Goal: Task Accomplishment & Management: Use online tool/utility

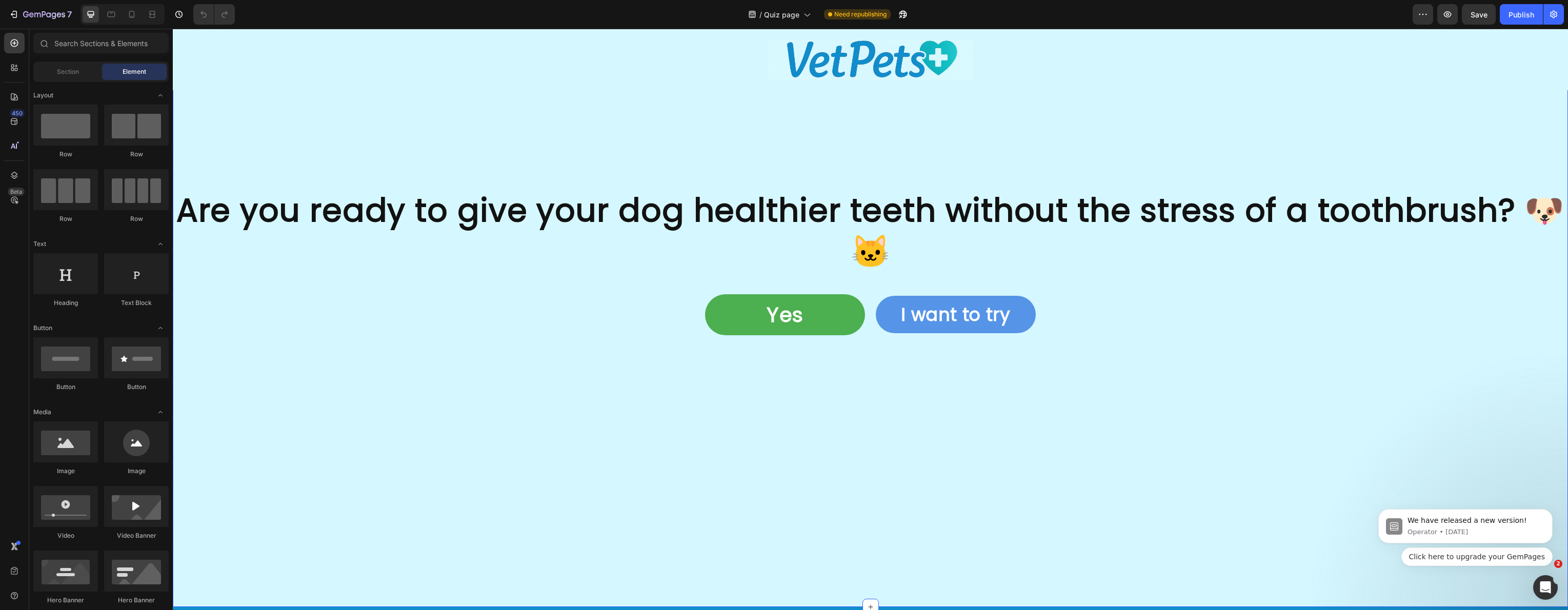
scroll to position [3451, 0]
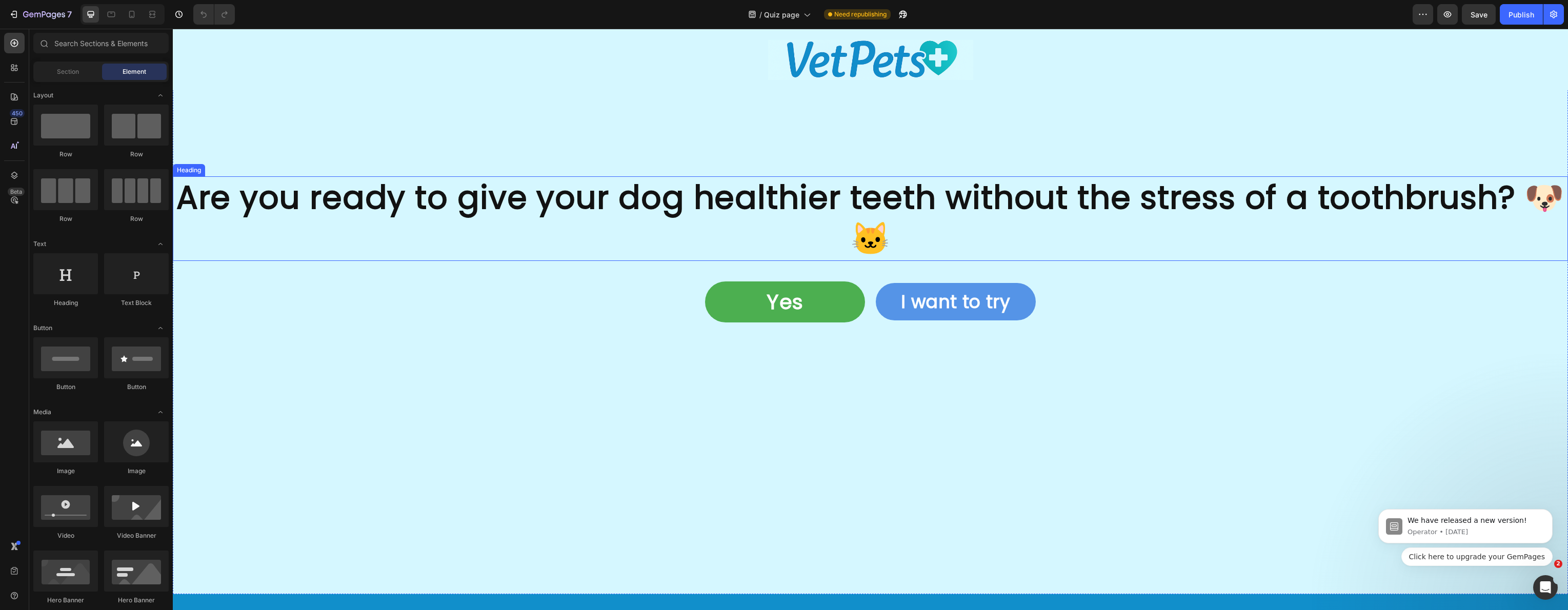
click at [912, 219] on h2 "Are you ready to give your dog healthier teeth without the stress of a toothbru…" at bounding box center [870, 219] width 1395 height 85
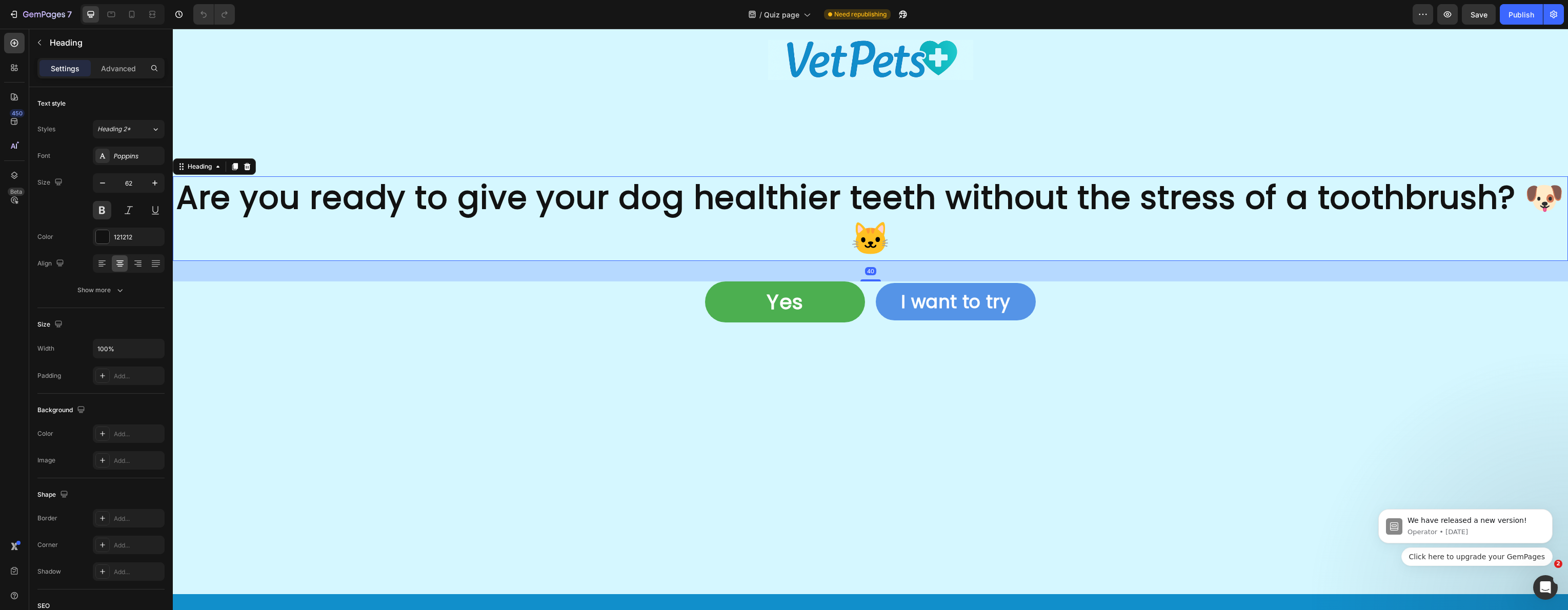
click at [886, 205] on h2 "Are you ready to give your dog healthier teeth without the stress of a toothbru…" at bounding box center [870, 219] width 1395 height 85
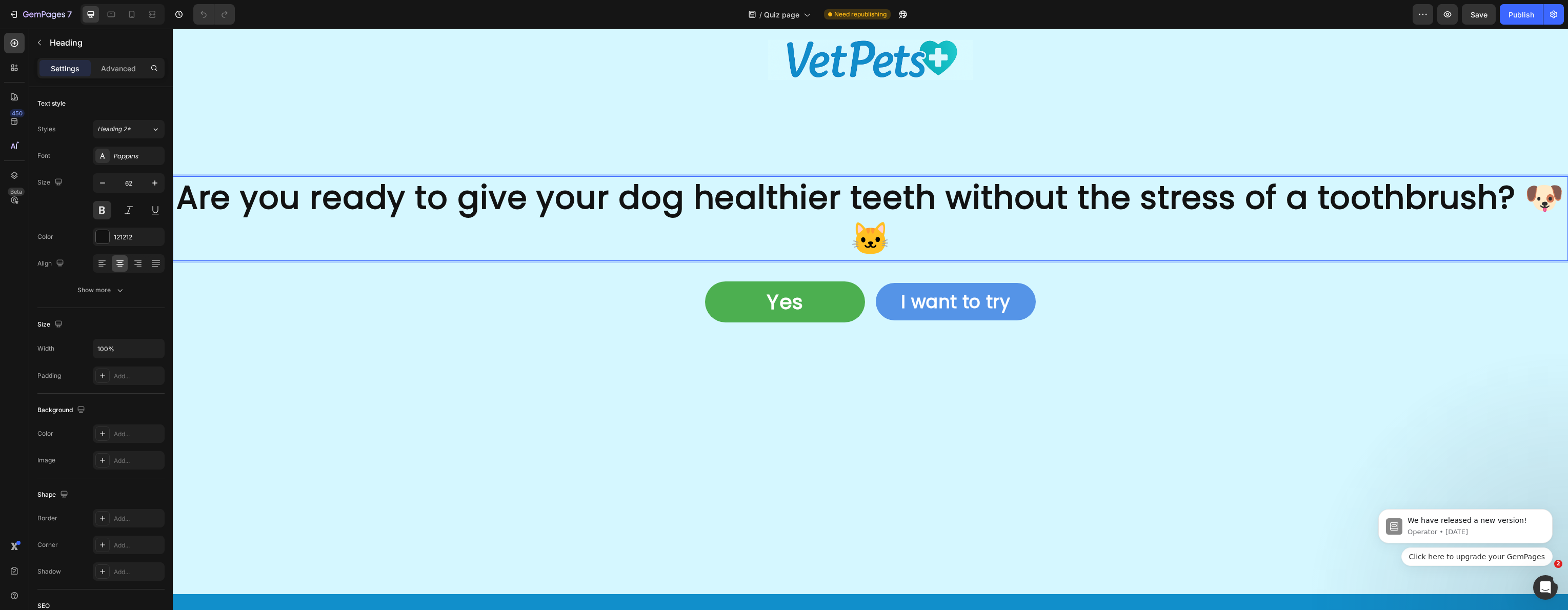
click at [944, 199] on p "Are you ready to give your dog healthier teeth without the stress of a toothbru…" at bounding box center [870, 219] width 1393 height 83
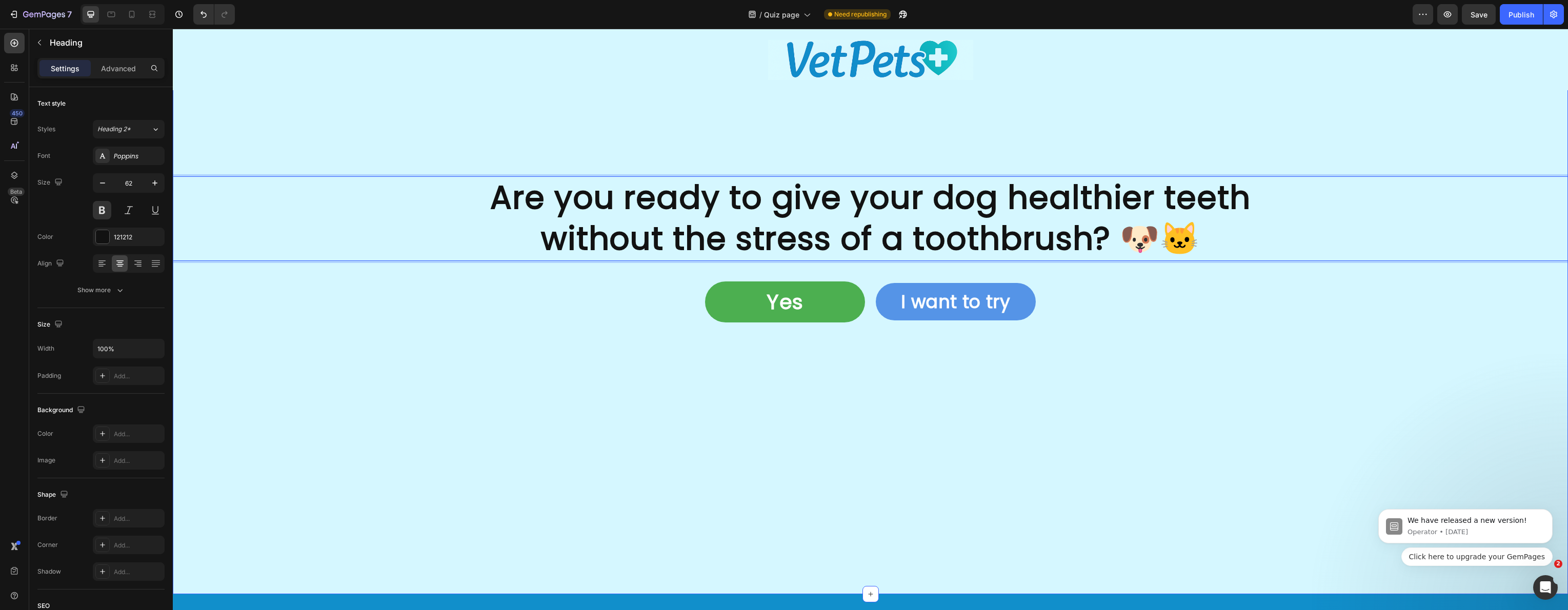
click at [567, 114] on div "Are you ready to give your dog healthier teeth without the stress of a toothbru…" at bounding box center [870, 258] width 1395 height 675
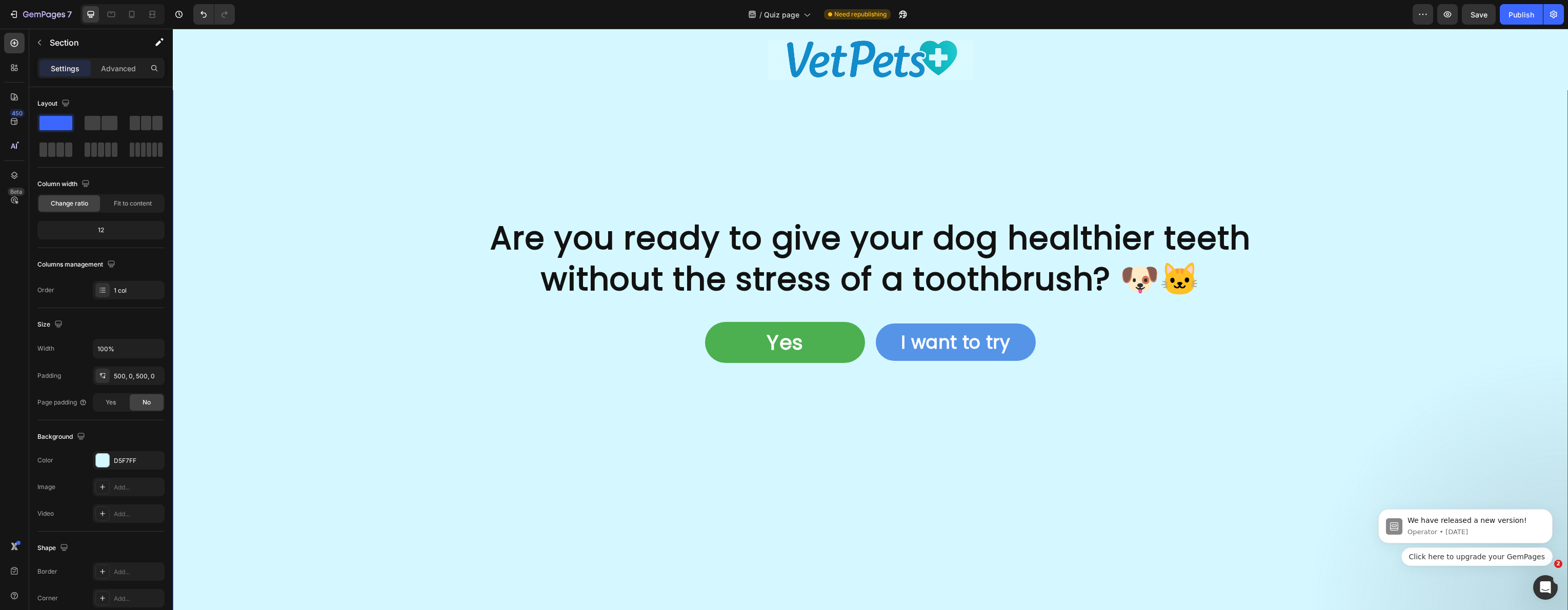
scroll to position [3419, 0]
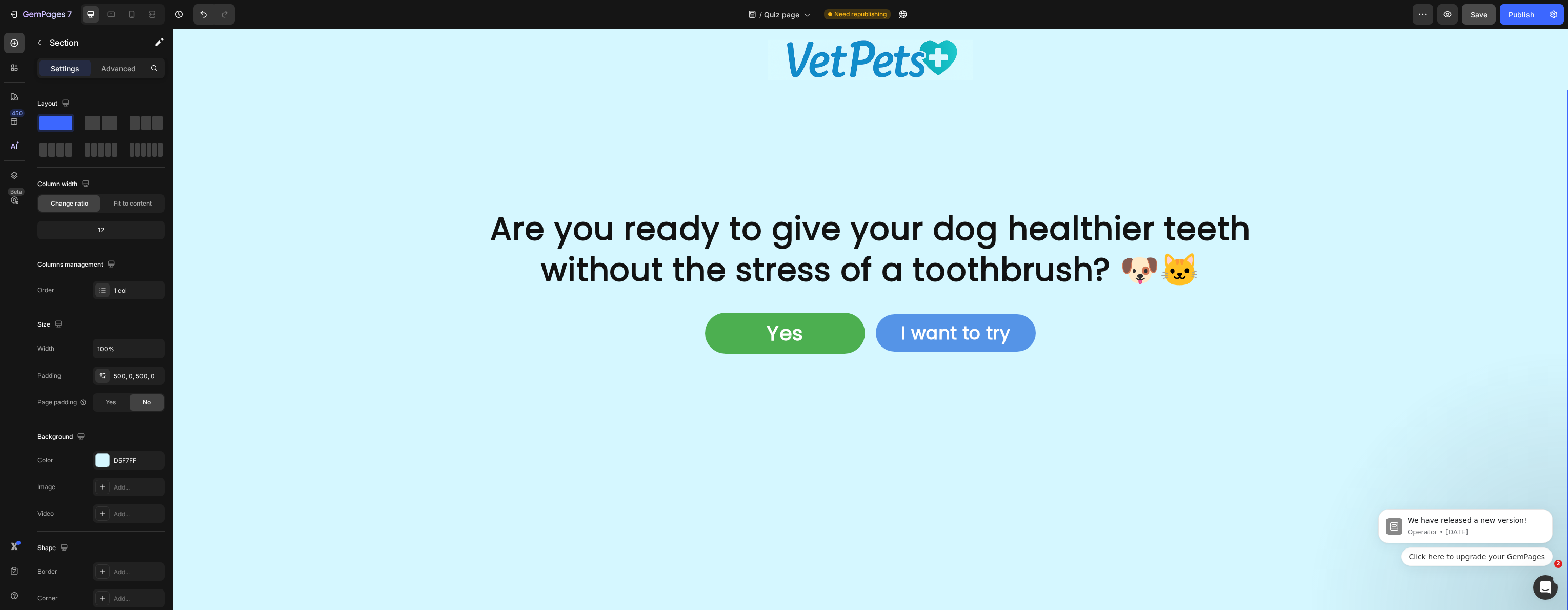
click at [1473, 18] on span "Save" at bounding box center [1479, 15] width 17 height 9
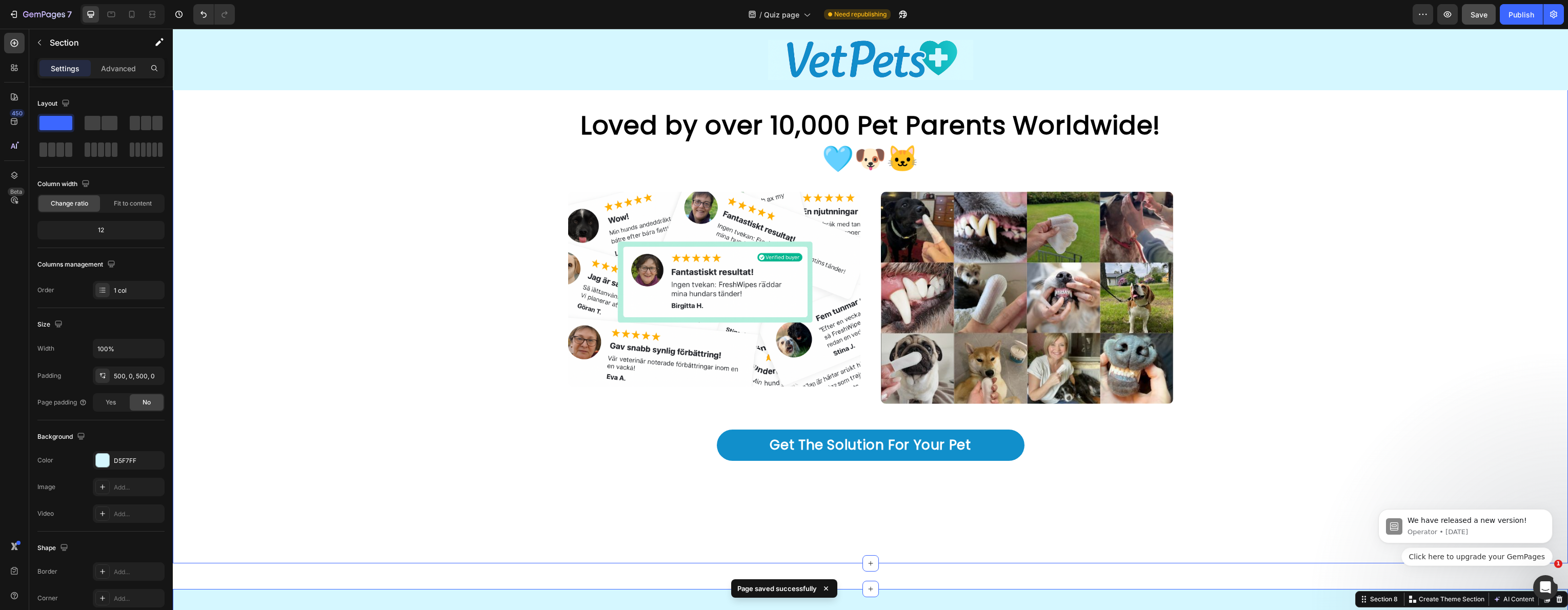
scroll to position [2780, 0]
click at [134, 16] on icon at bounding box center [131, 15] width 5 height 7
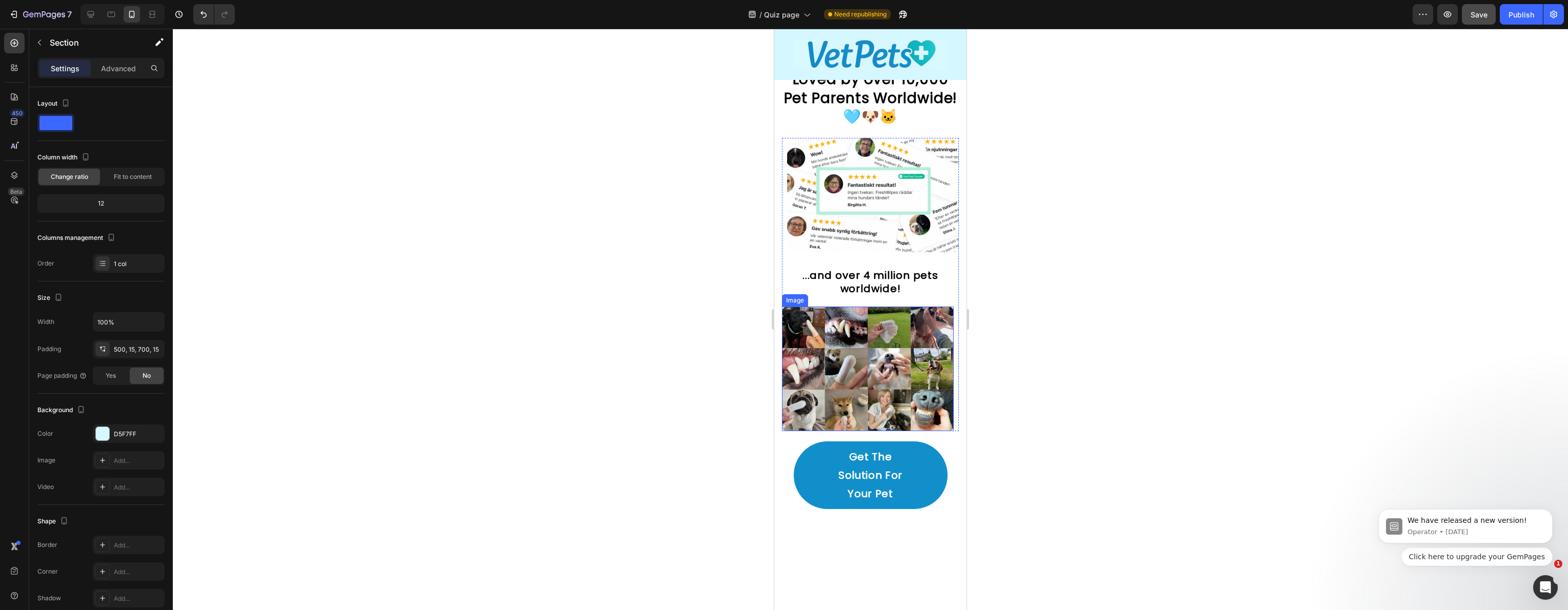
scroll to position [2422, 0]
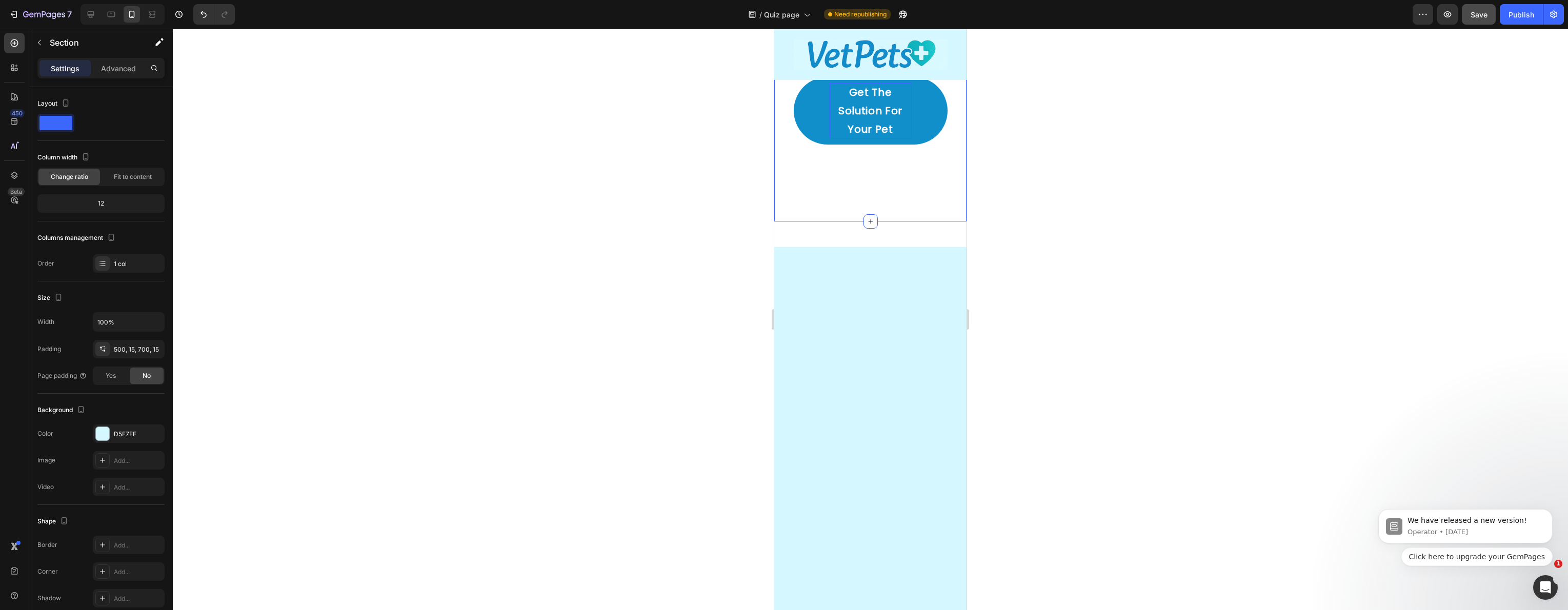
click at [870, 130] on p "Get The Solution For Your Pet" at bounding box center [870, 110] width 82 height 55
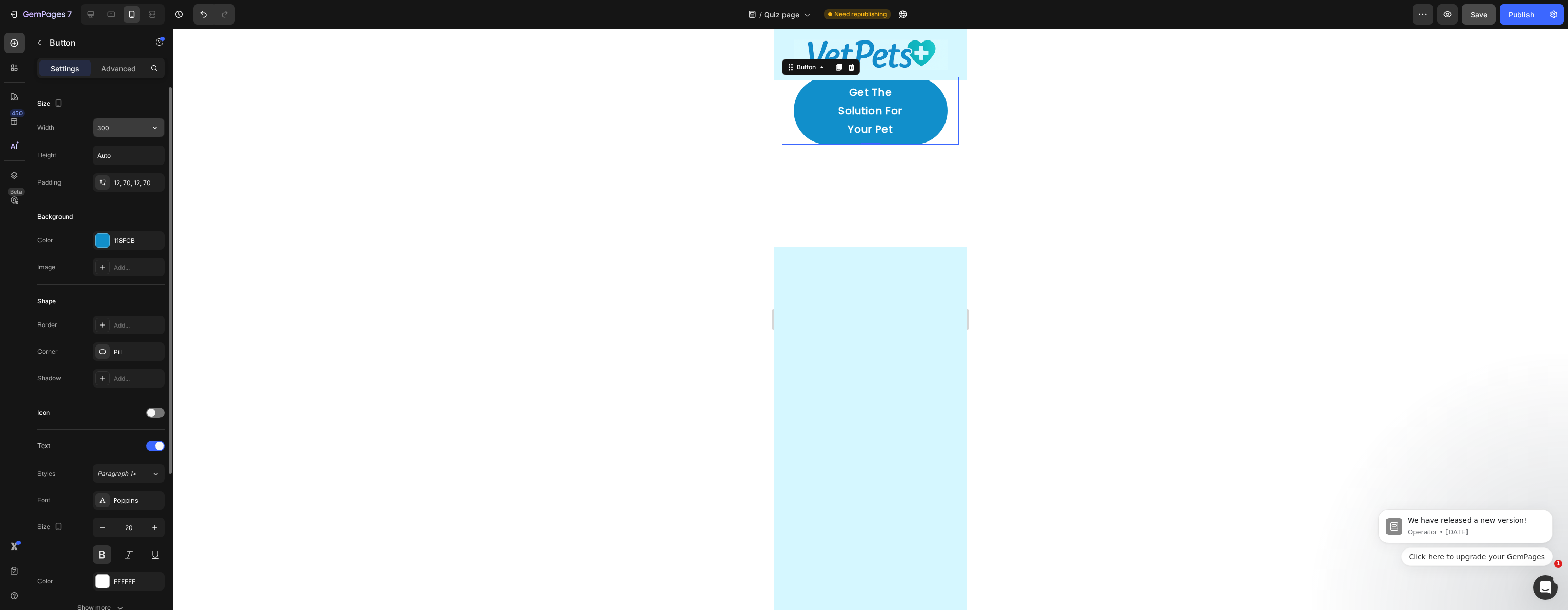
click at [131, 130] on input "300" at bounding box center [128, 128] width 71 height 18
click at [152, 128] on icon "button" at bounding box center [155, 127] width 10 height 10
click at [127, 151] on span "Fit content" at bounding box center [112, 153] width 31 height 9
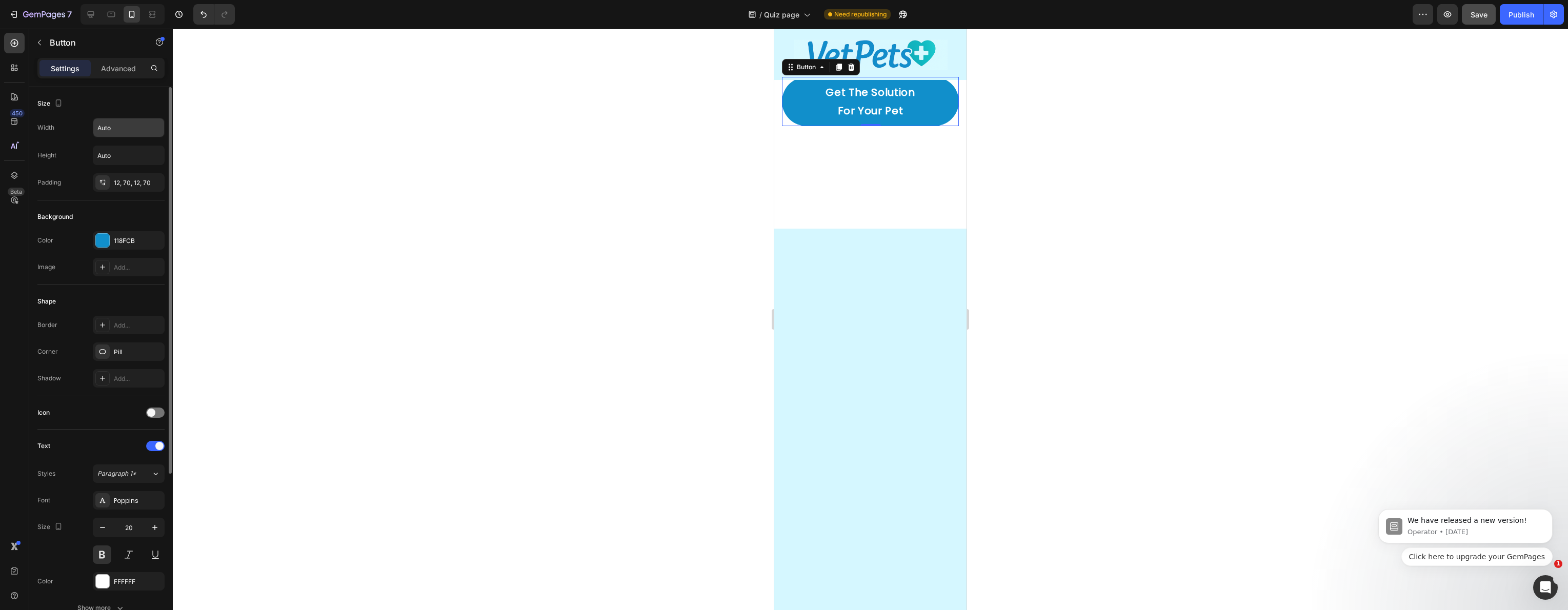
click at [137, 134] on input "Auto" at bounding box center [128, 128] width 71 height 18
click at [151, 128] on icon "button" at bounding box center [155, 127] width 10 height 10
click at [117, 167] on div "Full 100%" at bounding box center [118, 174] width 84 height 19
click at [138, 133] on input "100%" at bounding box center [128, 128] width 71 height 18
drag, startPoint x: 143, startPoint y: 129, endPoint x: 147, endPoint y: 135, distance: 7.2
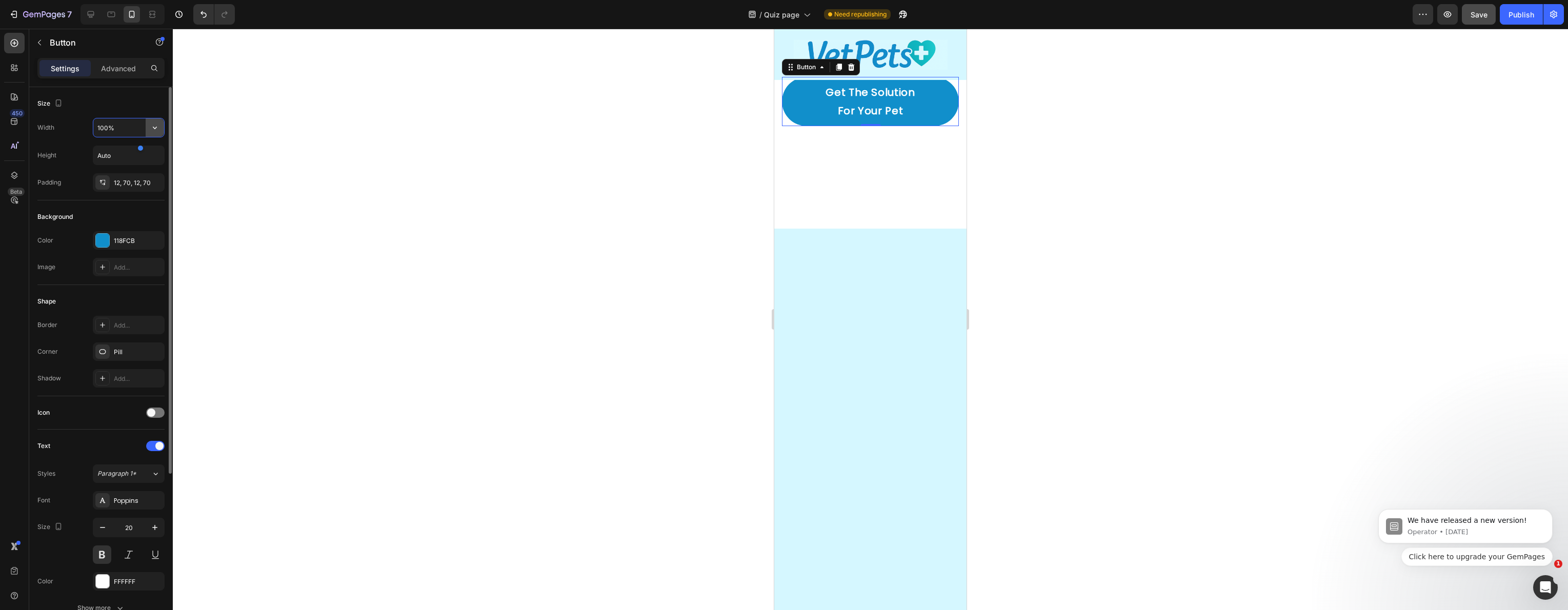
click at [158, 128] on icon "button" at bounding box center [155, 127] width 10 height 10
click at [128, 152] on span "Fit content" at bounding box center [112, 153] width 31 height 9
type input "Auto"
click at [96, 522] on button "button" at bounding box center [102, 528] width 18 height 18
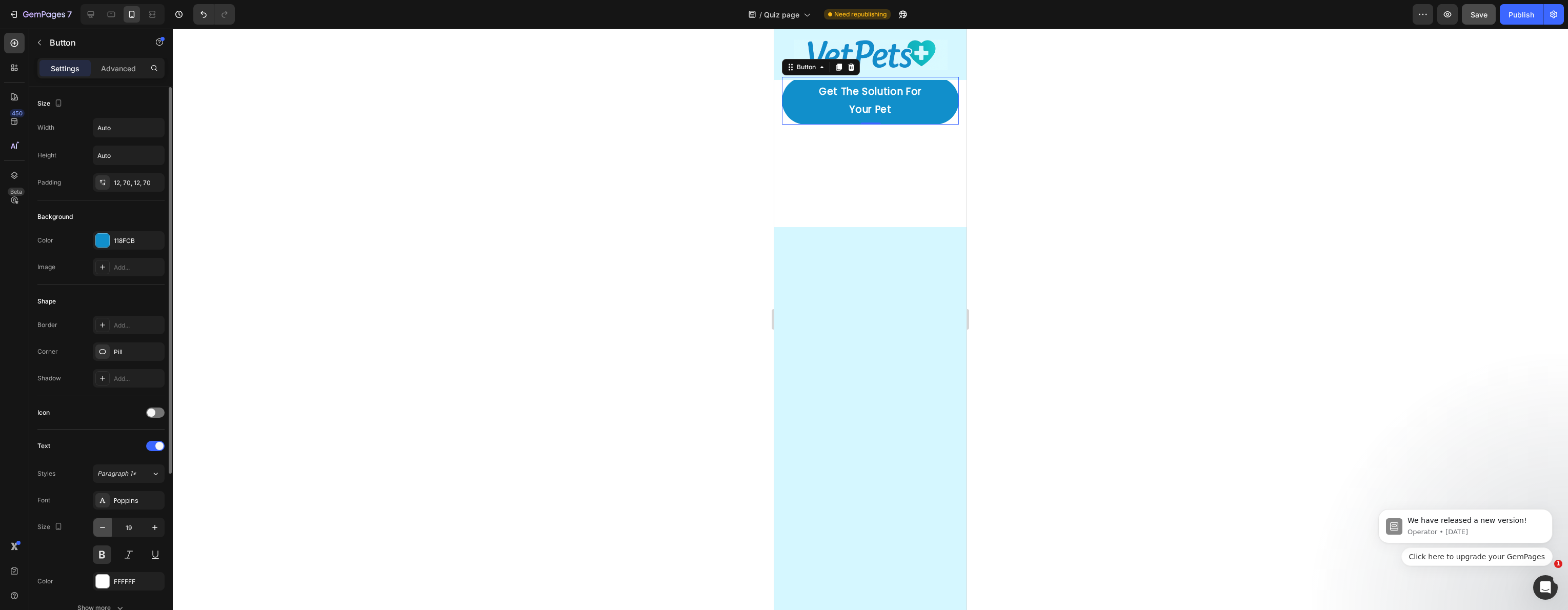
click at [96, 522] on button "button" at bounding box center [102, 528] width 18 height 18
click at [96, 522] on button "button" at bounding box center [102, 528] width 18 height 18
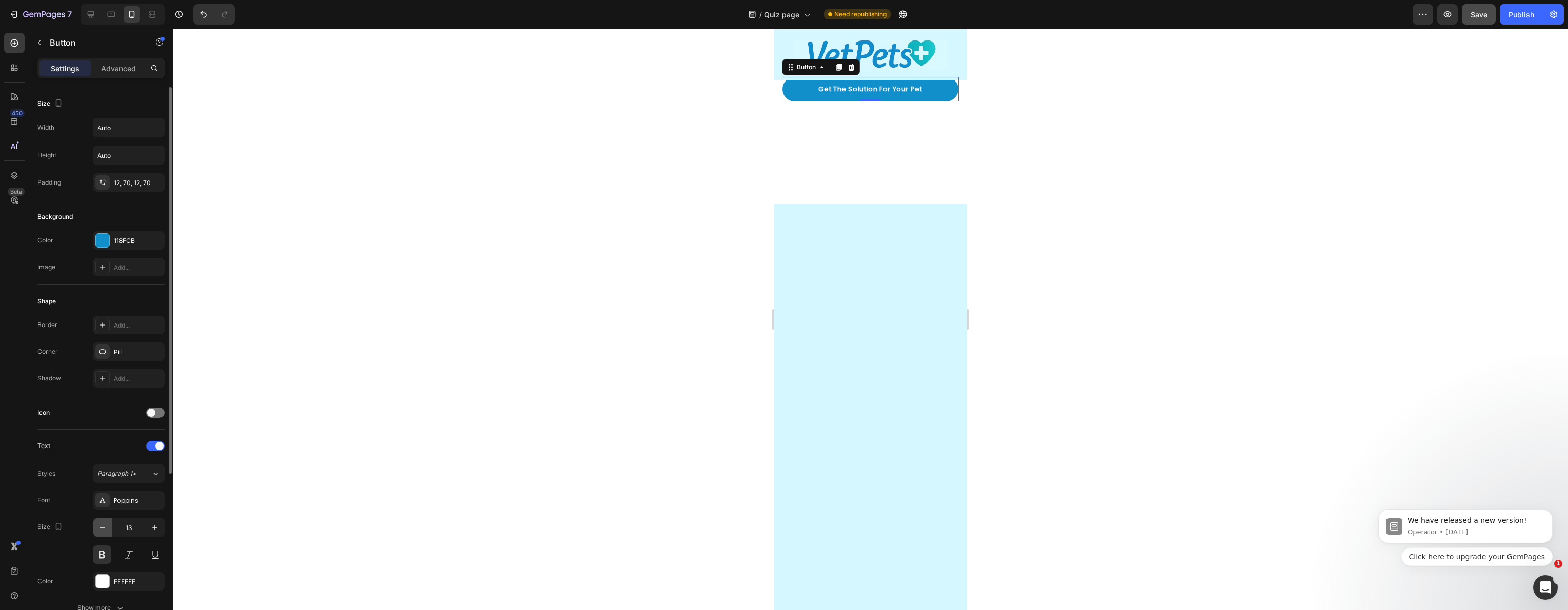
click at [96, 522] on button "button" at bounding box center [102, 528] width 18 height 18
type input "12"
click at [144, 180] on div "12, 70, 12, 70" at bounding box center [128, 183] width 72 height 18
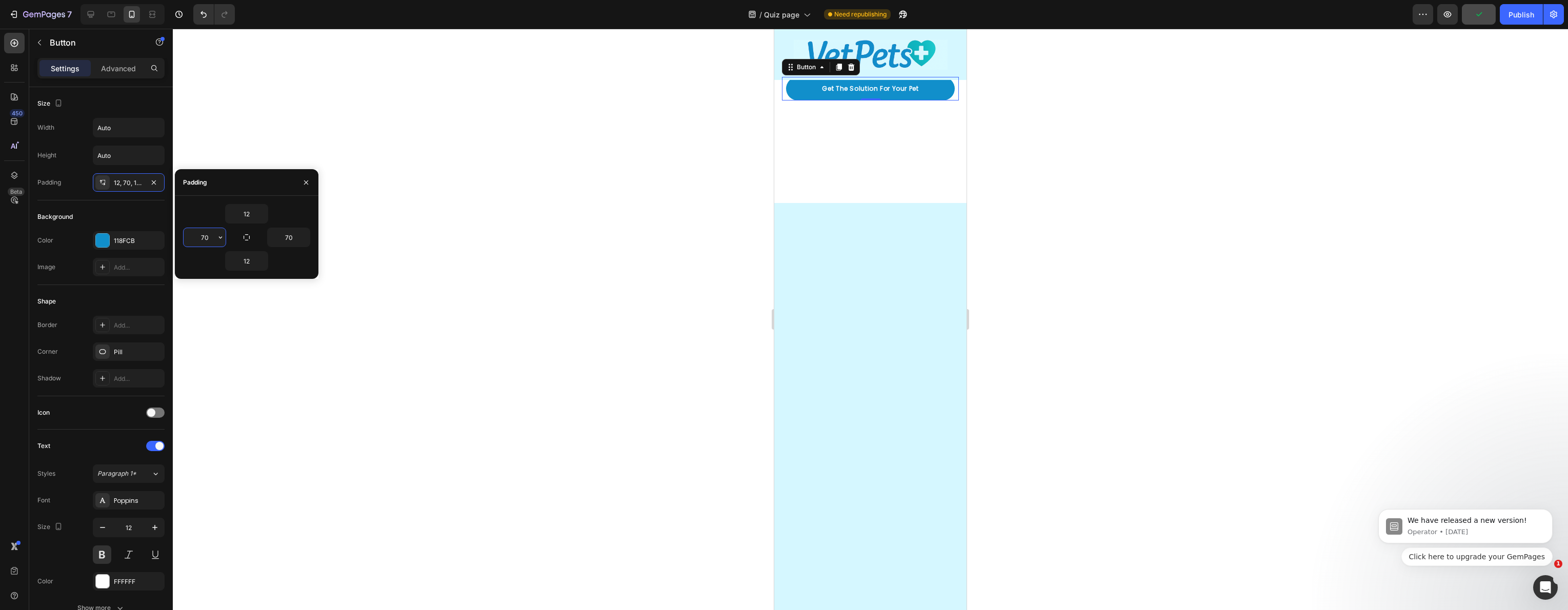
click at [211, 238] on input "70" at bounding box center [205, 237] width 42 height 18
type input "12"
click at [293, 237] on input "70" at bounding box center [289, 237] width 42 height 18
type input "12"
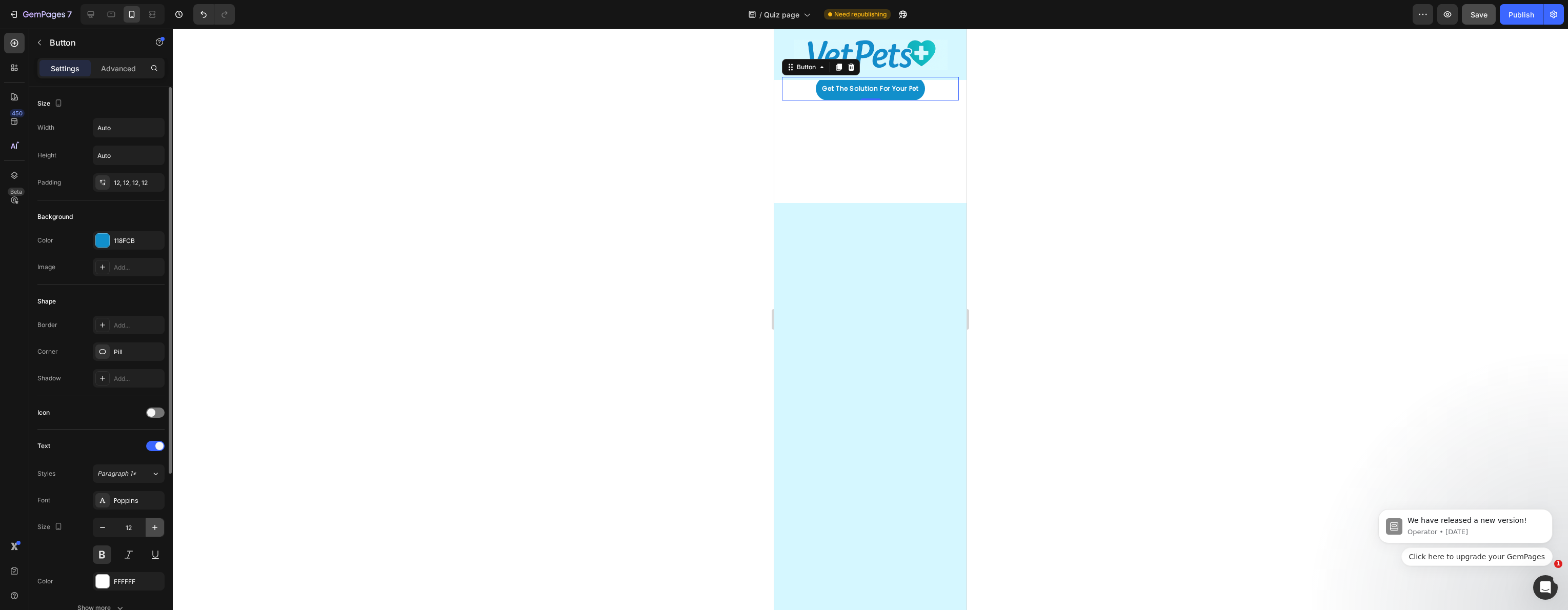
click at [150, 528] on icon "button" at bounding box center [155, 527] width 10 height 10
click at [150, 527] on icon "button" at bounding box center [155, 527] width 10 height 10
click at [150, 527] on icon "button" at bounding box center [155, 527] width 10 height 10
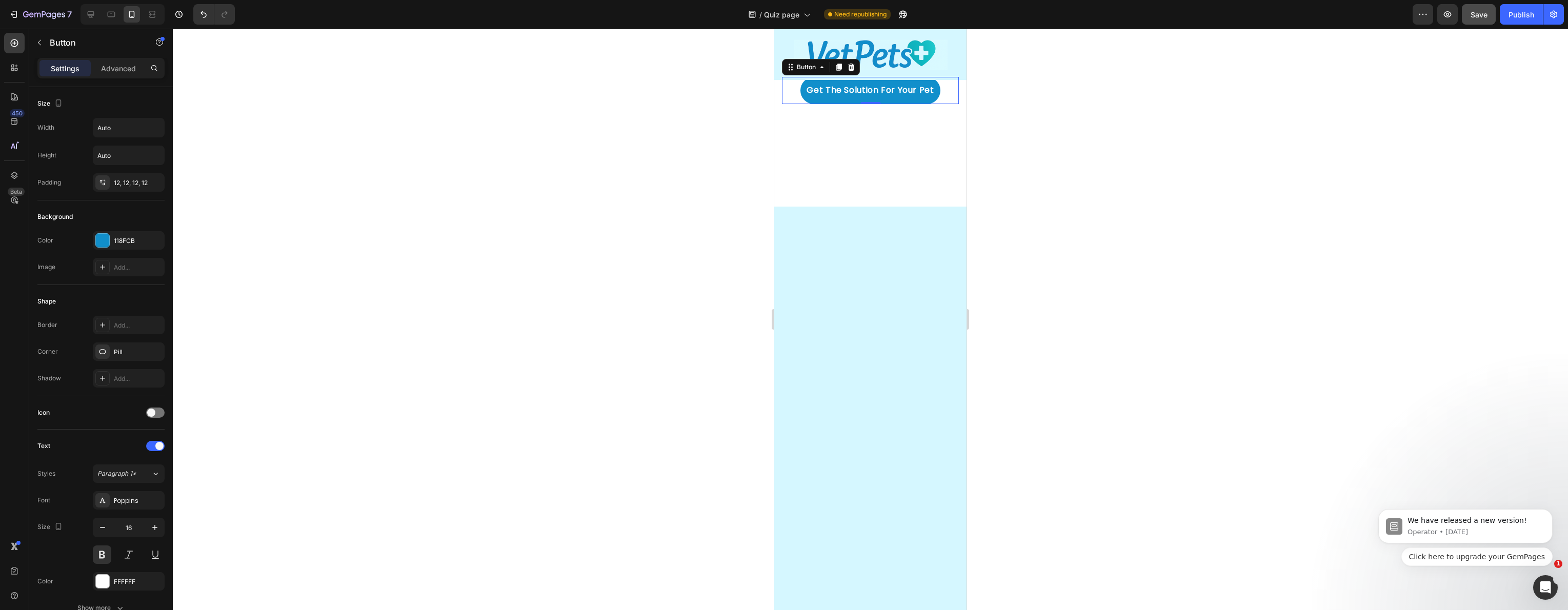
type input "17"
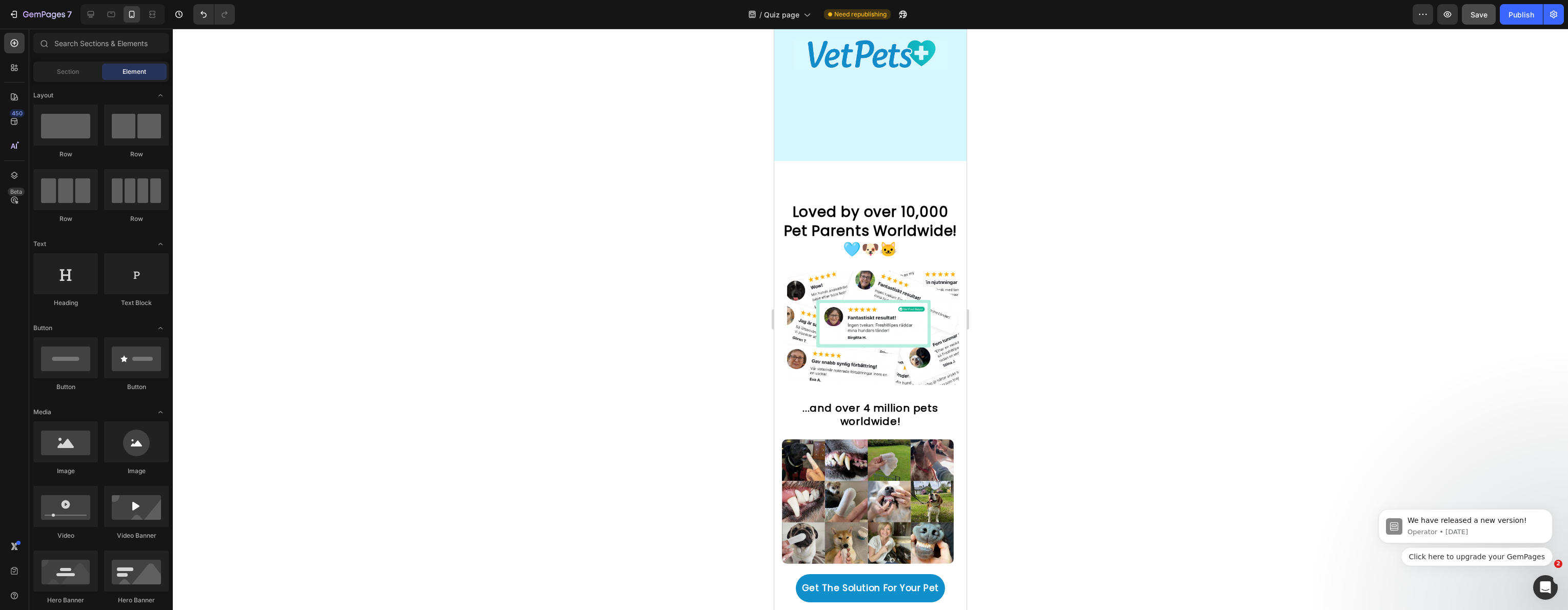
scroll to position [1716, 0]
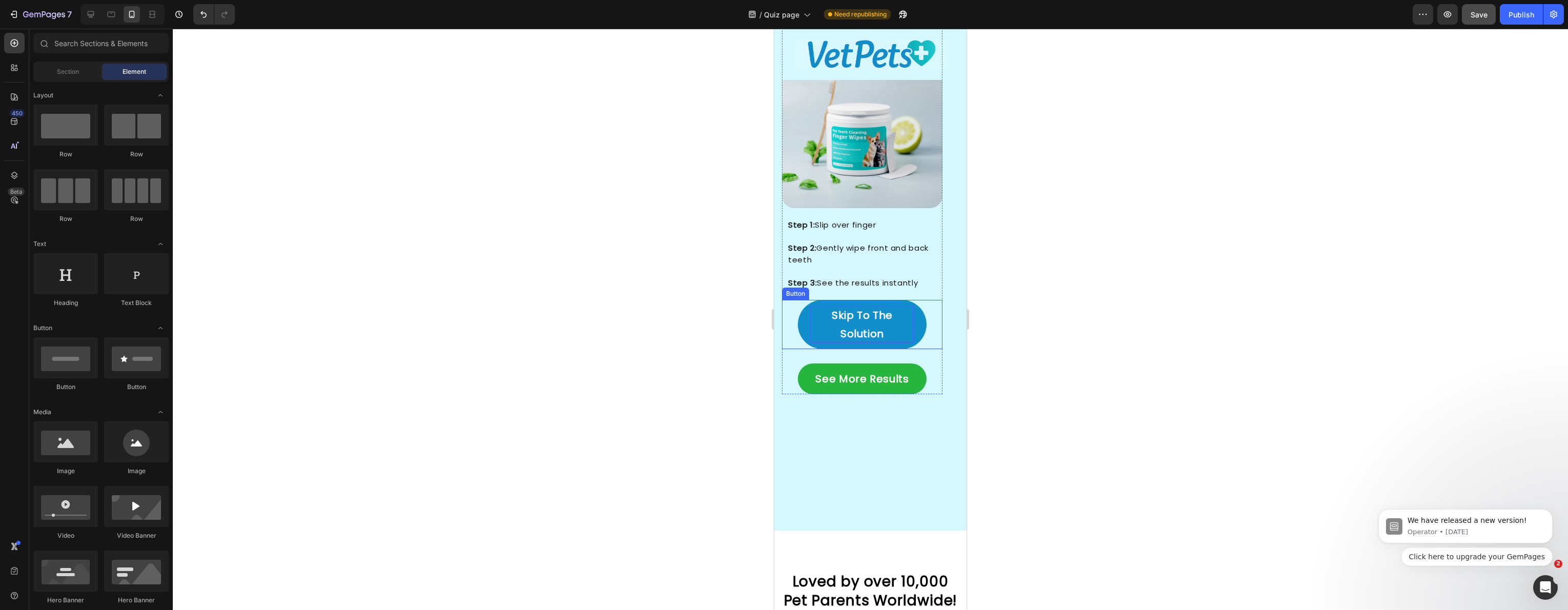
click at [851, 321] on p "Skip To The Solution" at bounding box center [862, 324] width 103 height 37
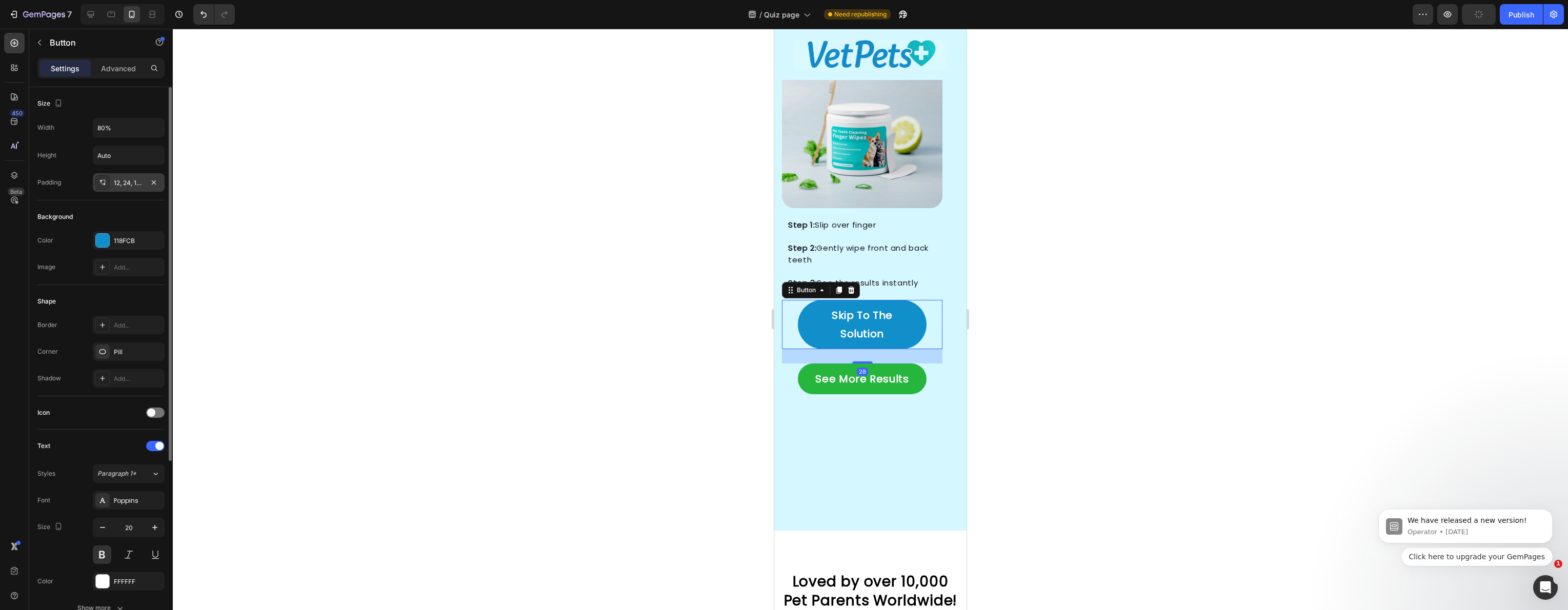
click at [126, 184] on div "12, 24, 12, 24" at bounding box center [128, 183] width 30 height 9
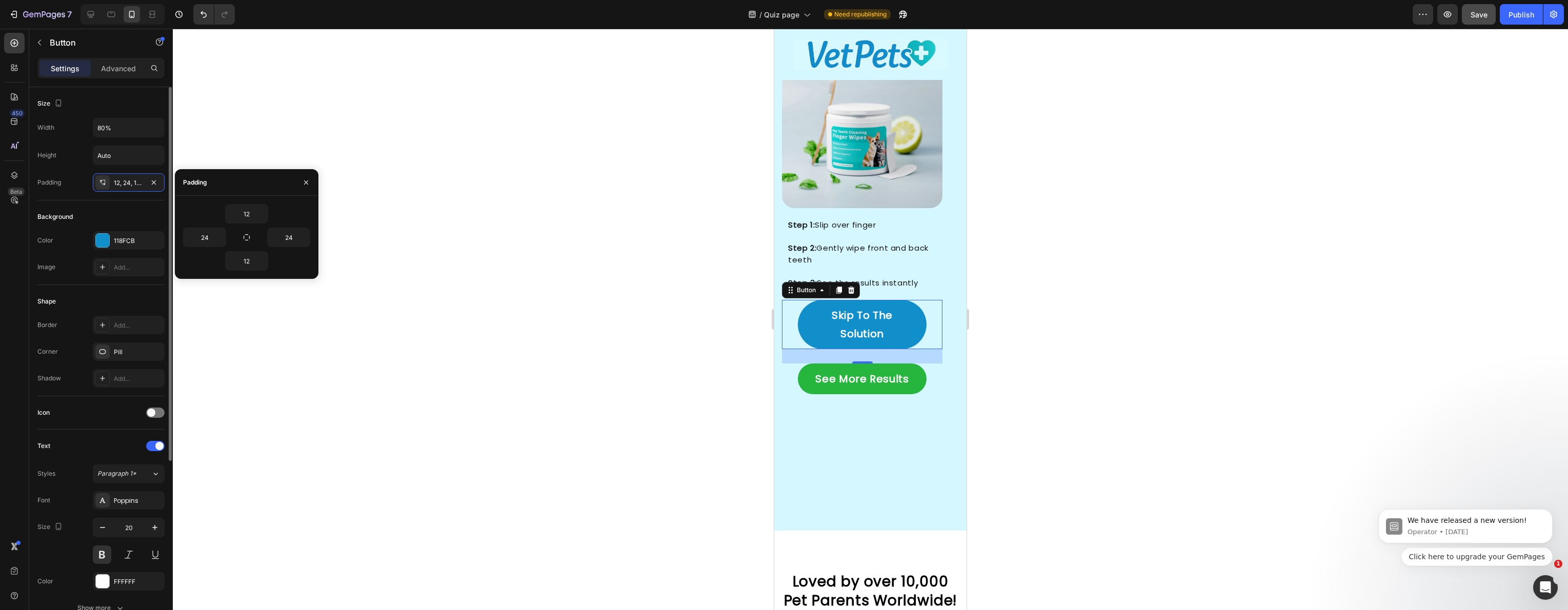
scroll to position [18, 0]
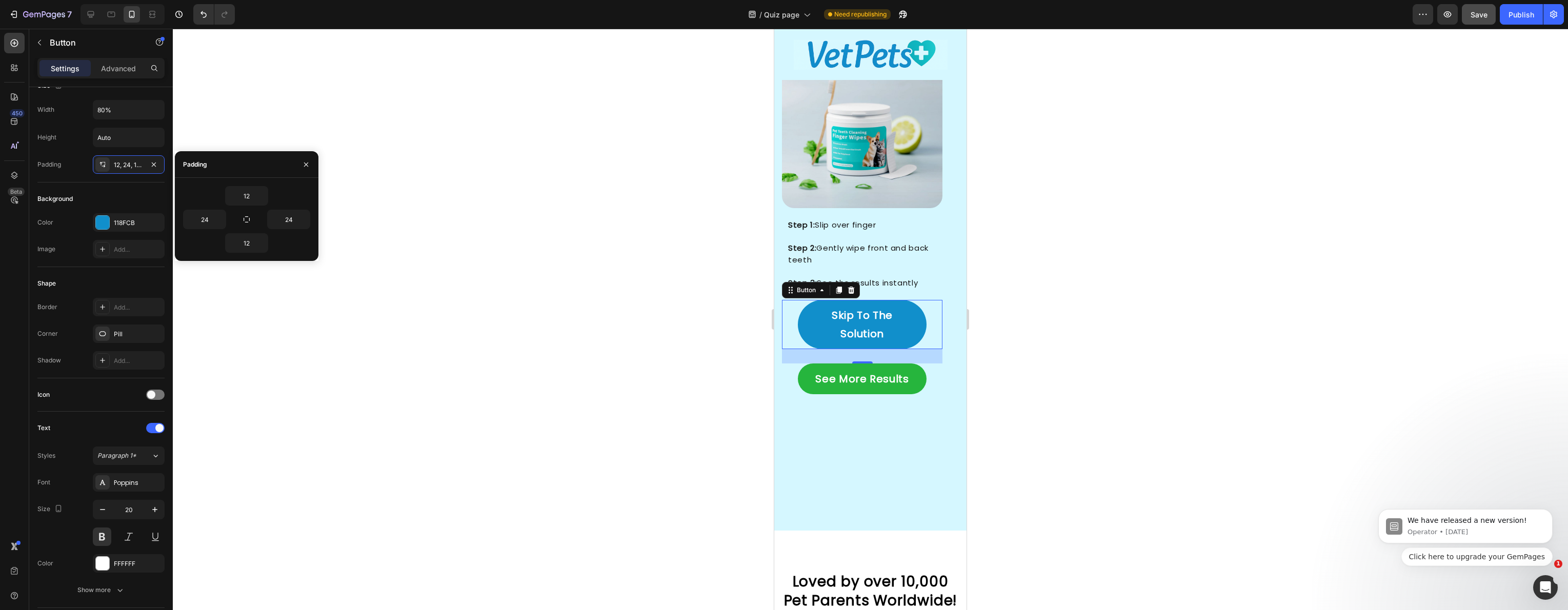
drag, startPoint x: 133, startPoint y: 116, endPoint x: 138, endPoint y: 121, distance: 7.1
click at [133, 116] on input "80%" at bounding box center [128, 110] width 71 height 18
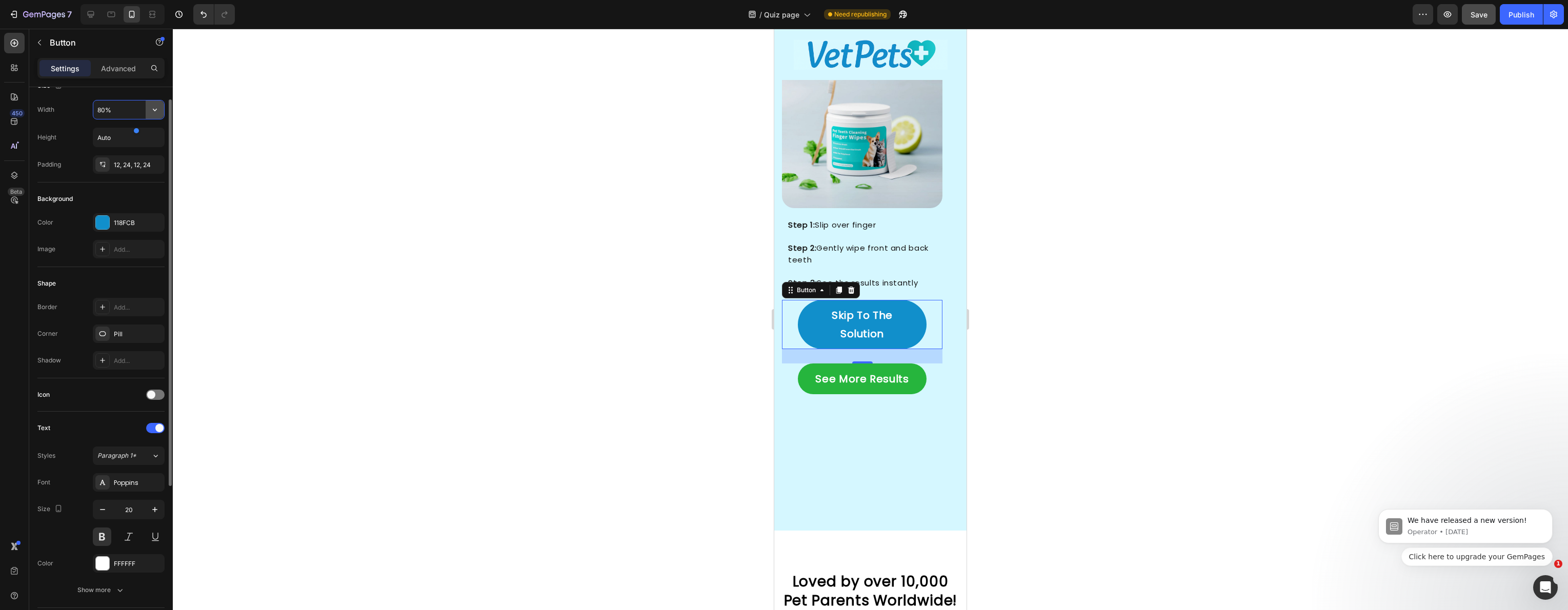
click at [154, 108] on icon "button" at bounding box center [155, 110] width 10 height 10
click at [117, 154] on p "Full 100%" at bounding box center [126, 155] width 58 height 9
type input "100%"
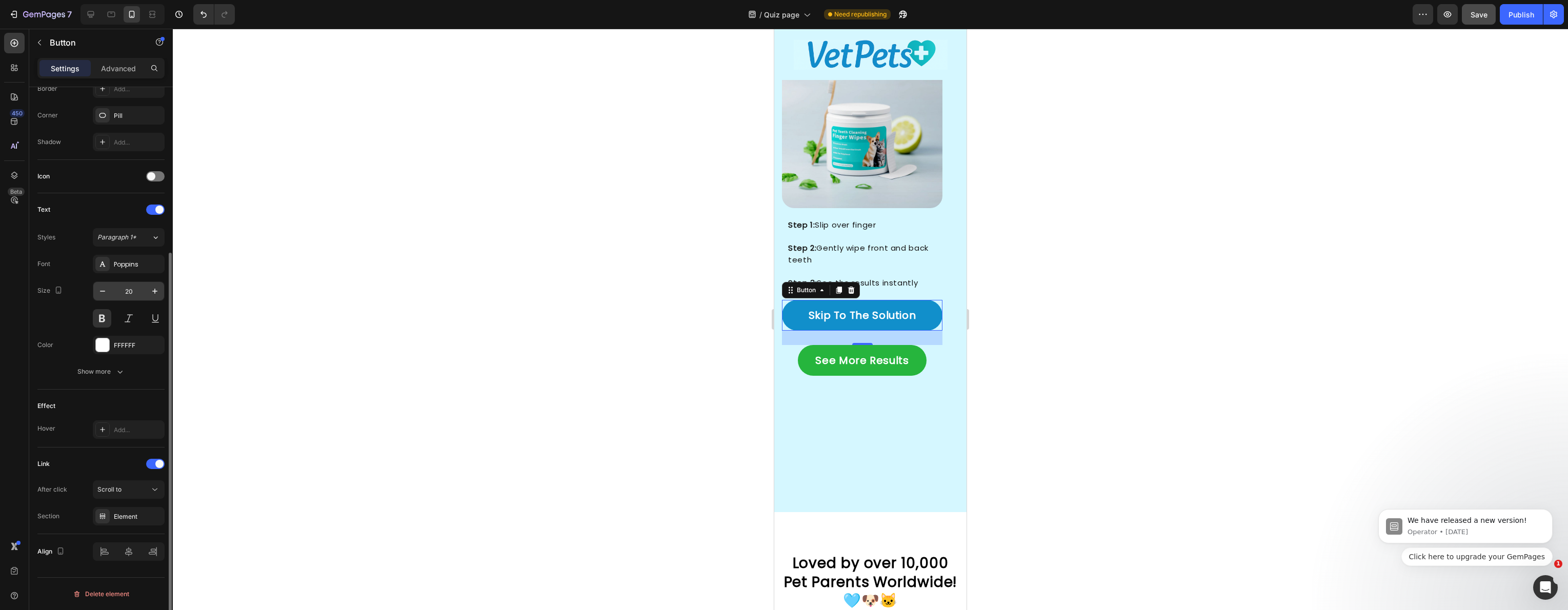
scroll to position [0, 0]
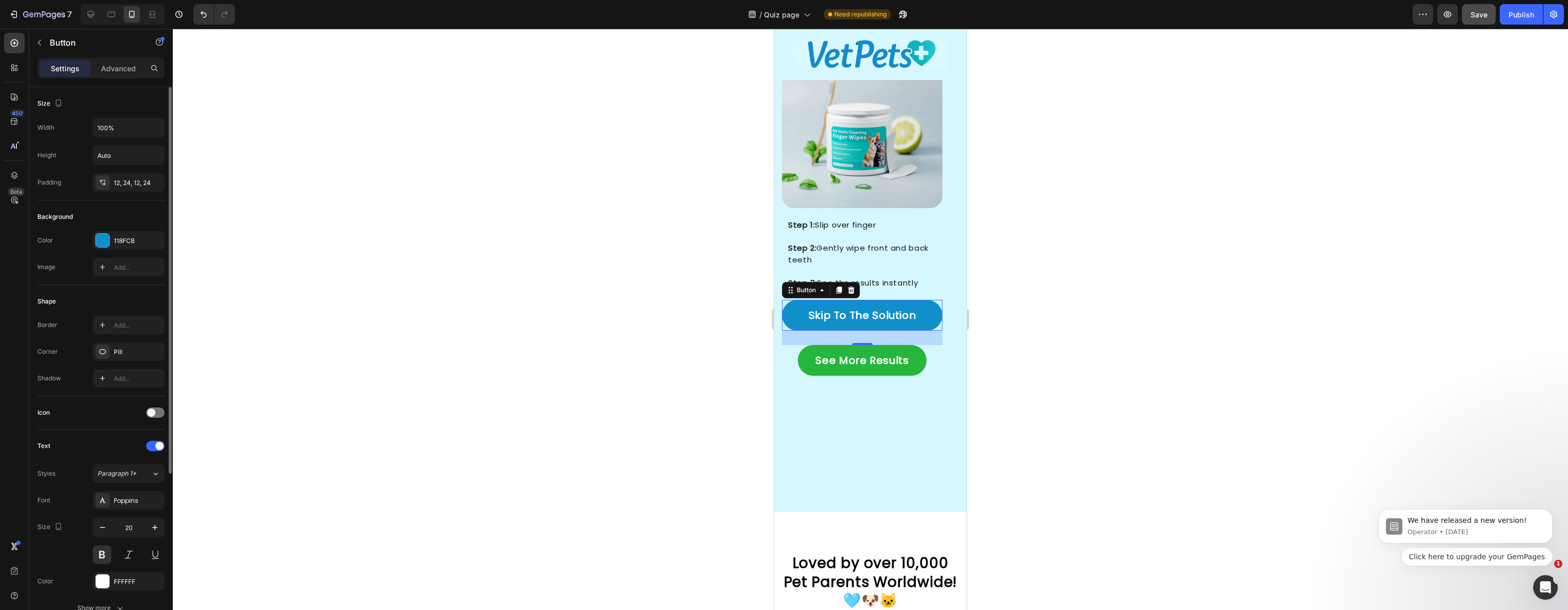
click at [35, 187] on div "Size Width 100% Height Auto Padding 12, 24, 12, 24 Background Color 118FCB Imag…" at bounding box center [101, 482] width 144 height 789
click at [939, 258] on div "Here's how simple it really is: Heading Image Image Step 1: Slip over finger St…" at bounding box center [870, 213] width 192 height 597
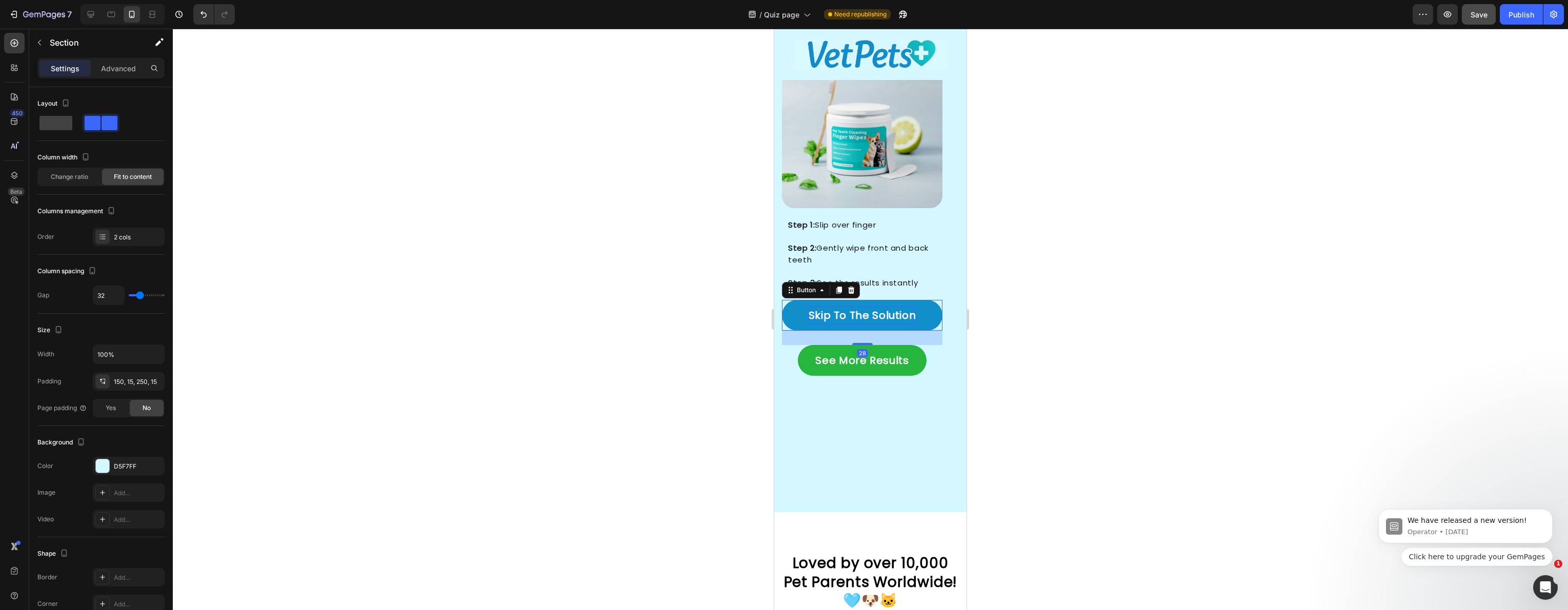
click at [878, 306] on p "Skip To The Solution" at bounding box center [862, 315] width 108 height 18
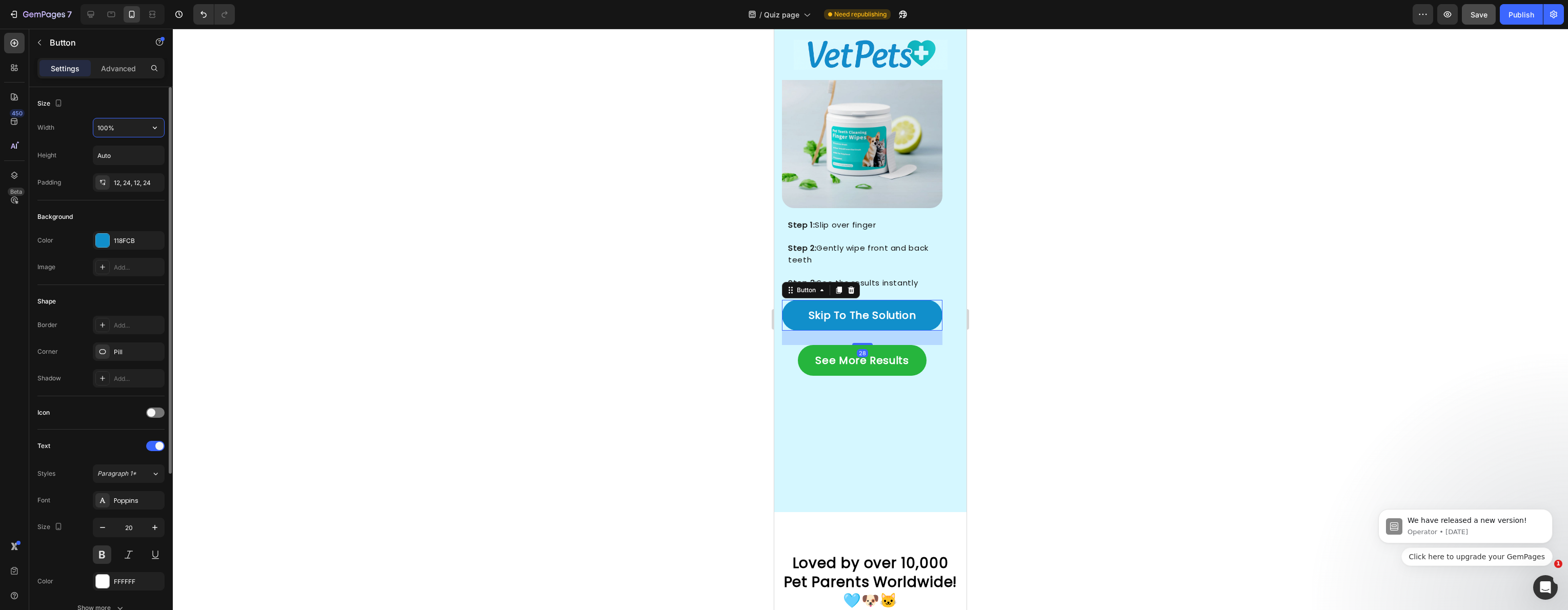
click at [123, 131] on input "100%" at bounding box center [128, 128] width 71 height 18
click at [152, 131] on icon "button" at bounding box center [155, 127] width 10 height 10
click at [121, 152] on span "Fit content" at bounding box center [112, 153] width 31 height 9
type input "Auto"
click at [726, 220] on div at bounding box center [870, 319] width 1395 height 581
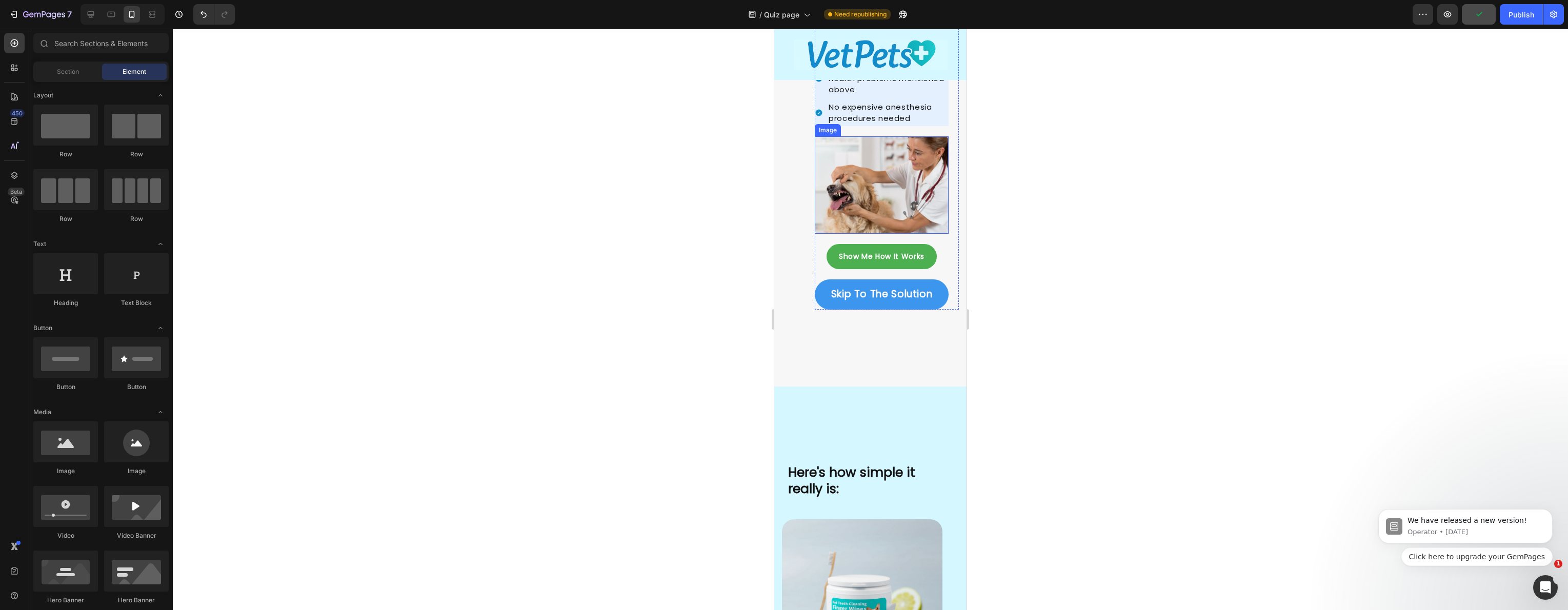
scroll to position [1802, 0]
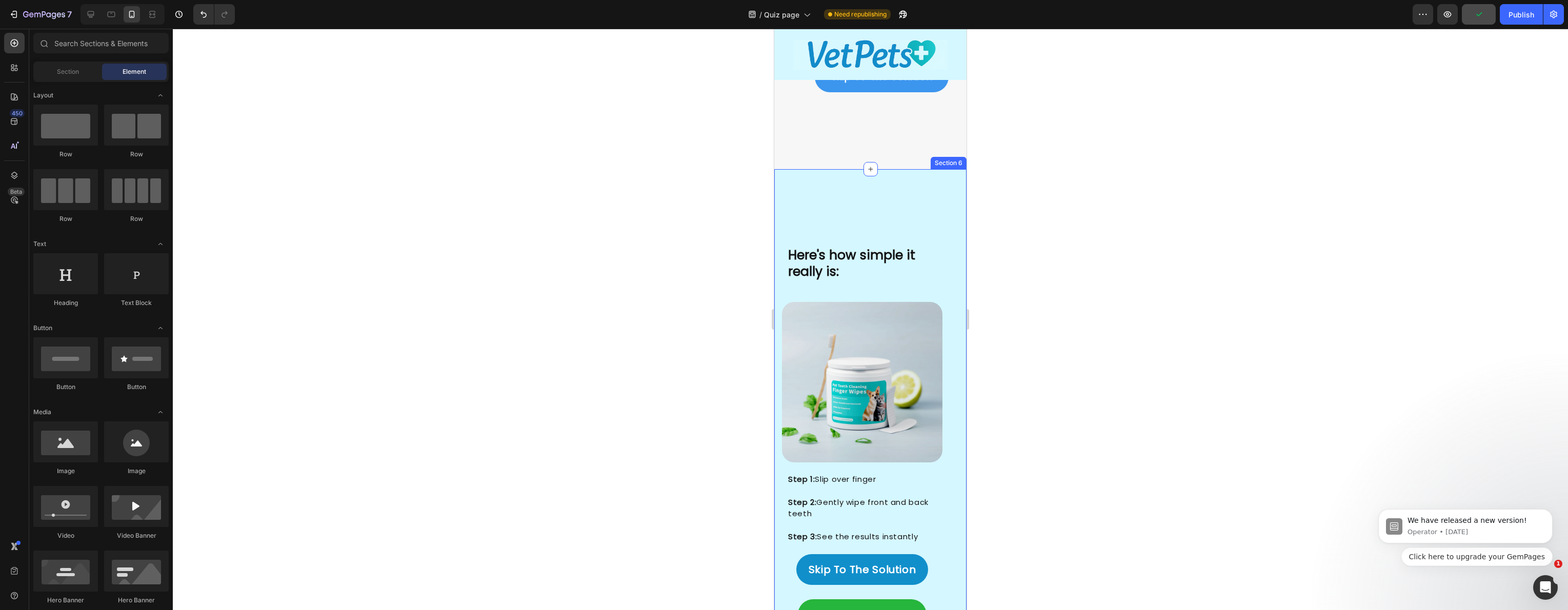
click at [861, 219] on div "Here's how simple it really is: Heading Image Image Step 1: Slip over finger St…" at bounding box center [870, 468] width 192 height 597
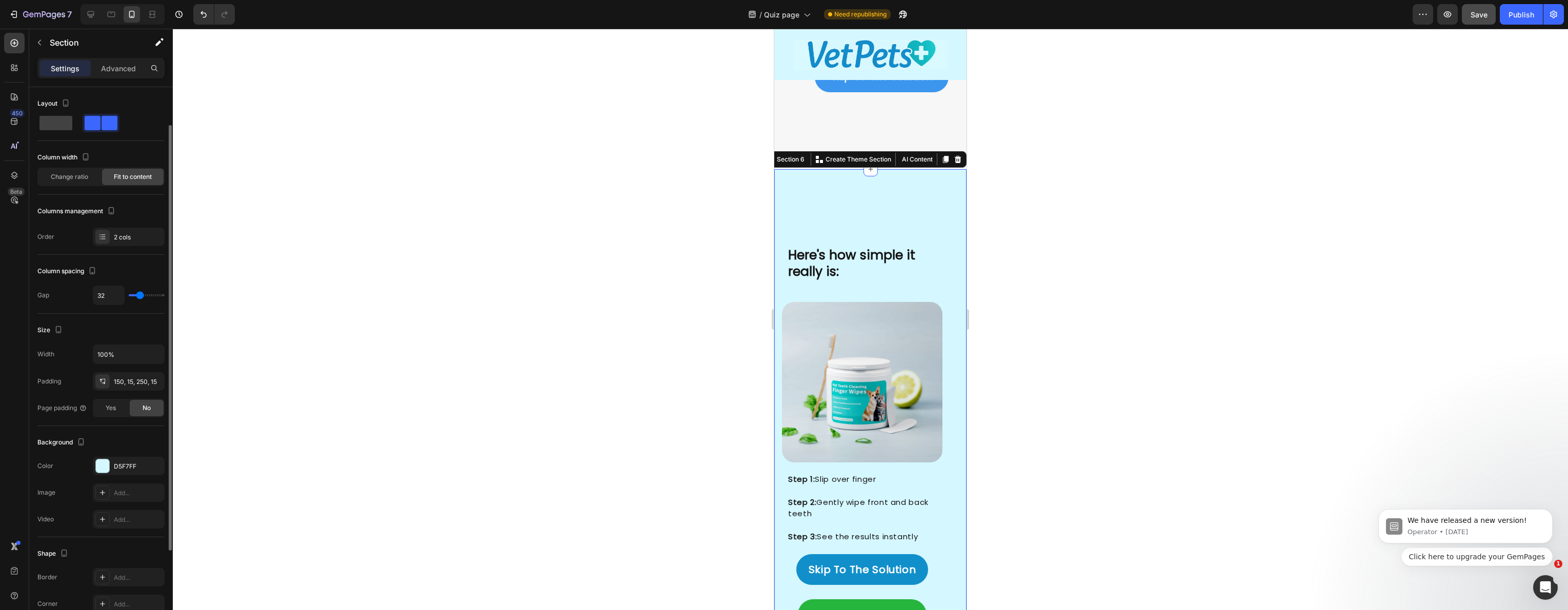
scroll to position [164, 0]
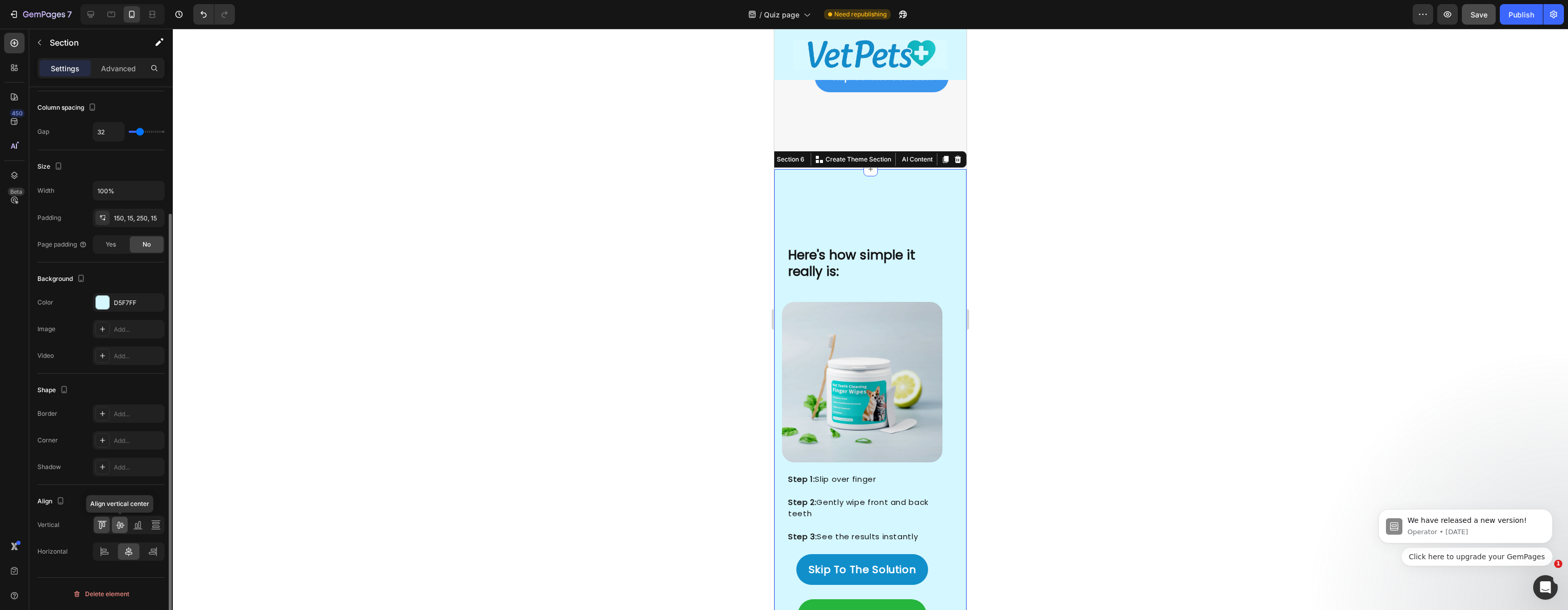
click at [119, 526] on icon at bounding box center [120, 525] width 10 height 10
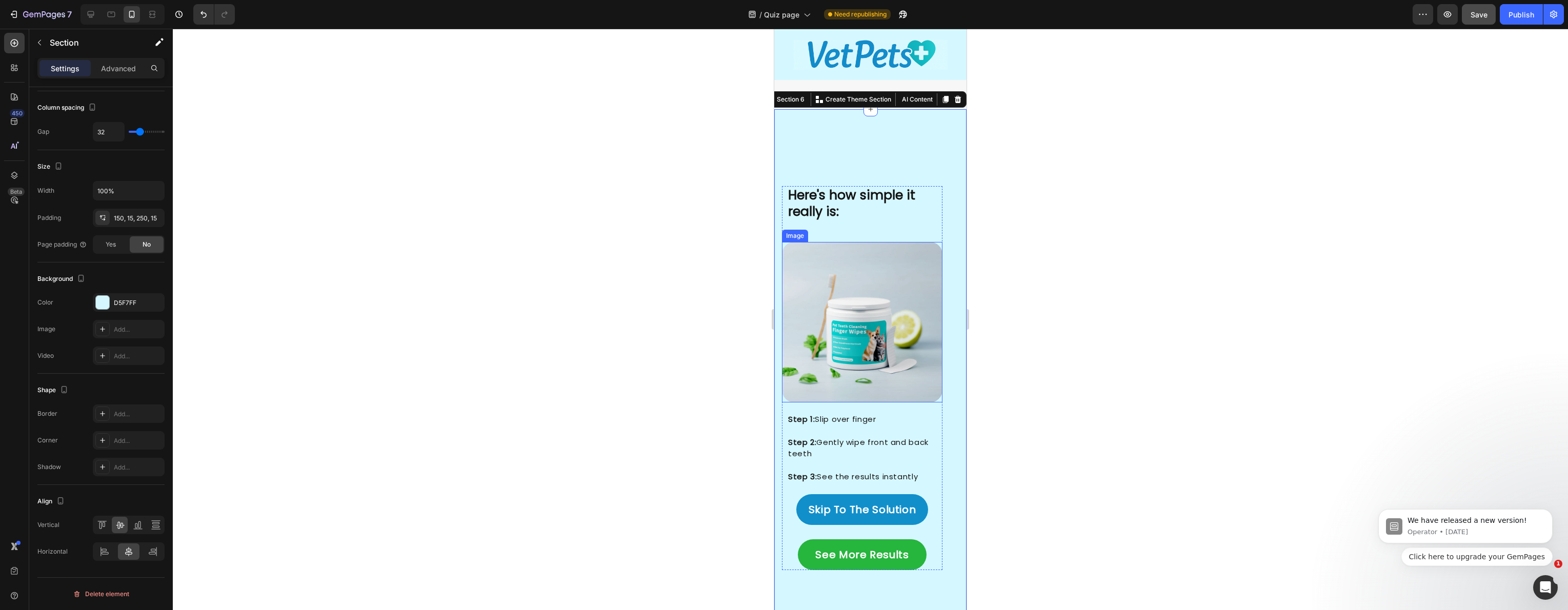
scroll to position [1879, 0]
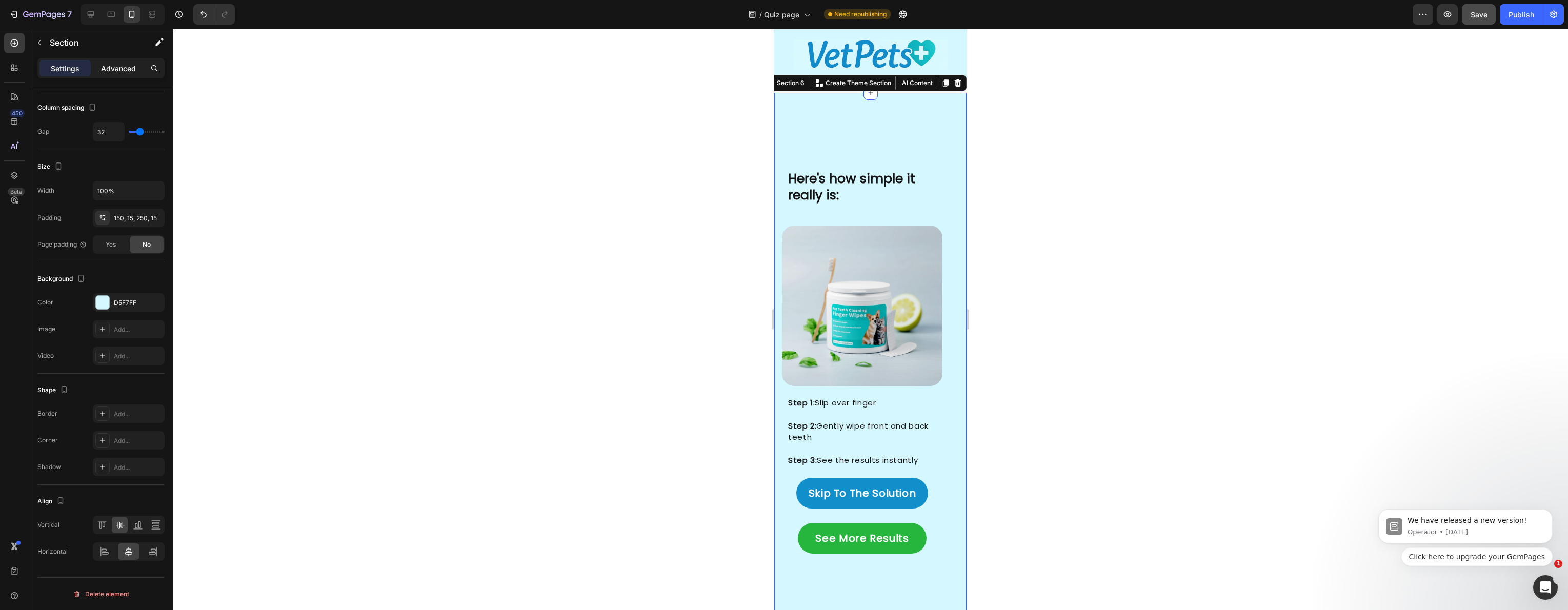
click at [131, 76] on div "Advanced" at bounding box center [118, 68] width 51 height 16
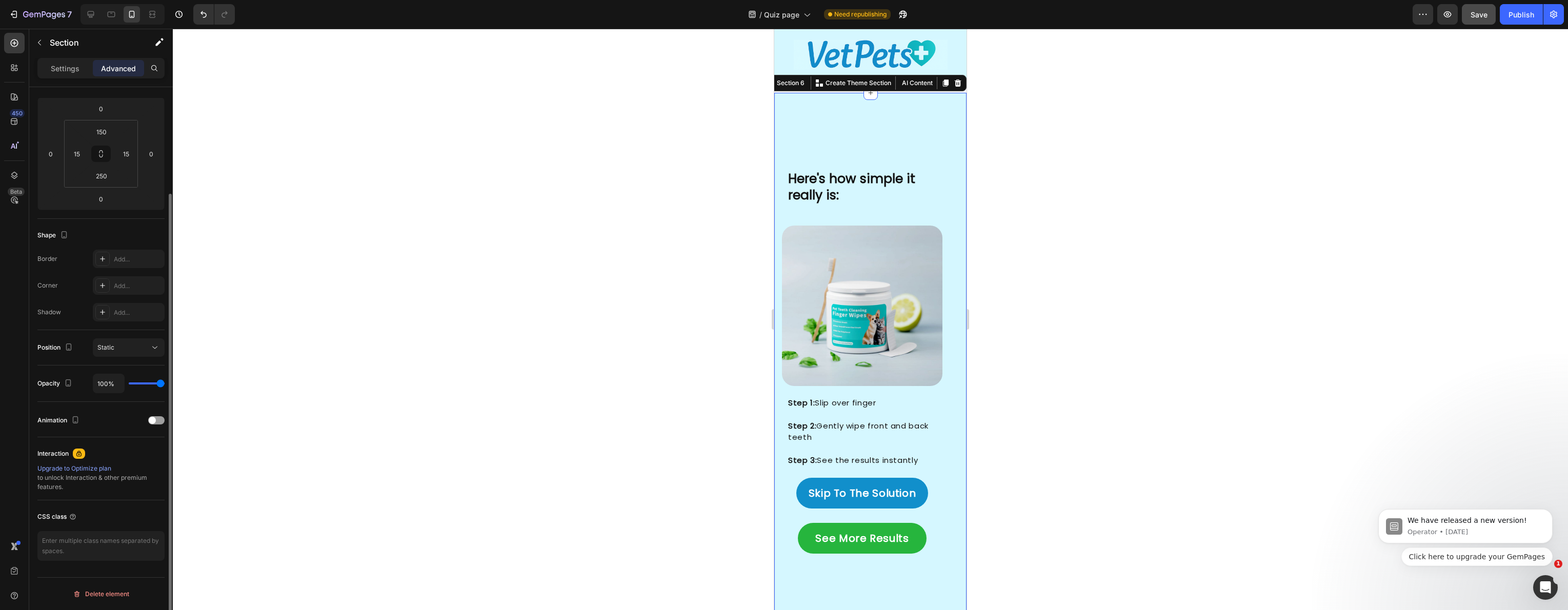
scroll to position [131, 0]
click at [130, 71] on p "Advanced" at bounding box center [118, 69] width 35 height 11
click at [71, 155] on input "15" at bounding box center [77, 153] width 15 height 15
type input "0"
click at [131, 152] on input "15" at bounding box center [126, 153] width 15 height 15
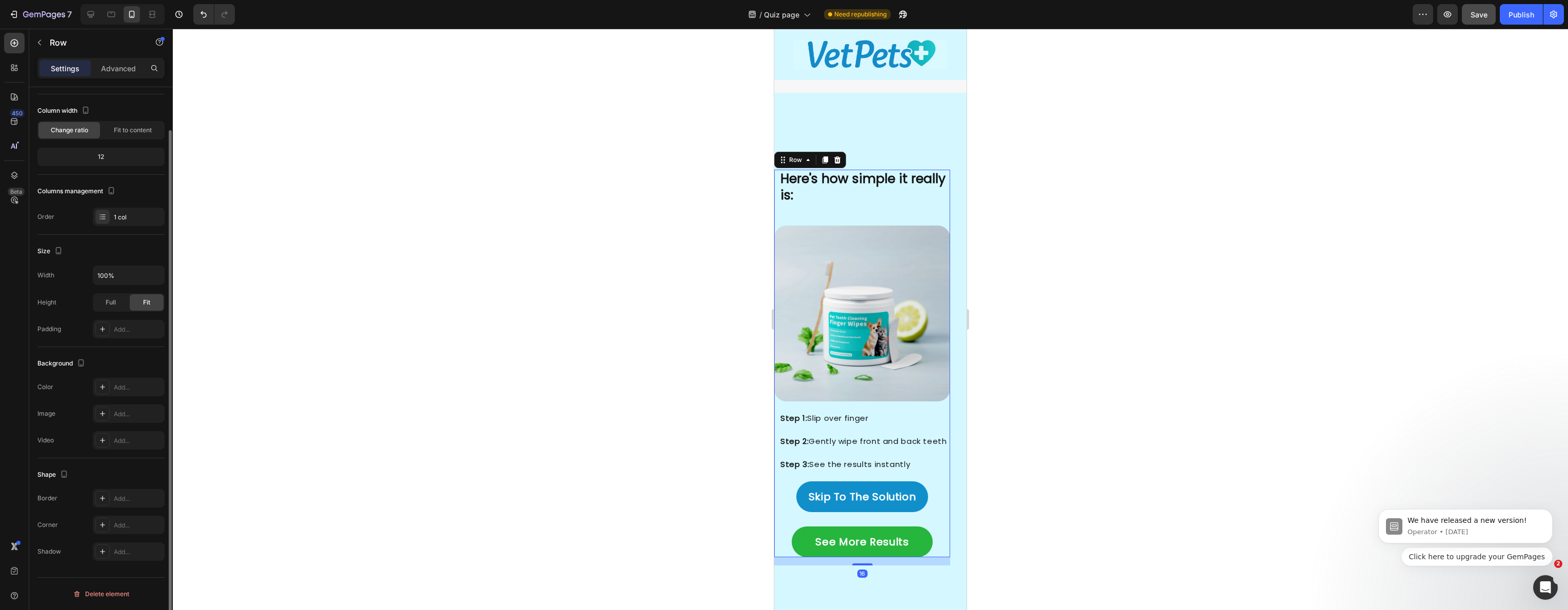
click at [775, 194] on div "Here's how simple it really is: Heading Image Image Step 1: Slip over finger St…" at bounding box center [862, 364] width 176 height 388
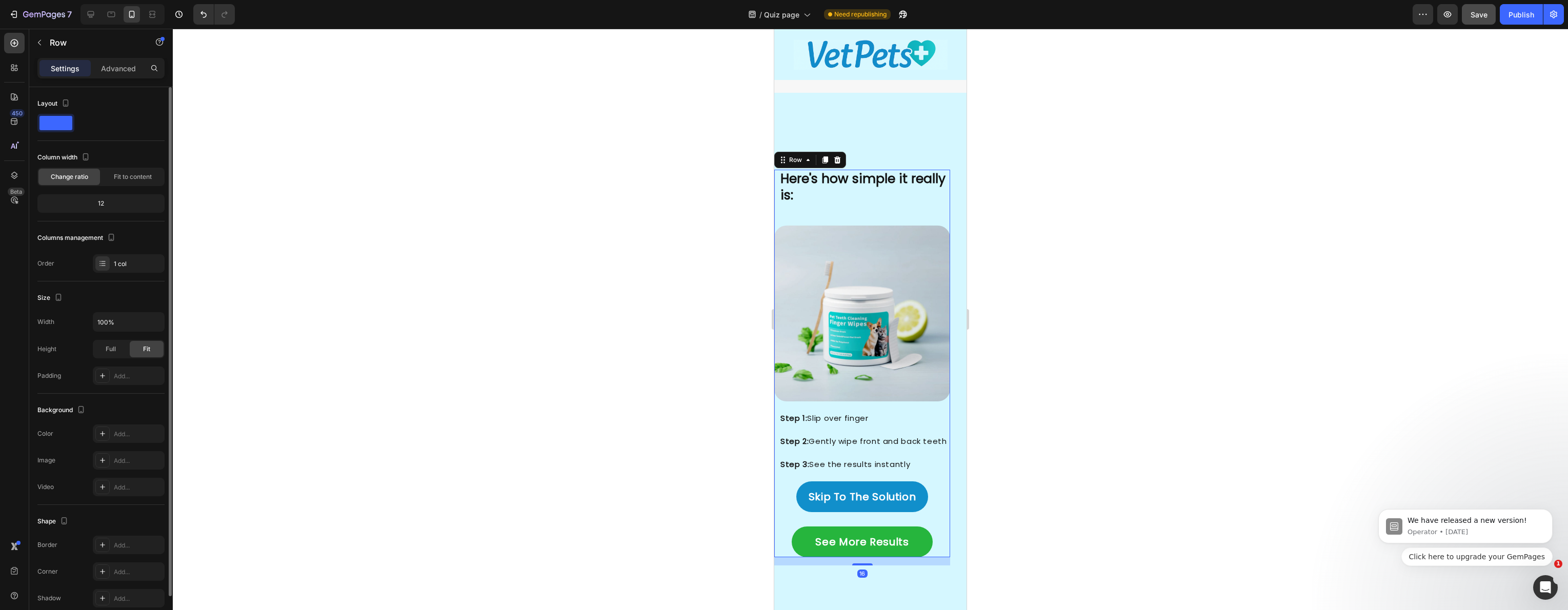
scroll to position [47, 0]
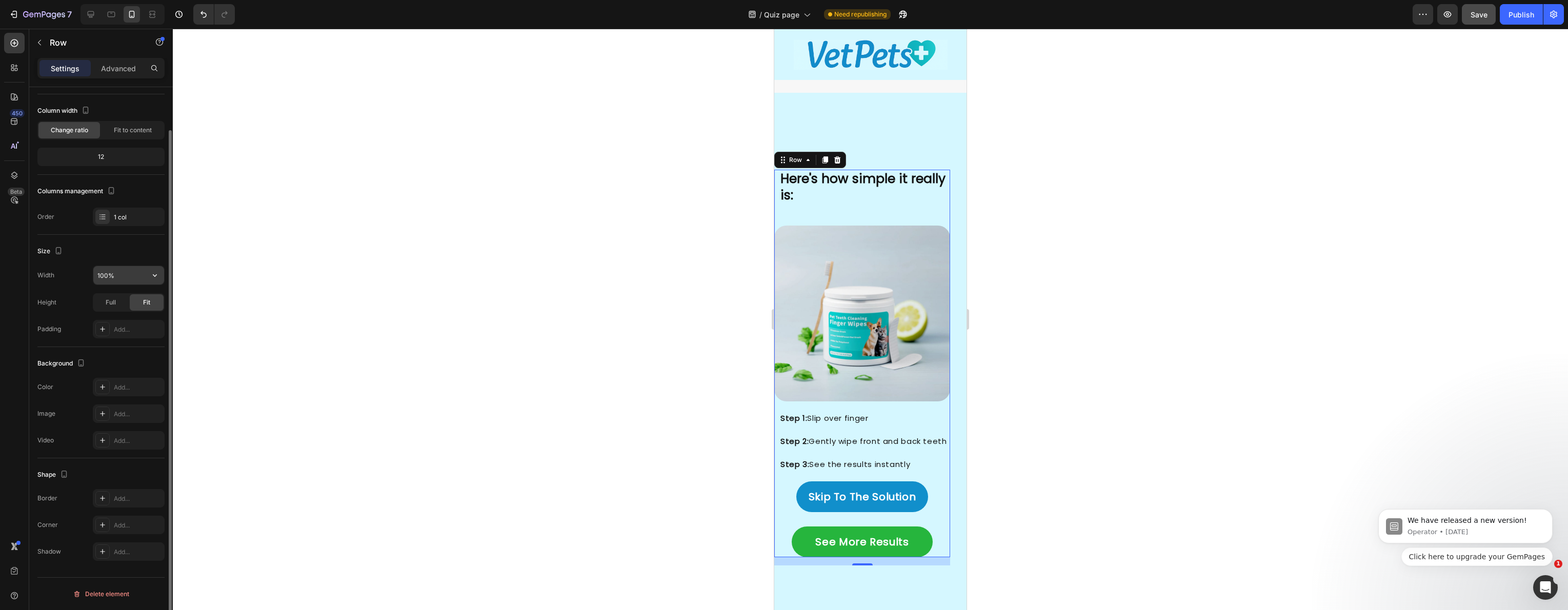
click at [131, 281] on input "100%" at bounding box center [128, 275] width 71 height 18
click at [152, 270] on icon "button" at bounding box center [155, 275] width 10 height 10
click at [104, 313] on div "Full 100%" at bounding box center [118, 321] width 84 height 19
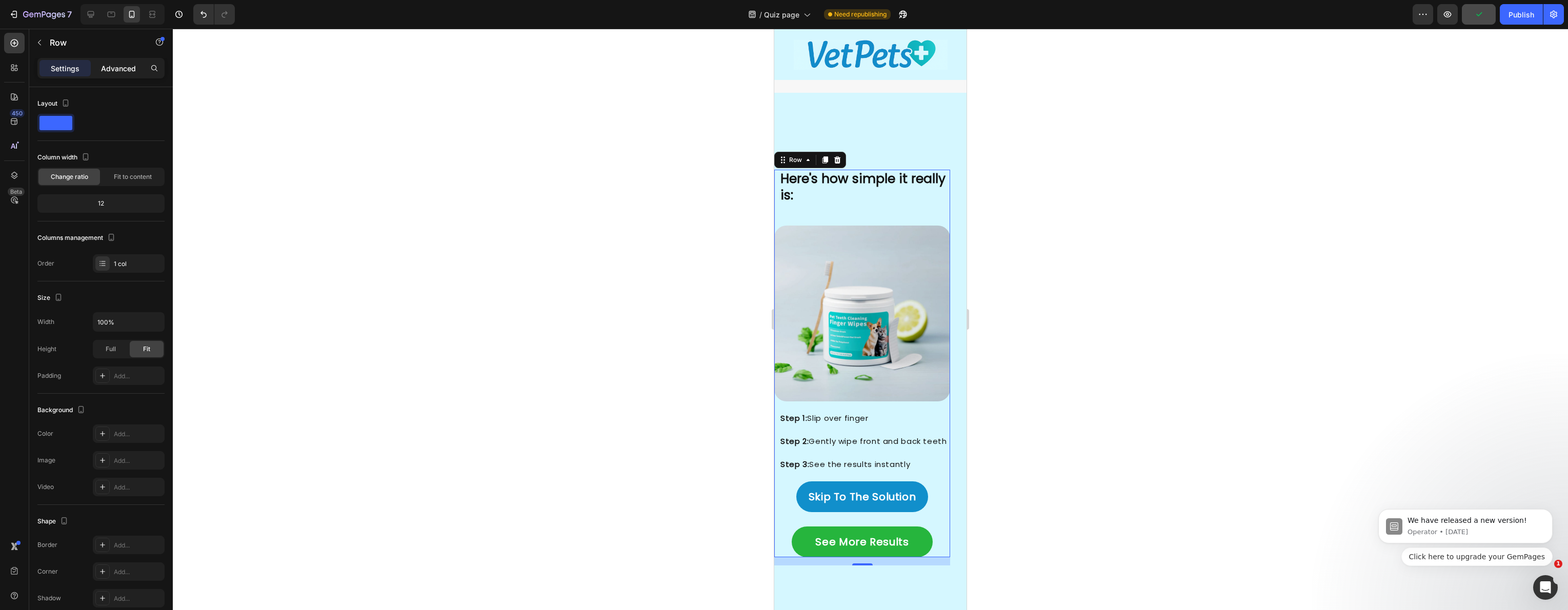
click at [136, 69] on div "Advanced" at bounding box center [118, 68] width 51 height 16
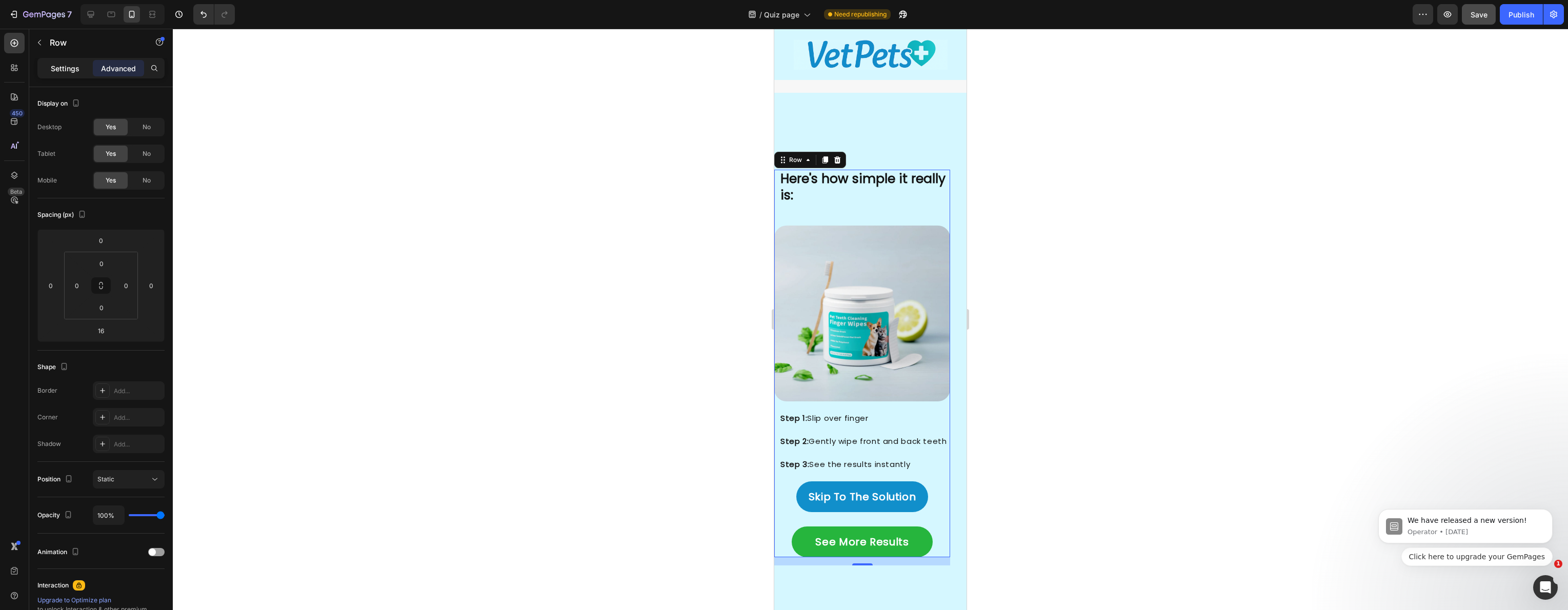
click at [72, 68] on p "Settings" at bounding box center [65, 69] width 29 height 11
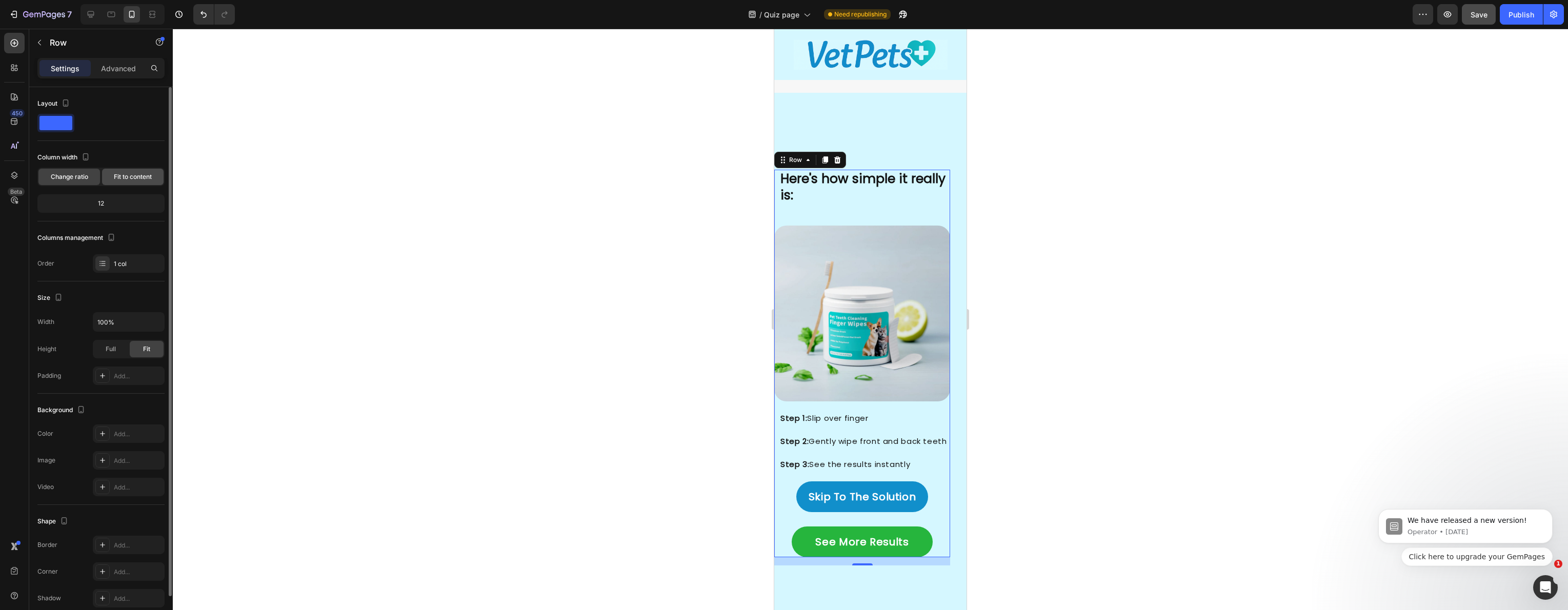
click at [128, 181] on div "Fit to content" at bounding box center [133, 177] width 61 height 16
click at [60, 180] on span "Change ratio" at bounding box center [69, 177] width 37 height 9
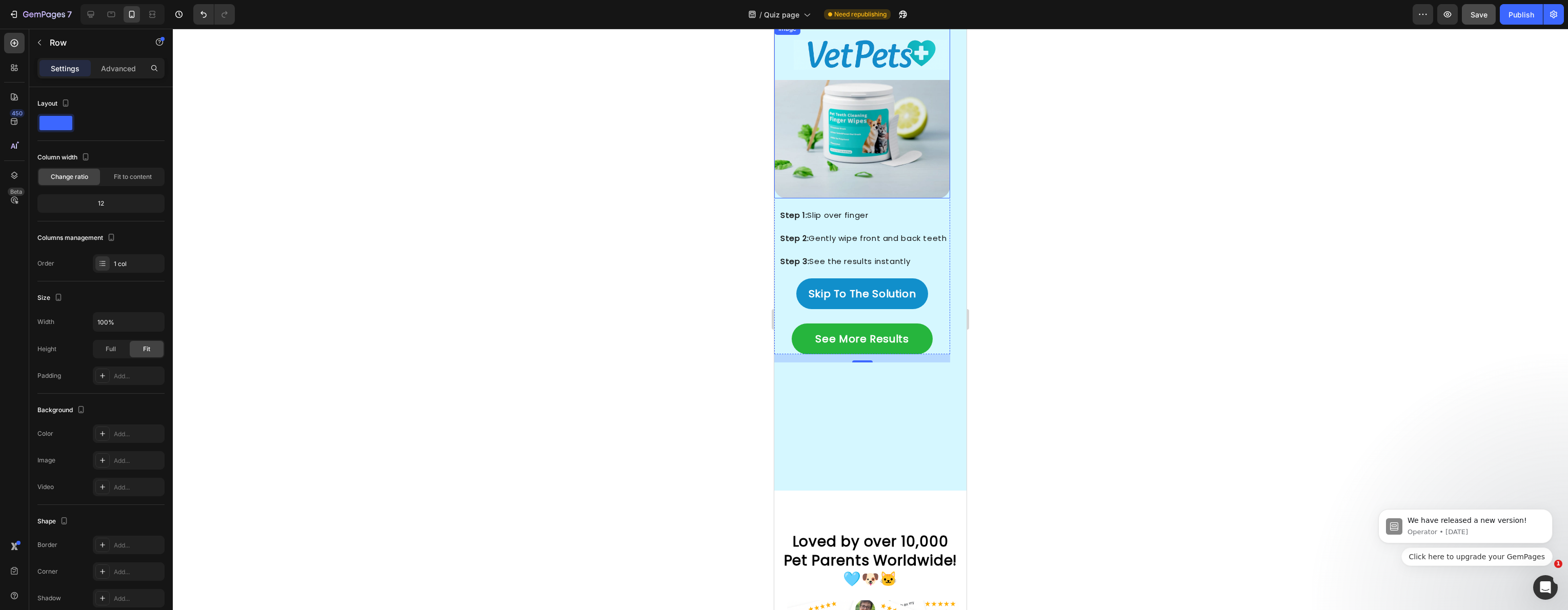
click at [883, 164] on img at bounding box center [862, 110] width 176 height 176
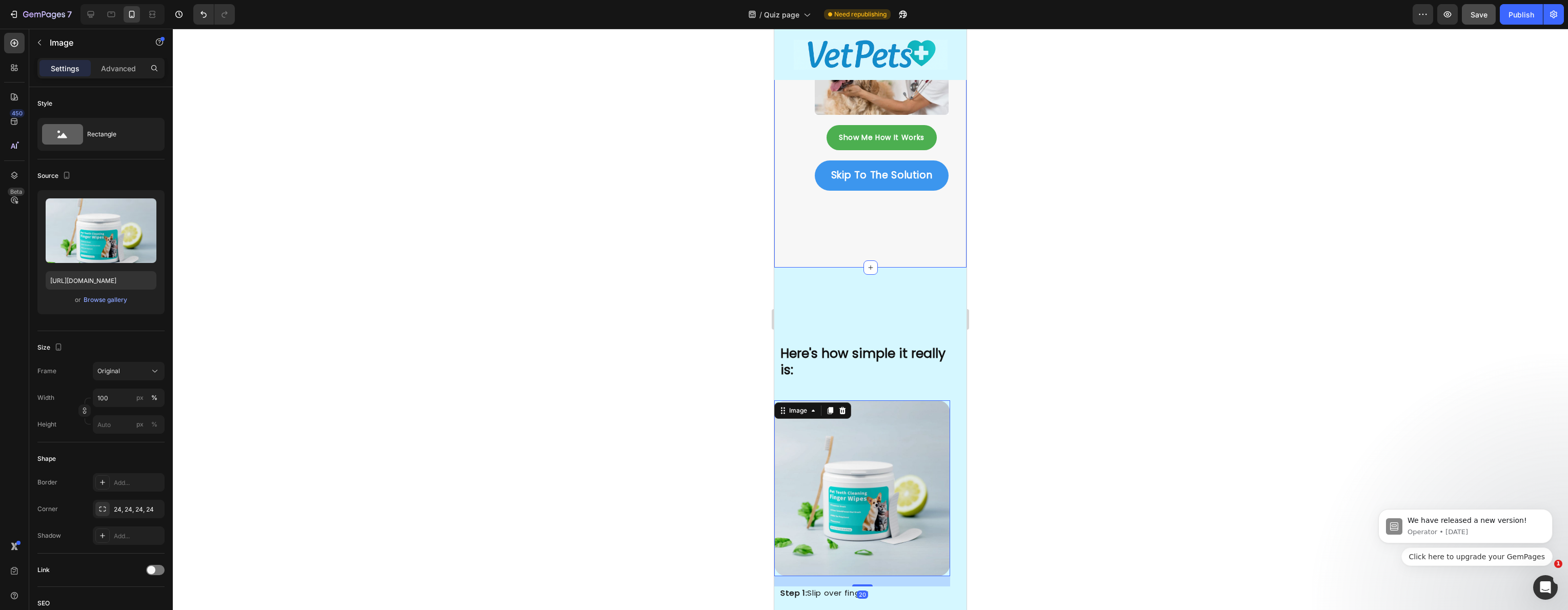
scroll to position [1699, 0]
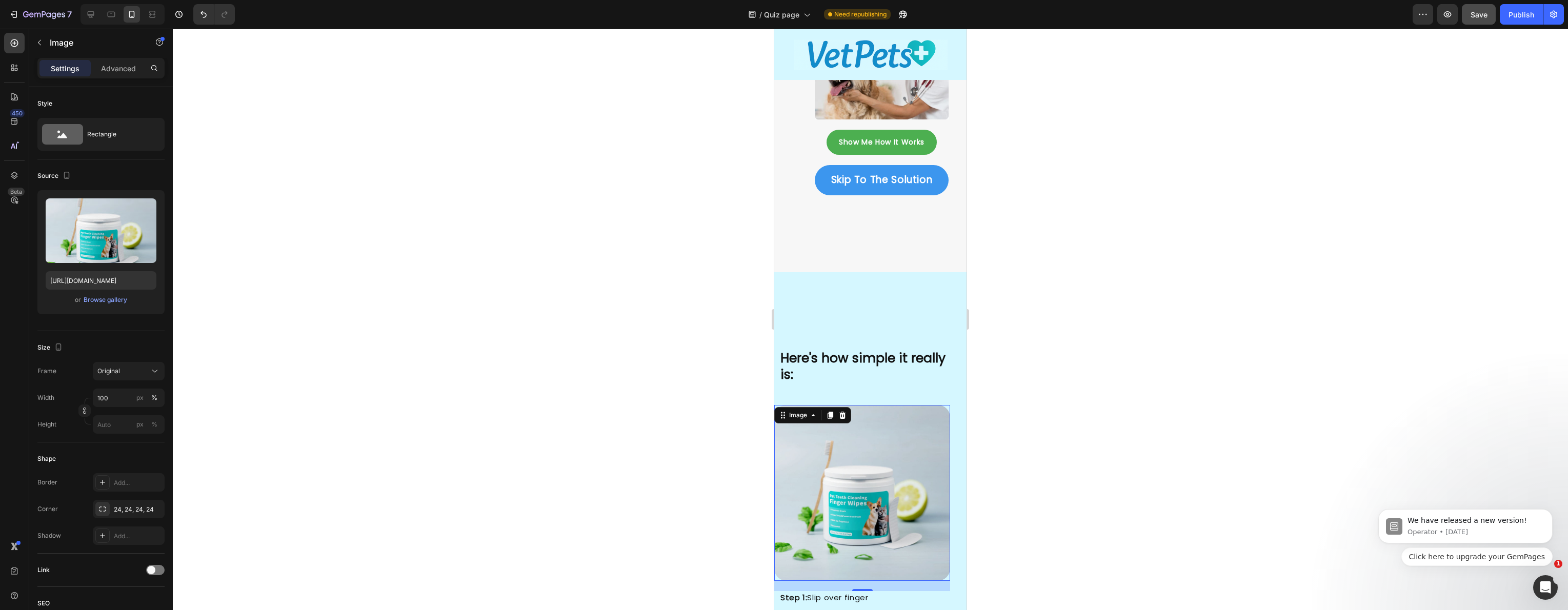
click at [766, 295] on div at bounding box center [870, 319] width 1395 height 581
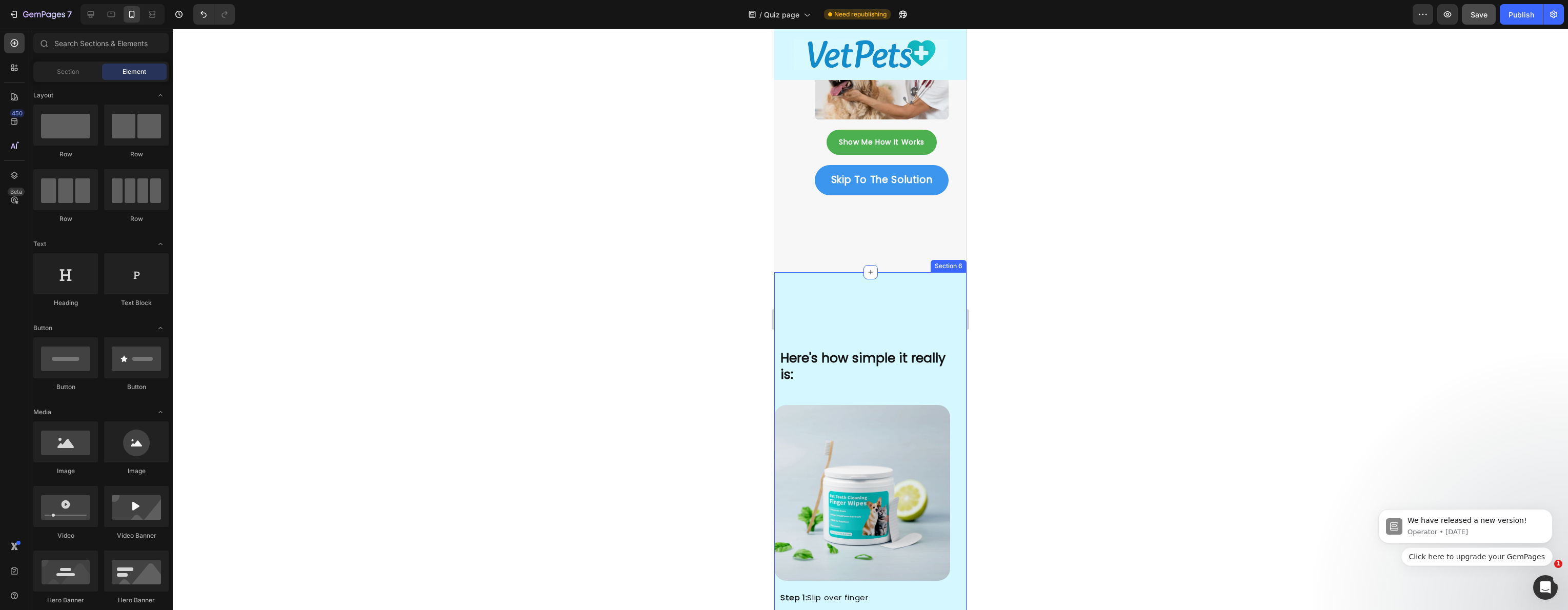
click at [799, 290] on div "Here's how simple it really is: Heading Image Image Step 1: Slip over finger St…" at bounding box center [870, 573] width 192 height 601
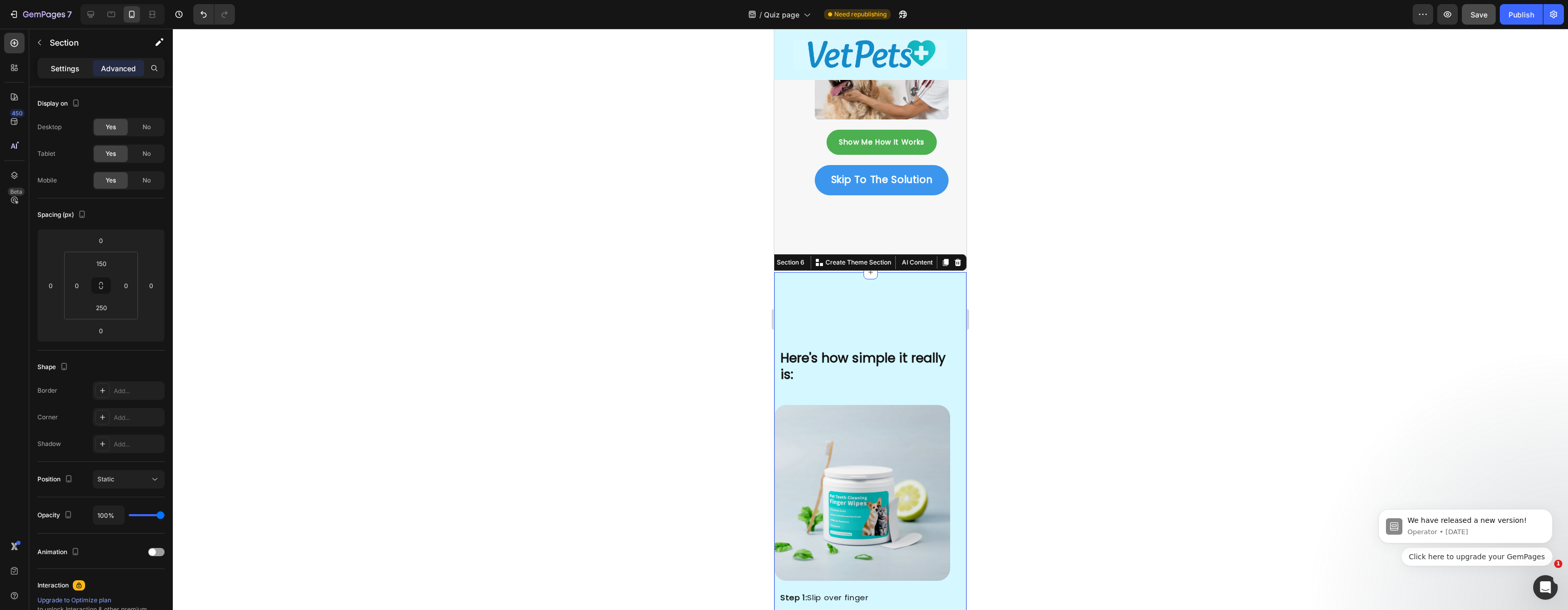
click at [69, 65] on p "Settings" at bounding box center [65, 69] width 29 height 11
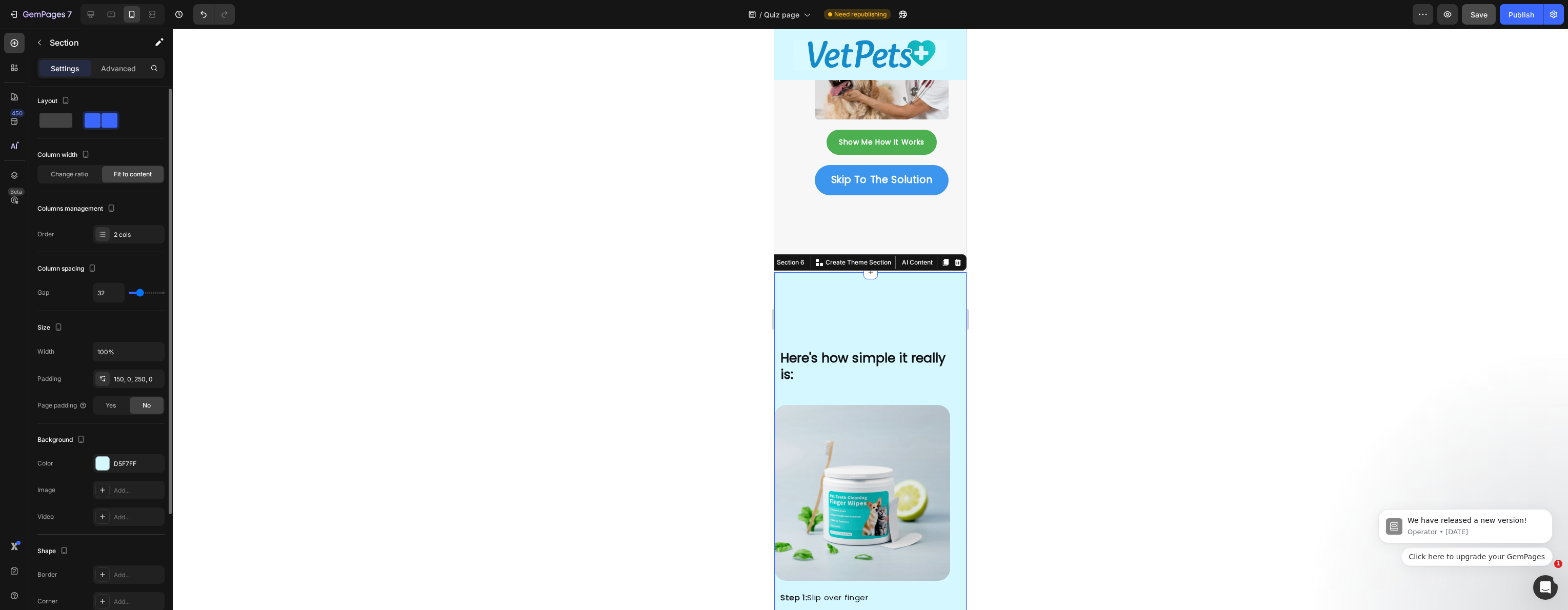
scroll to position [0, 0]
click at [60, 126] on span at bounding box center [56, 123] width 33 height 15
type input "0"
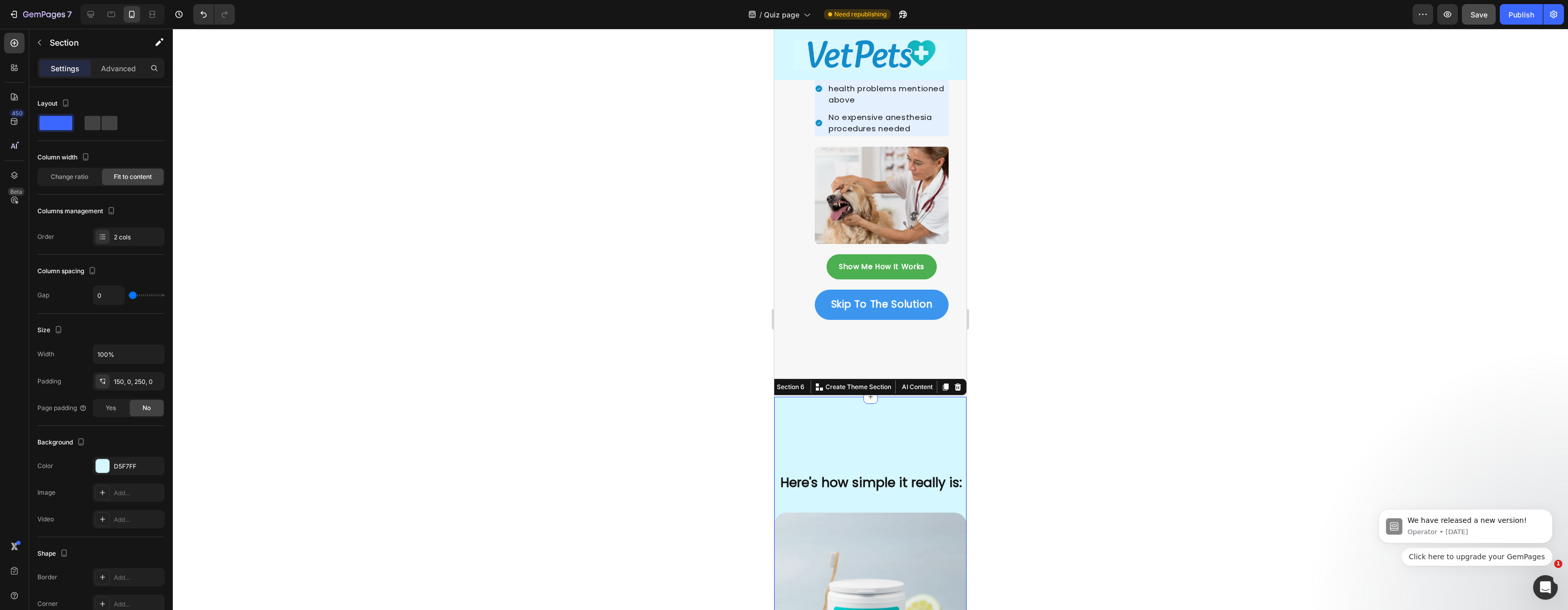
scroll to position [1370, 0]
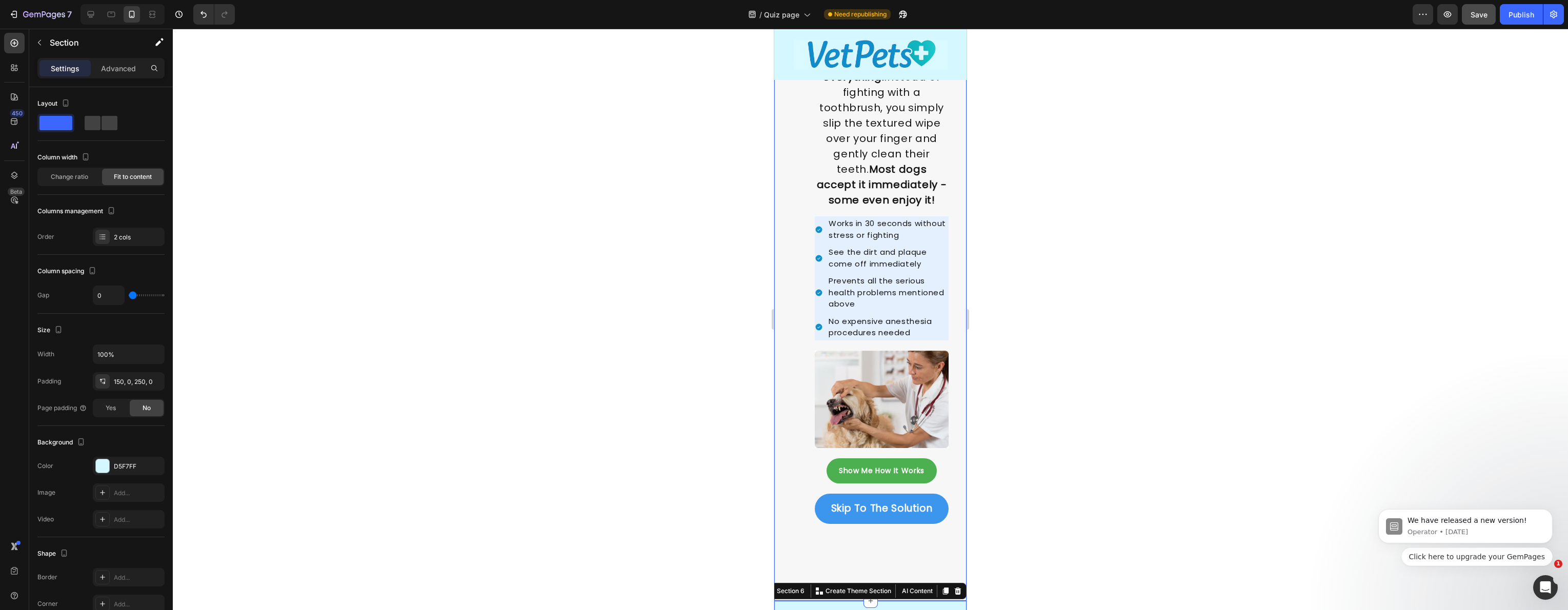
click at [780, 230] on div "Image Image How do I prevent this? Heading The problem isn't that dental care i…" at bounding box center [870, 144] width 192 height 913
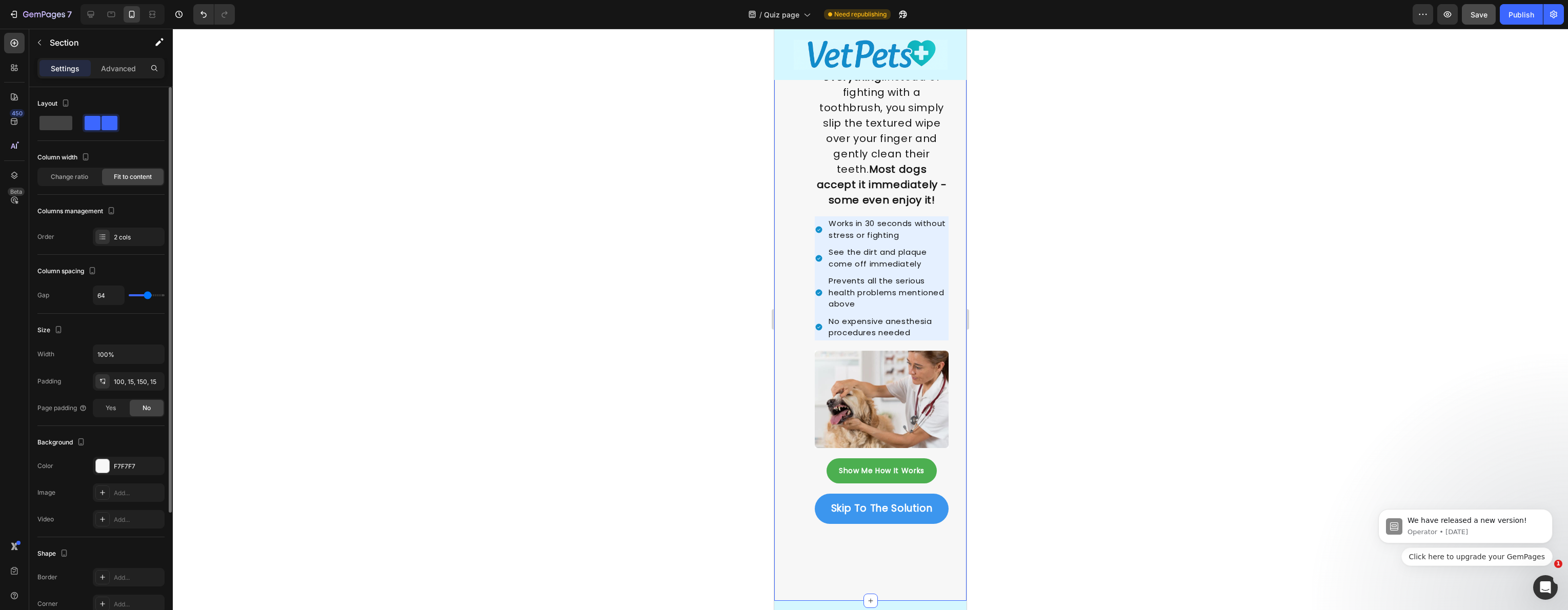
click at [68, 125] on span at bounding box center [56, 123] width 33 height 15
type input "0"
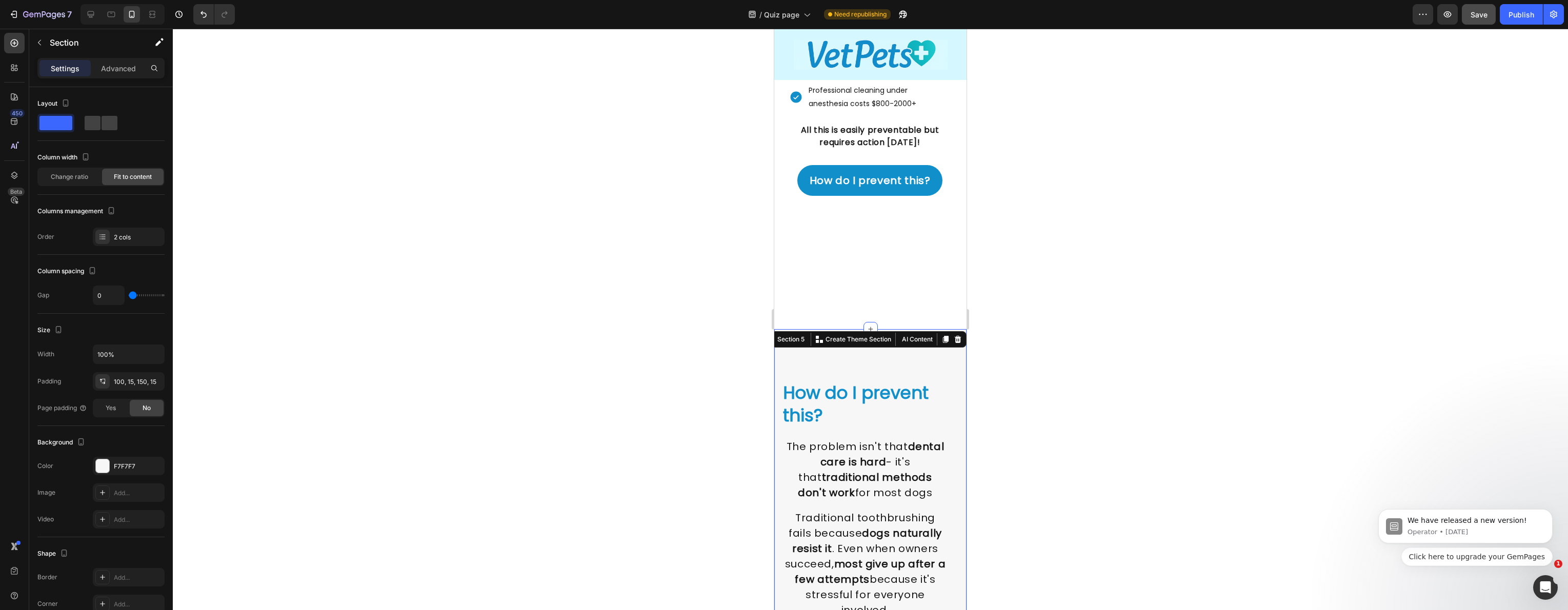
scroll to position [698, 0]
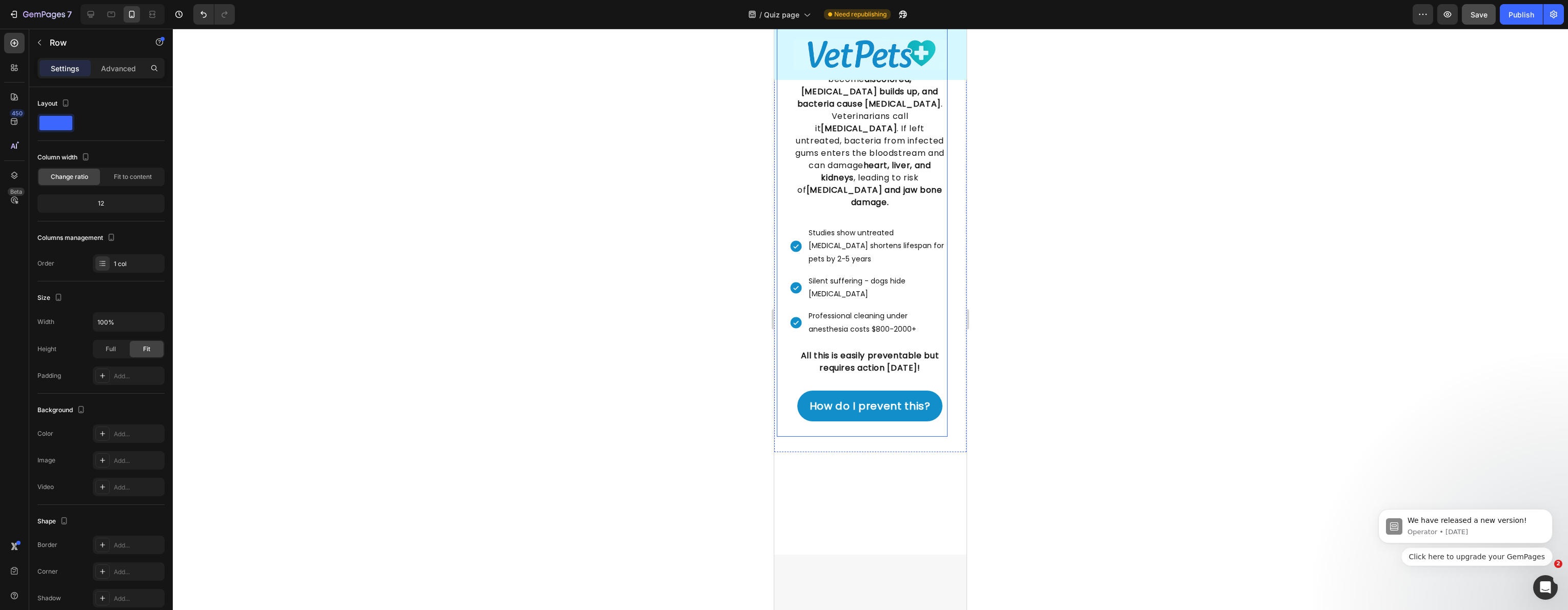
click at [777, 130] on div "Image Brushing can be stressful, but without daily cleaning, teeth become disco…" at bounding box center [862, 174] width 171 height 524
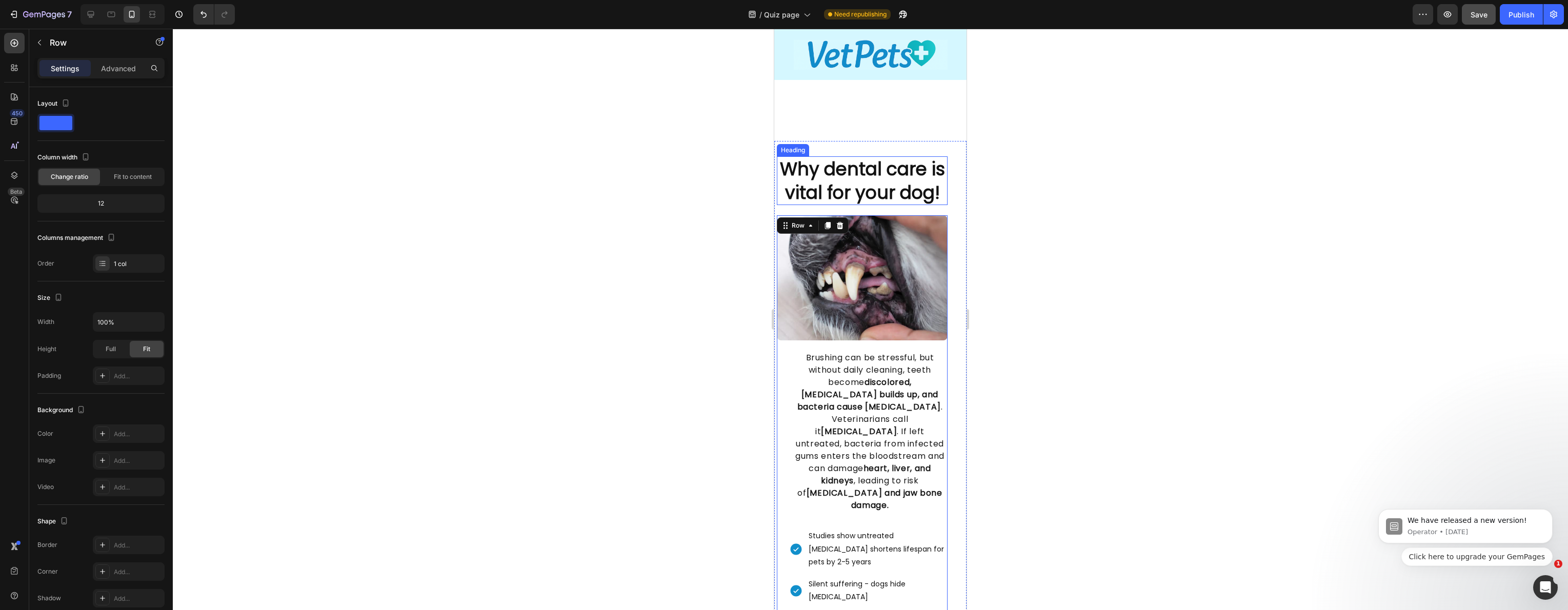
scroll to position [621, 0]
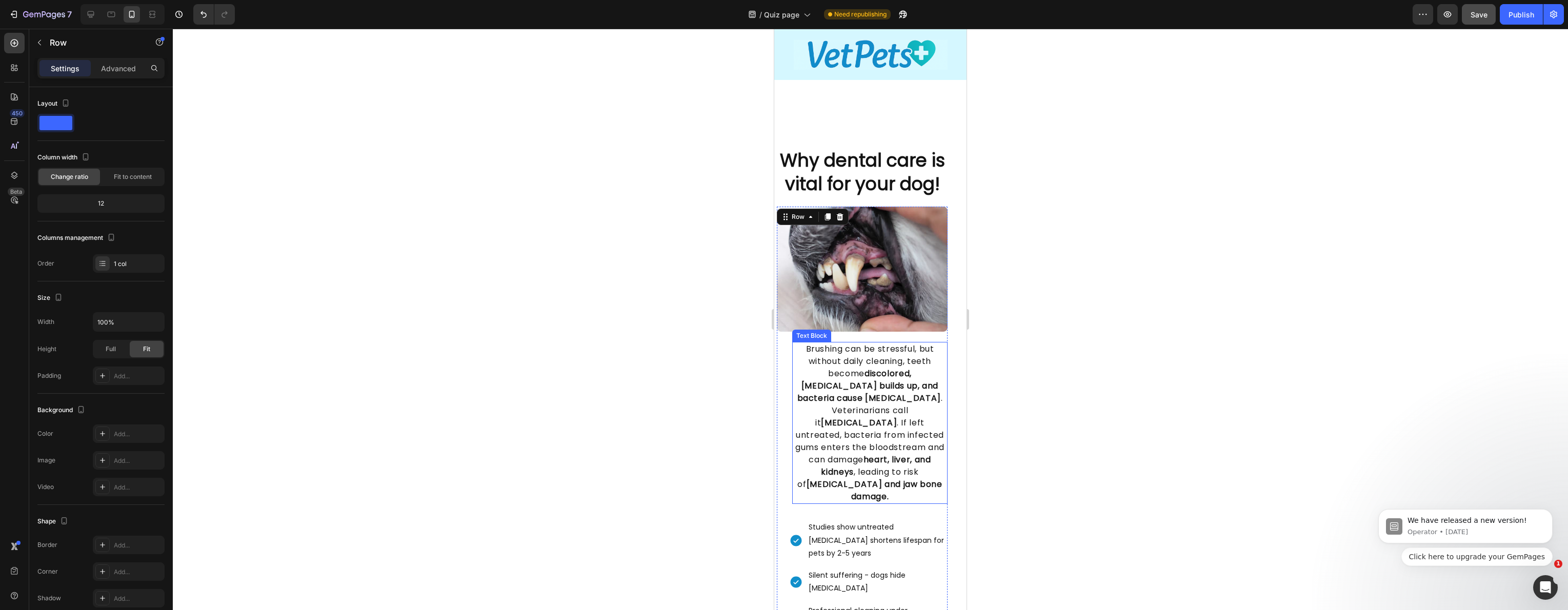
click at [883, 404] on strong "discolored, [MEDICAL_DATA] builds up, and bacteria cause [MEDICAL_DATA]" at bounding box center [869, 386] width 144 height 37
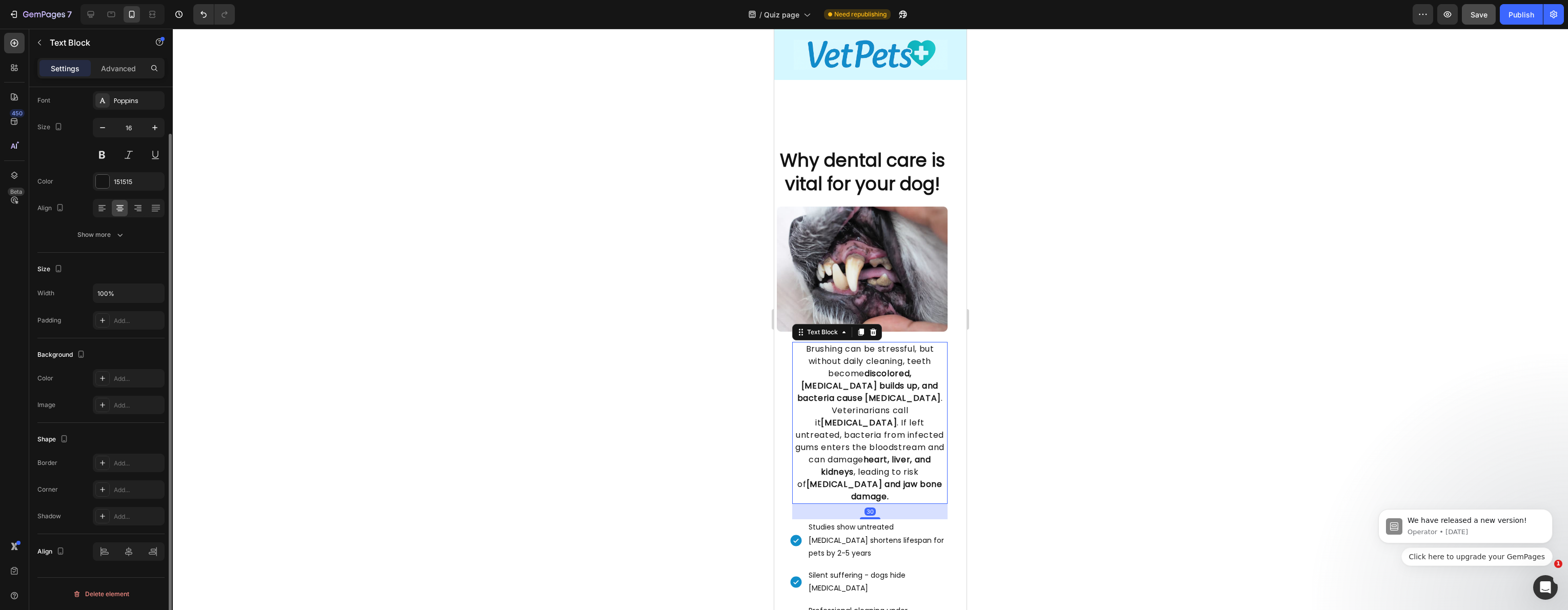
scroll to position [0, 0]
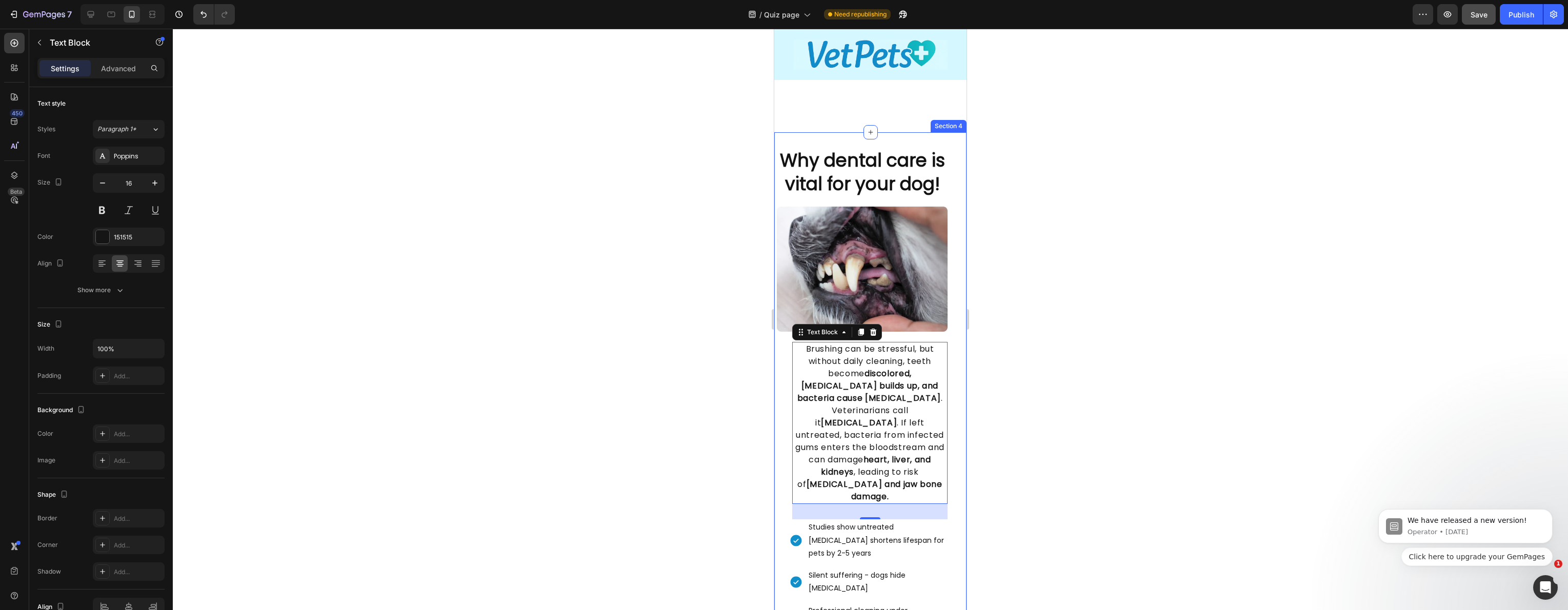
click at [778, 224] on div "Image Why dental care is vital for your dog! Heading Image Brushing can be stre…" at bounding box center [862, 440] width 171 height 583
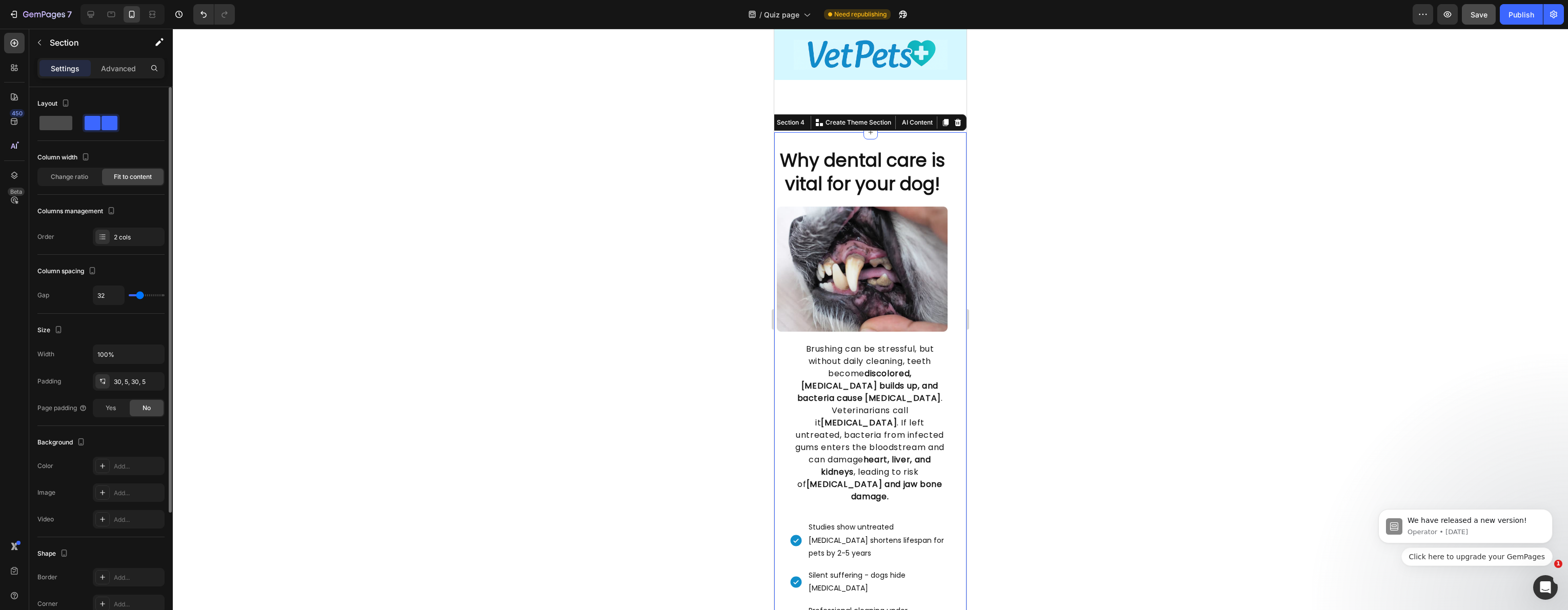
click at [63, 128] on span at bounding box center [56, 123] width 33 height 15
type input "0"
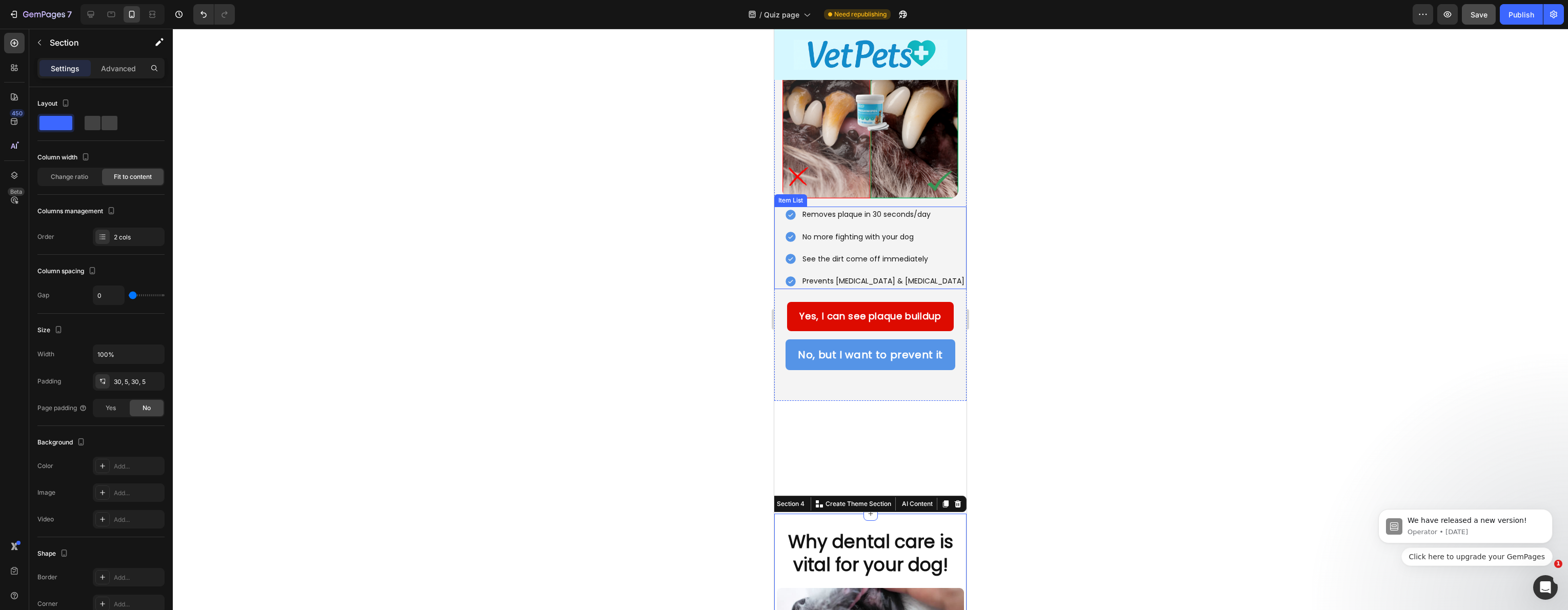
scroll to position [260, 0]
drag, startPoint x: 783, startPoint y: 359, endPoint x: 1545, endPoint y: 387, distance: 762.5
click at [783, 359] on div "Is plaque building up on your dog's teeth? Heading 80% of dogs over [DEMOGRAPHI…" at bounding box center [870, 122] width 192 height 560
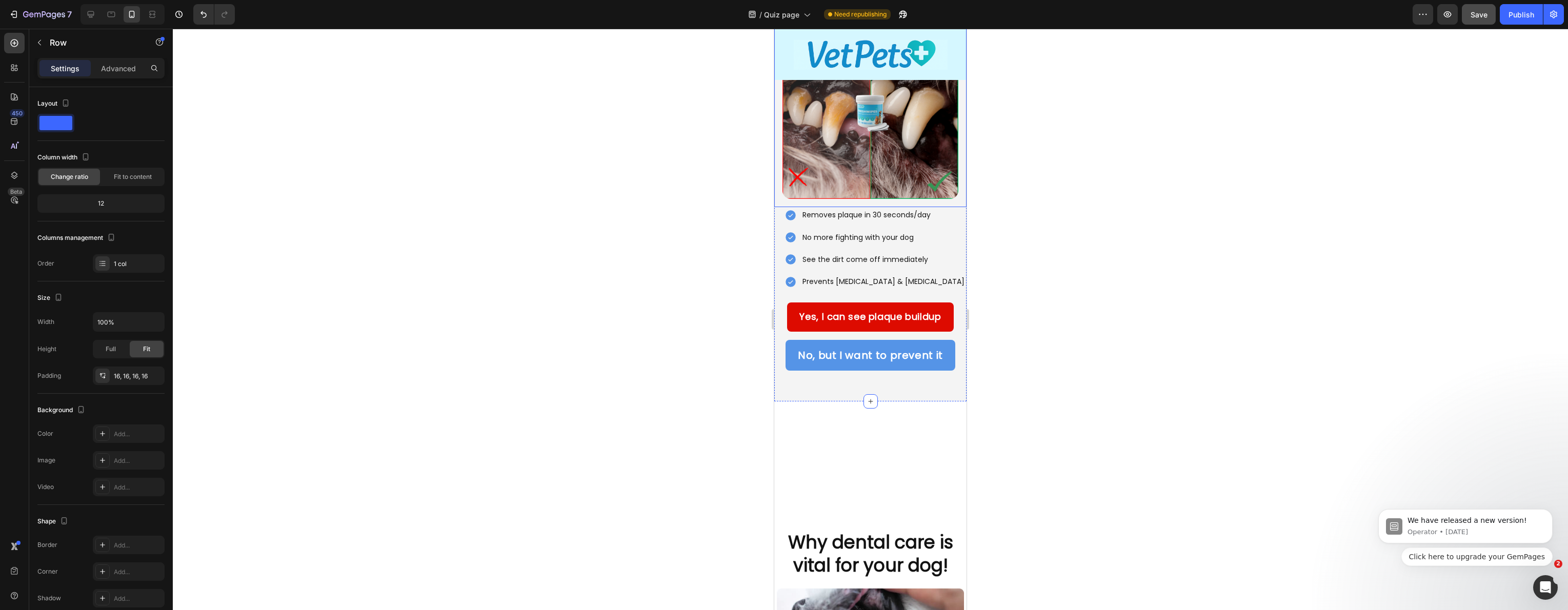
click at [782, 175] on div "Image Row" at bounding box center [870, 111] width 192 height 192
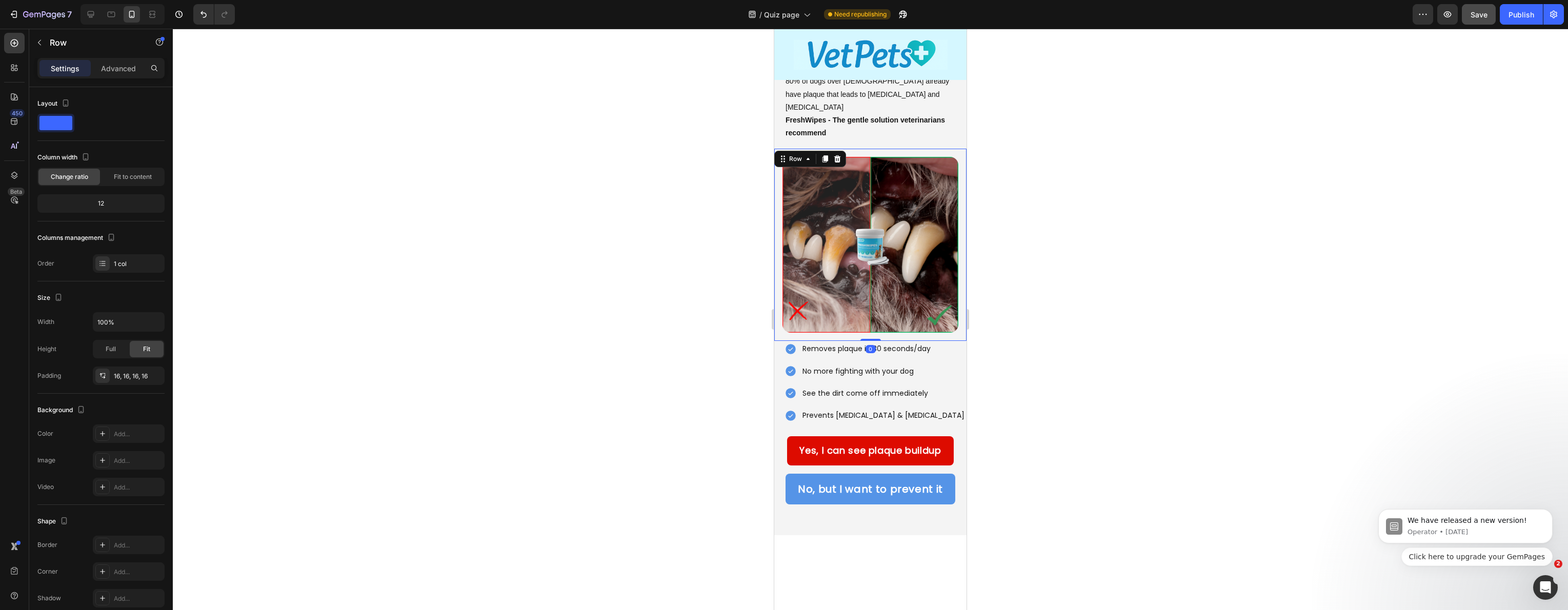
scroll to position [96, 0]
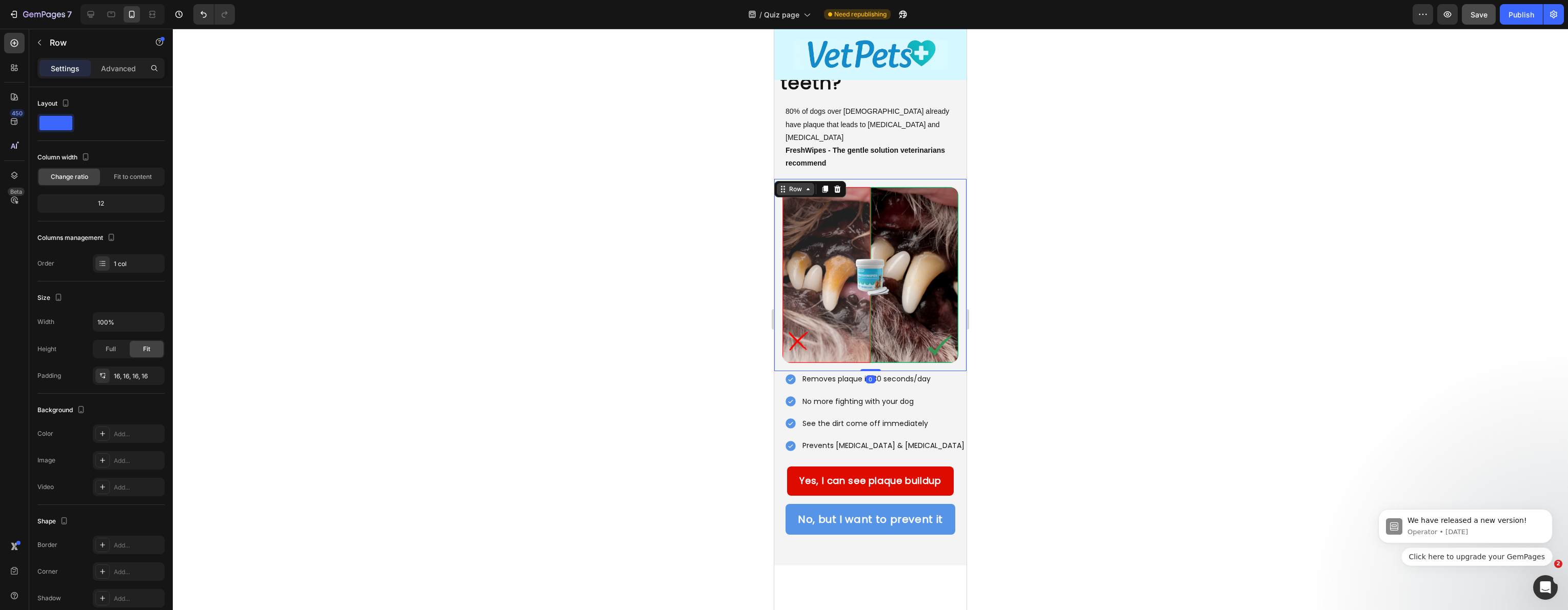
click at [793, 184] on div "Row" at bounding box center [796, 189] width 17 height 9
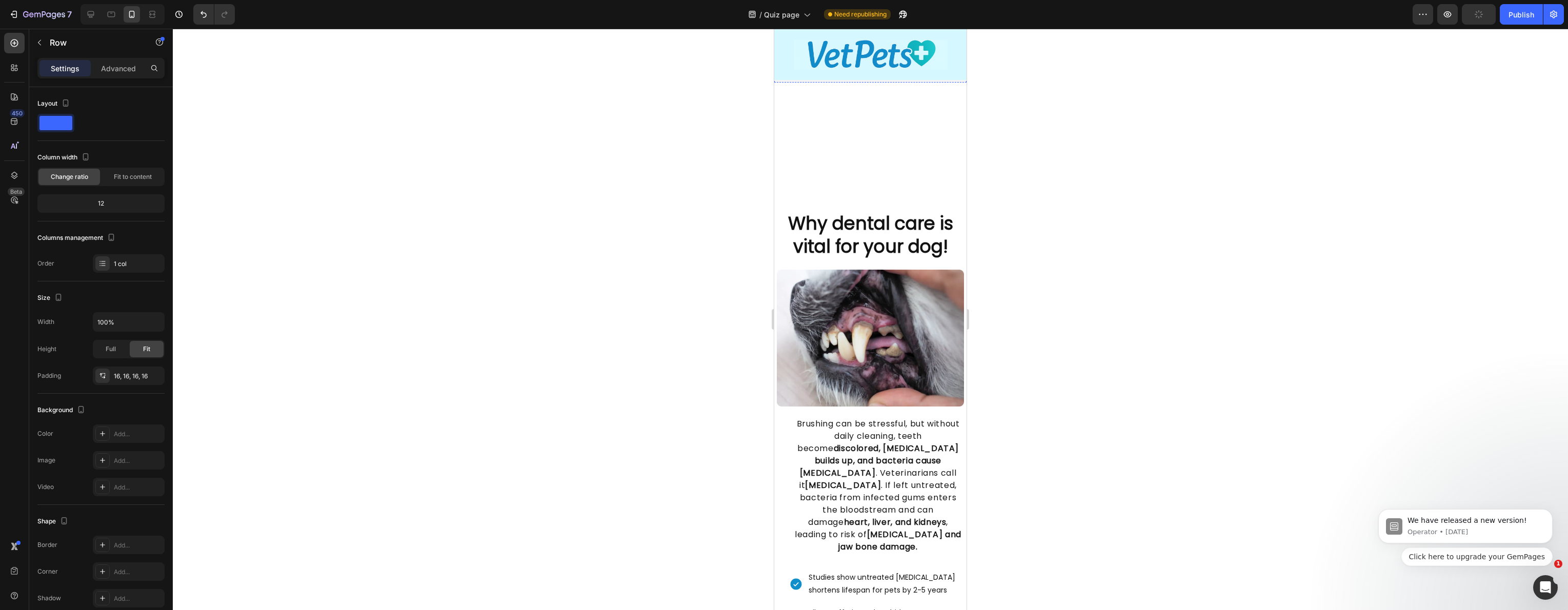
scroll to position [582, 0]
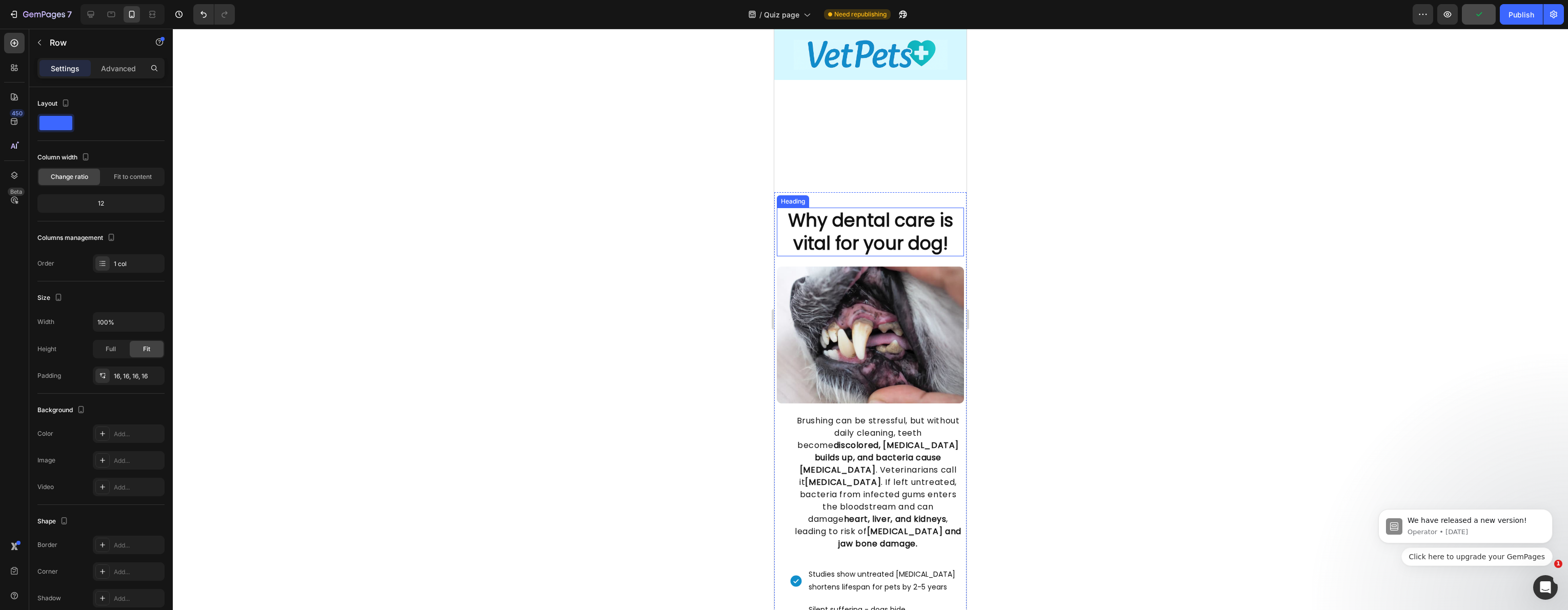
click at [851, 231] on strong "Why dental care is vital for your dog!" at bounding box center [870, 232] width 165 height 49
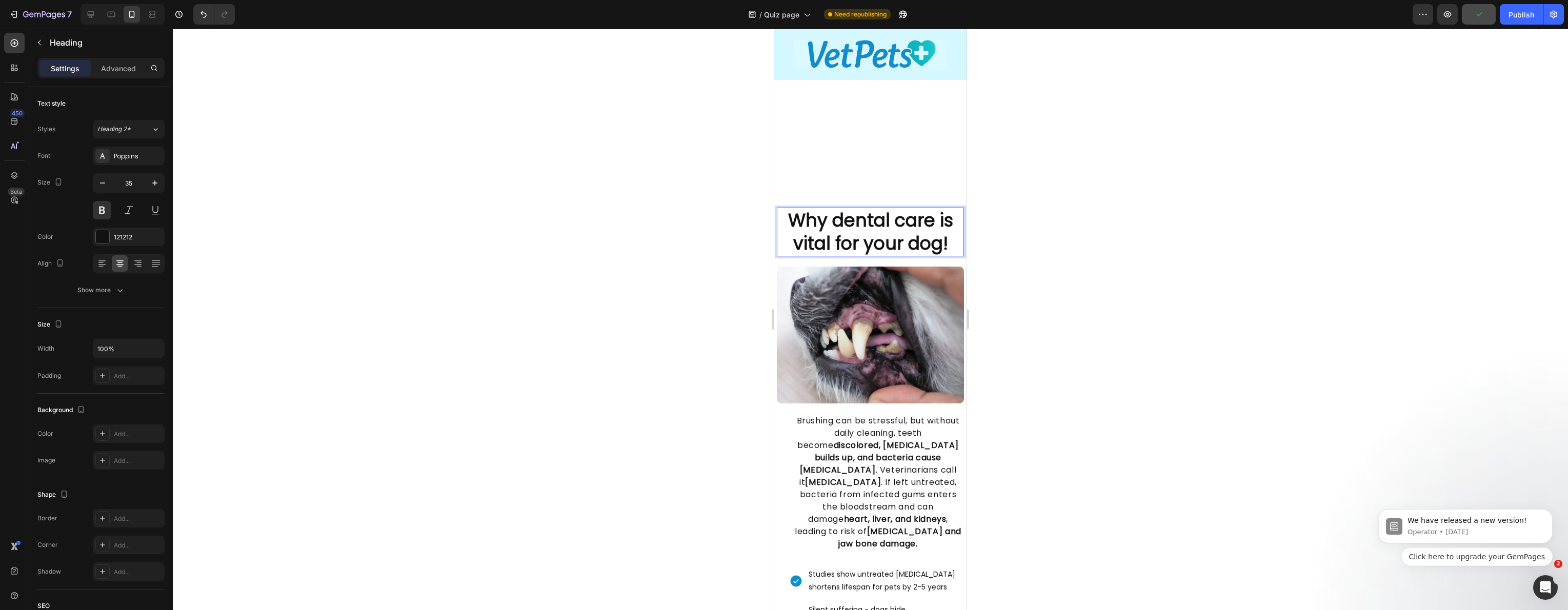
click at [812, 221] on strong "Why dental care is vital for your dog!" at bounding box center [870, 232] width 165 height 49
drag, startPoint x: 831, startPoint y: 223, endPoint x: 948, endPoint y: 226, distance: 117.0
click at [948, 226] on p "Why dental care is vital for your dog!" at bounding box center [870, 232] width 185 height 47
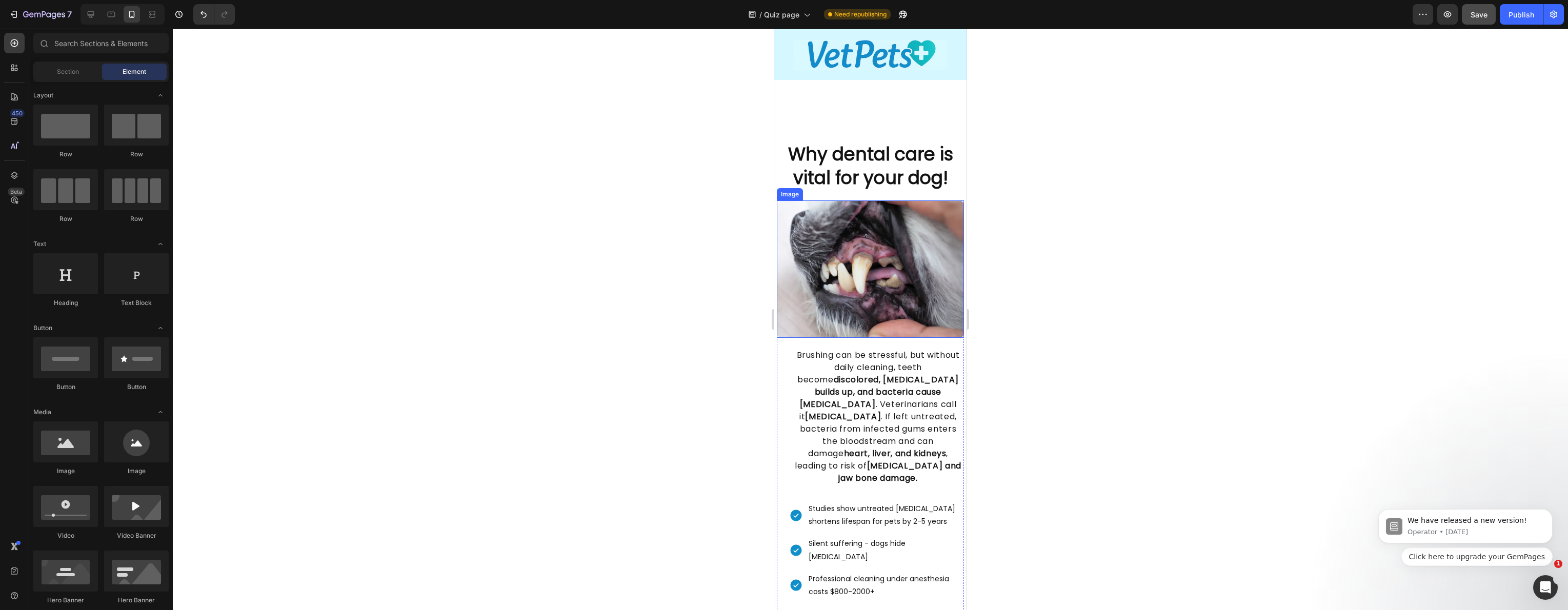
scroll to position [655, 0]
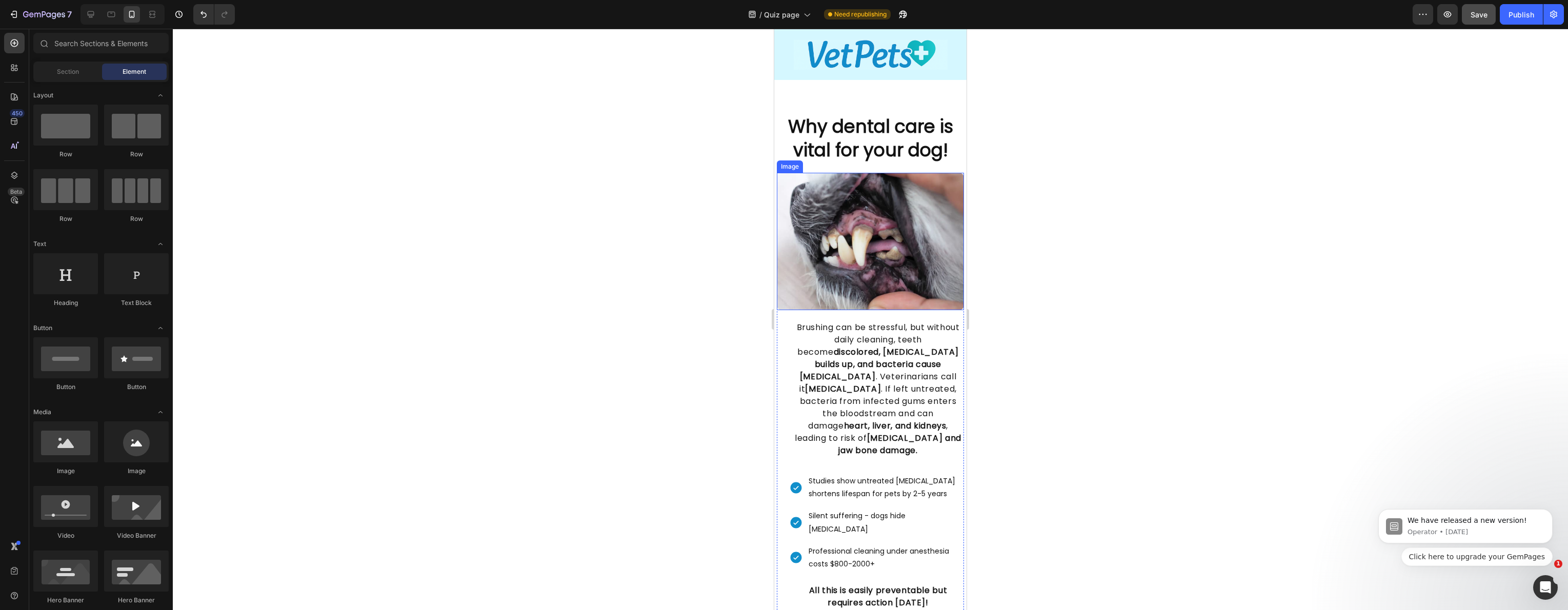
click at [863, 350] on strong "discolored, [MEDICAL_DATA] builds up, and bacteria cause [MEDICAL_DATA]" at bounding box center [879, 365] width 159 height 37
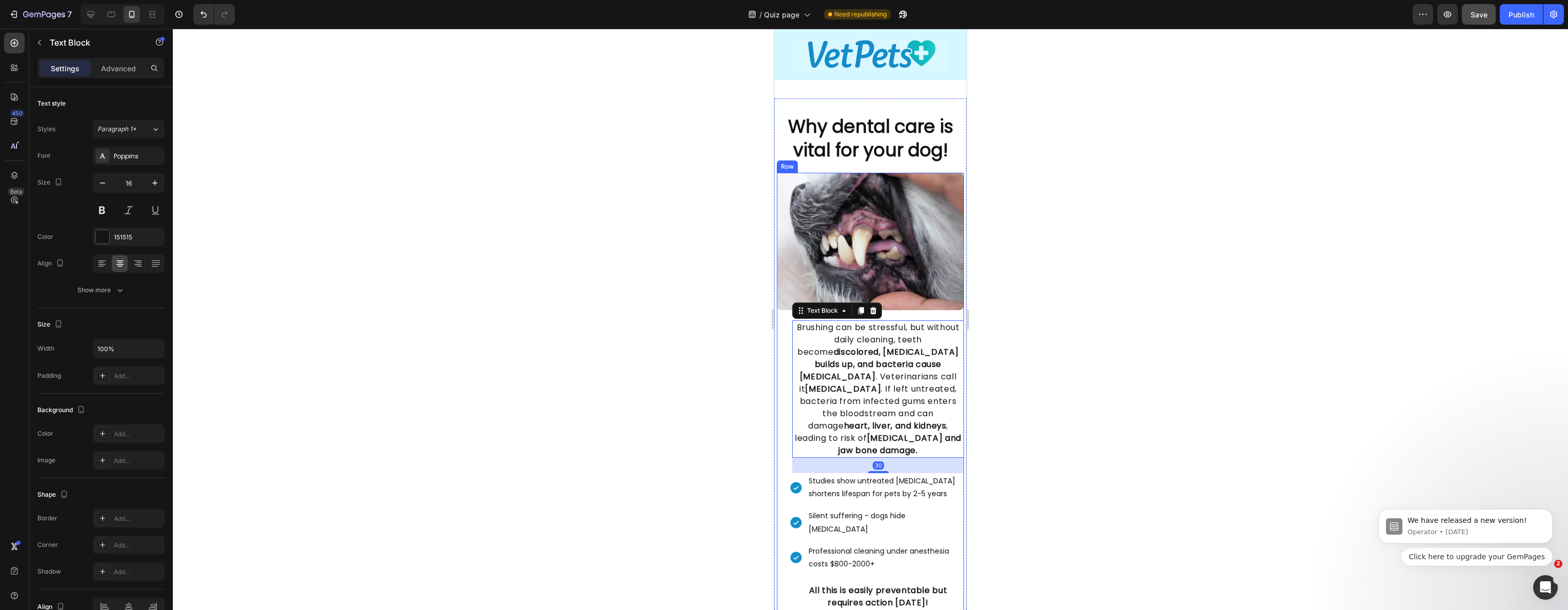
click at [789, 344] on div "Image Brushing can be stressful, but without daily cleaning, teeth become disco…" at bounding box center [870, 422] width 187 height 499
click at [945, 327] on p "Brushing can be stressful, but without daily cleaning, teeth become discolored,…" at bounding box center [878, 389] width 170 height 135
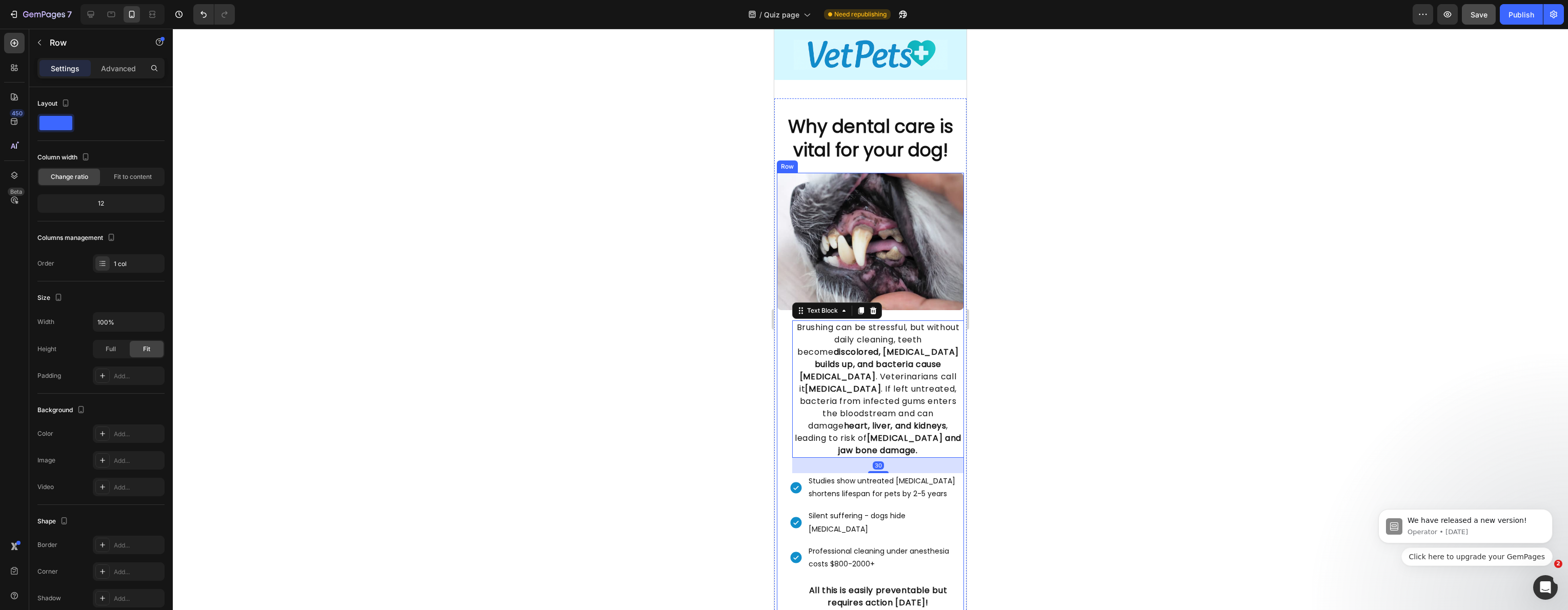
click at [953, 307] on div "Image Brushing can be stressful, but without daily cleaning, teeth become disco…" at bounding box center [870, 422] width 187 height 499
click at [795, 158] on div "Row" at bounding box center [798, 163] width 17 height 9
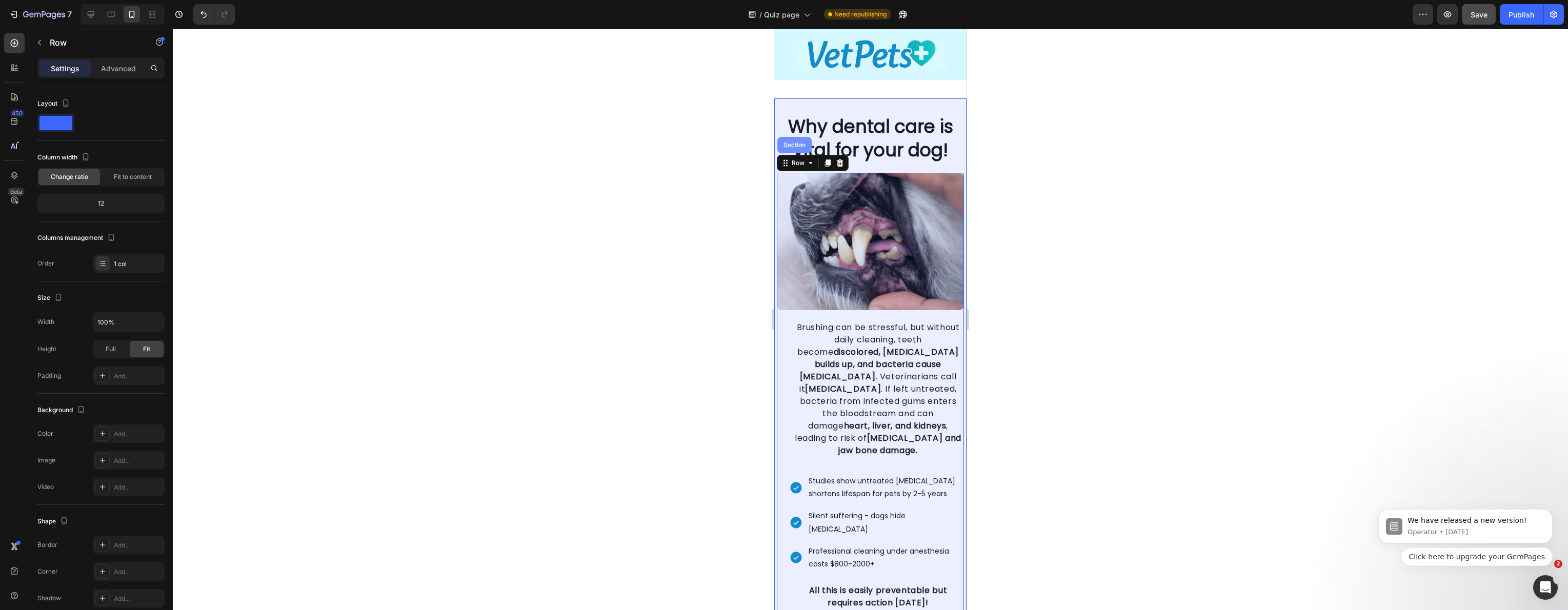
click at [792, 145] on div "Section" at bounding box center [794, 145] width 26 height 6
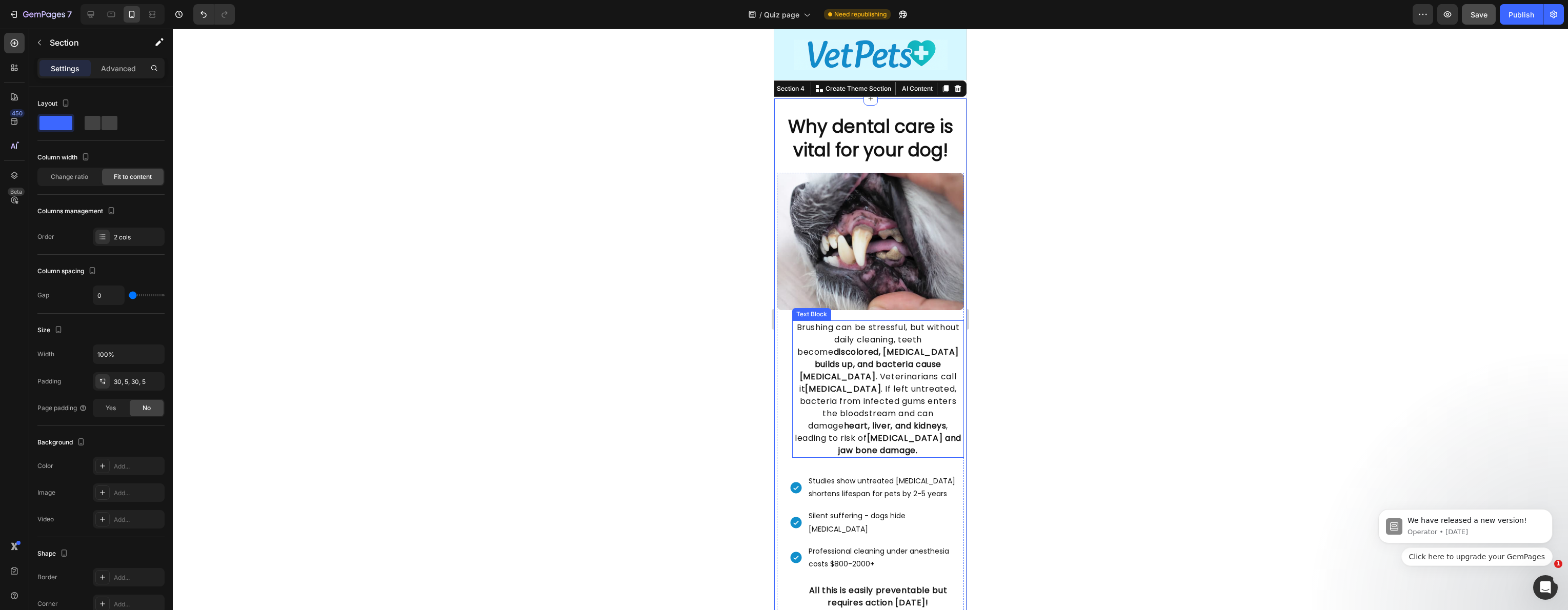
click at [928, 391] on p "Brushing can be stressful, but without daily cleaning, teeth become discolored,…" at bounding box center [878, 389] width 170 height 135
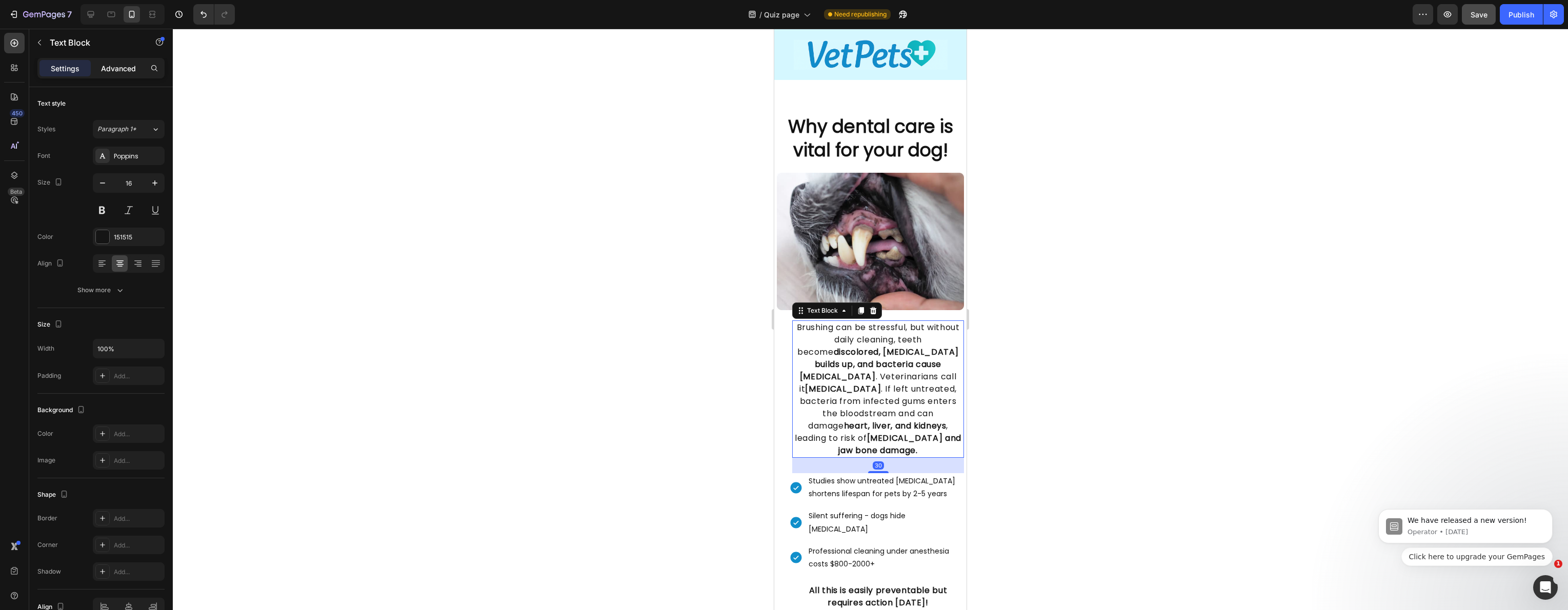
click at [141, 73] on div "Advanced" at bounding box center [118, 68] width 51 height 16
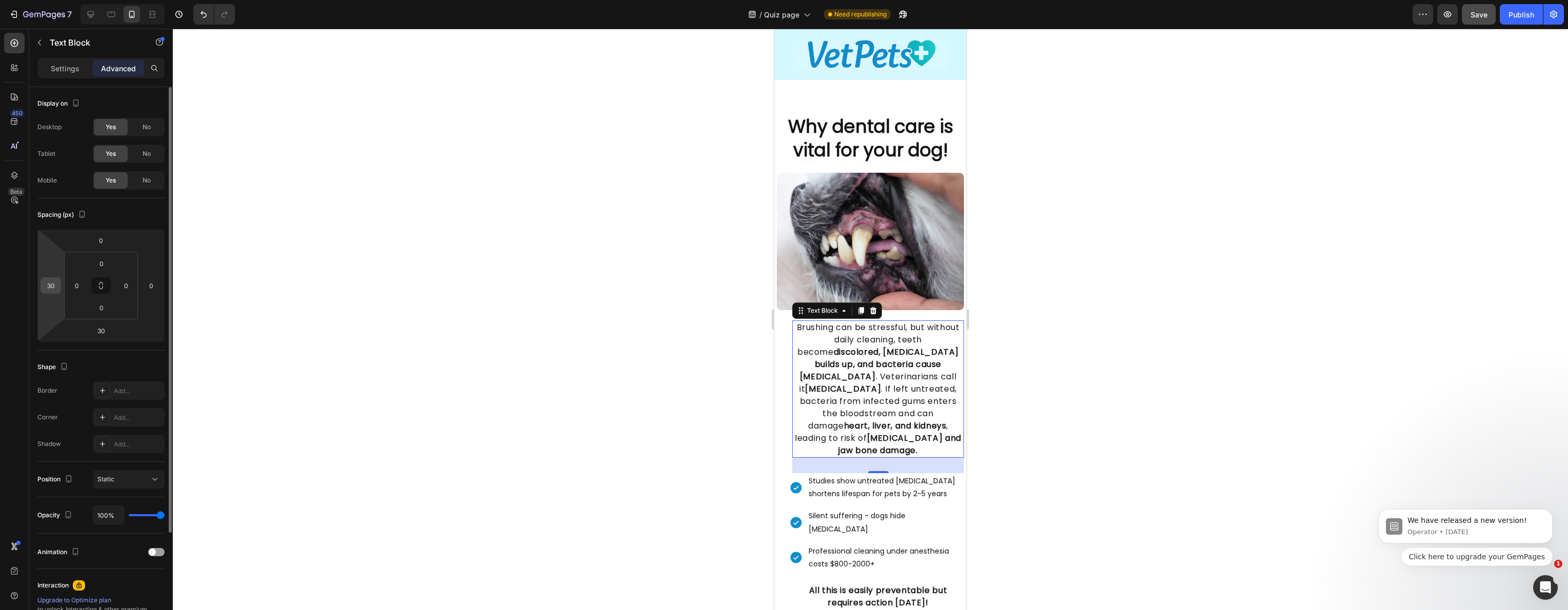
click at [54, 281] on input "30" at bounding box center [51, 286] width 15 height 15
type input "0"
click at [789, 352] on div "Image Brushing can be stressful, but without daily cleaning, teeth become disco…" at bounding box center [870, 422] width 187 height 499
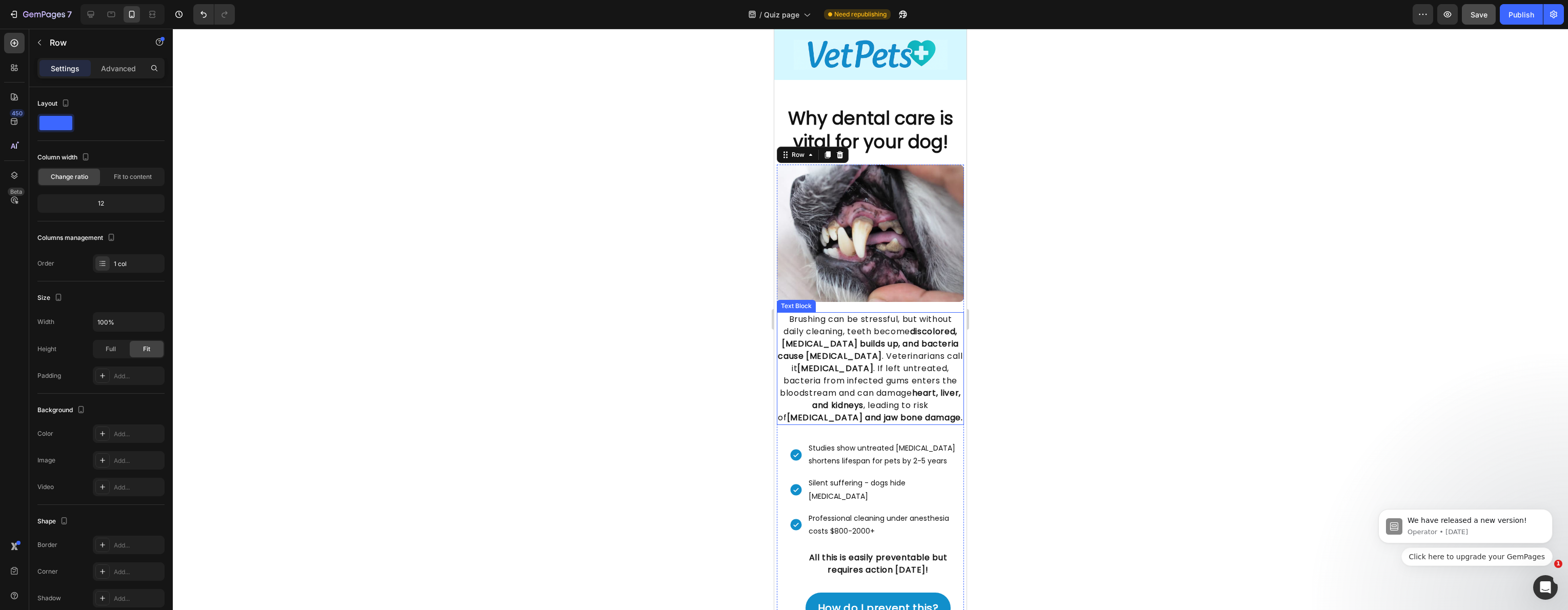
scroll to position [675, 0]
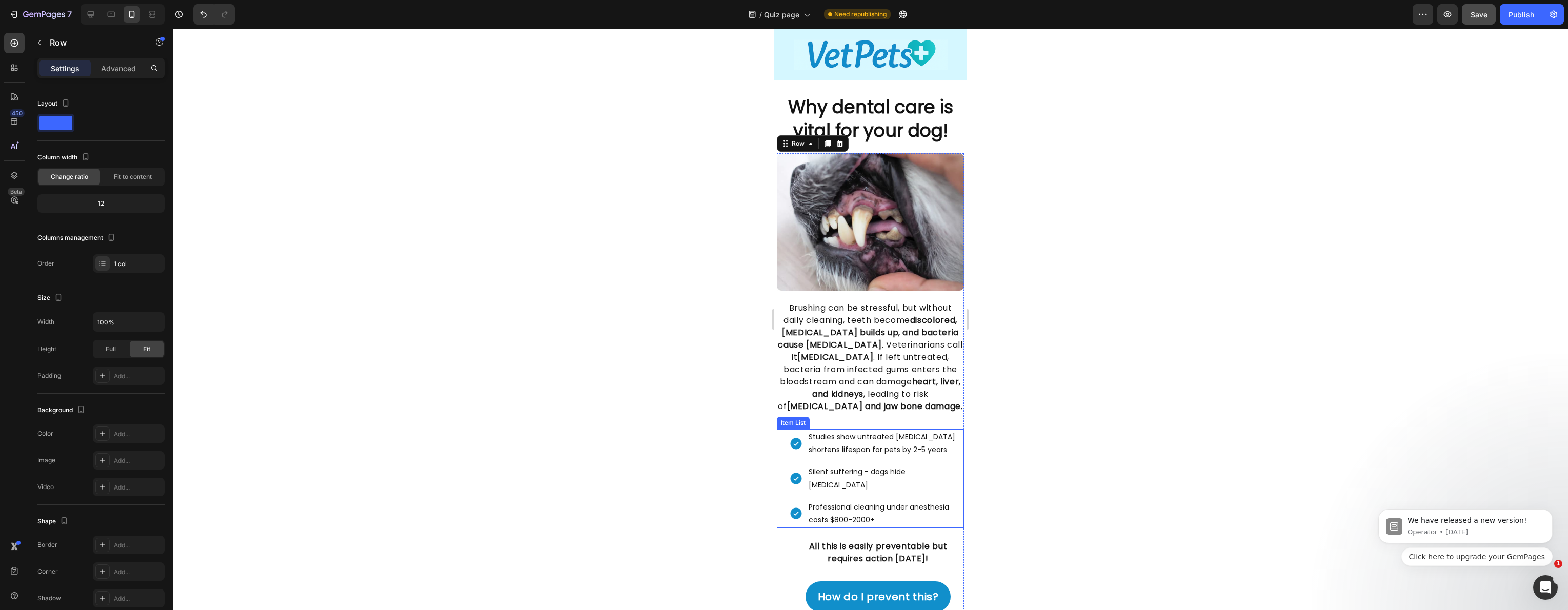
click at [795, 438] on div "Studies show untreated [MEDICAL_DATA] shortens lifespan for pets by 2-5 years" at bounding box center [876, 443] width 175 height 29
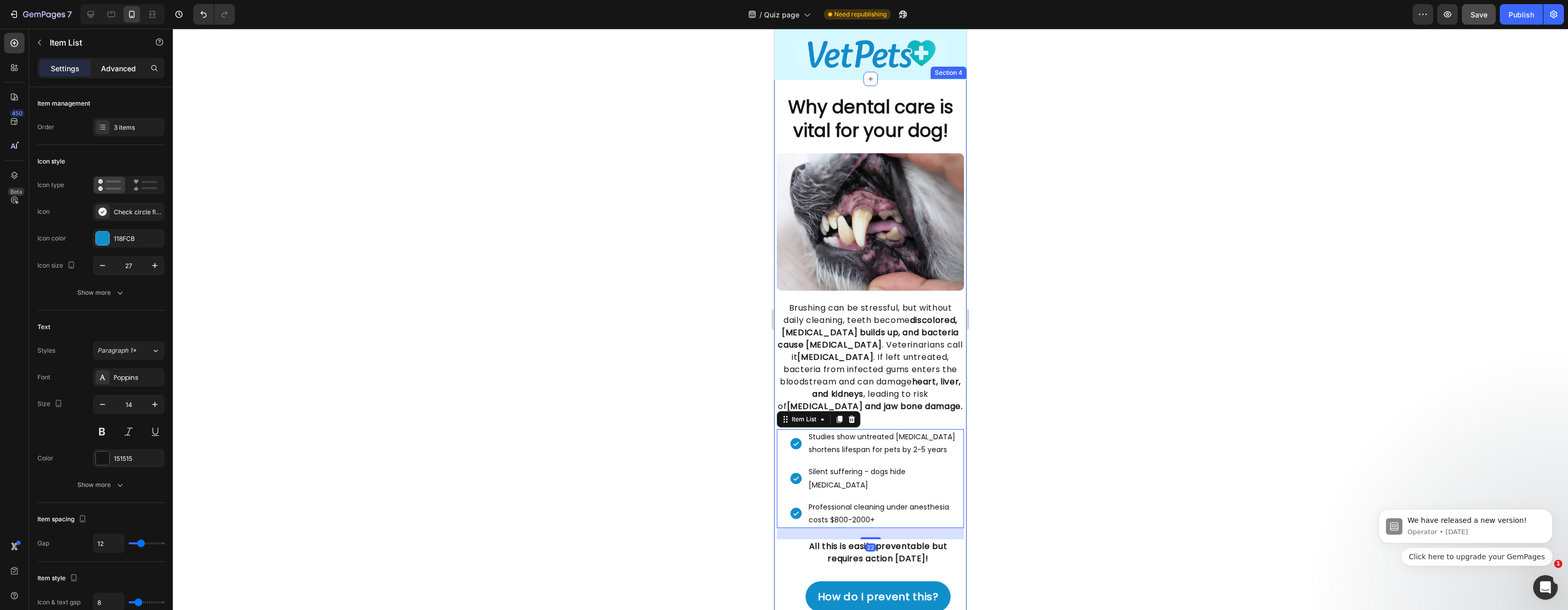
click at [138, 72] on div "Advanced" at bounding box center [118, 68] width 51 height 16
type input "100%"
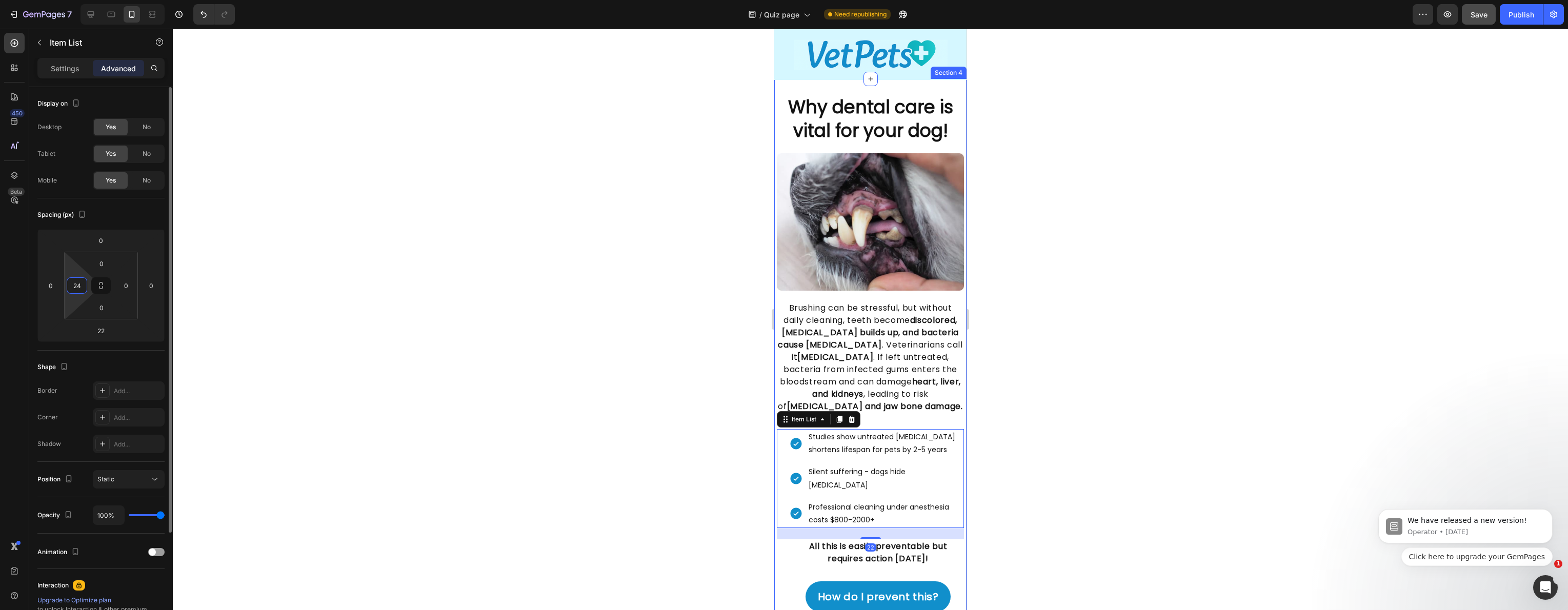
click at [78, 286] on input "24" at bounding box center [77, 286] width 15 height 15
click at [805, 333] on strong "discolored, [MEDICAL_DATA] builds up, and bacteria cause [MEDICAL_DATA]" at bounding box center [868, 332] width 181 height 37
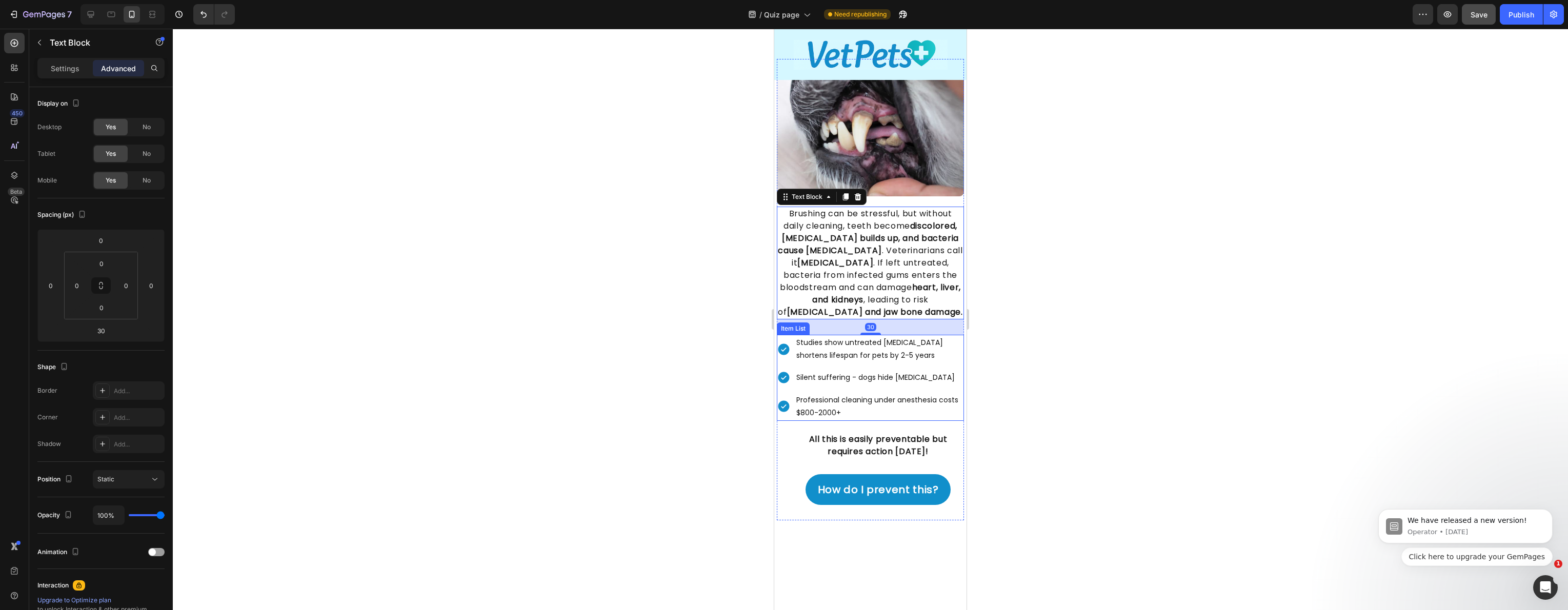
scroll to position [777, 0]
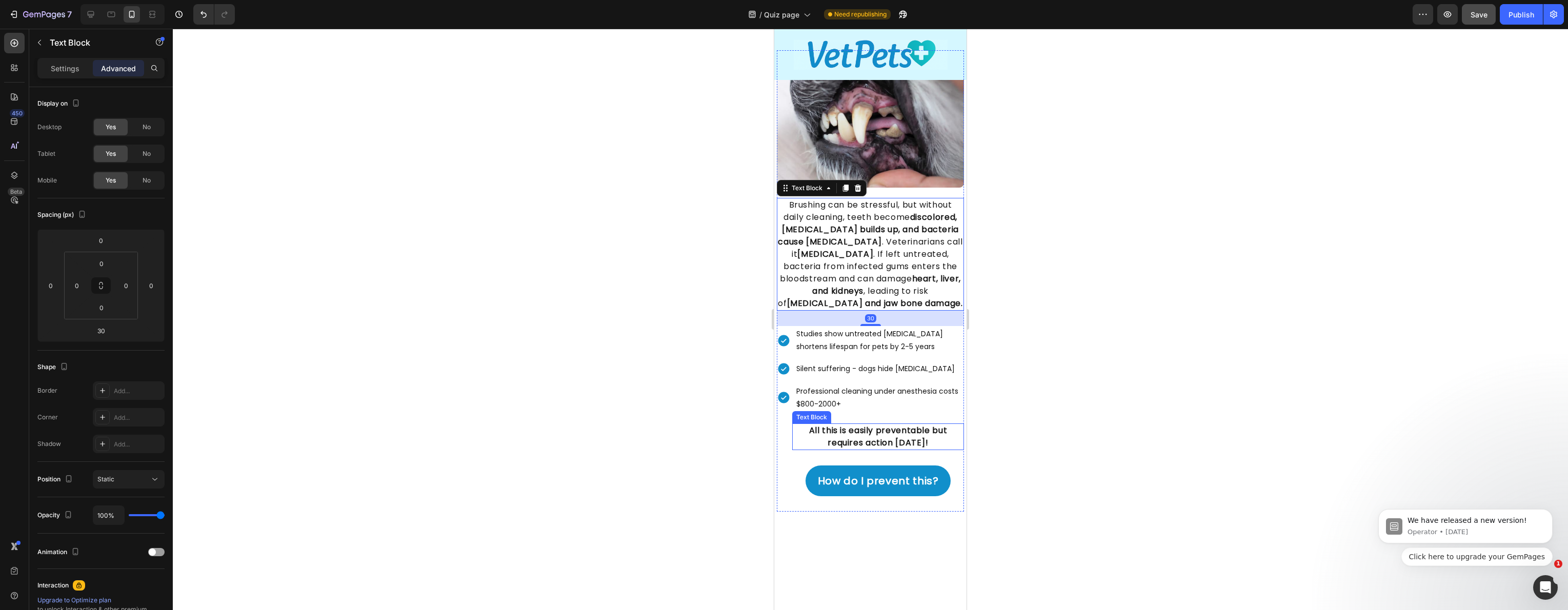
click at [799, 439] on p "All this is easily preventable but requires action [DATE]!" at bounding box center [878, 436] width 170 height 24
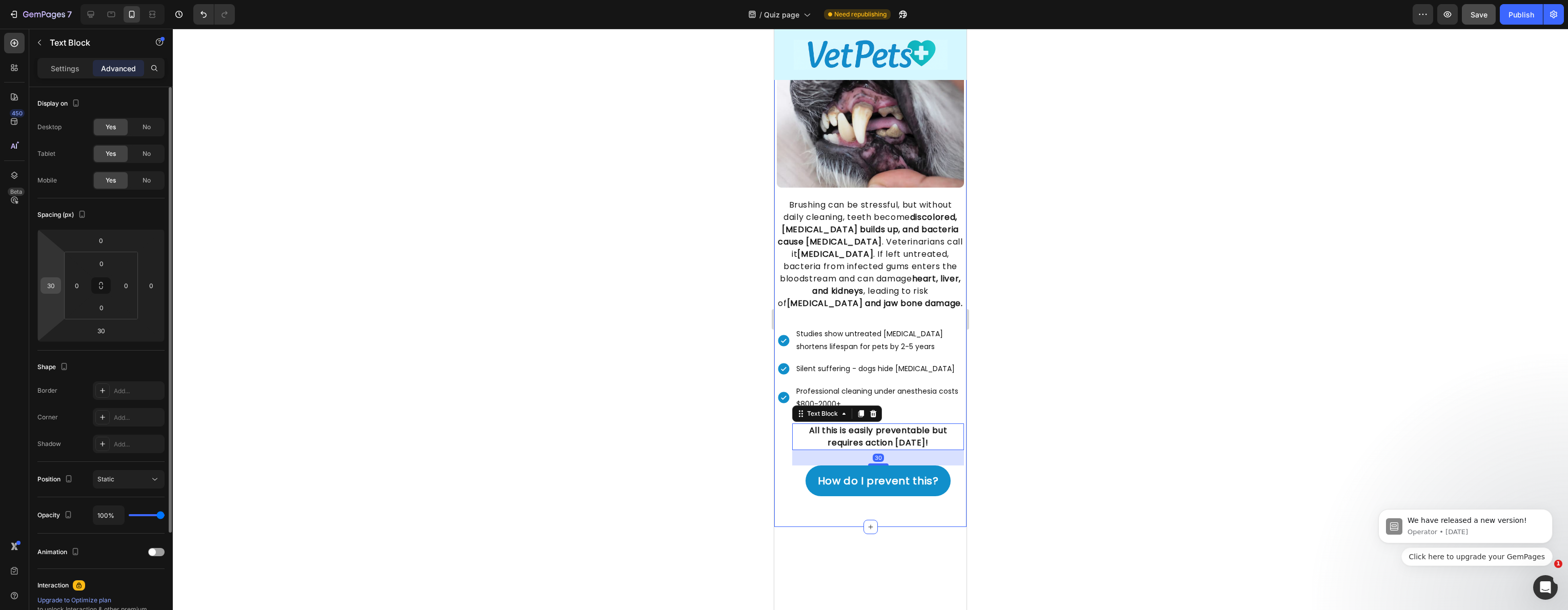
click at [54, 288] on input "30" at bounding box center [51, 286] width 15 height 15
click at [824, 496] on link "How do I prevent this?" at bounding box center [878, 481] width 145 height 31
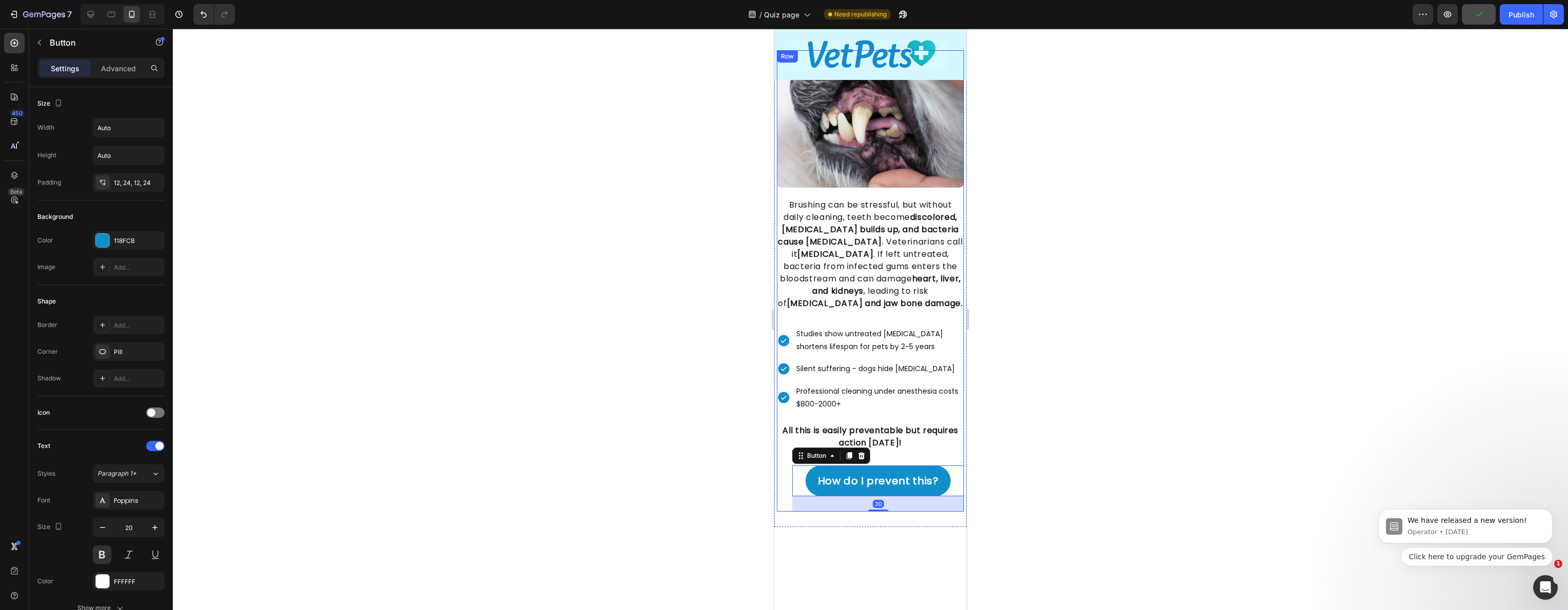
click at [130, 78] on div "Settings Advanced" at bounding box center [100, 68] width 127 height 21
click at [126, 70] on p "Advanced" at bounding box center [118, 69] width 35 height 11
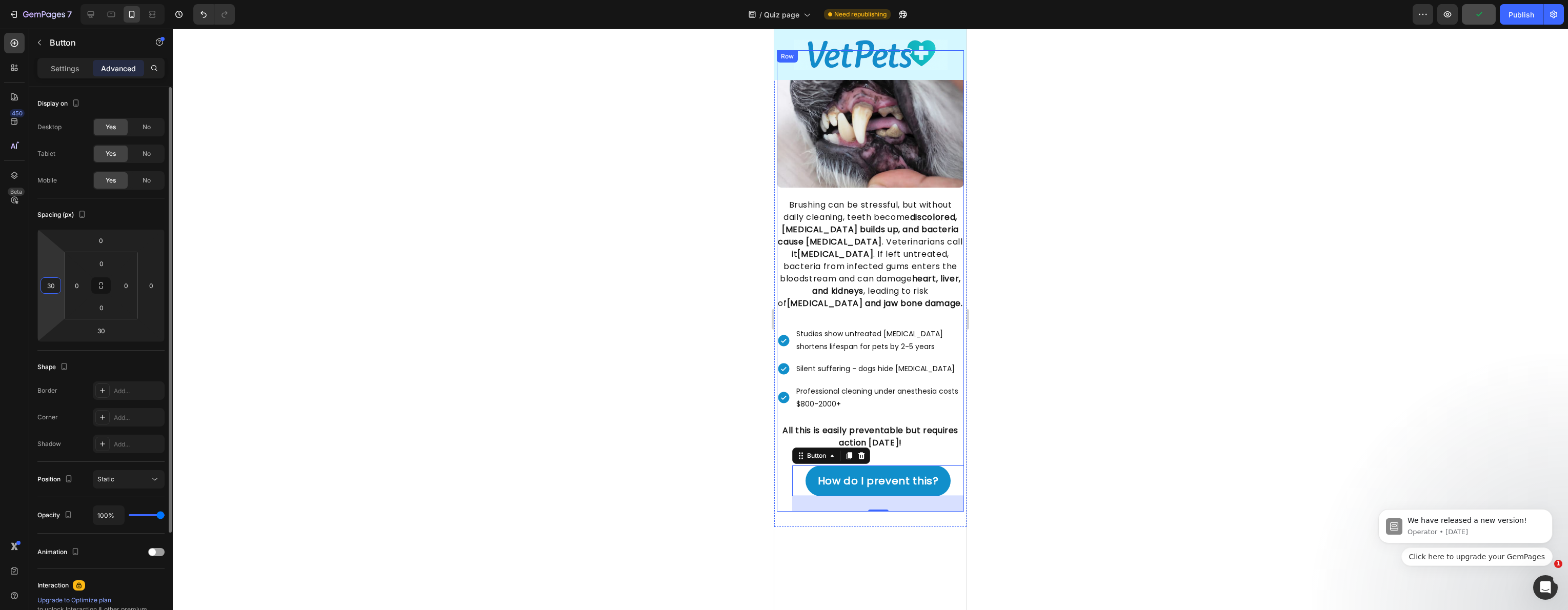
click at [55, 287] on input "30" at bounding box center [51, 286] width 15 height 15
click at [803, 527] on div "Image ⁠⁠⁠⁠⁠⁠⁠ Why dental care is vital for your dog! Heading Image Brushing can…" at bounding box center [870, 251] width 192 height 551
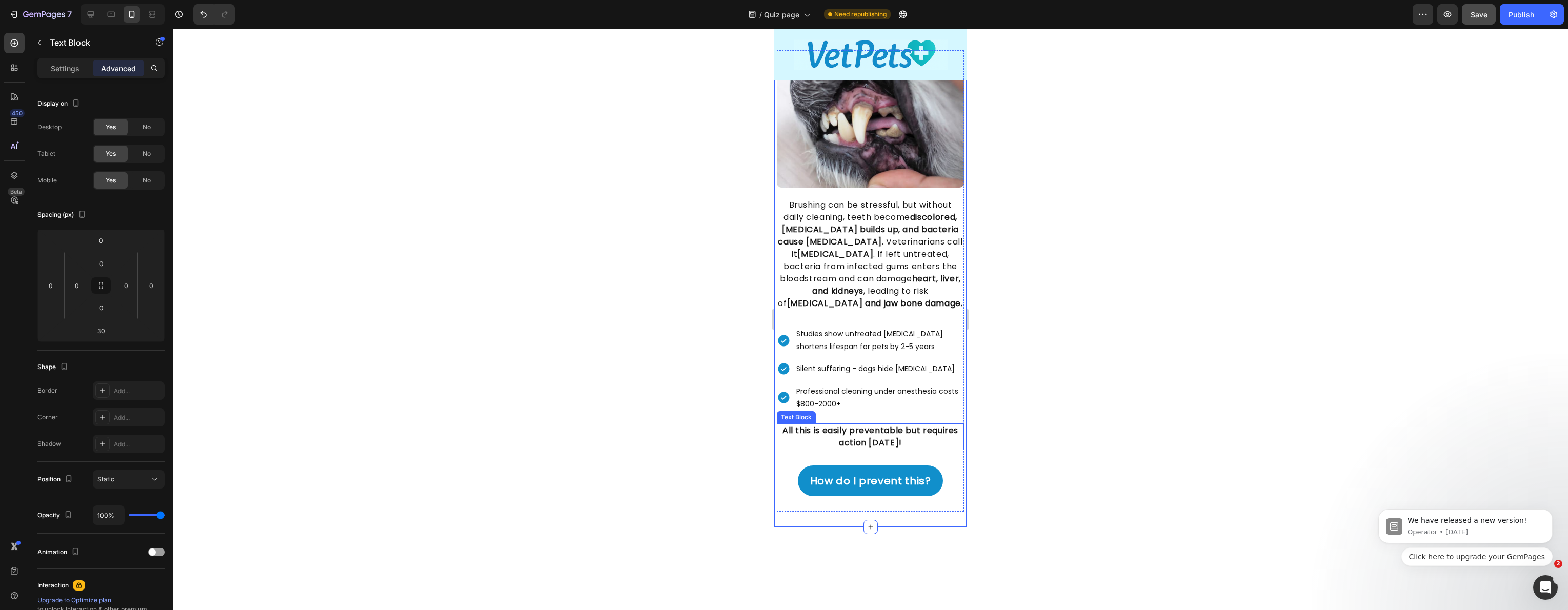
click at [837, 444] on p "All this is easily preventable but requires action [DATE]!" at bounding box center [870, 436] width 185 height 24
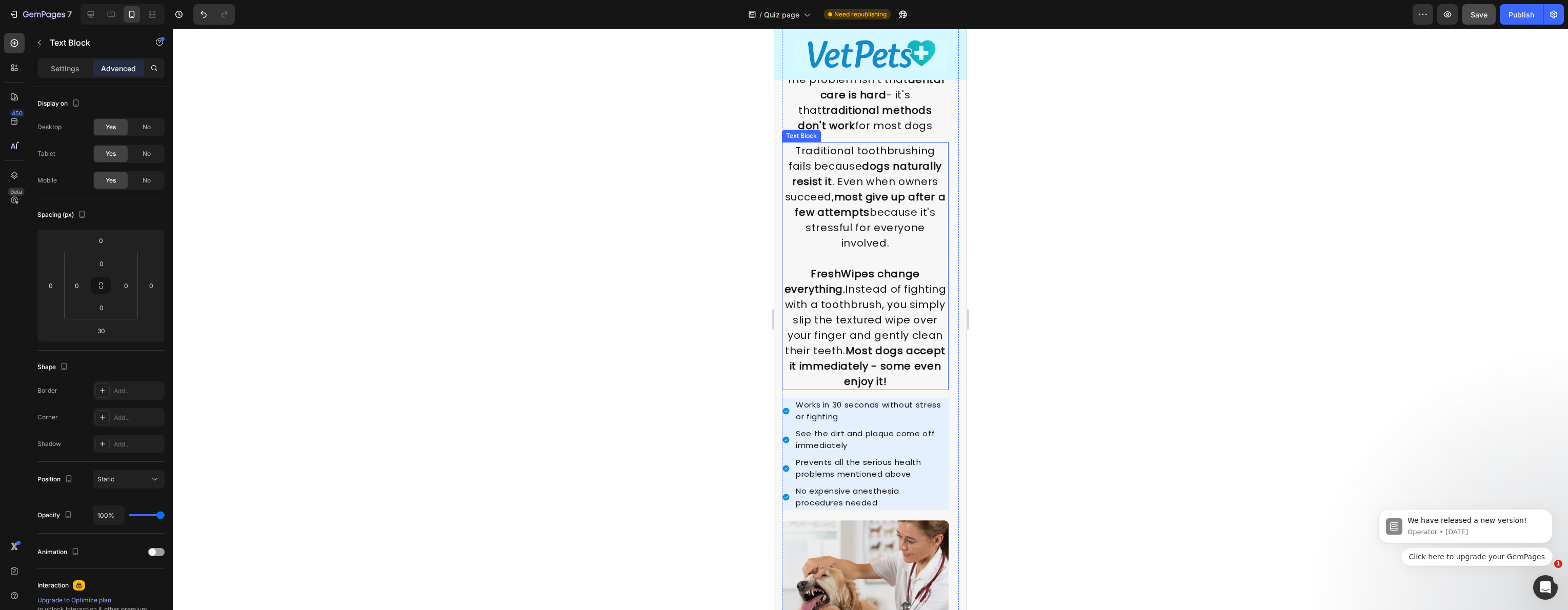
scroll to position [1442, 0]
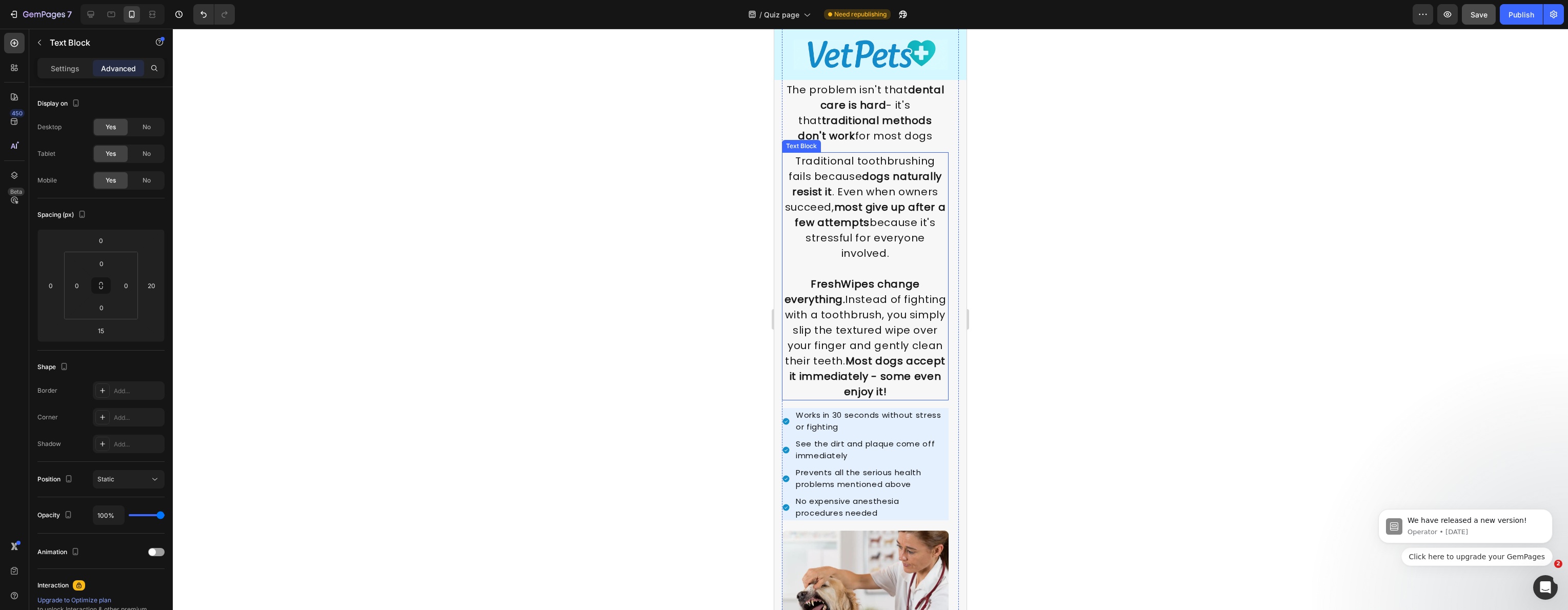
click at [835, 323] on p "FreshWipes change everything. Instead of fighting with a toothbrush, you simply…" at bounding box center [865, 338] width 164 height 123
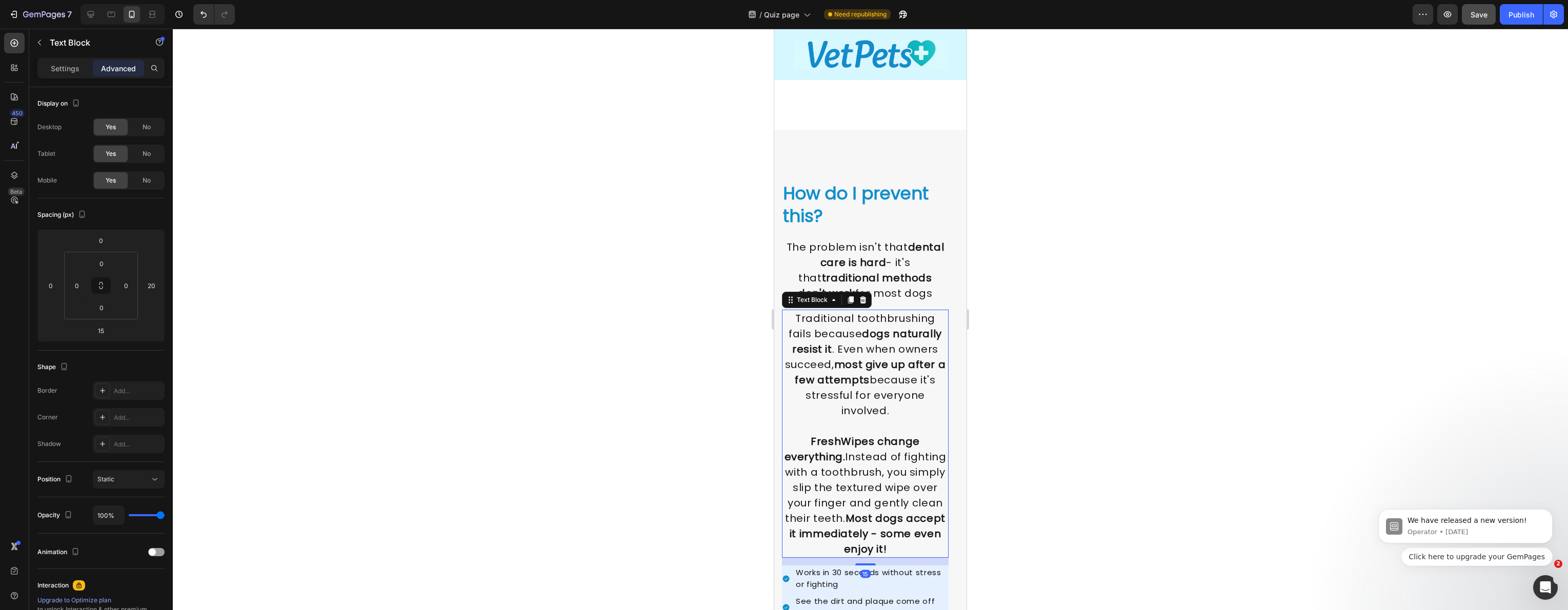
scroll to position [1275, 0]
click at [818, 252] on p "The problem isn't that dental care is hard - it's that traditional methods don'…" at bounding box center [865, 273] width 164 height 61
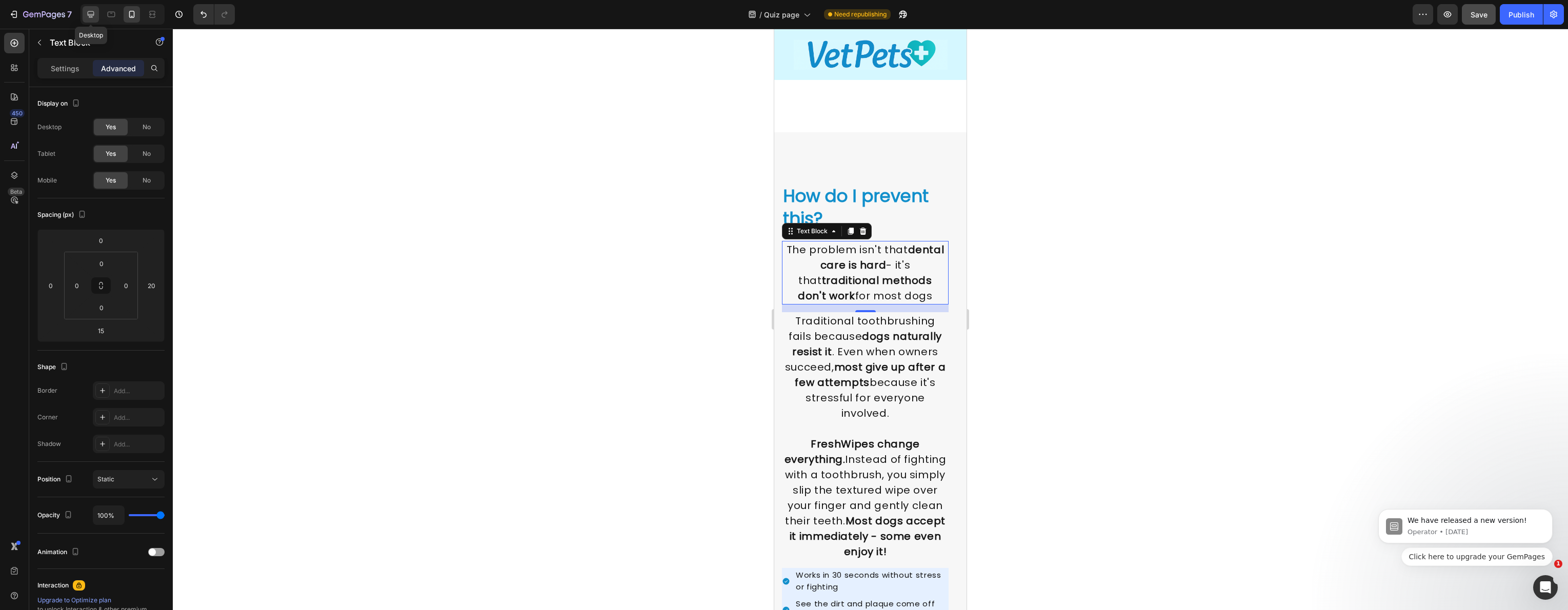
click at [93, 18] on icon at bounding box center [91, 14] width 10 height 10
type input "24"
type input "0"
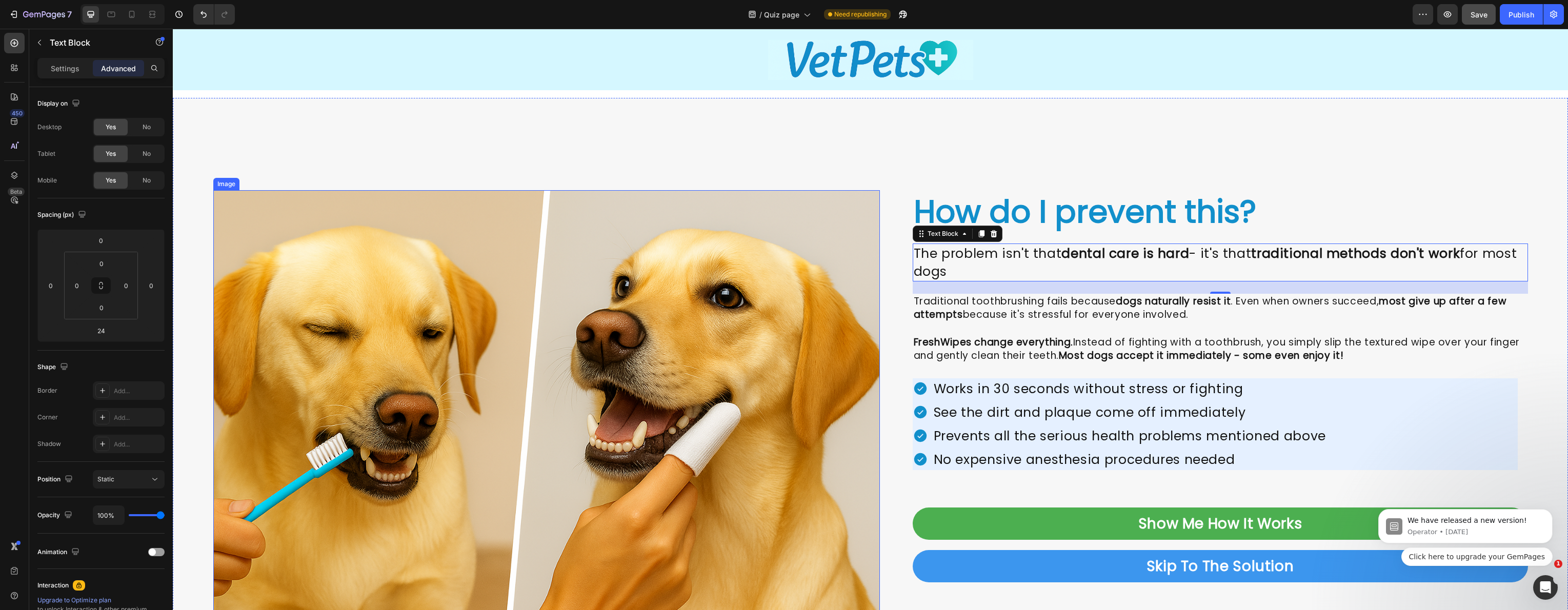
scroll to position [1230, 0]
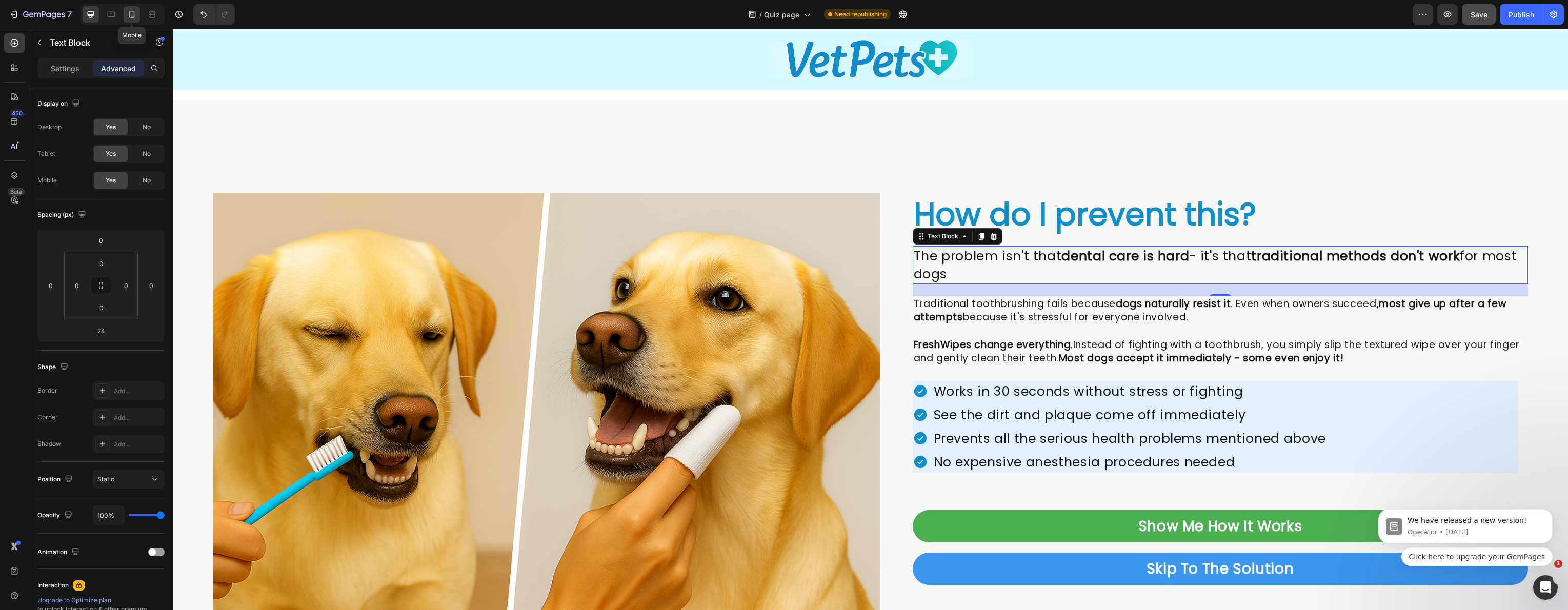
click at [131, 18] on icon at bounding box center [131, 15] width 5 height 7
type input "15"
type input "20"
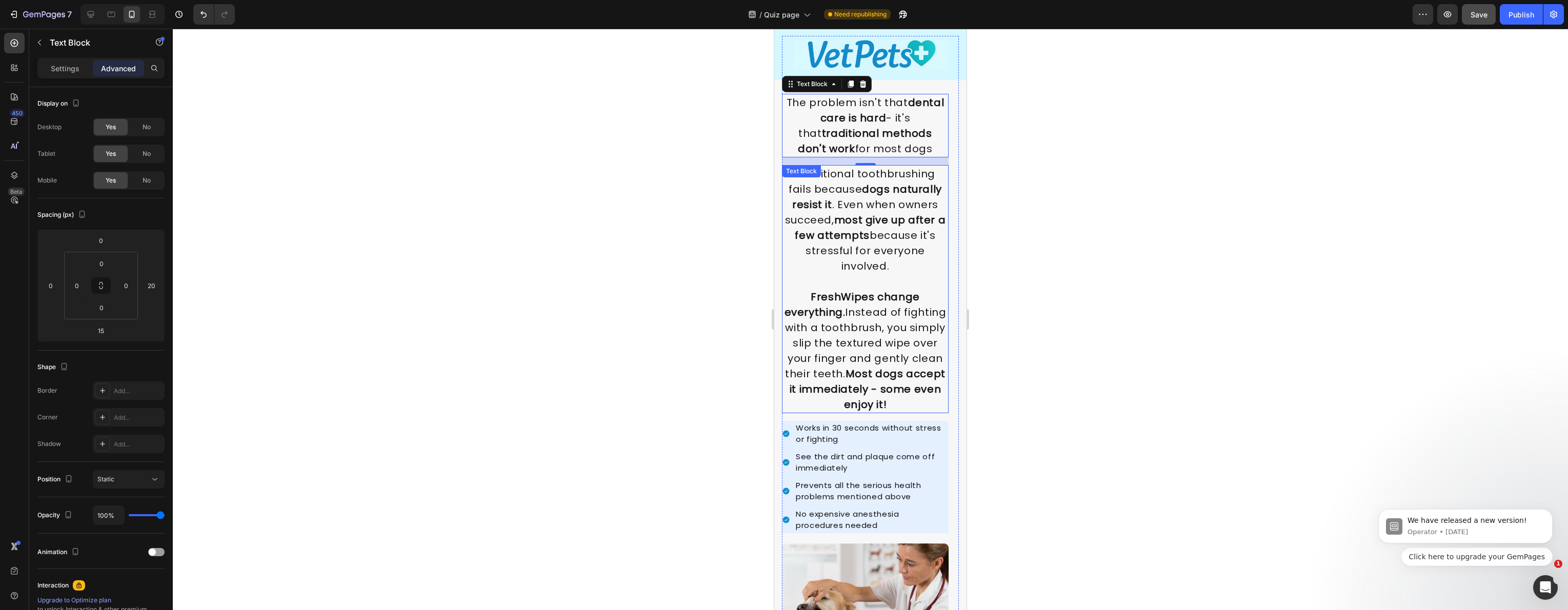
scroll to position [1303, 0]
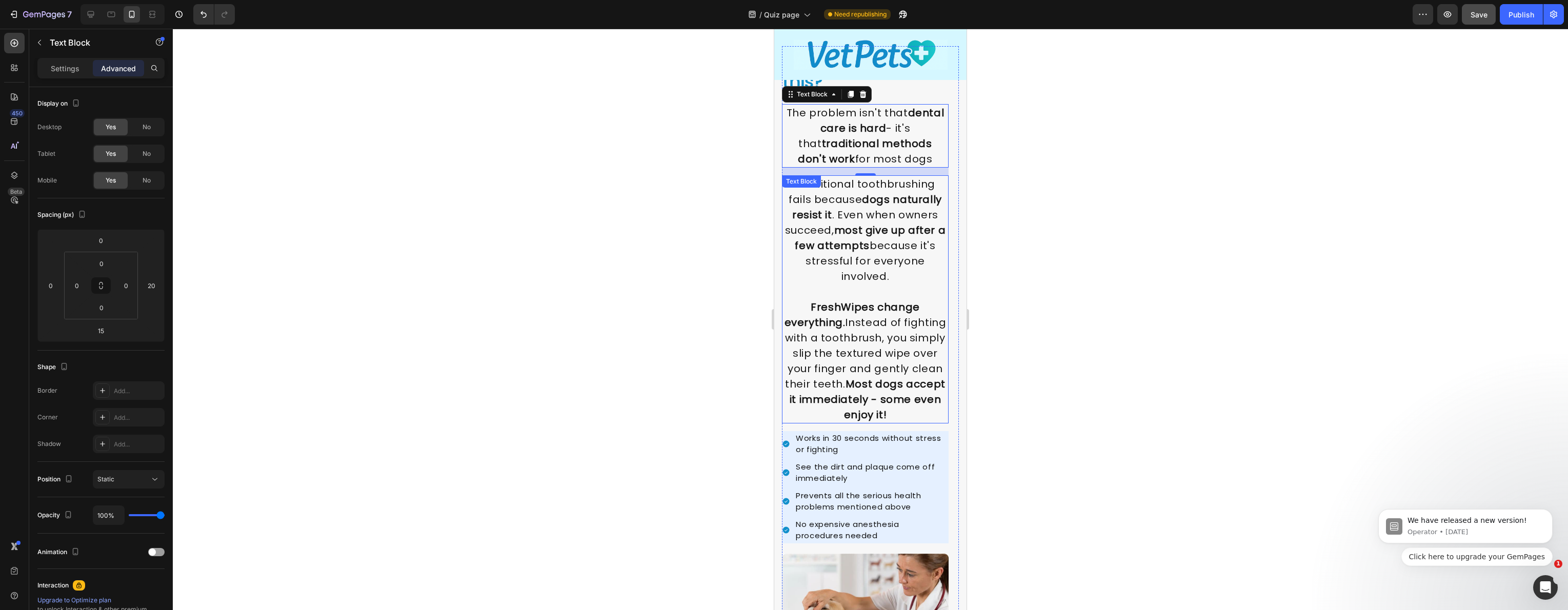
click at [827, 207] on strong "dogs naturally resist it" at bounding box center [867, 207] width 150 height 30
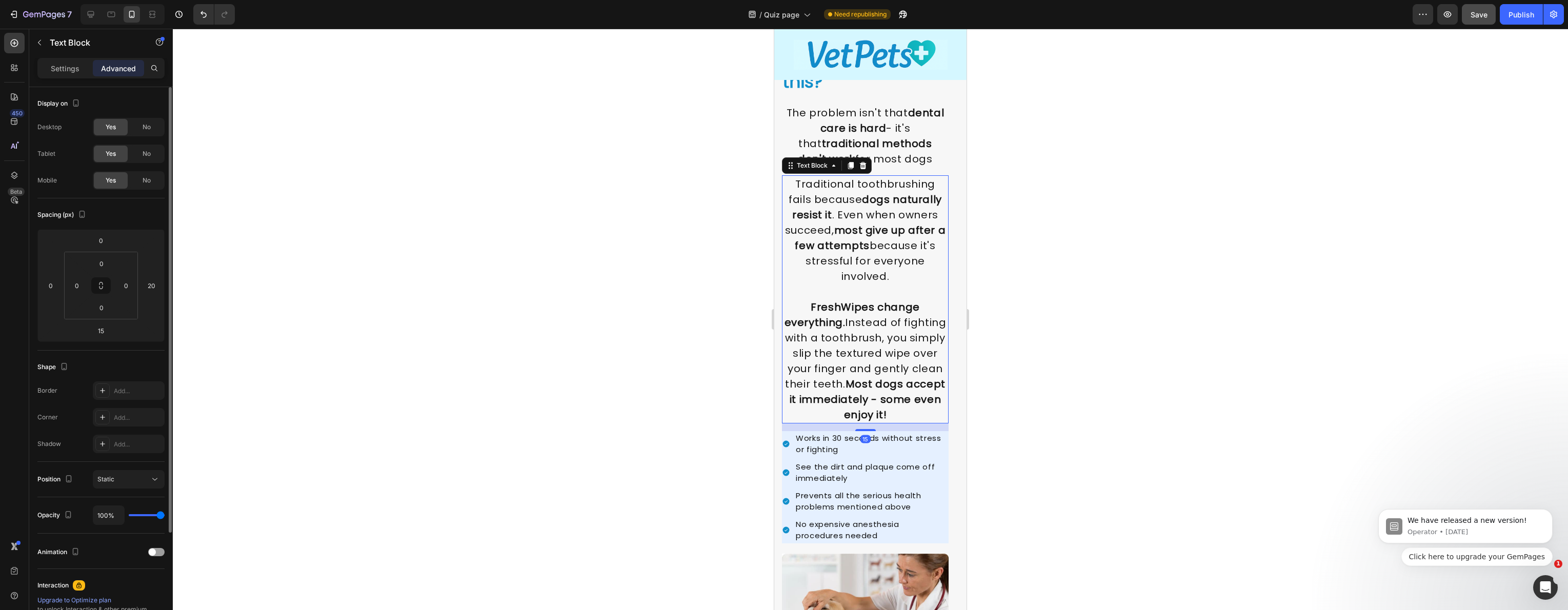
drag, startPoint x: 61, startPoint y: 63, endPoint x: 100, endPoint y: 114, distance: 64.2
click at [61, 63] on p "Settings" at bounding box center [65, 69] width 29 height 11
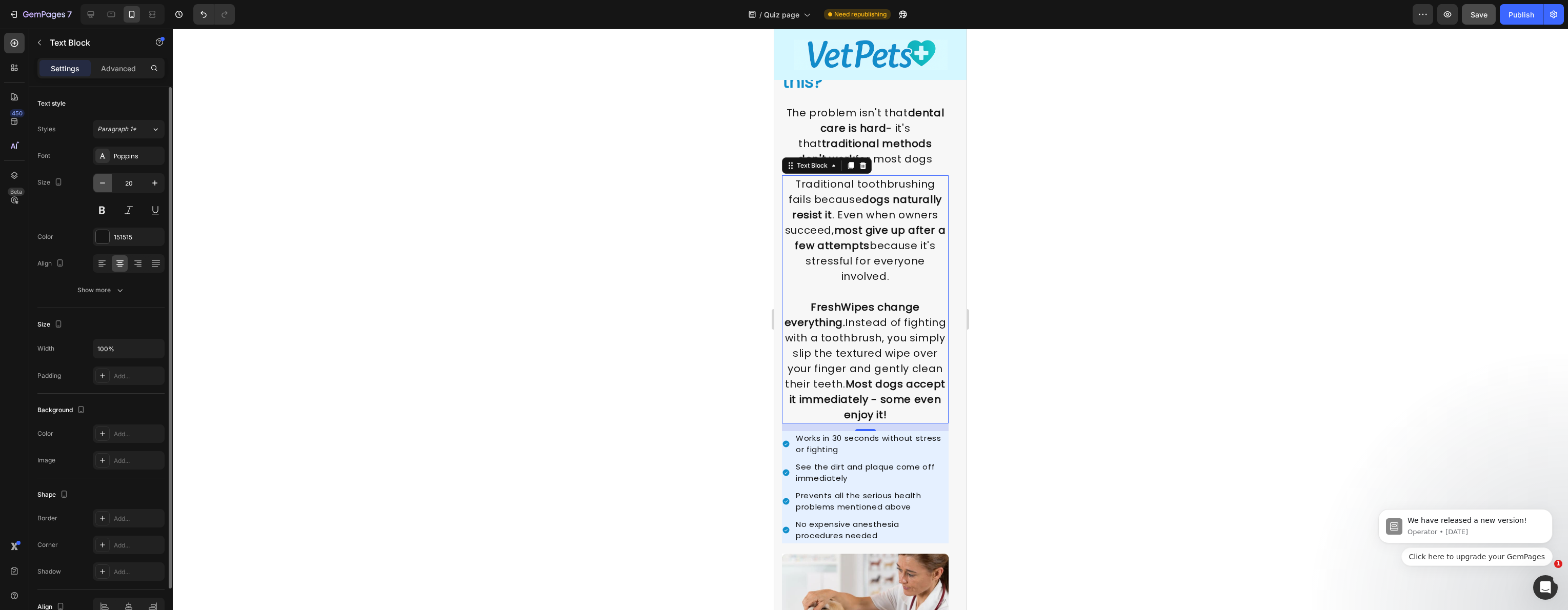
click at [109, 191] on button "button" at bounding box center [102, 183] width 18 height 18
click at [109, 187] on button "button" at bounding box center [102, 183] width 18 height 18
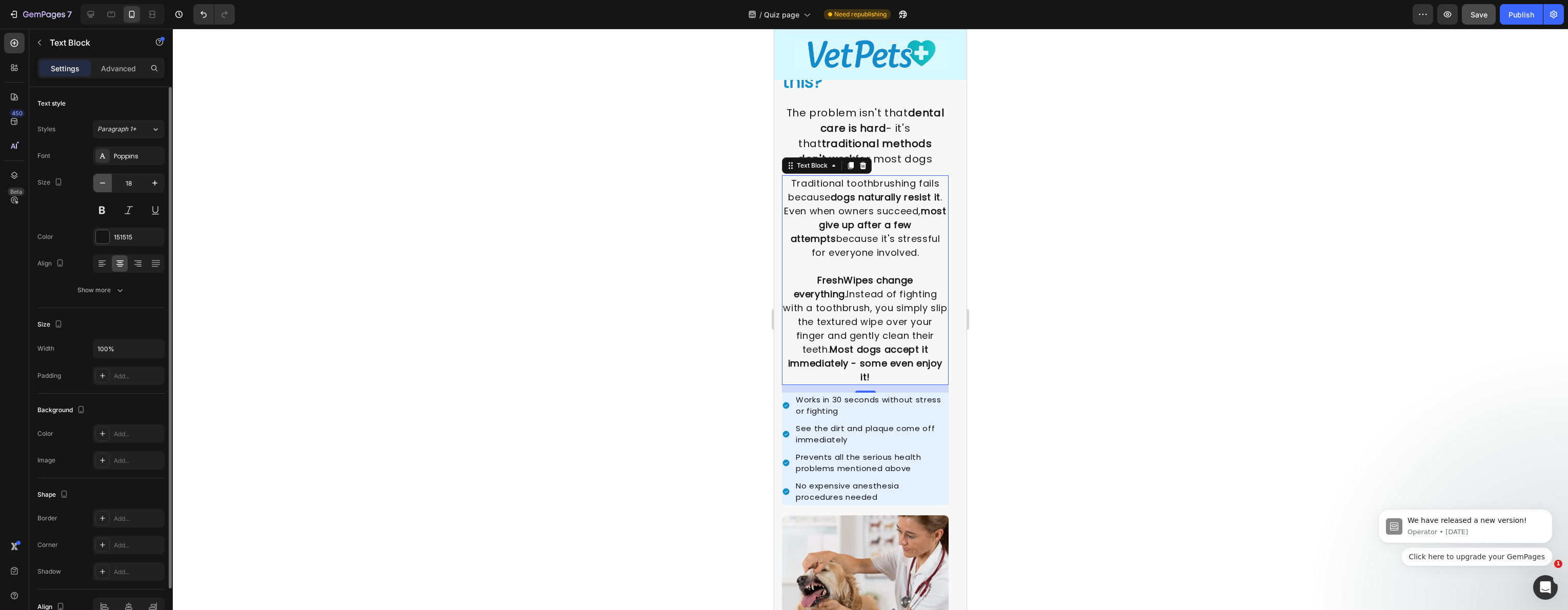
click at [109, 187] on button "button" at bounding box center [102, 183] width 18 height 18
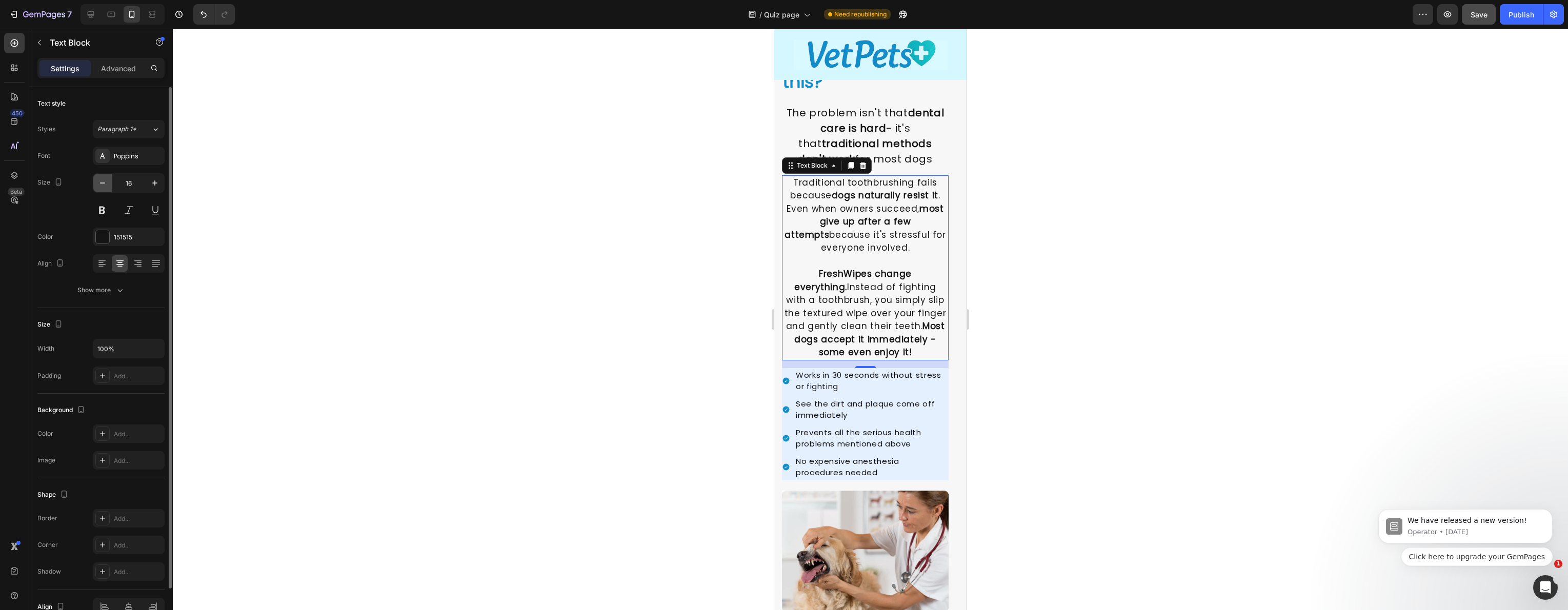
click at [109, 187] on button "button" at bounding box center [102, 183] width 18 height 18
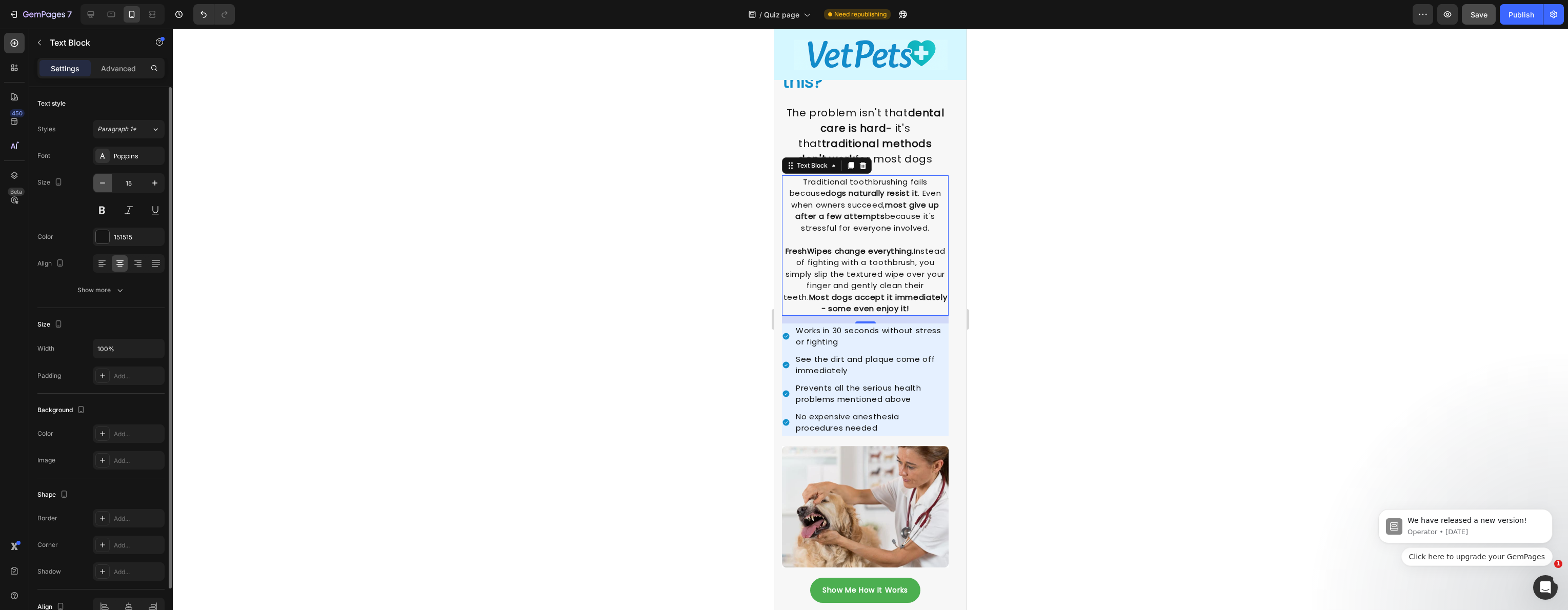
click at [110, 187] on button "button" at bounding box center [102, 183] width 18 height 18
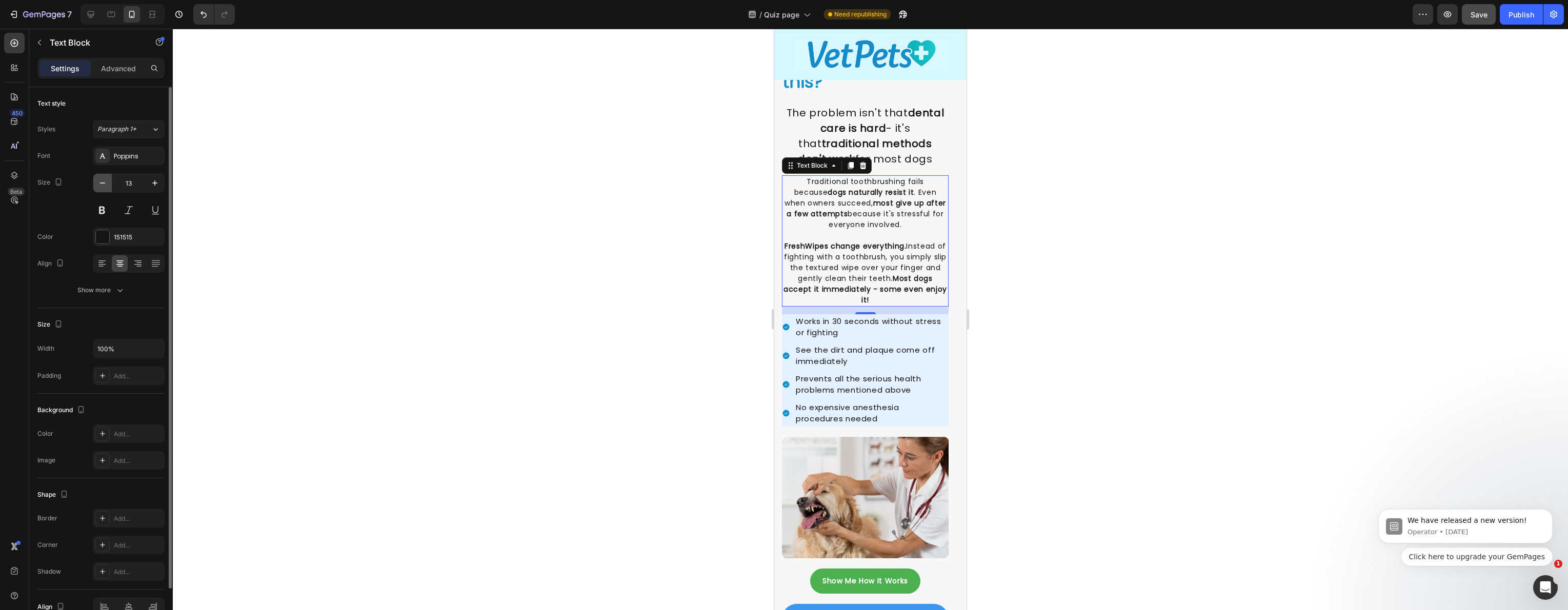
click at [110, 187] on button "button" at bounding box center [102, 183] width 18 height 18
type input "12"
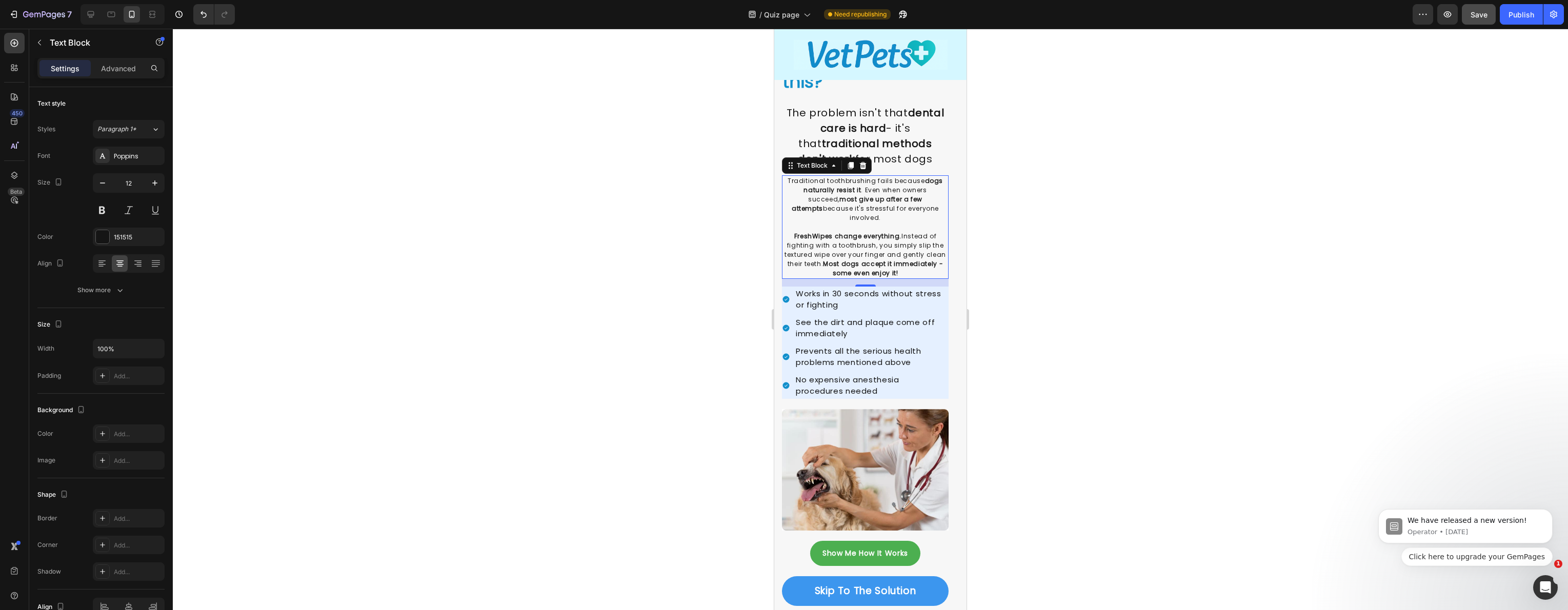
click at [733, 263] on div at bounding box center [870, 319] width 1395 height 581
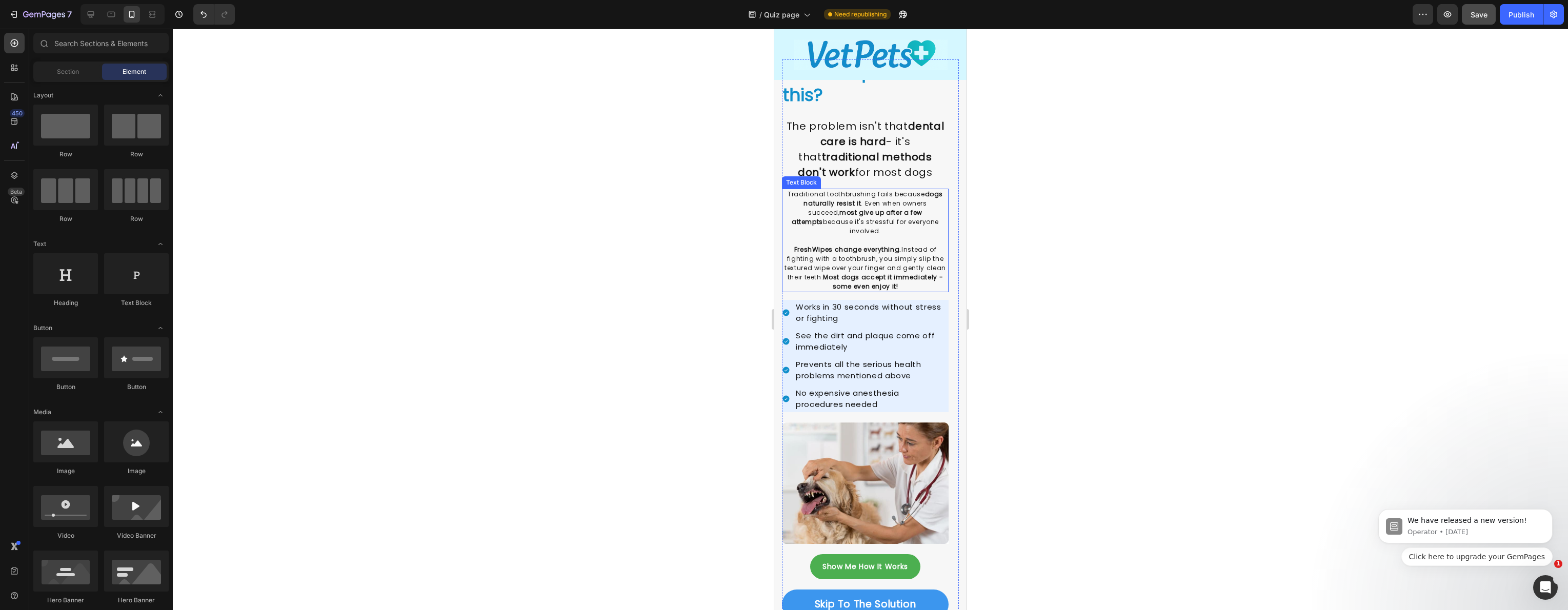
scroll to position [1290, 0]
click at [847, 167] on p "The problem isn't that dental care is hard - it's that traditional methods don'…" at bounding box center [865, 149] width 164 height 61
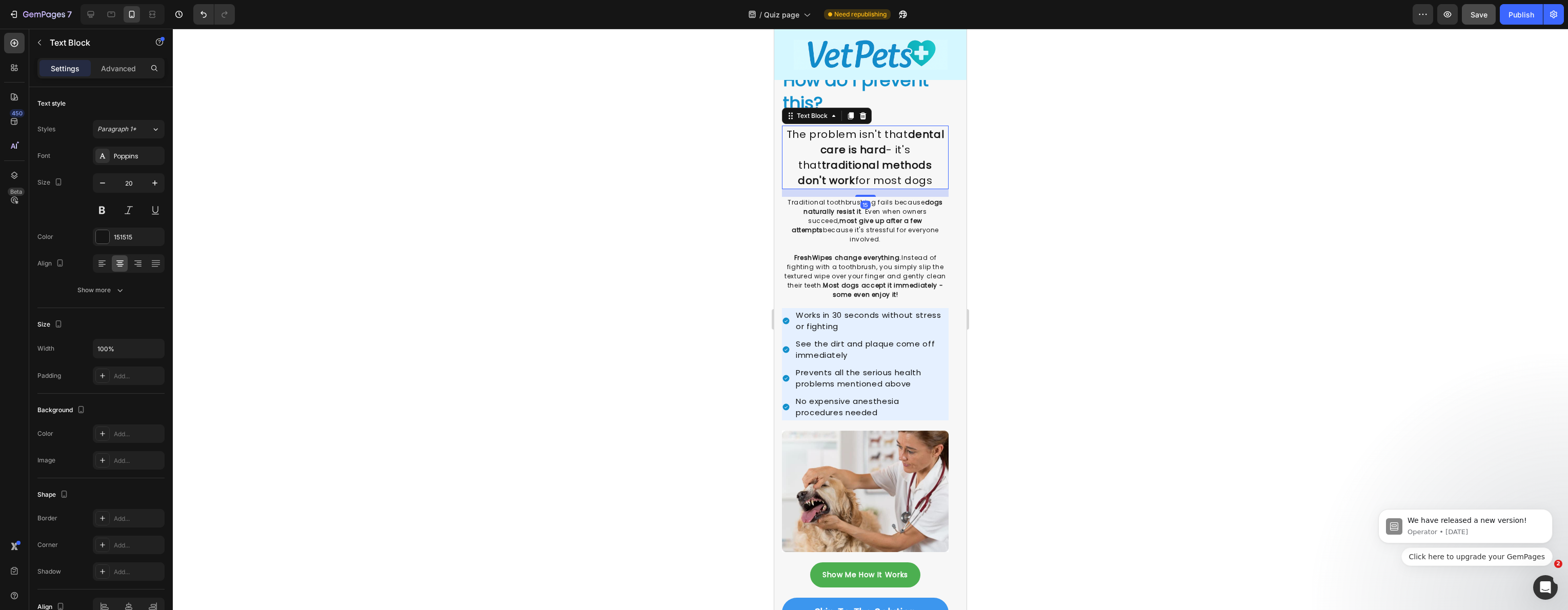
scroll to position [1220, 0]
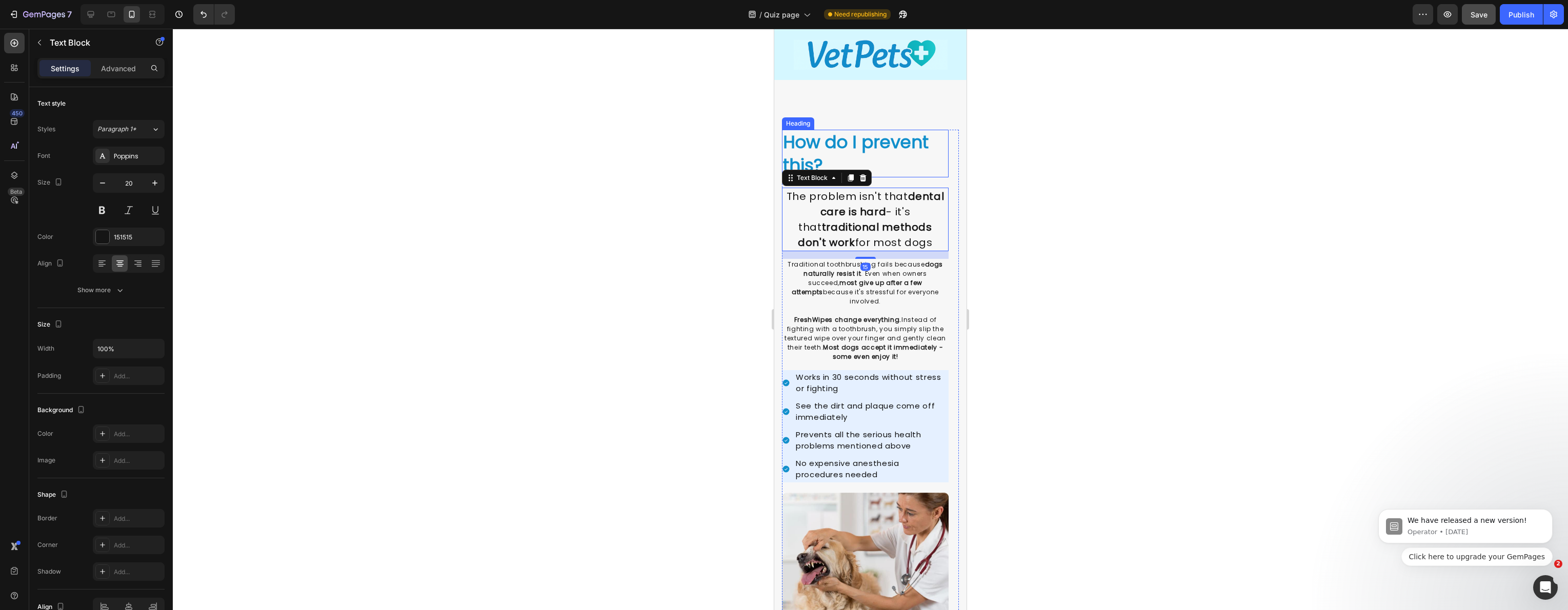
click at [870, 150] on strong "How do I prevent this?" at bounding box center [855, 153] width 145 height 47
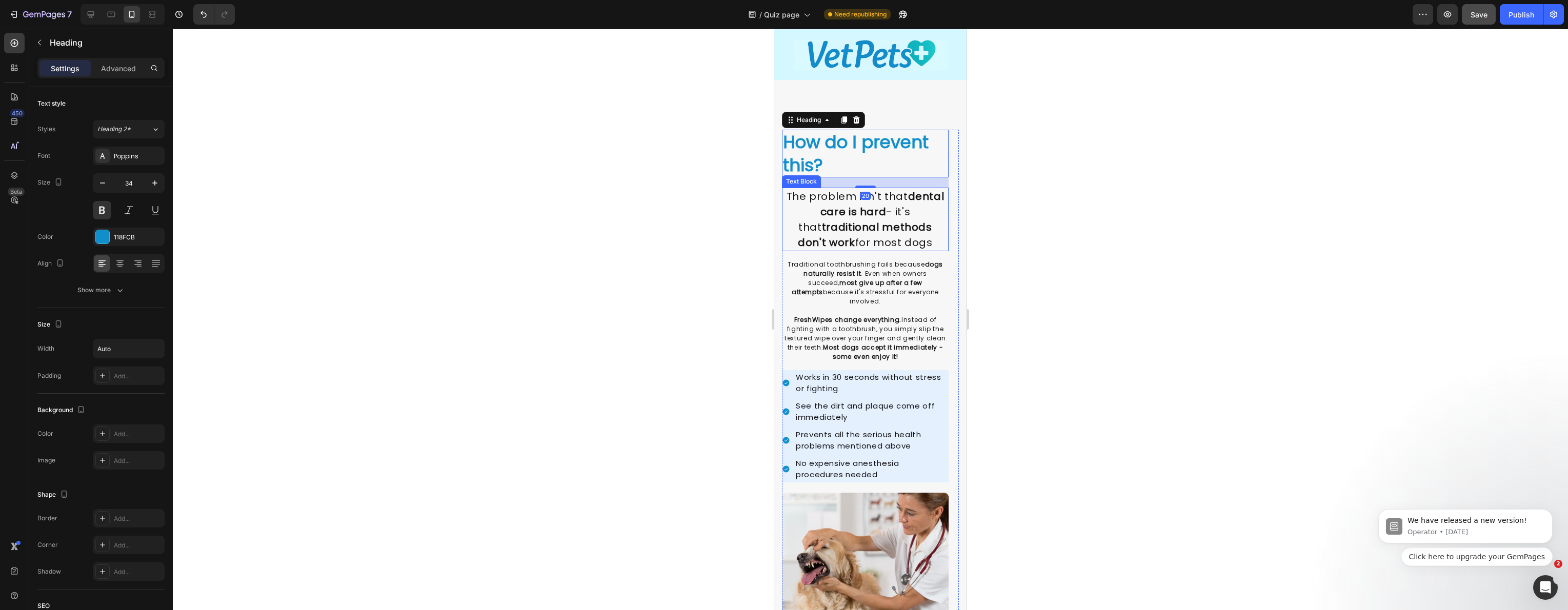
click at [821, 203] on strong "dental care is hard" at bounding box center [883, 204] width 124 height 30
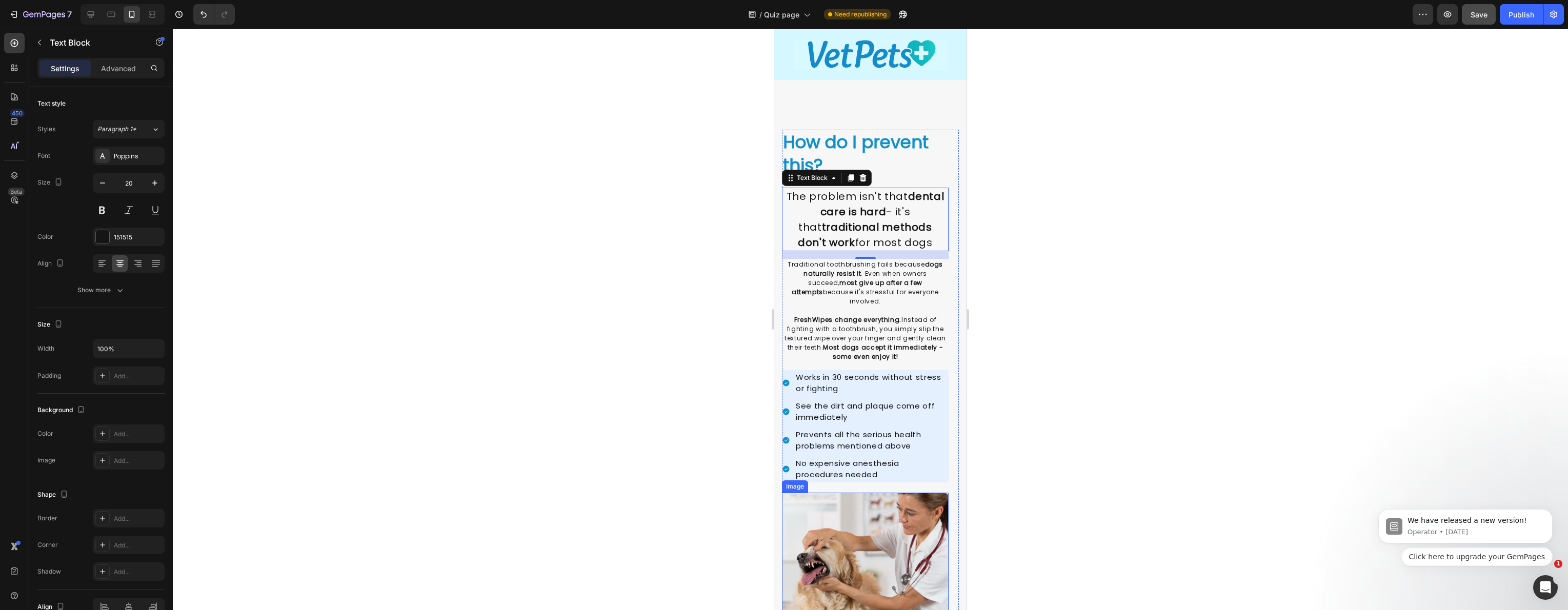
click at [785, 516] on img at bounding box center [866, 554] width 167 height 122
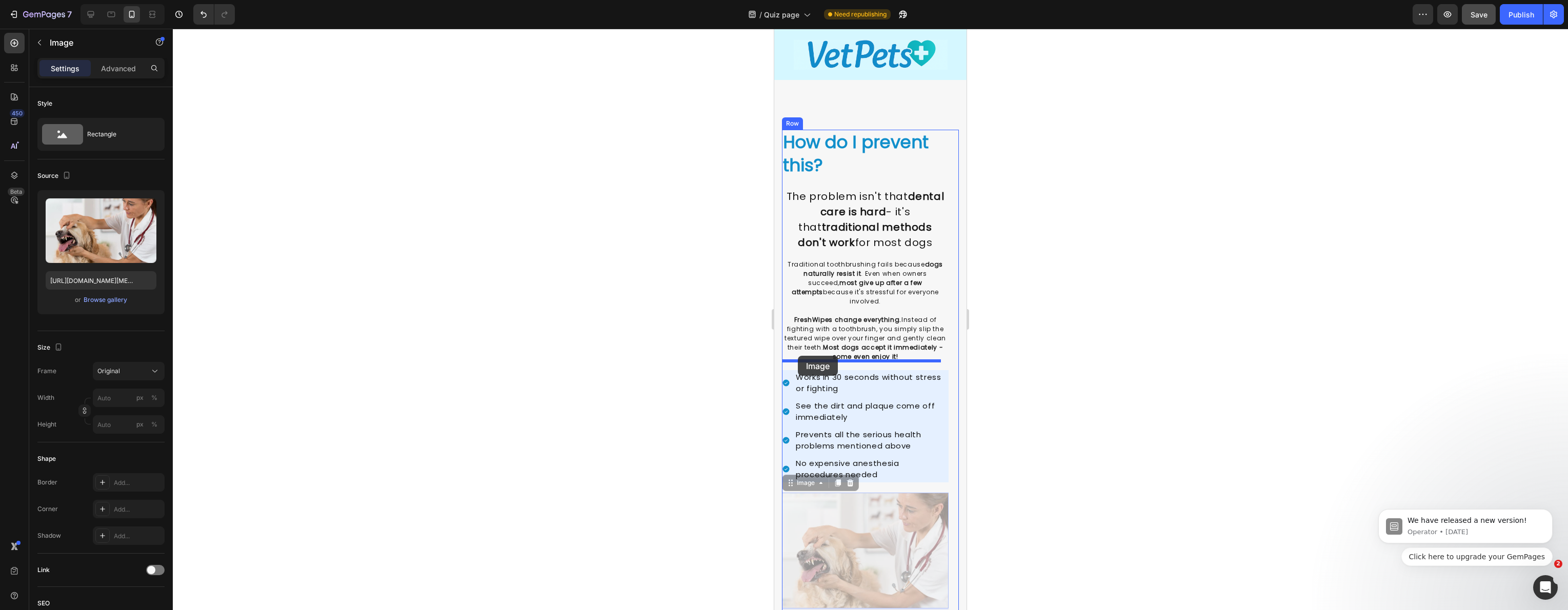
drag, startPoint x: 790, startPoint y: 477, endPoint x: 798, endPoint y: 356, distance: 121.3
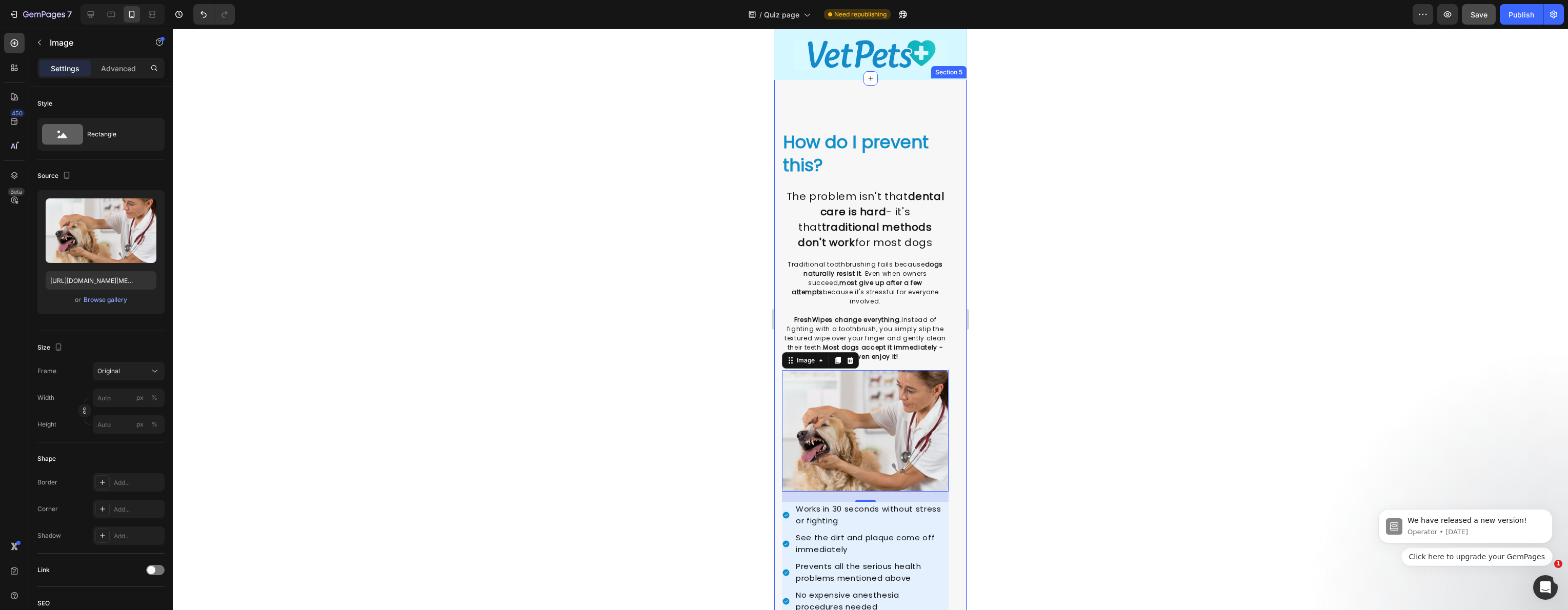
click at [666, 359] on div at bounding box center [870, 319] width 1395 height 581
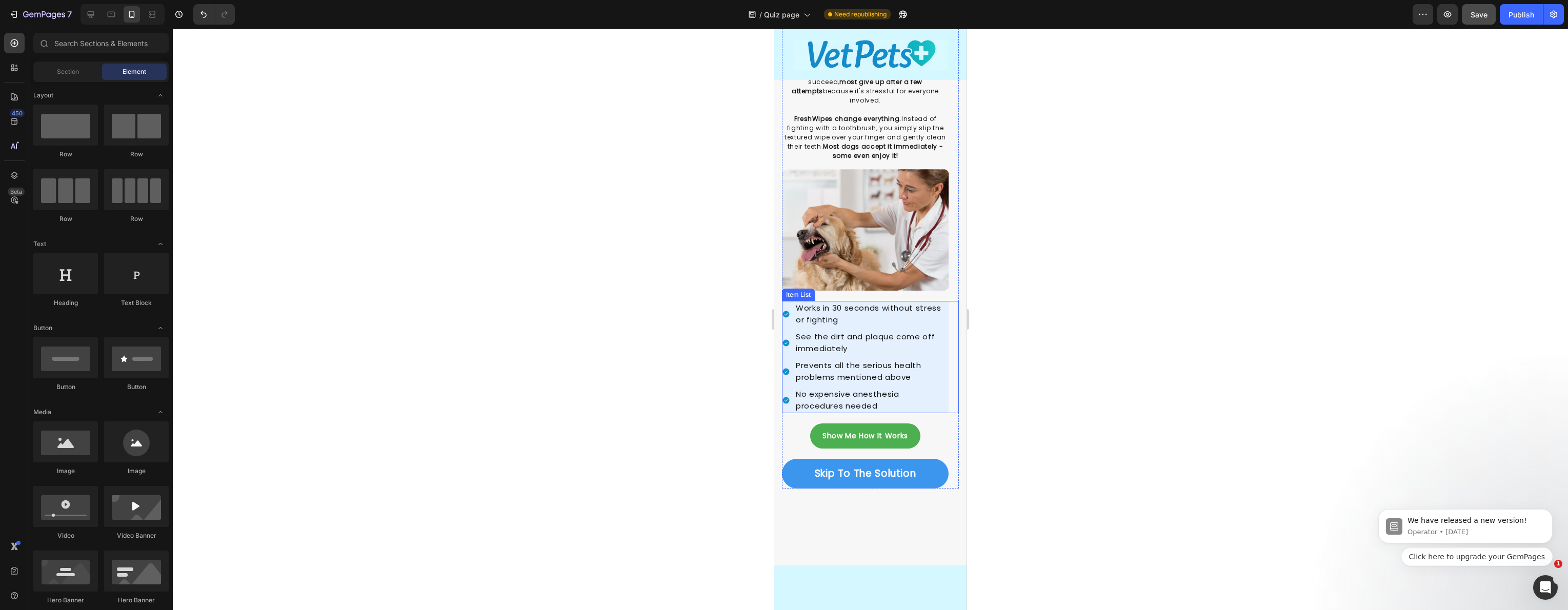
scroll to position [1422, 0]
click at [93, 15] on icon at bounding box center [91, 14] width 10 height 10
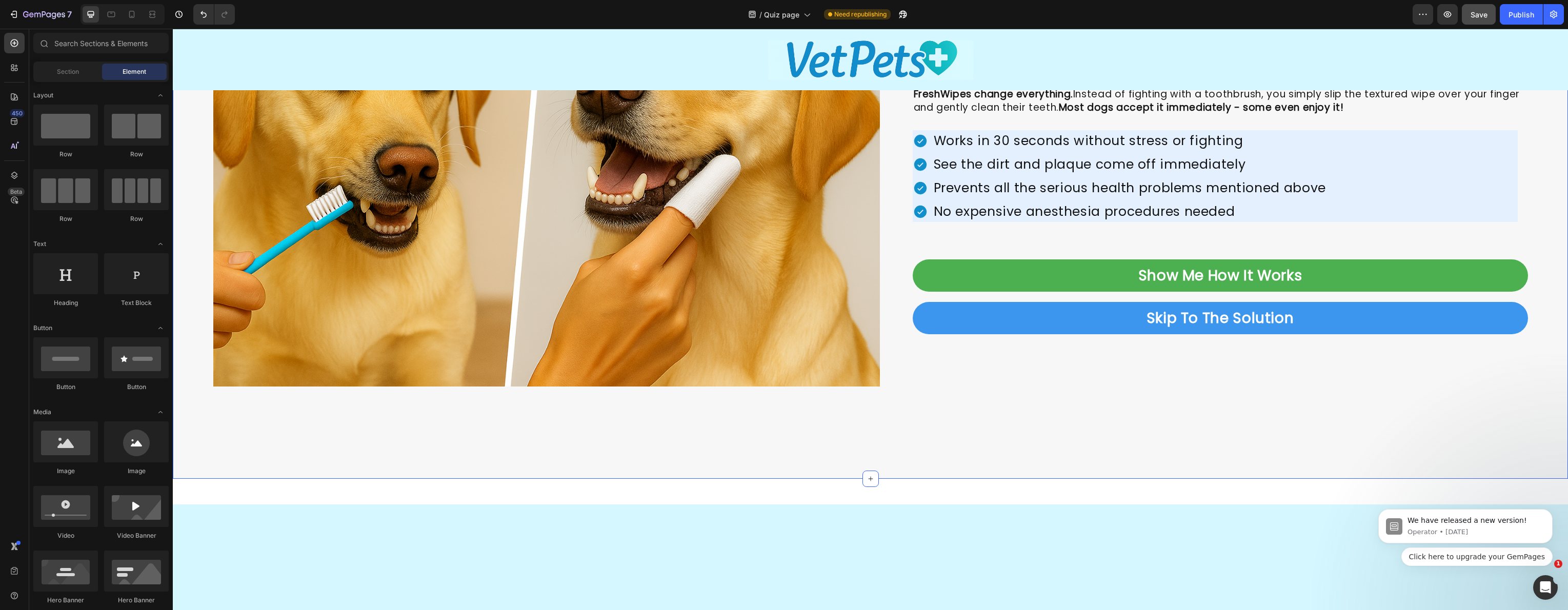
scroll to position [969, 0]
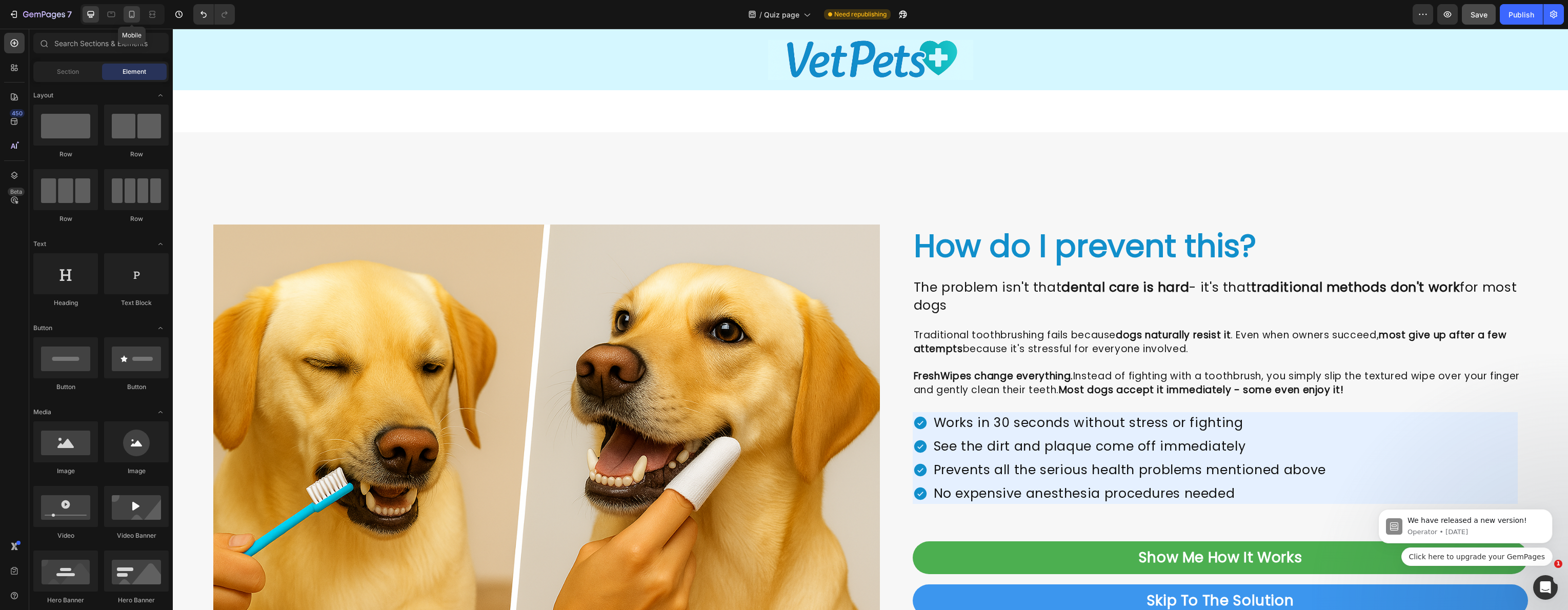
click at [127, 13] on icon at bounding box center [131, 14] width 10 height 10
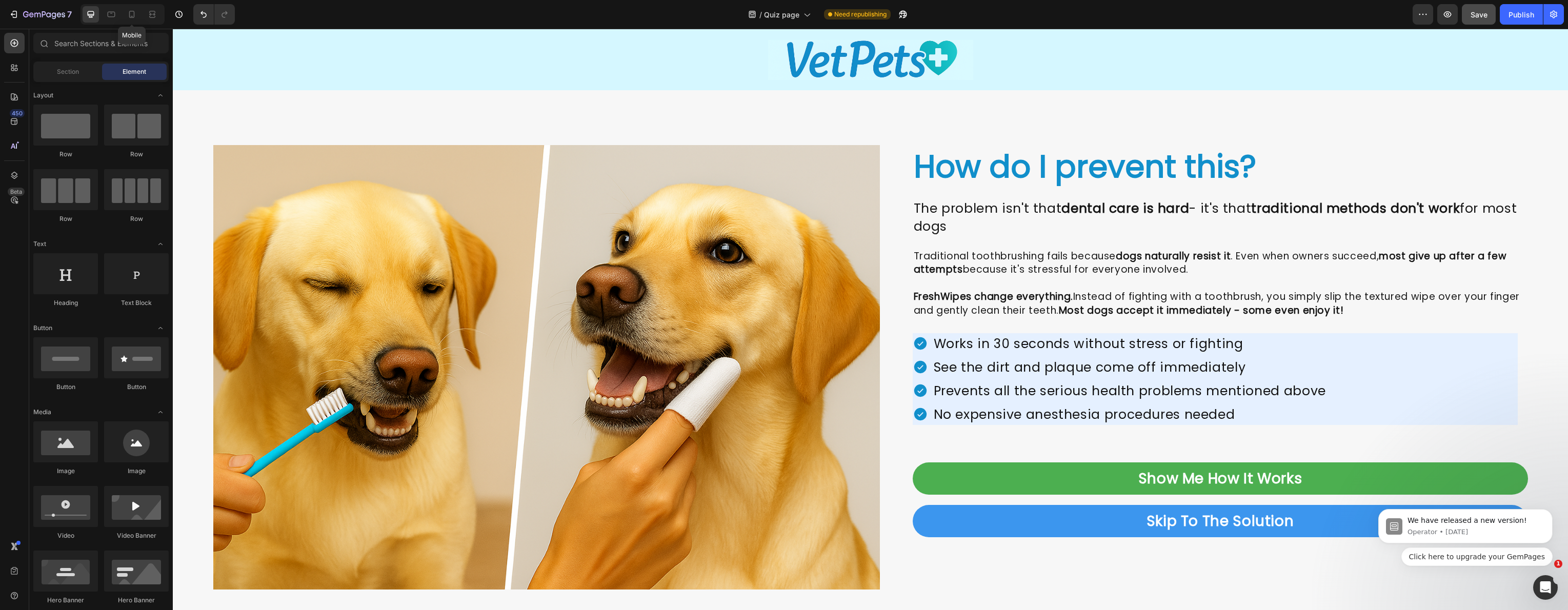
scroll to position [1196, 0]
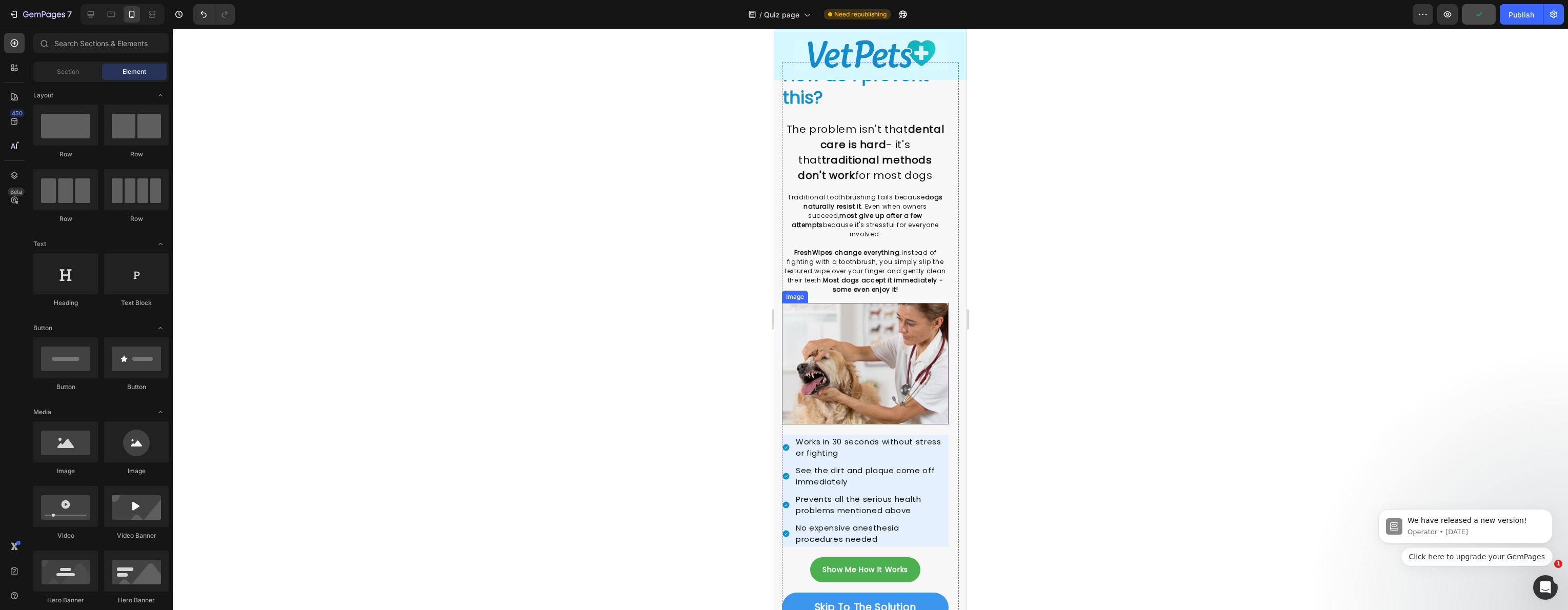
click at [800, 324] on img at bounding box center [866, 364] width 167 height 122
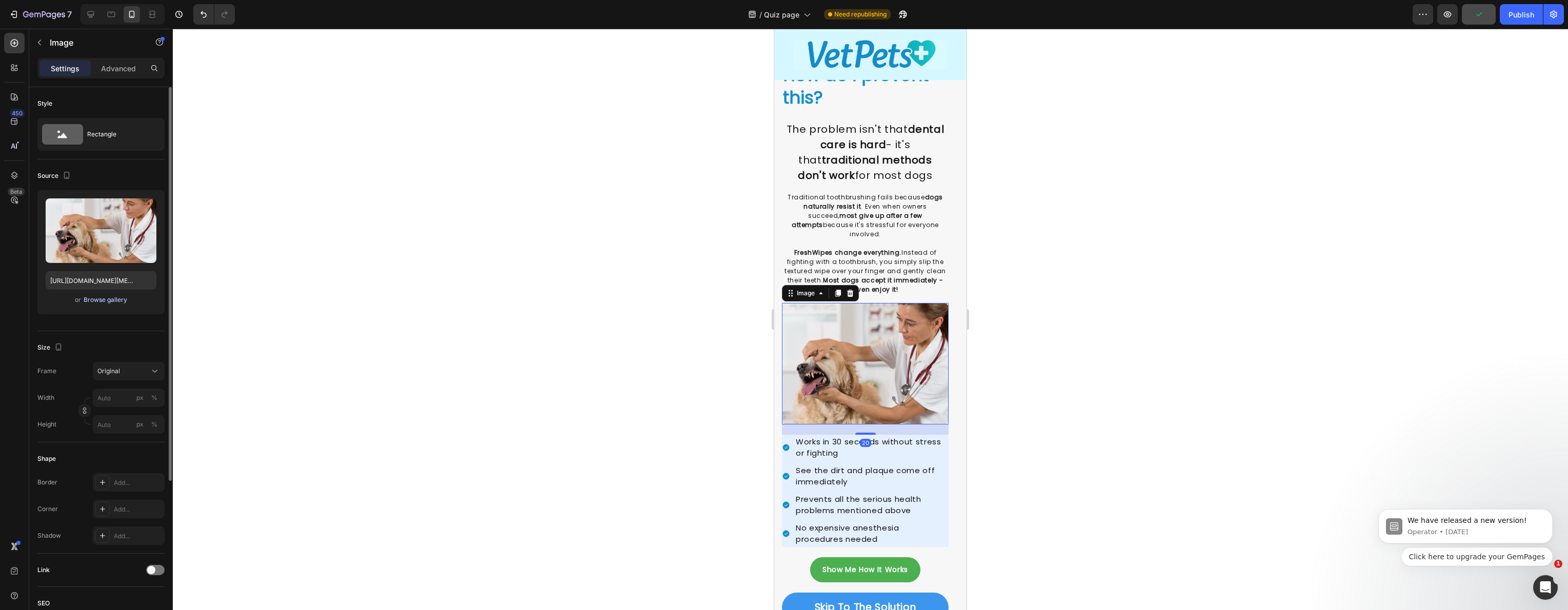
click at [88, 304] on div "Browse gallery" at bounding box center [105, 300] width 44 height 9
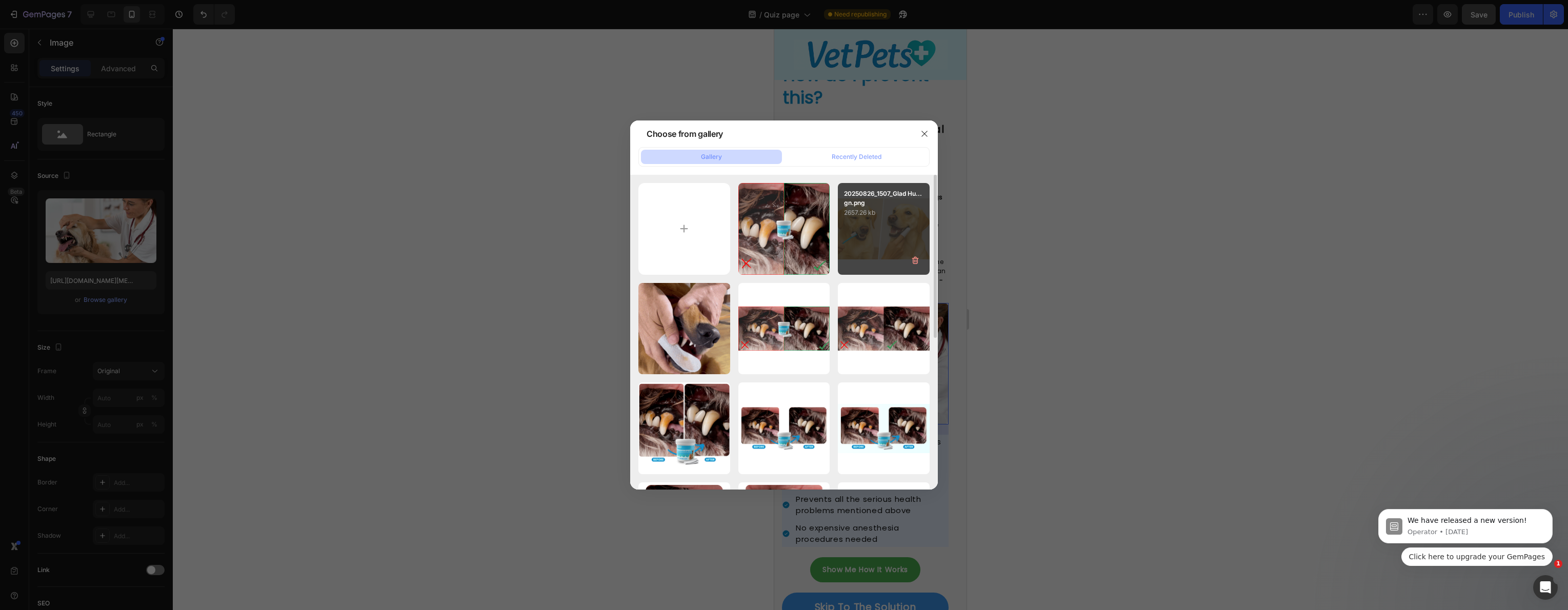
click at [858, 230] on div "20250826_1507_Glad Hu...gn.png 2657.26 kb" at bounding box center [883, 229] width 92 height 92
type input "[URL][DOMAIN_NAME]"
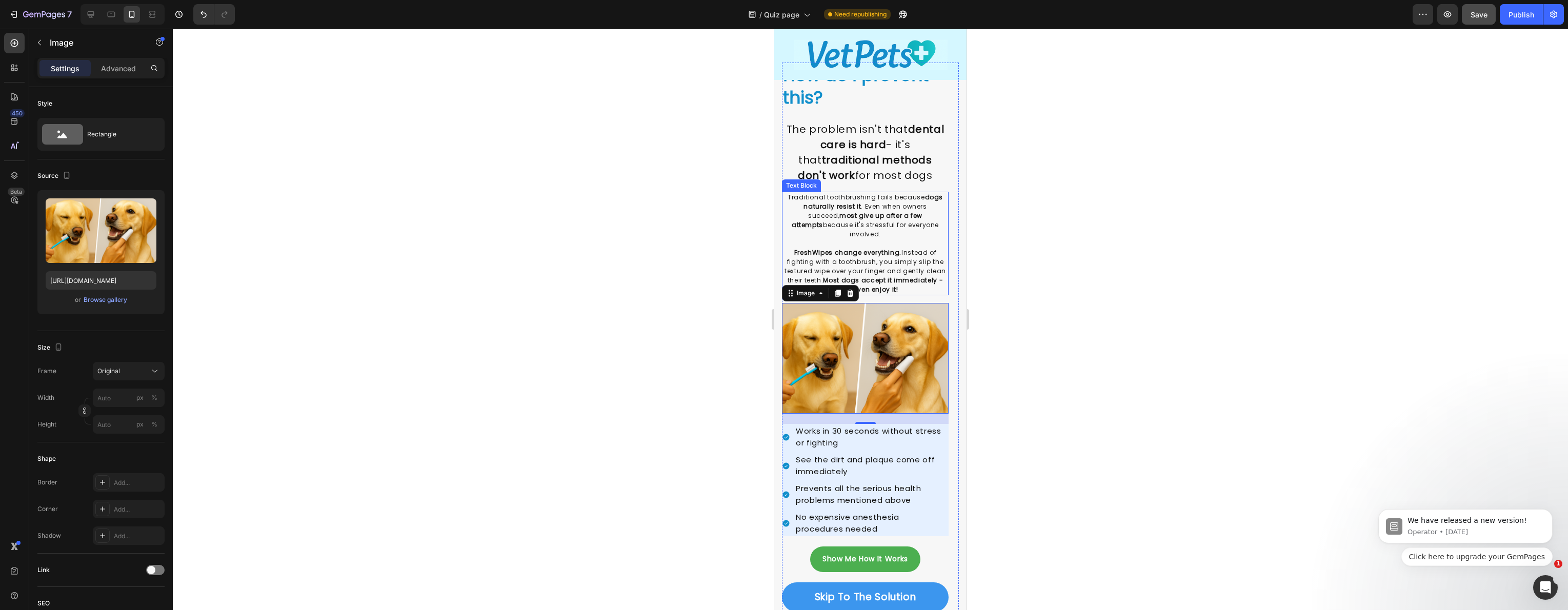
click at [803, 231] on p "Traditional toothbrushing fails because dogs naturally resist it . Even when ow…" at bounding box center [865, 220] width 164 height 55
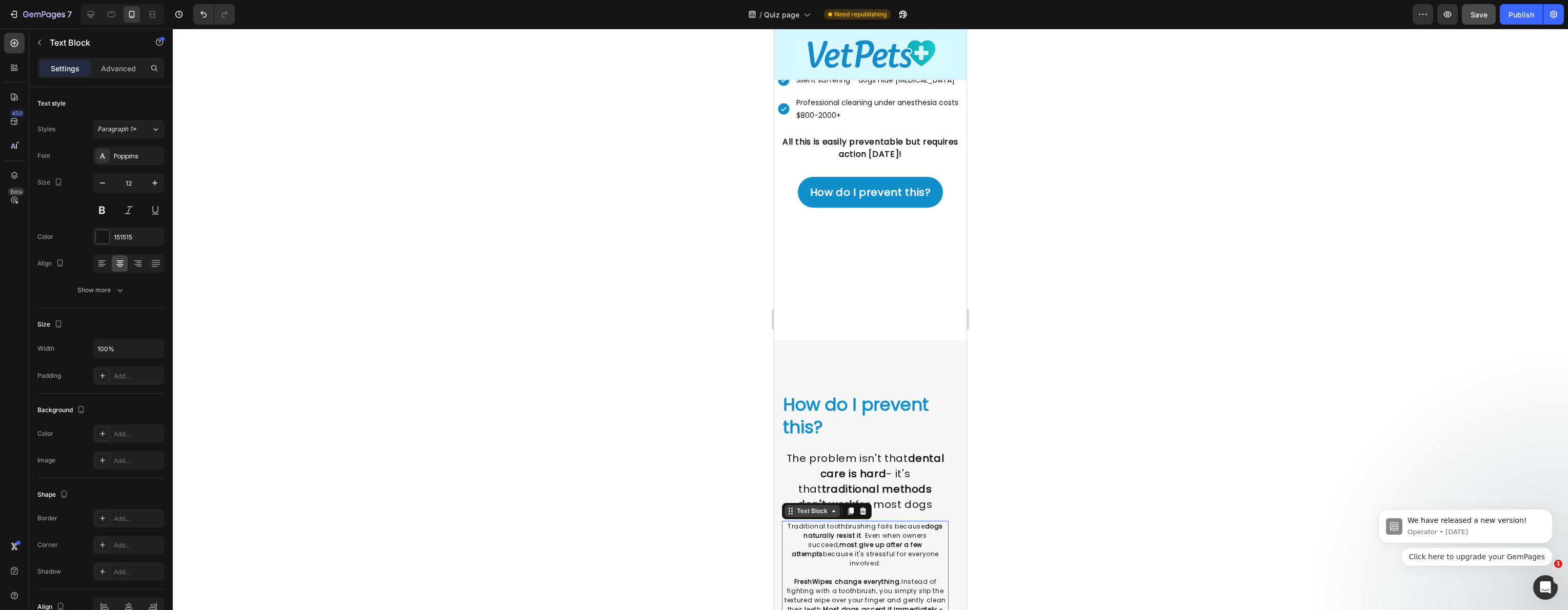
scroll to position [1075, 0]
click at [817, 412] on strong "How do I prevent this?" at bounding box center [855, 418] width 145 height 47
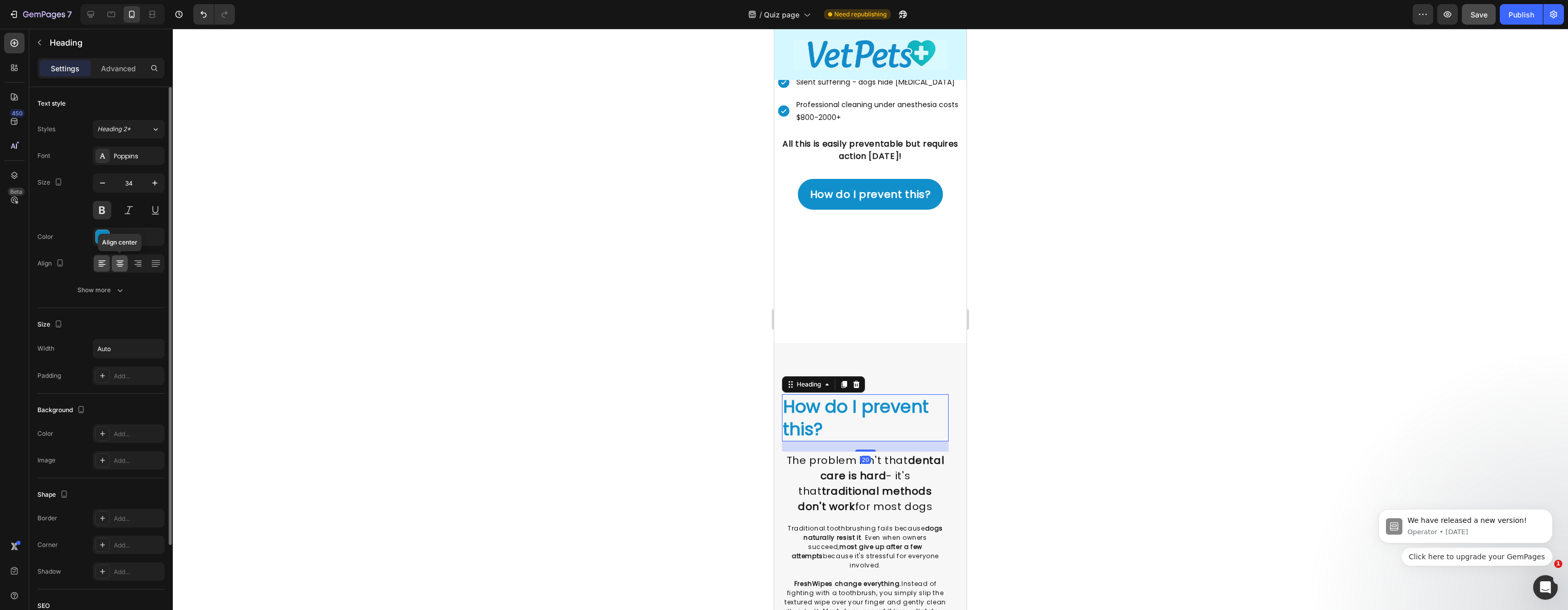
click at [119, 263] on icon at bounding box center [120, 264] width 10 height 10
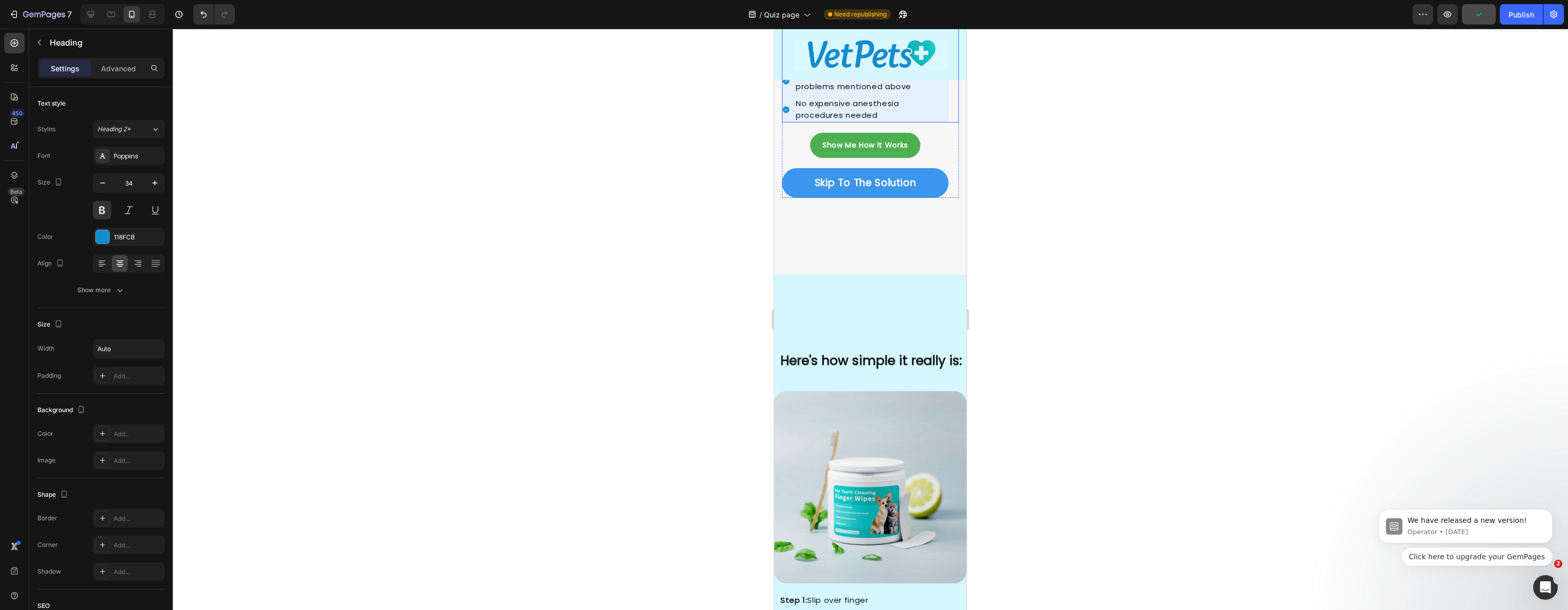
scroll to position [1843, 0]
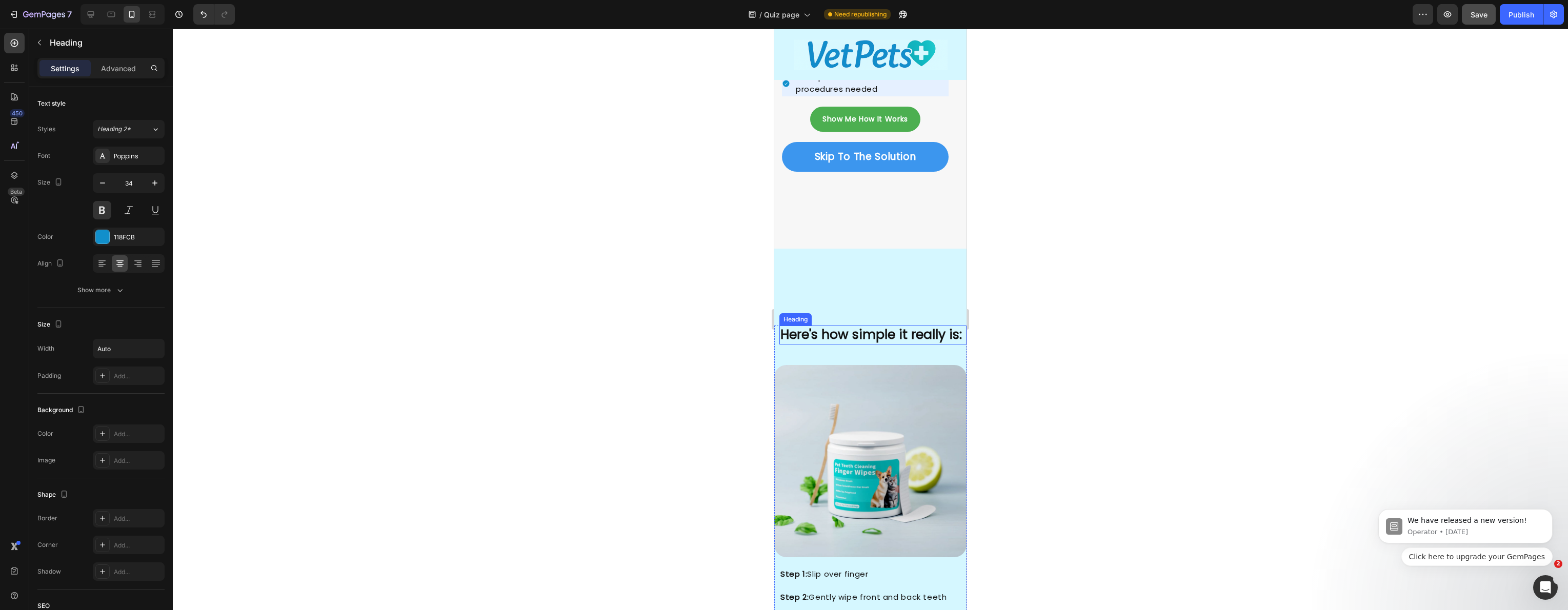
click at [833, 326] on h2 "Here's how simple it really is:" at bounding box center [872, 335] width 187 height 19
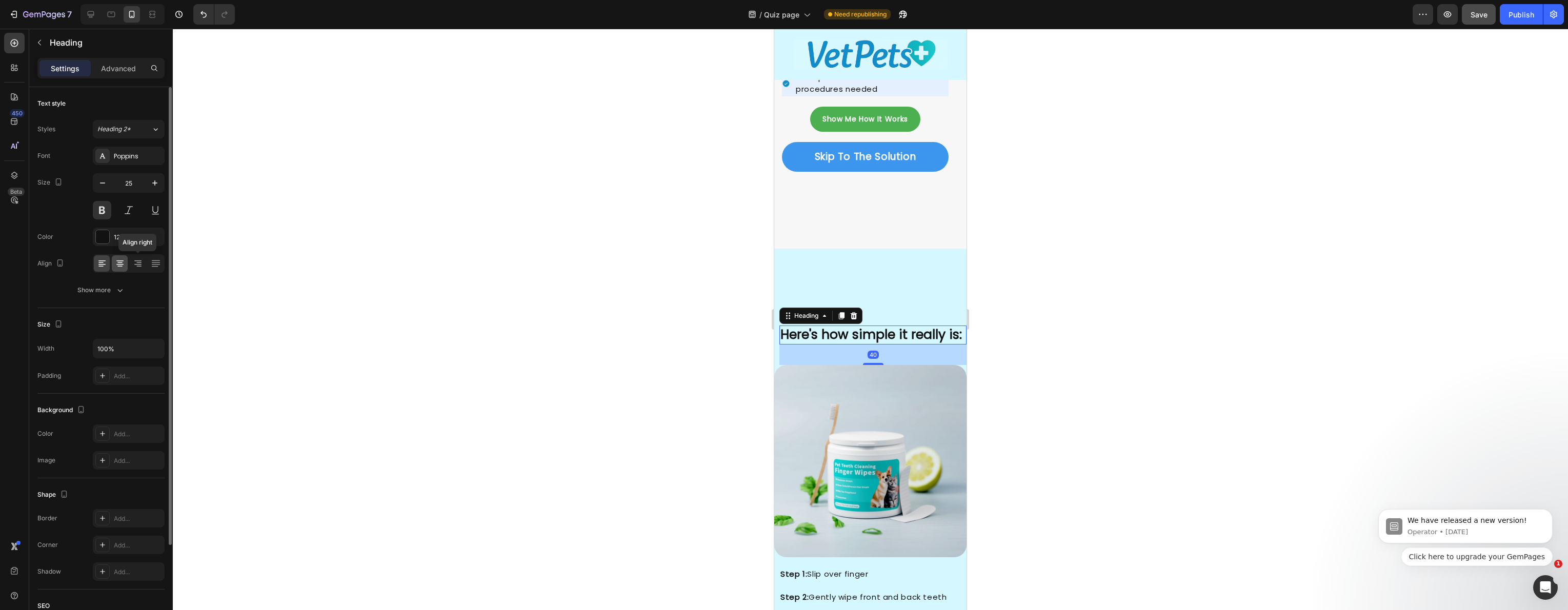
click at [122, 265] on icon at bounding box center [120, 265] width 7 height 1
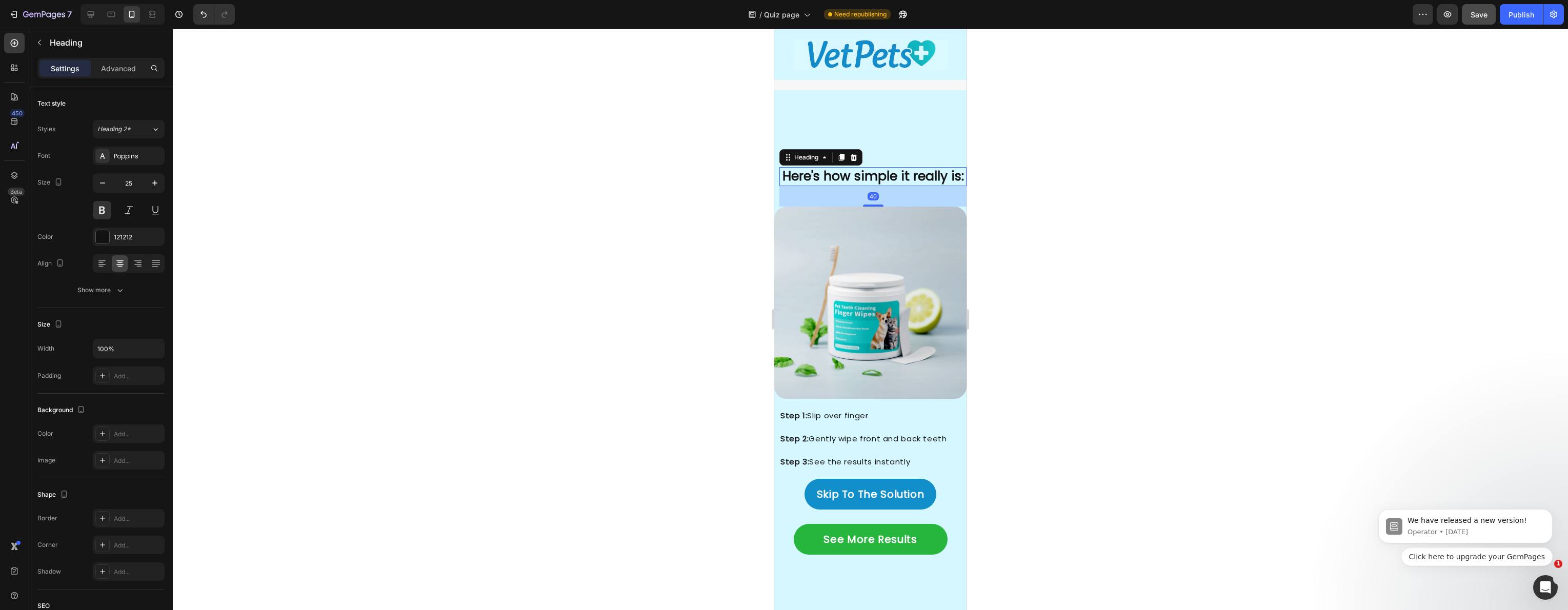
scroll to position [2034, 0]
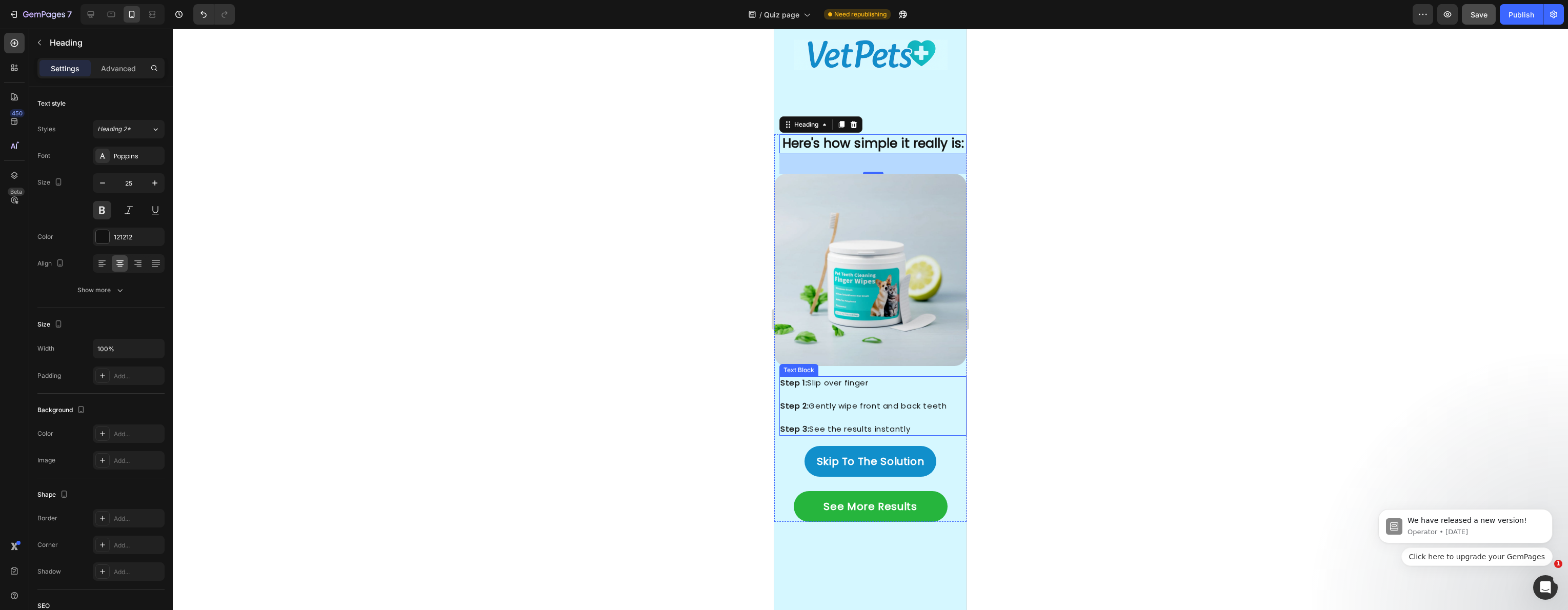
click at [819, 377] on p "Step 1: Slip over finger" at bounding box center [873, 383] width 185 height 12
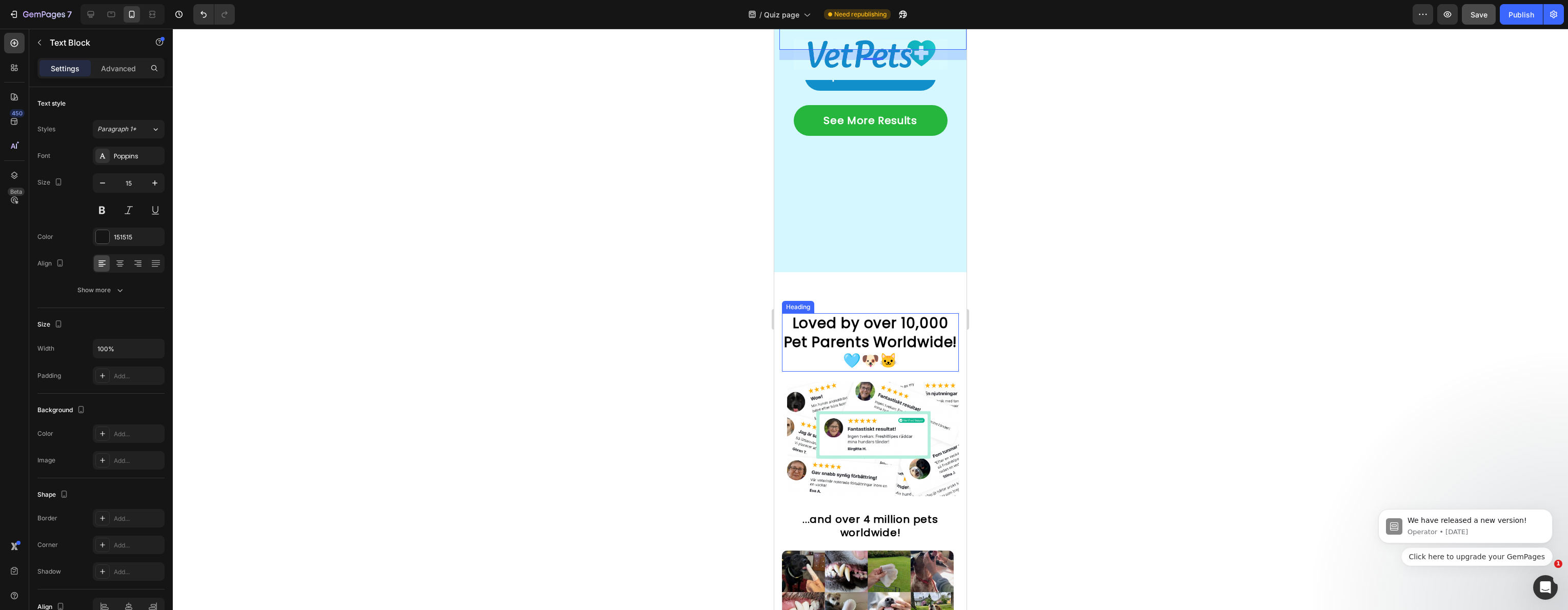
scroll to position [2490, 0]
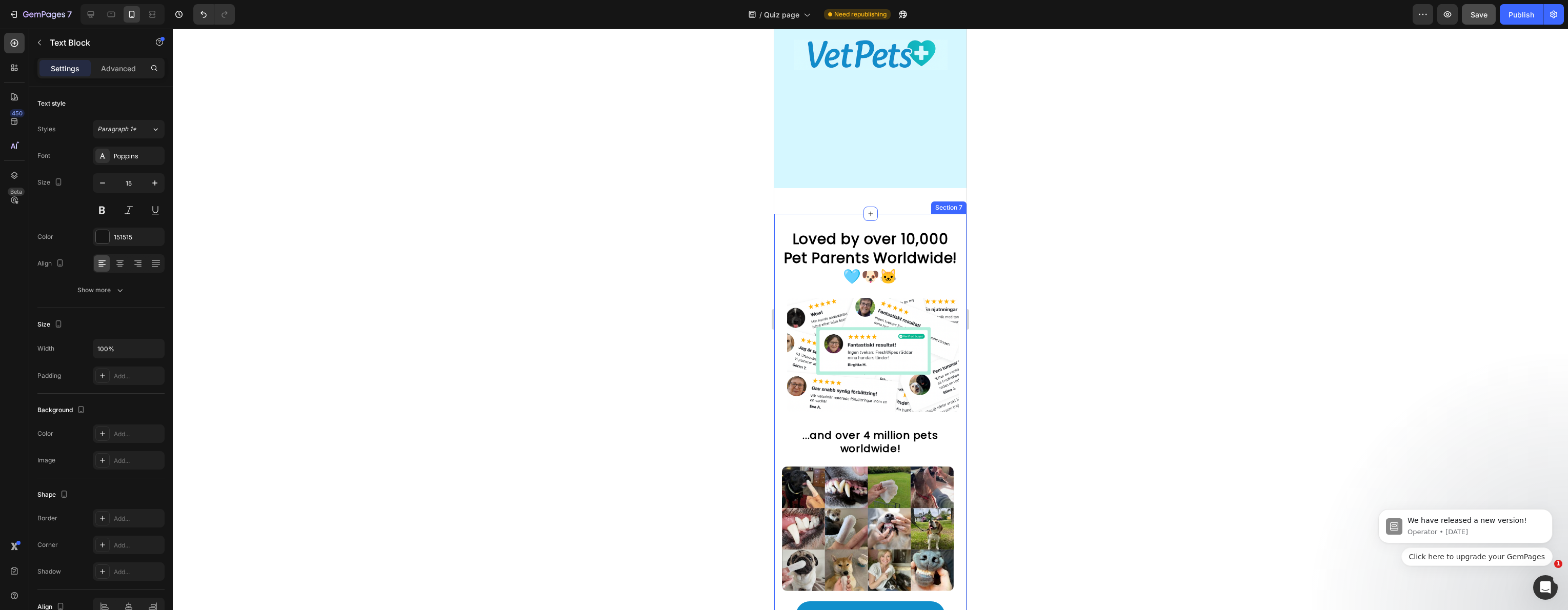
click at [842, 287] on h2 "Loved by over 10,000 Pet Parents Worldwide! 🩵🐶🐱" at bounding box center [870, 258] width 177 height 58
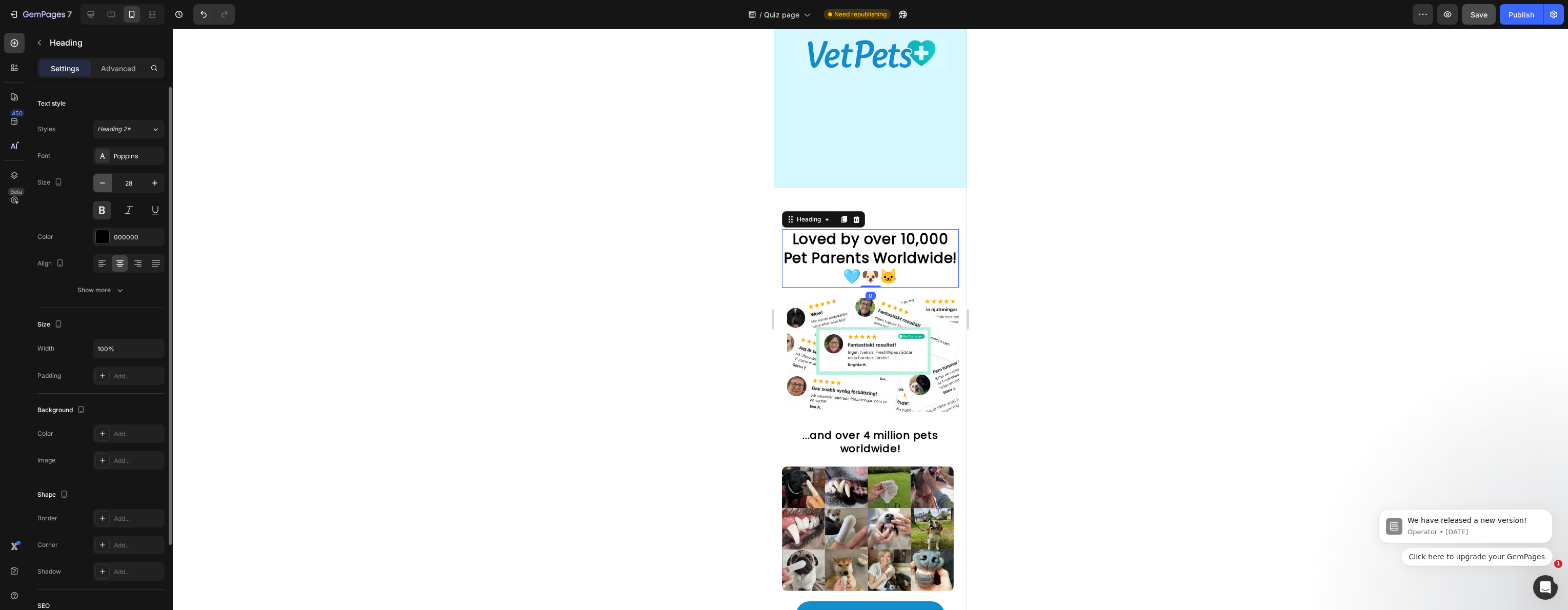
click at [102, 180] on icon "button" at bounding box center [102, 183] width 10 height 10
click at [102, 180] on icon "button" at bounding box center [102, 183] width 10 height 10
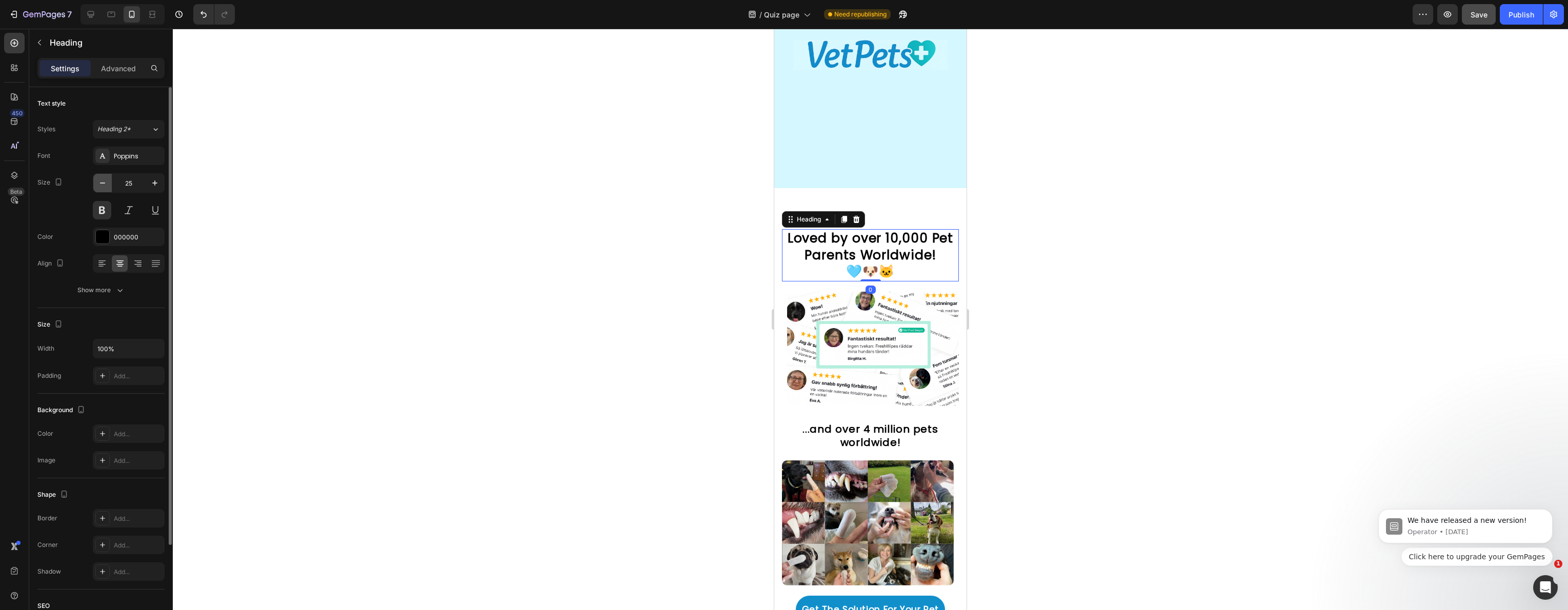
click at [102, 183] on icon "button" at bounding box center [102, 183] width 10 height 10
type input "24"
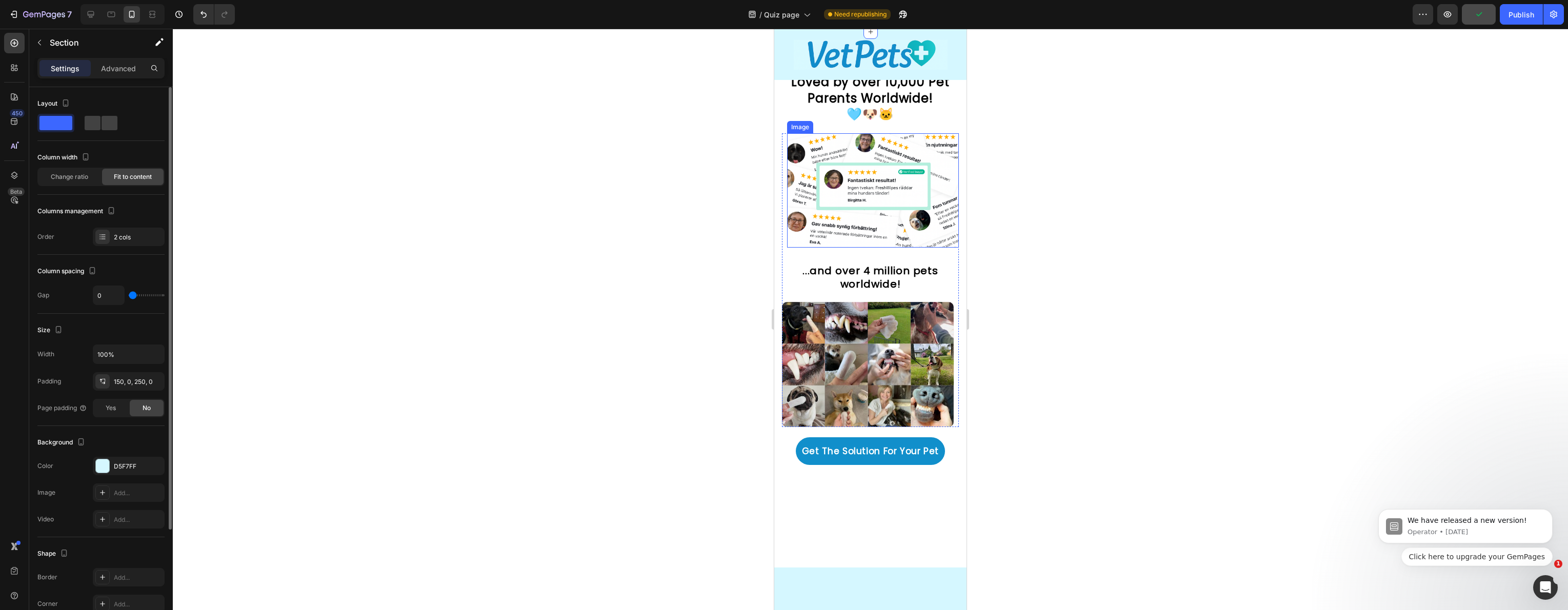
scroll to position [2654, 0]
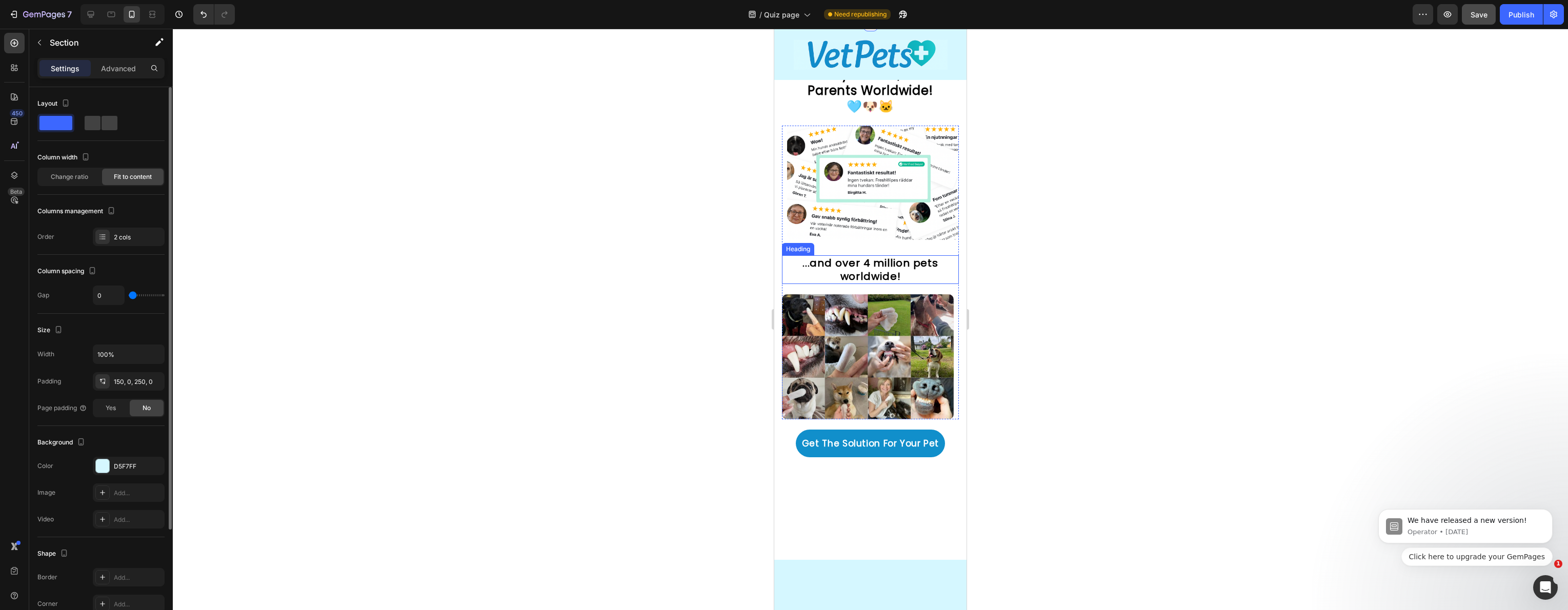
click at [850, 270] on strong "...and over 4 million pets worldwide!" at bounding box center [870, 269] width 136 height 27
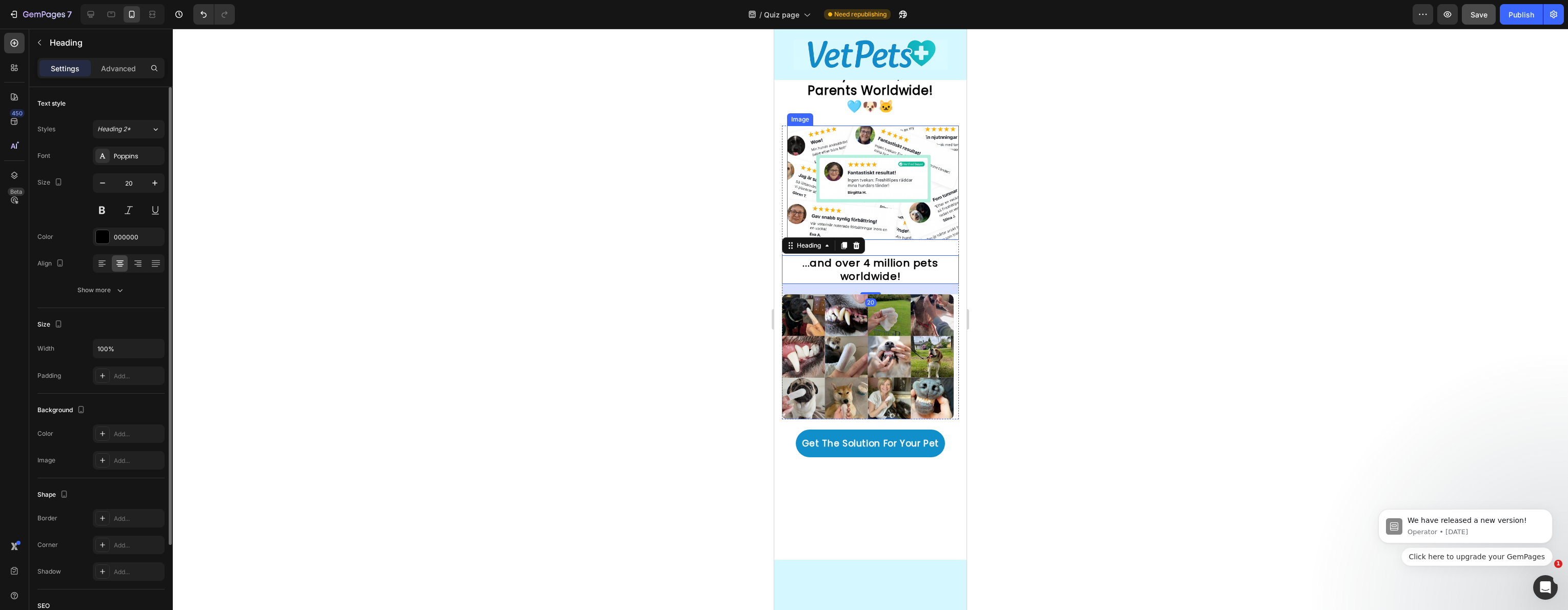
click at [850, 186] on img at bounding box center [873, 183] width 172 height 114
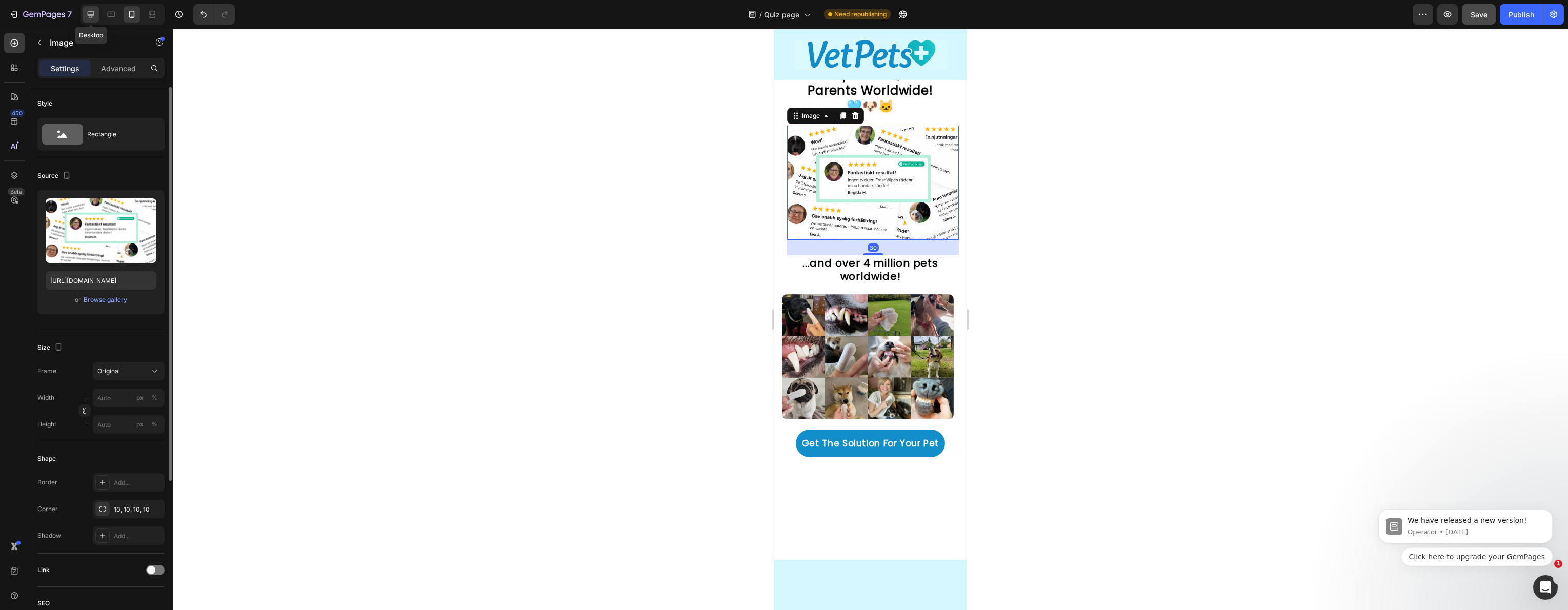
click at [96, 15] on div at bounding box center [91, 14] width 16 height 16
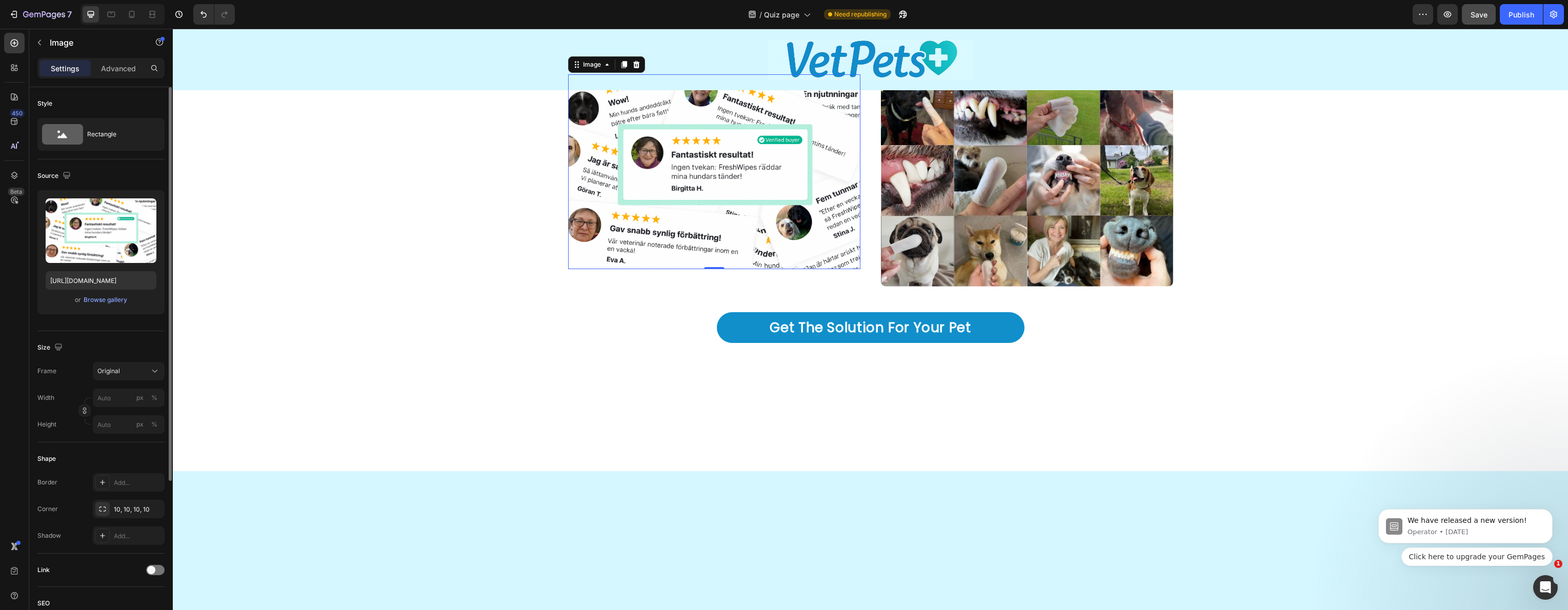
scroll to position [3202, 0]
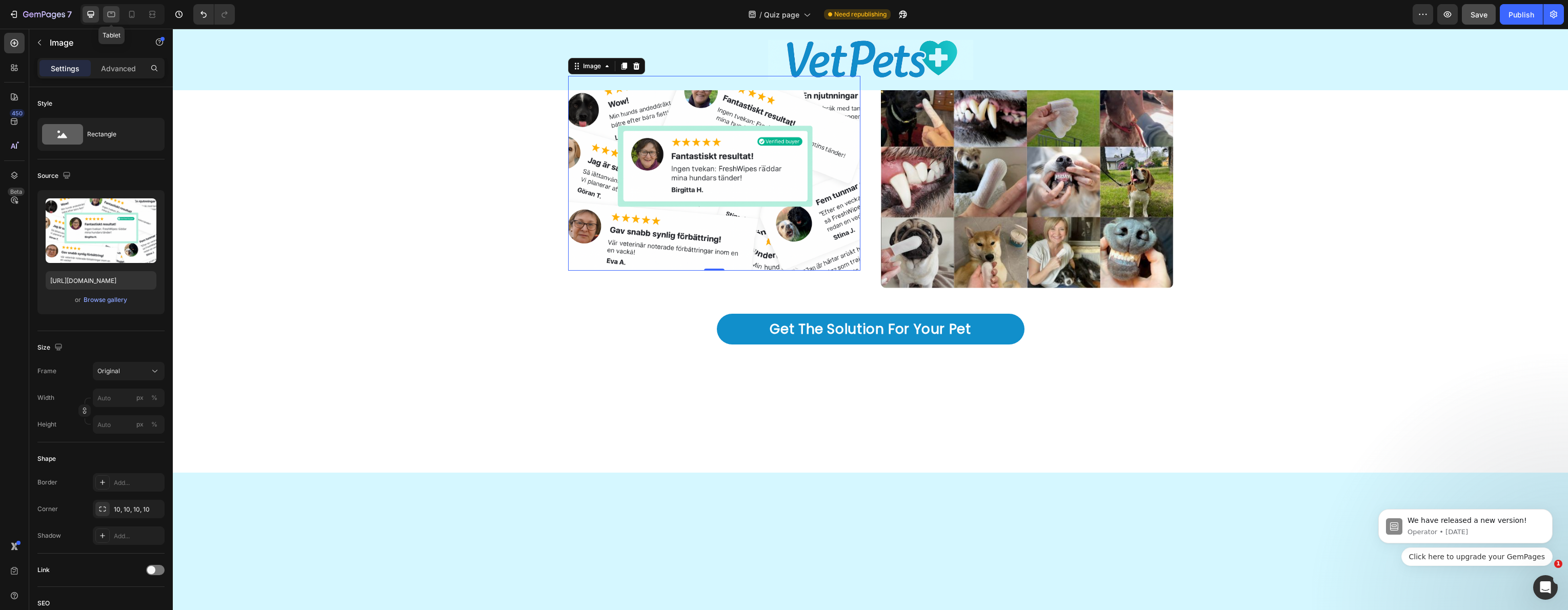
click at [105, 18] on div at bounding box center [111, 14] width 16 height 16
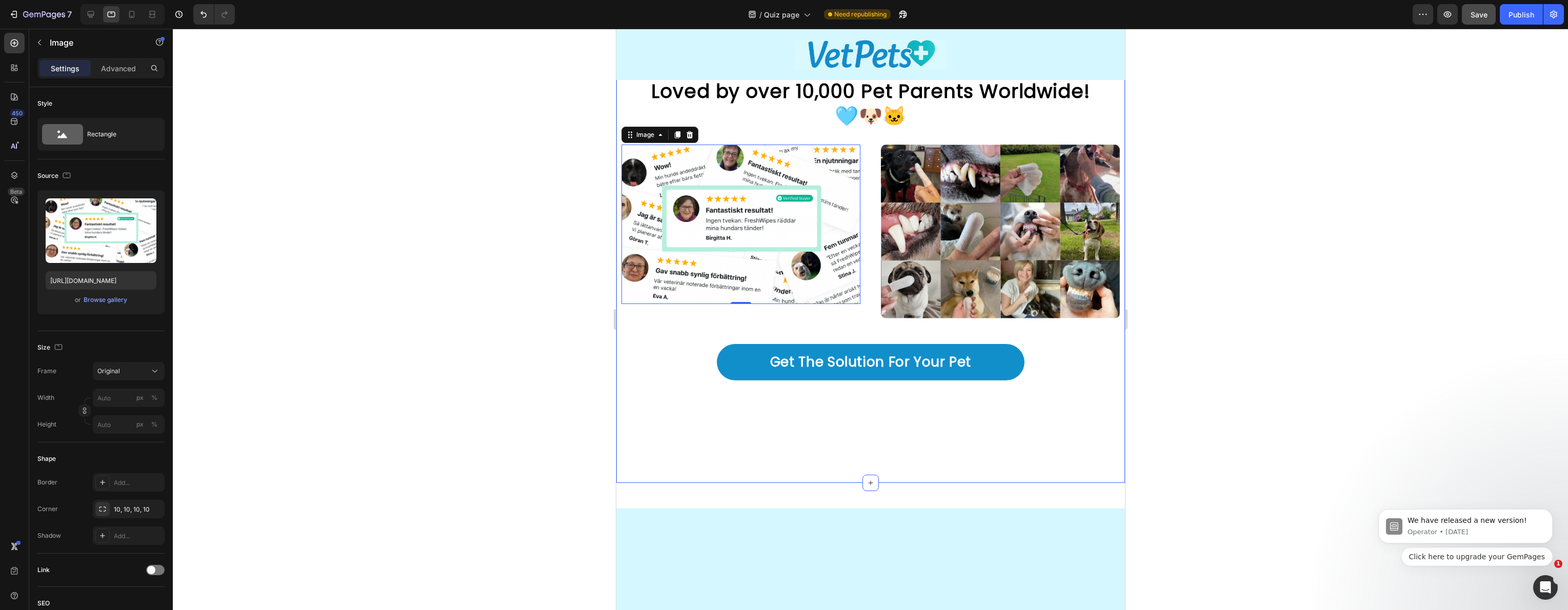
scroll to position [2881, 0]
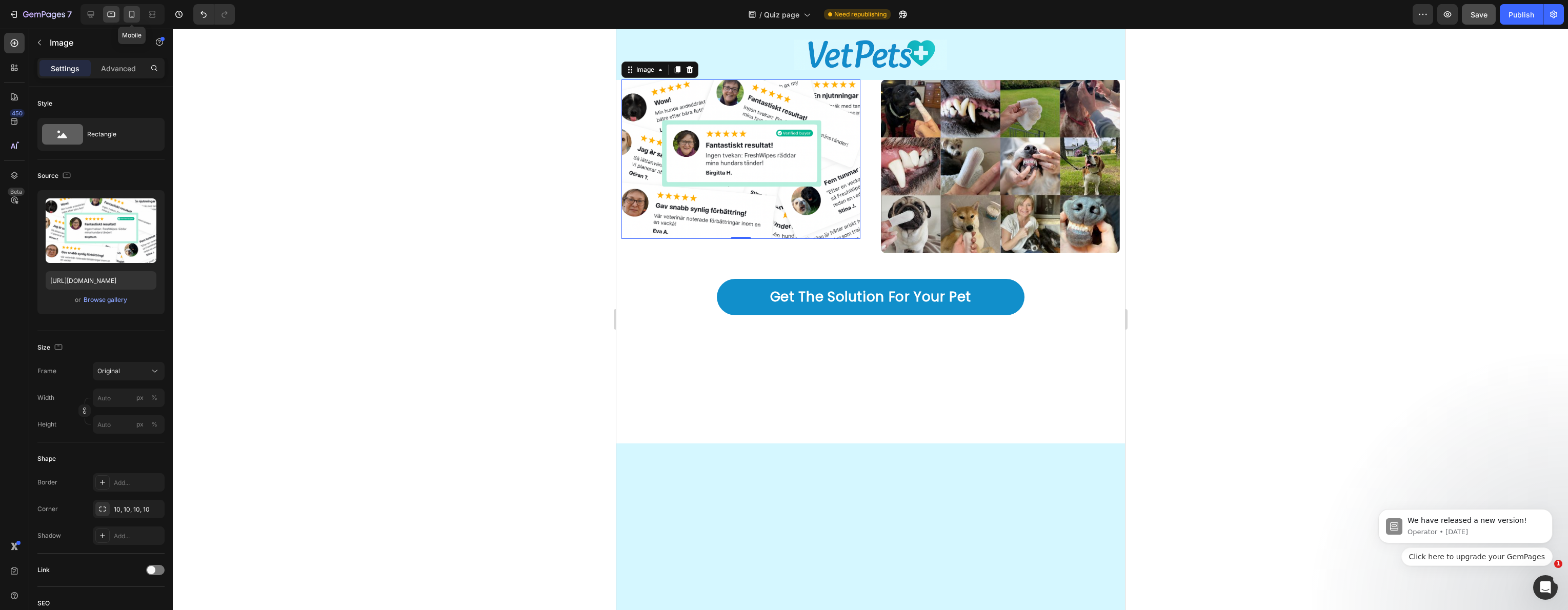
click at [131, 15] on icon at bounding box center [131, 14] width 10 height 10
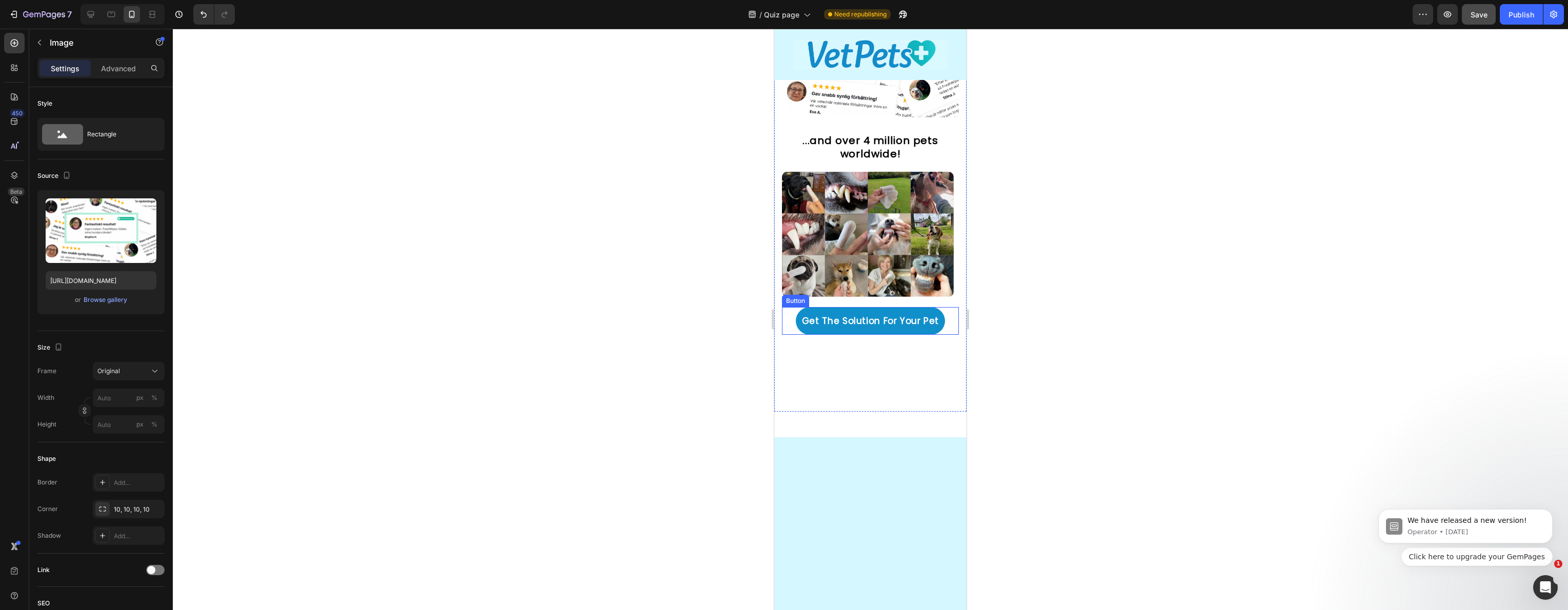
scroll to position [2614, 0]
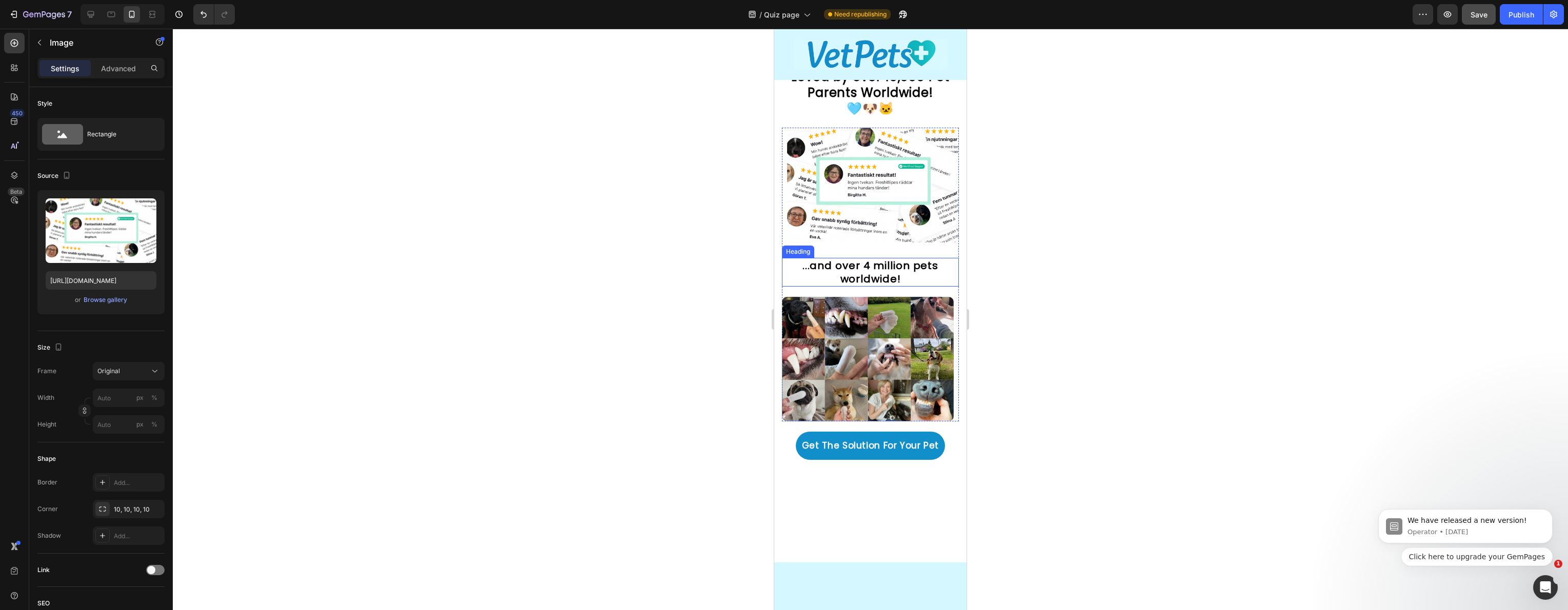
click at [880, 270] on strong "...and over 4 million pets worldwide!" at bounding box center [870, 272] width 136 height 27
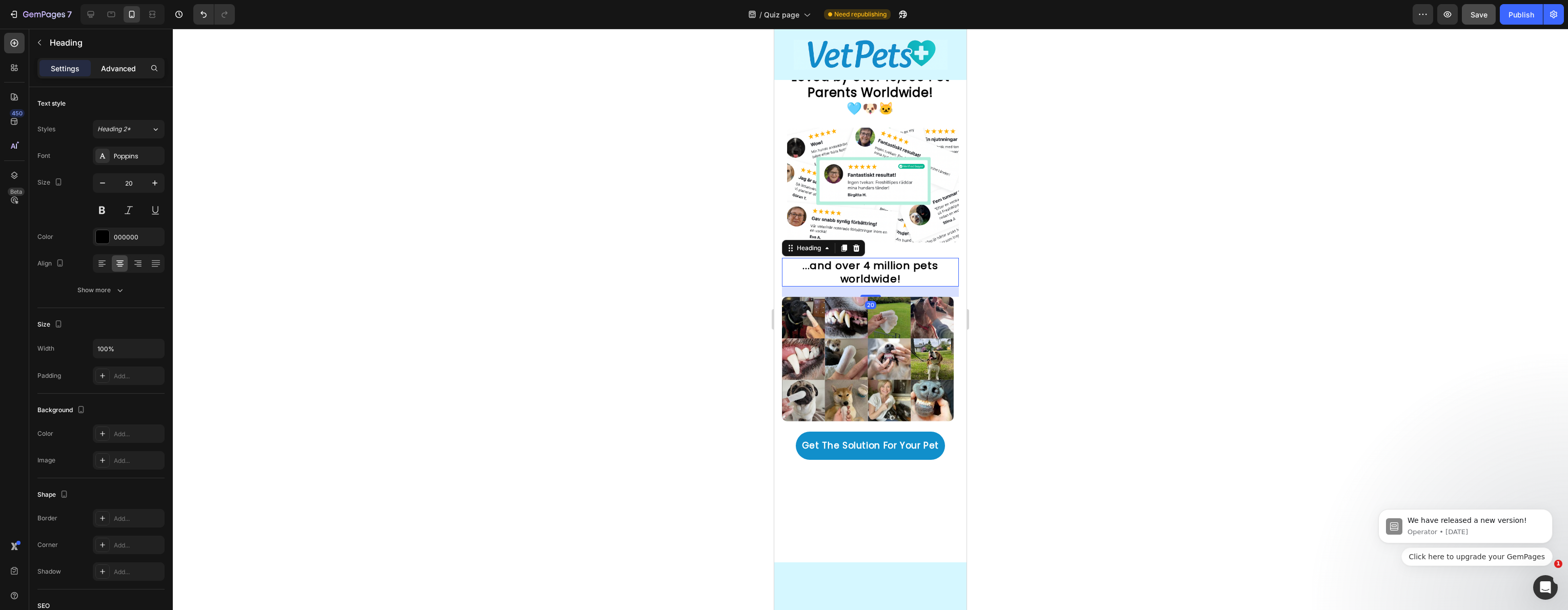
click at [113, 70] on p "Advanced" at bounding box center [118, 69] width 35 height 11
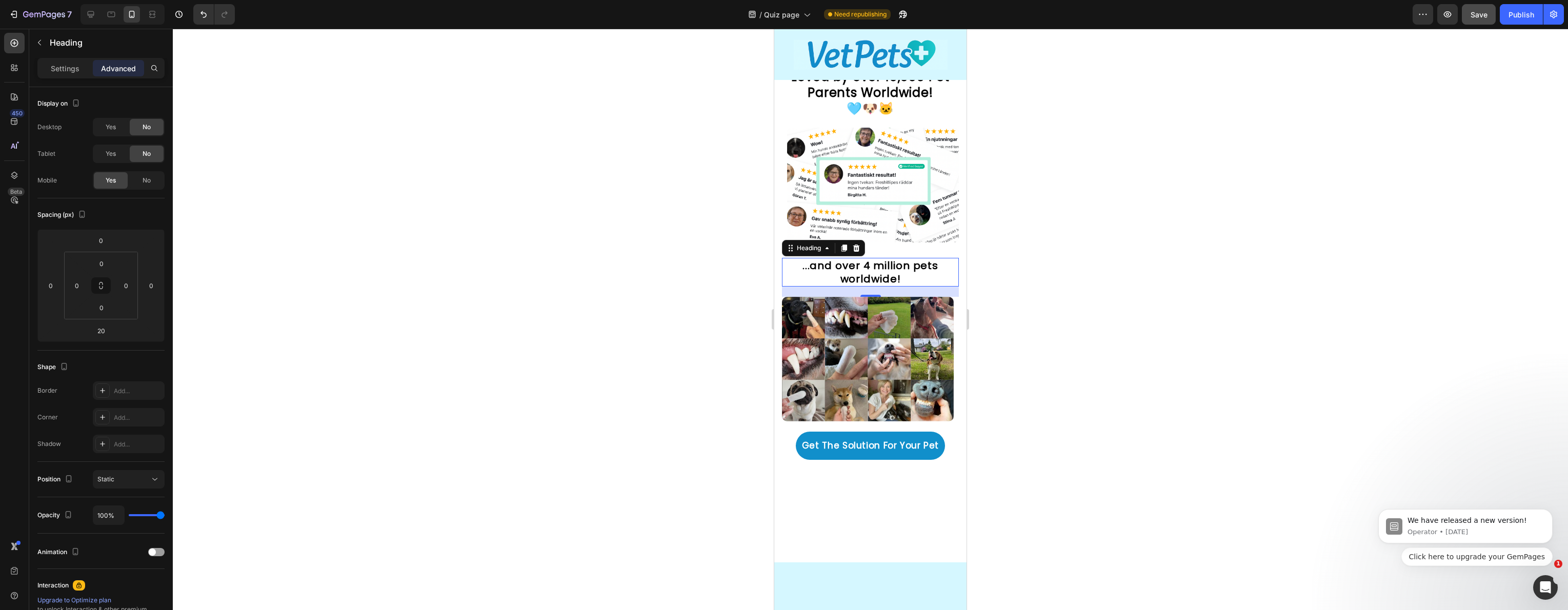
click at [856, 245] on icon at bounding box center [856, 248] width 7 height 7
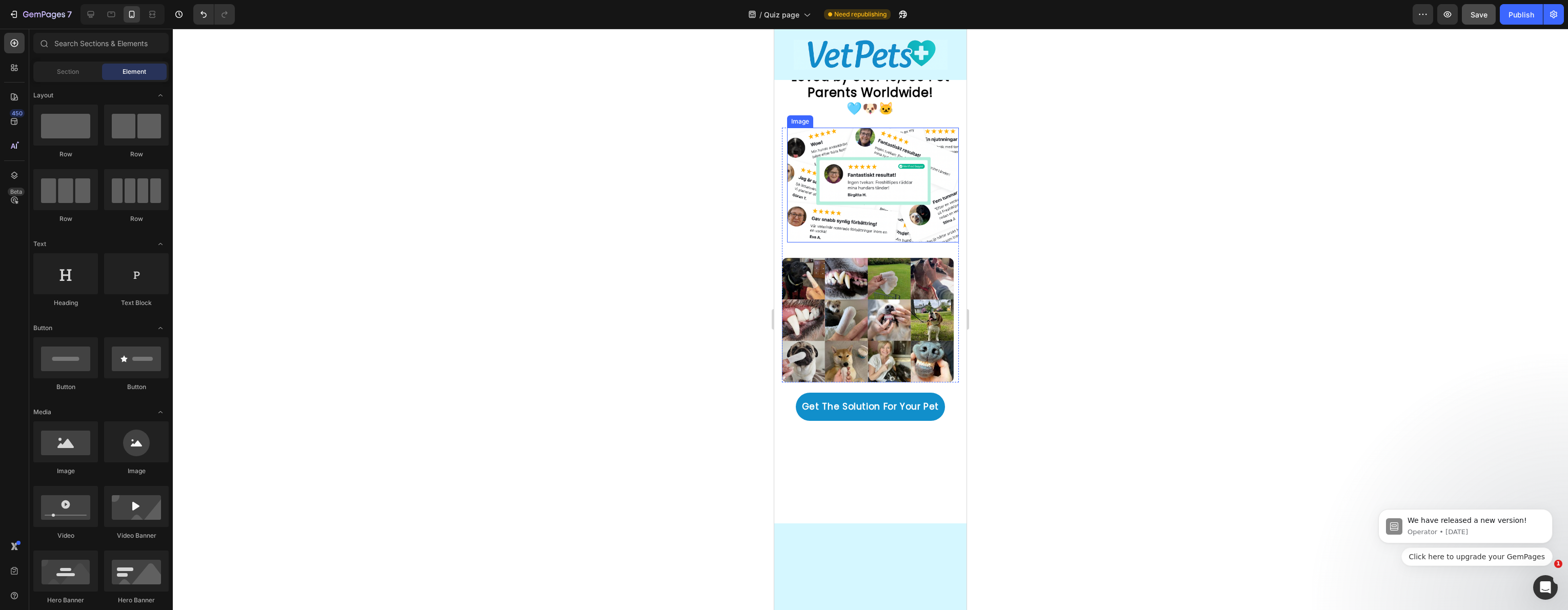
click at [841, 230] on img at bounding box center [873, 185] width 172 height 114
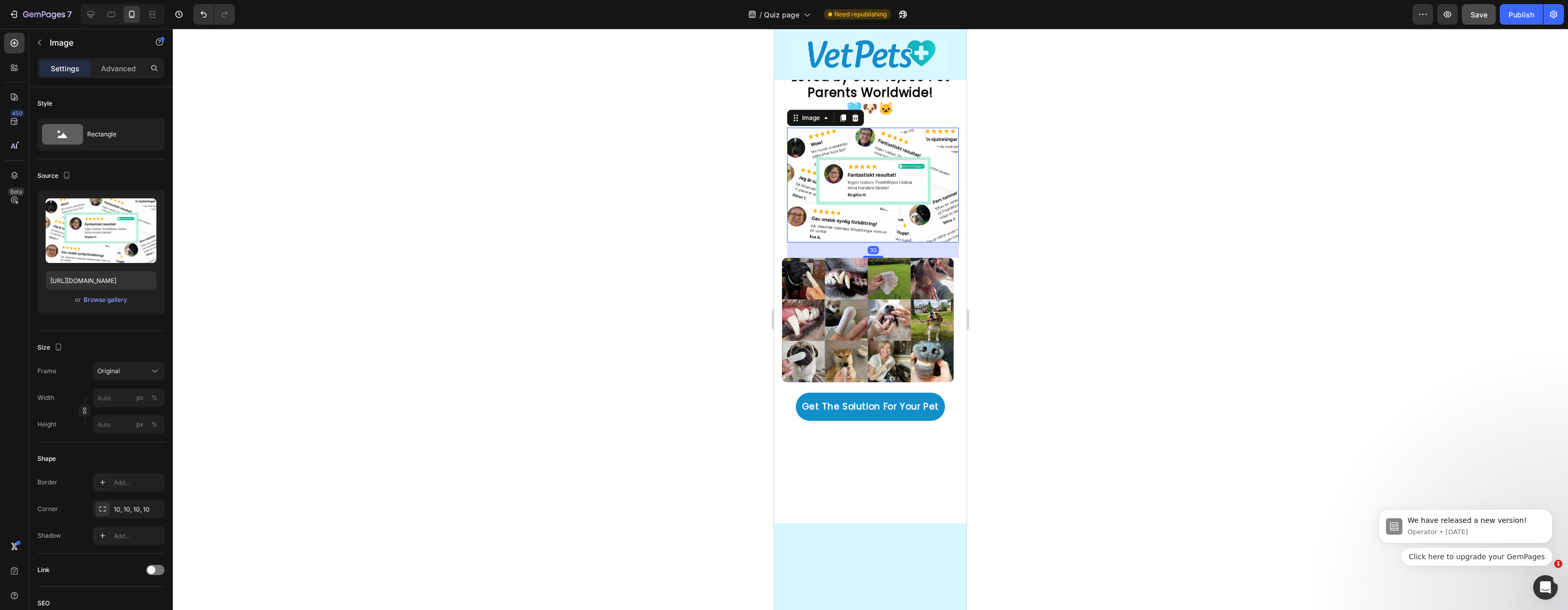
click at [722, 242] on div at bounding box center [870, 319] width 1395 height 581
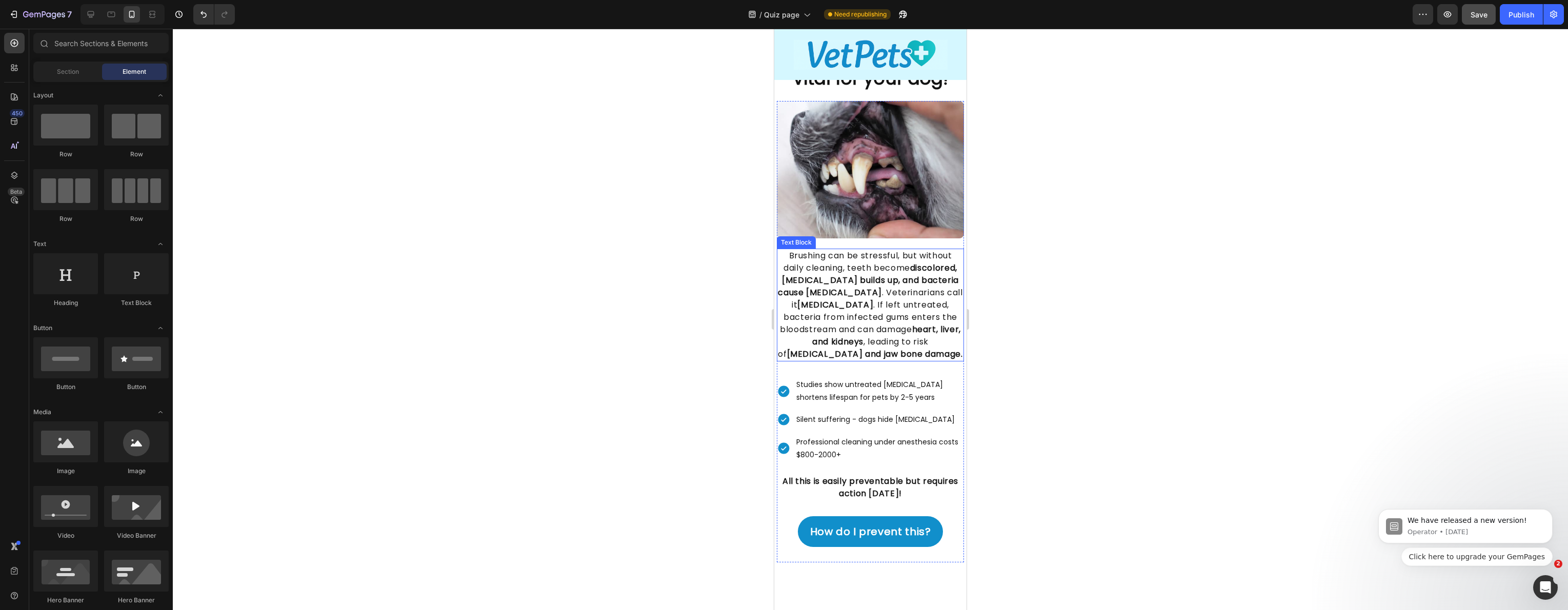
scroll to position [789, 0]
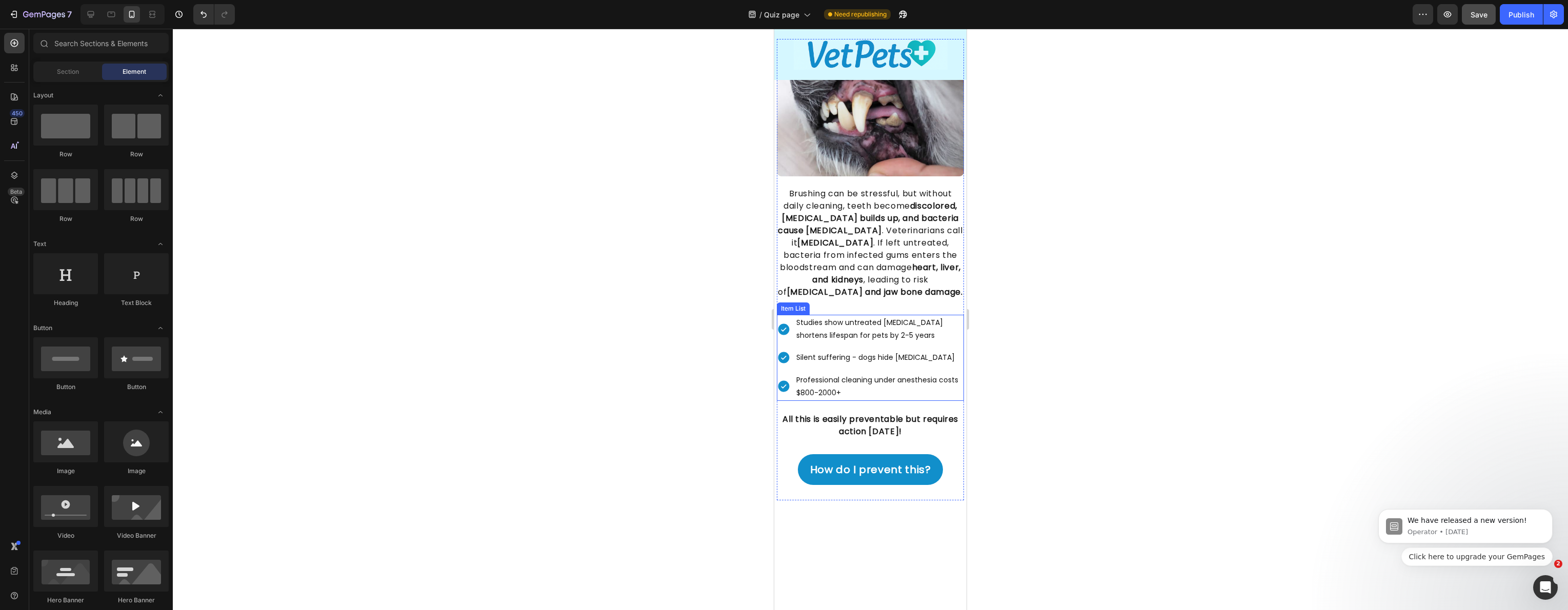
click at [816, 362] on p "Silent suffering - dogs hide [MEDICAL_DATA]" at bounding box center [879, 357] width 166 height 13
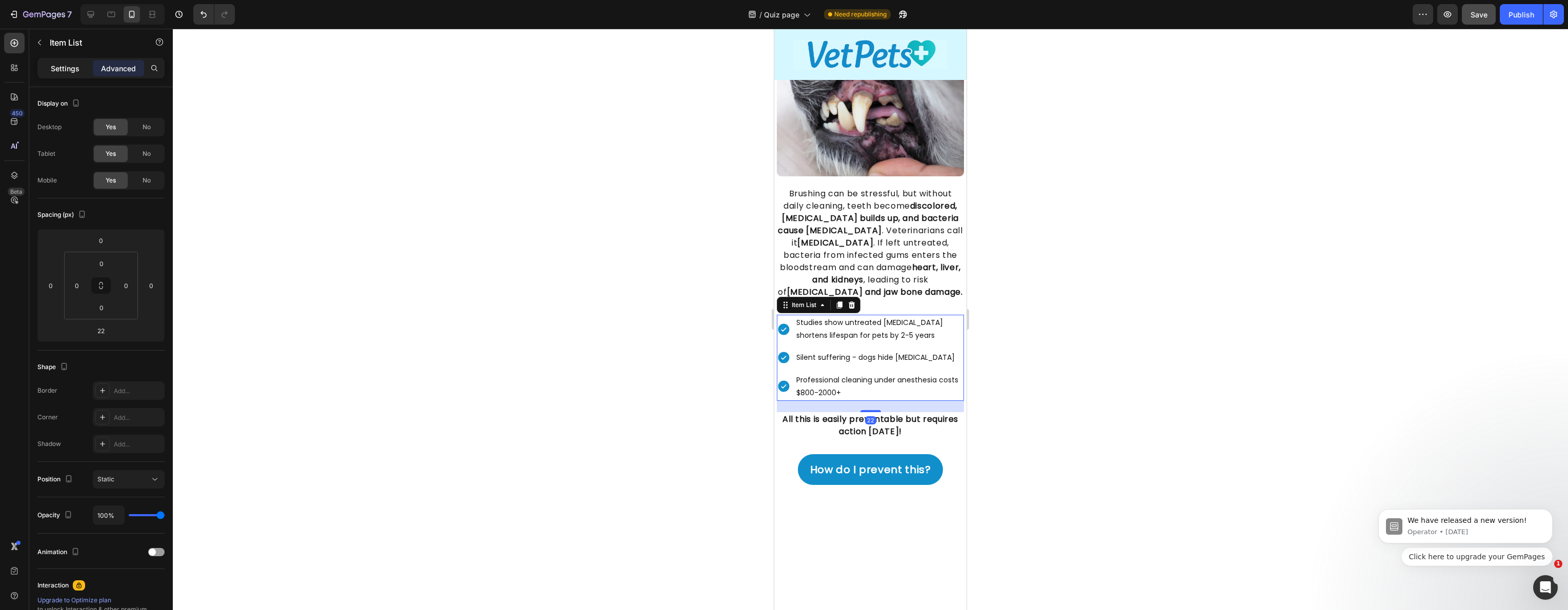
drag, startPoint x: 83, startPoint y: 65, endPoint x: 90, endPoint y: 71, distance: 9.2
click at [83, 65] on div "Settings" at bounding box center [65, 68] width 51 height 16
type input "8"
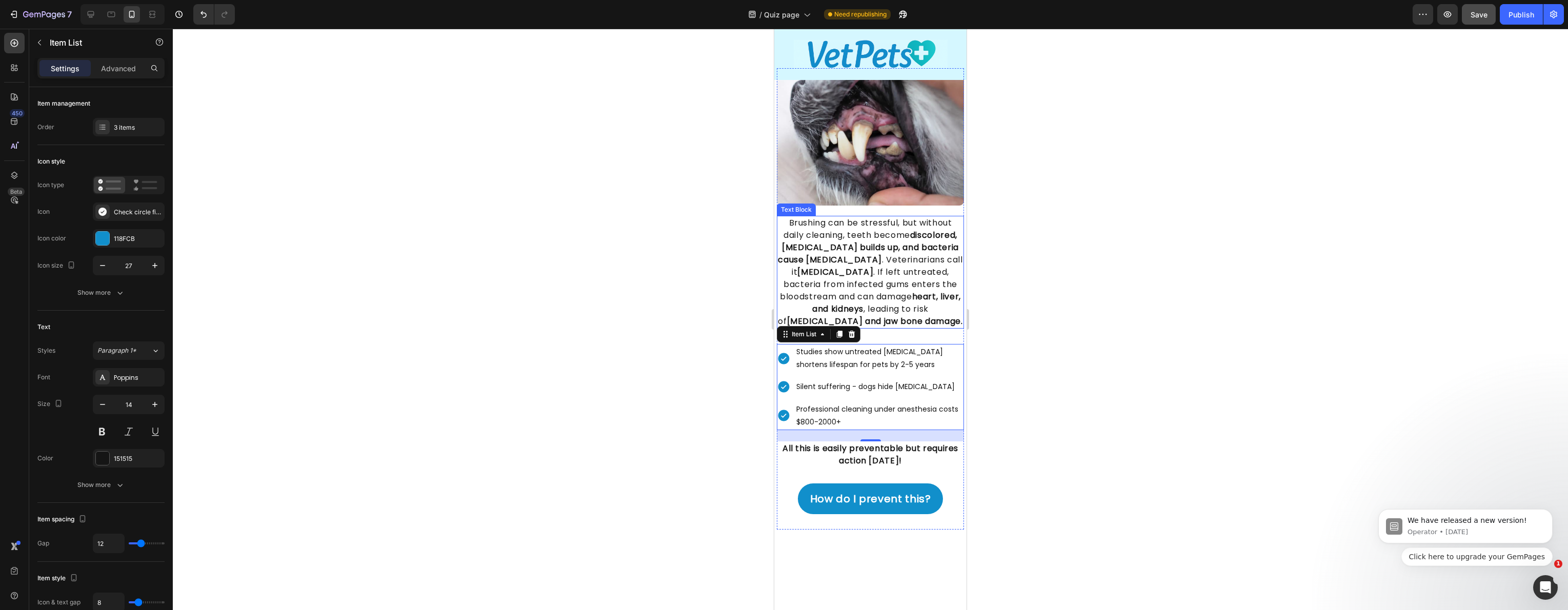
scroll to position [759, 0]
click at [102, 429] on button at bounding box center [102, 432] width 18 height 18
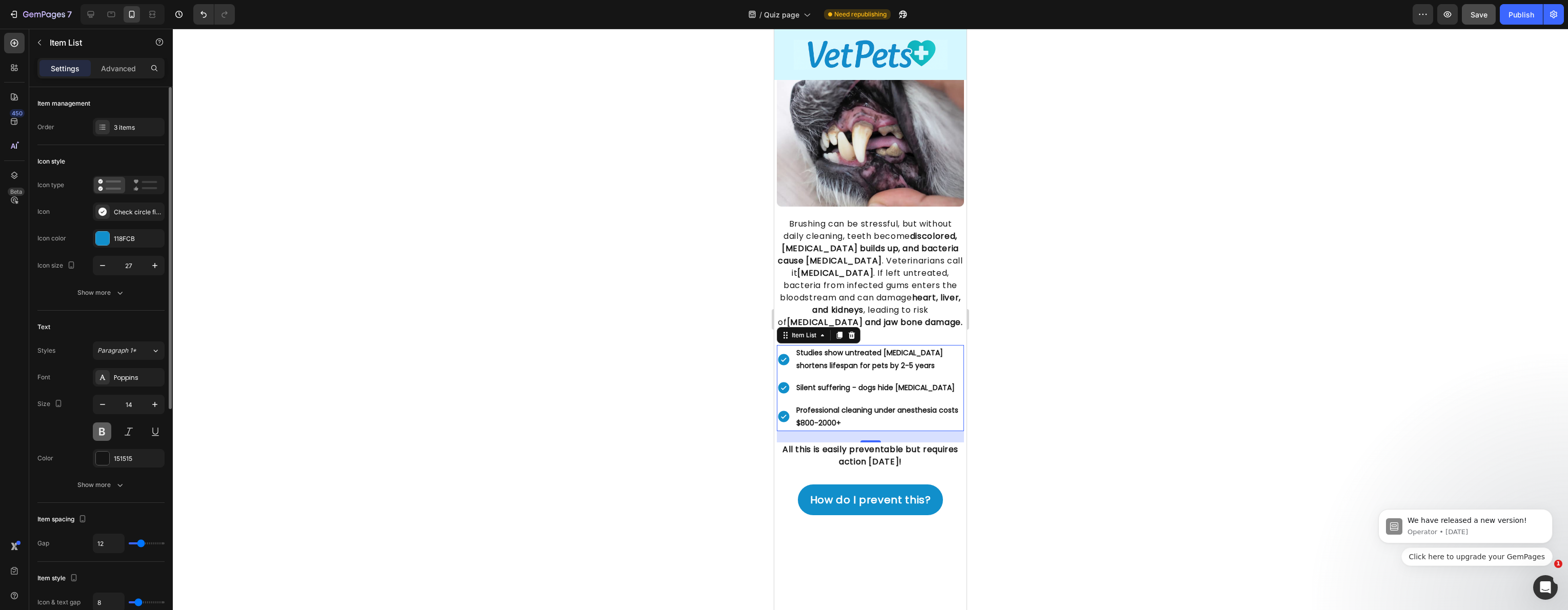
click at [102, 429] on button at bounding box center [102, 432] width 18 height 18
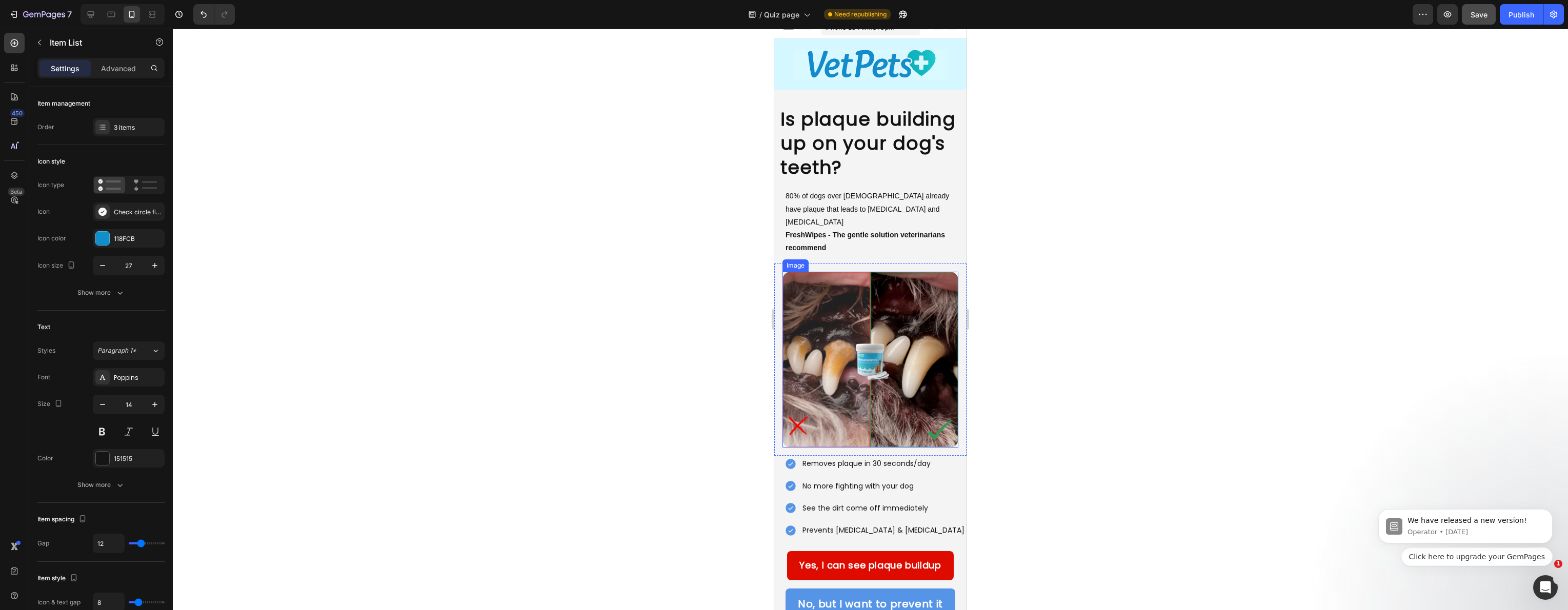
scroll to position [0, 0]
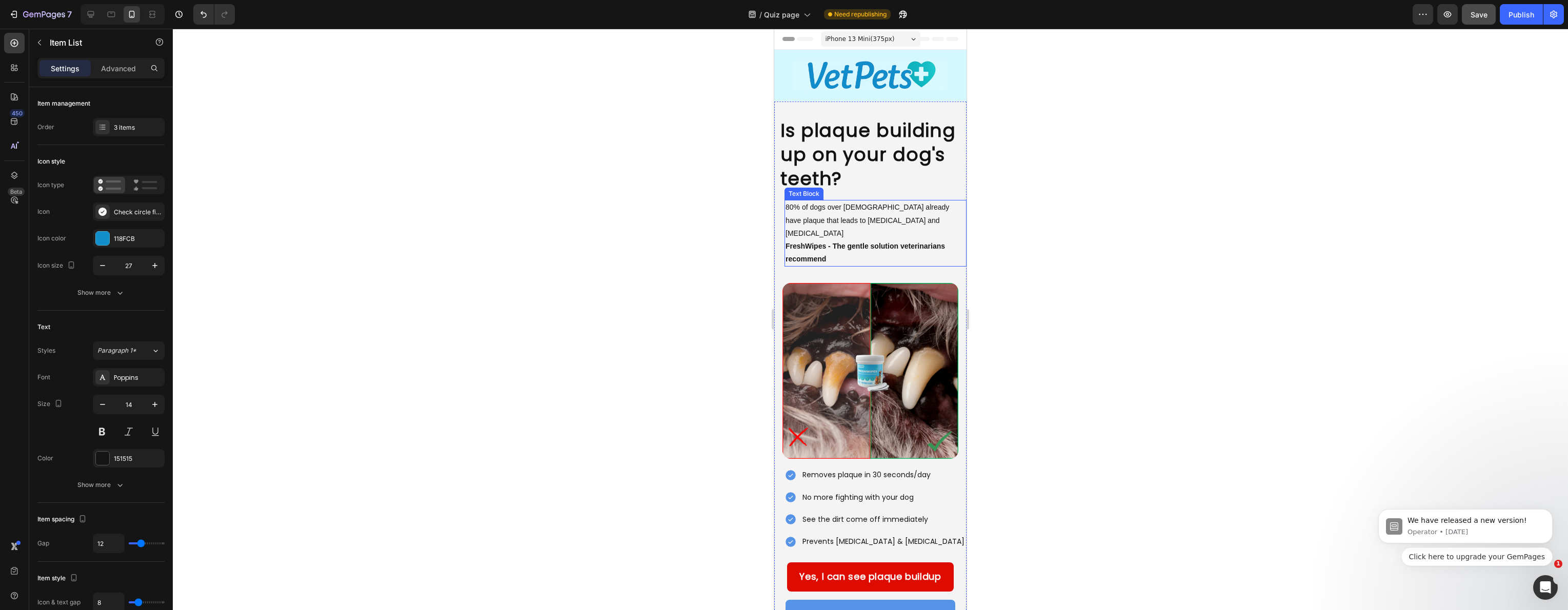
click at [836, 211] on p "80% of dogs over [DEMOGRAPHIC_DATA] already have plaque that leads to [MEDICAL_…" at bounding box center [876, 220] width 180 height 39
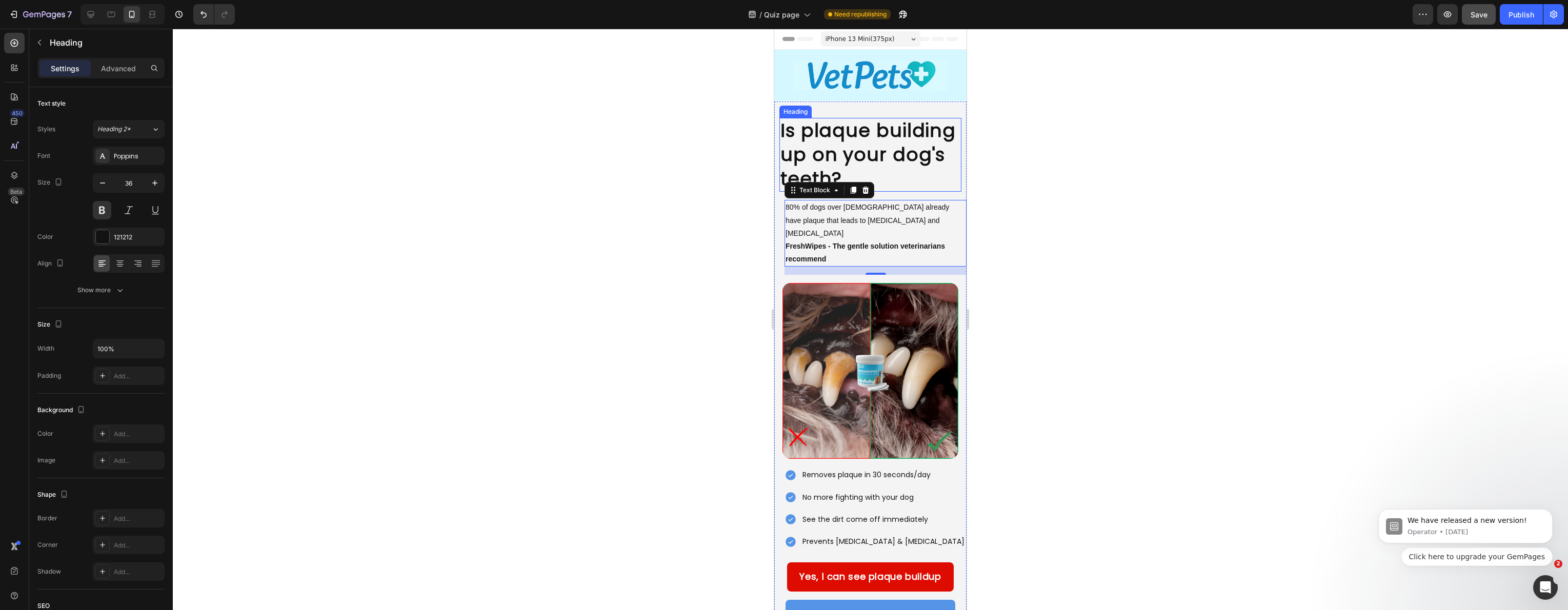
click at [894, 167] on h2 "Is plaque building up on your dog's teeth?" at bounding box center [870, 155] width 182 height 74
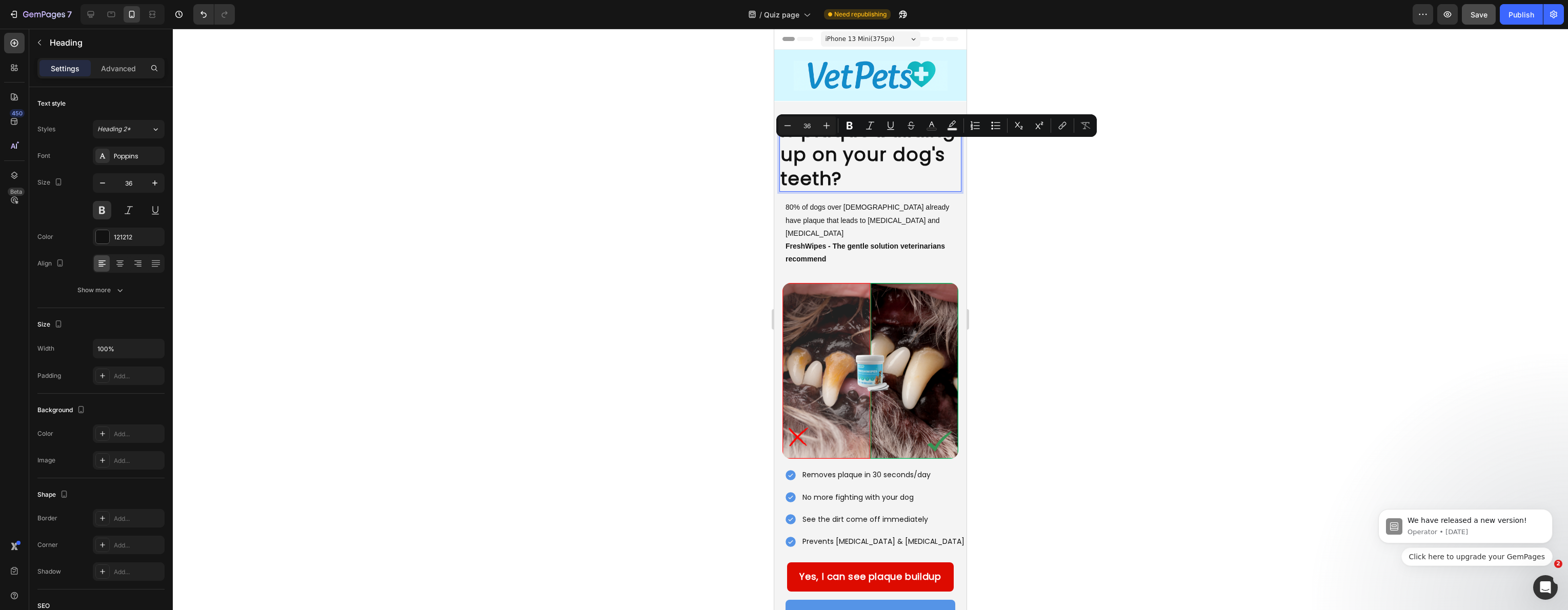
click at [849, 170] on p "Is plaque building up on your dog's teeth?" at bounding box center [870, 155] width 180 height 72
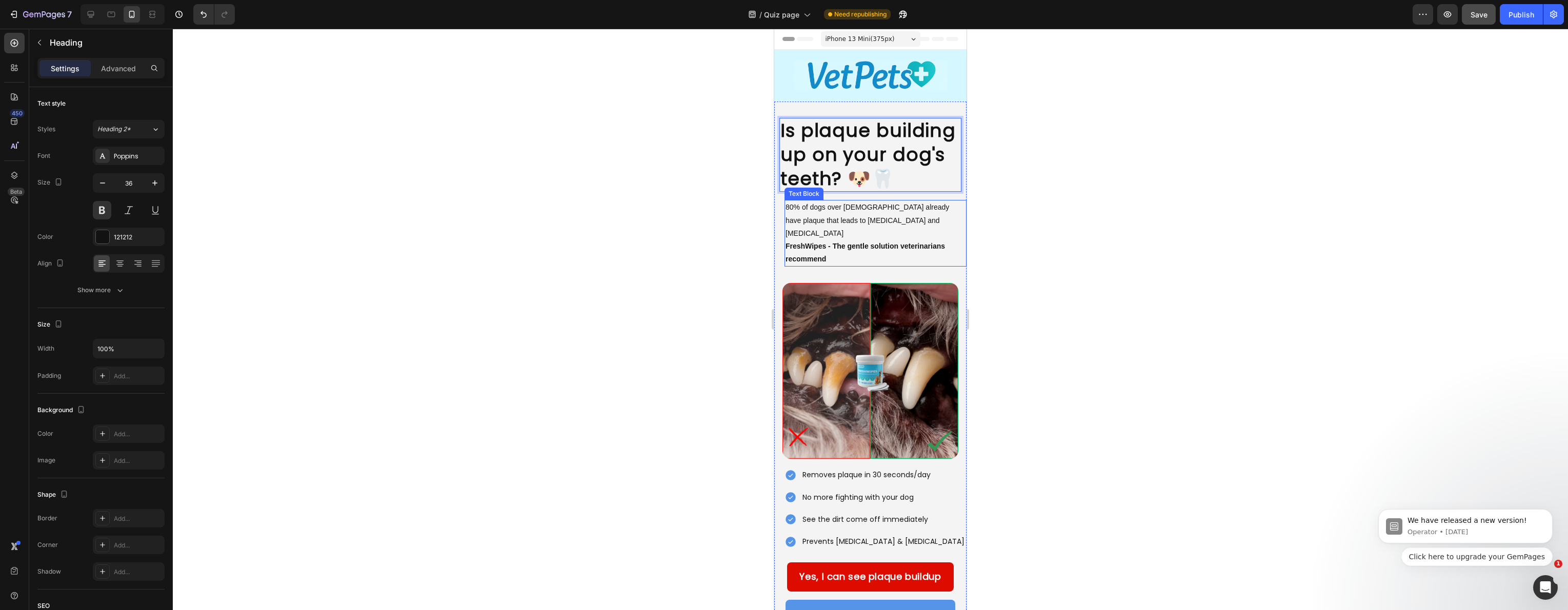
click at [730, 217] on div at bounding box center [870, 319] width 1395 height 581
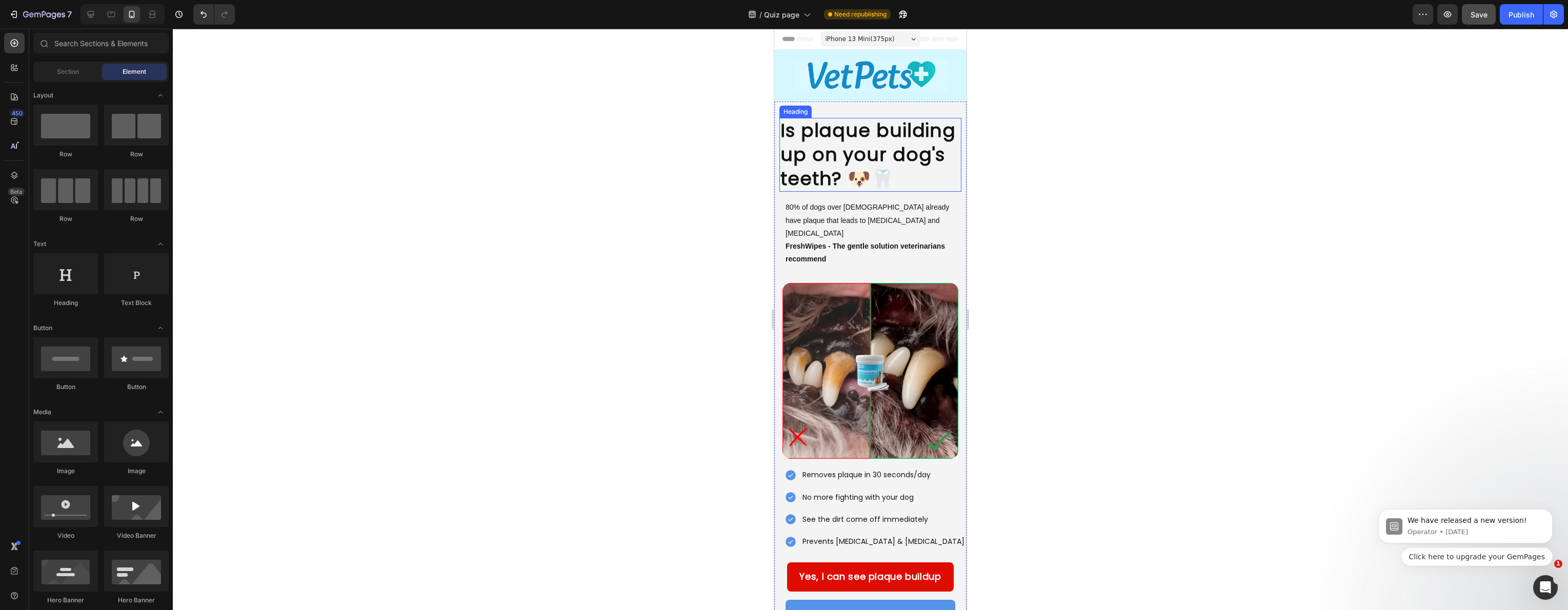
click at [934, 162] on p "Is plaque building up on your dog's teeth? 🐶🦷" at bounding box center [870, 155] width 180 height 72
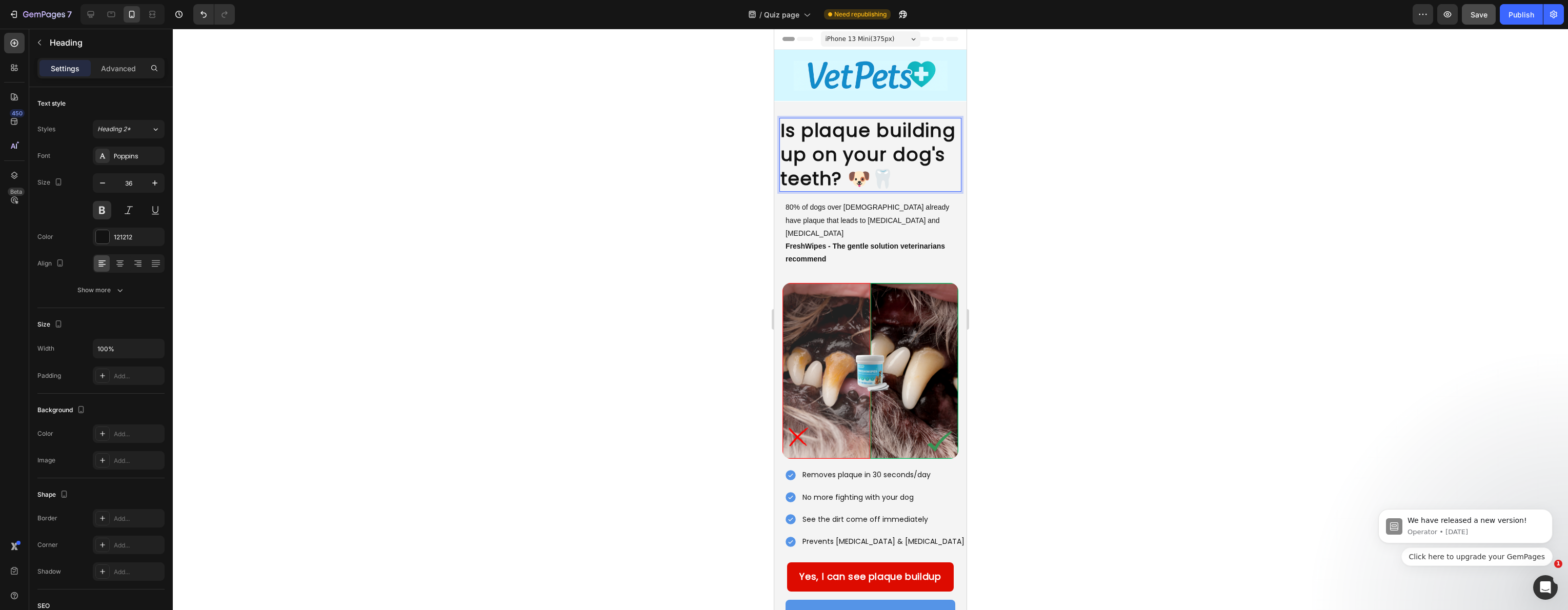
click at [928, 155] on p "Is plaque building up on your dog's teeth? 🐶🦷" at bounding box center [870, 155] width 180 height 72
click at [854, 177] on p "Is plaque building up on your pet's teeth? 🐶🦷" at bounding box center [870, 155] width 180 height 72
click at [861, 177] on p "Is plaque building up on your pet's teeth? 🐶🦷" at bounding box center [870, 155] width 180 height 72
click at [743, 220] on div at bounding box center [870, 319] width 1395 height 581
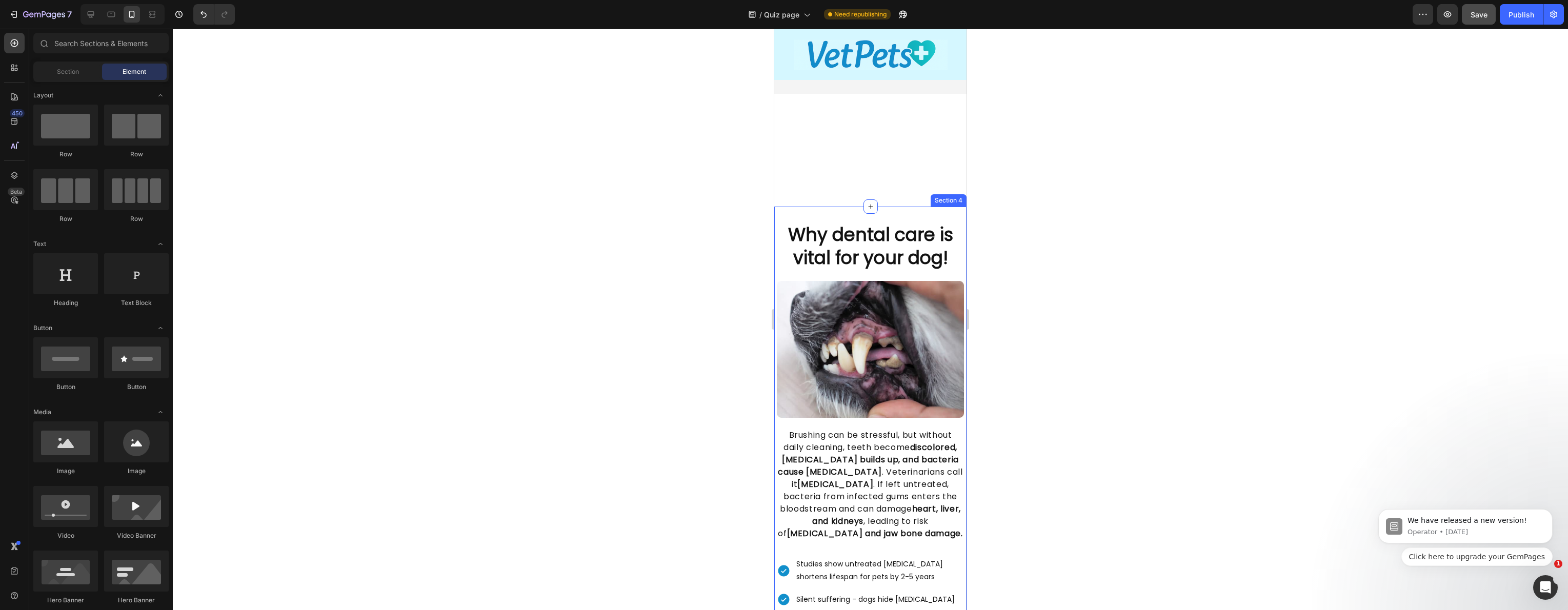
scroll to position [569, 0]
click at [915, 244] on strong "Why dental care is vital for your dog!" at bounding box center [870, 245] width 165 height 49
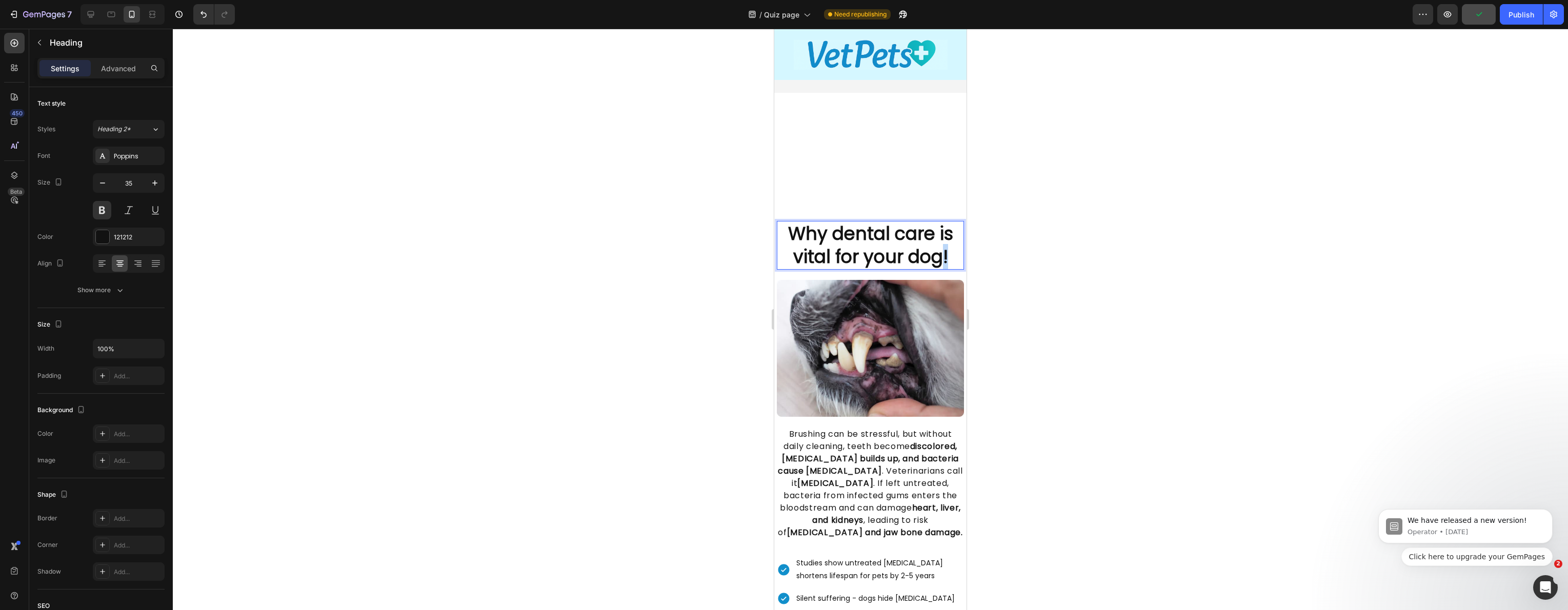
click at [936, 239] on strong "Why dental care is vital for your dog!" at bounding box center [870, 245] width 165 height 49
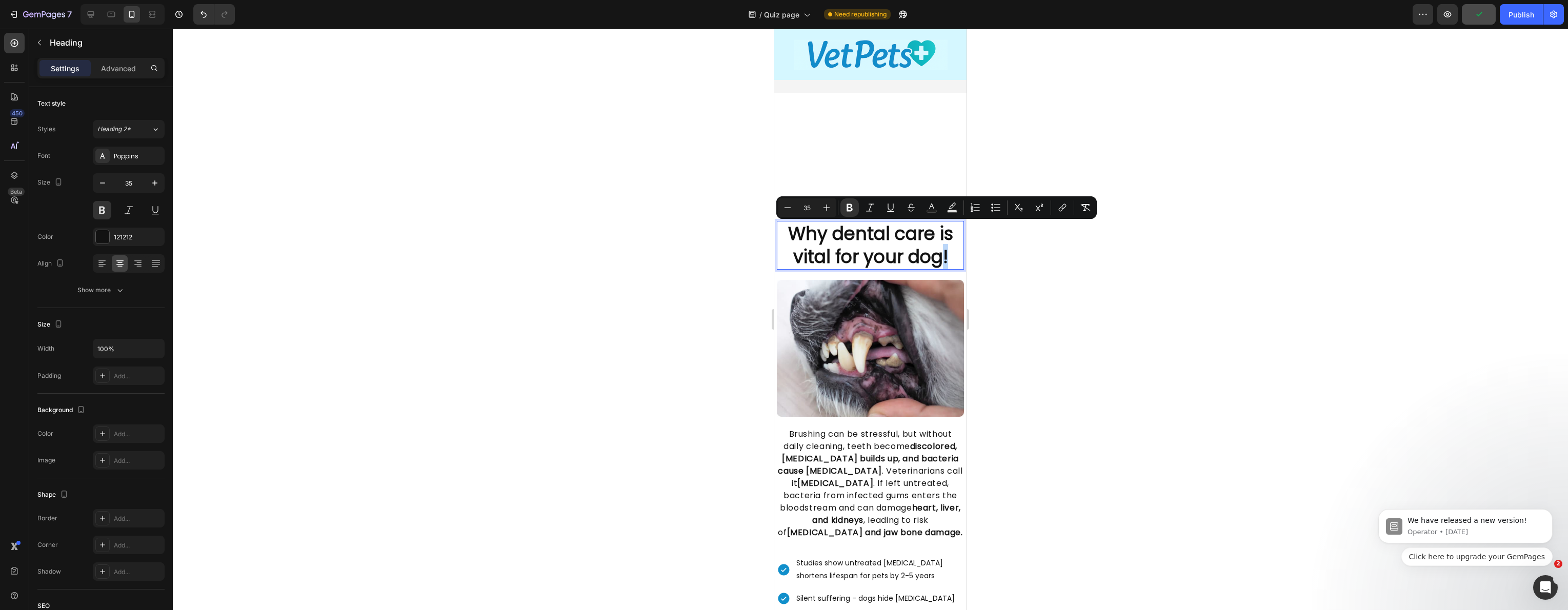
click at [936, 239] on strong "Why dental care is vital for your dog!" at bounding box center [870, 245] width 165 height 49
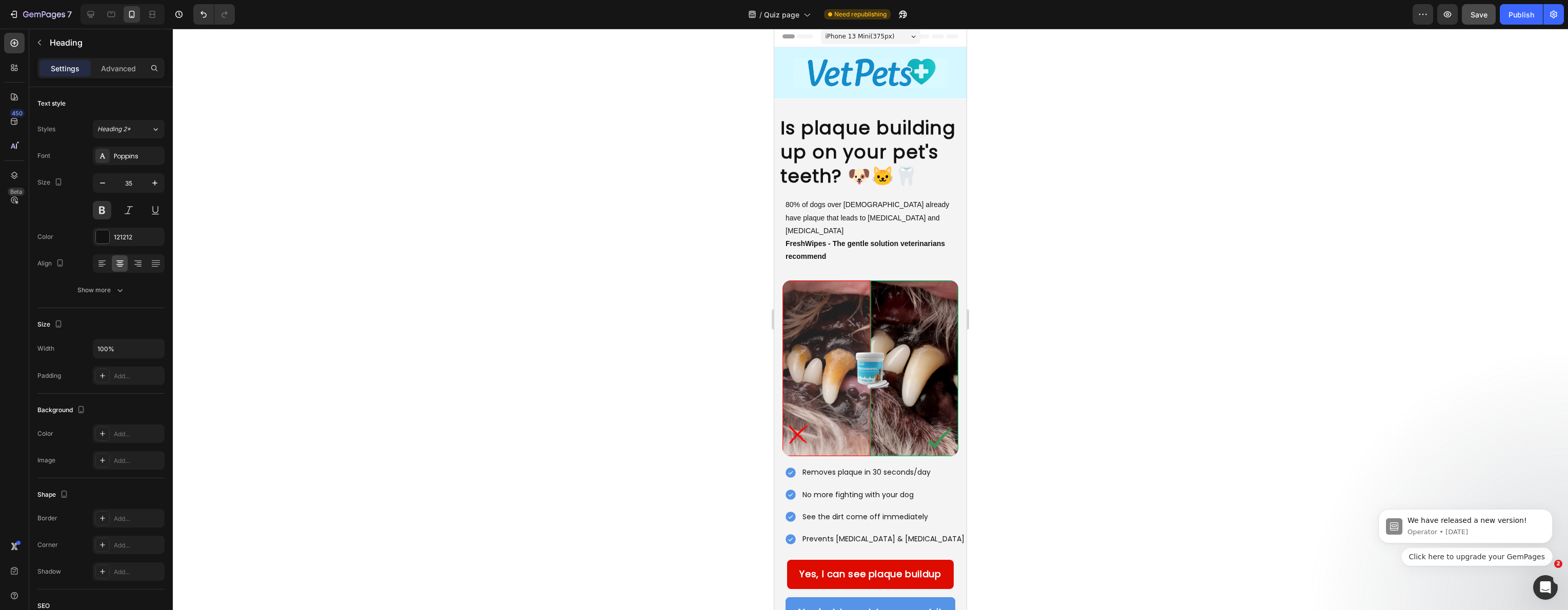
scroll to position [0, 0]
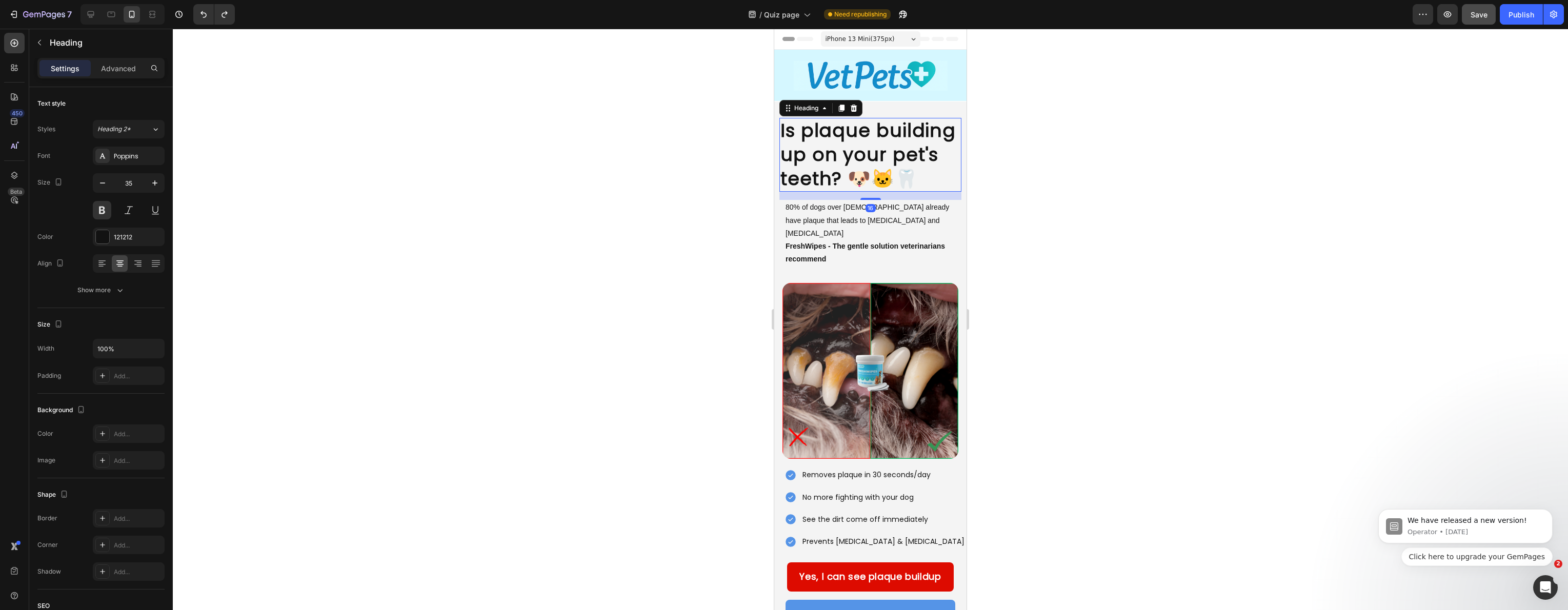
click at [890, 168] on h2 "Is plaque building up on your pet's teeth? 🐶🐱🦷" at bounding box center [870, 155] width 182 height 74
click at [879, 178] on h2 "Is plaque building up on your pet's teeth? 🐶🐱🦷" at bounding box center [870, 155] width 182 height 74
click at [736, 216] on div at bounding box center [870, 319] width 1395 height 581
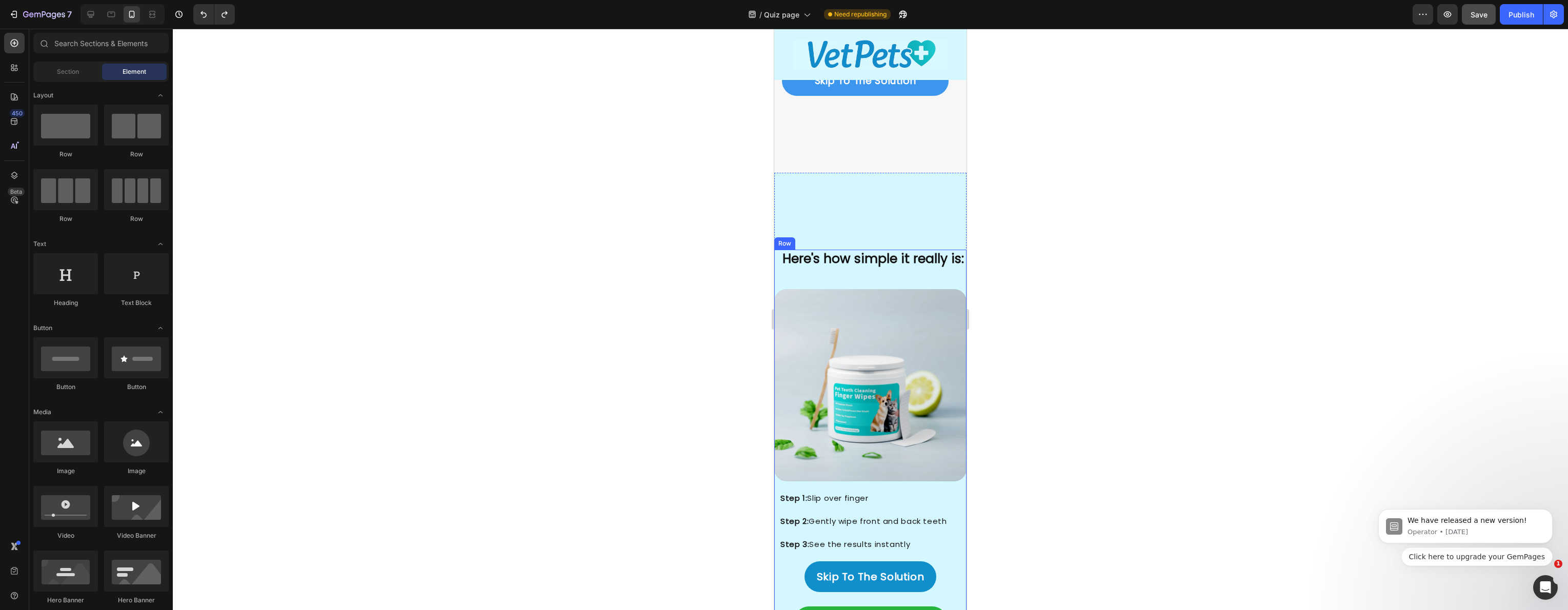
scroll to position [1938, 0]
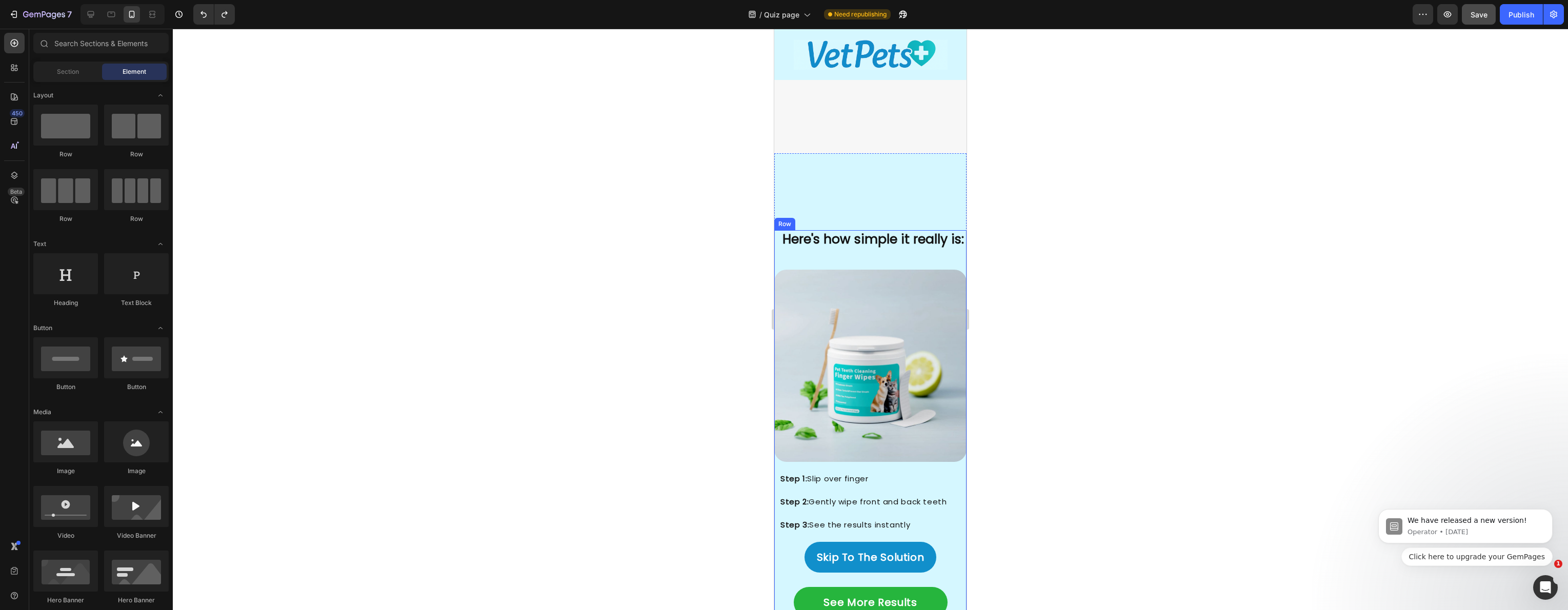
click at [840, 336] on img at bounding box center [870, 366] width 192 height 192
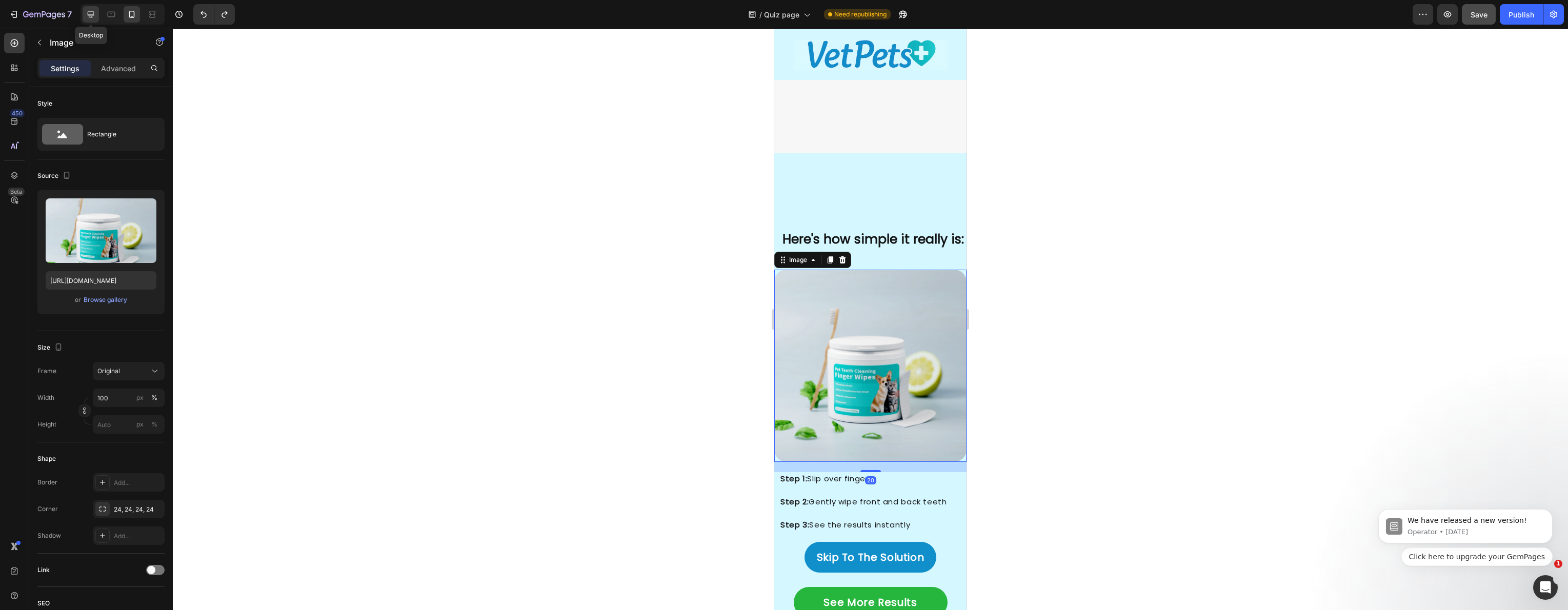
click at [95, 15] on icon at bounding box center [91, 14] width 10 height 10
type input "[URL][DOMAIN_NAME]"
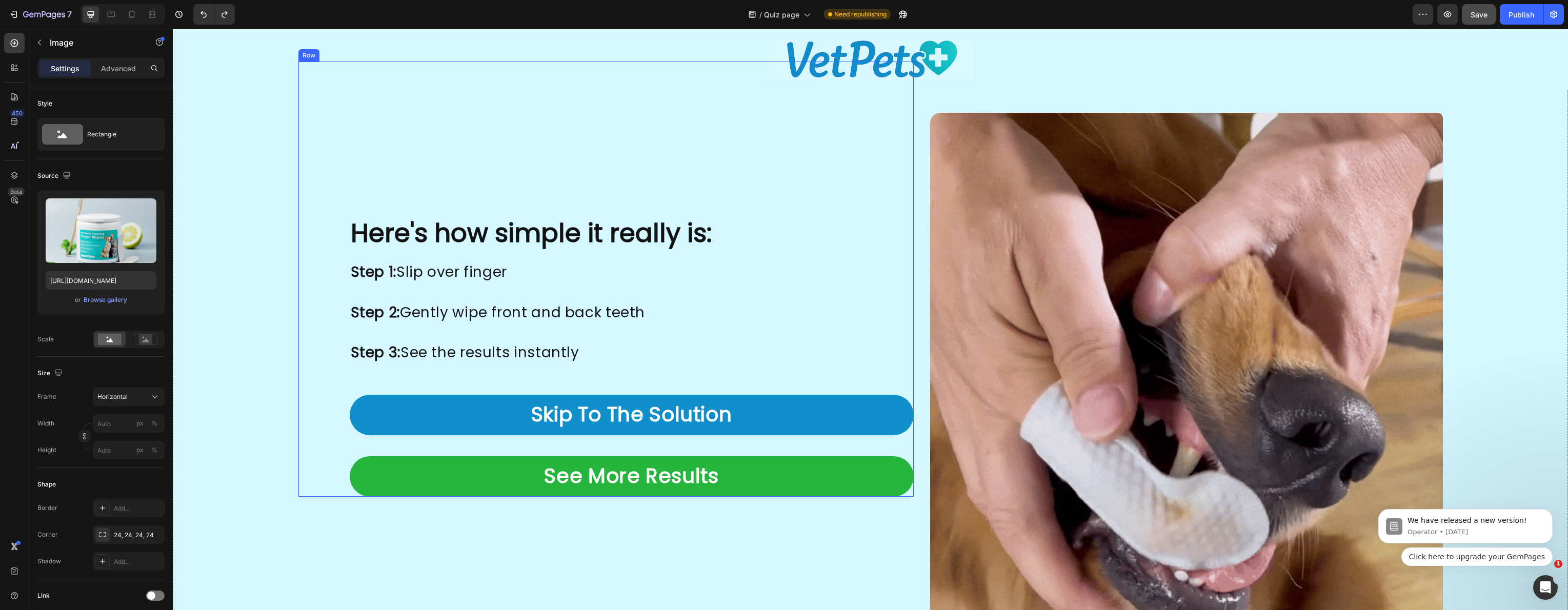
scroll to position [2236, 0]
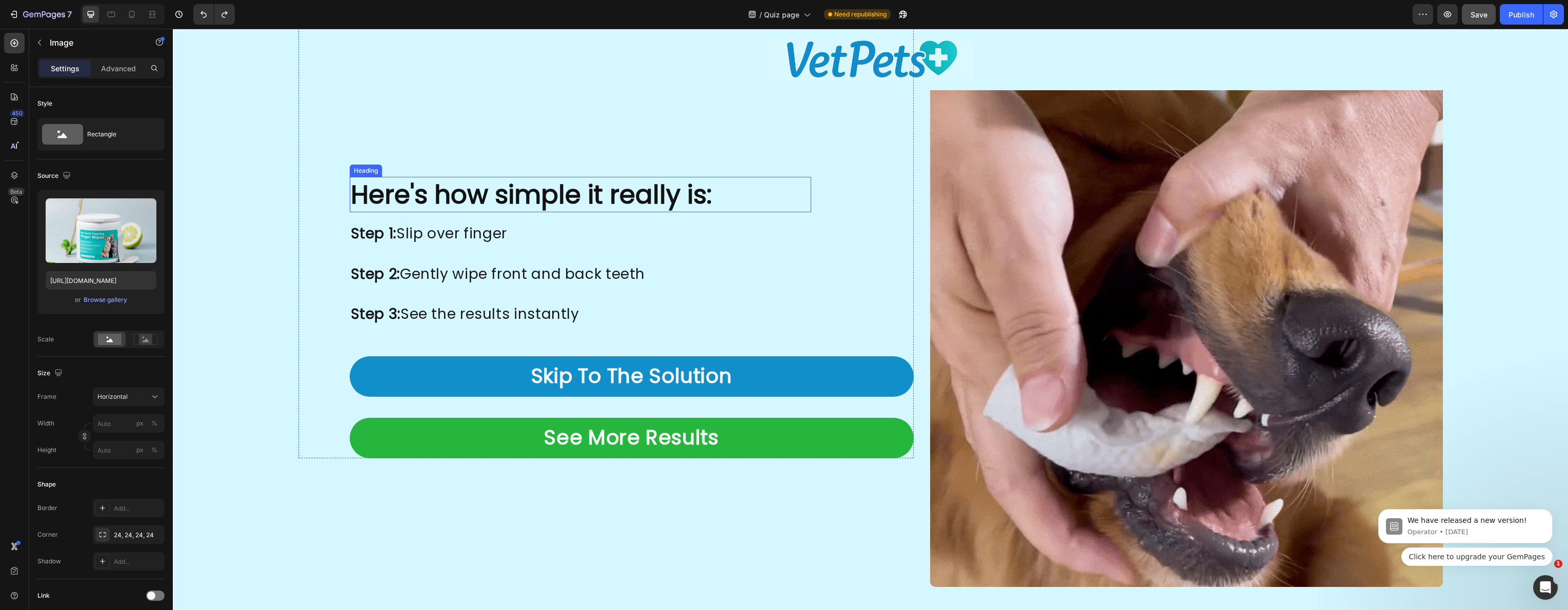
click at [464, 197] on h2 "Here's how simple it really is:" at bounding box center [581, 195] width 461 height 35
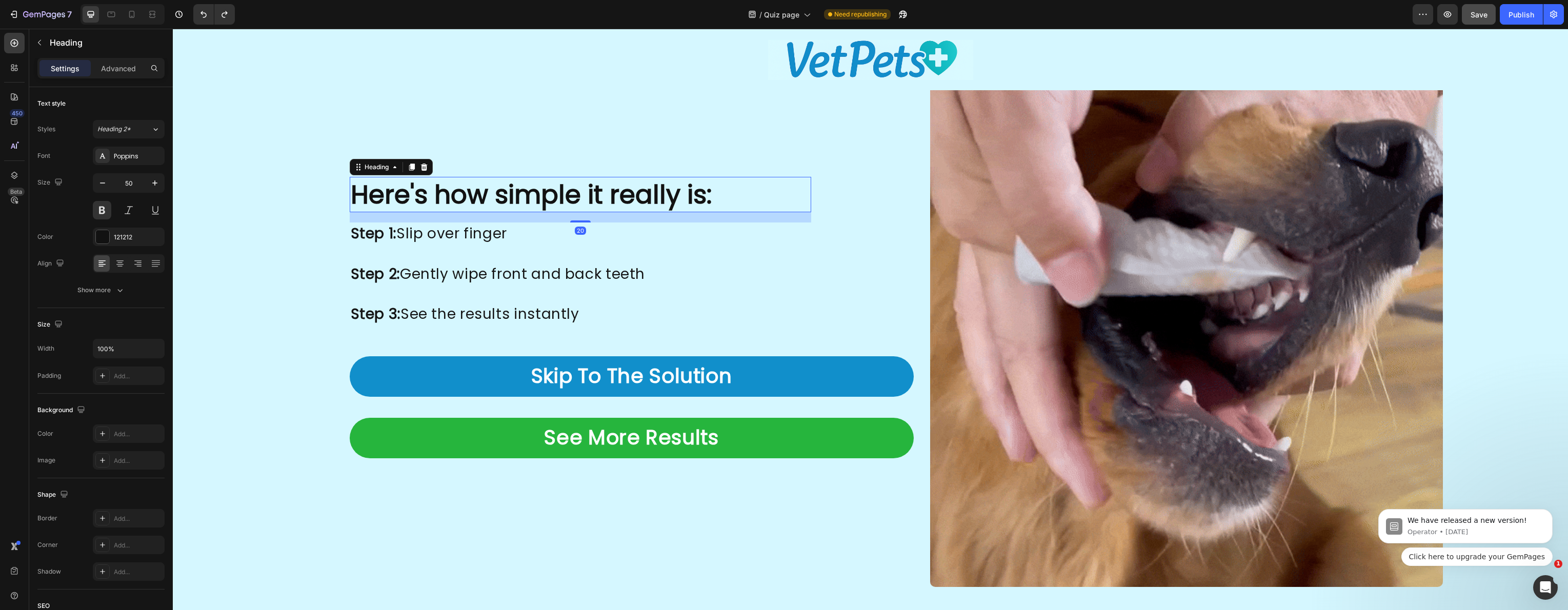
click at [465, 197] on h2 "Here's how simple it really is:" at bounding box center [581, 195] width 461 height 35
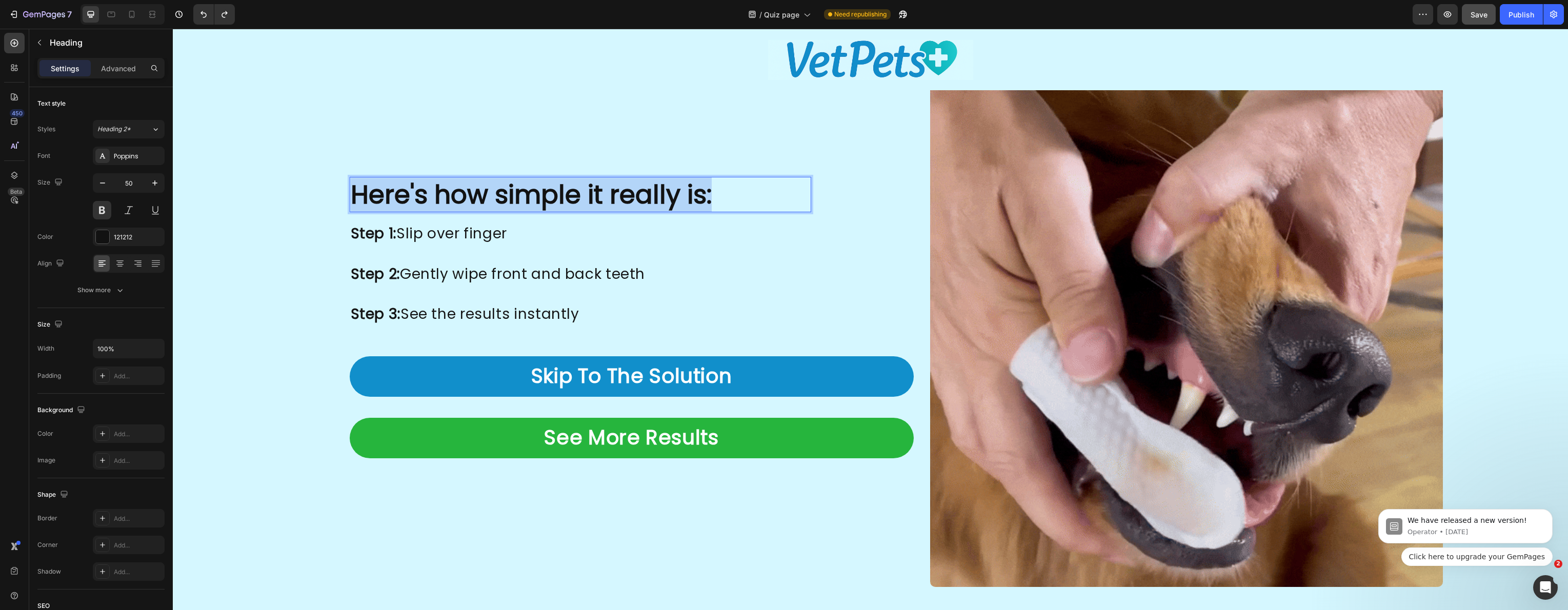
drag, startPoint x: 689, startPoint y: 198, endPoint x: 348, endPoint y: 183, distance: 341.3
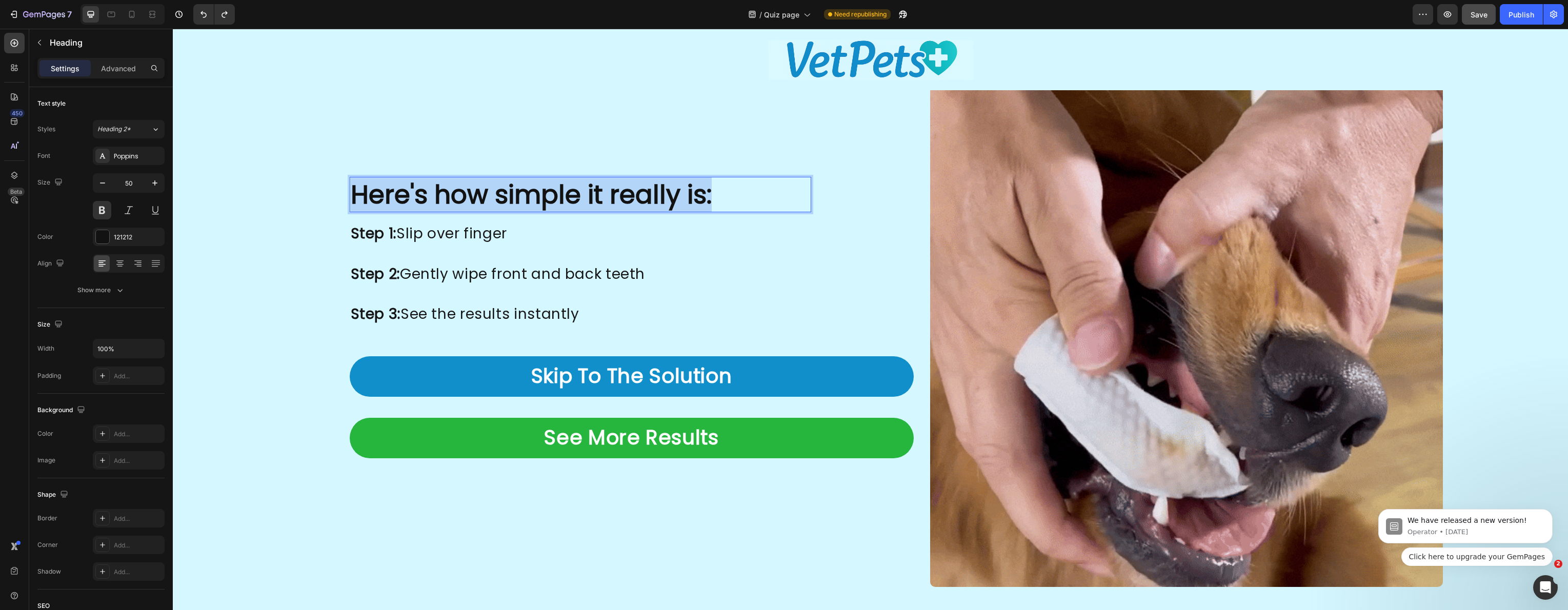
click at [351, 183] on p "Here's how simple it really is:" at bounding box center [580, 194] width 460 height 33
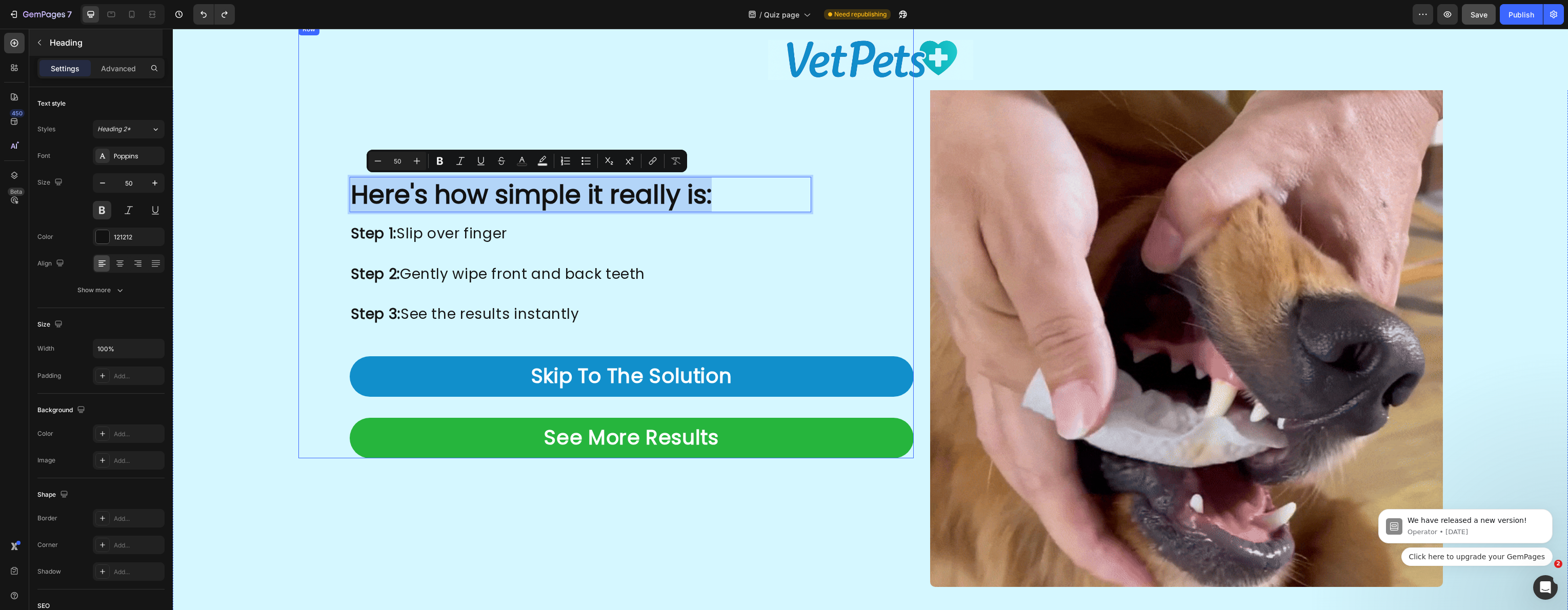
copy p "Here's how simple it really is:"
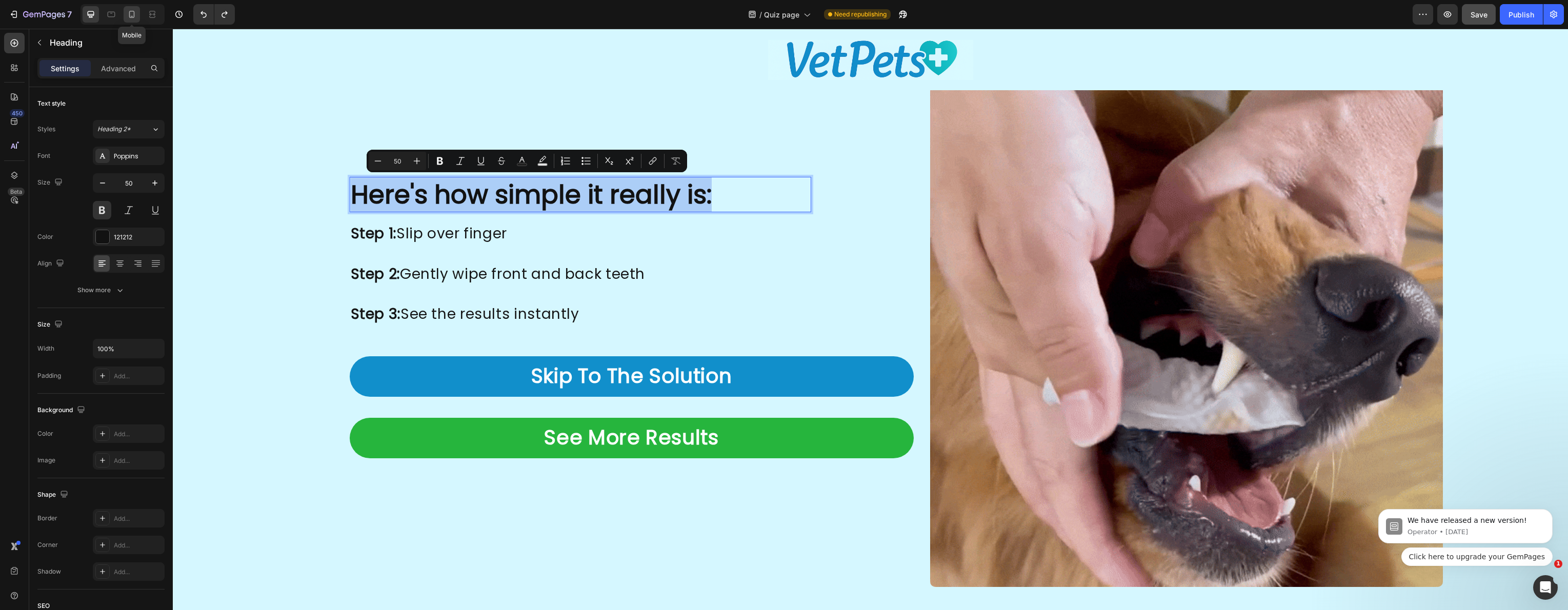
click at [127, 14] on icon at bounding box center [131, 14] width 10 height 10
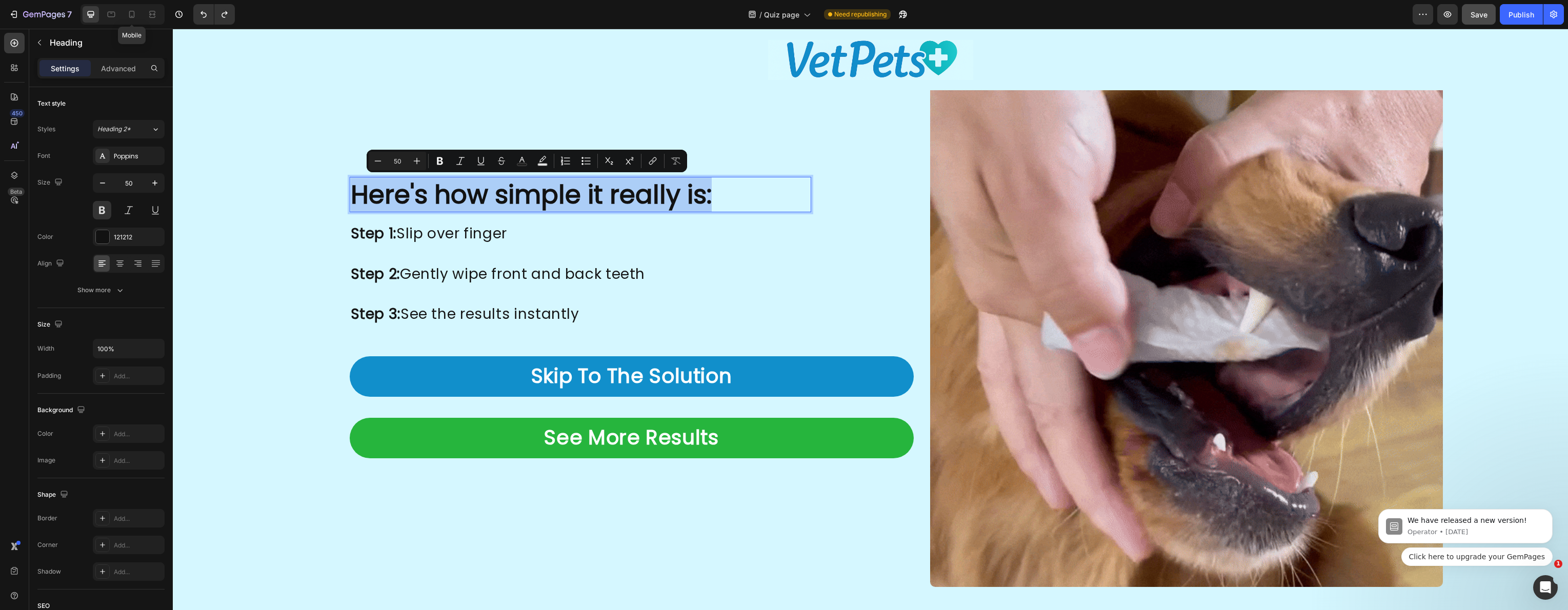
type input "25"
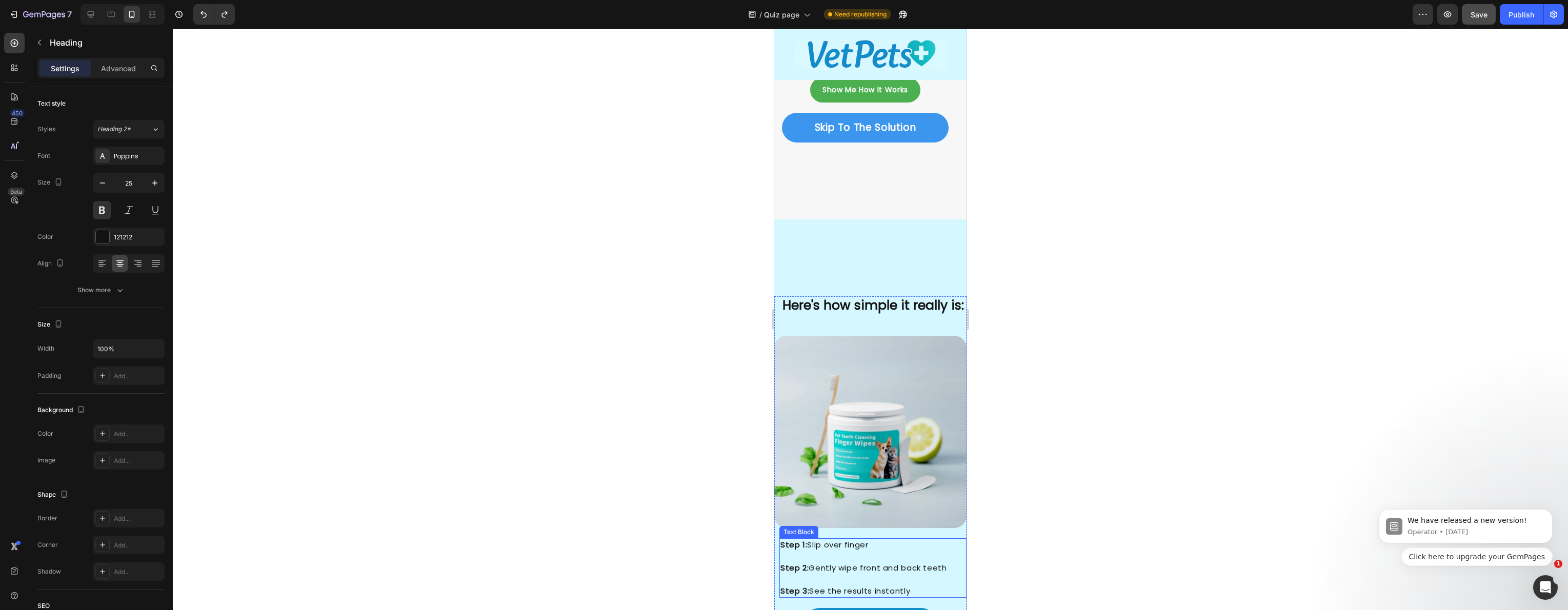
scroll to position [1973, 0]
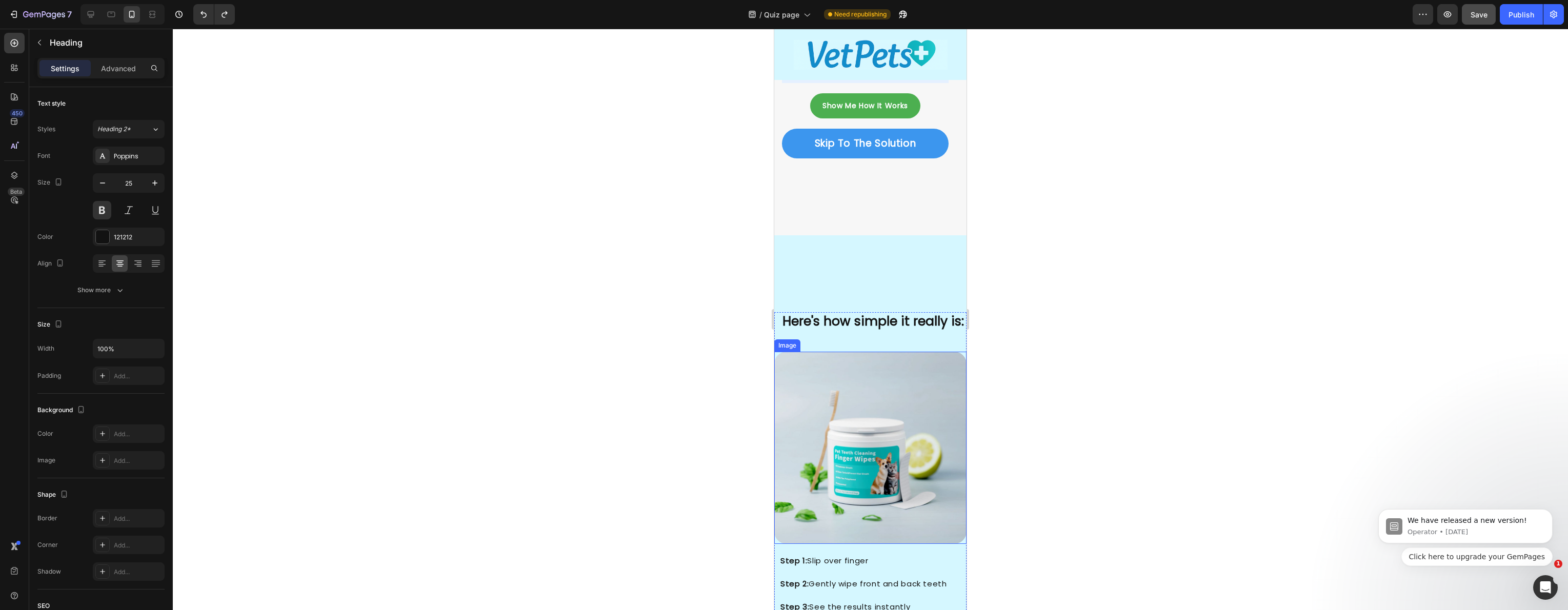
click at [863, 325] on h2 "Here's how simple it really is:" at bounding box center [872, 321] width 187 height 19
click at [880, 317] on p "Here's how simple it really is:" at bounding box center [873, 322] width 185 height 17
drag, startPoint x: 763, startPoint y: 268, endPoint x: 756, endPoint y: 267, distance: 7.1
click at [763, 268] on div at bounding box center [870, 319] width 1395 height 581
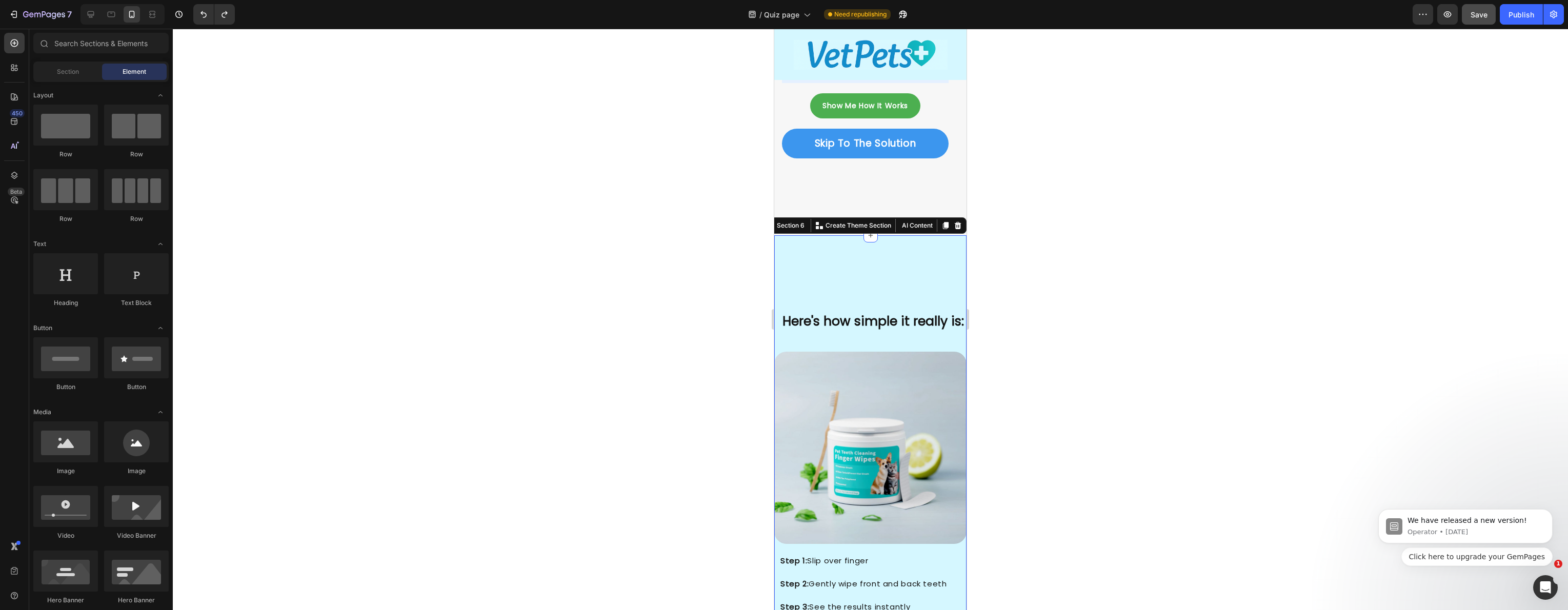
click at [835, 271] on div "Here's how simple it really is: Heading Image Image Step 1: Slip over finger St…" at bounding box center [870, 536] width 192 height 601
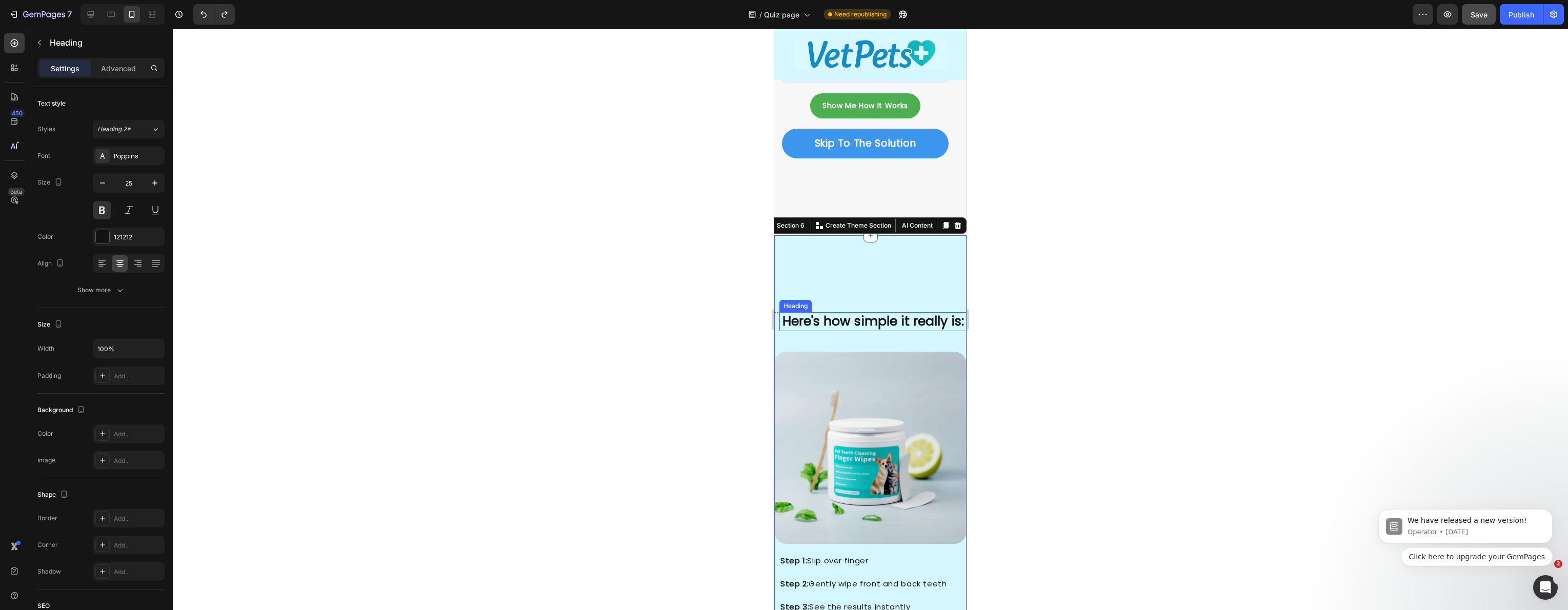
click at [844, 314] on p "Here's how simple it really is:" at bounding box center [873, 322] width 185 height 17
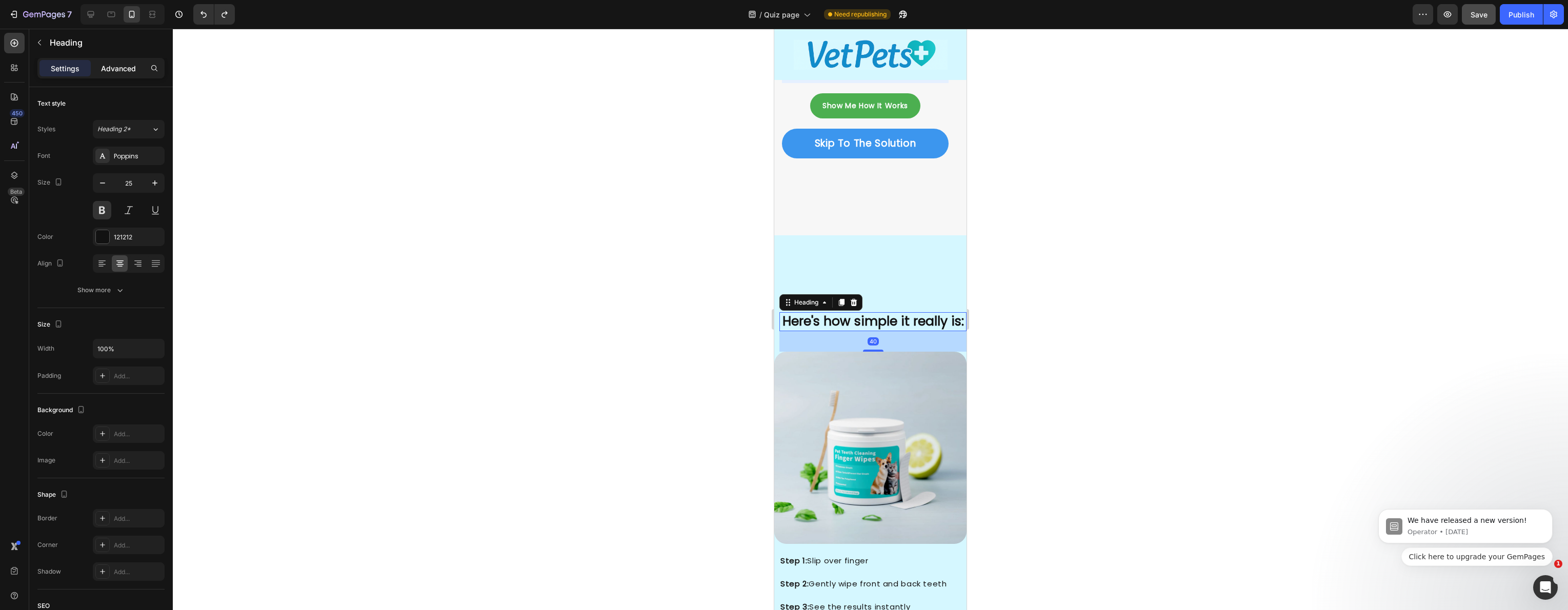
click at [123, 73] on p "Advanced" at bounding box center [118, 69] width 35 height 11
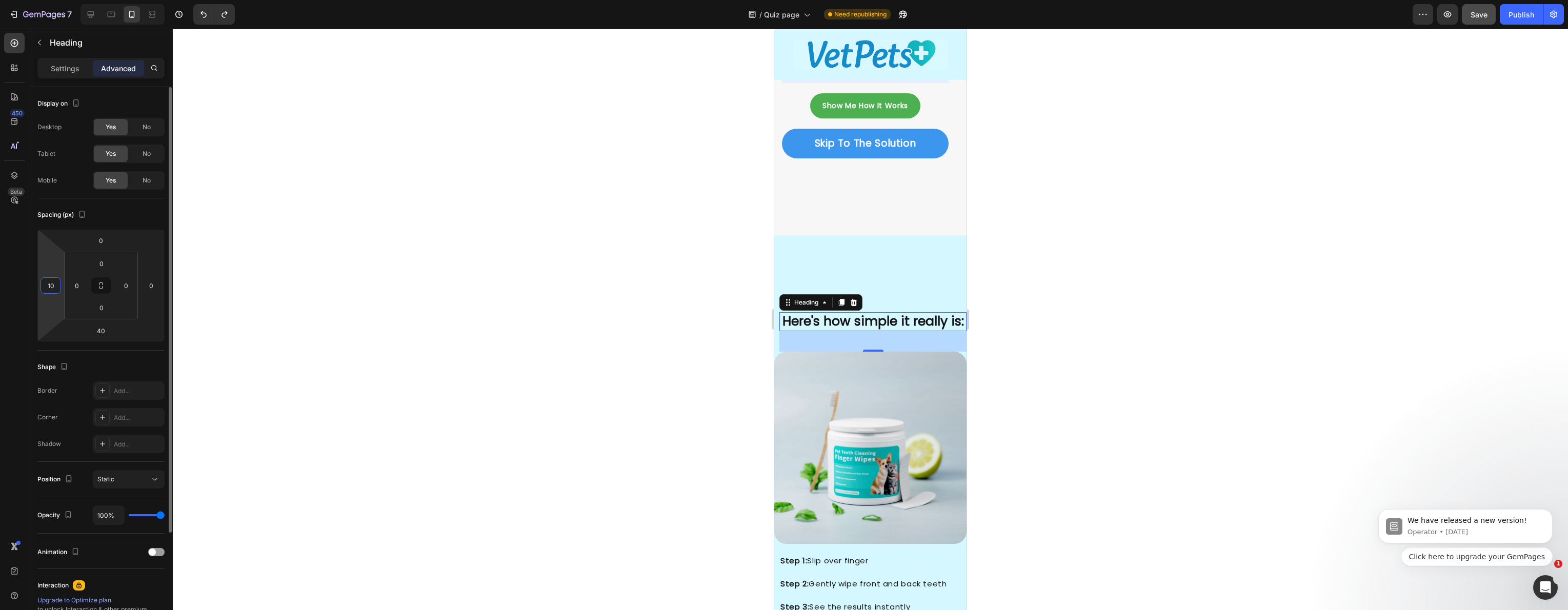
click at [51, 286] on input "10" at bounding box center [51, 286] width 15 height 15
click at [52, 67] on p "Settings" at bounding box center [65, 69] width 29 height 11
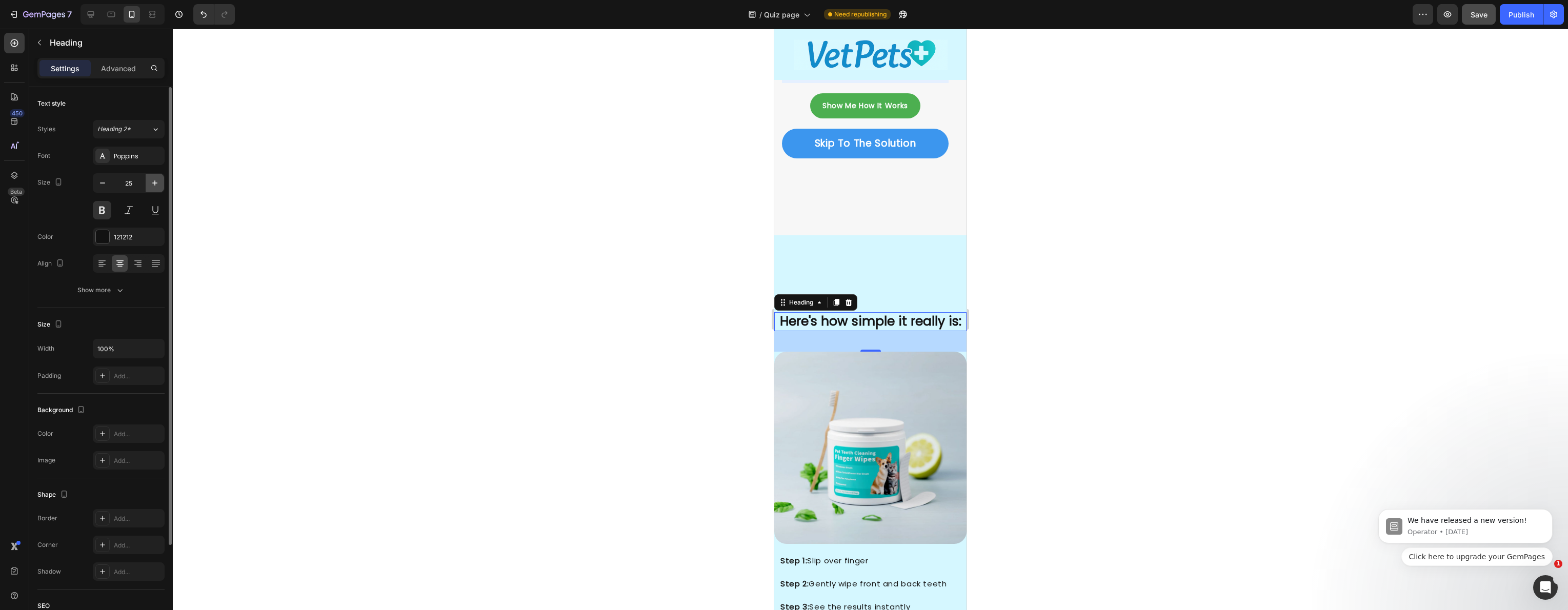
click at [150, 187] on icon "button" at bounding box center [155, 183] width 10 height 10
click at [150, 187] on icon "button" at bounding box center [155, 183] width 10 height 10
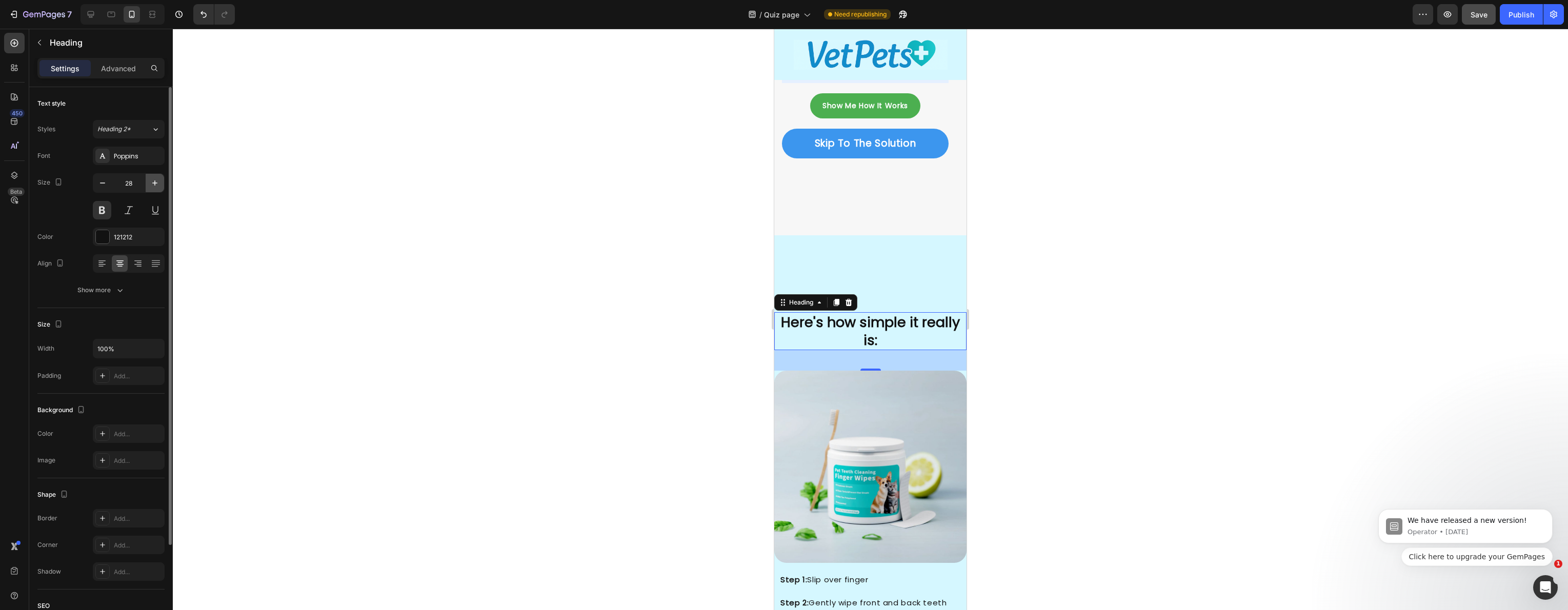
click at [152, 187] on icon "button" at bounding box center [155, 183] width 10 height 10
click at [152, 187] on icon "button" at bounding box center [155, 183] width 10 height 10
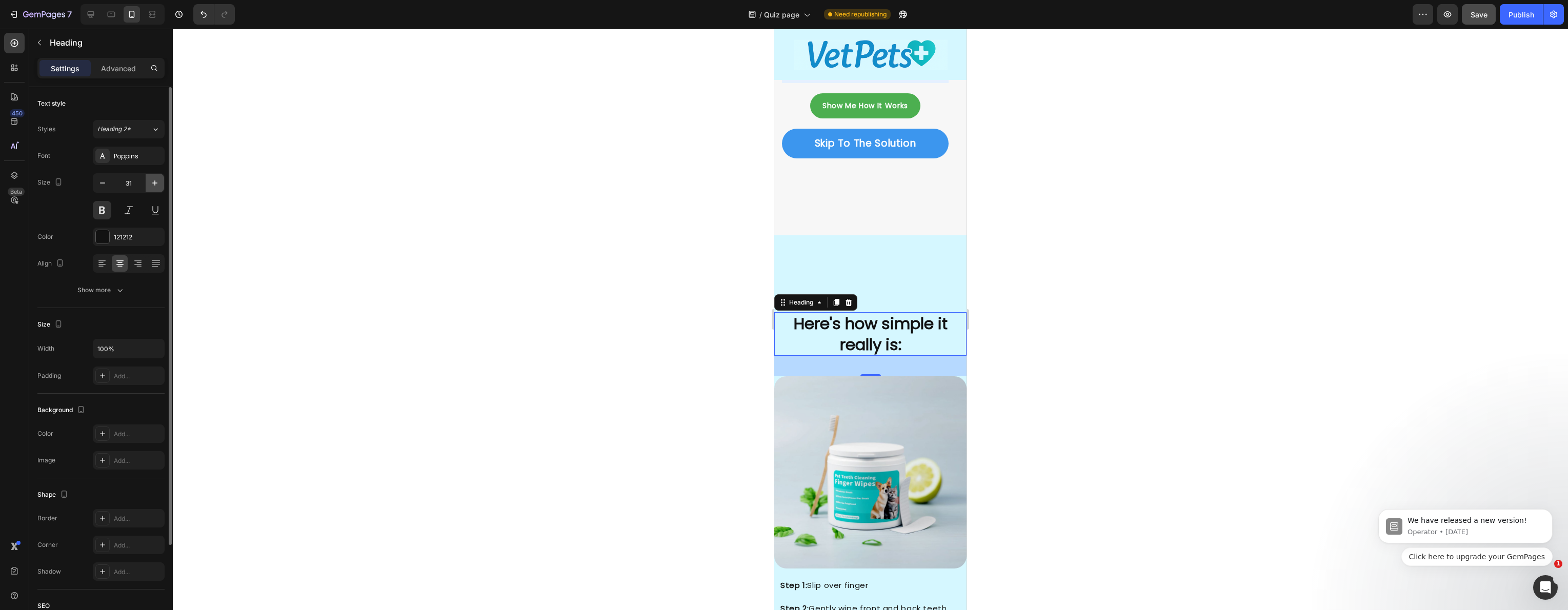
drag, startPoint x: 153, startPoint y: 186, endPoint x: 160, endPoint y: 187, distance: 7.1
click at [153, 187] on icon "button" at bounding box center [155, 183] width 10 height 10
type input "32"
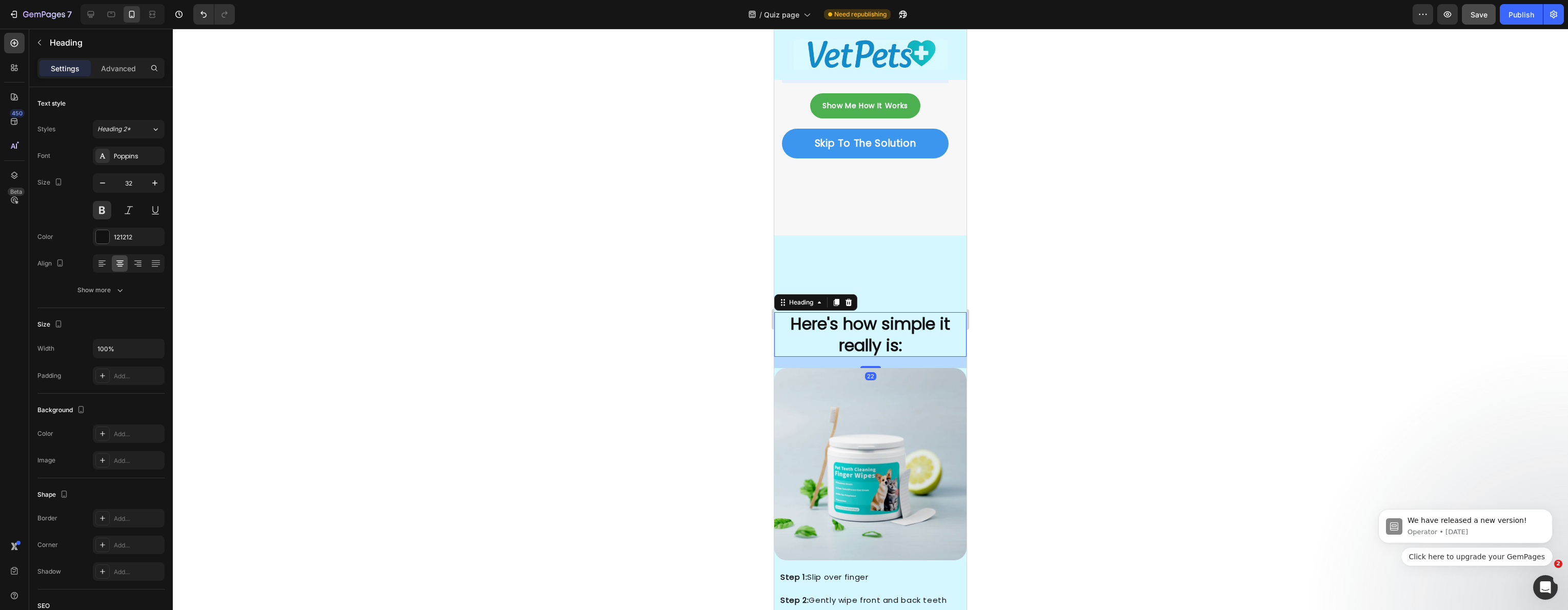
drag, startPoint x: 861, startPoint y: 361, endPoint x: 855, endPoint y: 359, distance: 6.3
click at [861, 366] on div at bounding box center [871, 366] width 21 height 2
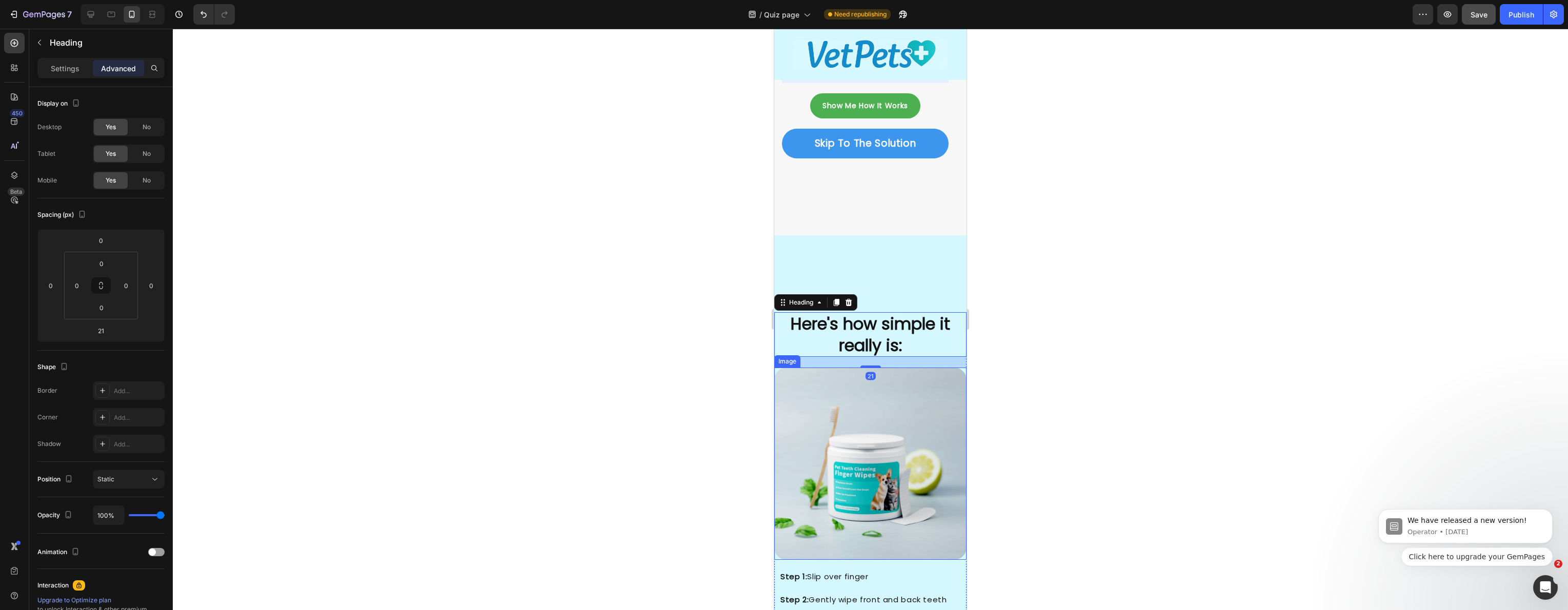
click at [848, 368] on img at bounding box center [870, 464] width 192 height 192
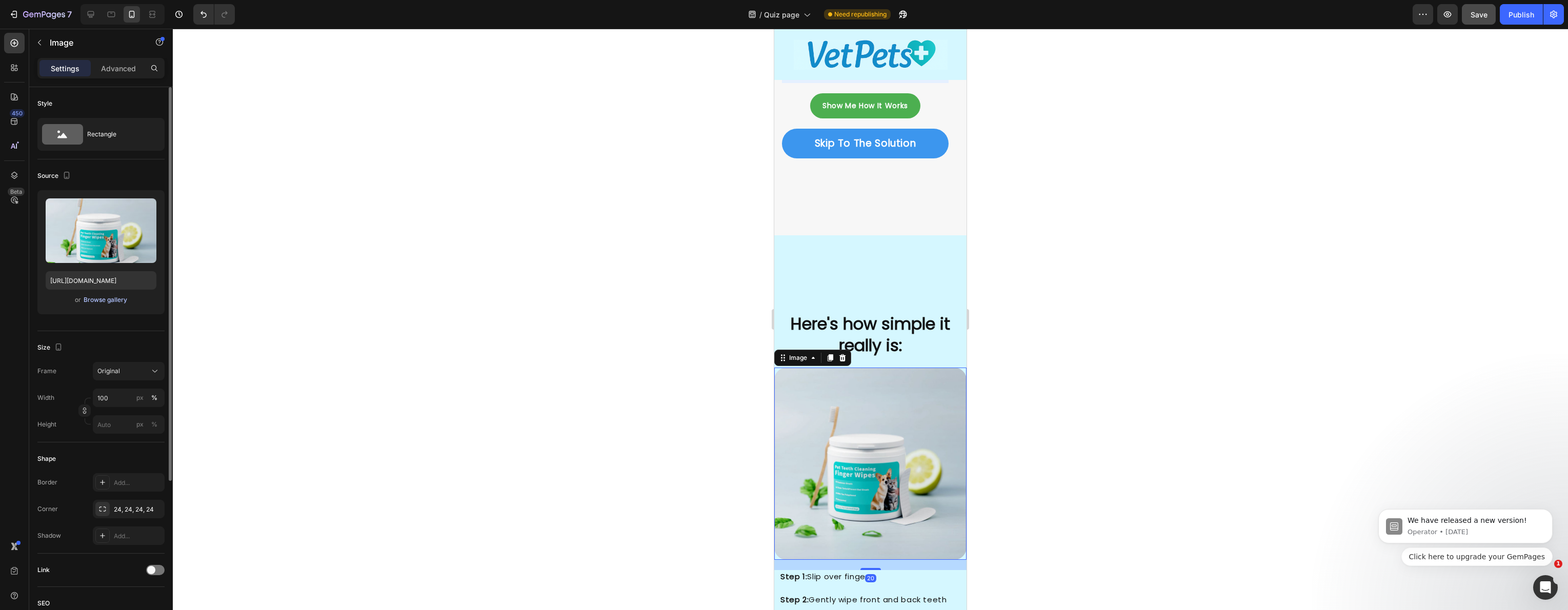
click at [108, 298] on div "Browse gallery" at bounding box center [105, 300] width 44 height 9
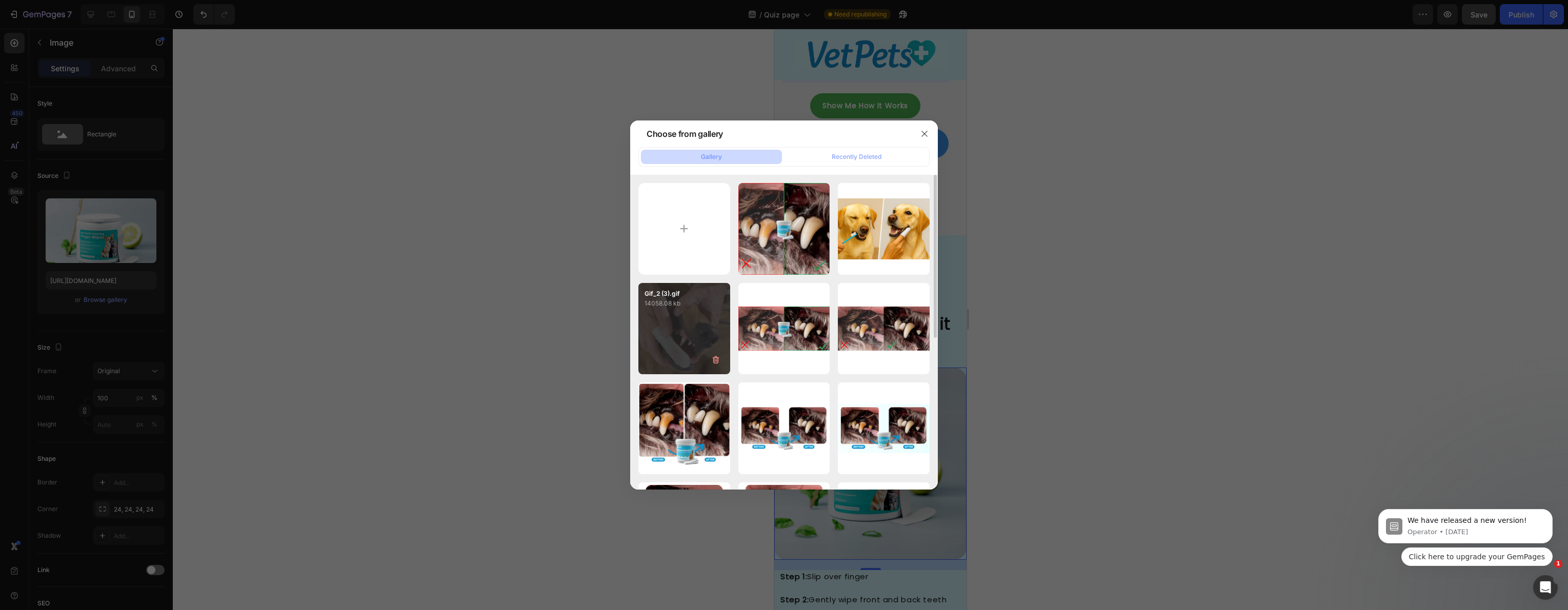
click at [700, 305] on p "14058.08 kb" at bounding box center [684, 303] width 80 height 10
type input "[URL][DOMAIN_NAME]"
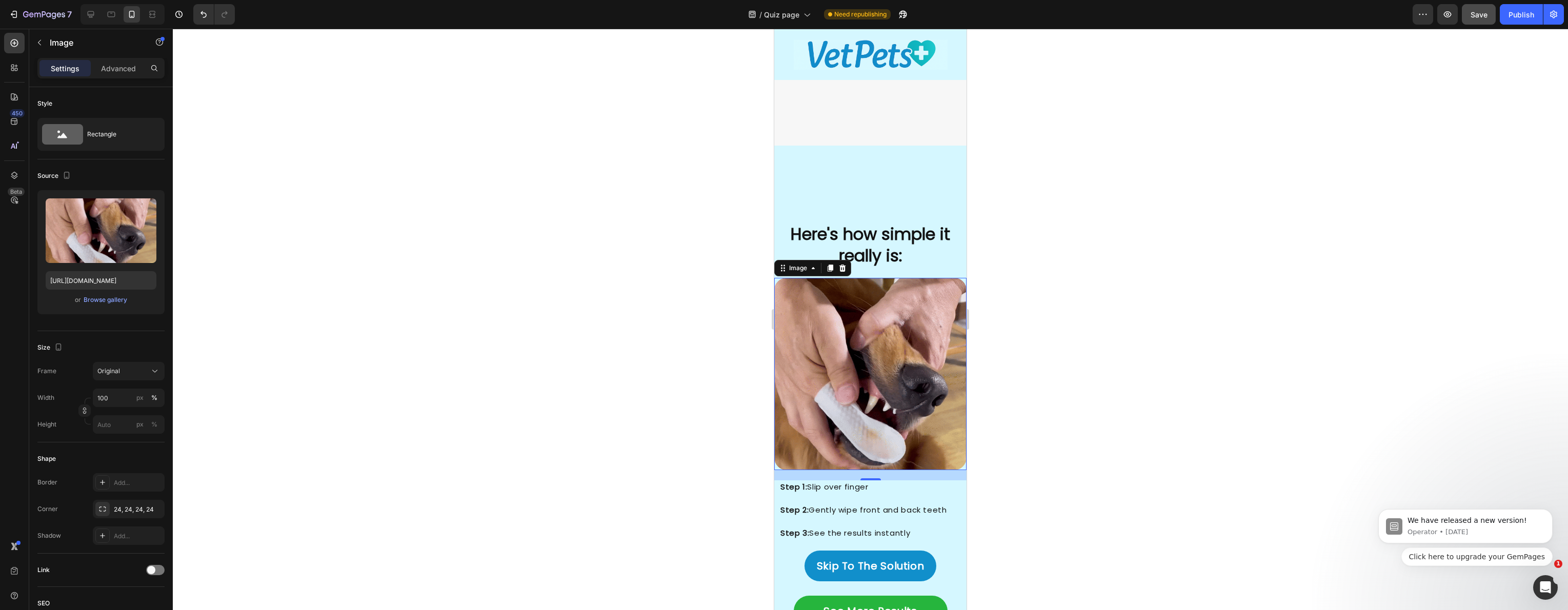
scroll to position [2066, 0]
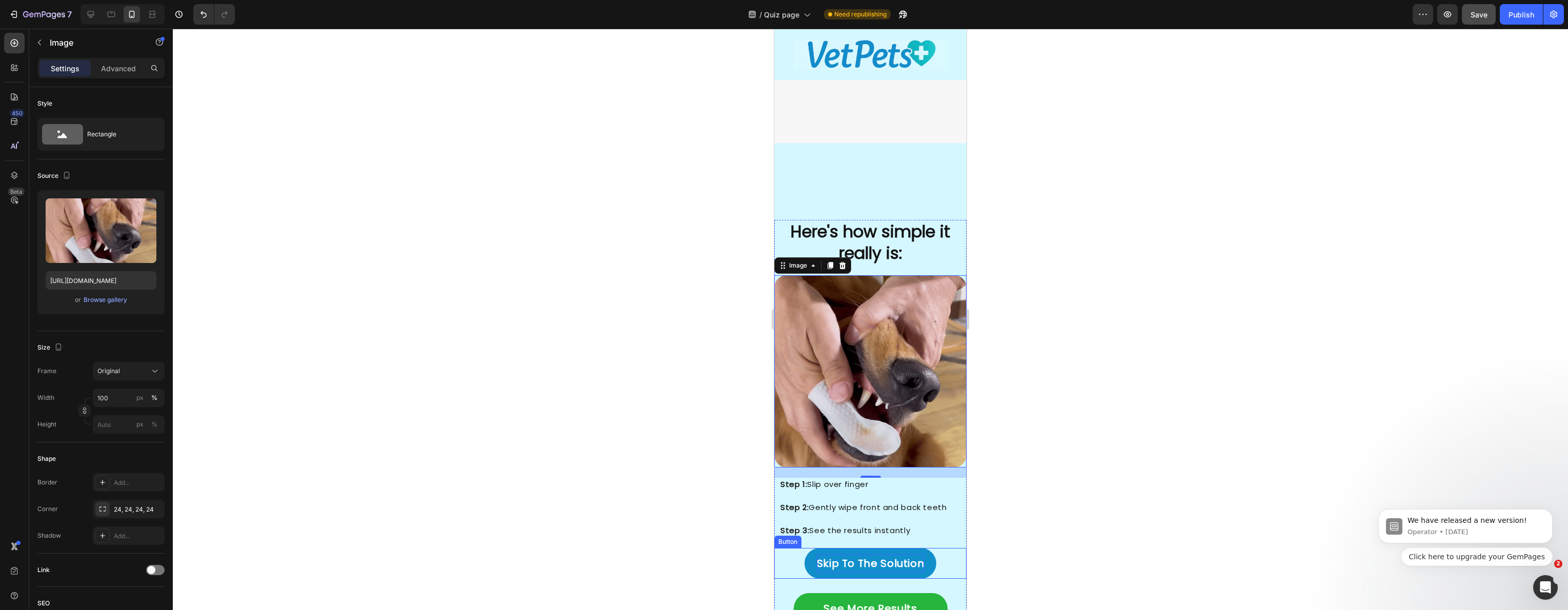
click at [847, 555] on p "Skip To The Solution" at bounding box center [870, 564] width 108 height 18
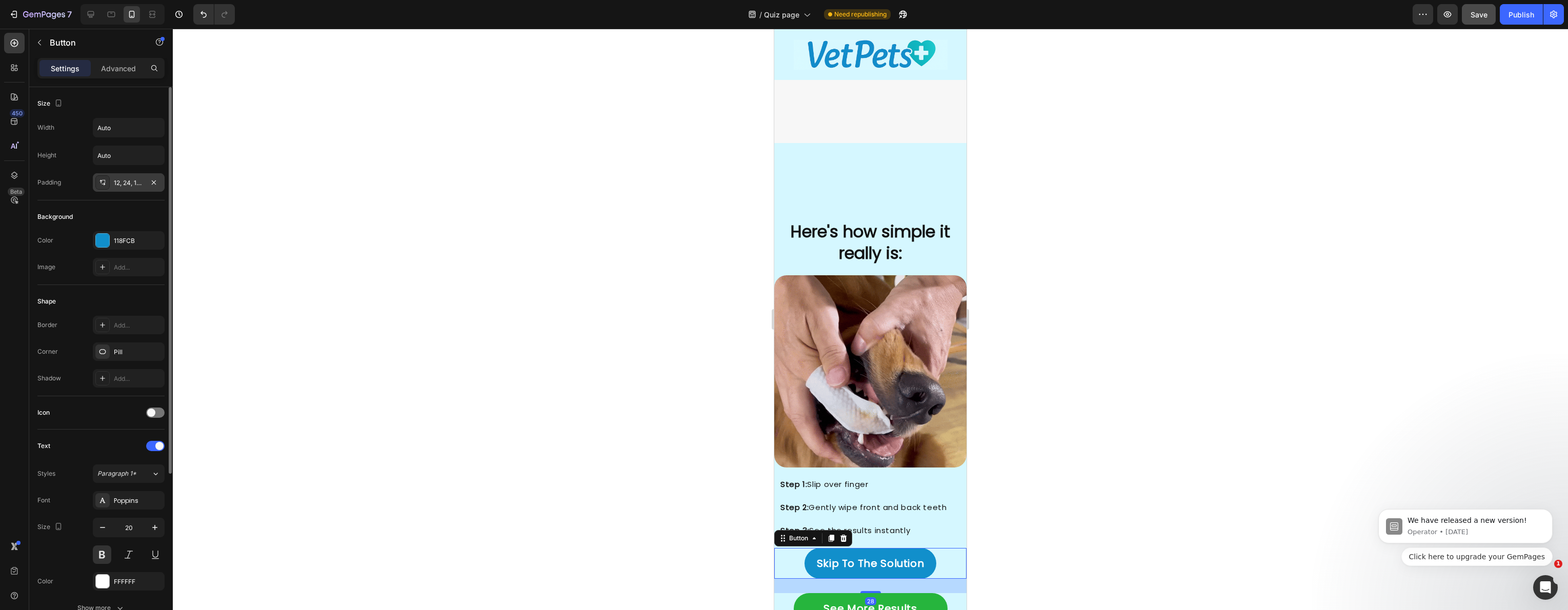
click at [131, 177] on div "12, 24, 12, 24" at bounding box center [128, 183] width 72 height 18
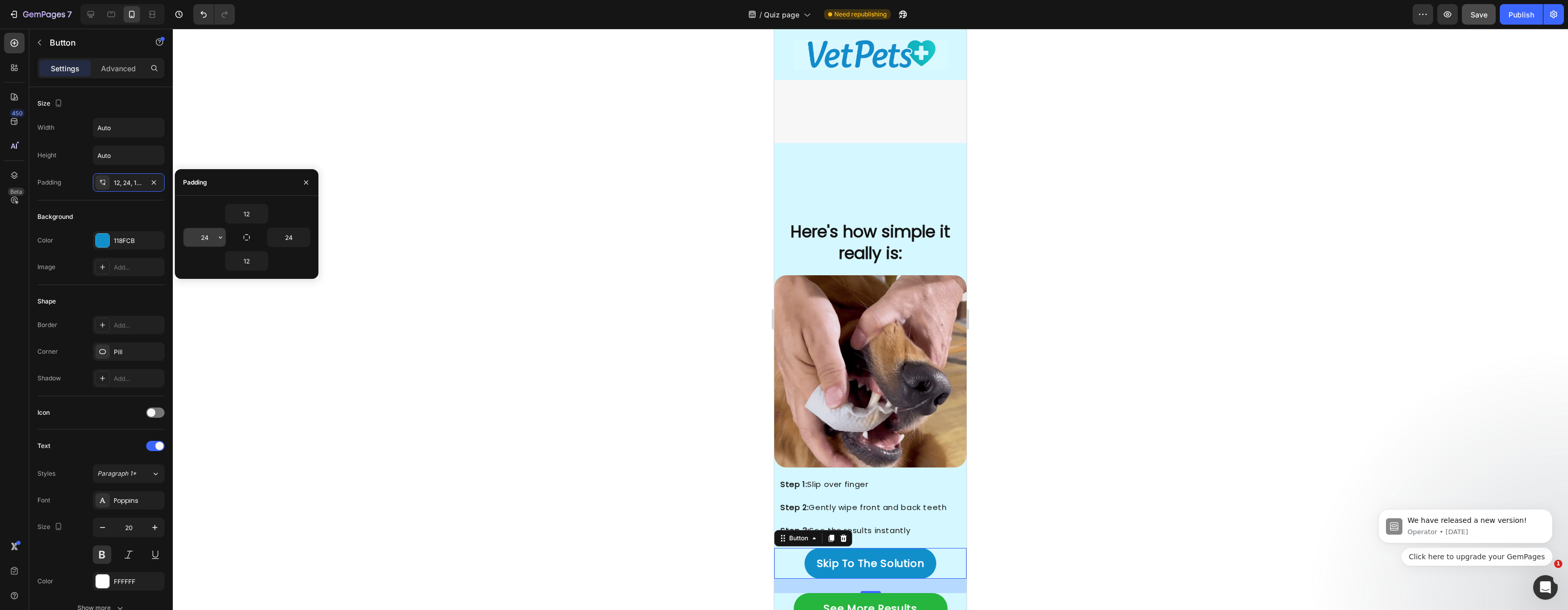
click at [211, 239] on input "24" at bounding box center [205, 237] width 42 height 18
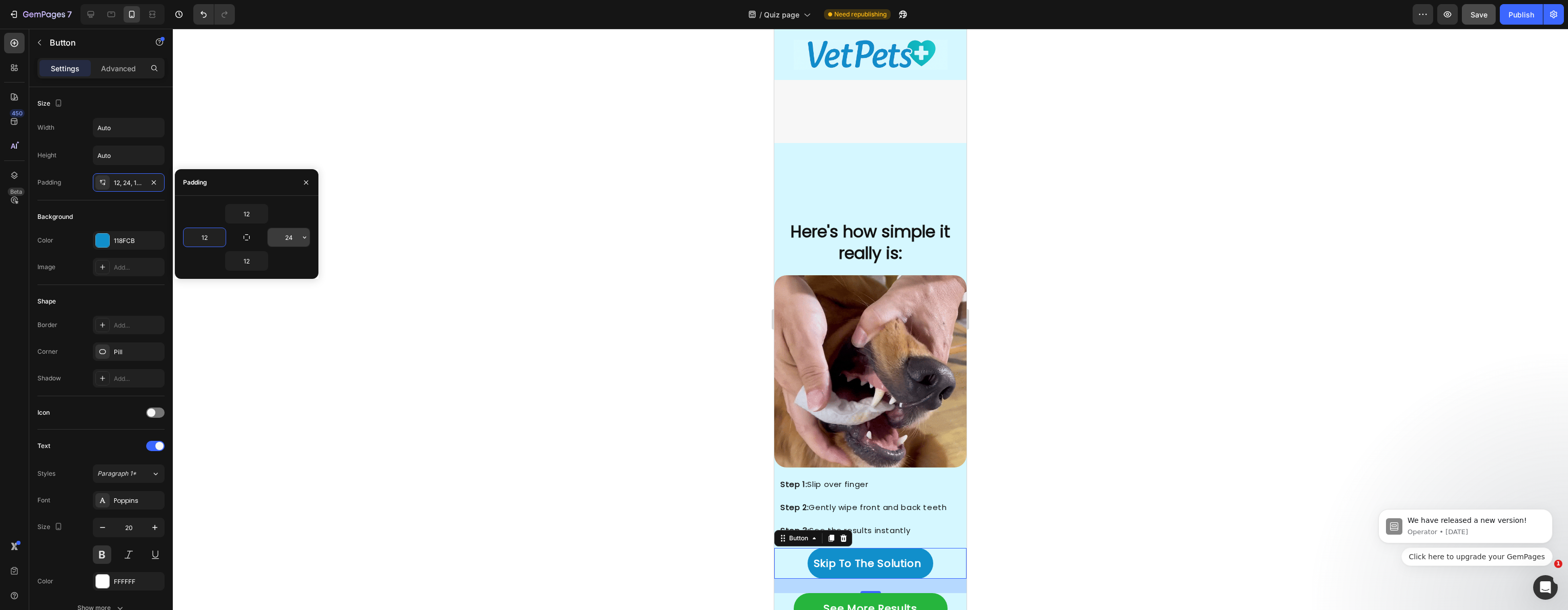
type input "12"
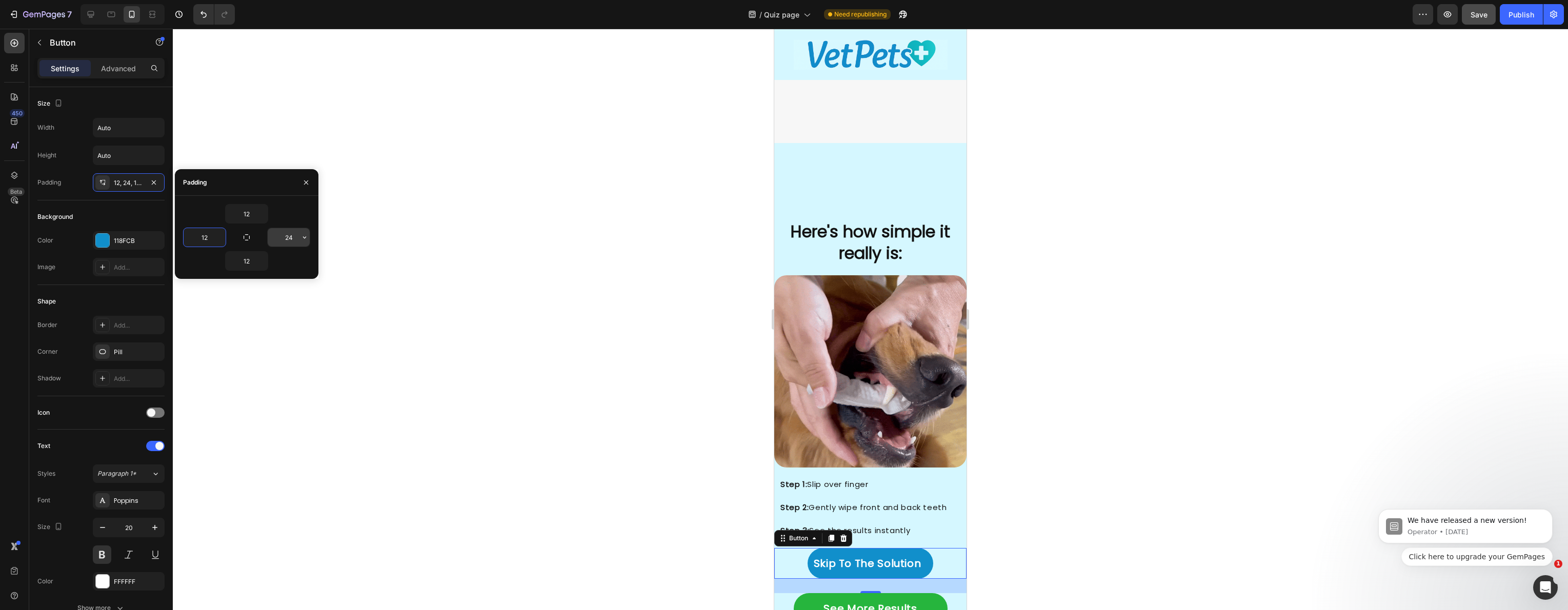
click at [291, 237] on input "24" at bounding box center [289, 237] width 42 height 18
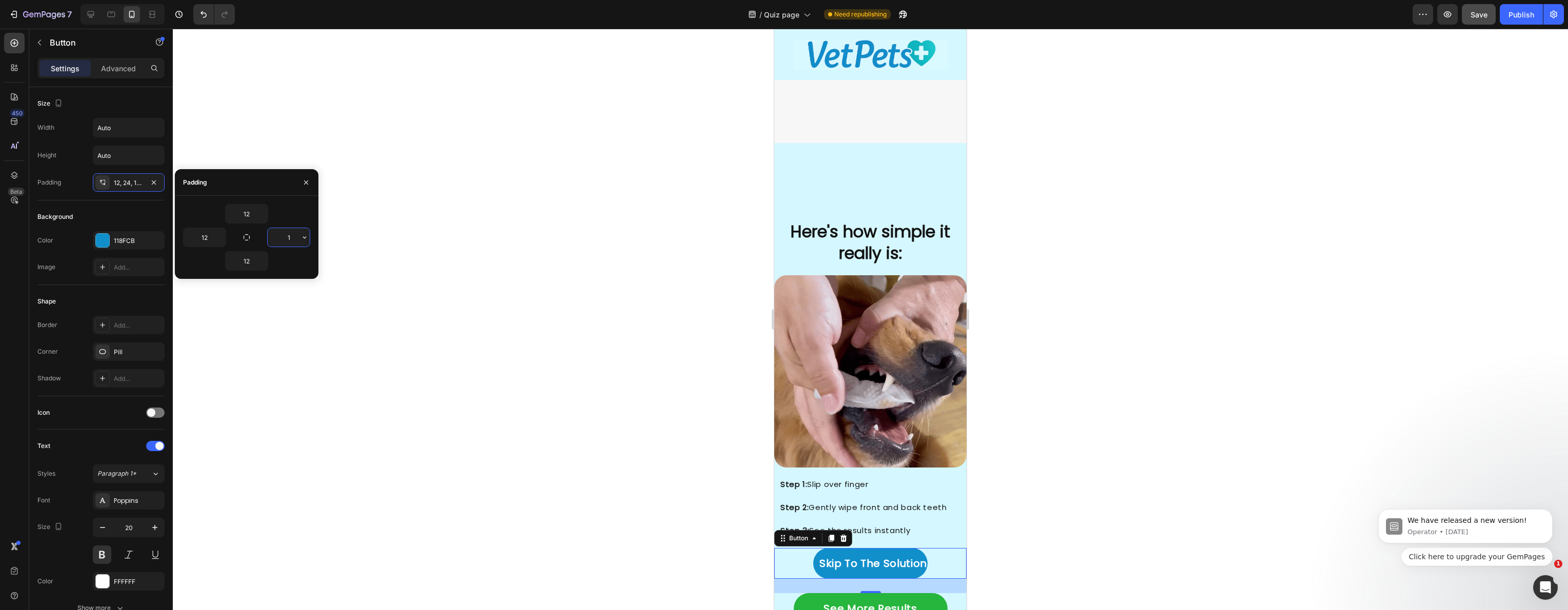
type input "12"
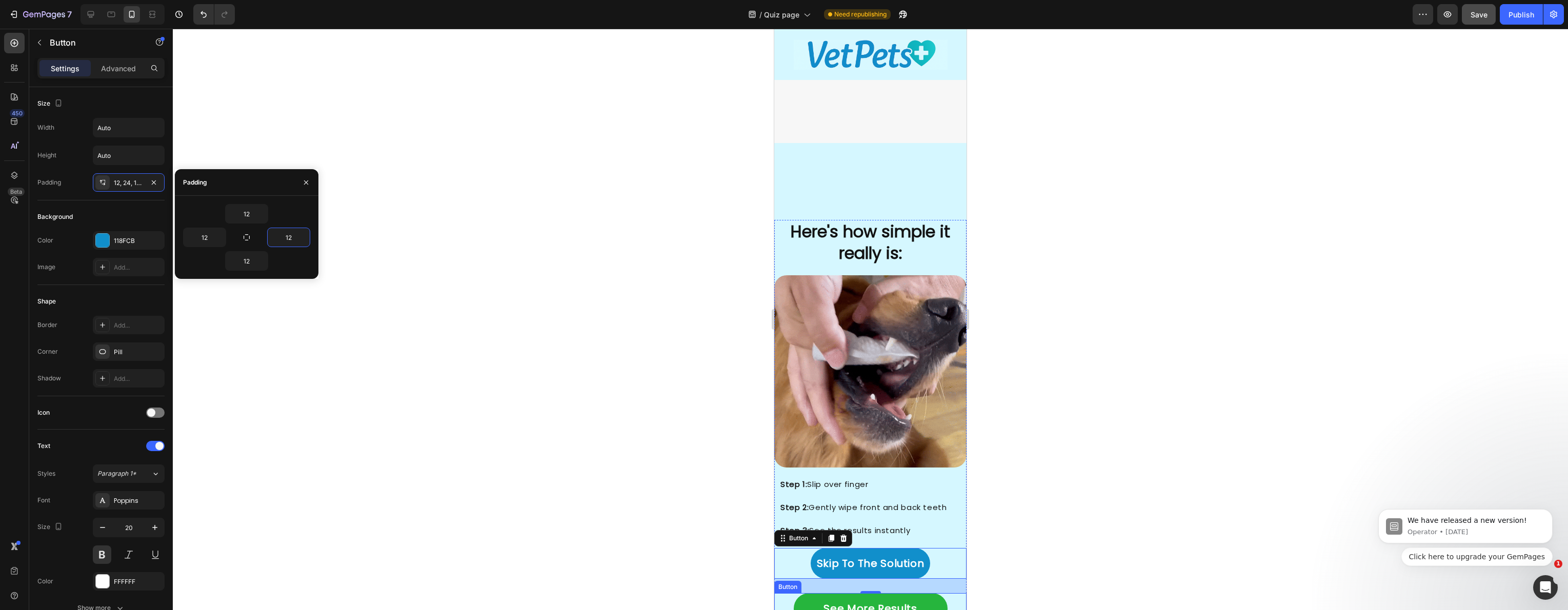
click at [815, 594] on link "See More Results" at bounding box center [870, 609] width 154 height 31
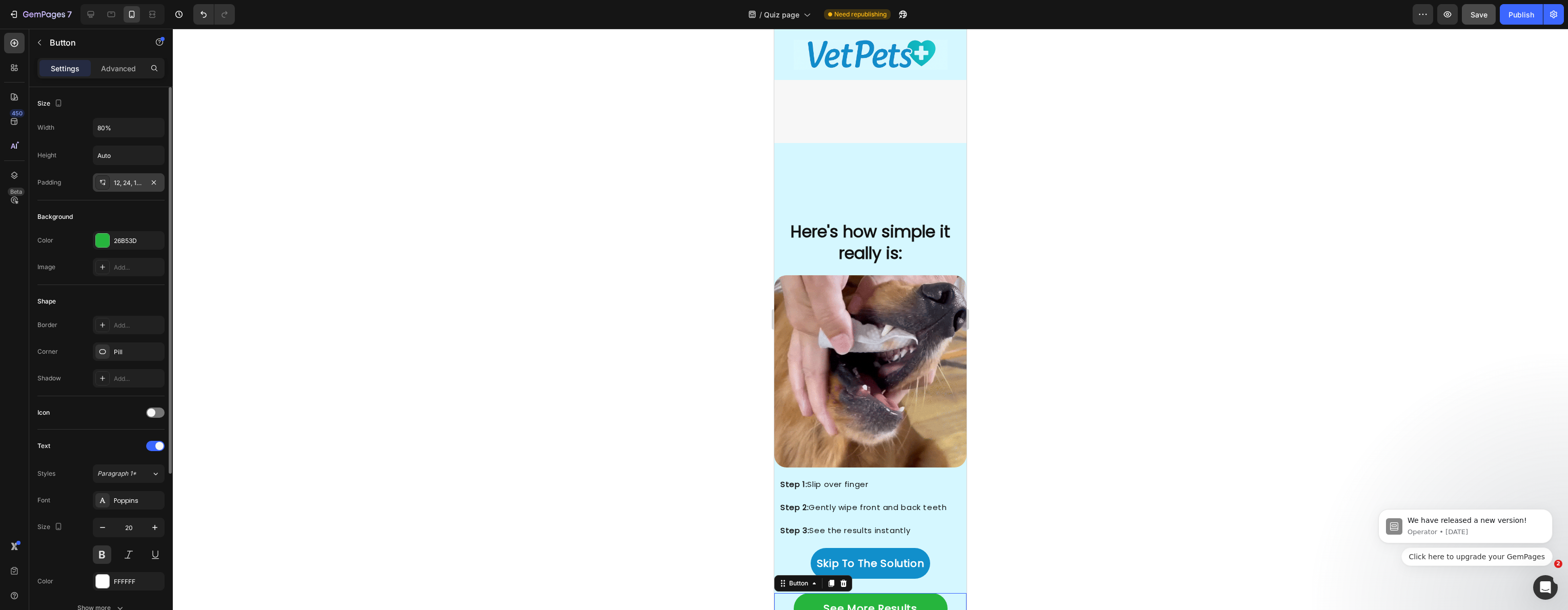
click at [124, 181] on div "12, 24, 12, 24" at bounding box center [128, 183] width 30 height 9
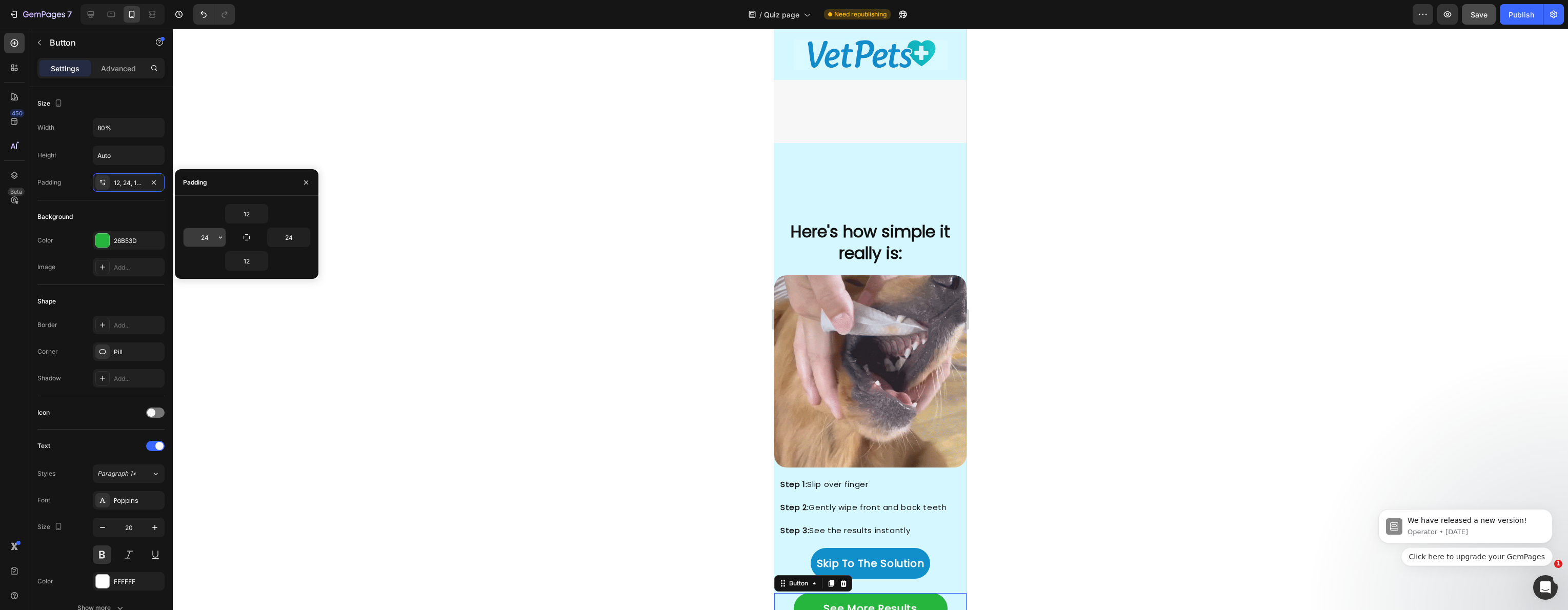
click at [207, 241] on input "24" at bounding box center [205, 237] width 42 height 18
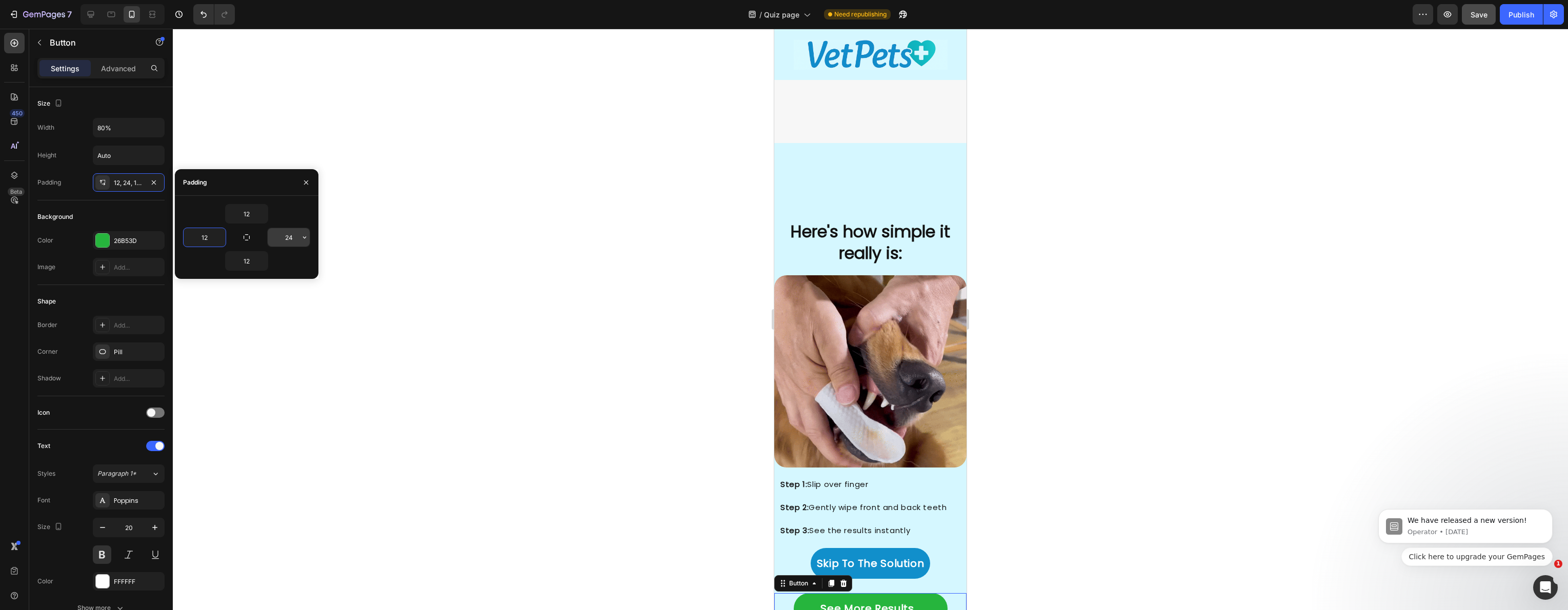
type input "12"
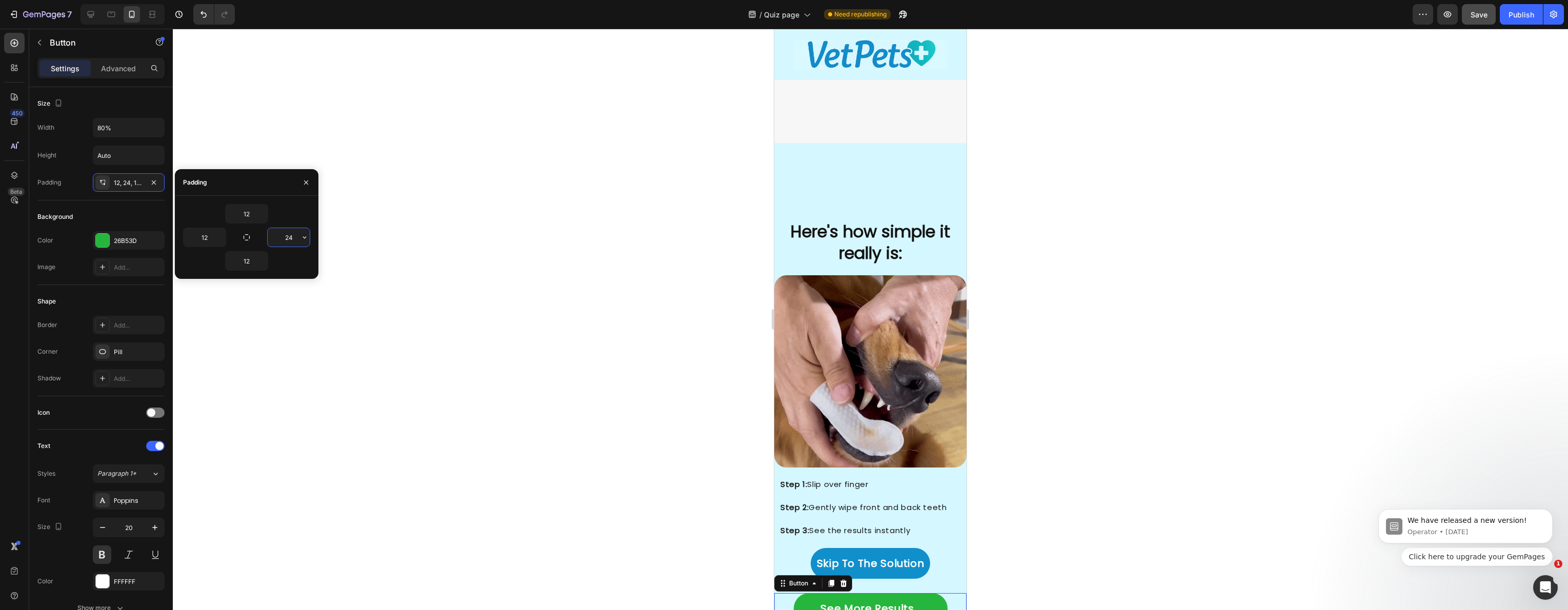
click at [289, 239] on input "24" at bounding box center [289, 237] width 42 height 18
type input "12"
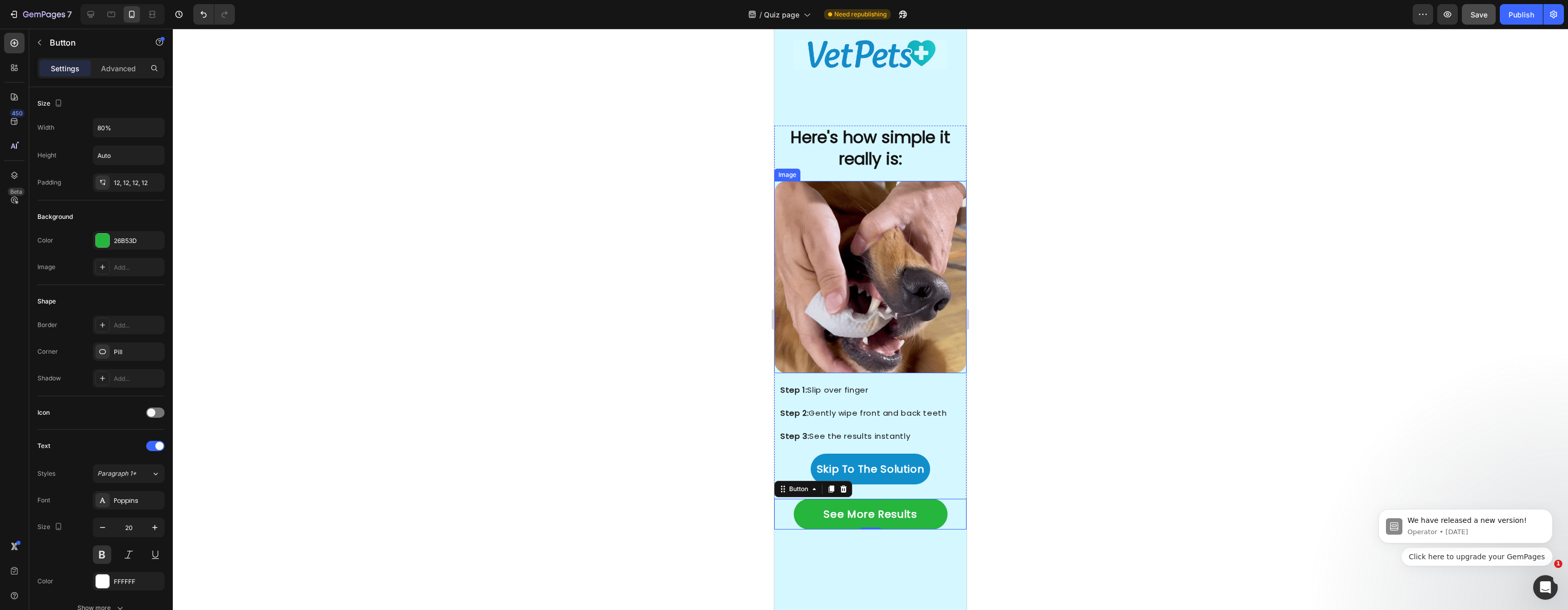
scroll to position [2161, 0]
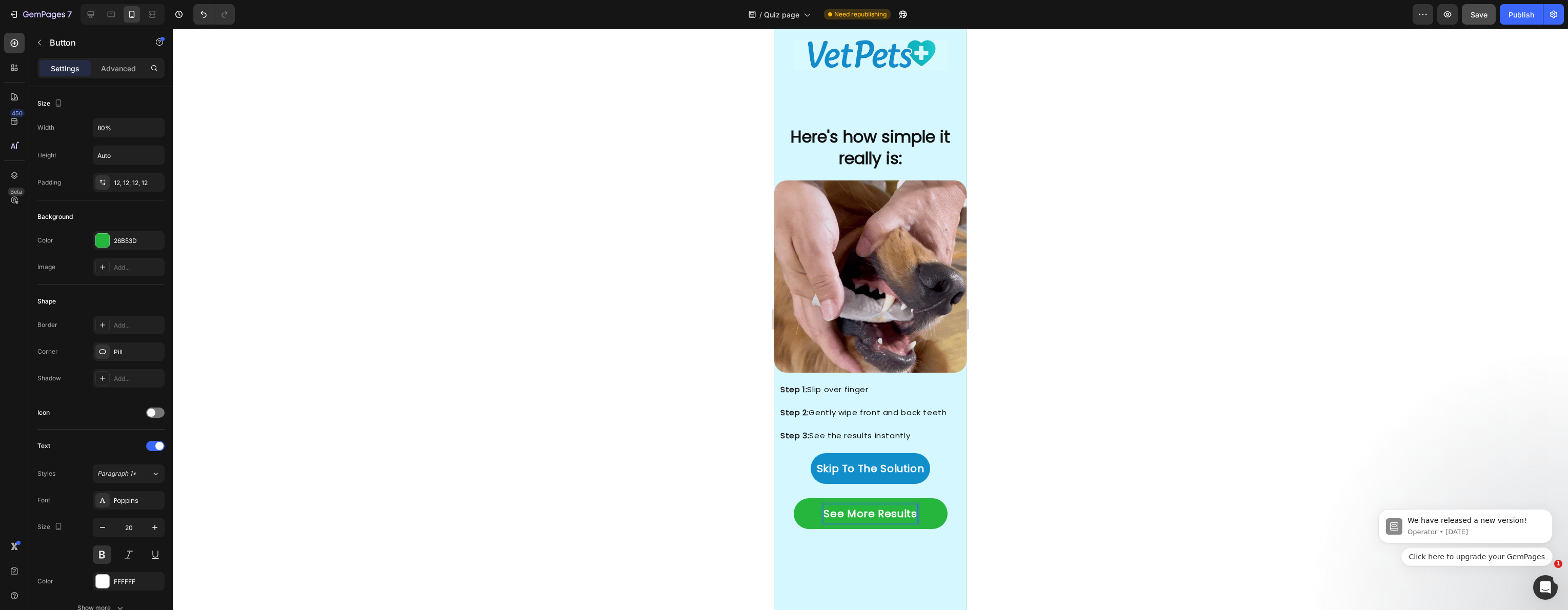
click at [857, 505] on p "See More Results" at bounding box center [870, 514] width 93 height 18
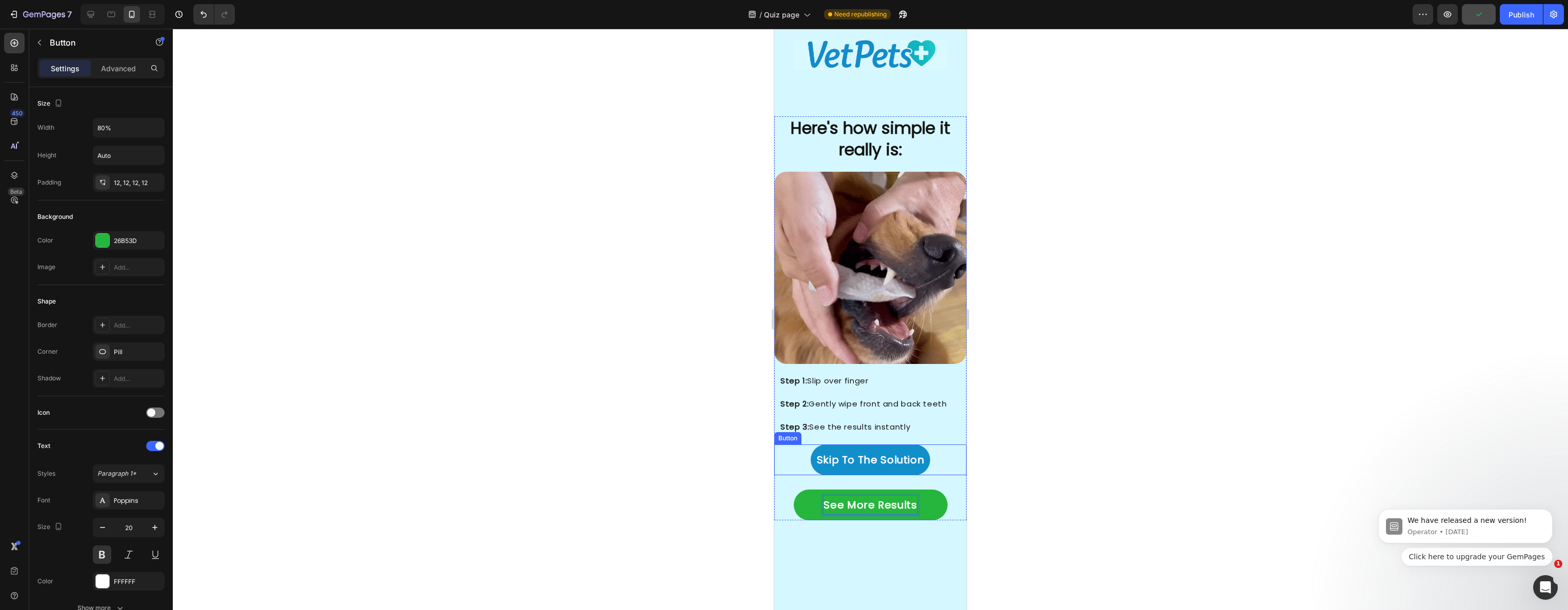
scroll to position [2253, 0]
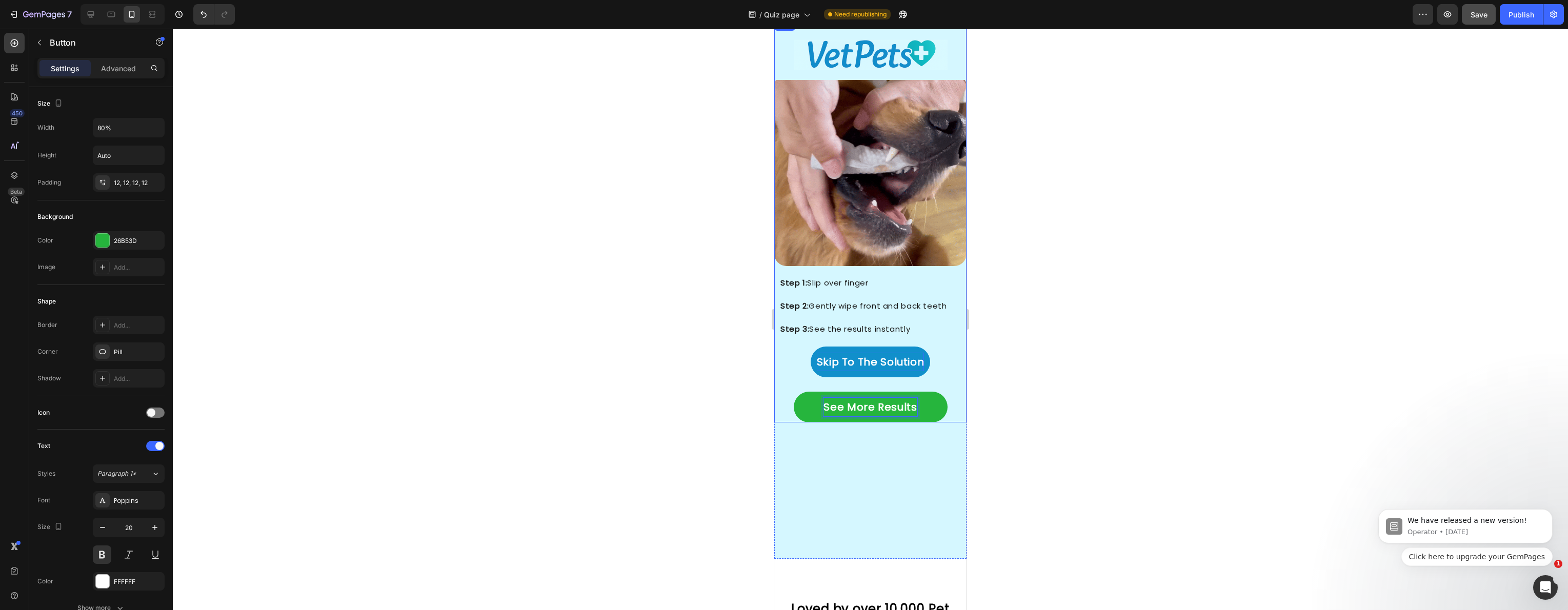
click at [853, 359] on p "Skip To The Solution" at bounding box center [870, 362] width 108 height 18
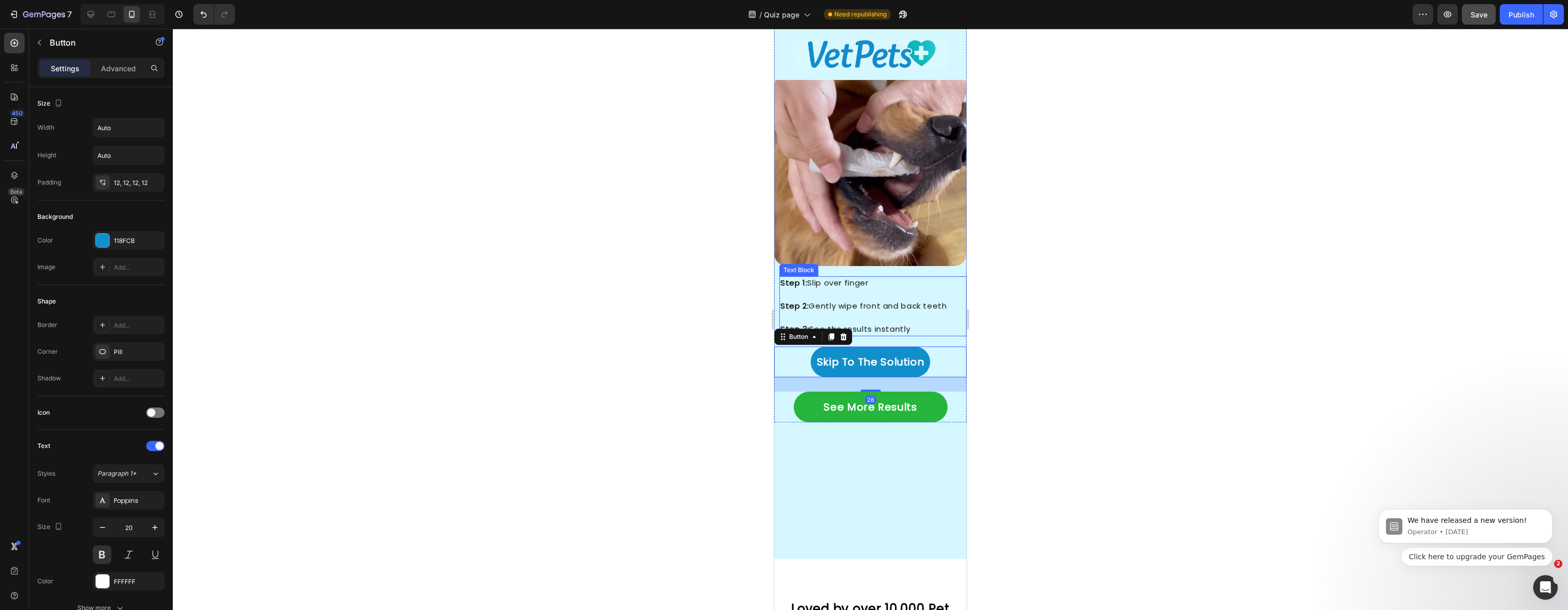
click at [867, 324] on p "Step 3: See the results instantly" at bounding box center [873, 329] width 185 height 12
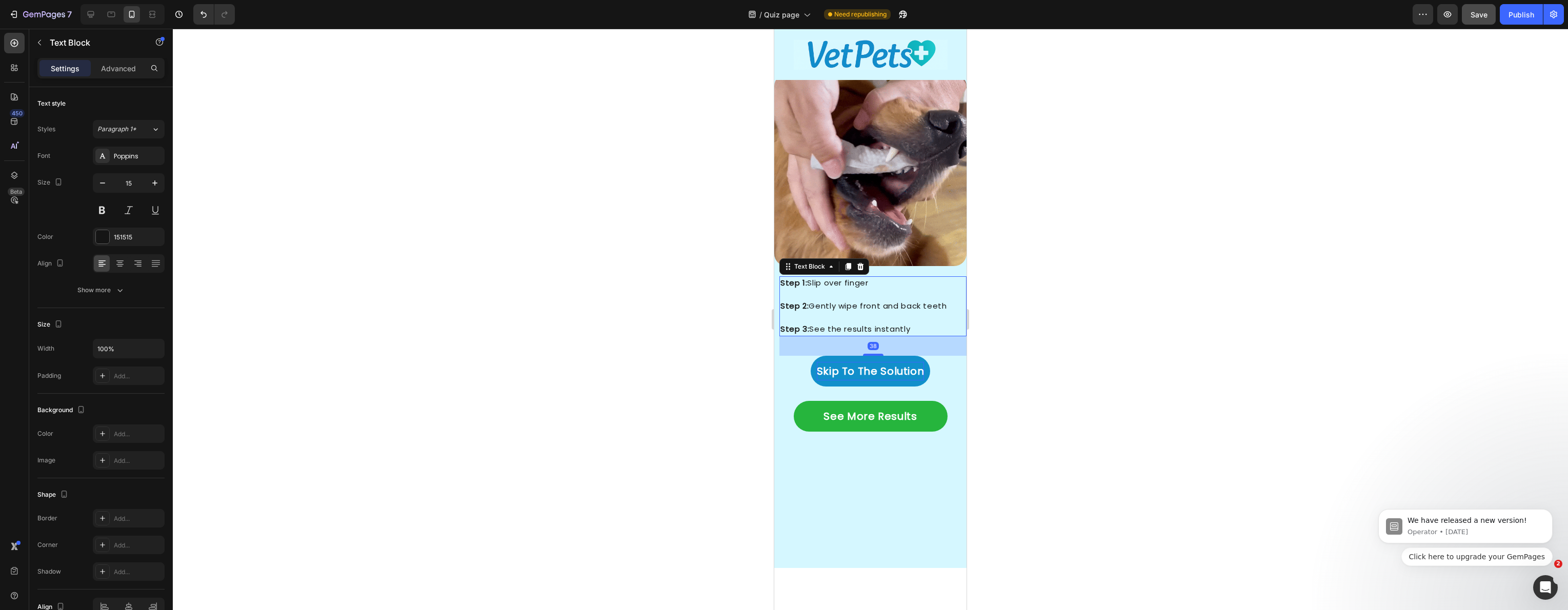
drag, startPoint x: 869, startPoint y: 338, endPoint x: 830, endPoint y: 356, distance: 43.0
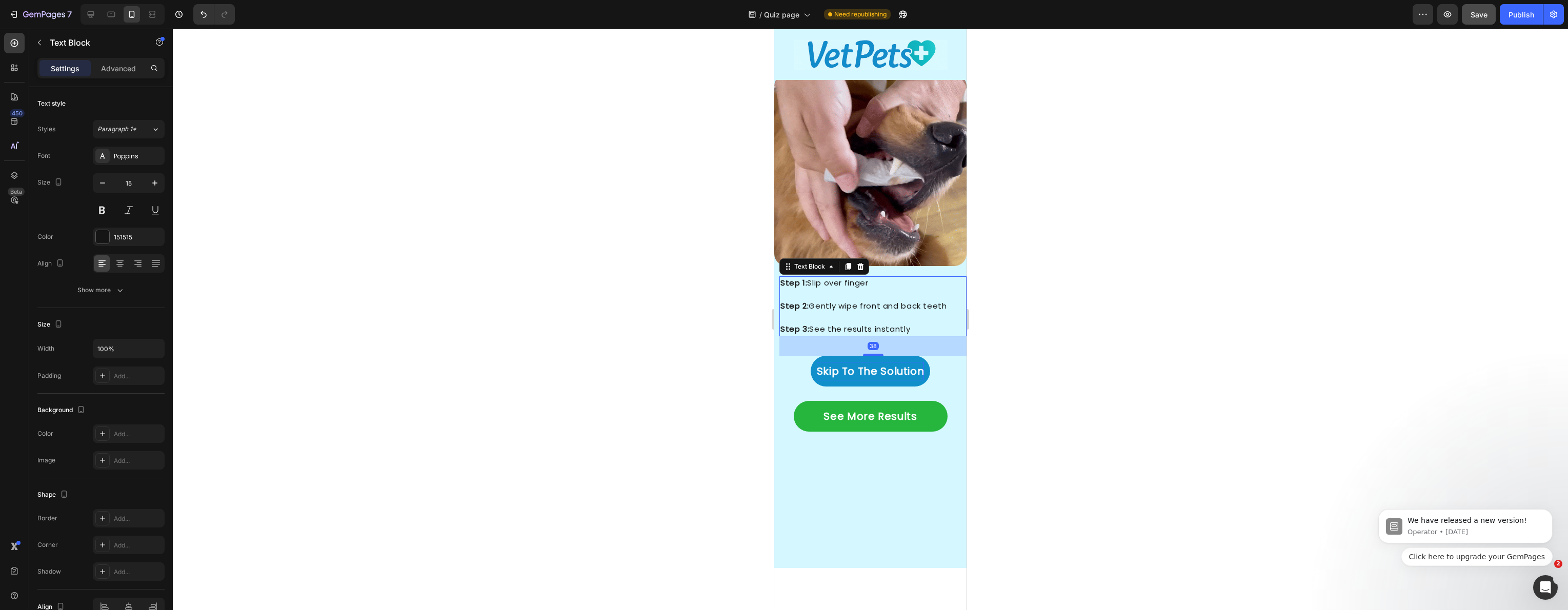
click at [867, 354] on div at bounding box center [873, 354] width 21 height 2
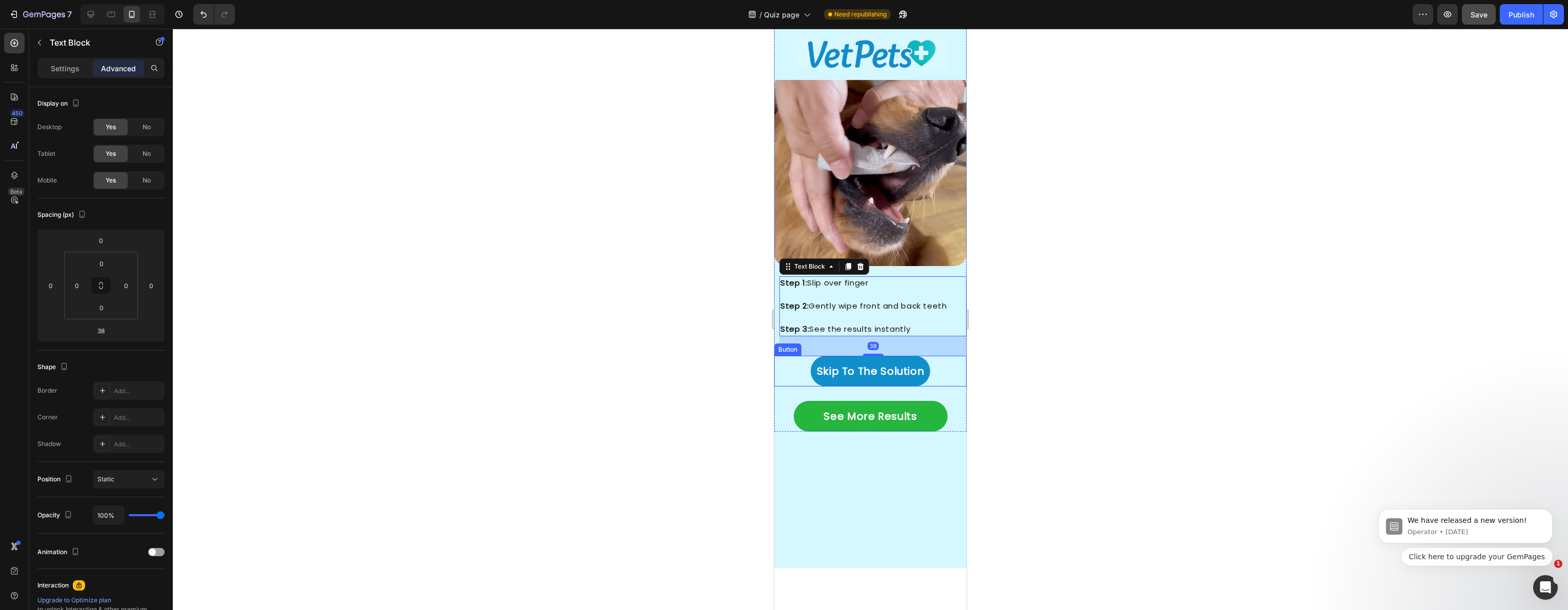
click at [765, 363] on div at bounding box center [870, 319] width 1395 height 581
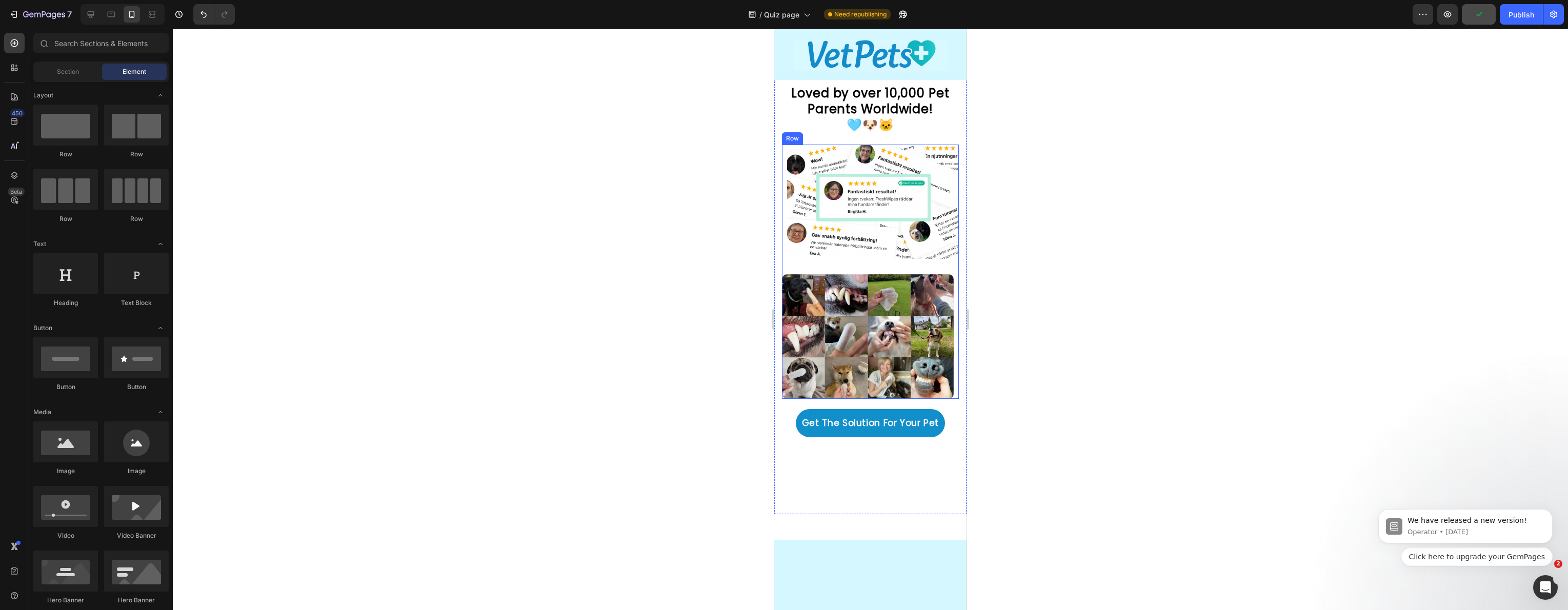
scroll to position [2929, 0]
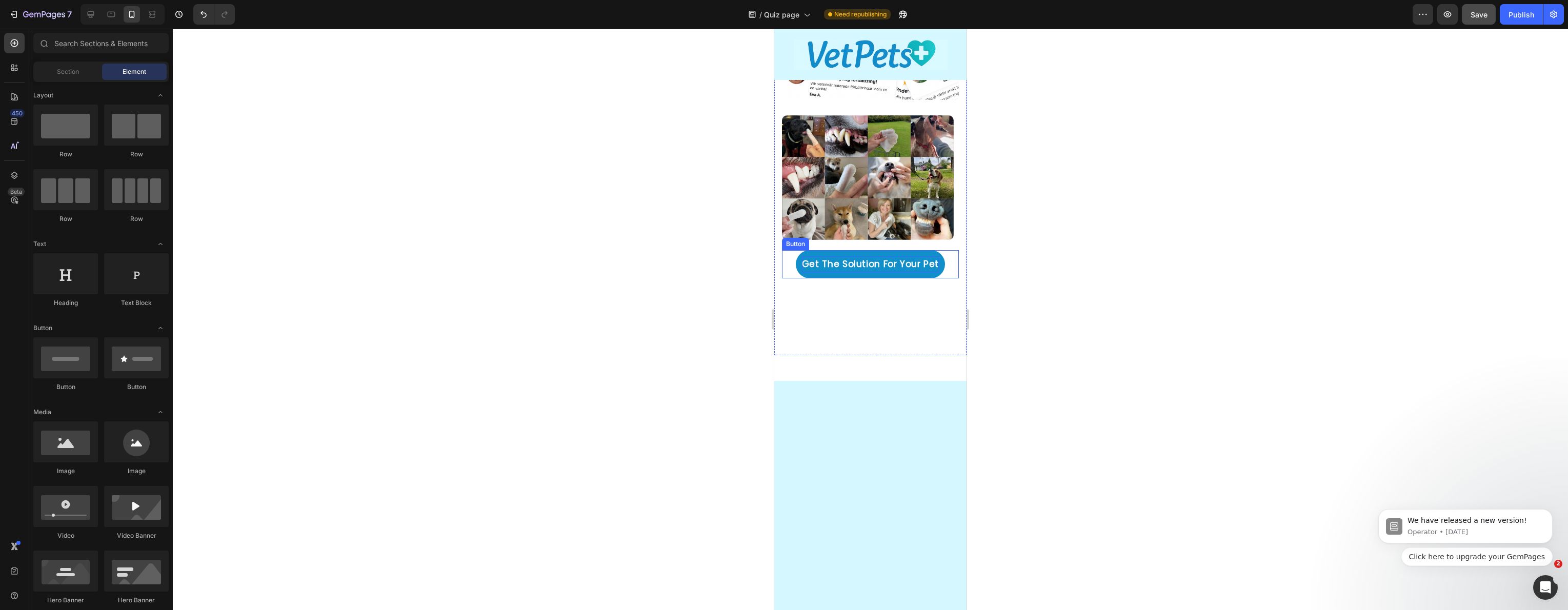
click at [914, 258] on p "Get The Solution For Your Pet" at bounding box center [870, 264] width 137 height 16
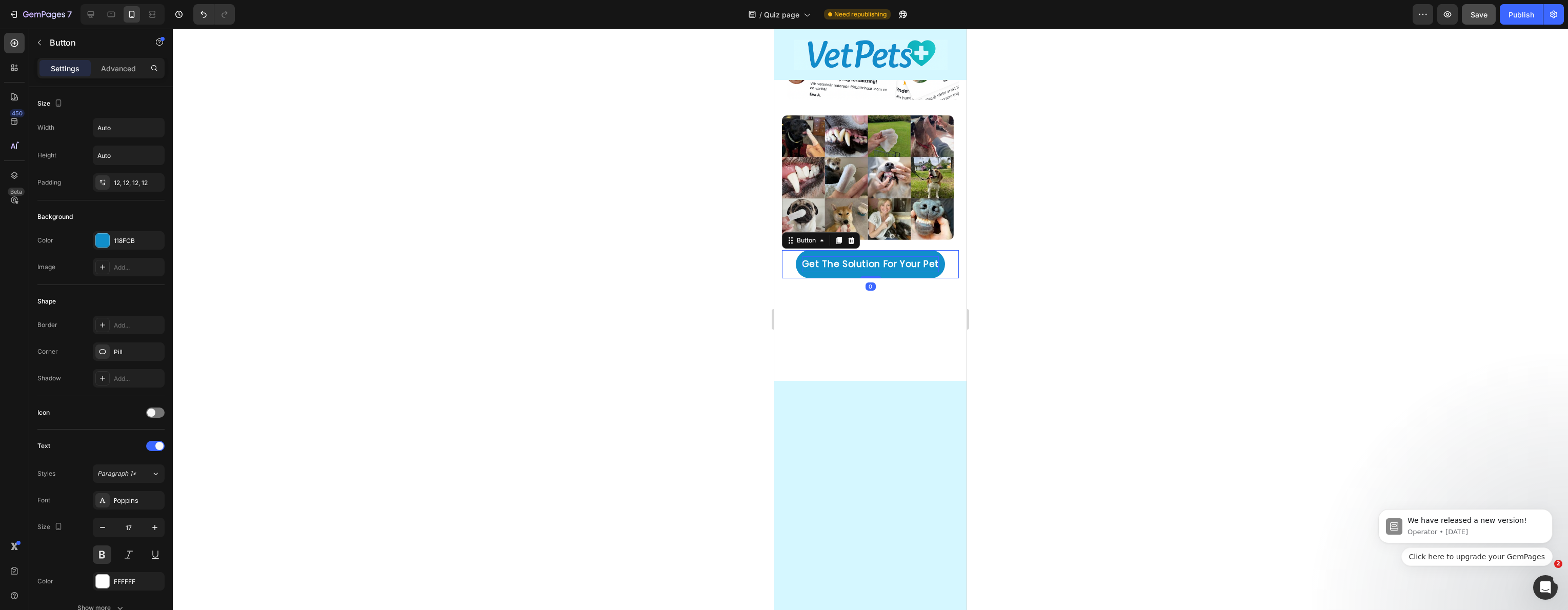
click at [929, 256] on p "Get The Solution For Your Pet" at bounding box center [870, 264] width 137 height 16
click at [930, 256] on p "Get The Solution For Your Pet" at bounding box center [870, 264] width 137 height 16
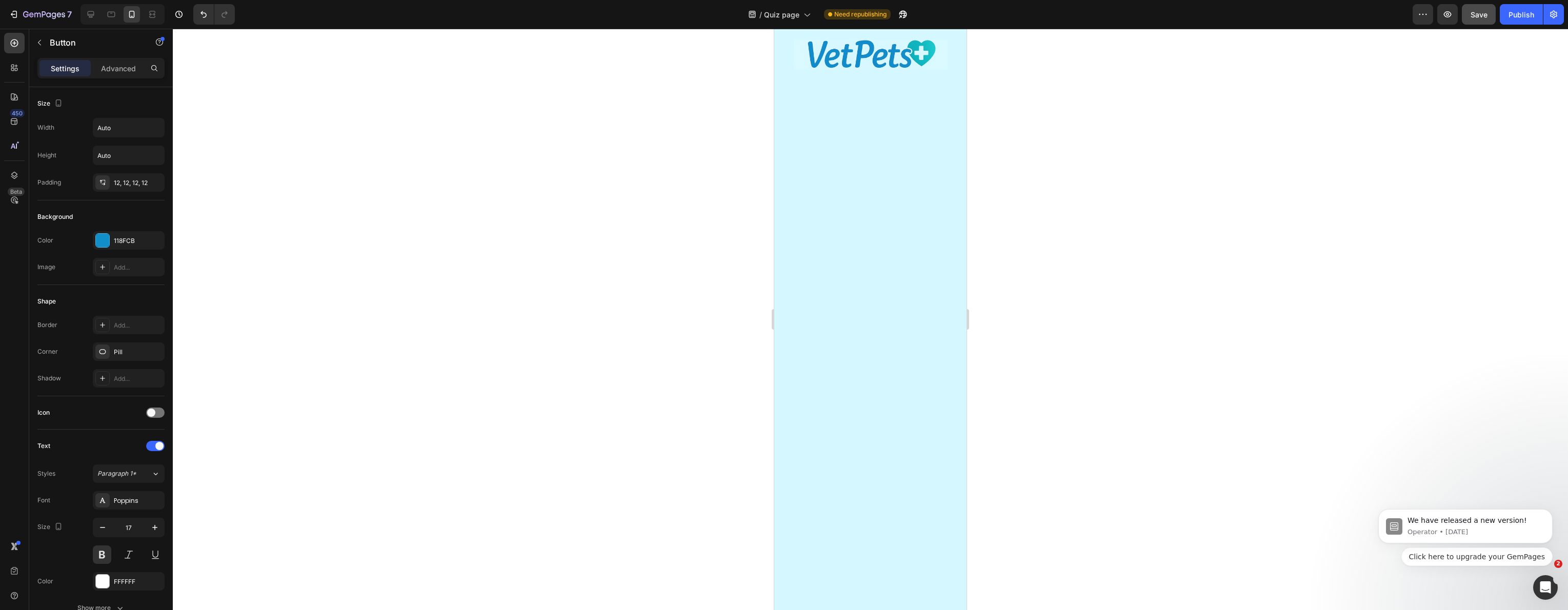
scroll to position [0, 0]
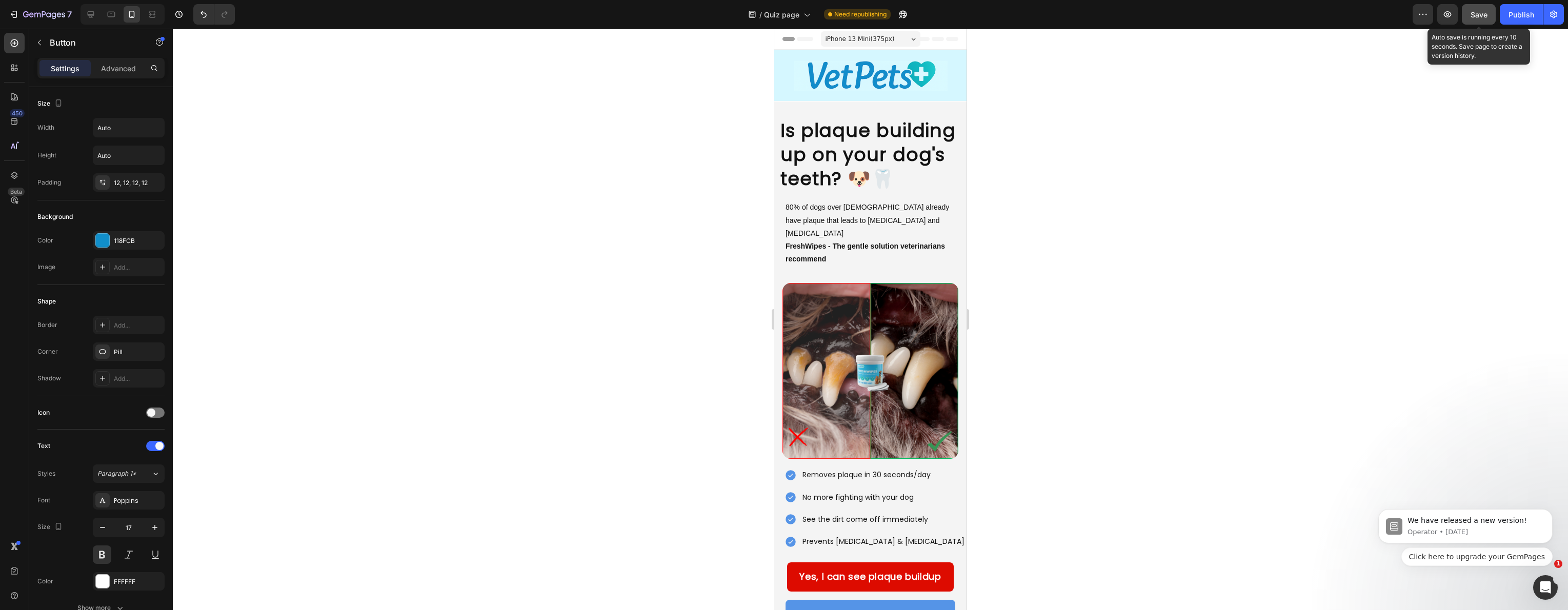
click at [1469, 21] on button "Save" at bounding box center [1479, 15] width 34 height 21
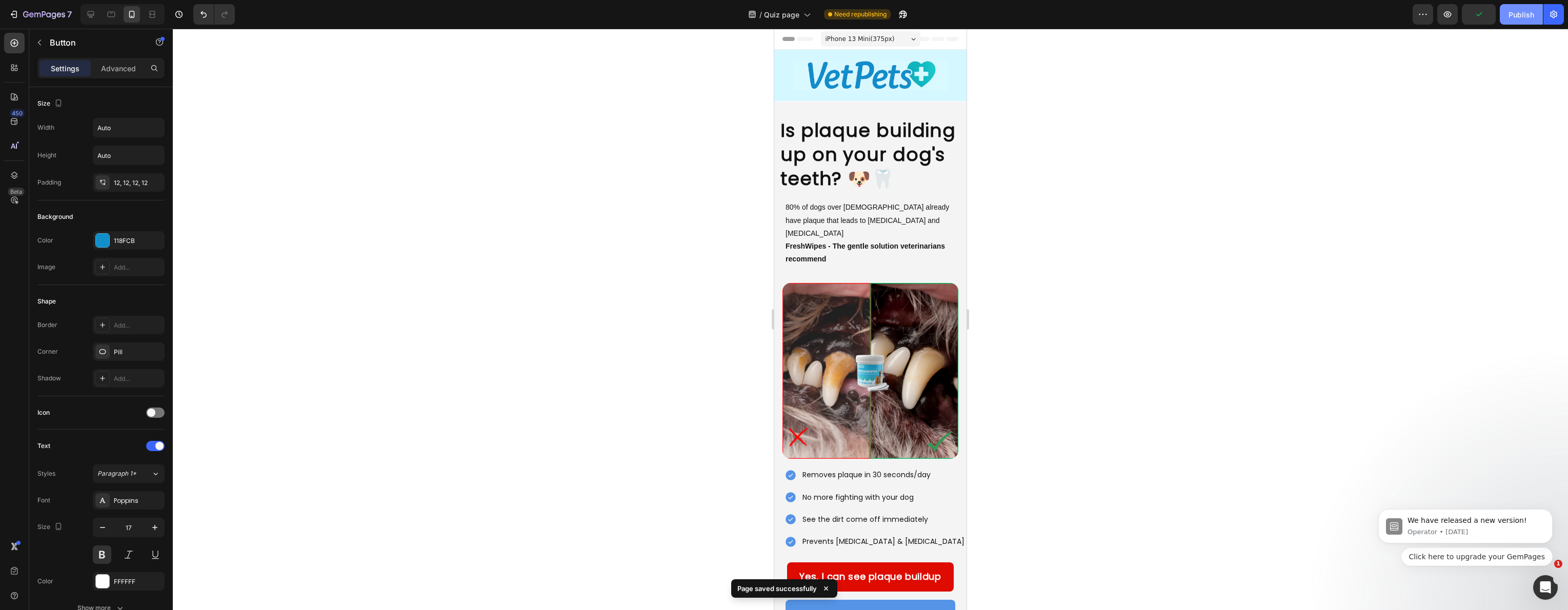
click at [1535, 22] on button "Publish" at bounding box center [1521, 15] width 43 height 21
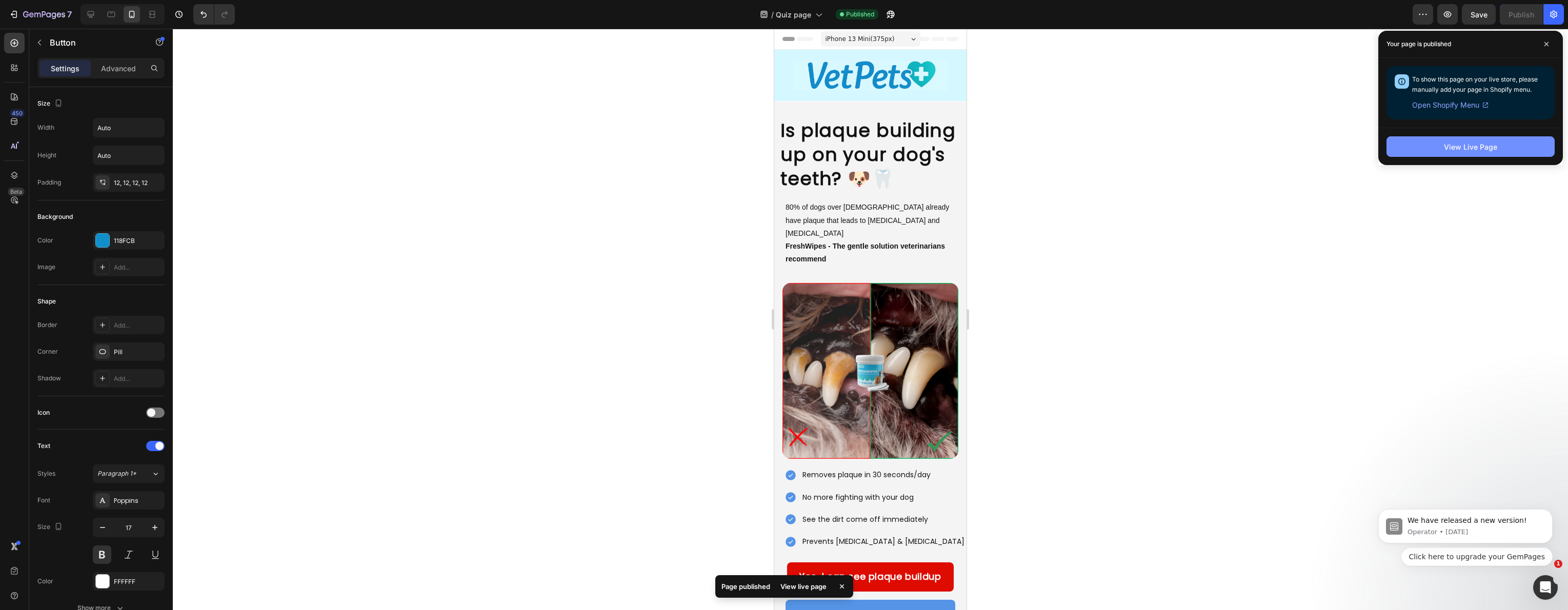
click at [1502, 153] on button "View Live Page" at bounding box center [1471, 147] width 168 height 21
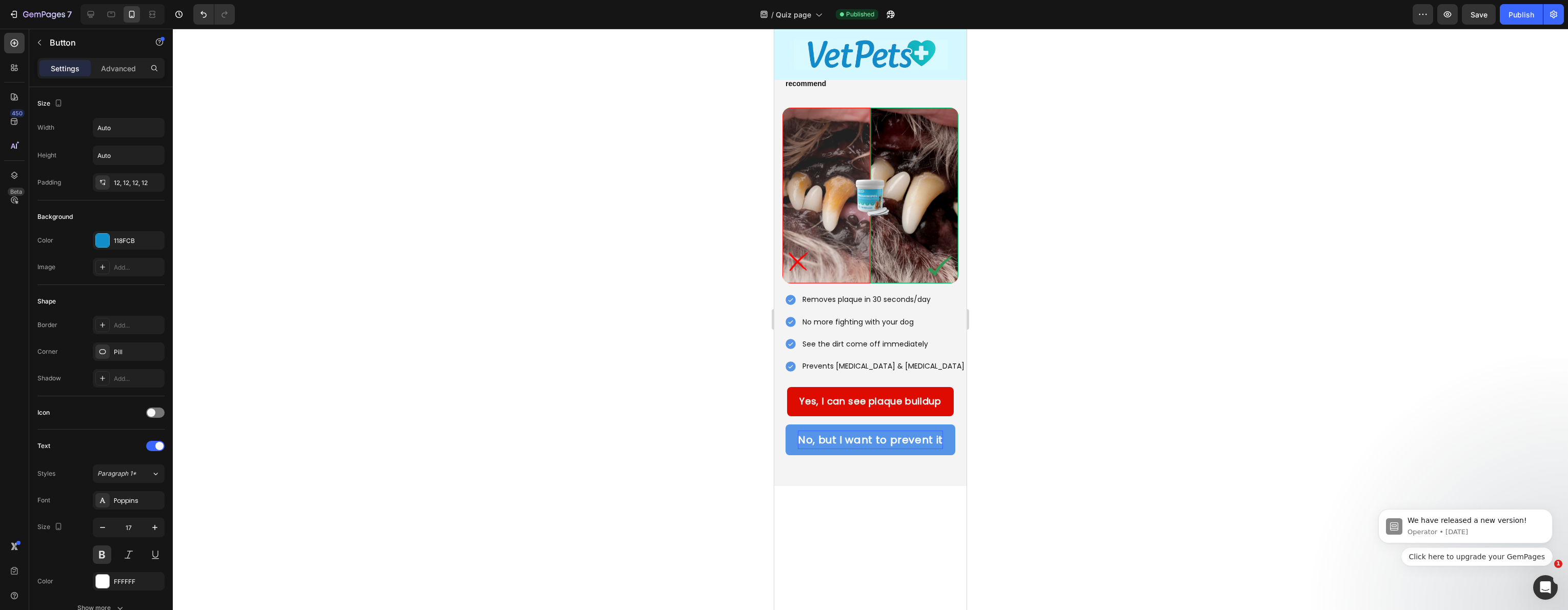
scroll to position [179, 0]
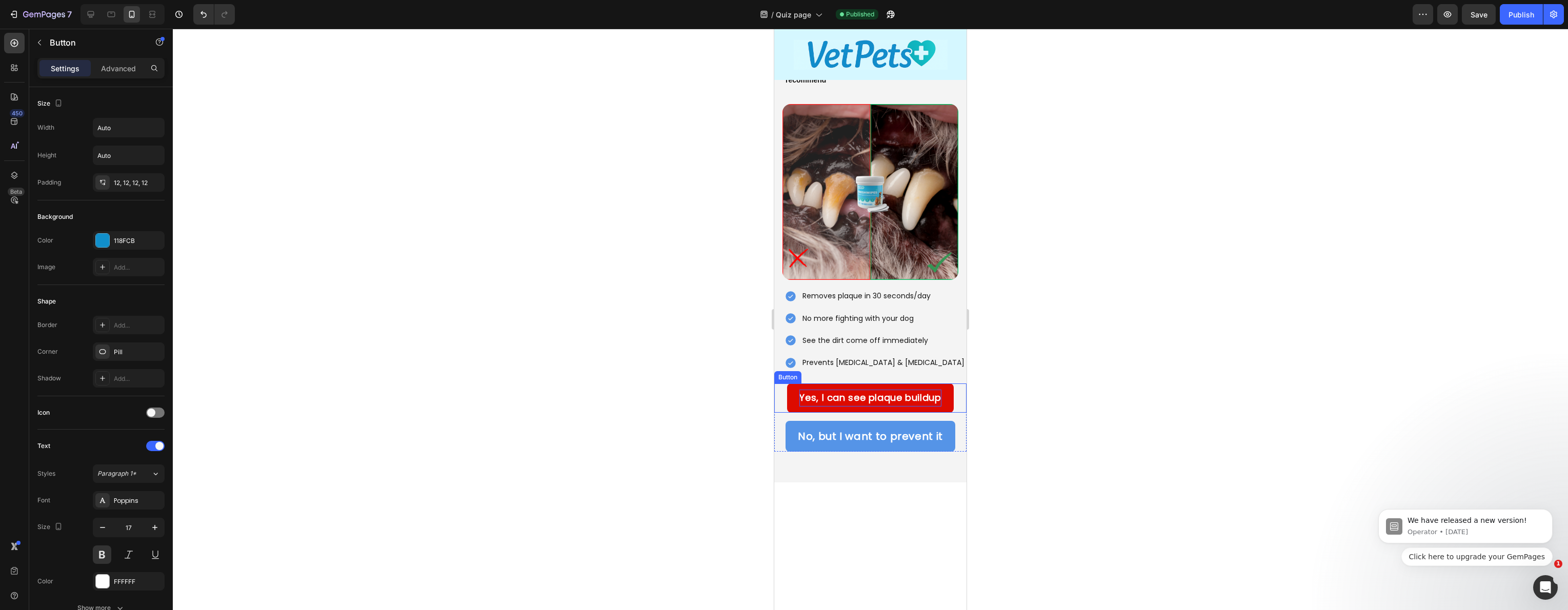
click at [866, 390] on p "Yes, I can see plaque buildup" at bounding box center [870, 398] width 141 height 16
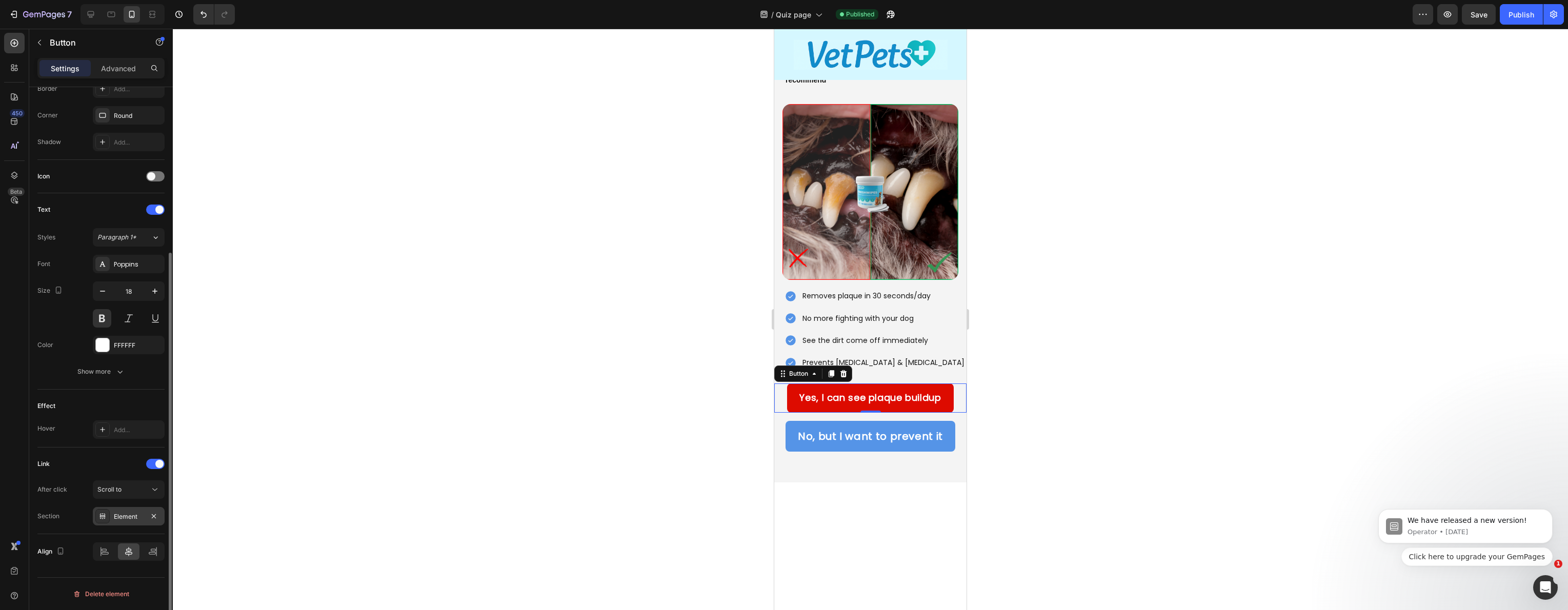
click at [139, 516] on div "Element" at bounding box center [128, 517] width 30 height 9
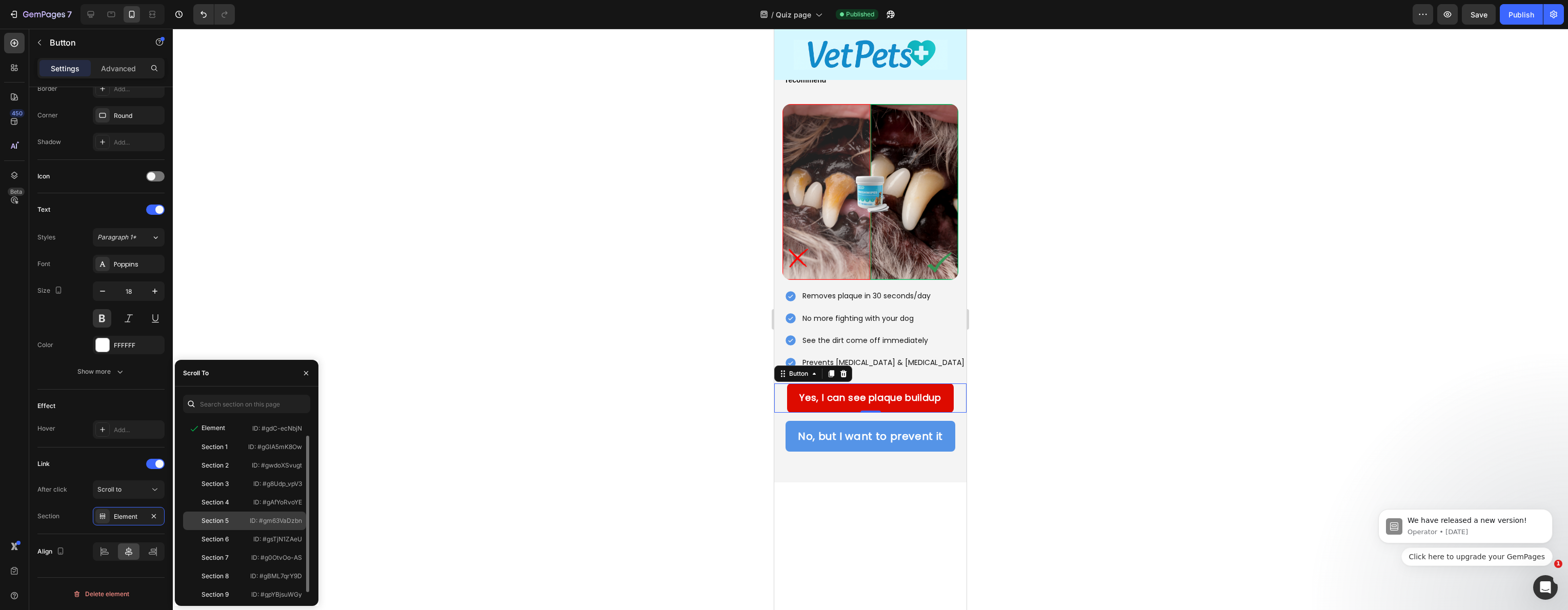
scroll to position [0, 0]
click at [228, 484] on div "Section 2" at bounding box center [215, 484] width 27 height 9
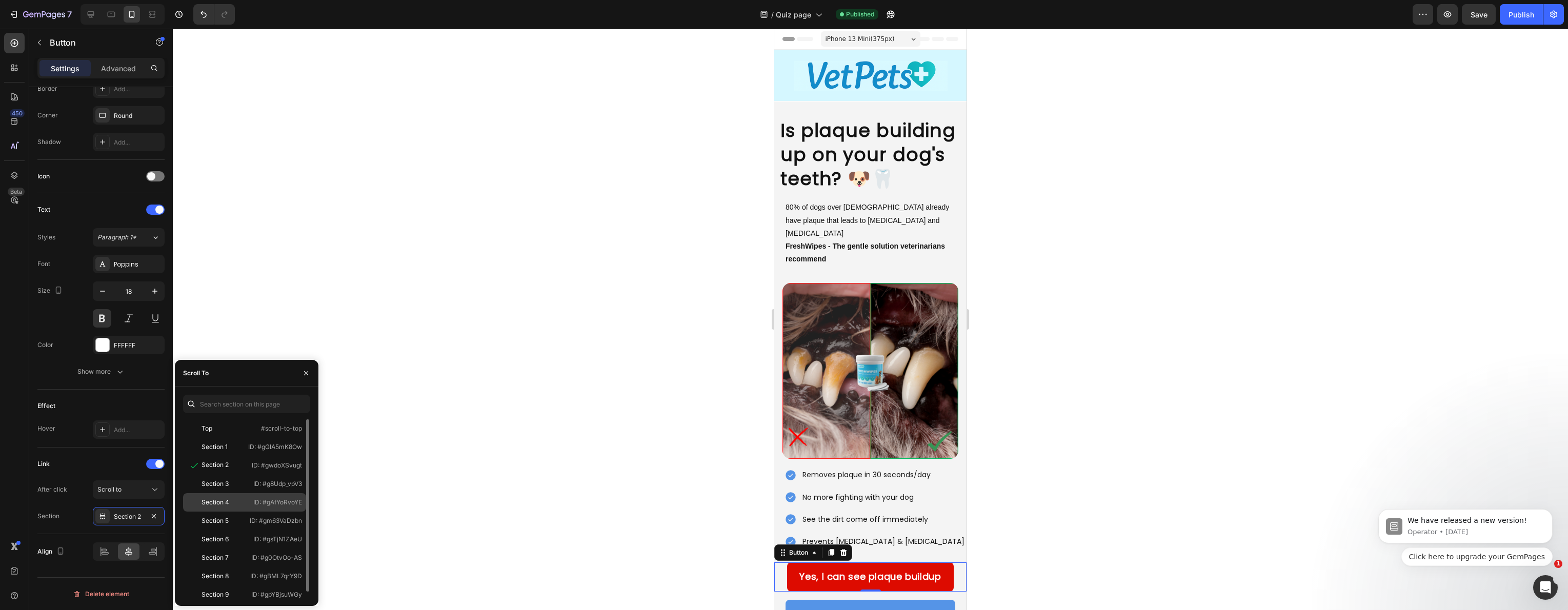
click at [220, 498] on div "Section 4" at bounding box center [215, 502] width 27 height 9
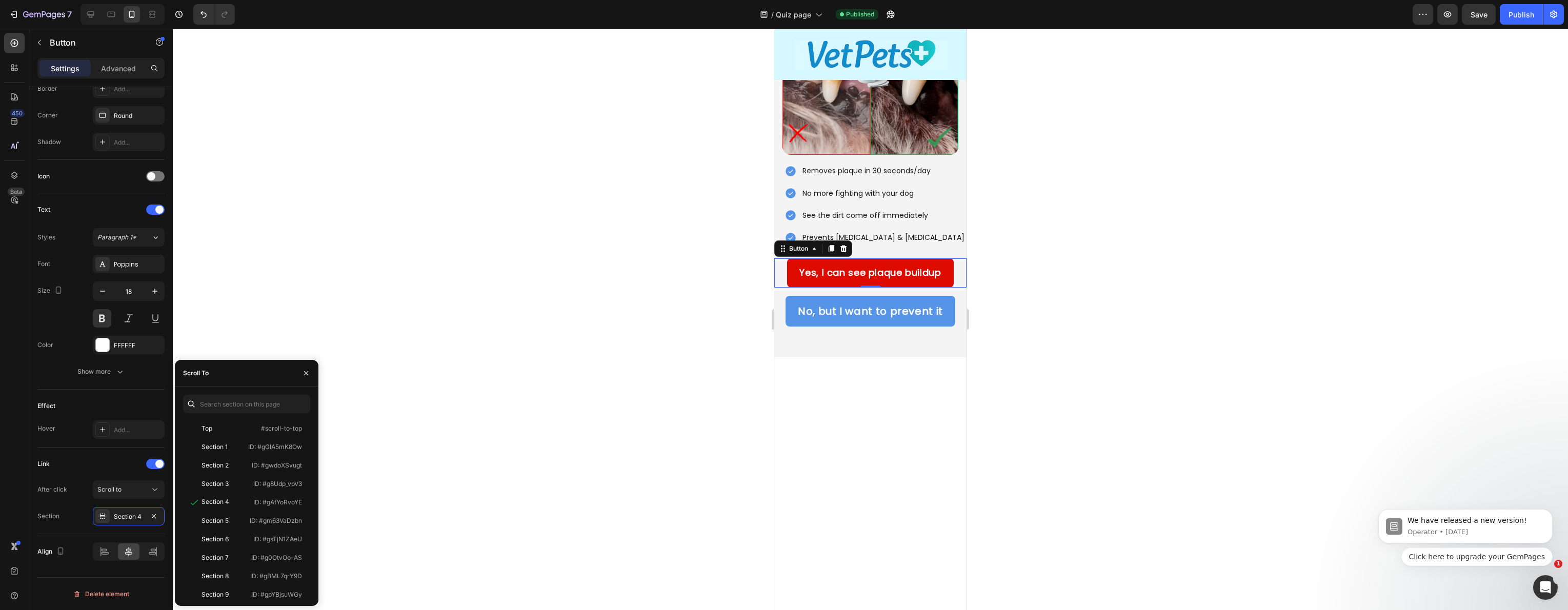
scroll to position [310, 0]
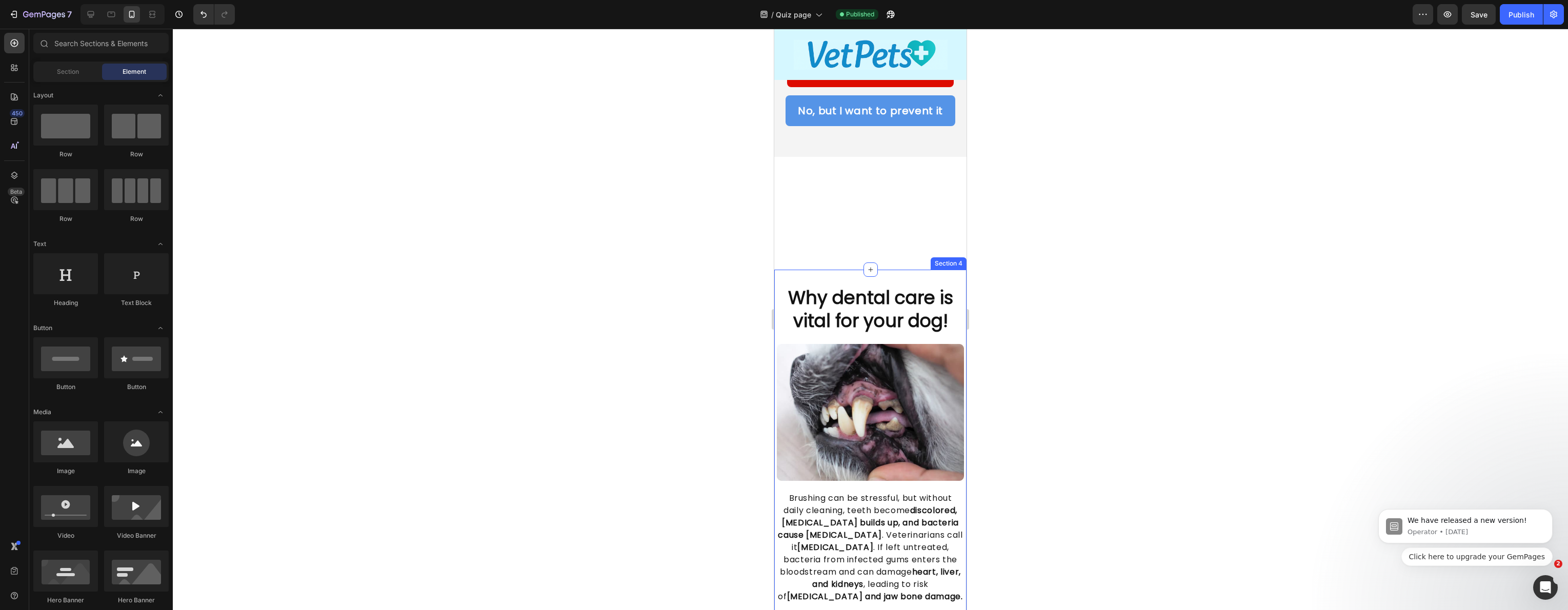
scroll to position [513, 0]
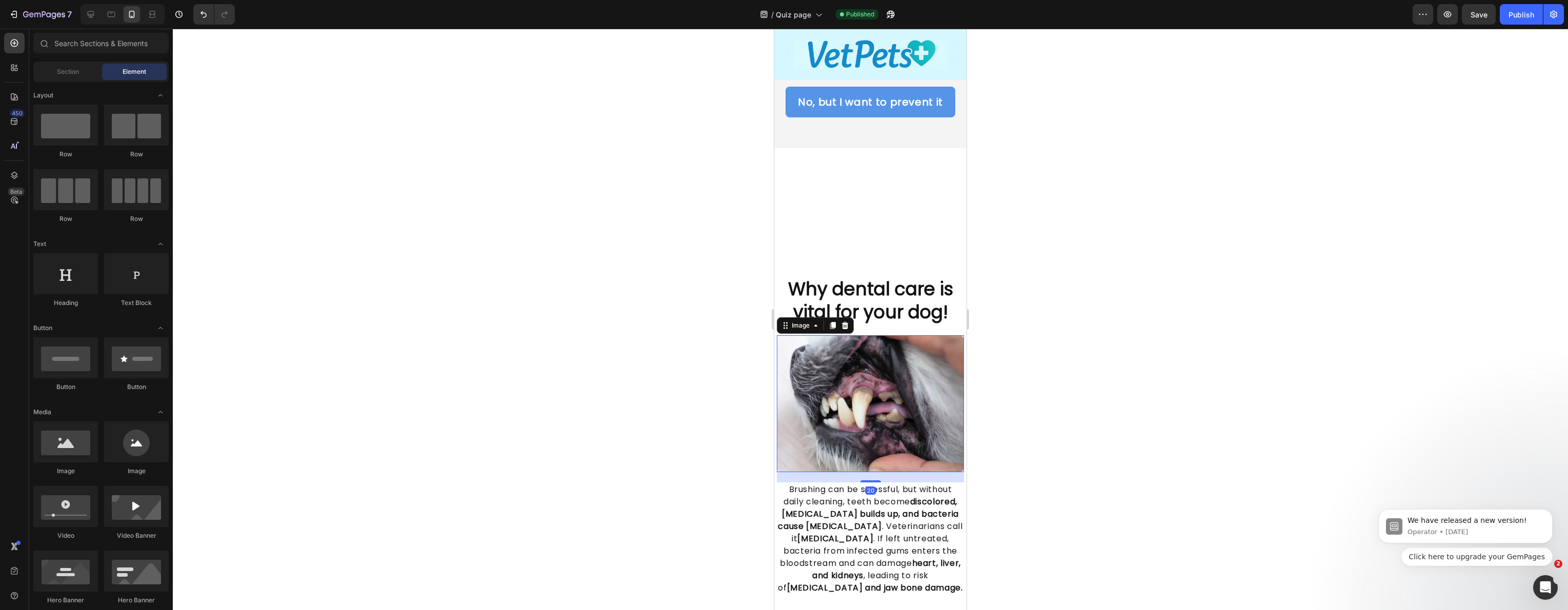
click at [782, 405] on img at bounding box center [870, 404] width 187 height 137
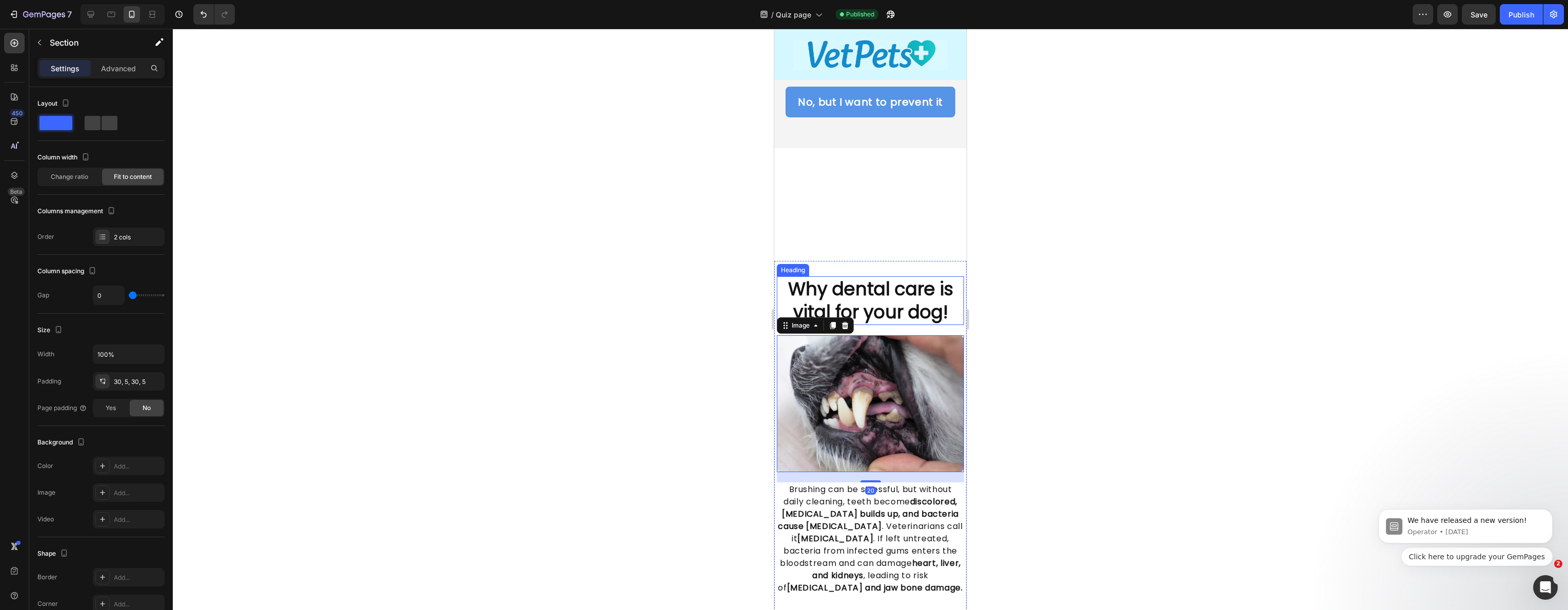
click at [814, 261] on div "Image Why dental care is vital for your dog! Heading Image 20 Brushing can be s…" at bounding box center [870, 536] width 192 height 551
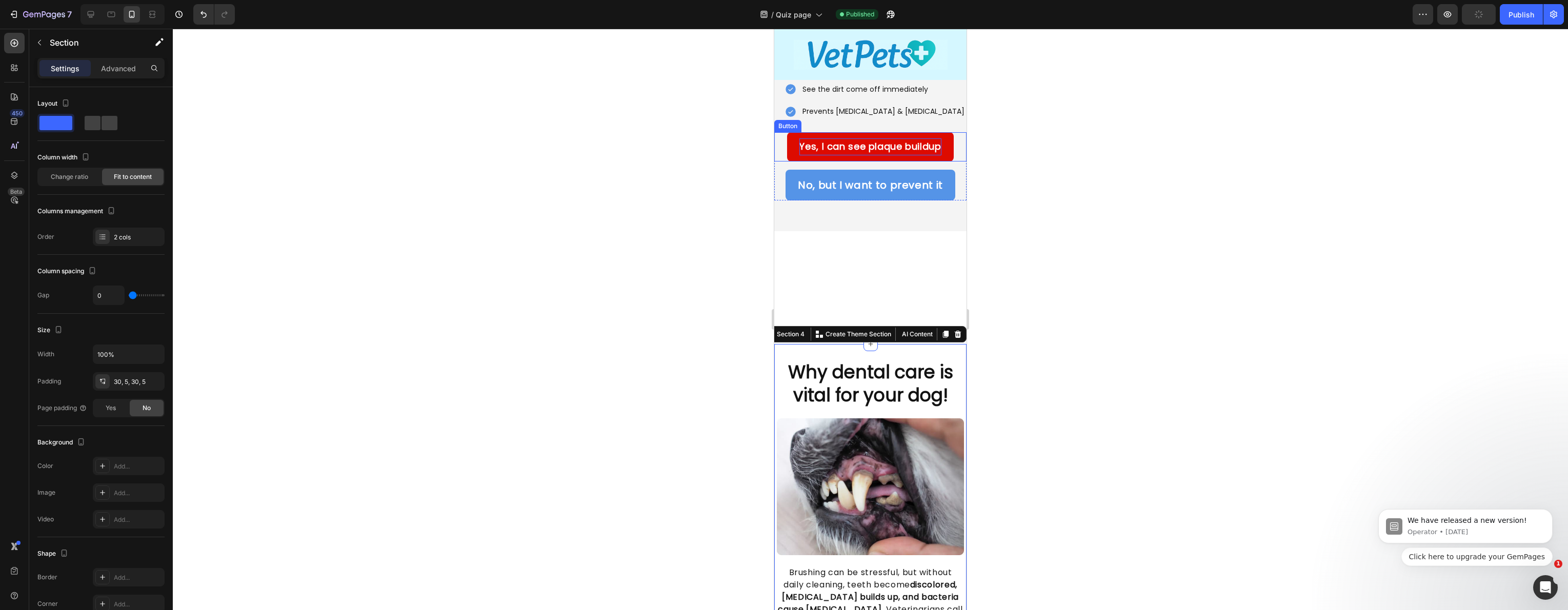
scroll to position [424, 0]
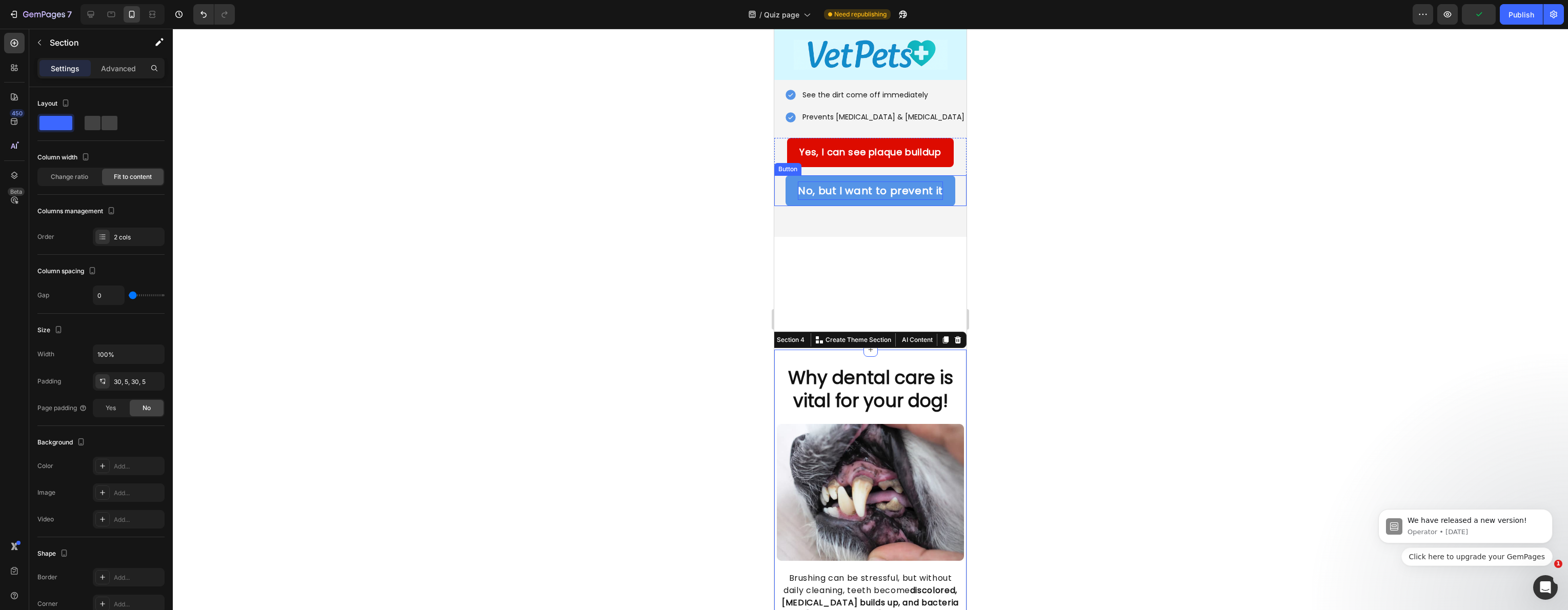
click at [852, 181] on p "No, but I want to prevent it" at bounding box center [870, 191] width 145 height 18
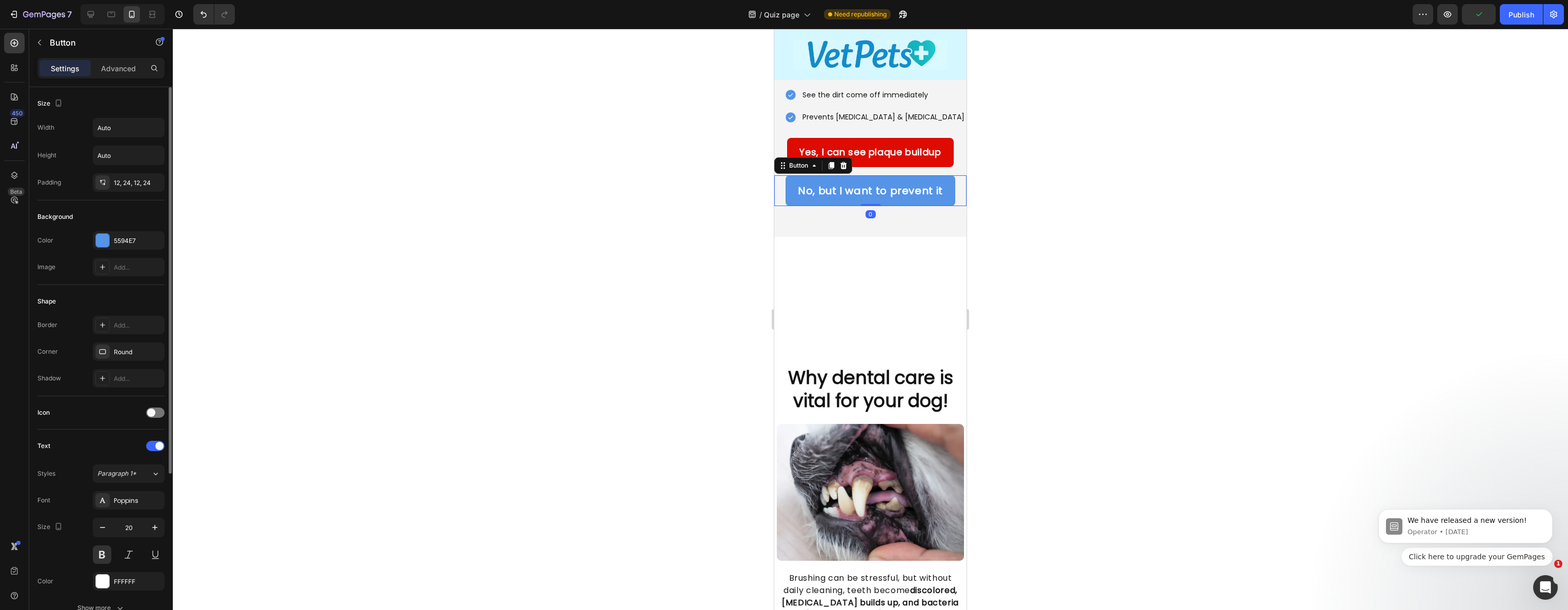
scroll to position [212, 0]
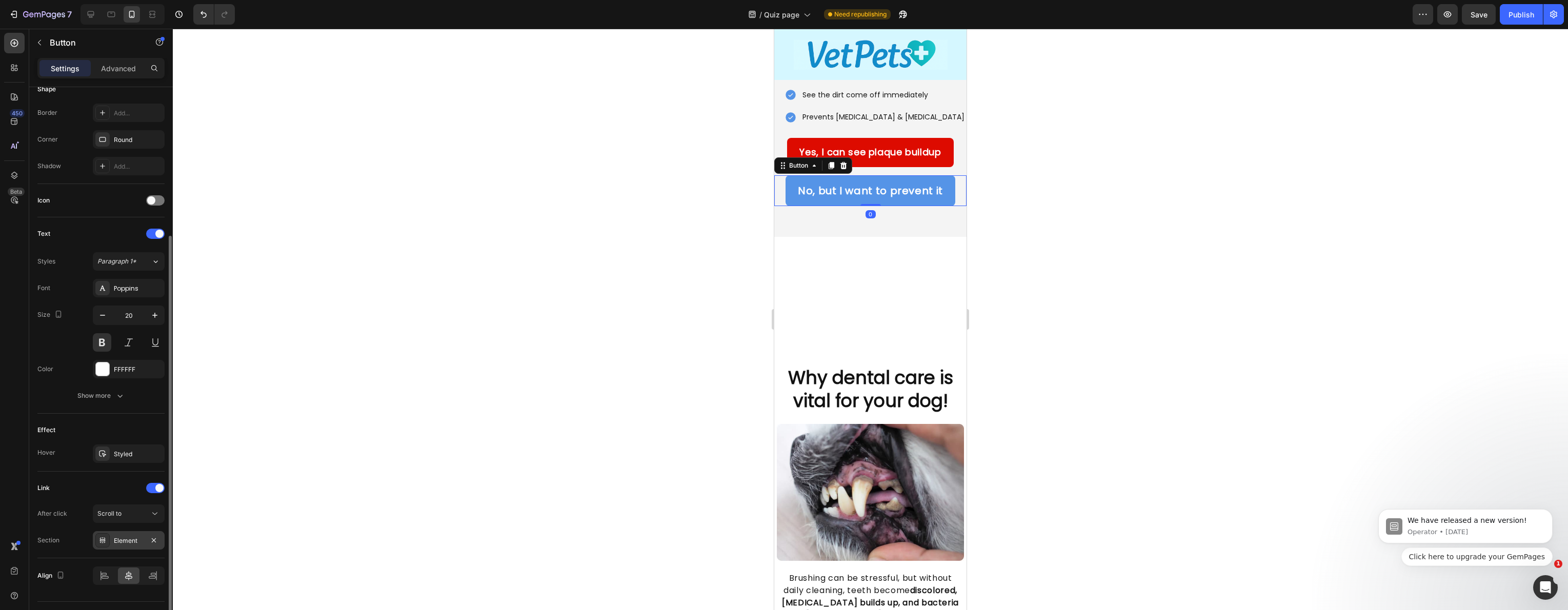
click at [128, 547] on div "Element" at bounding box center [128, 541] width 72 height 18
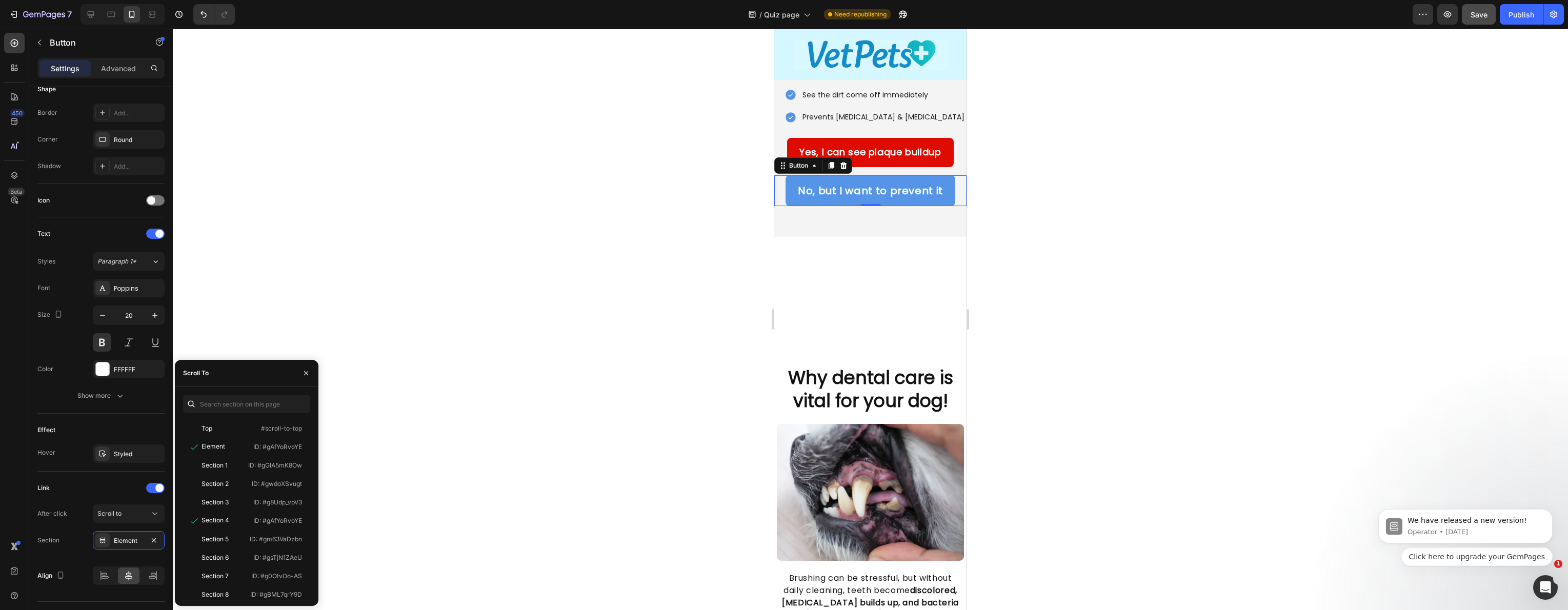
click at [1491, 17] on button "Save" at bounding box center [1479, 15] width 34 height 21
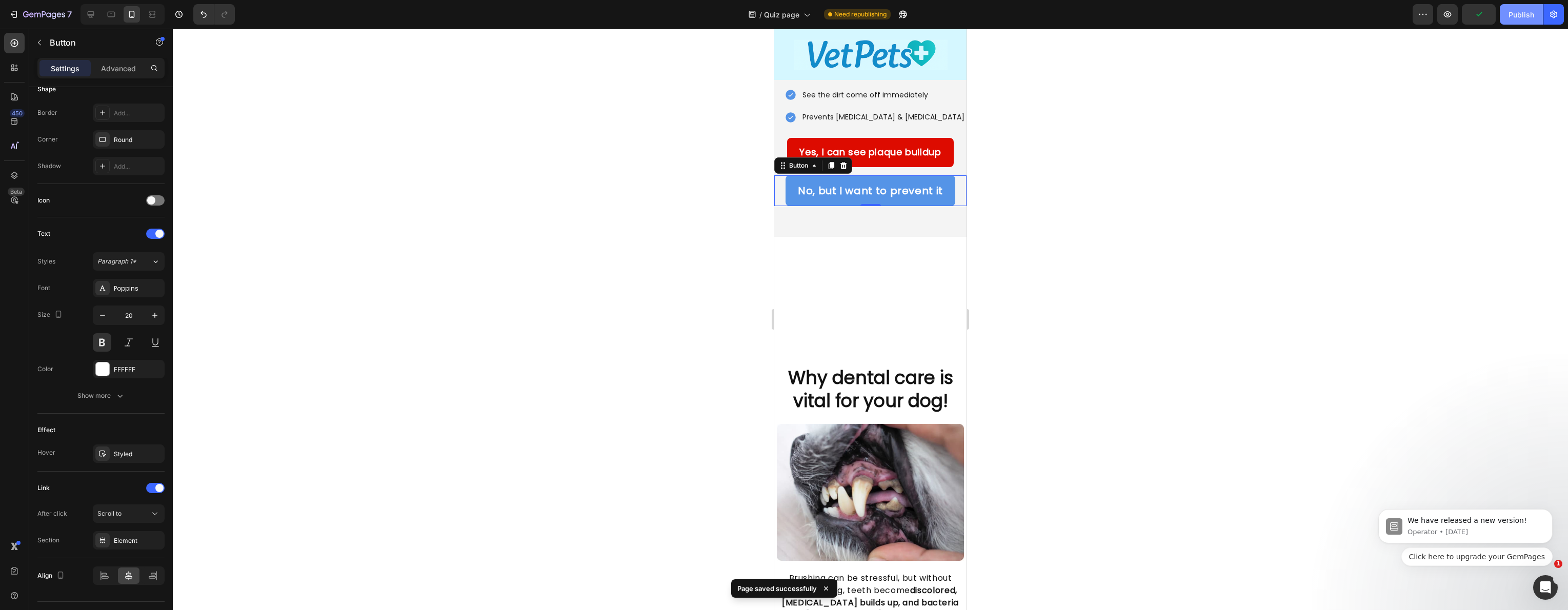
click at [1508, 18] on button "Publish" at bounding box center [1521, 15] width 43 height 21
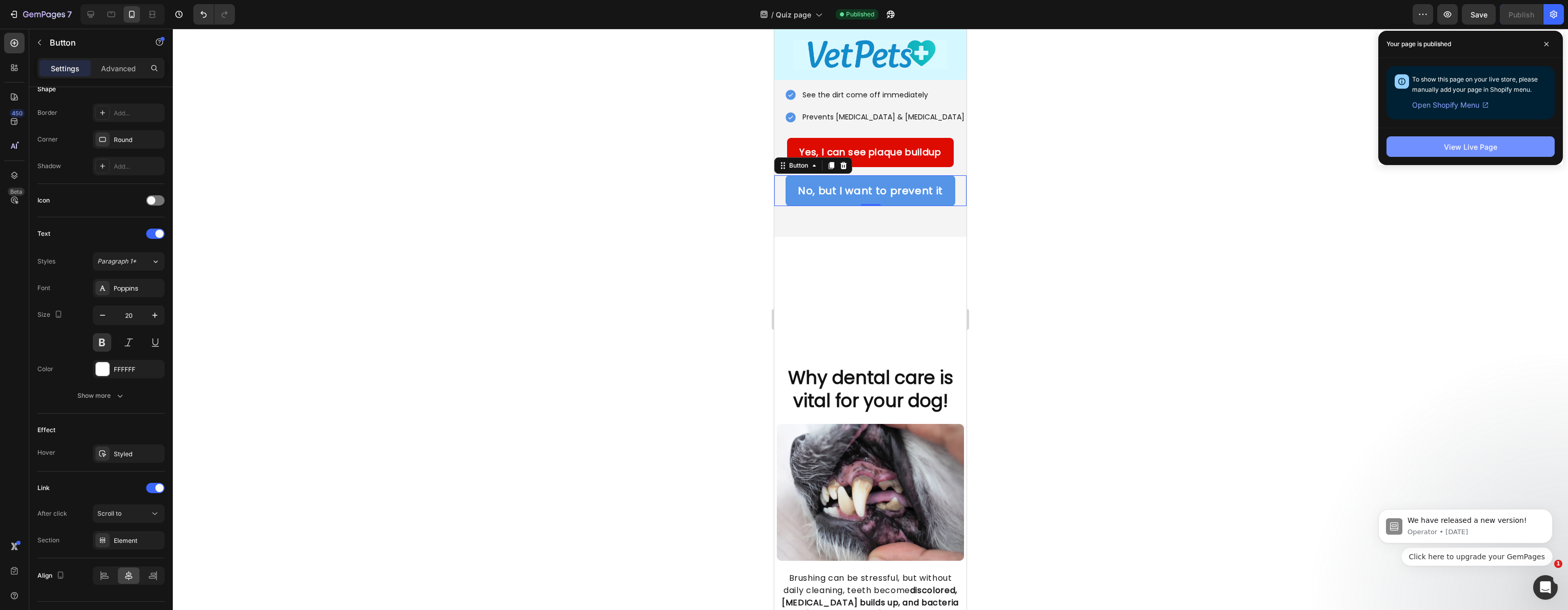
click at [1437, 145] on button "View Live Page" at bounding box center [1471, 147] width 168 height 21
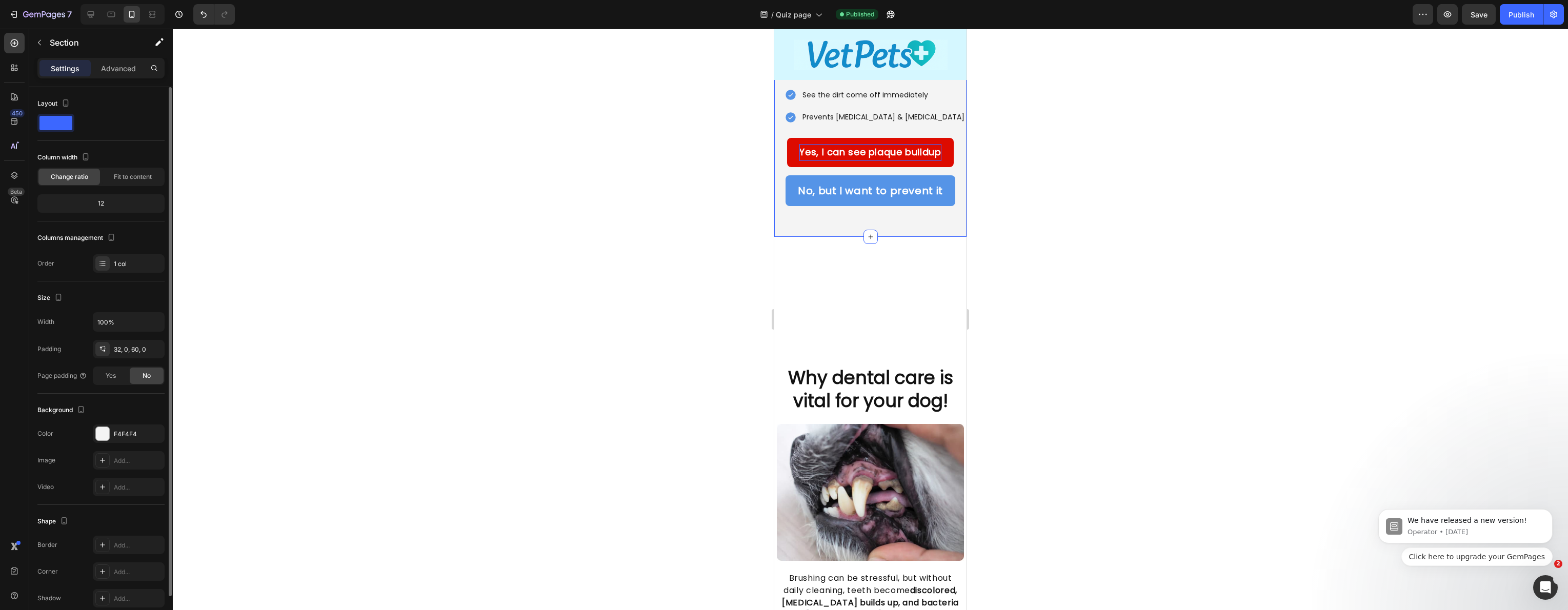
click at [849, 144] on p "Yes, I can see plaque buildup" at bounding box center [870, 152] width 141 height 16
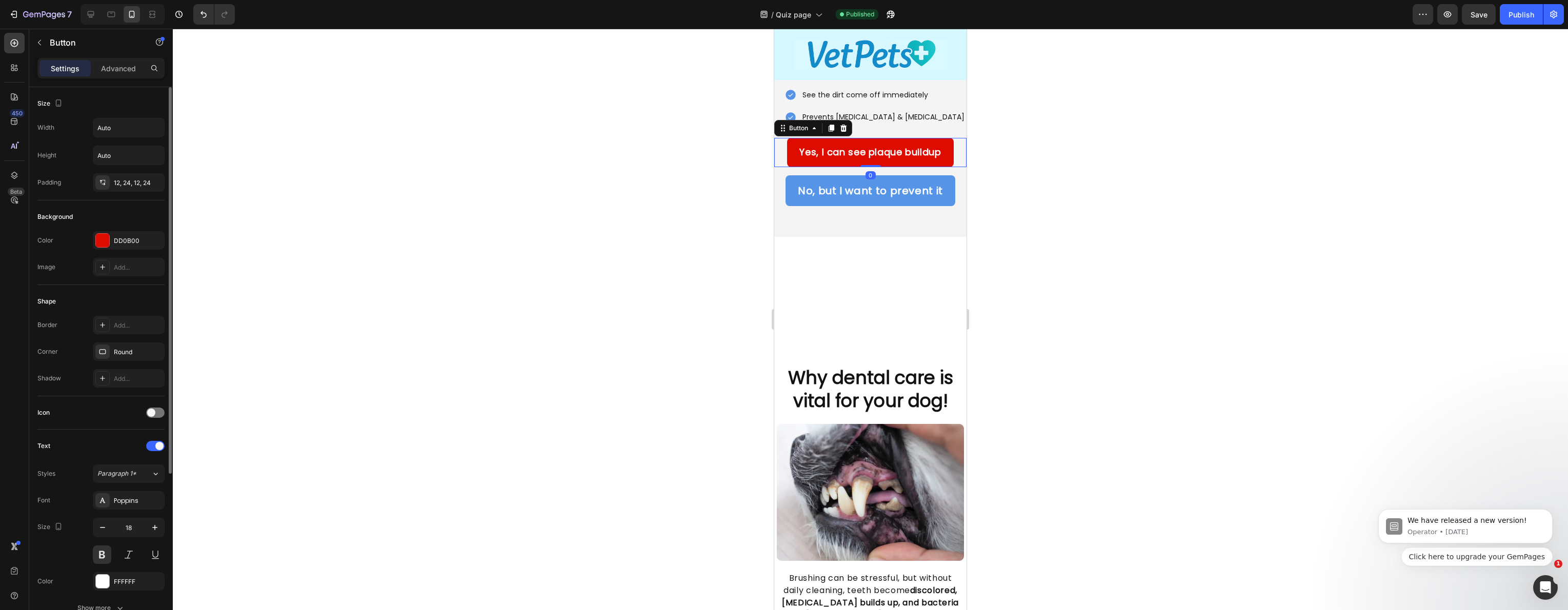
scroll to position [236, 0]
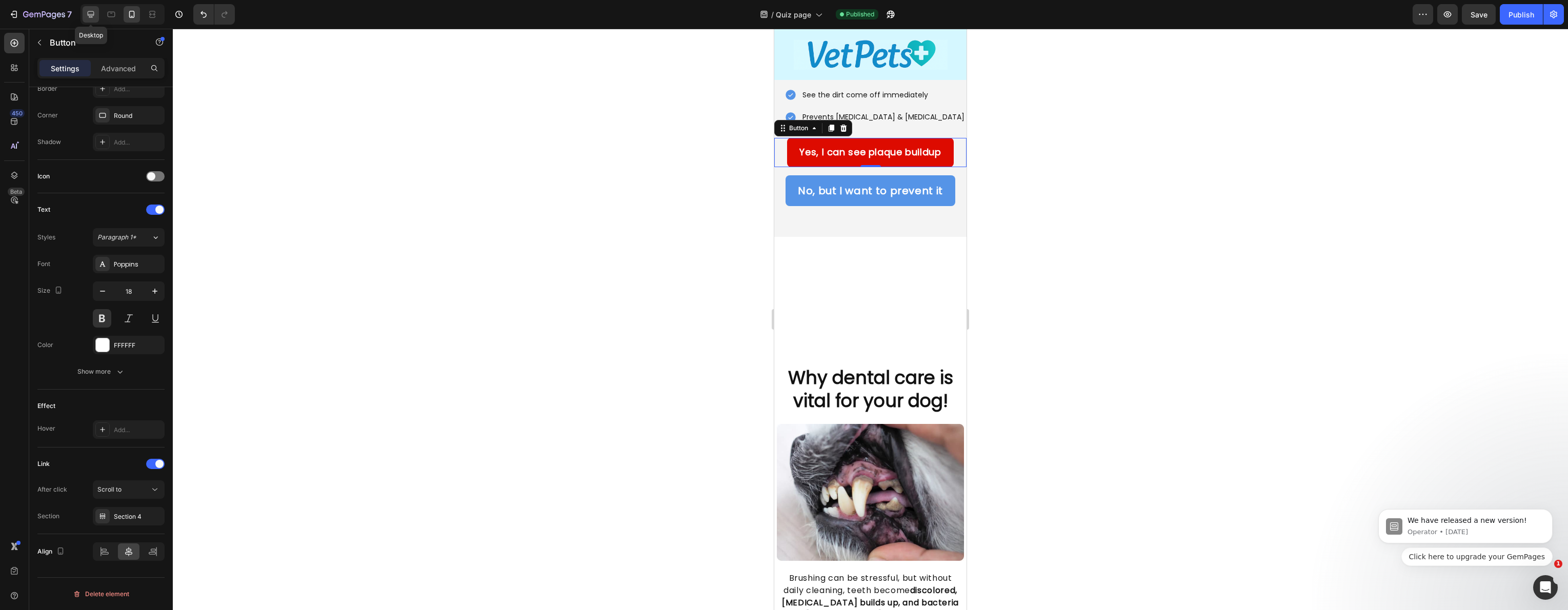
click at [89, 9] on icon at bounding box center [91, 14] width 10 height 10
type input "25"
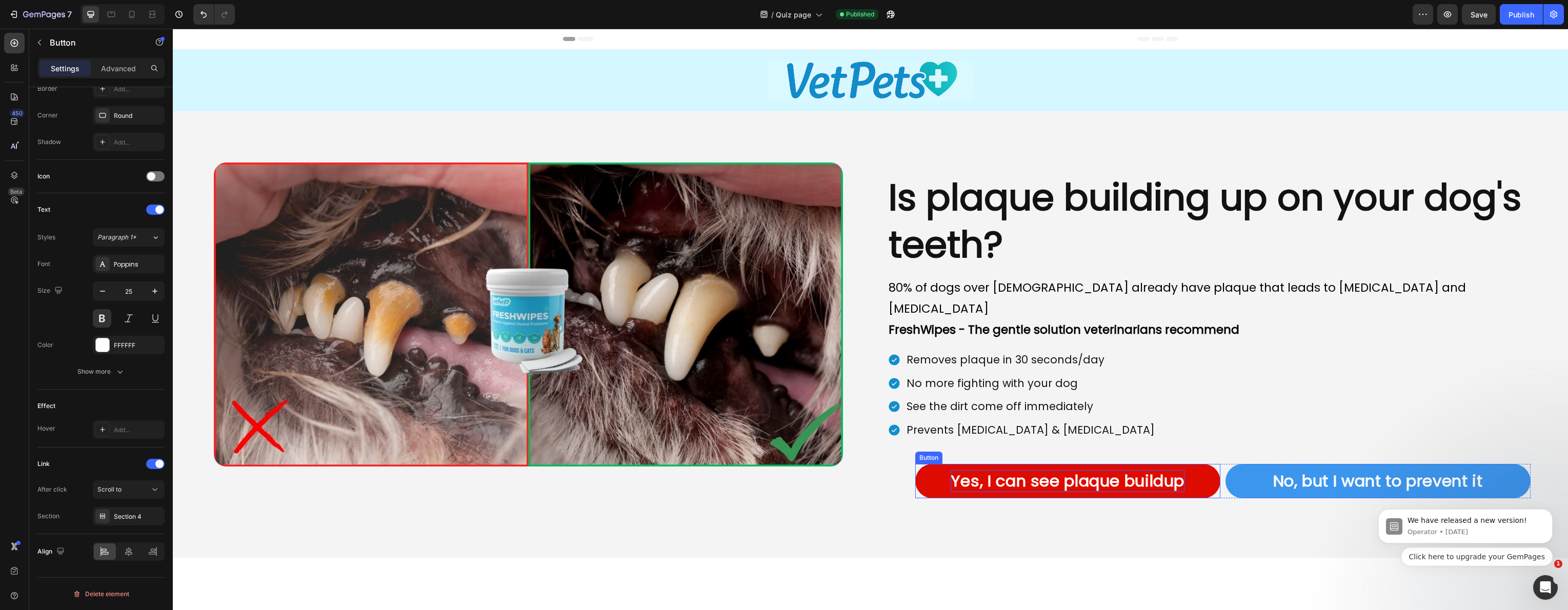
click at [1026, 470] on p "Yes, I can see plaque buildup" at bounding box center [1068, 481] width 234 height 22
click at [138, 518] on div "#gdC-ecNbjN" at bounding box center [128, 517] width 30 height 9
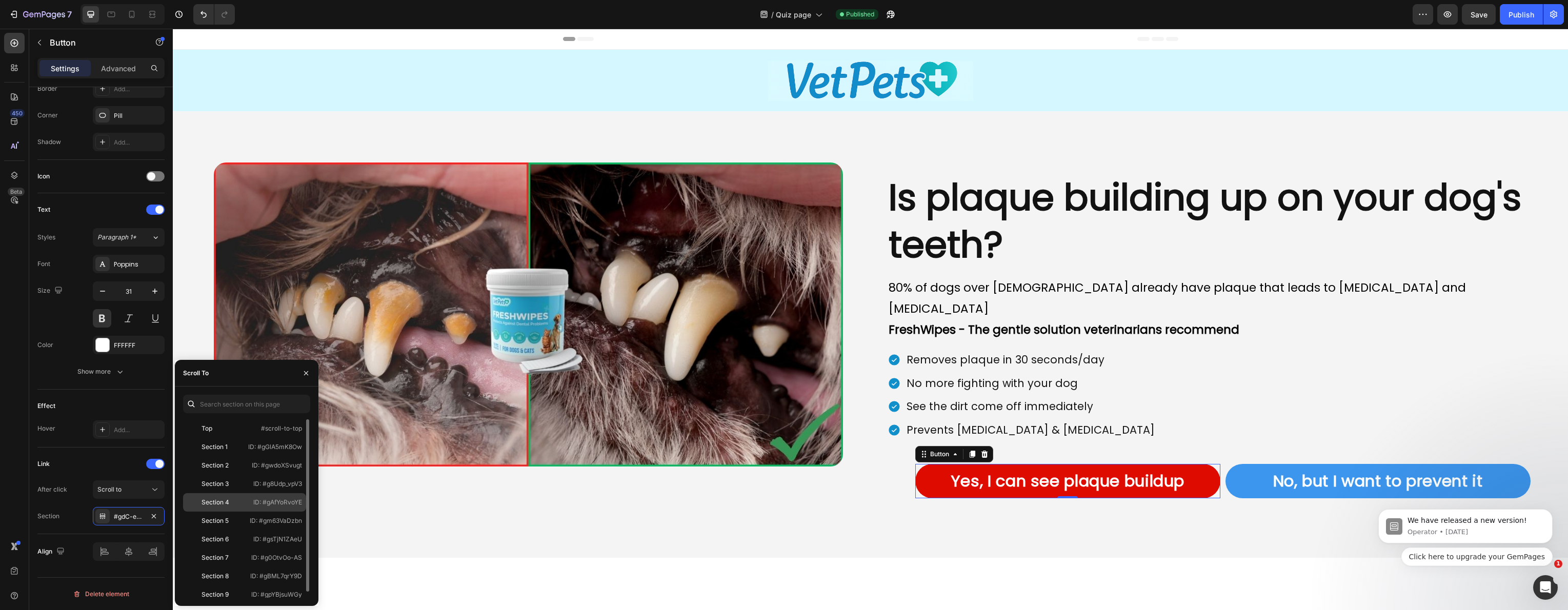
click at [223, 500] on div "Section 4" at bounding box center [215, 502] width 27 height 9
click at [109, 16] on icon at bounding box center [111, 14] width 10 height 10
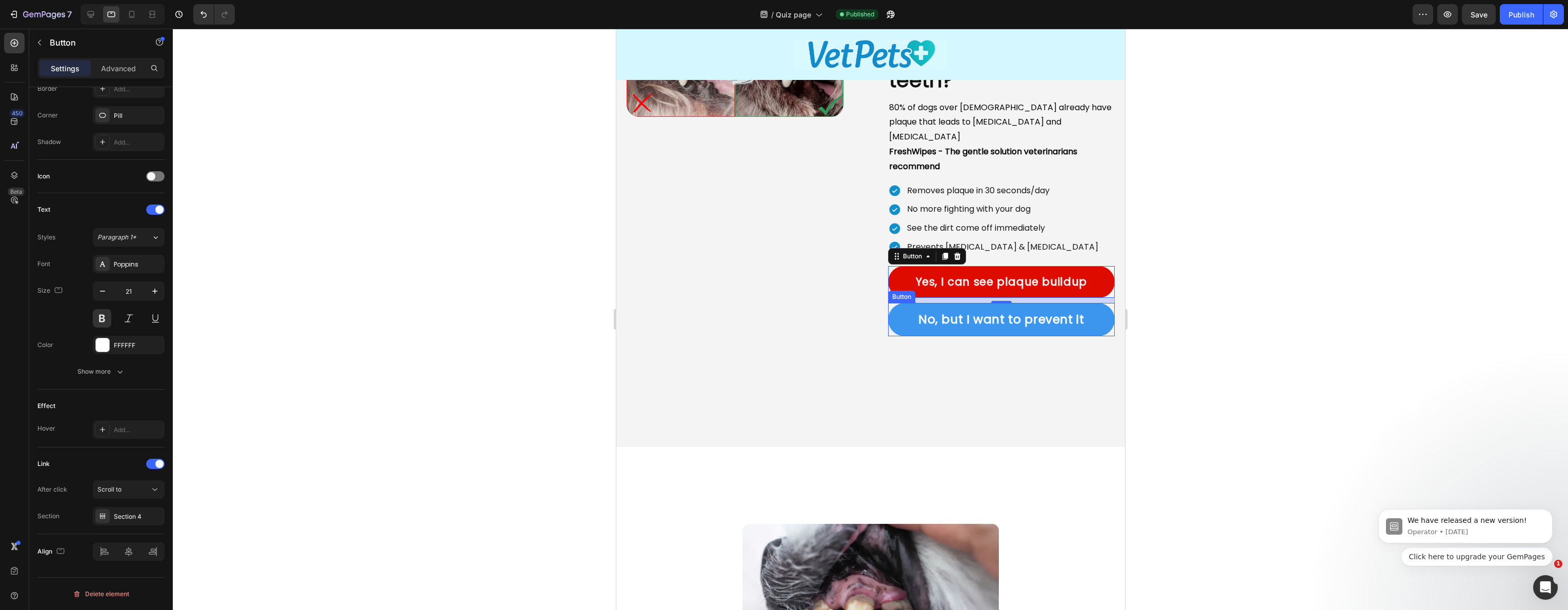
scroll to position [98, 0]
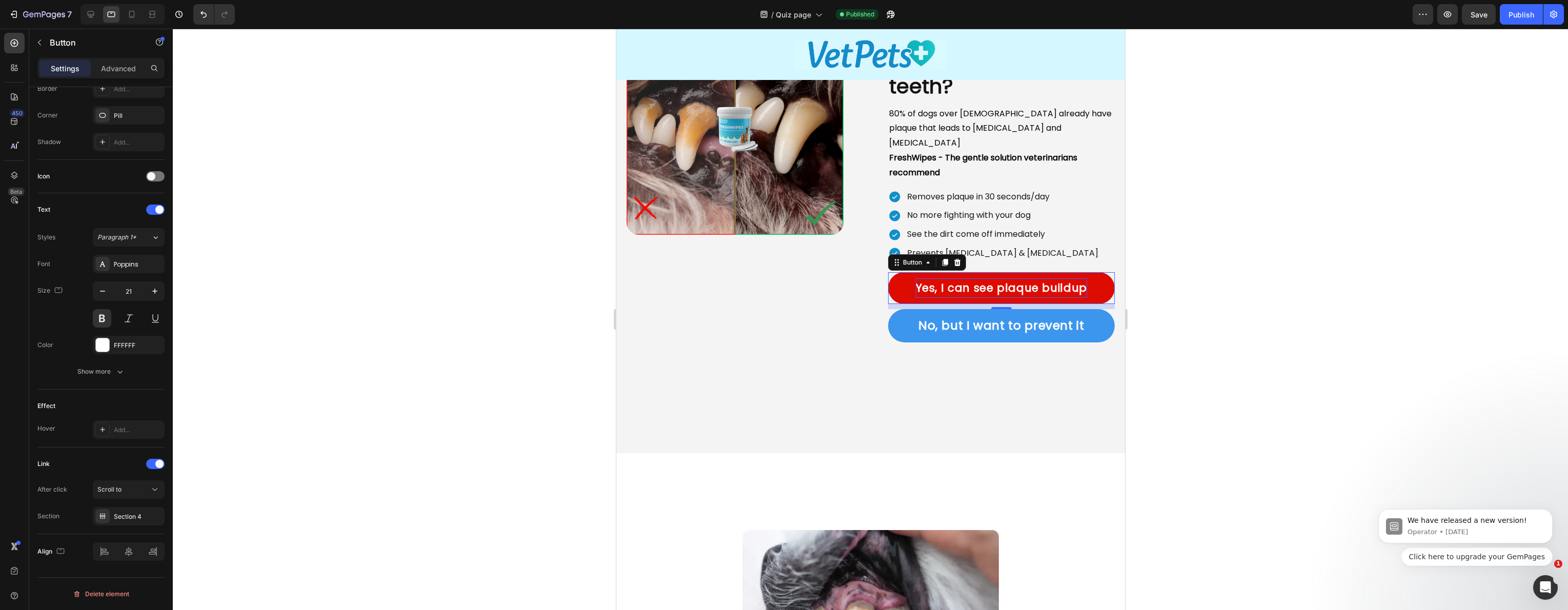
click at [953, 278] on p "Yes, I can see plaque buildup" at bounding box center [1001, 288] width 171 height 19
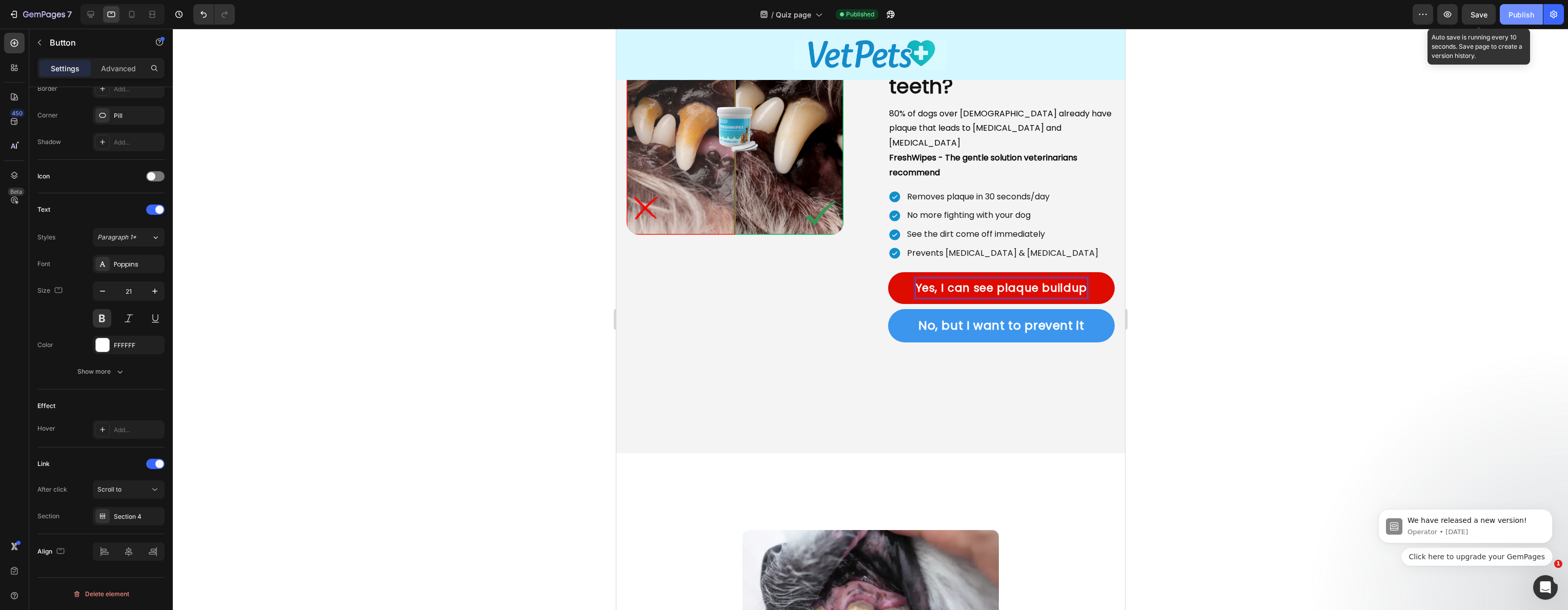
drag, startPoint x: 1469, startPoint y: 18, endPoint x: 1508, endPoint y: 13, distance: 39.3
click at [1469, 18] on button "Save" at bounding box center [1479, 15] width 34 height 21
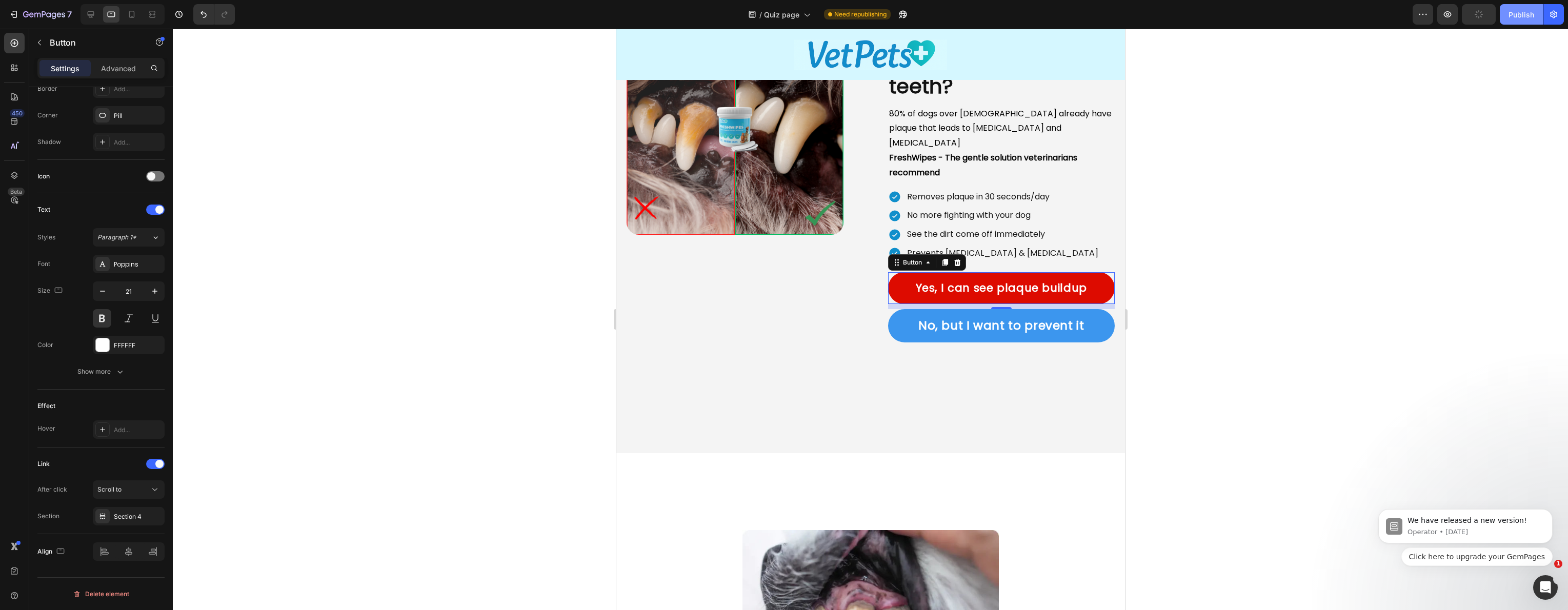
click at [1514, 13] on div "Publish" at bounding box center [1521, 15] width 26 height 11
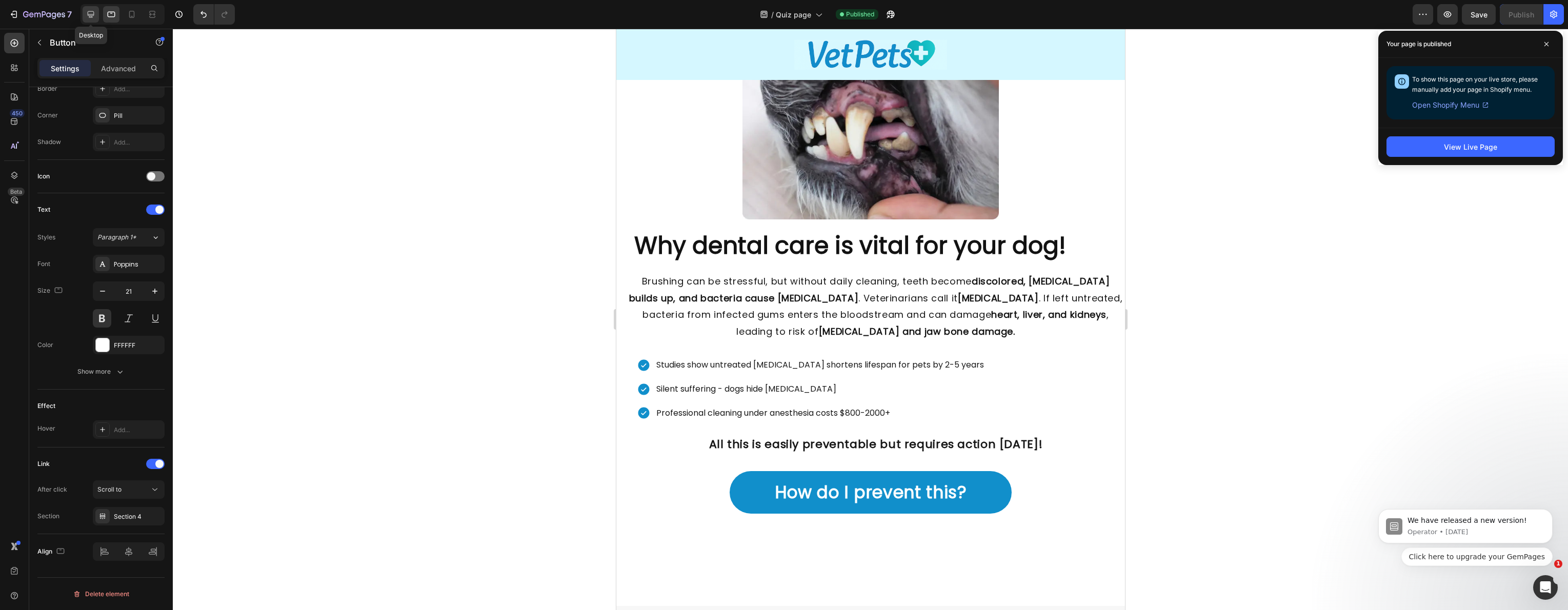
click at [91, 12] on icon at bounding box center [91, 14] width 10 height 10
type input "31"
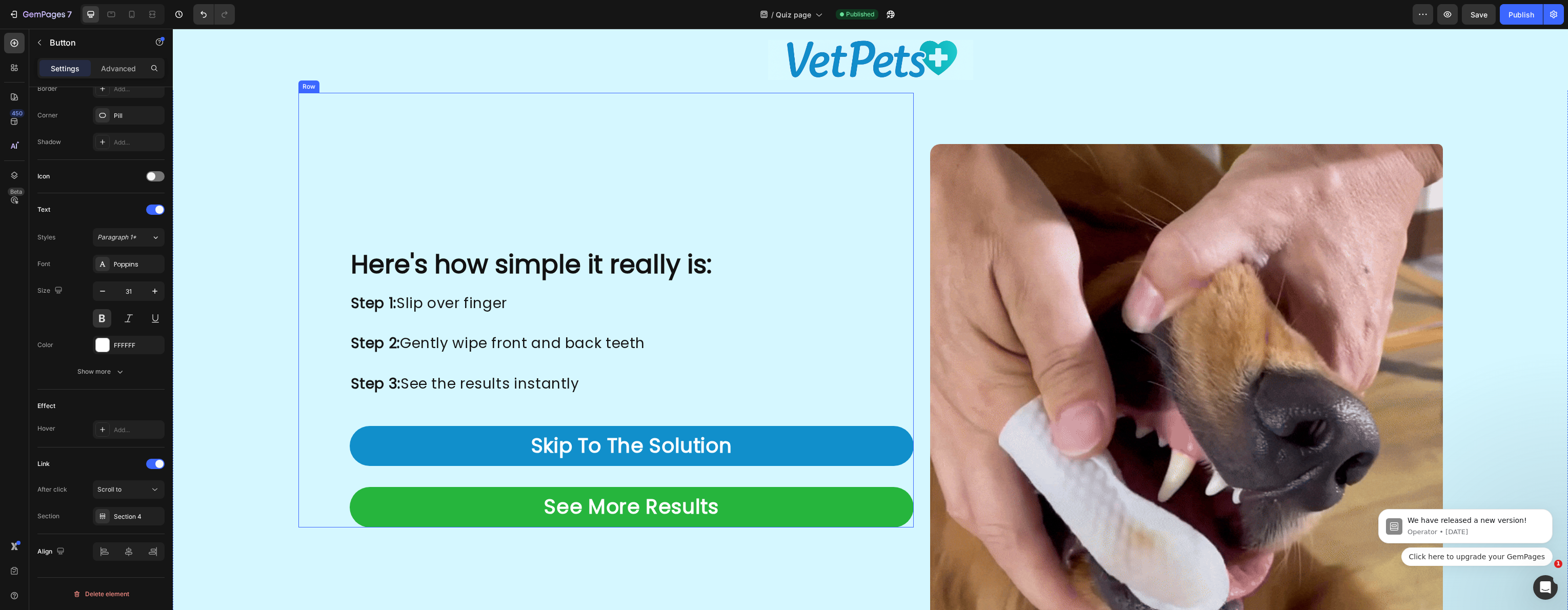
scroll to position [1890, 0]
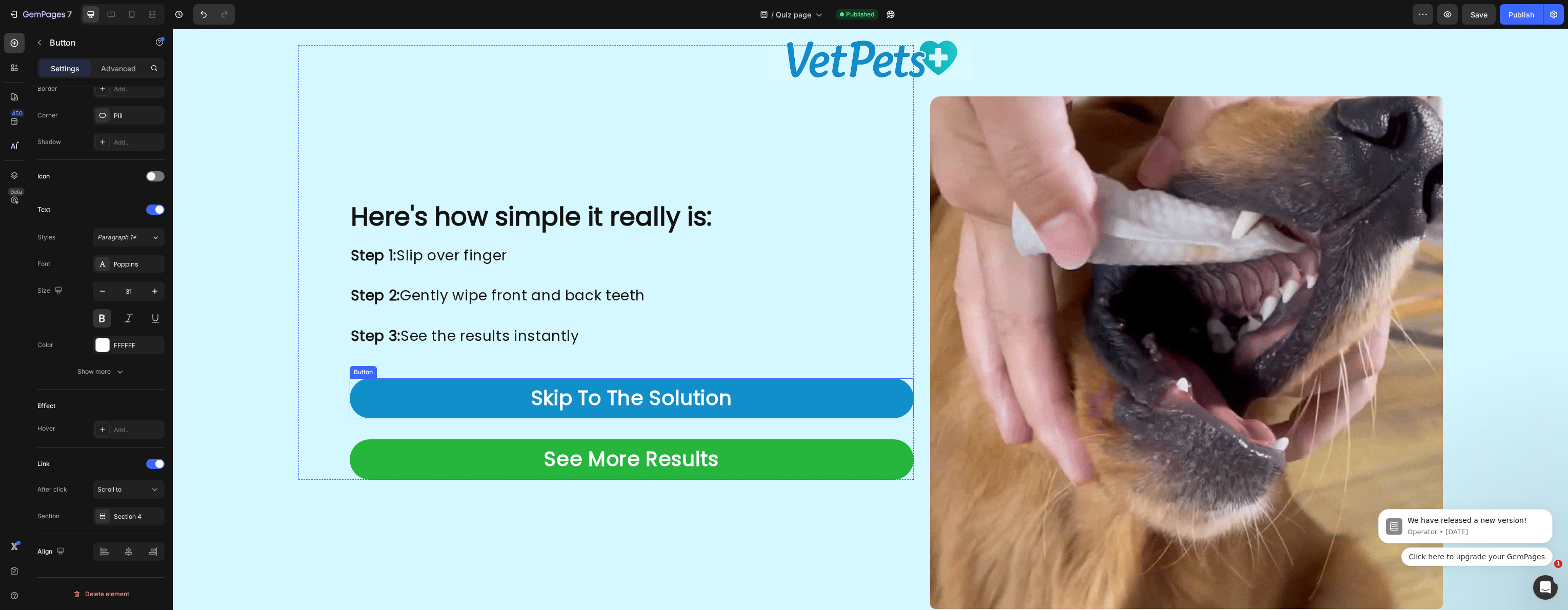
click at [468, 396] on link "Skip To The Solution" at bounding box center [632, 399] width 564 height 41
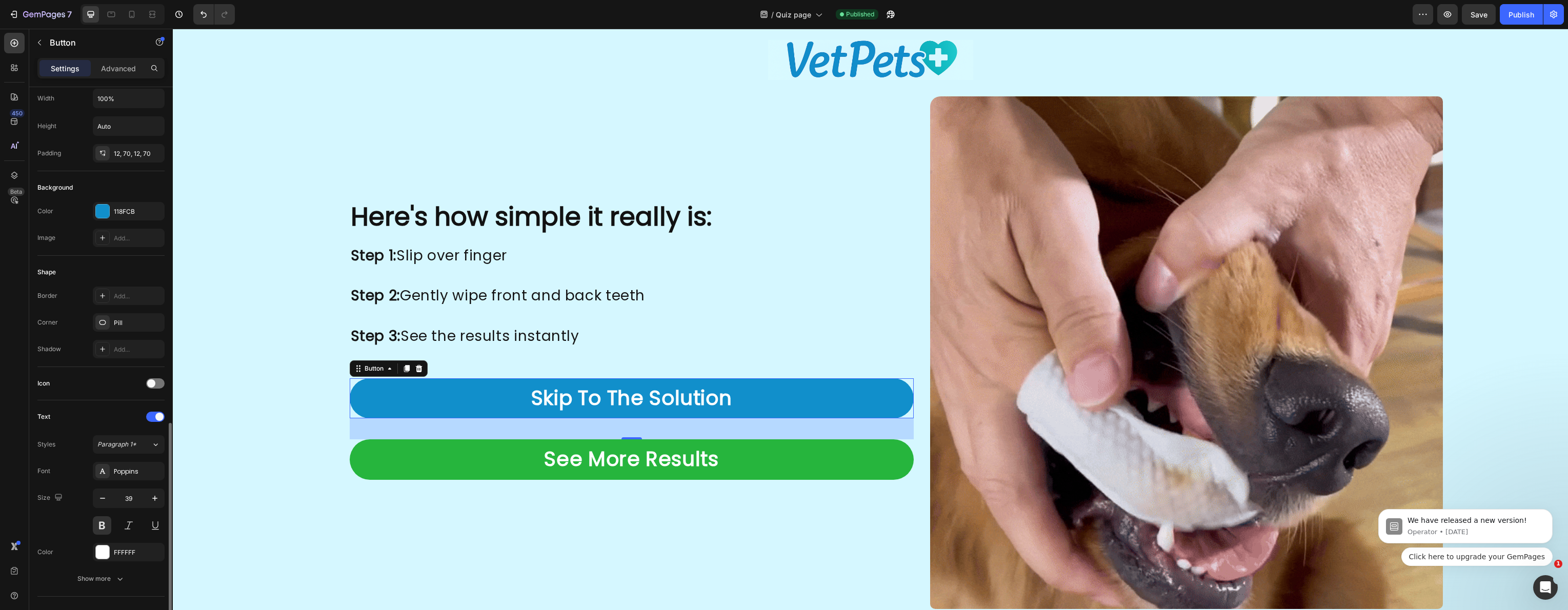
scroll to position [0, 0]
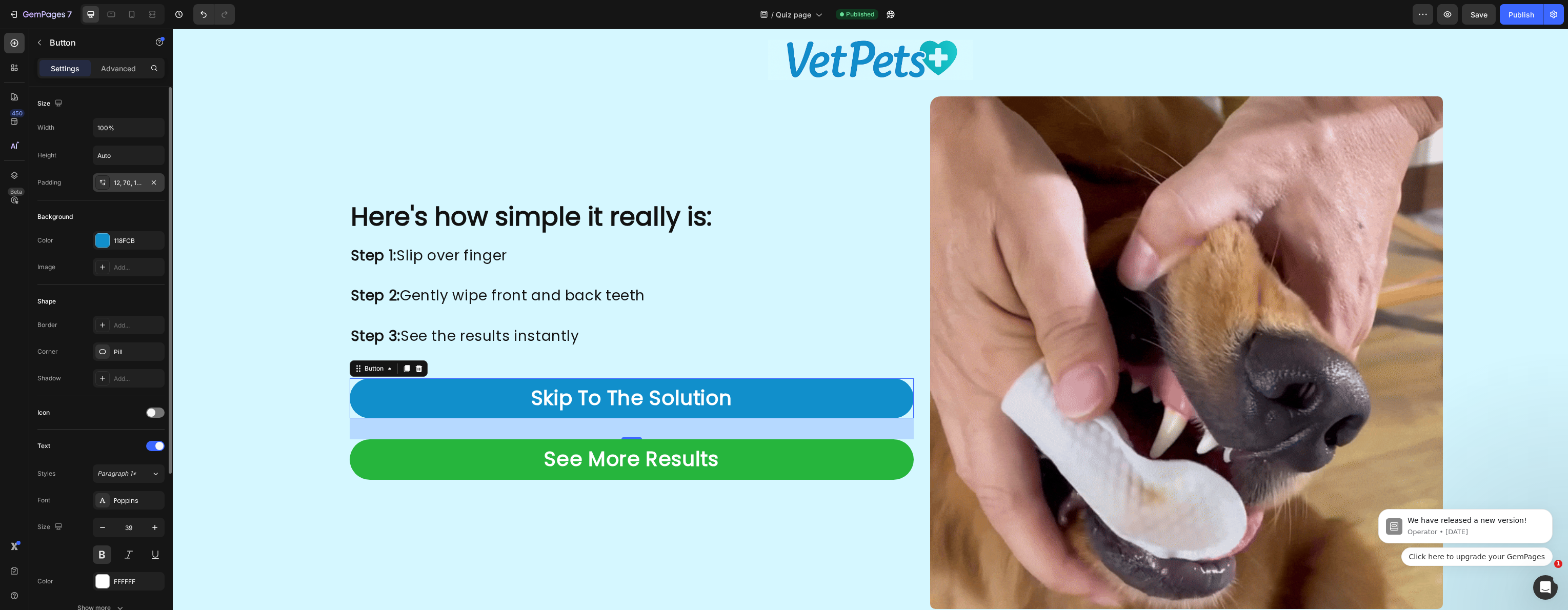
click at [125, 183] on div "12, 70, 12, 70" at bounding box center [128, 183] width 30 height 9
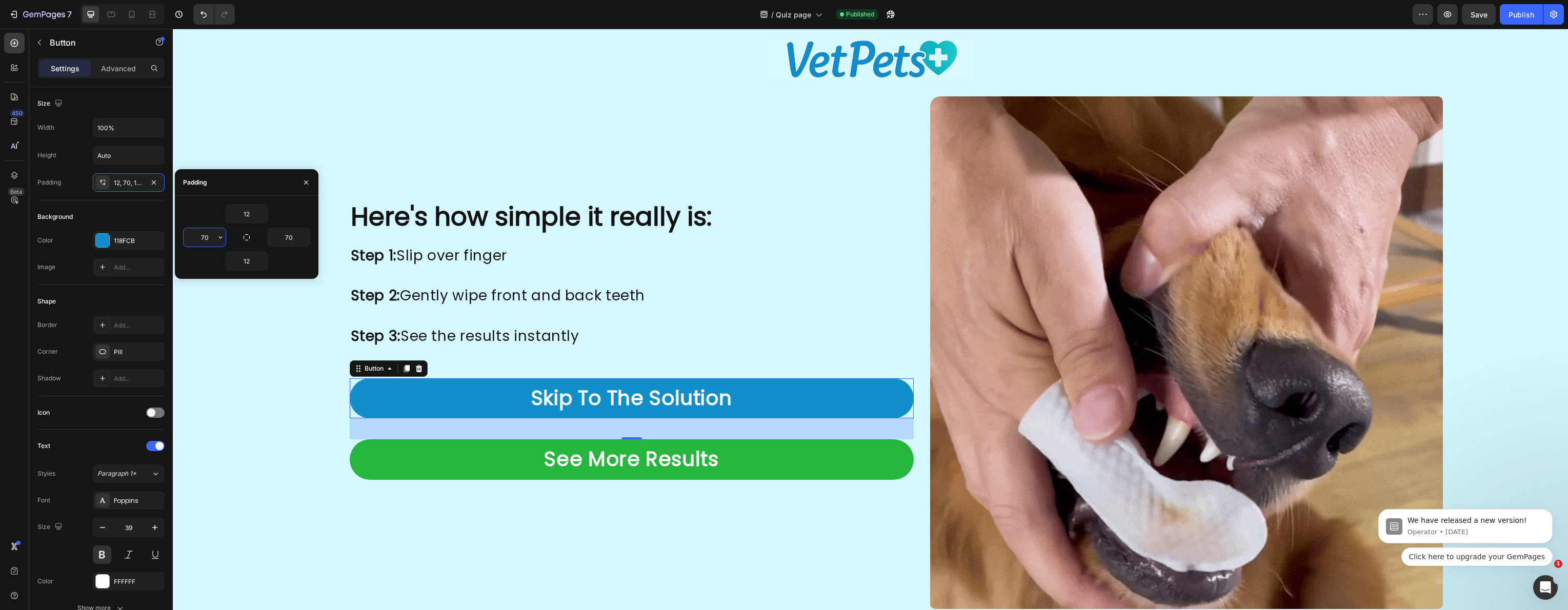
click at [209, 238] on input "70" at bounding box center [205, 237] width 42 height 18
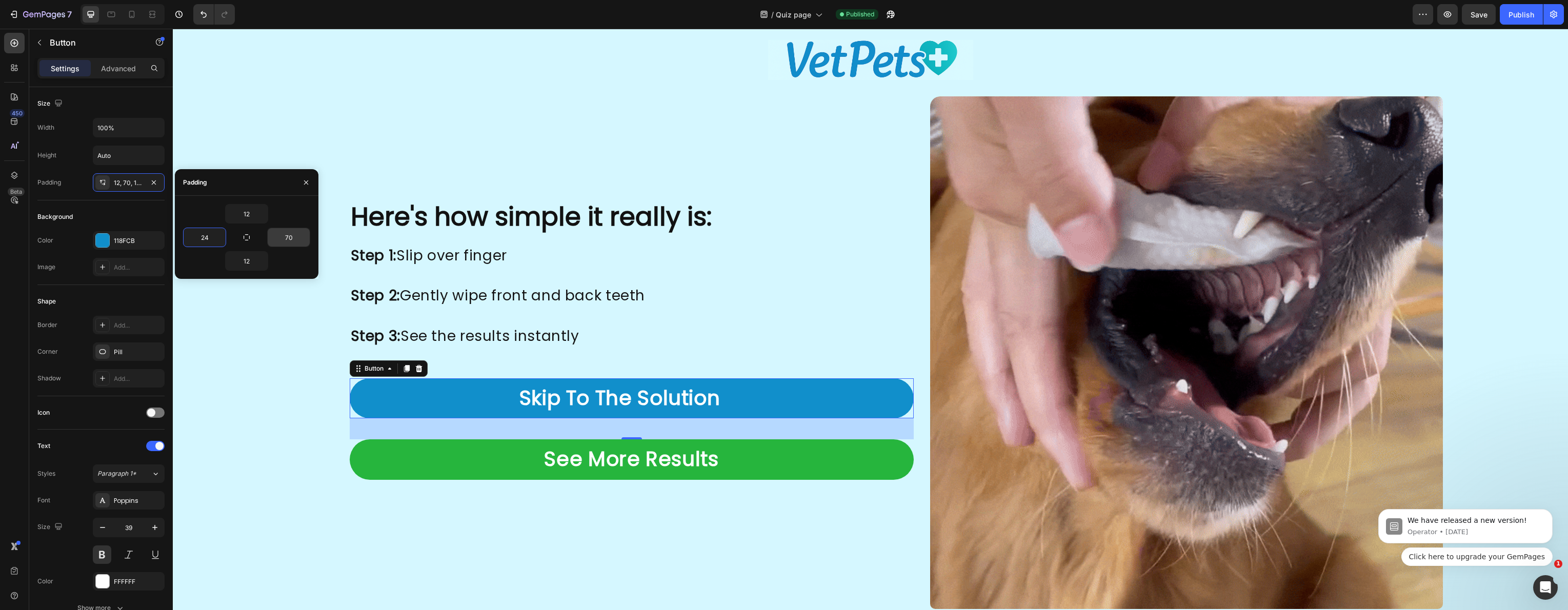
type input "24"
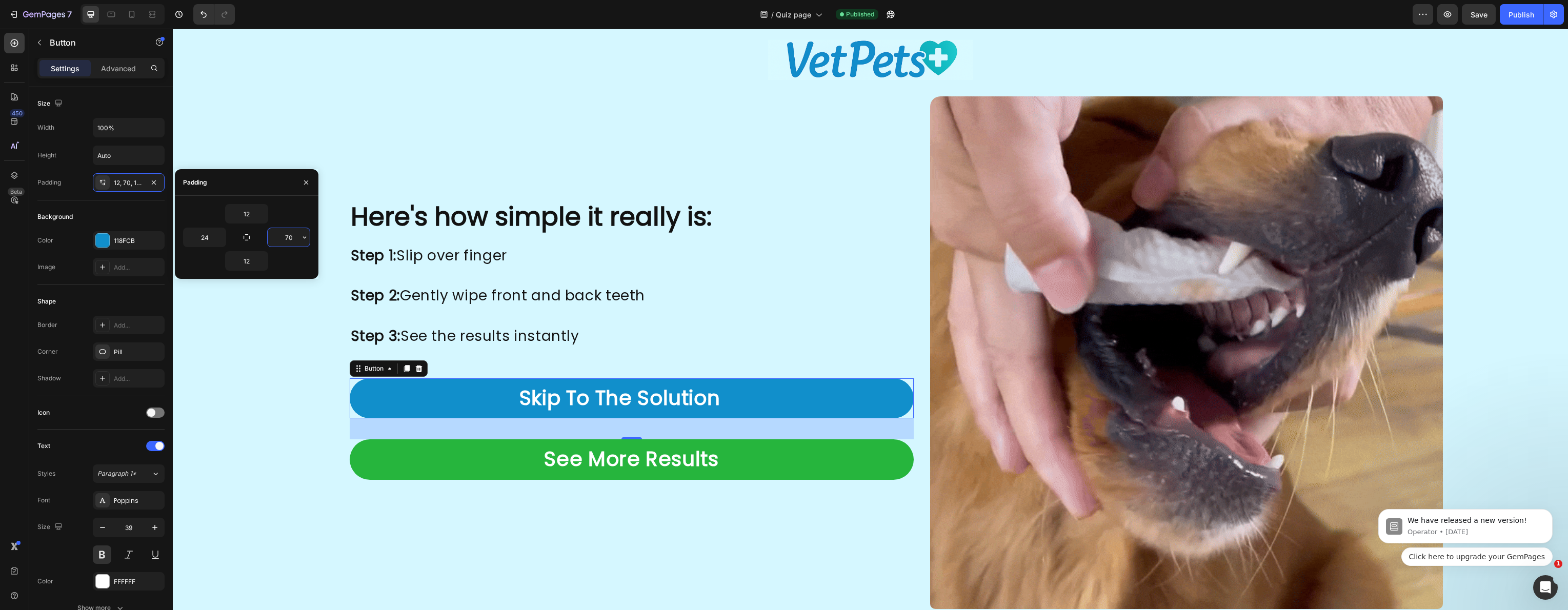
click at [292, 236] on input "70" at bounding box center [289, 237] width 42 height 18
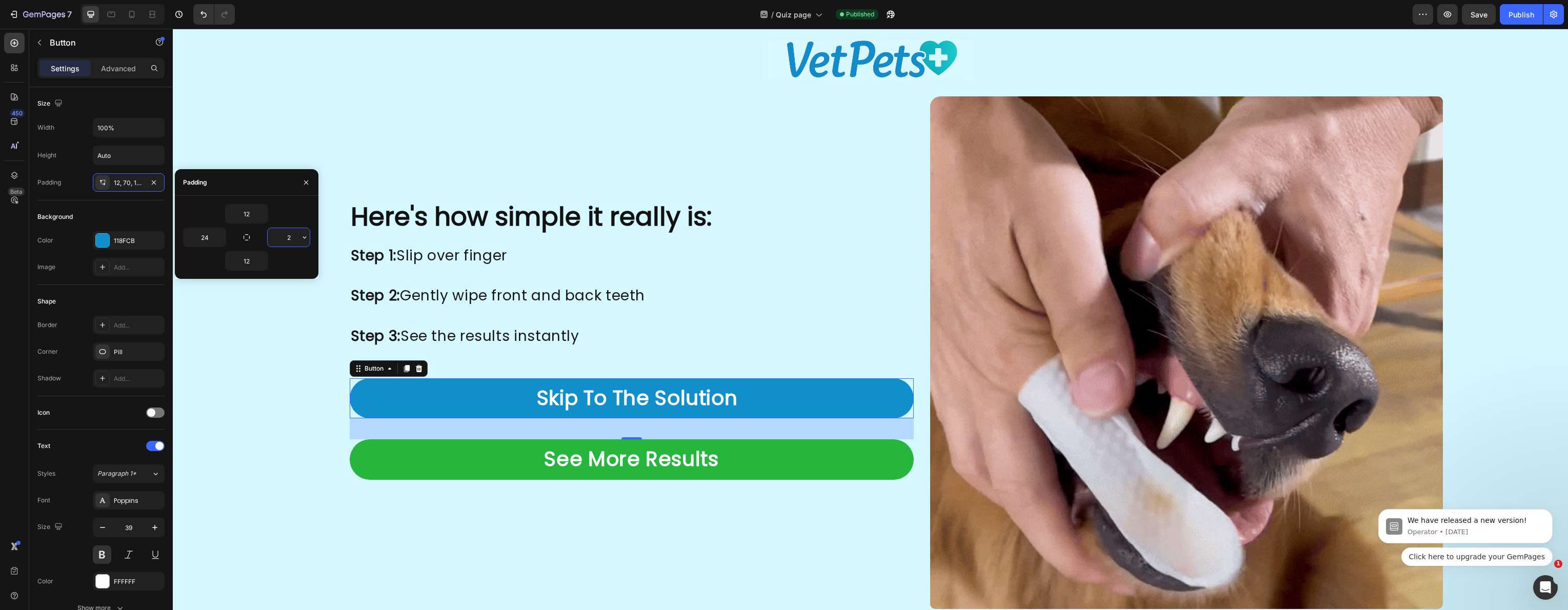
type input "24"
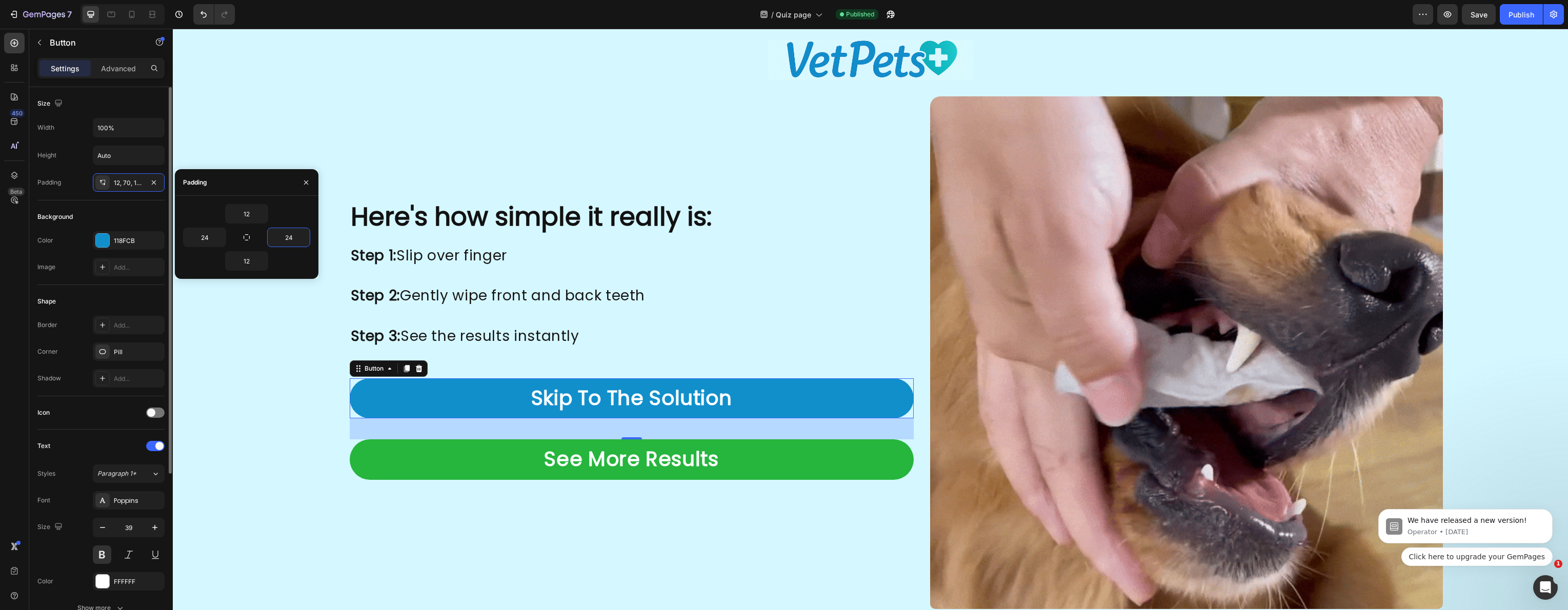
click at [83, 285] on div "Size Width 100% Height Auto Padding 12, 70, 12, 24" at bounding box center [100, 340] width 127 height 111
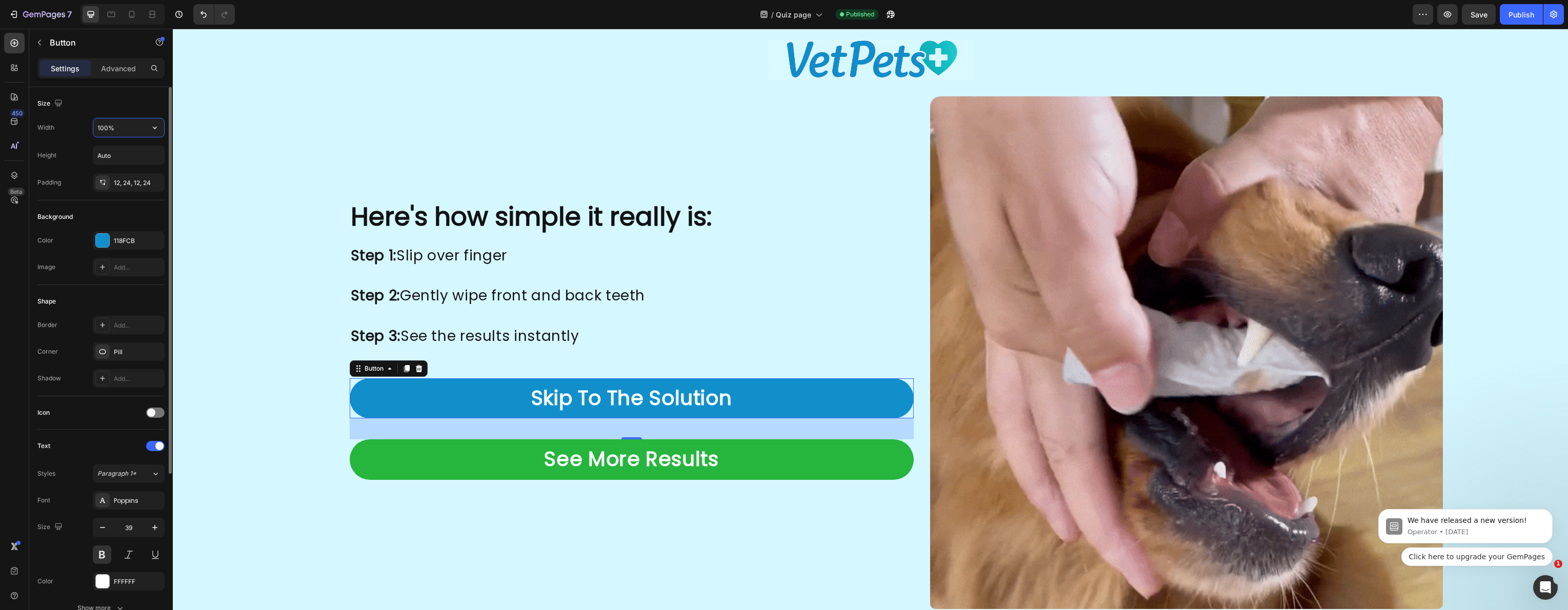
click at [117, 120] on input "100%" at bounding box center [128, 128] width 71 height 18
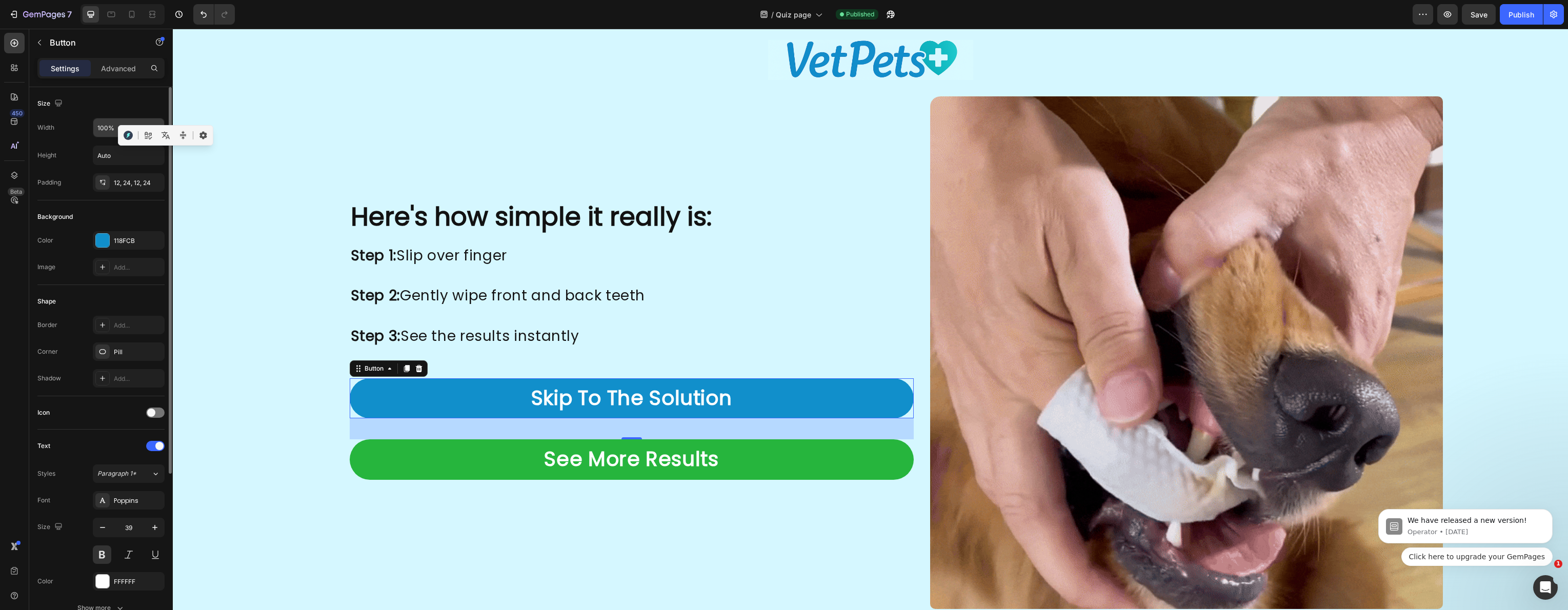
drag, startPoint x: 127, startPoint y: 128, endPoint x: 138, endPoint y: 131, distance: 11.4
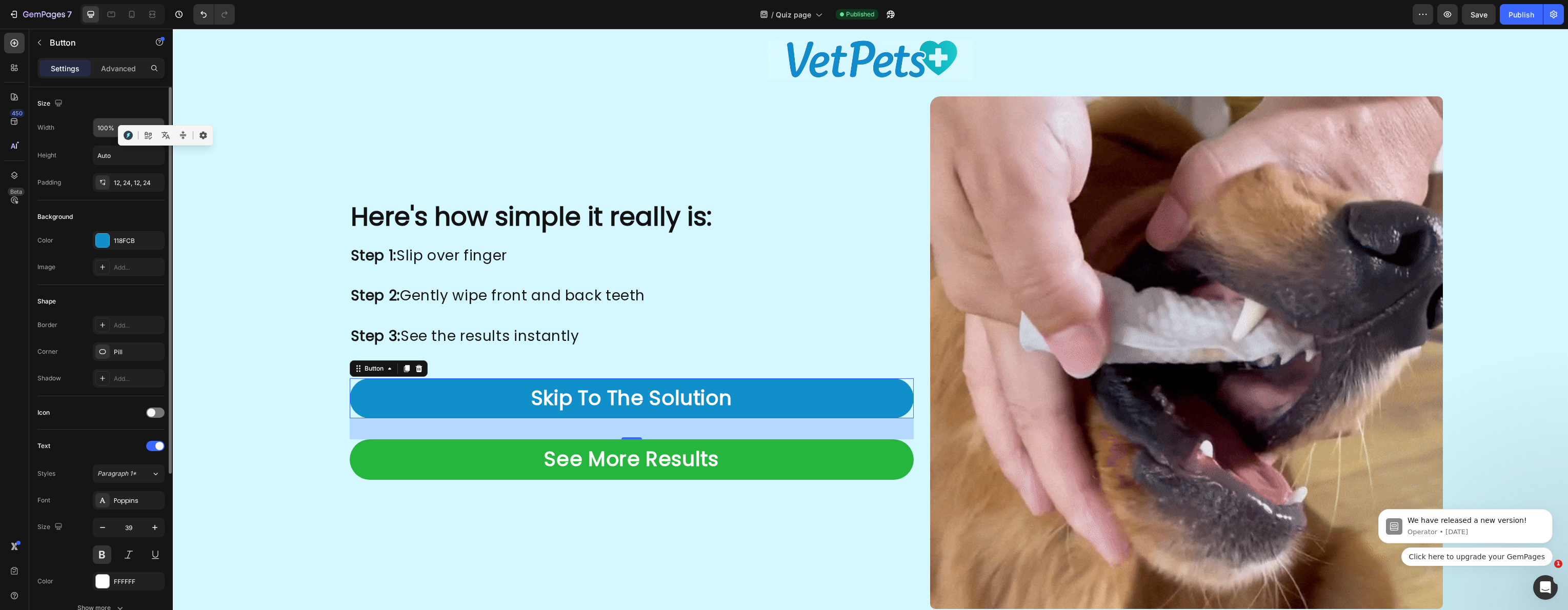
click at [127, 128] on button "button" at bounding box center [128, 135] width 15 height 15
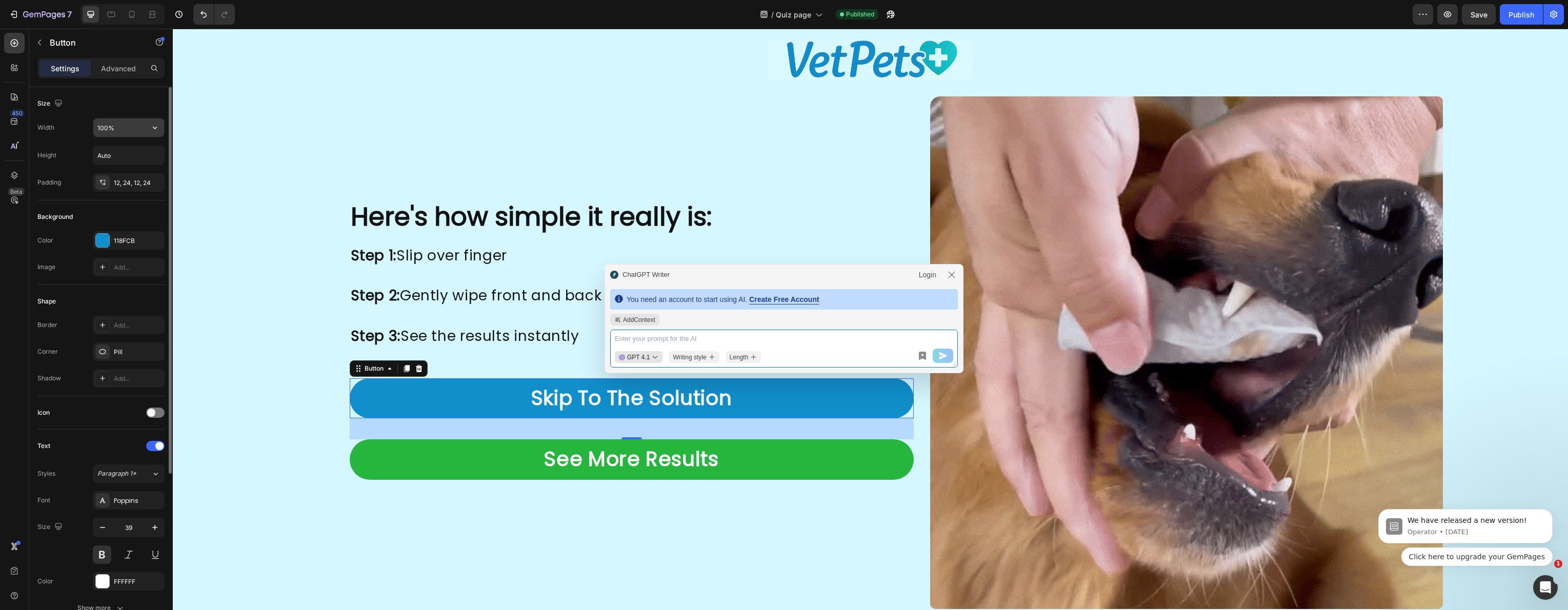
drag, startPoint x: 121, startPoint y: 127, endPoint x: 135, endPoint y: 131, distance: 14.6
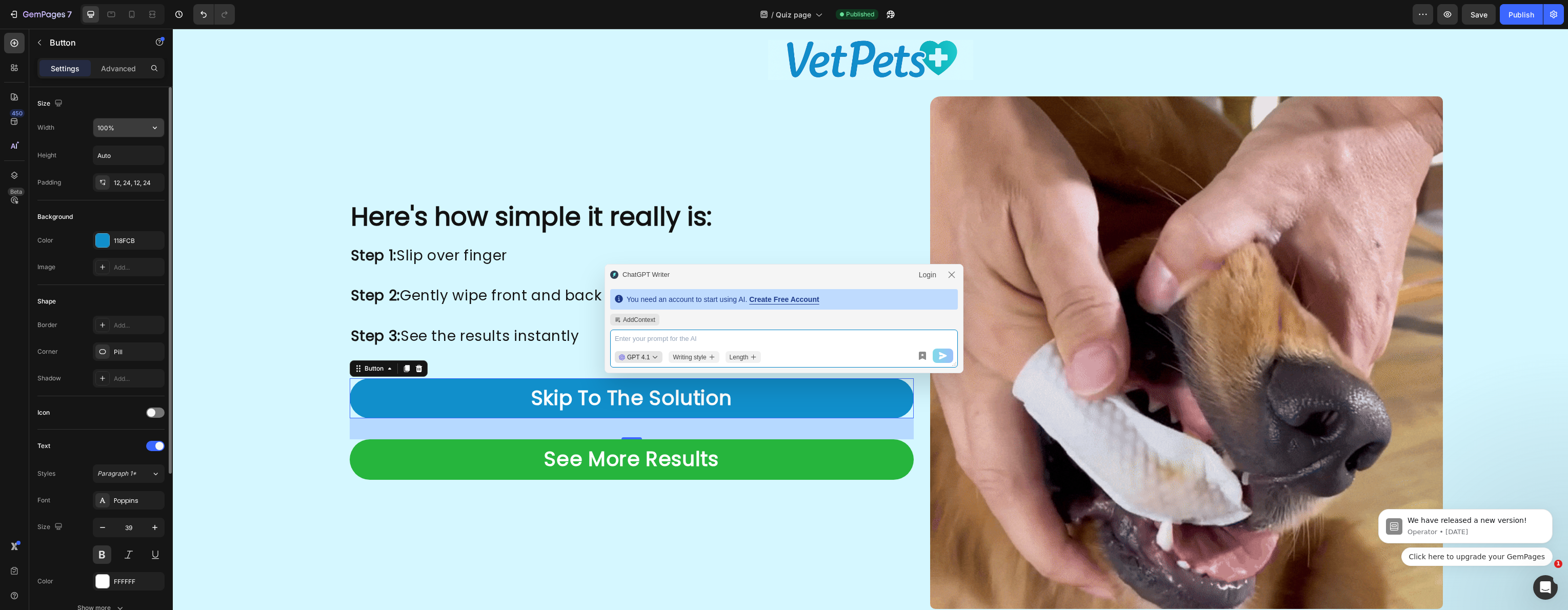
click at [121, 127] on input "100%" at bounding box center [128, 128] width 71 height 18
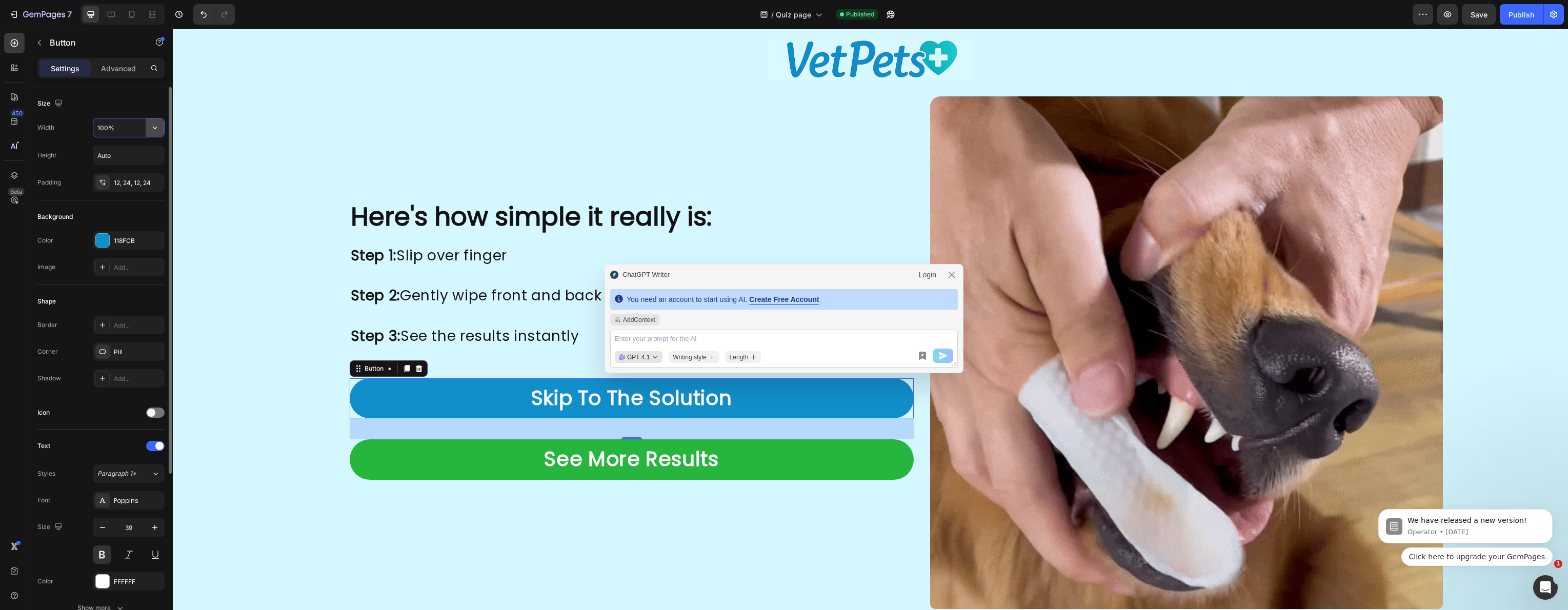
click at [164, 126] on div "100%" at bounding box center [128, 128] width 72 height 19
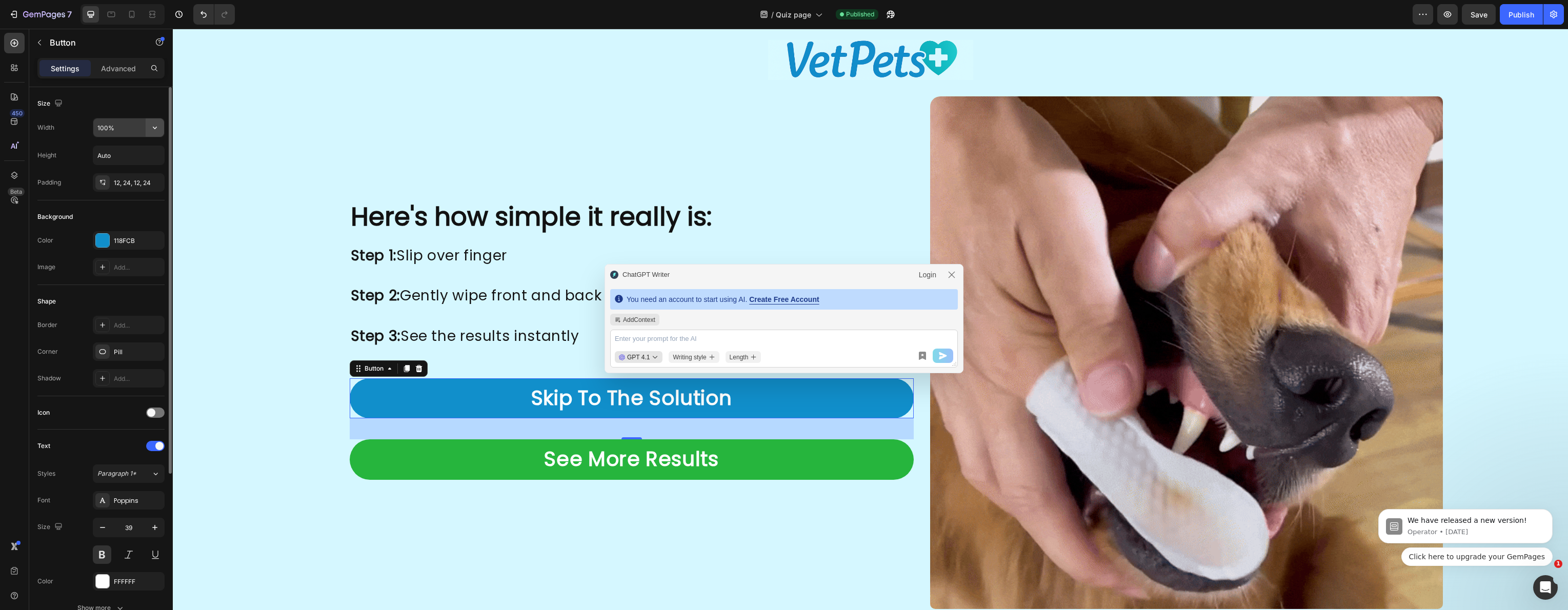
click at [153, 129] on icon "button" at bounding box center [155, 127] width 10 height 10
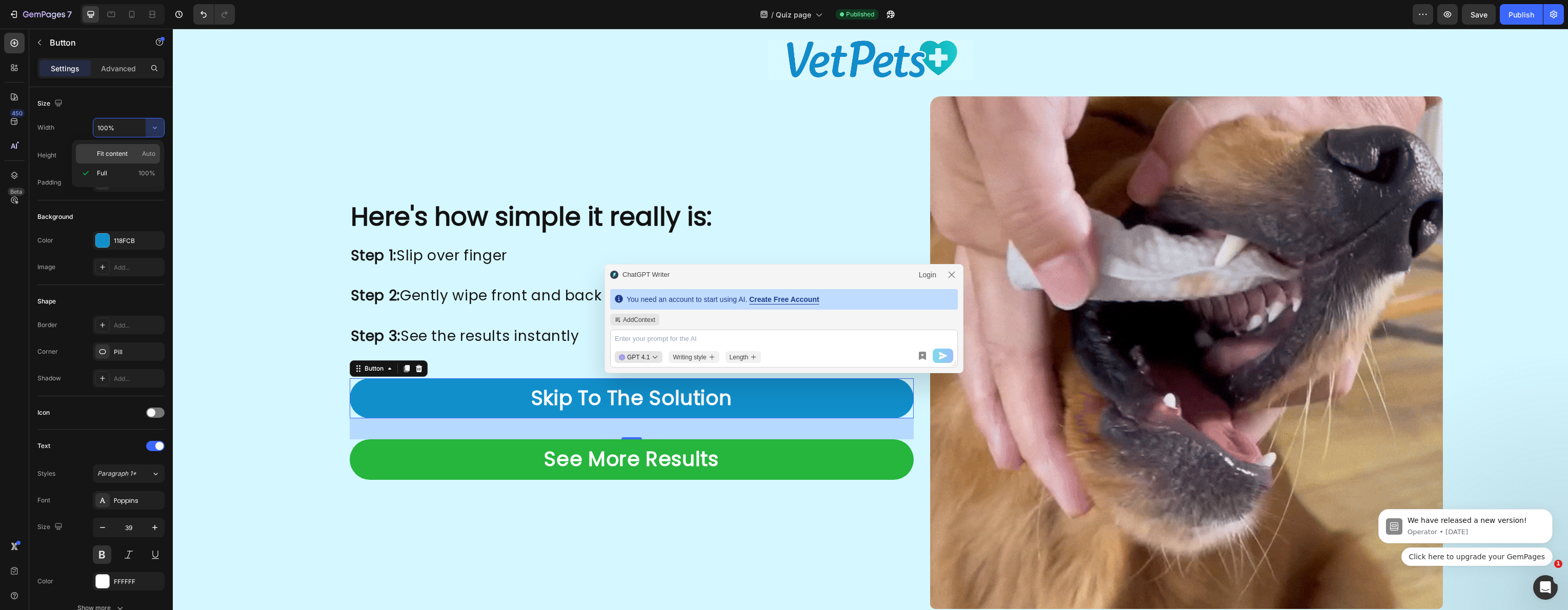
click at [118, 155] on span "Fit content" at bounding box center [112, 153] width 31 height 9
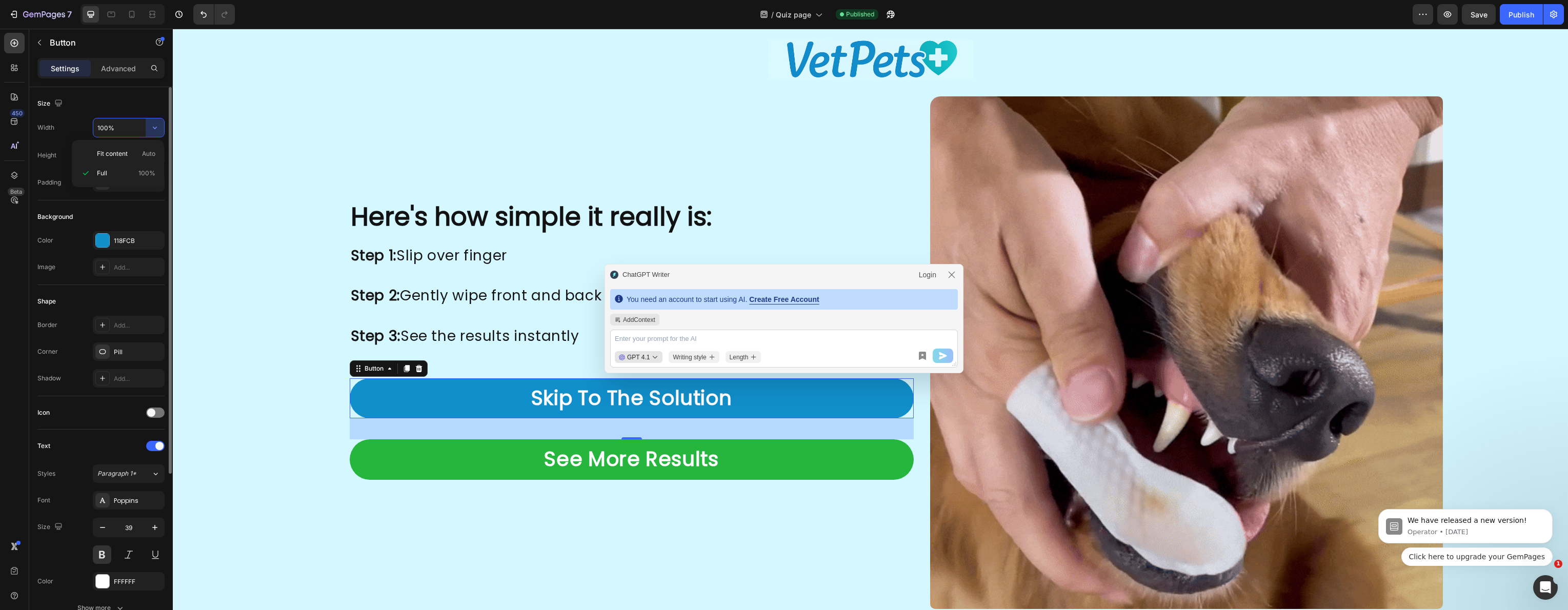
type input "Auto"
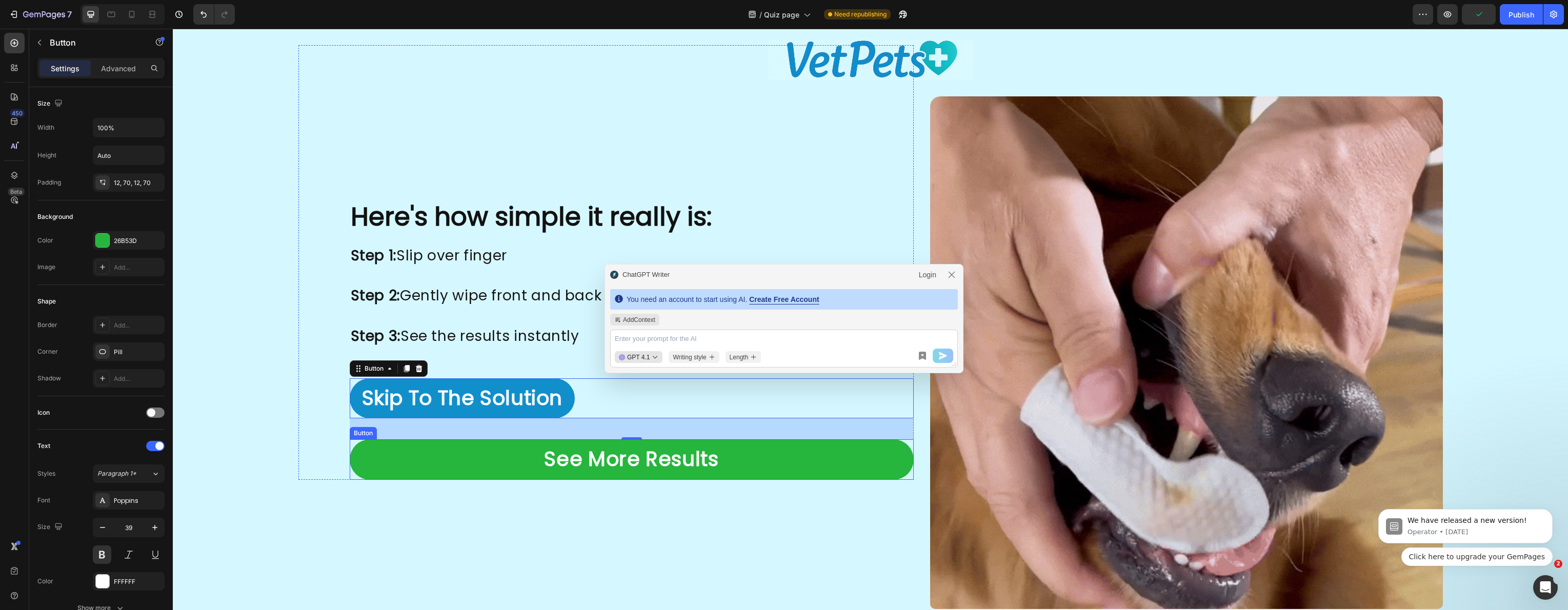
click at [477, 447] on link "See More Results" at bounding box center [632, 460] width 564 height 41
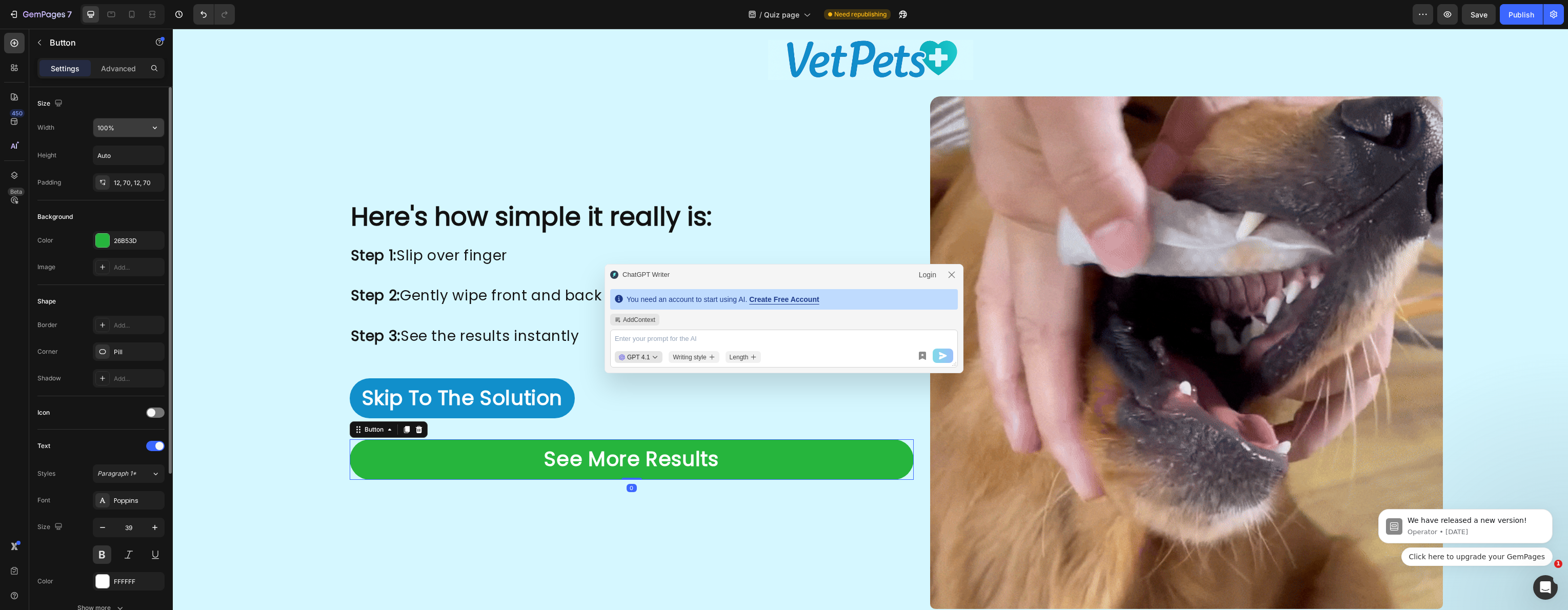
click at [117, 135] on input "100%" at bounding box center [128, 128] width 71 height 18
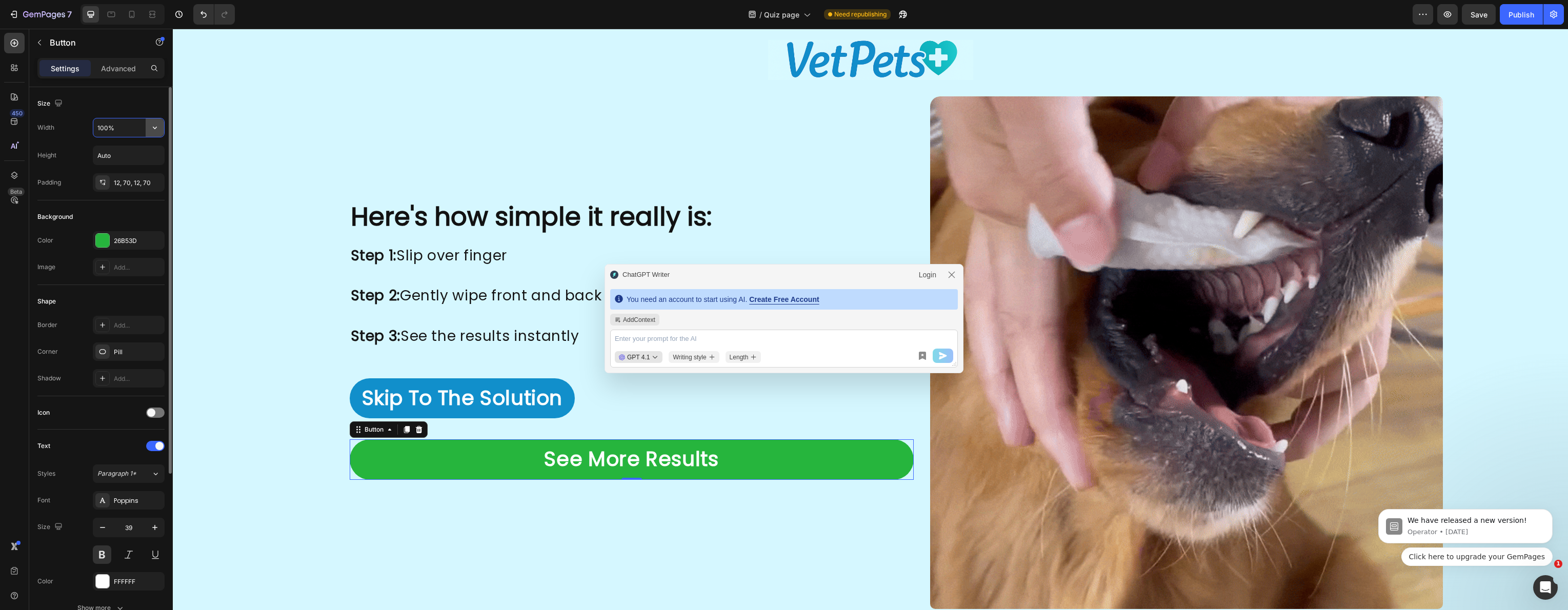
click at [155, 130] on icon "button" at bounding box center [155, 127] width 10 height 10
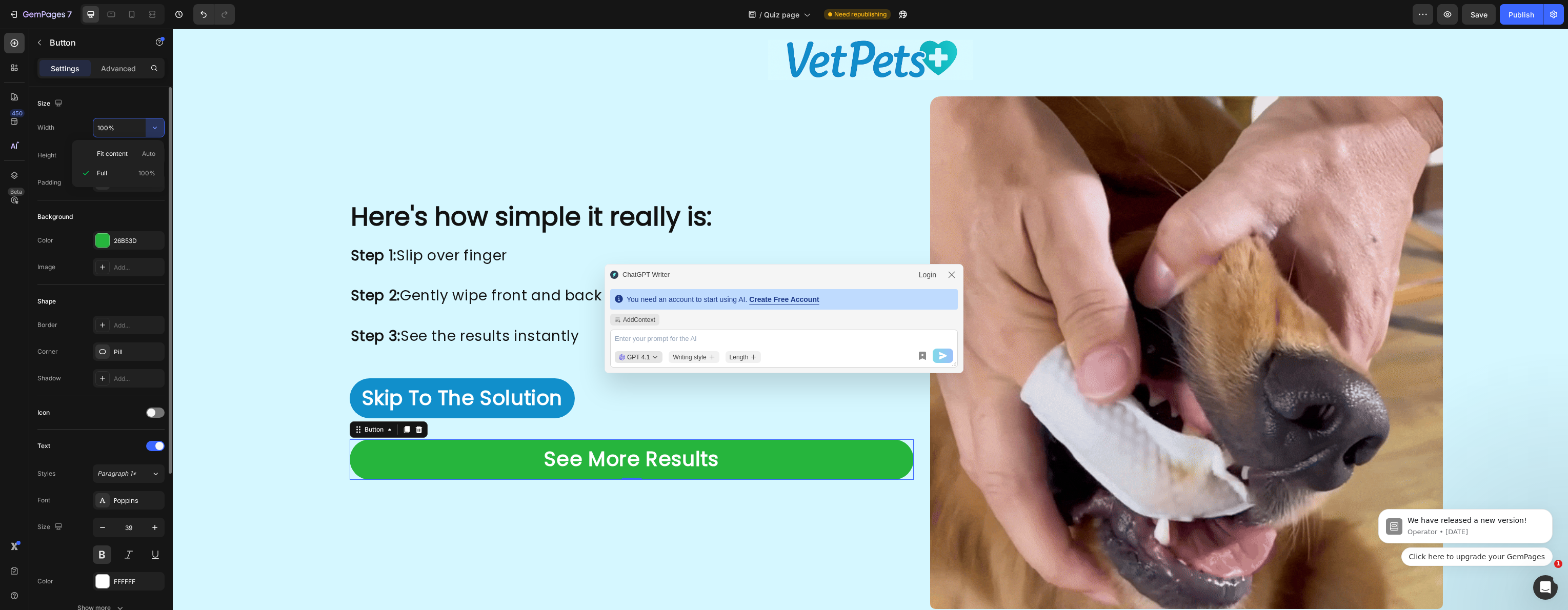
click at [114, 155] on span "Fit content" at bounding box center [112, 153] width 31 height 9
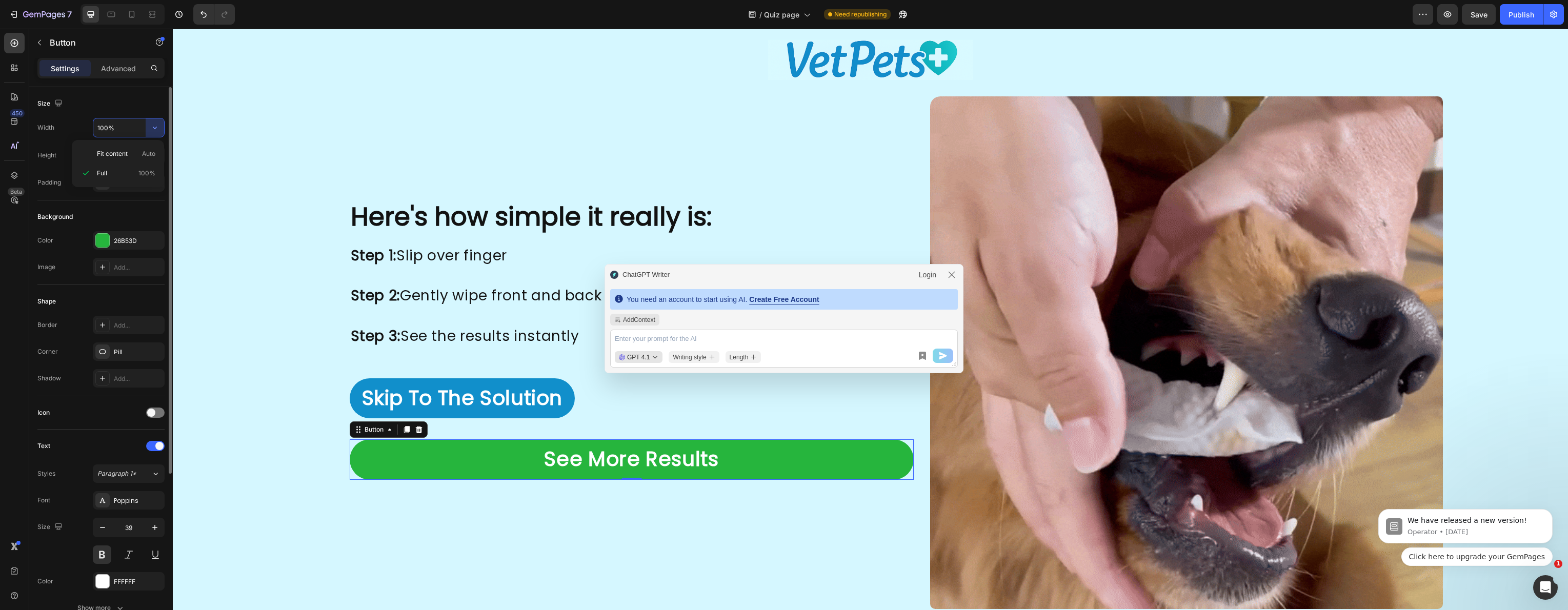
type input "Auto"
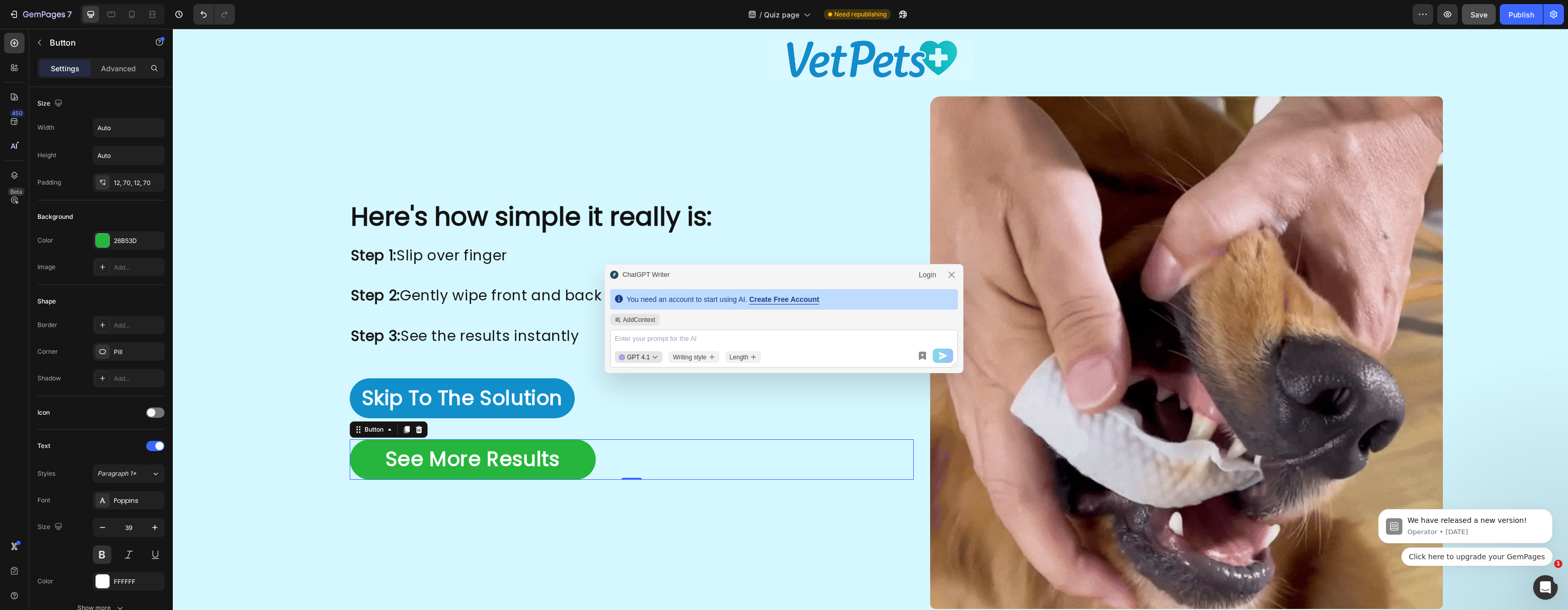
click at [1478, 23] on button "Save" at bounding box center [1479, 15] width 34 height 21
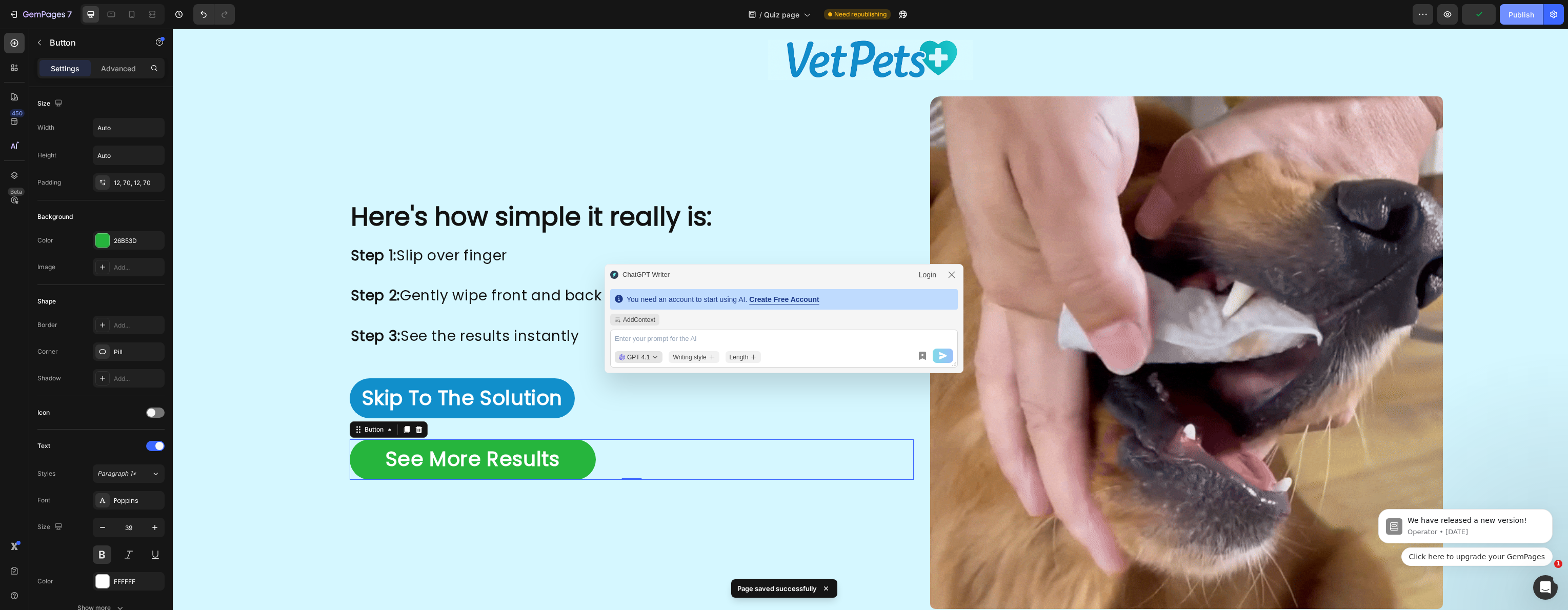
click at [1527, 18] on div "Publish" at bounding box center [1521, 15] width 26 height 11
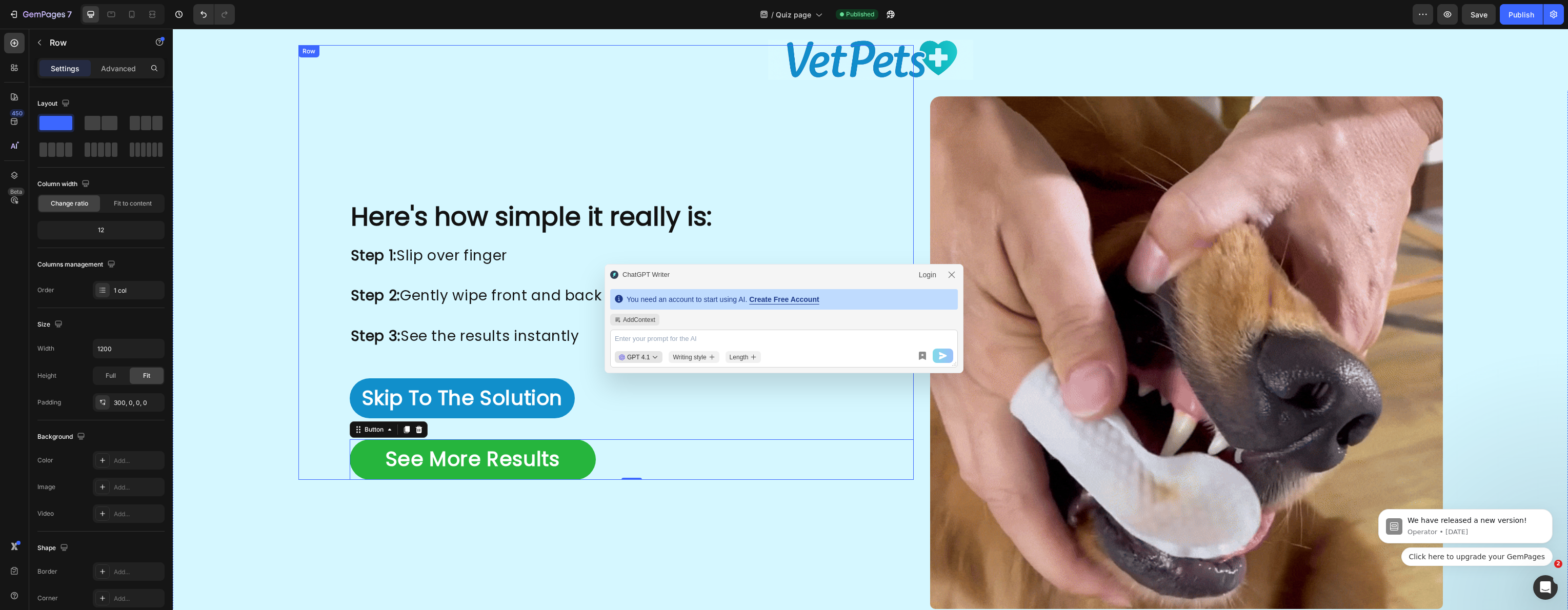
click at [888, 186] on div "Here's how simple it really is: Heading Image Image Step 1: Slip over finger St…" at bounding box center [606, 262] width 615 height 435
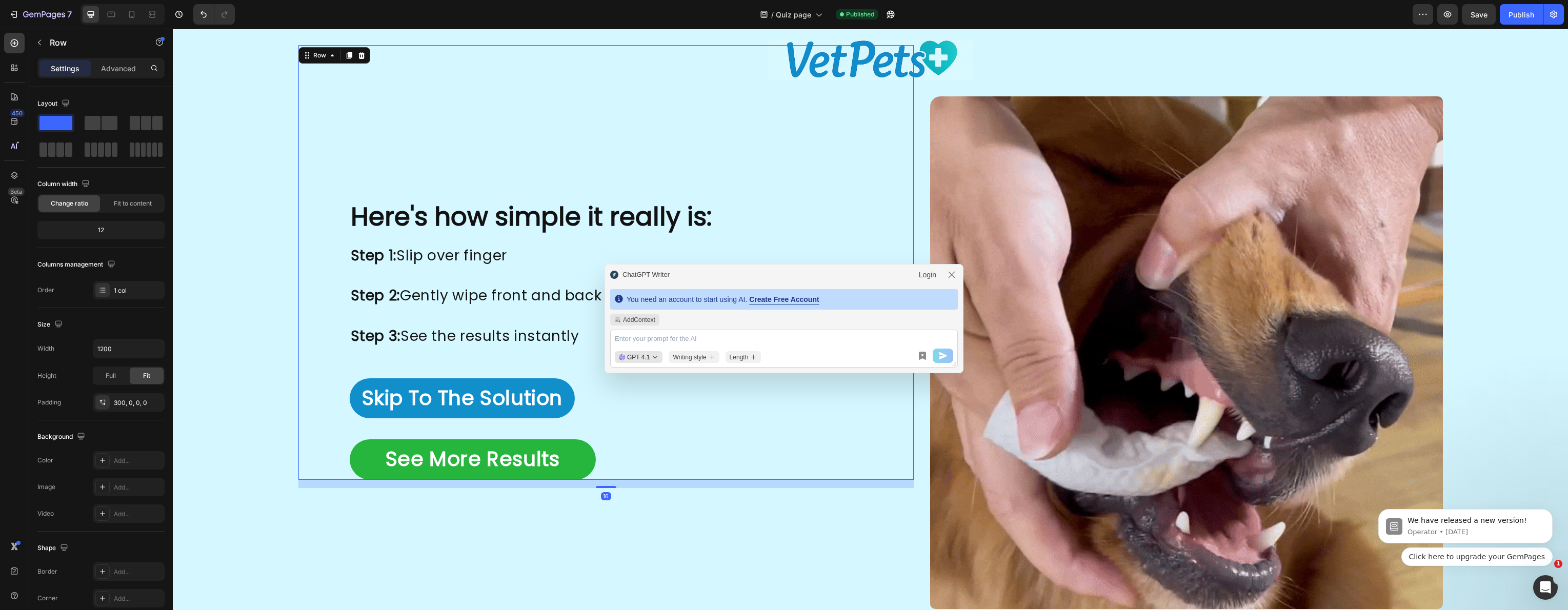
click at [85, 68] on div "Settings" at bounding box center [65, 68] width 51 height 16
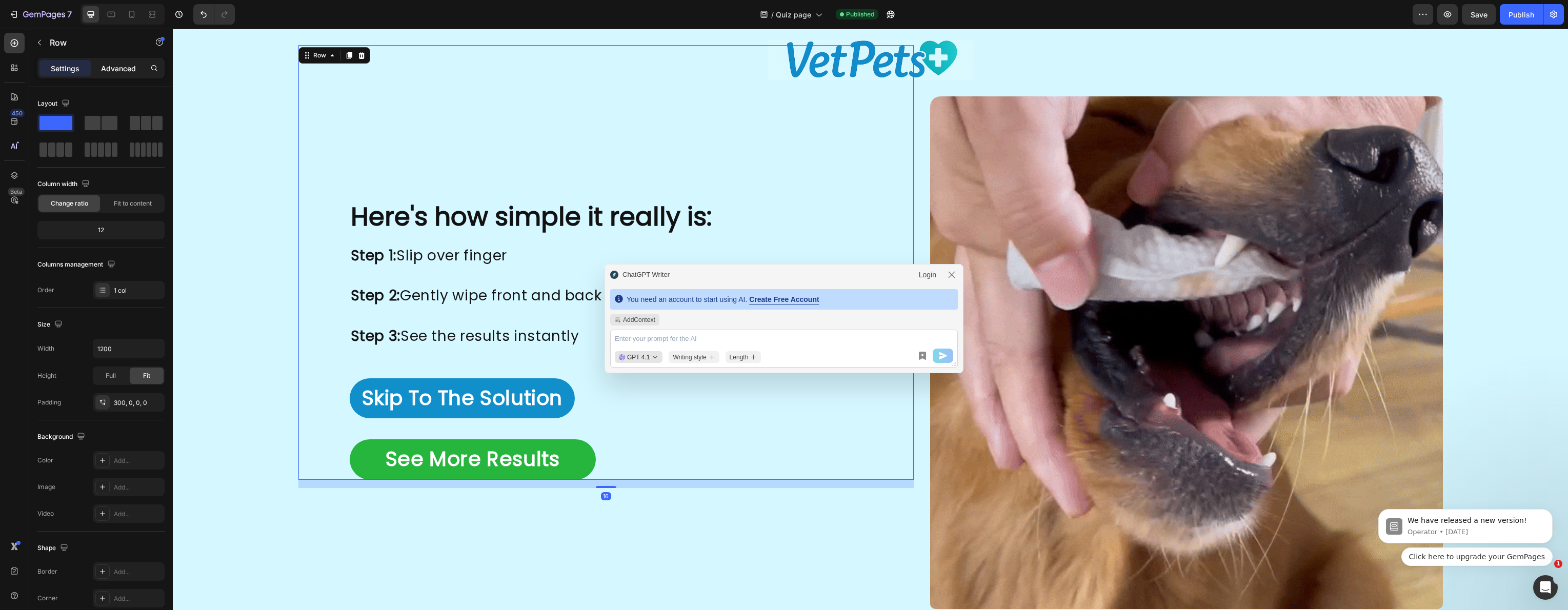
click at [114, 64] on p "Advanced" at bounding box center [118, 69] width 35 height 11
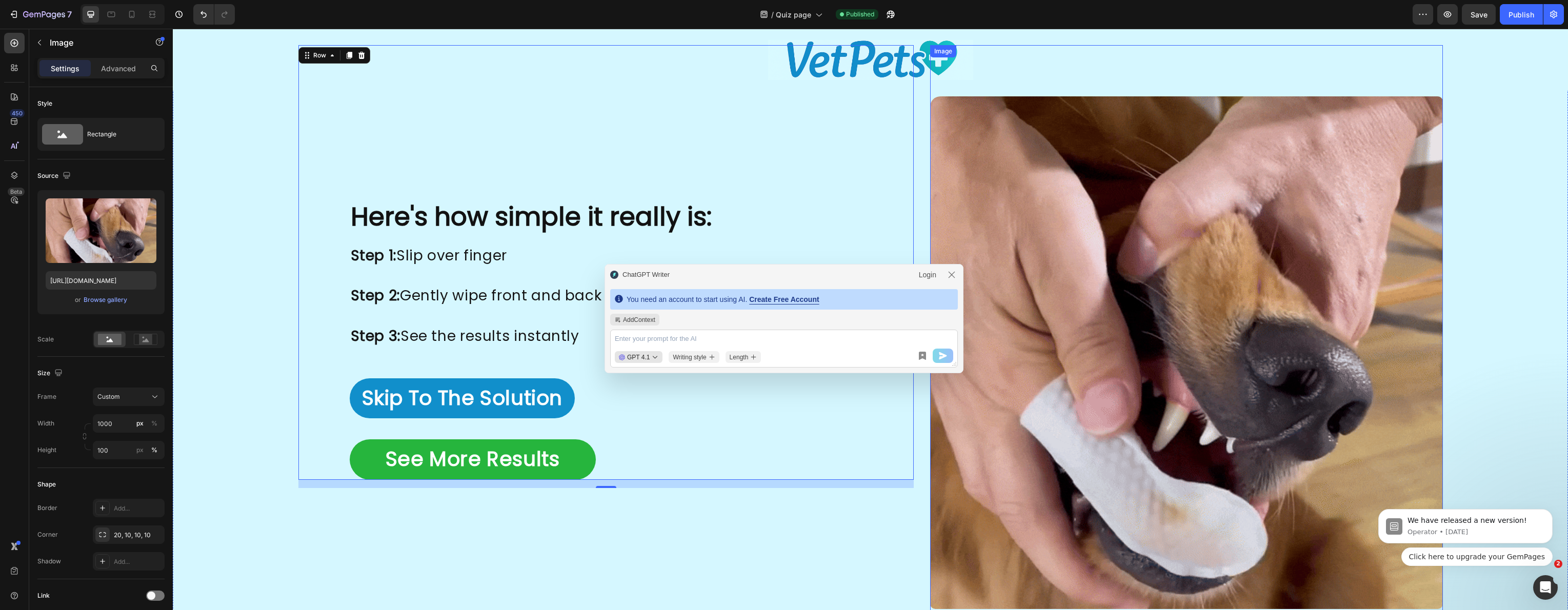
click at [951, 190] on img at bounding box center [1186, 352] width 513 height 513
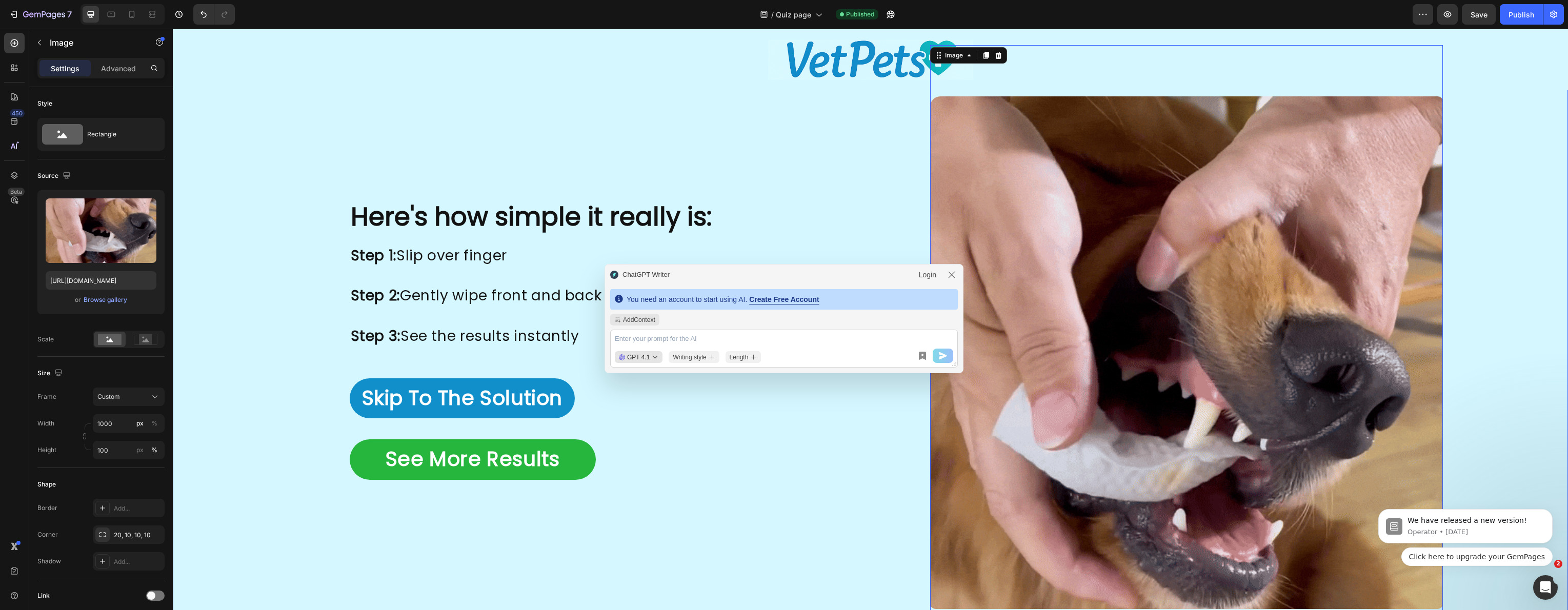
click at [239, 125] on div "Here's how simple it really is: Heading Image Image Step 1: Slip over finger St…" at bounding box center [870, 352] width 1395 height 1026
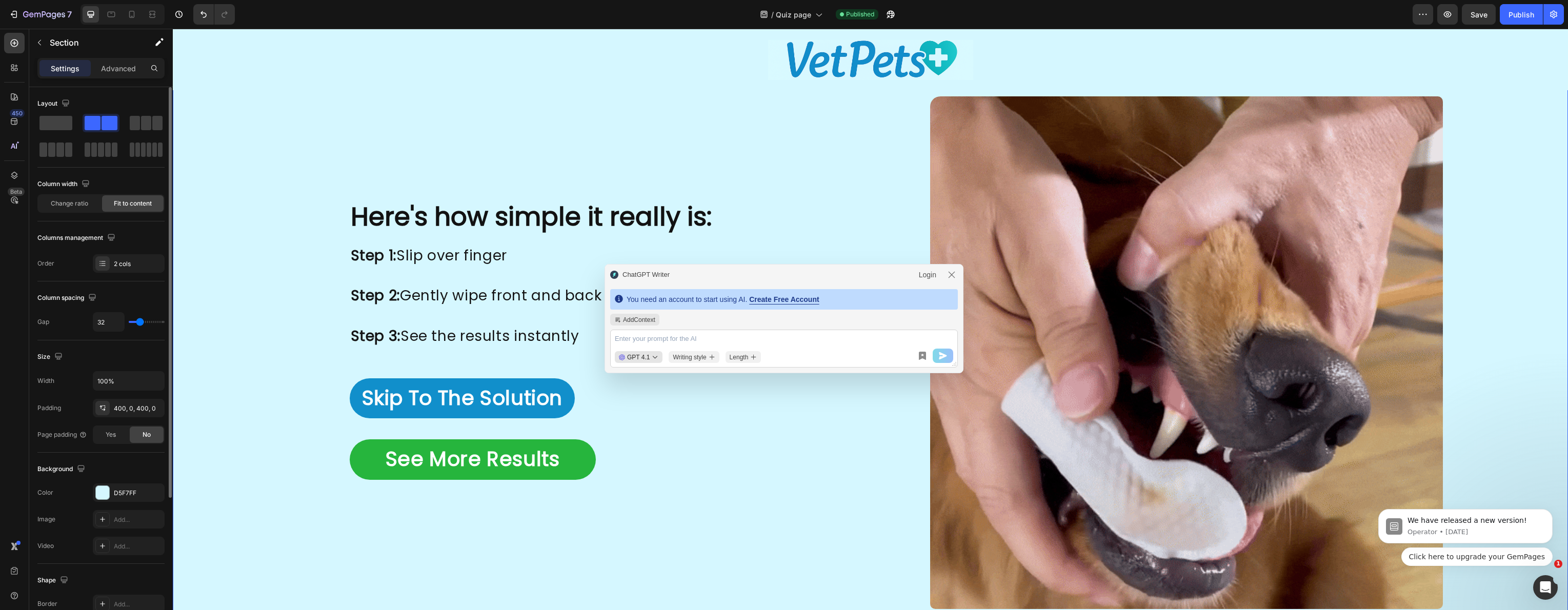
type input "24"
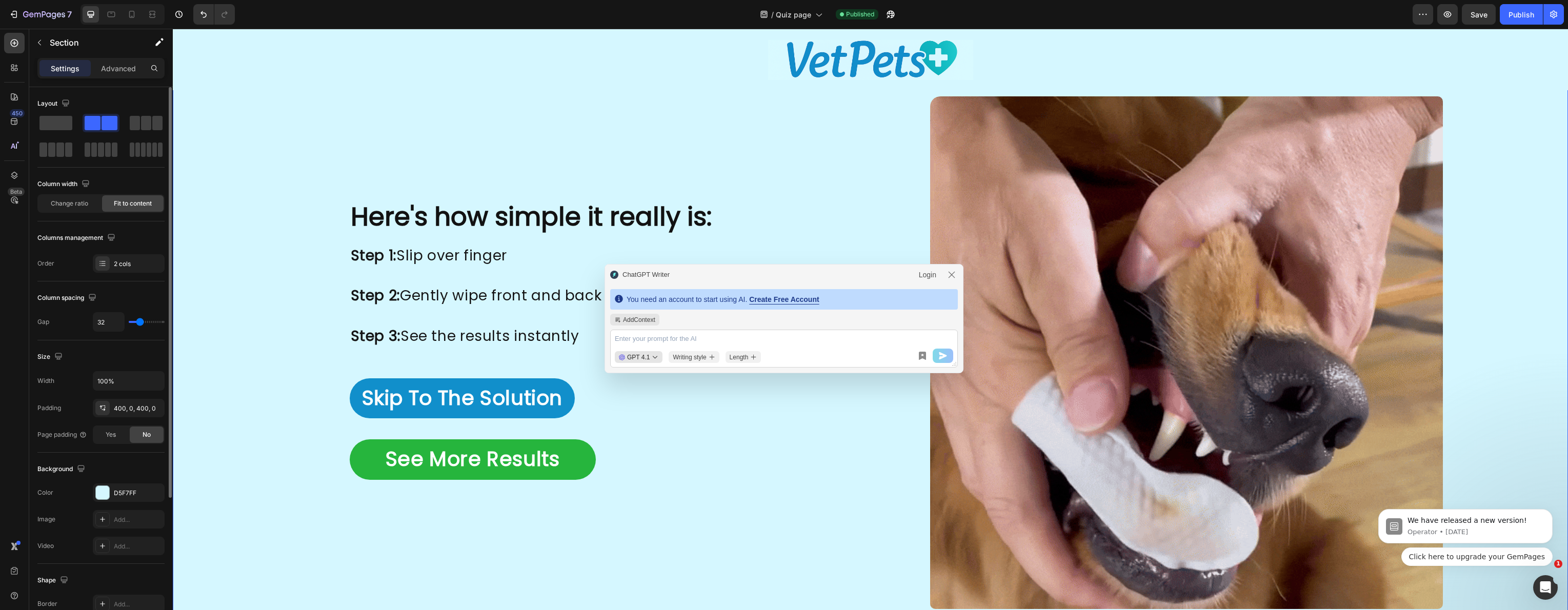
type input "24"
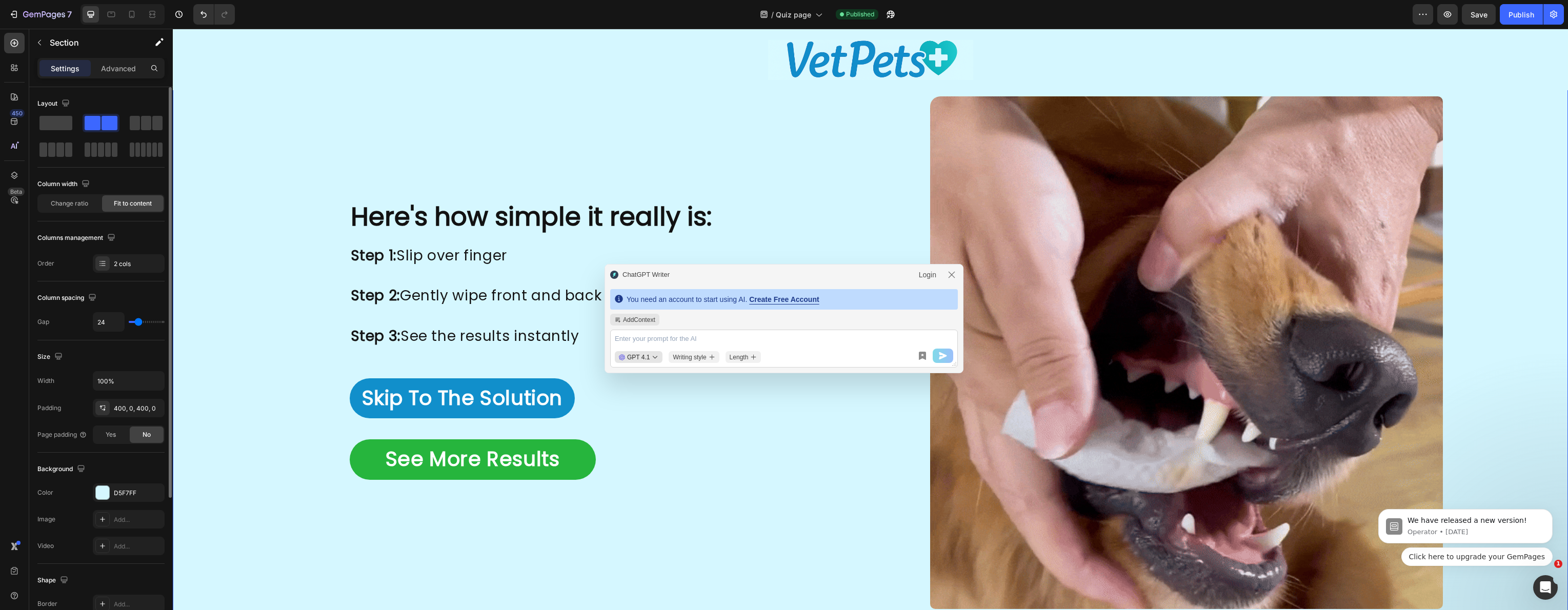
type input "22"
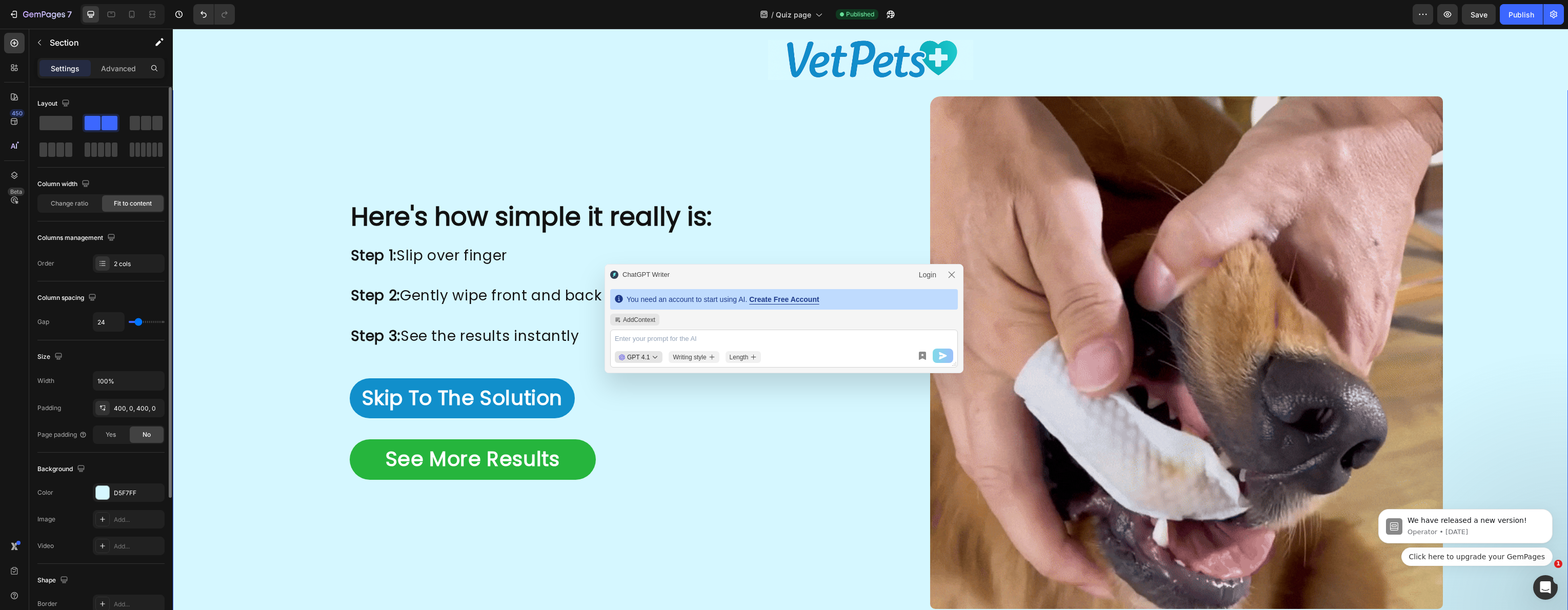
type input "22"
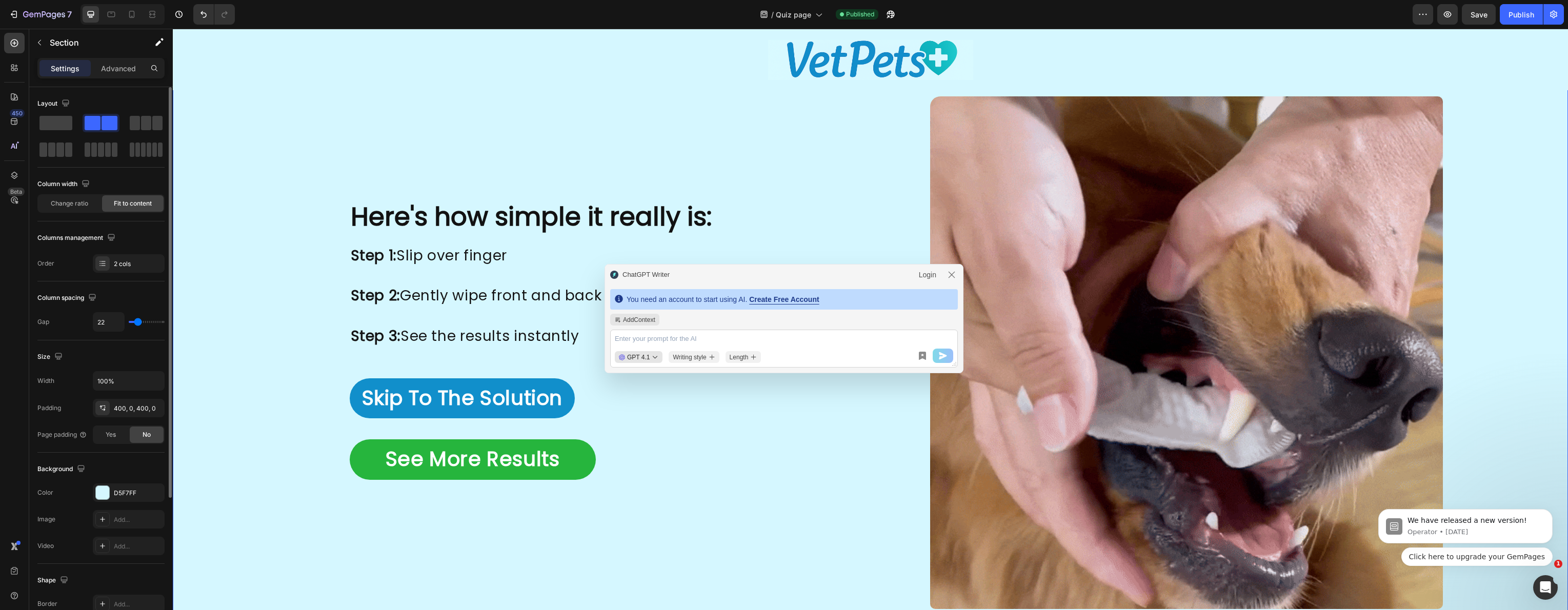
type input "21"
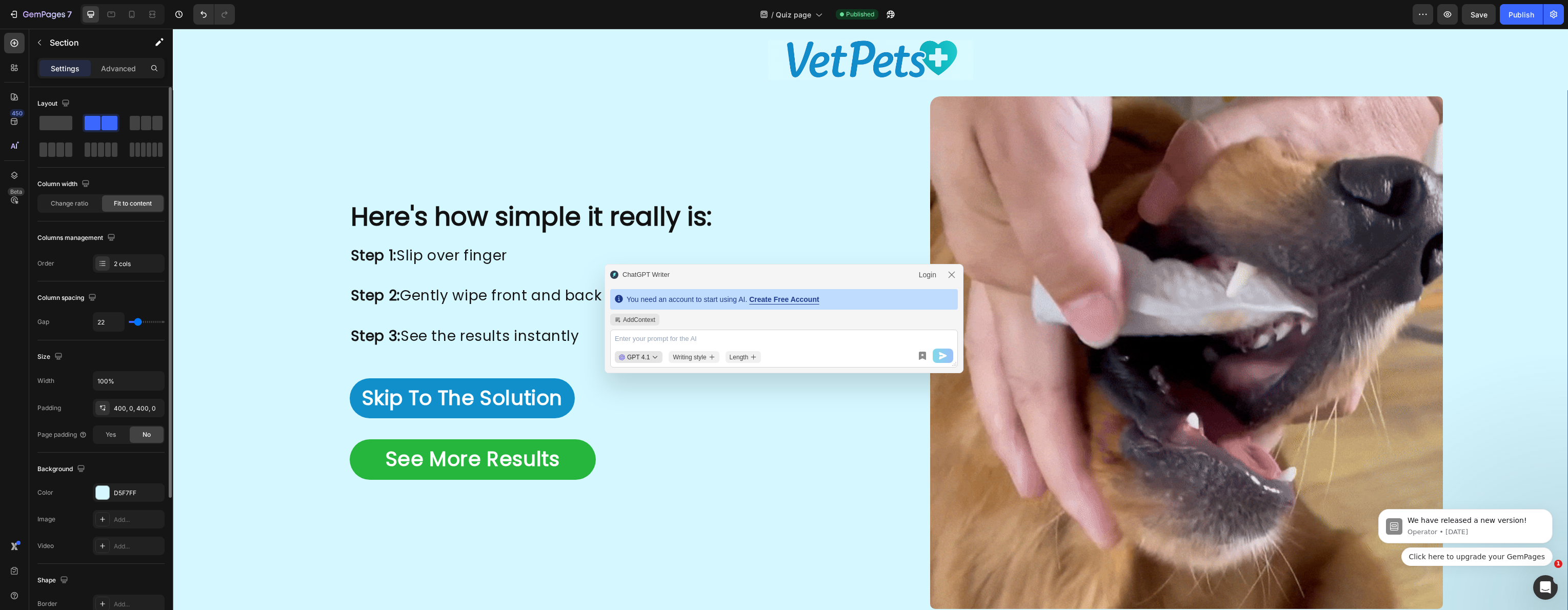
type input "21"
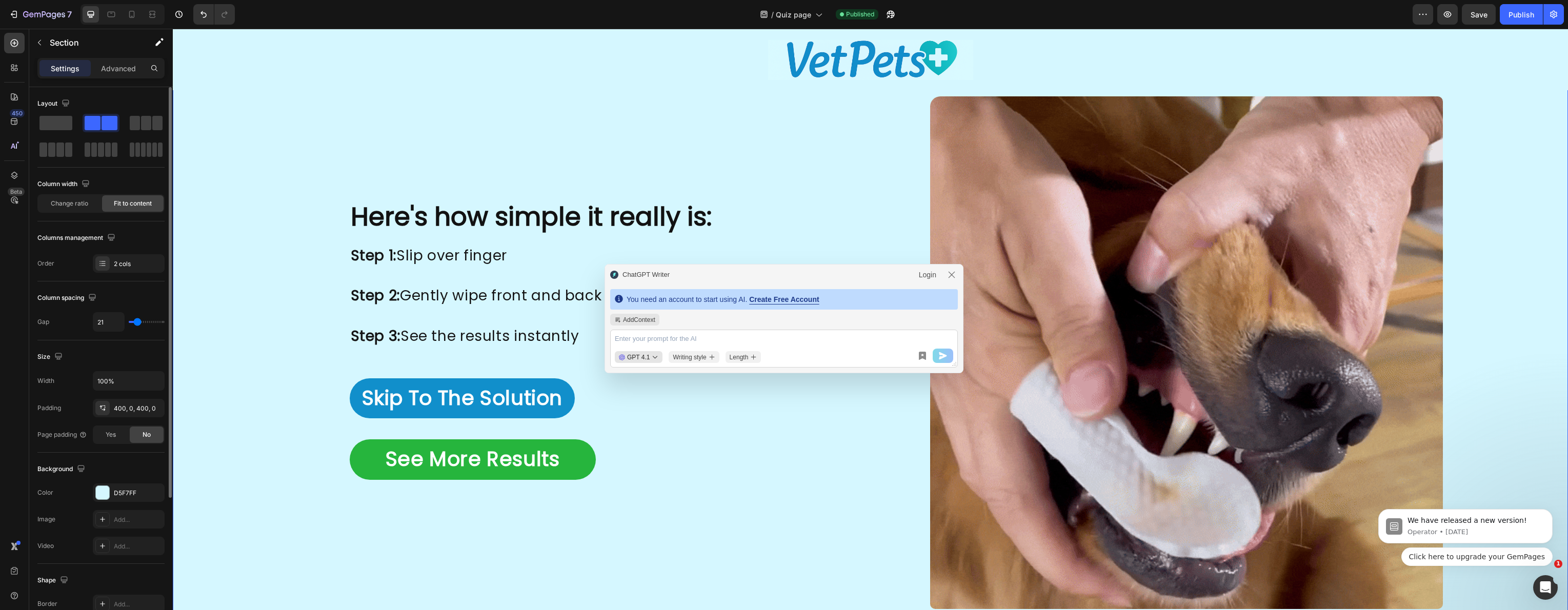
type input "18"
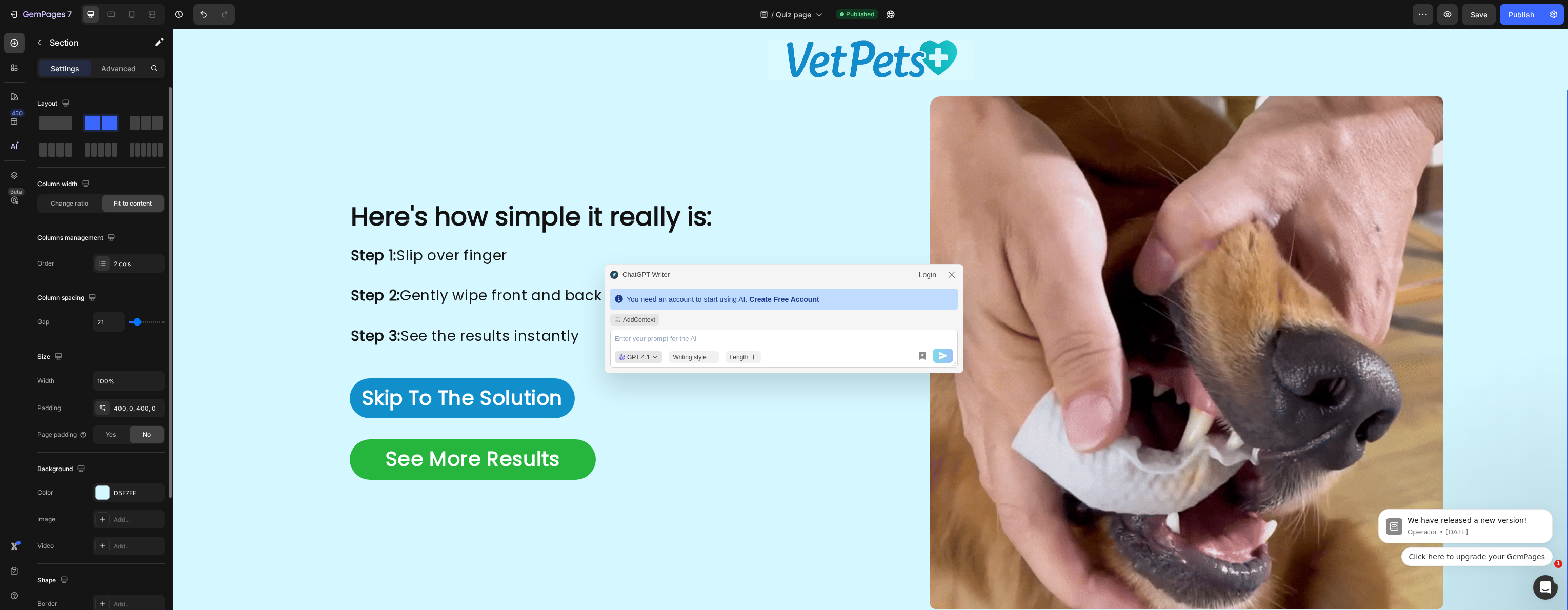
type input "18"
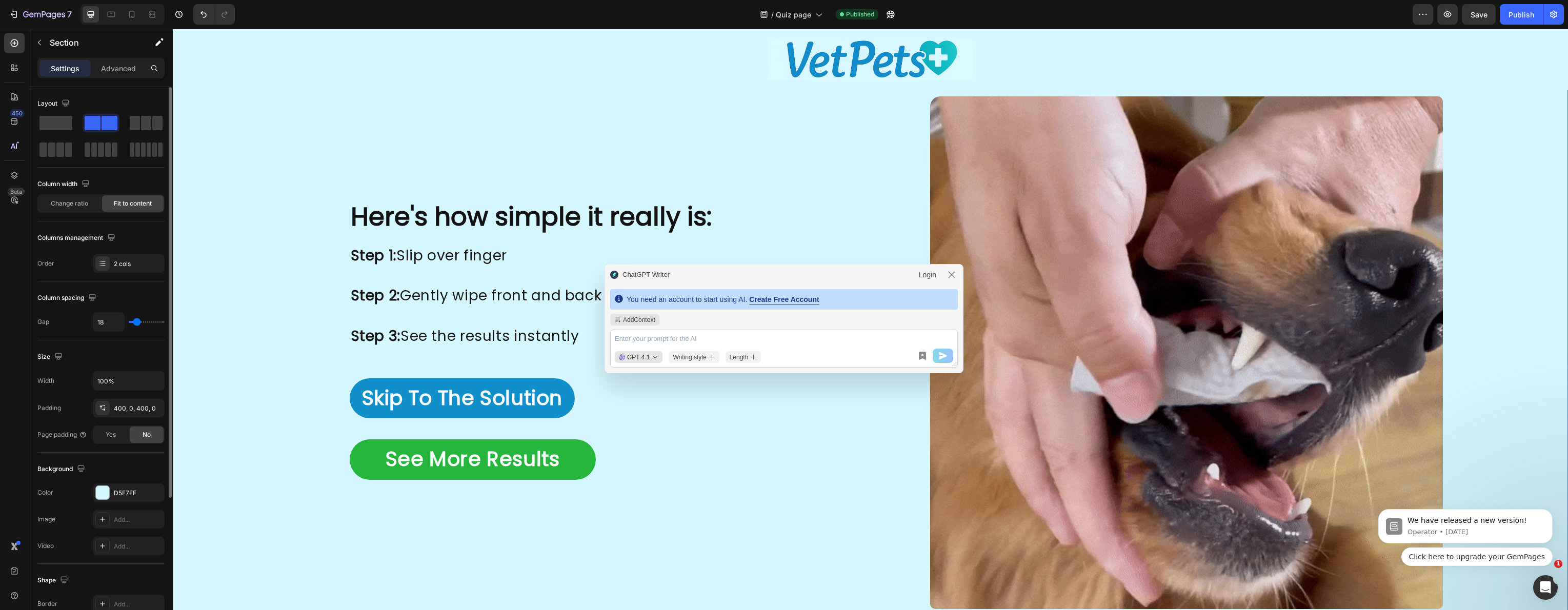
type input "17"
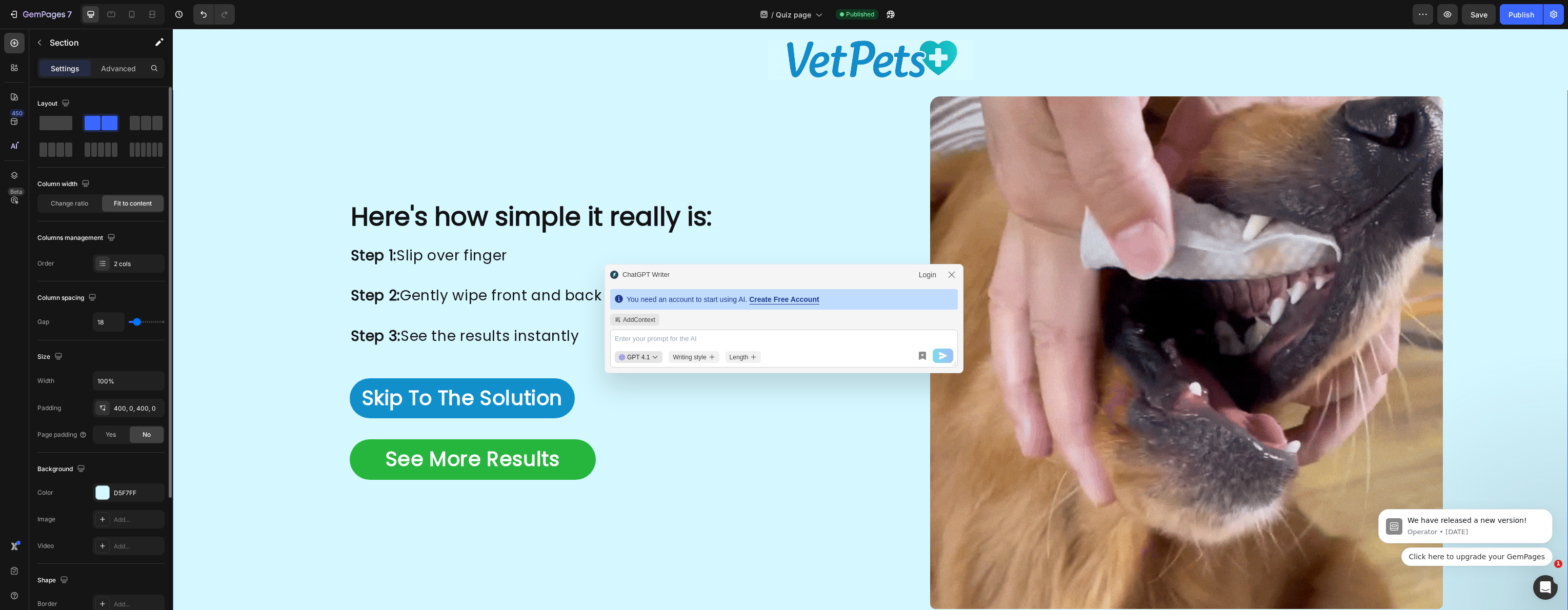
type input "17"
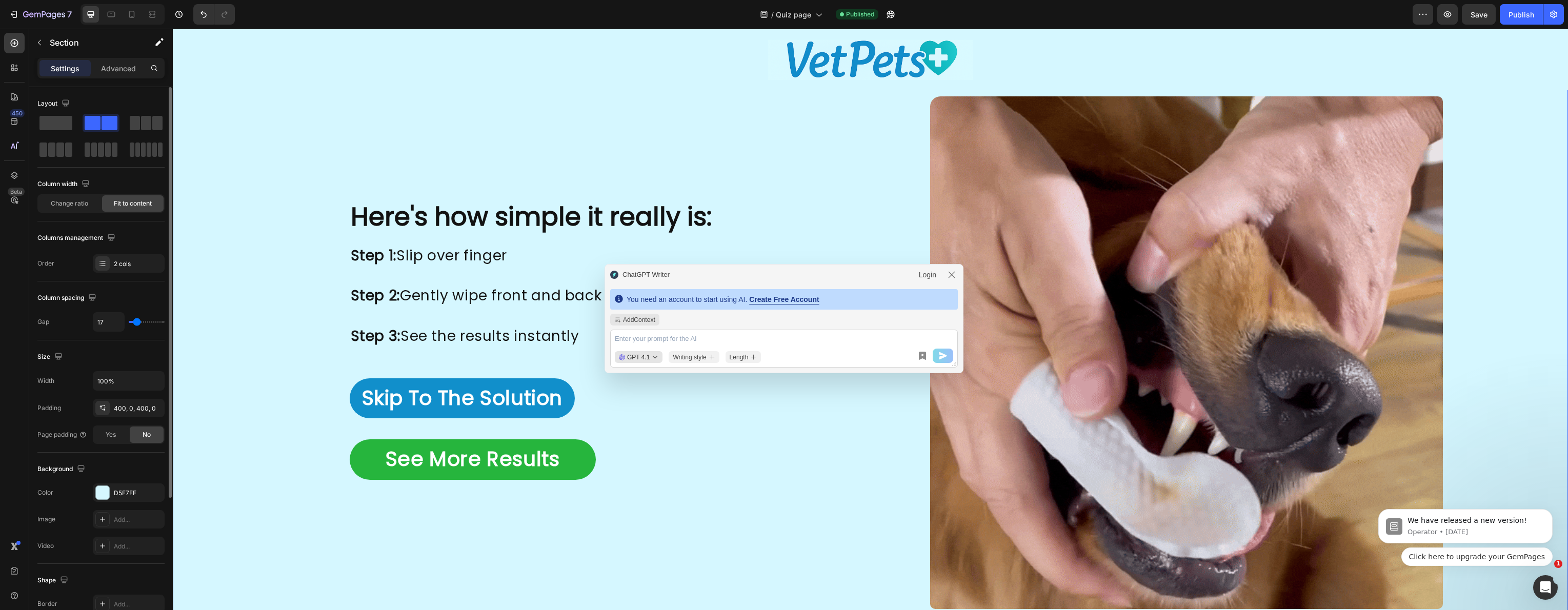
type input "16"
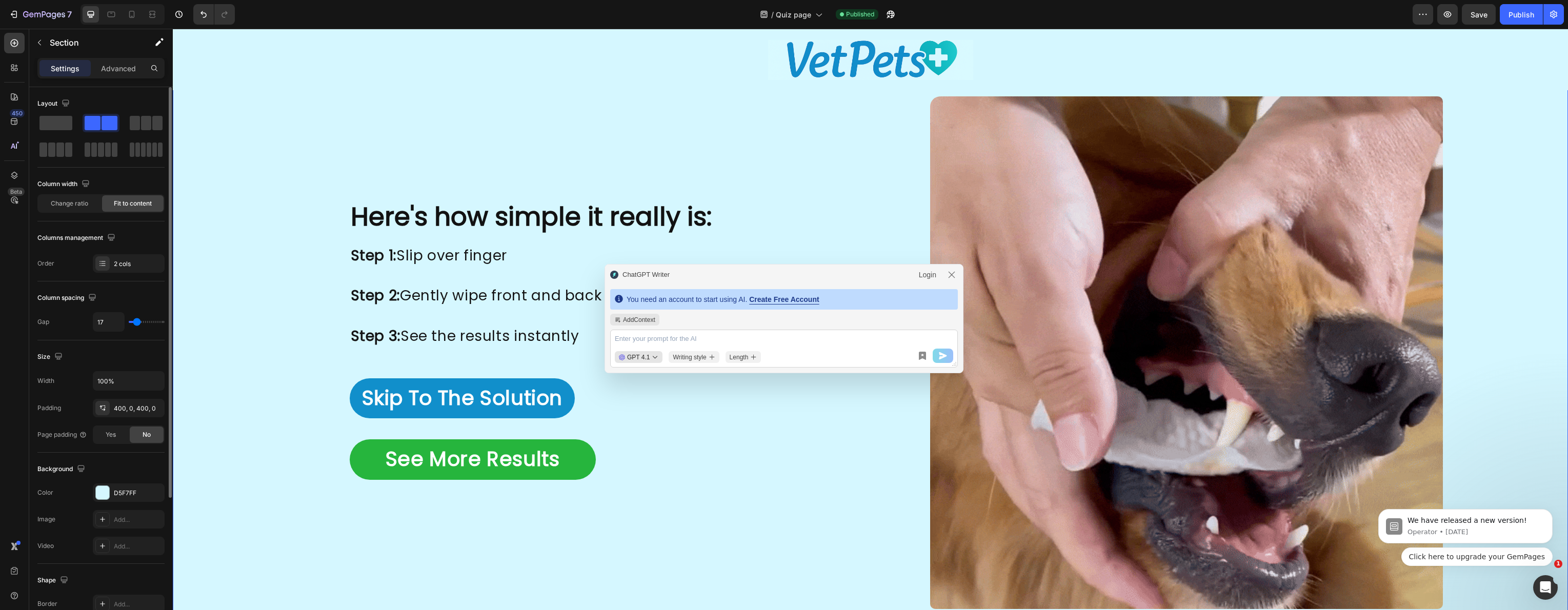
type input "16"
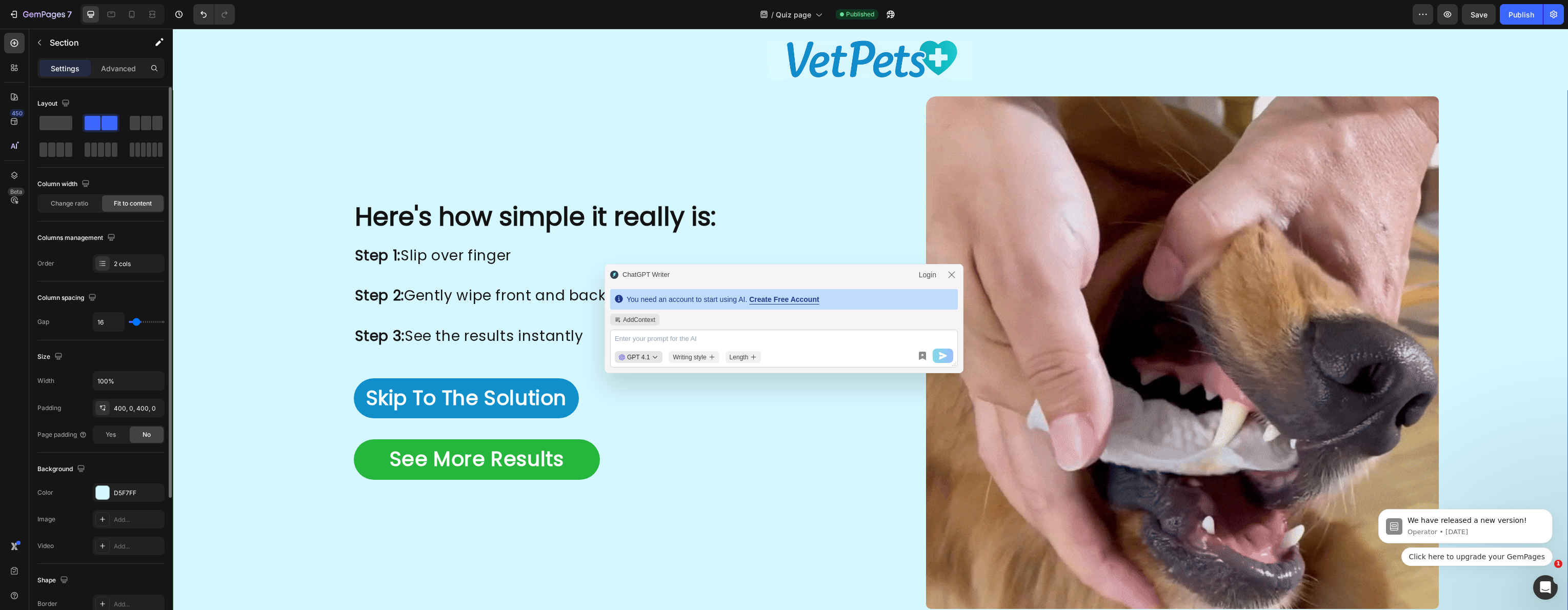
type input "15"
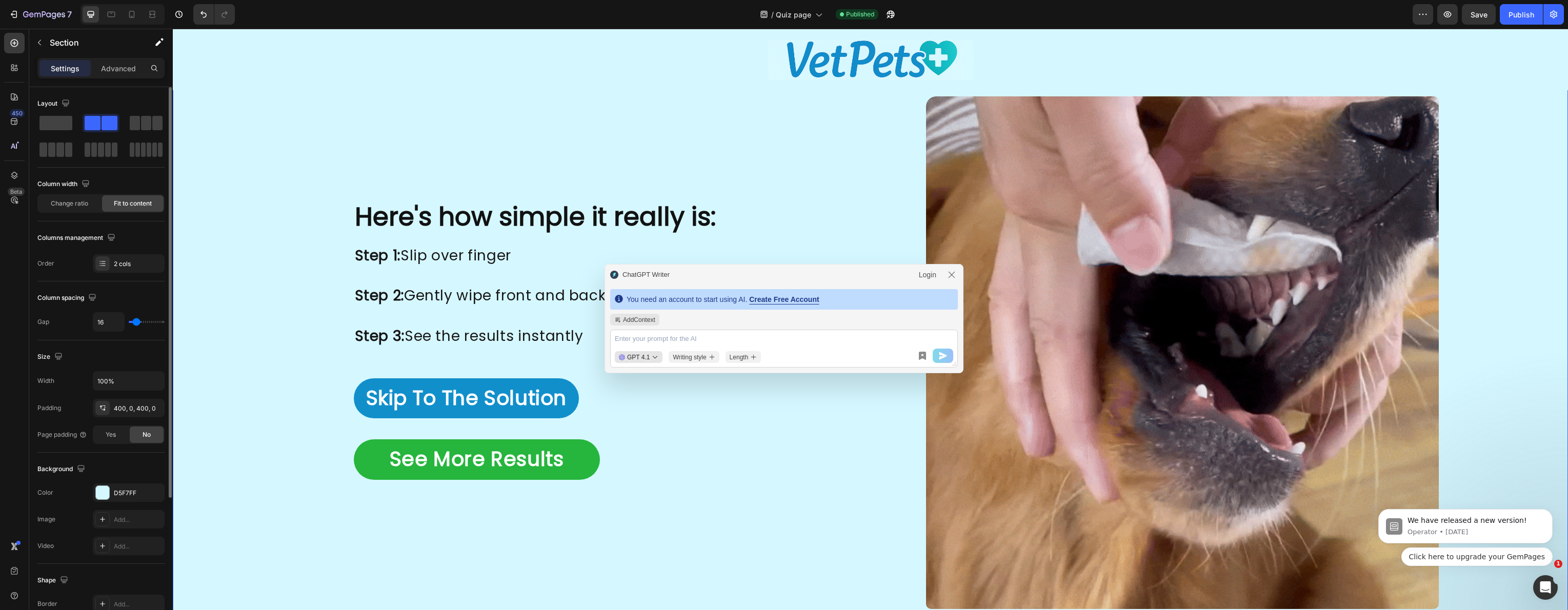
type input "15"
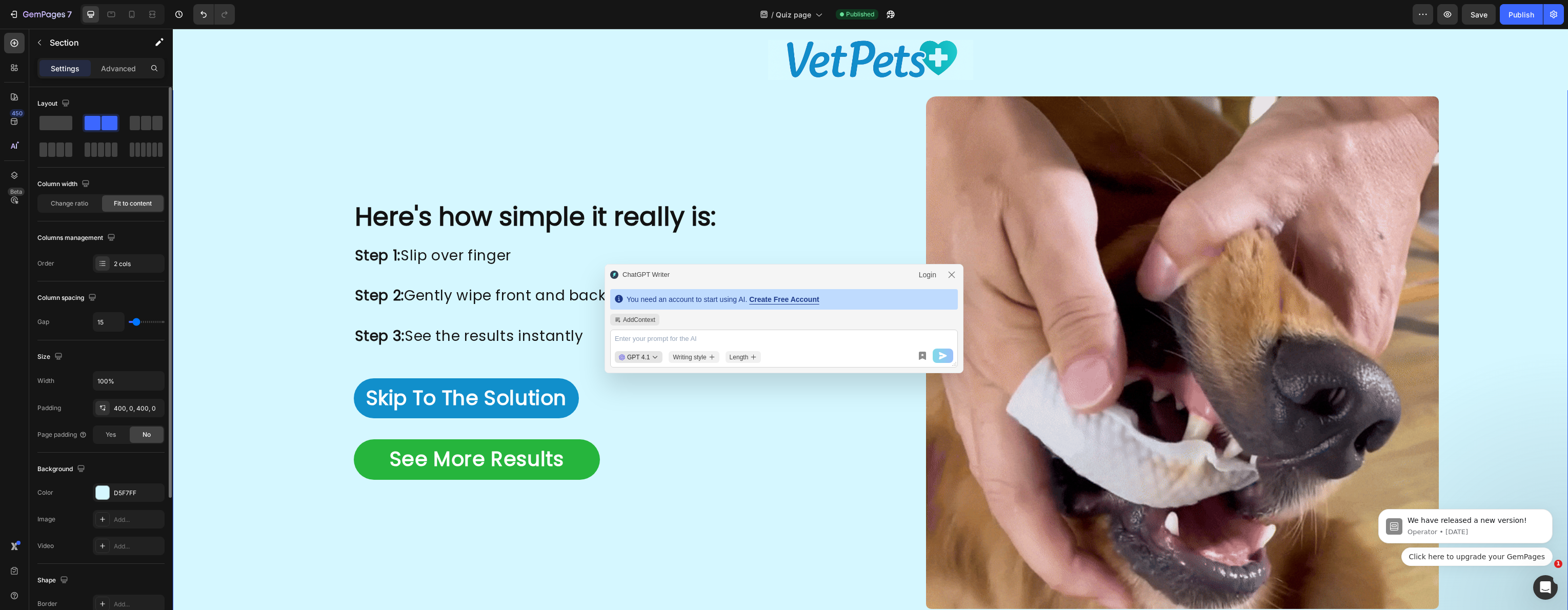
type input "14"
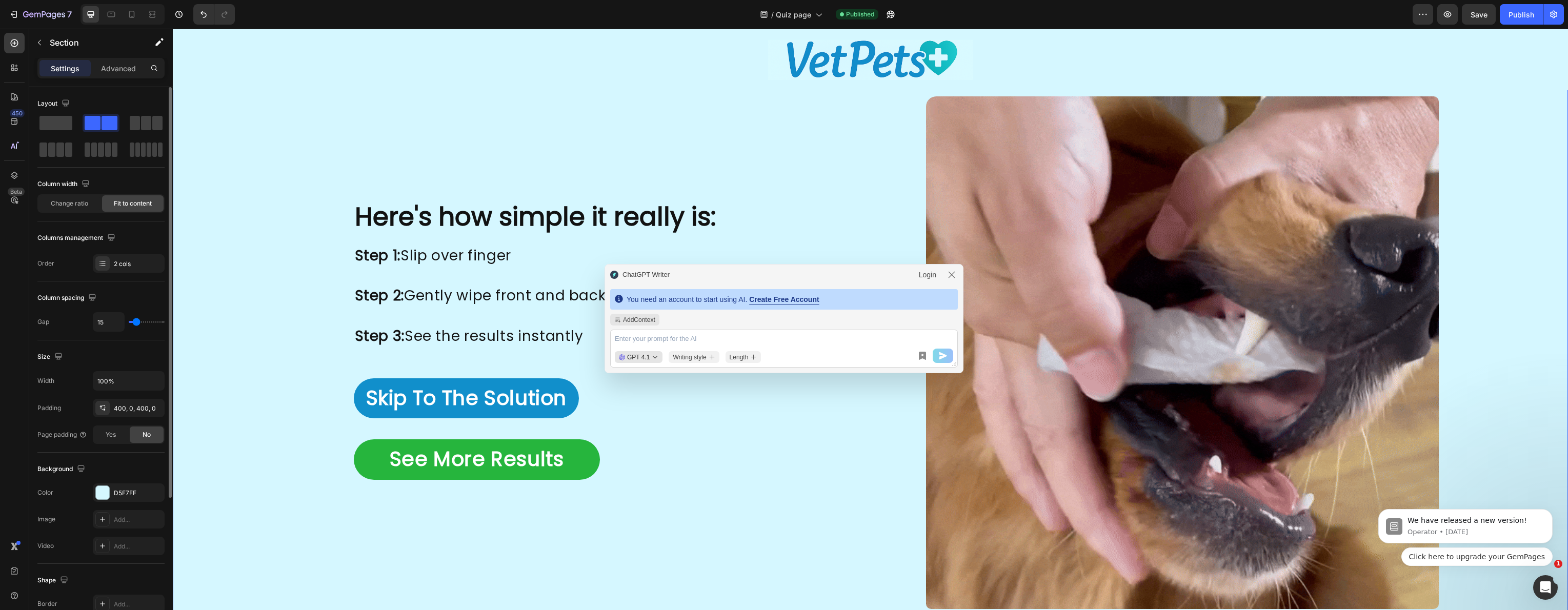
type input "14"
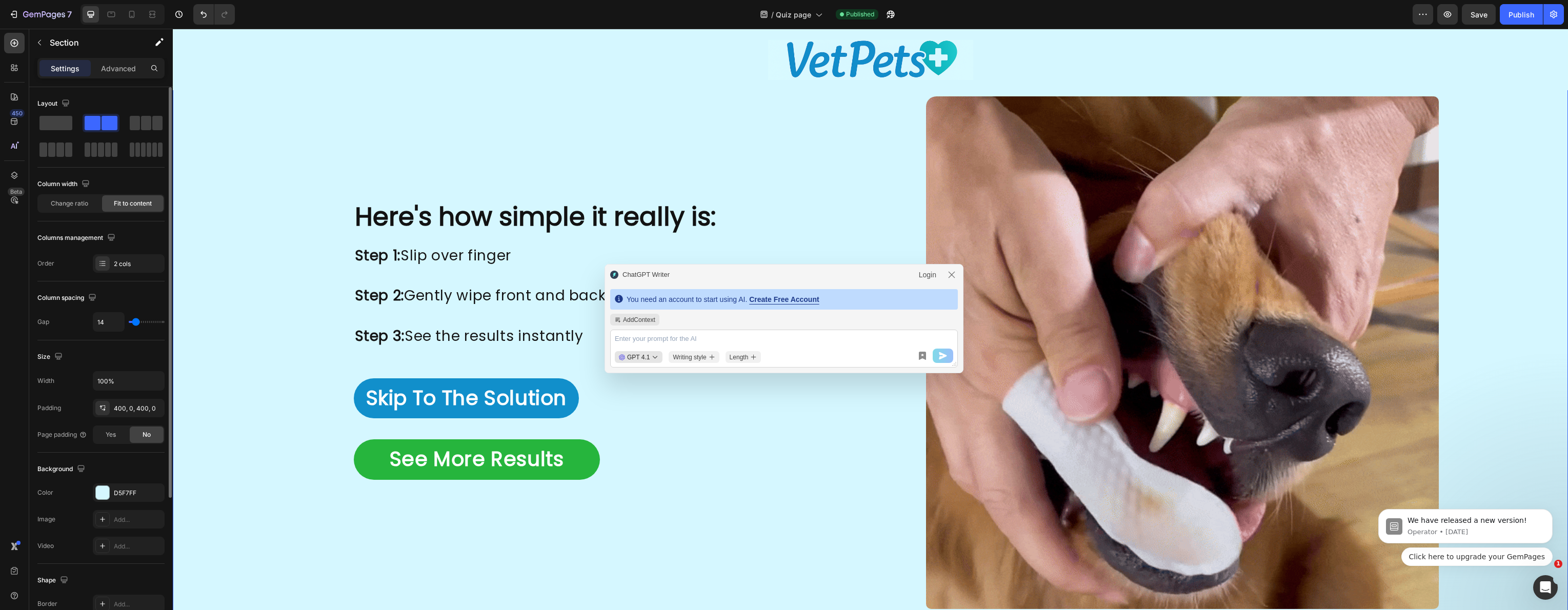
type input "13"
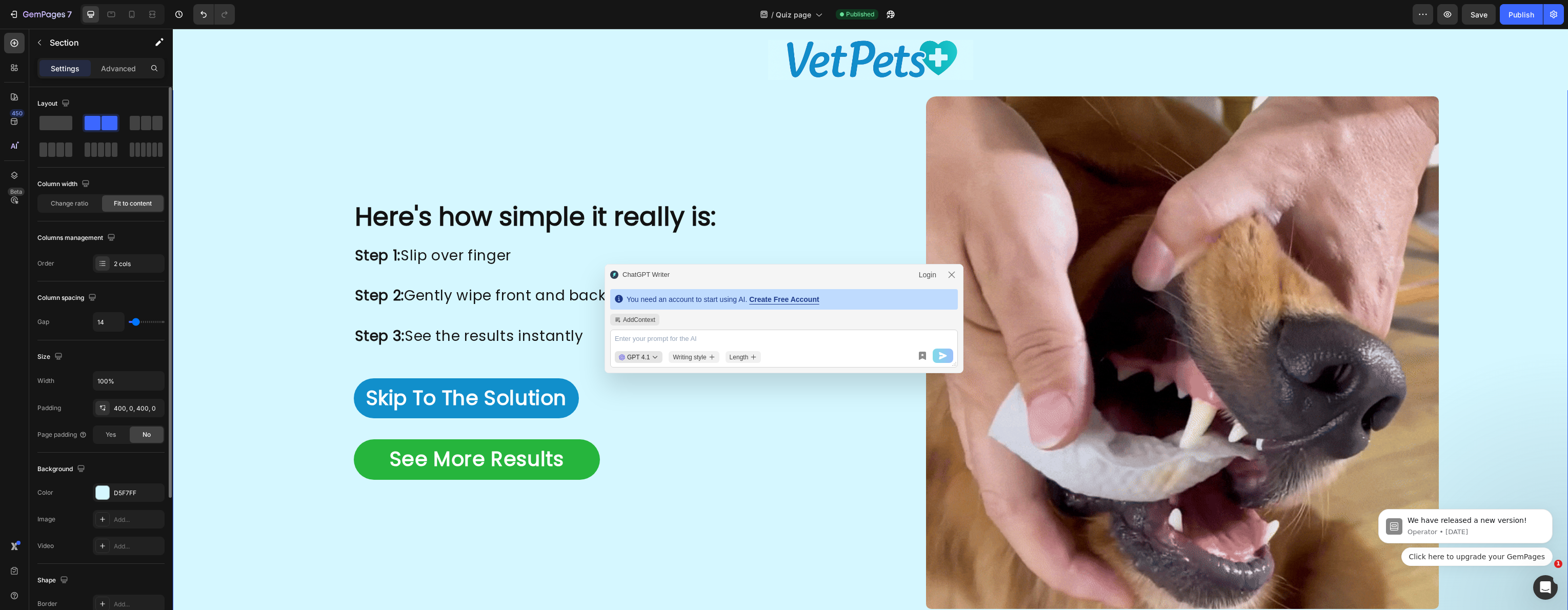
type input "13"
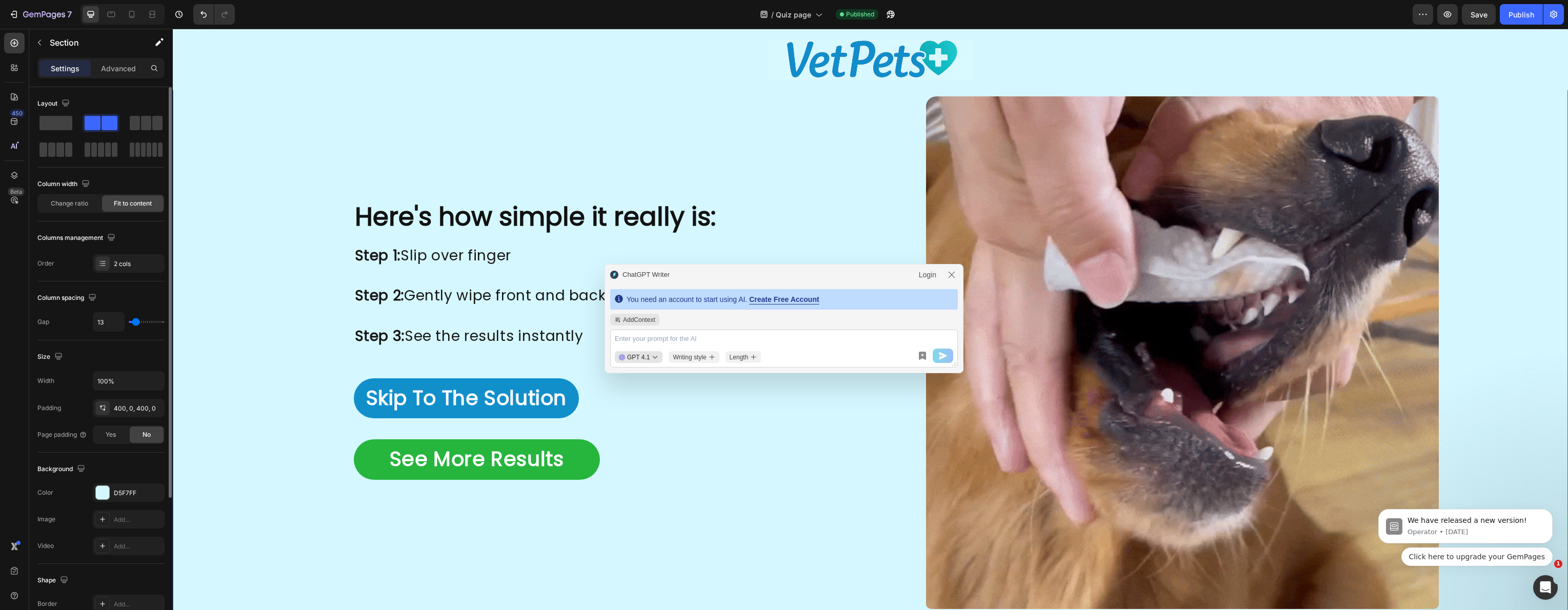
type input "12"
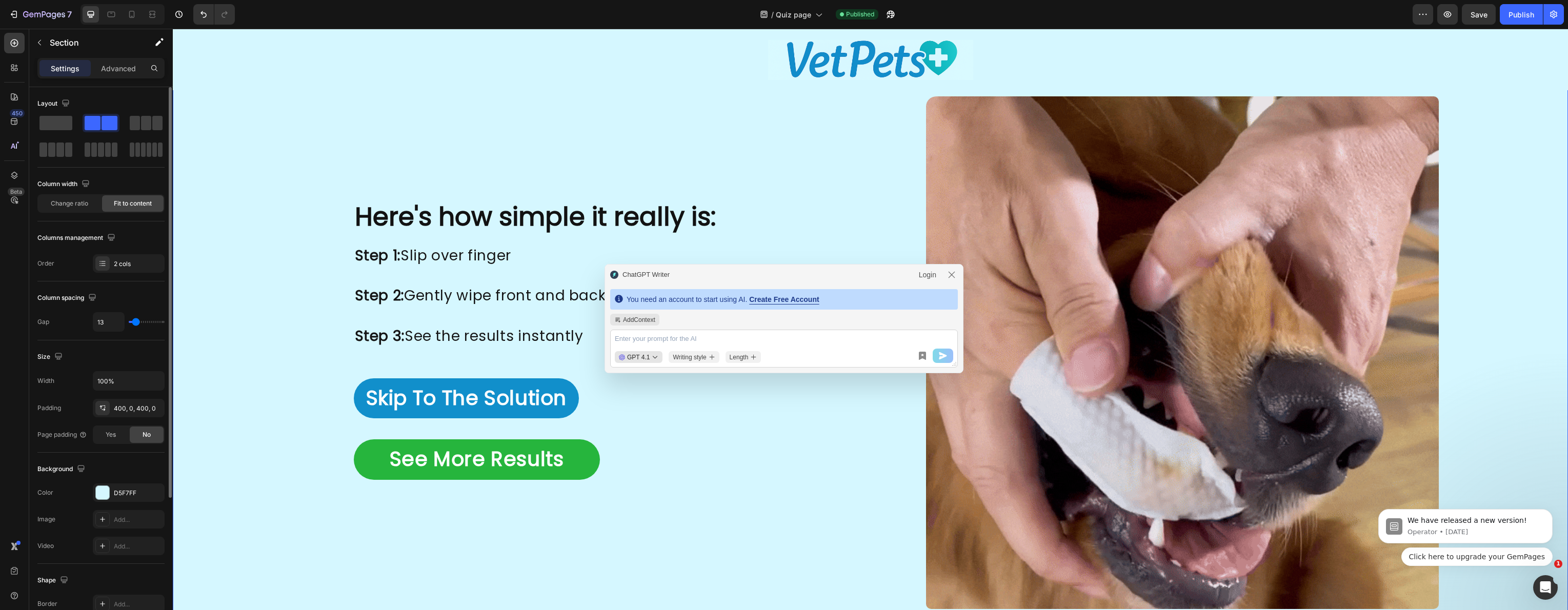
type input "12"
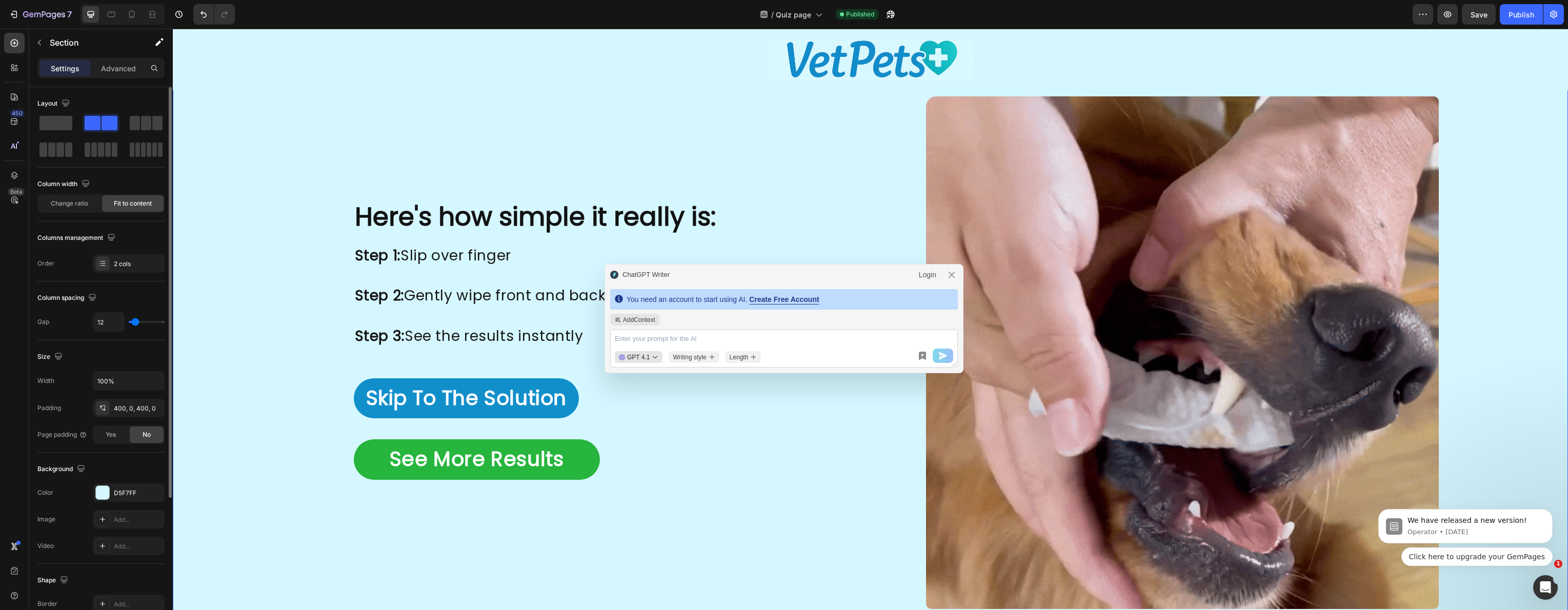
type input "11"
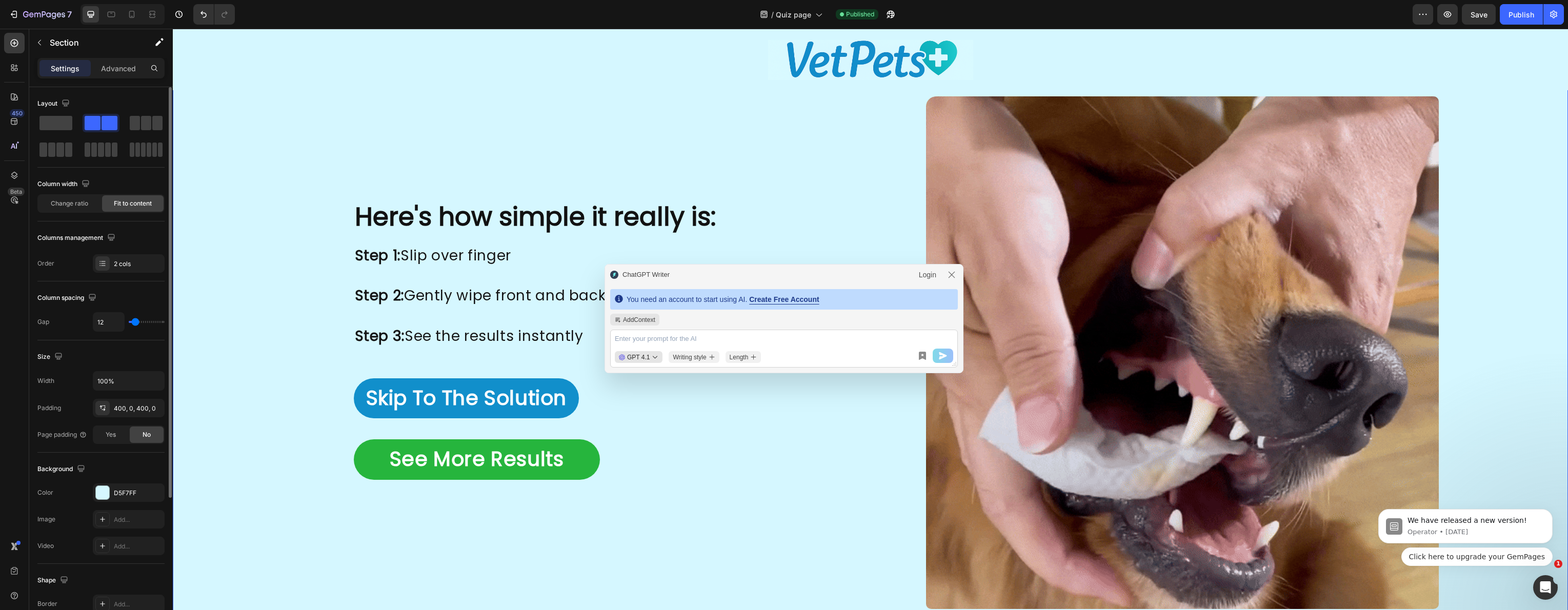
type input "11"
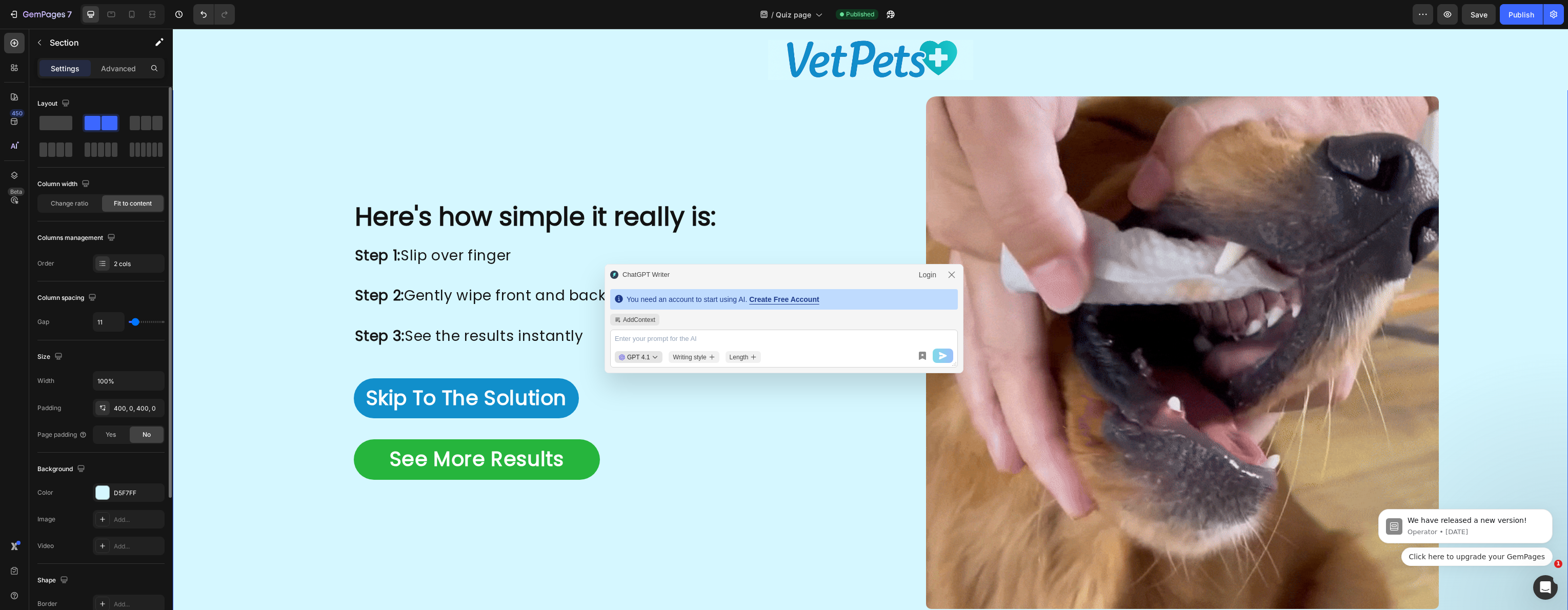
type input "10"
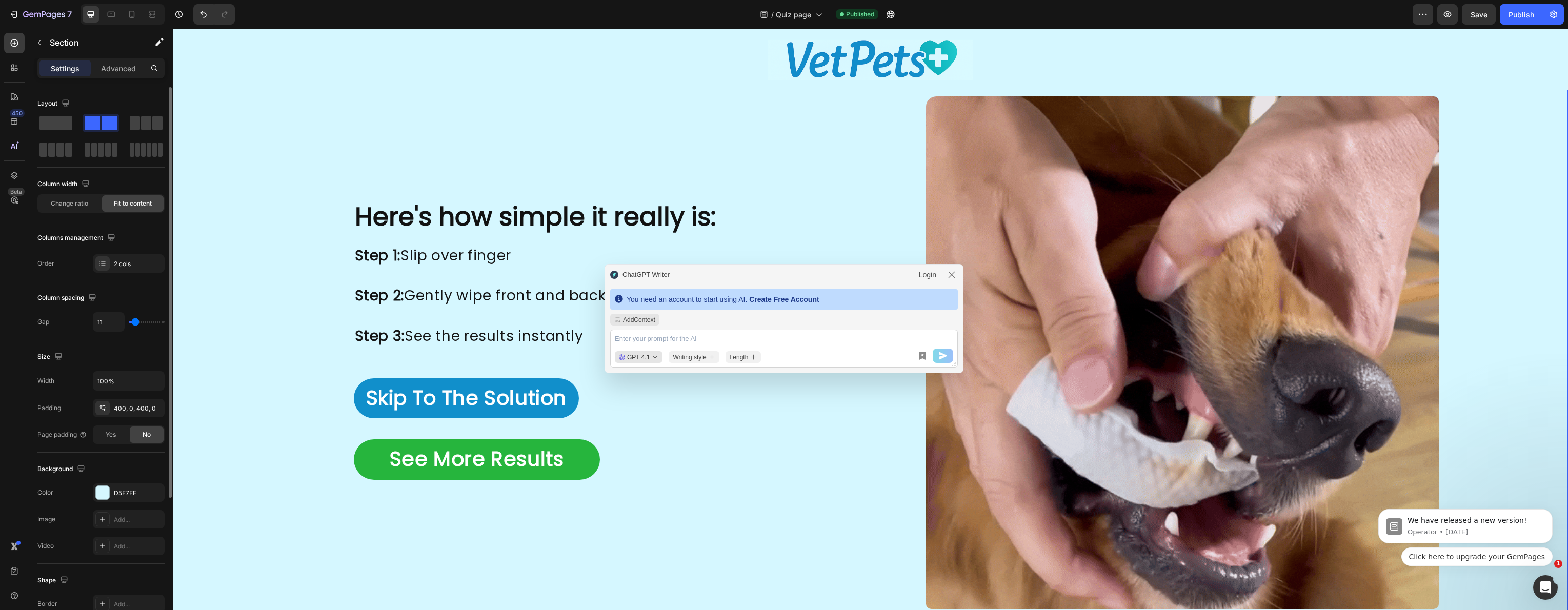
type input "10"
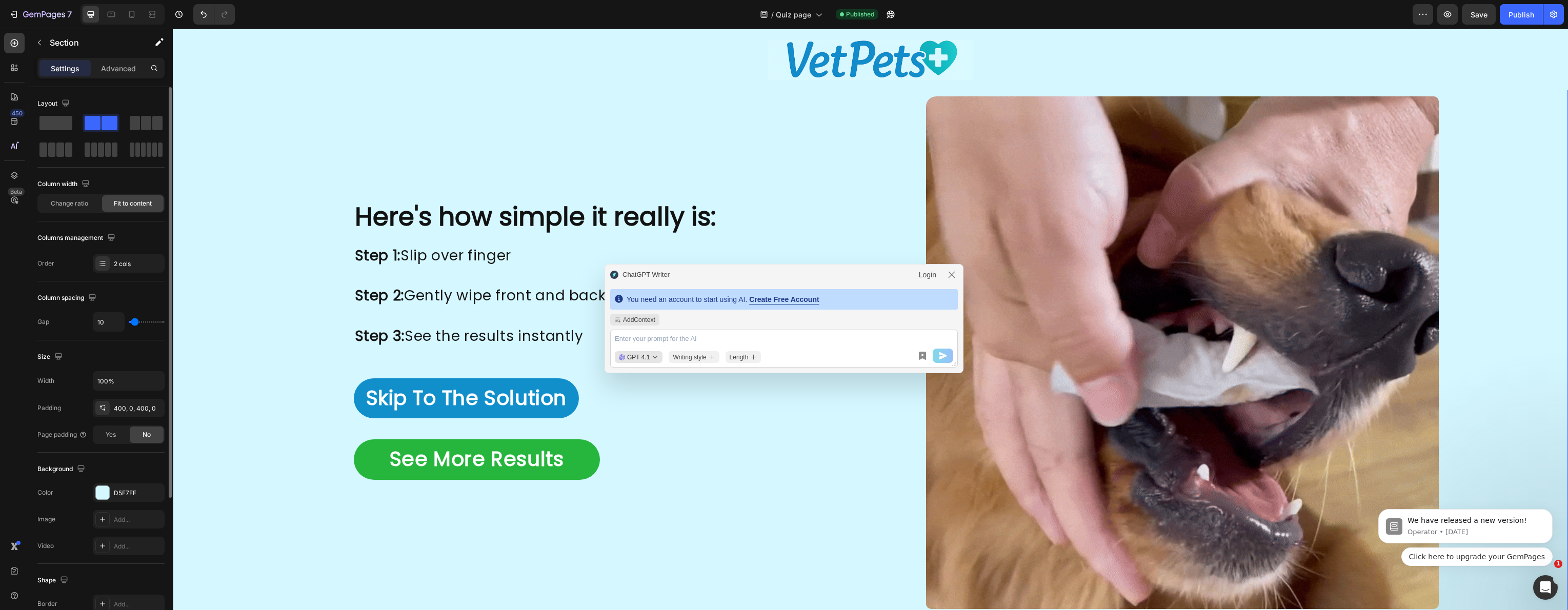
type input "8"
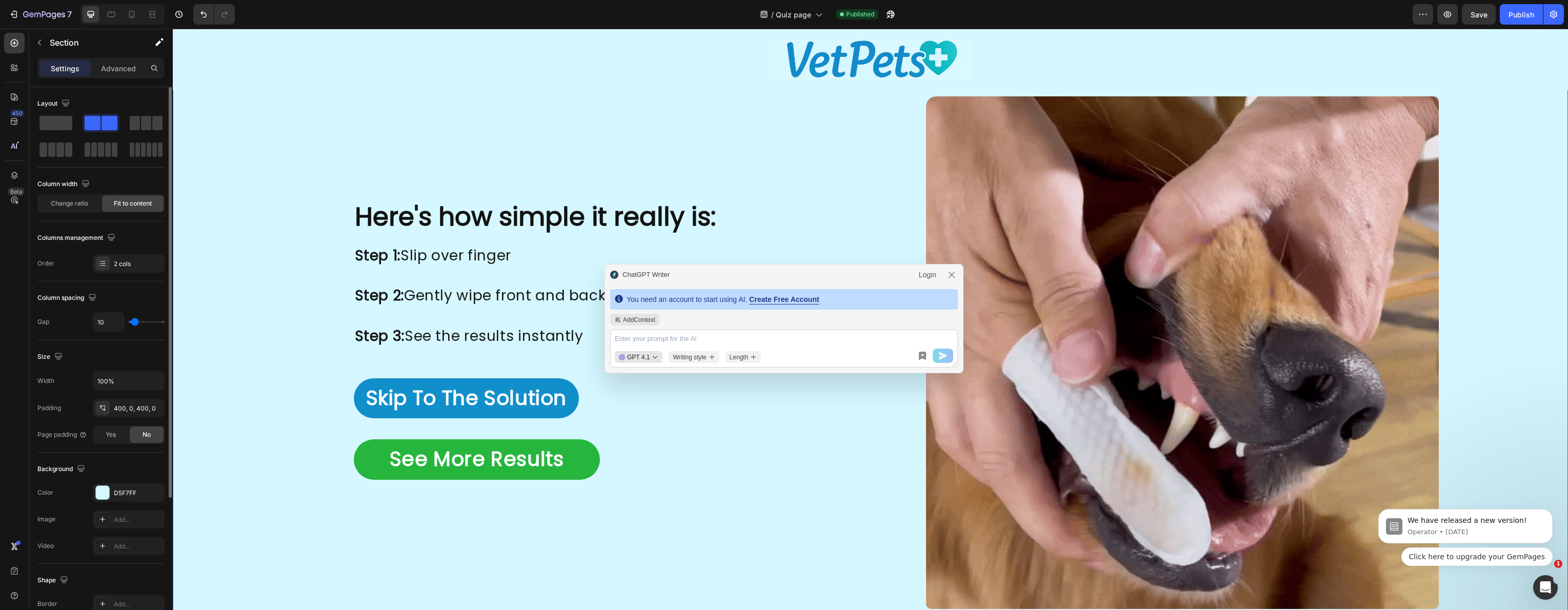
type input "8"
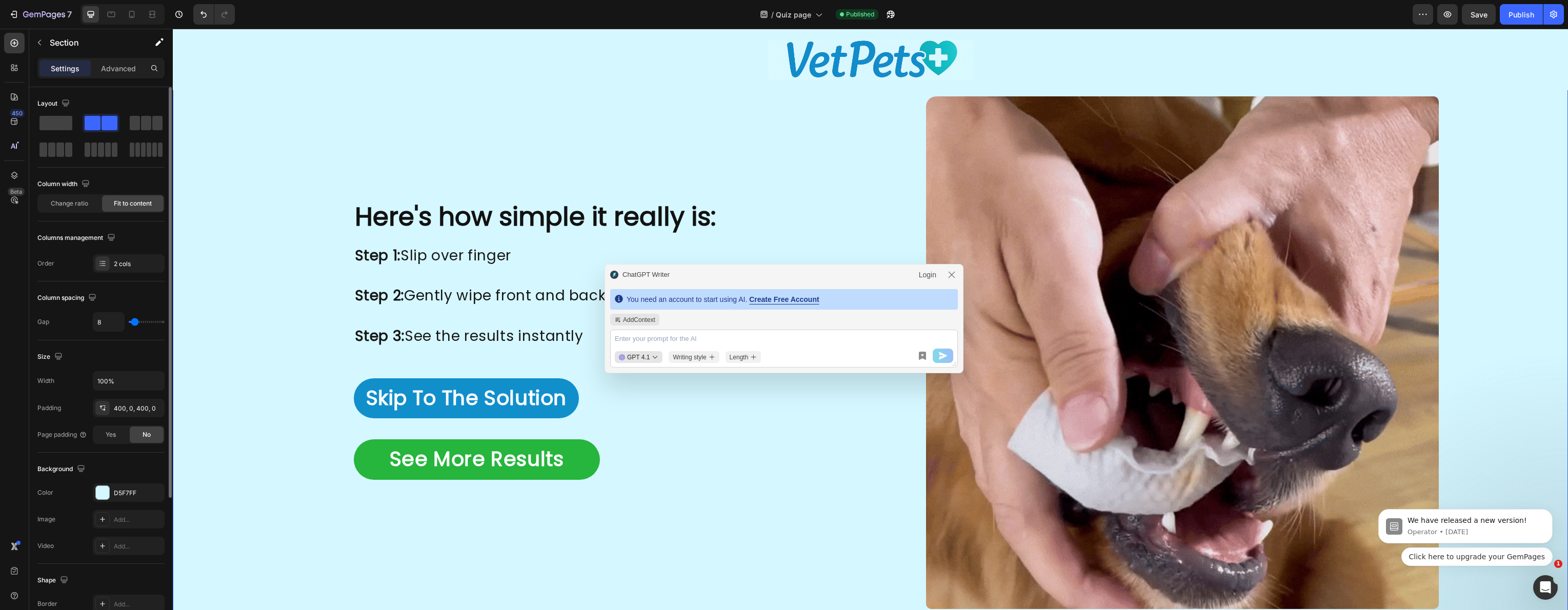
type input "7"
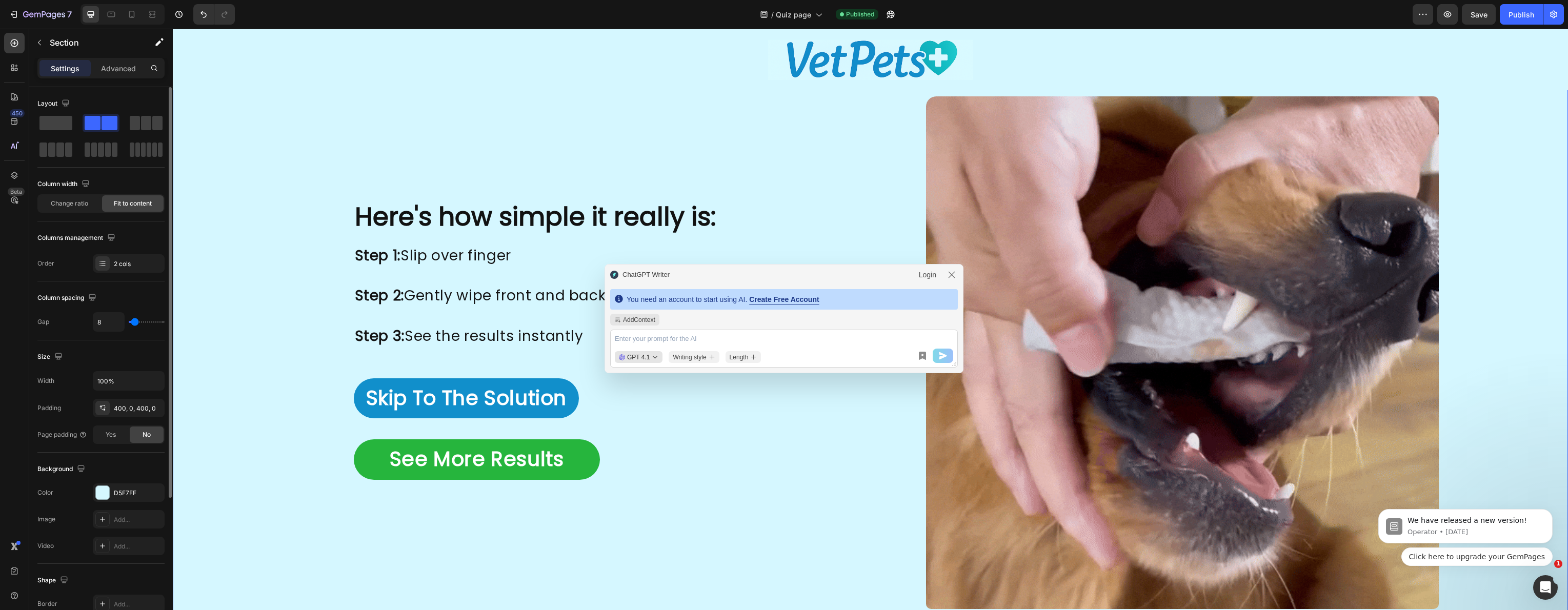
type input "7"
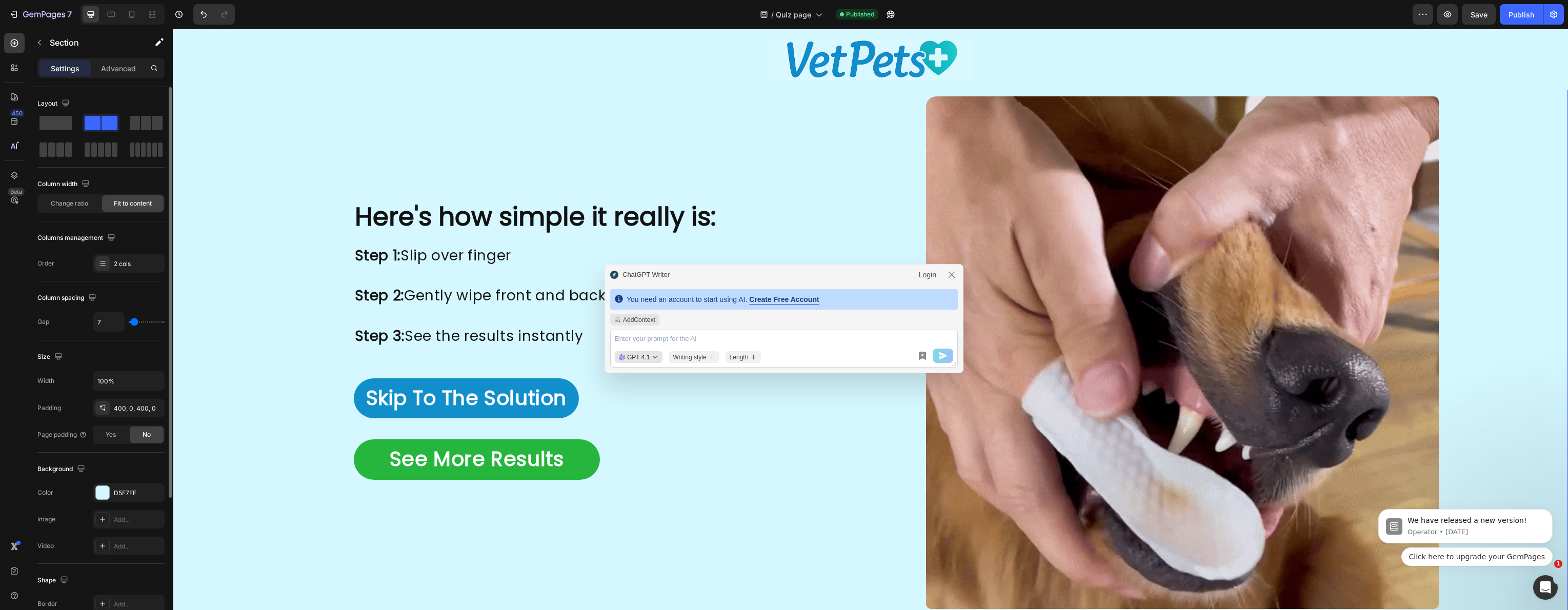
type input "5"
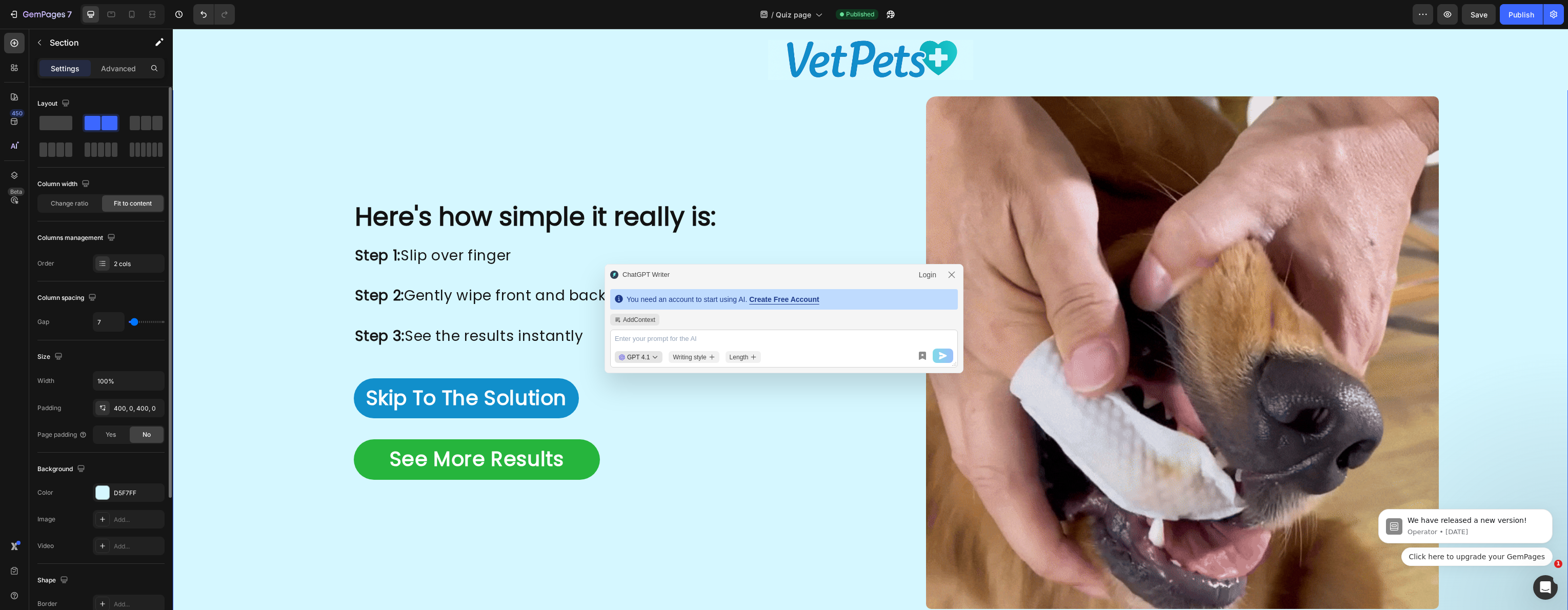
type input "5"
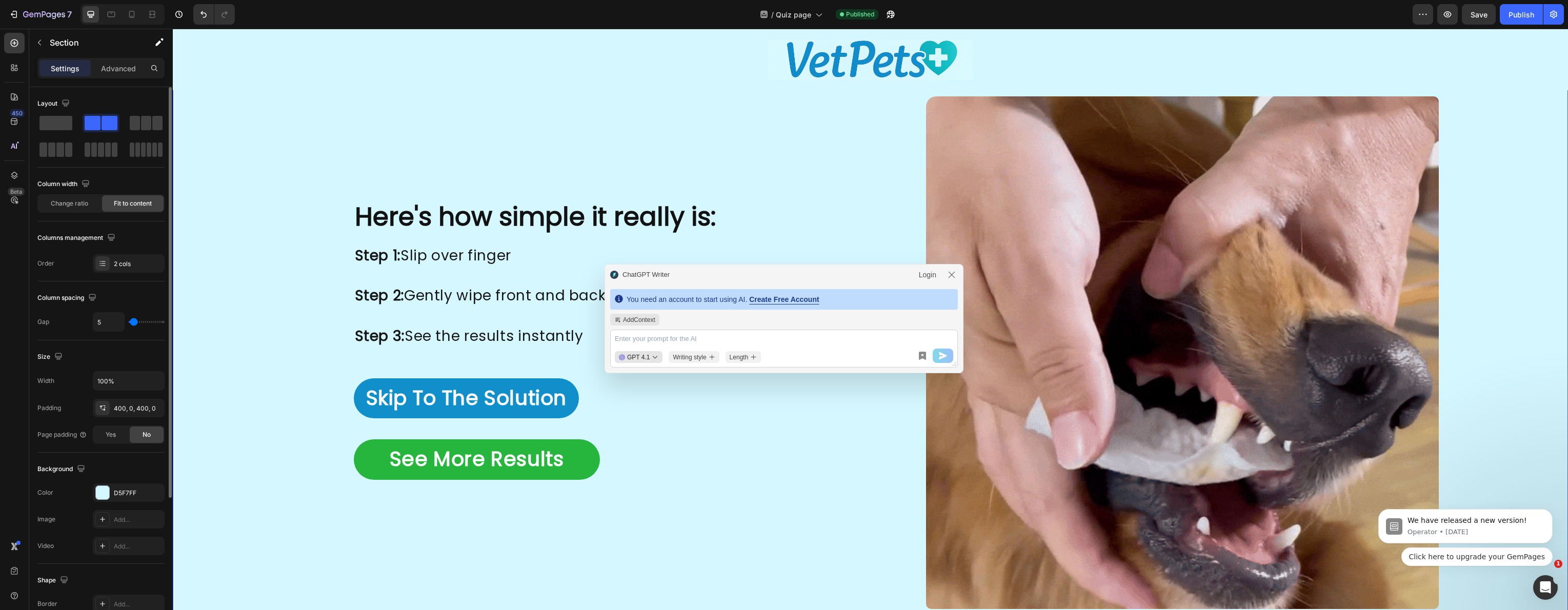
type input "2"
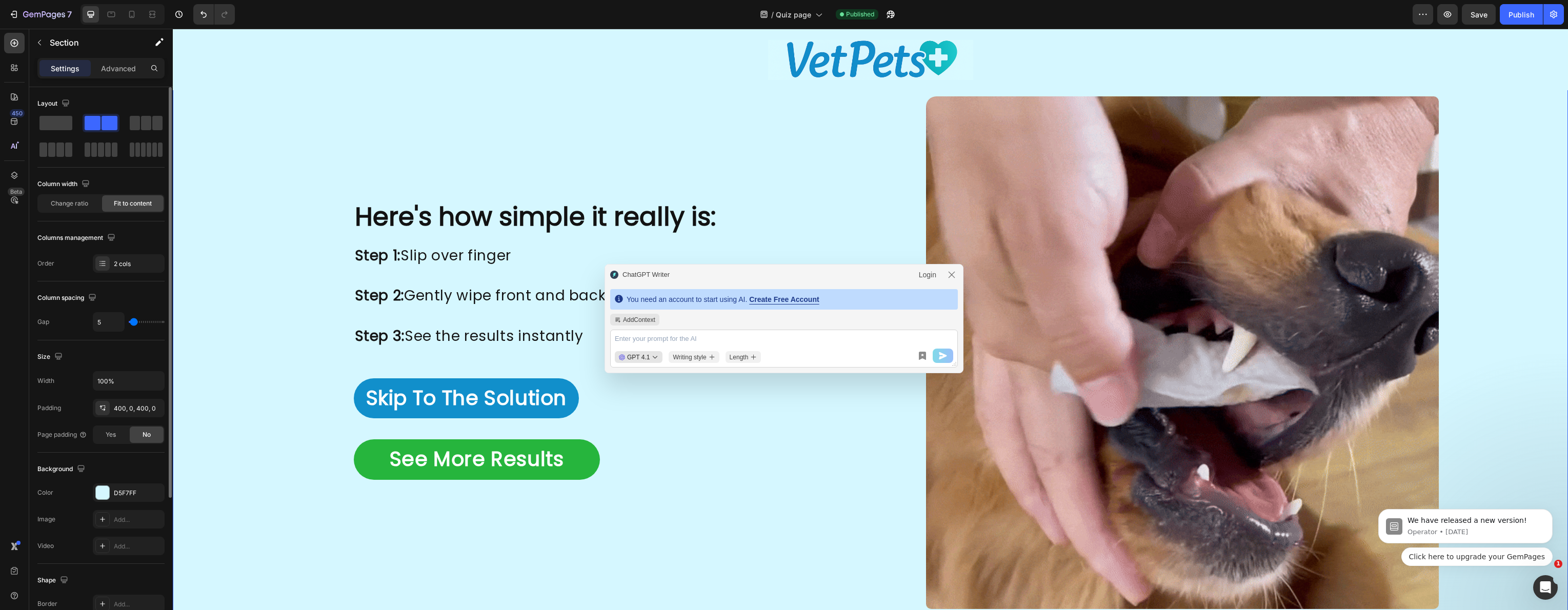
type input "2"
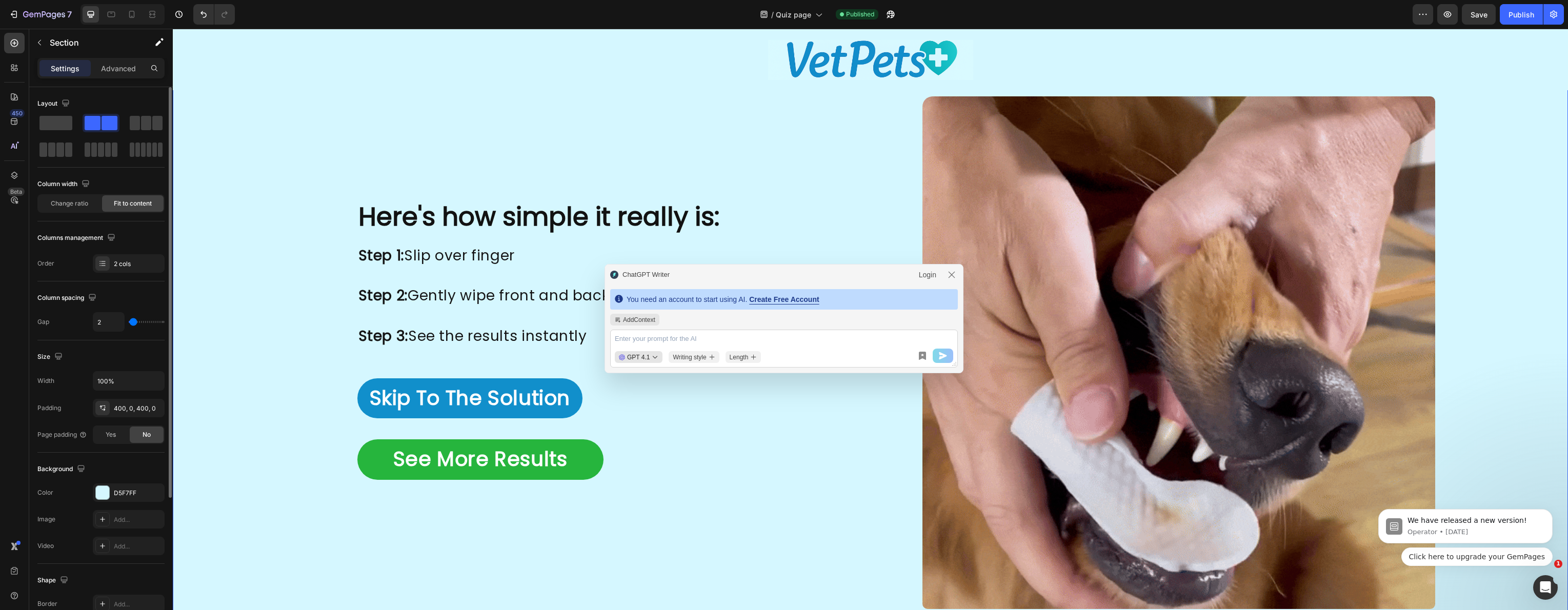
type input "0"
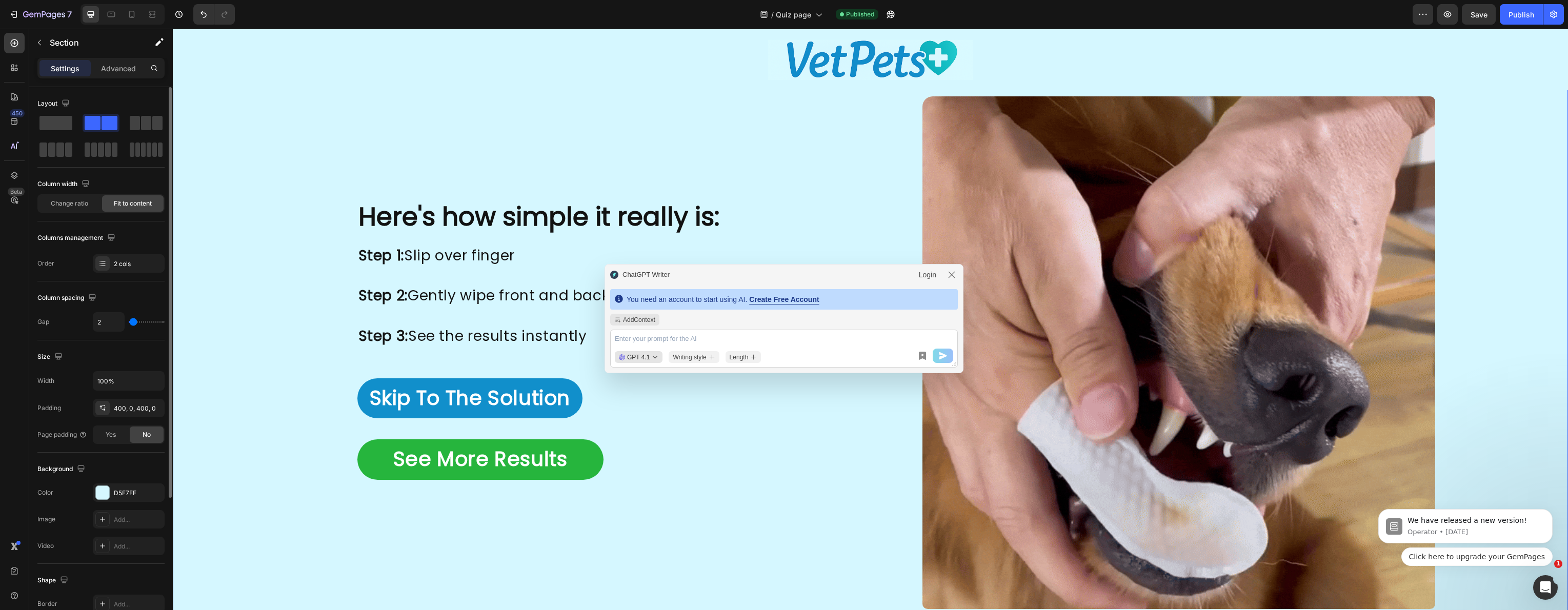
type input "0"
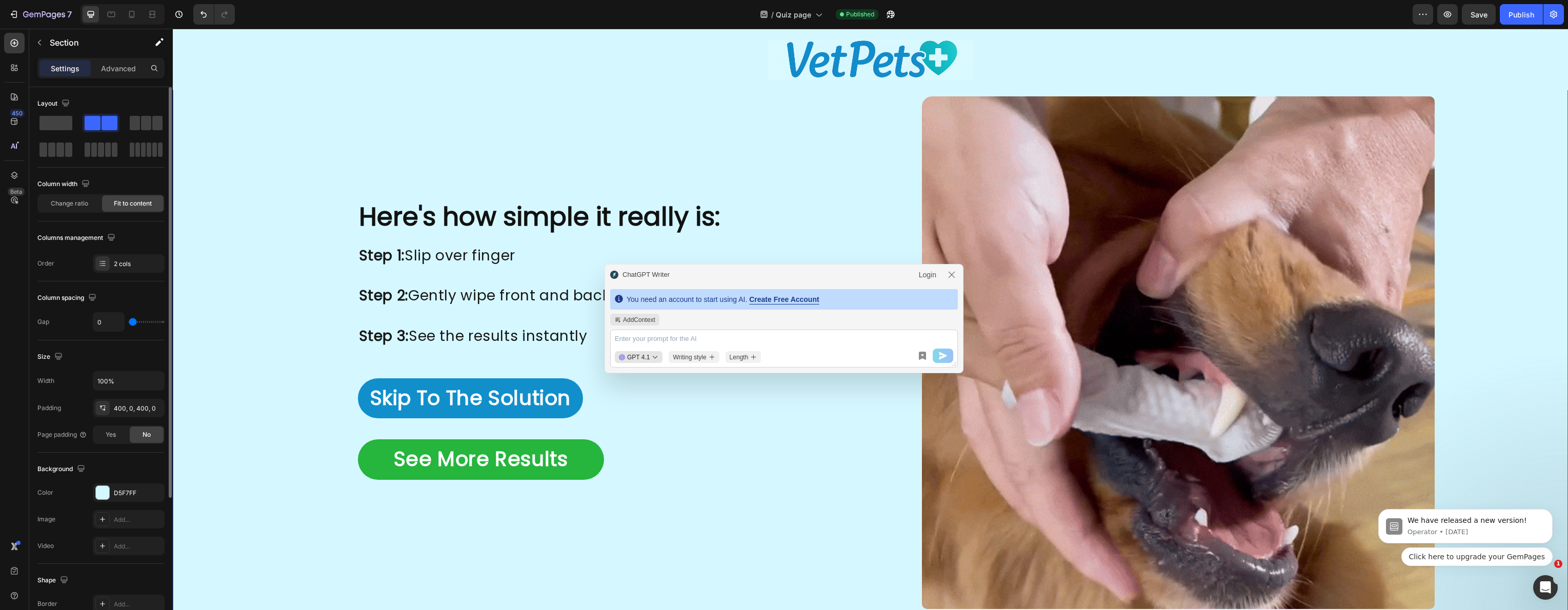
type input "6"
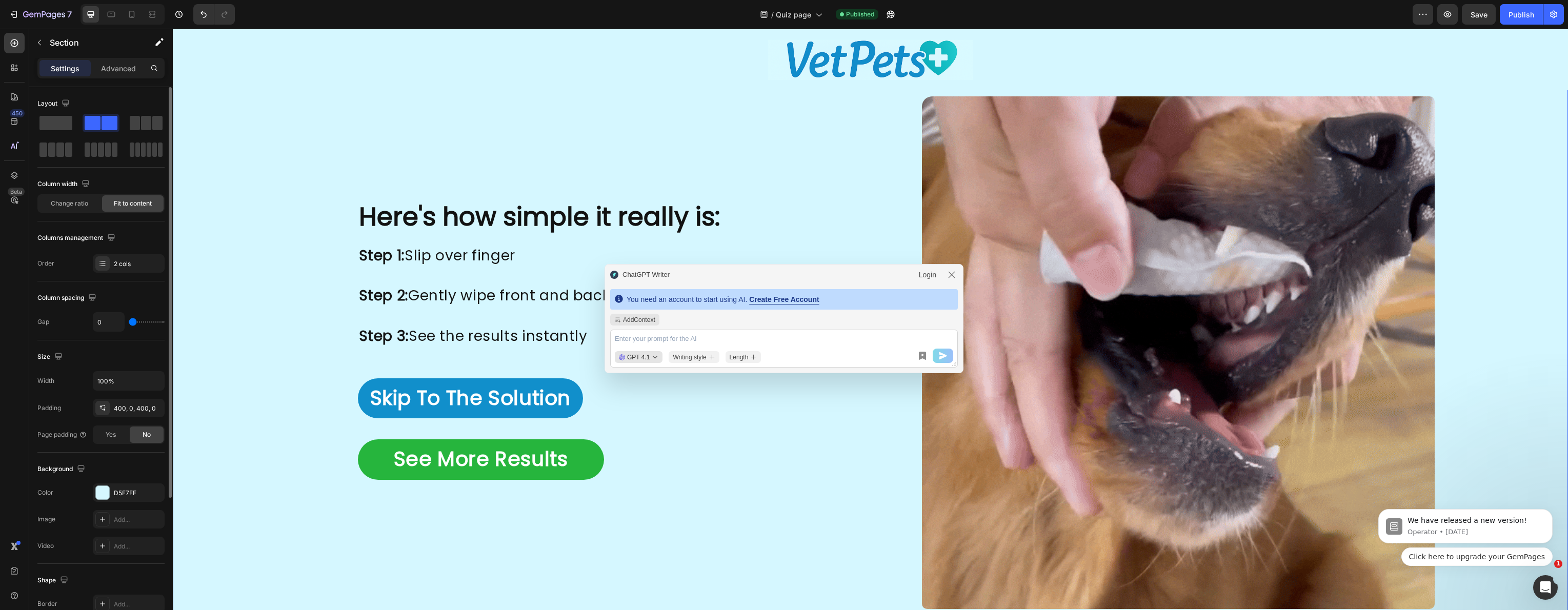
type input "6"
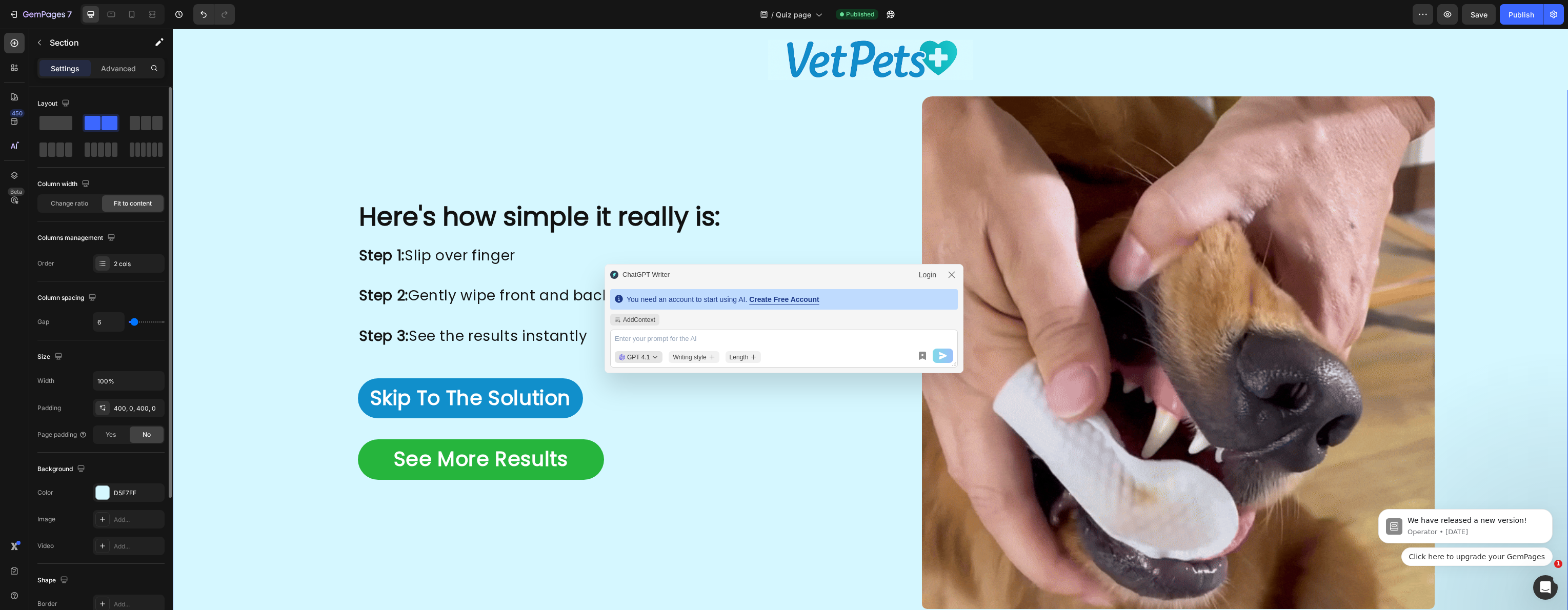
type input "7"
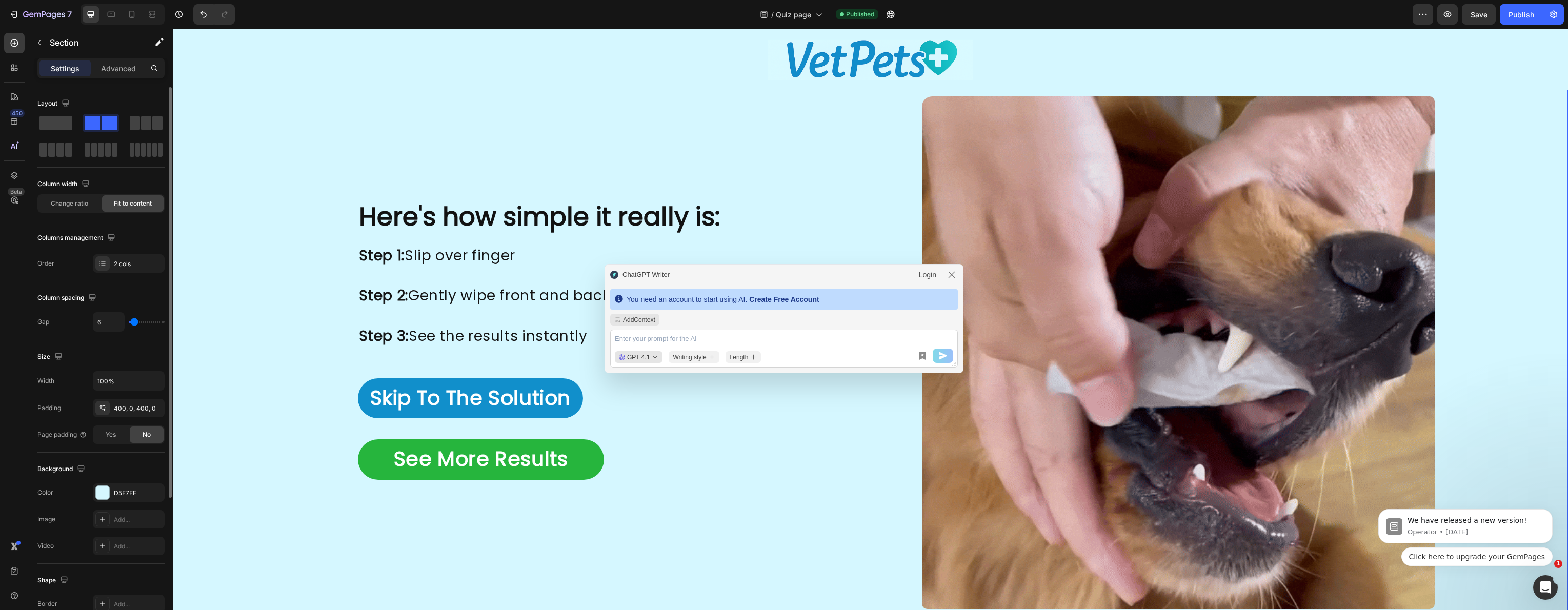
type input "7"
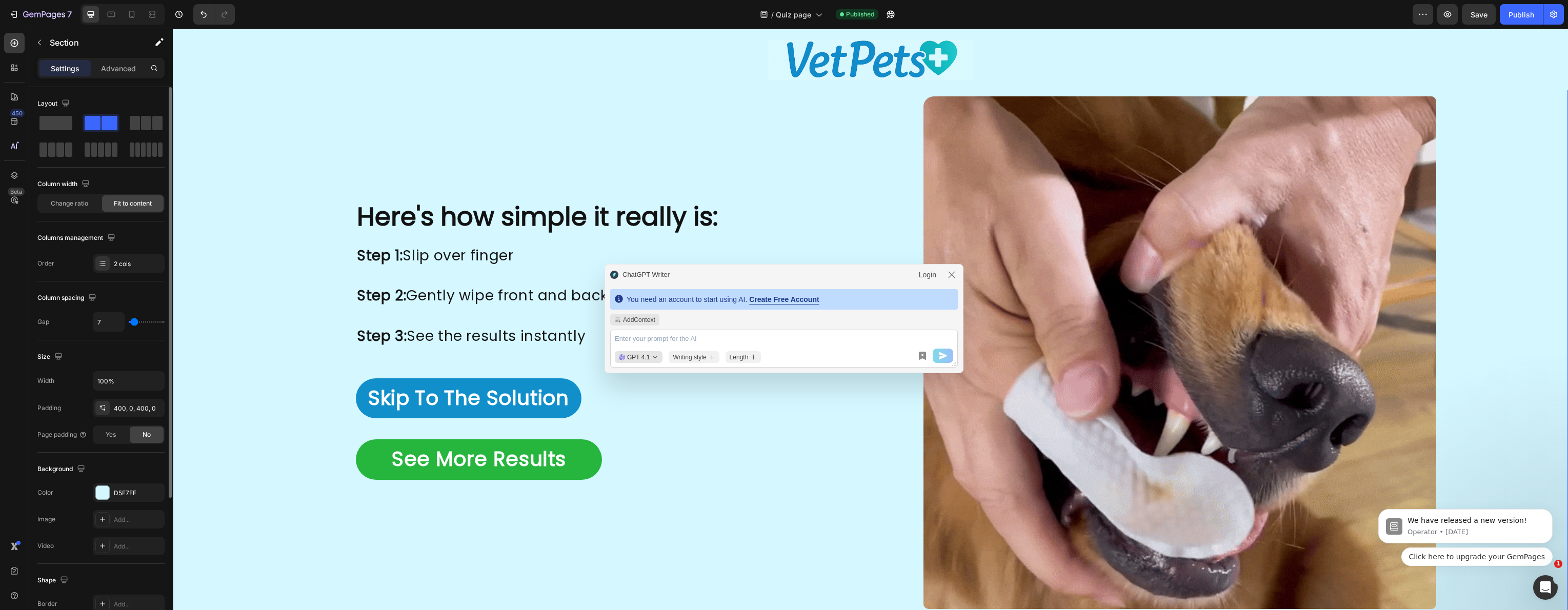
type input "8"
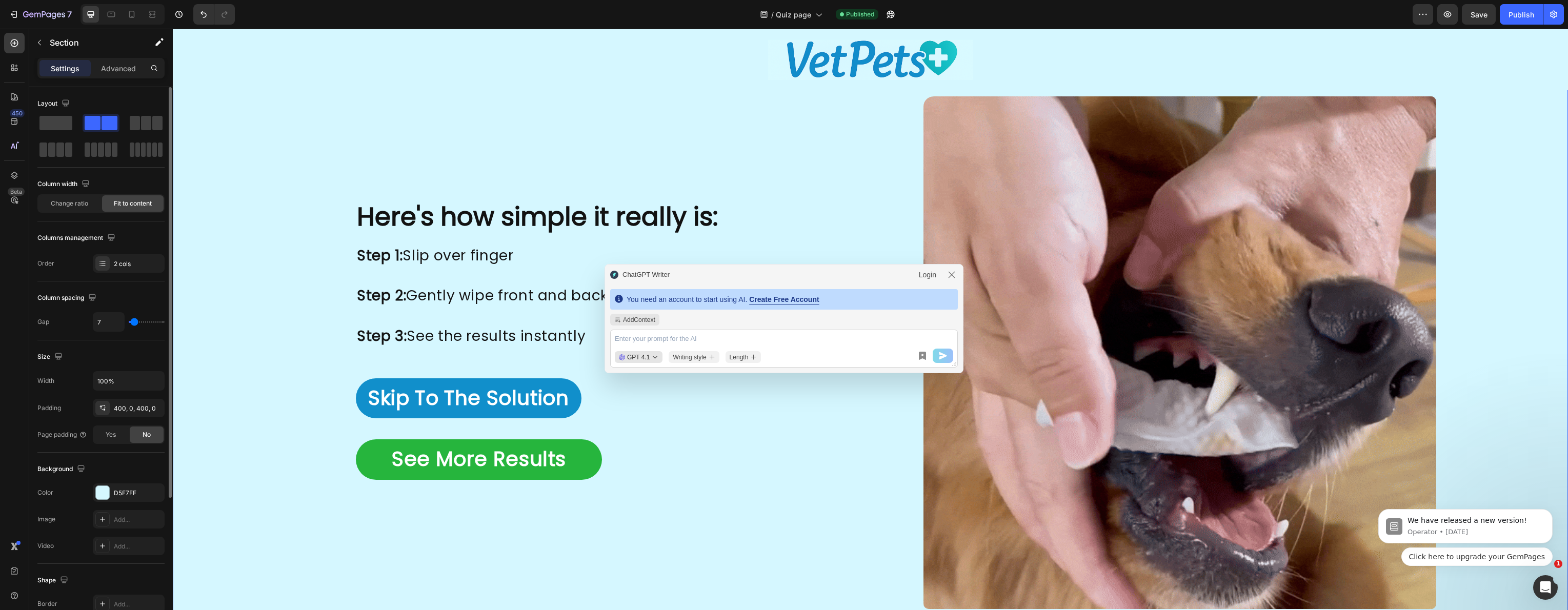
type input "8"
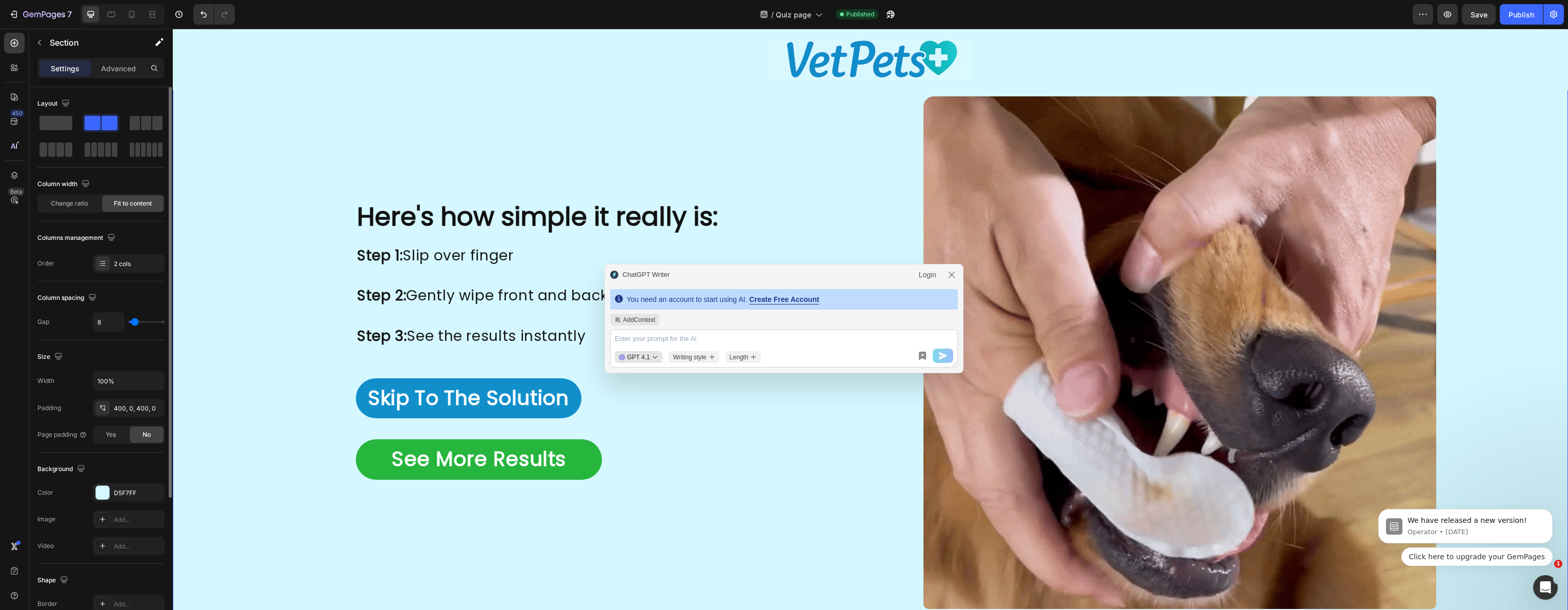
type input "10"
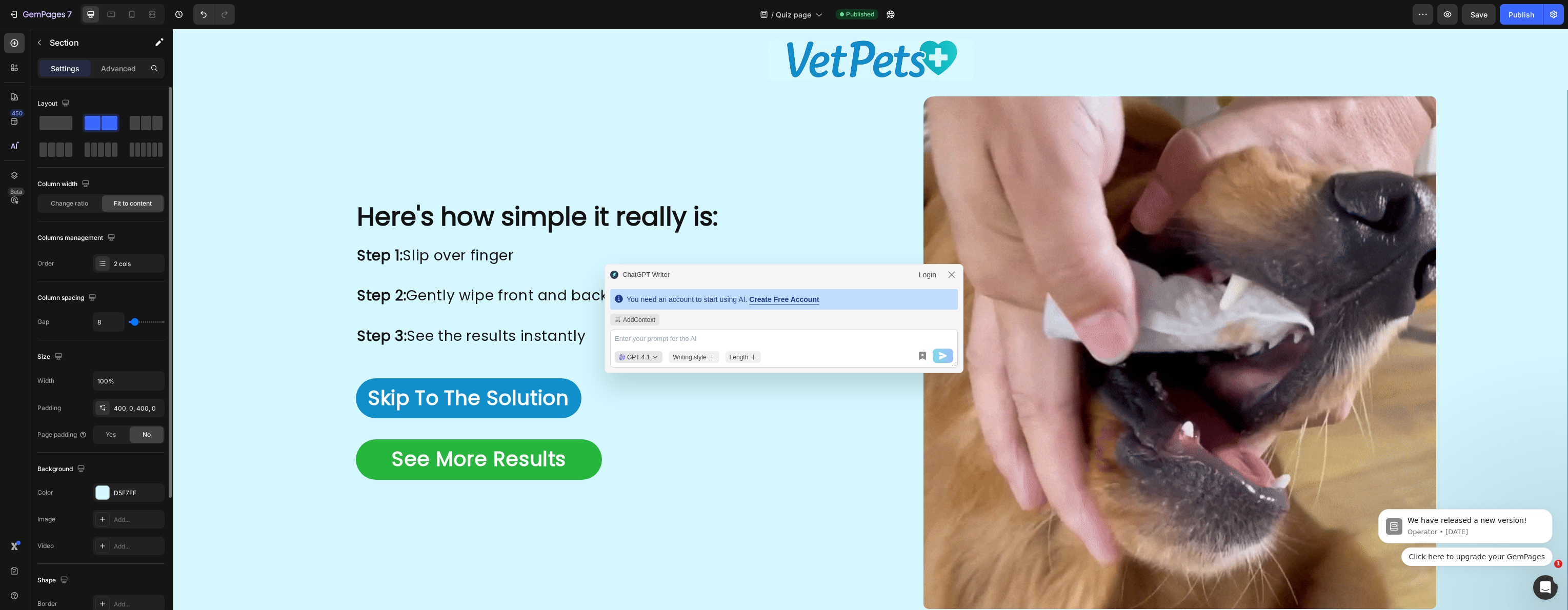
type input "10"
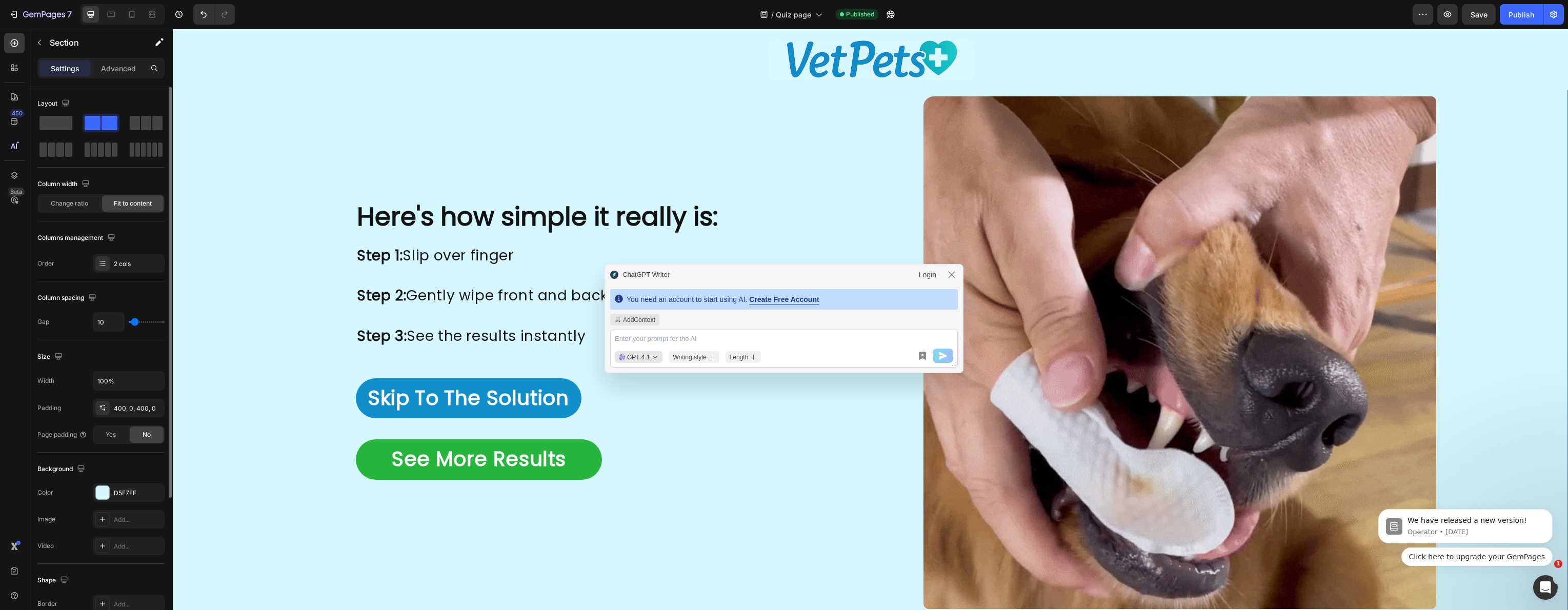
type input "11"
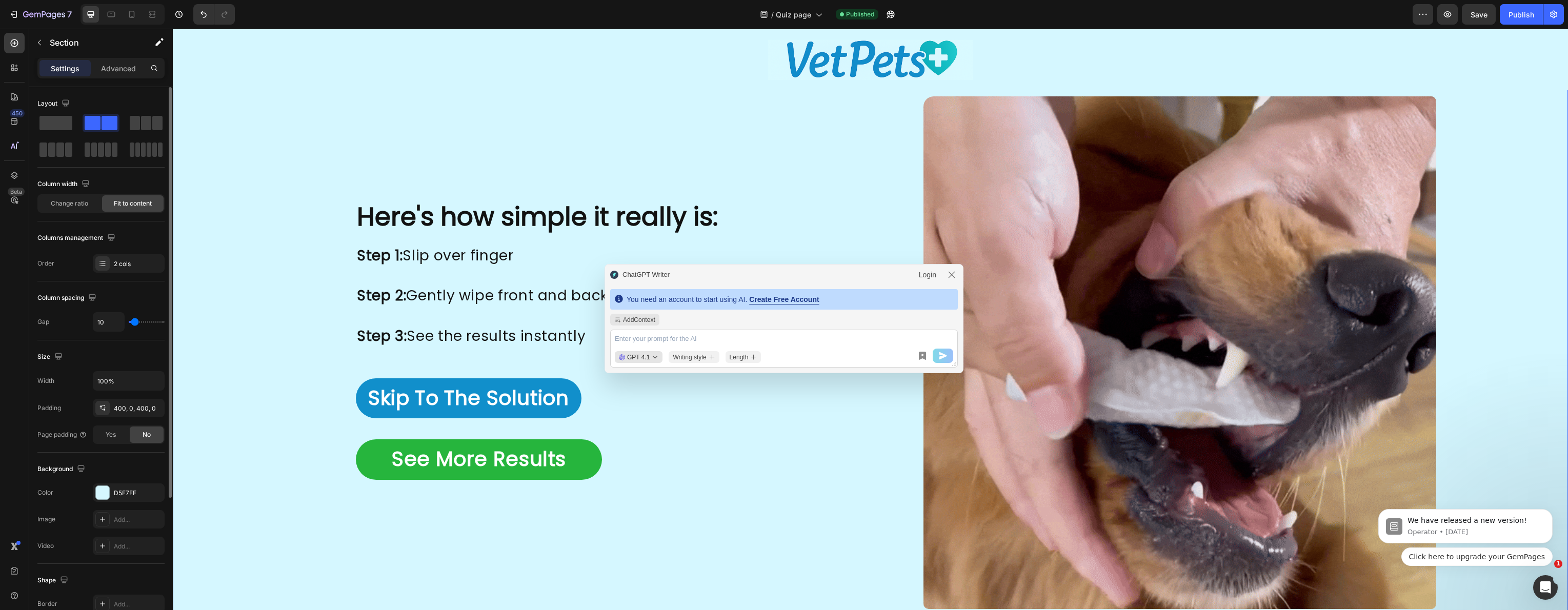
type input "11"
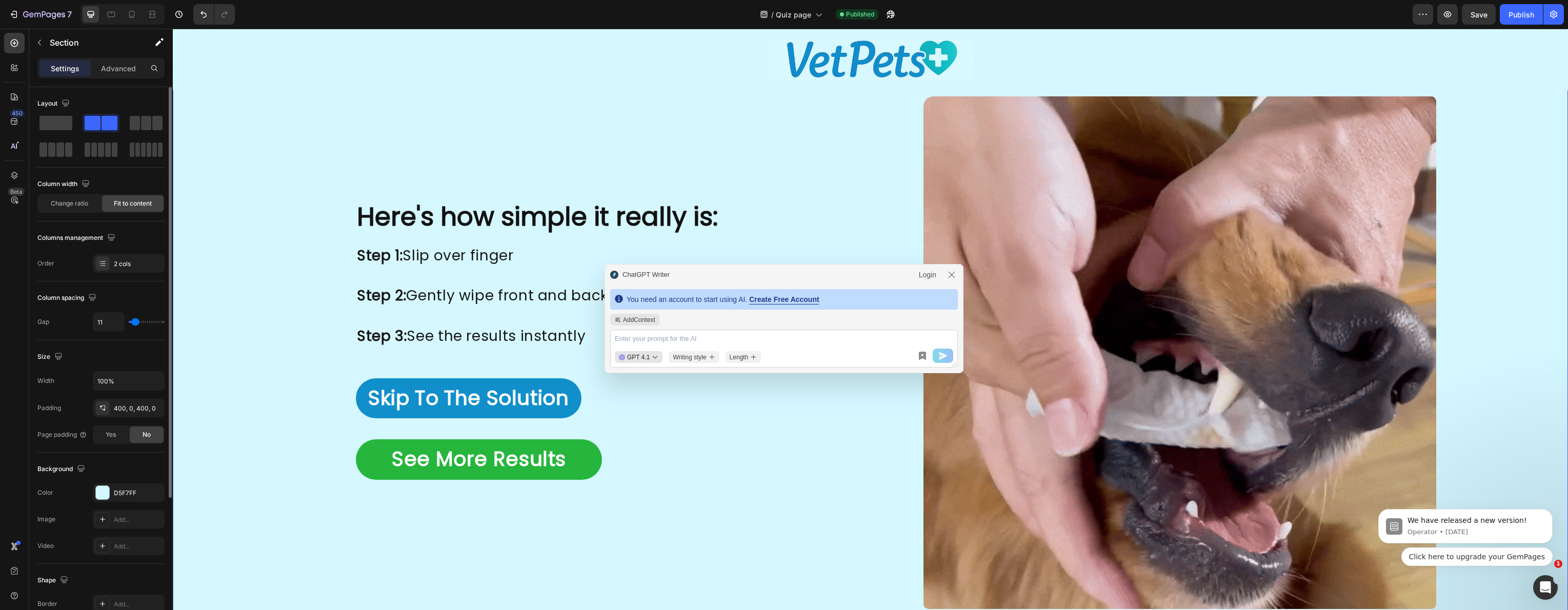
type input "12"
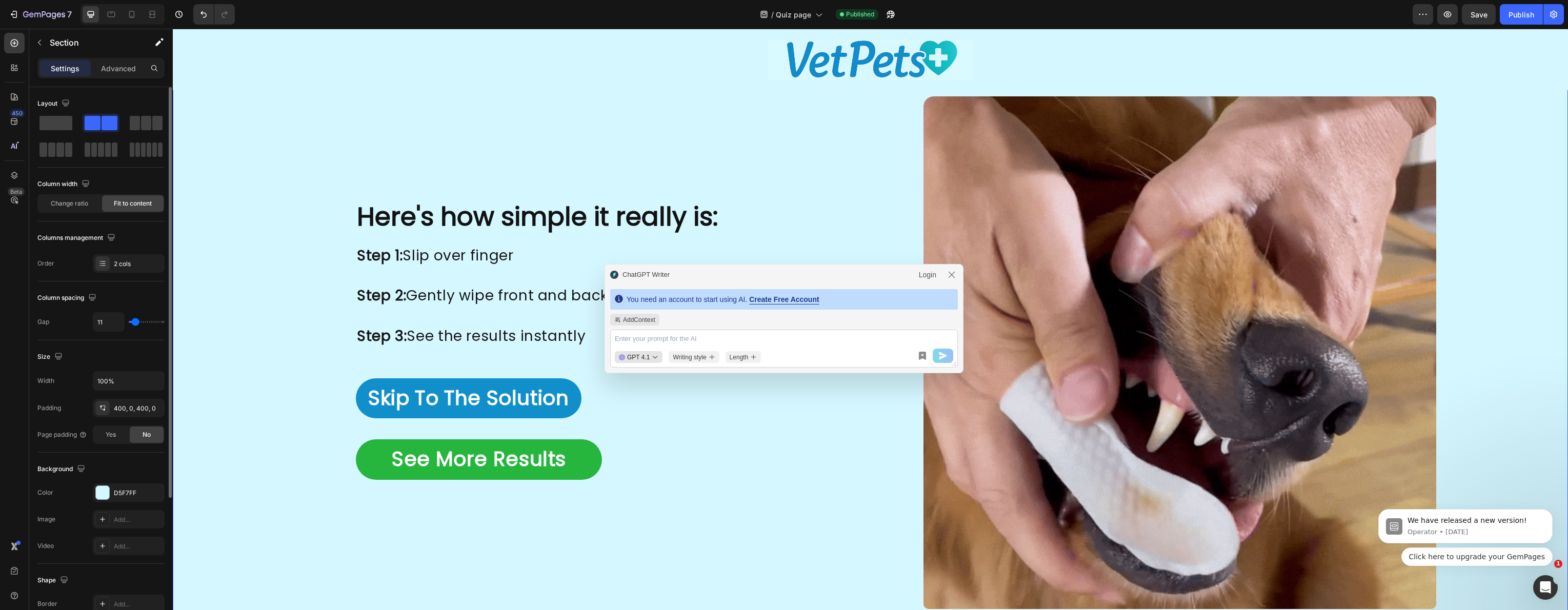
type input "12"
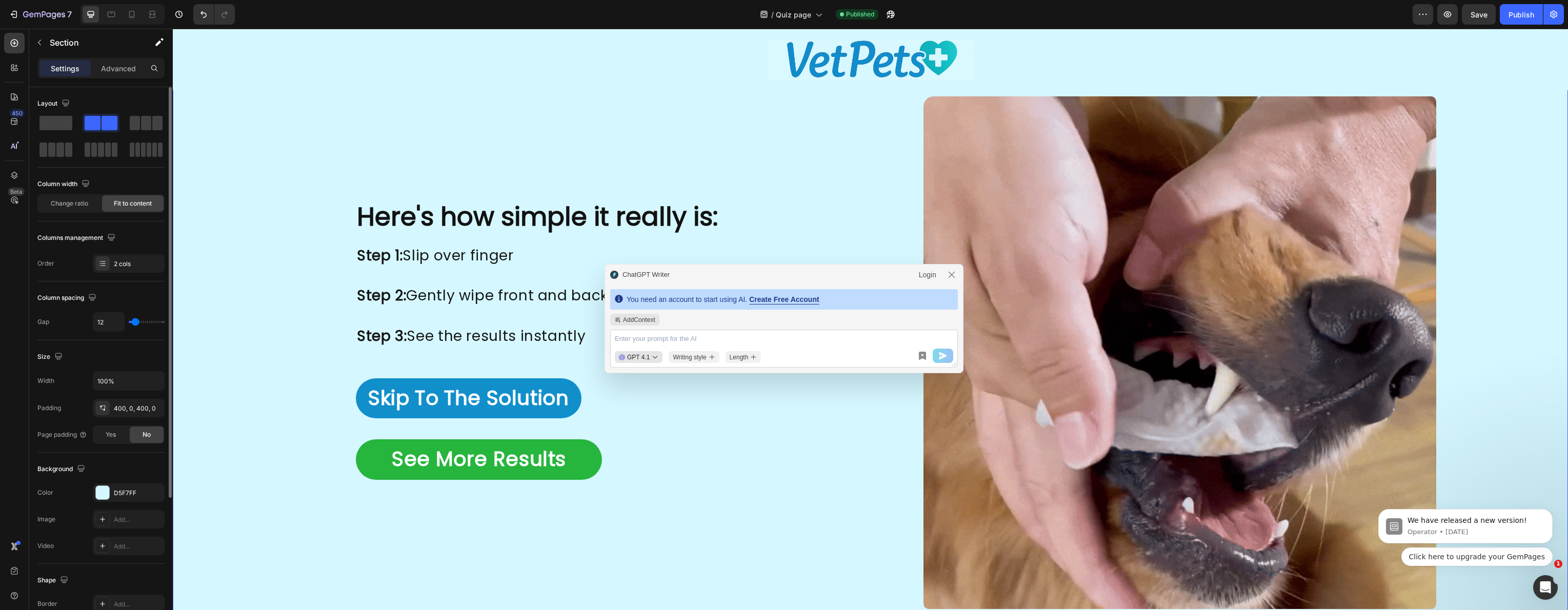
type input "13"
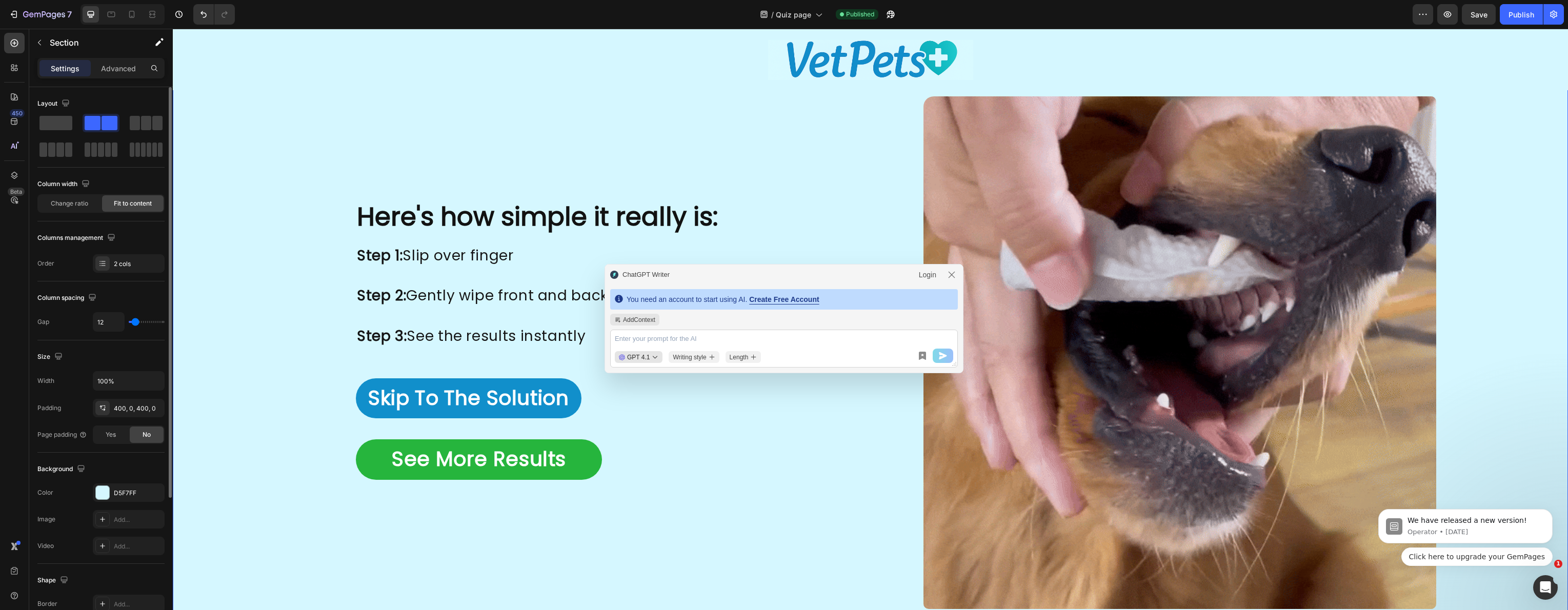
type input "13"
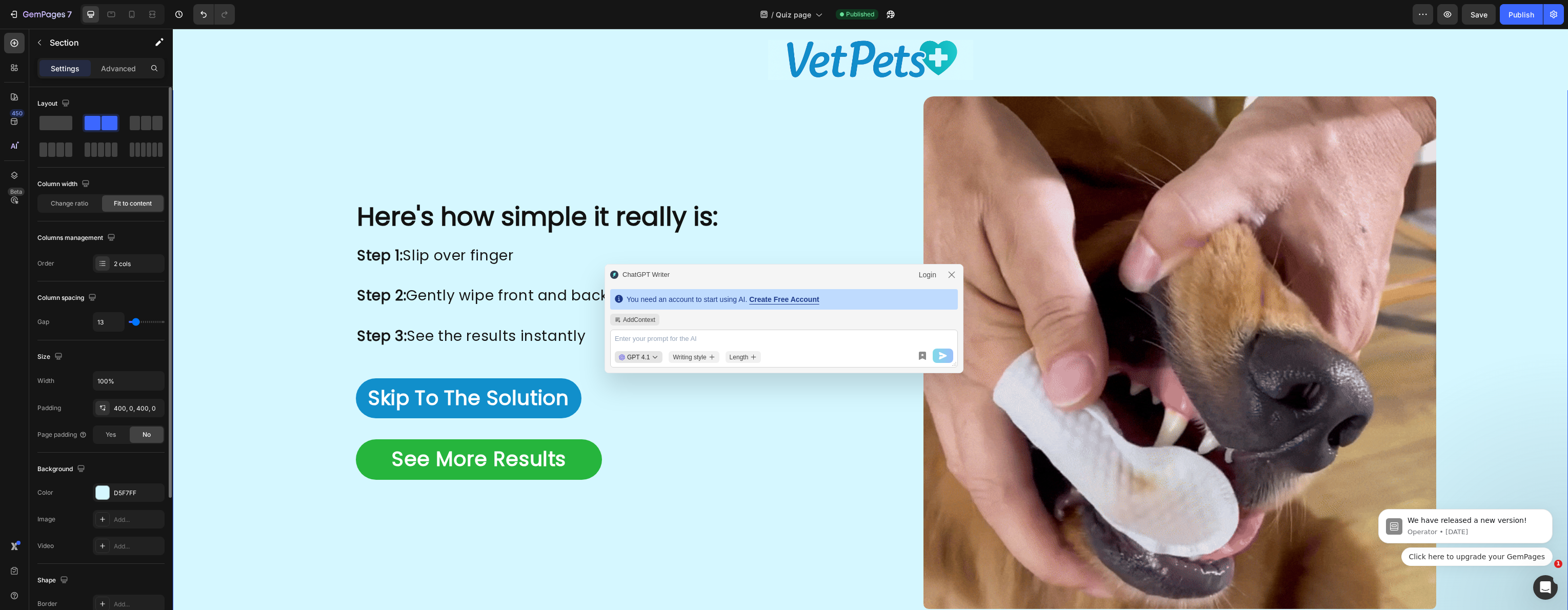
type input "14"
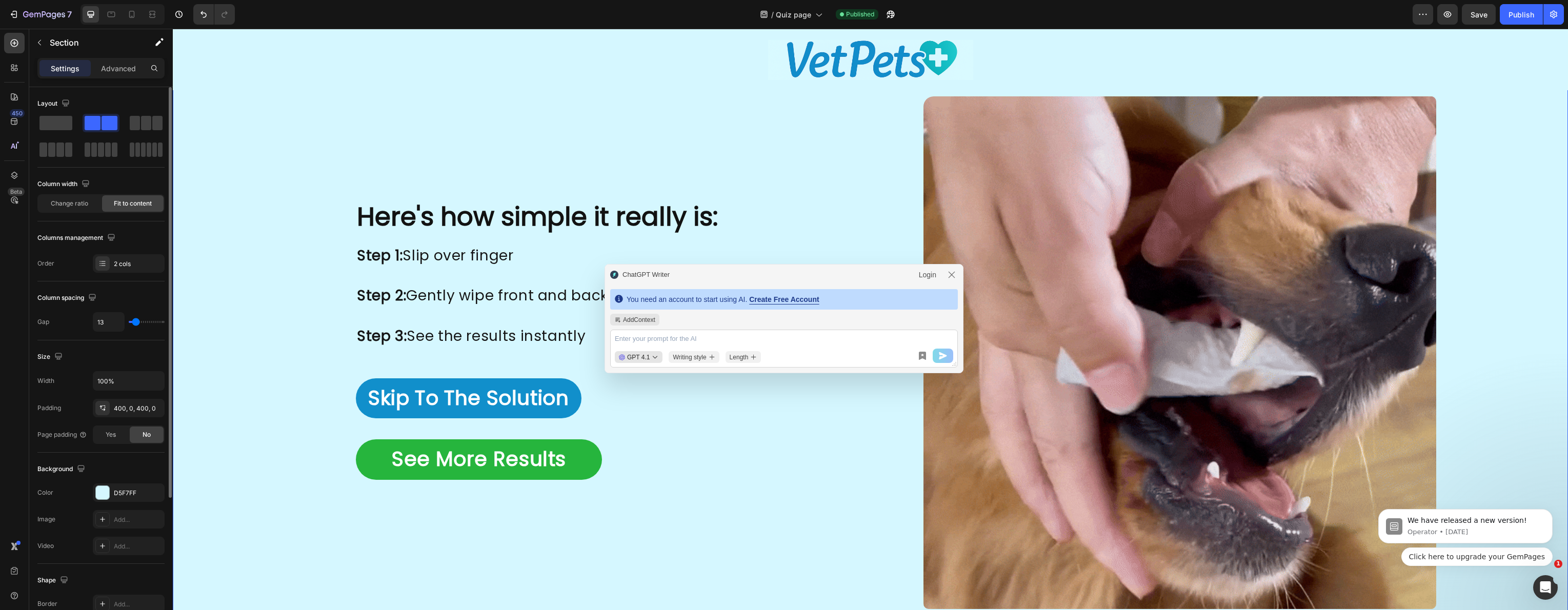
type input "14"
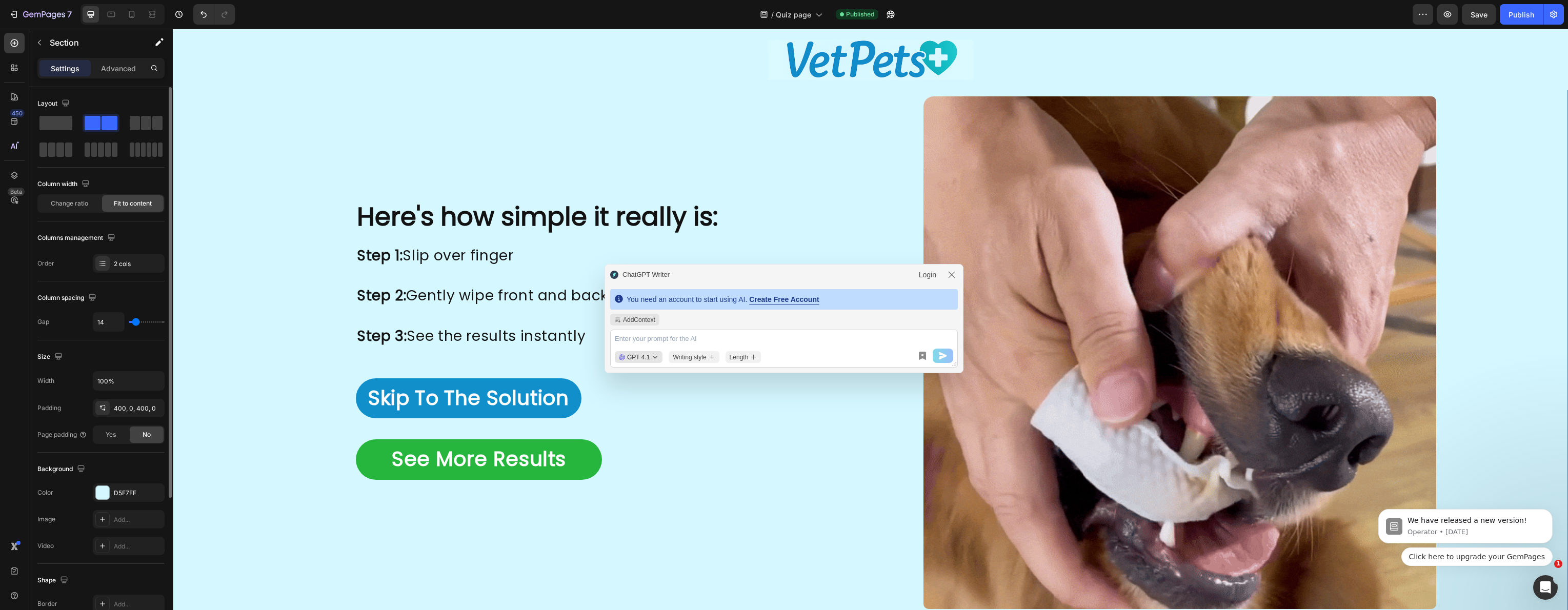
type input "15"
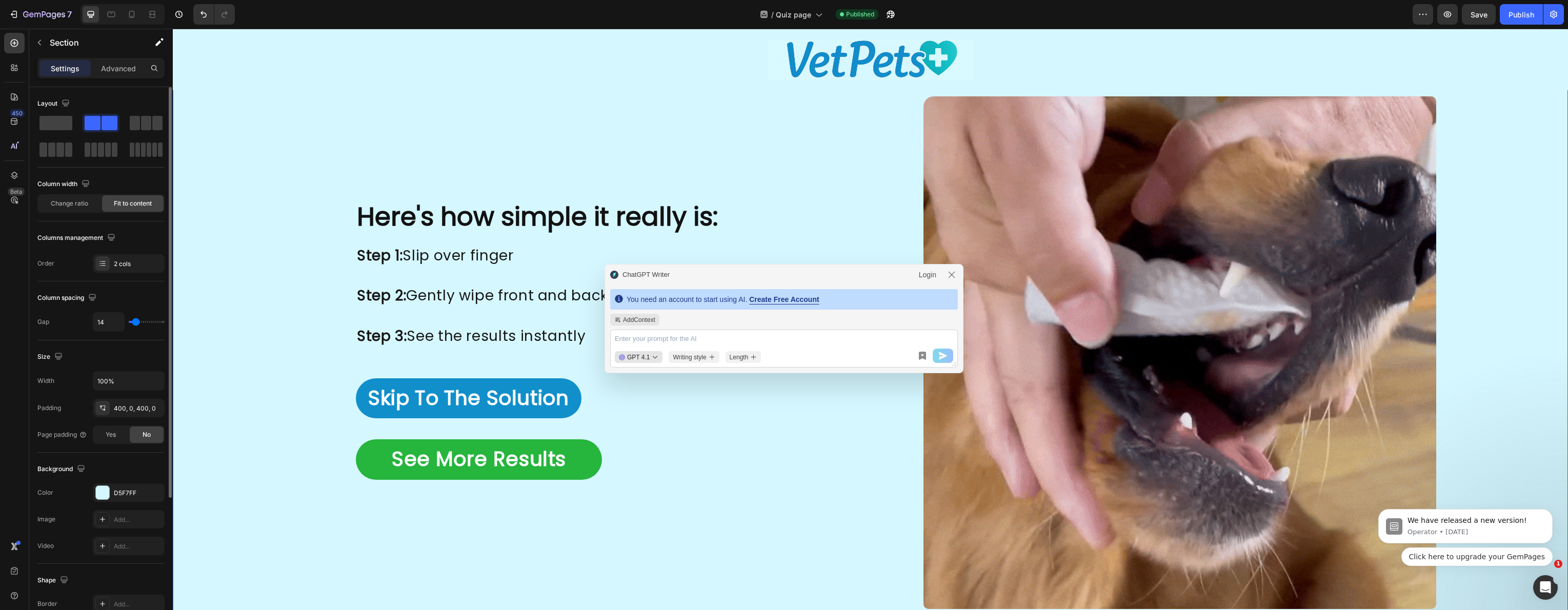
type input "15"
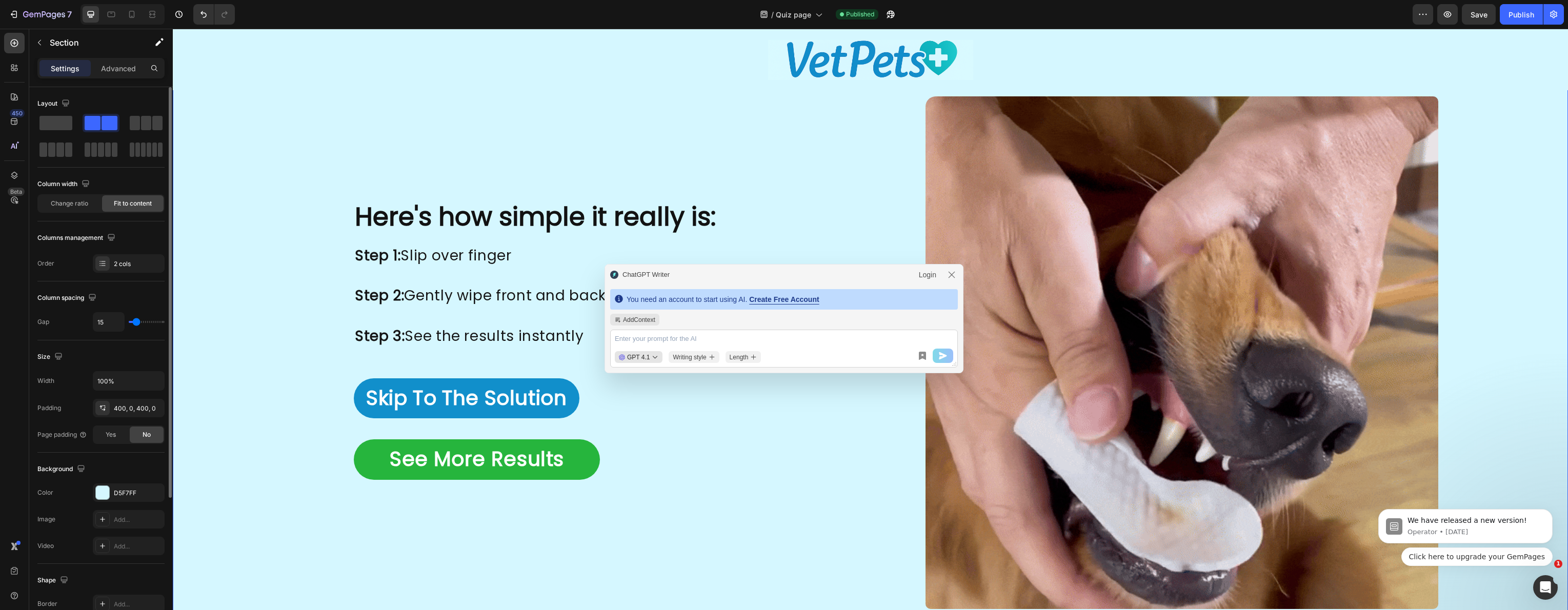
type input "16"
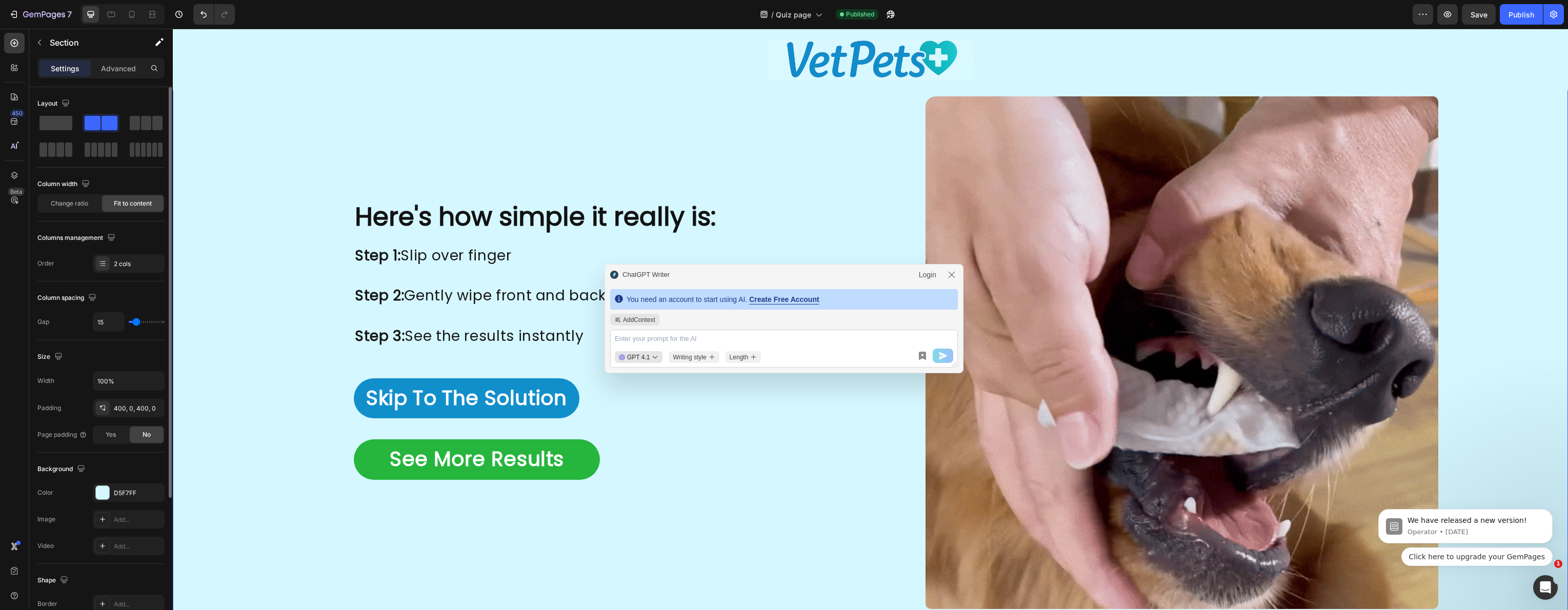
type input "16"
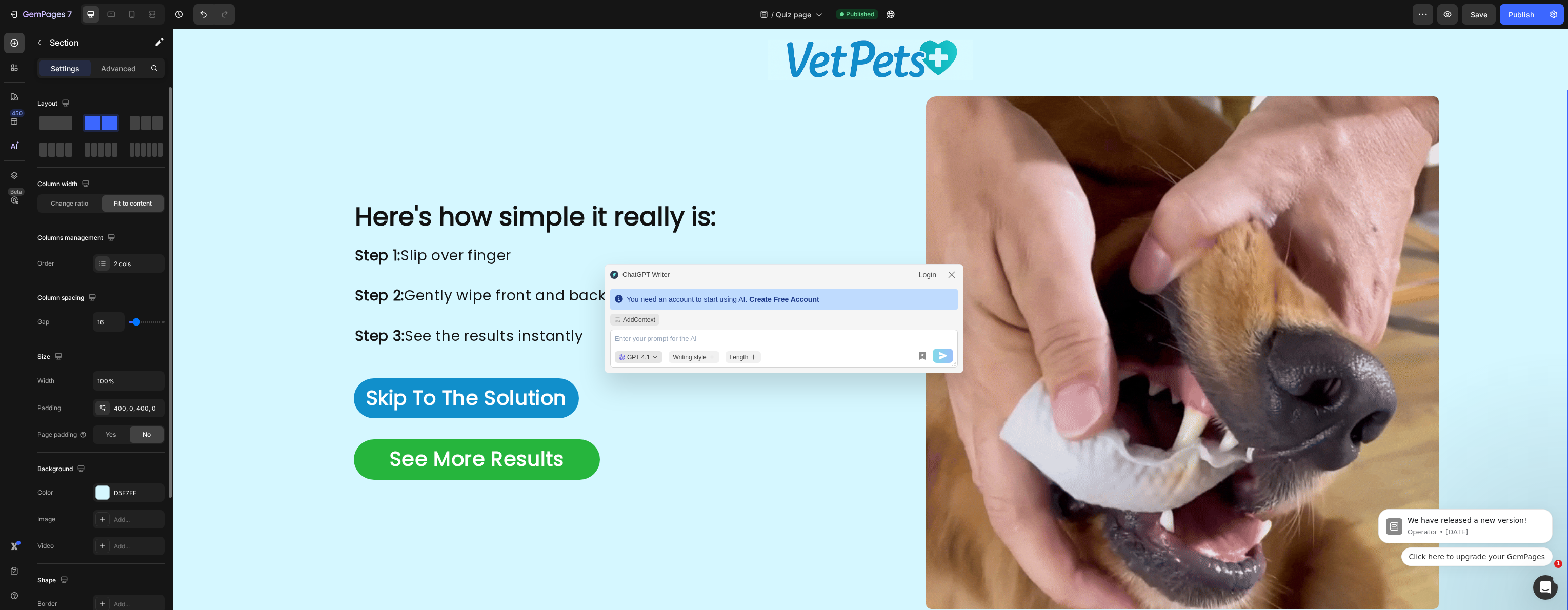
type input "17"
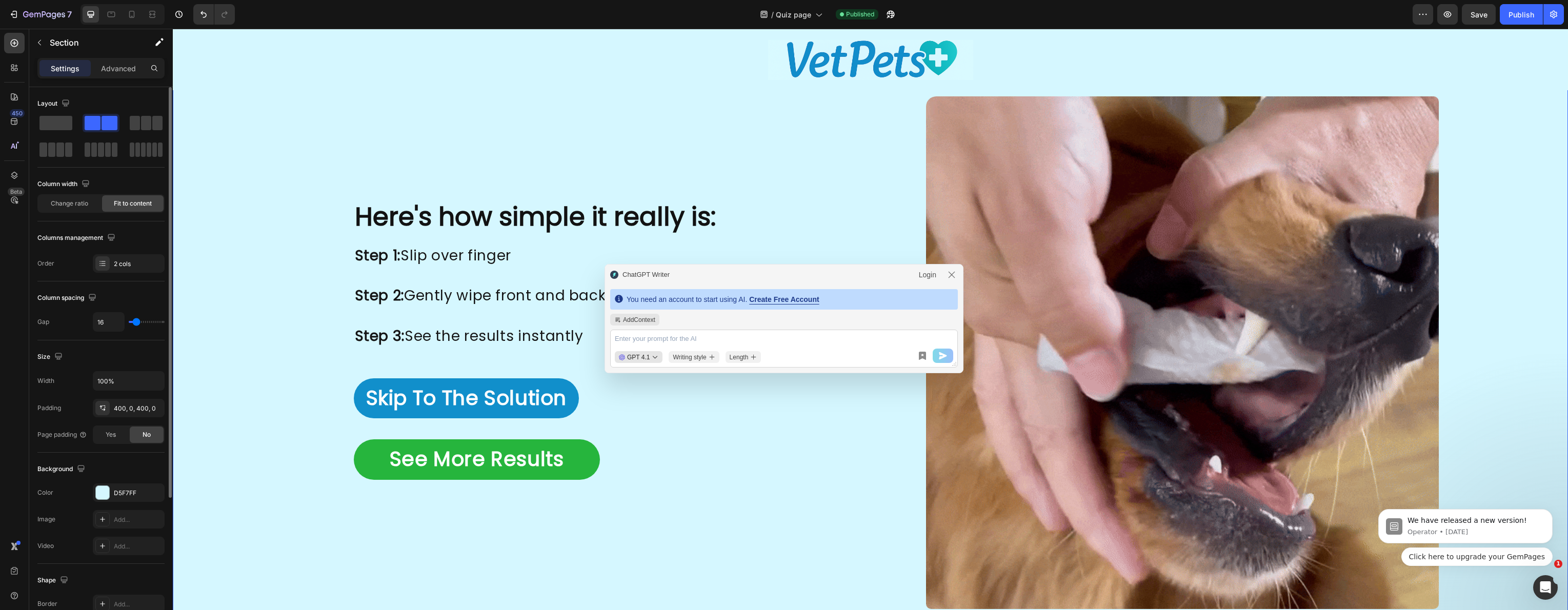
type input "17"
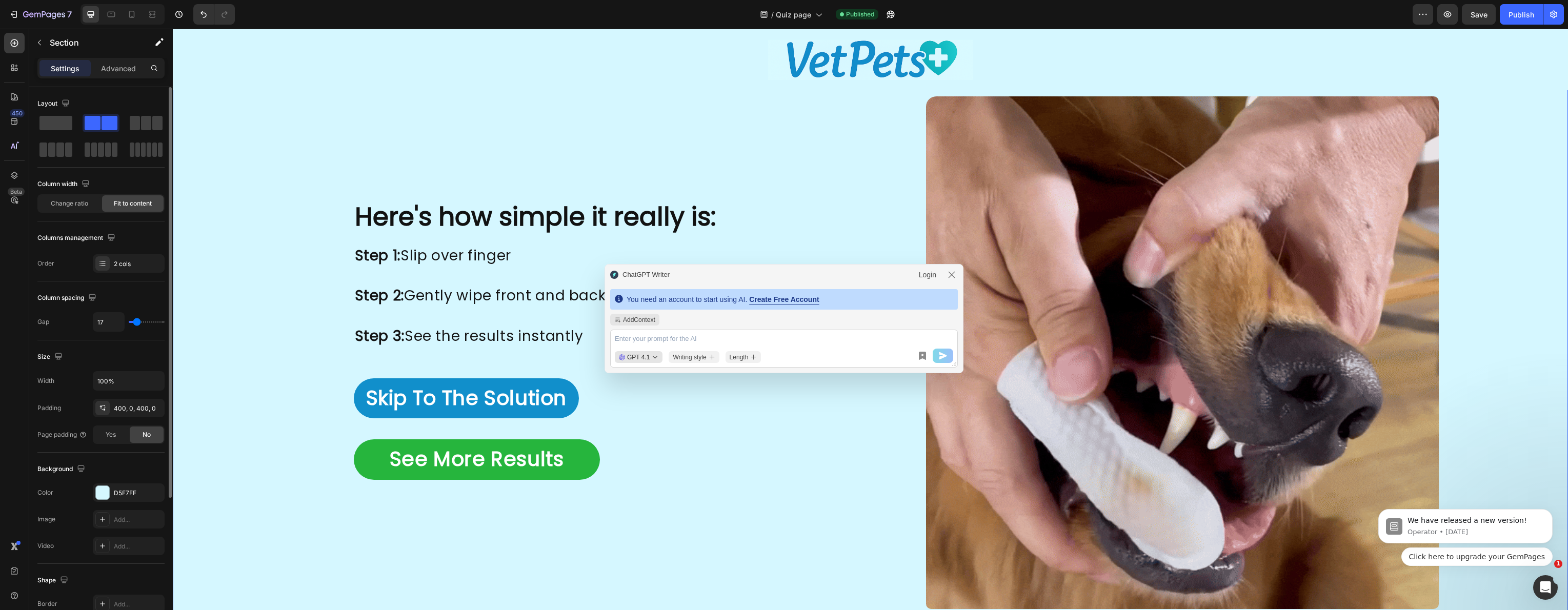
type input "18"
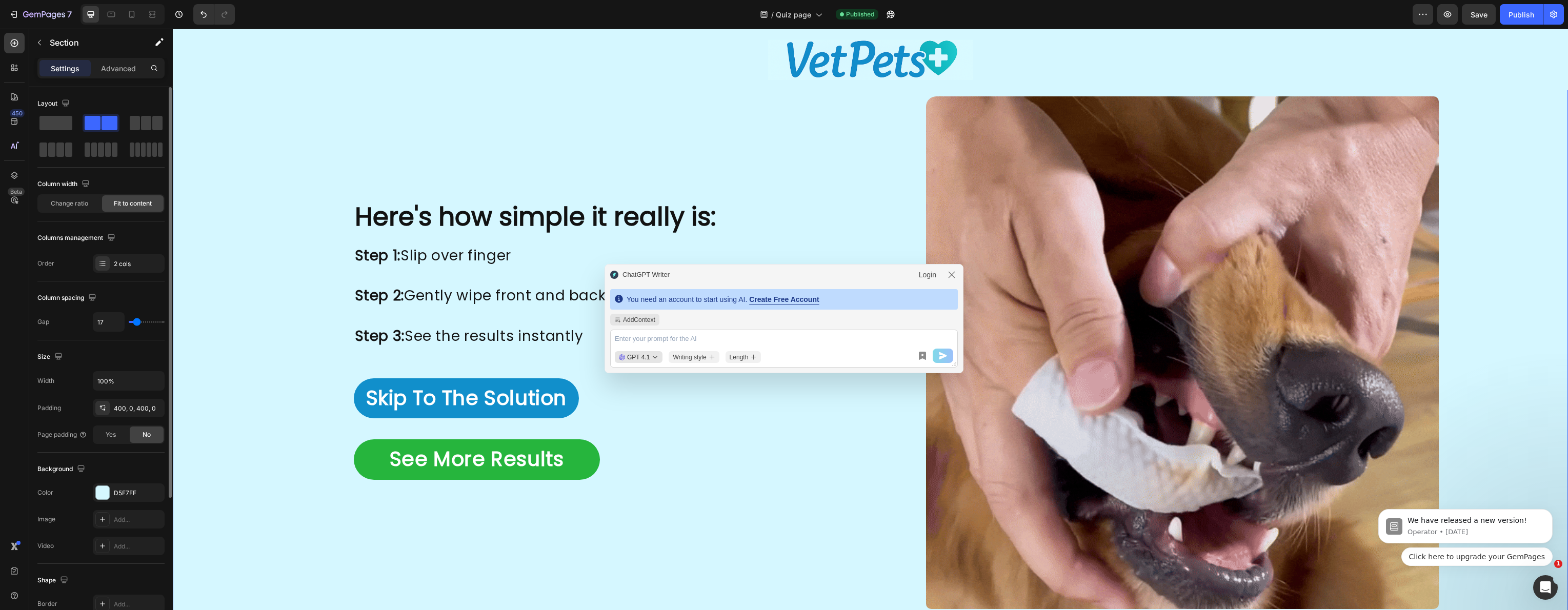
type input "18"
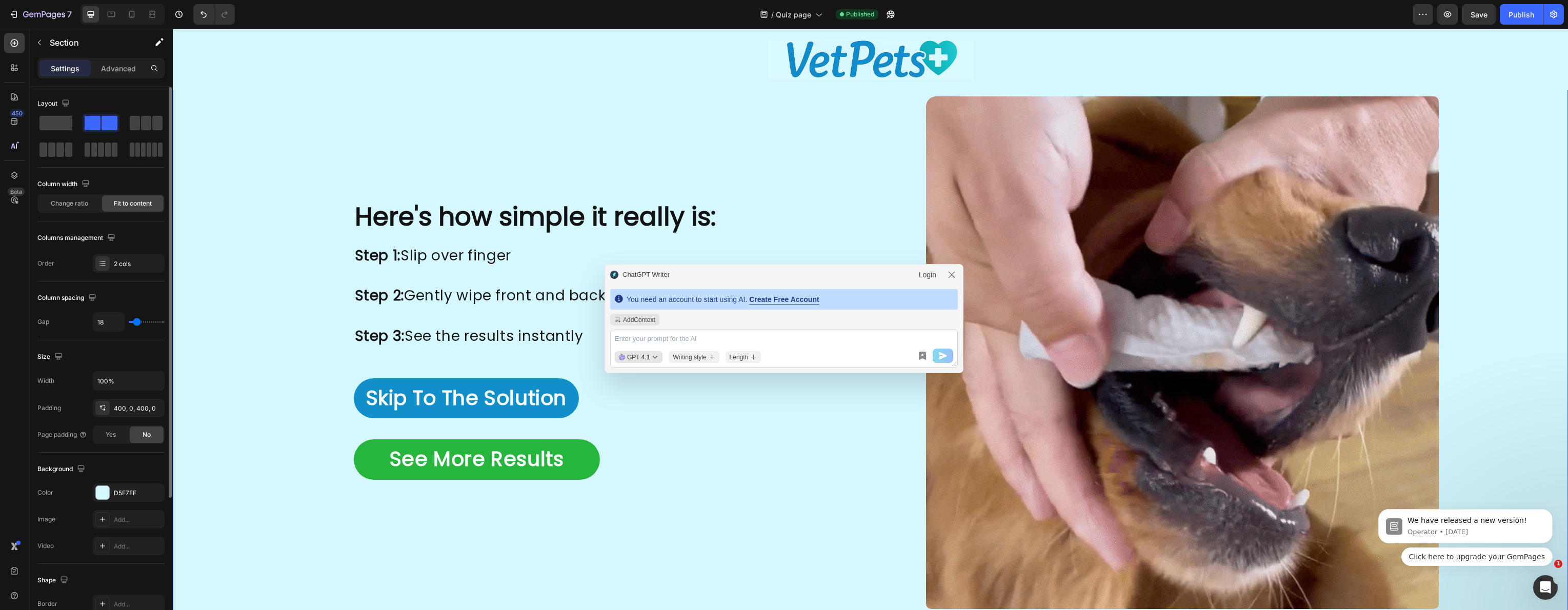
type input "19"
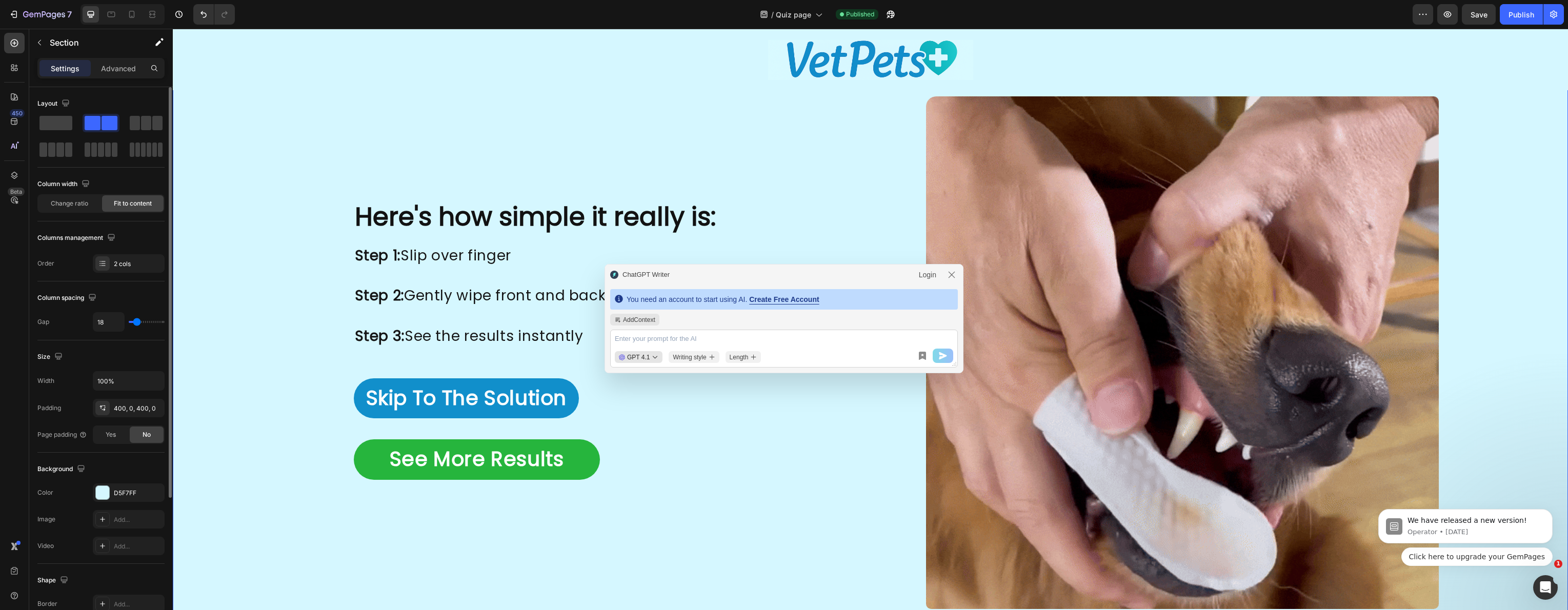
type input "19"
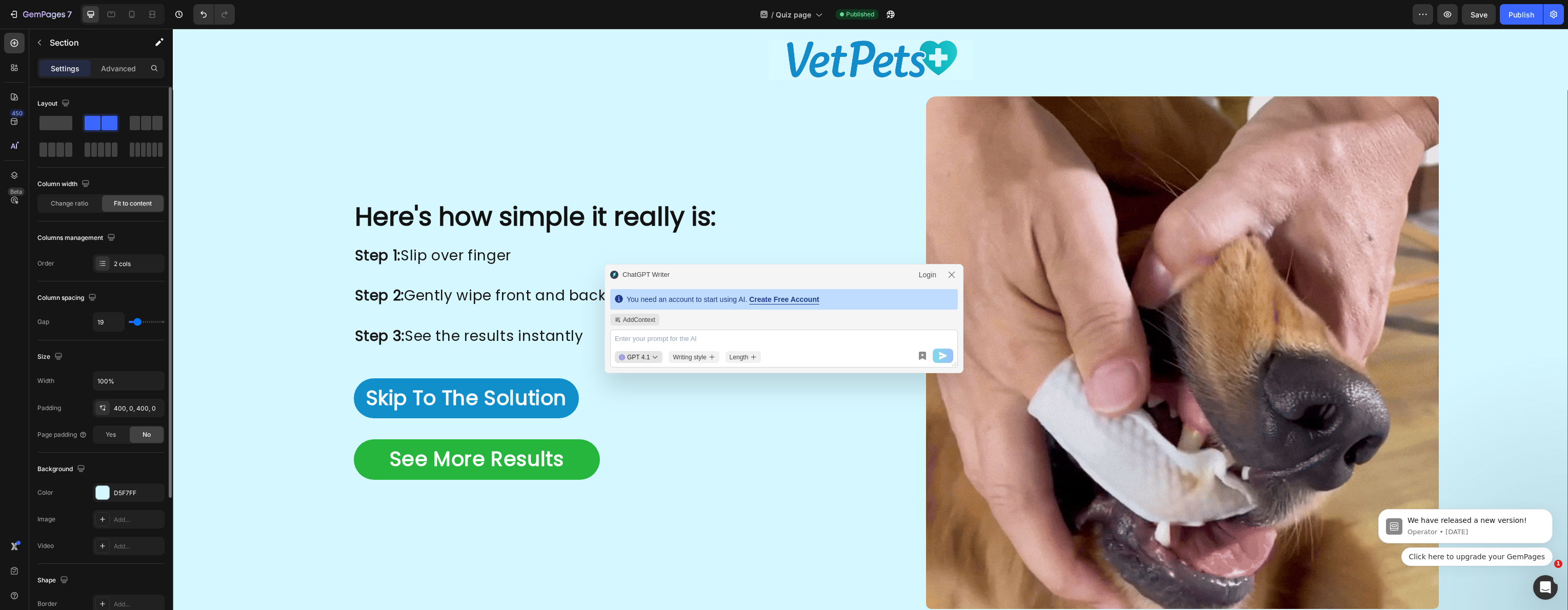
type input "20"
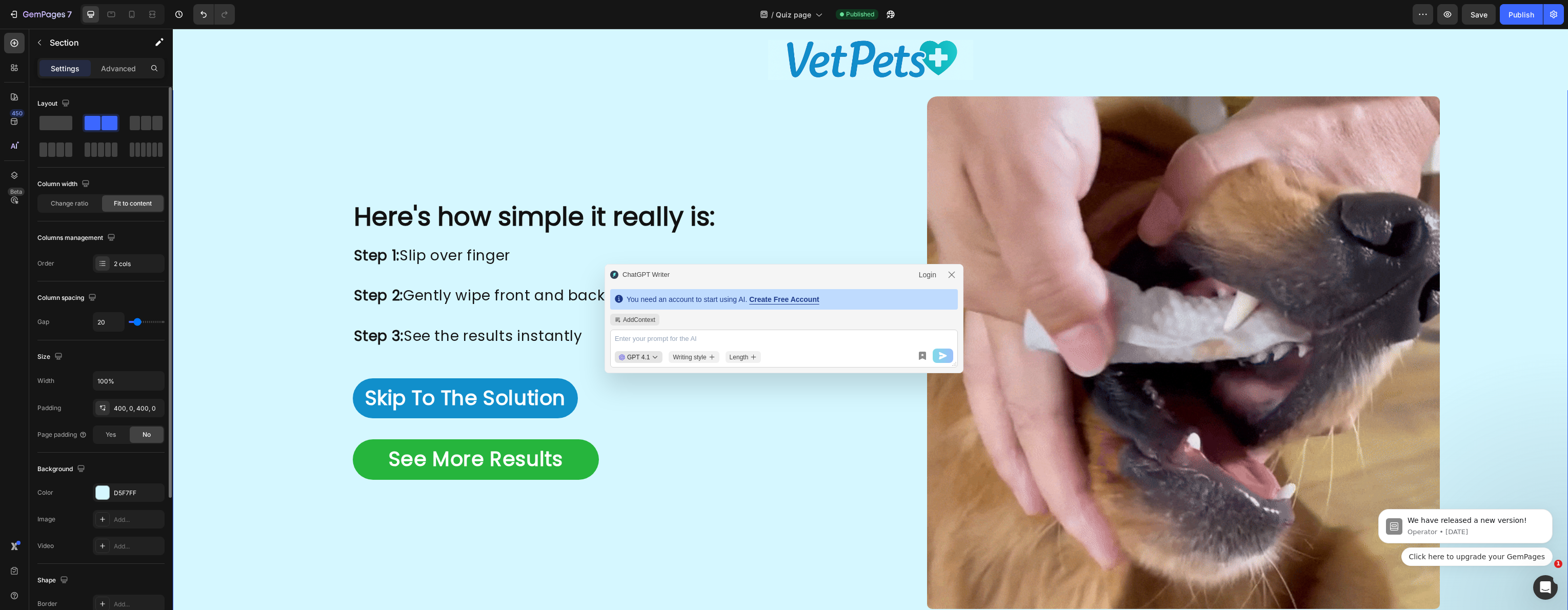
drag, startPoint x: 138, startPoint y: 323, endPoint x: 137, endPoint y: 328, distance: 5.1
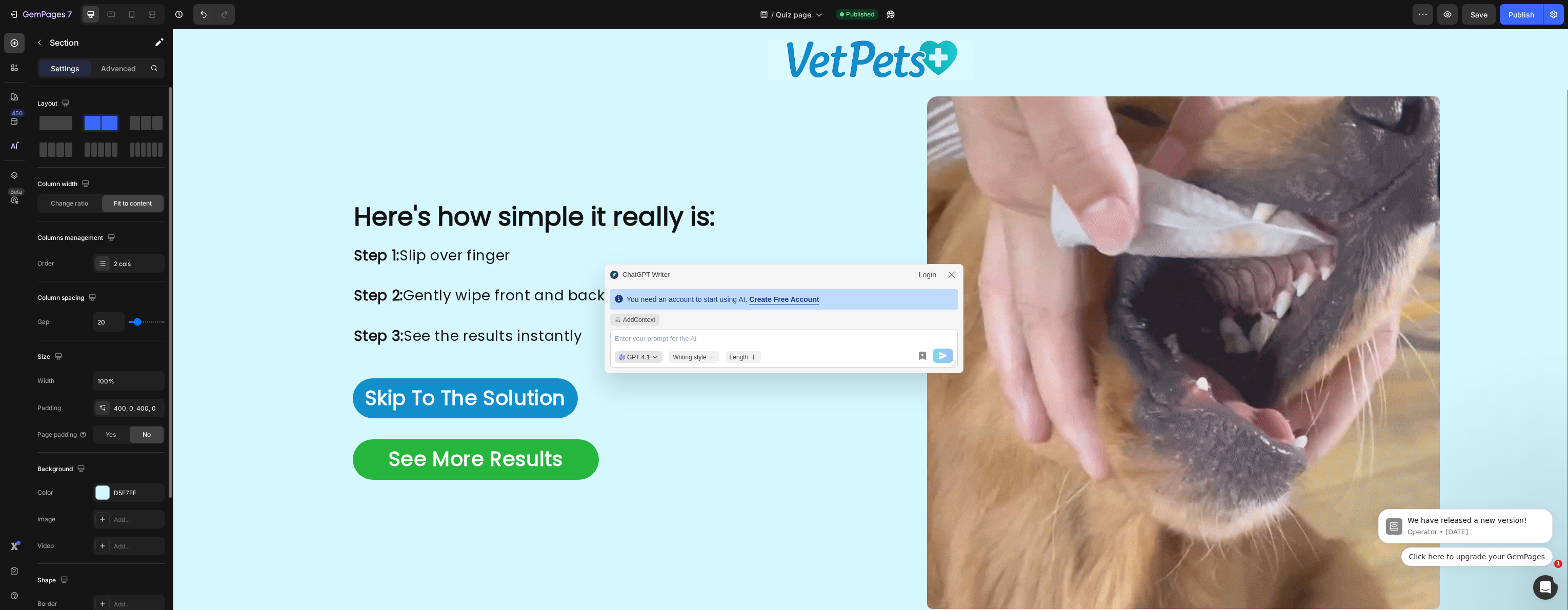
type input "20"
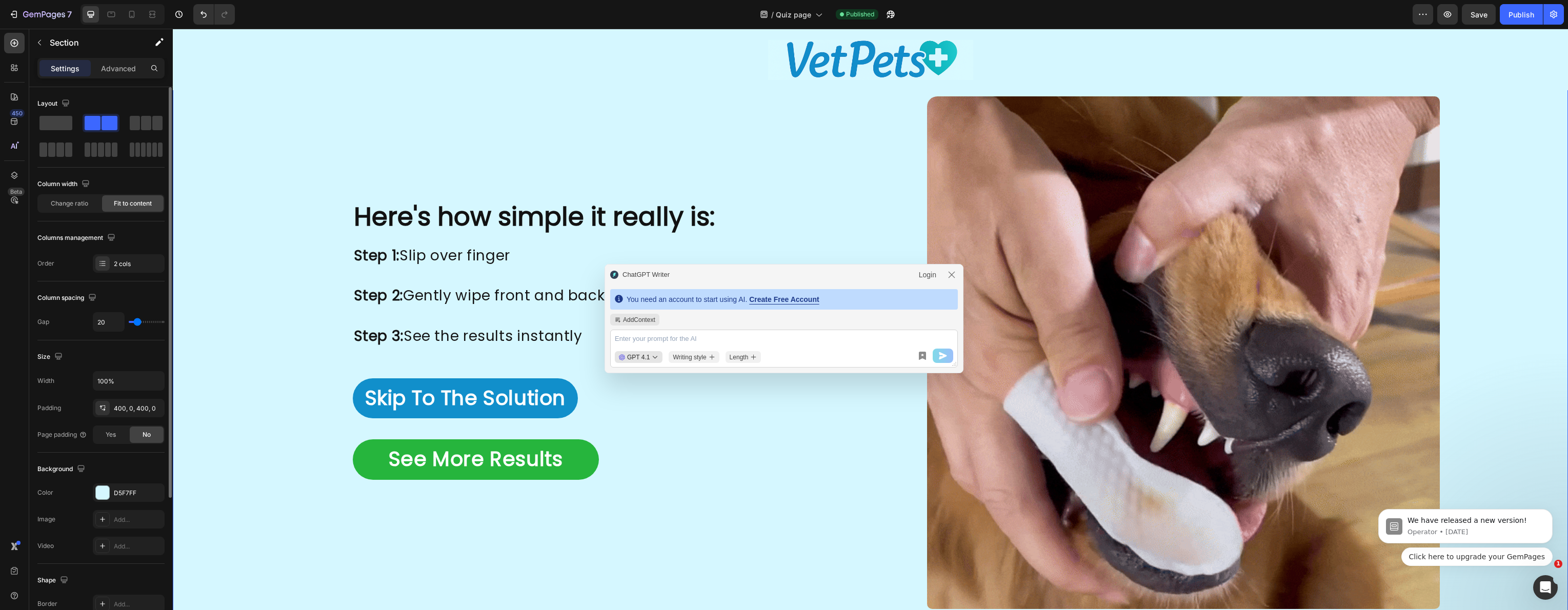
click at [137, 323] on input "range" at bounding box center [146, 321] width 36 height 2
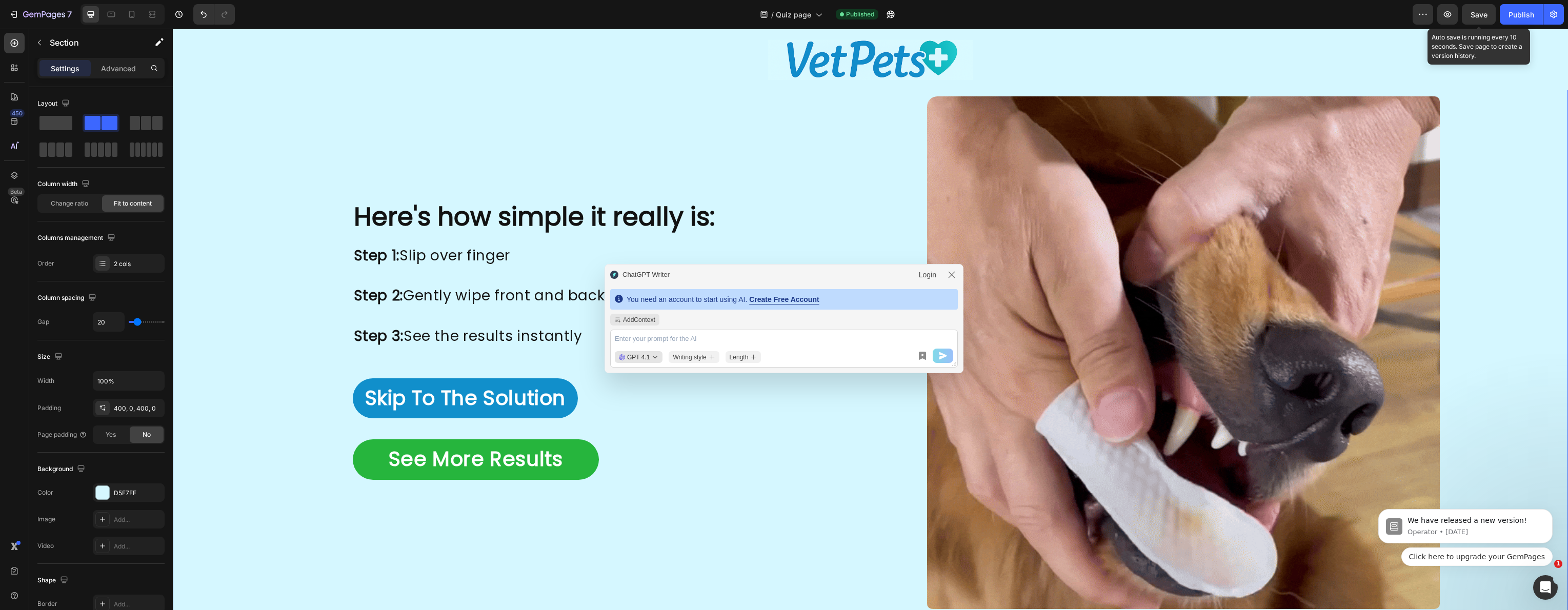
click at [1482, 9] on div "Save" at bounding box center [1479, 15] width 17 height 11
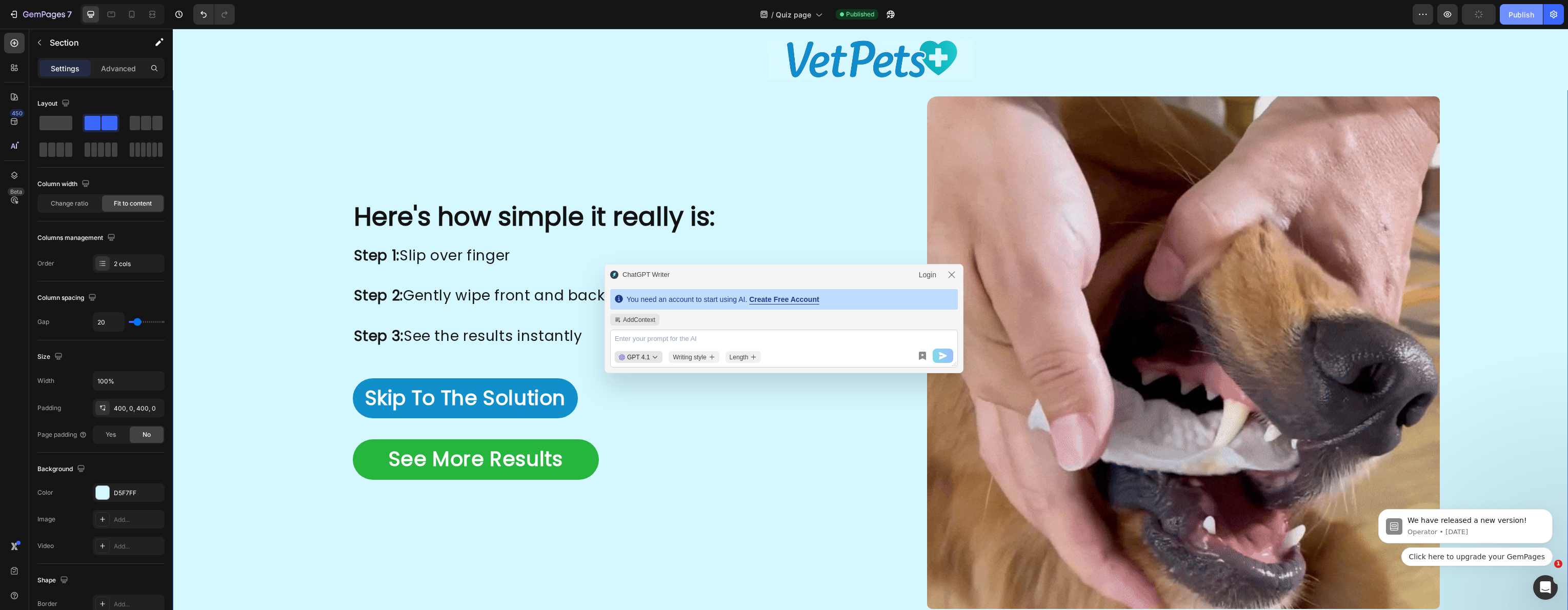
click at [1525, 16] on div "Publish" at bounding box center [1521, 15] width 26 height 11
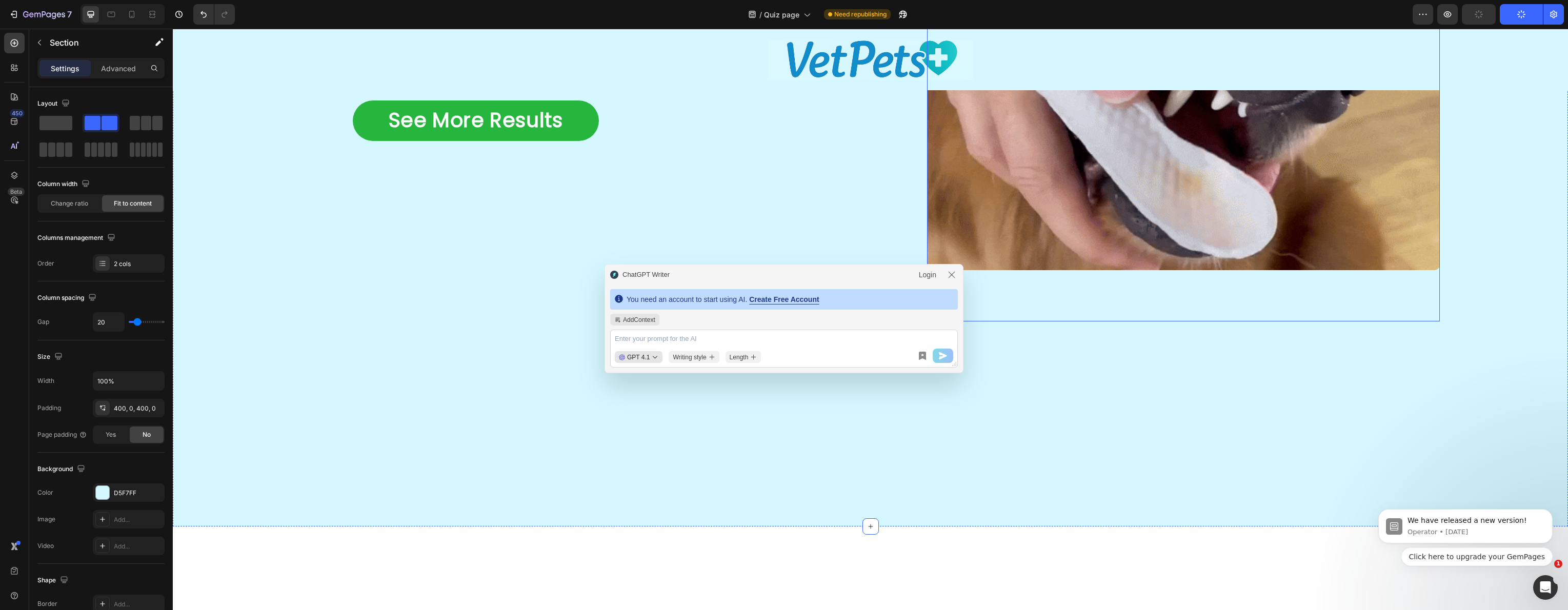
scroll to position [2231, 0]
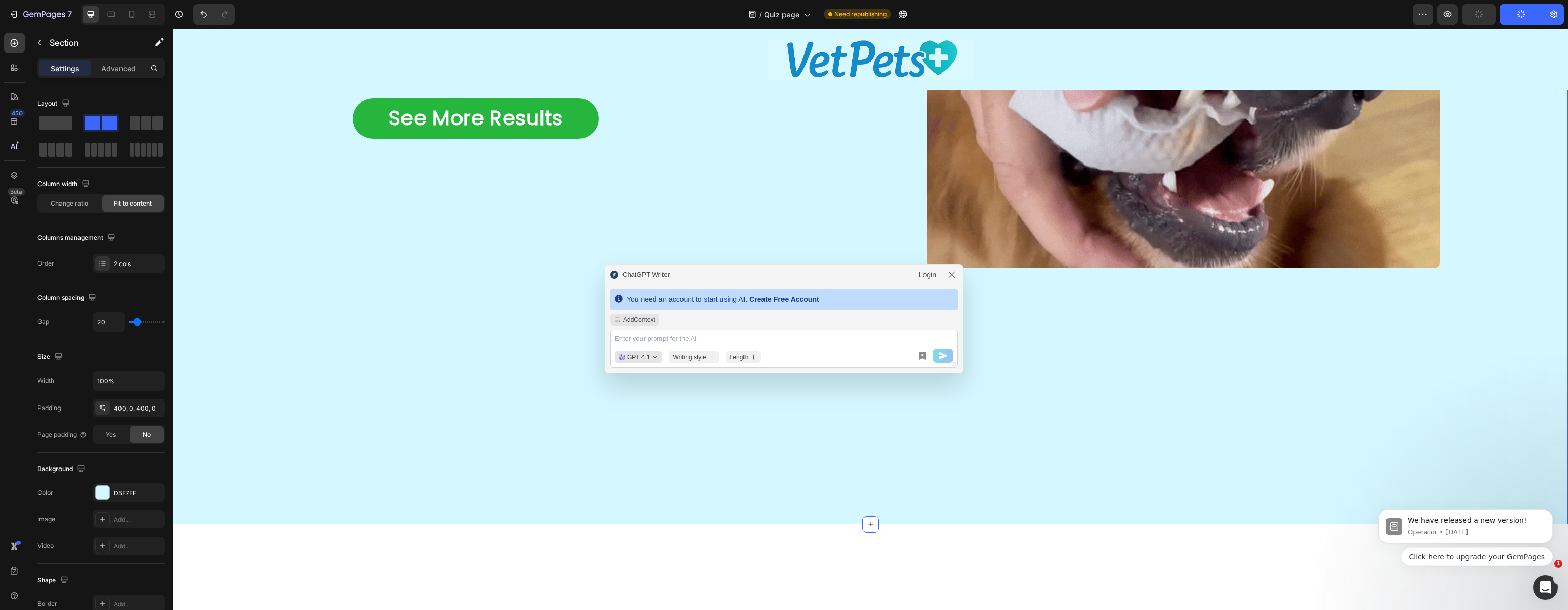
click at [606, 420] on div "Here's how simple it really is: Heading Image Image Step 1: Slip over finger St…" at bounding box center [870, 12] width 1395 height 1026
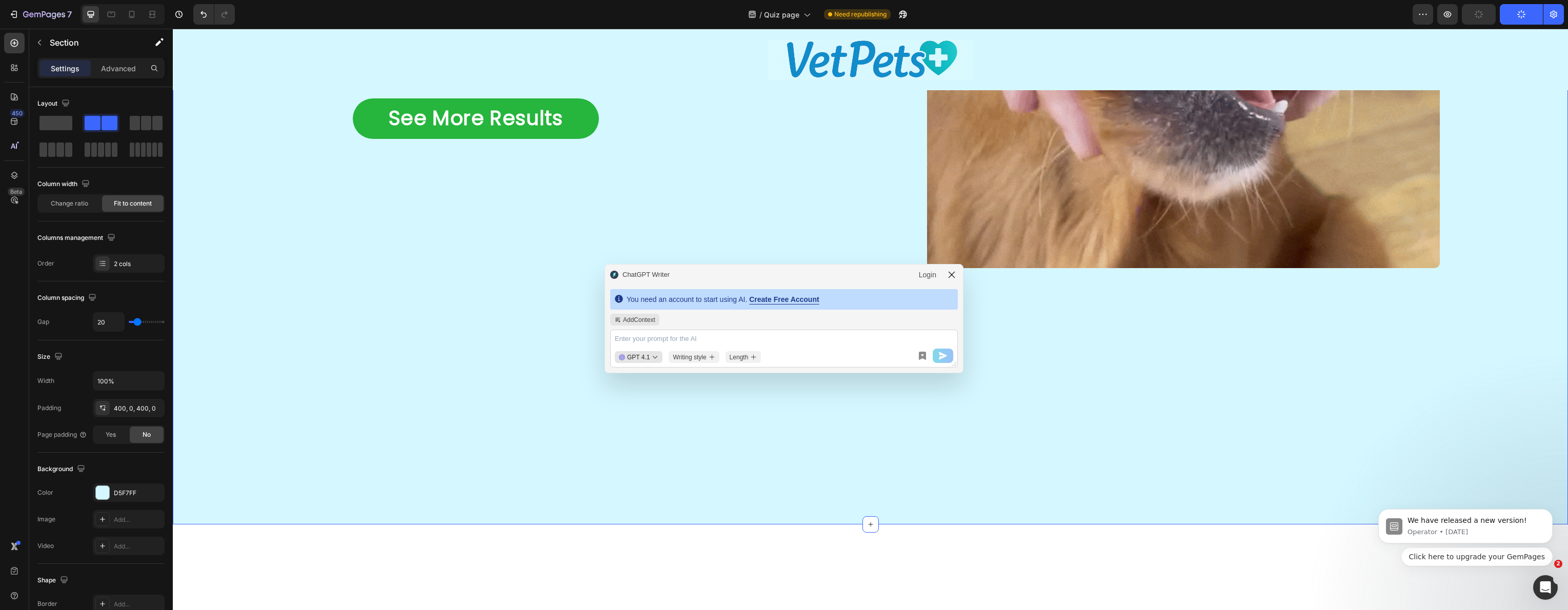
click at [953, 276] on icon "modal-header" at bounding box center [951, 275] width 10 height 10
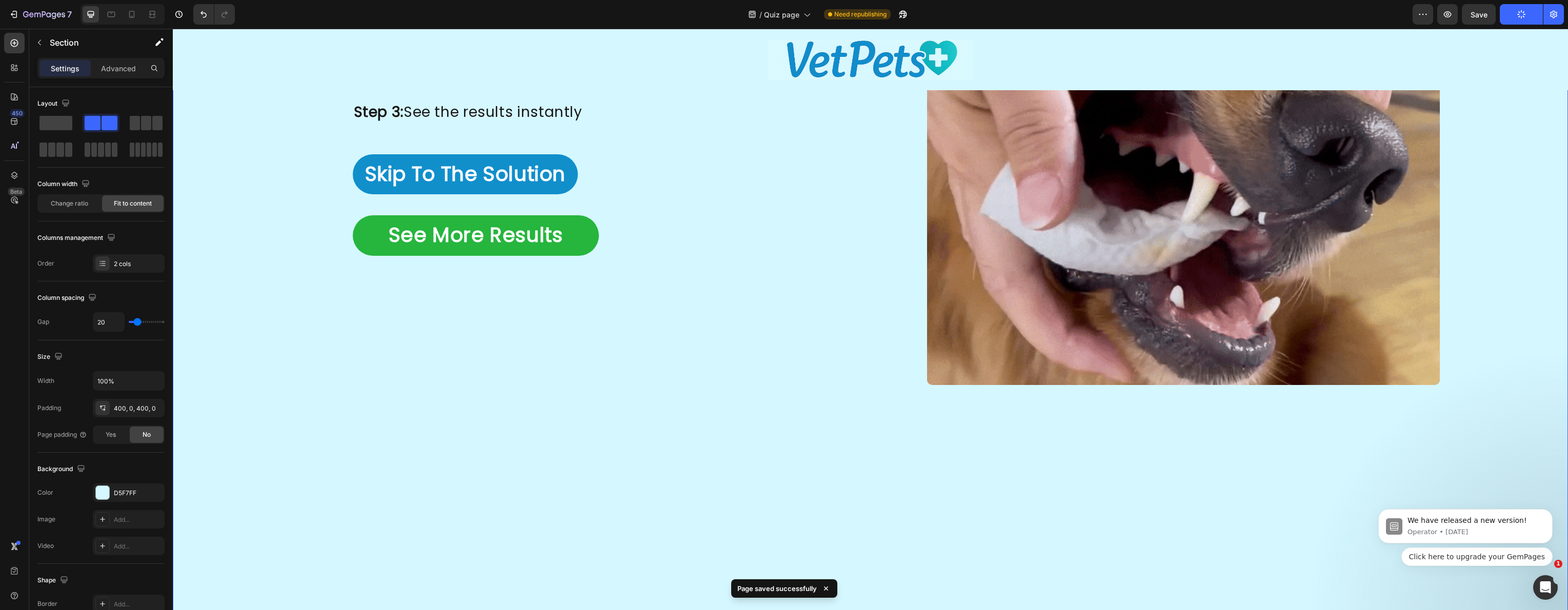
scroll to position [1582, 0]
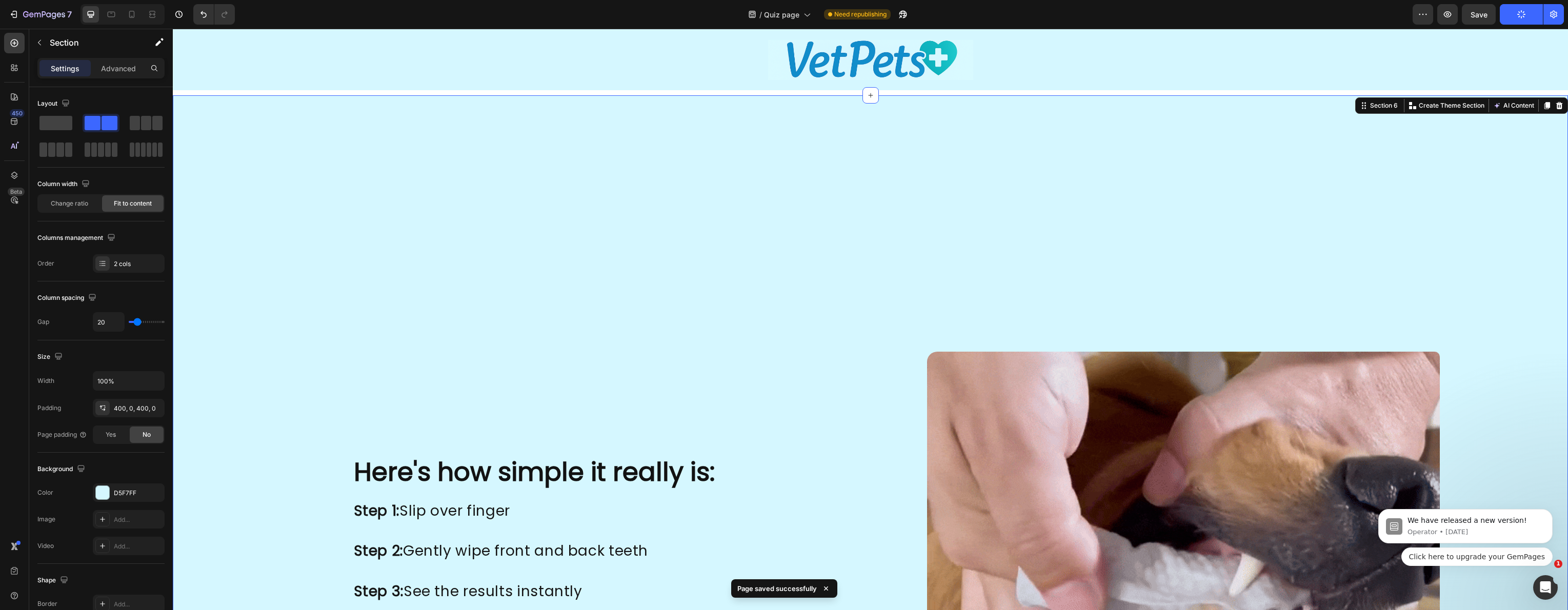
click at [751, 268] on div "Here's how simple it really is: Heading Image Image Step 1: Slip over finger St…" at bounding box center [870, 608] width 1395 height 1026
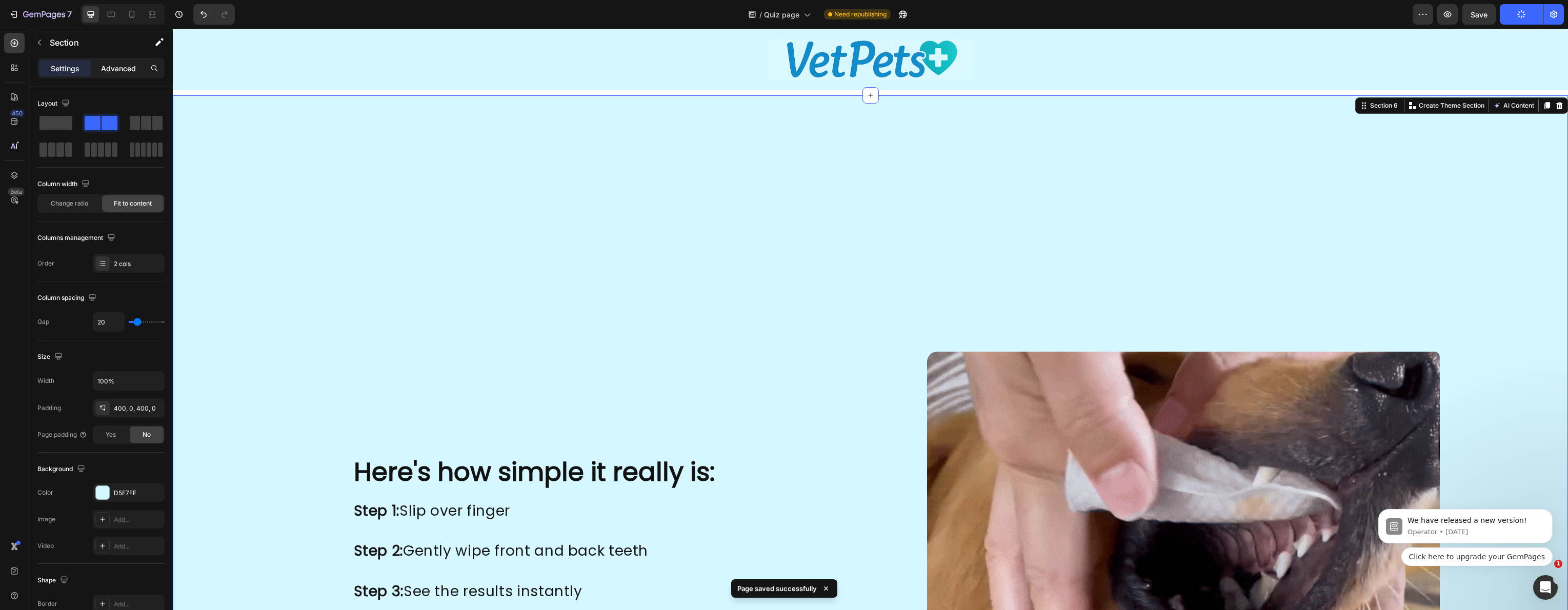
click at [131, 70] on p "Advanced" at bounding box center [118, 69] width 35 height 11
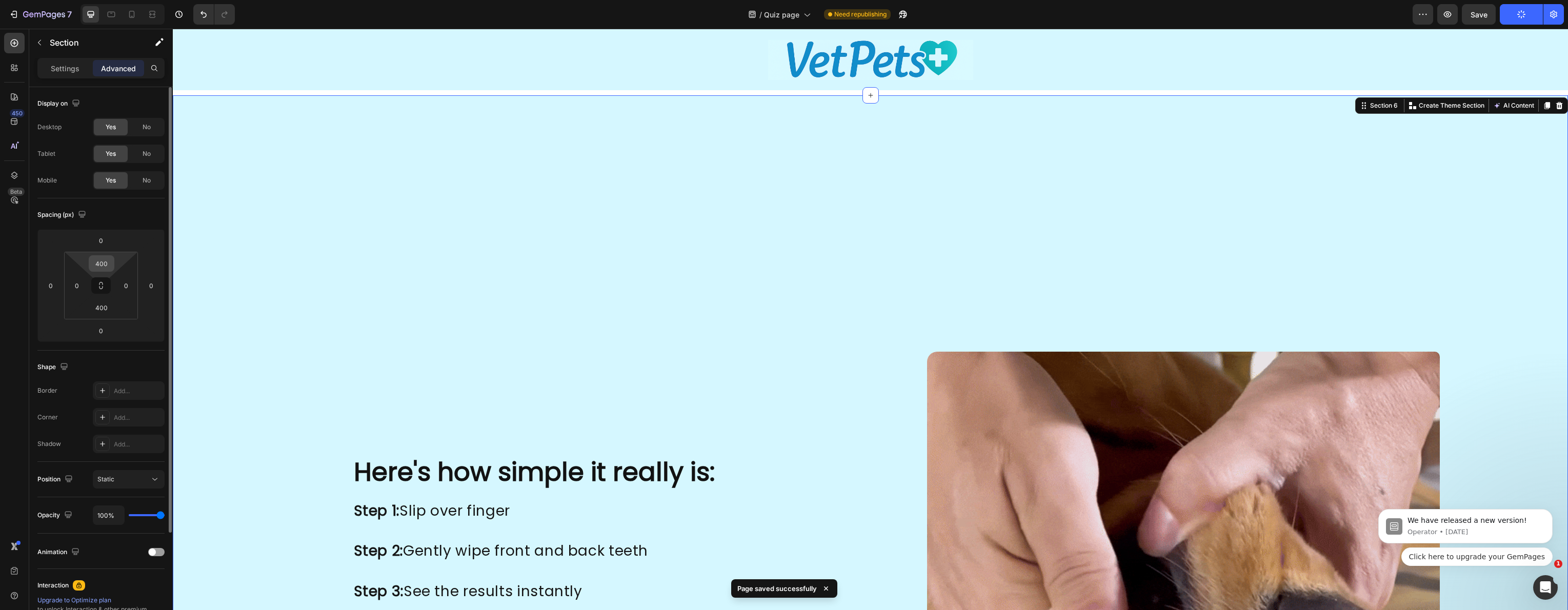
click at [103, 264] on input "400" at bounding box center [102, 263] width 21 height 15
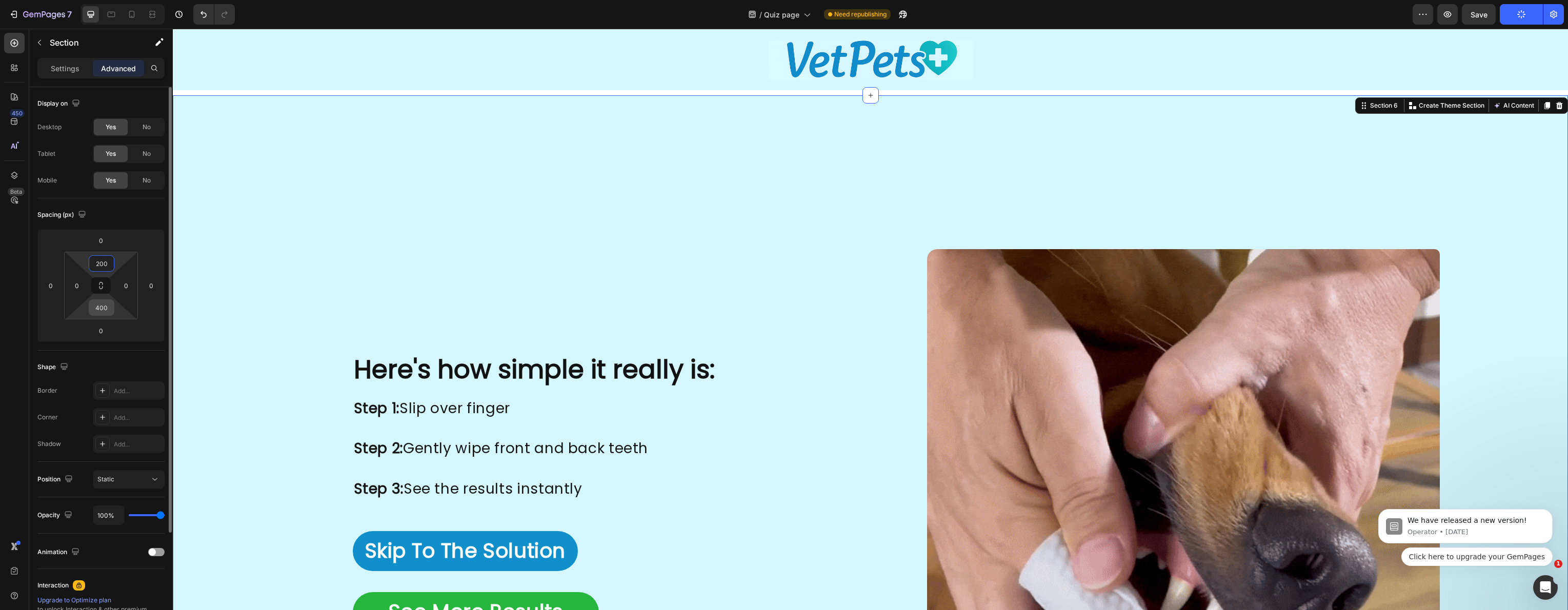
type input "200"
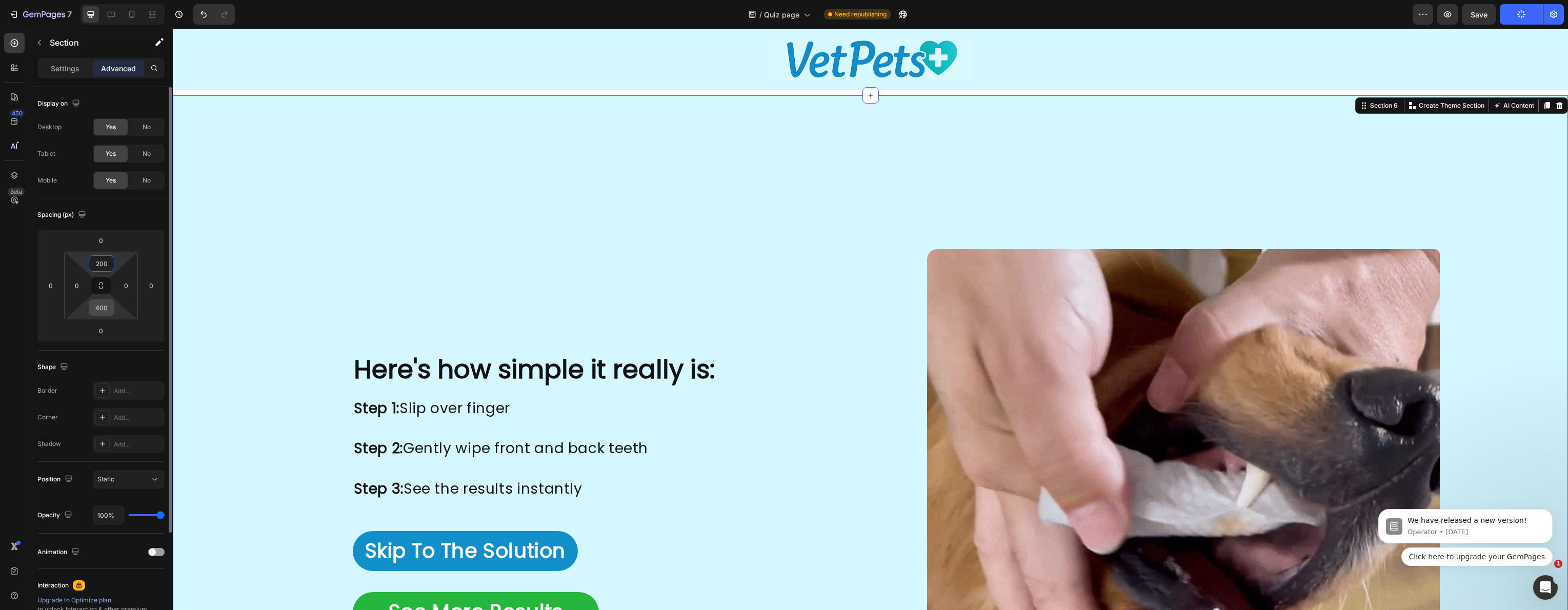
click at [99, 301] on input "400" at bounding box center [102, 307] width 21 height 15
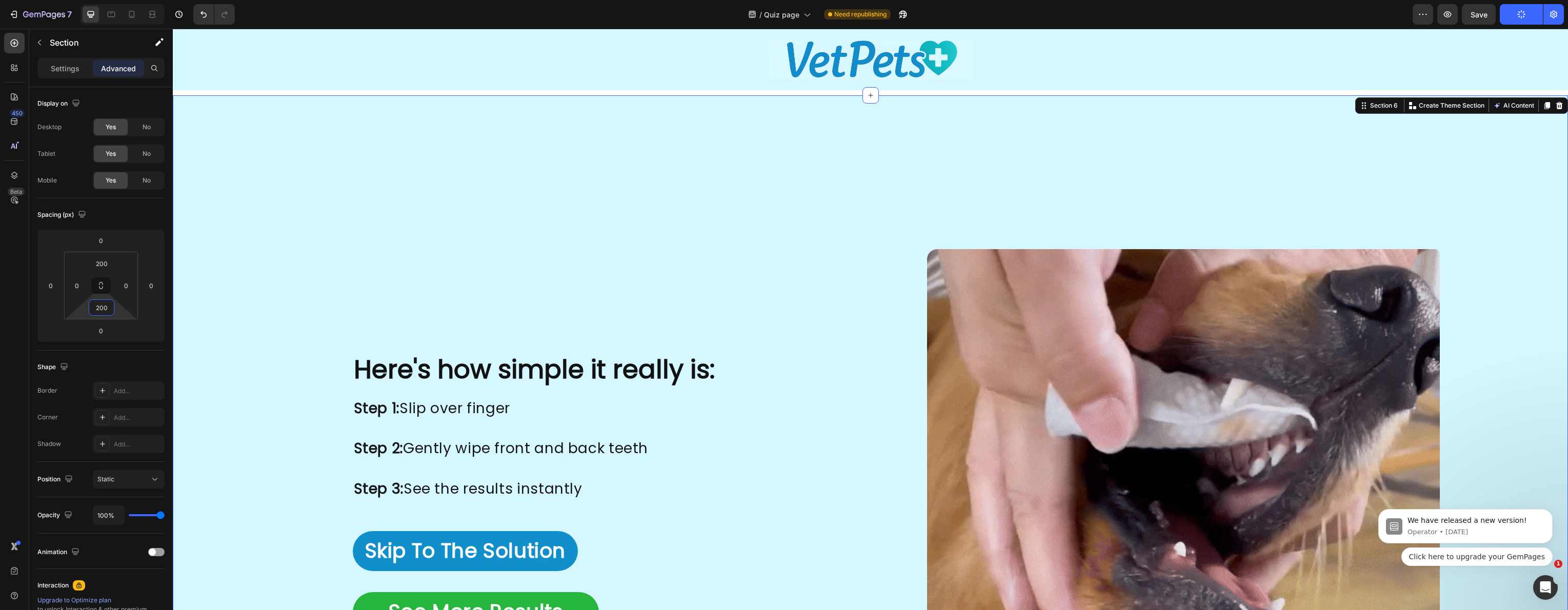
type input "200"
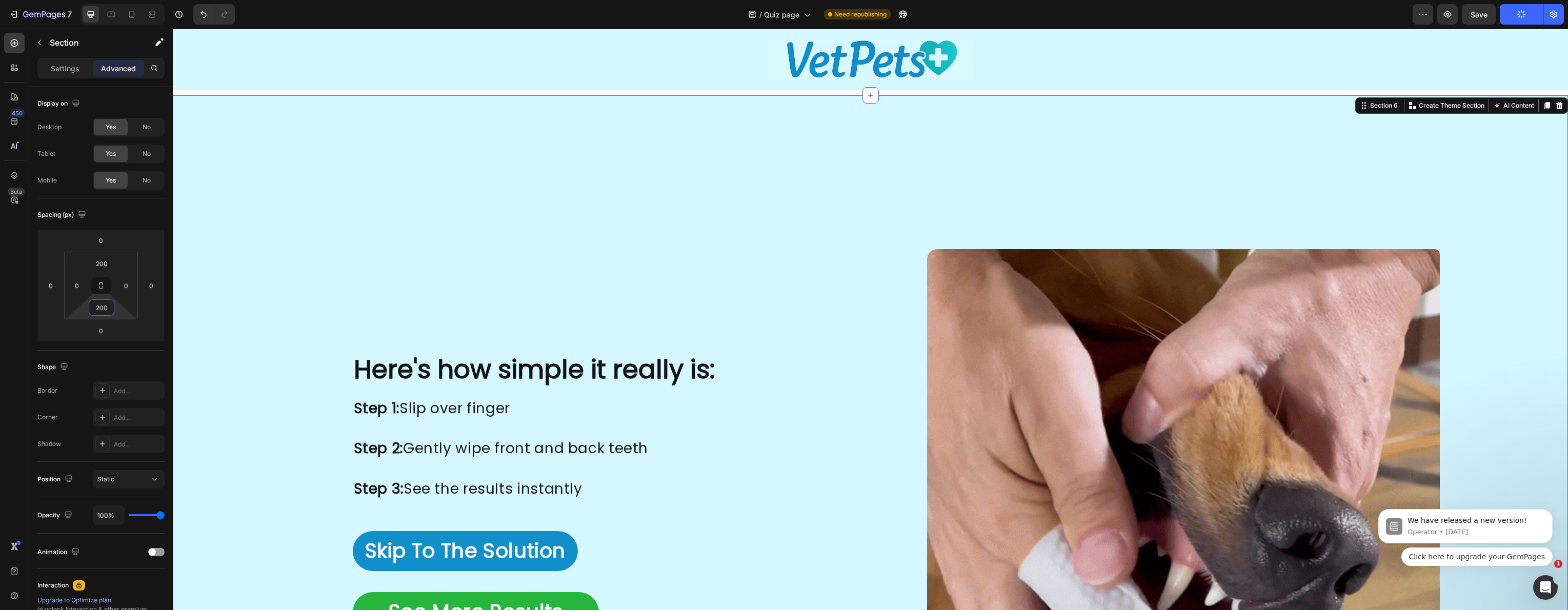
drag, startPoint x: 808, startPoint y: 195, endPoint x: 918, endPoint y: 179, distance: 111.2
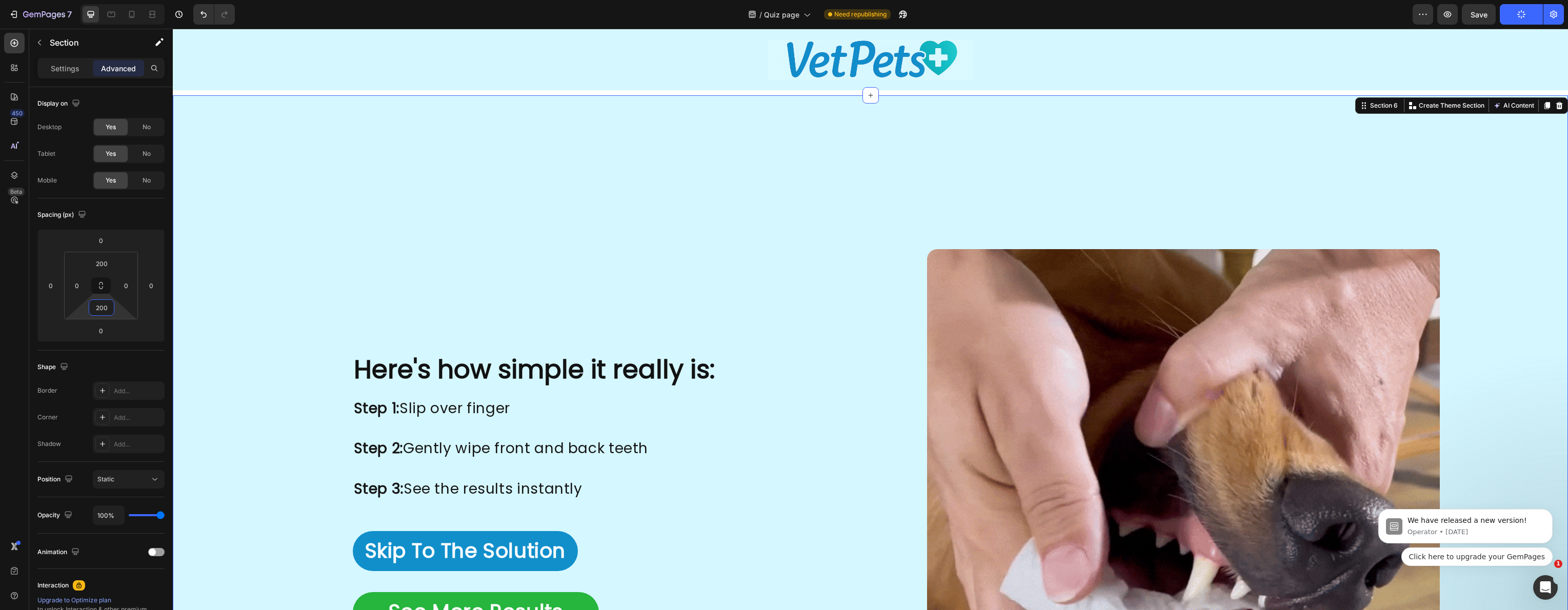
click at [808, 195] on div "Here's how simple it really is: Heading Image Image Step 1: Slip over finger St…" at bounding box center [870, 506] width 1395 height 821
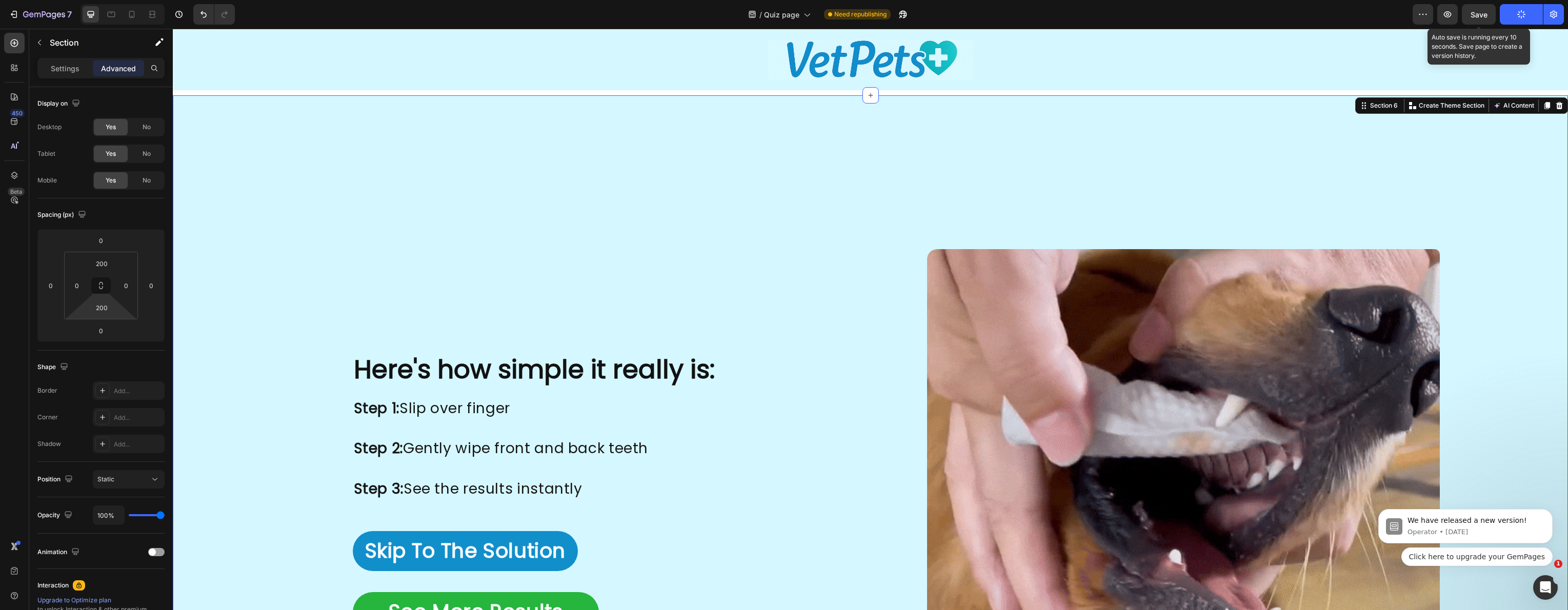
click at [1478, 15] on span "Save" at bounding box center [1479, 15] width 17 height 9
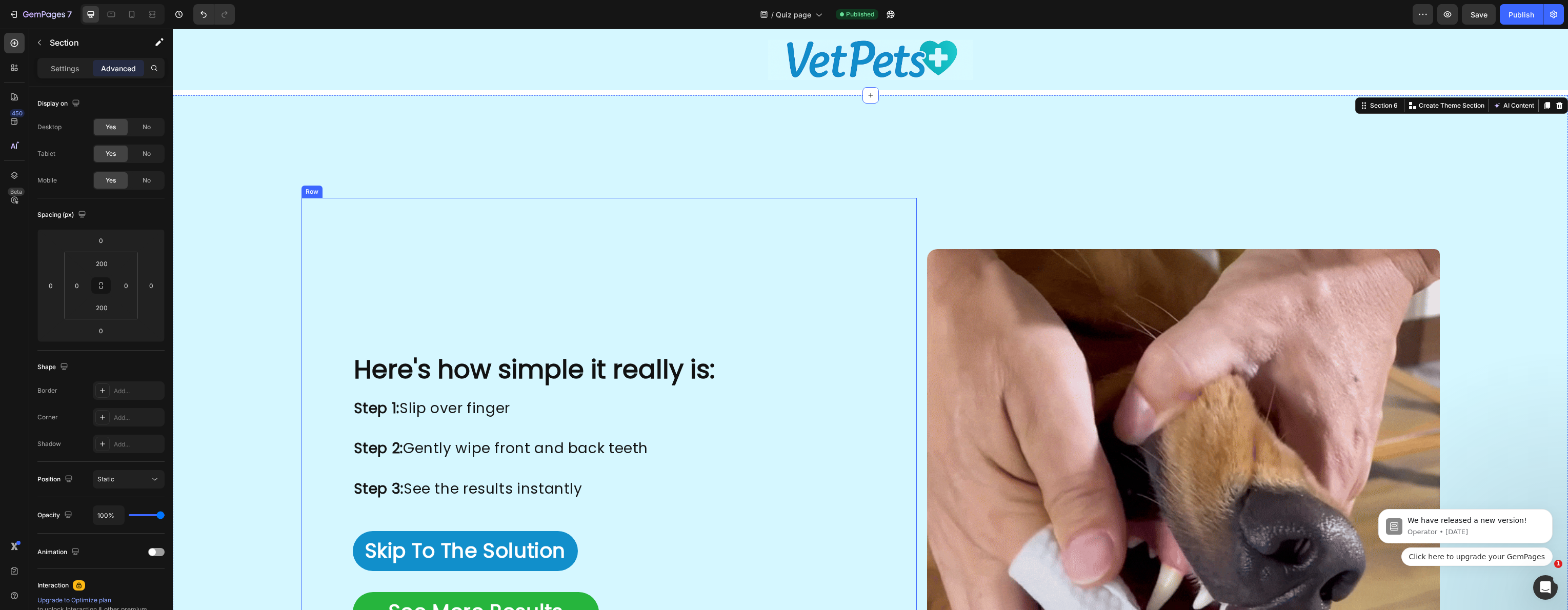
scroll to position [1580, 0]
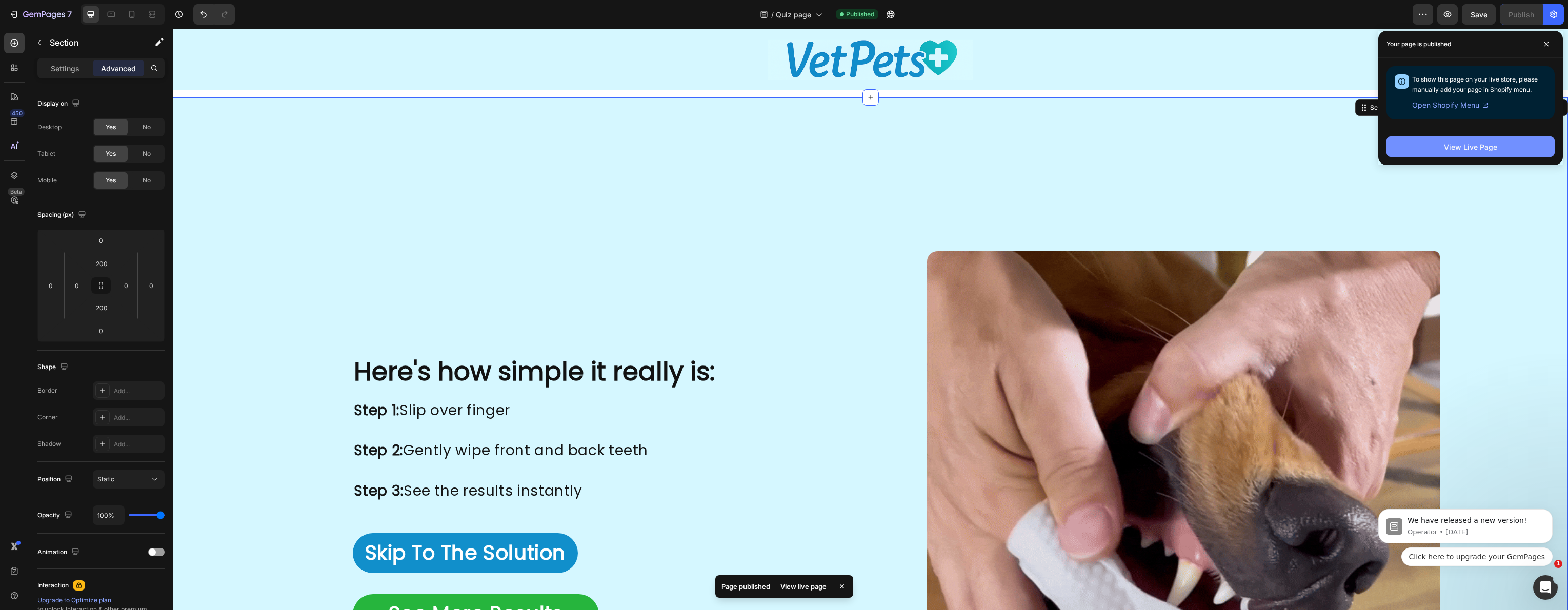
click at [1416, 148] on button "View Live Page" at bounding box center [1471, 147] width 168 height 21
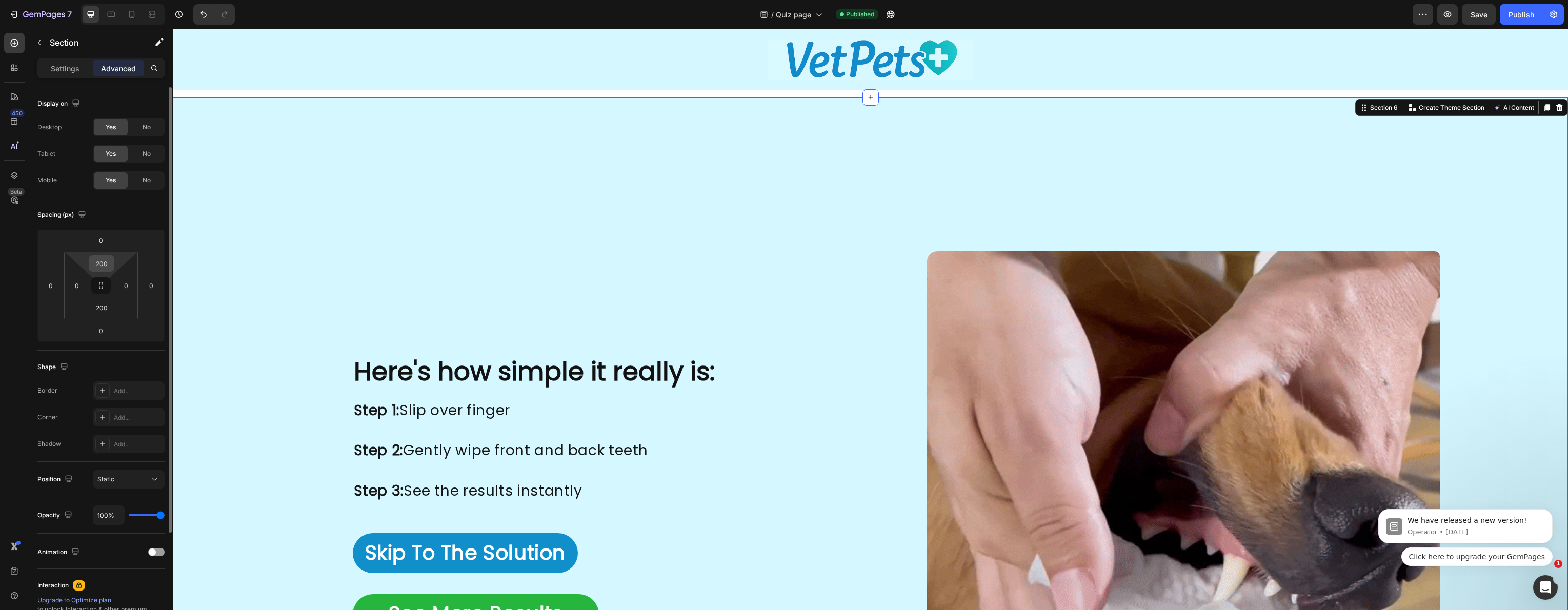
click at [107, 262] on input "200" at bounding box center [102, 263] width 21 height 15
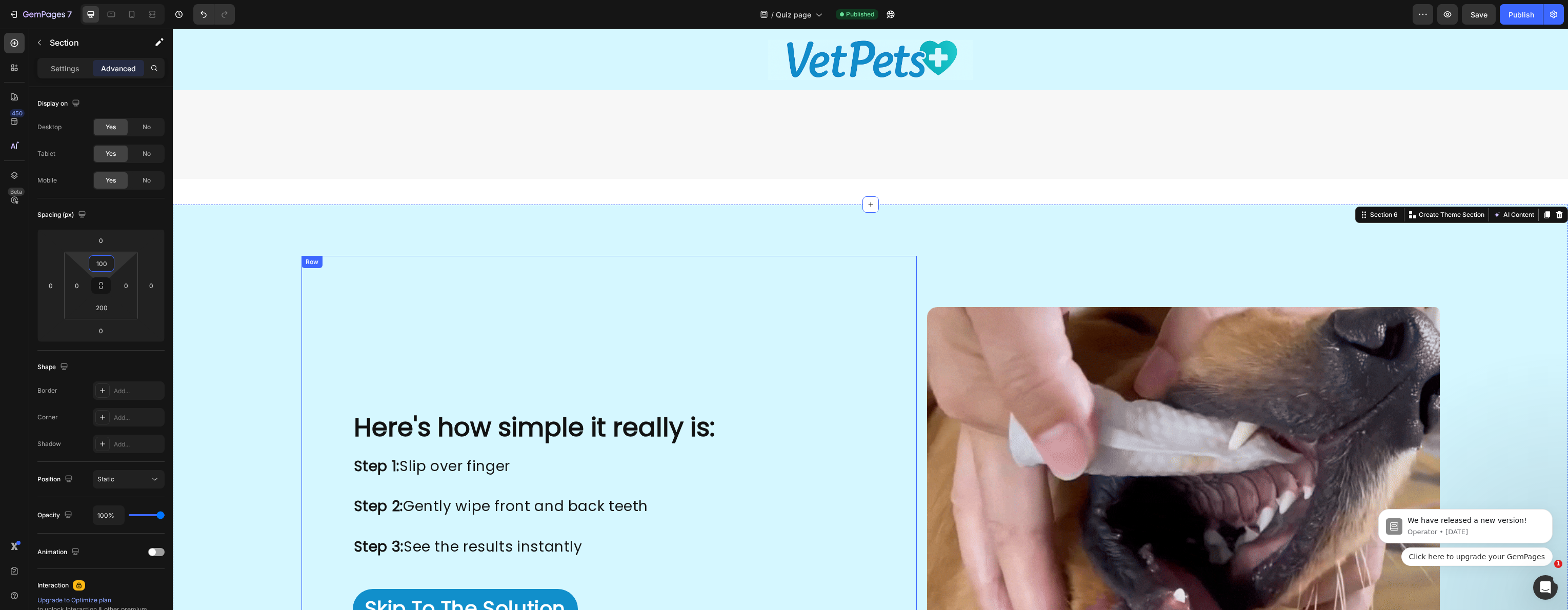
scroll to position [1479, 0]
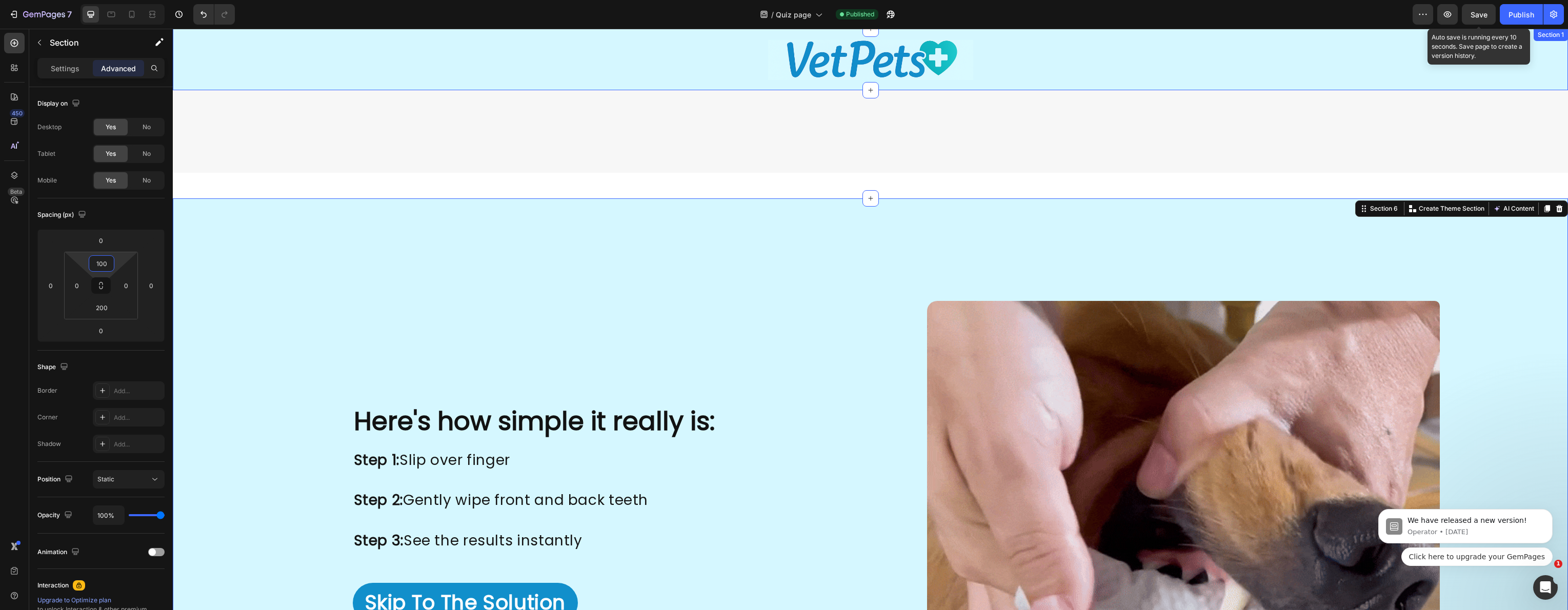
type input "100"
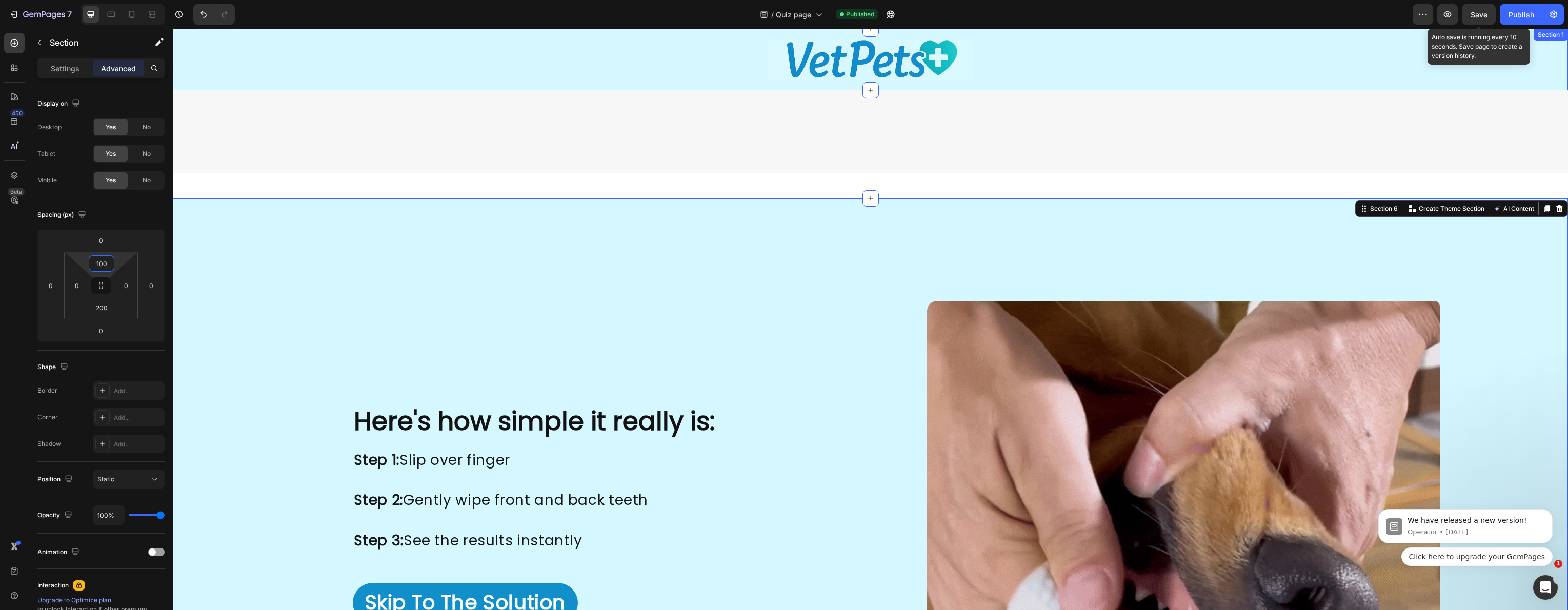
click at [1482, 19] on div "Save" at bounding box center [1479, 15] width 17 height 11
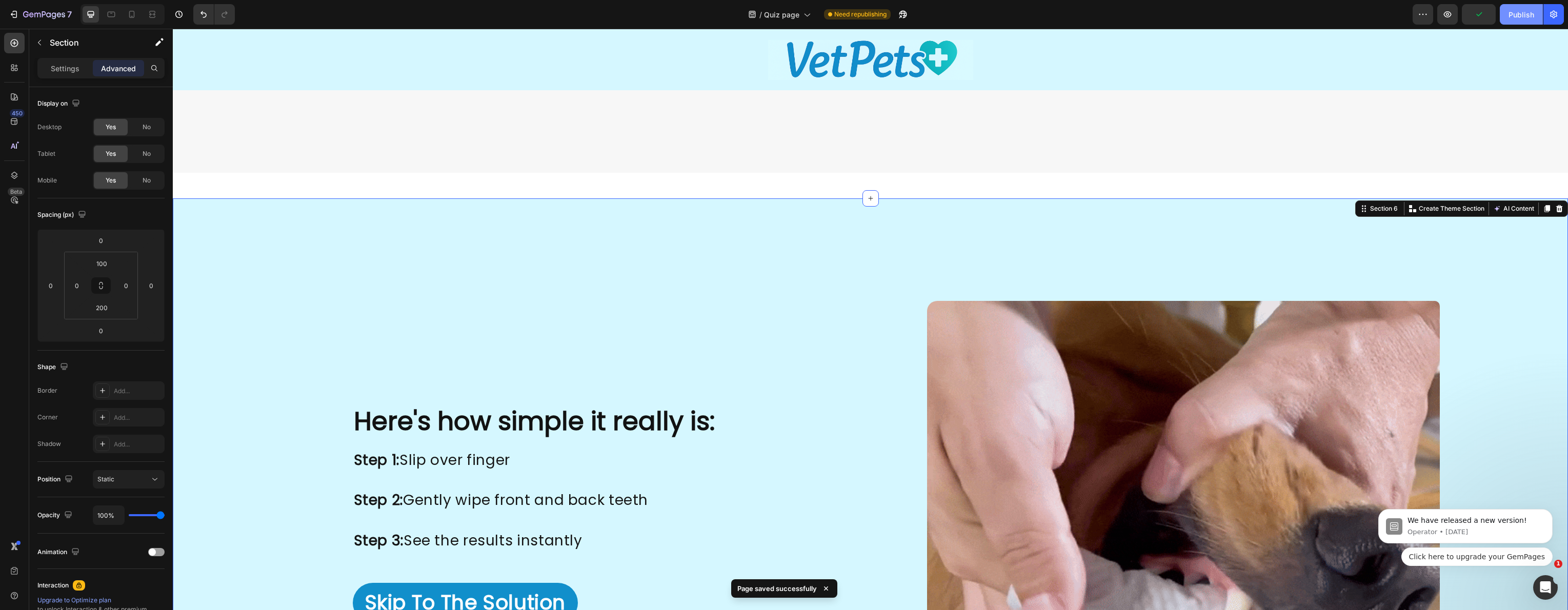
click at [1536, 12] on button "Publish" at bounding box center [1521, 15] width 43 height 21
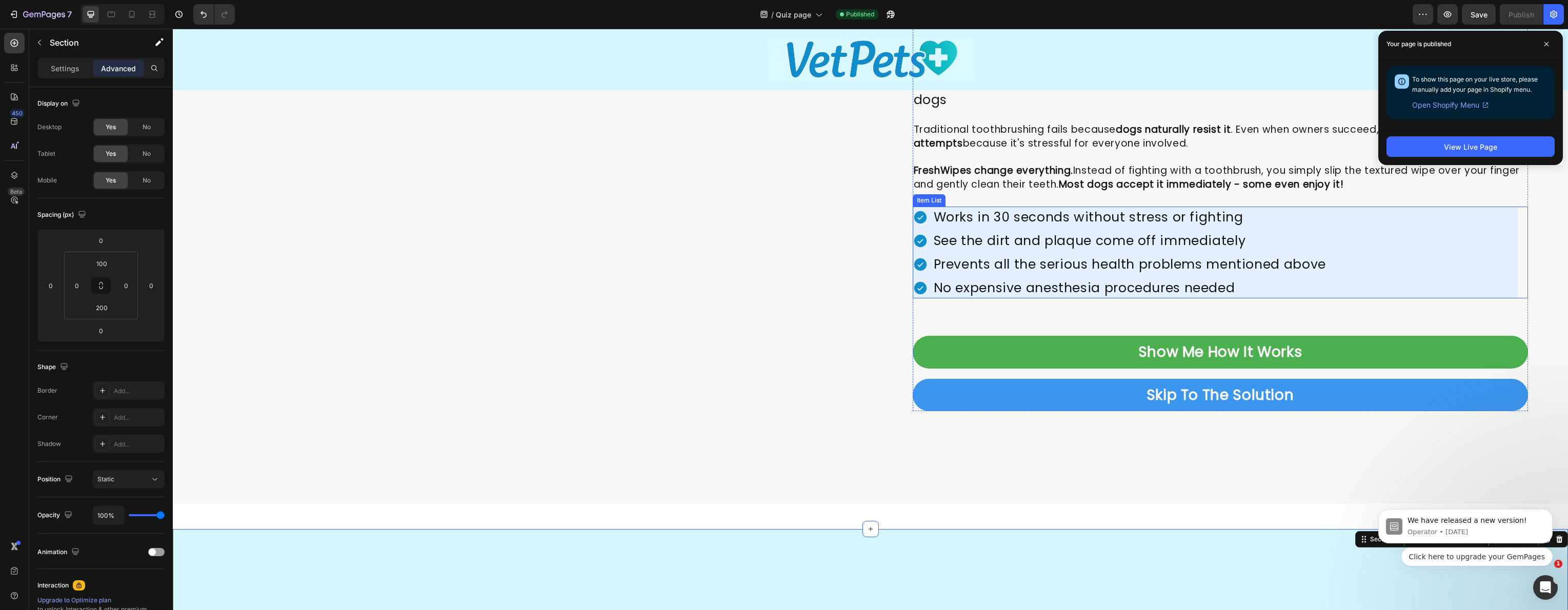
scroll to position [1147, 0]
click at [1194, 398] on p "Skip To The Solution" at bounding box center [1220, 396] width 148 height 20
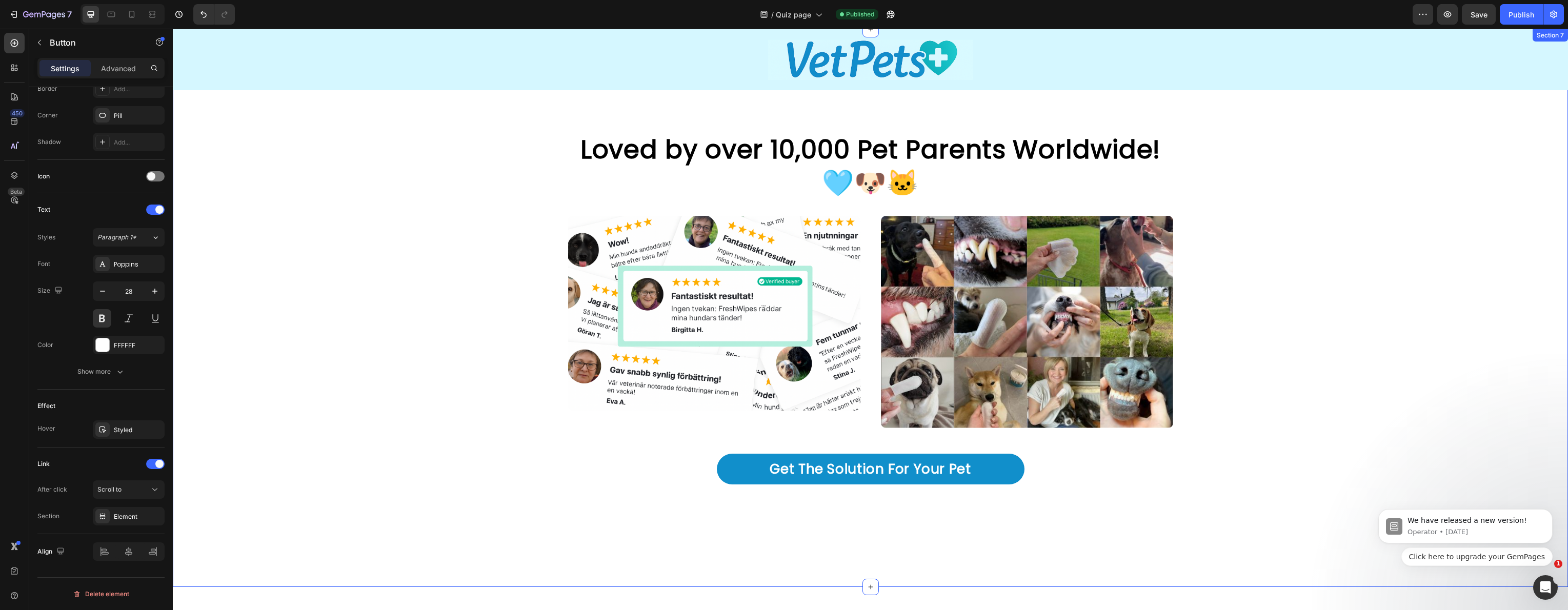
scroll to position [2492, 0]
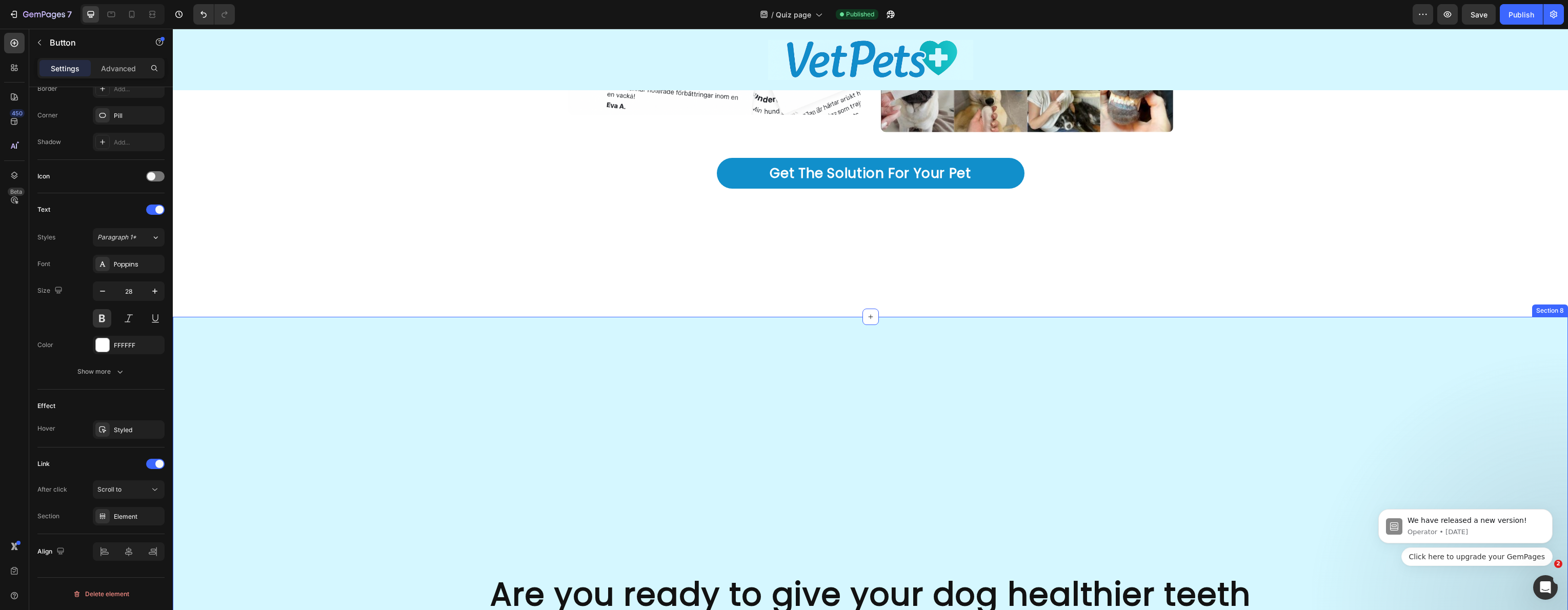
scroll to position [3110, 0]
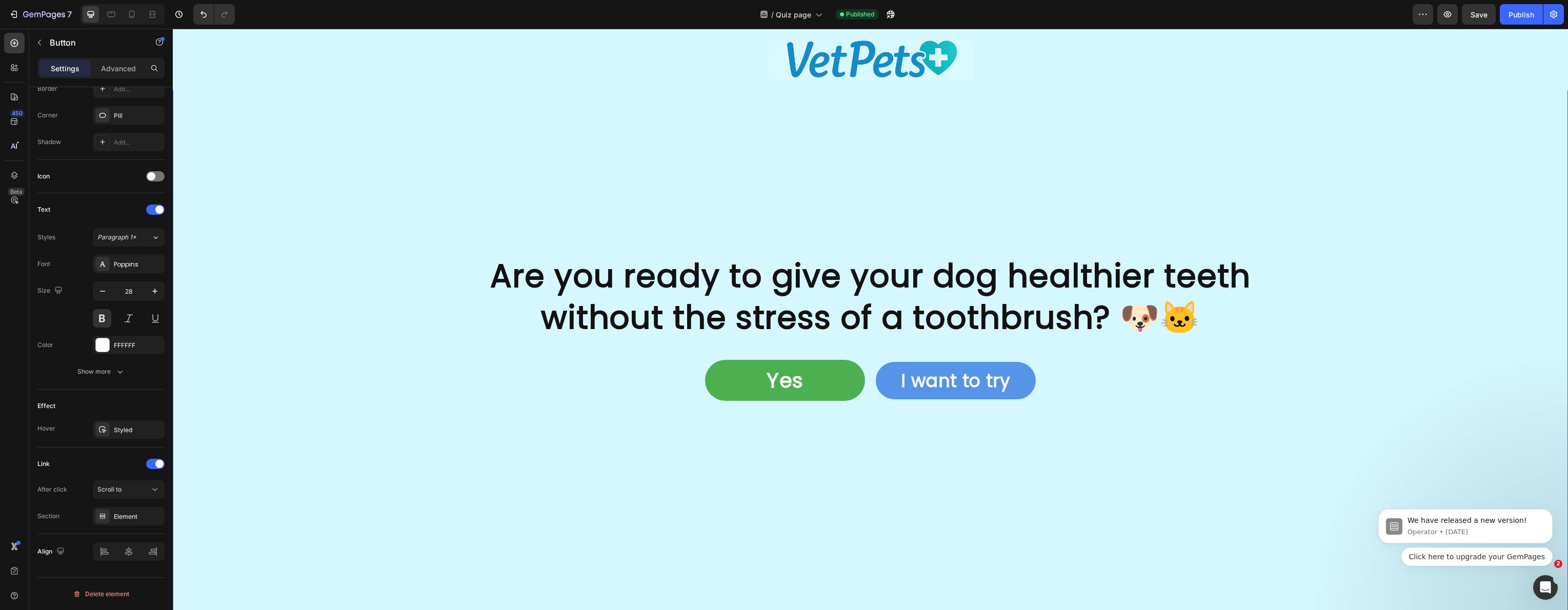
click at [639, 203] on div "Are you ready to give your dog healthier teeth without the stress of a toothbru…" at bounding box center [870, 335] width 1395 height 675
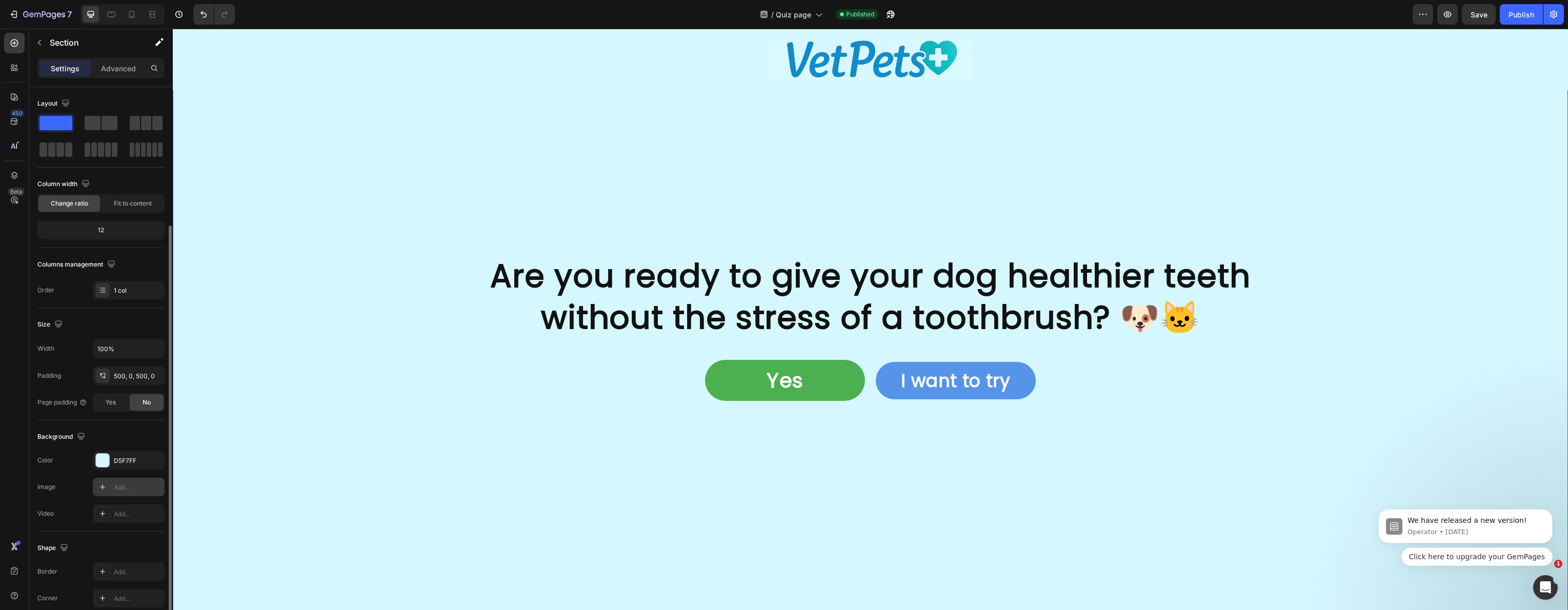
scroll to position [73, 0]
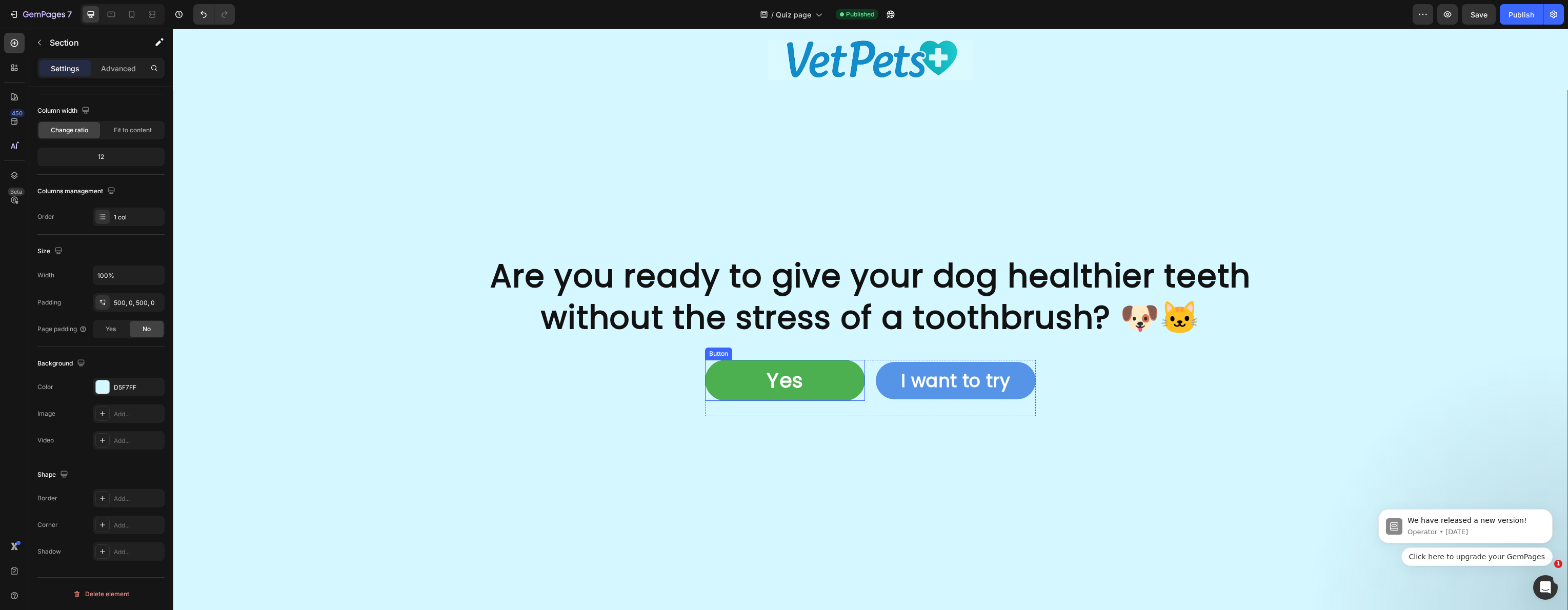
click at [724, 386] on link "Yes" at bounding box center [785, 380] width 160 height 41
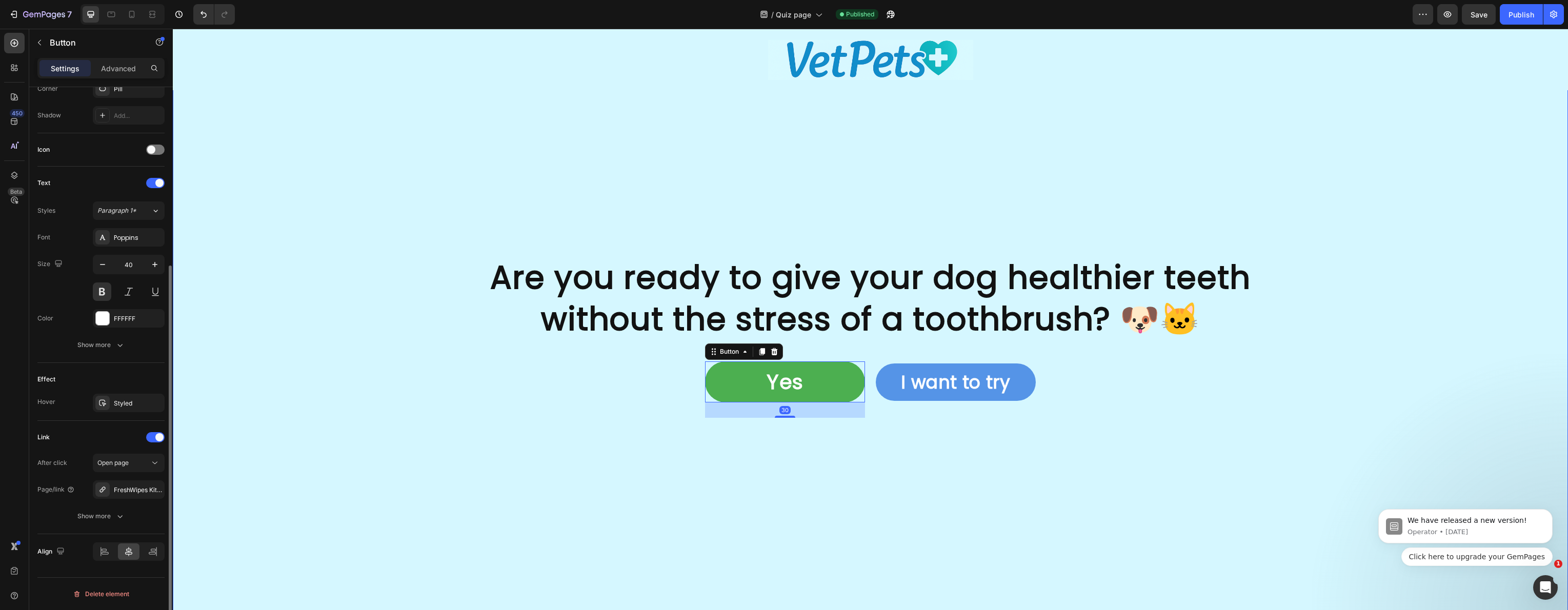
scroll to position [3108, 0]
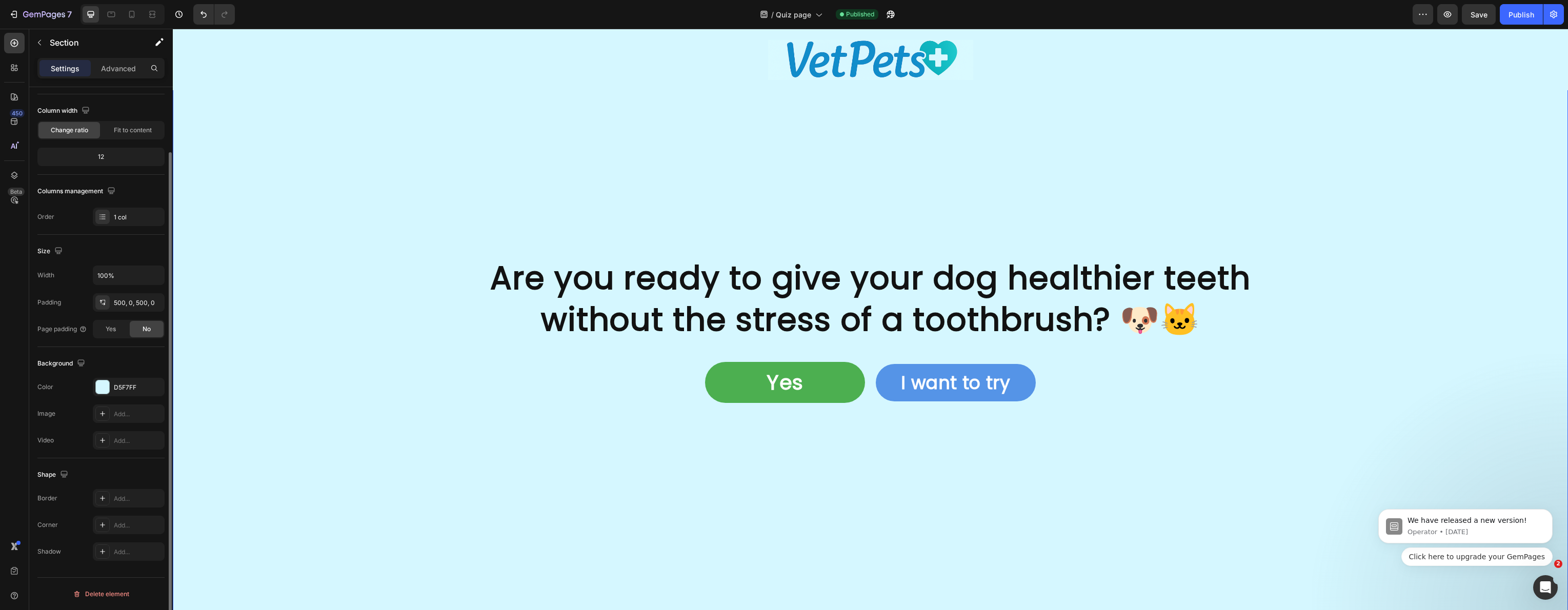
drag, startPoint x: 379, startPoint y: 380, endPoint x: 390, endPoint y: 369, distance: 15.6
click at [379, 379] on div "Are you ready to give your dog healthier teeth without the stress of a toothbru…" at bounding box center [870, 337] width 1395 height 161
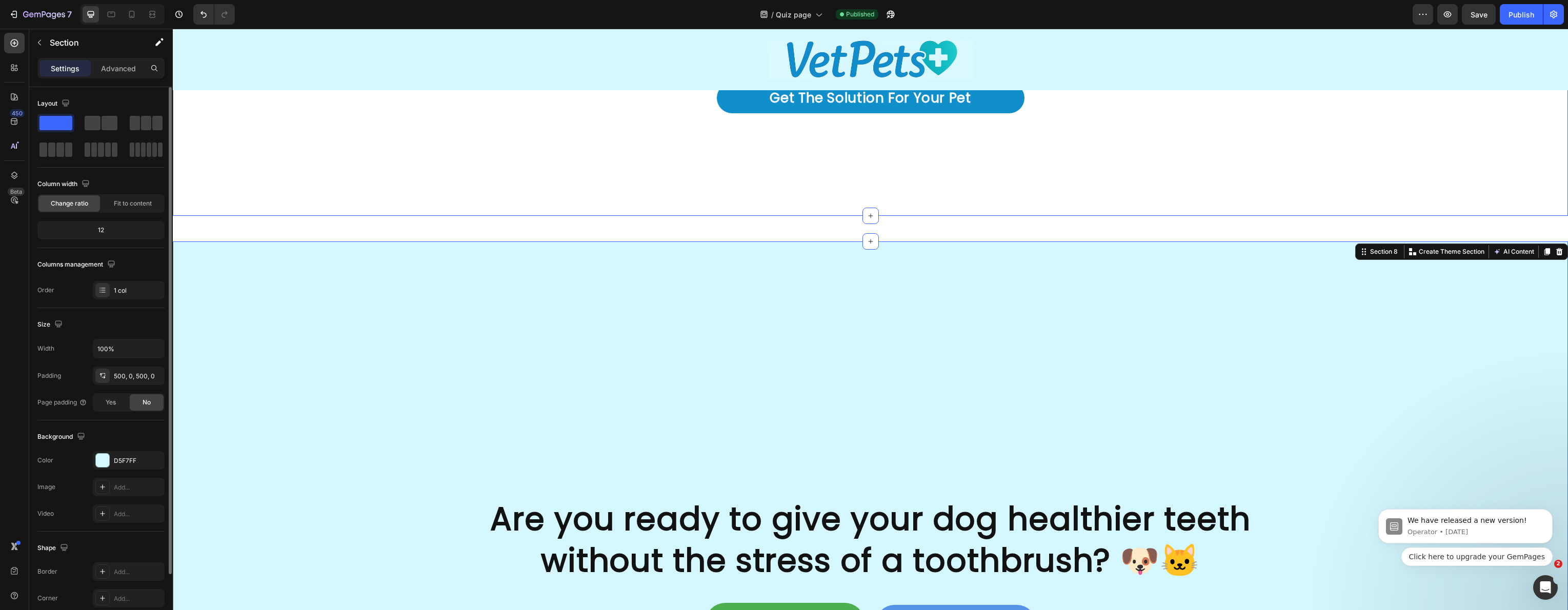
scroll to position [2822, 0]
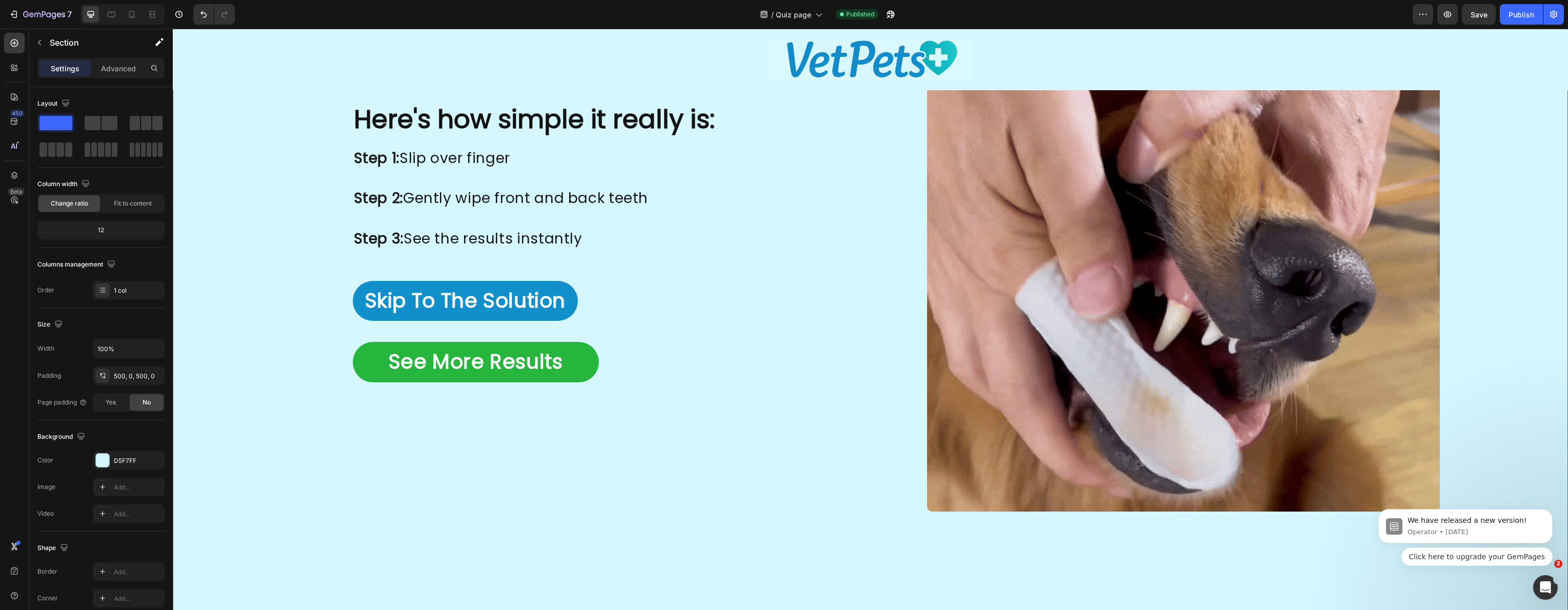
scroll to position [1629, 0]
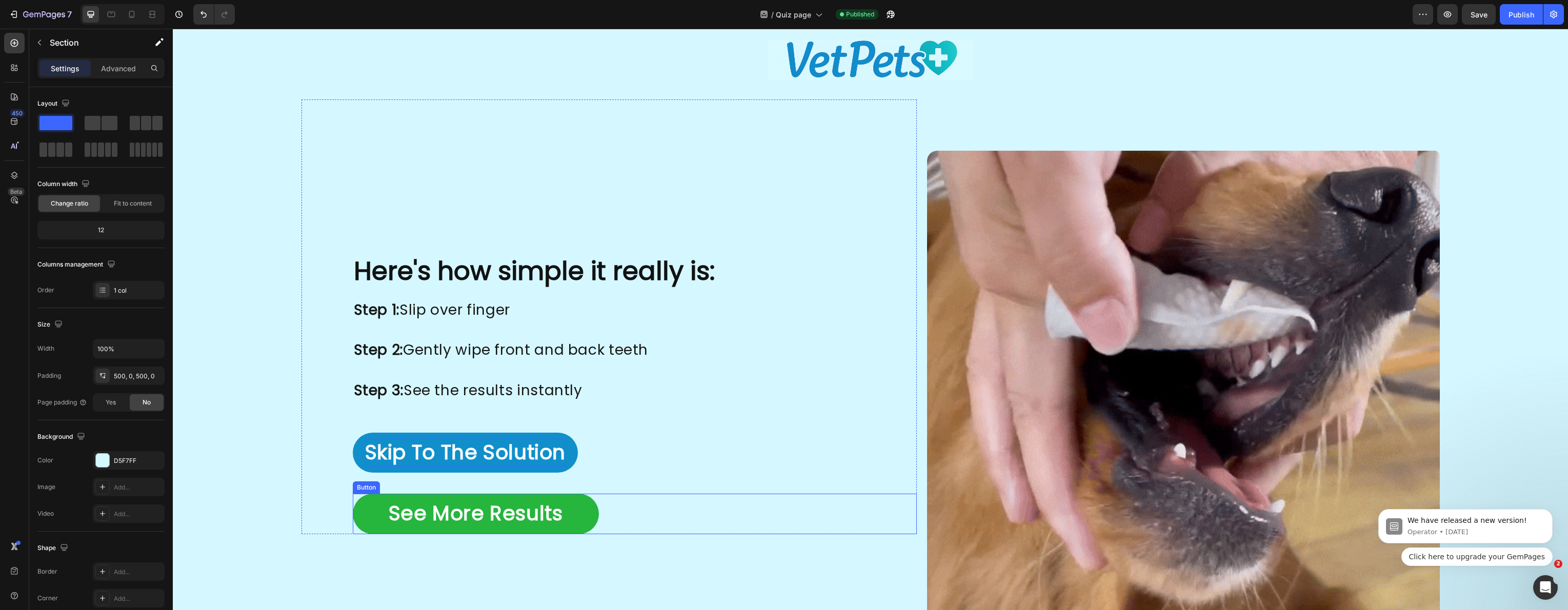
click at [504, 443] on p "Skip To The Solution" at bounding box center [466, 453] width 201 height 28
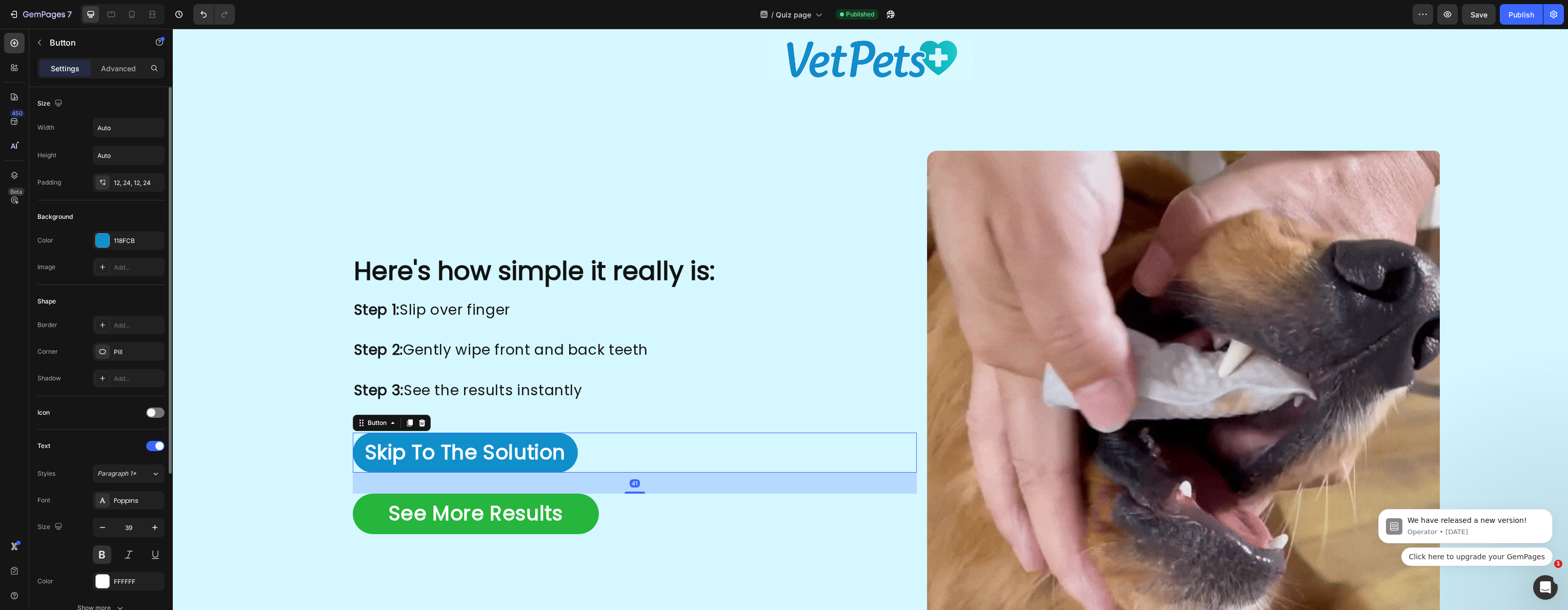
scroll to position [220, 0]
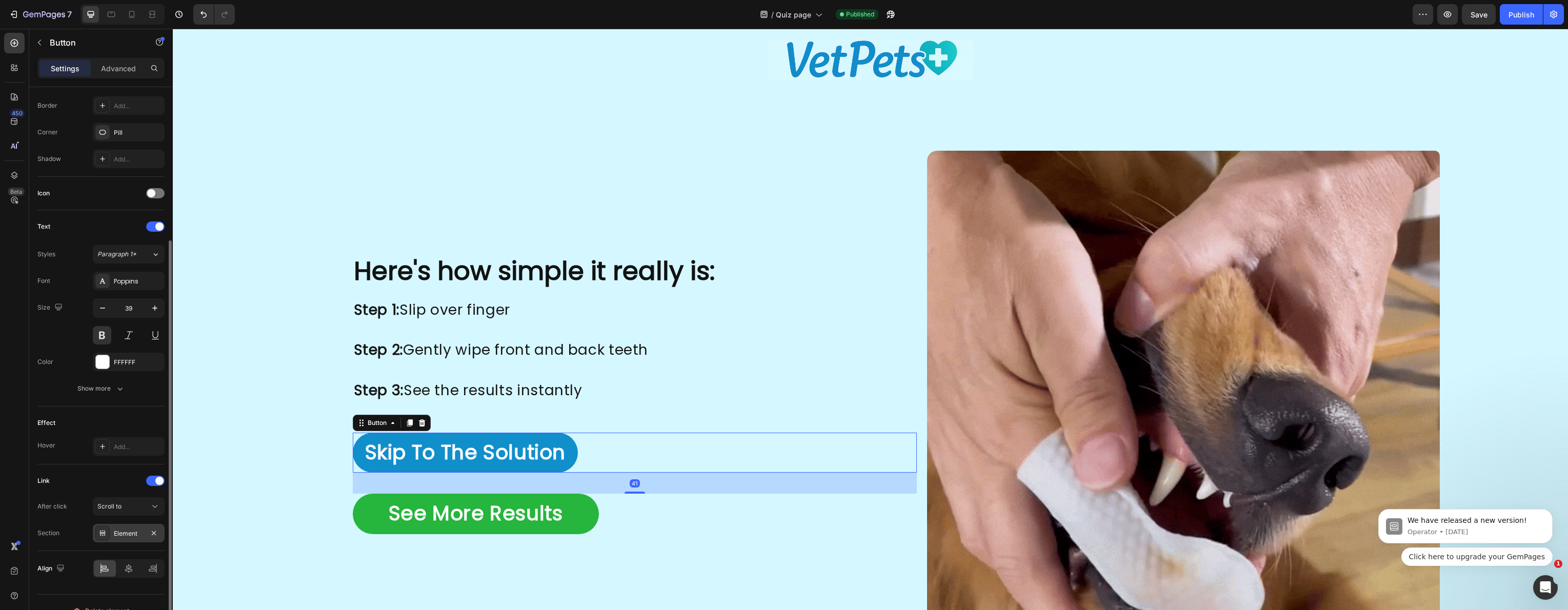
click at [135, 535] on div "Element" at bounding box center [128, 533] width 30 height 9
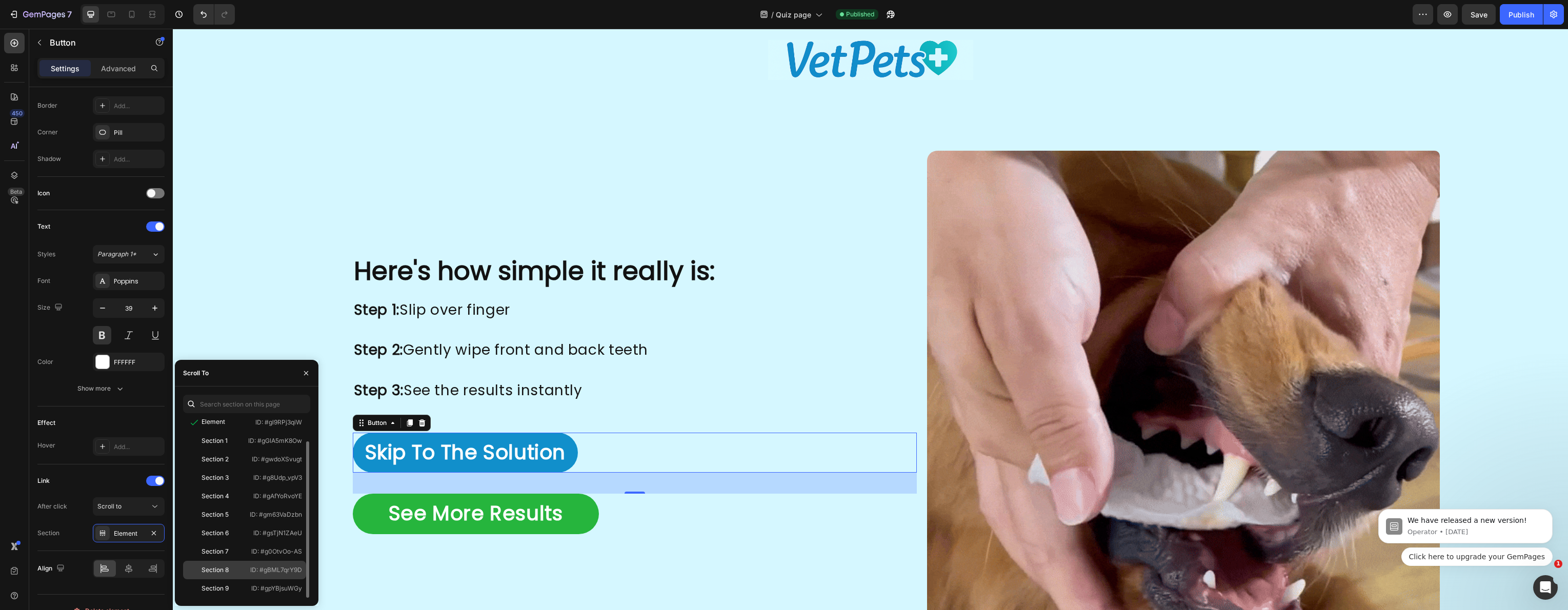
click at [231, 580] on div "Section 8 ID: #gBML7qrY9D" at bounding box center [245, 589] width 123 height 18
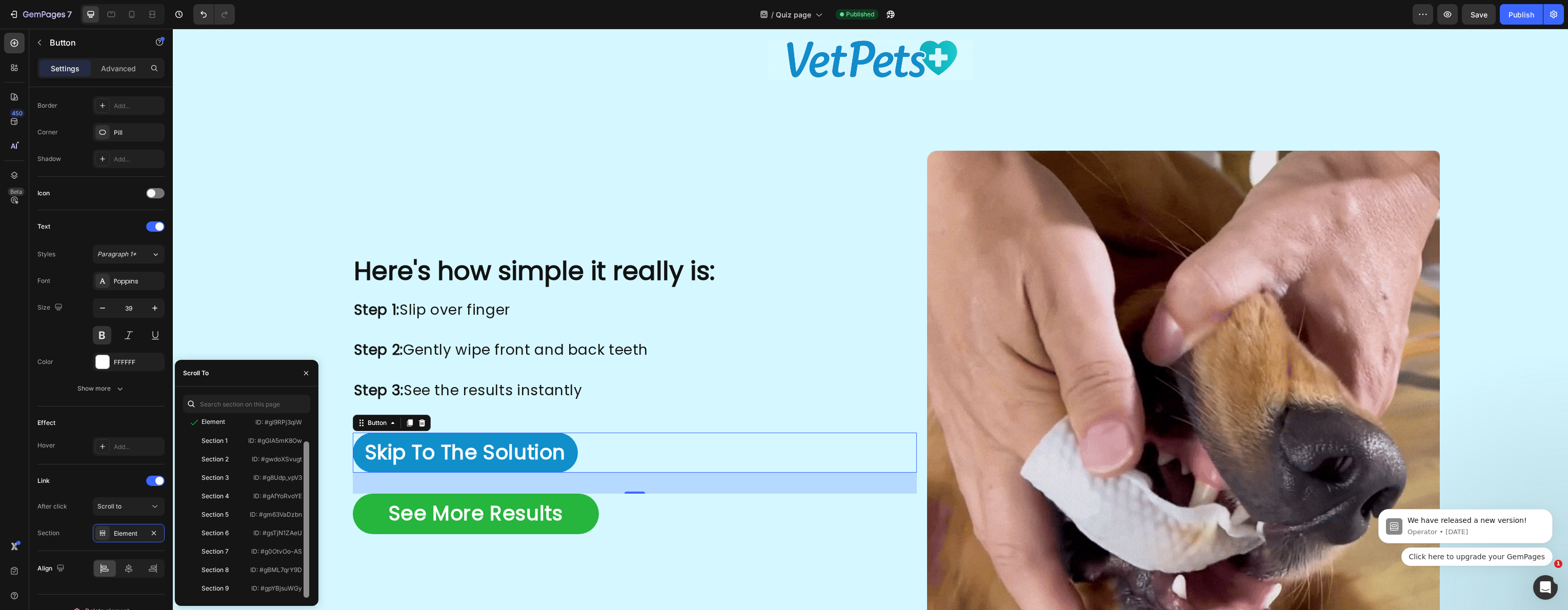
scroll to position [6, 0]
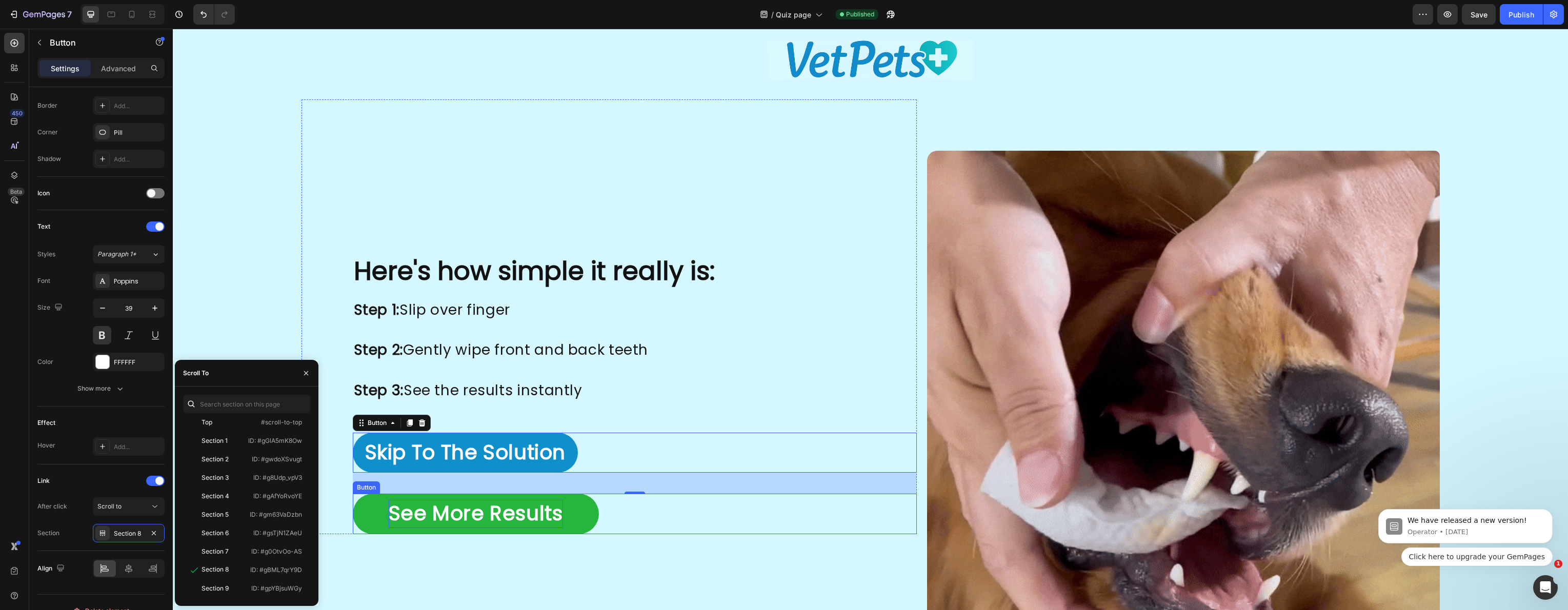
click at [432, 514] on p "See More Results" at bounding box center [476, 514] width 174 height 28
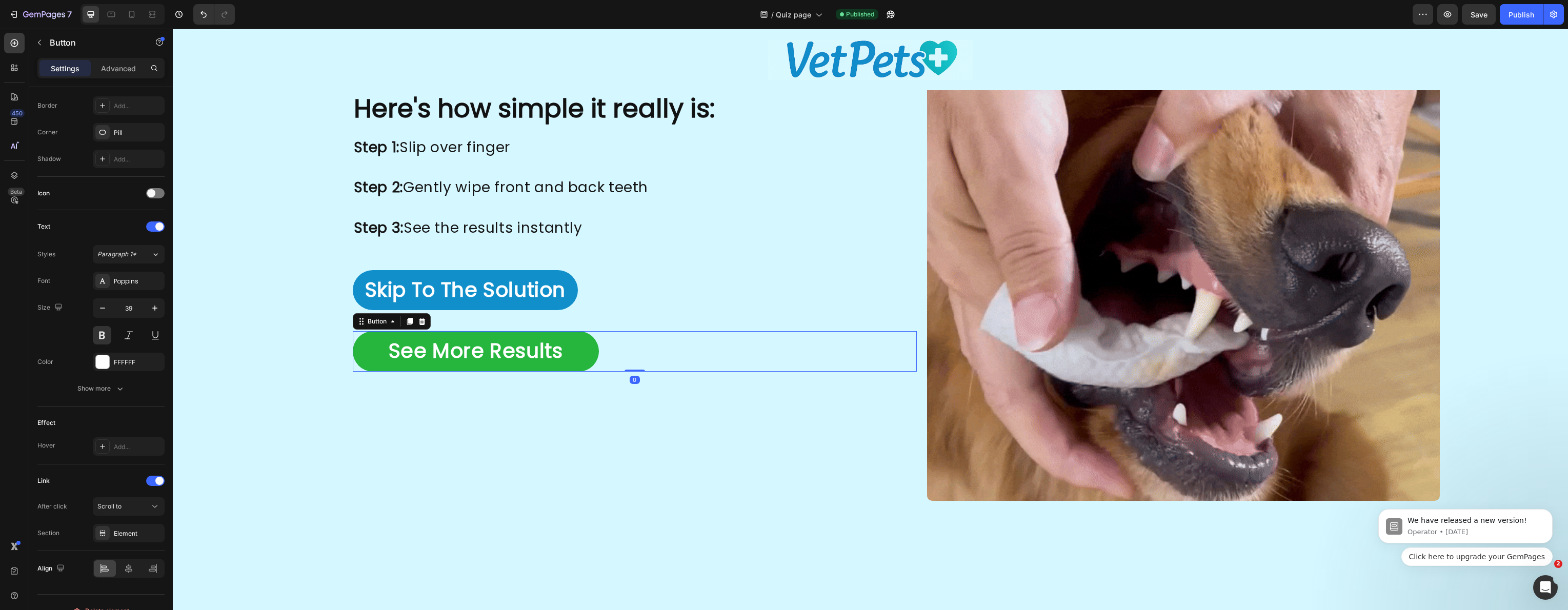
scroll to position [2122, 0]
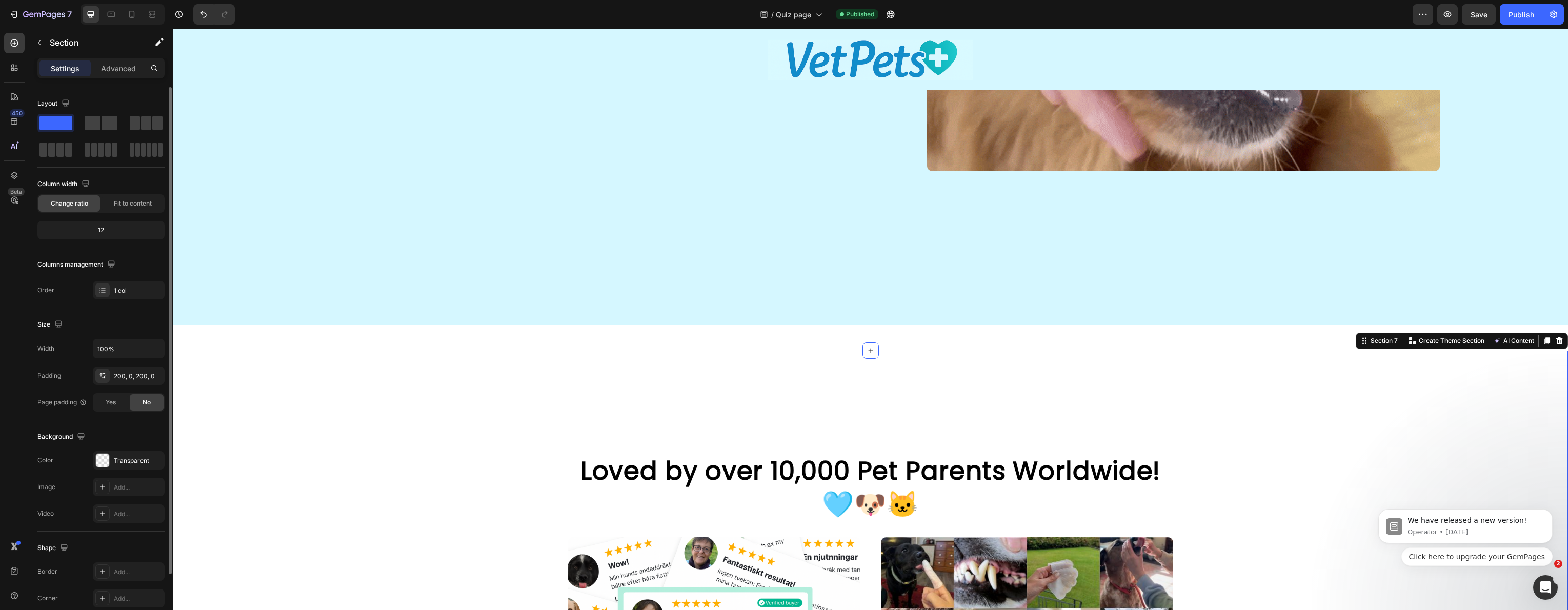
scroll to position [1918, 0]
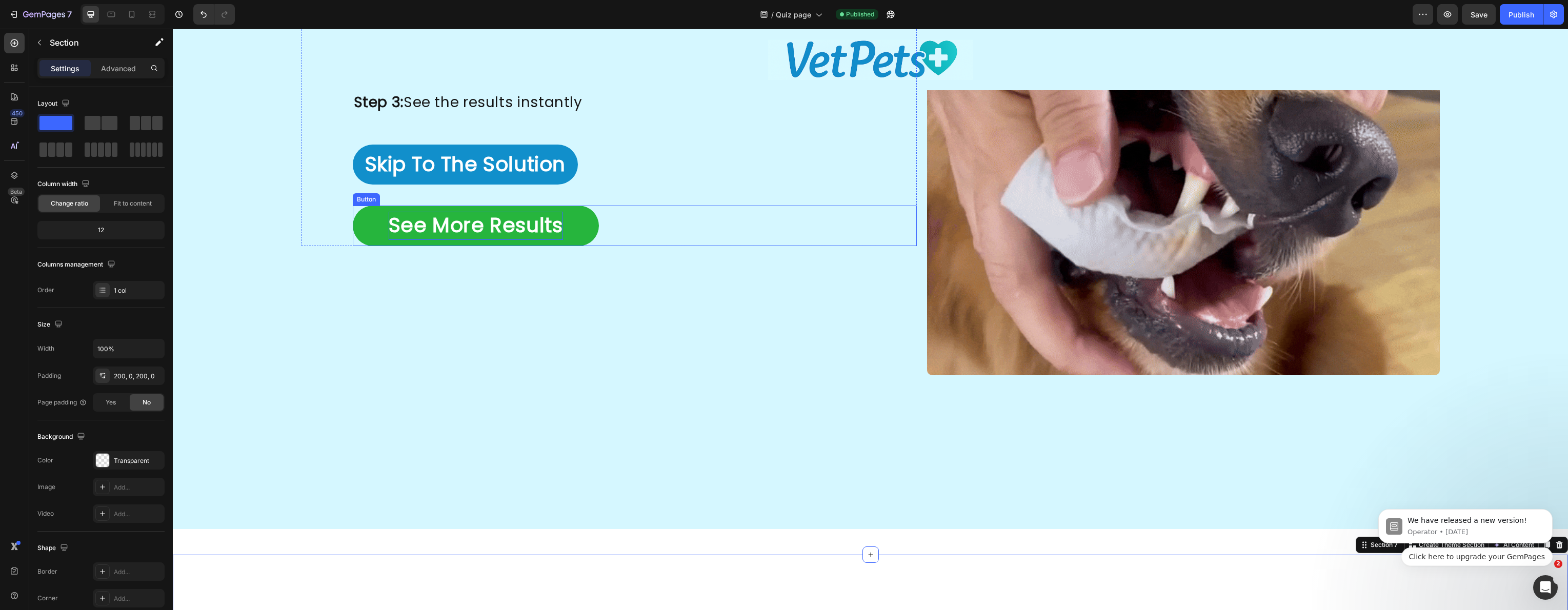
click at [469, 223] on p "See More Results" at bounding box center [476, 226] width 174 height 28
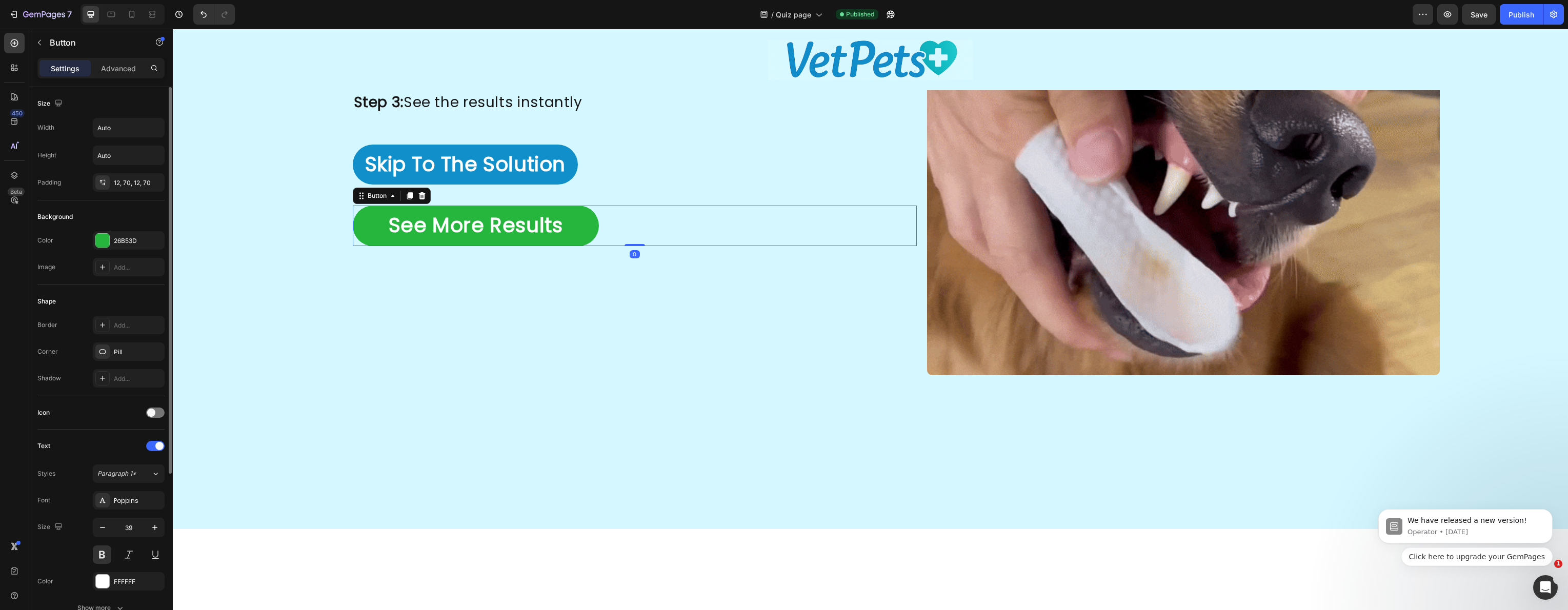
scroll to position [211, 0]
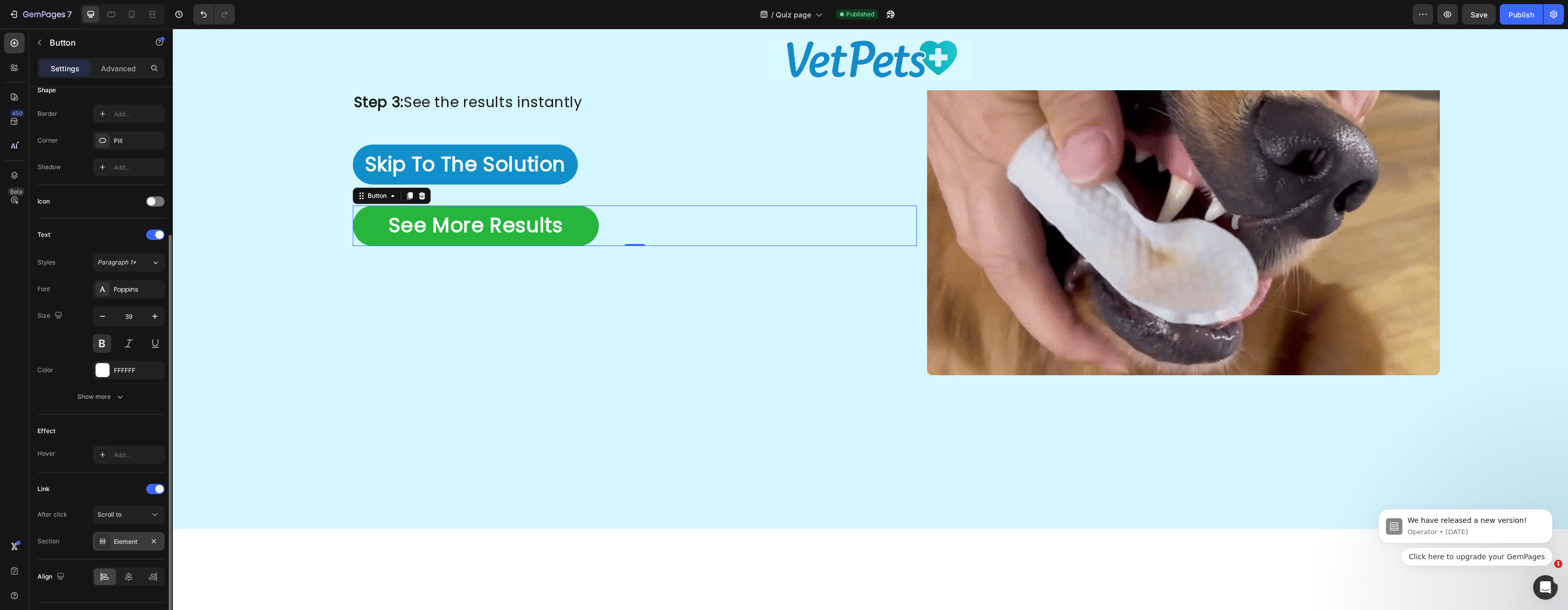
click at [128, 538] on div "Element" at bounding box center [128, 542] width 30 height 9
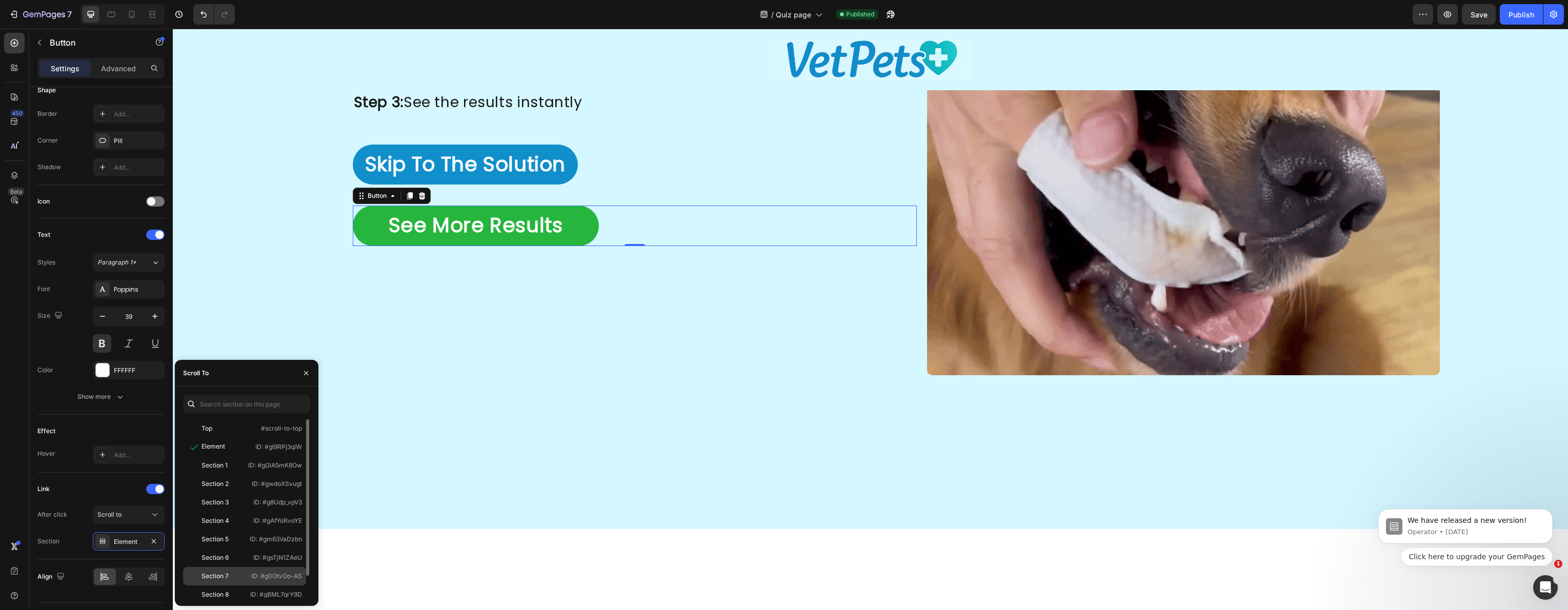
click at [236, 586] on div "Section 7 ID: #g0OtvOo-AS" at bounding box center [245, 595] width 123 height 18
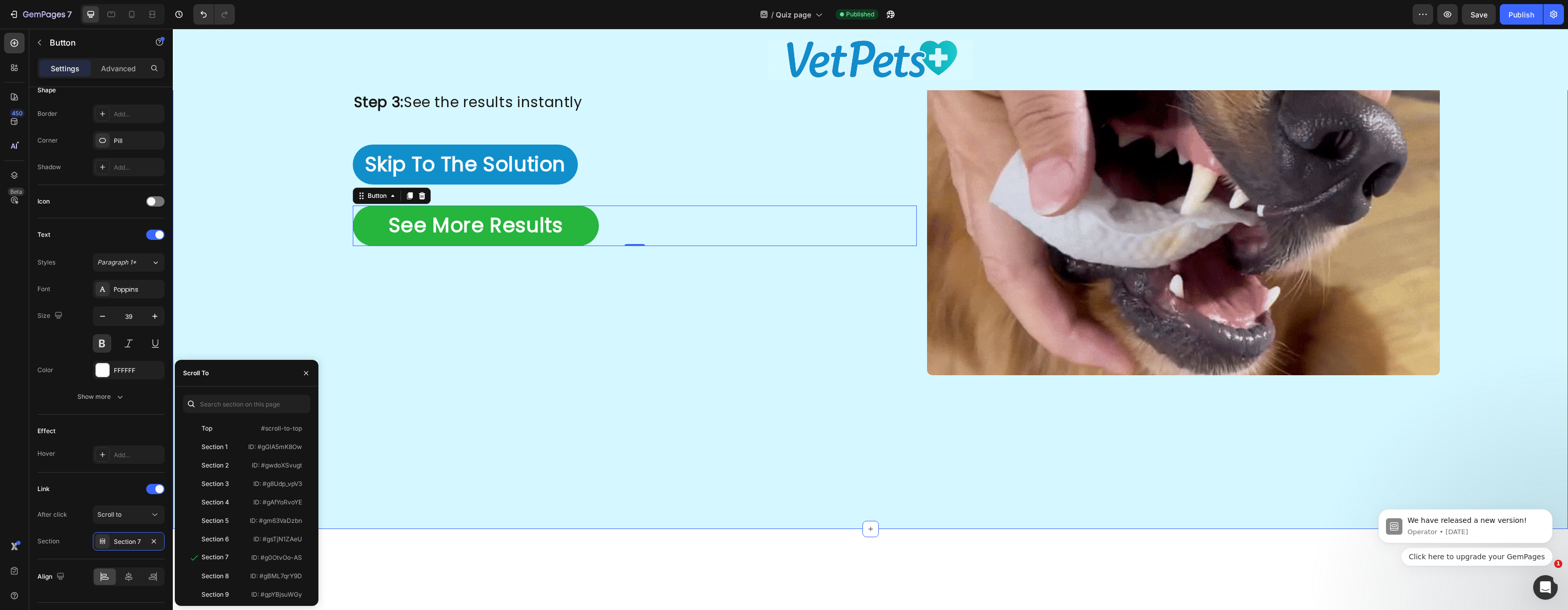
click at [506, 489] on div "Here's how simple it really is: Heading Image Image Step 1: Slip over finger St…" at bounding box center [870, 145] width 1395 height 770
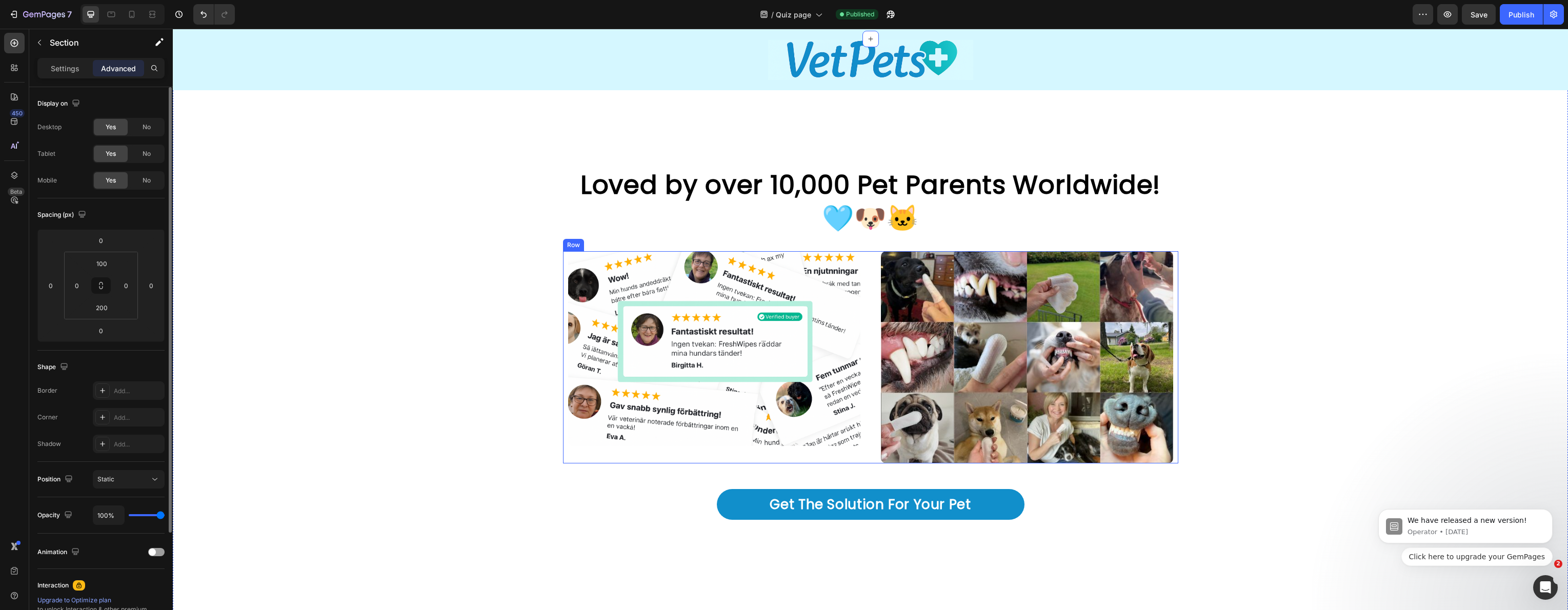
scroll to position [2488, 0]
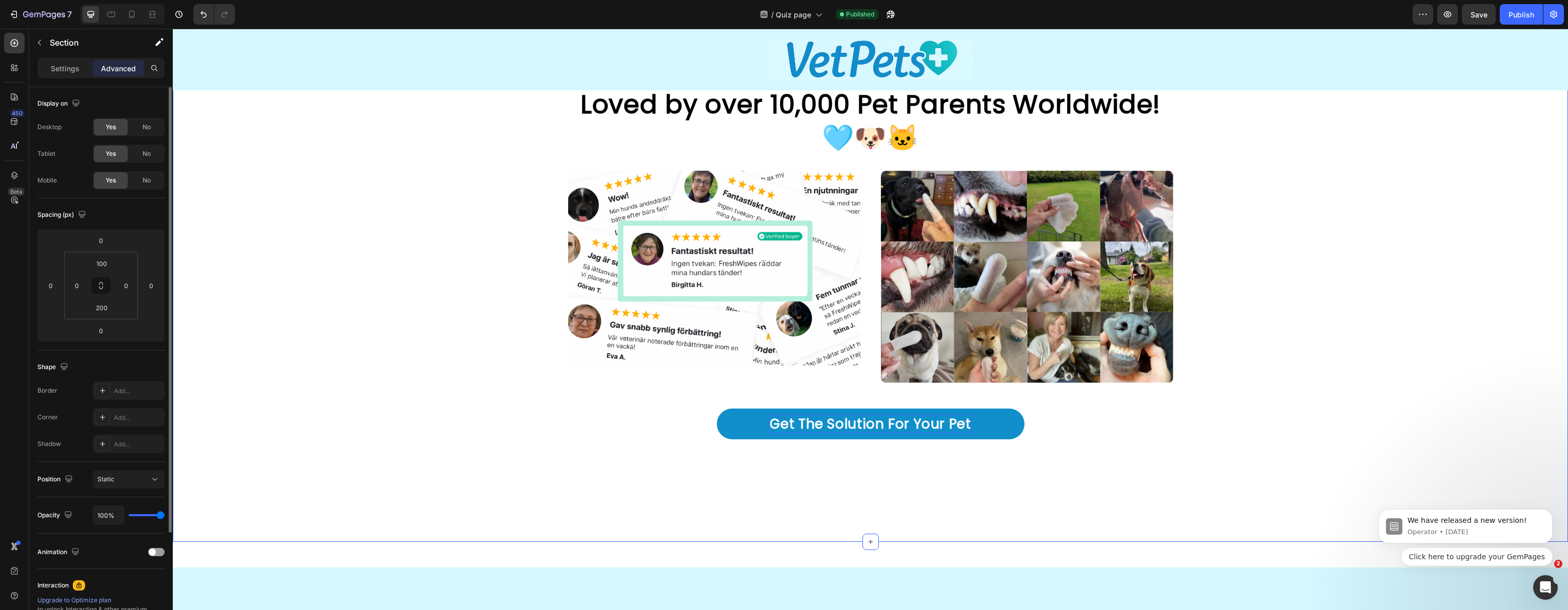
click at [780, 430] on p "Get The Solution For Your Pet" at bounding box center [870, 424] width 201 height 18
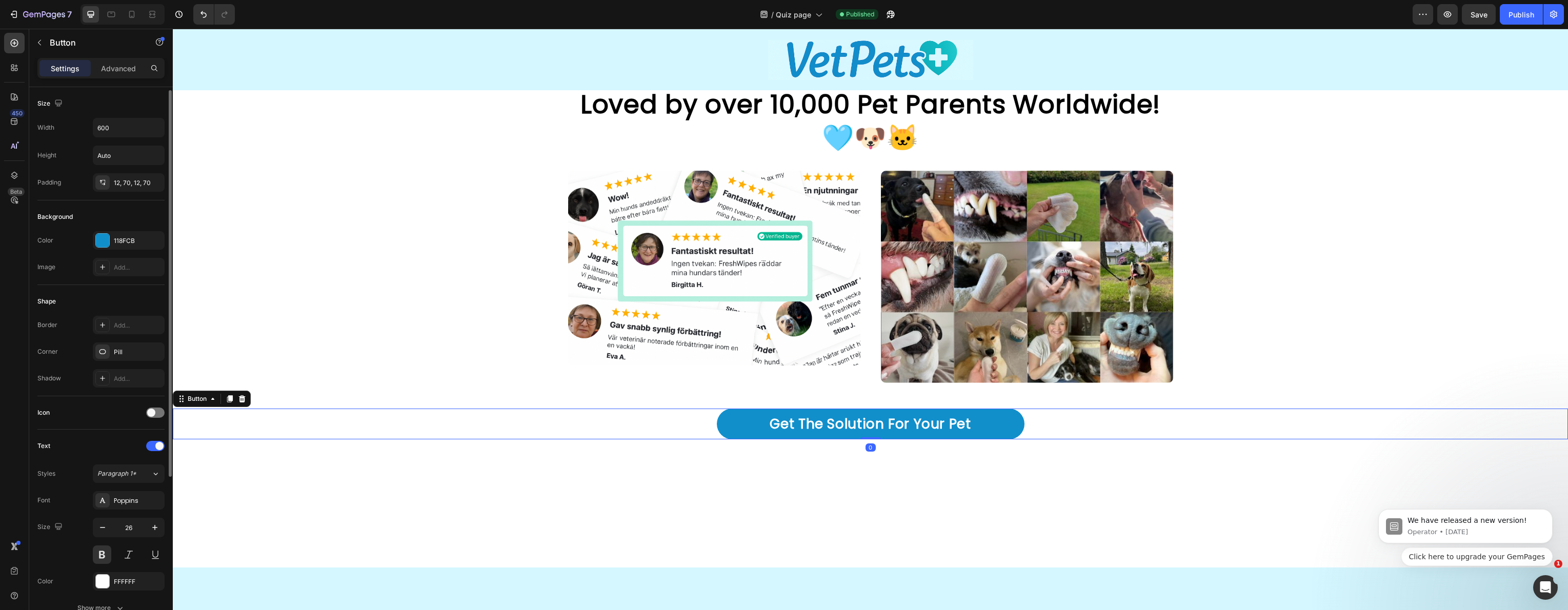
scroll to position [236, 0]
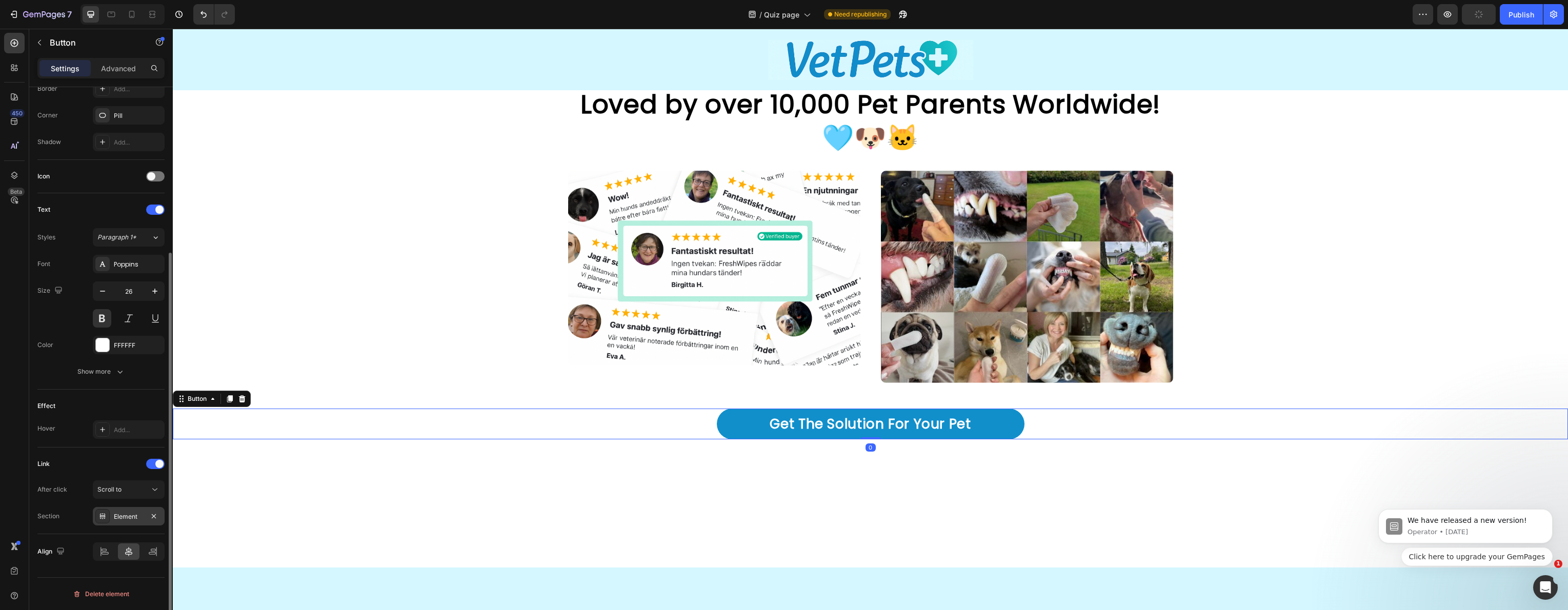
click at [116, 519] on div "Element" at bounding box center [128, 517] width 30 height 9
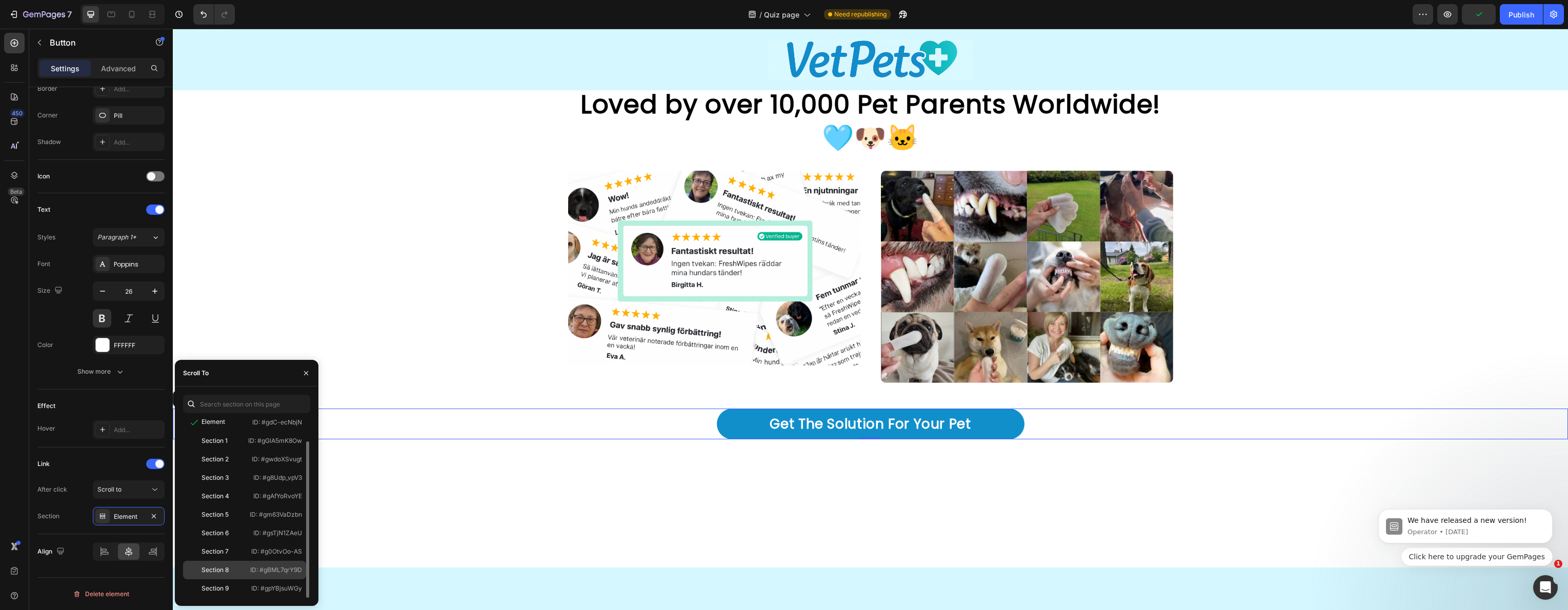
click at [251, 568] on p "ID: #gBML7qrY9D" at bounding box center [276, 570] width 52 height 9
click at [417, 533] on div "Loved by over 10,000 Pet Parents Worldwide! 🩵🐶🐱 Heading Row Image Image Row Get…" at bounding box center [870, 263] width 1395 height 558
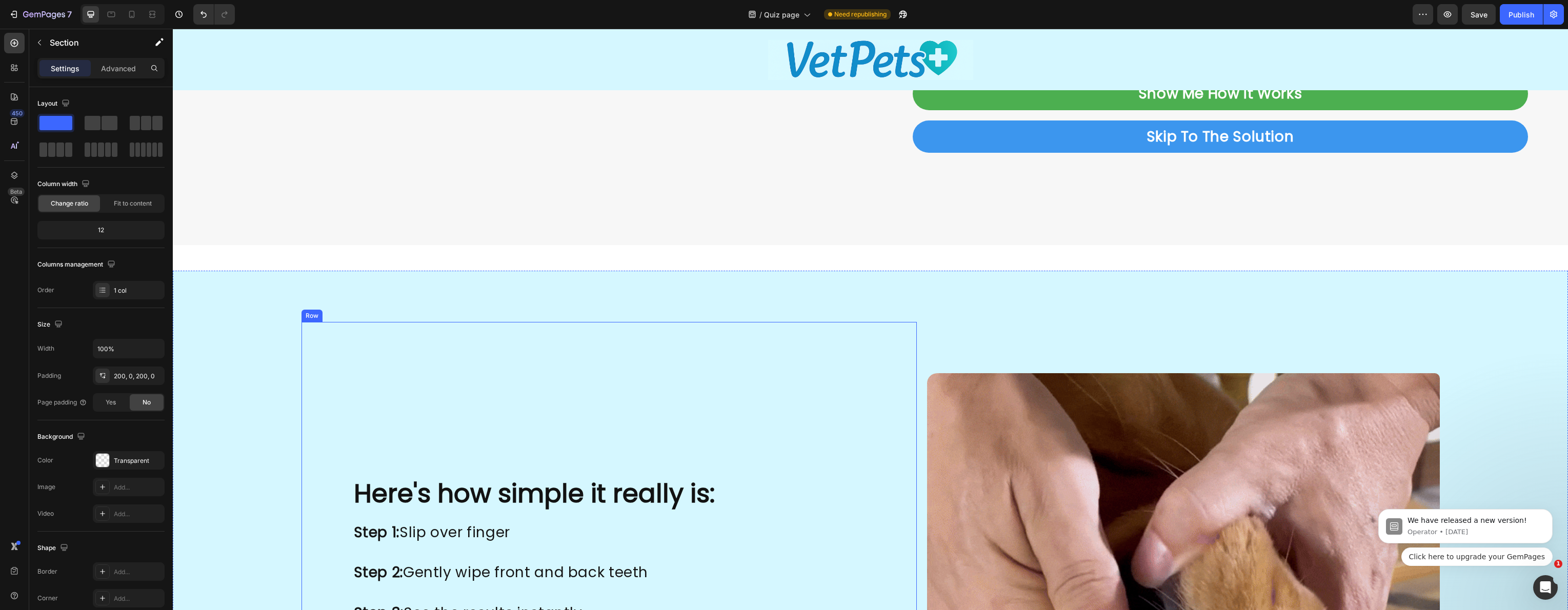
scroll to position [1348, 0]
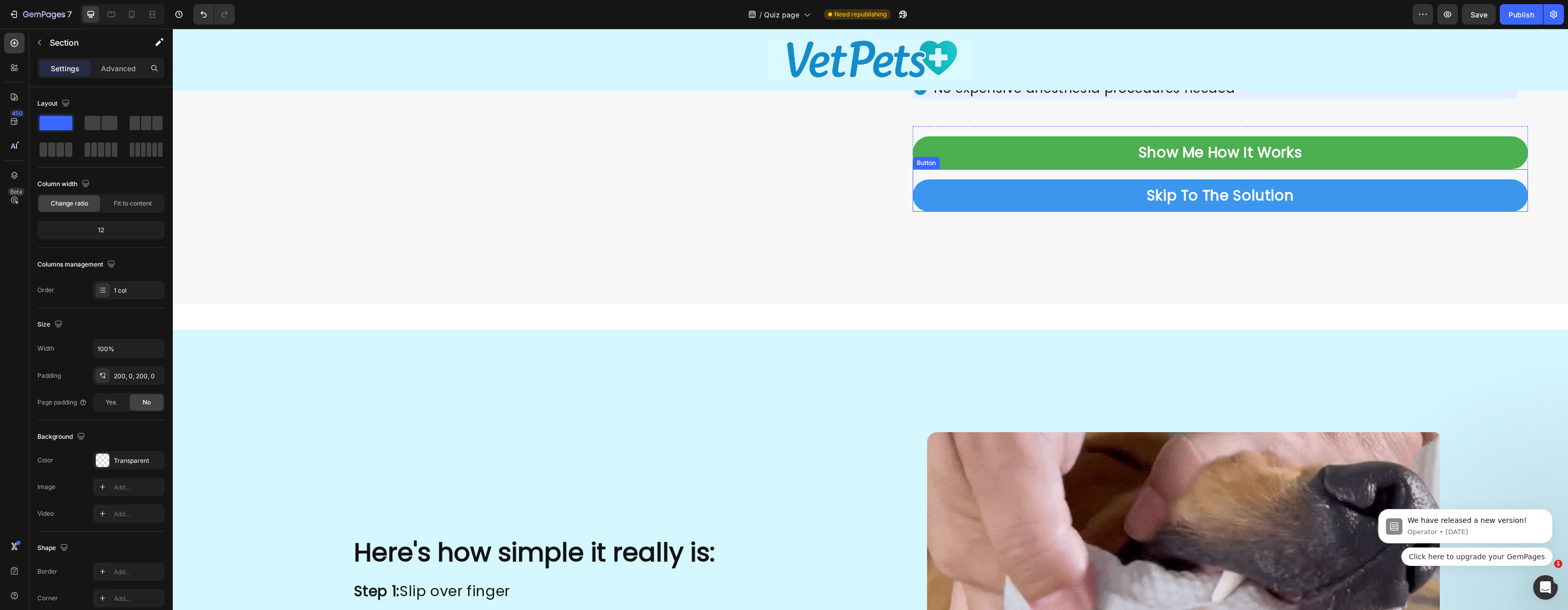
click at [993, 195] on link "Skip To The Solution" at bounding box center [1220, 195] width 615 height 32
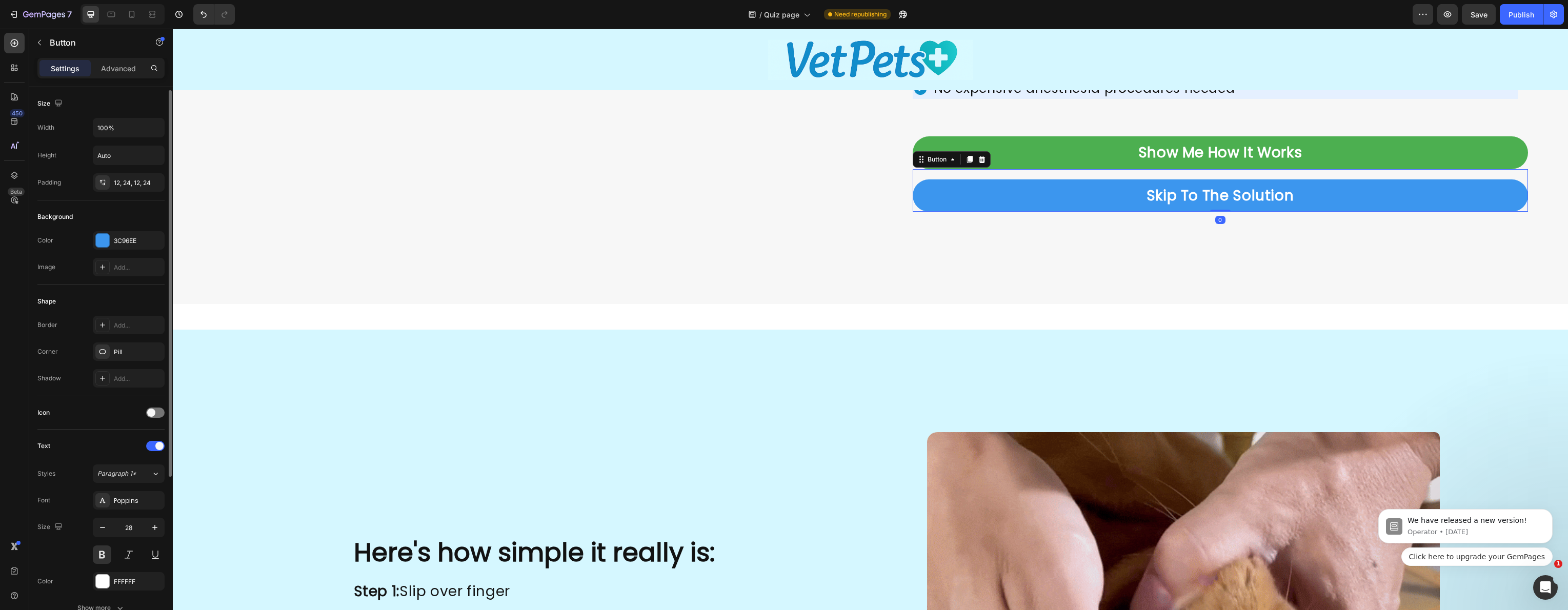
scroll to position [236, 0]
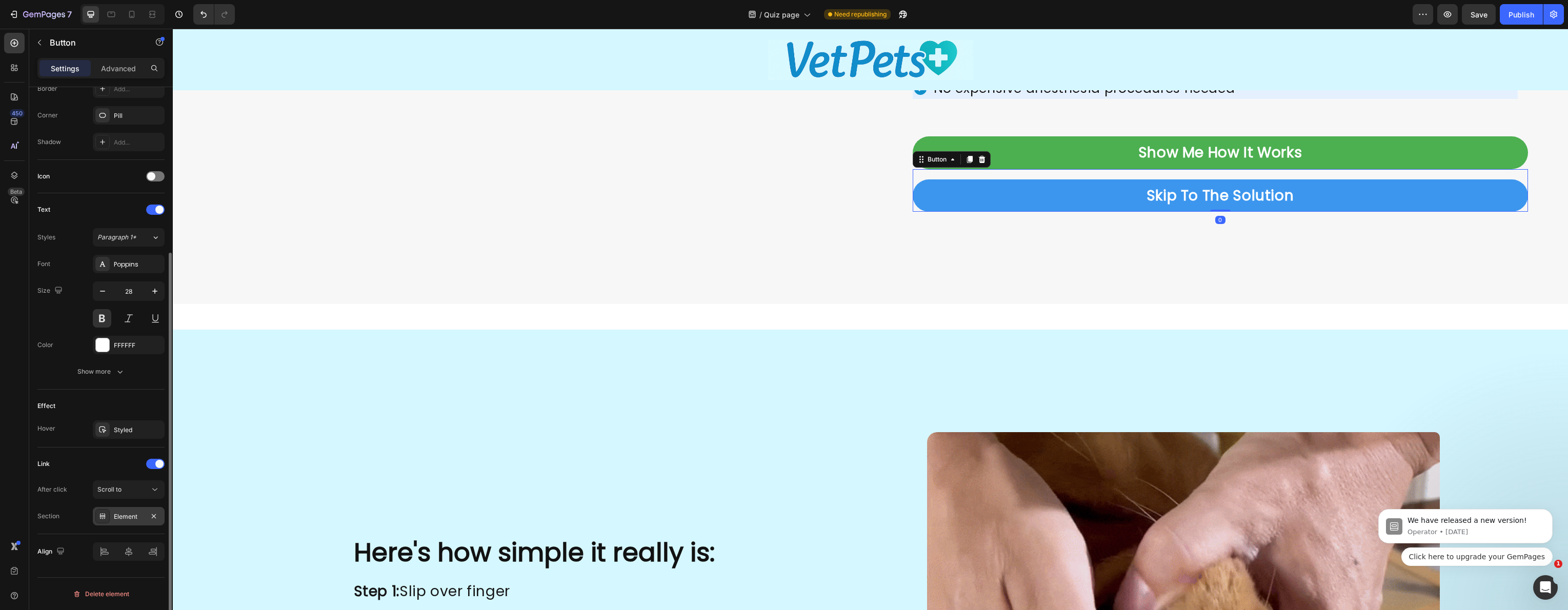
click at [127, 521] on div "Element" at bounding box center [128, 517] width 30 height 9
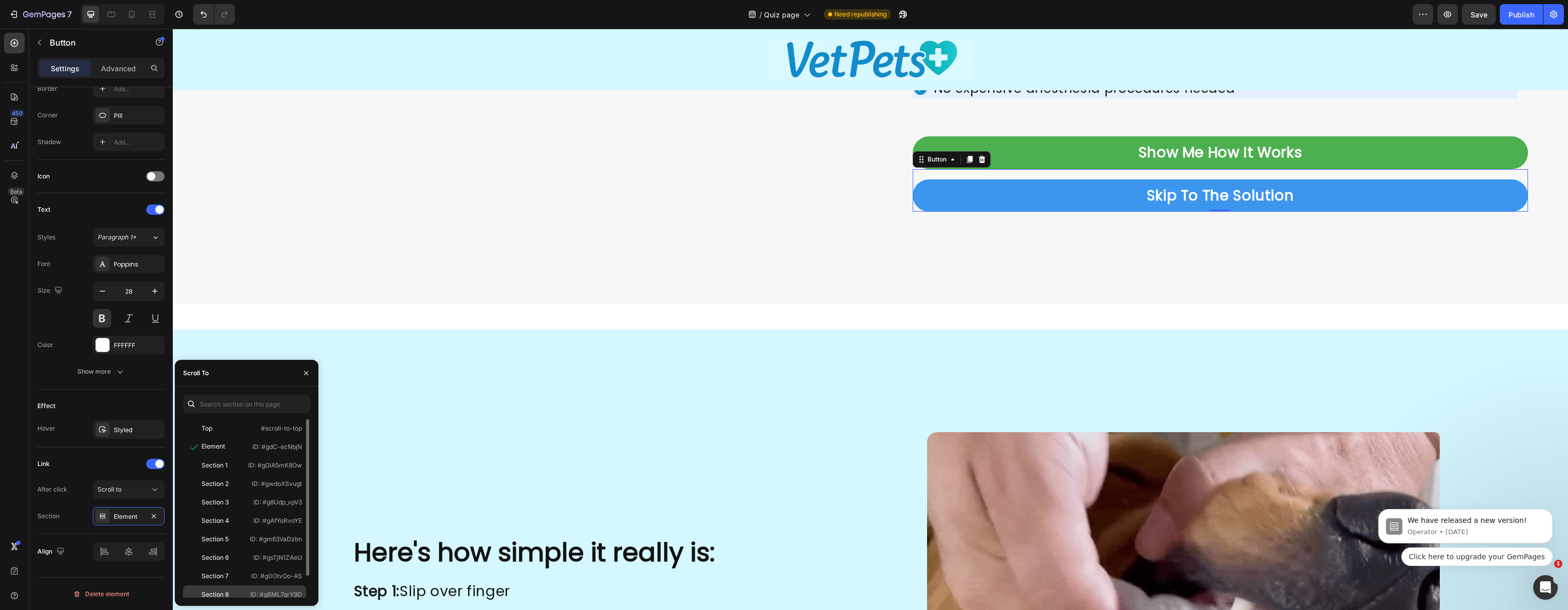
click at [235, 592] on div "Section 8" at bounding box center [216, 595] width 59 height 9
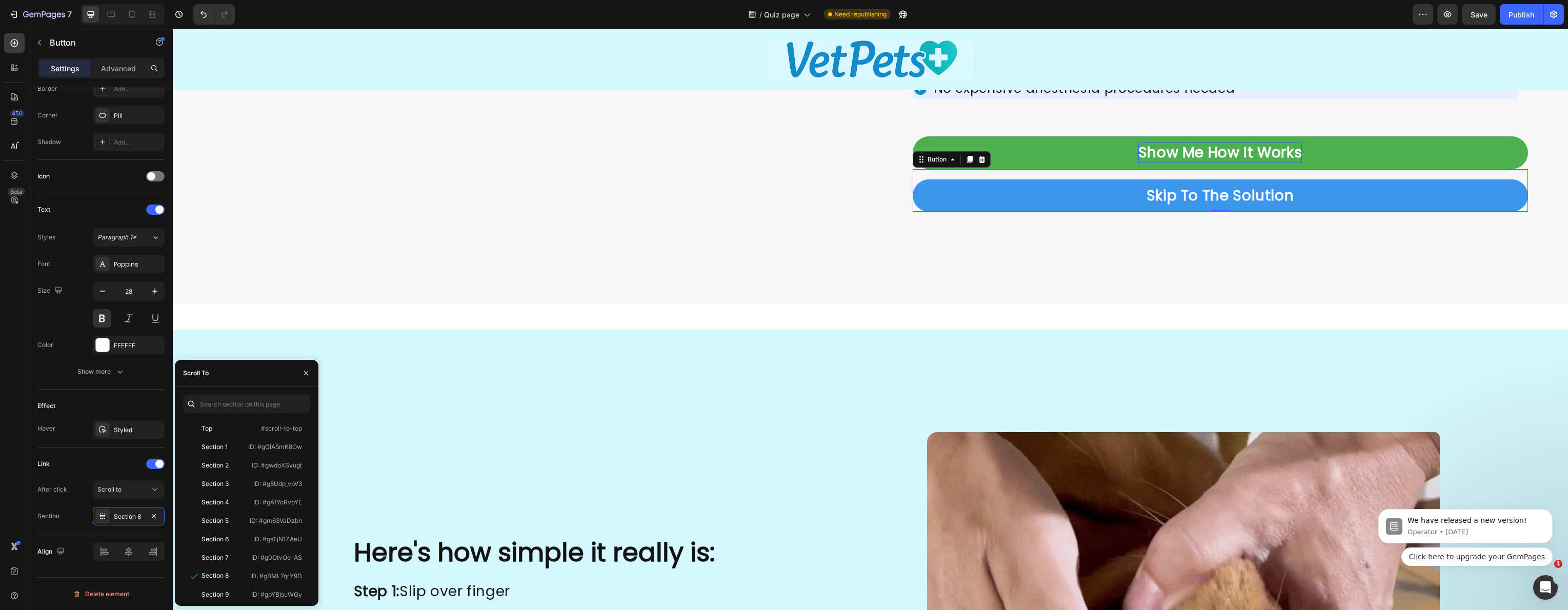
click at [1138, 154] on p "Show Me How It Works" at bounding box center [1220, 152] width 164 height 20
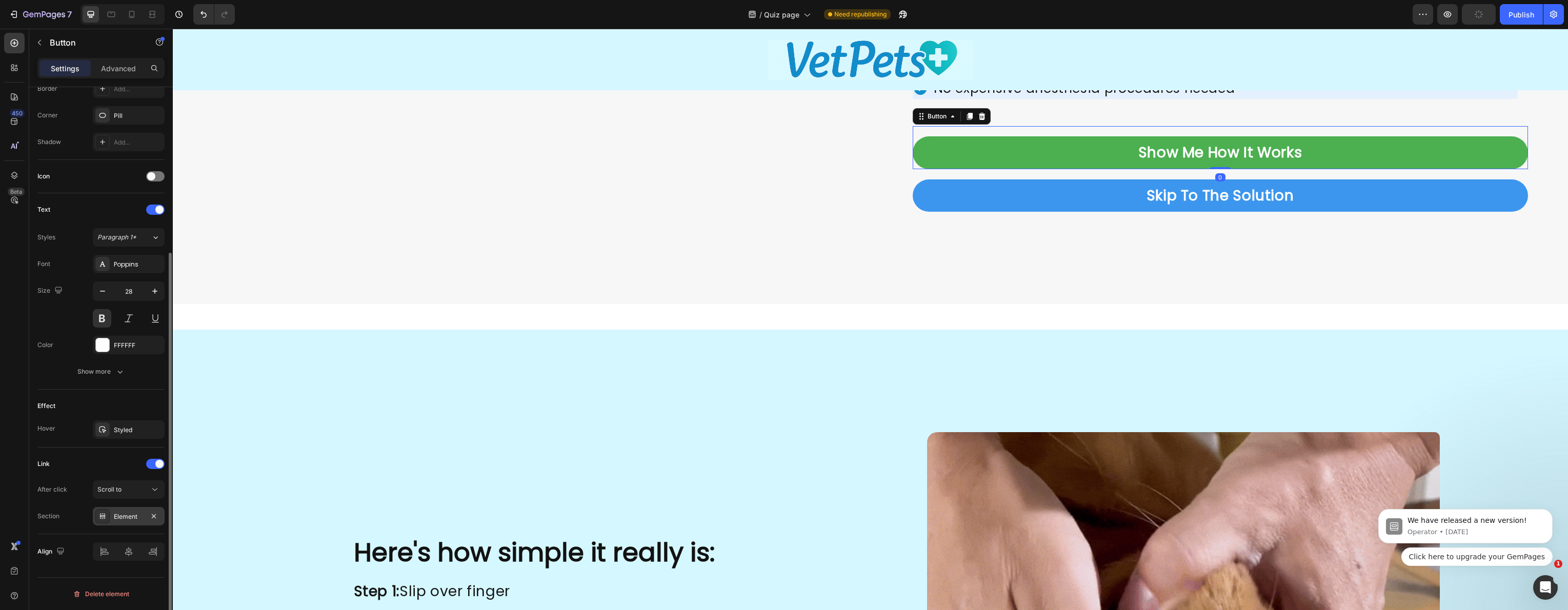
click at [110, 519] on div "Element" at bounding box center [128, 516] width 72 height 18
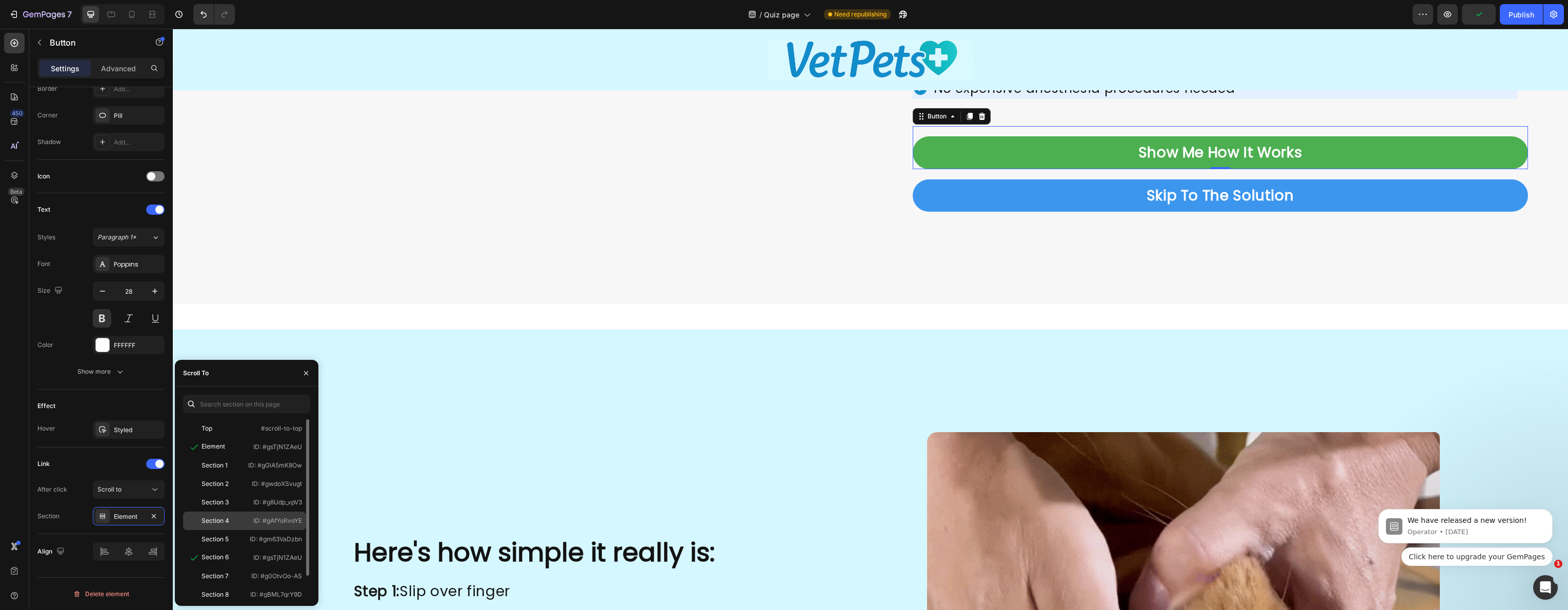
scroll to position [8, 0]
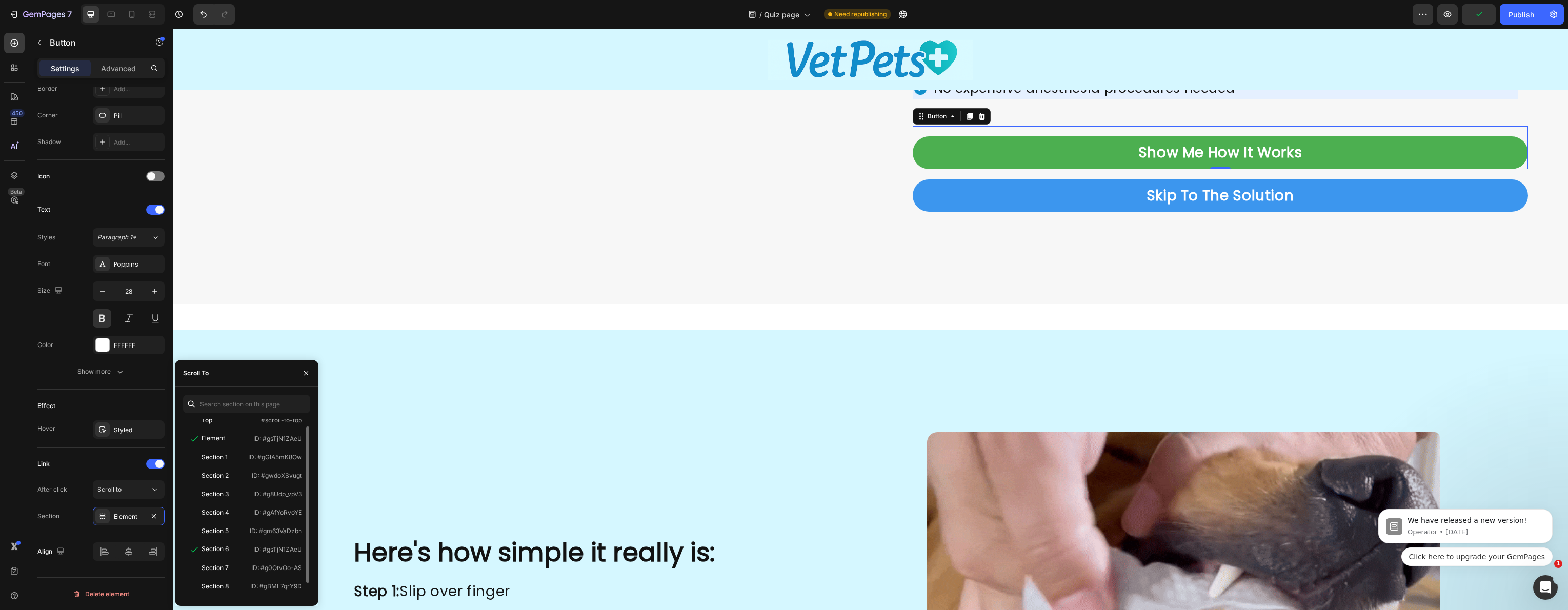
click at [601, 435] on div "Here's how simple it really is: Heading Image Image Step 1: Slip over finger St…" at bounding box center [609, 598] width 615 height 435
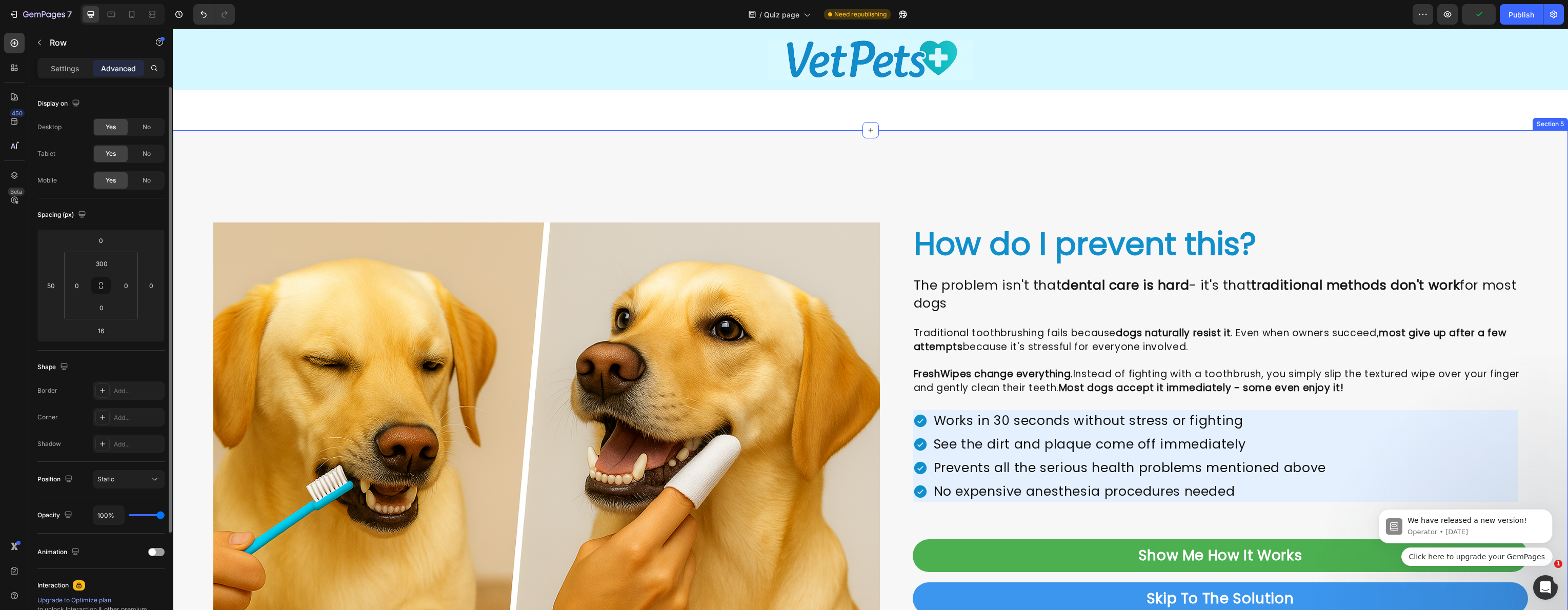
scroll to position [0, 0]
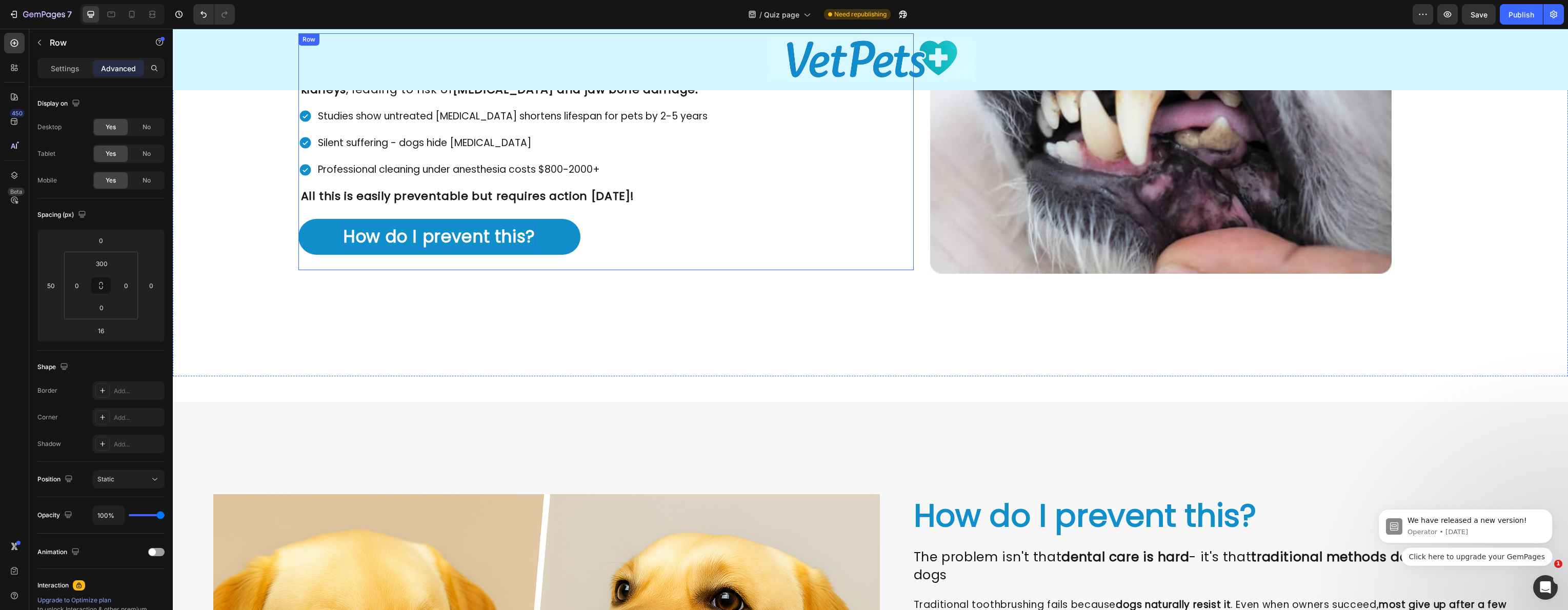
click at [486, 239] on p "How do I prevent this?" at bounding box center [439, 237] width 192 height 24
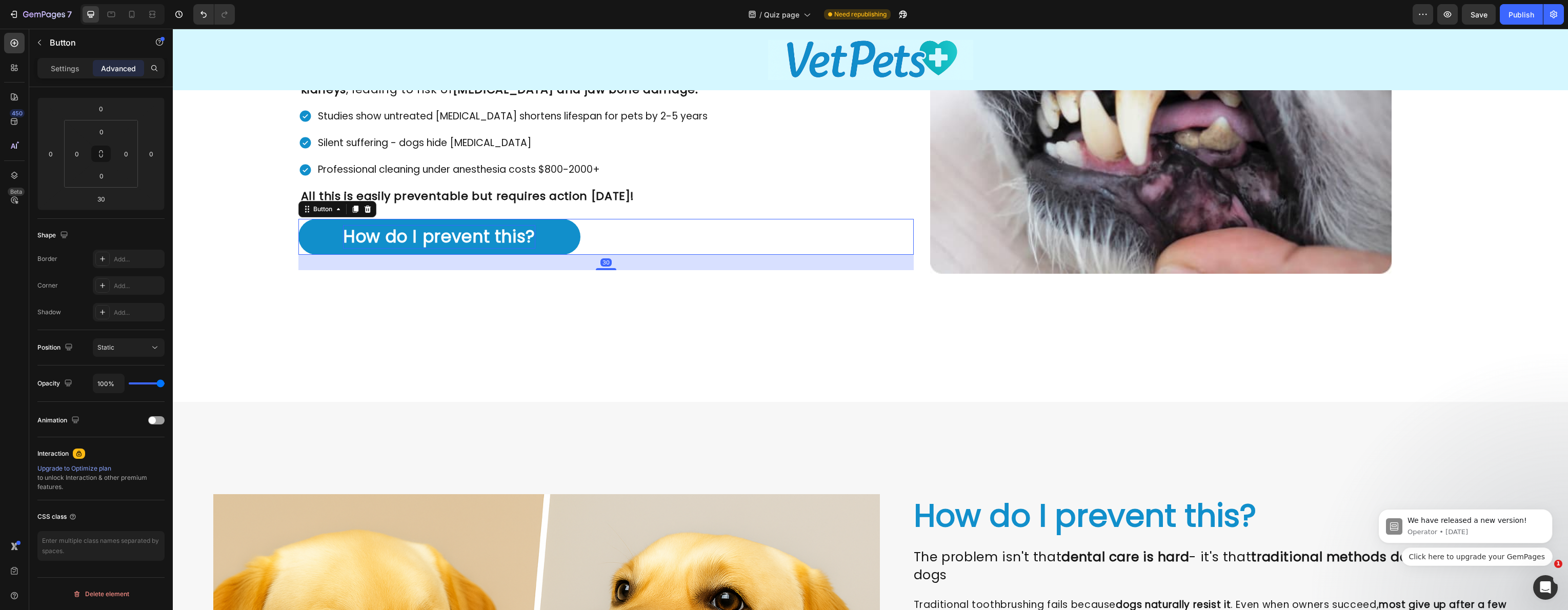
click at [368, 238] on p "How do I prevent this?" at bounding box center [439, 237] width 192 height 24
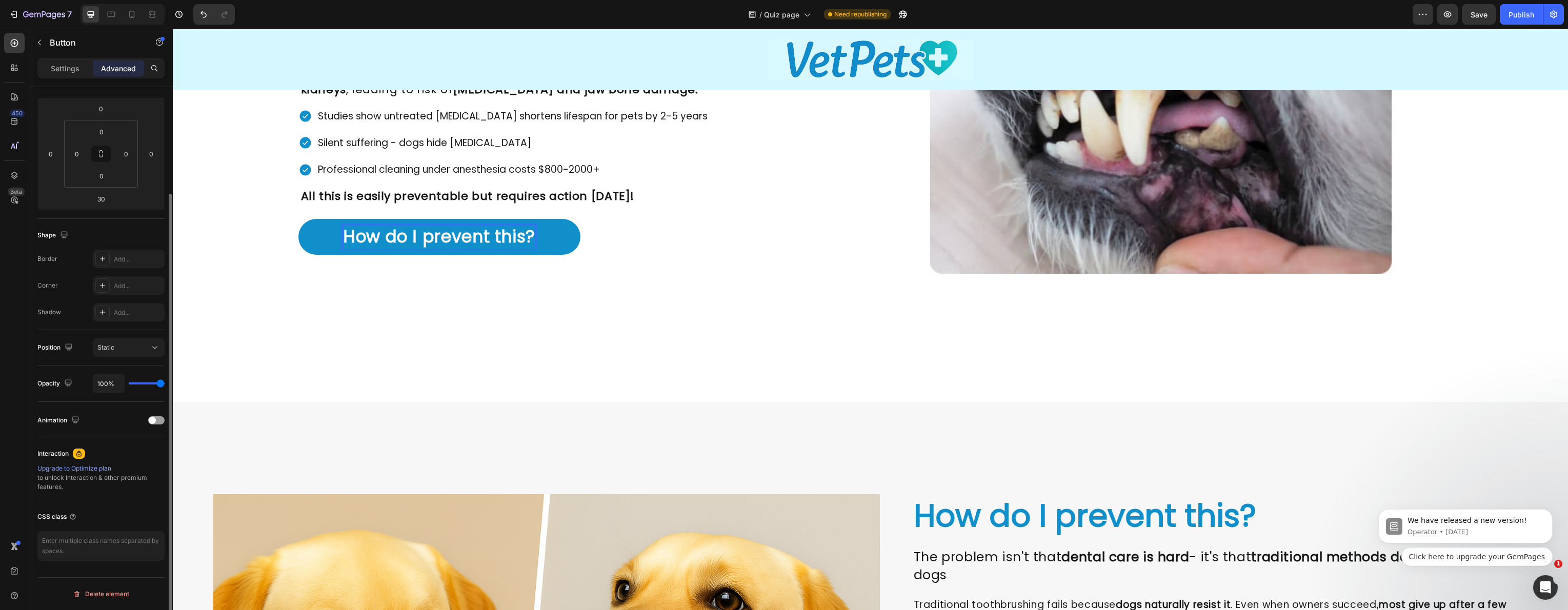
drag, startPoint x: 66, startPoint y: 70, endPoint x: 71, endPoint y: 96, distance: 26.5
click at [66, 69] on p "Settings" at bounding box center [65, 69] width 29 height 11
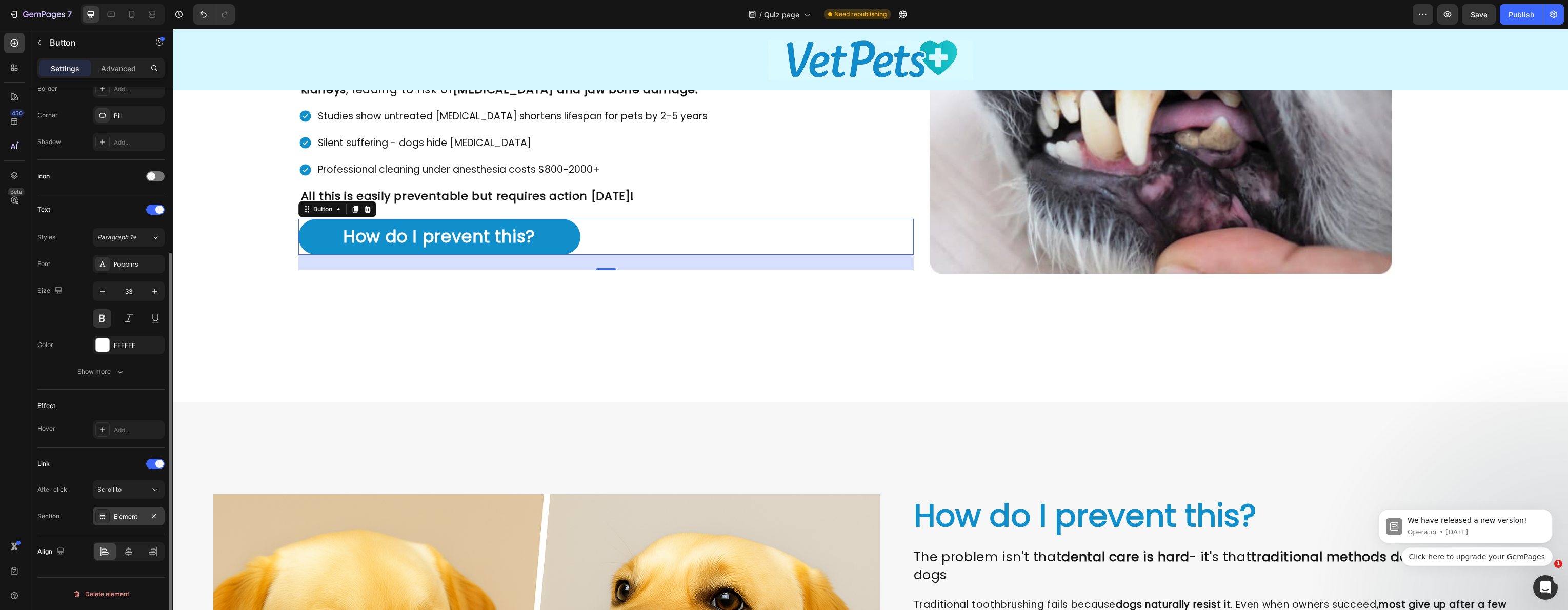
click at [114, 521] on div "Element" at bounding box center [128, 516] width 72 height 18
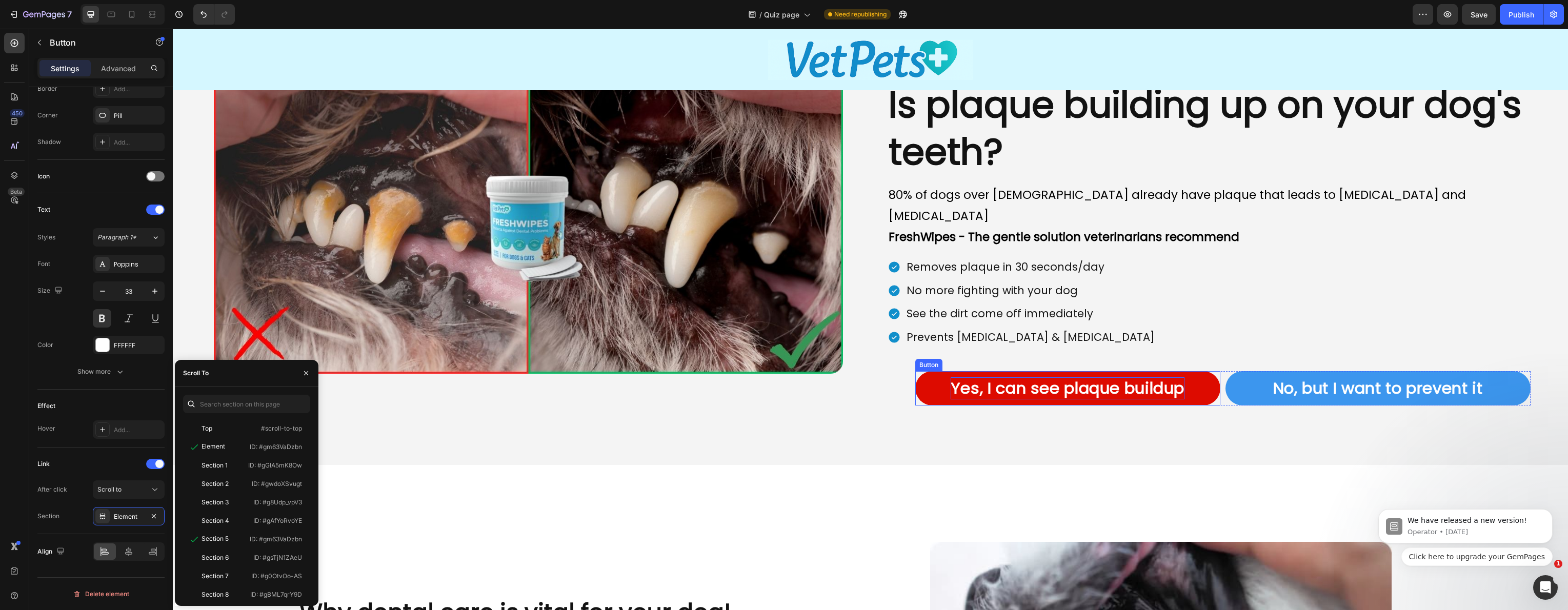
click at [1065, 377] on p "Yes, I can see plaque buildup" at bounding box center [1068, 388] width 234 height 22
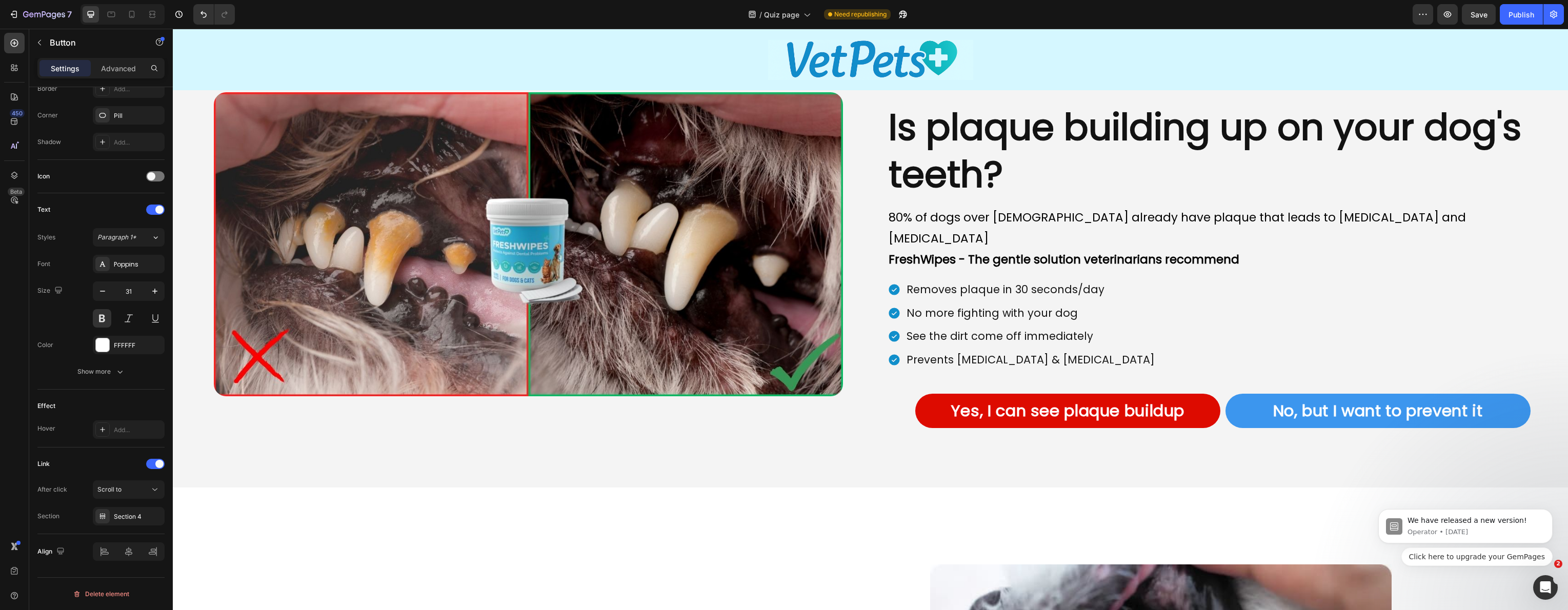
scroll to position [67, 0]
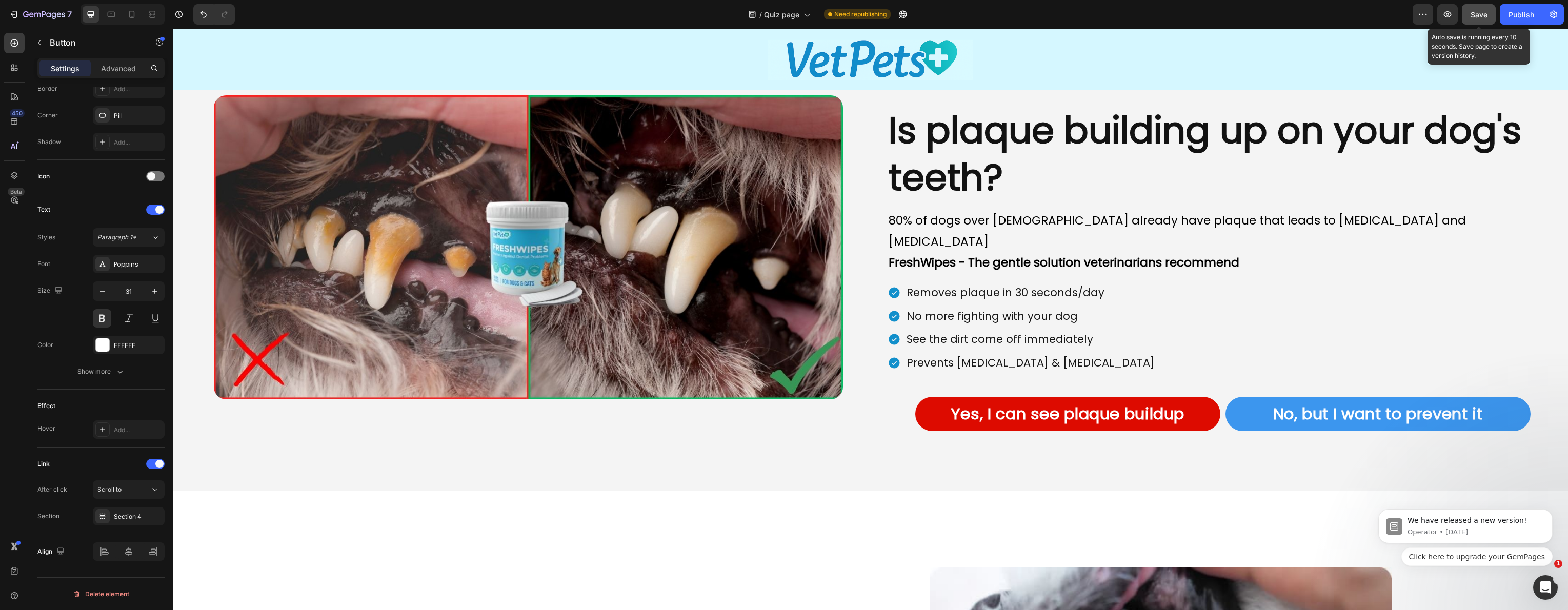
click at [1469, 22] on button "Save" at bounding box center [1479, 15] width 34 height 21
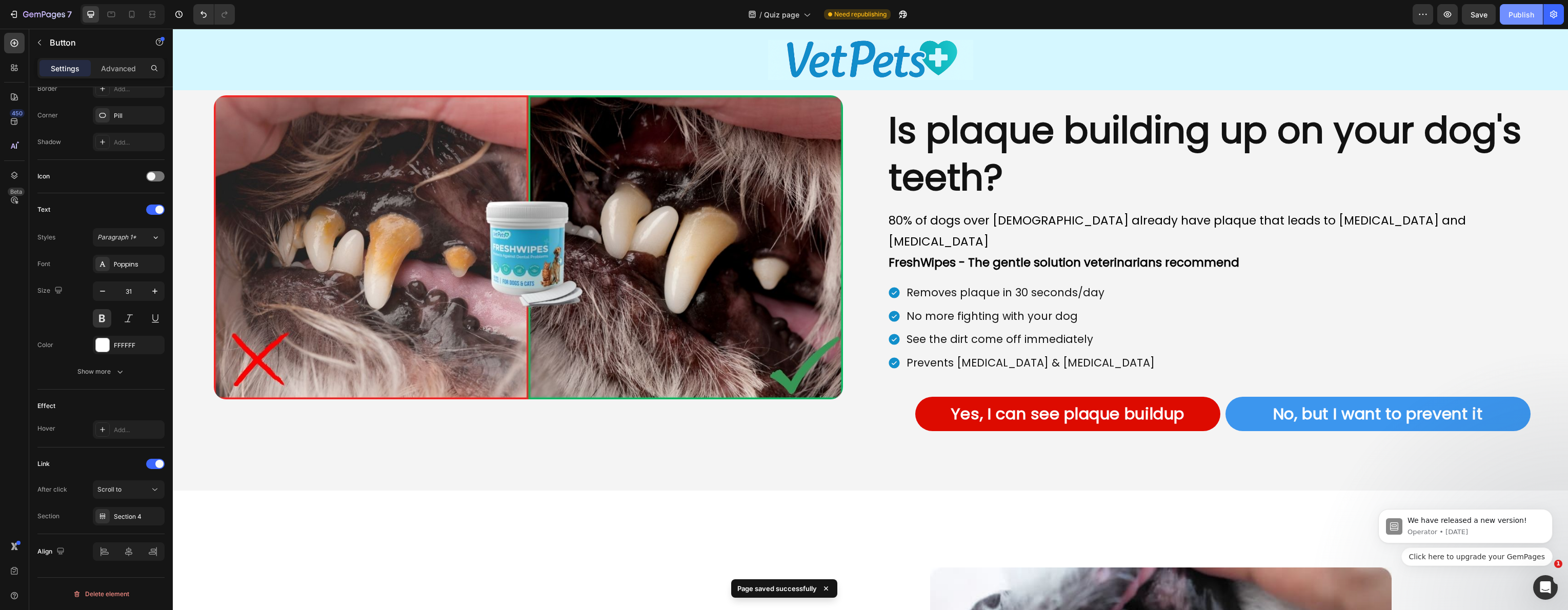
click at [1514, 20] on button "Publish" at bounding box center [1521, 15] width 43 height 21
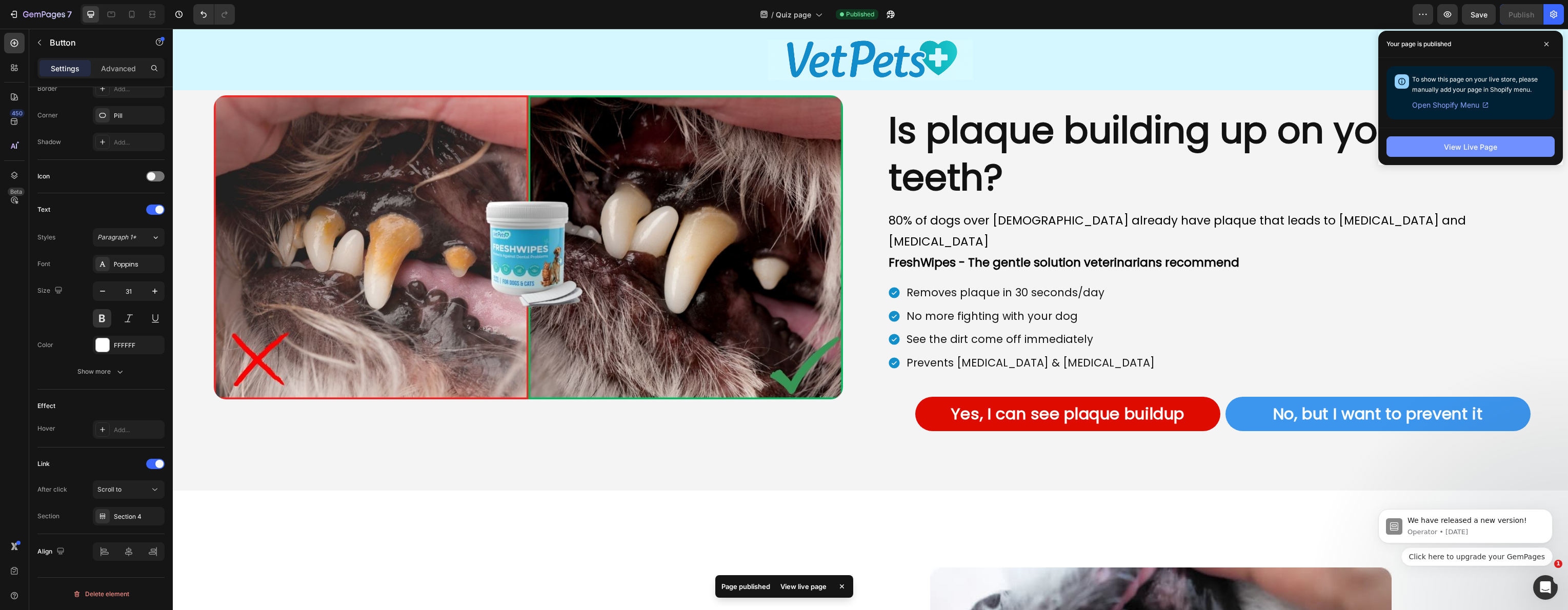
click at [1466, 150] on div "View Live Page" at bounding box center [1471, 147] width 54 height 11
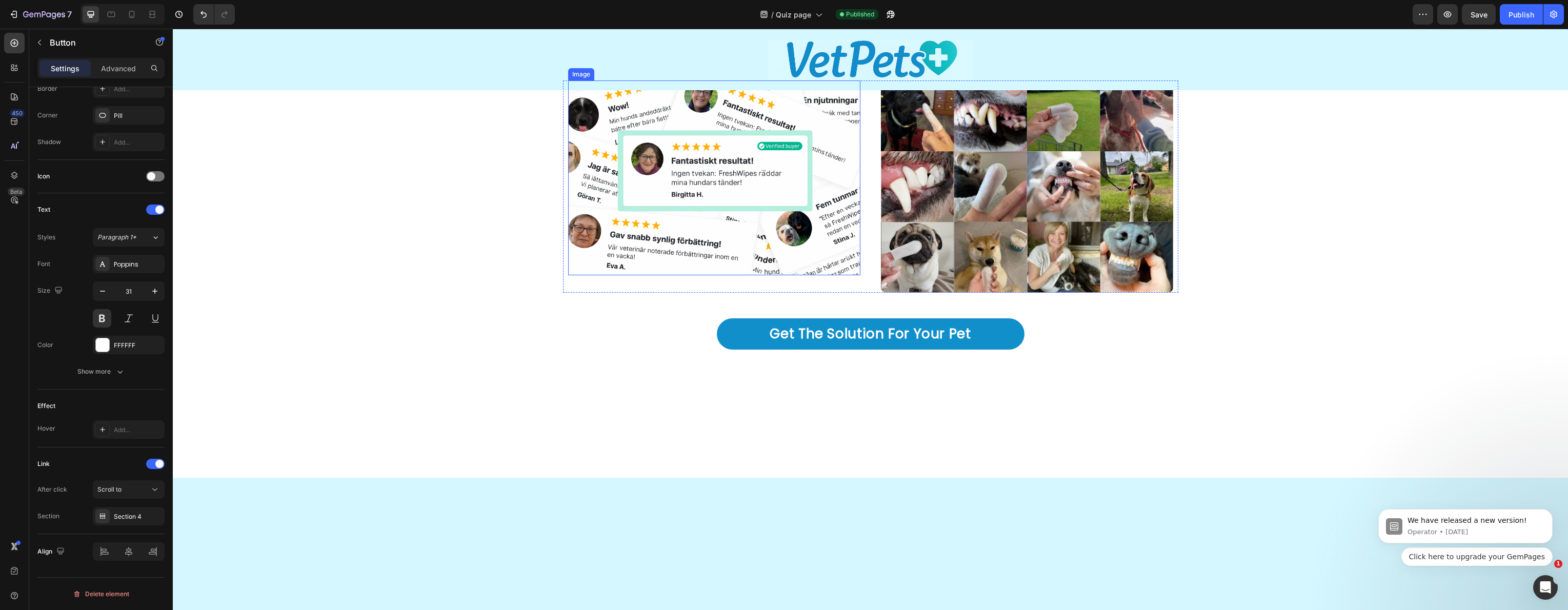
scroll to position [2635, 0]
click at [709, 205] on img at bounding box center [714, 178] width 292 height 195
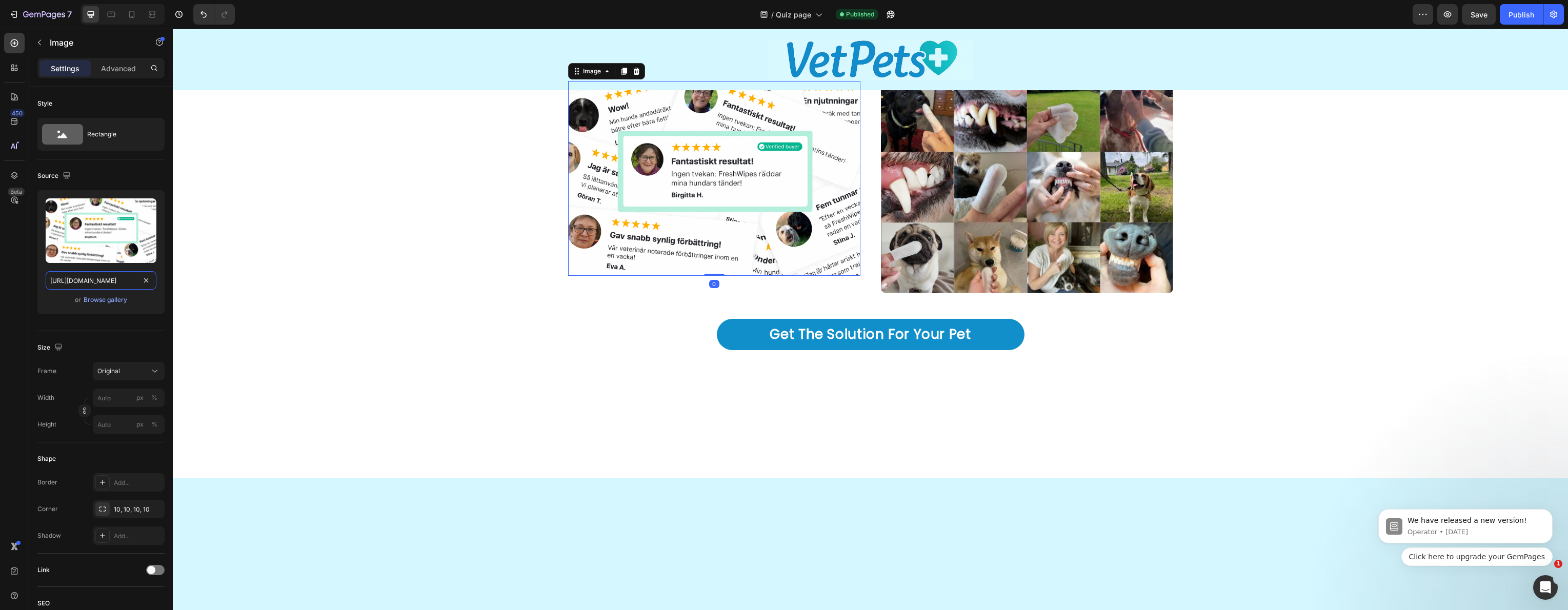
scroll to position [0, 315]
drag, startPoint x: 222, startPoint y: 309, endPoint x: 708, endPoint y: 192, distance: 499.9
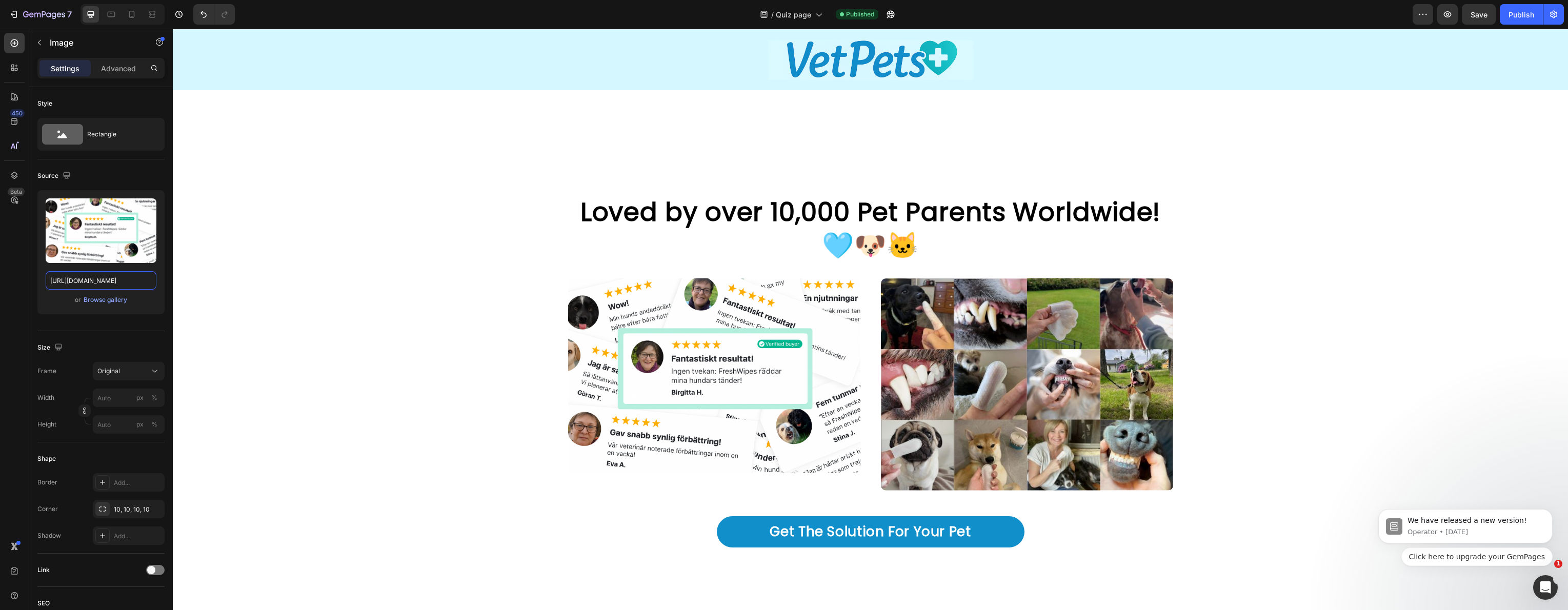
scroll to position [2432, 0]
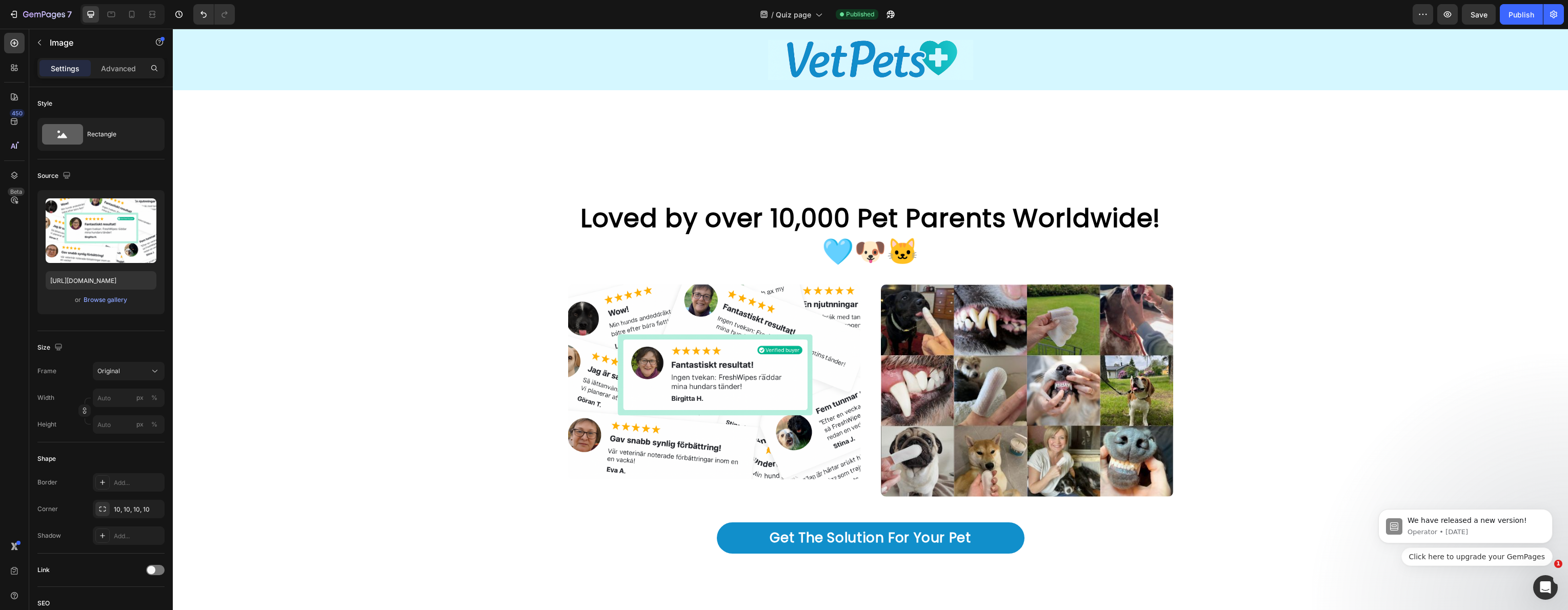
click at [755, 399] on img at bounding box center [714, 382] width 292 height 195
click at [701, 387] on img at bounding box center [714, 382] width 292 height 195
click at [116, 296] on div "Browse gallery" at bounding box center [105, 300] width 44 height 9
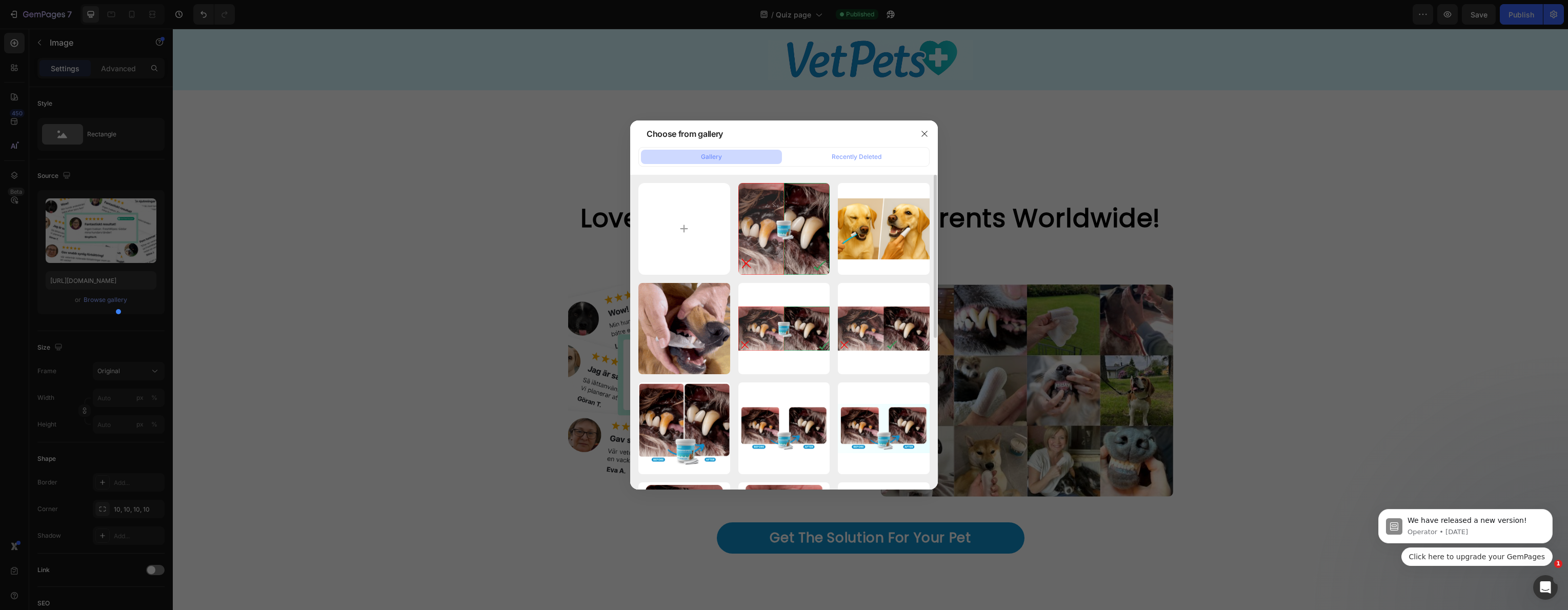
click at [730, 228] on div "Namnlös (1080 x 1080...3).png 2416.11 kb 20250826_1507_Glad Hu...gn.png 2657.2…" at bounding box center [784, 479] width 291 height 591
click at [701, 234] on input "file" at bounding box center [684, 229] width 92 height 92
type input "C:\fakepath\12452345.png"
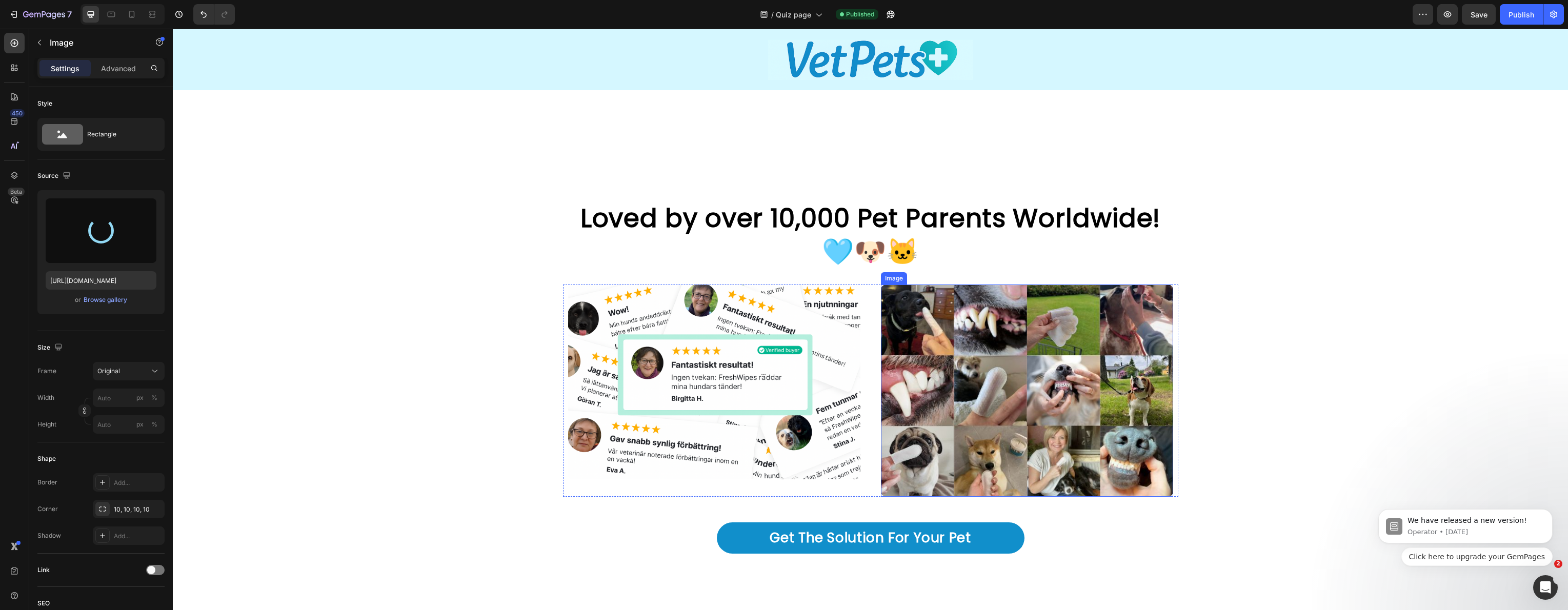
type input "https://cdn.shopify.com/s/files/1/0735/4833/3323/files/gempages_577888762156024…"
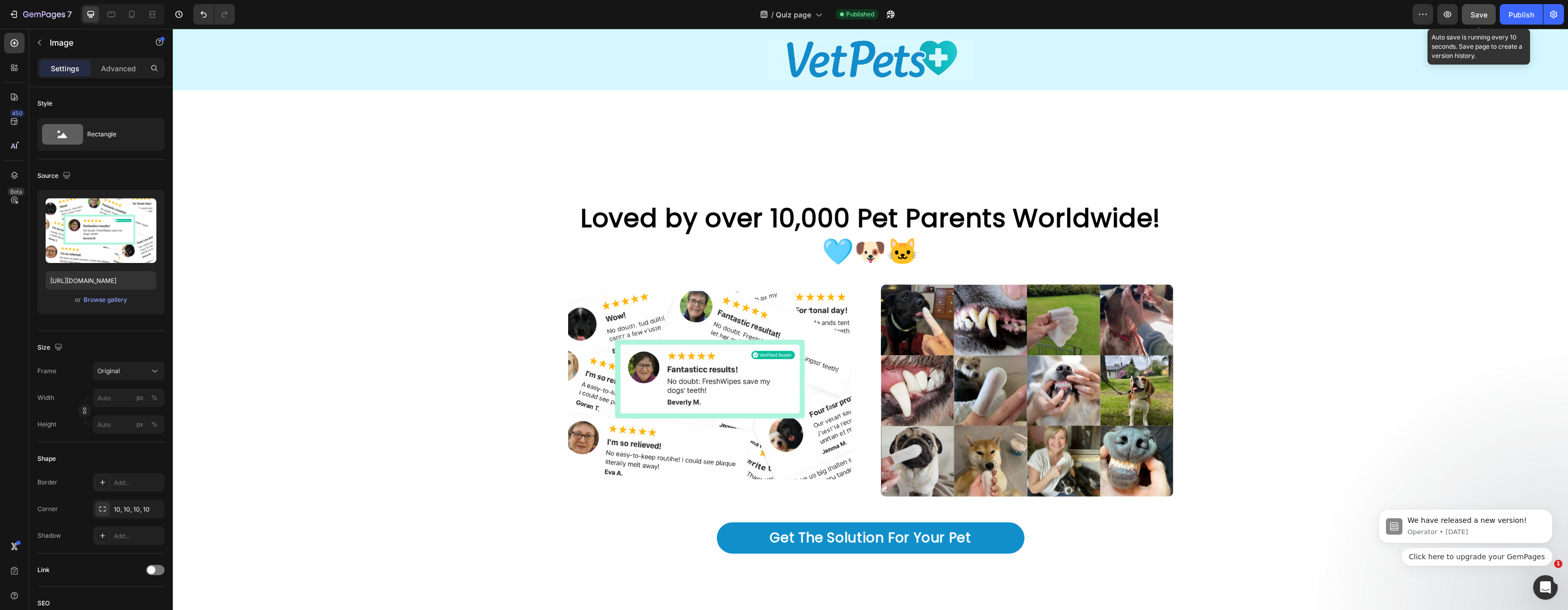
click at [1480, 18] on span "Save" at bounding box center [1479, 15] width 17 height 9
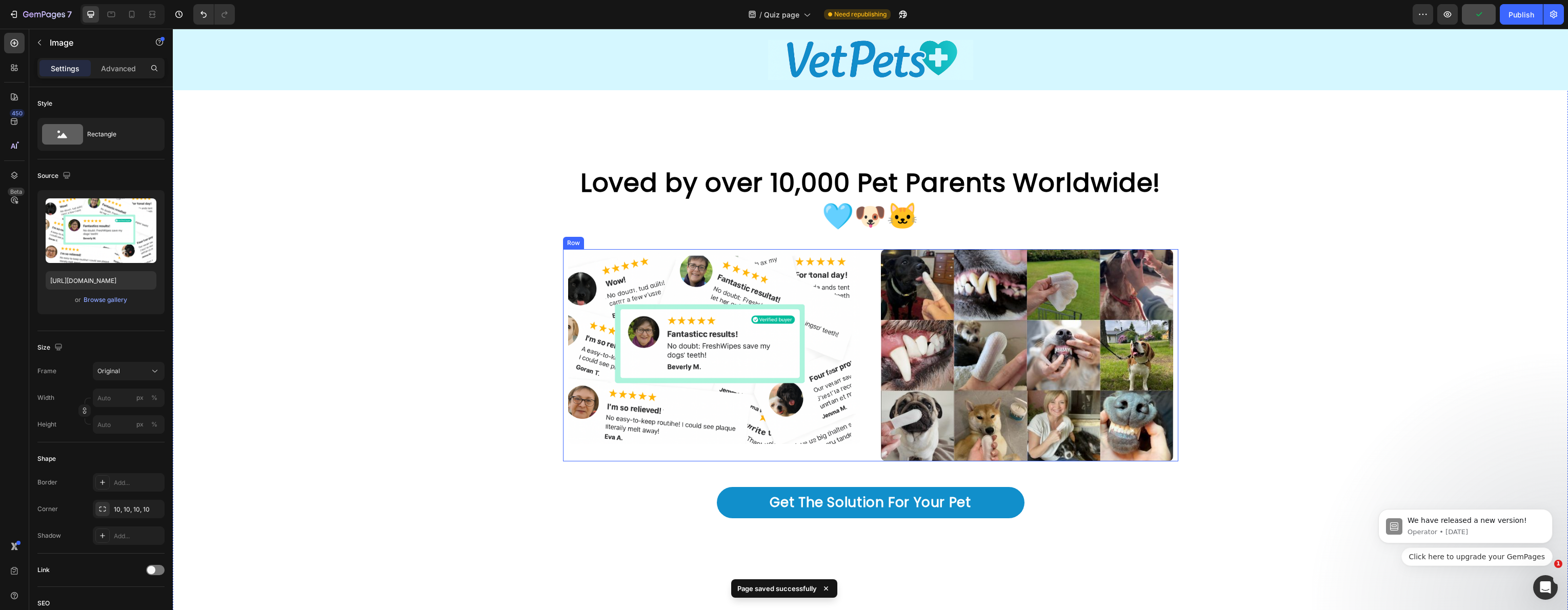
scroll to position [2528, 0]
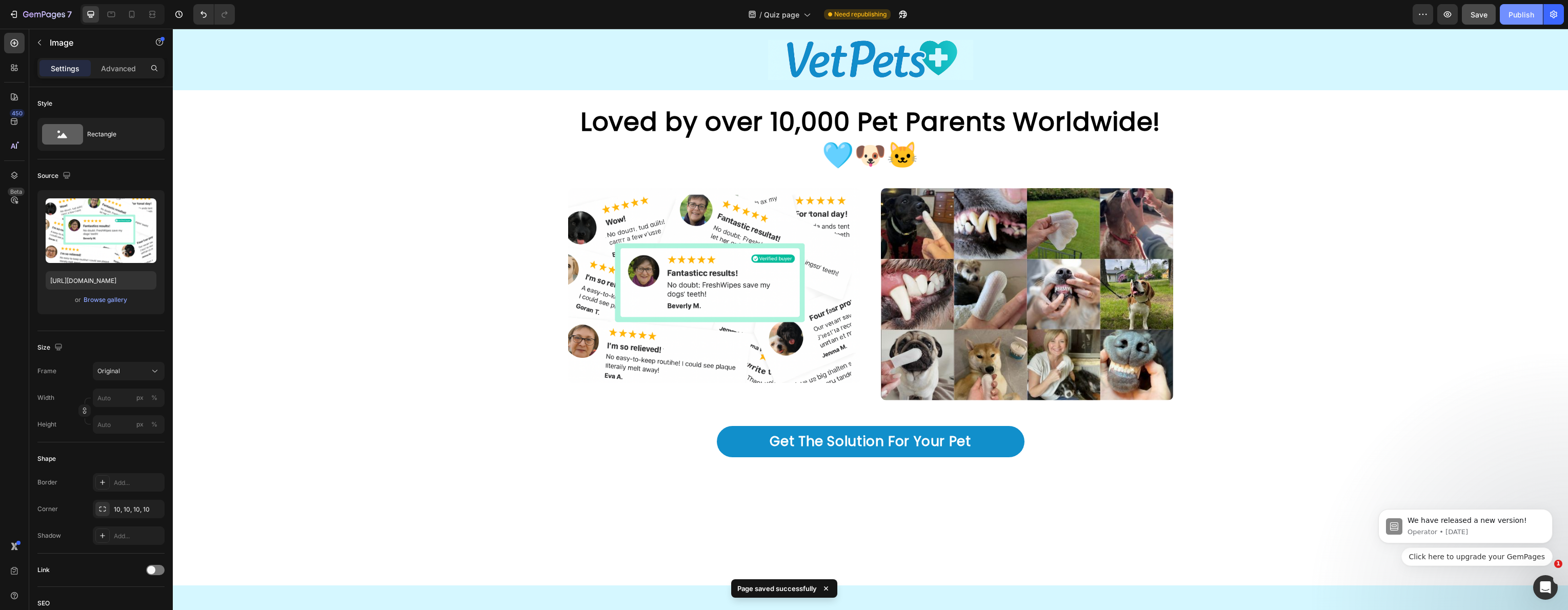
click at [1517, 15] on div "Publish" at bounding box center [1521, 15] width 26 height 11
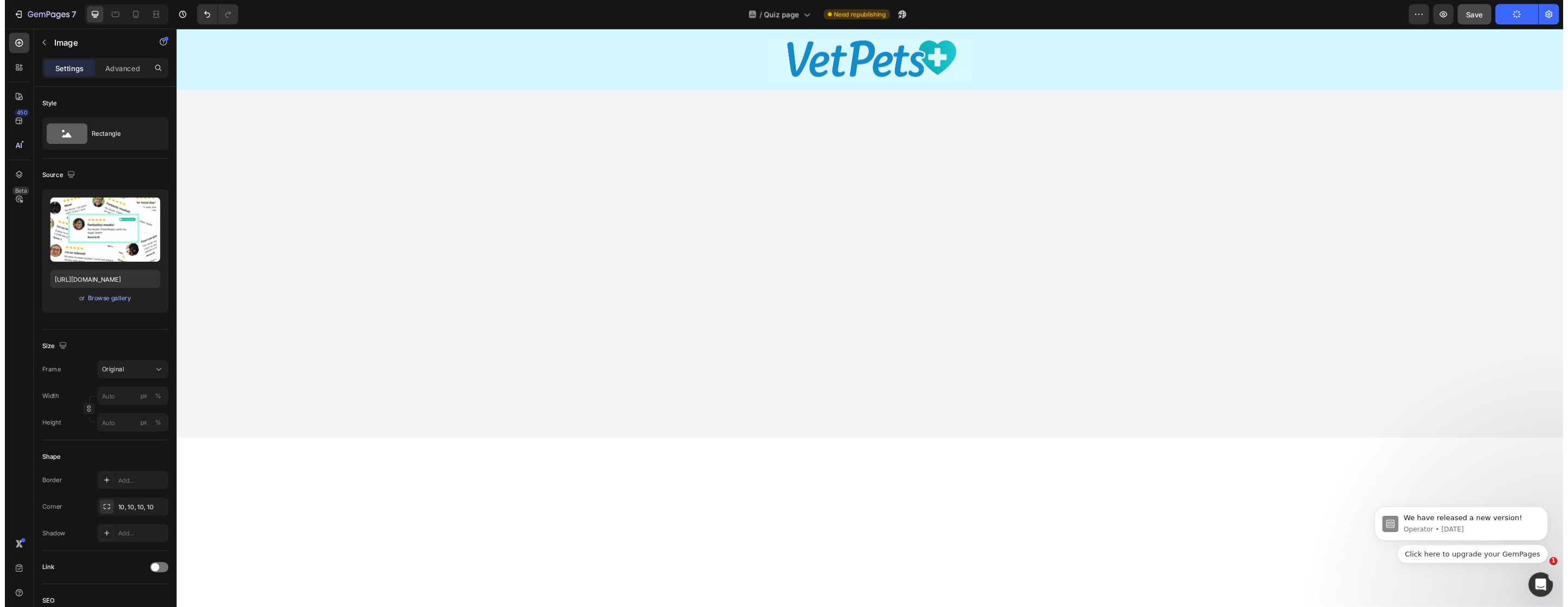
scroll to position [0, 0]
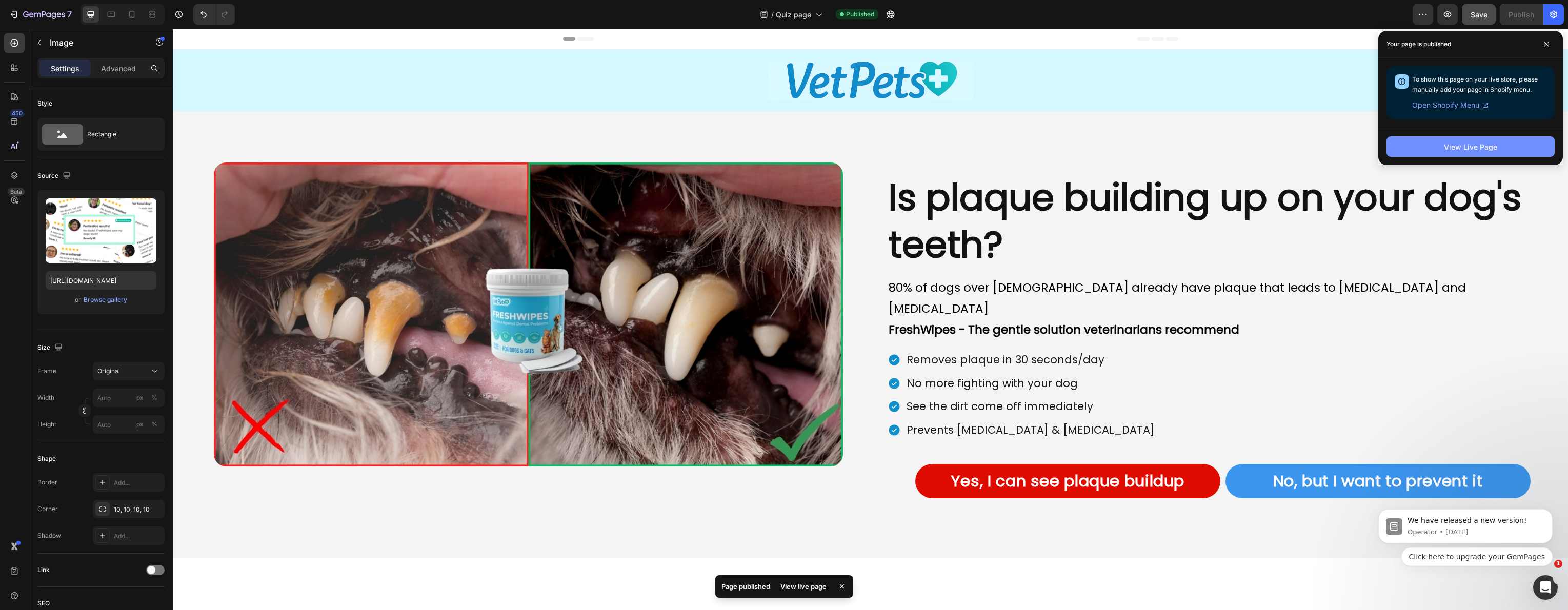
click at [1430, 152] on button "View Live Page" at bounding box center [1471, 147] width 168 height 21
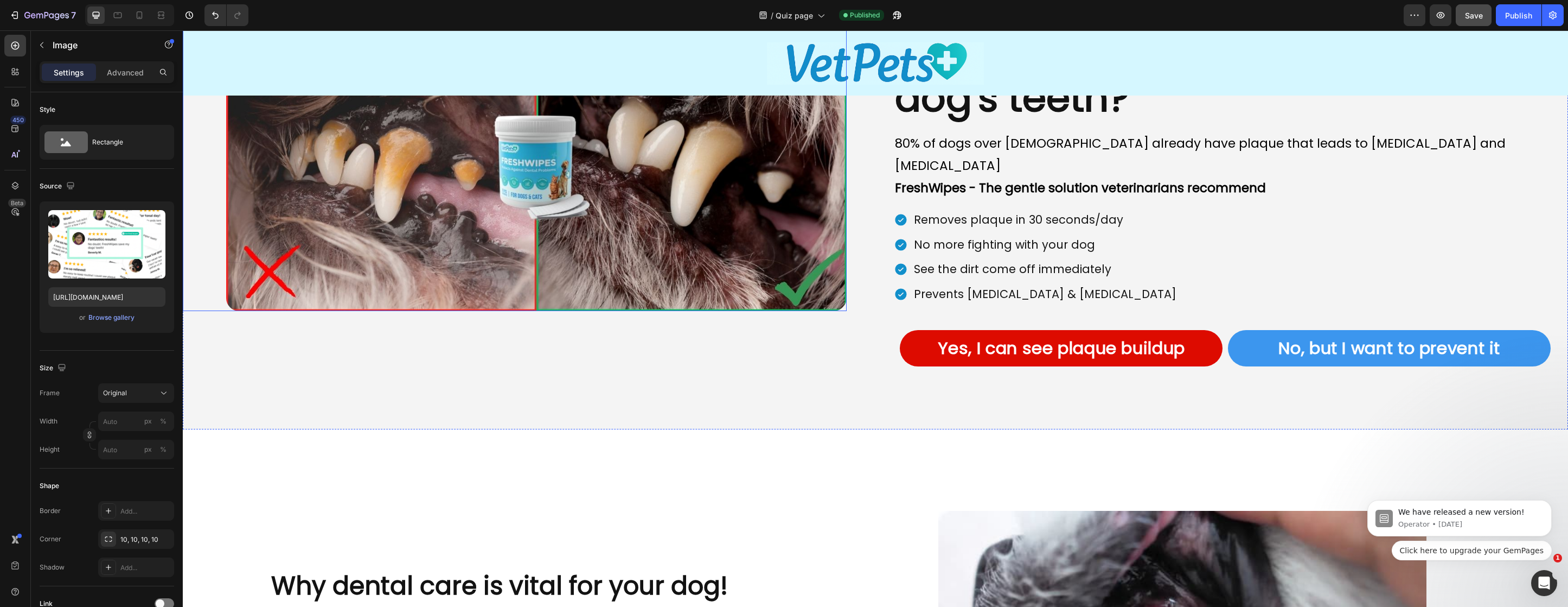
scroll to position [514, 0]
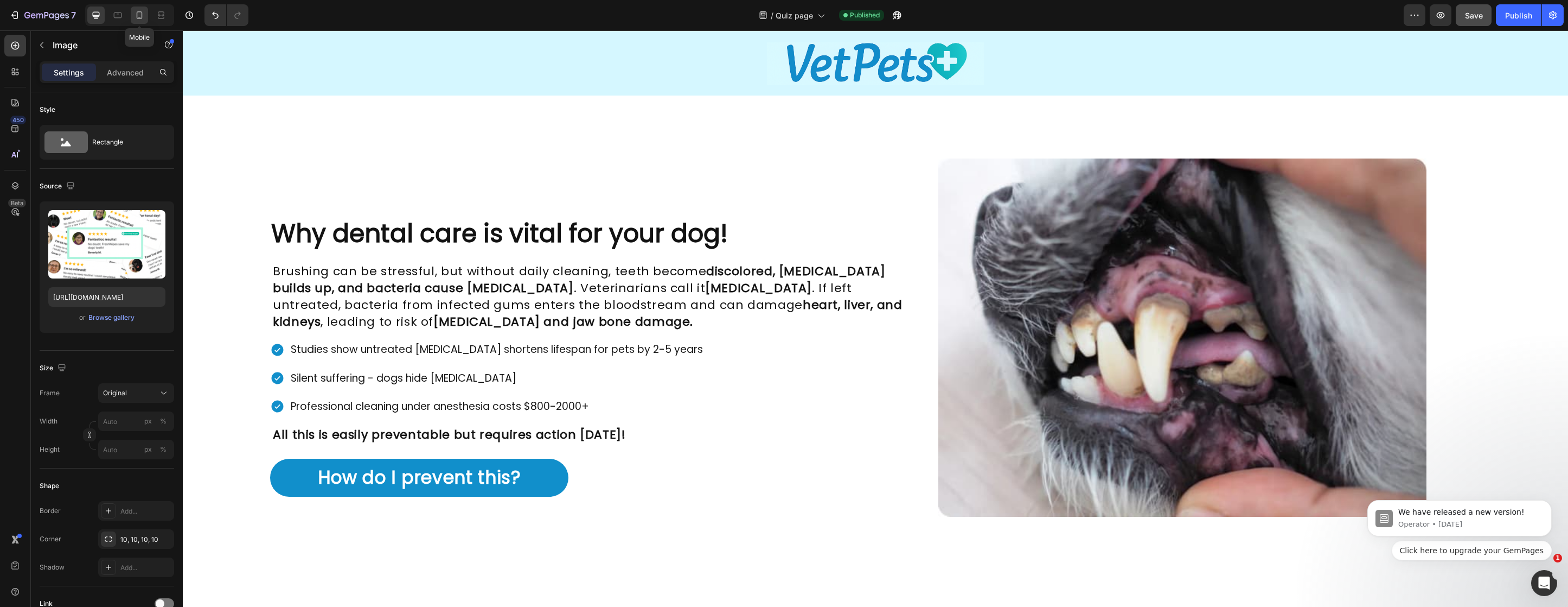
click at [138, 13] on icon at bounding box center [139, 15] width 11 height 11
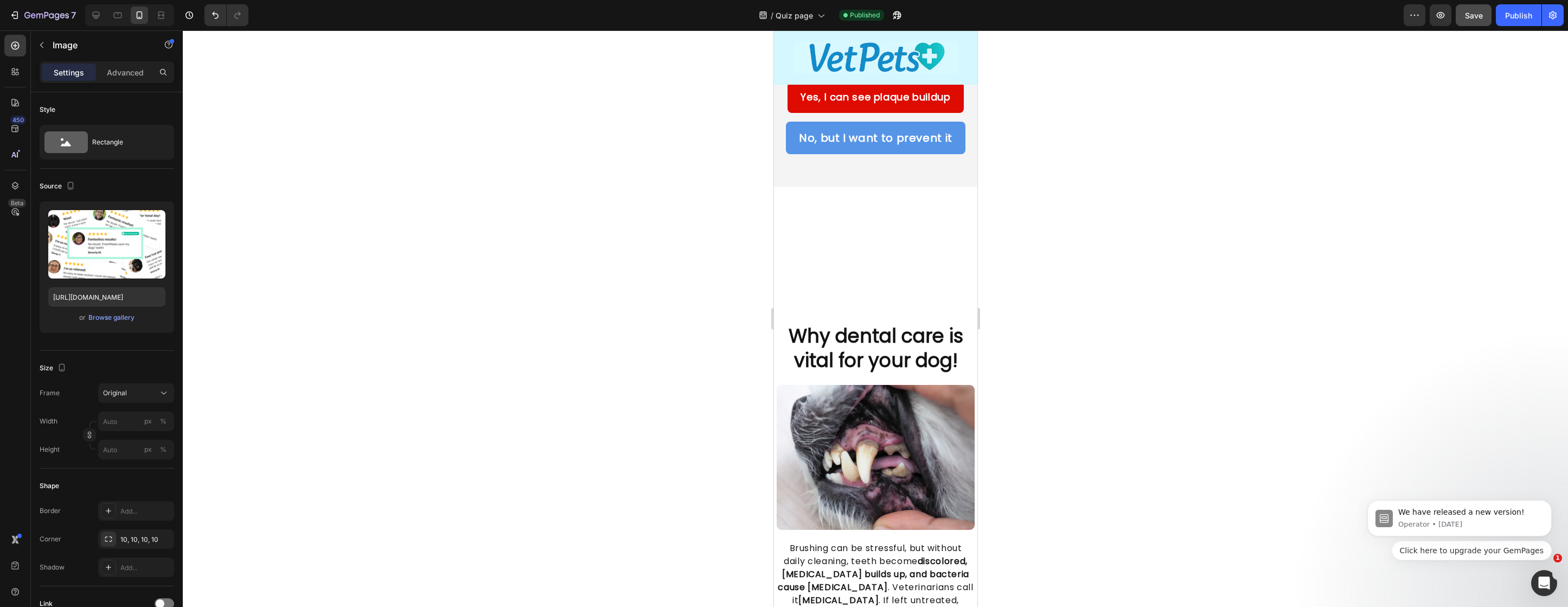
scroll to position [514, 0]
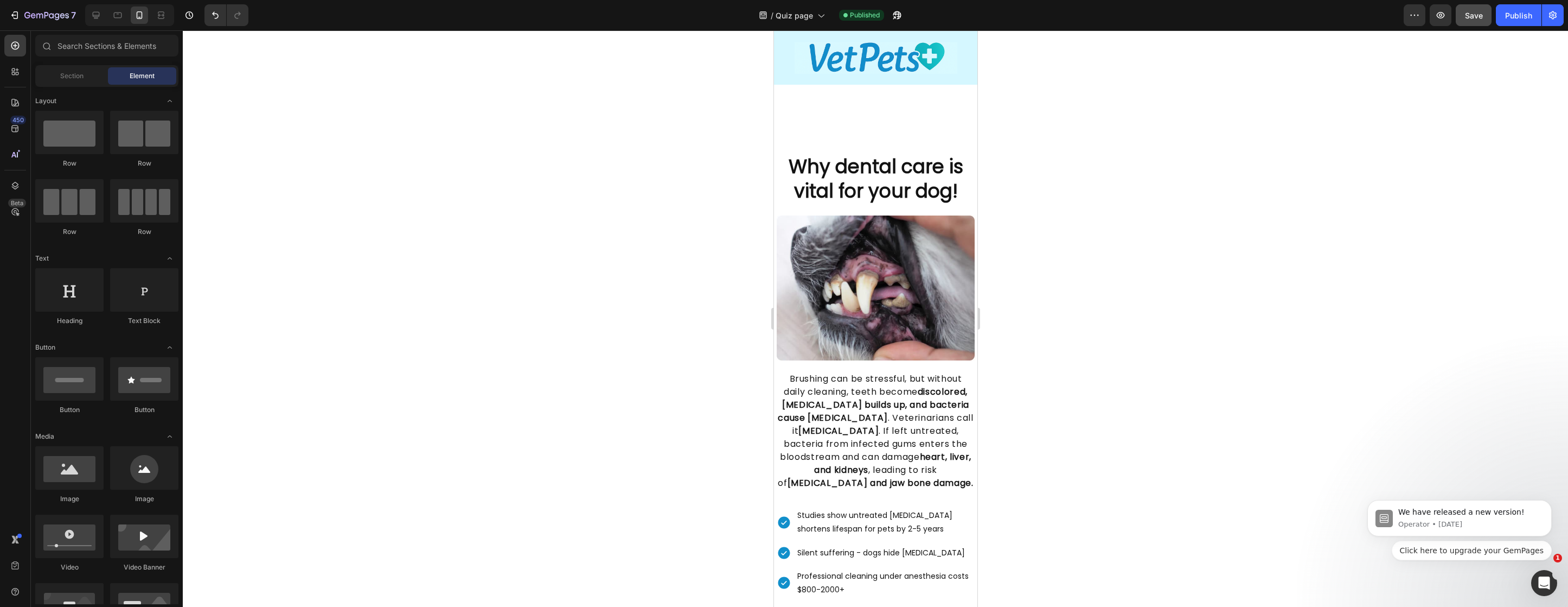
scroll to position [694, 0]
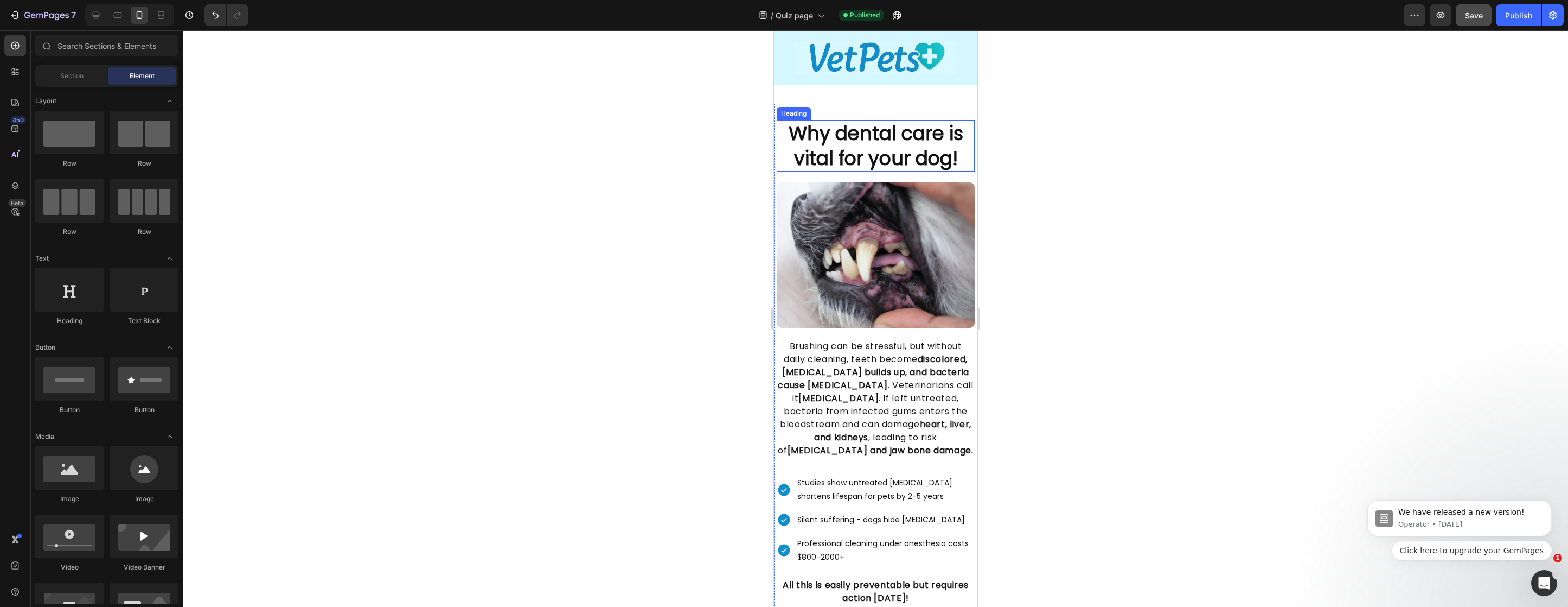
click at [896, 122] on strong "Why dental care is vital for your dog!" at bounding box center [875, 146] width 175 height 52
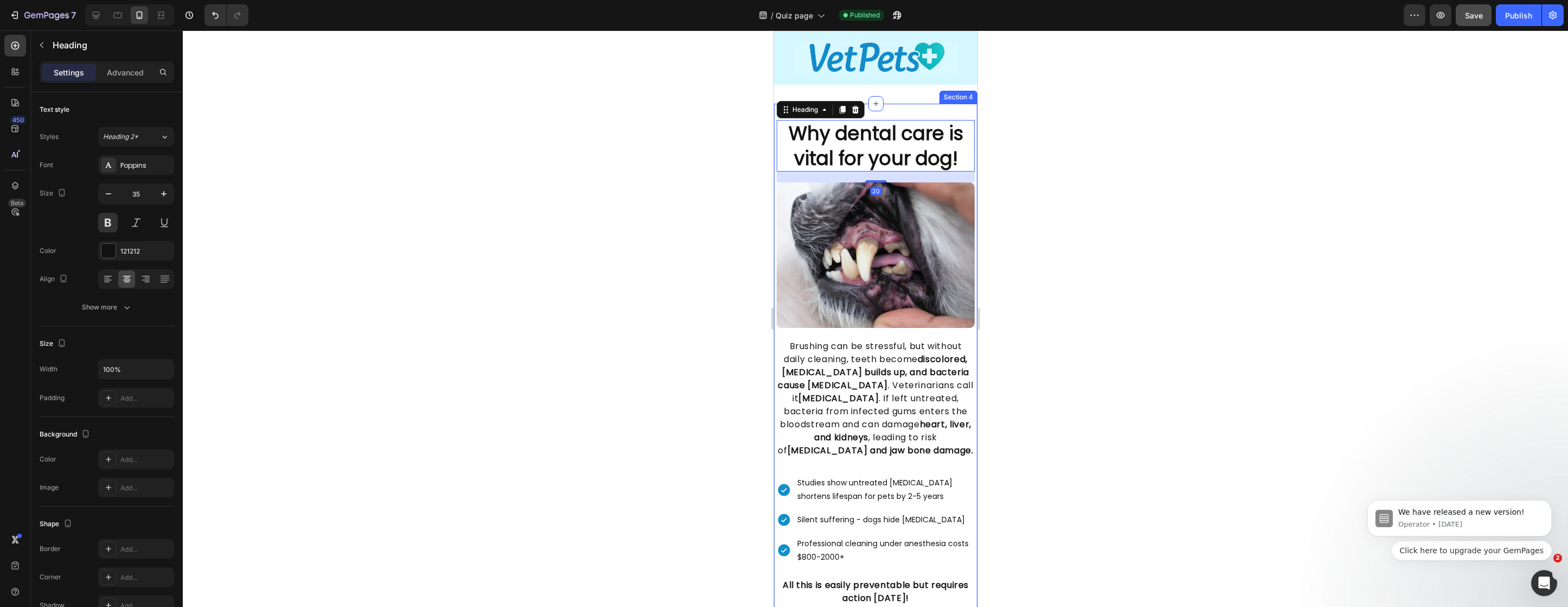
click at [917, 105] on div "Image Why dental care is vital for your dog! Heading 20 Image Brushing can be s…" at bounding box center [875, 395] width 203 height 583
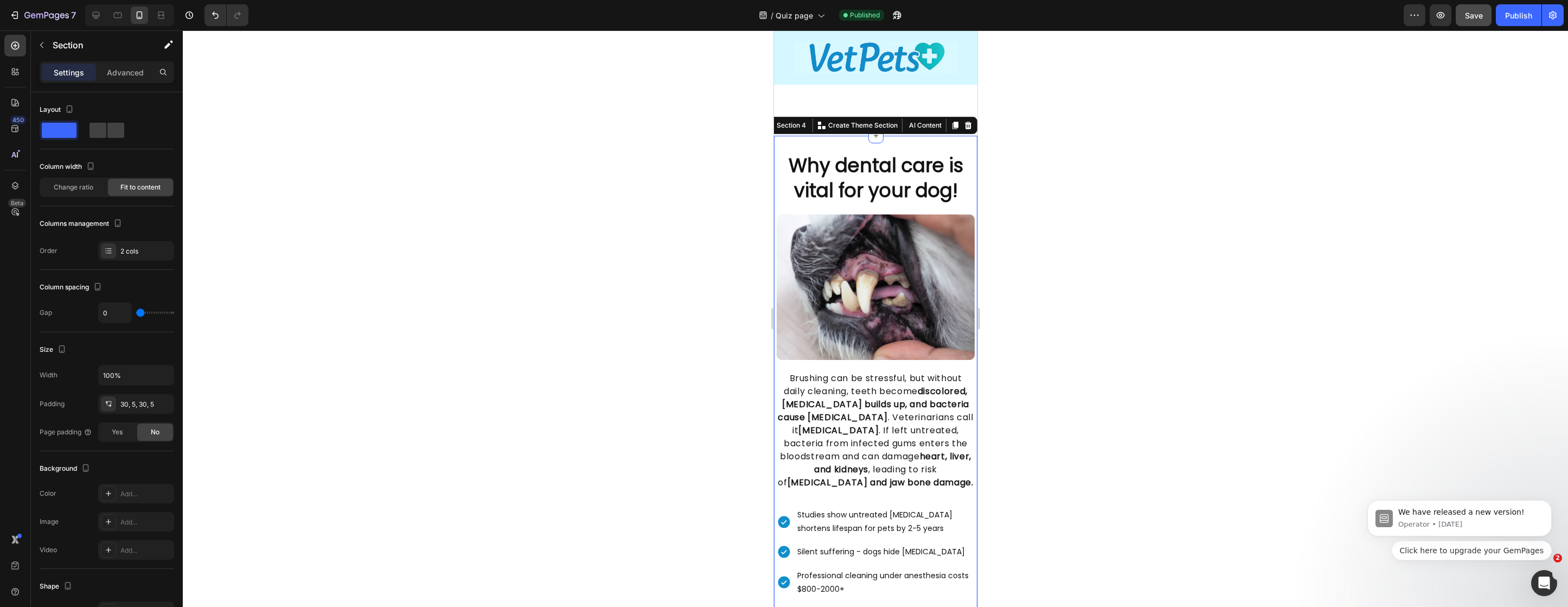
scroll to position [592, 0]
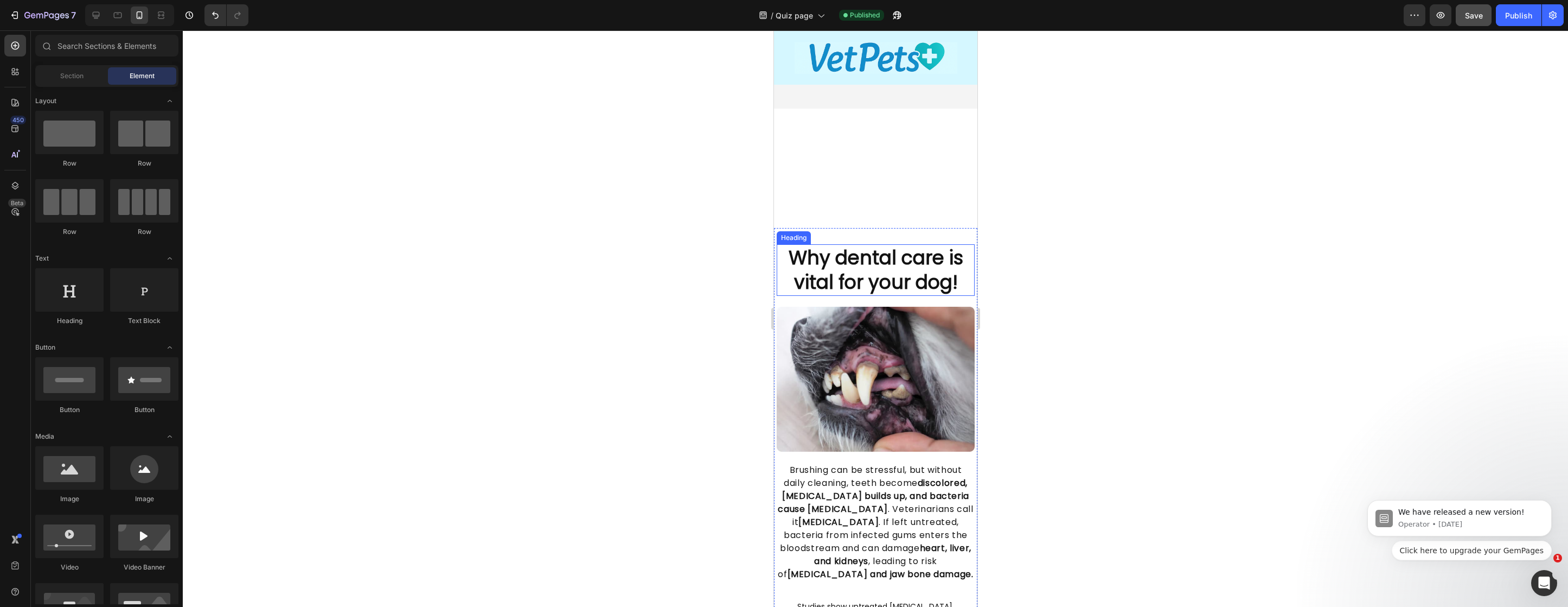
click at [776, 253] on h2 "Why dental care is vital for your dog!" at bounding box center [874, 270] width 198 height 52
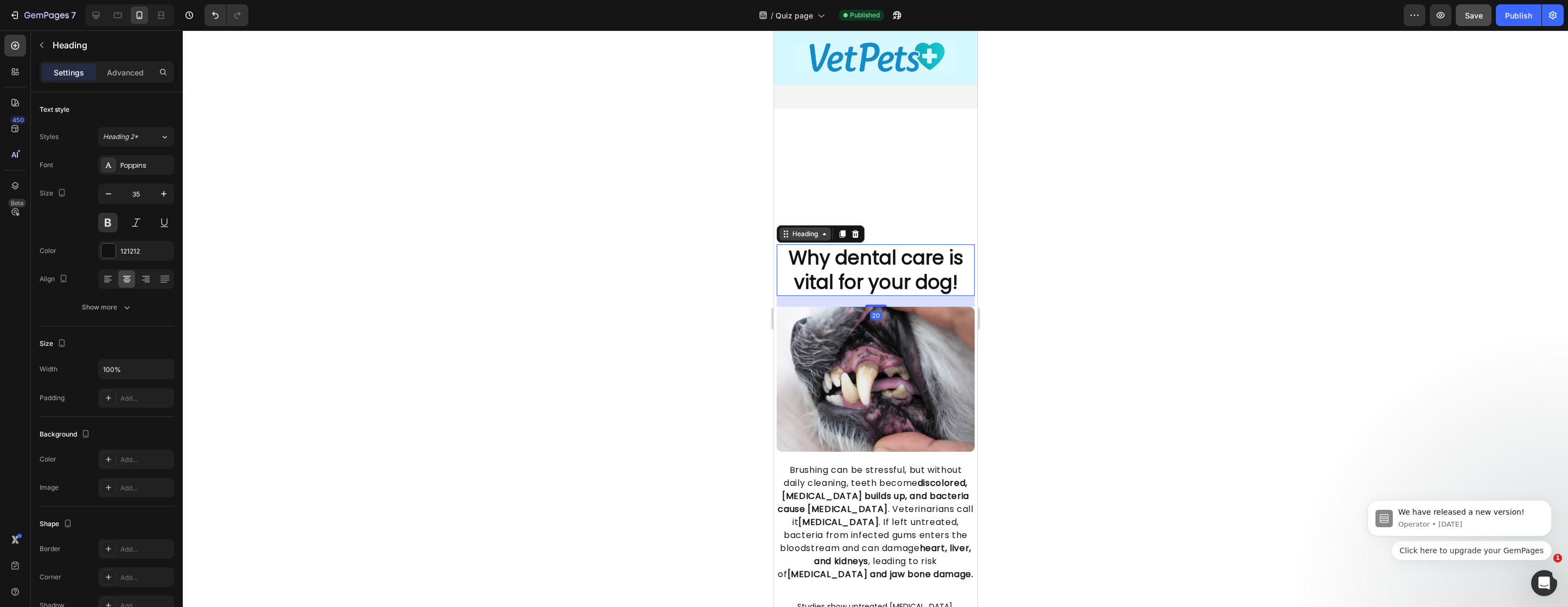
click at [789, 229] on icon at bounding box center [785, 233] width 8 height 8
click at [800, 206] on div "Section" at bounding box center [795, 215] width 36 height 17
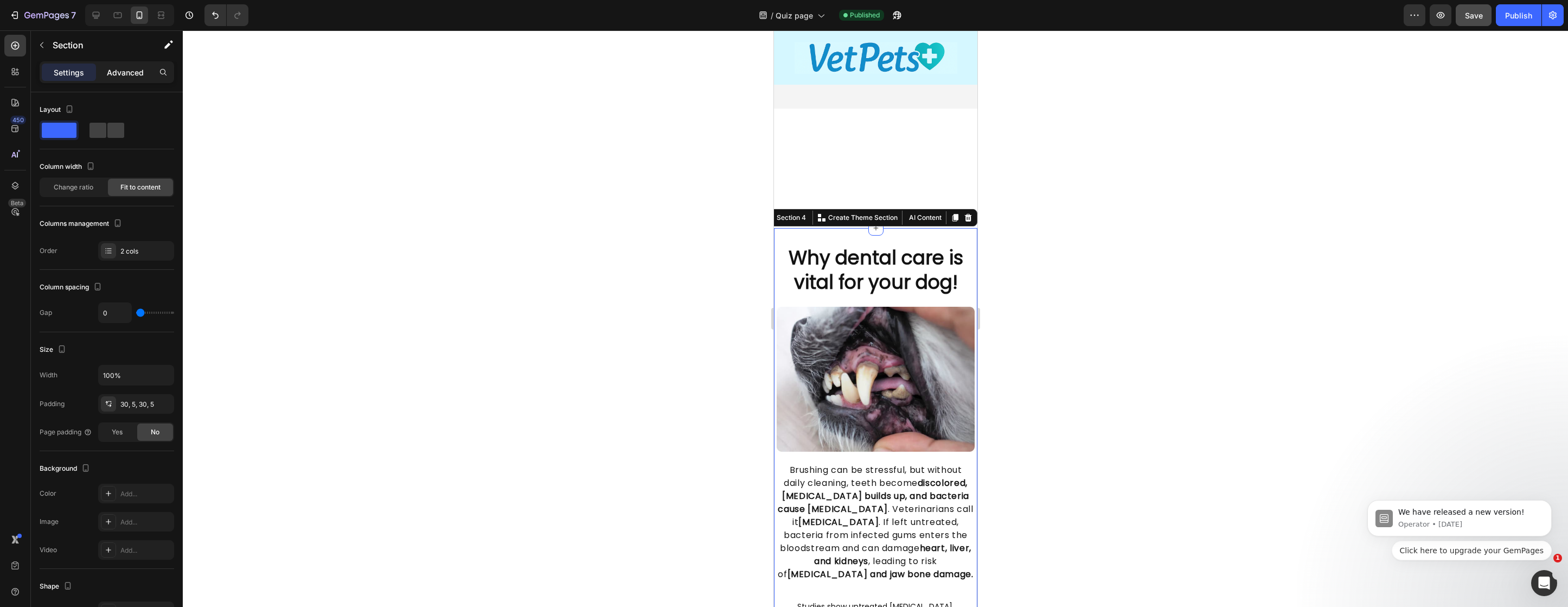
click at [134, 64] on div "Advanced" at bounding box center [125, 72] width 54 height 17
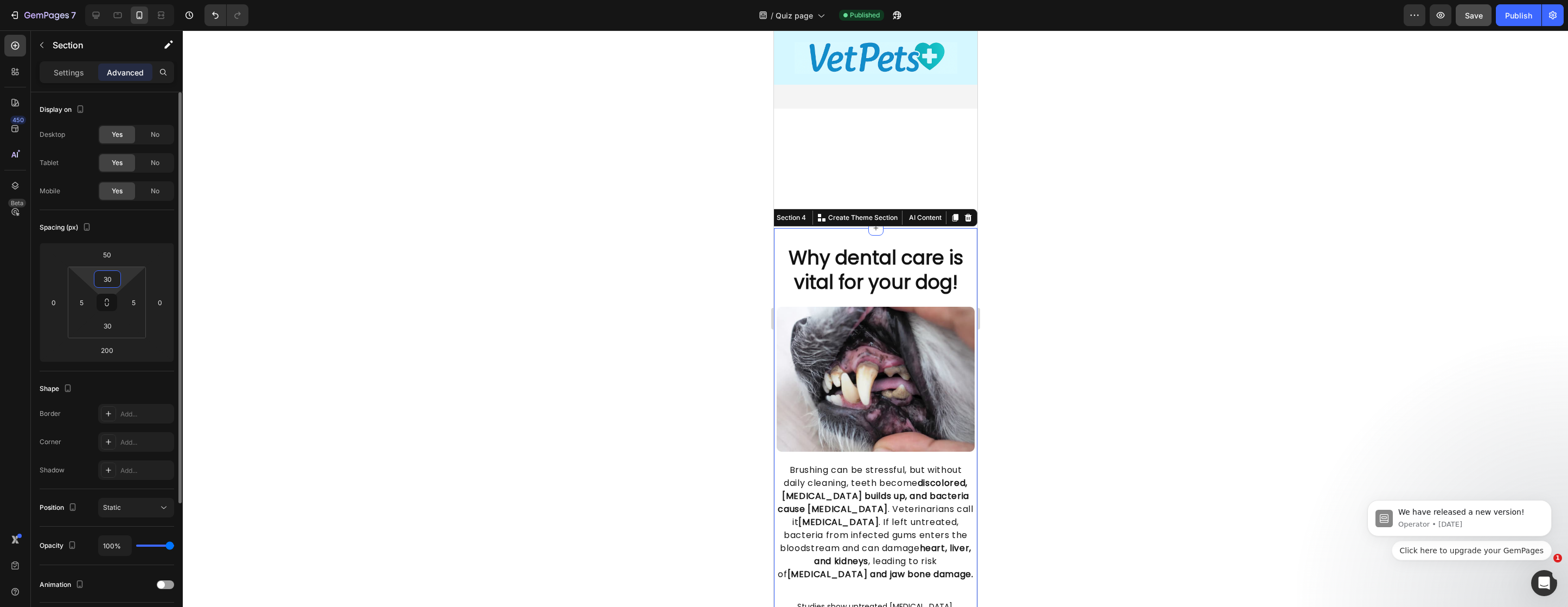
click at [106, 277] on input "30" at bounding box center [108, 278] width 22 height 16
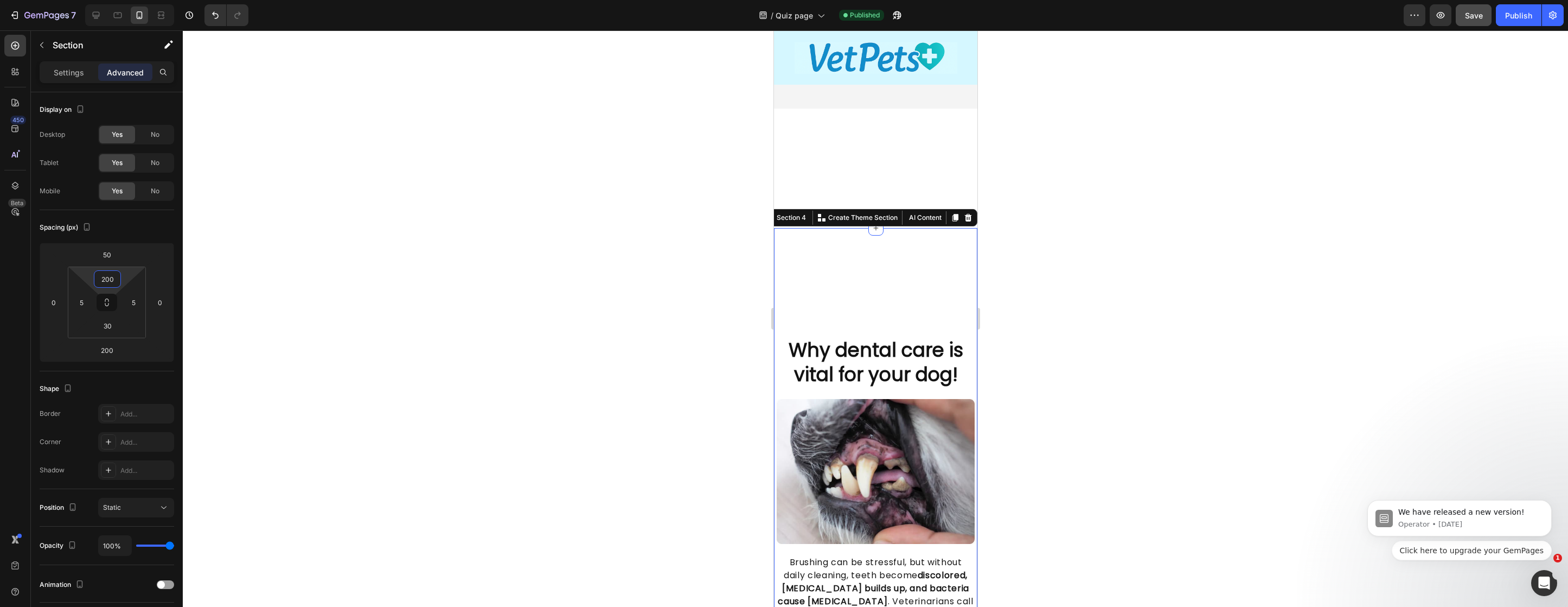
type input "200"
click at [1480, 24] on button "Save" at bounding box center [1474, 15] width 36 height 22
click at [1504, 19] on button "Publish" at bounding box center [1518, 15] width 46 height 22
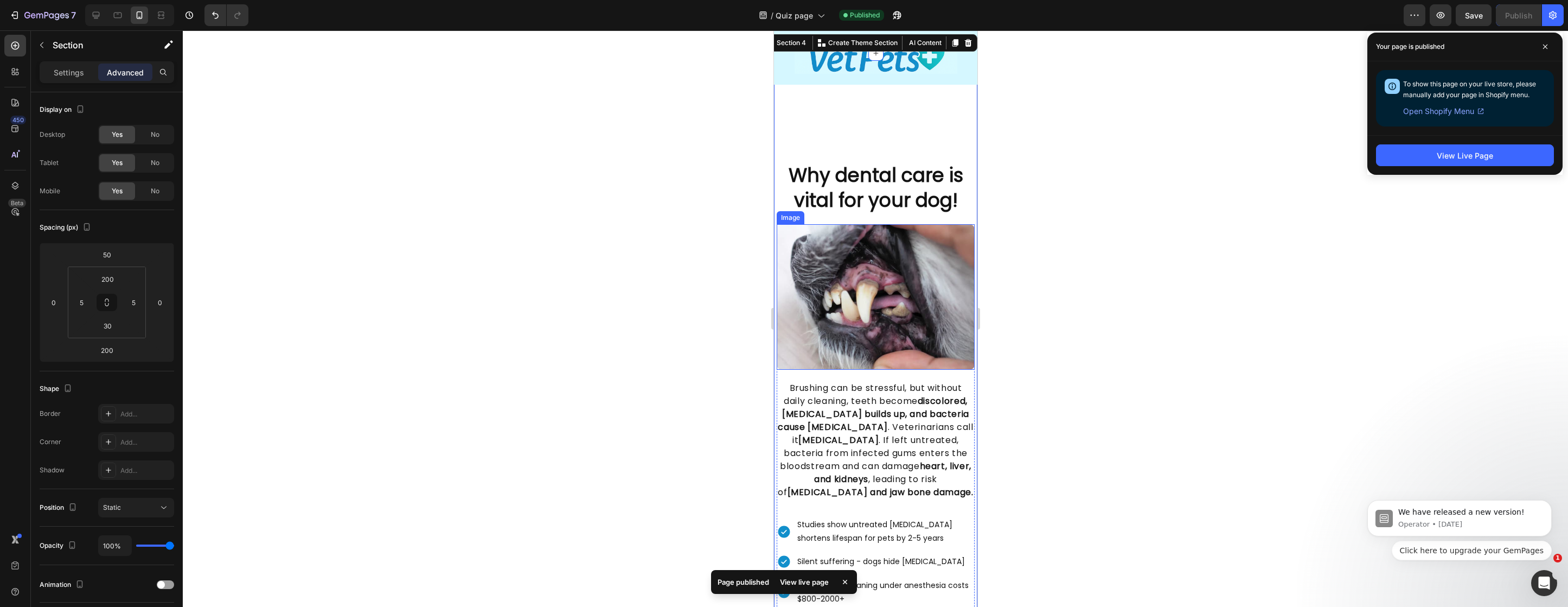
scroll to position [802, 0]
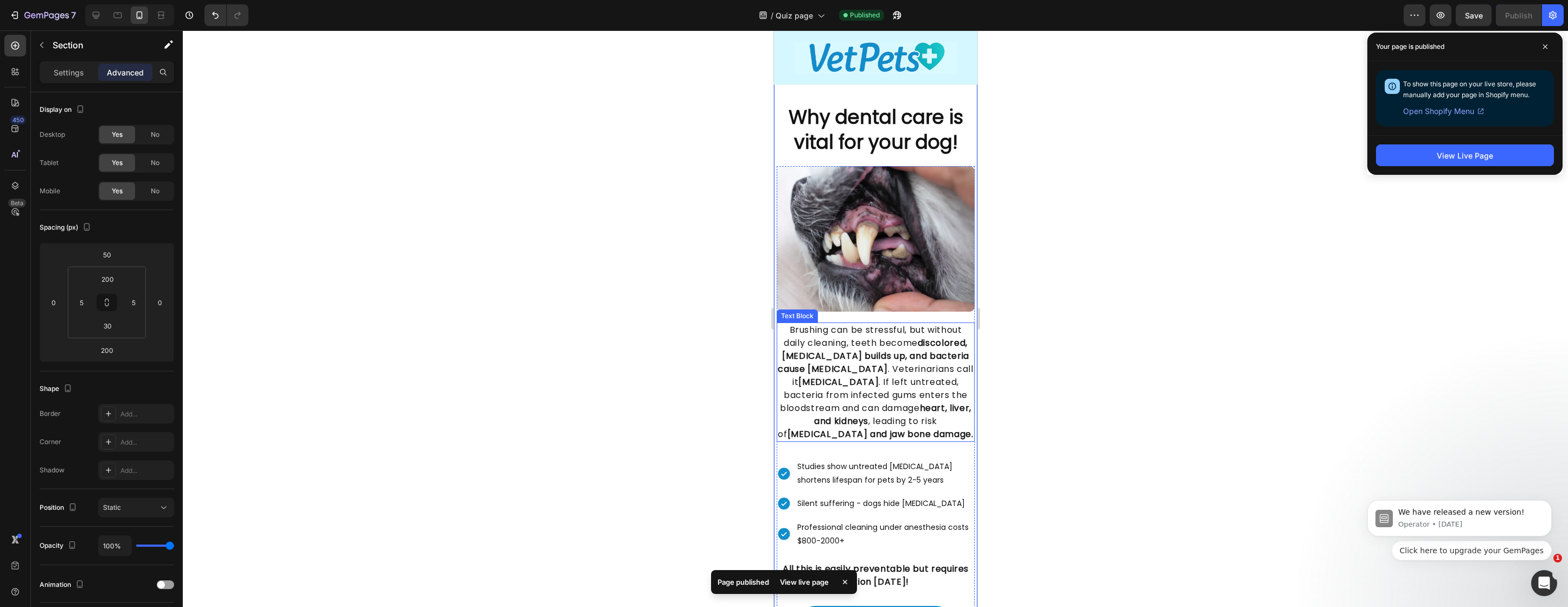
click at [853, 323] on p "Brushing can be stressful, but without daily cleaning, teeth become discolored,…" at bounding box center [875, 382] width 196 height 117
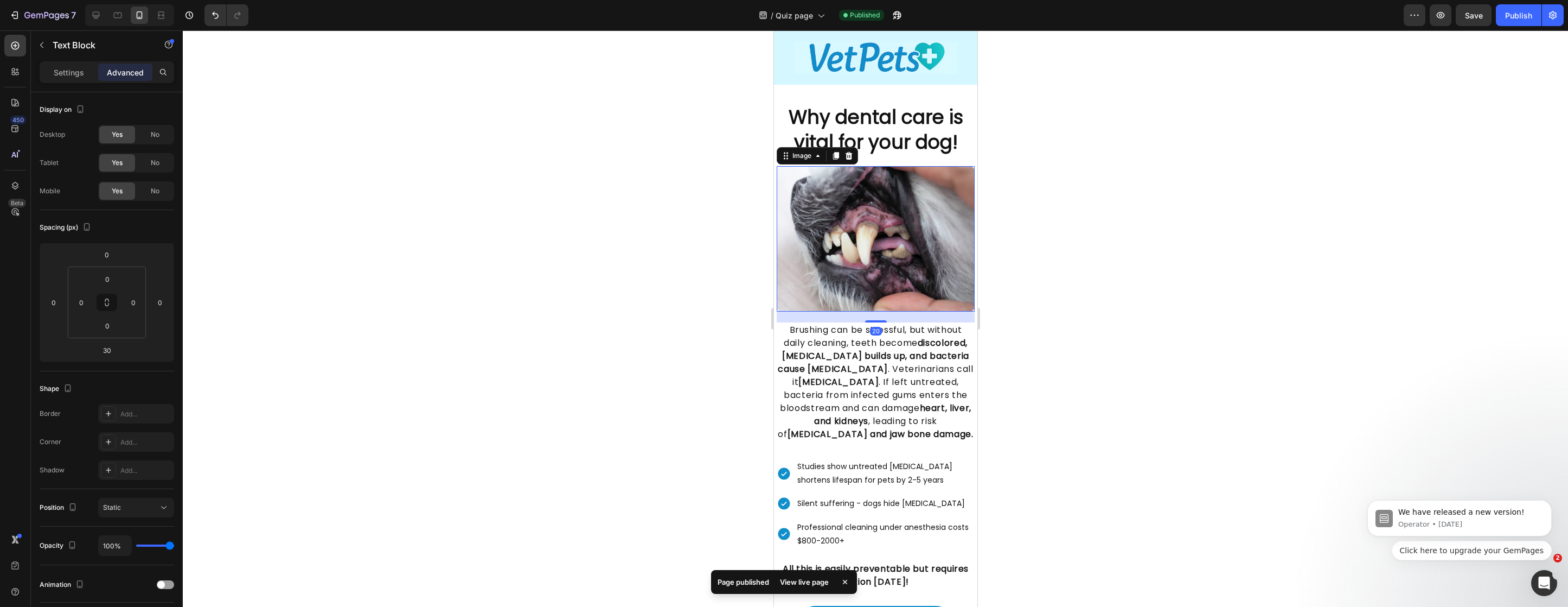
click at [787, 168] on img at bounding box center [874, 238] width 198 height 145
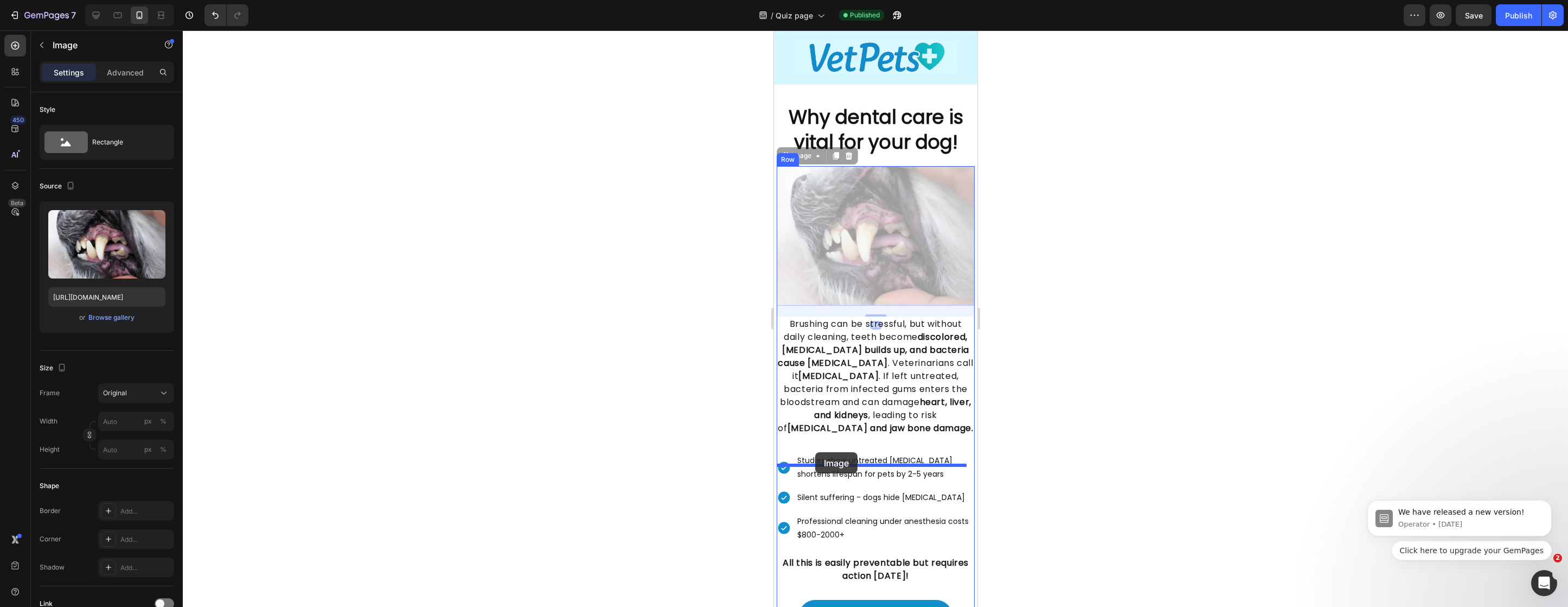
drag, startPoint x: 780, startPoint y: 157, endPoint x: 815, endPoint y: 452, distance: 297.1
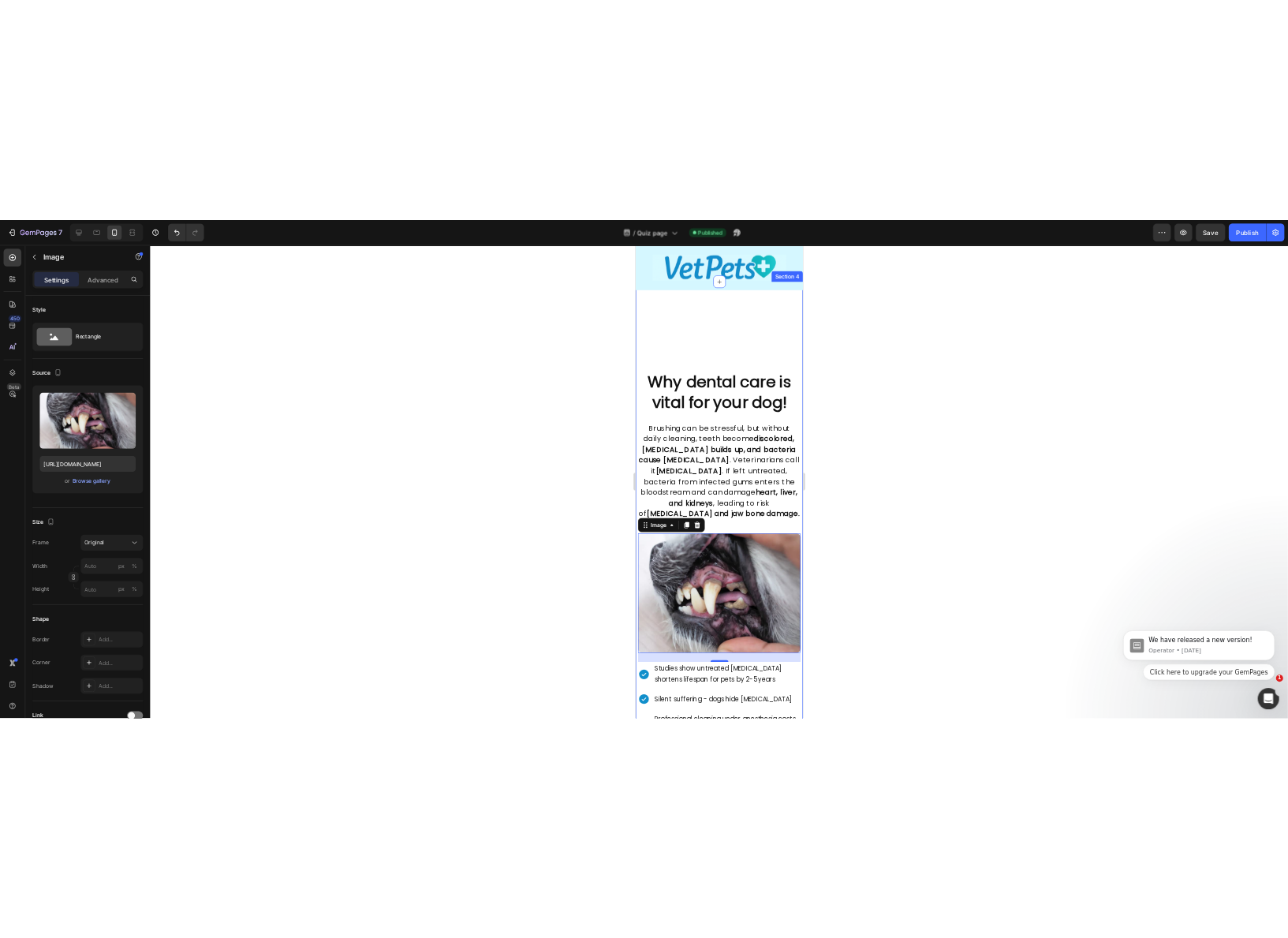
scroll to position [1051, 0]
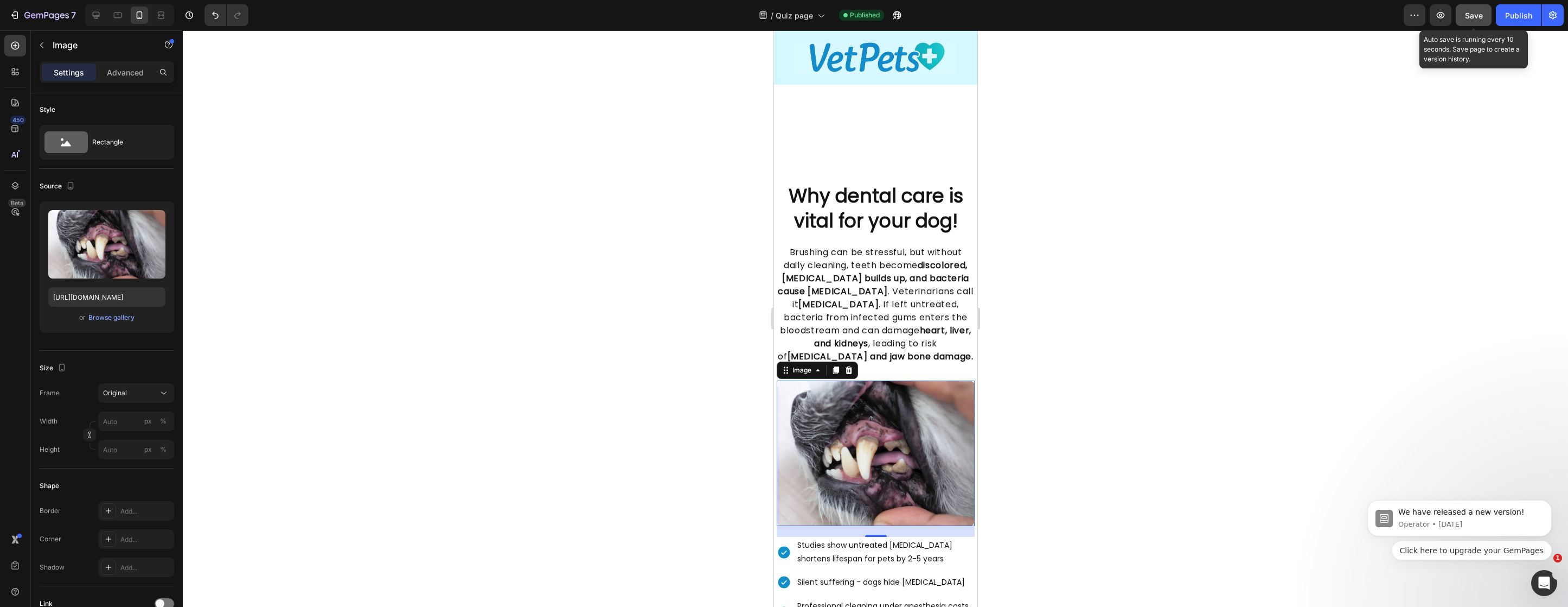
click at [1473, 24] on button "Save" at bounding box center [1474, 15] width 36 height 22
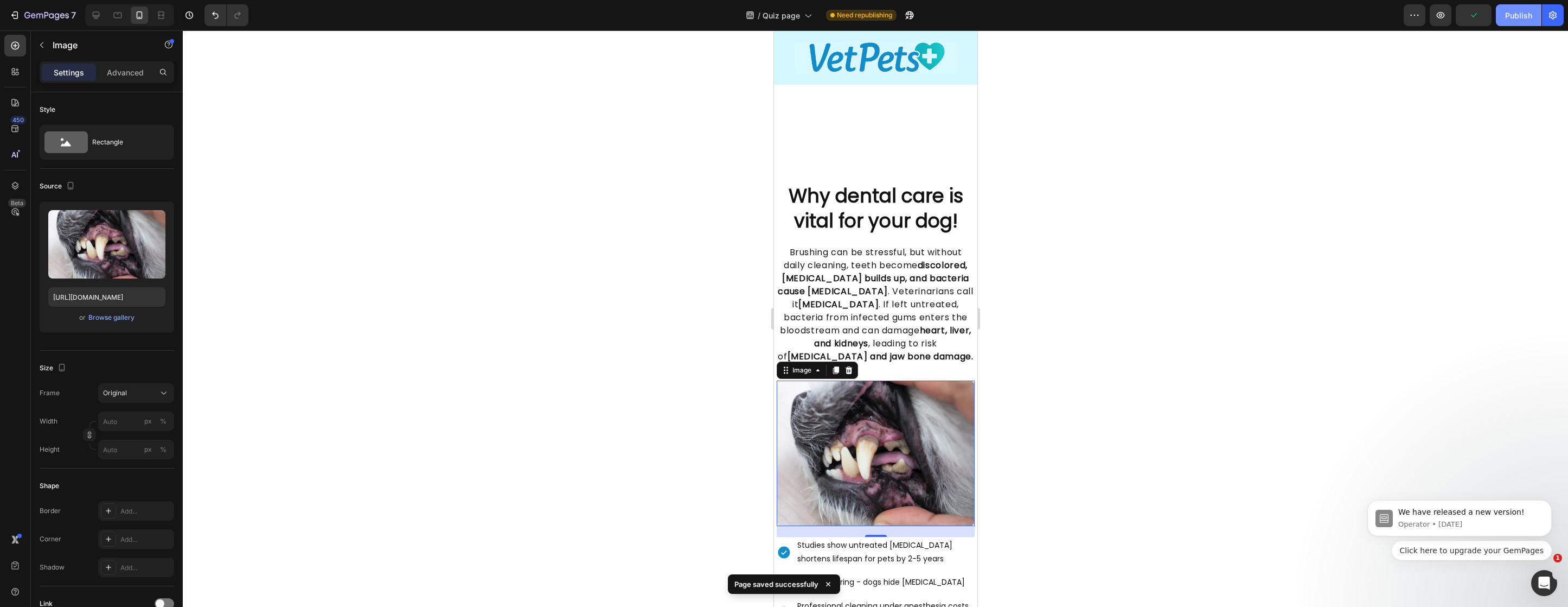
click at [1521, 21] on button "Publish" at bounding box center [1518, 15] width 46 height 22
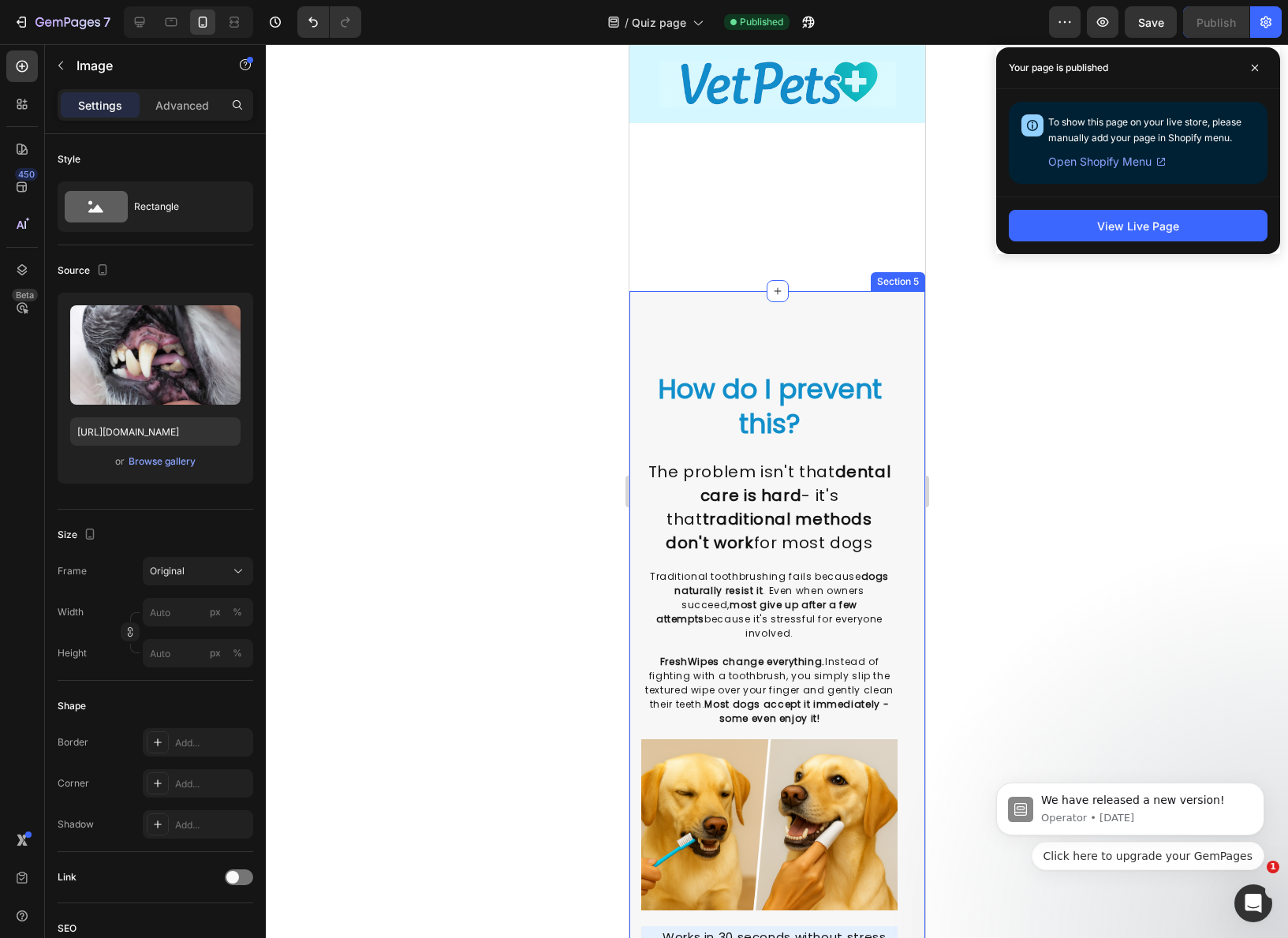
scroll to position [2031, 0]
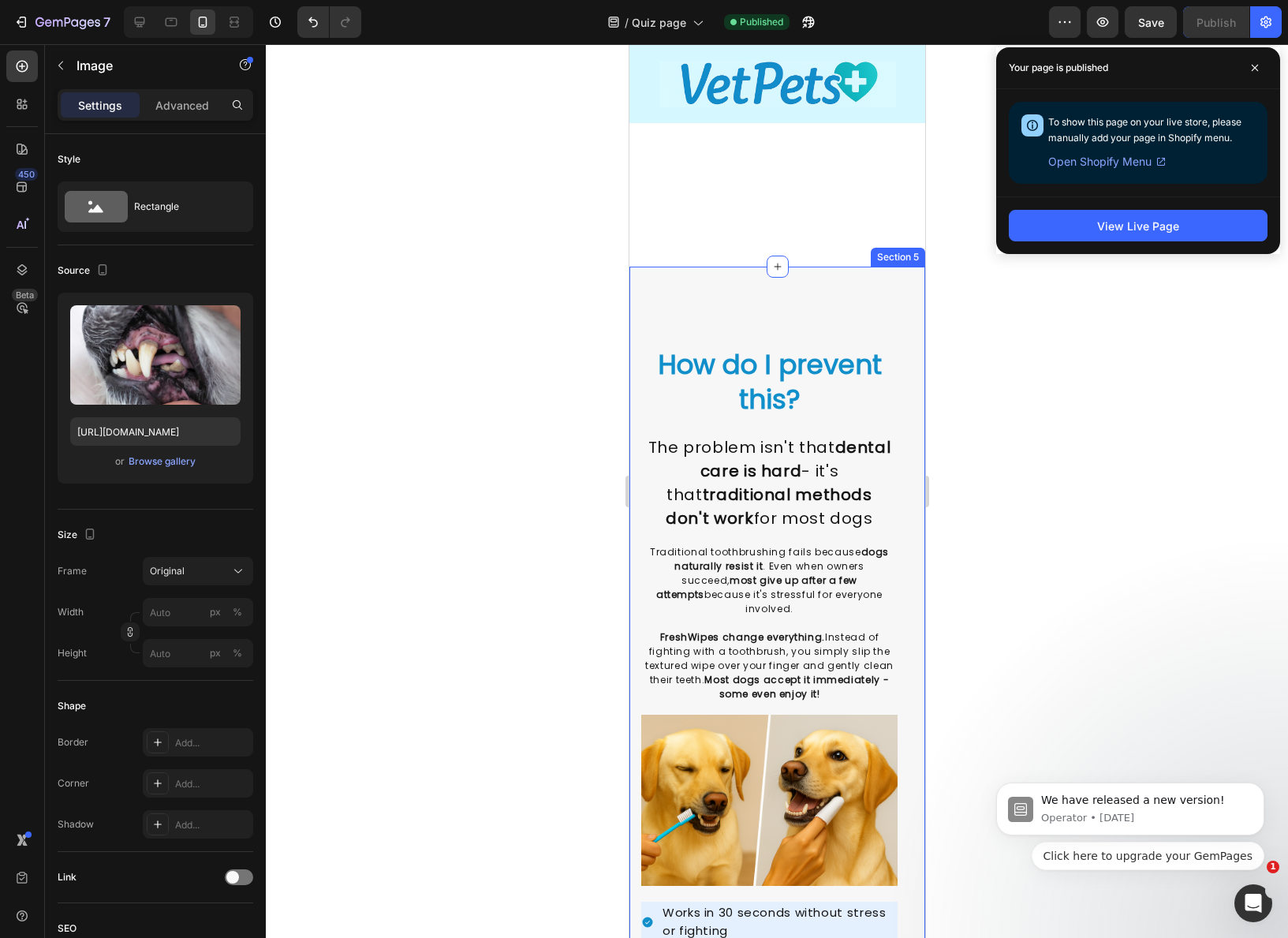
click at [789, 334] on div "Image Image How do I prevent this? Heading The problem isn't that dental care i…" at bounding box center [776, 787] width 296 height 1042
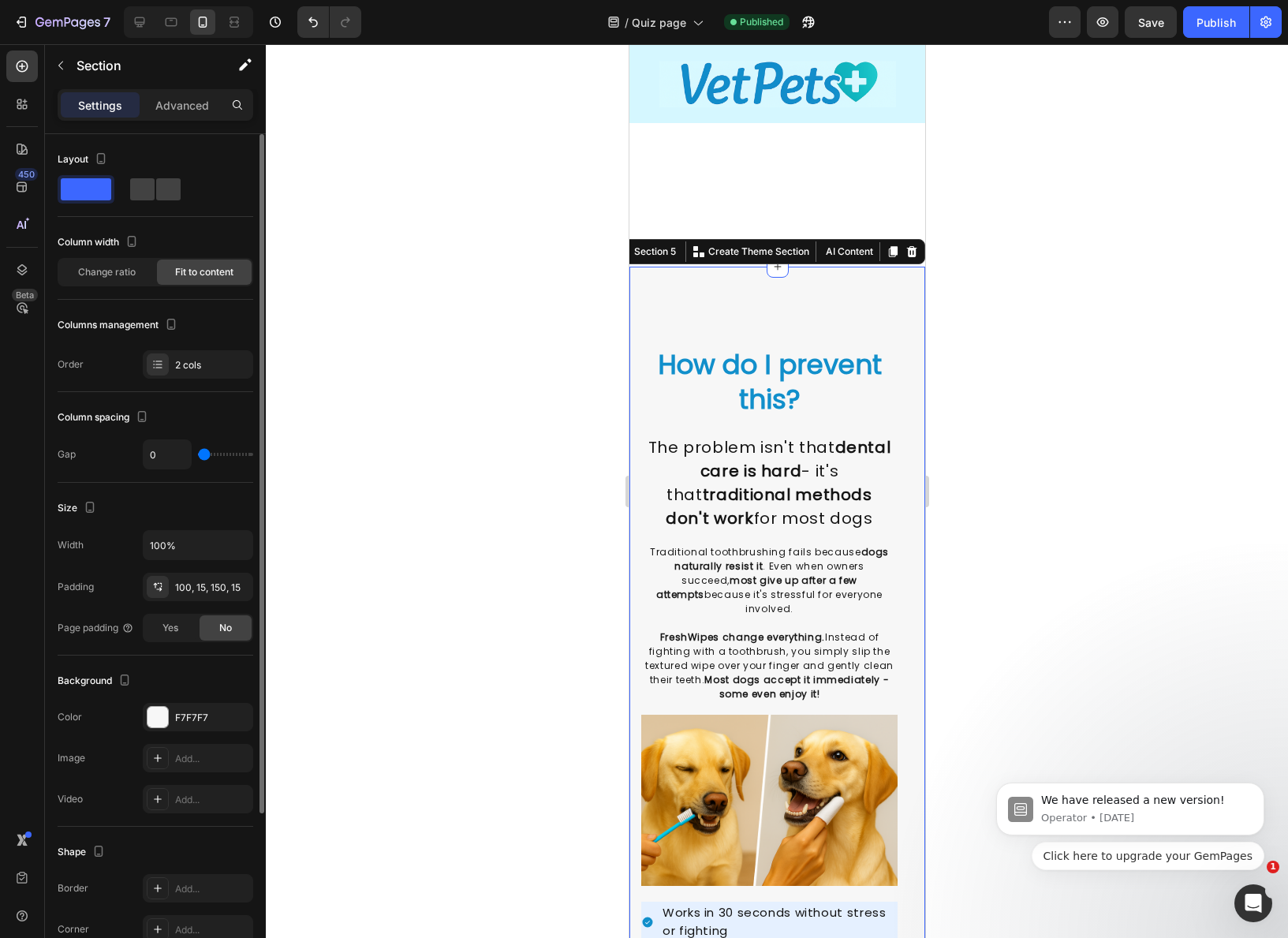
drag, startPoint x: 183, startPoint y: 106, endPoint x: 209, endPoint y: 135, distance: 38.9
click at [183, 107] on p "Advanced" at bounding box center [182, 106] width 53 height 17
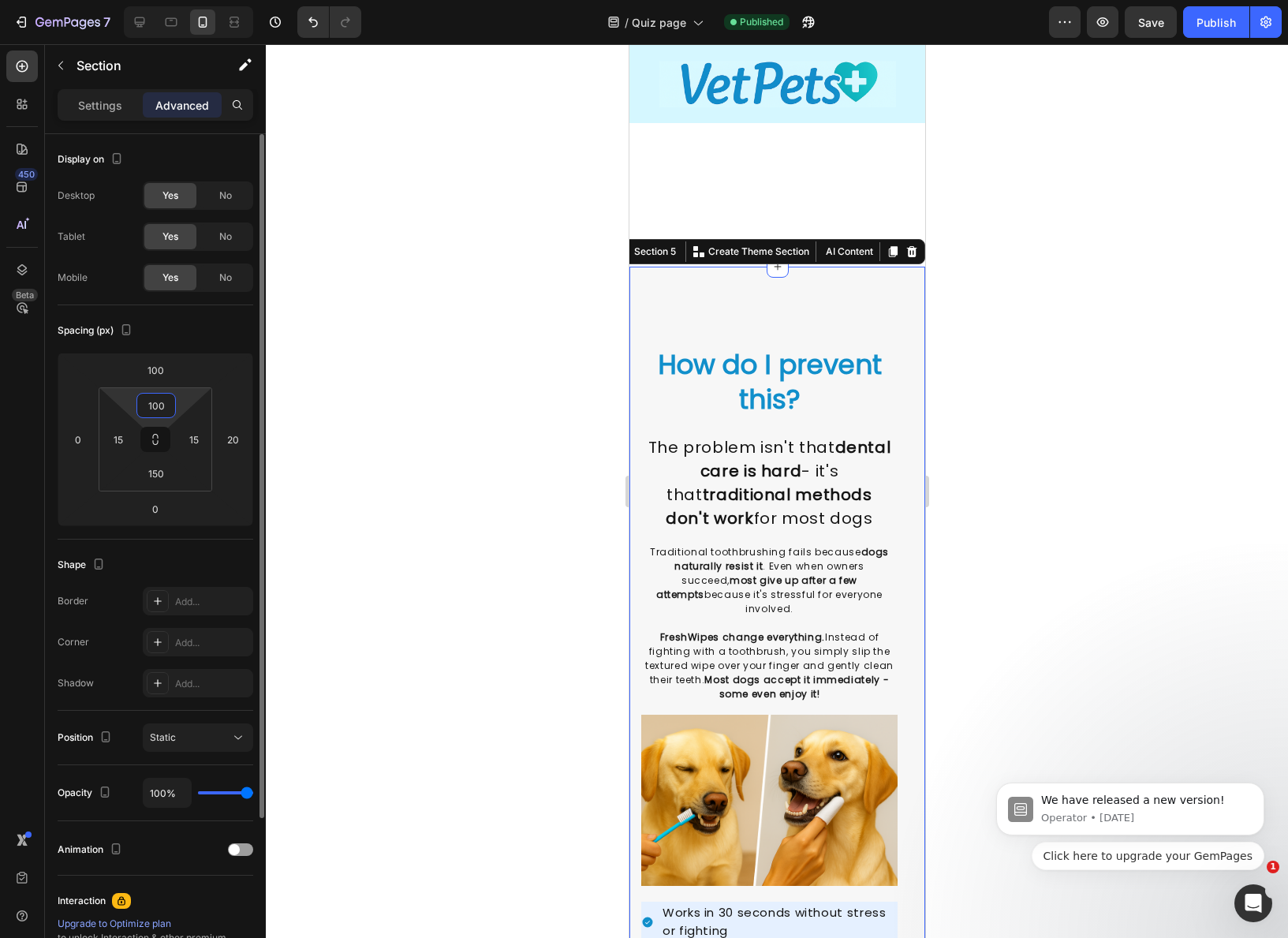
click at [158, 409] on input "100" at bounding box center [156, 404] width 32 height 23
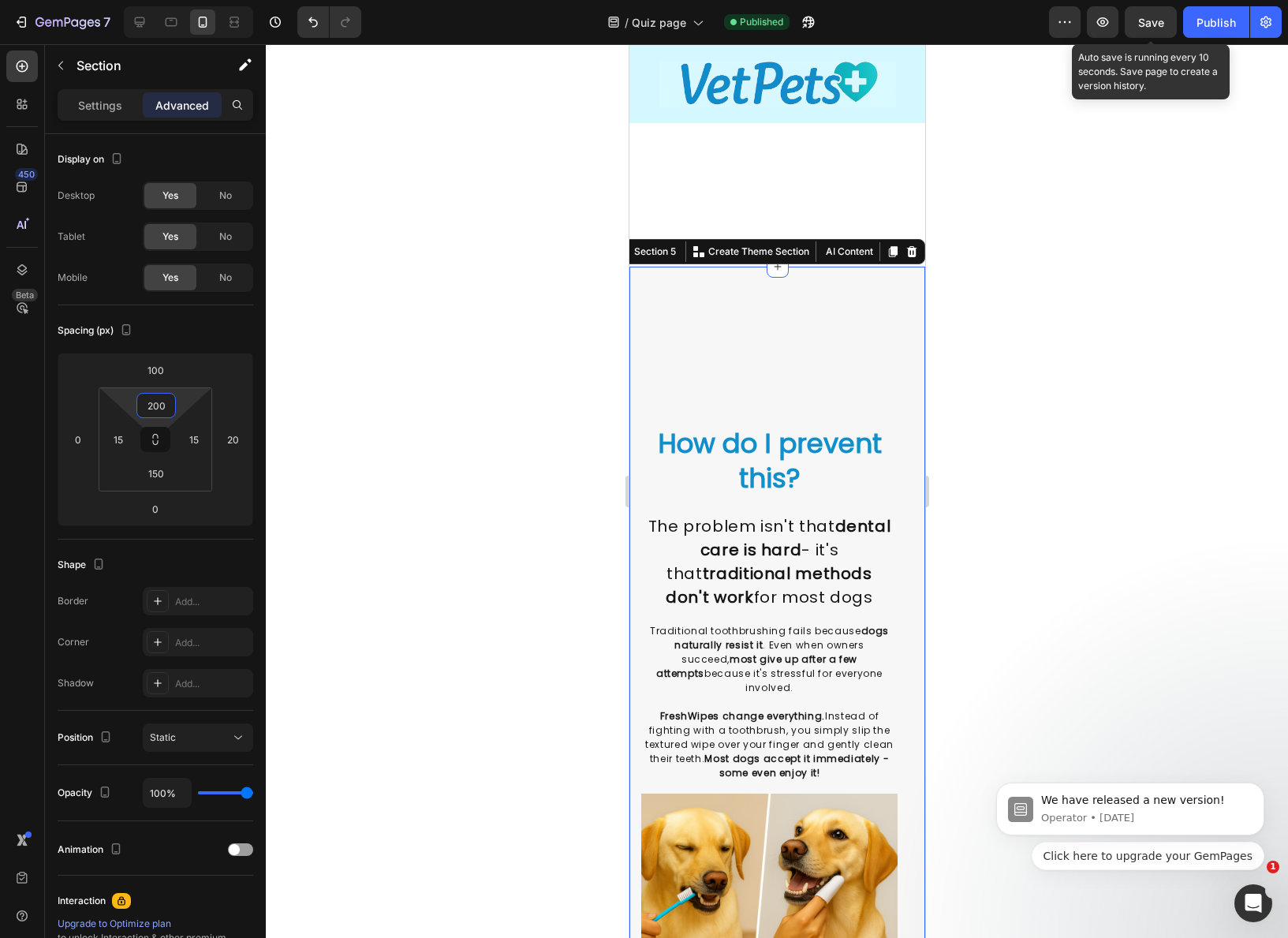
type input "200"
click at [1157, 18] on span "Save" at bounding box center [1151, 22] width 26 height 13
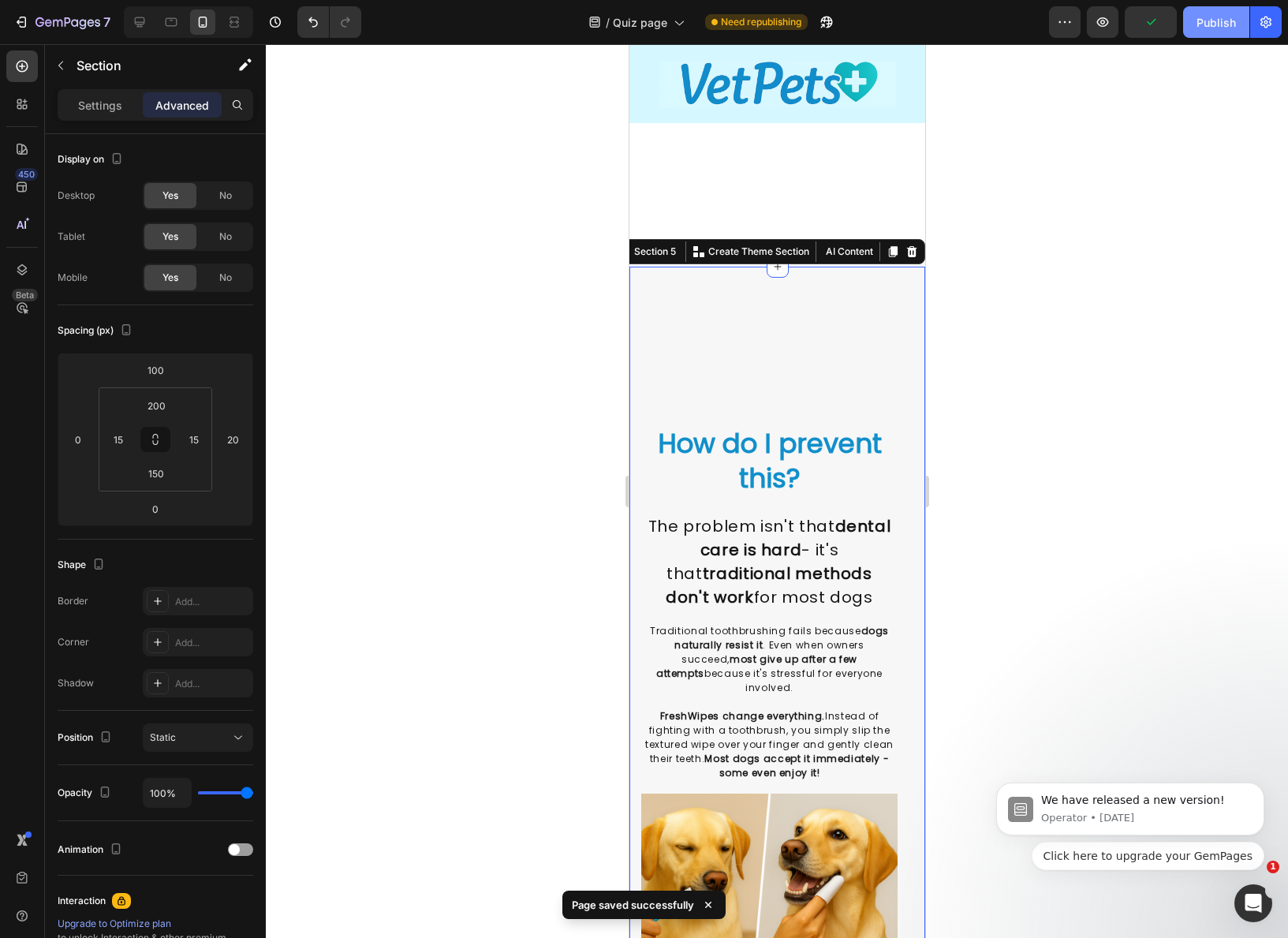
click at [1215, 26] on div "Publish" at bounding box center [1216, 22] width 39 height 17
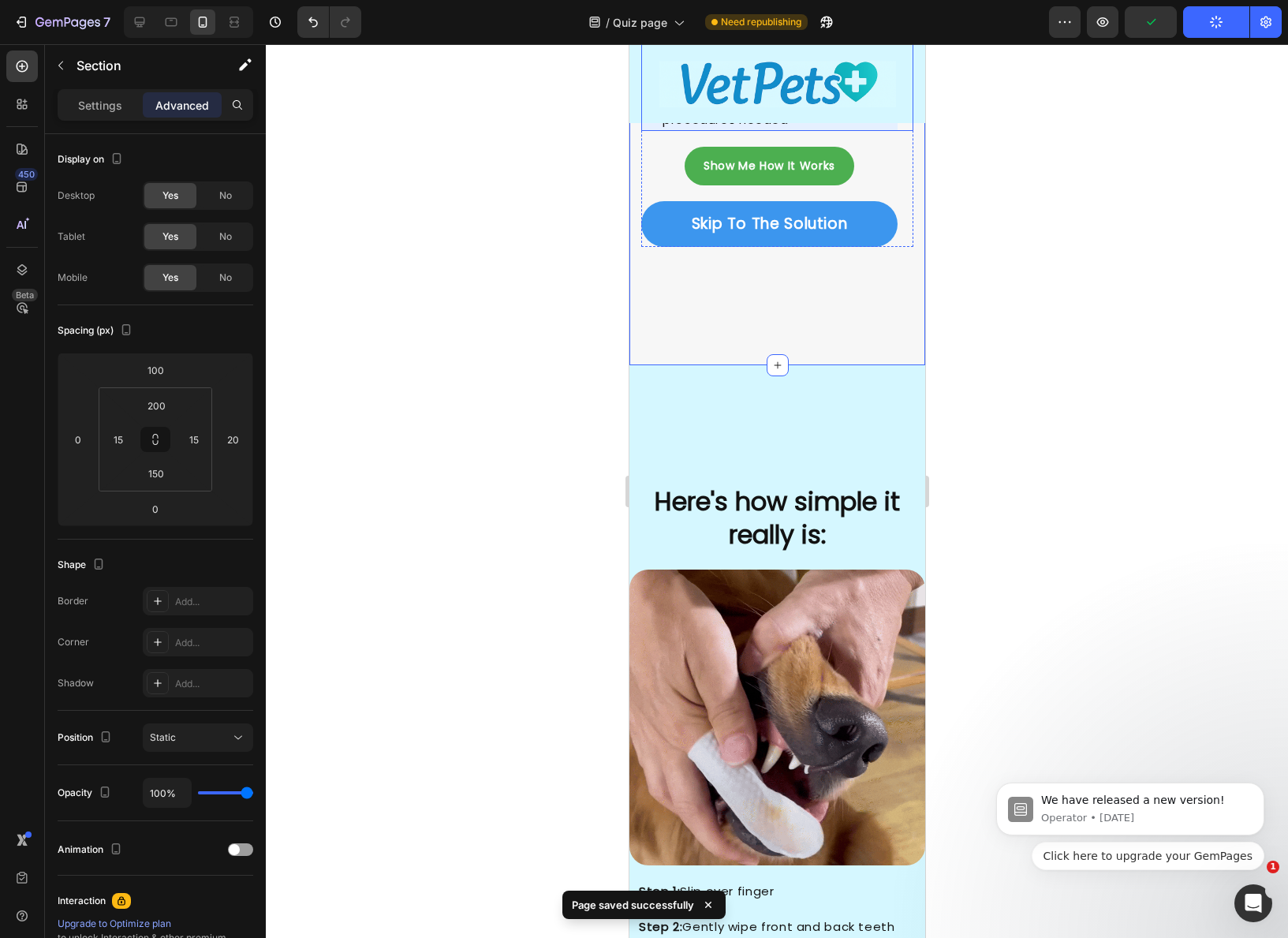
scroll to position [3088, 0]
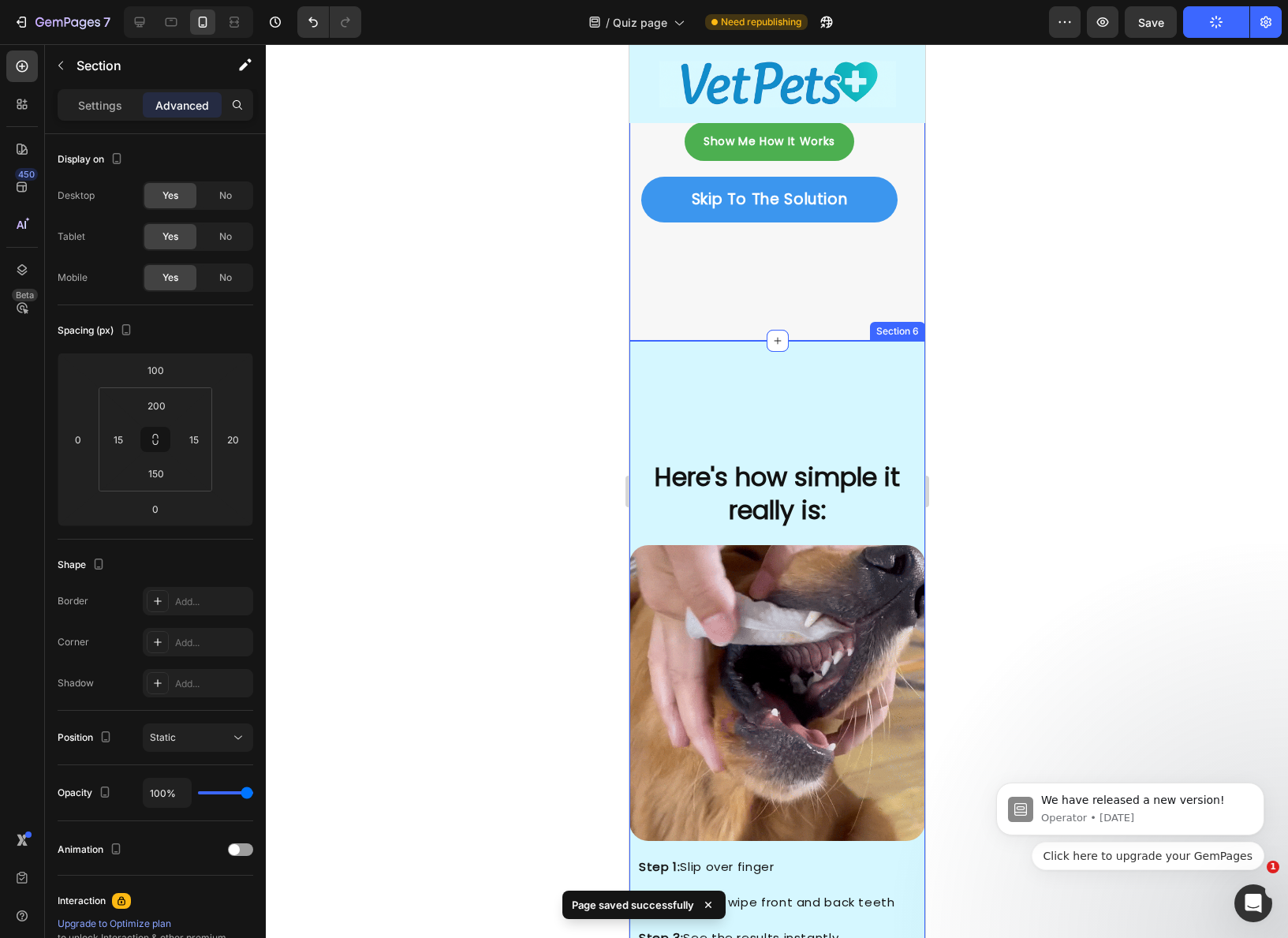
click at [805, 412] on div "Here's how simple it really is: Heading Image Image Step 1: Slip over finger St…" at bounding box center [776, 822] width 296 height 963
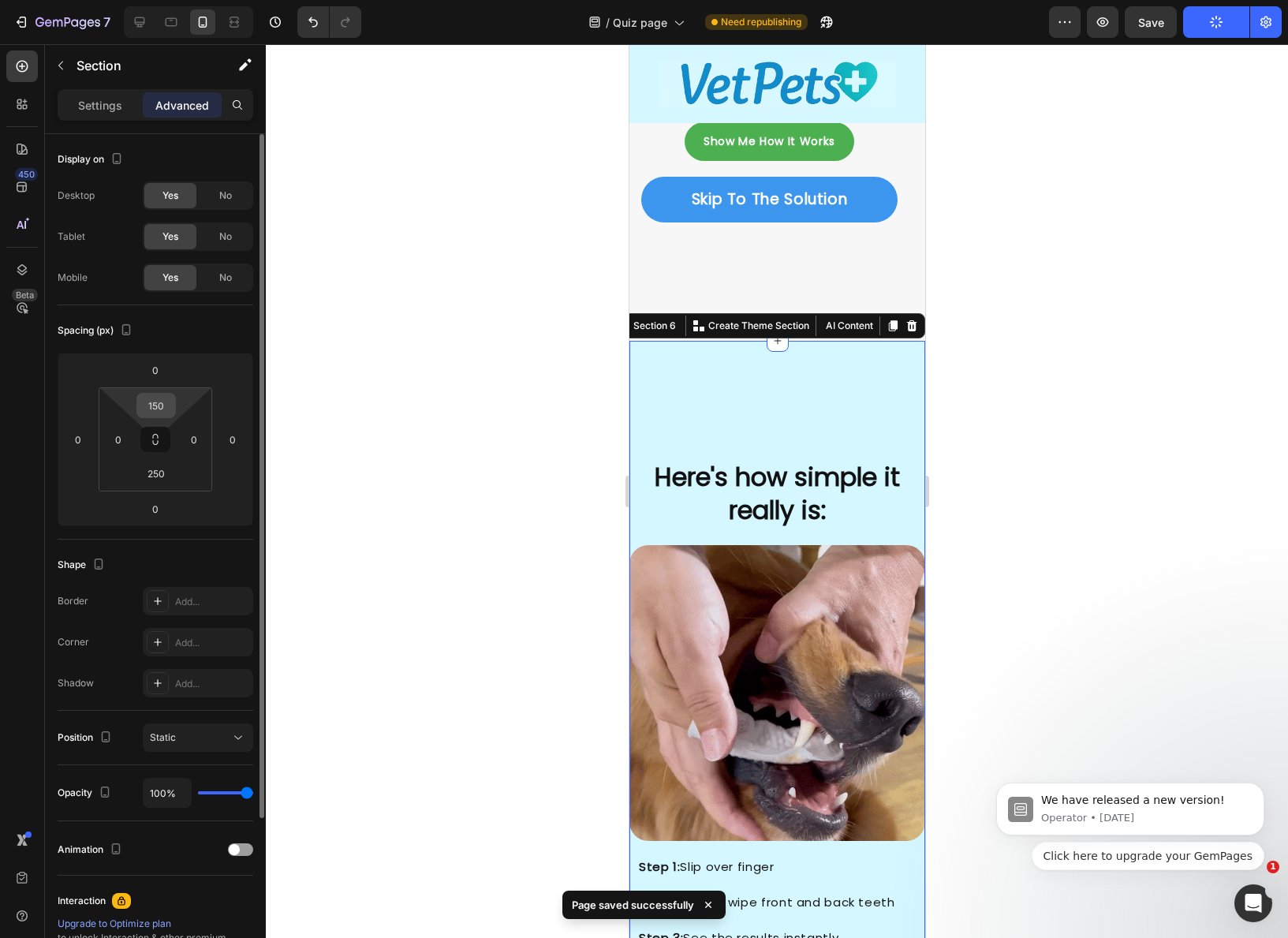
click at [161, 412] on input "150" at bounding box center [156, 404] width 32 height 23
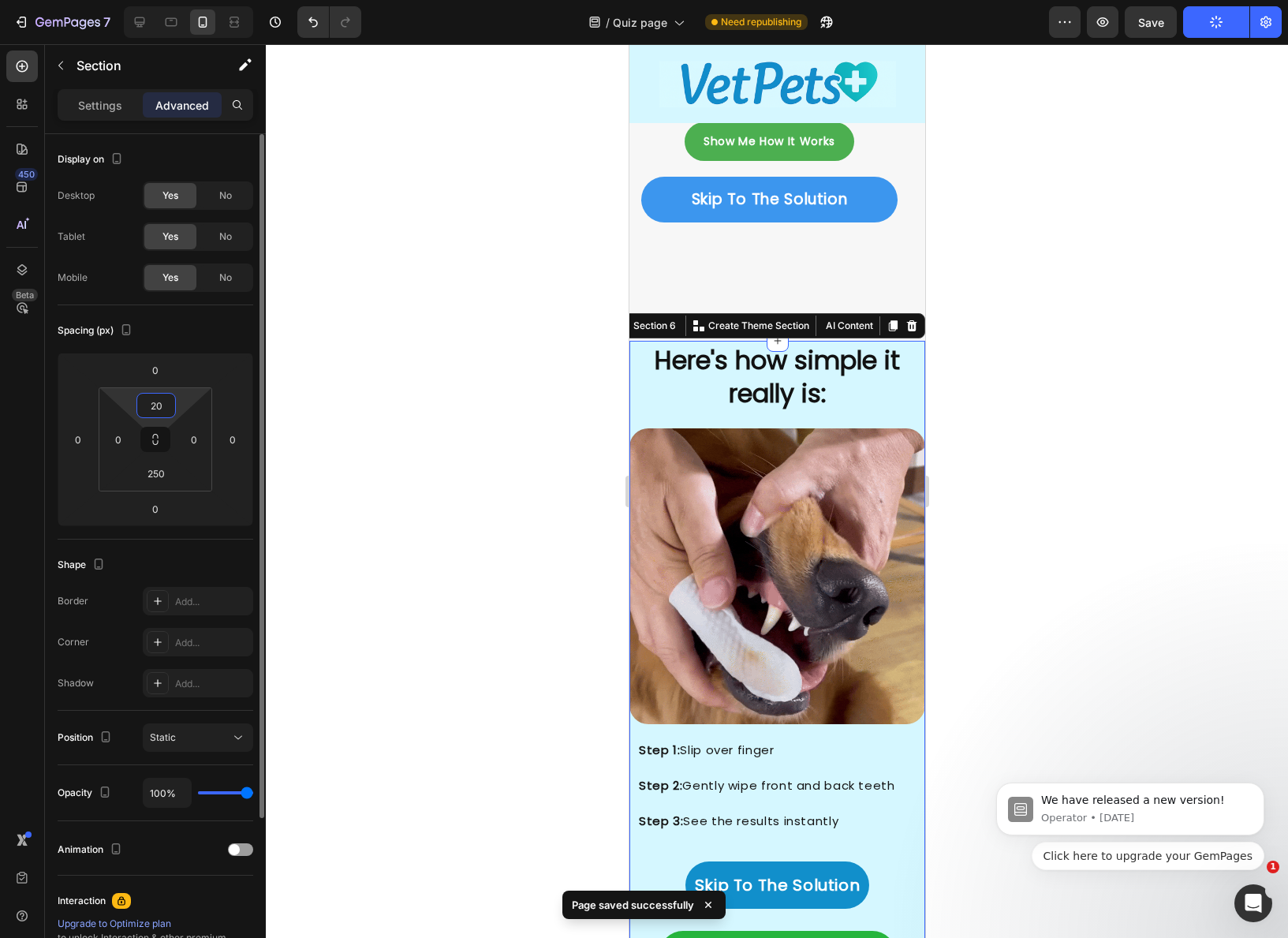
type input "200"
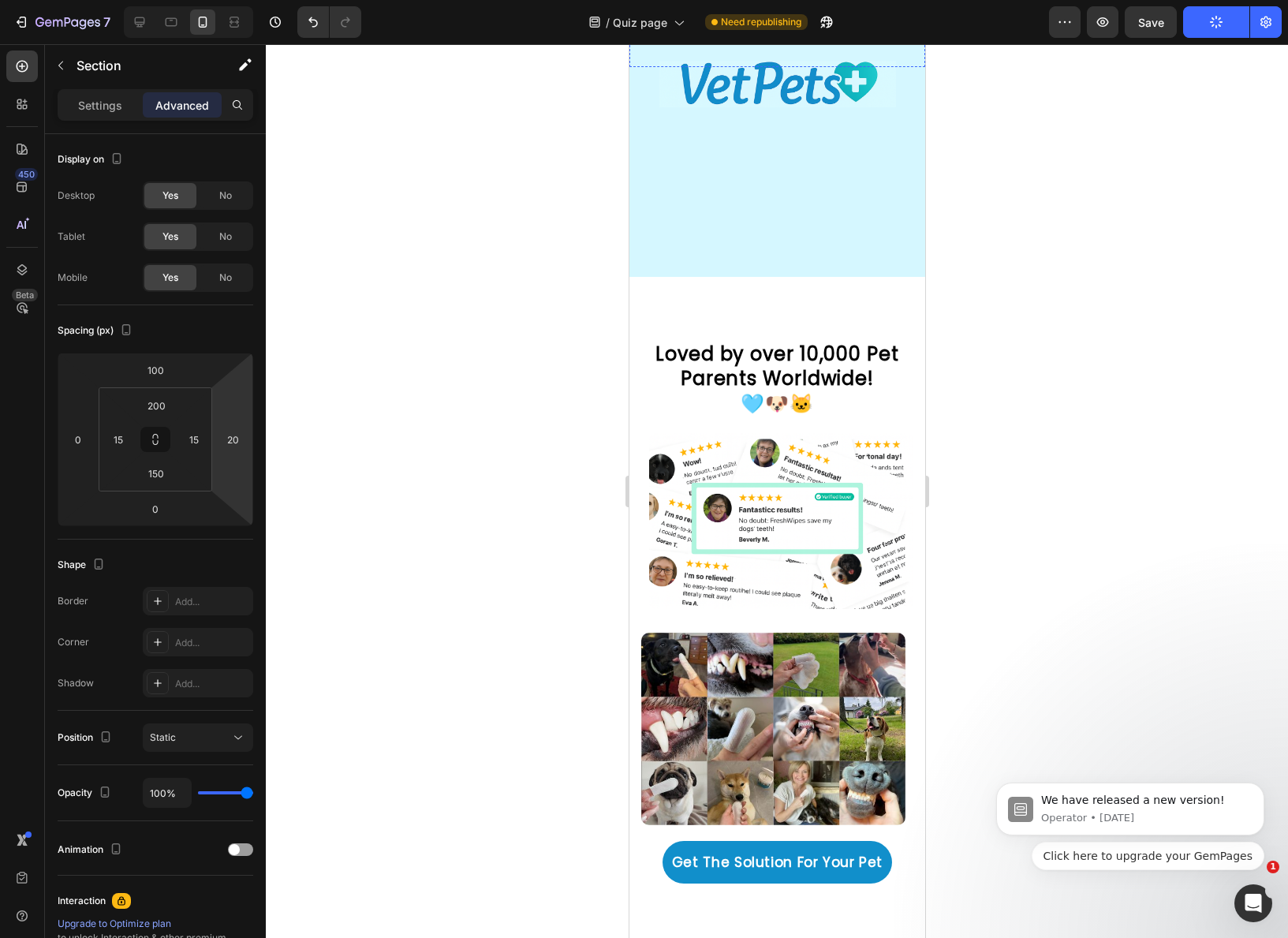
scroll to position [4138, 0]
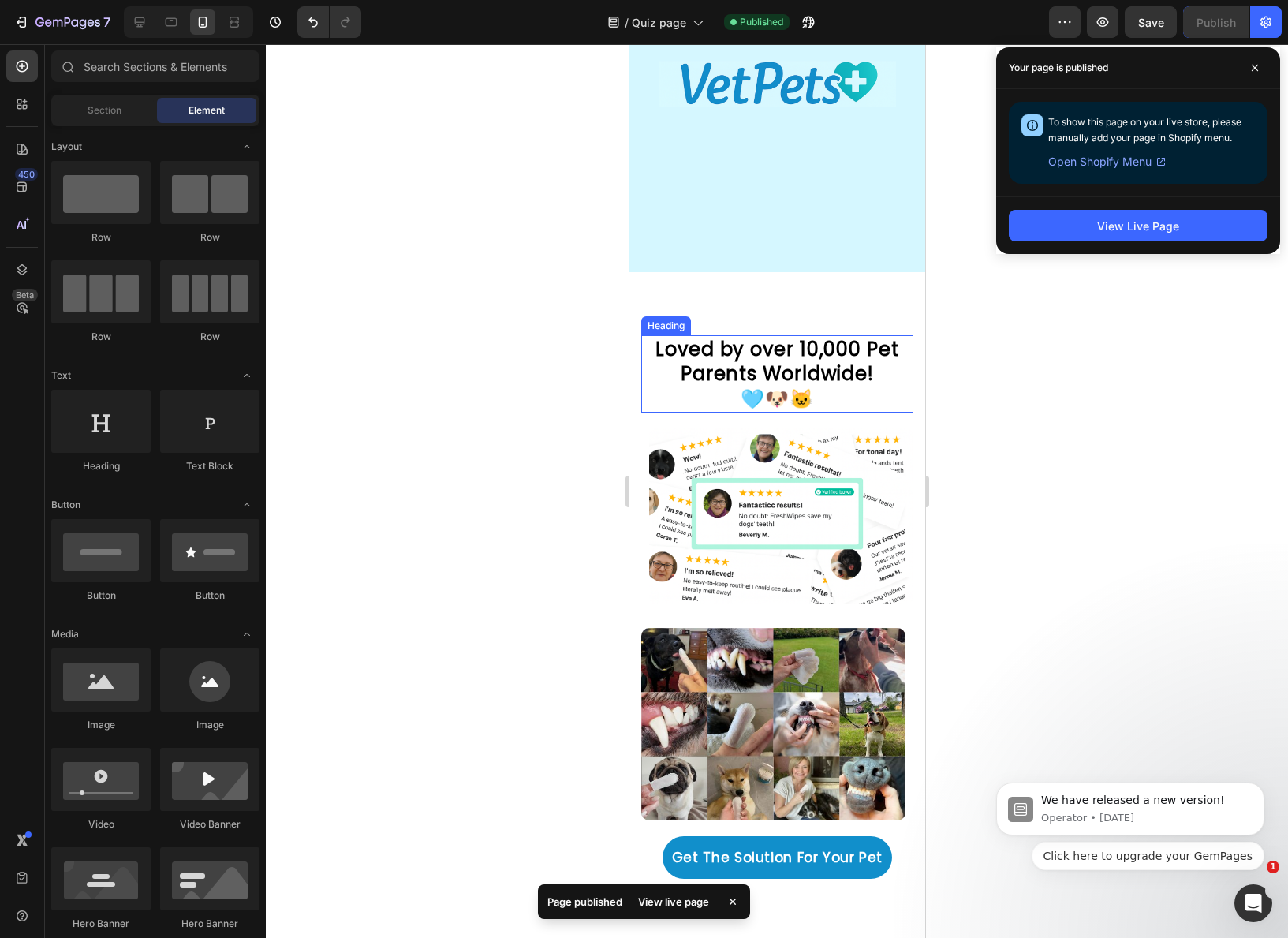
click at [648, 373] on h2 "Loved by over 10,000 Pet Parents Worldwide! 🩵🐶🐱" at bounding box center [776, 374] width 272 height 78
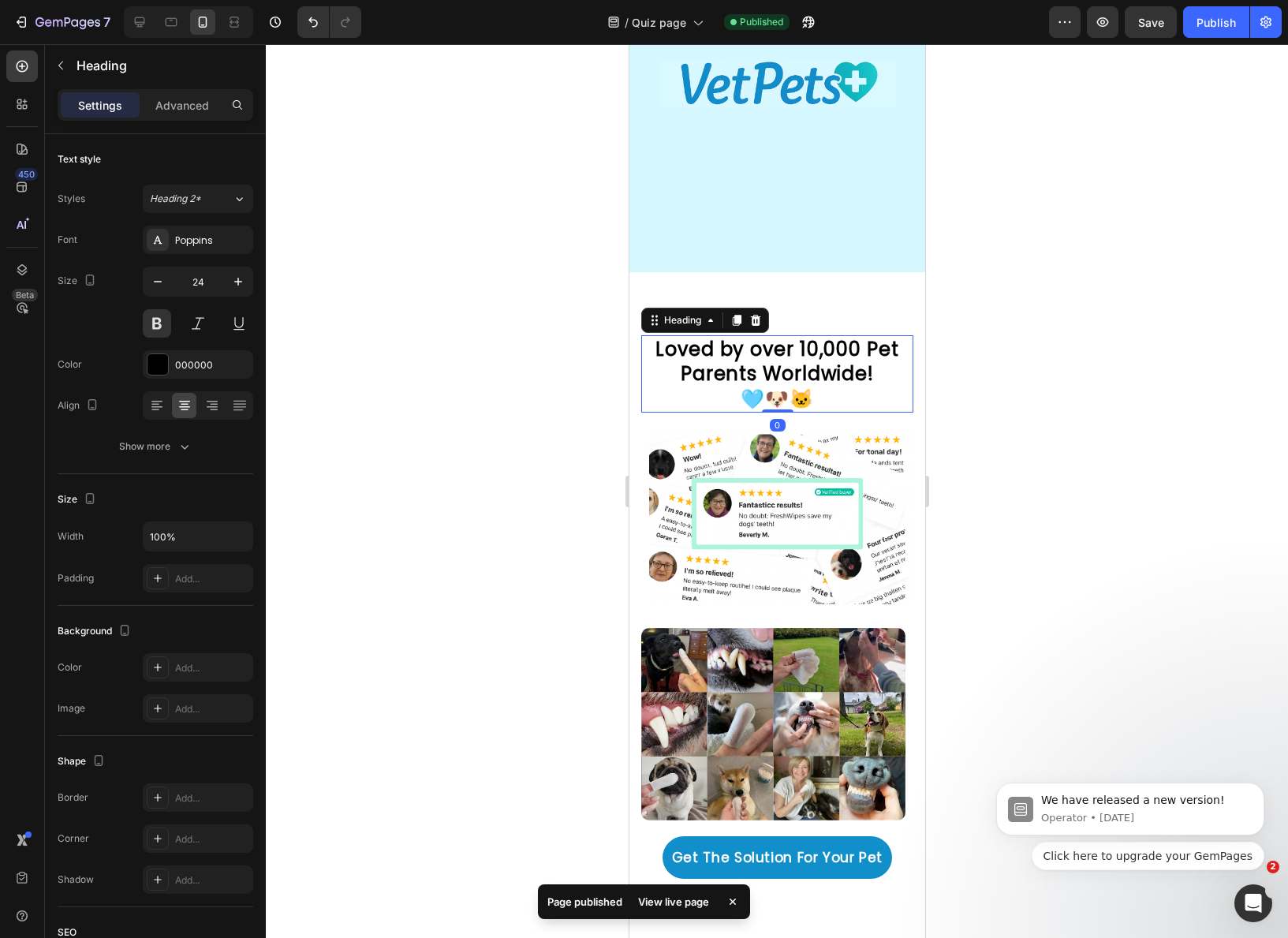
click at [640, 376] on h2 "Loved by over 10,000 Pet Parents Worldwide! 🩵🐶🐱" at bounding box center [776, 374] width 272 height 78
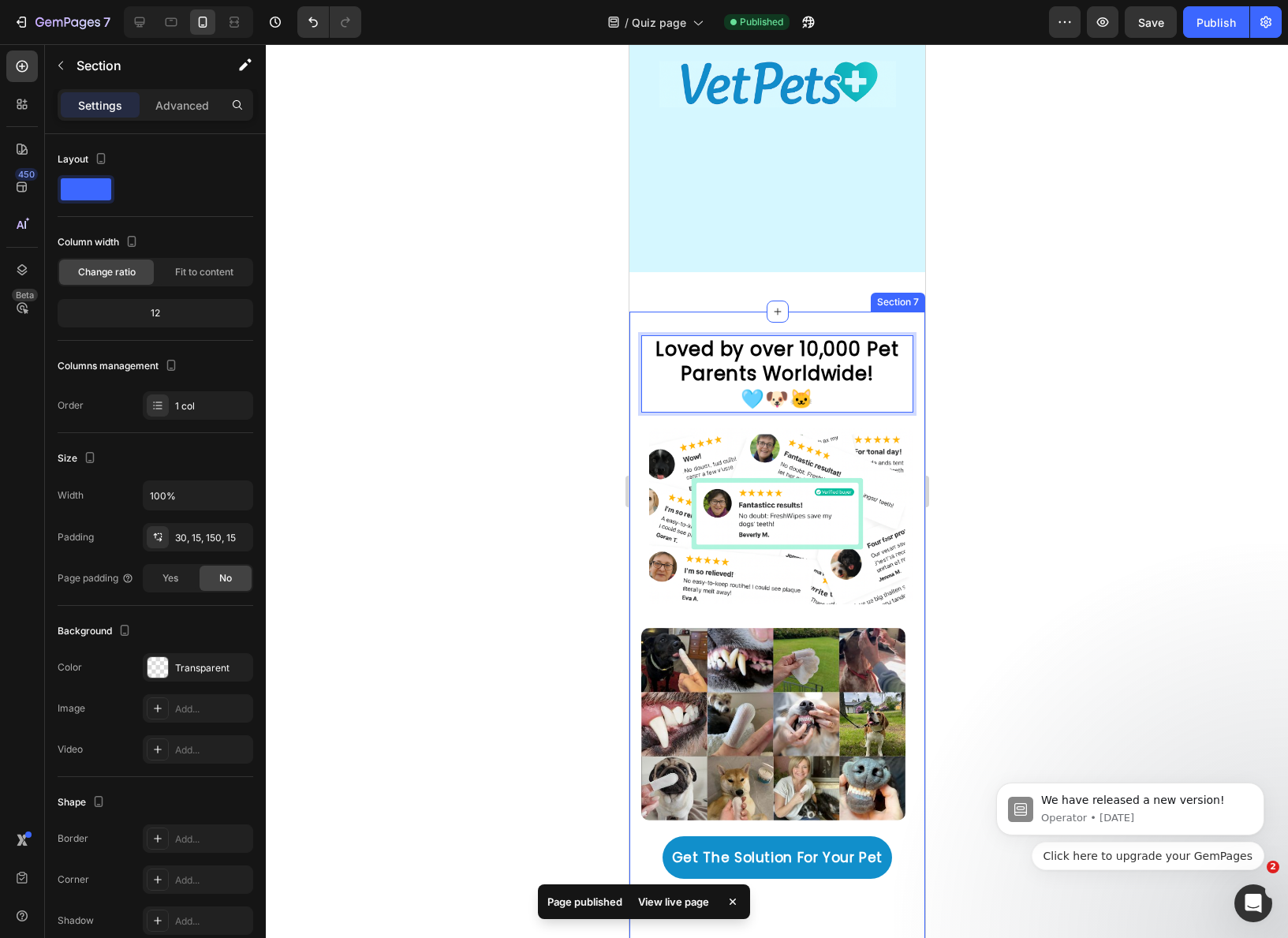
click at [633, 376] on div "Loved by over 10,000 Pet Parents Worldwide! 🩵🐶🐱 Heading 0 Row Image Image Row G…" at bounding box center [776, 654] width 296 height 685
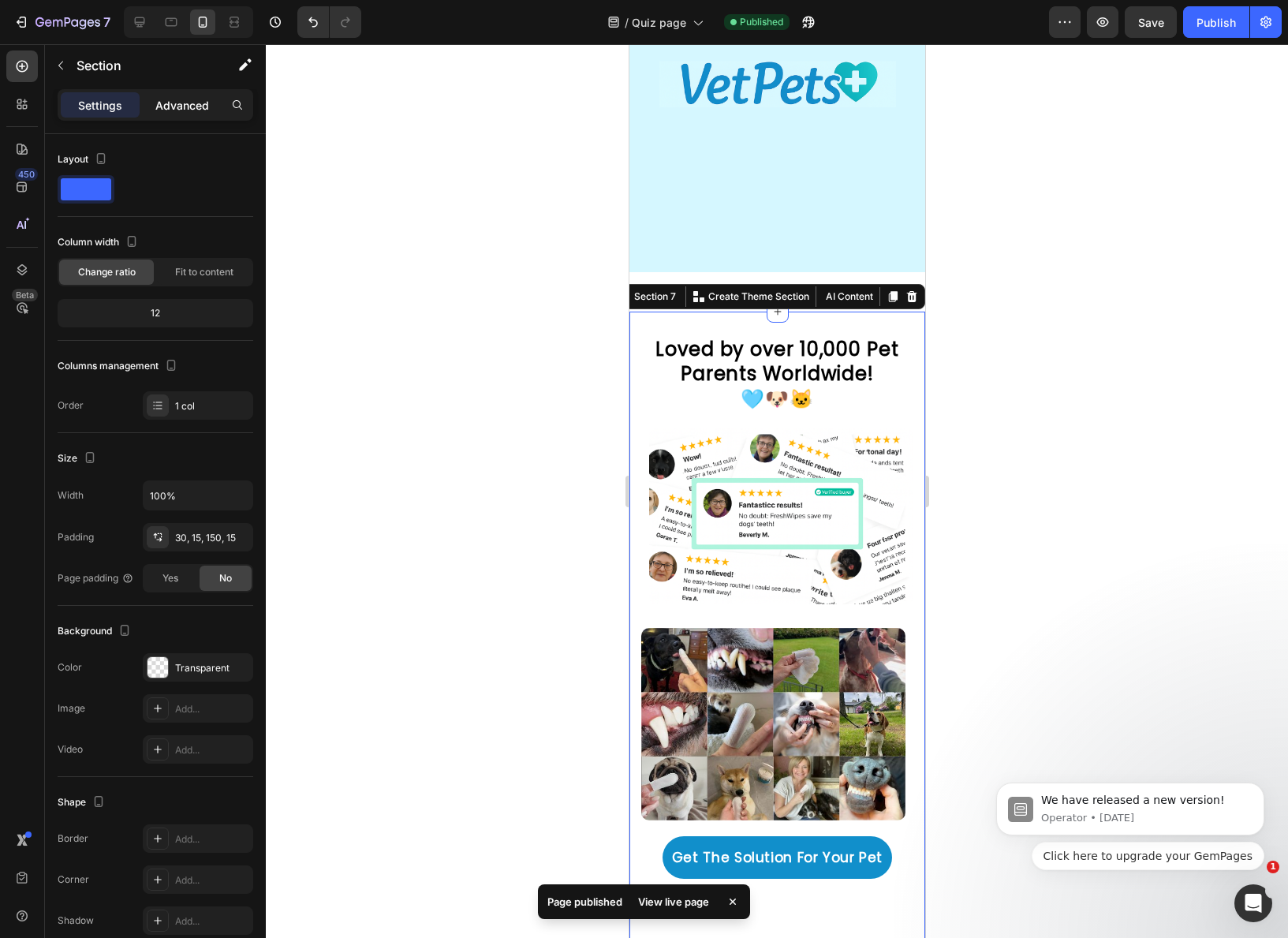
click at [206, 93] on div "Advanced" at bounding box center [182, 105] width 79 height 25
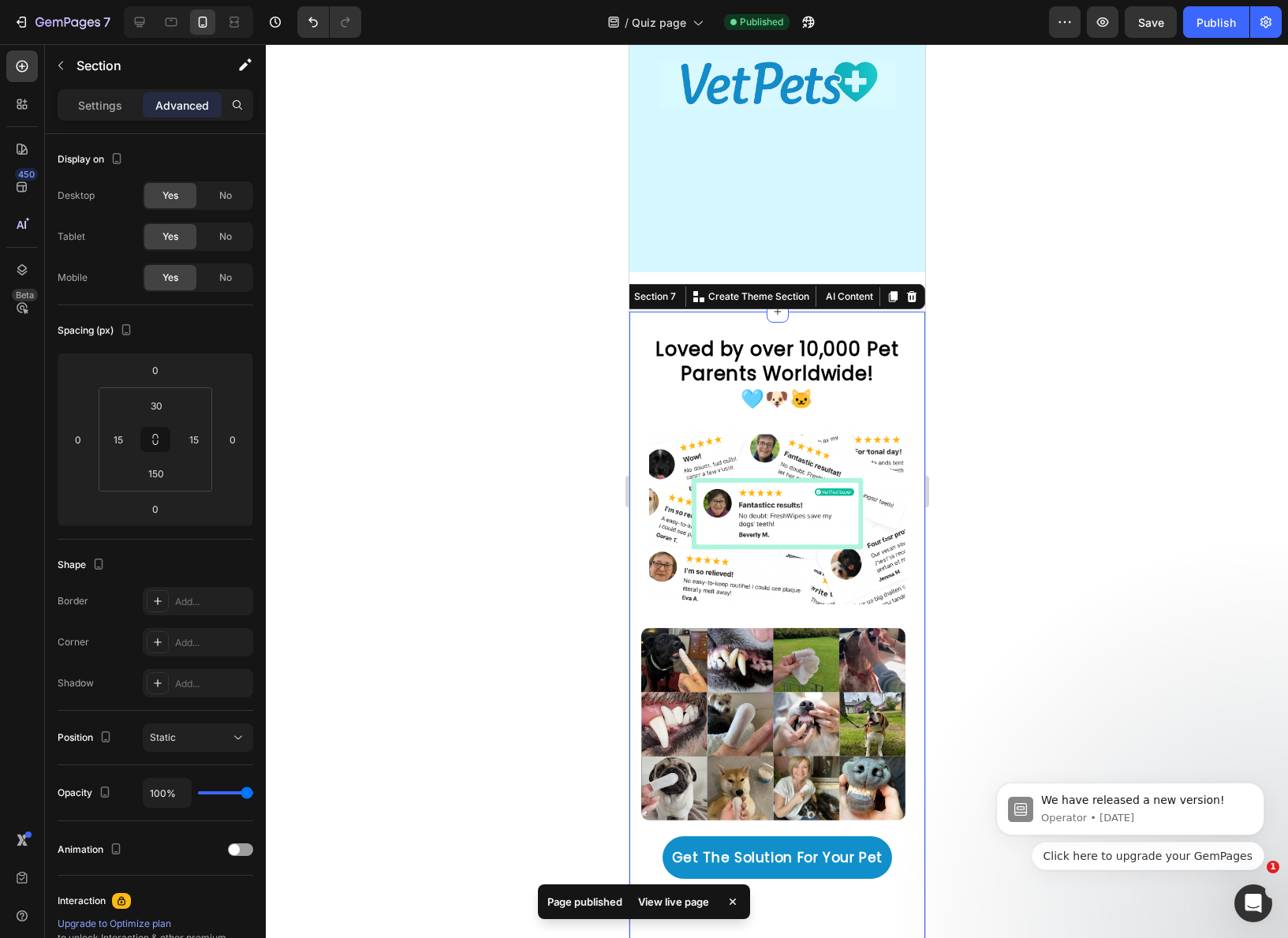
click at [195, 105] on p "Advanced" at bounding box center [182, 106] width 53 height 17
click at [154, 404] on input "30" at bounding box center [156, 404] width 32 height 23
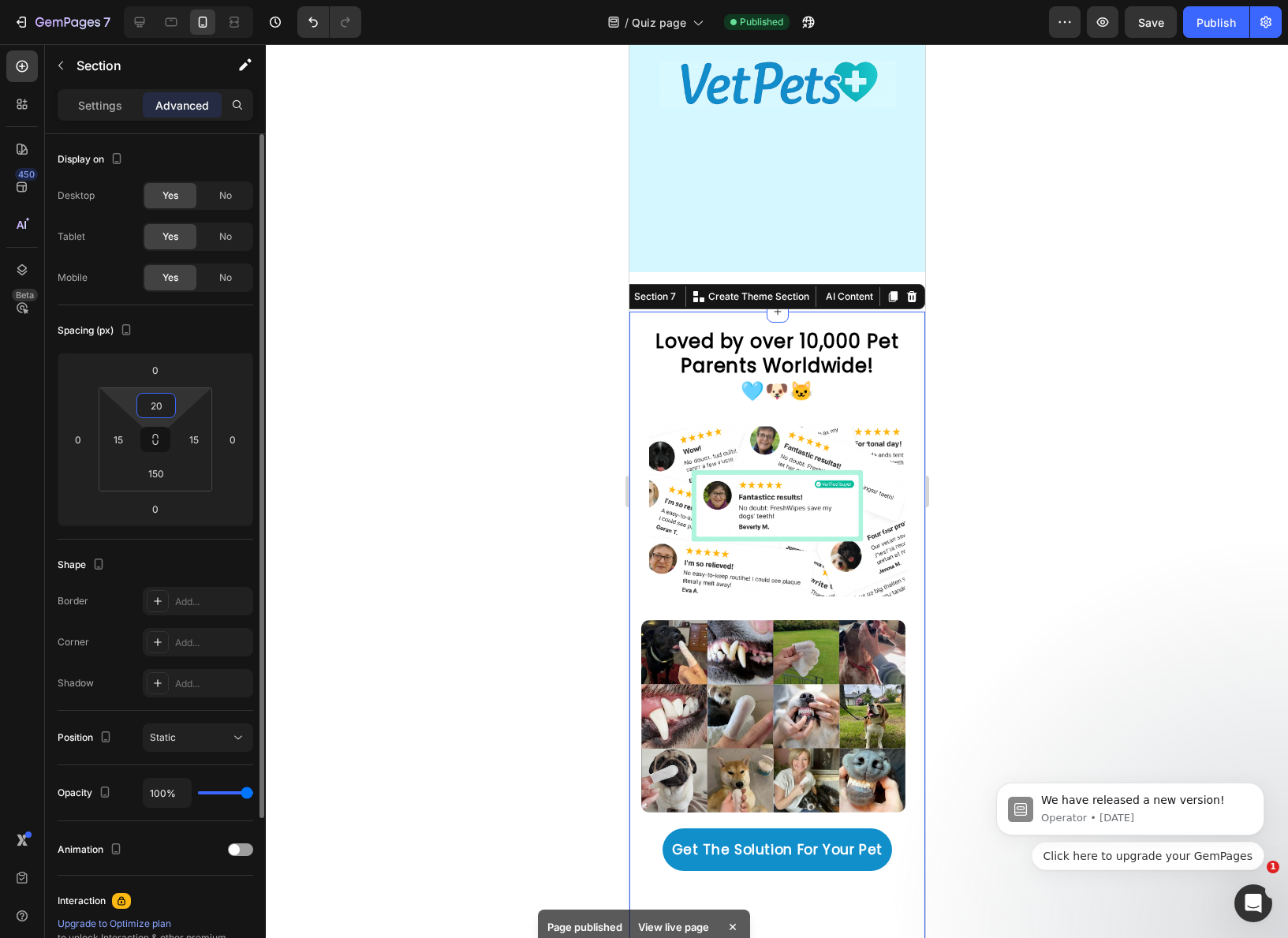
type input "200"
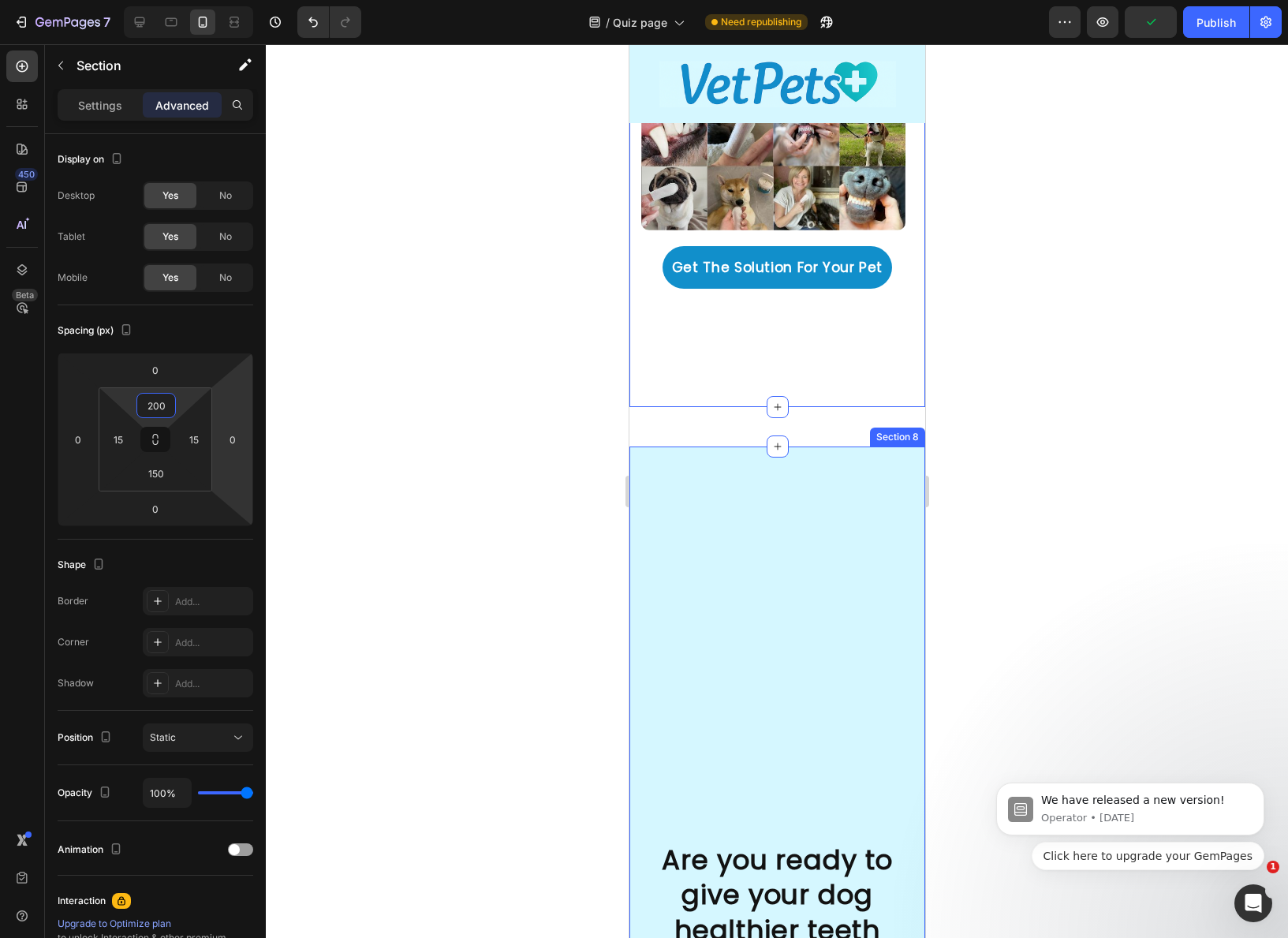
scroll to position [4999, 0]
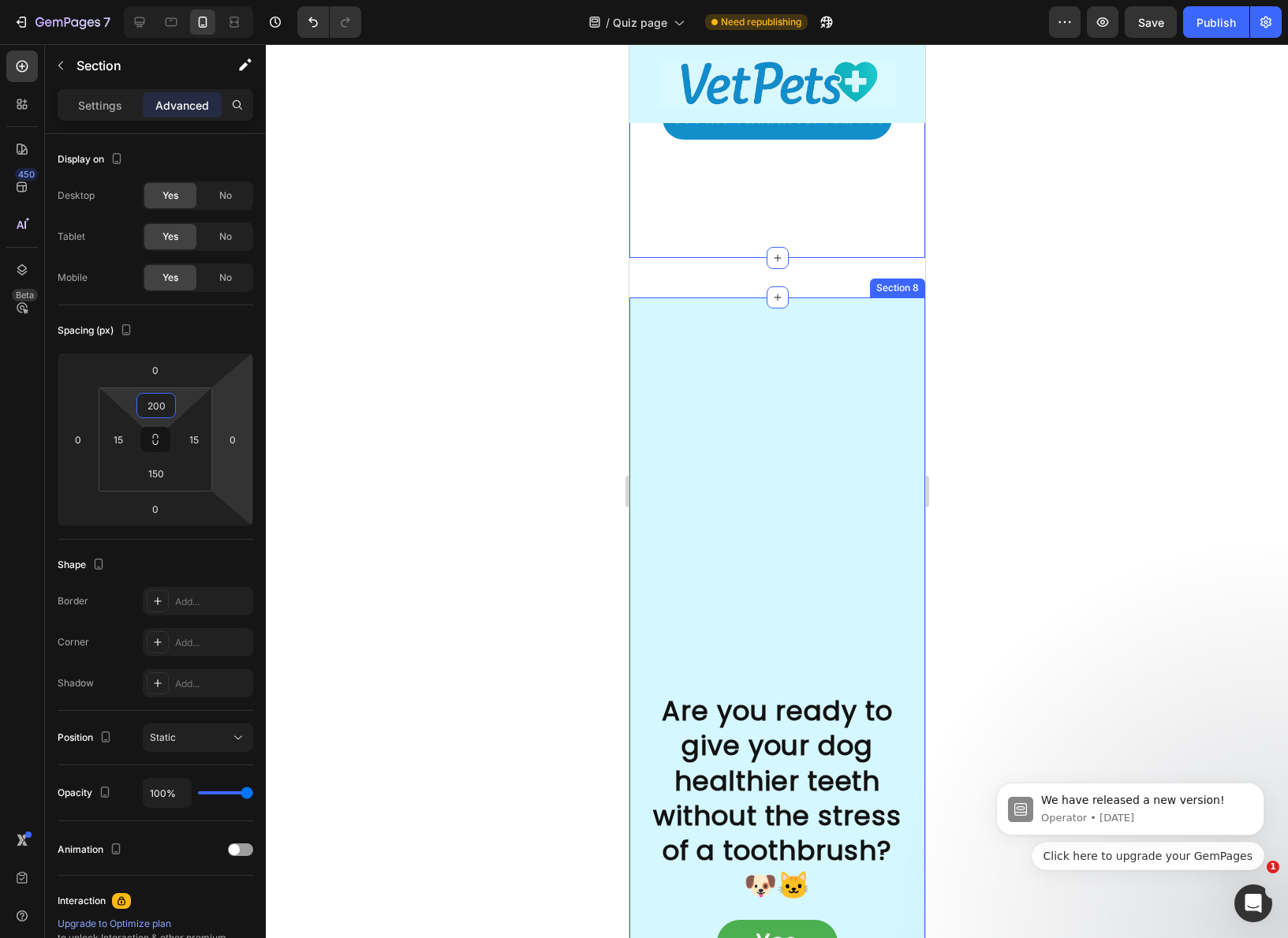
click at [894, 399] on div "Are you ready to give your dog healthier teeth without the stress of a toothbru…" at bounding box center [776, 951] width 296 height 1308
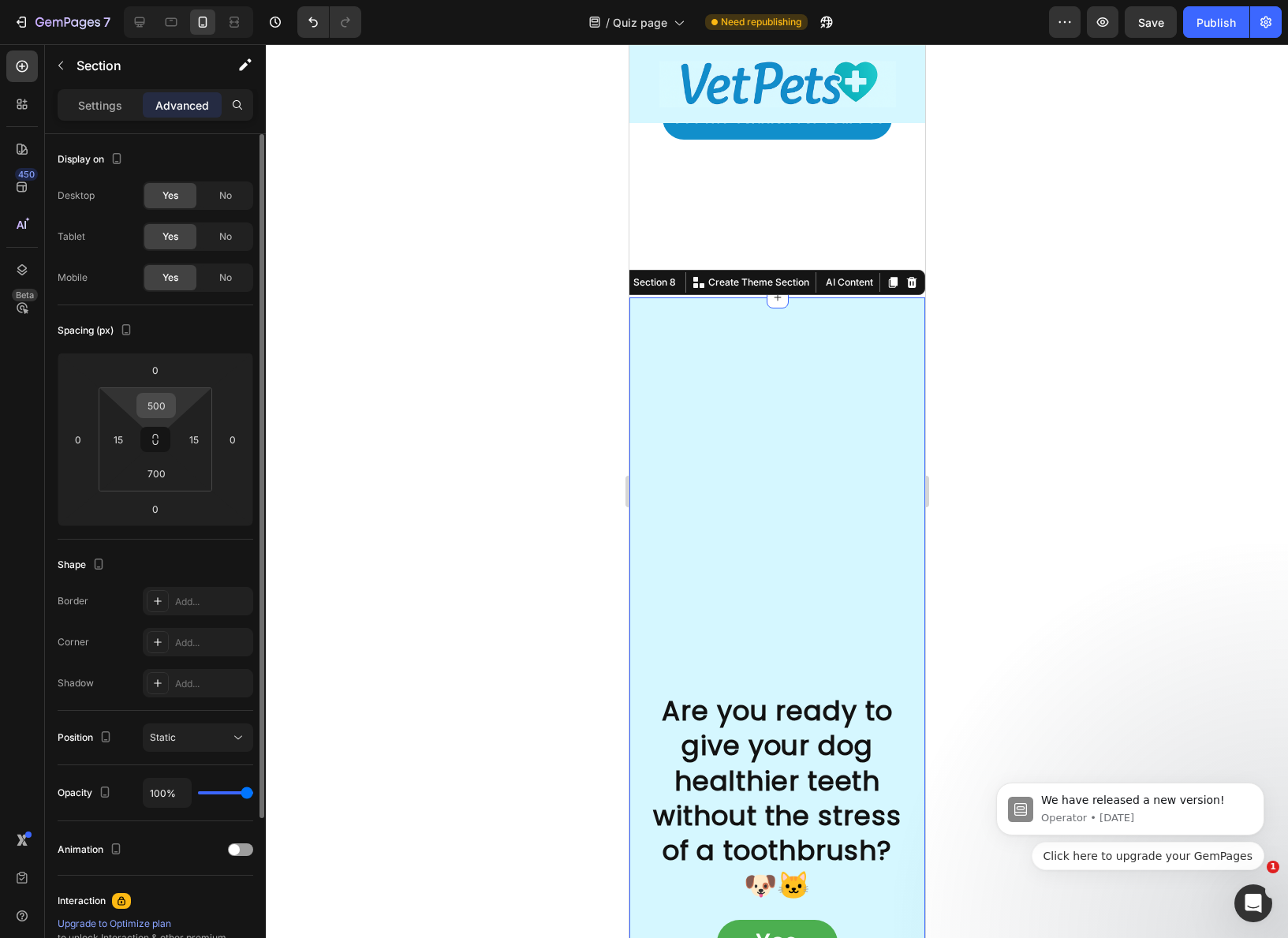
click at [158, 408] on input "500" at bounding box center [156, 404] width 32 height 23
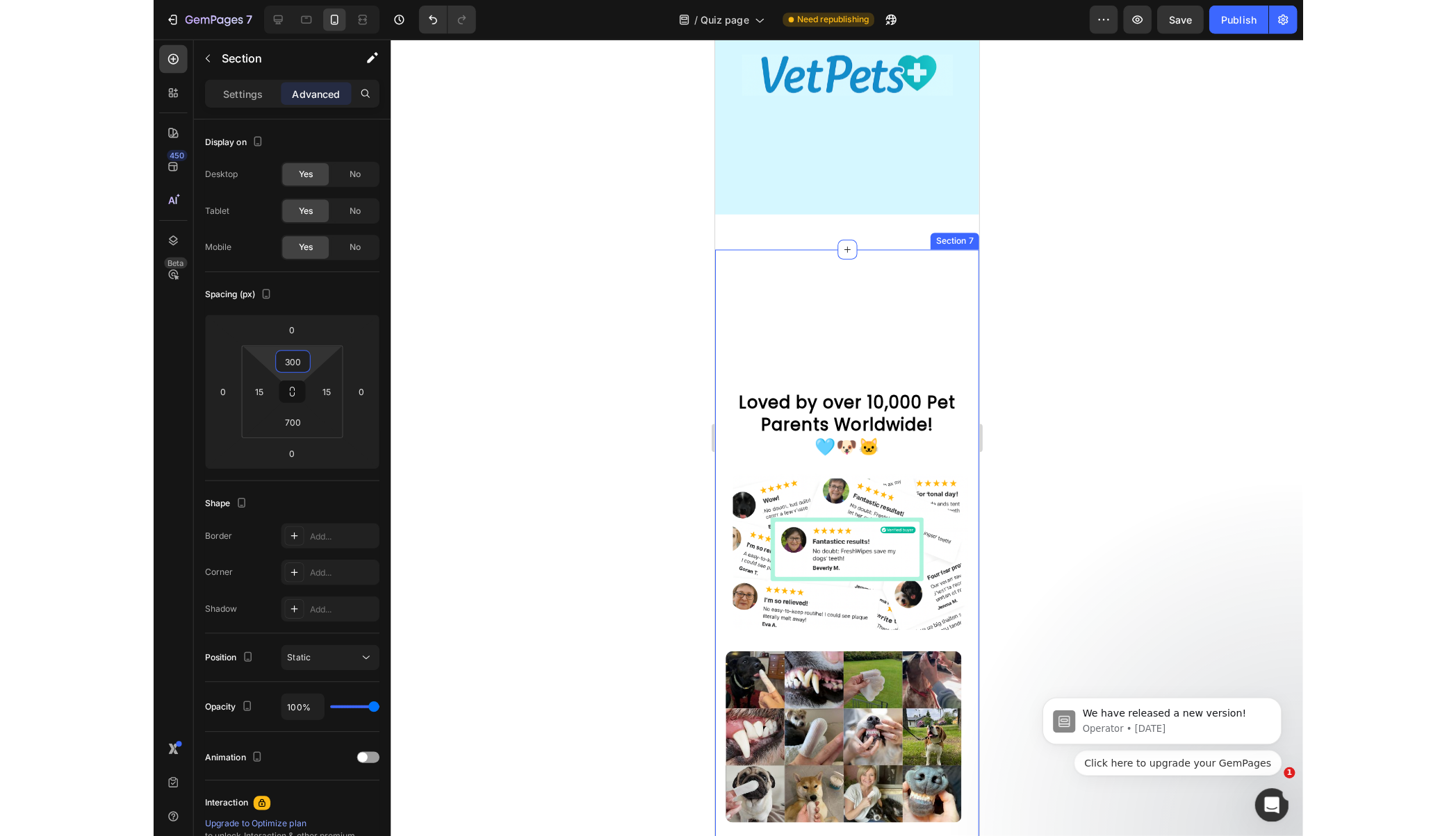
scroll to position [3941, 0]
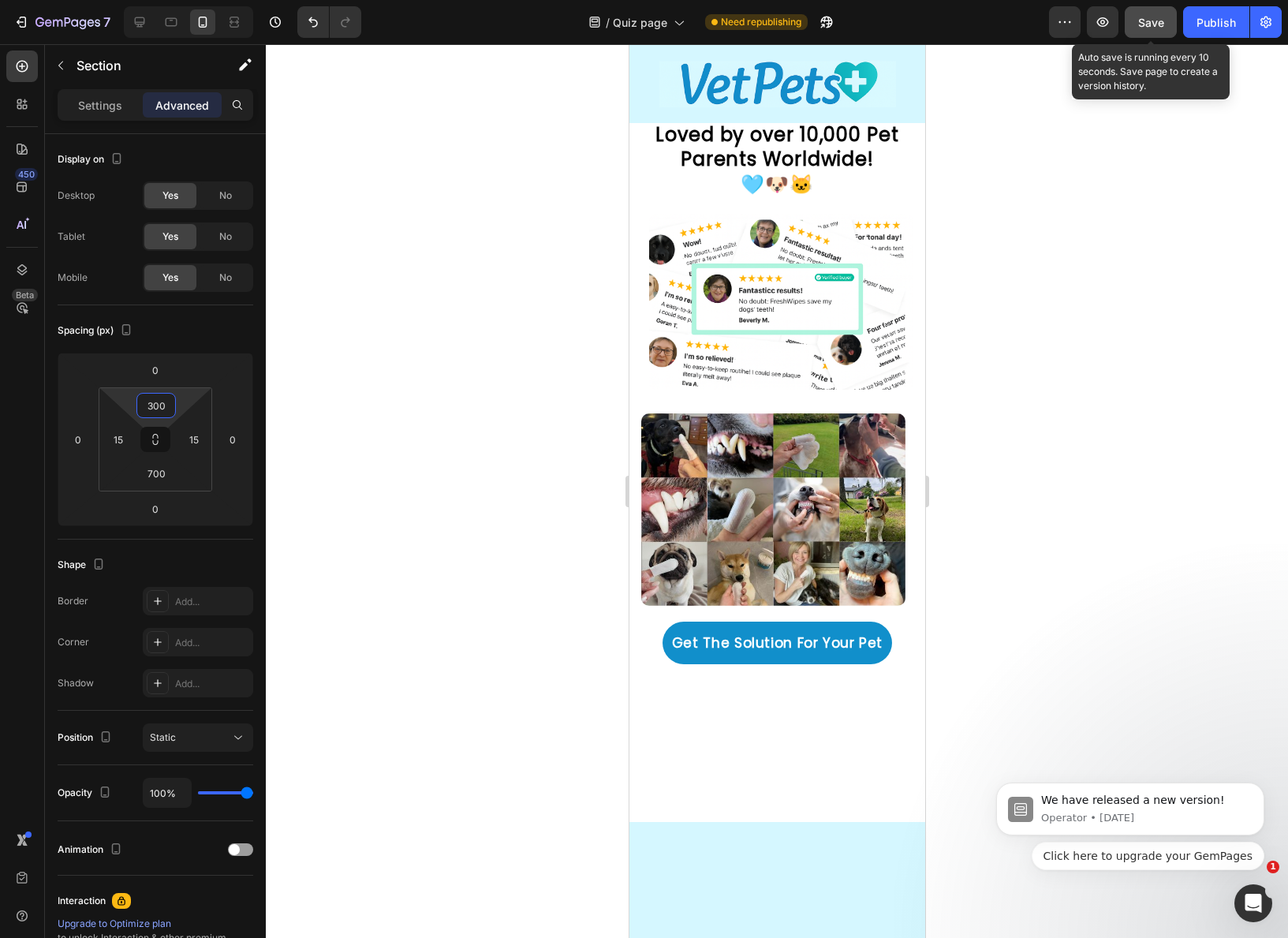
type input "300"
click at [1164, 23] on span "Save" at bounding box center [1151, 22] width 26 height 13
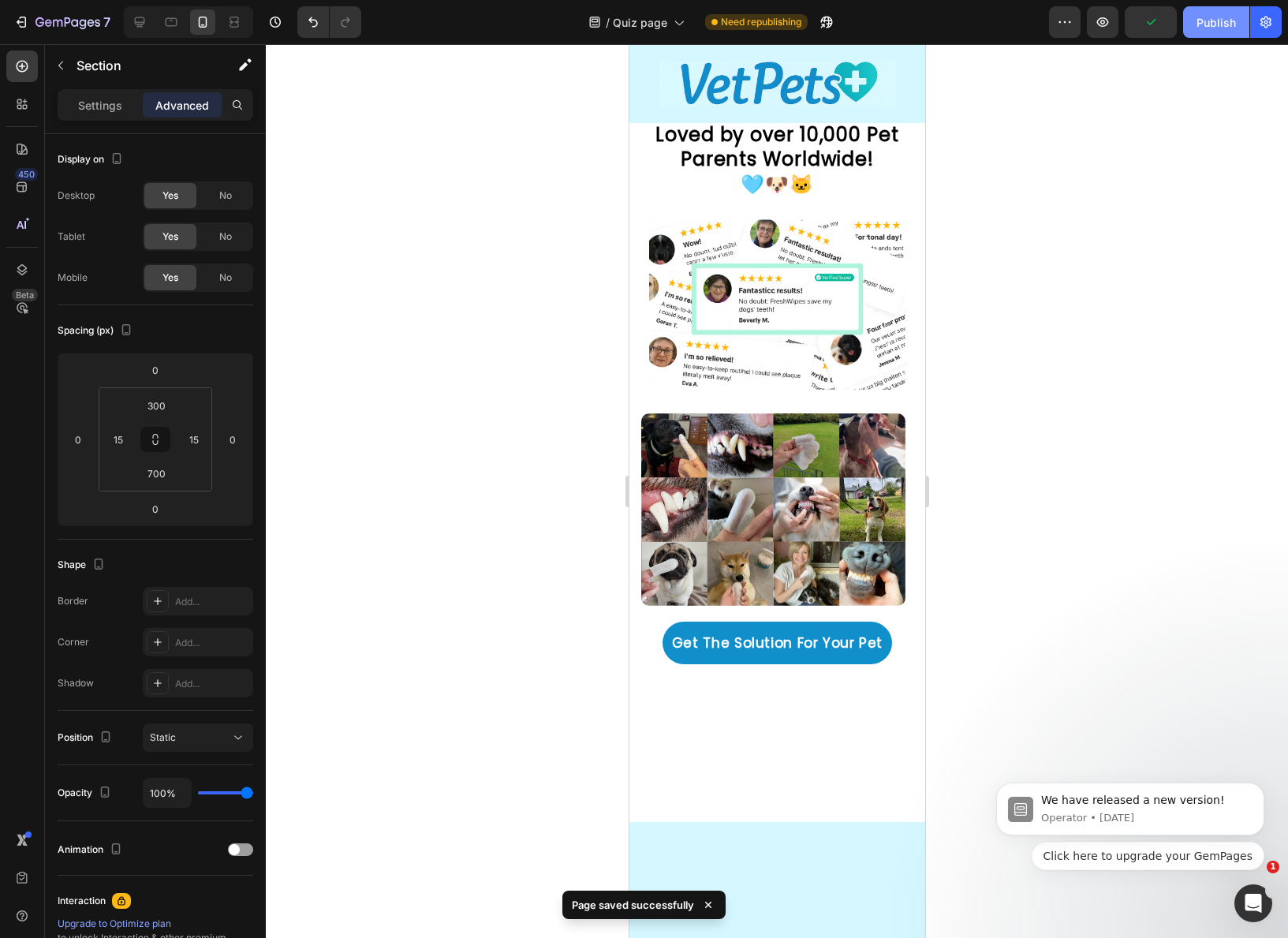
click at [1213, 29] on div "Publish" at bounding box center [1216, 22] width 39 height 17
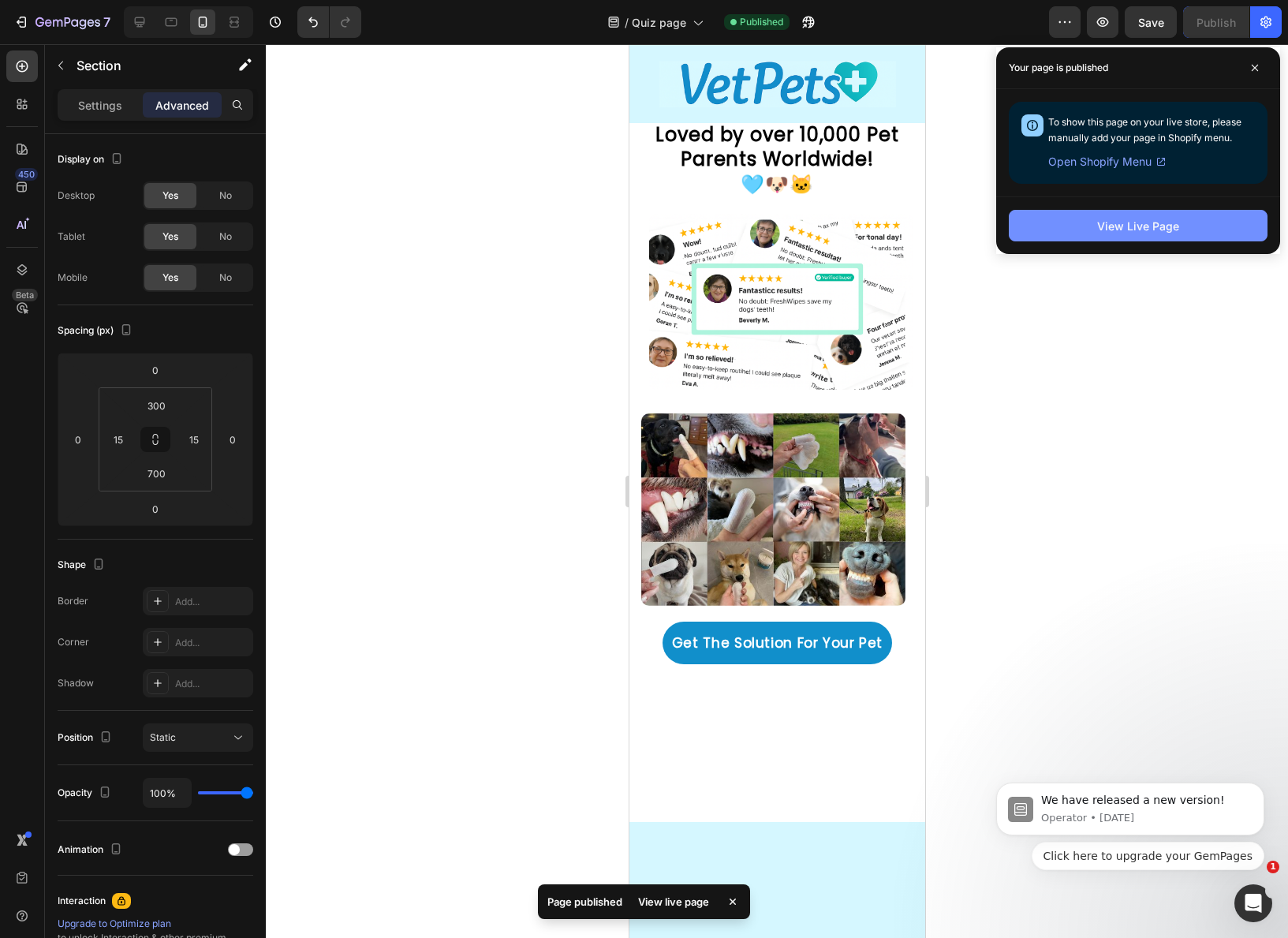
click at [1112, 237] on button "View Live Page" at bounding box center [1137, 226] width 258 height 32
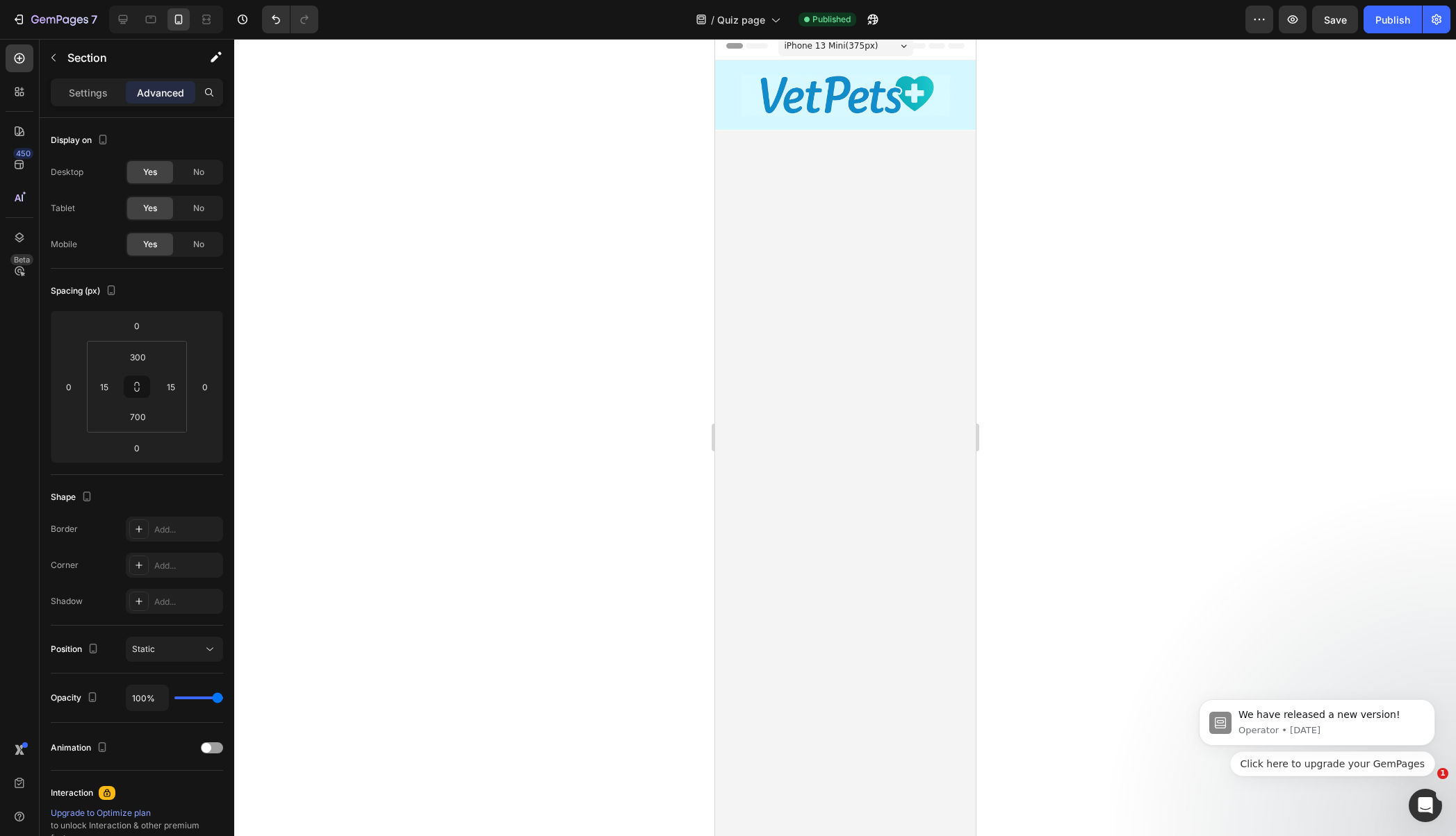
scroll to position [0, 0]
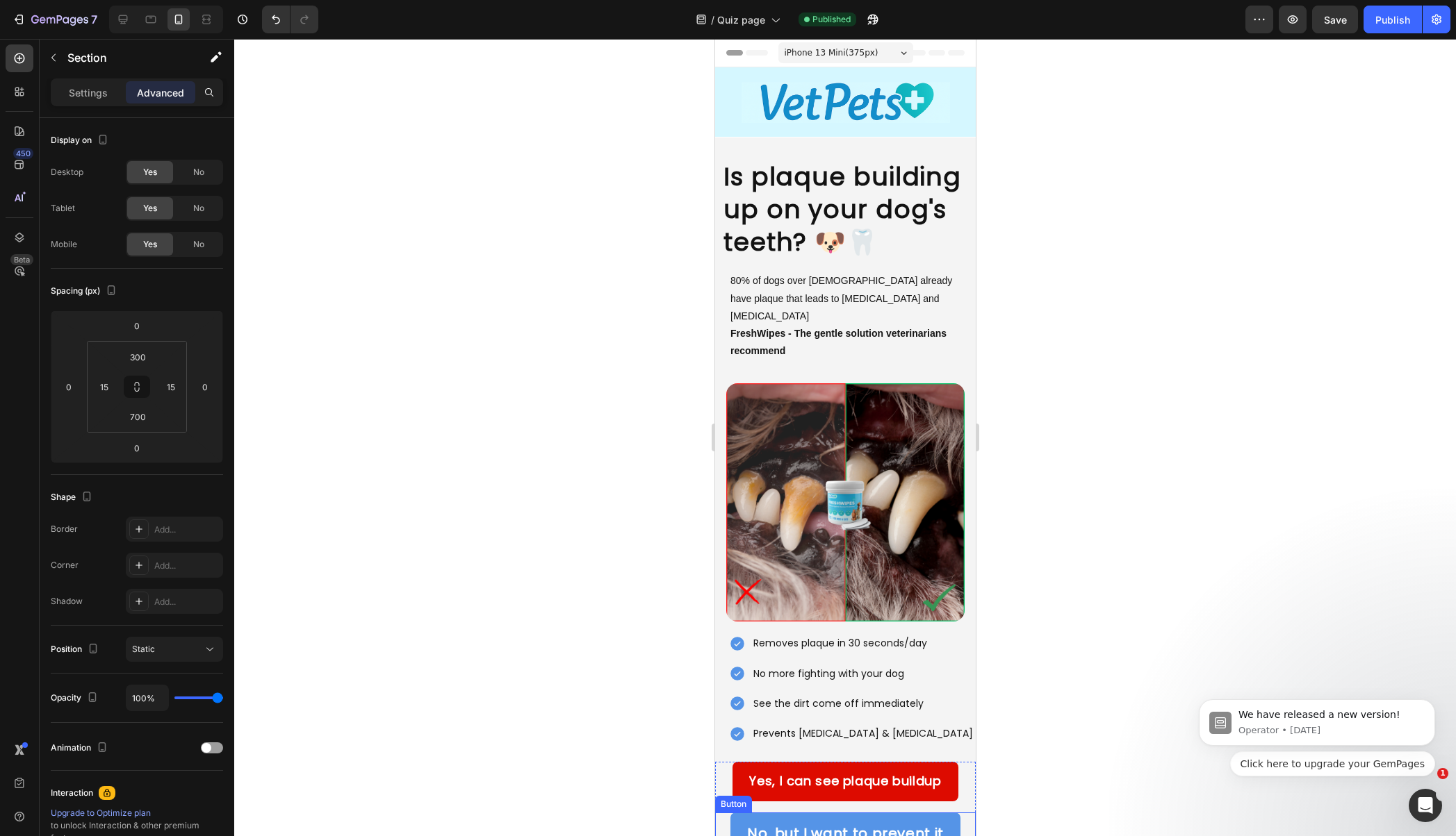
click at [841, 422] on img at bounding box center [844, 502] width 238 height 238
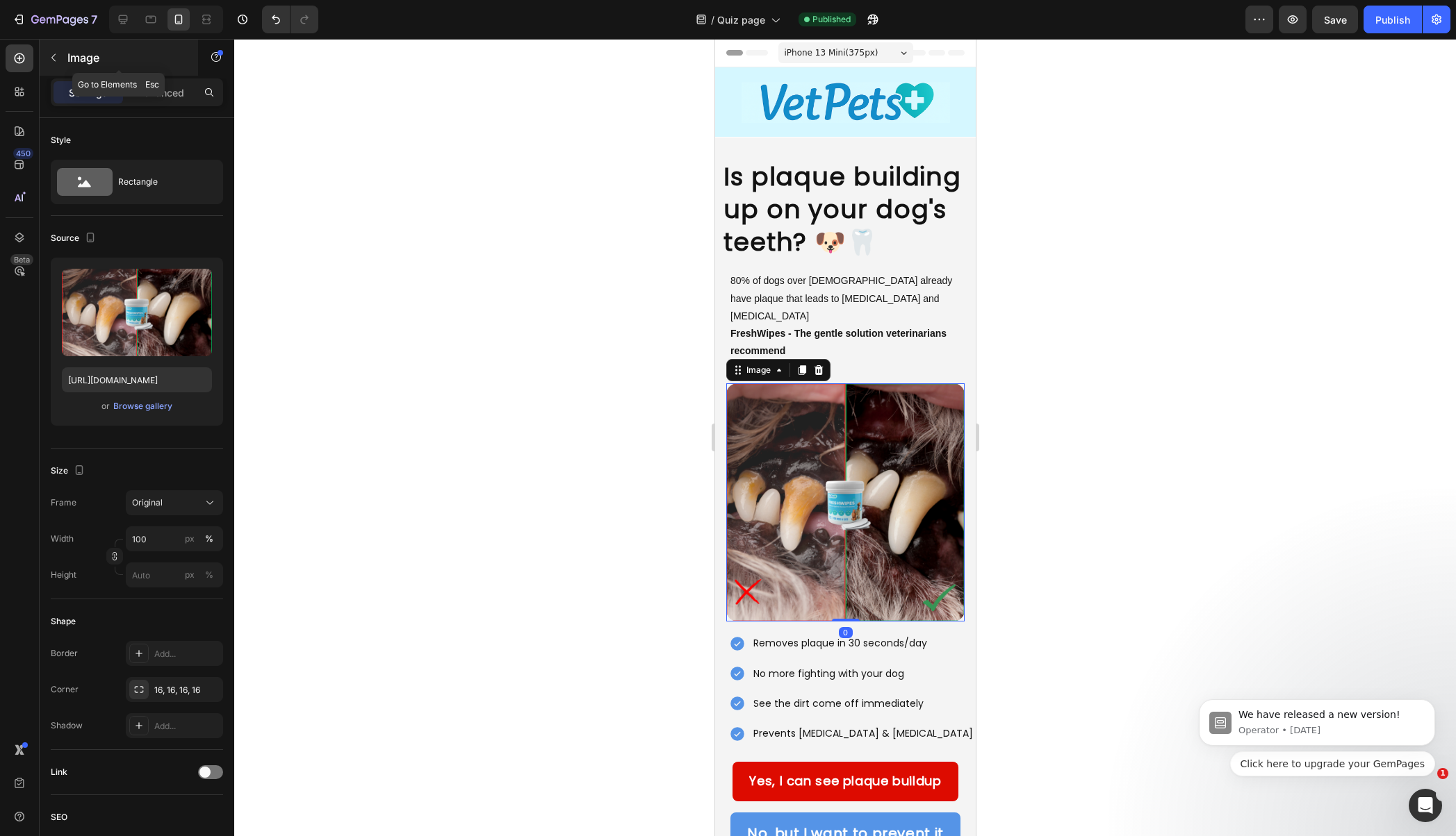
click at [165, 73] on div "Image" at bounding box center [119, 58] width 158 height 36
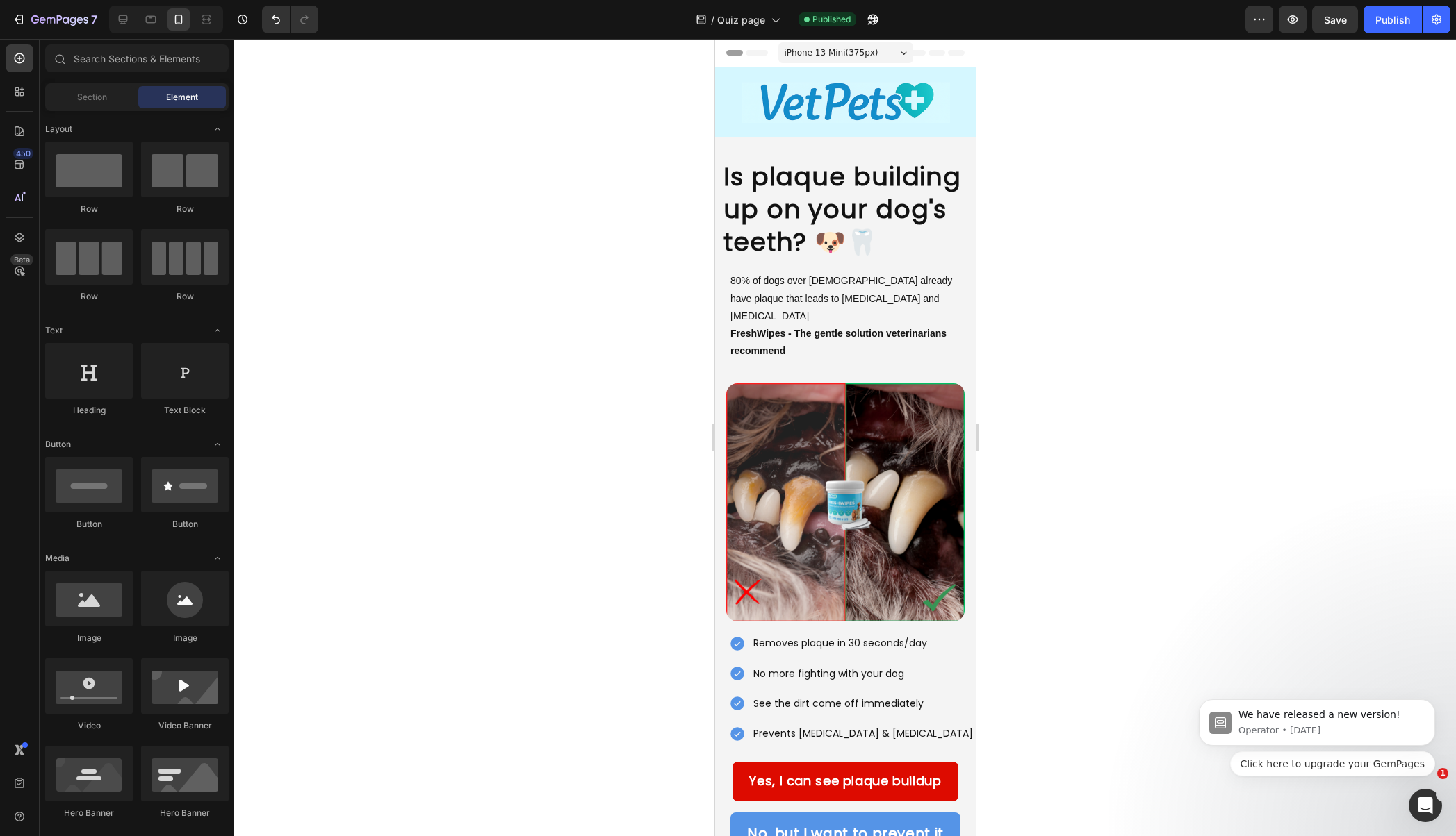
click at [812, 469] on img at bounding box center [844, 502] width 238 height 238
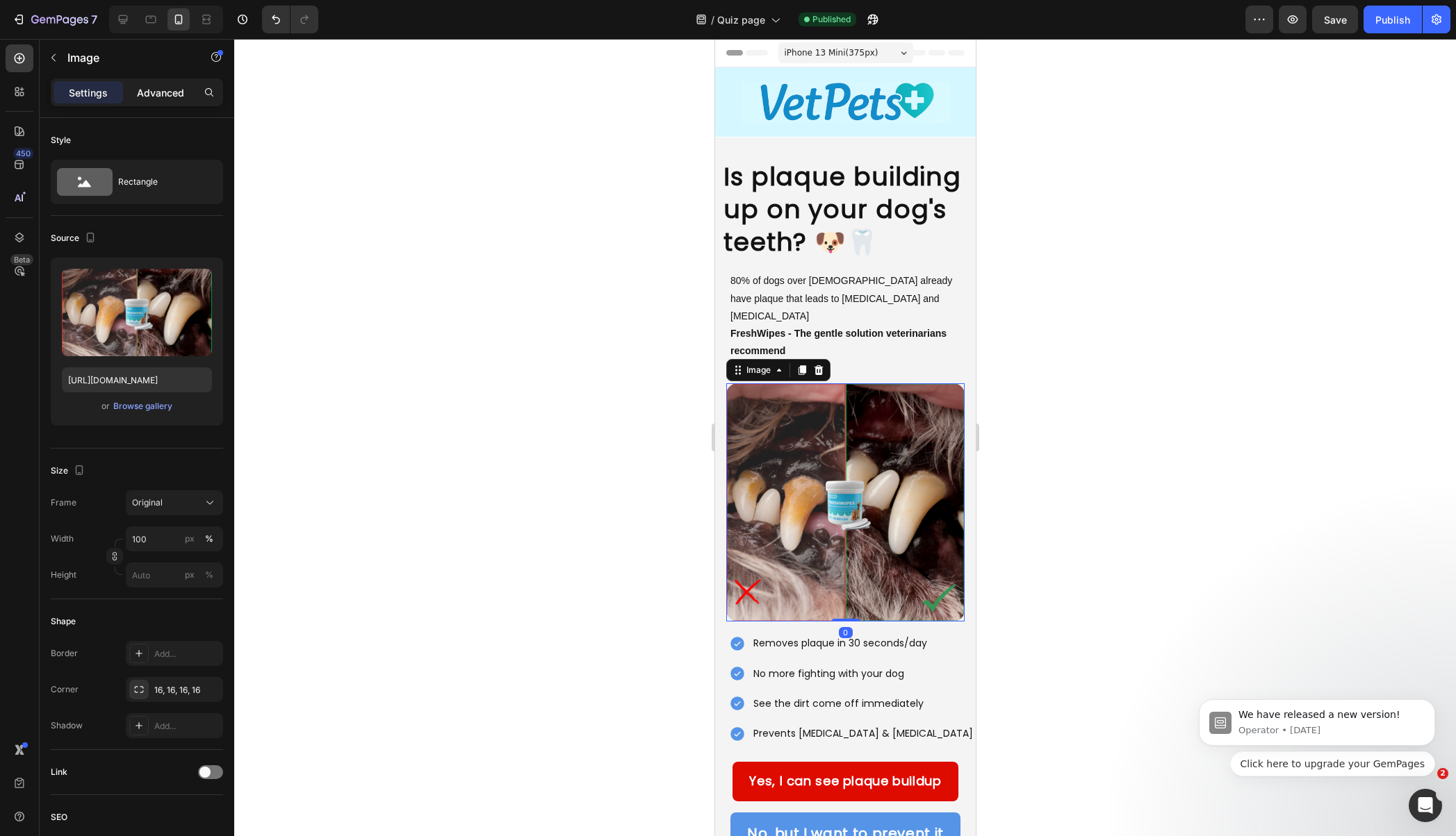
click at [160, 97] on p "Advanced" at bounding box center [160, 93] width 47 height 15
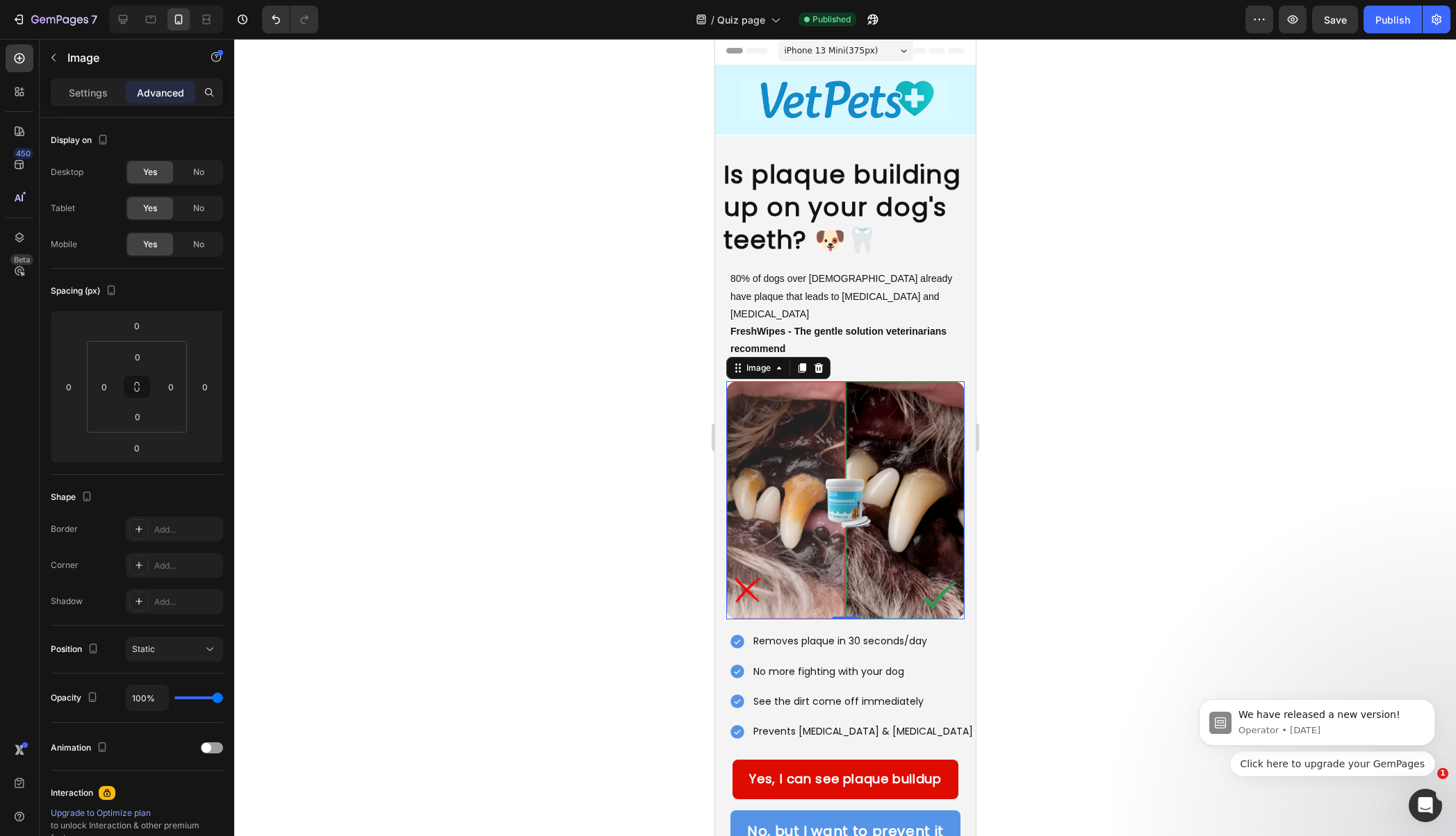
scroll to position [2, 0]
click at [788, 464] on img at bounding box center [844, 500] width 238 height 238
click at [88, 96] on p "Settings" at bounding box center [87, 93] width 39 height 15
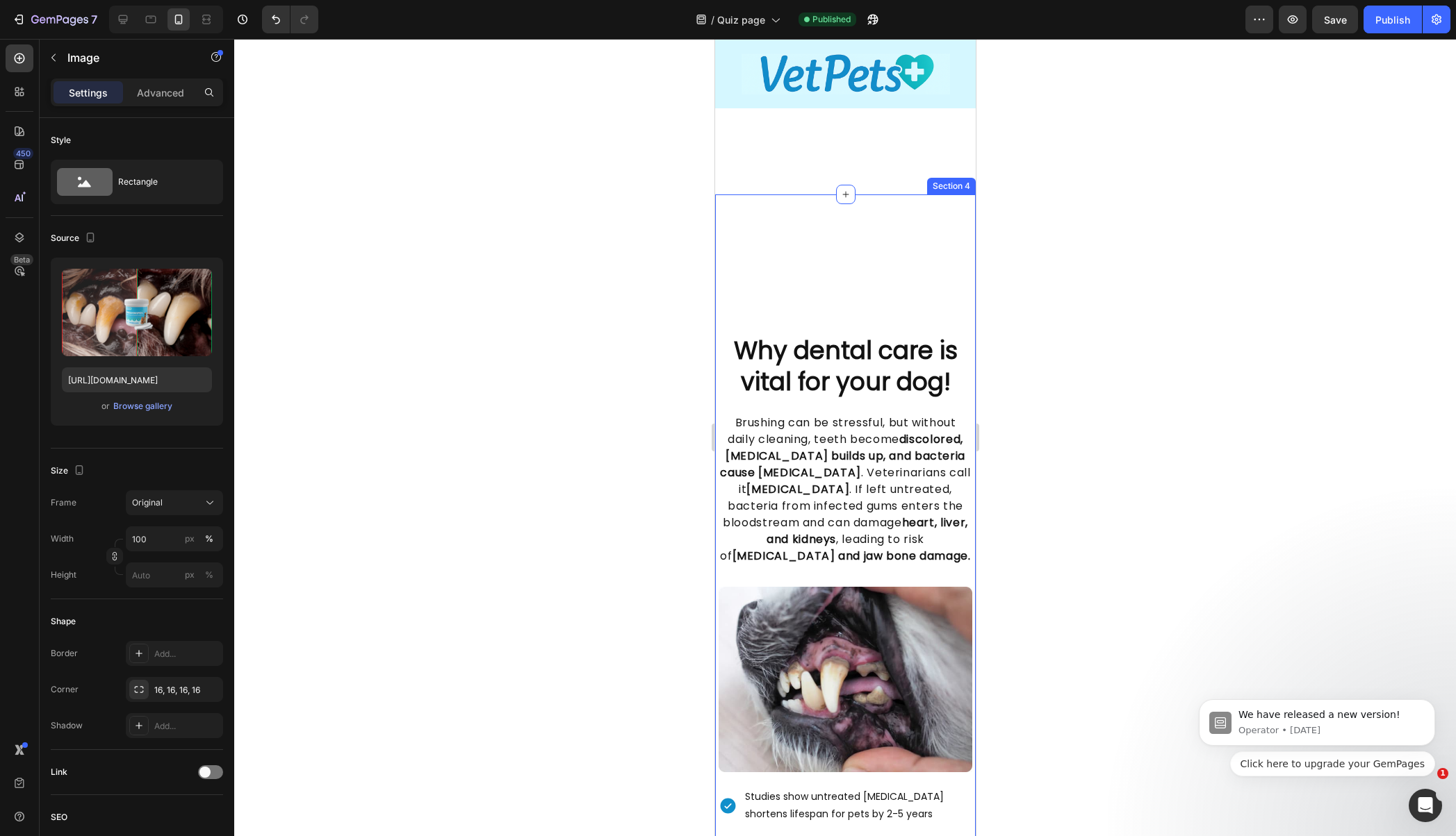
scroll to position [870, 0]
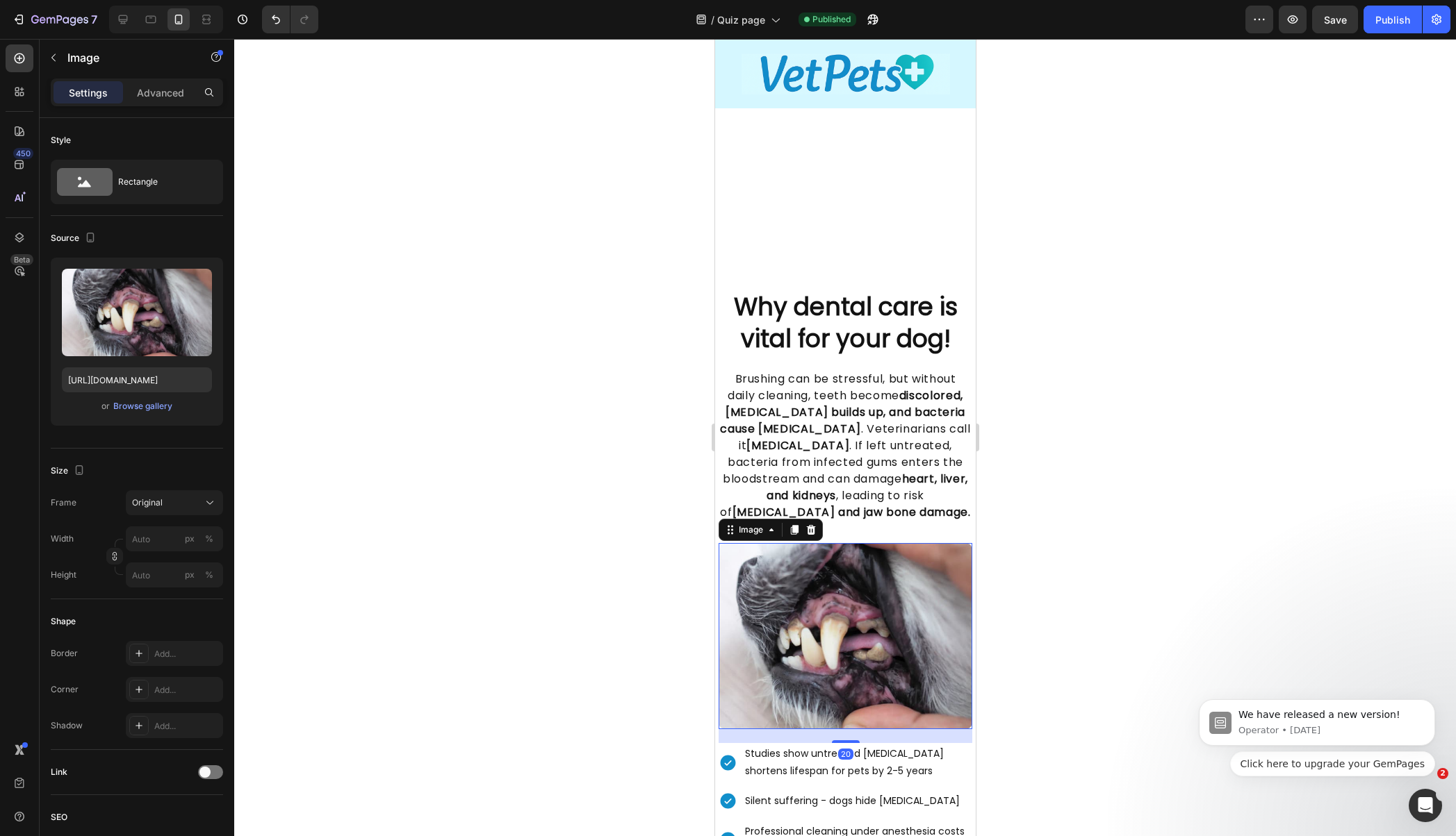
click at [782, 600] on img at bounding box center [844, 636] width 253 height 186
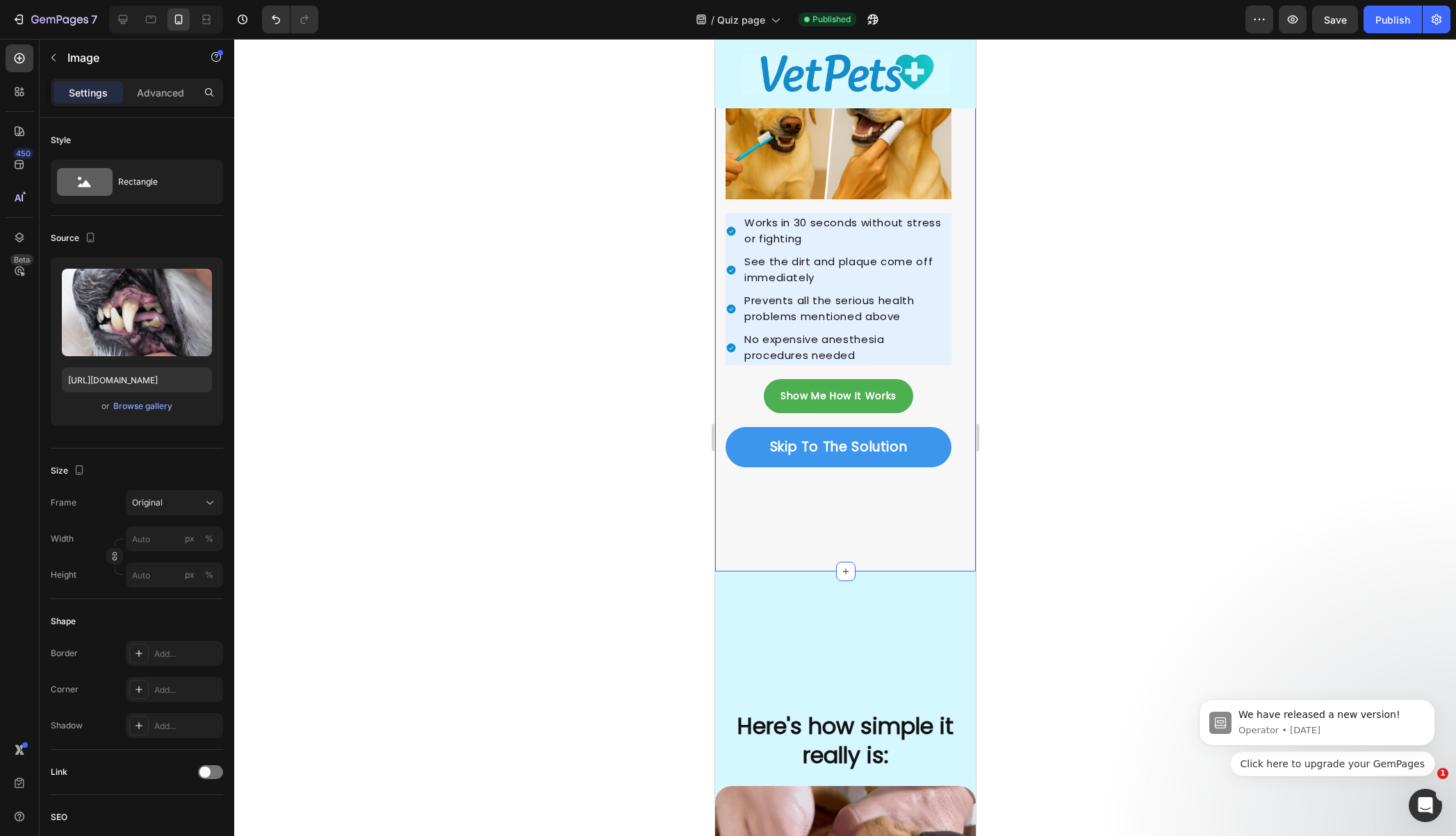
scroll to position [2805, 0]
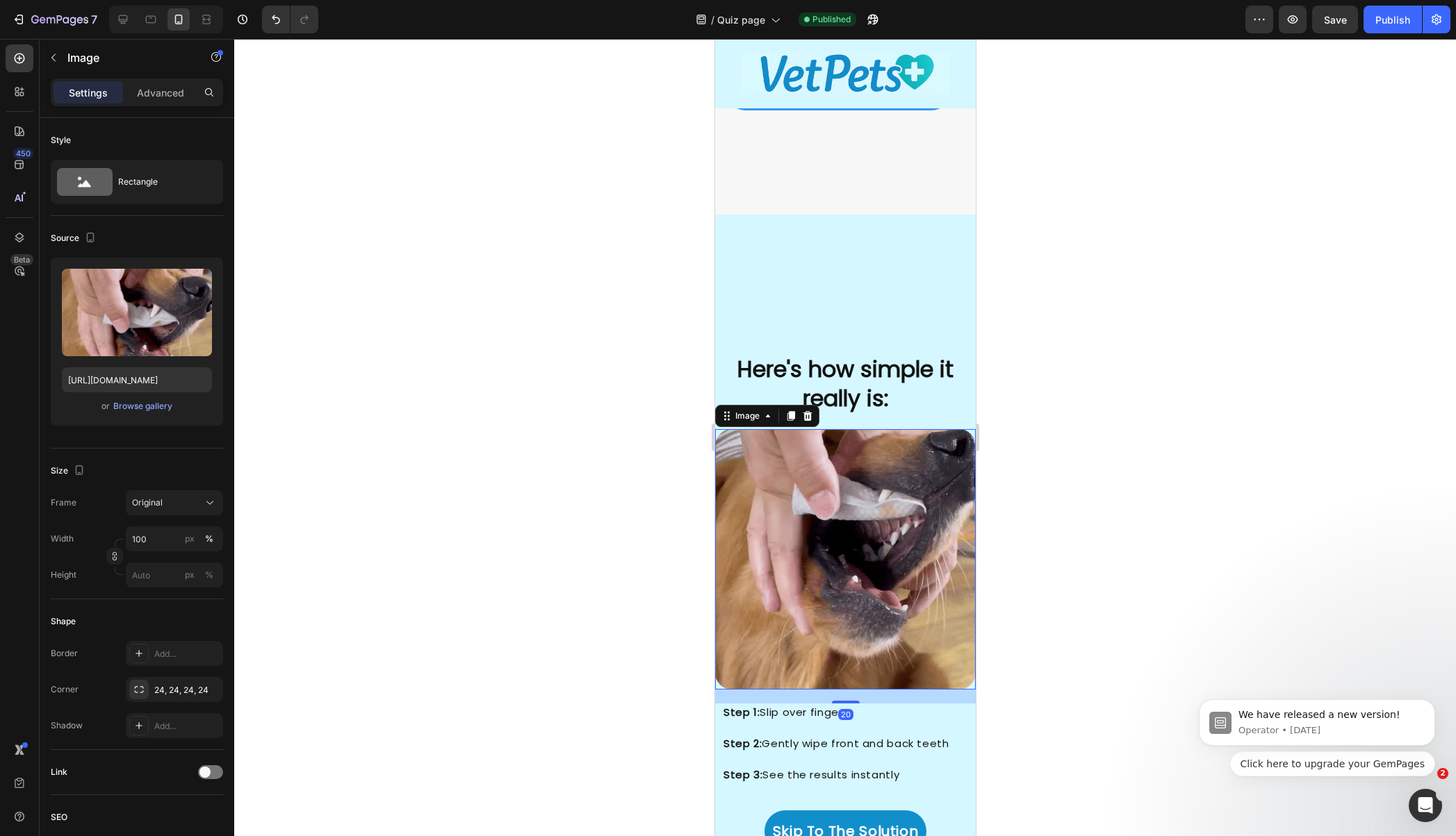
click at [838, 549] on img at bounding box center [845, 560] width 261 height 261
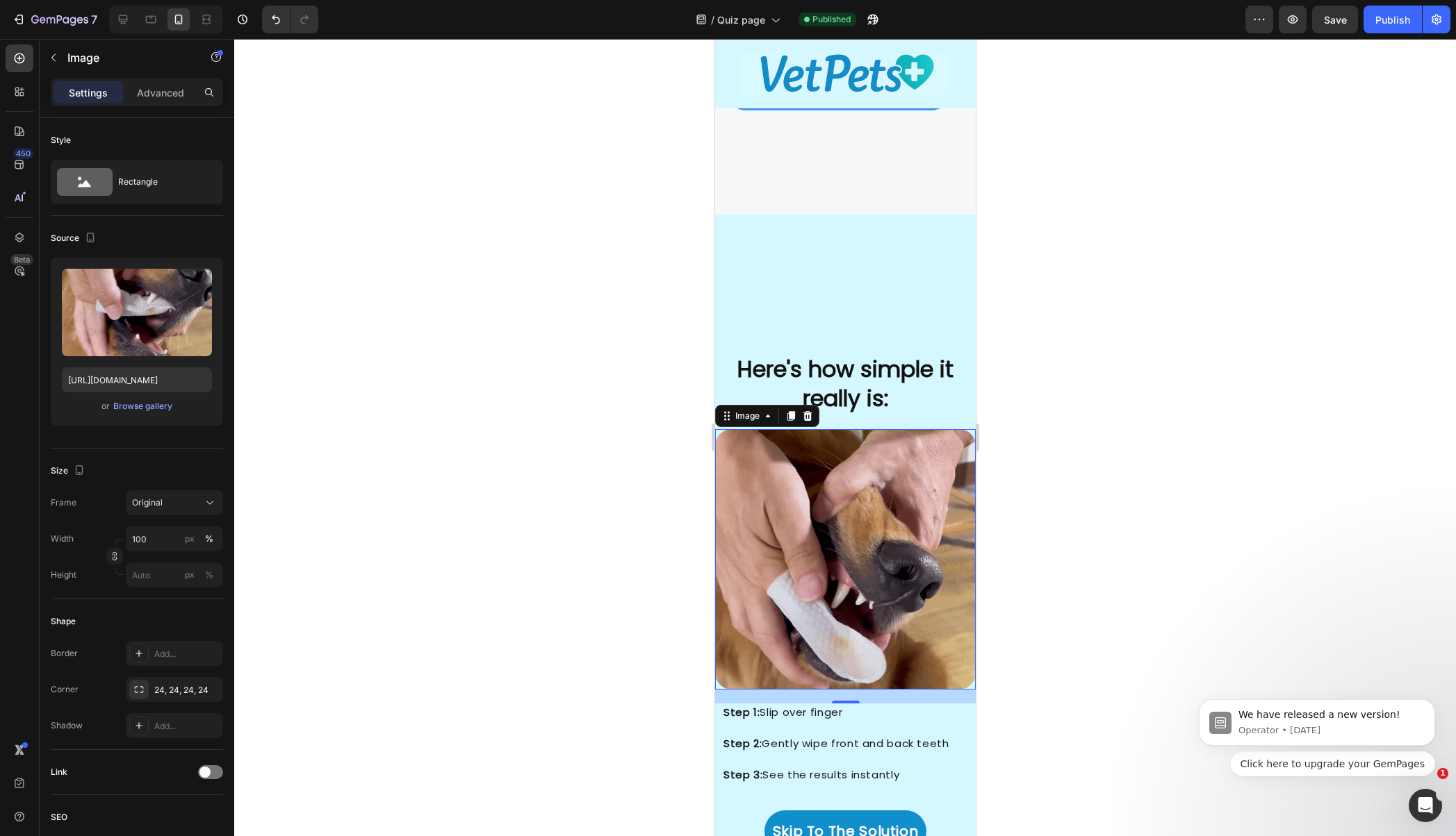
click at [172, 78] on div "Settings Advanced" at bounding box center [136, 92] width 172 height 28
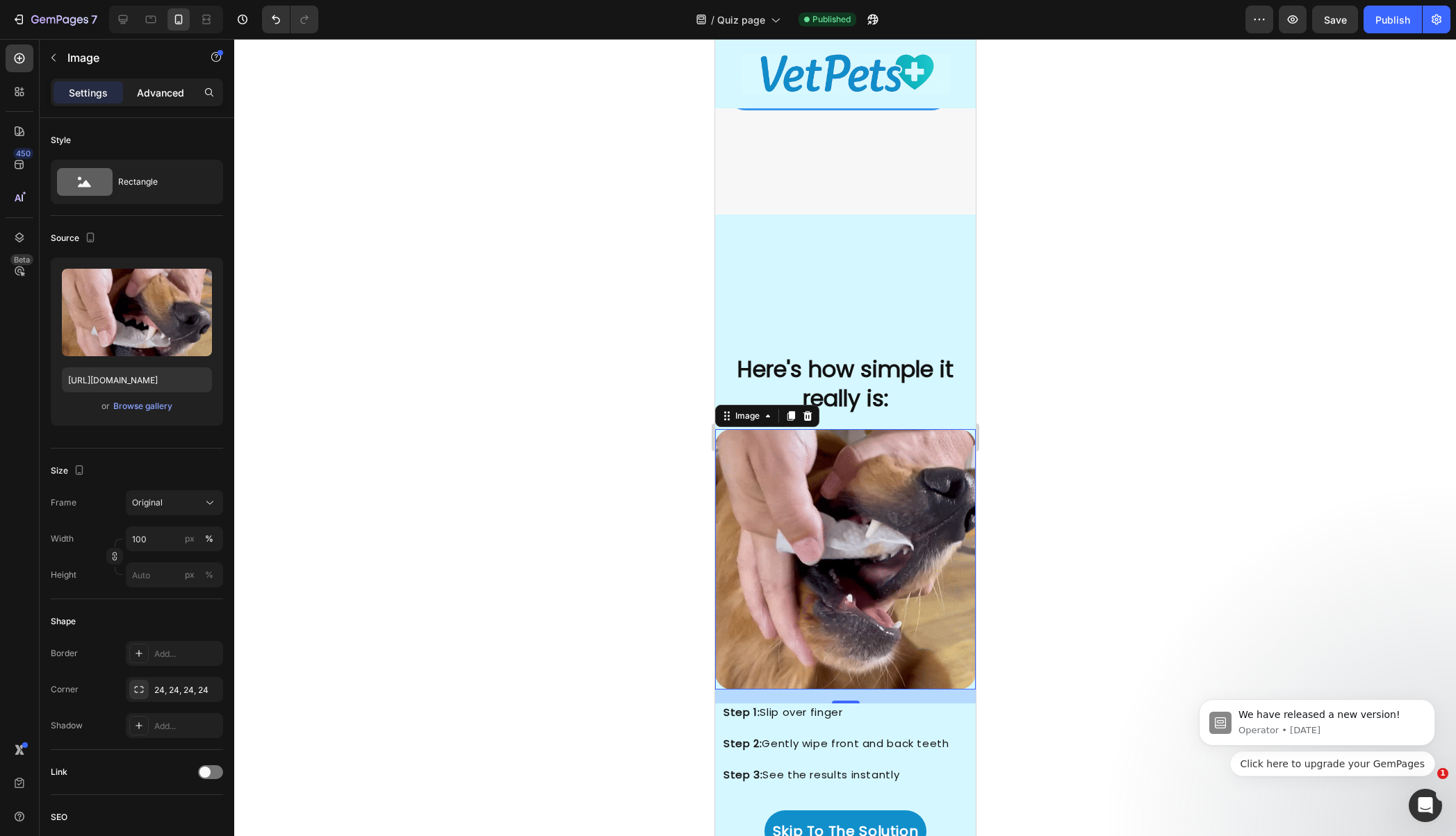
click at [166, 90] on p "Advanced" at bounding box center [160, 93] width 47 height 15
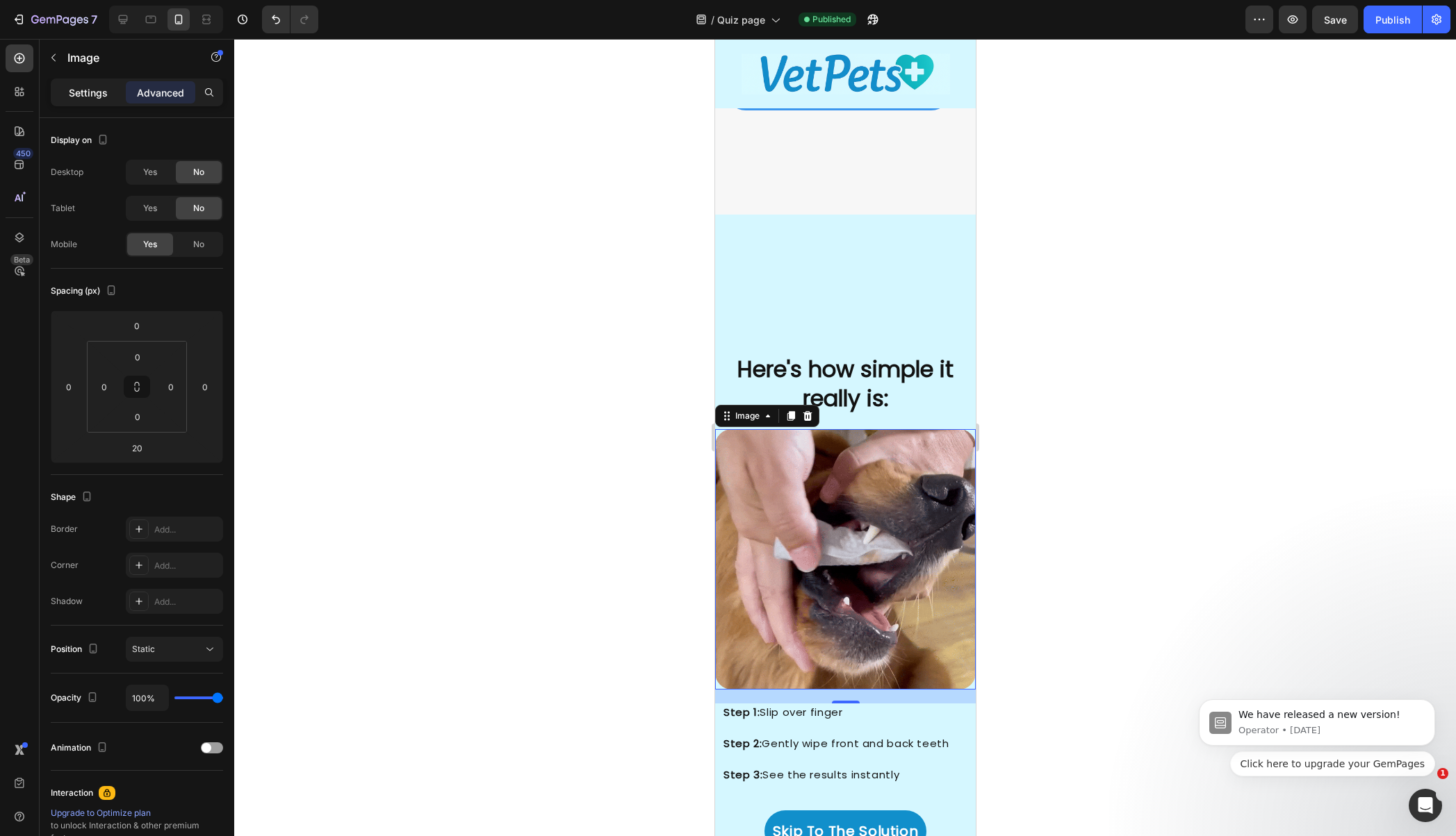
click at [86, 95] on p "Settings" at bounding box center [87, 93] width 39 height 15
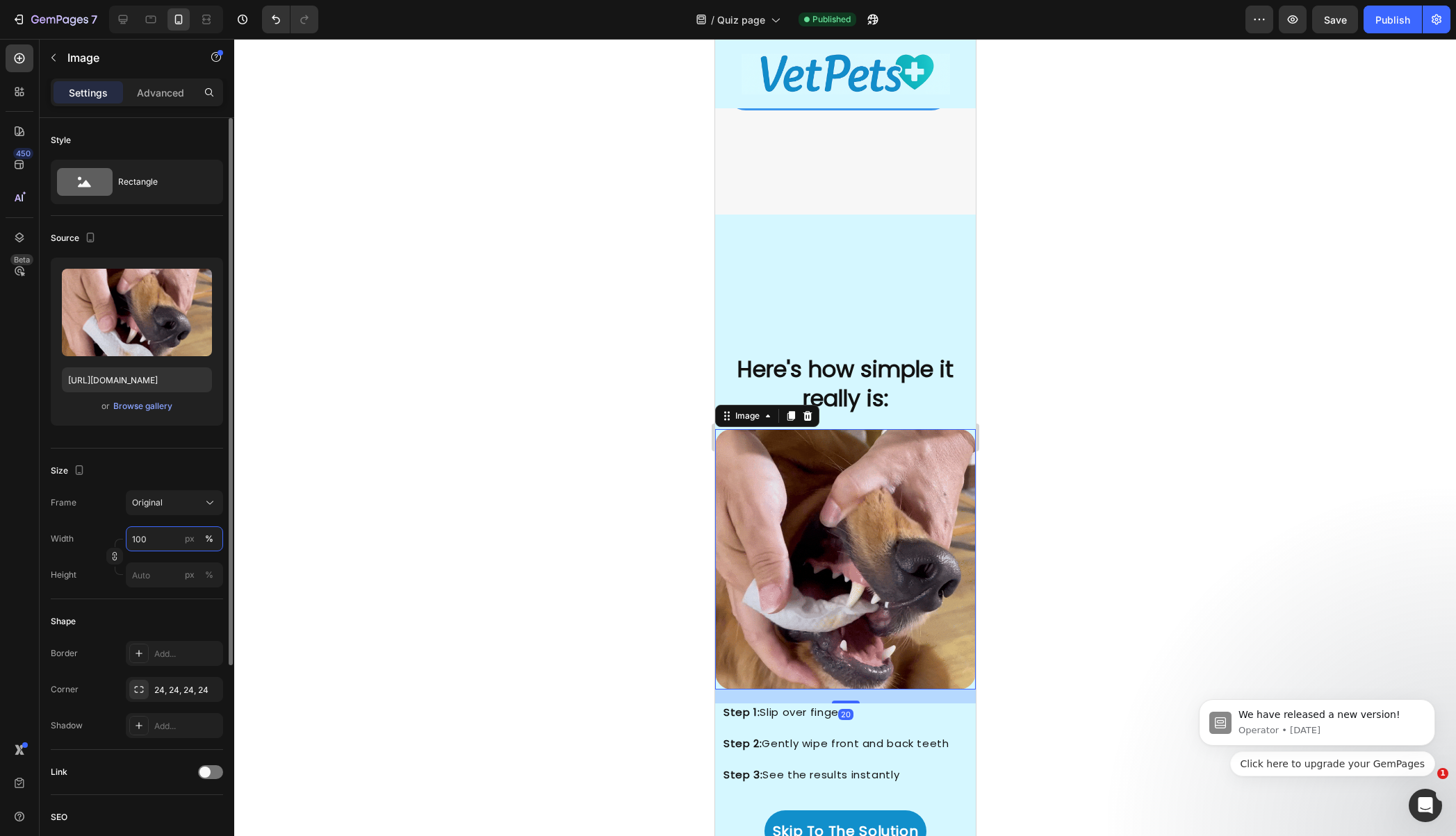
click at [157, 543] on input "100" at bounding box center [174, 539] width 97 height 25
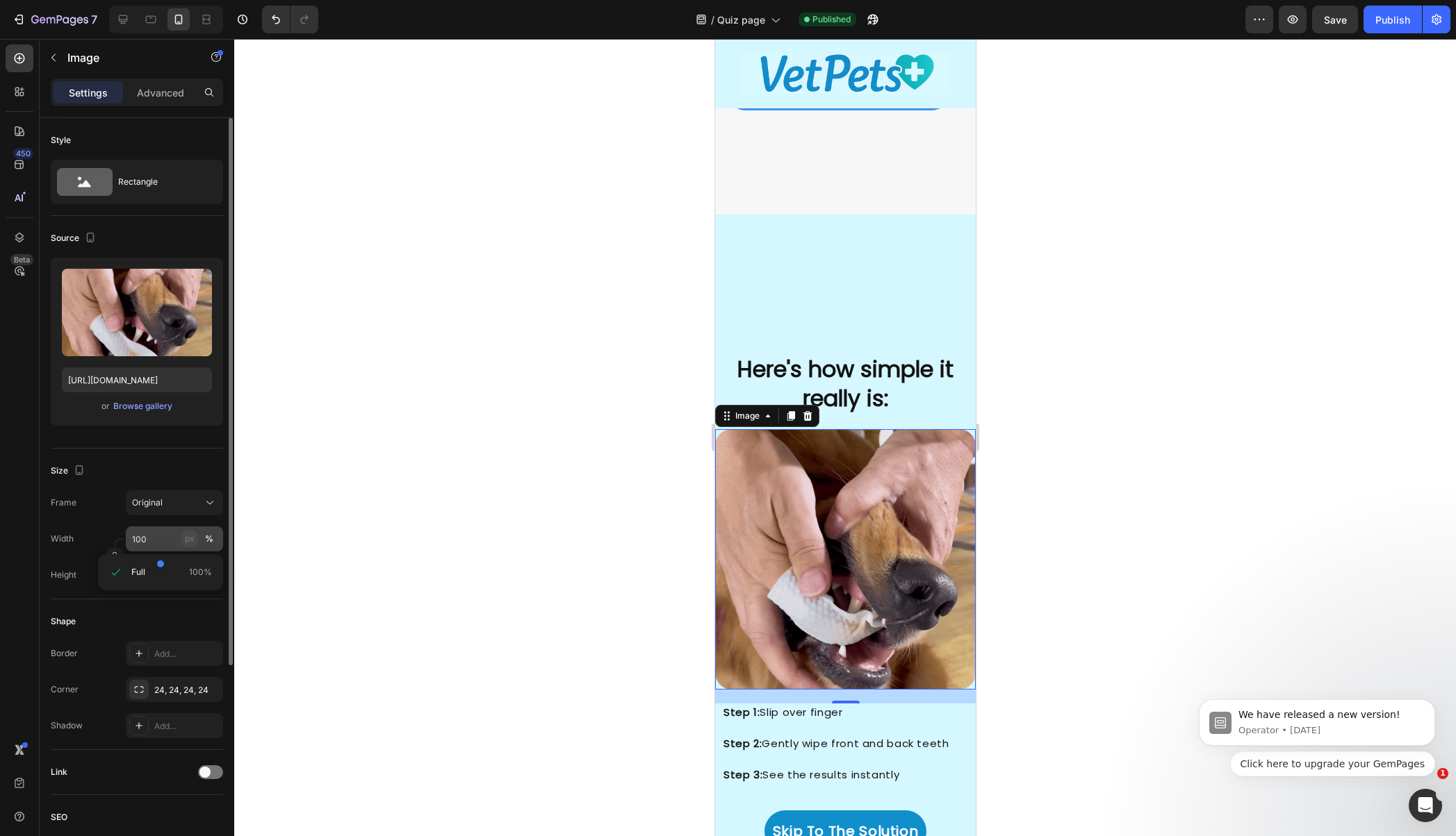
click at [197, 535] on div "px %" at bounding box center [200, 539] width 36 height 25
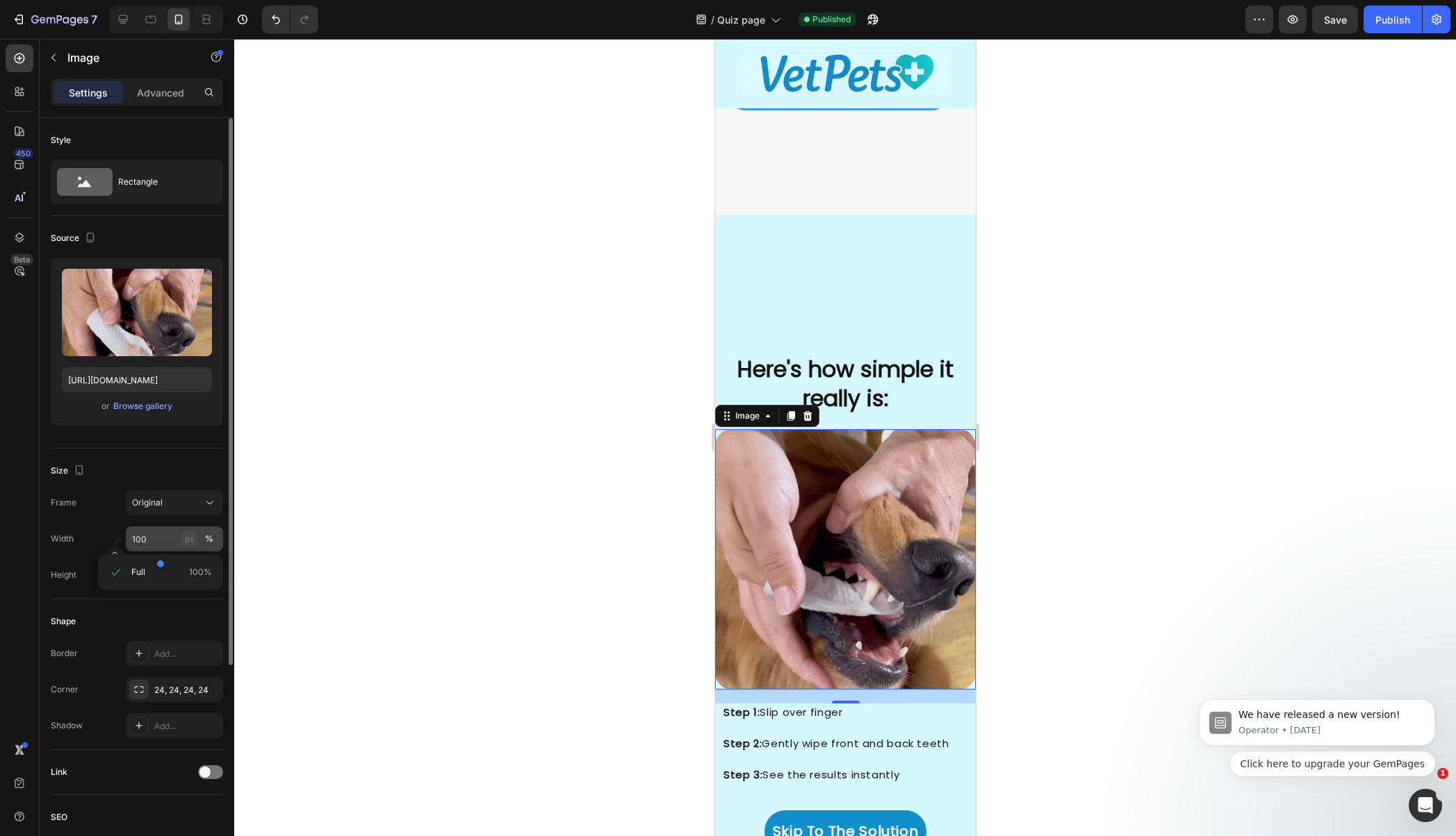
click at [197, 535] on input "100" at bounding box center [174, 539] width 97 height 25
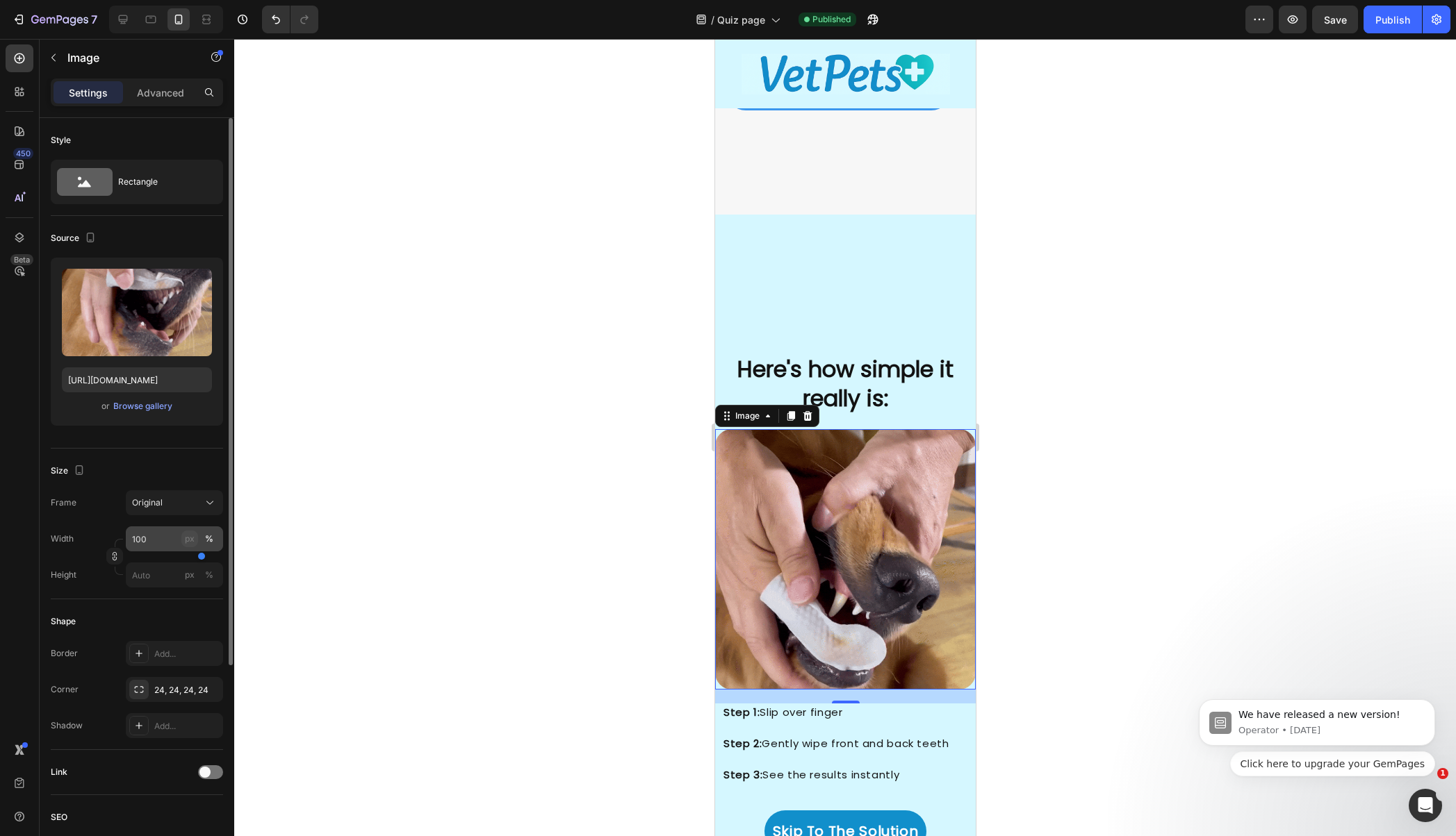
click at [190, 542] on div "px" at bounding box center [190, 538] width 10 height 12
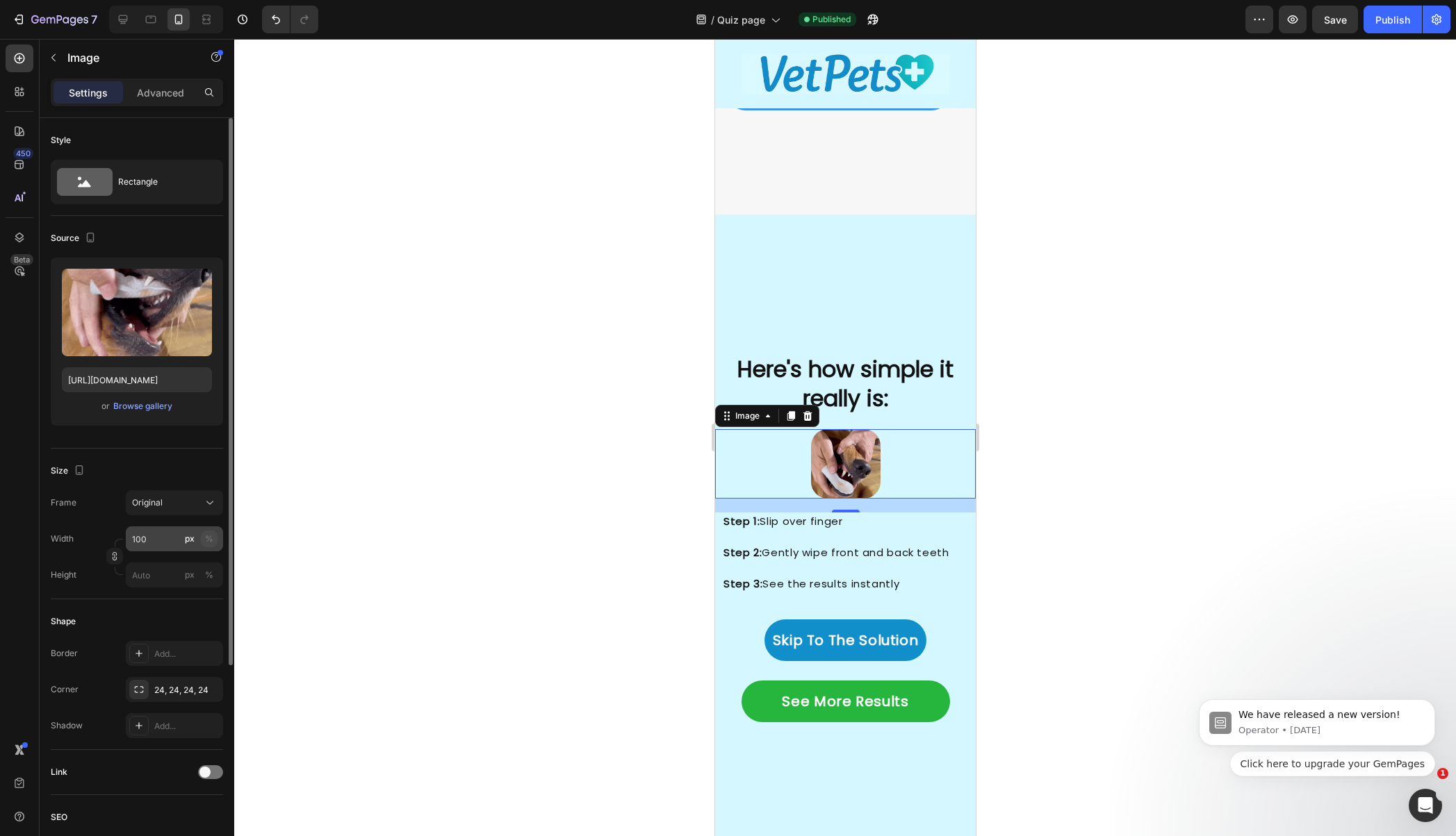
click at [209, 538] on div "%" at bounding box center [210, 538] width 8 height 12
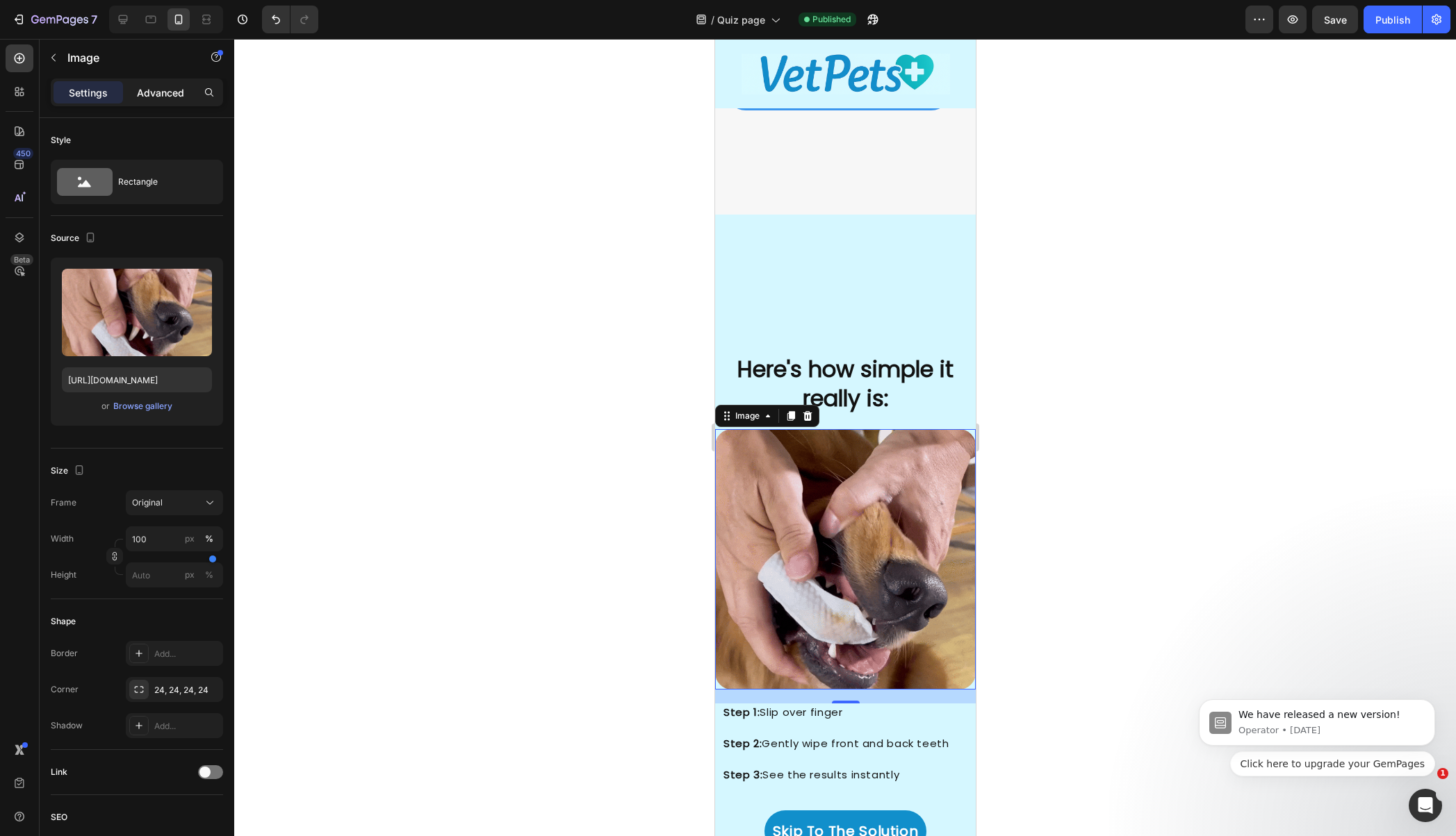
click at [167, 101] on div "Advanced" at bounding box center [160, 92] width 69 height 22
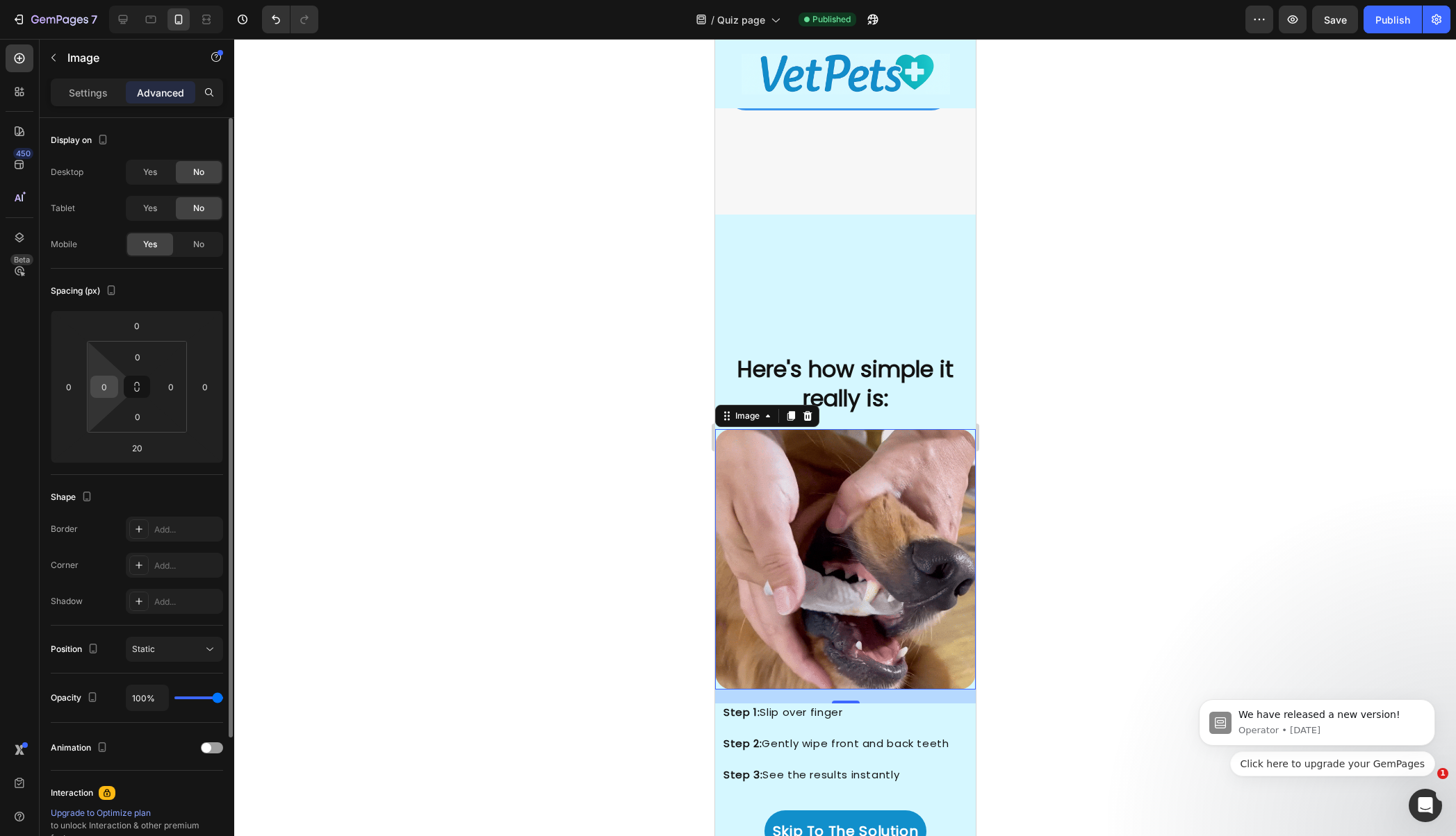
click at [99, 383] on input "0" at bounding box center [104, 387] width 21 height 21
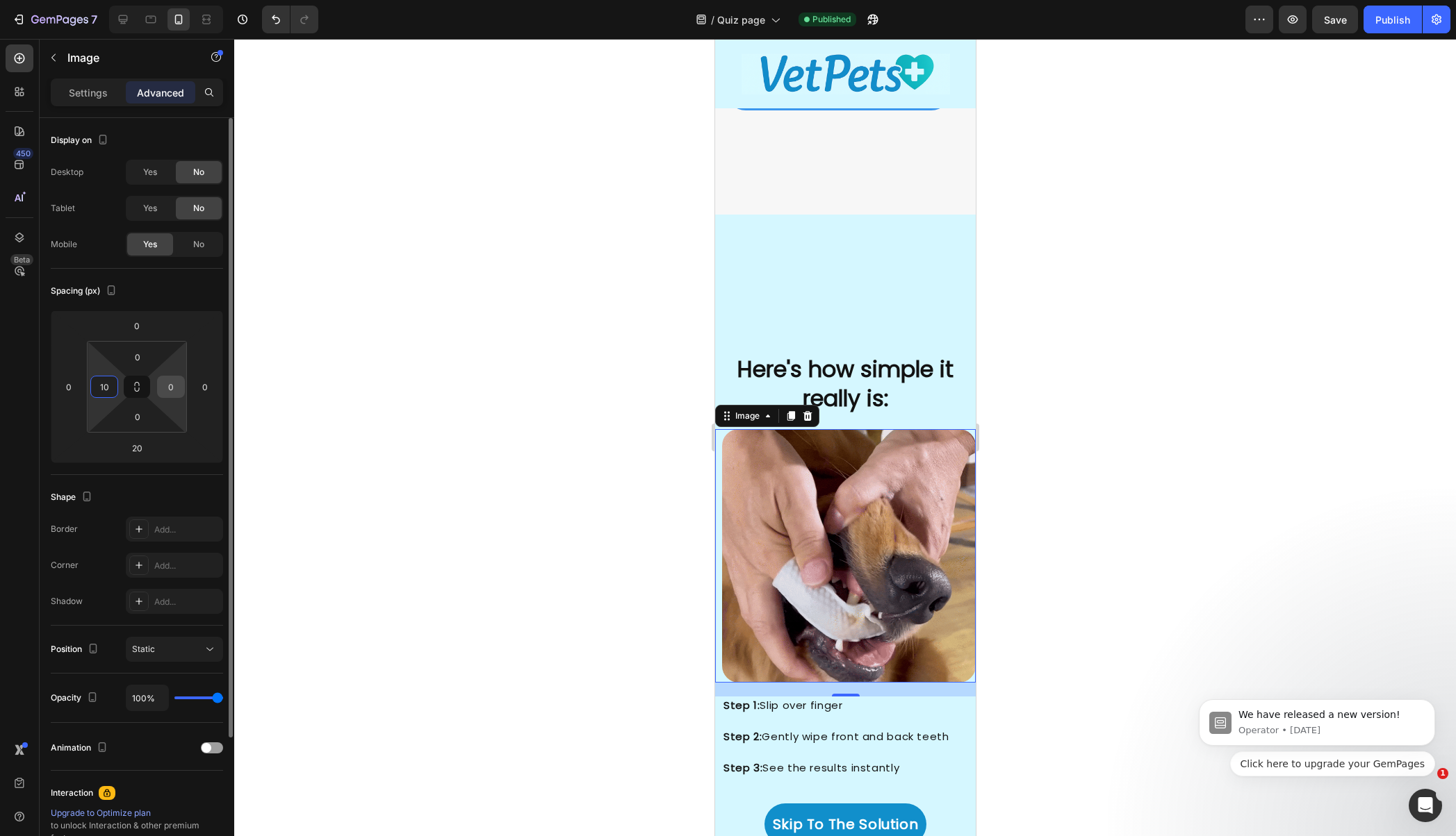
type input "10"
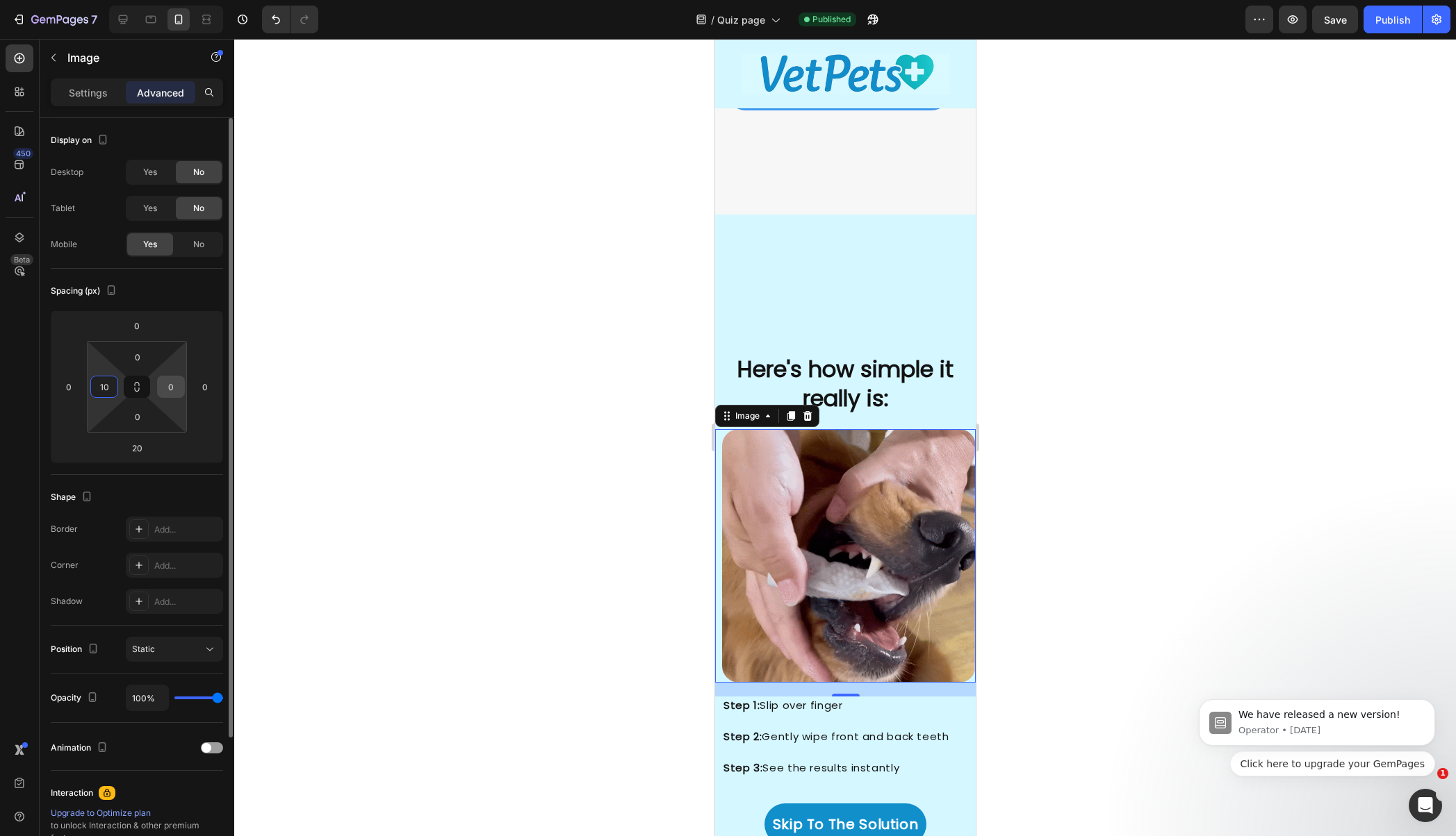
click at [167, 387] on input "0" at bounding box center [171, 387] width 21 height 21
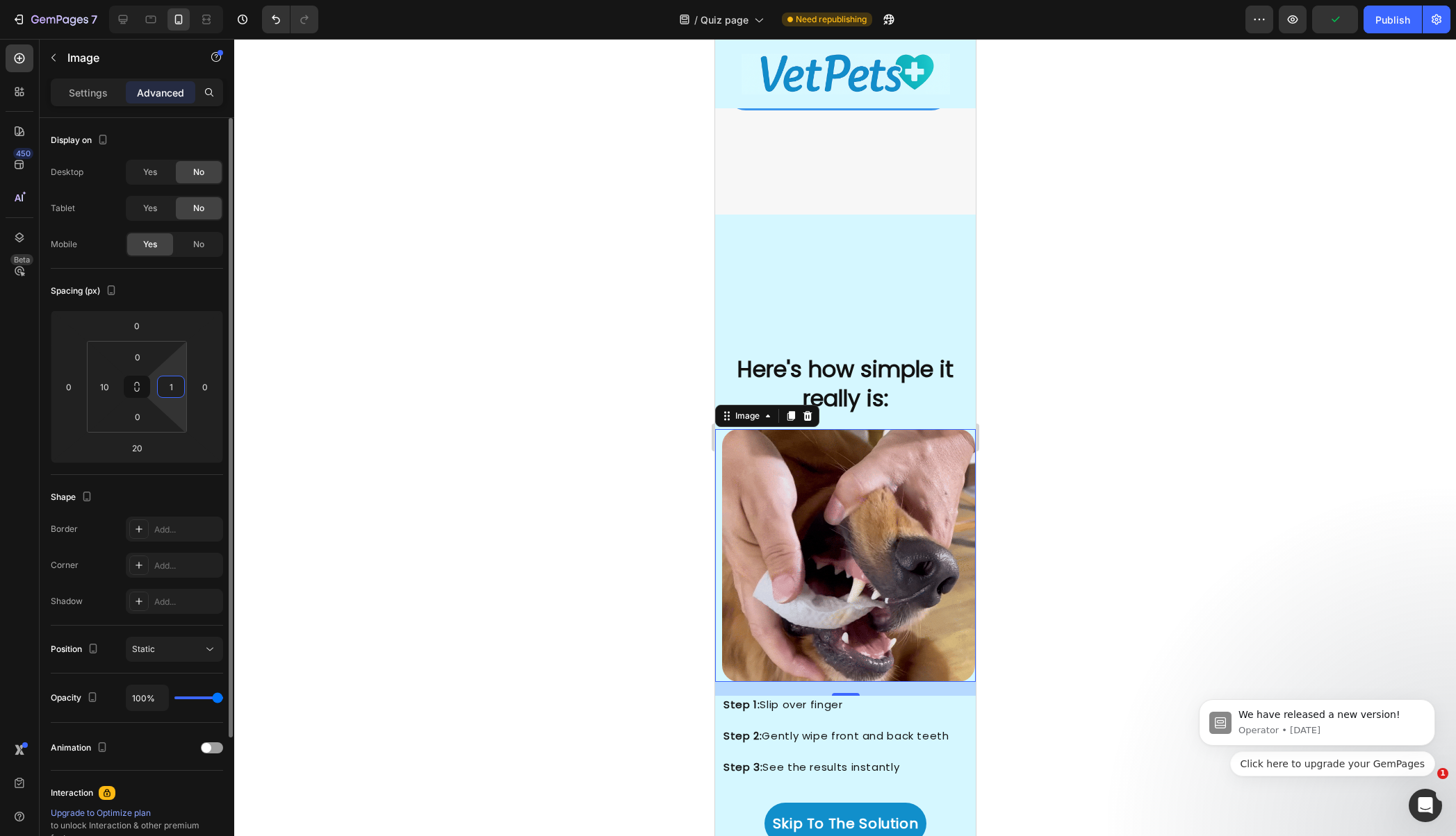
type input "10"
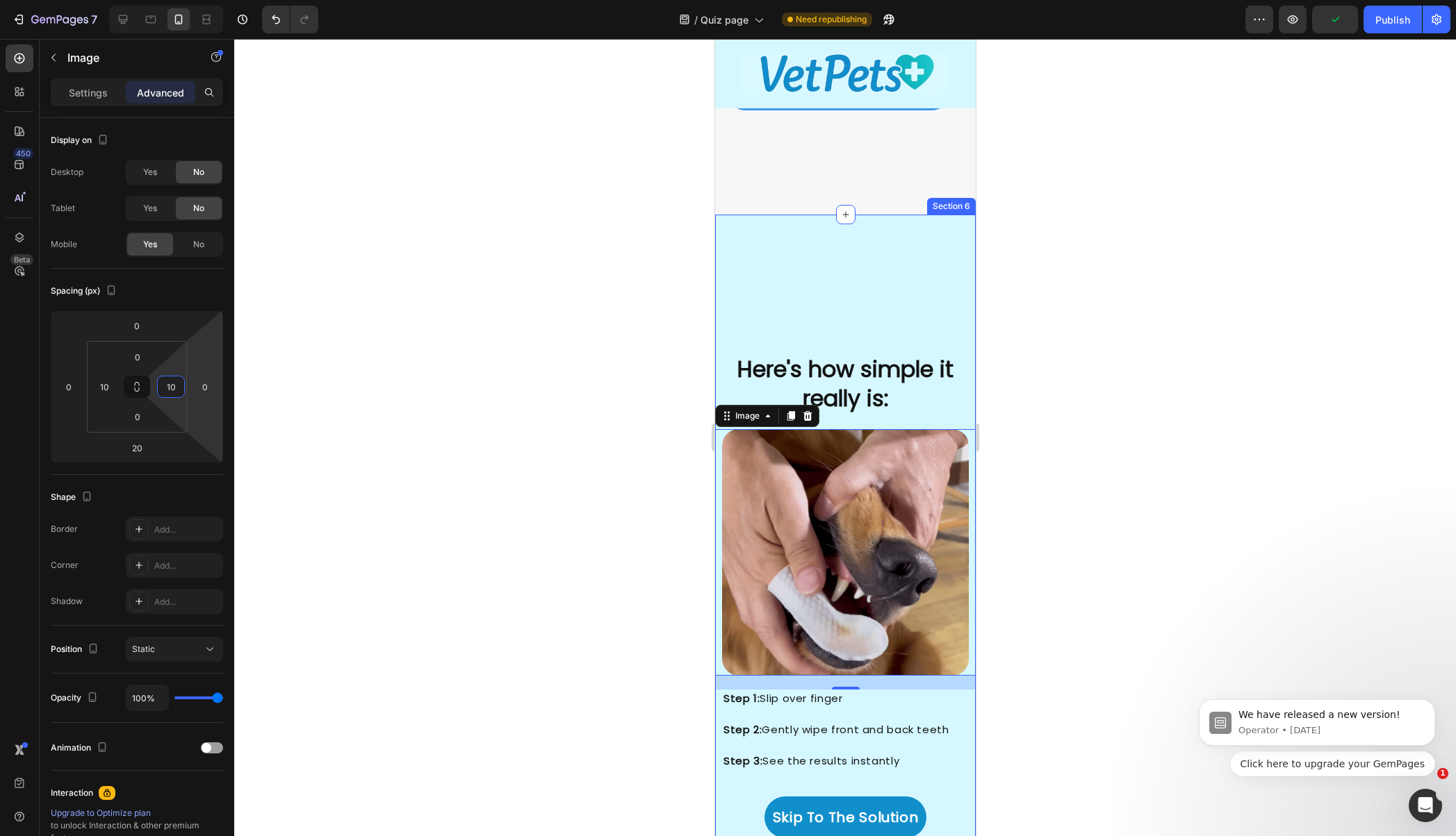
click at [813, 305] on div "Here's how simple it really is: Heading Image Image 20 Step 1: Slip over finger…" at bounding box center [845, 649] width 261 height 870
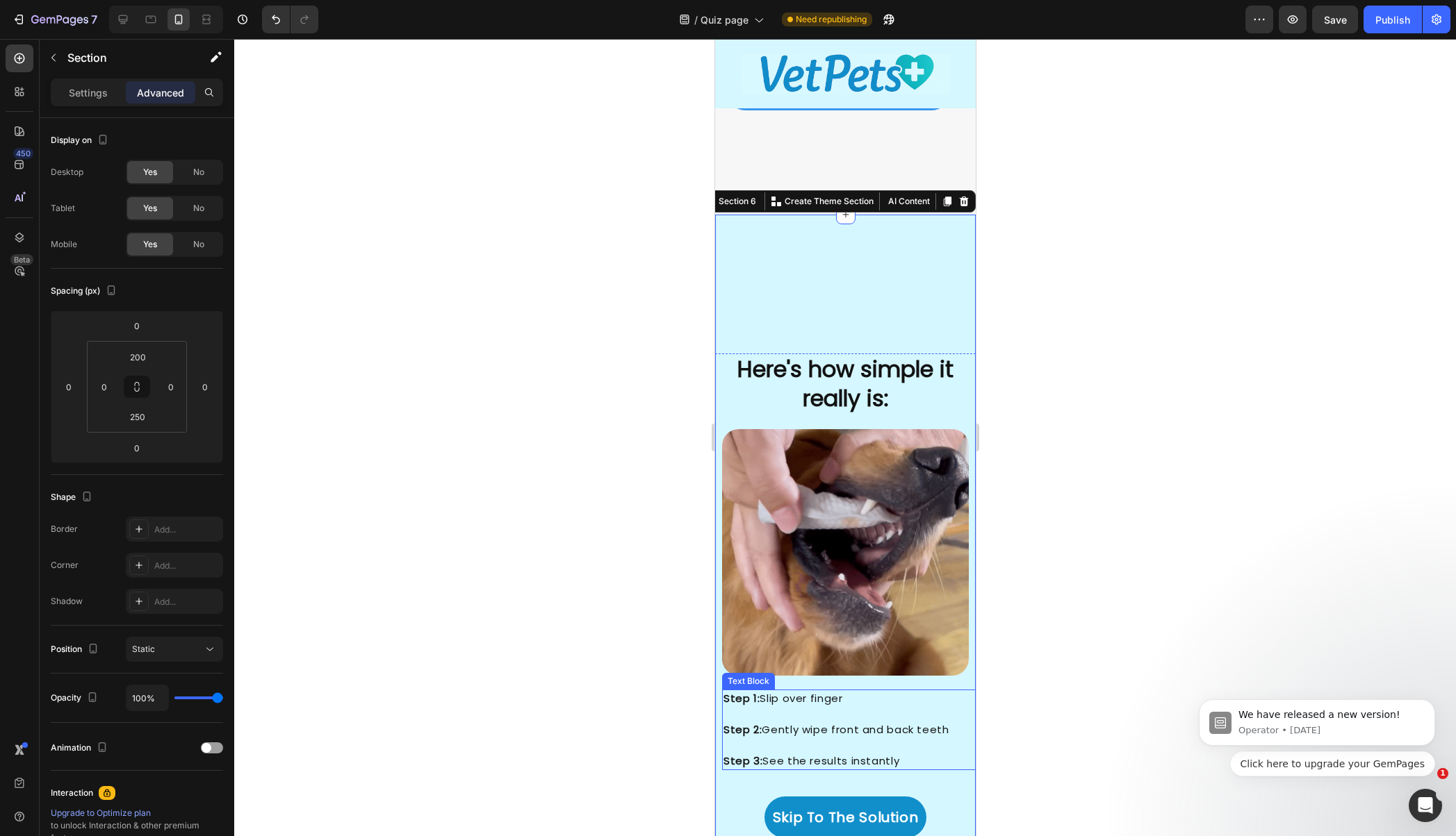
click at [723, 691] on strong "Step 1:" at bounding box center [741, 698] width 36 height 15
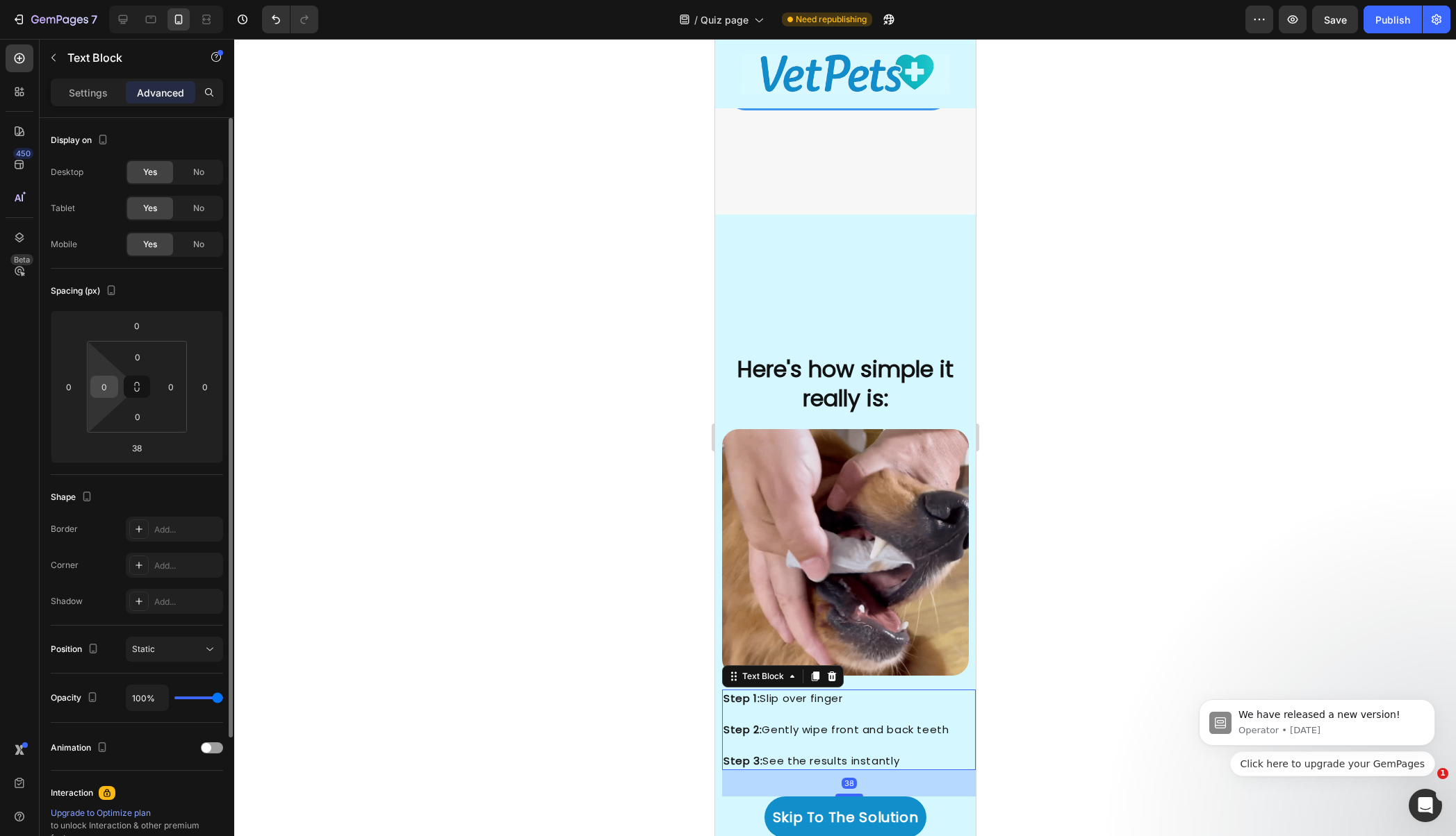
click at [115, 389] on div "0" at bounding box center [105, 387] width 28 height 22
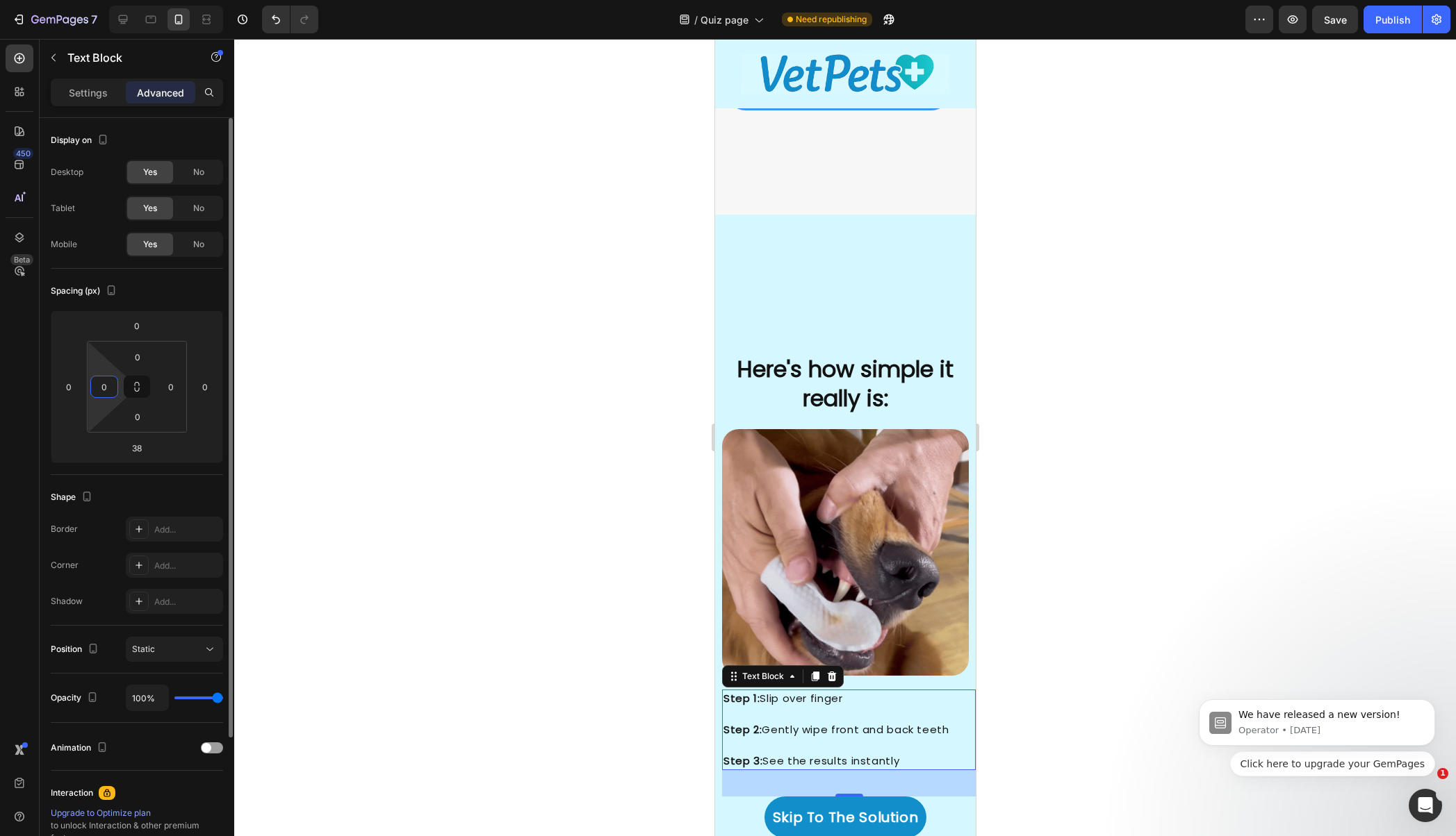
click at [103, 383] on input "0" at bounding box center [104, 387] width 21 height 21
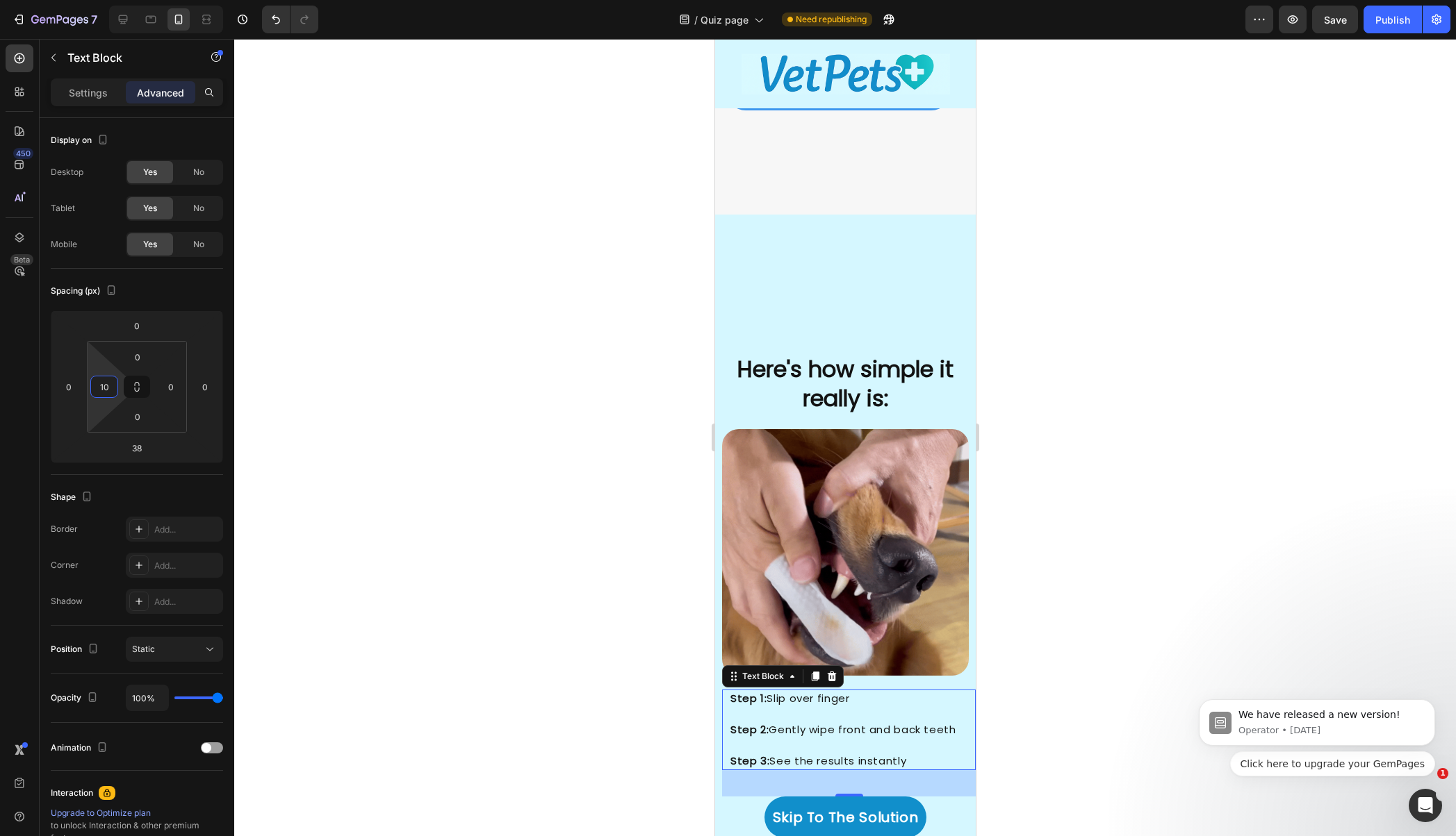
type input "10"
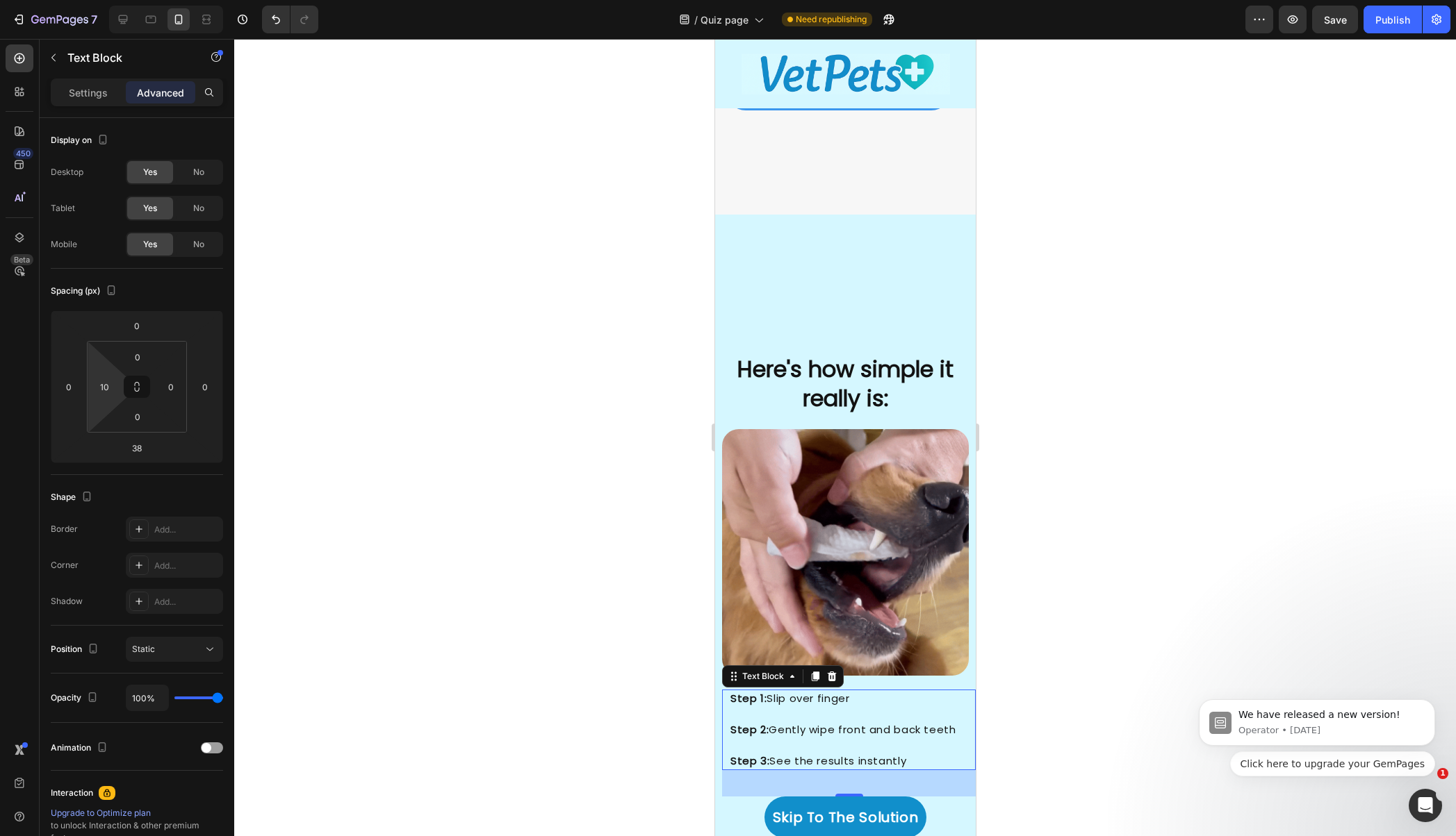
click at [615, 434] on div at bounding box center [845, 437] width 1222 height 797
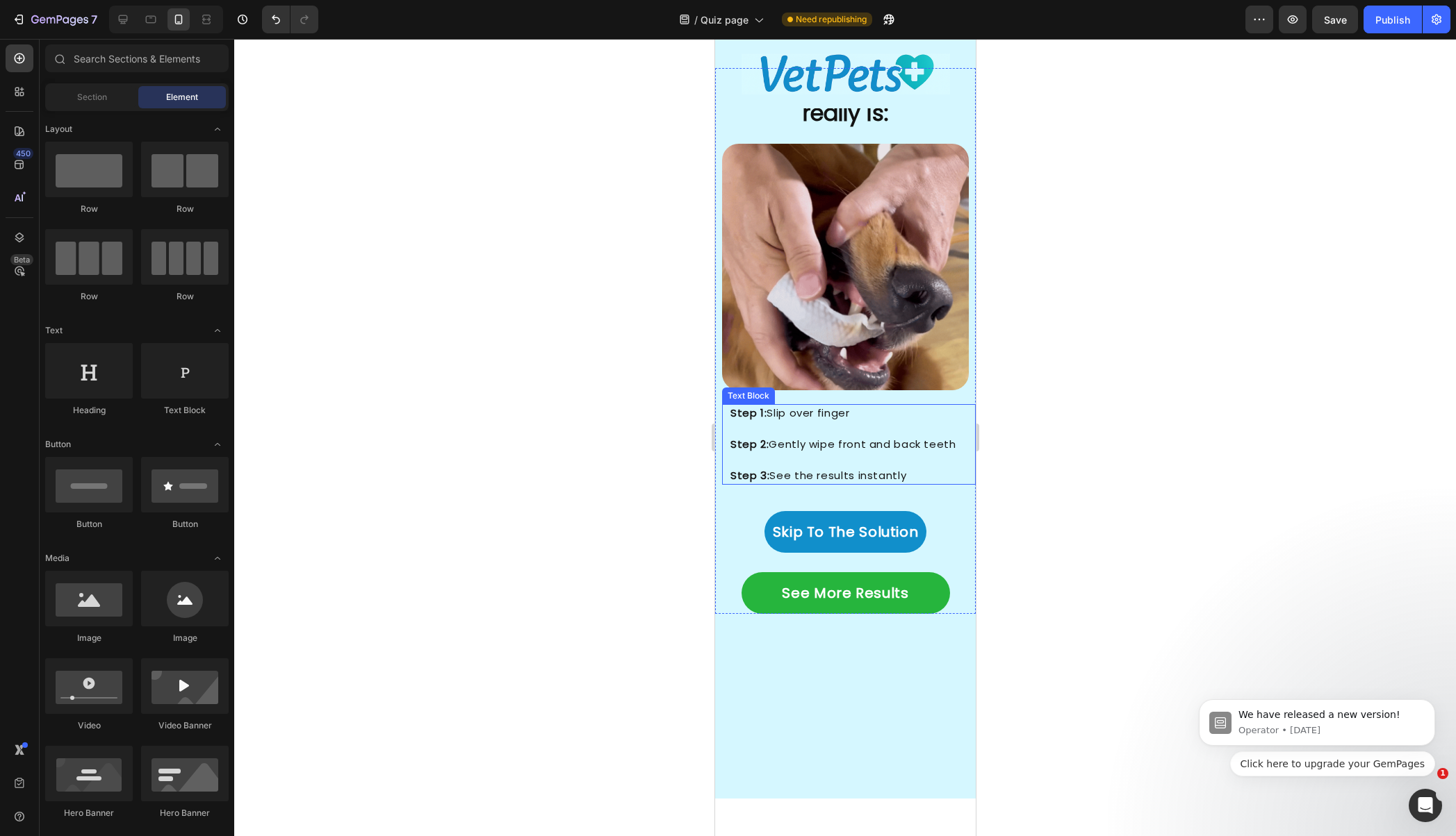
scroll to position [3081, 0]
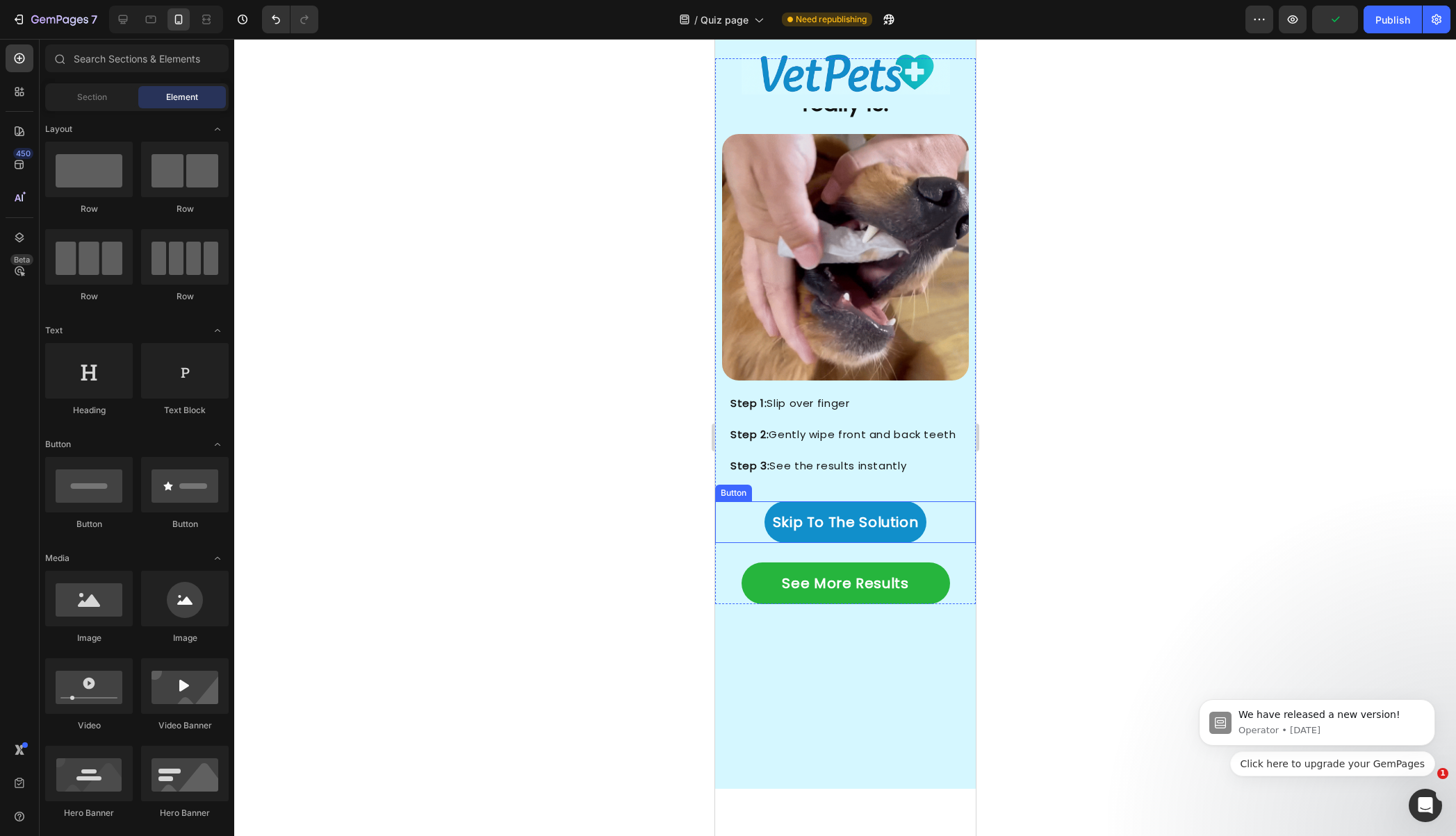
click at [830, 501] on link "Skip To The Solution" at bounding box center [845, 522] width 163 height 42
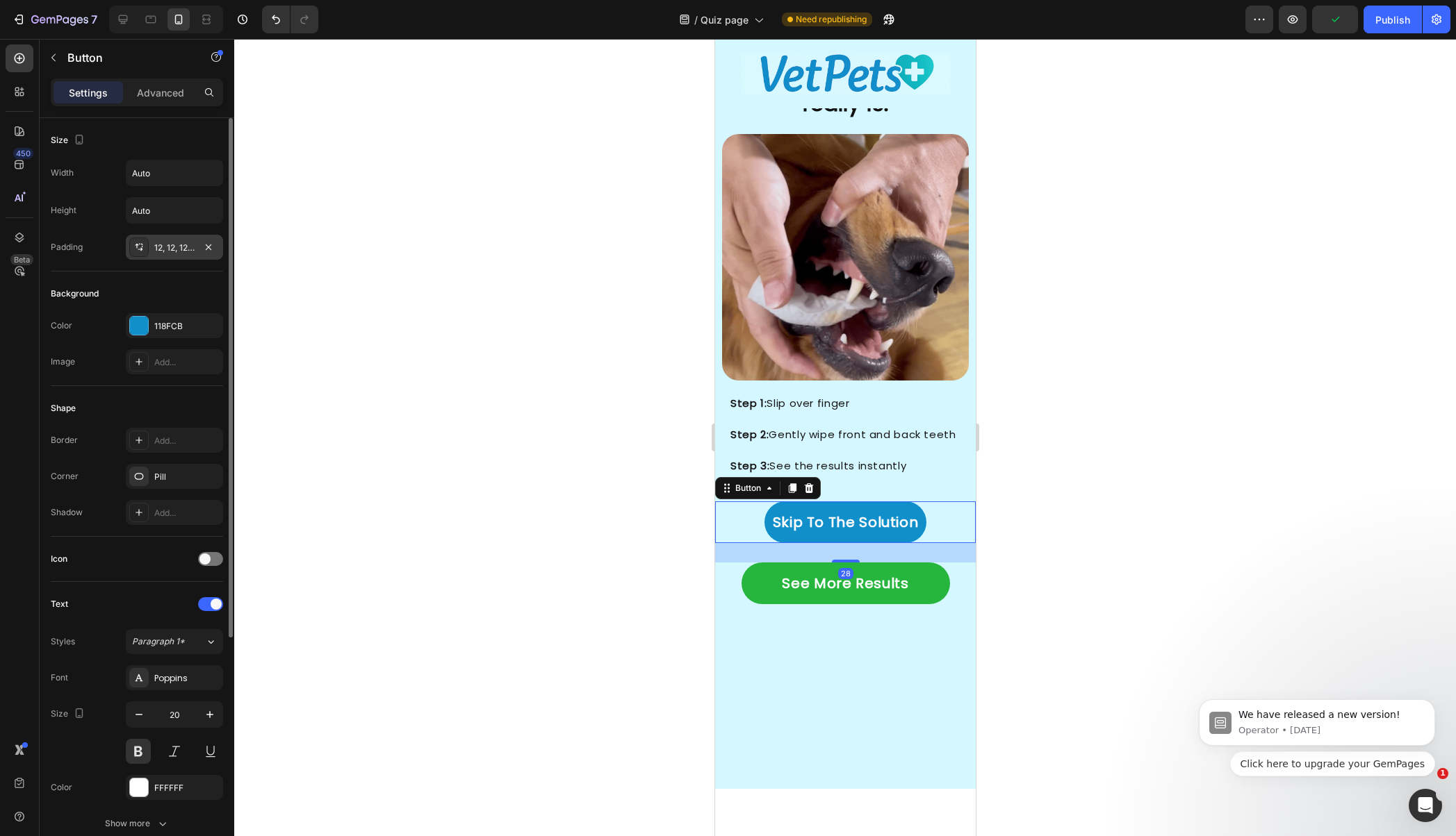
click at [183, 255] on div "12, 12, 12, 12" at bounding box center [174, 247] width 97 height 25
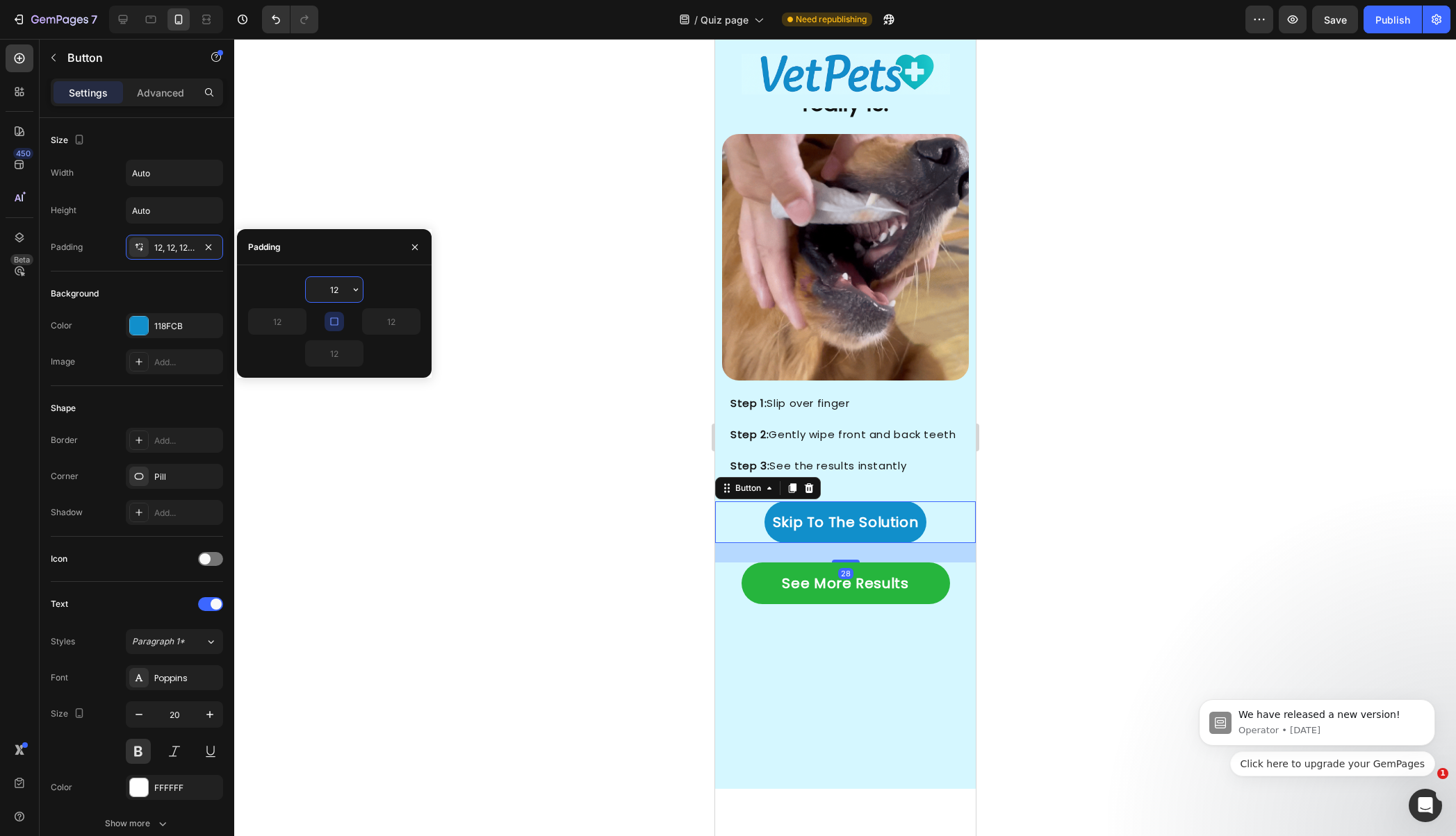
click at [345, 289] on input "12" at bounding box center [334, 289] width 57 height 25
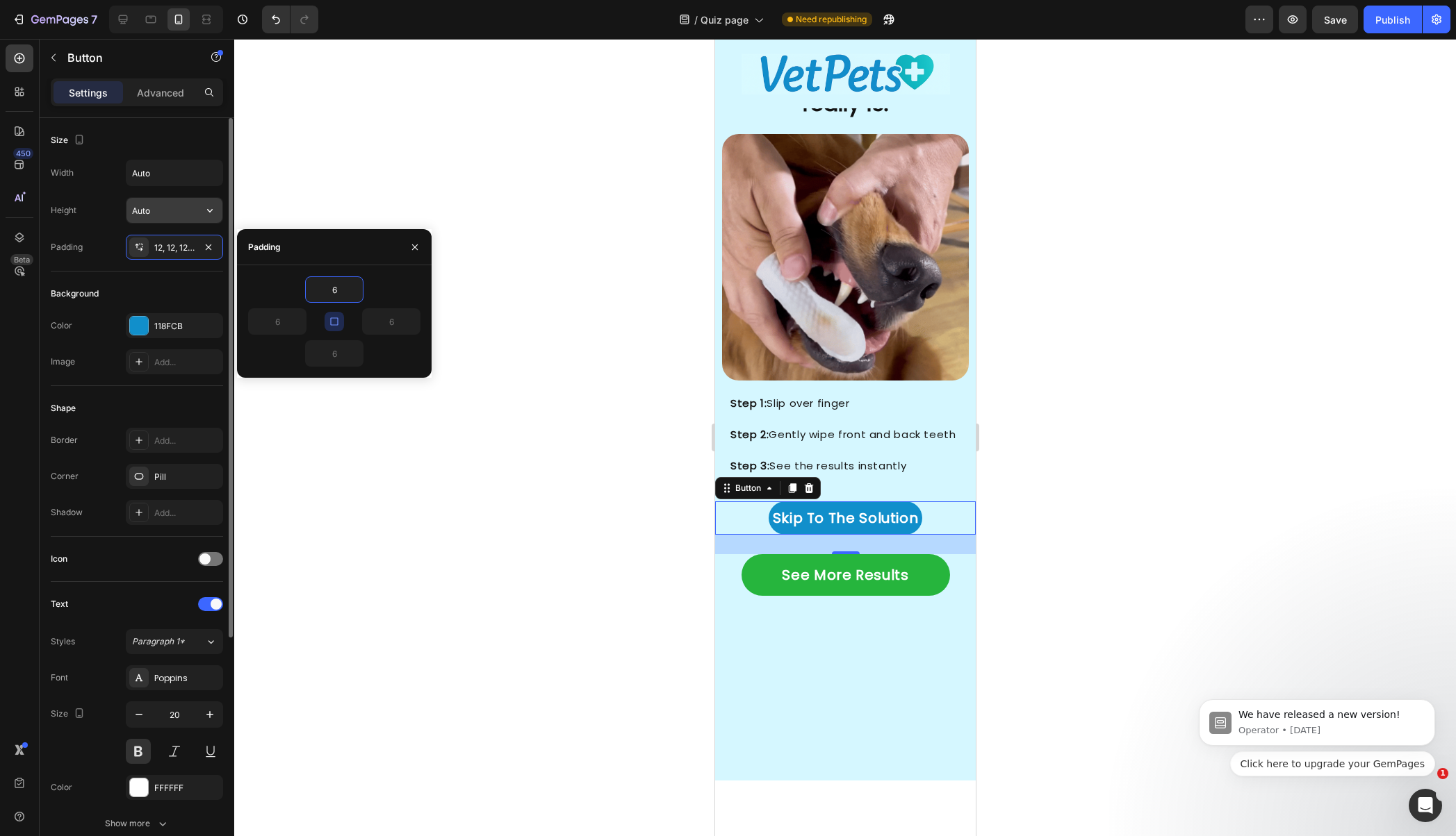
click at [183, 214] on input "Auto" at bounding box center [174, 210] width 96 height 25
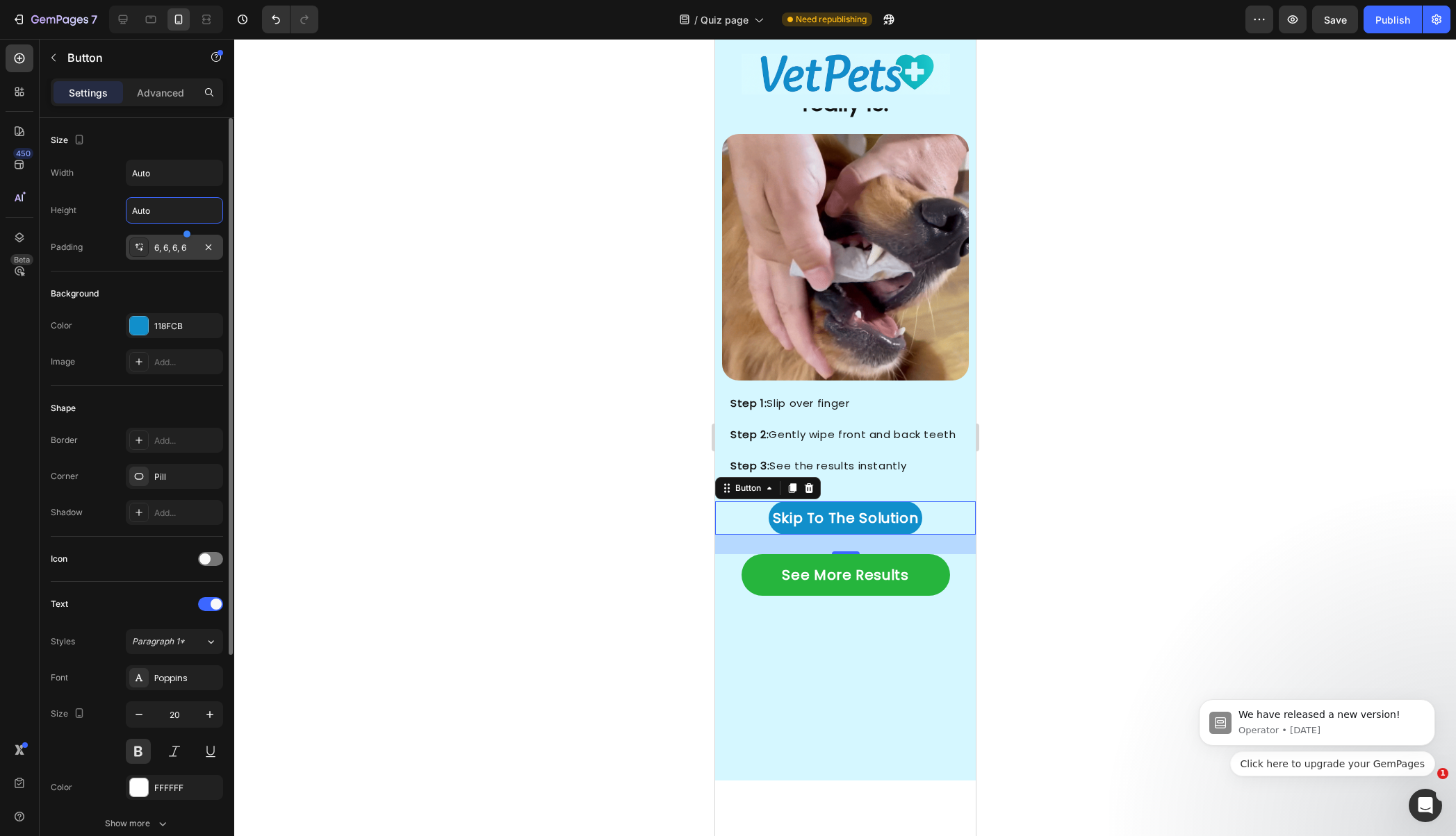
click at [158, 248] on div "6, 6, 6, 6" at bounding box center [174, 247] width 40 height 12
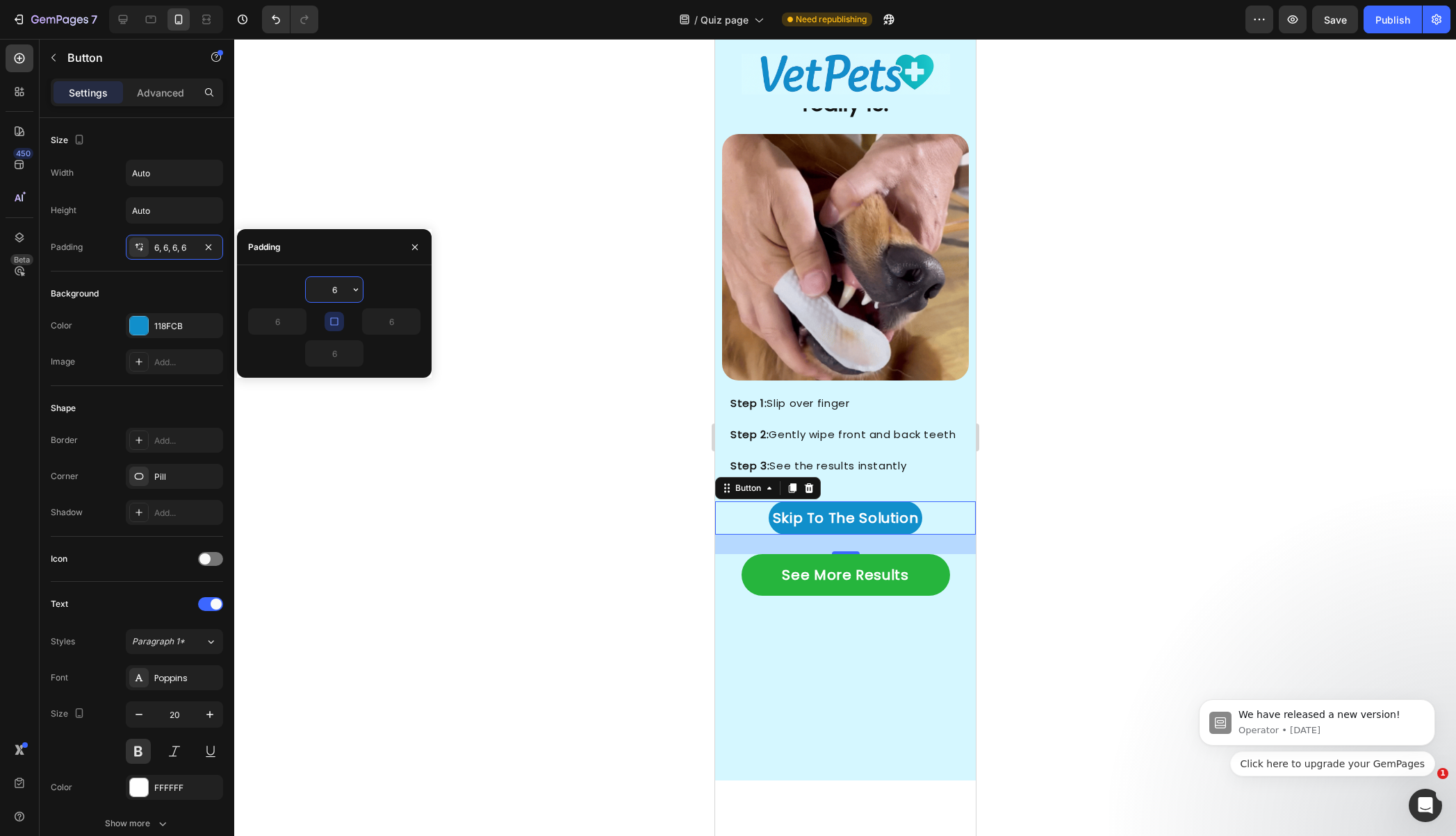
type input "8"
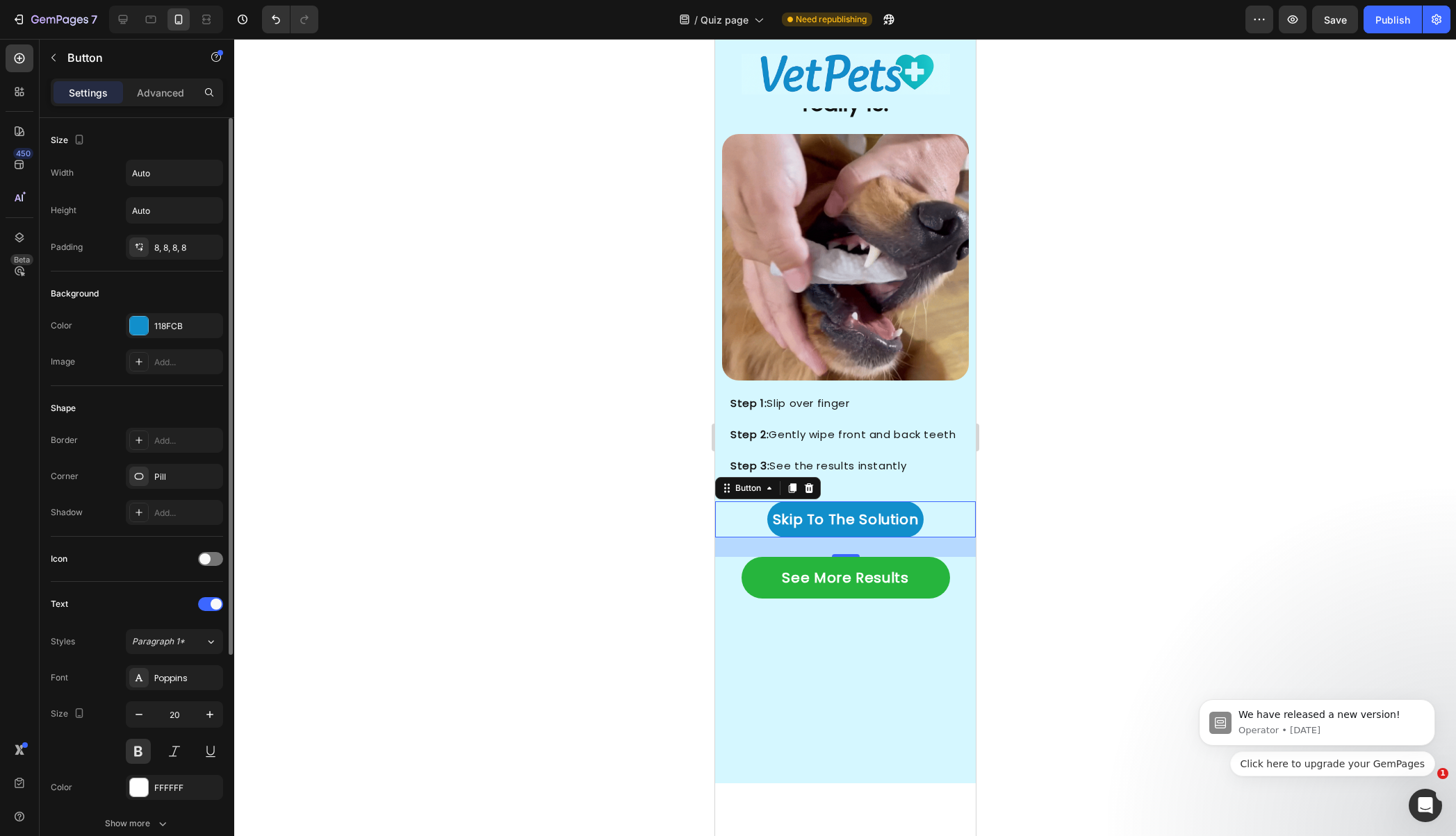
click at [117, 386] on div "Size Width Auto Height Auto Padding 8, 8, 8, 8" at bounding box center [136, 461] width 172 height 151
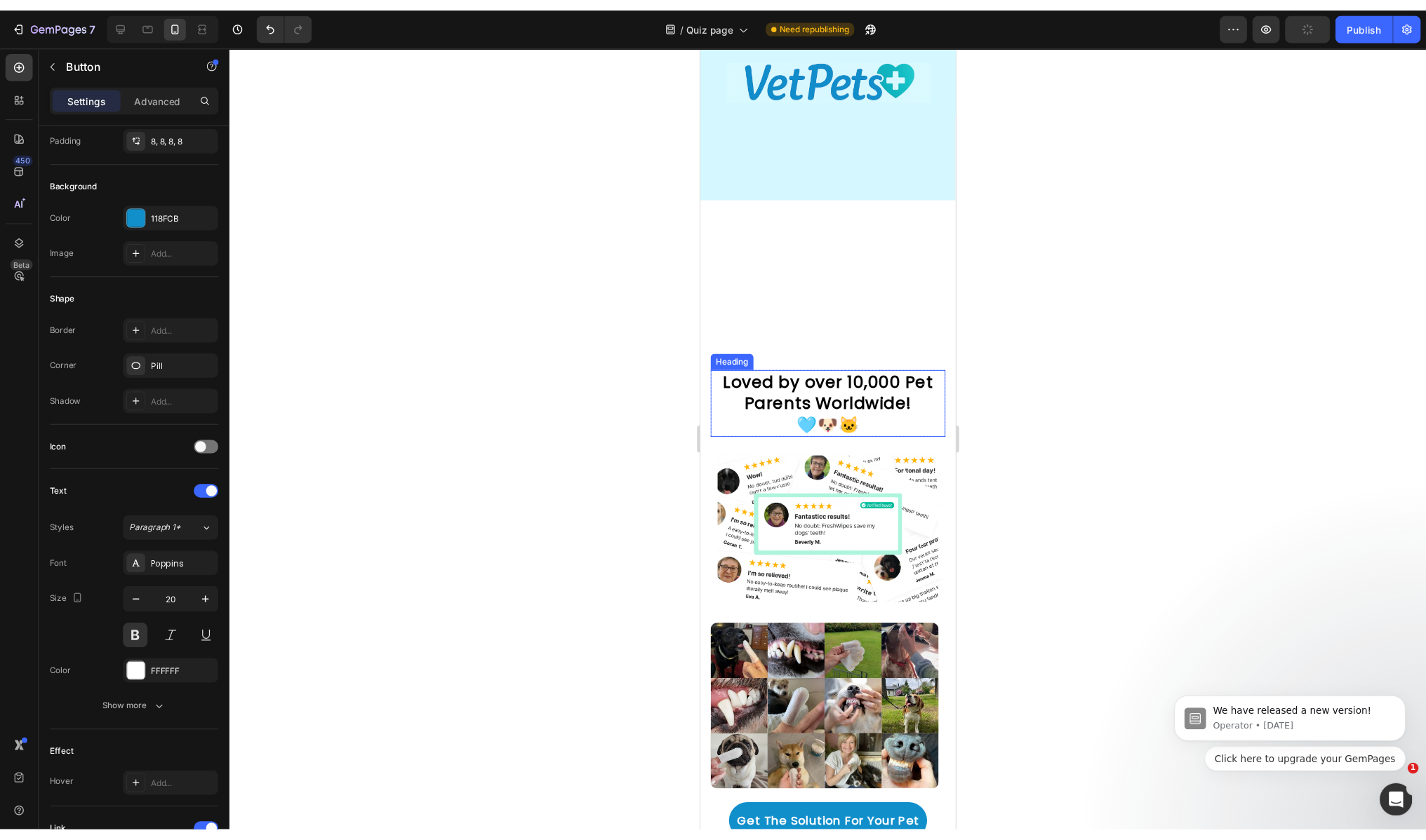
scroll to position [3709, 0]
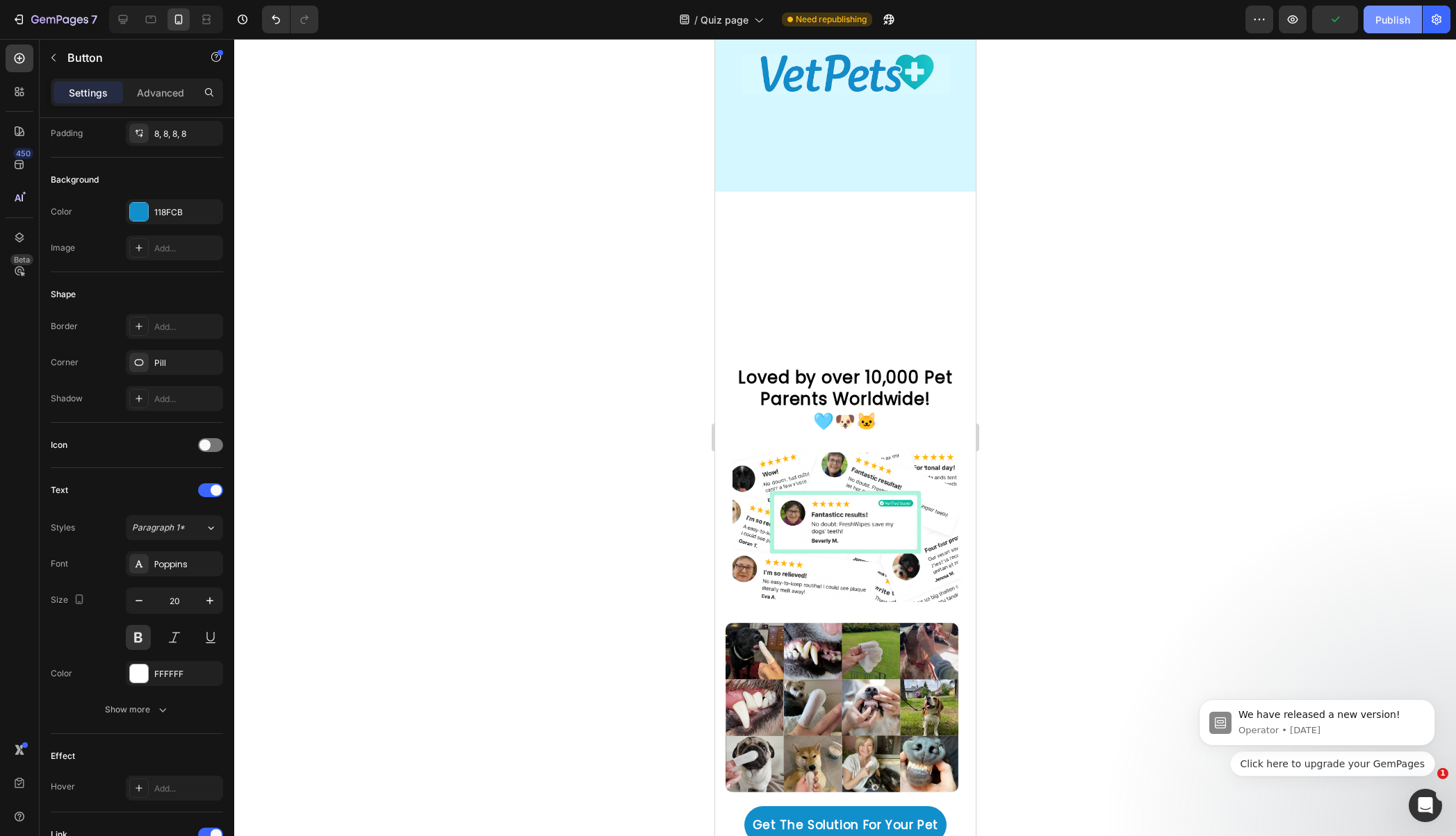
click at [1382, 29] on button "Publish" at bounding box center [1392, 20] width 59 height 28
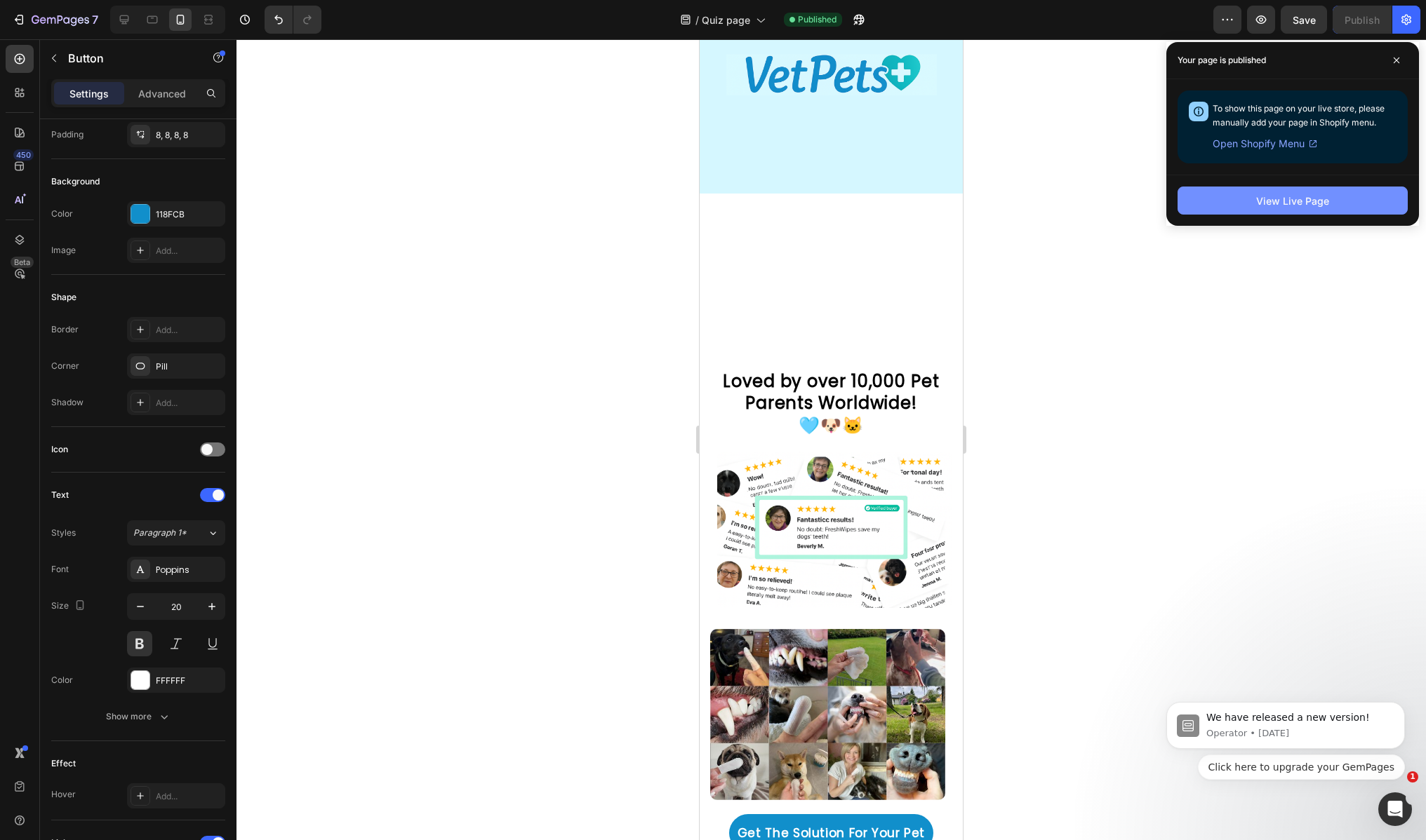
click at [1369, 204] on button "View Live Page" at bounding box center [1293, 201] width 230 height 28
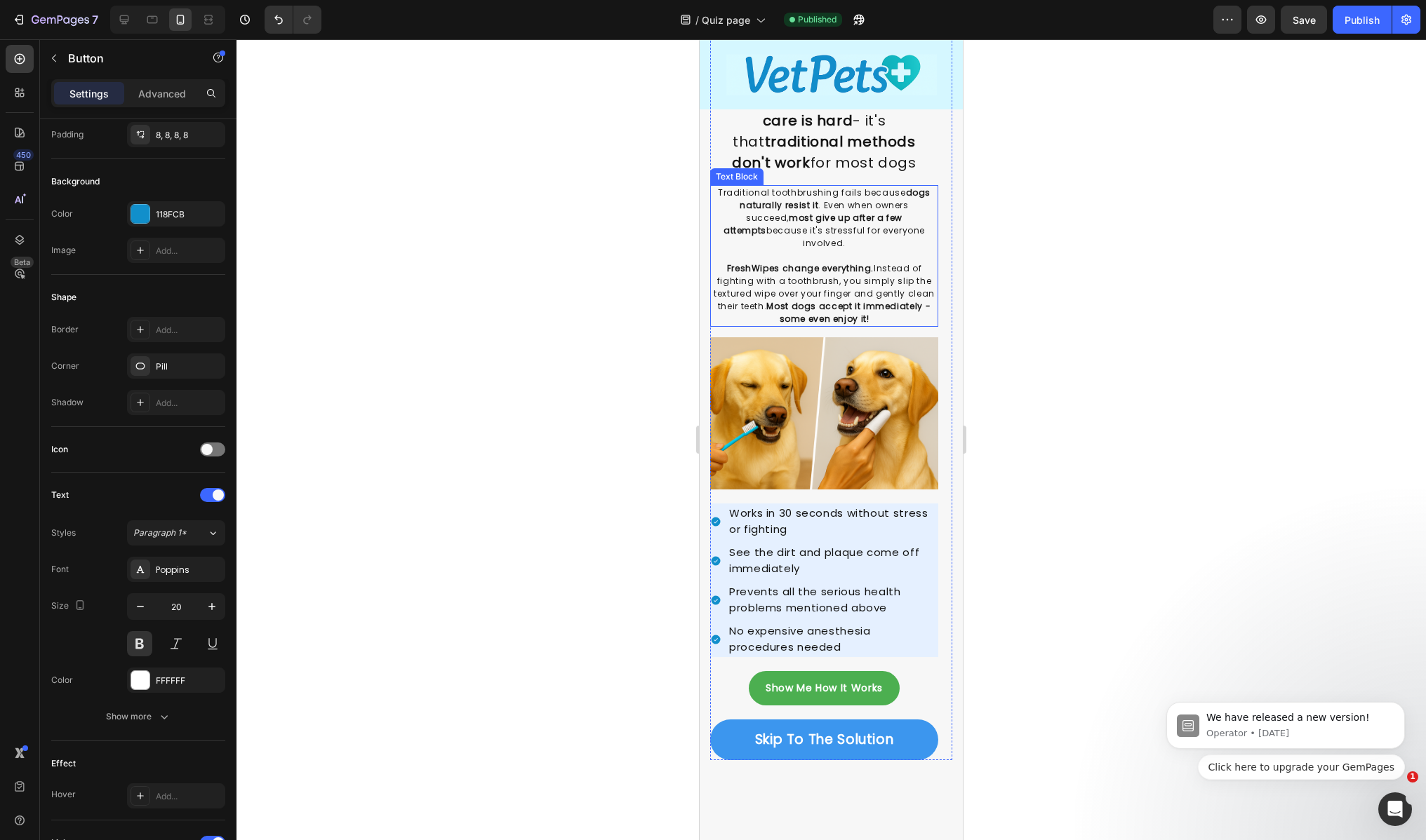
scroll to position [2182, 0]
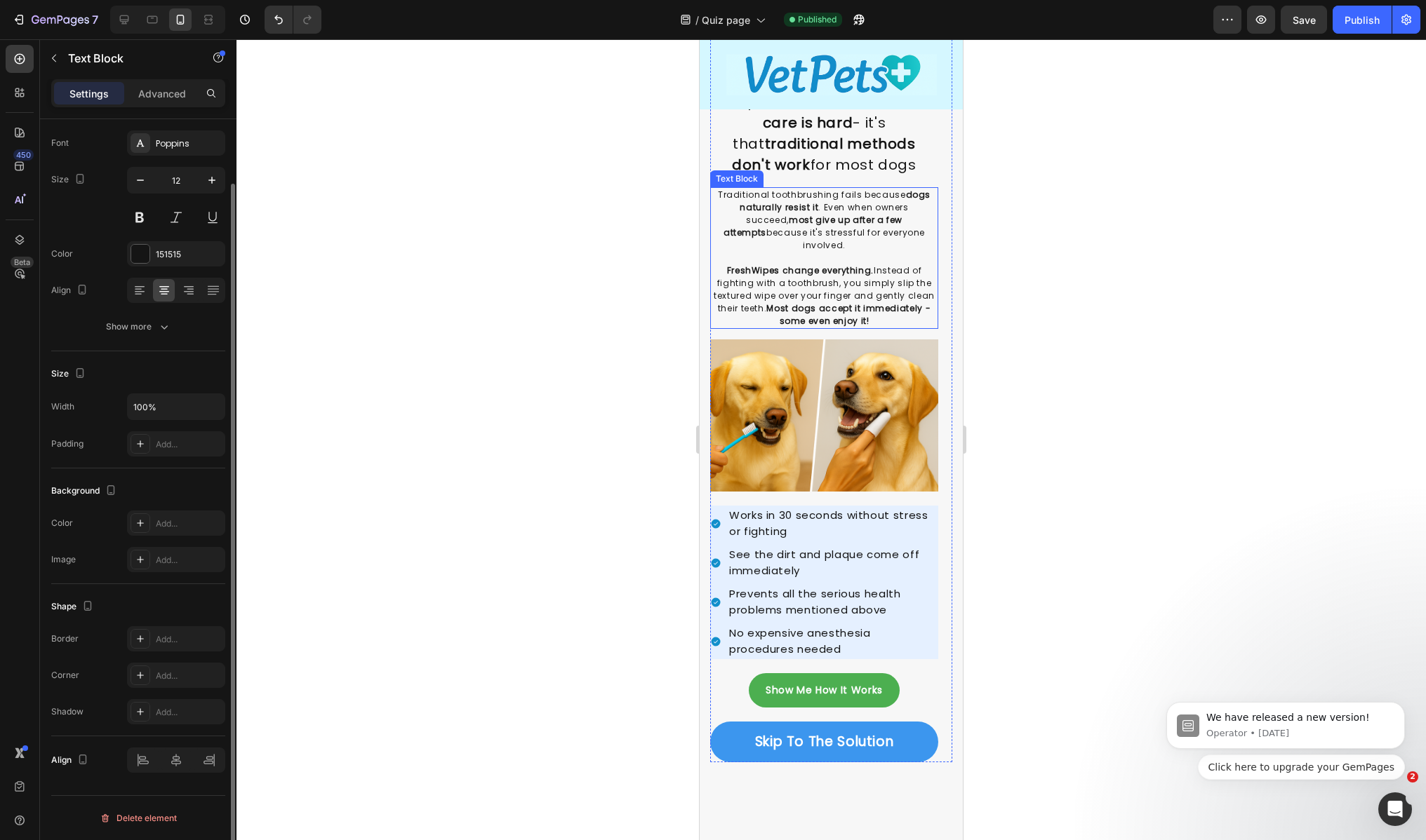
click at [789, 283] on p "FreshWipes change everything. Instead of fighting with a toothbrush, you simply…" at bounding box center [824, 296] width 225 height 63
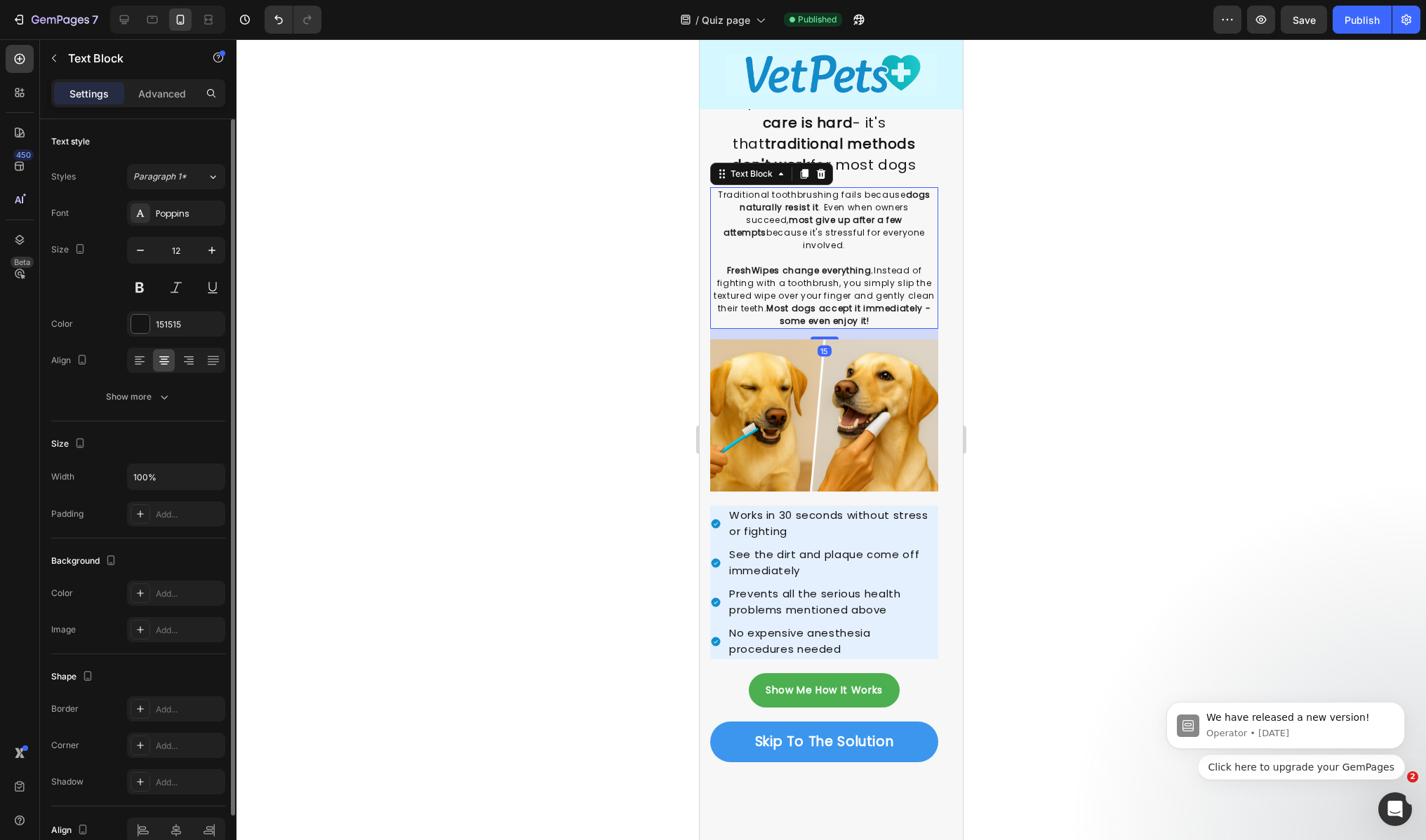
click at [777, 276] on p "FreshWipes change everything. Instead of fighting with a toothbrush, you simply…" at bounding box center [824, 296] width 225 height 63
drag, startPoint x: 741, startPoint y: 240, endPoint x: 790, endPoint y: 230, distance: 50.0
click at [741, 240] on p "Traditional toothbrushing fails because dogs naturally resist it . Even when ow…" at bounding box center [824, 226] width 225 height 76
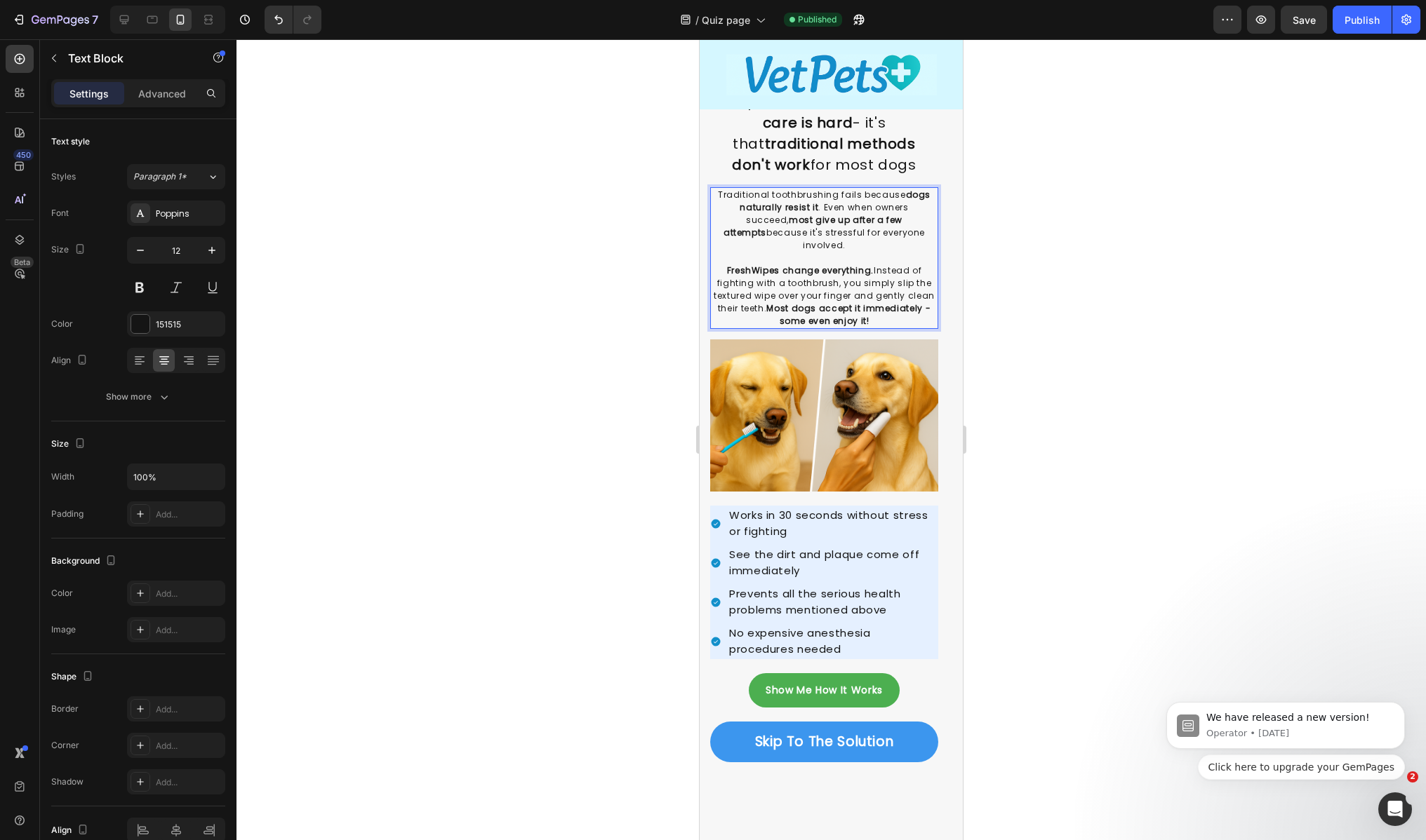
click at [863, 227] on p "Traditional toothbrushing fails because dogs naturally resist it . Even when ow…" at bounding box center [824, 226] width 225 height 76
drag, startPoint x: 897, startPoint y: 230, endPoint x: 720, endPoint y: 191, distance: 181.2
click at [720, 191] on p "Traditional toothbrushing fails because dogs naturally resist it . Even when ow…" at bounding box center [824, 226] width 225 height 76
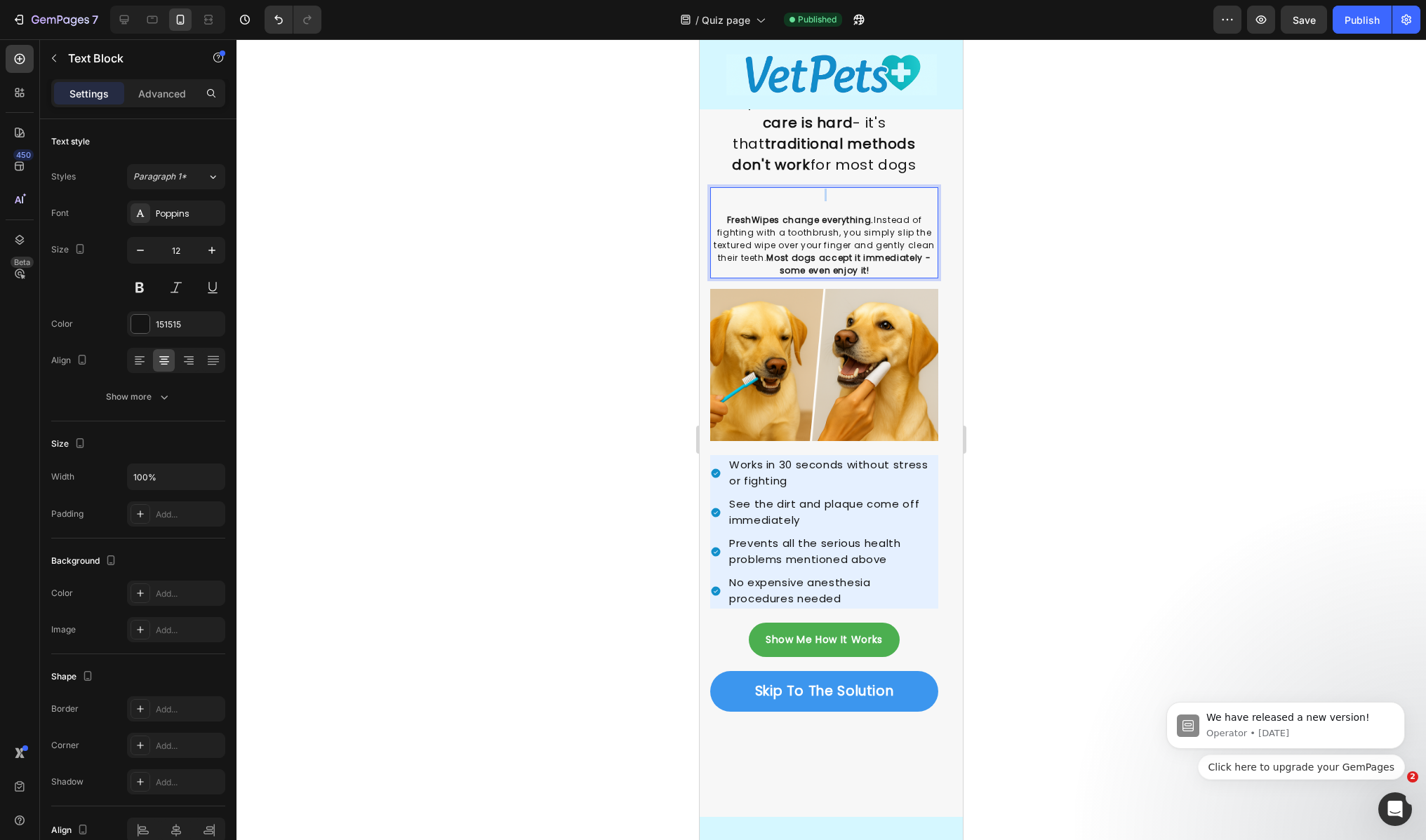
drag, startPoint x: 715, startPoint y: 208, endPoint x: 718, endPoint y: 216, distance: 8.5
click at [716, 211] on p "⁠⁠⁠⁠⁠⁠⁠" at bounding box center [824, 201] width 225 height 25
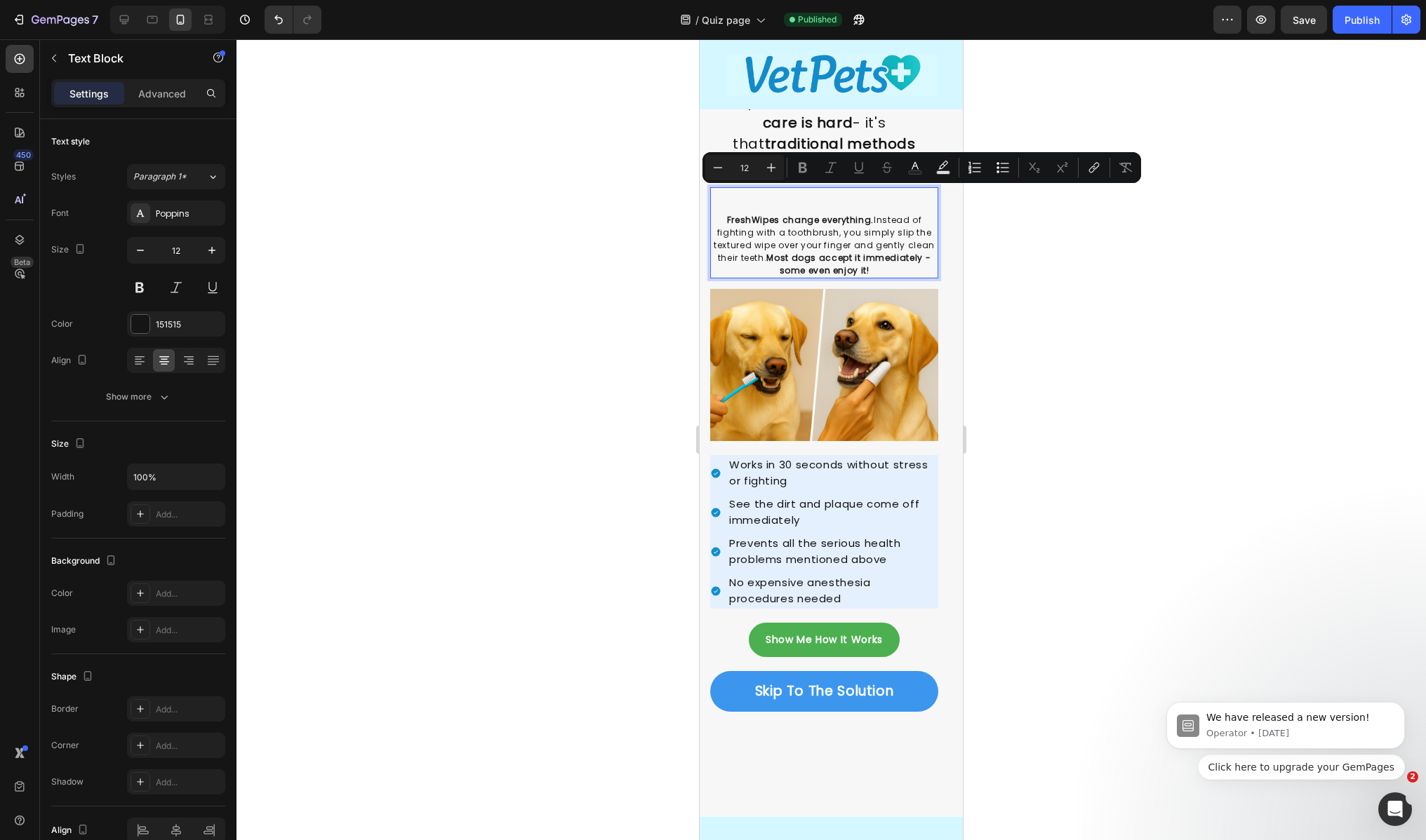
click at [727, 217] on strong "FreshWipes change everything." at bounding box center [800, 220] width 147 height 12
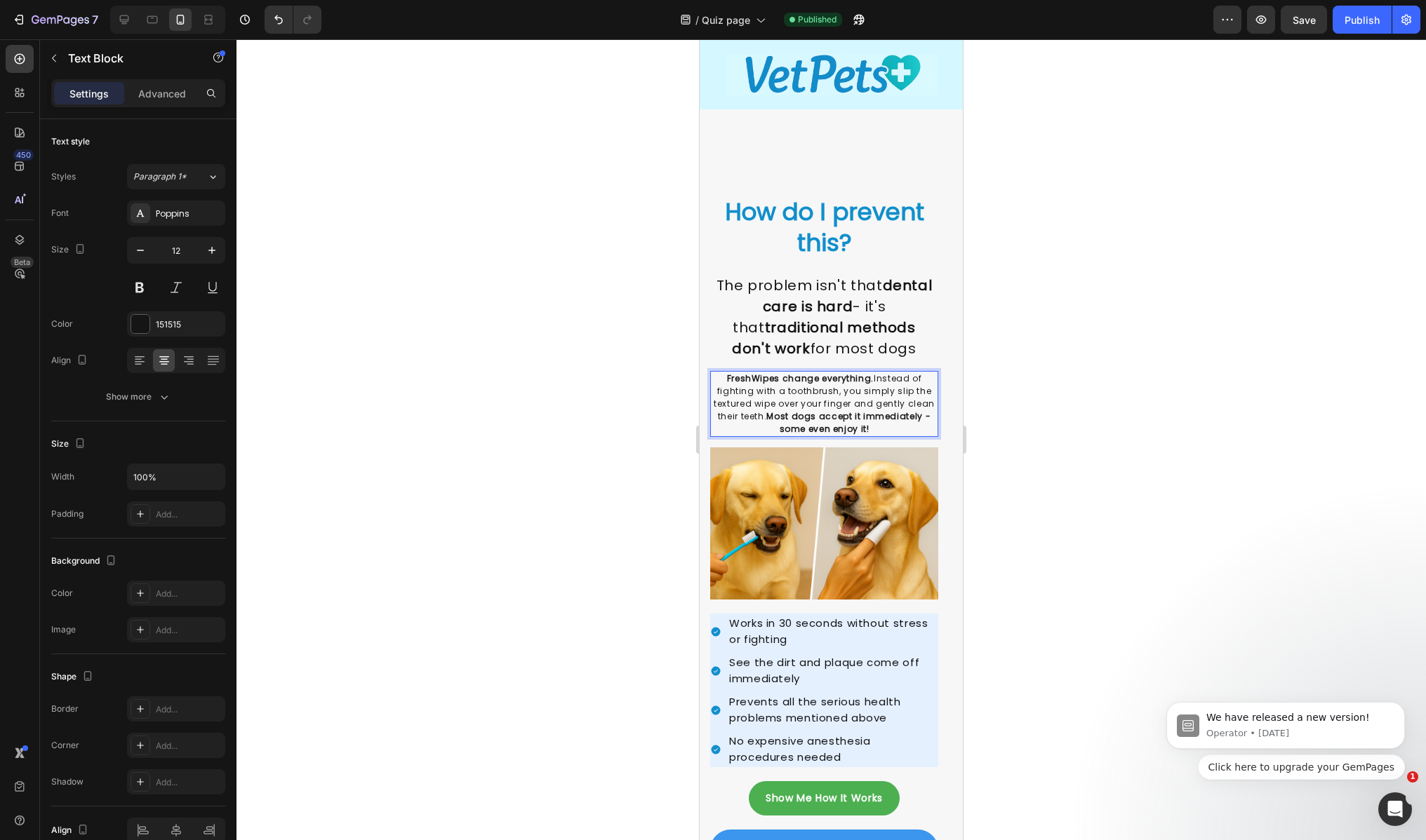
scroll to position [1941, 0]
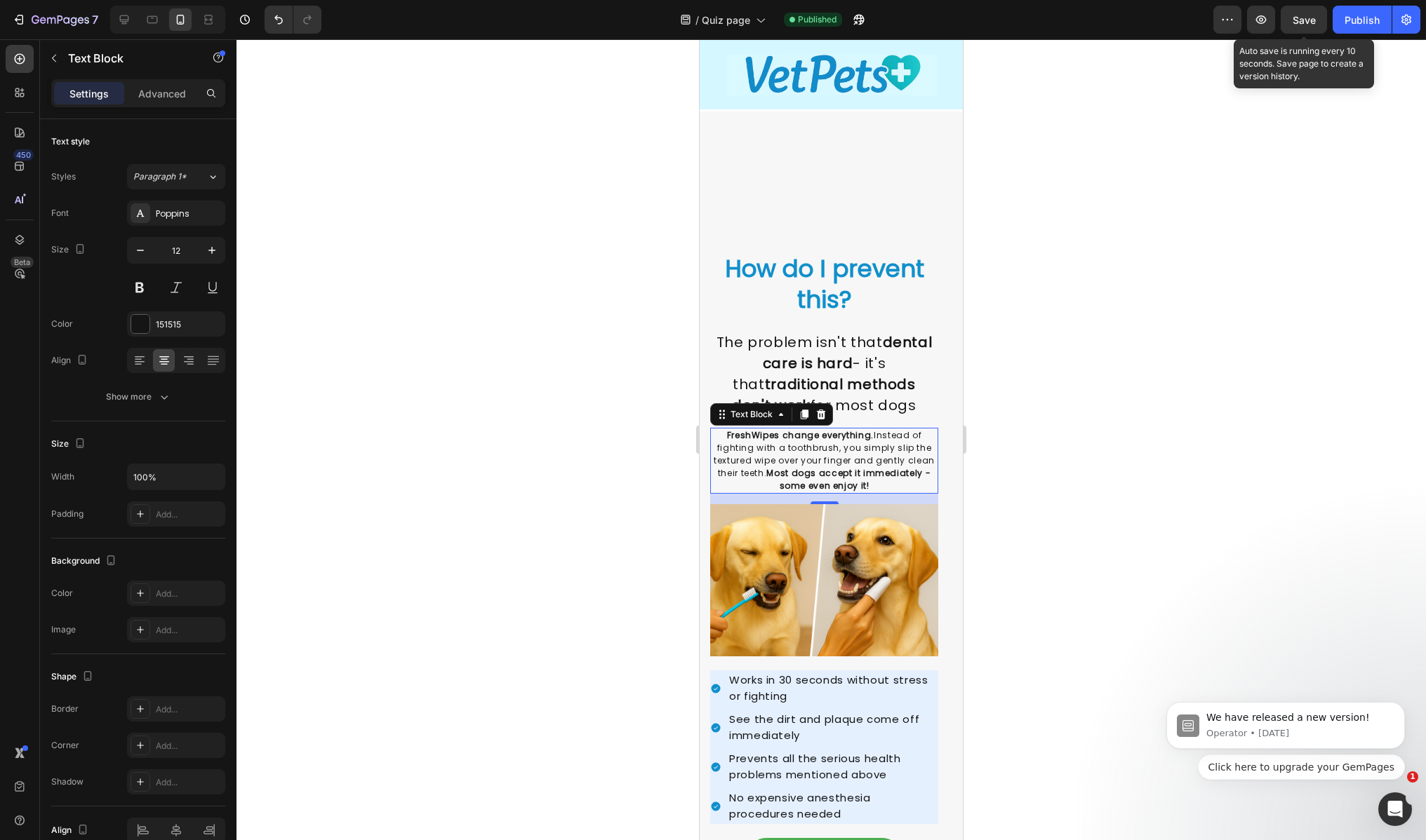
click at [1307, 17] on span "Save" at bounding box center [1304, 20] width 23 height 12
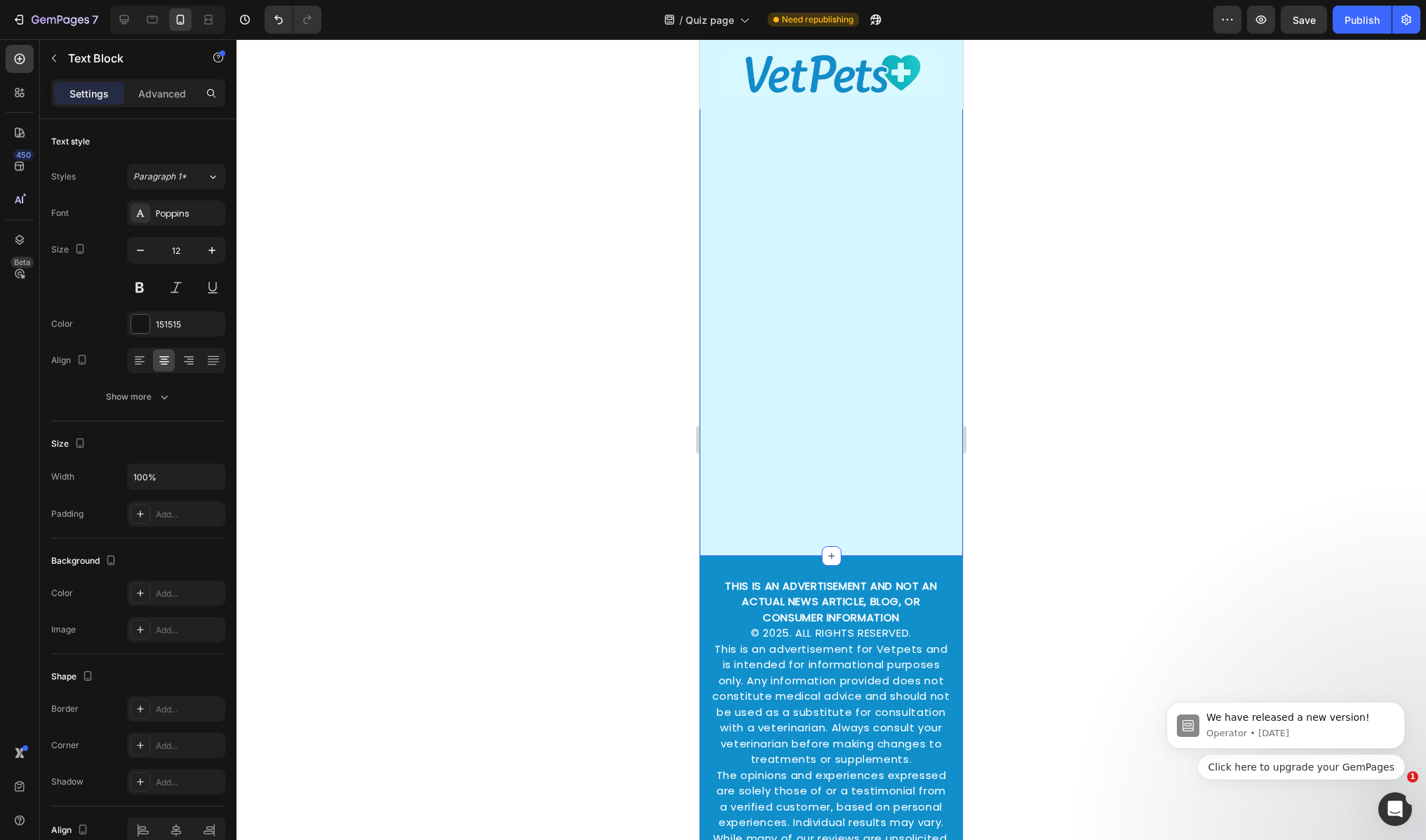
scroll to position [4716, 0]
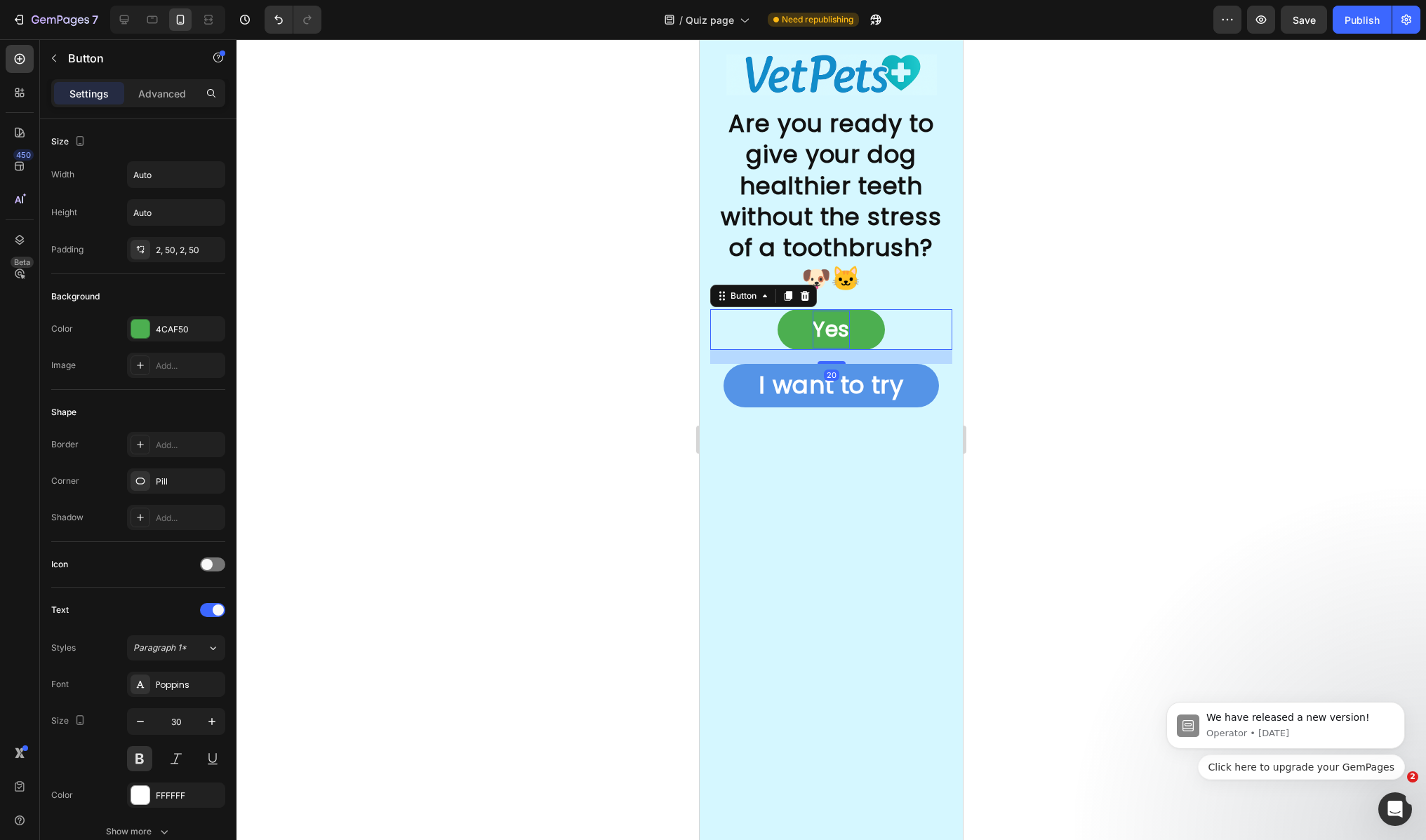
click at [843, 339] on p "Yes" at bounding box center [830, 329] width 37 height 37
click at [148, 723] on button "button" at bounding box center [140, 722] width 25 height 25
click at [147, 723] on icon "button" at bounding box center [140, 721] width 14 height 14
click at [143, 723] on icon "button" at bounding box center [140, 721] width 14 height 14
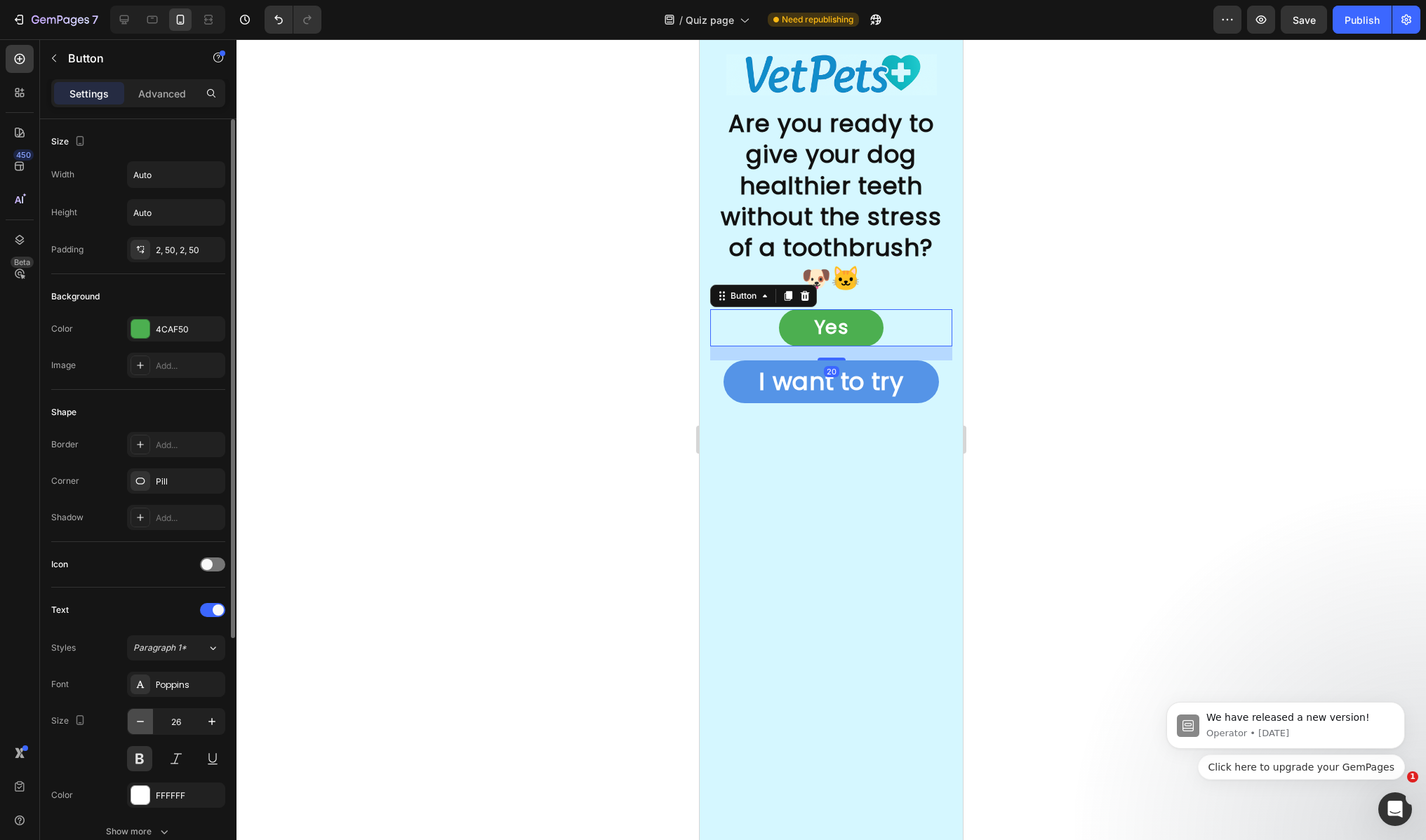
click at [141, 723] on icon "button" at bounding box center [140, 721] width 14 height 14
click at [140, 723] on icon "button" at bounding box center [140, 721] width 14 height 14
type input "23"
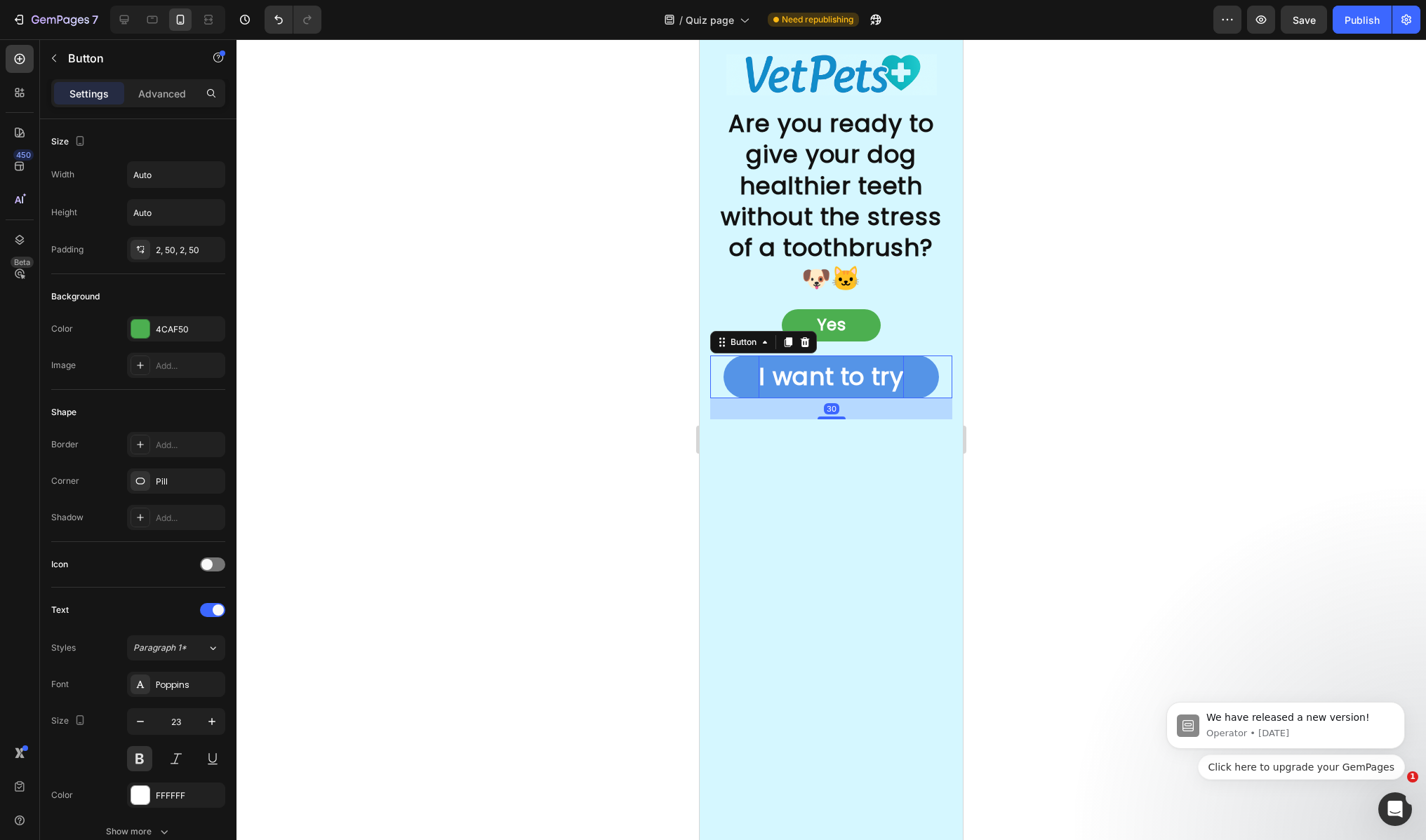
drag, startPoint x: 820, startPoint y: 380, endPoint x: 1332, endPoint y: 509, distance: 528.0
click at [820, 380] on p "I want to try" at bounding box center [831, 376] width 145 height 42
click at [136, 732] on button "button" at bounding box center [140, 722] width 25 height 25
click at [137, 732] on button "button" at bounding box center [140, 722] width 25 height 25
click at [137, 731] on button "button" at bounding box center [140, 722] width 25 height 25
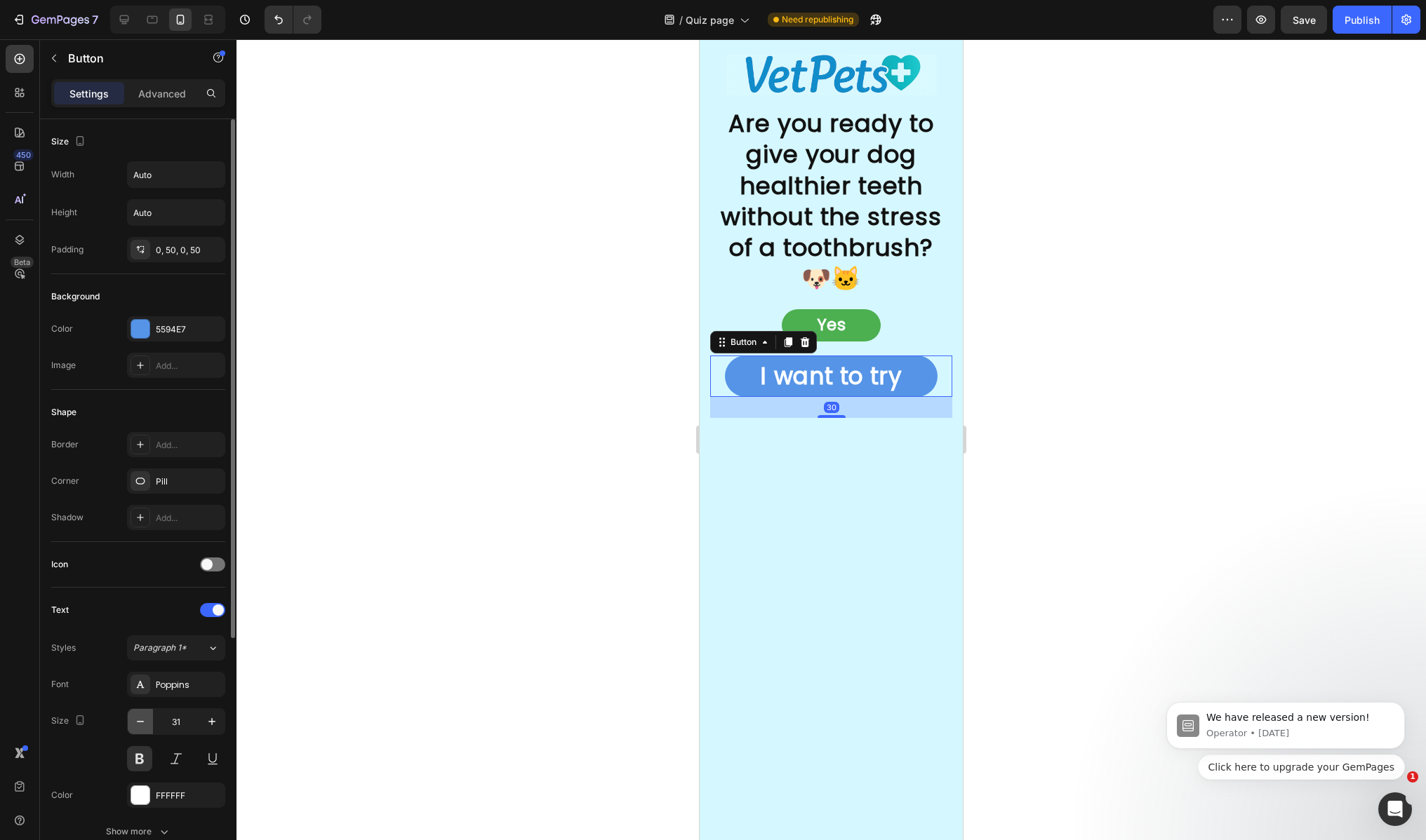
click at [137, 730] on button "button" at bounding box center [140, 722] width 25 height 25
click at [137, 729] on button "button" at bounding box center [140, 722] width 25 height 25
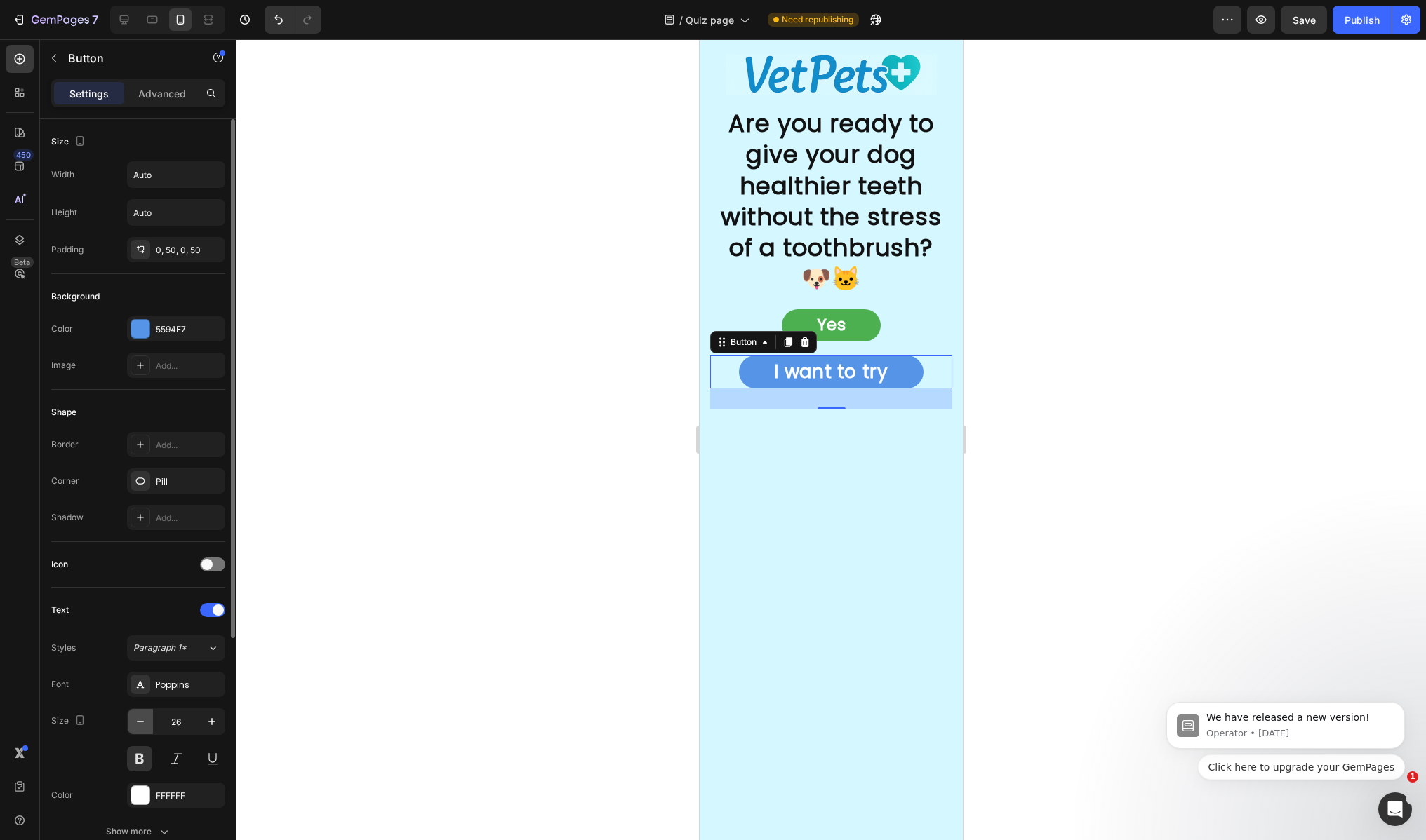
click at [137, 729] on button "button" at bounding box center [140, 722] width 25 height 25
click at [138, 728] on button "button" at bounding box center [140, 722] width 25 height 25
type input "24"
click at [861, 319] on link "Yes" at bounding box center [831, 325] width 100 height 32
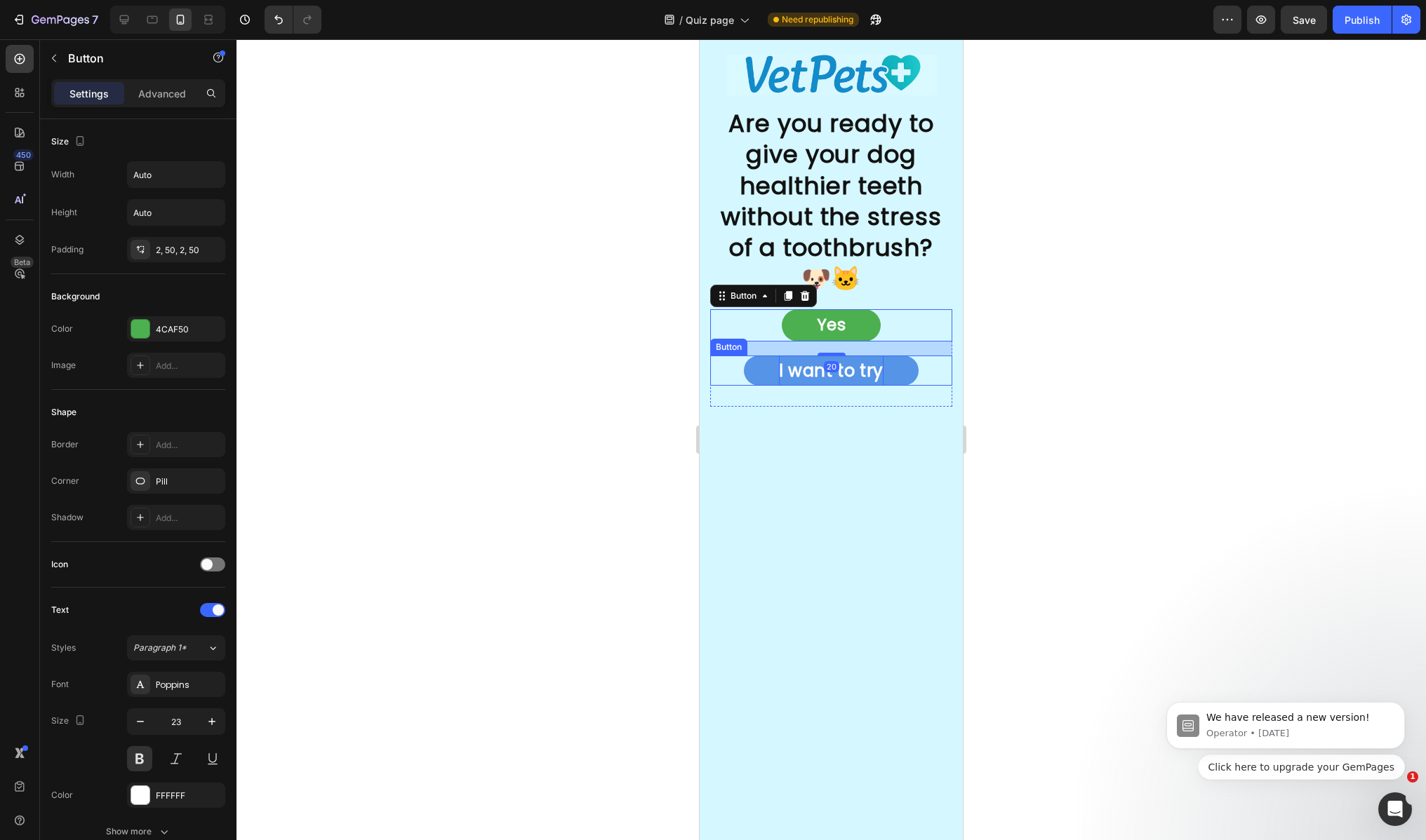
click at [828, 381] on p "I want to try" at bounding box center [831, 370] width 105 height 30
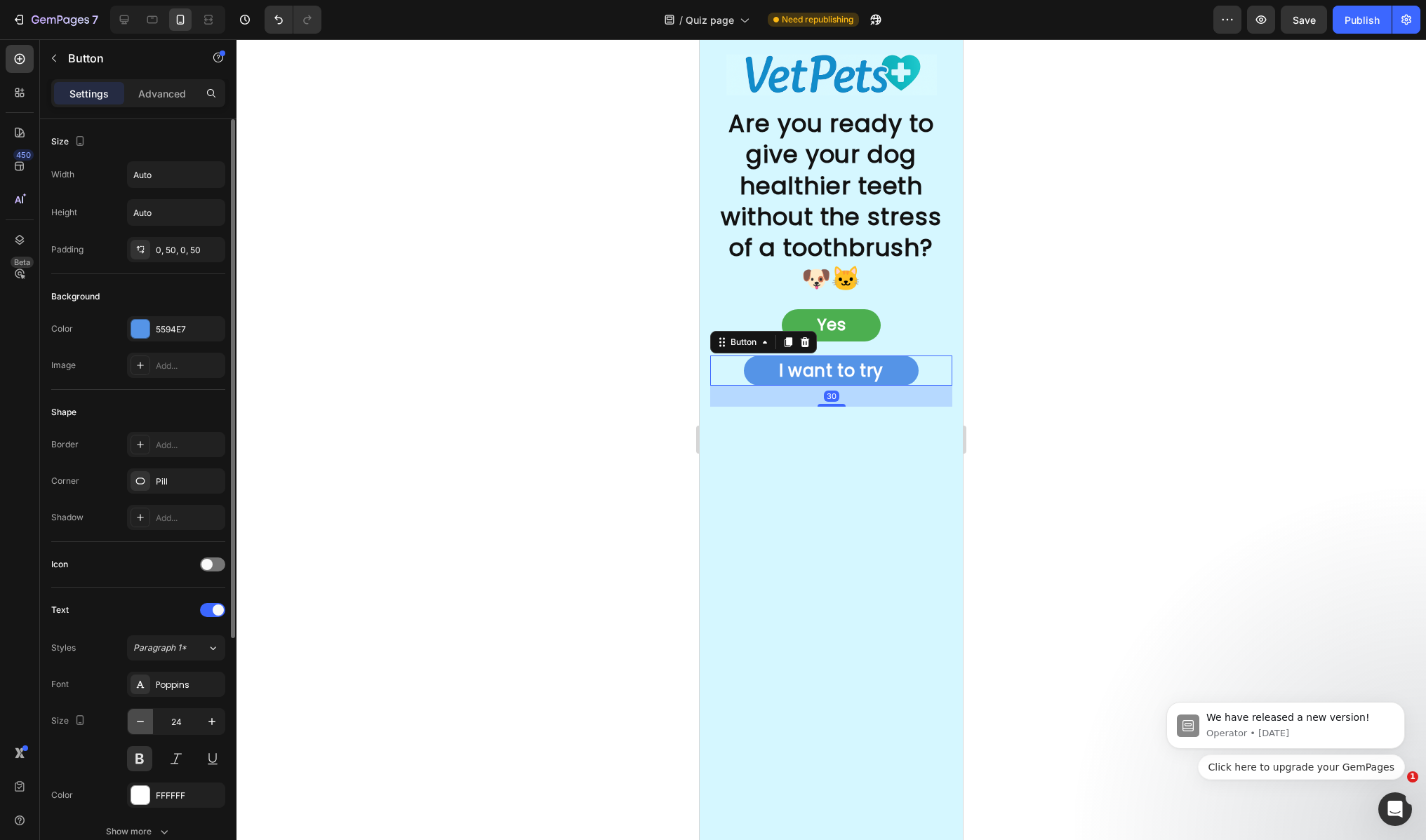
click at [145, 726] on icon "button" at bounding box center [140, 721] width 14 height 14
type input "23"
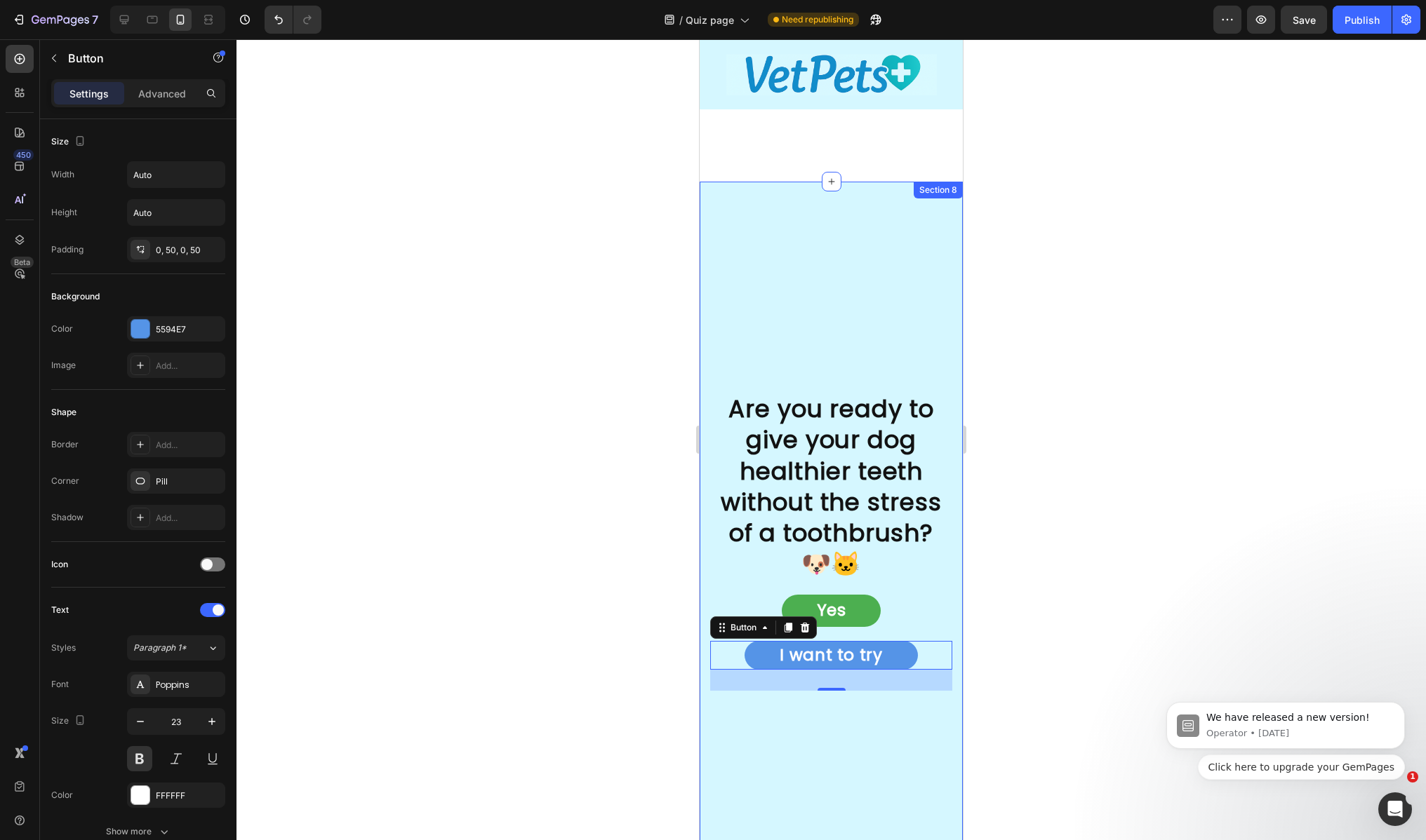
scroll to position [4442, 0]
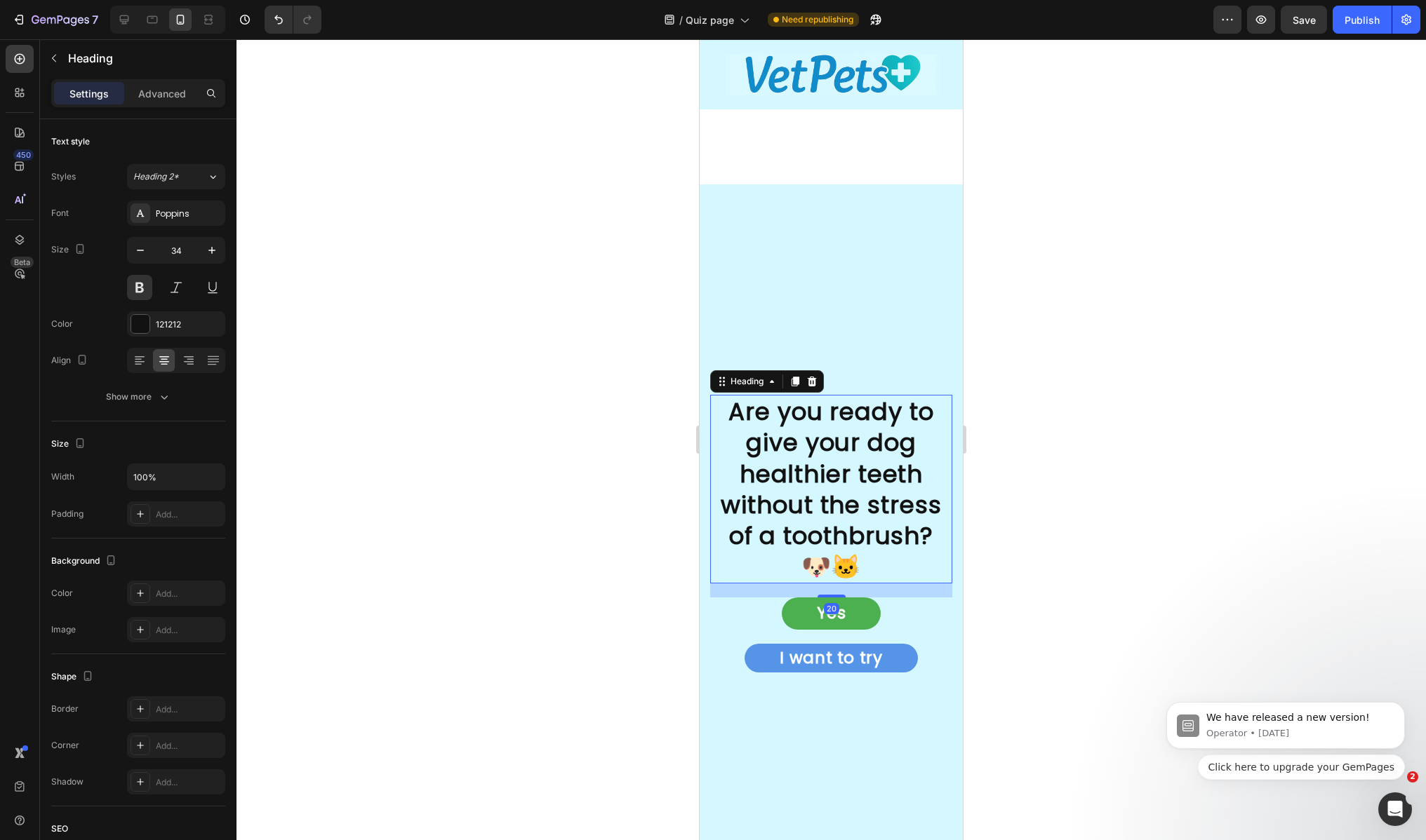
click at [770, 439] on h2 "Are you ready to give your dog healthier teeth without the stress of a toothbru…" at bounding box center [830, 489] width 242 height 189
click at [185, 251] on input "34" at bounding box center [177, 251] width 47 height 25
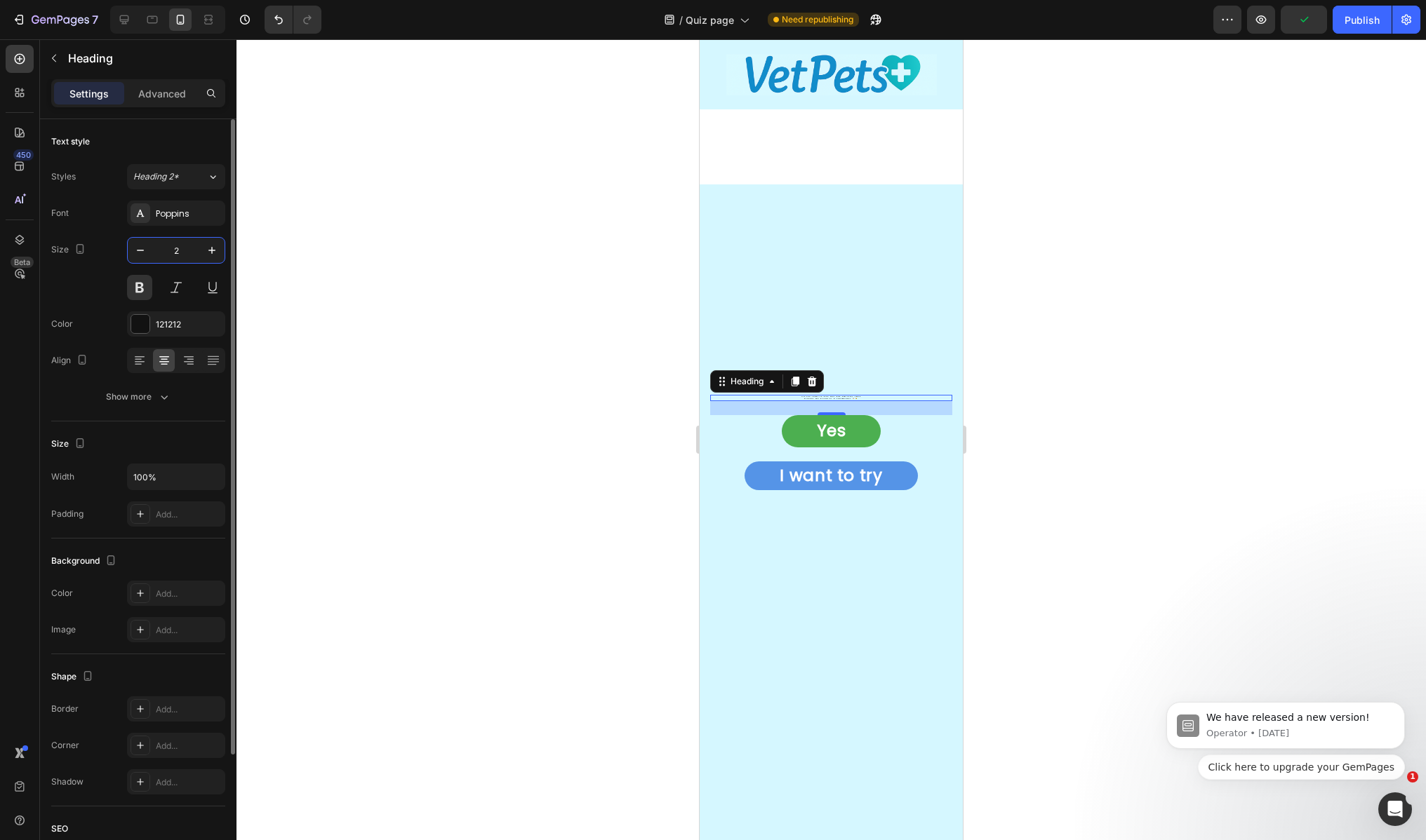
type input "25"
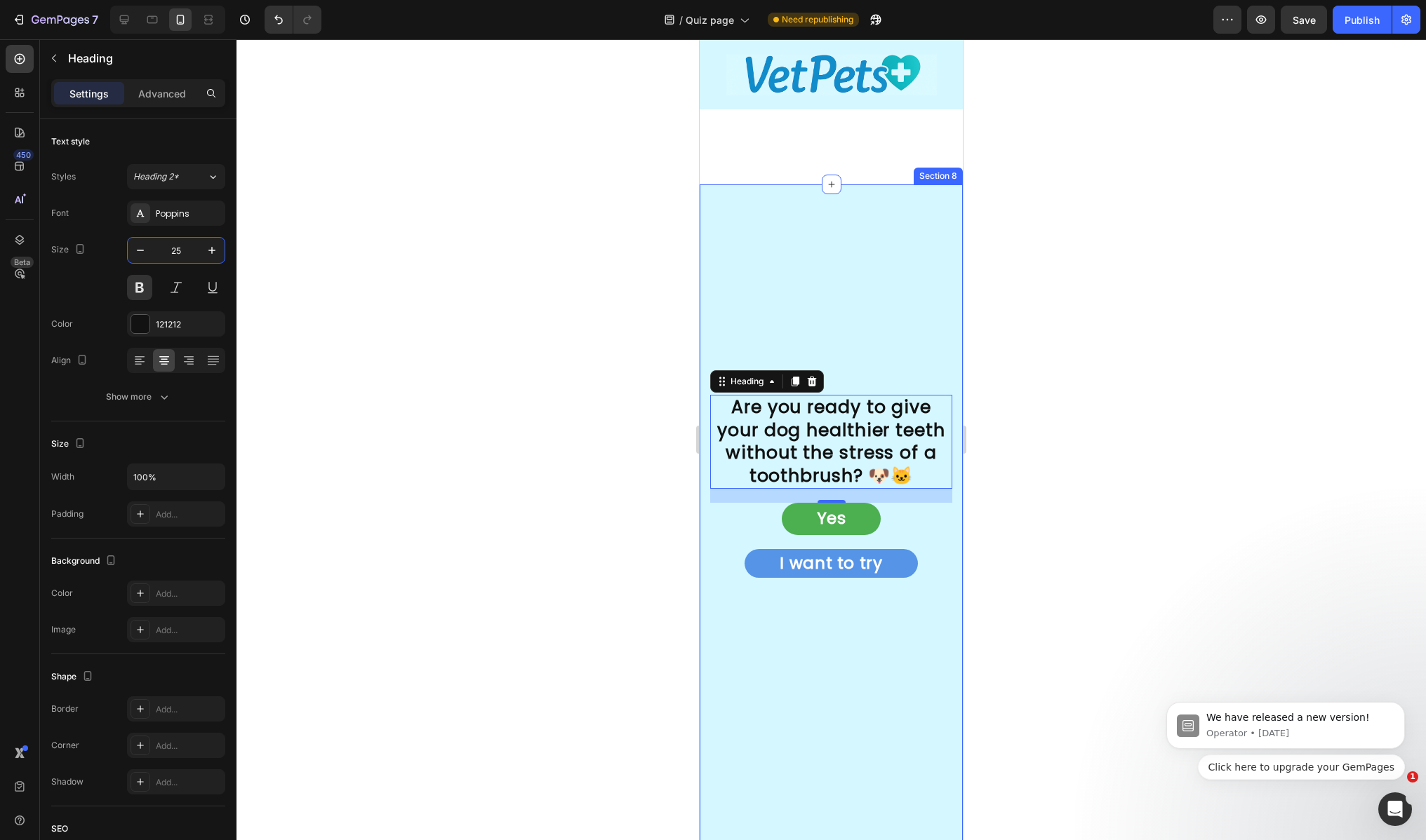
click at [914, 262] on div "Are you ready to give your dog healthier teeth without the stress of a toothbru…" at bounding box center [831, 638] width 263 height 906
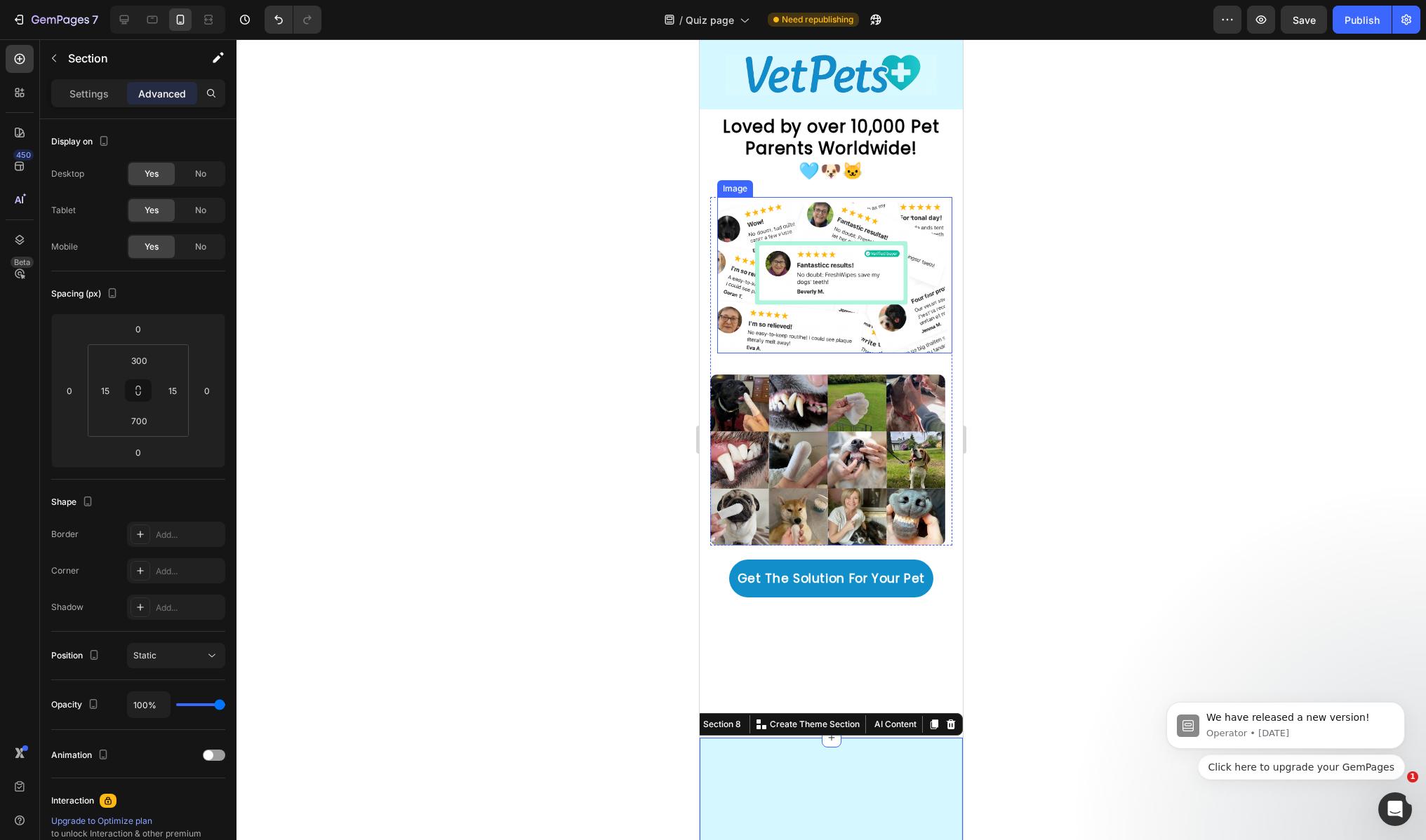
scroll to position [3770, 0]
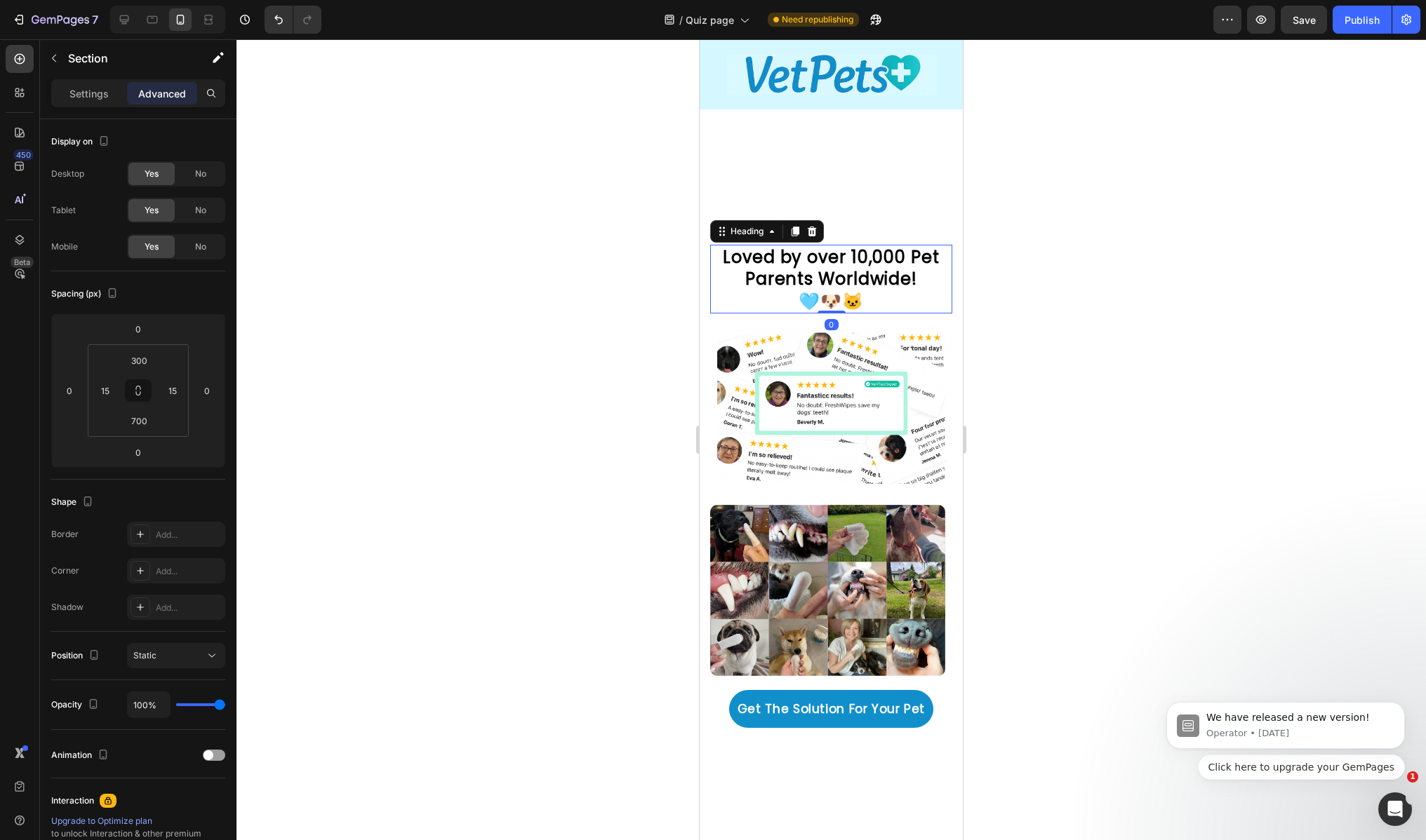
click at [878, 266] on h2 "Loved by over 10,000 Pet Parents Worldwide! 🩵🐶🐱" at bounding box center [830, 279] width 242 height 69
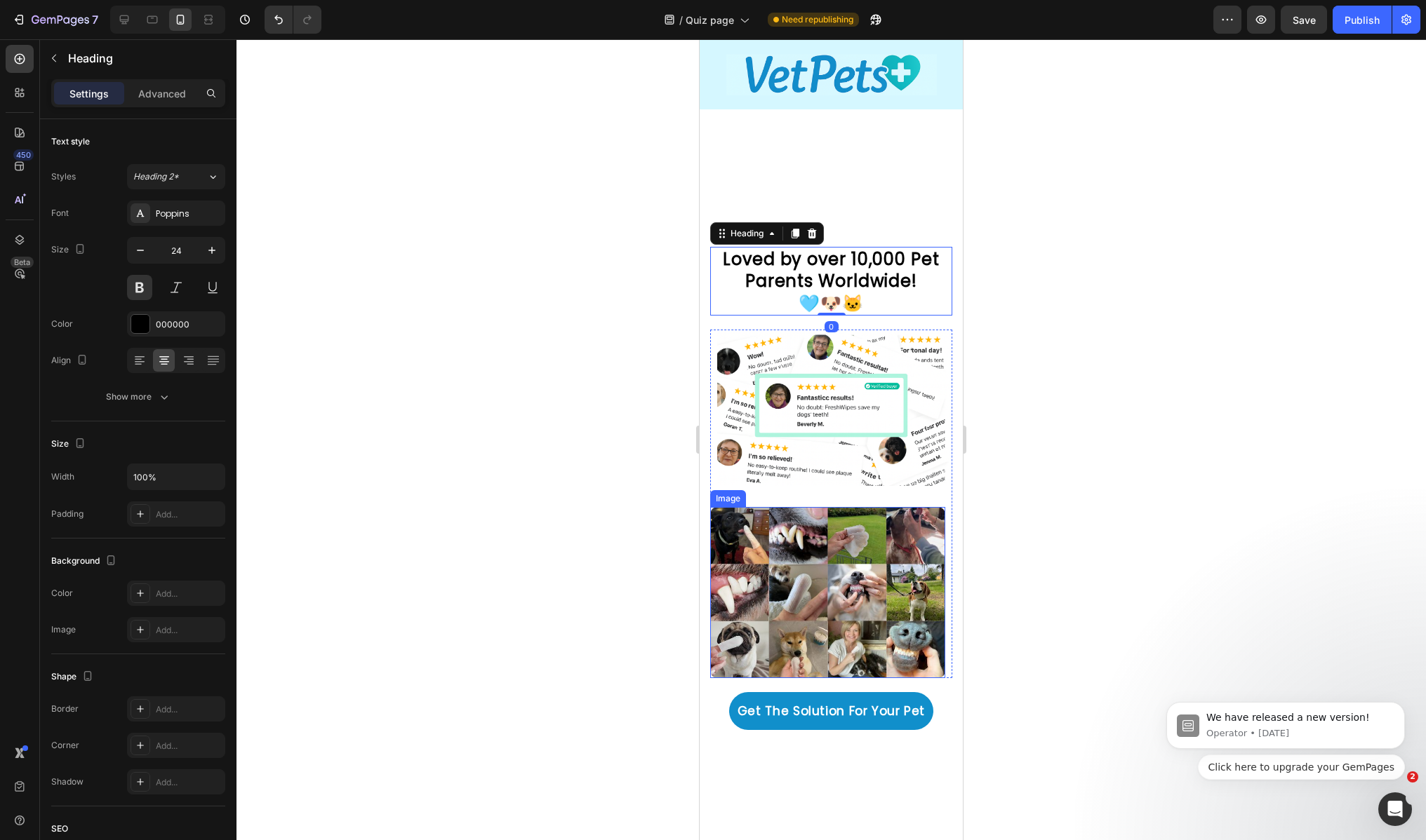
scroll to position [3766, 0]
click at [800, 701] on p "Get The Solution For Your Pet" at bounding box center [830, 712] width 187 height 22
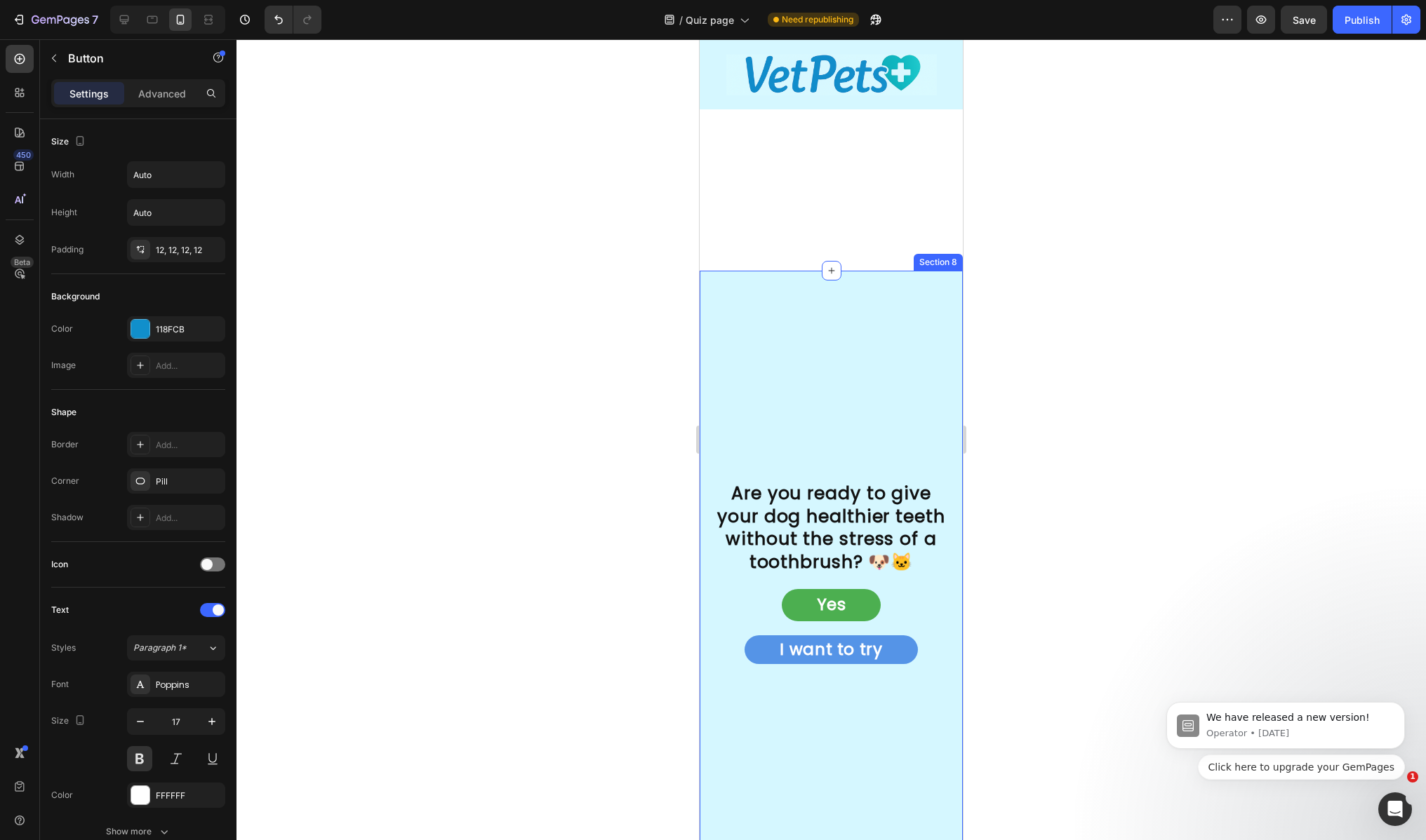
scroll to position [4589, 0]
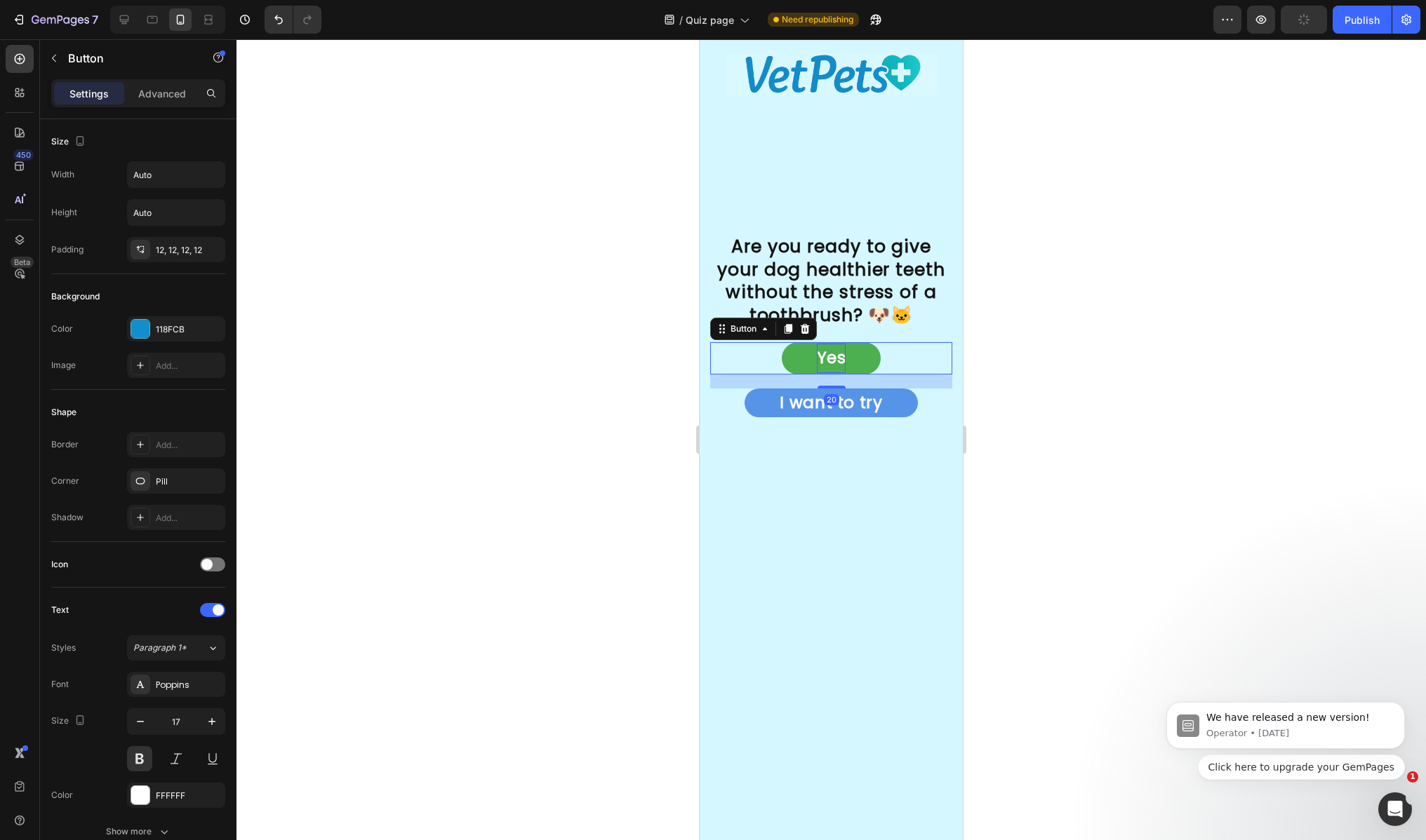
click at [840, 372] on p "Yes" at bounding box center [831, 358] width 29 height 29
click at [840, 417] on p "I want to try" at bounding box center [830, 403] width 102 height 29
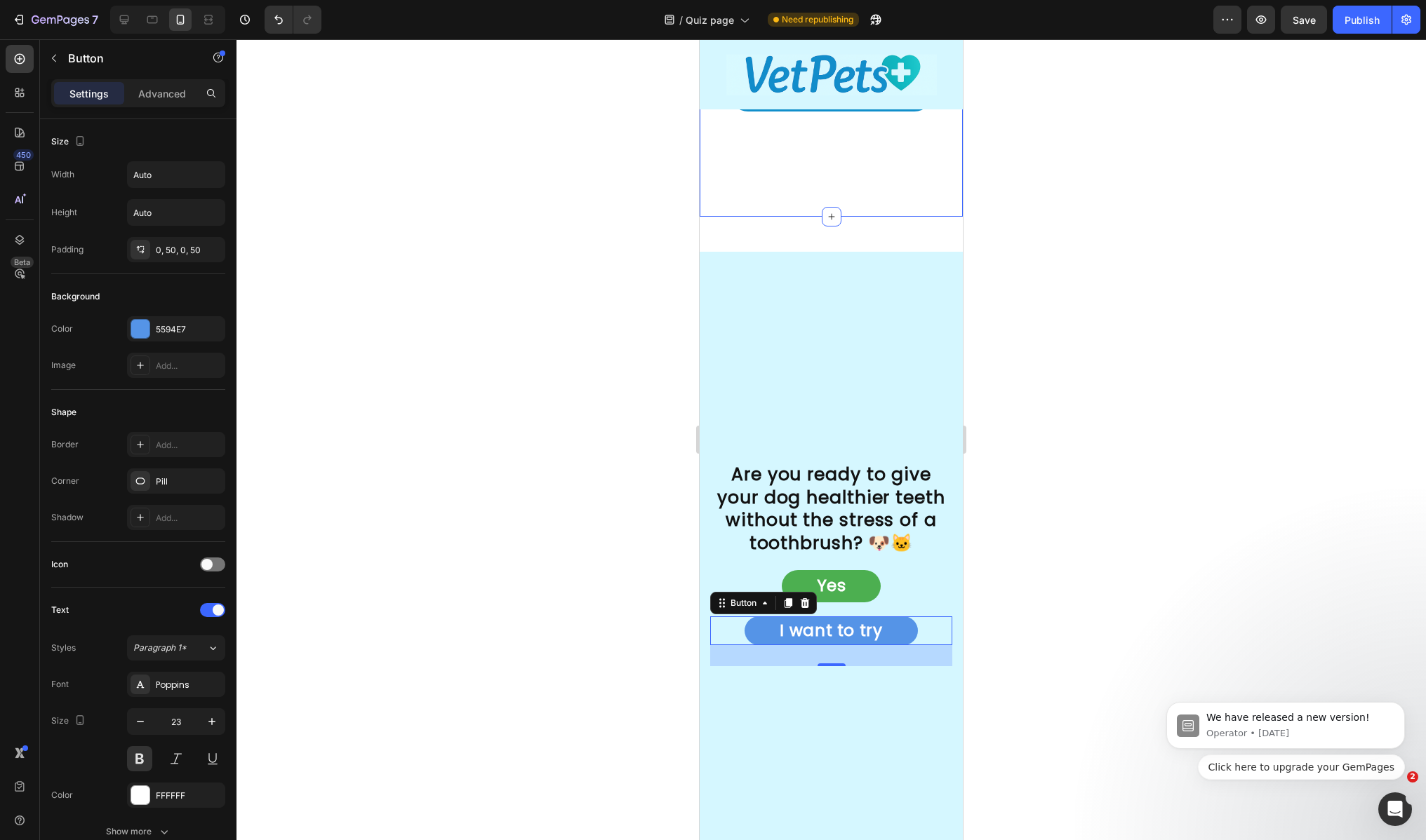
scroll to position [4432, 0]
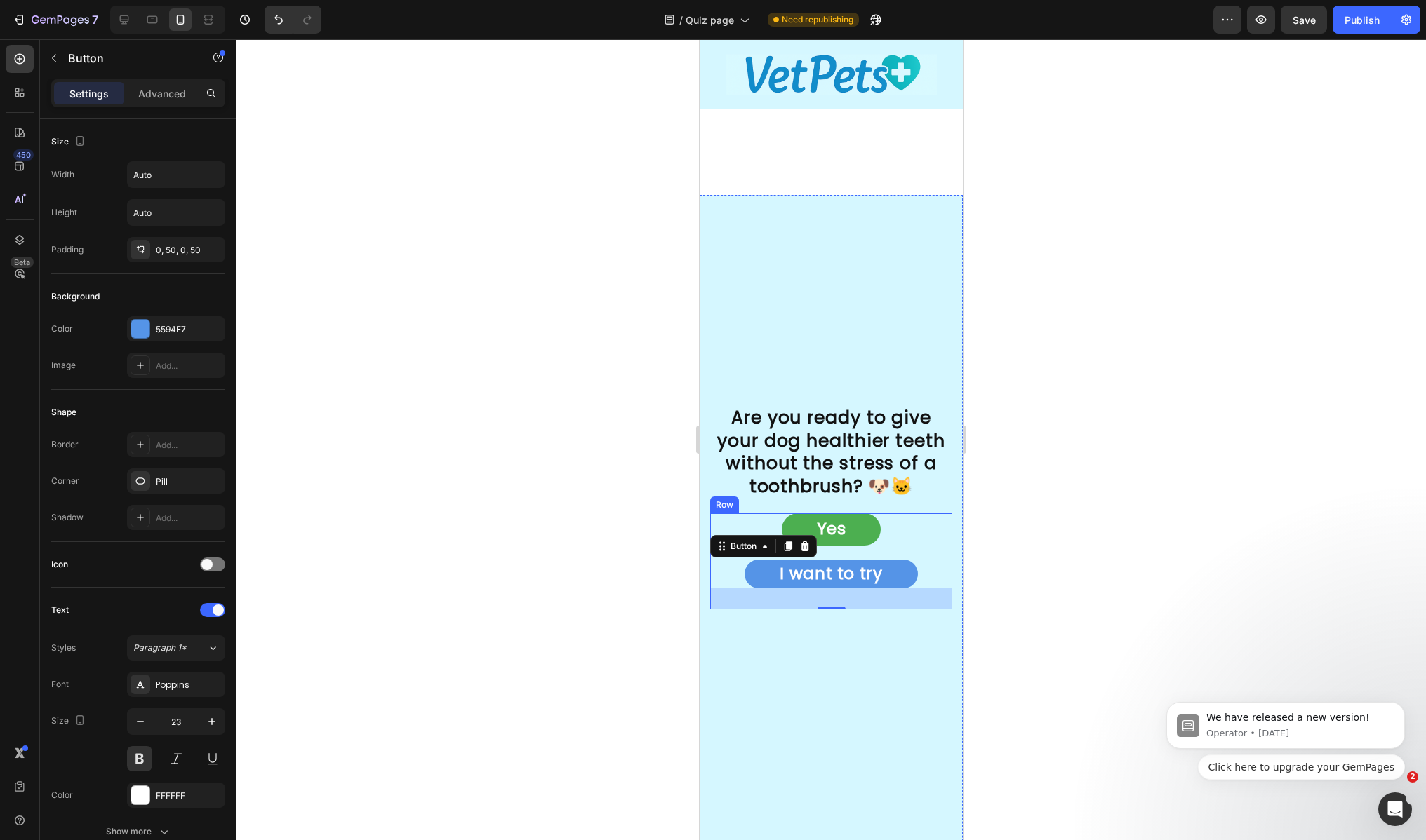
click at [858, 533] on link "Yes" at bounding box center [831, 529] width 100 height 32
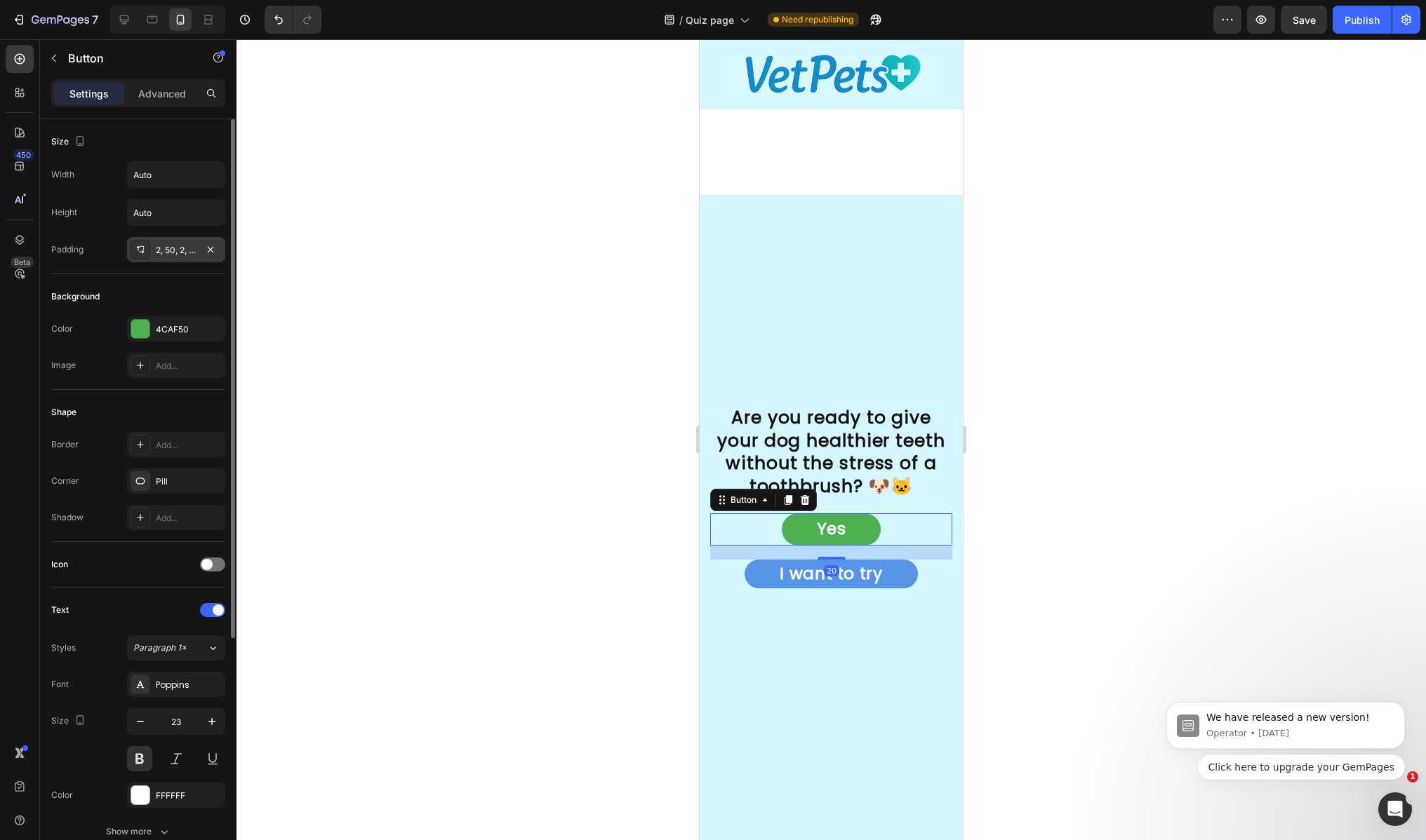
click at [196, 251] on div "2, 50, 2, 50" at bounding box center [176, 250] width 41 height 12
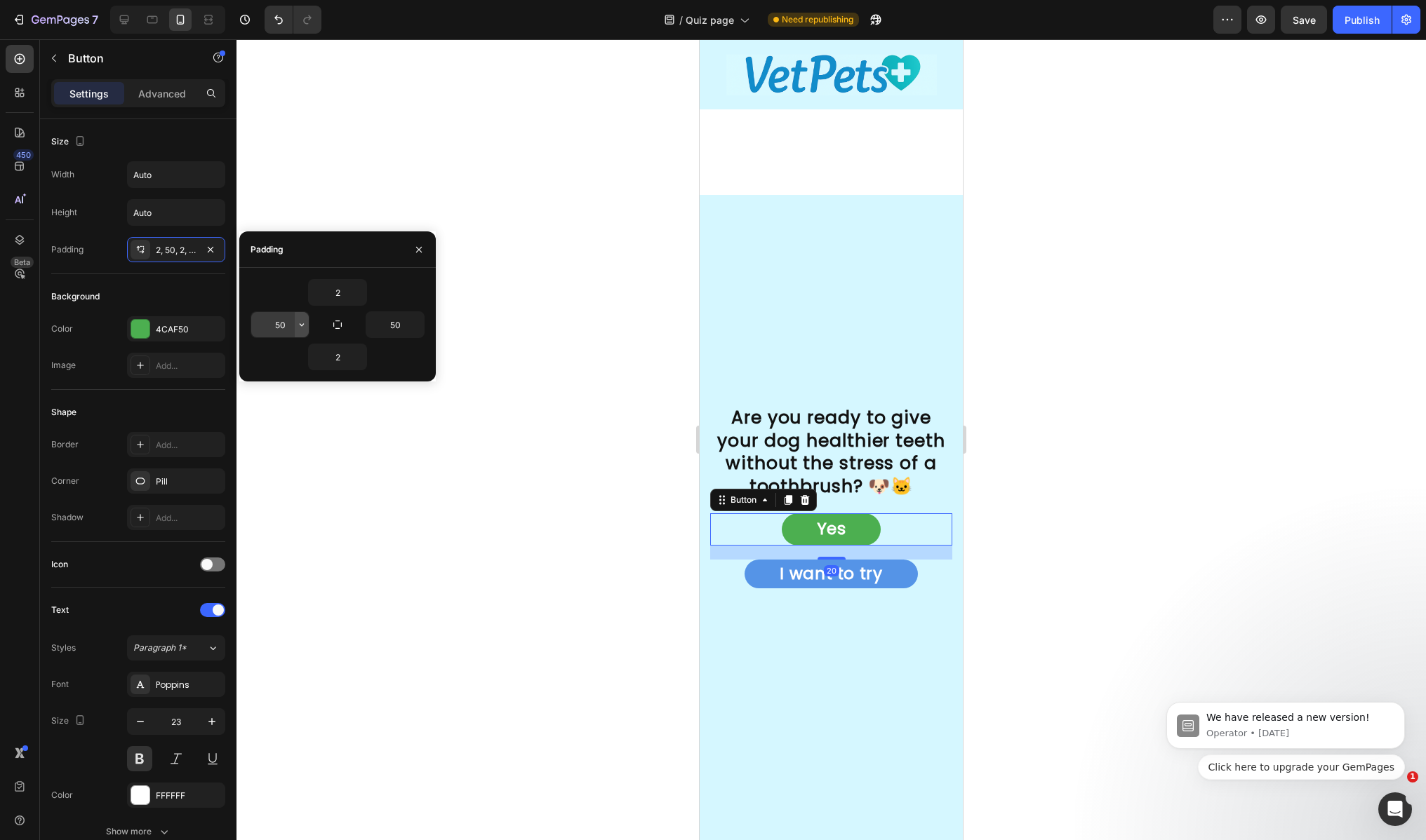
click at [299, 326] on icon "button" at bounding box center [301, 324] width 11 height 11
click at [282, 323] on input "50" at bounding box center [280, 325] width 57 height 25
type input "12"
click at [393, 327] on input "50" at bounding box center [395, 325] width 57 height 25
type input "12"
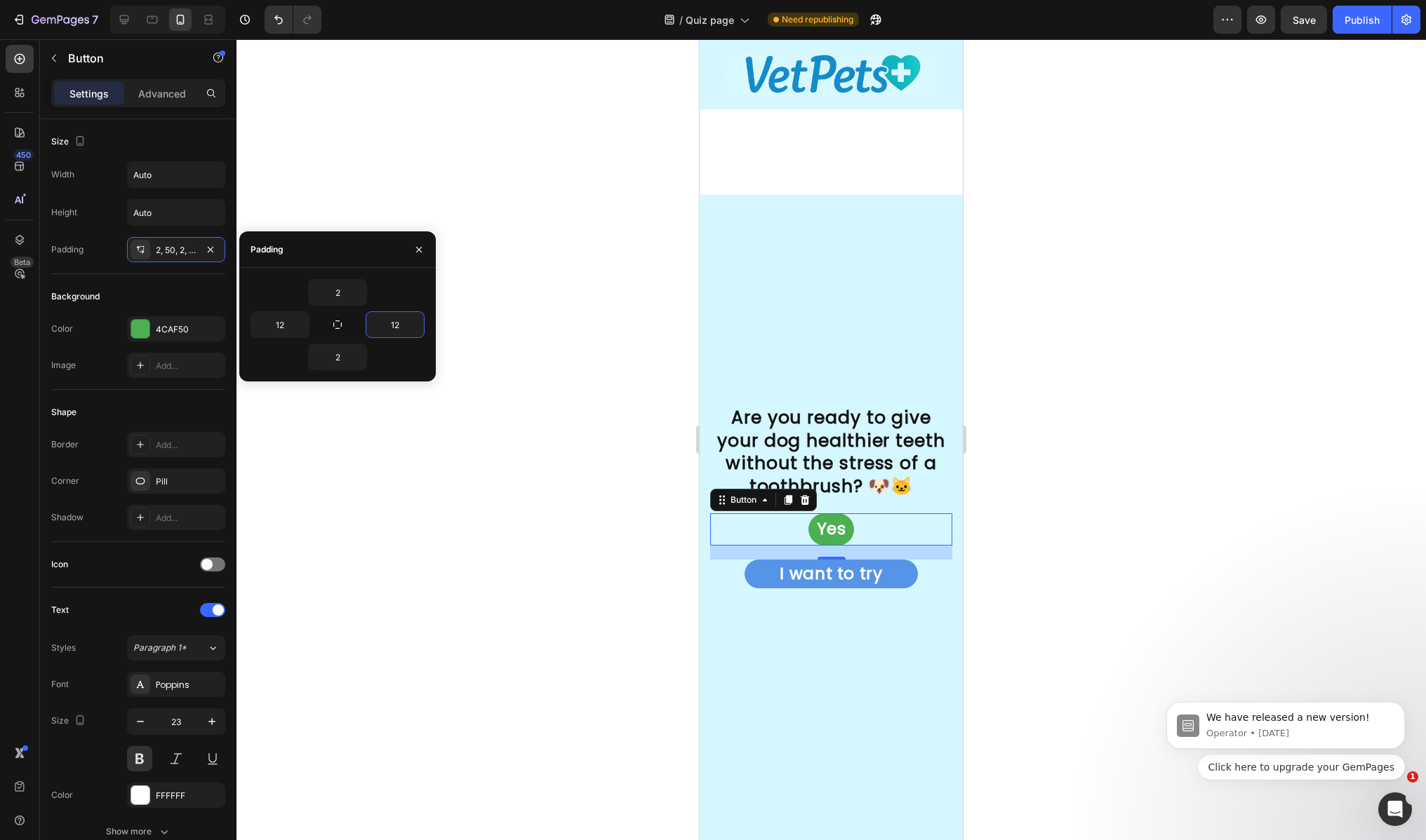
type input "50"
click at [842, 321] on div "Are you ready to give your dog healthier teeth without the stress of a toothbru…" at bounding box center [831, 648] width 263 height 906
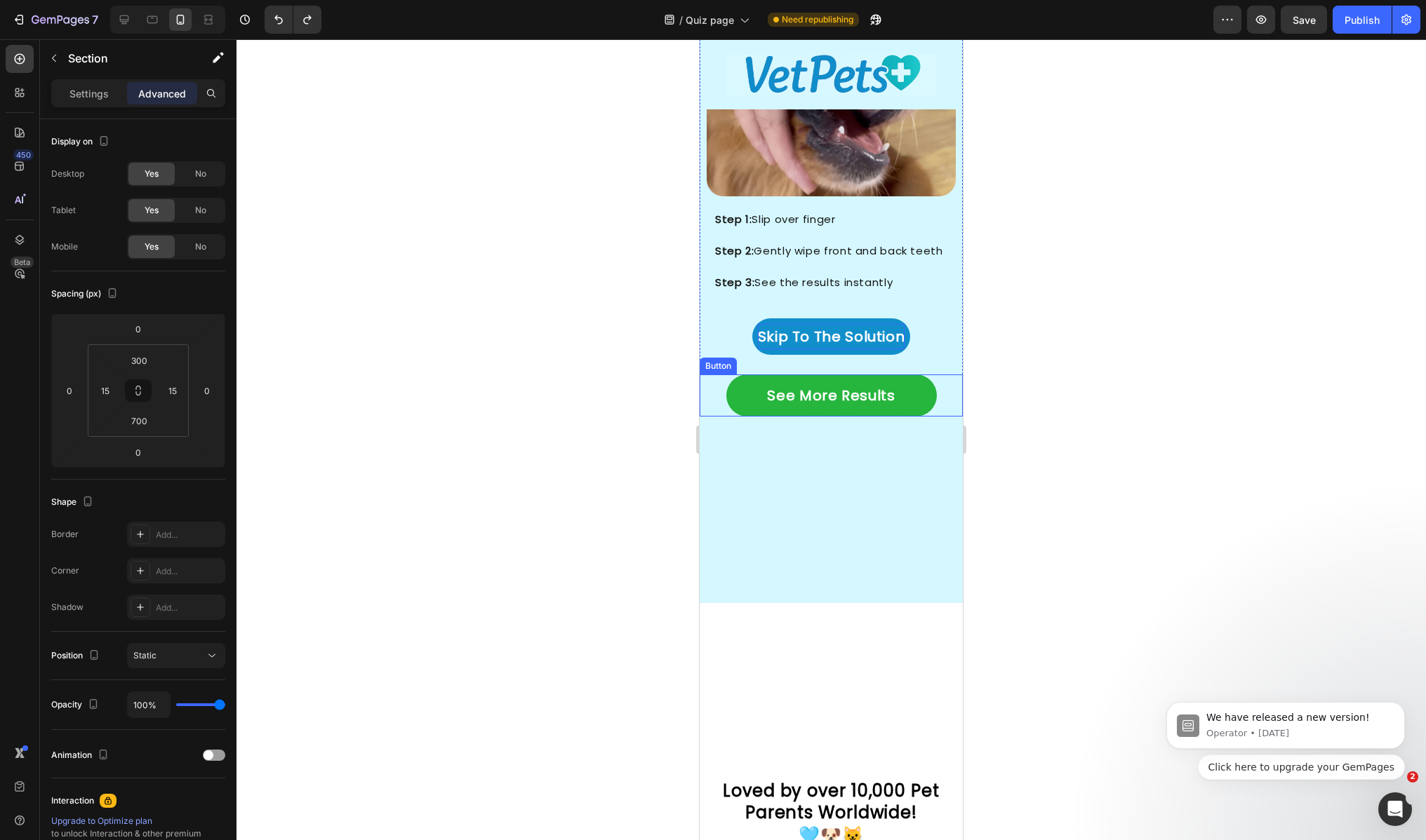
scroll to position [3234, 0]
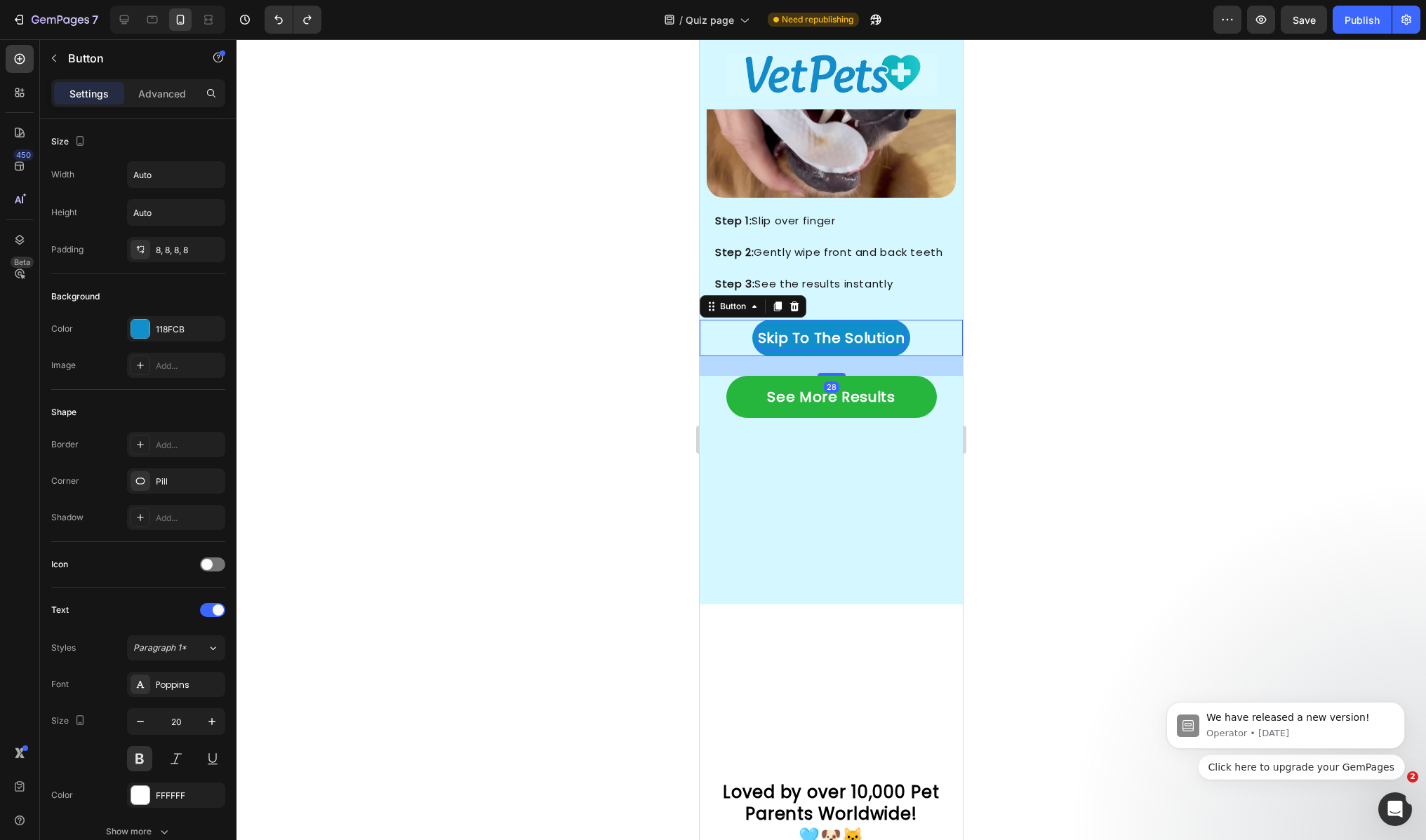
click at [808, 326] on p "Skip To The Solution" at bounding box center [831, 338] width 147 height 25
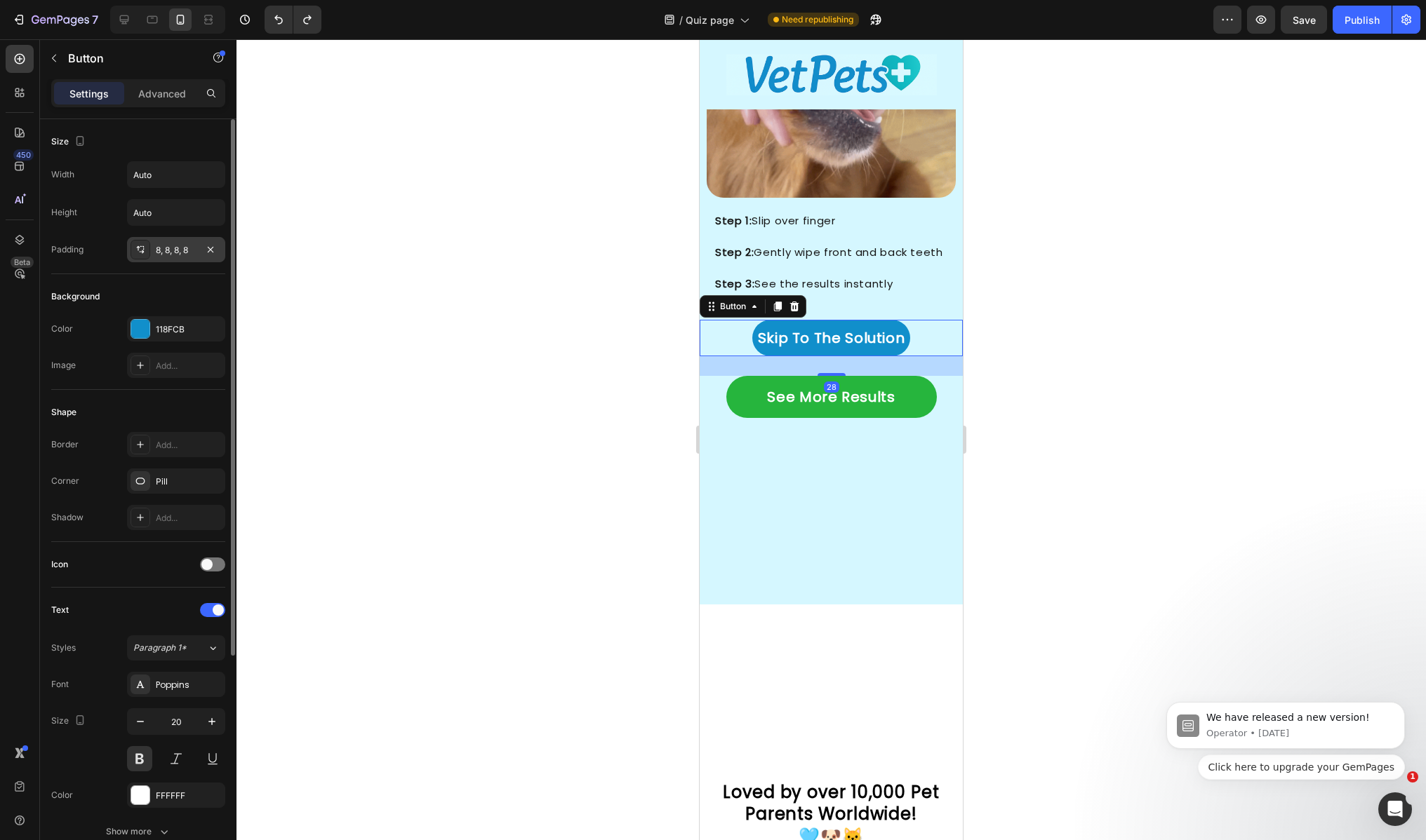
click at [182, 254] on div "8, 8, 8, 8" at bounding box center [176, 250] width 41 height 12
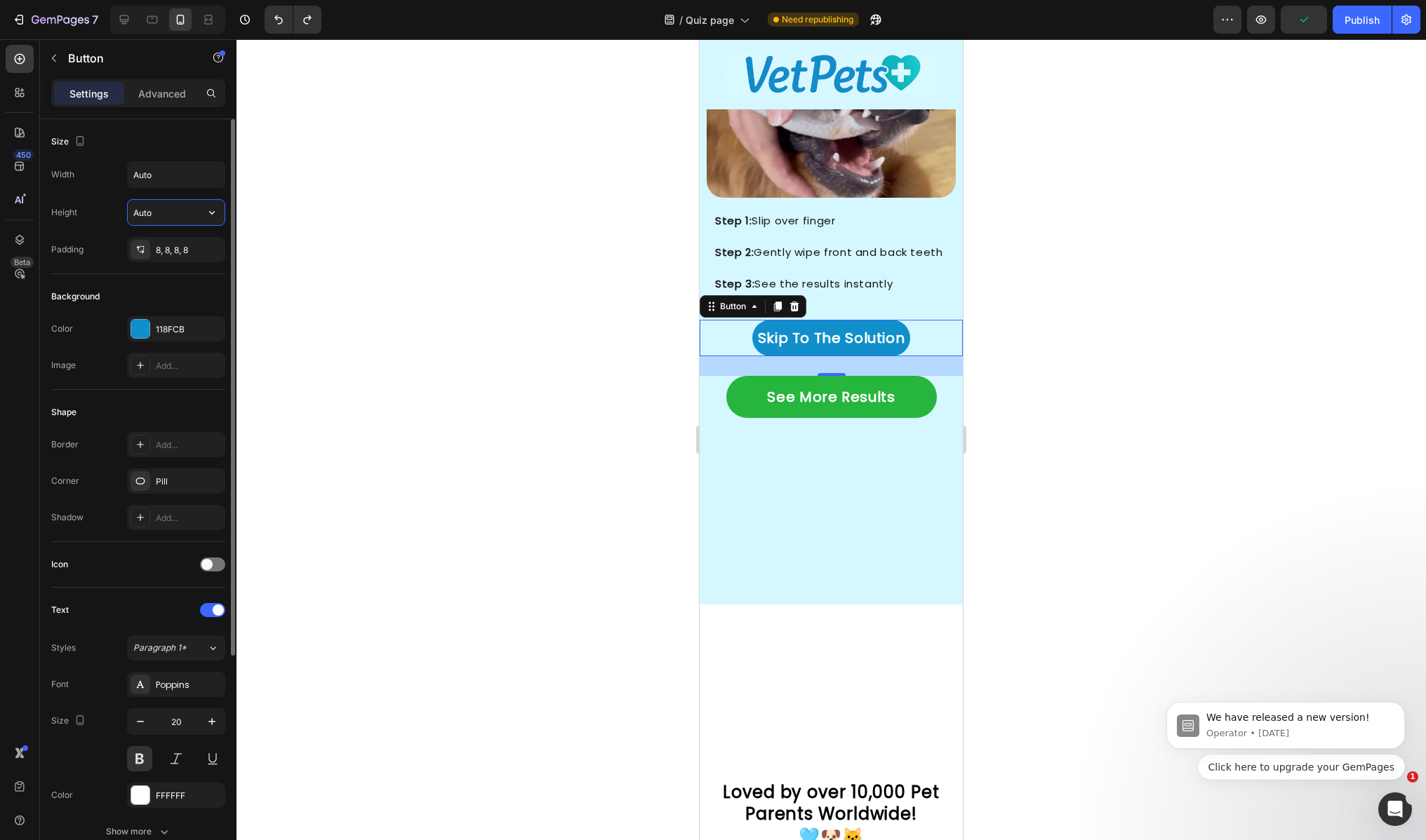
click at [186, 221] on input "Auto" at bounding box center [176, 212] width 97 height 25
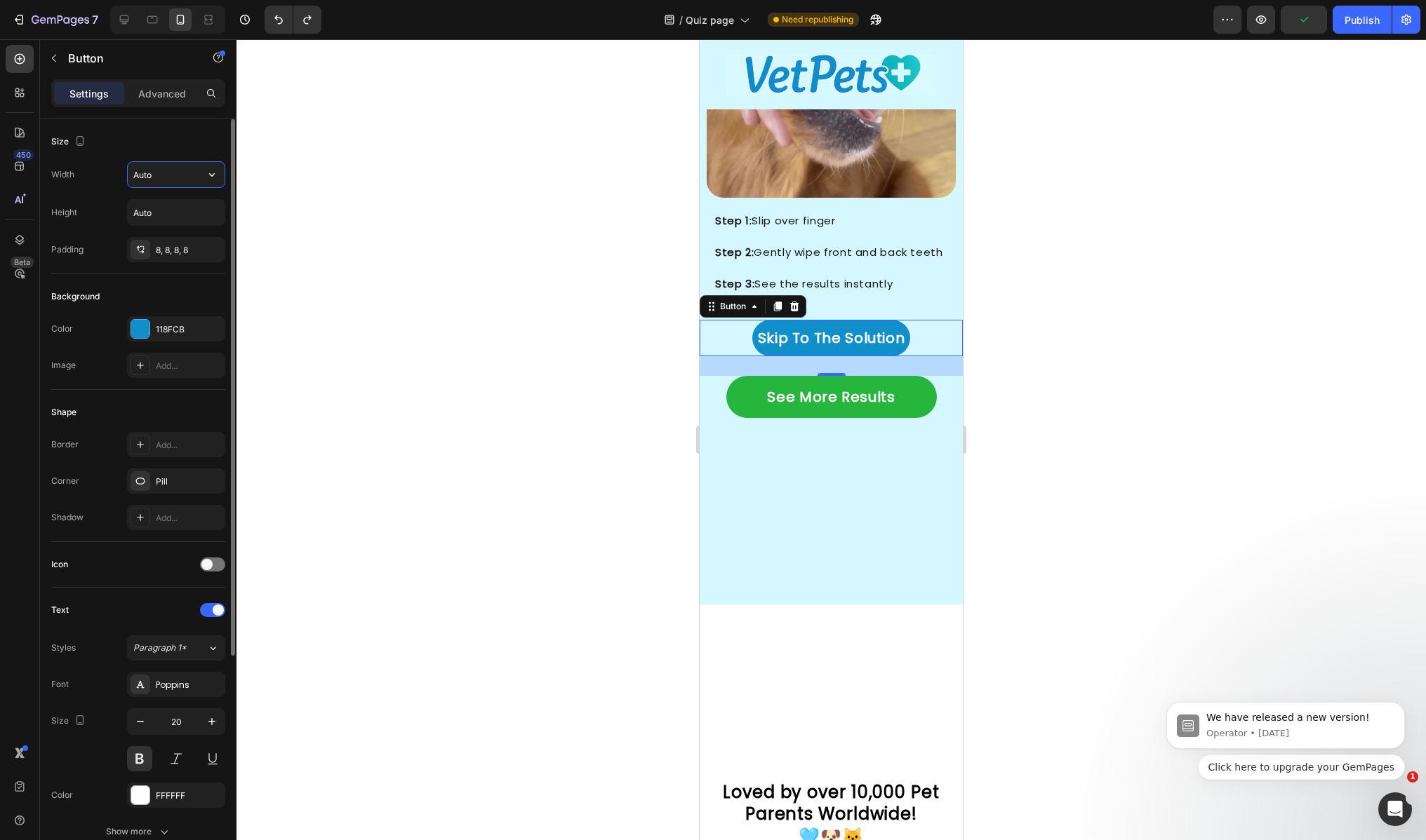
click at [190, 168] on input "Auto" at bounding box center [176, 175] width 97 height 25
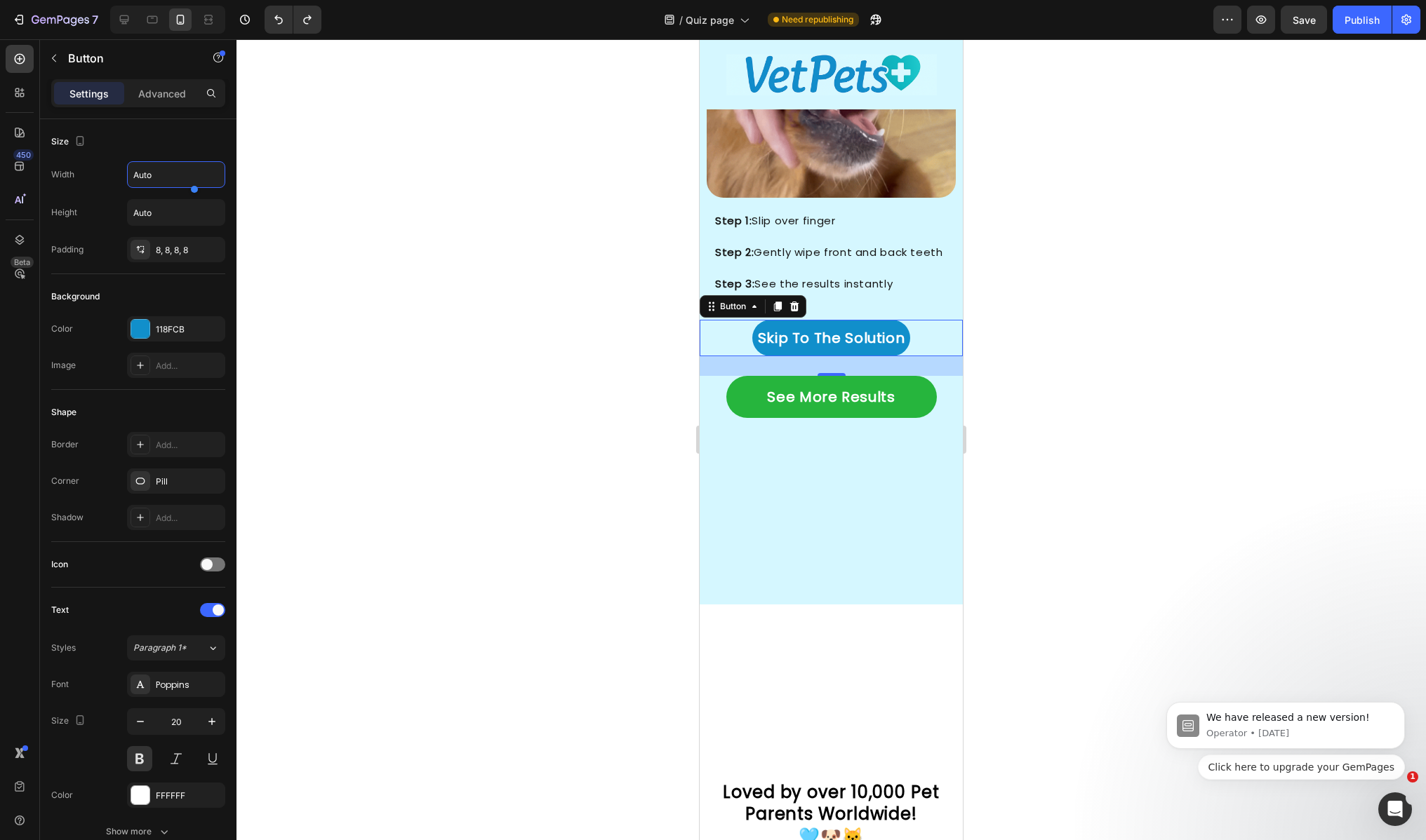
click at [221, 178] on div at bounding box center [255, 190] width 133 height 28
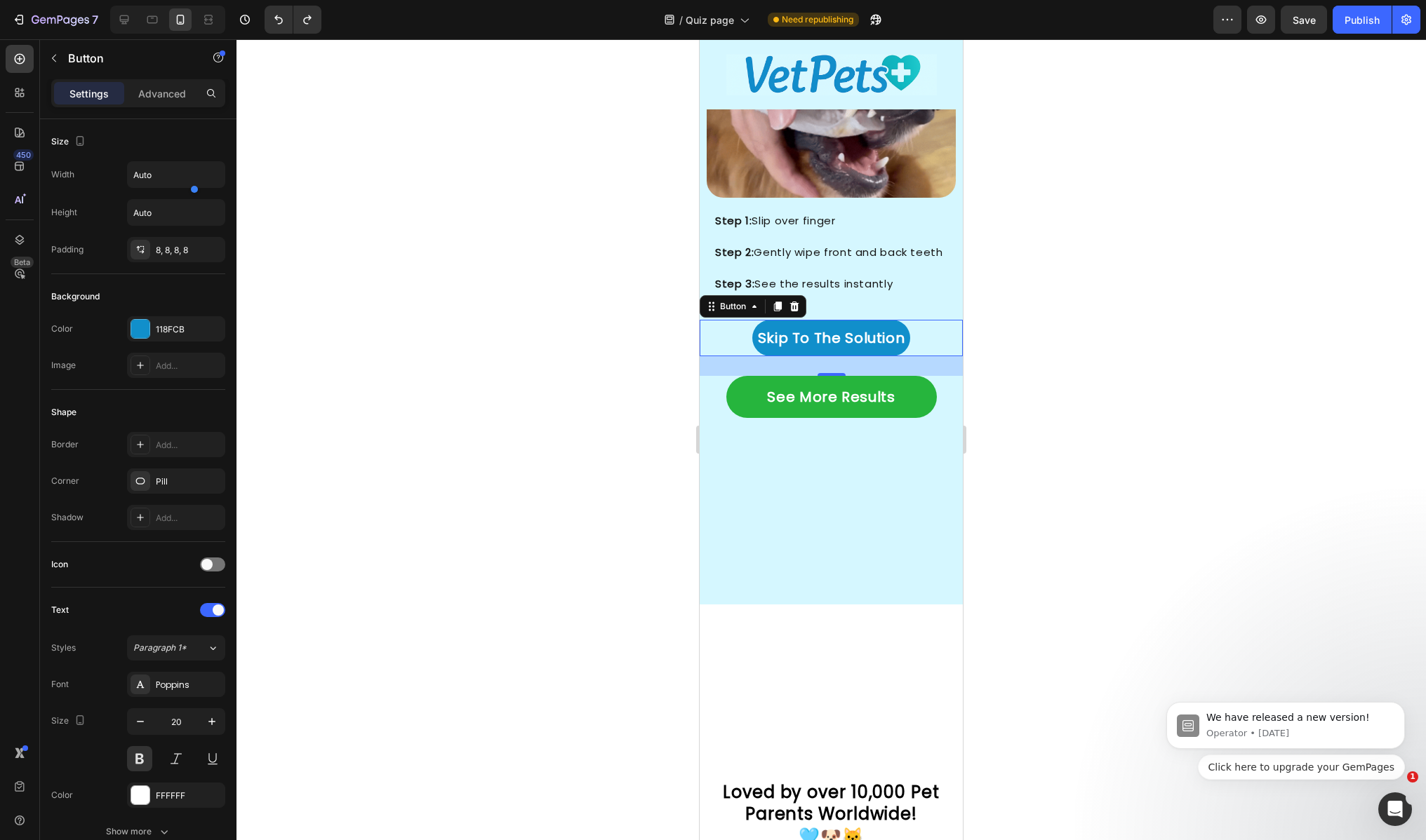
click at [217, 176] on div at bounding box center [255, 190] width 133 height 28
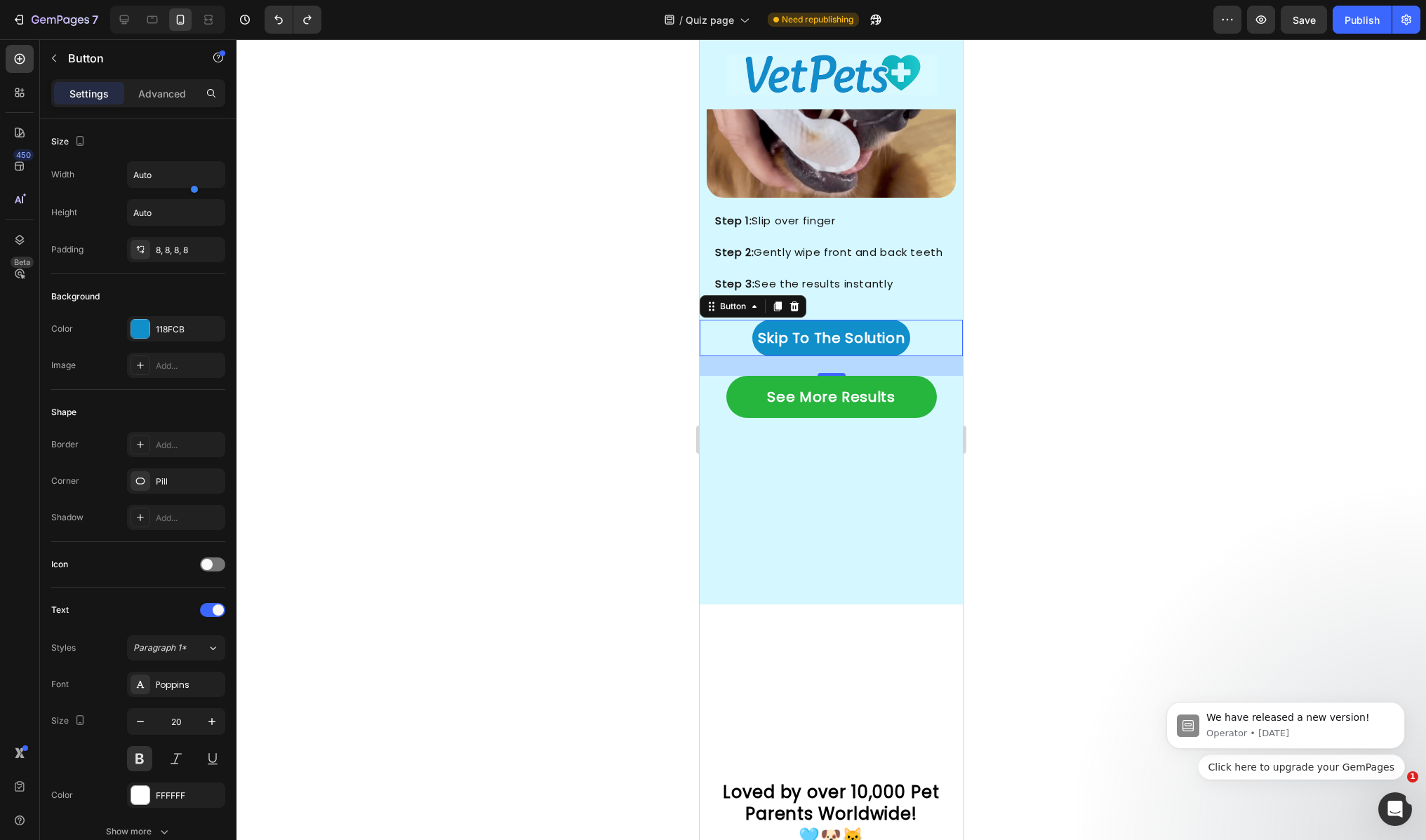
click at [212, 179] on div at bounding box center [255, 190] width 133 height 28
click at [196, 180] on div at bounding box center [255, 190] width 133 height 28
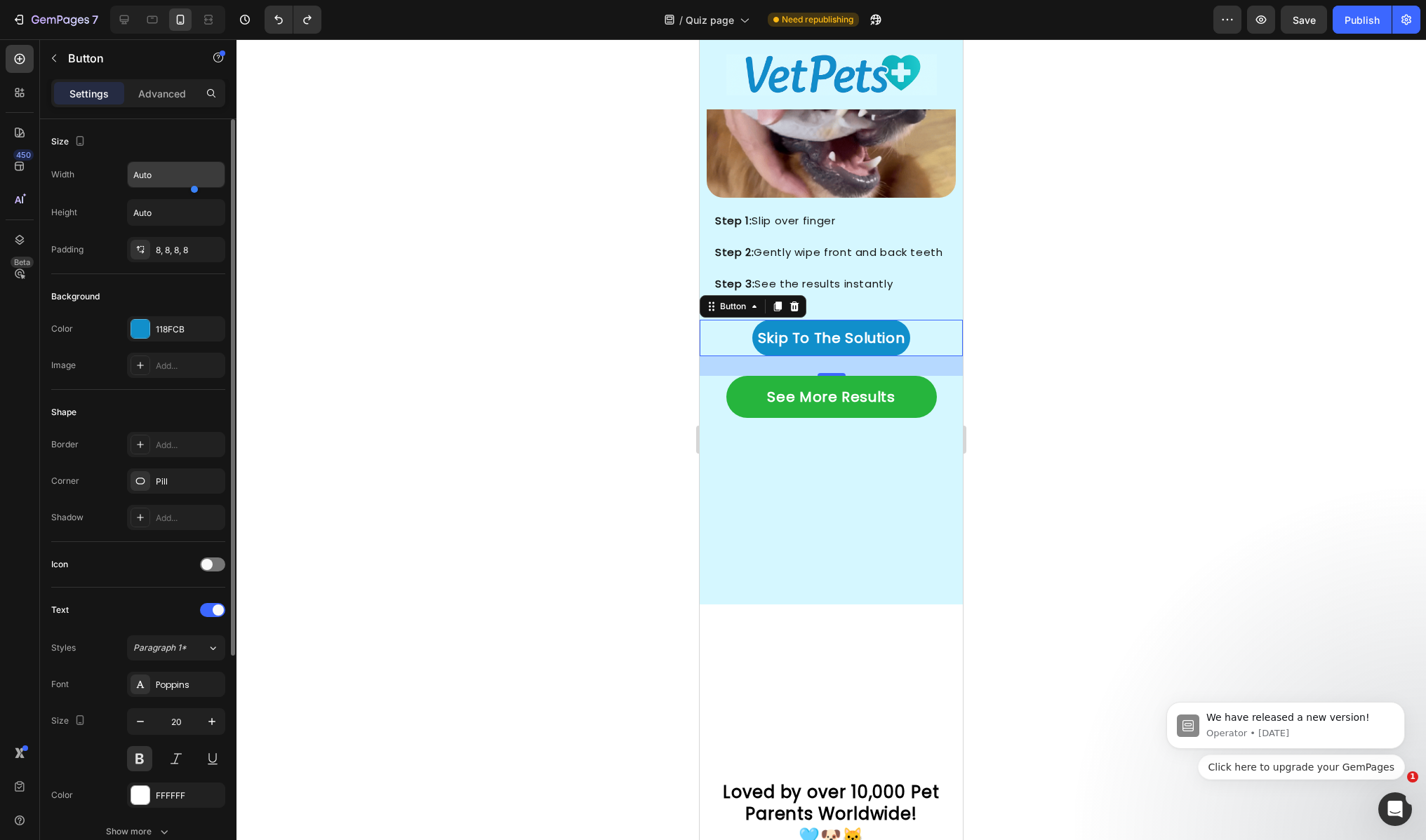
click at [155, 171] on input "Auto" at bounding box center [176, 175] width 97 height 25
click at [216, 174] on icon "button" at bounding box center [212, 174] width 14 height 14
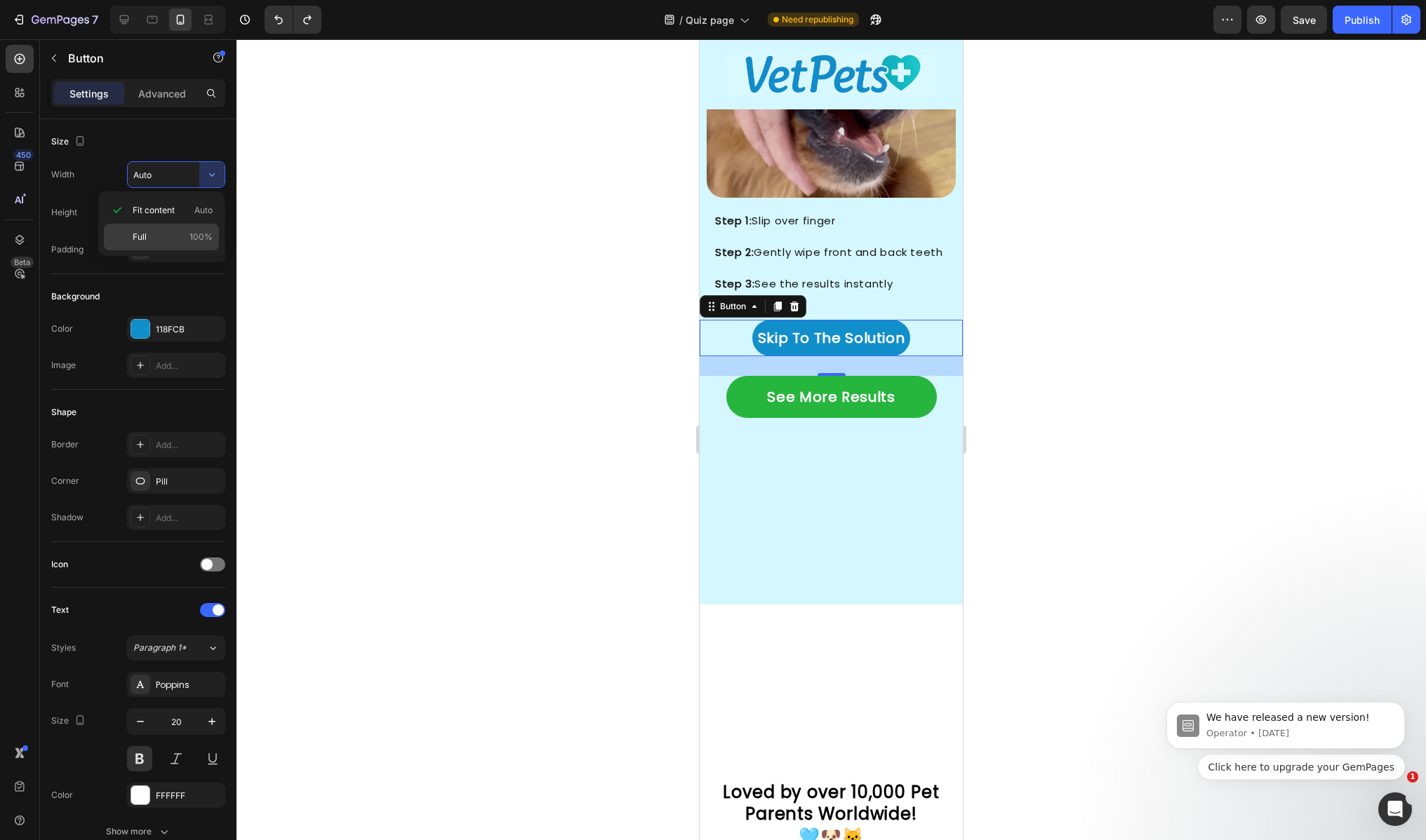
click at [172, 226] on div "Full 100%" at bounding box center [162, 237] width 115 height 27
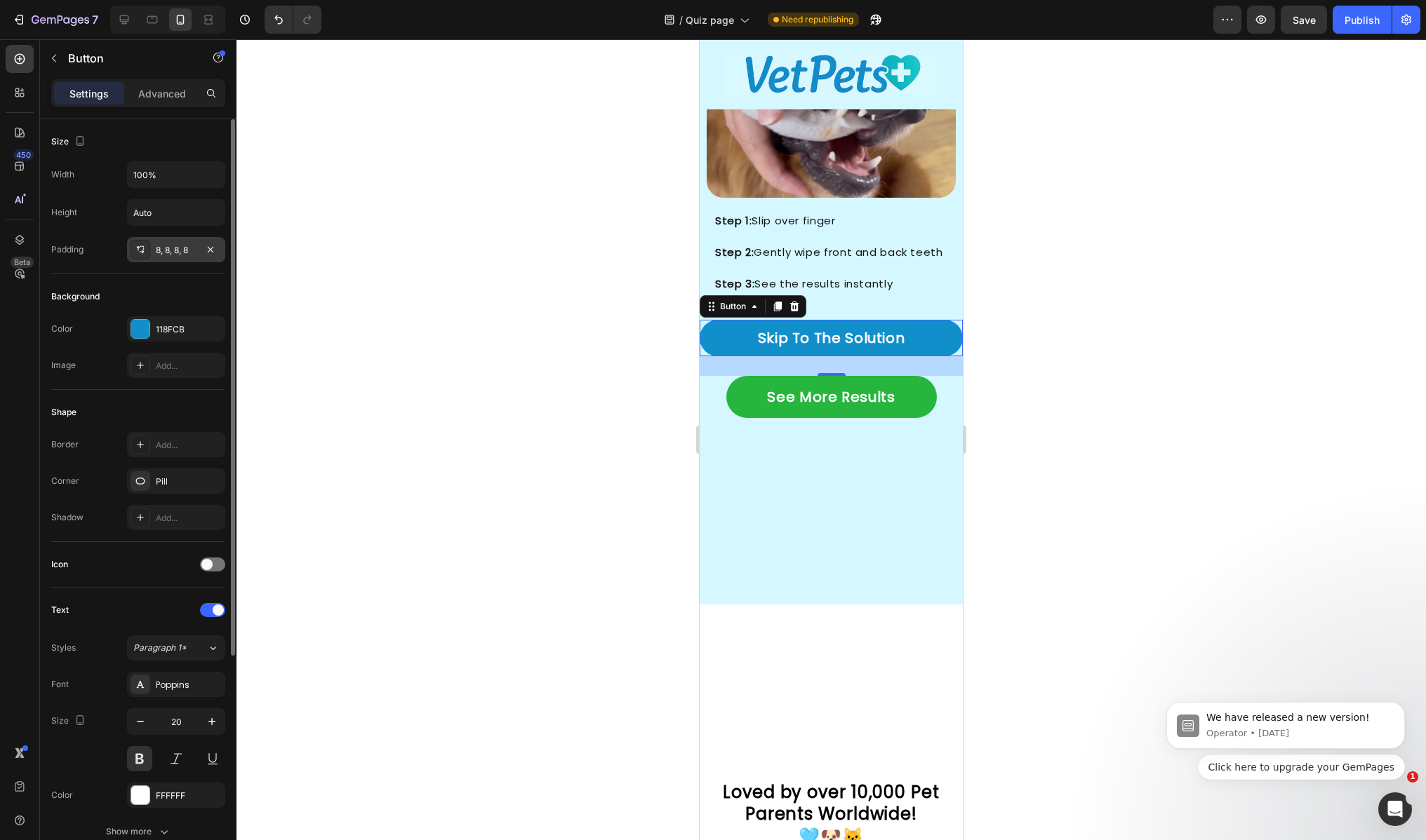
click at [167, 253] on div "8, 8, 8, 8" at bounding box center [176, 250] width 41 height 12
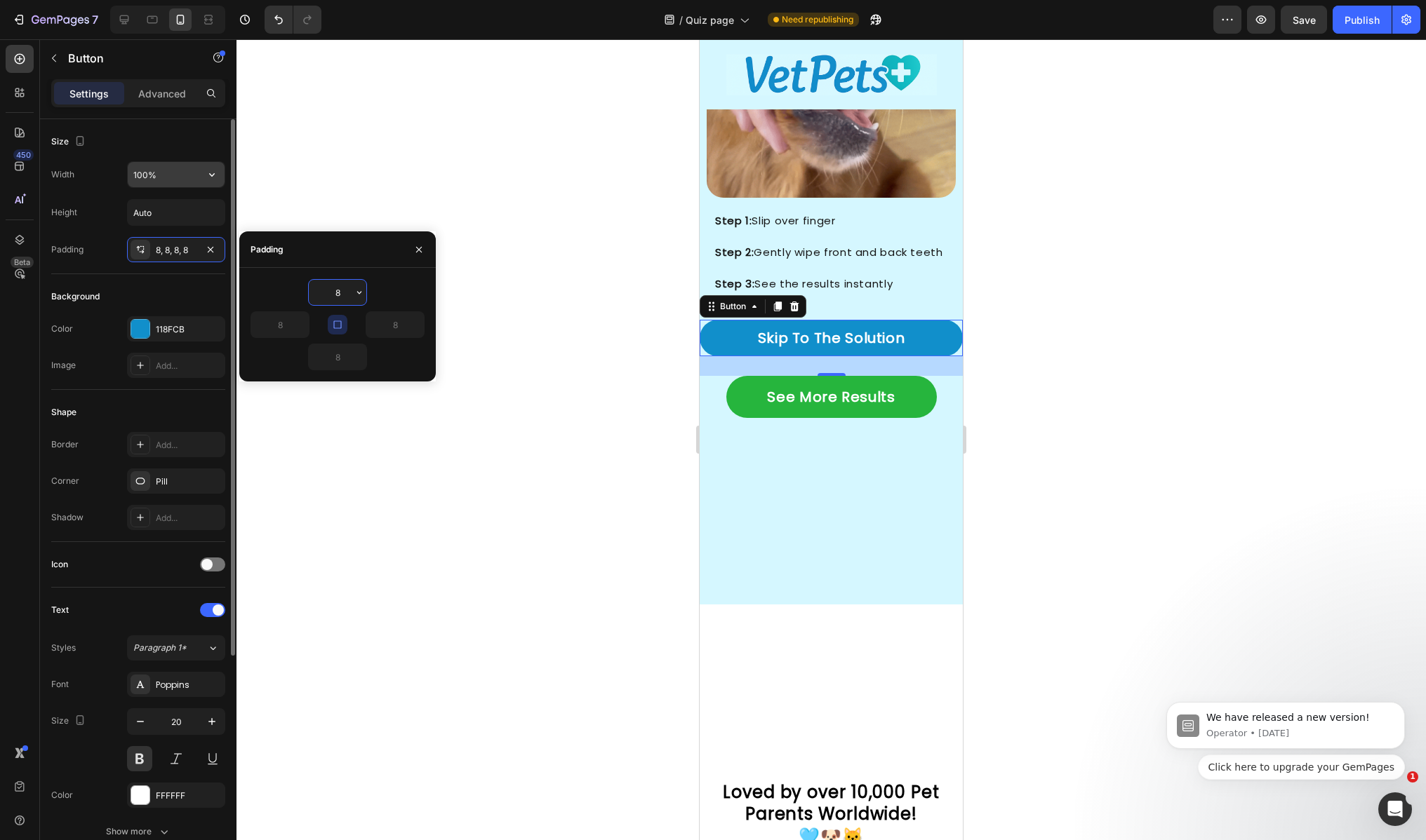
click at [196, 176] on input "100%" at bounding box center [176, 175] width 97 height 25
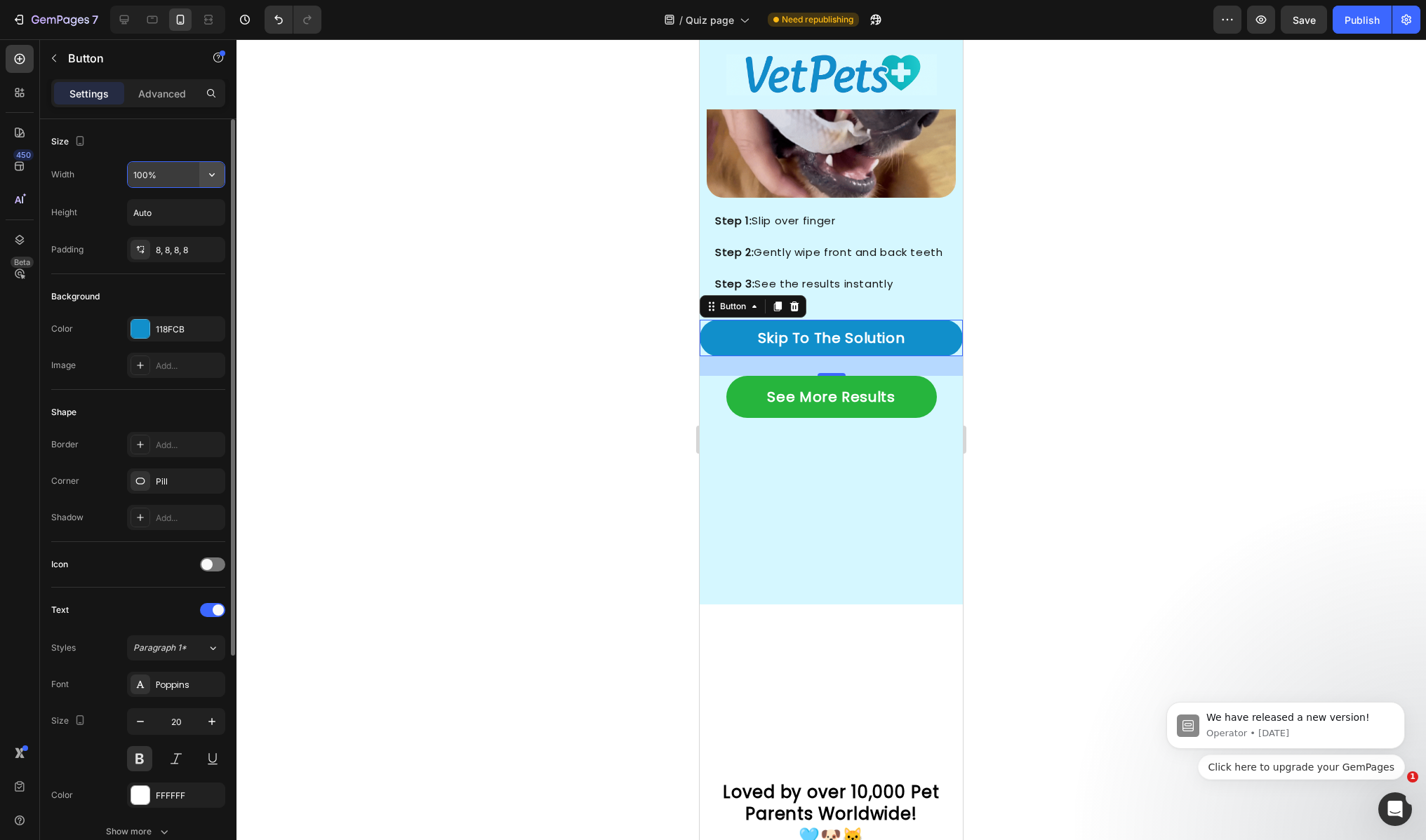
click at [212, 176] on icon "button" at bounding box center [212, 174] width 14 height 14
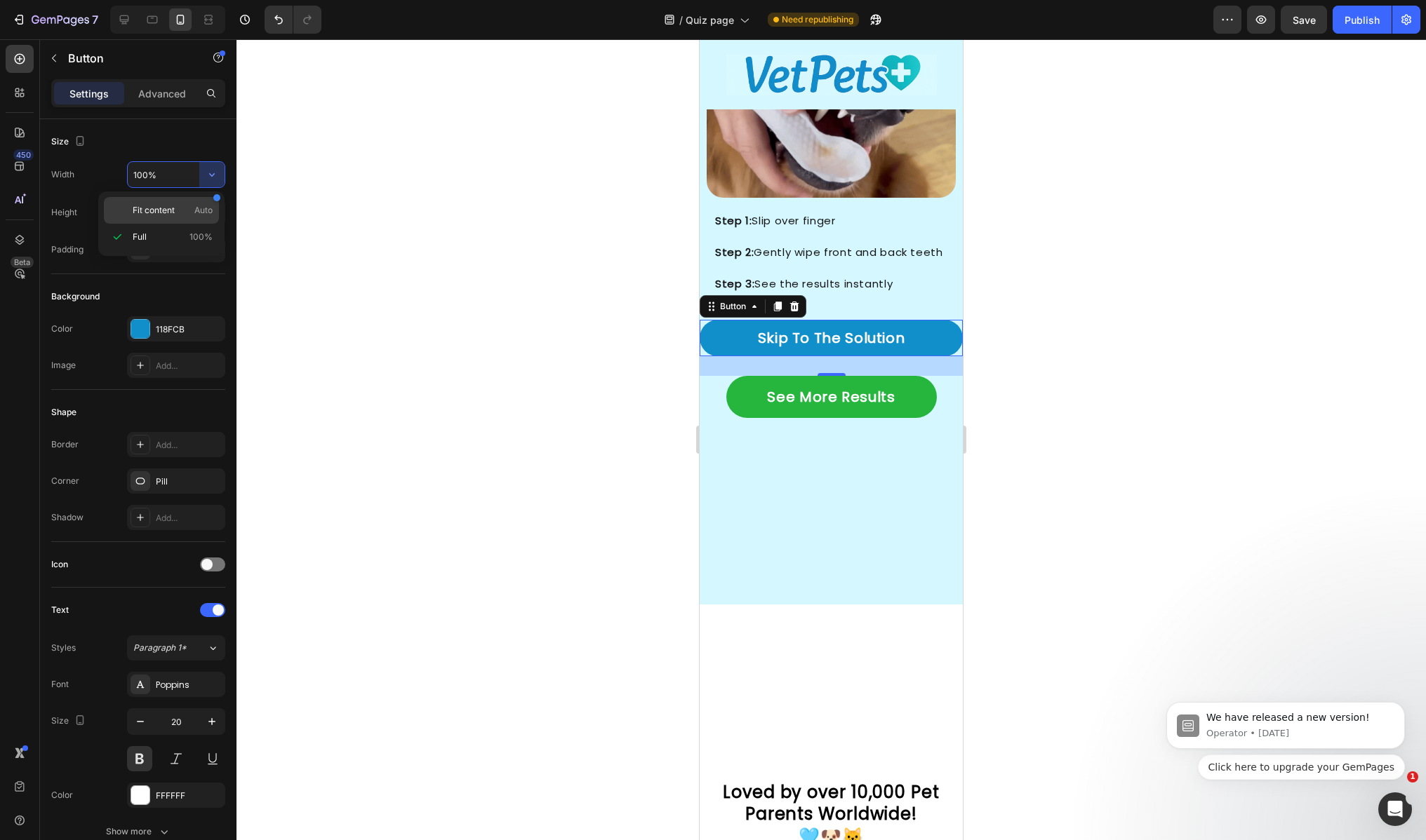
click at [153, 216] on span "Fit content" at bounding box center [153, 210] width 42 height 12
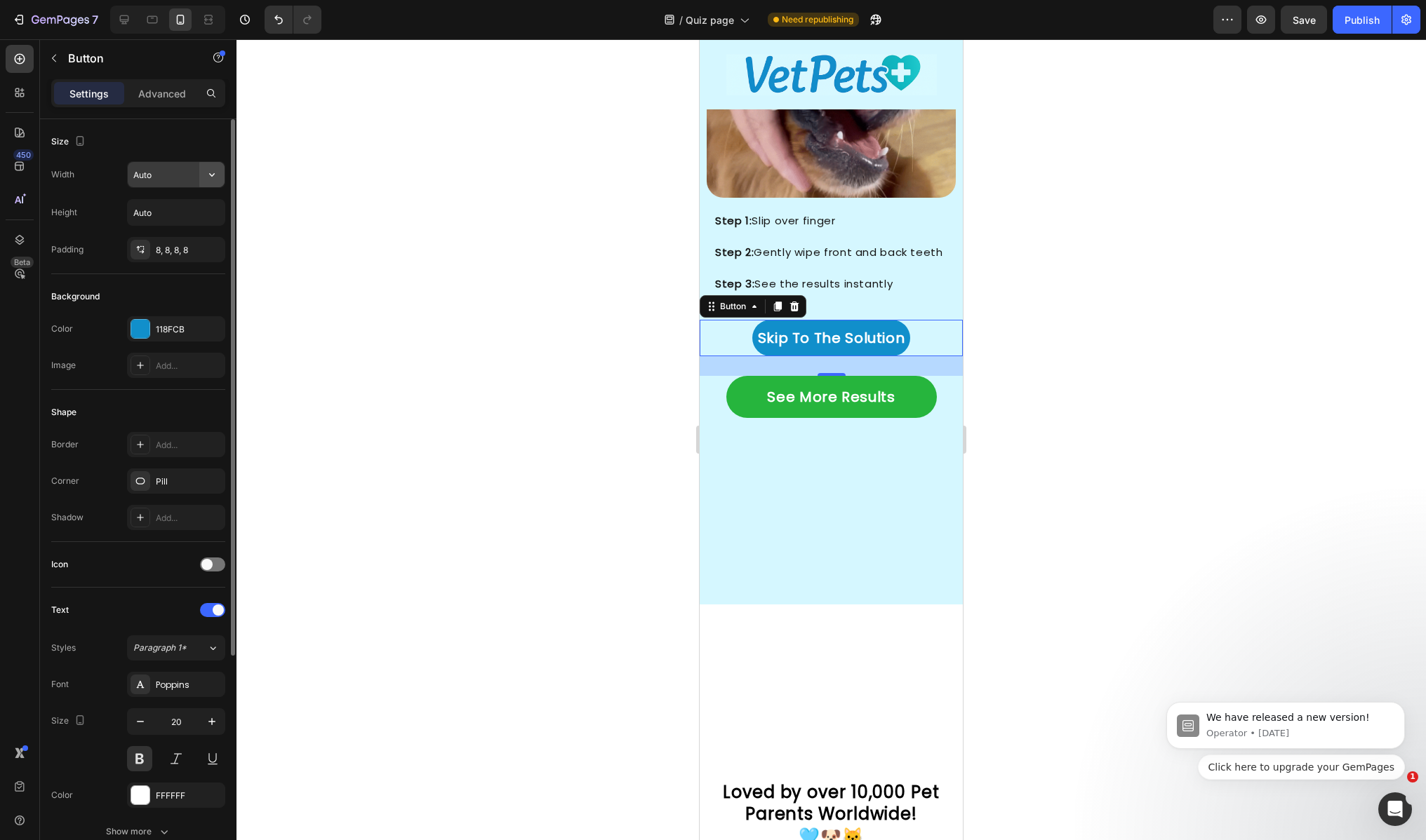
click at [213, 176] on icon "button" at bounding box center [212, 174] width 14 height 14
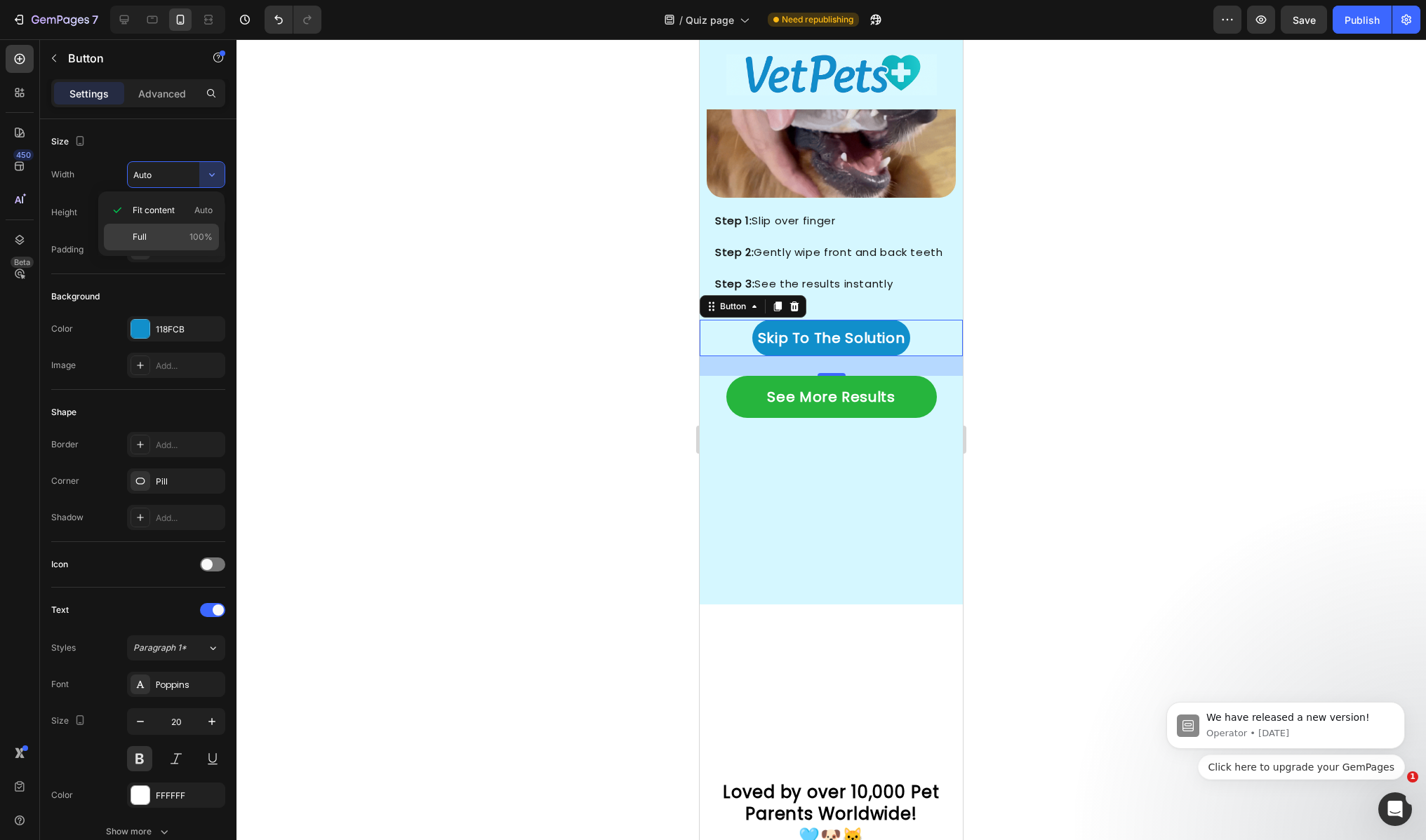
click at [147, 229] on div "Full 100%" at bounding box center [162, 237] width 115 height 27
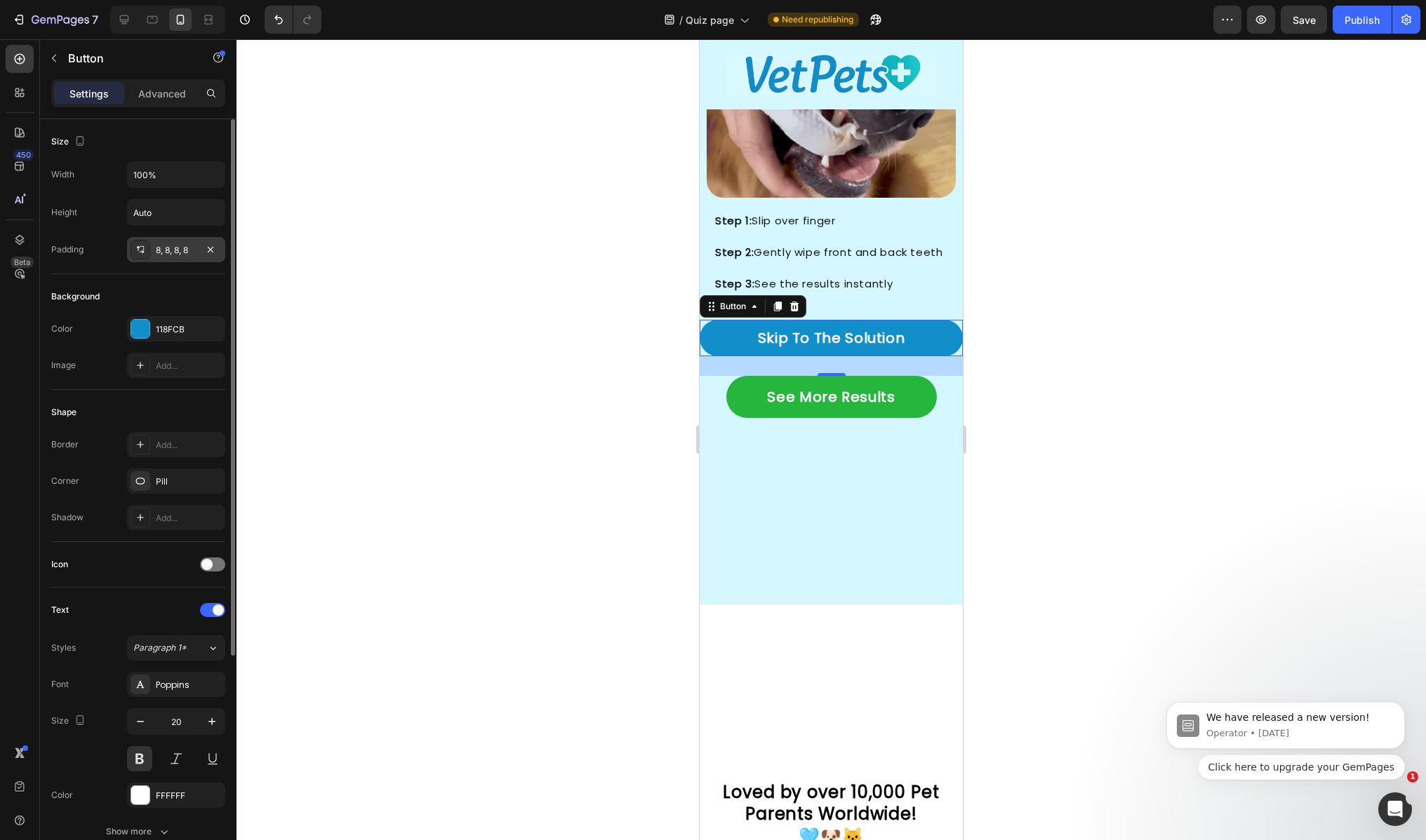
click at [190, 244] on div "8, 8, 8, 8" at bounding box center [176, 250] width 41 height 12
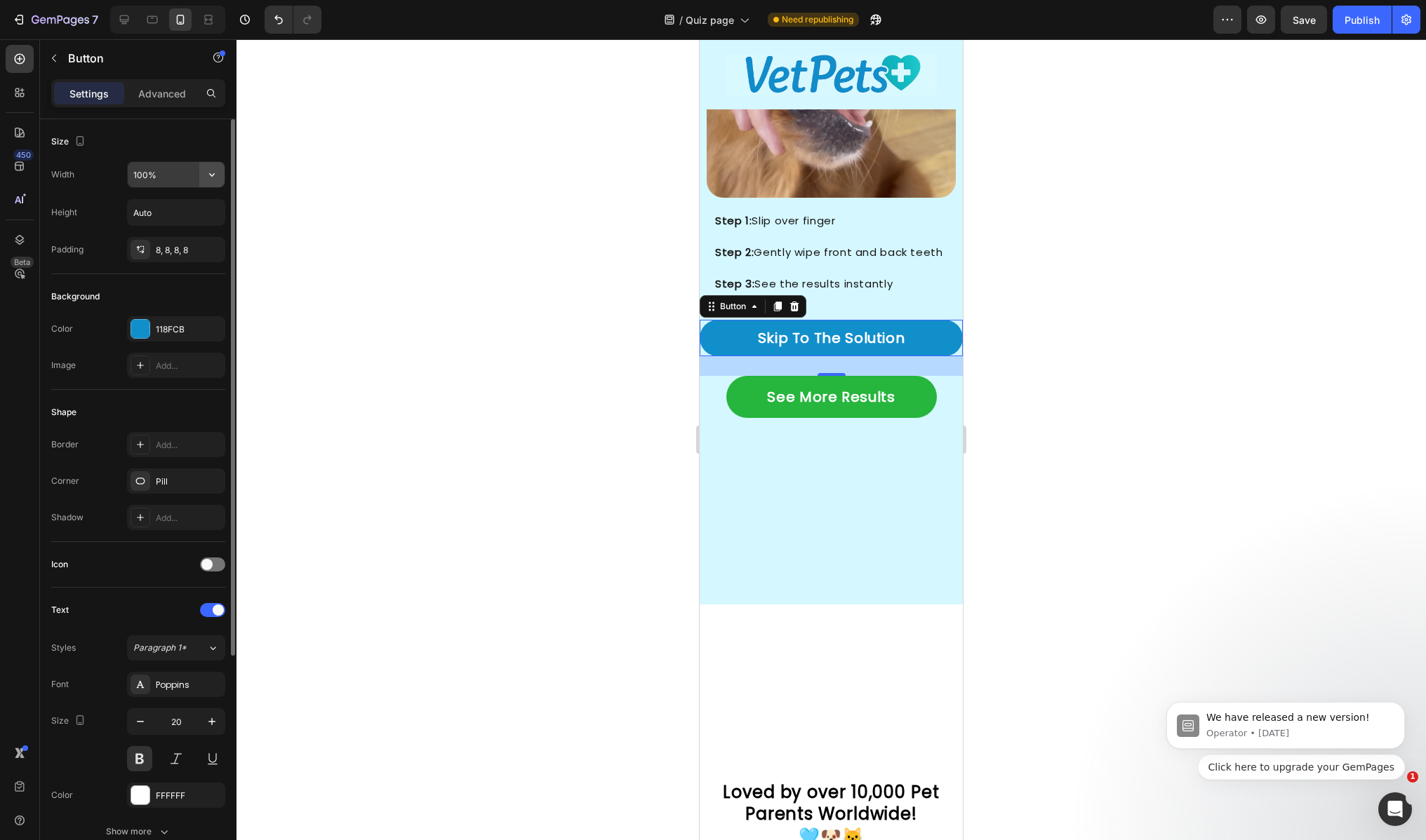
click at [221, 182] on button "button" at bounding box center [212, 175] width 25 height 25
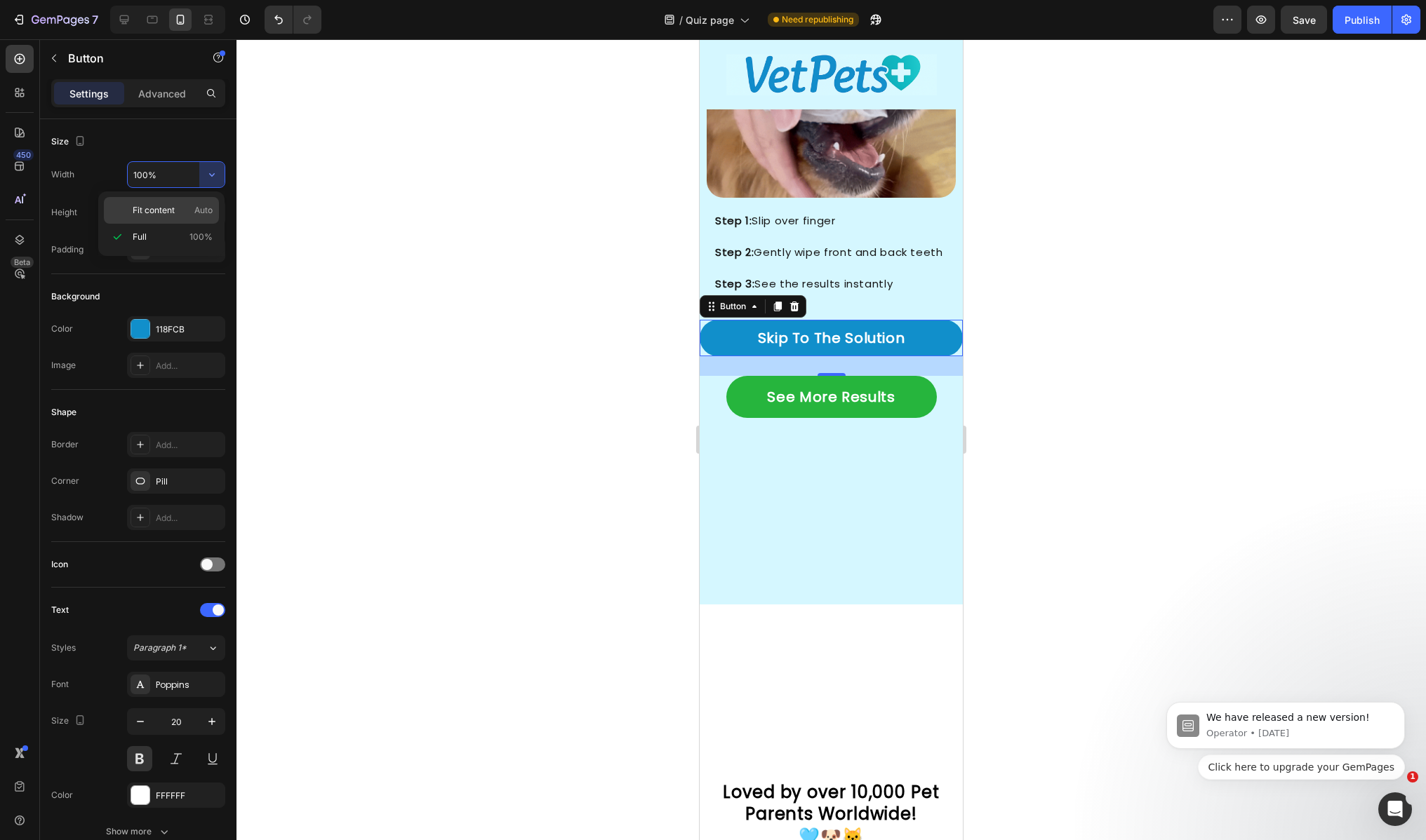
click at [177, 219] on div "Fit content Auto" at bounding box center [162, 211] width 115 height 27
type input "Auto"
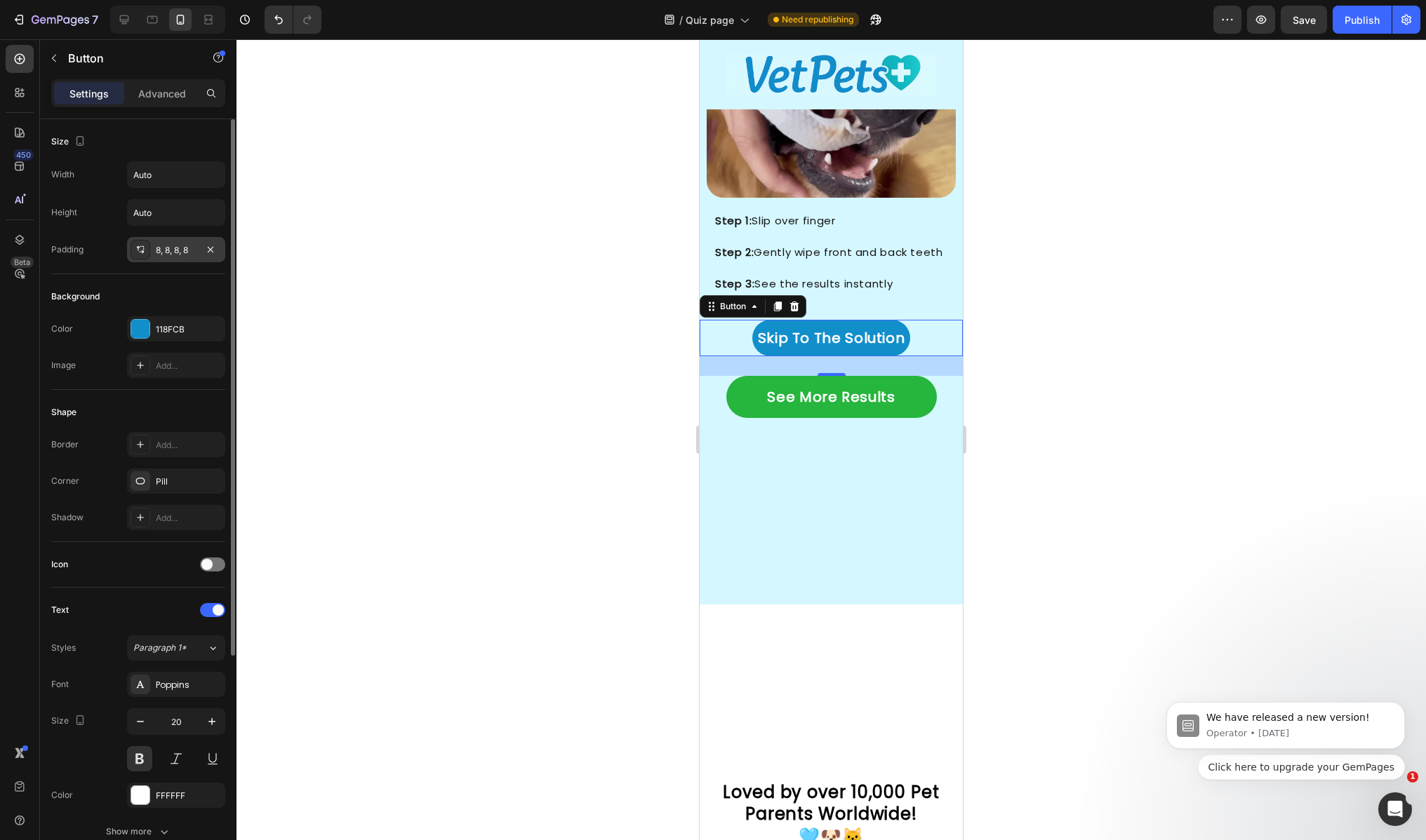
click at [162, 241] on div "8, 8, 8, 8" at bounding box center [176, 250] width 98 height 25
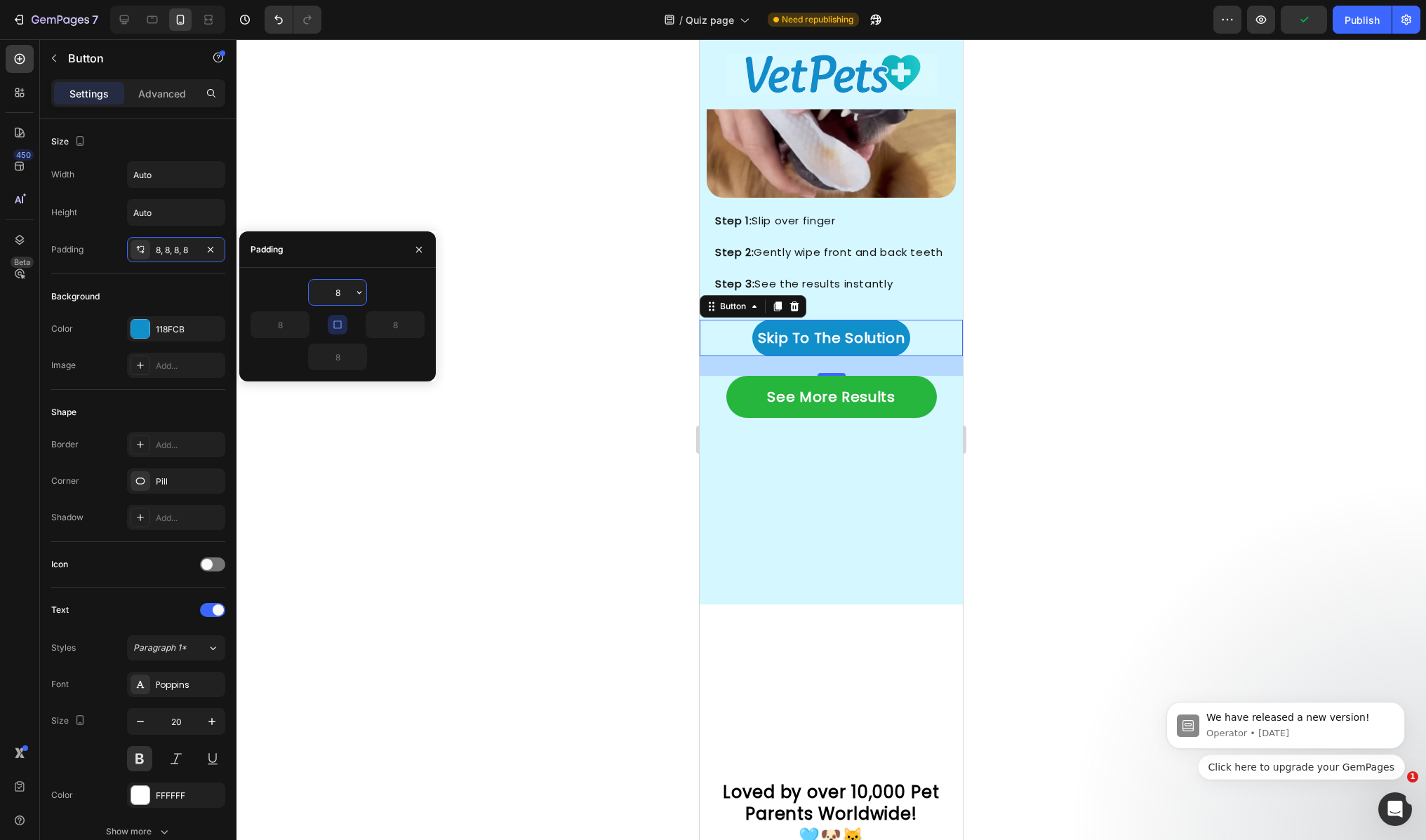
click at [367, 291] on div "8" at bounding box center [337, 292] width 174 height 27
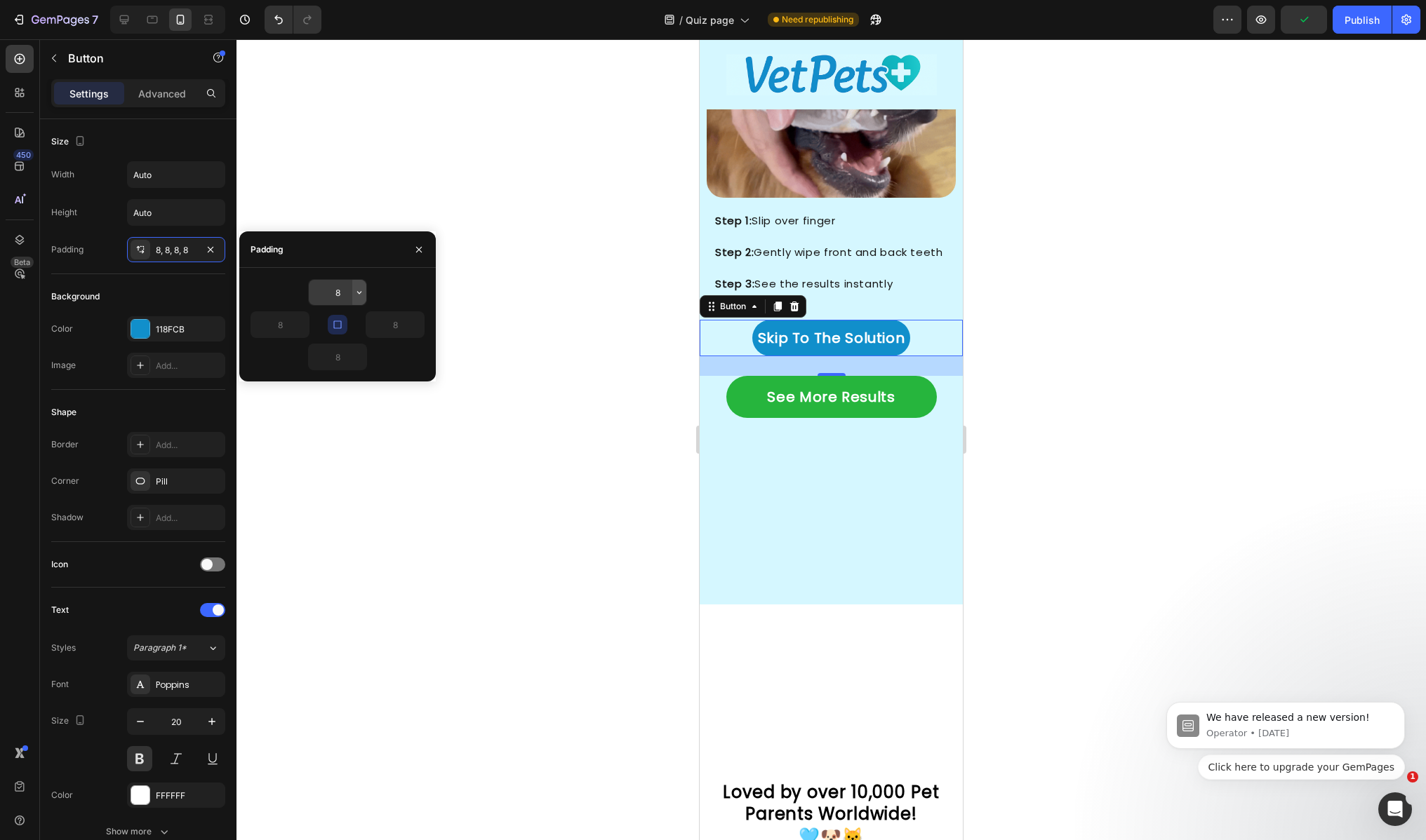
click at [364, 294] on icon "button" at bounding box center [359, 292] width 11 height 11
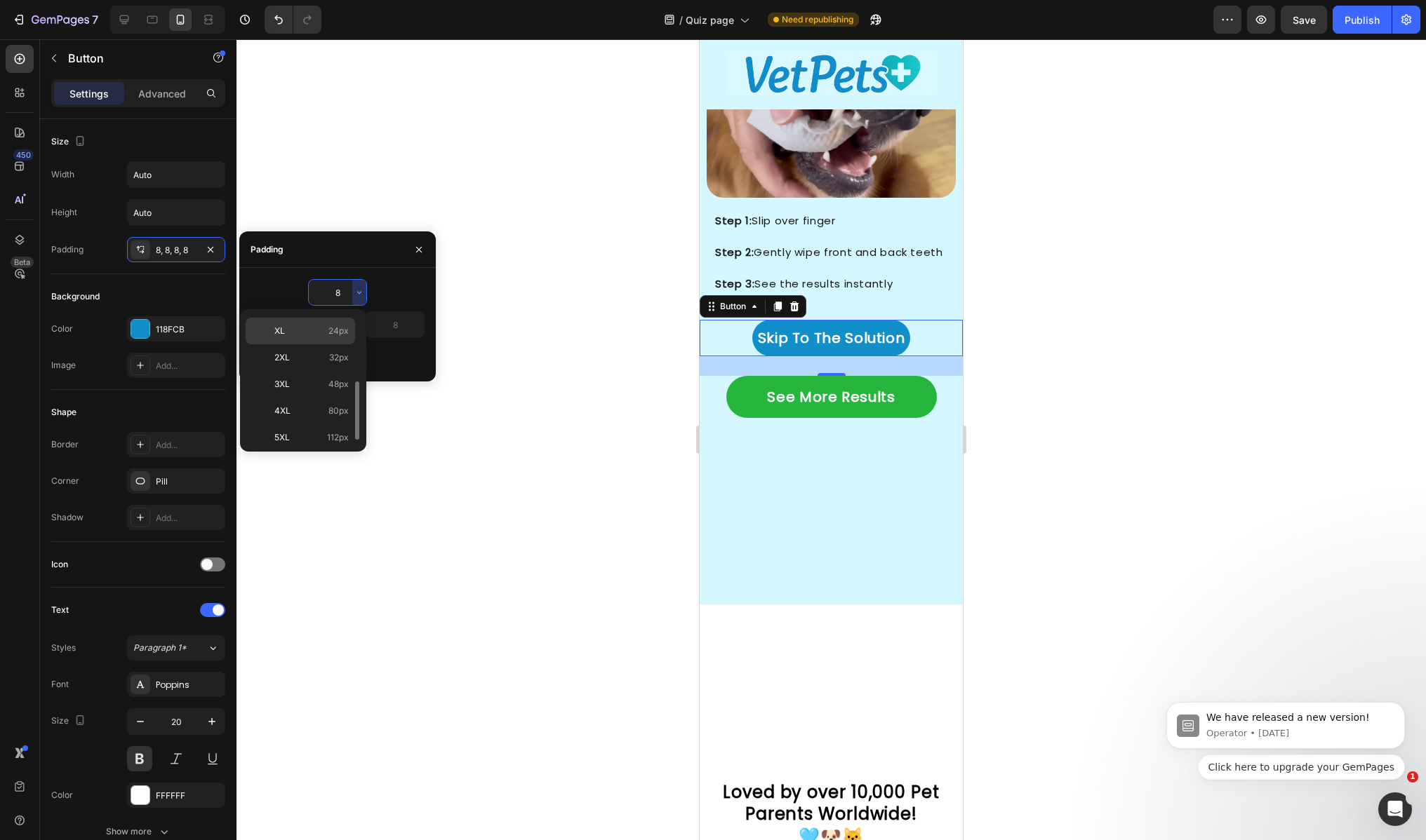
scroll to position [138, 0]
click at [312, 325] on p "L 16px" at bounding box center [311, 323] width 74 height 12
type input "16"
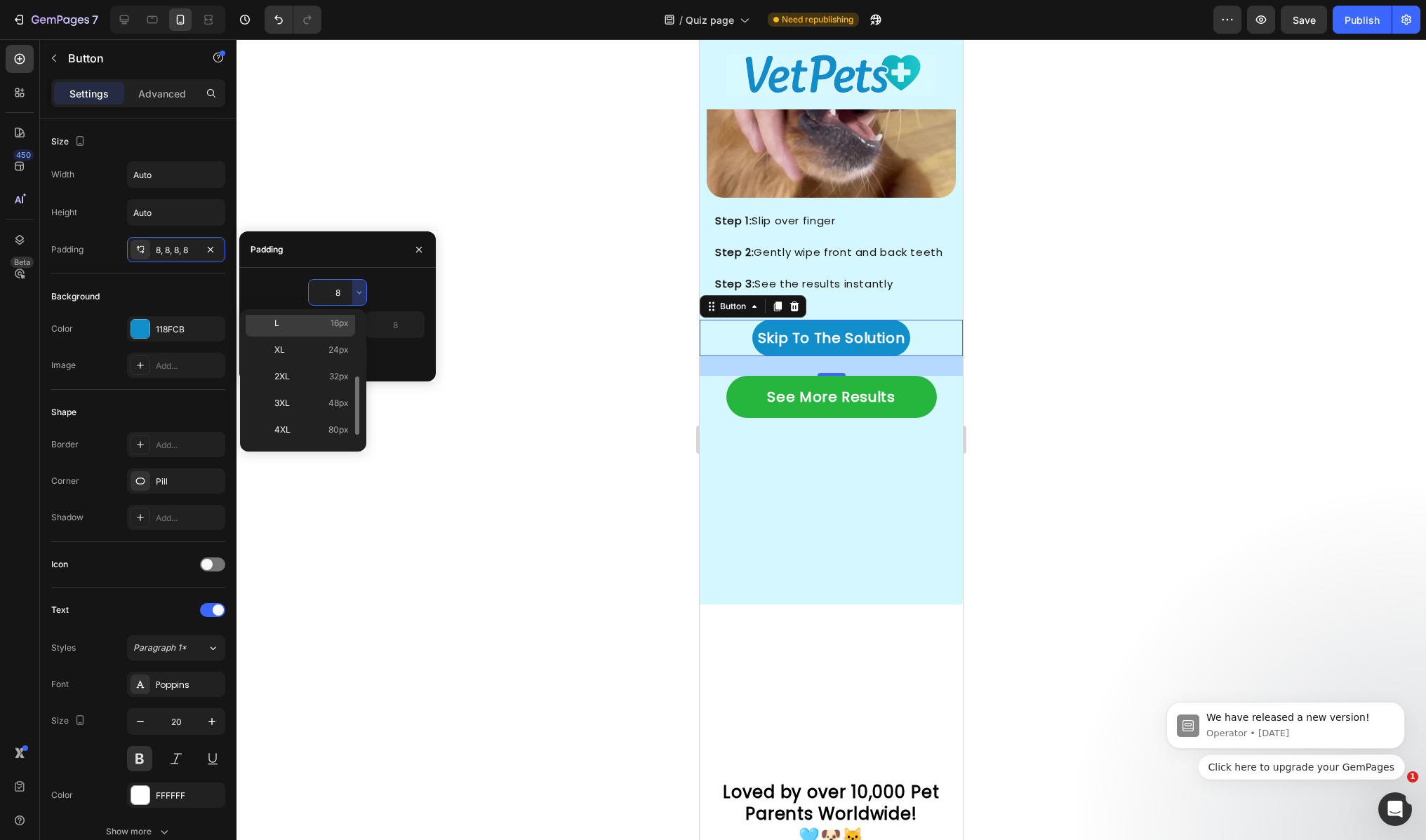
type input "16"
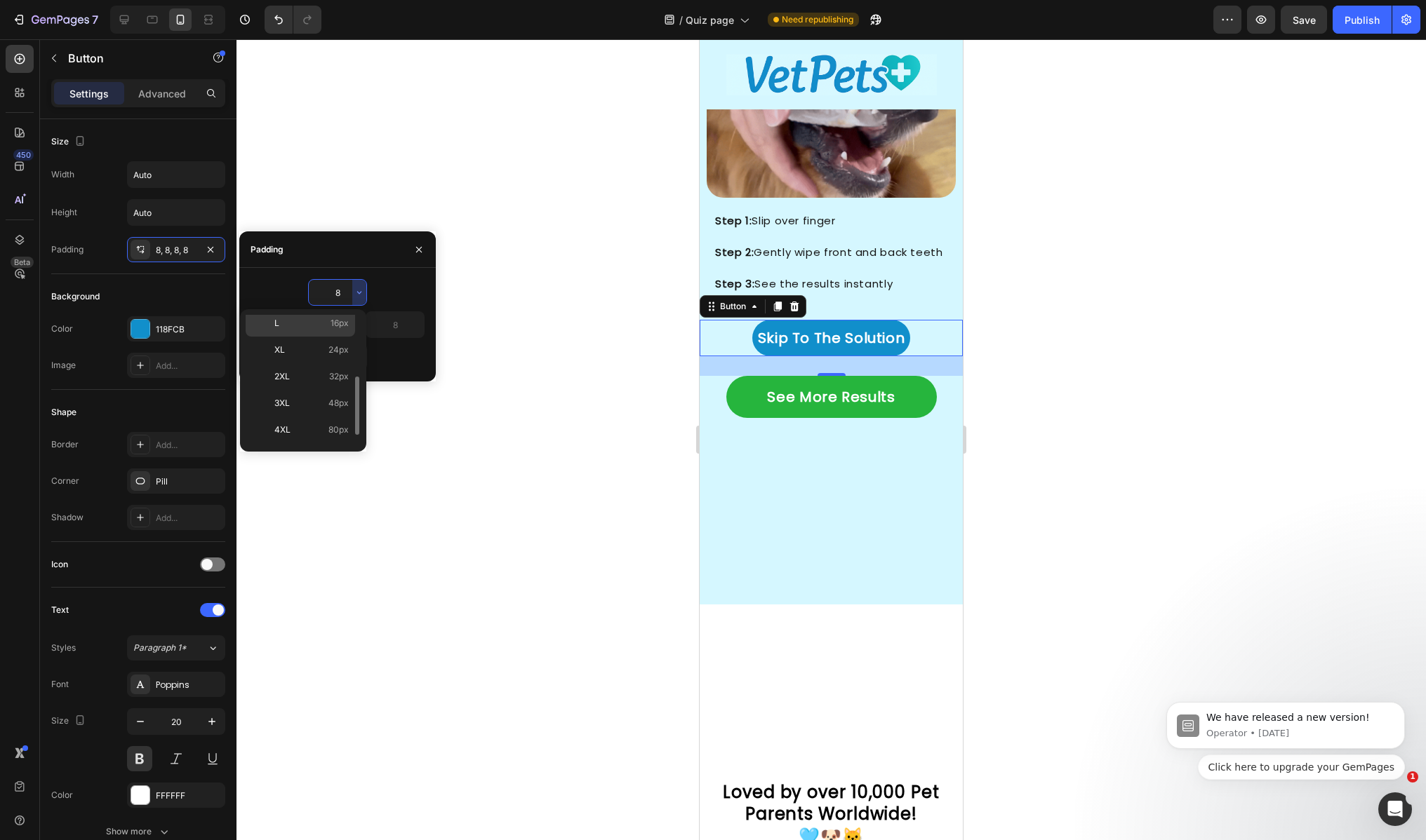
type input "16"
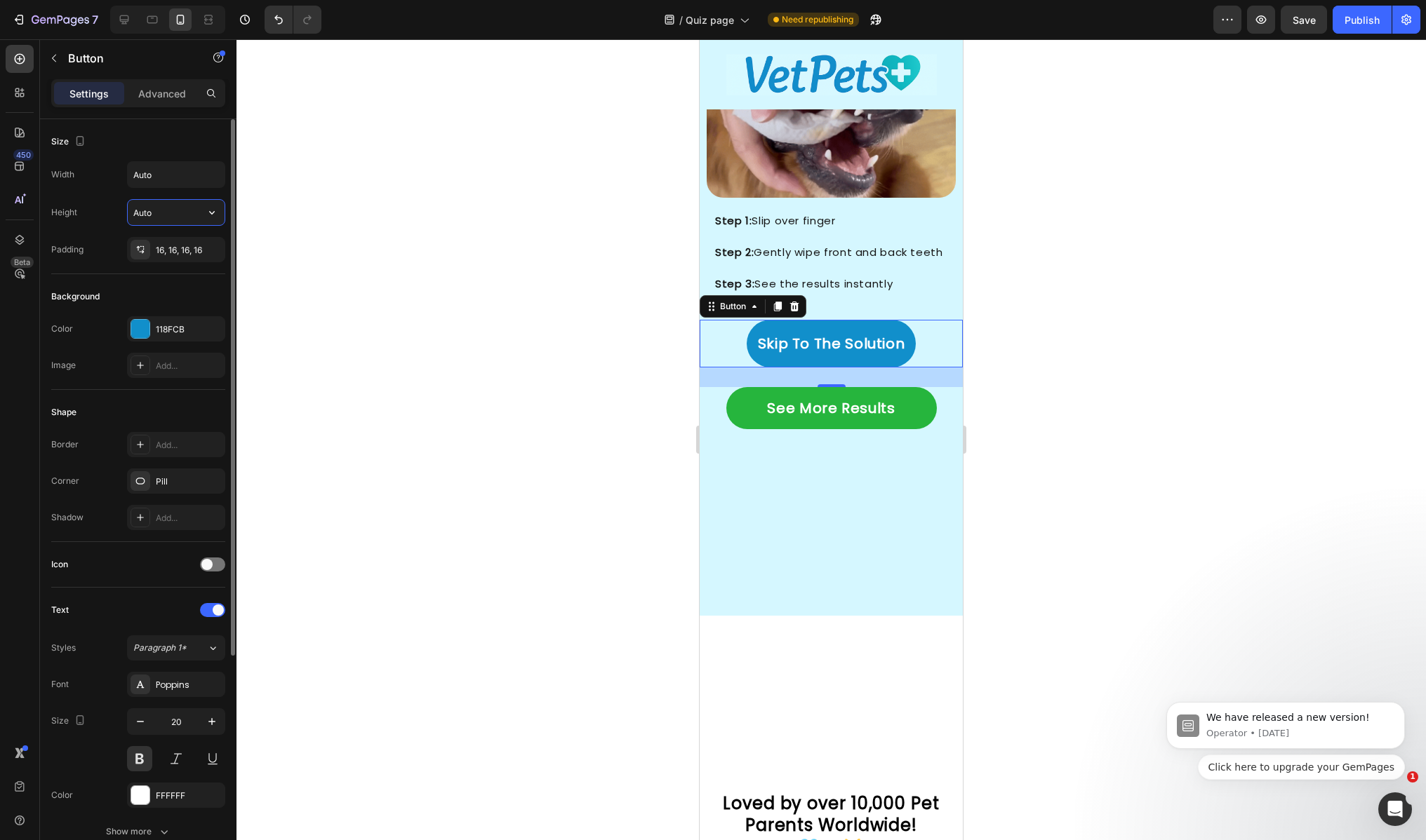
click at [176, 216] on input "Auto" at bounding box center [176, 212] width 97 height 25
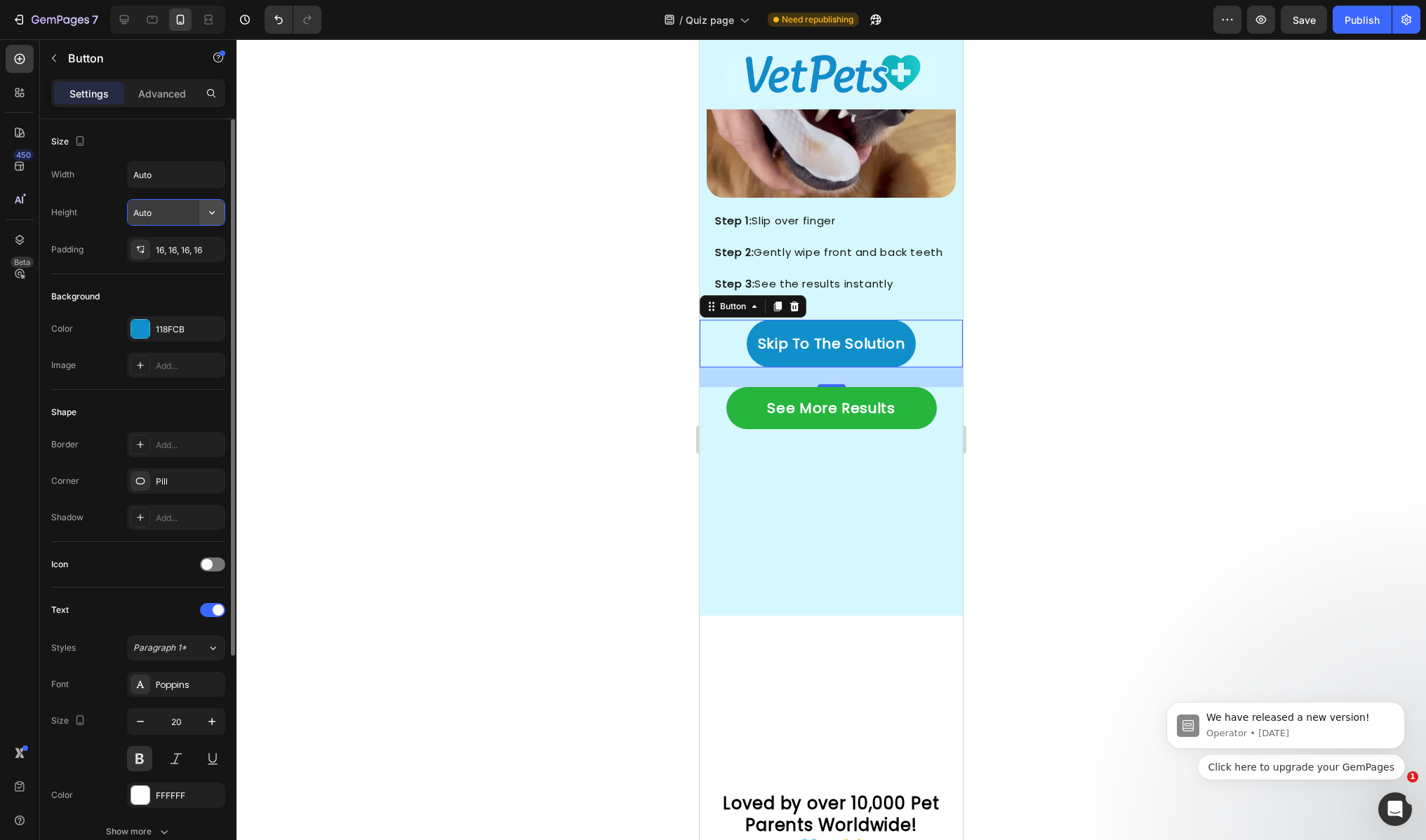
click at [215, 215] on icon "button" at bounding box center [212, 212] width 14 height 14
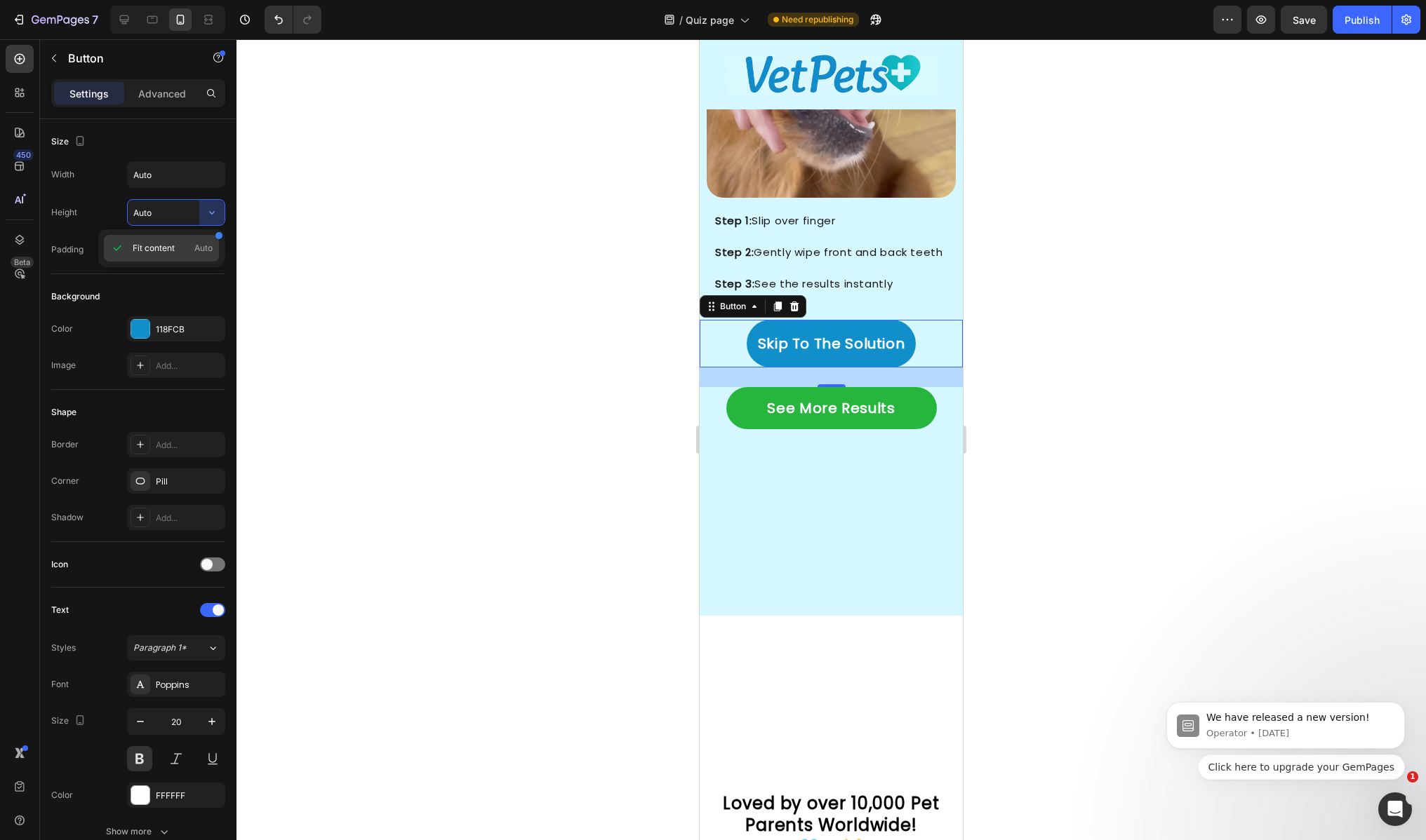
click at [168, 247] on span "Fit content" at bounding box center [153, 248] width 42 height 12
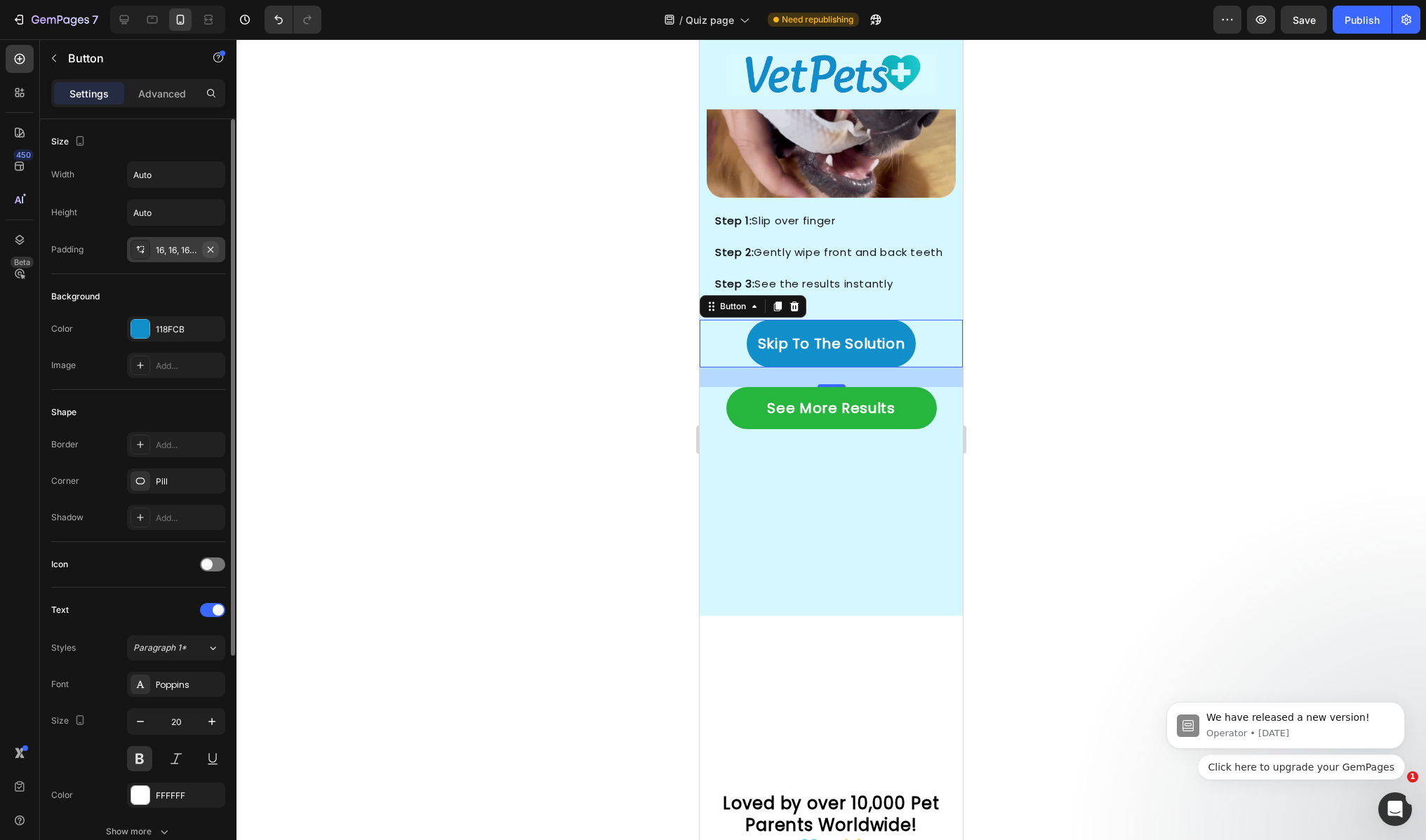
click at [210, 250] on icon "button" at bounding box center [210, 249] width 6 height 6
type input "0"
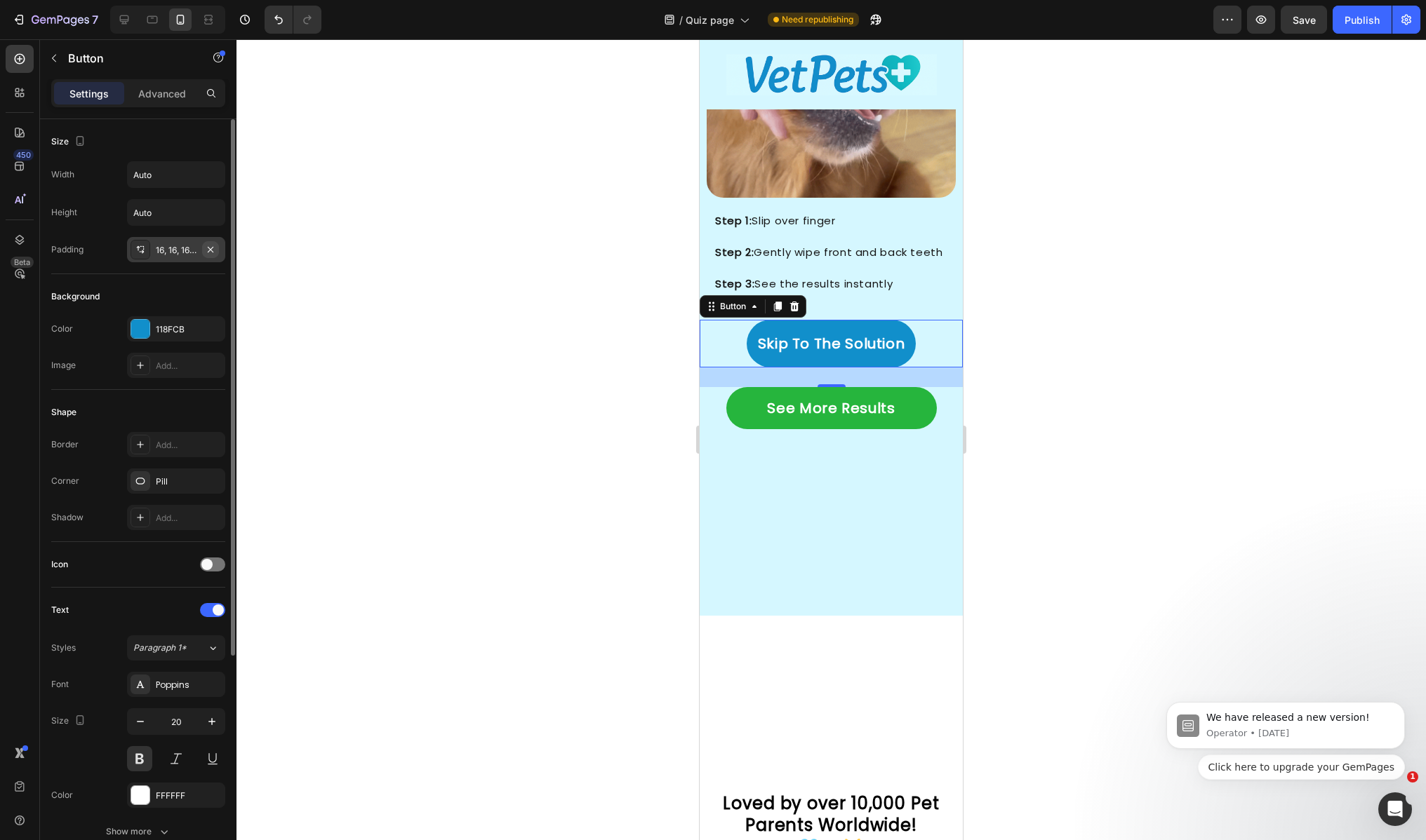
type input "0"
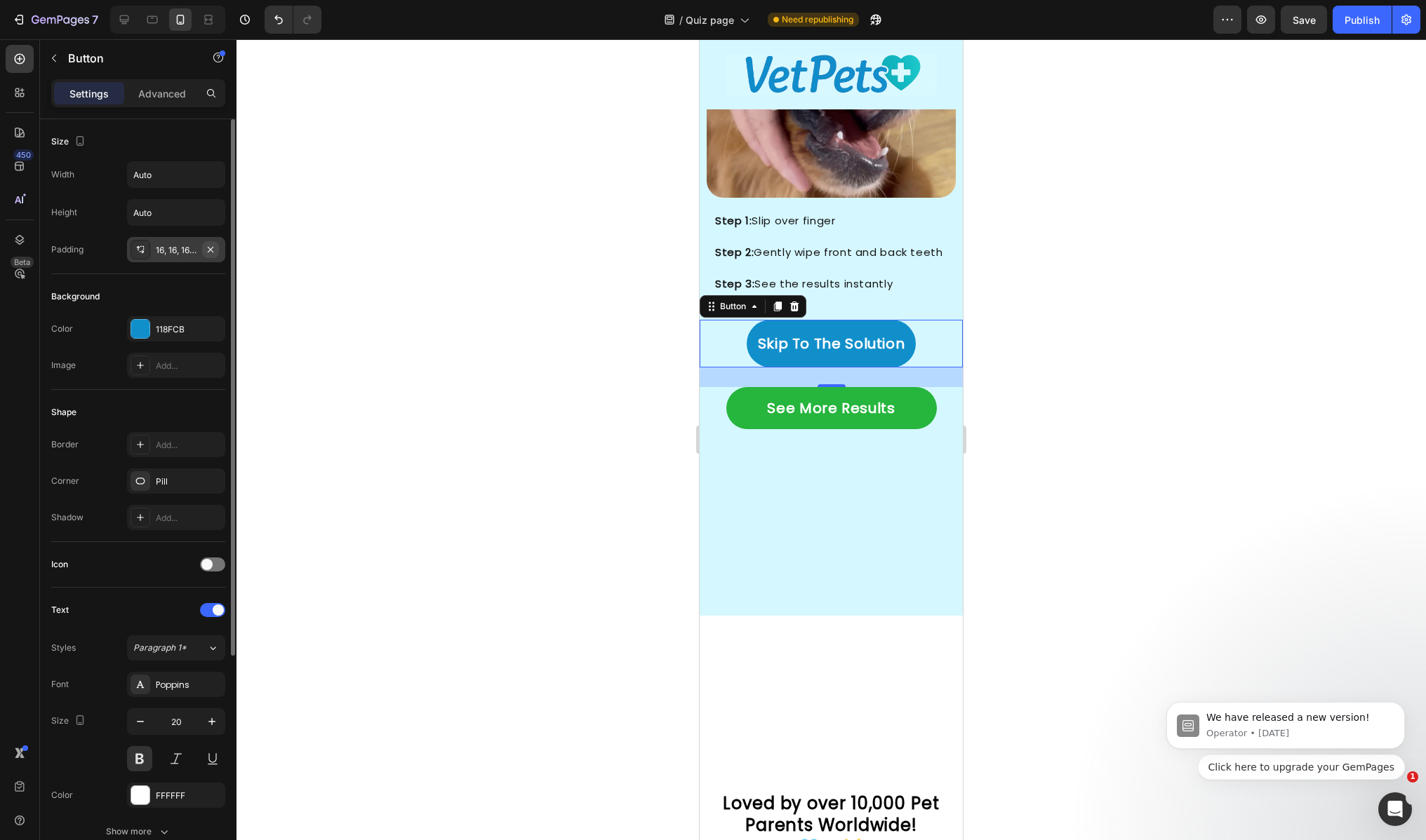
type input "0"
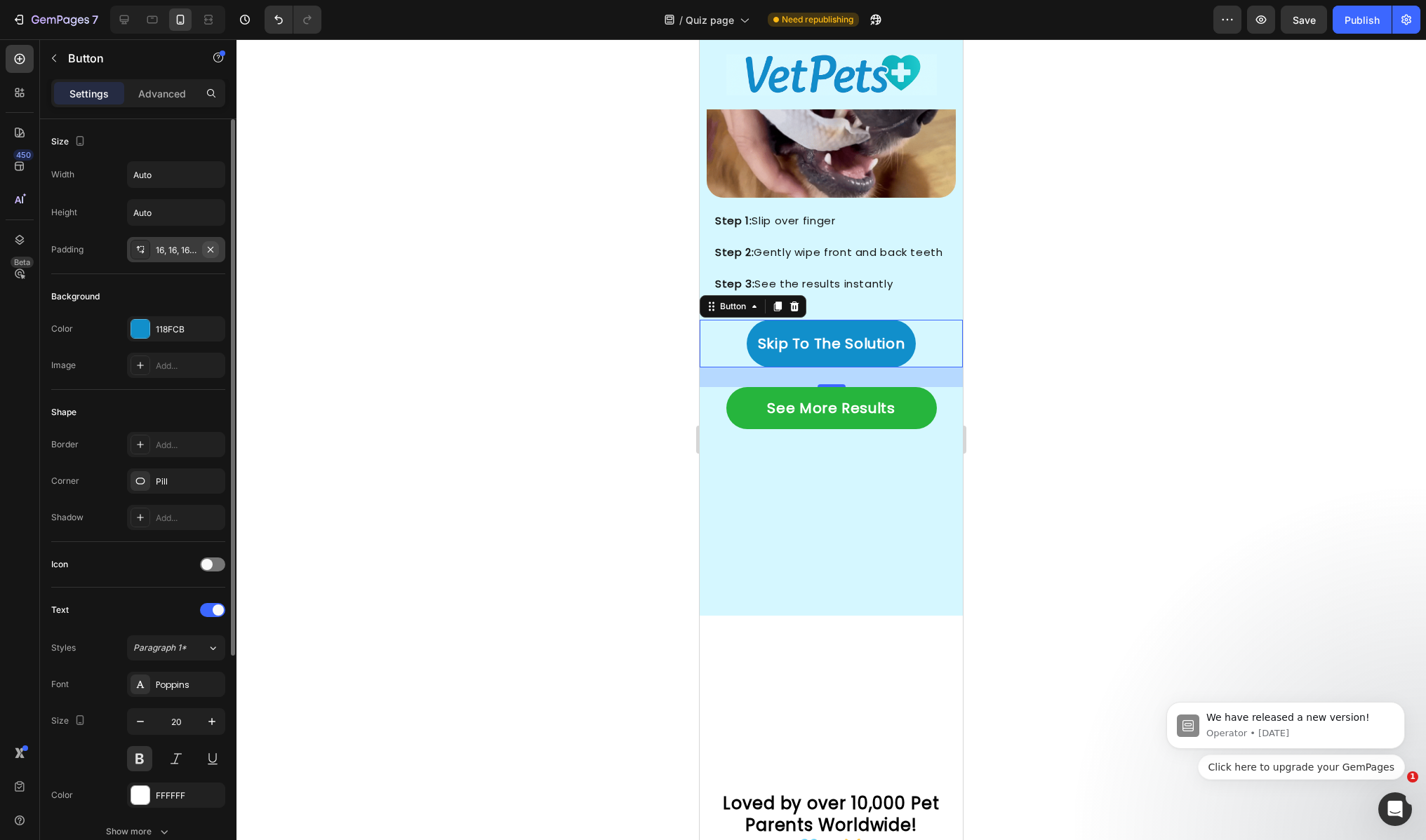
type input "0"
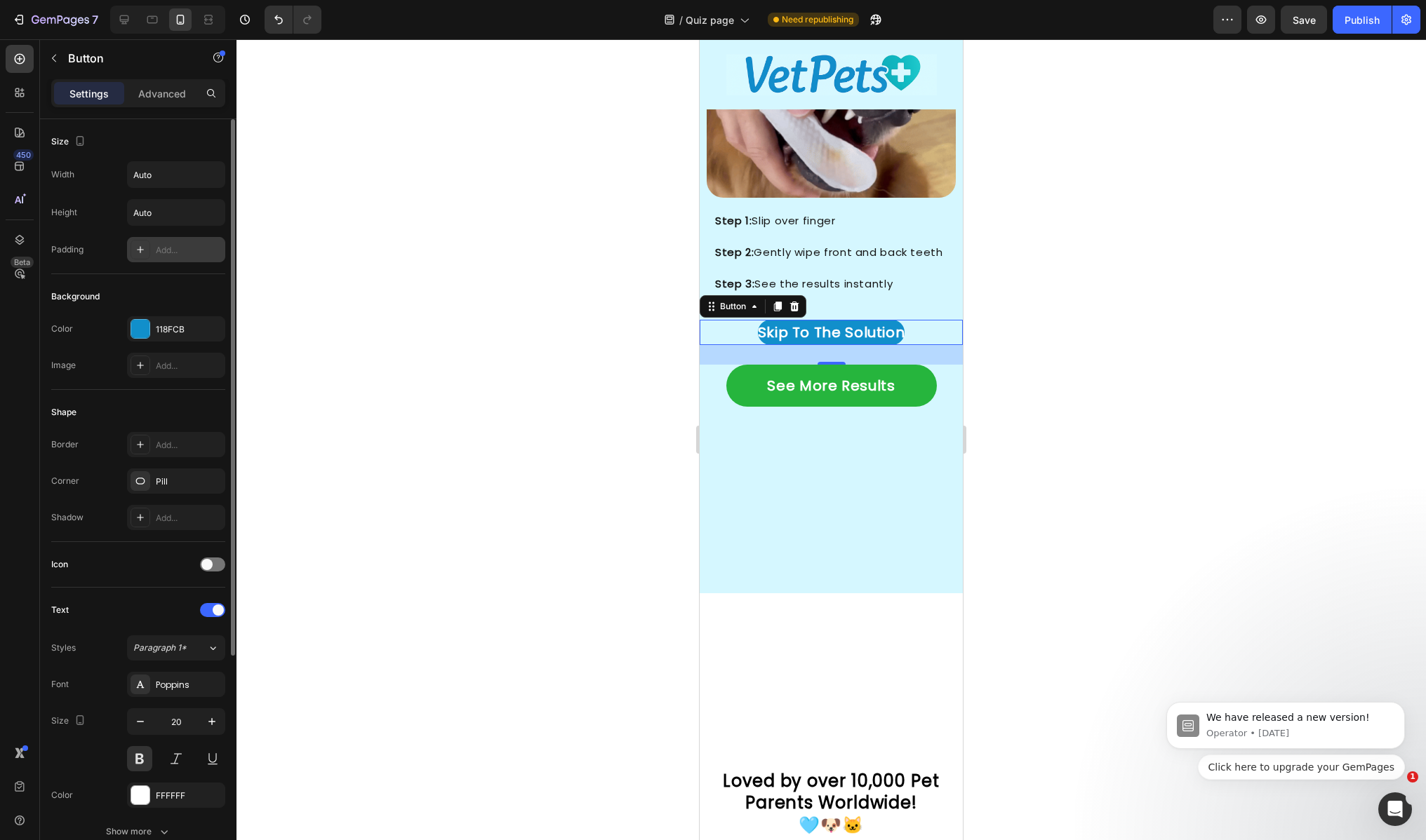
click at [168, 251] on div "Add..." at bounding box center [188, 250] width 66 height 12
type input "12"
type input "24"
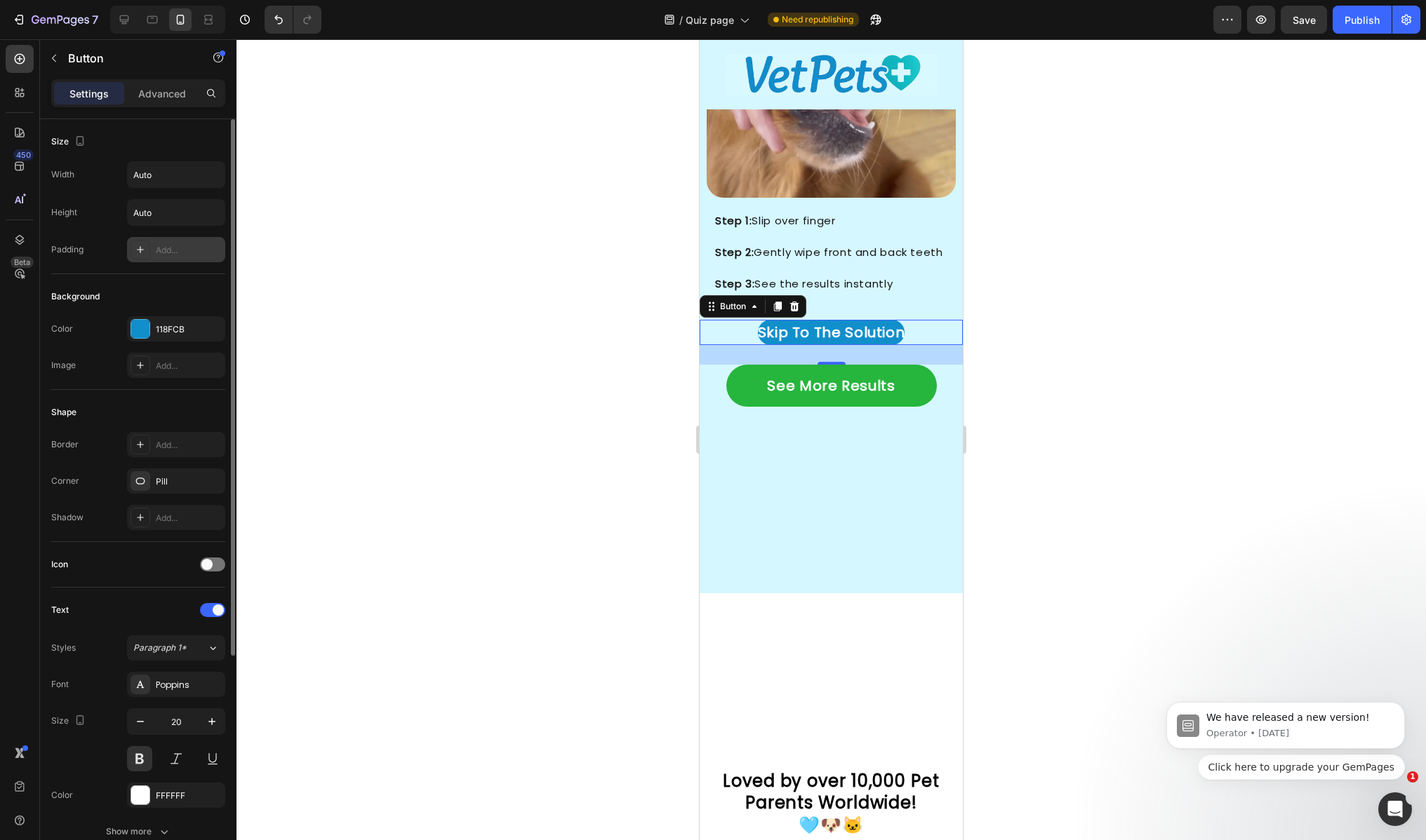
type input "24"
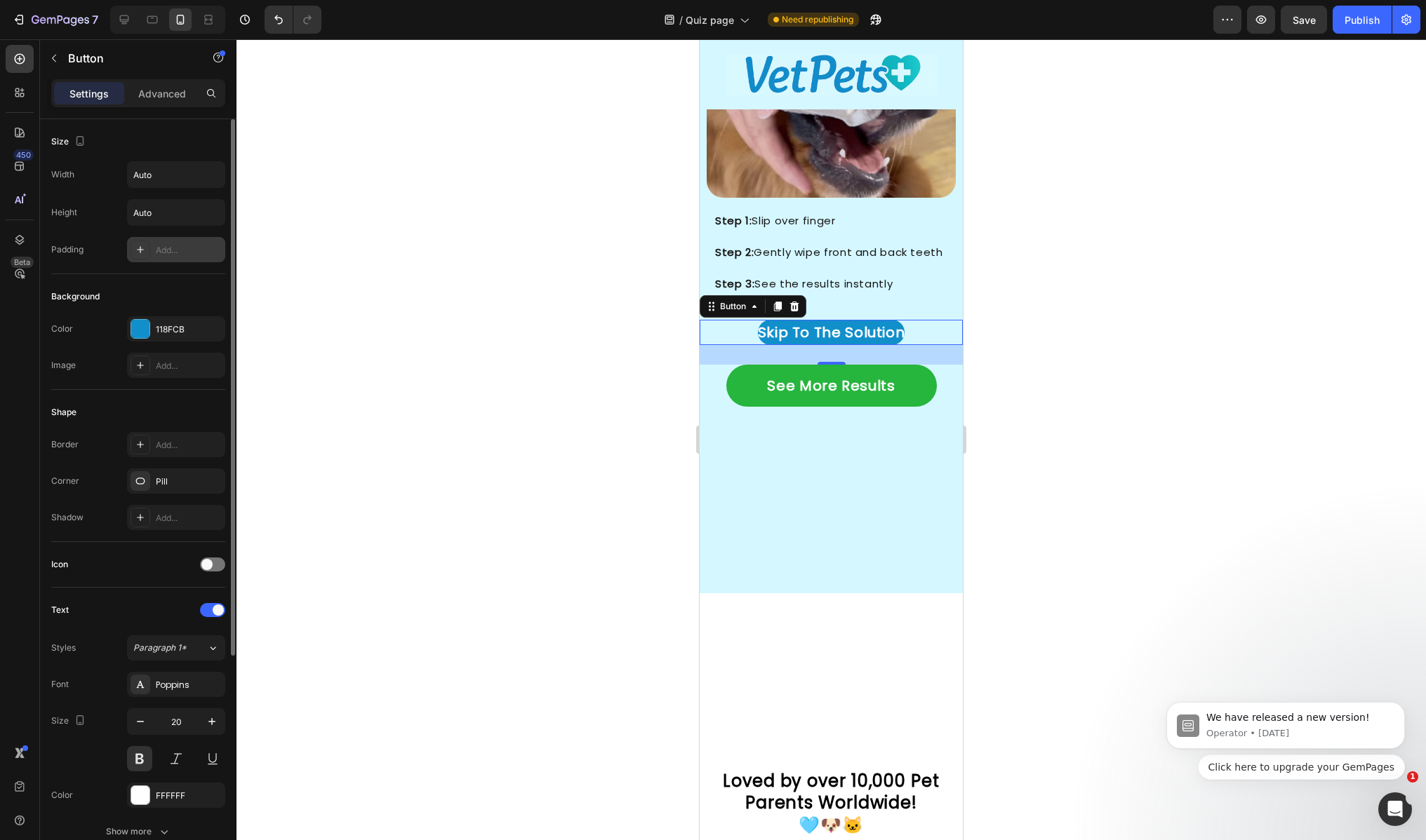
type input "12"
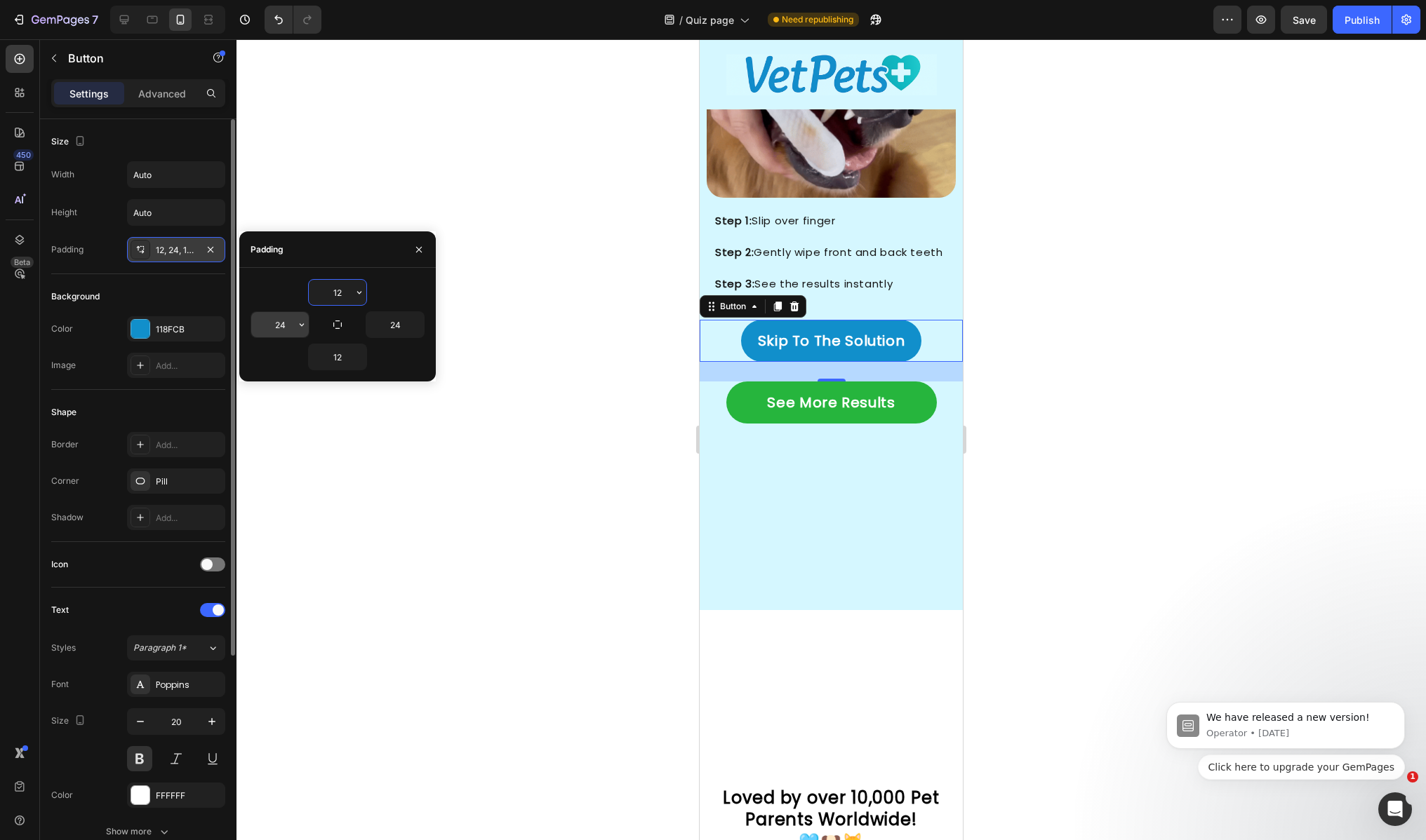
click at [288, 323] on input "24" at bounding box center [280, 325] width 57 height 25
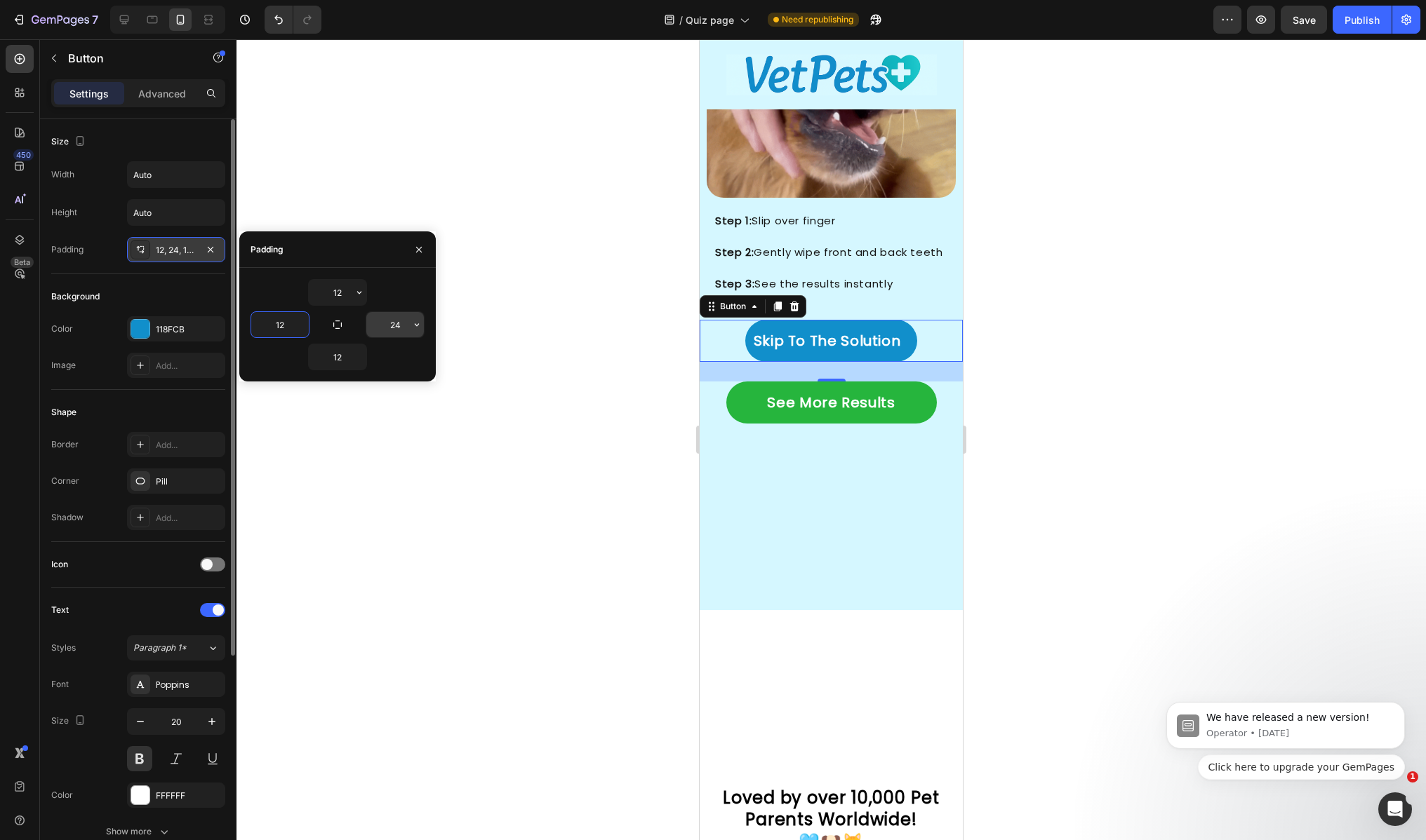
type input "12"
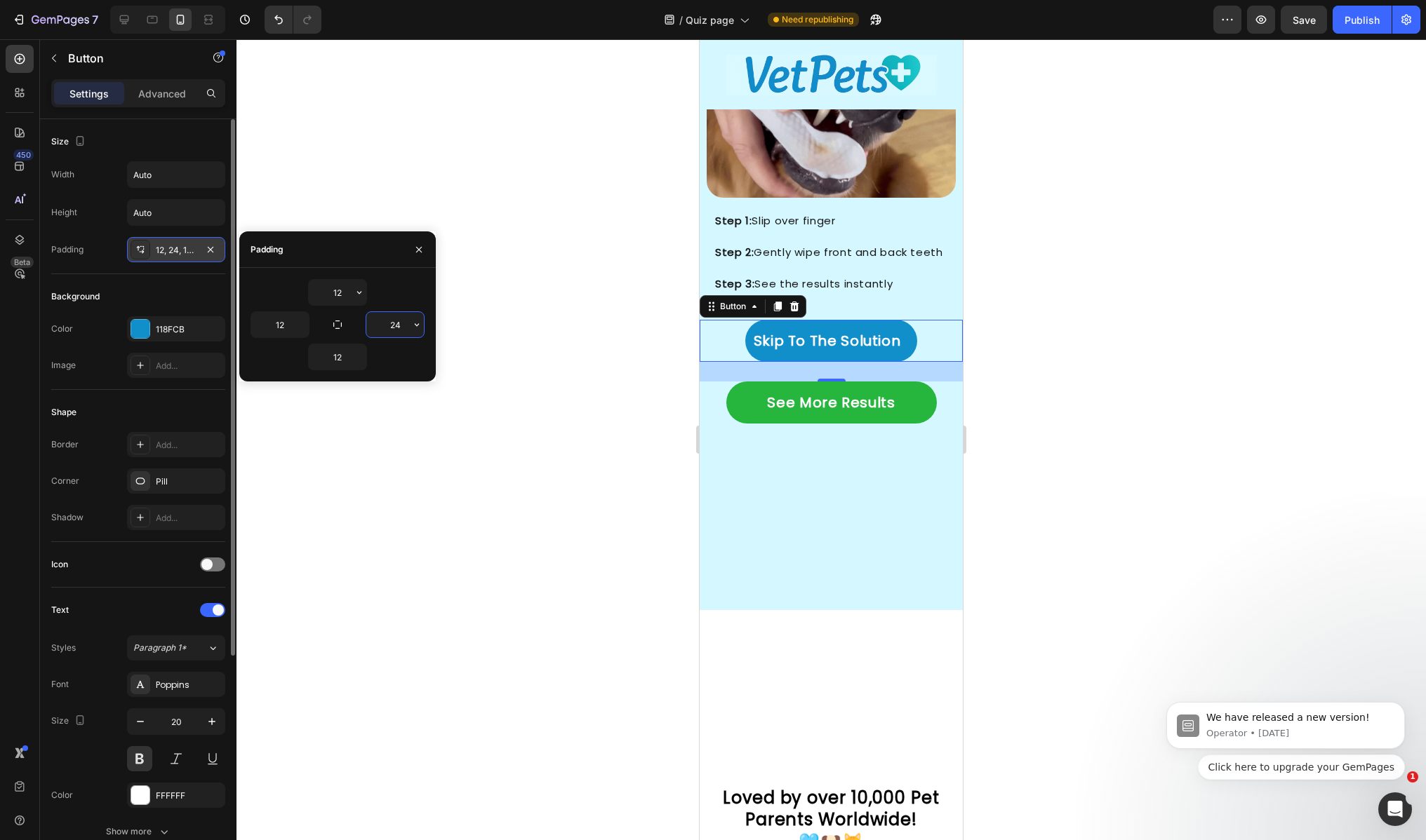
click at [402, 325] on input "24" at bounding box center [395, 325] width 57 height 25
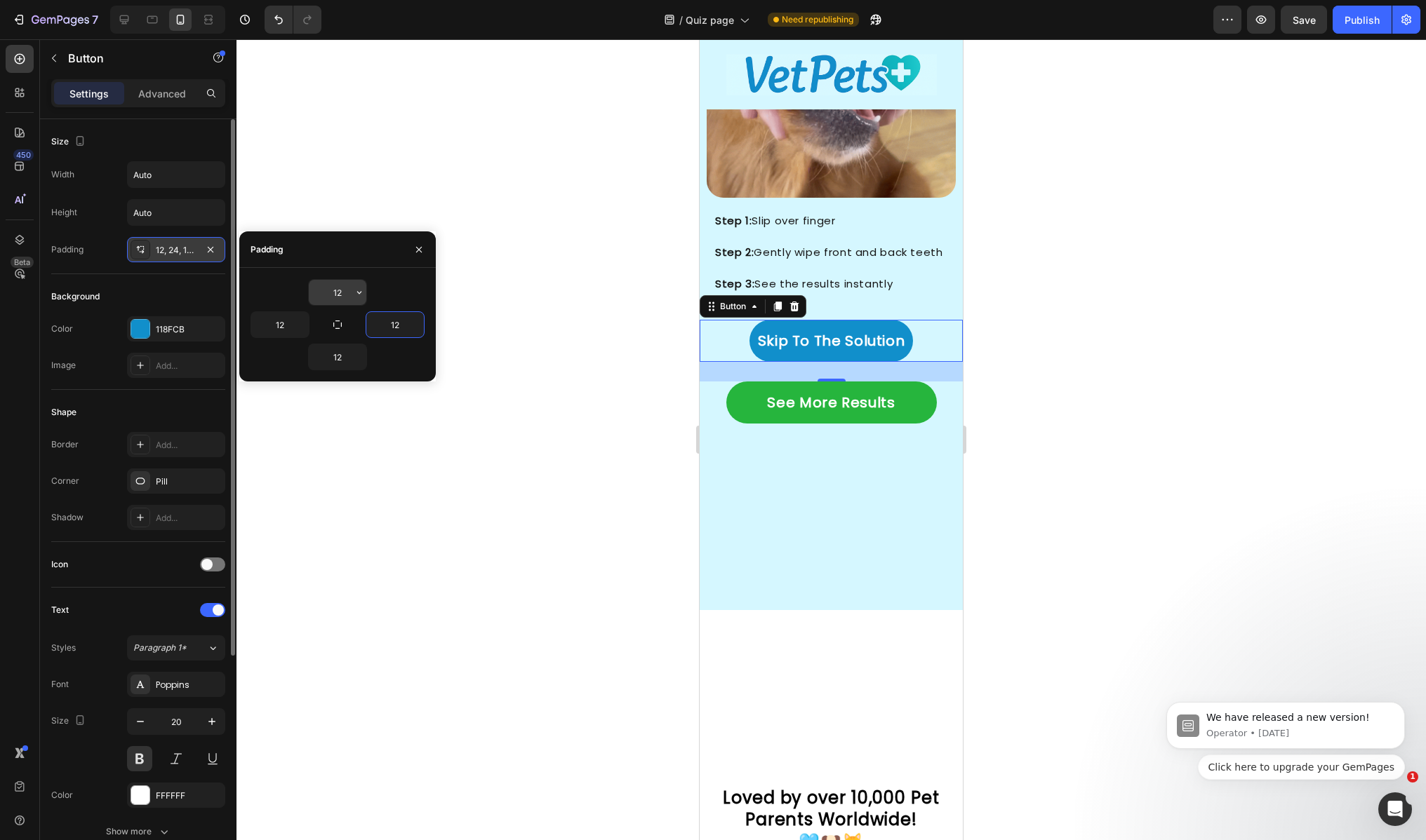
type input "12"
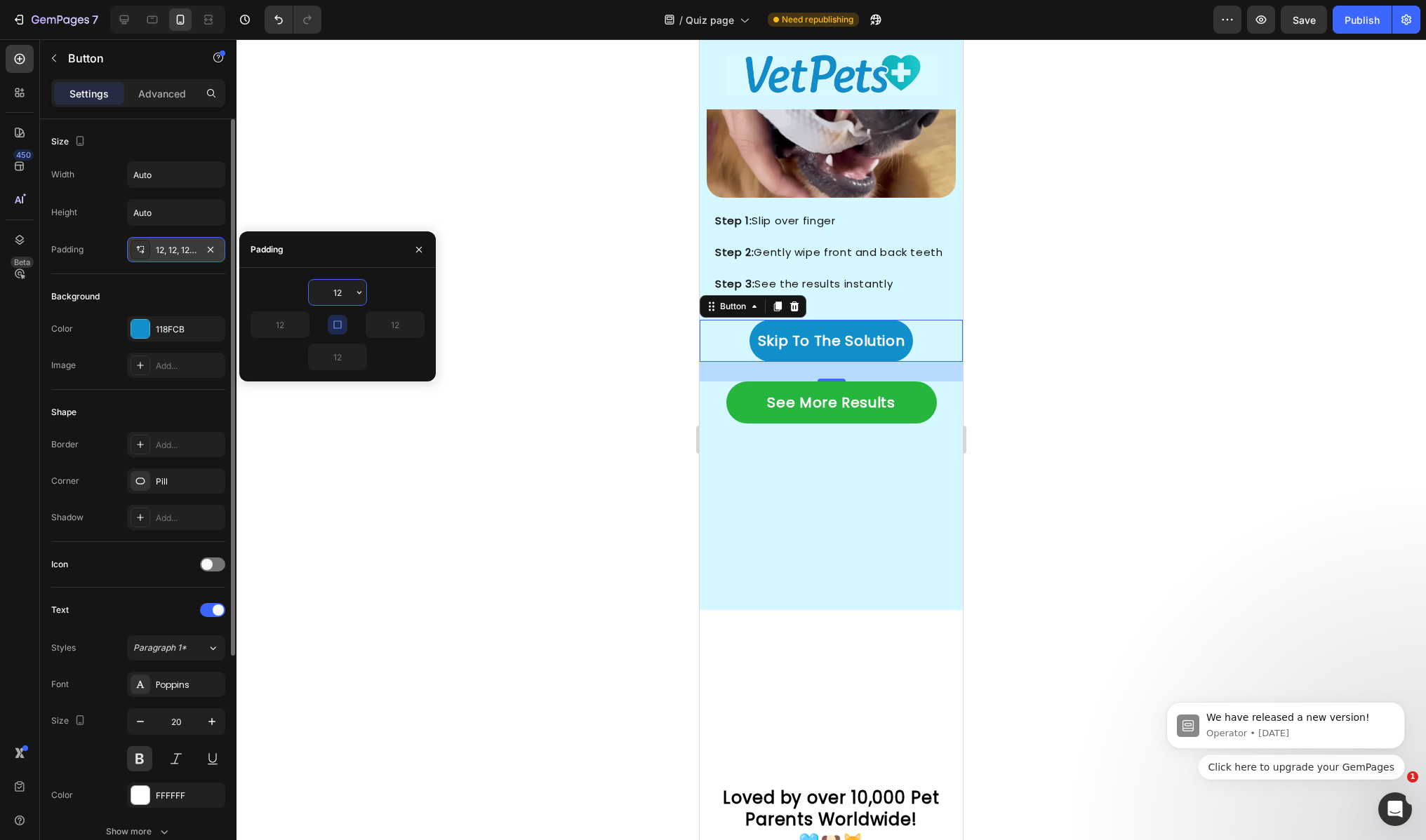
click at [339, 291] on input "12" at bounding box center [337, 292] width 57 height 25
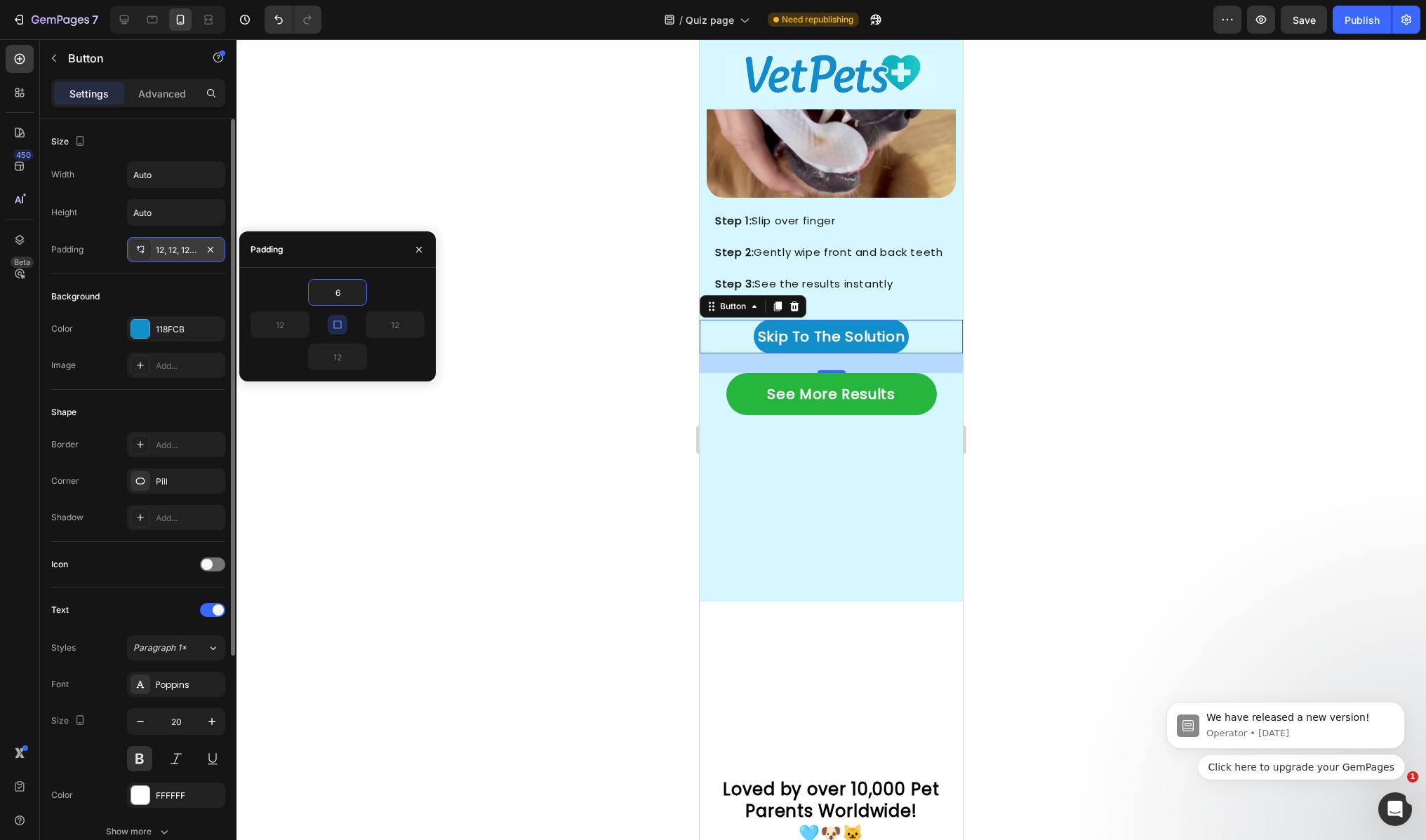
type input "6"
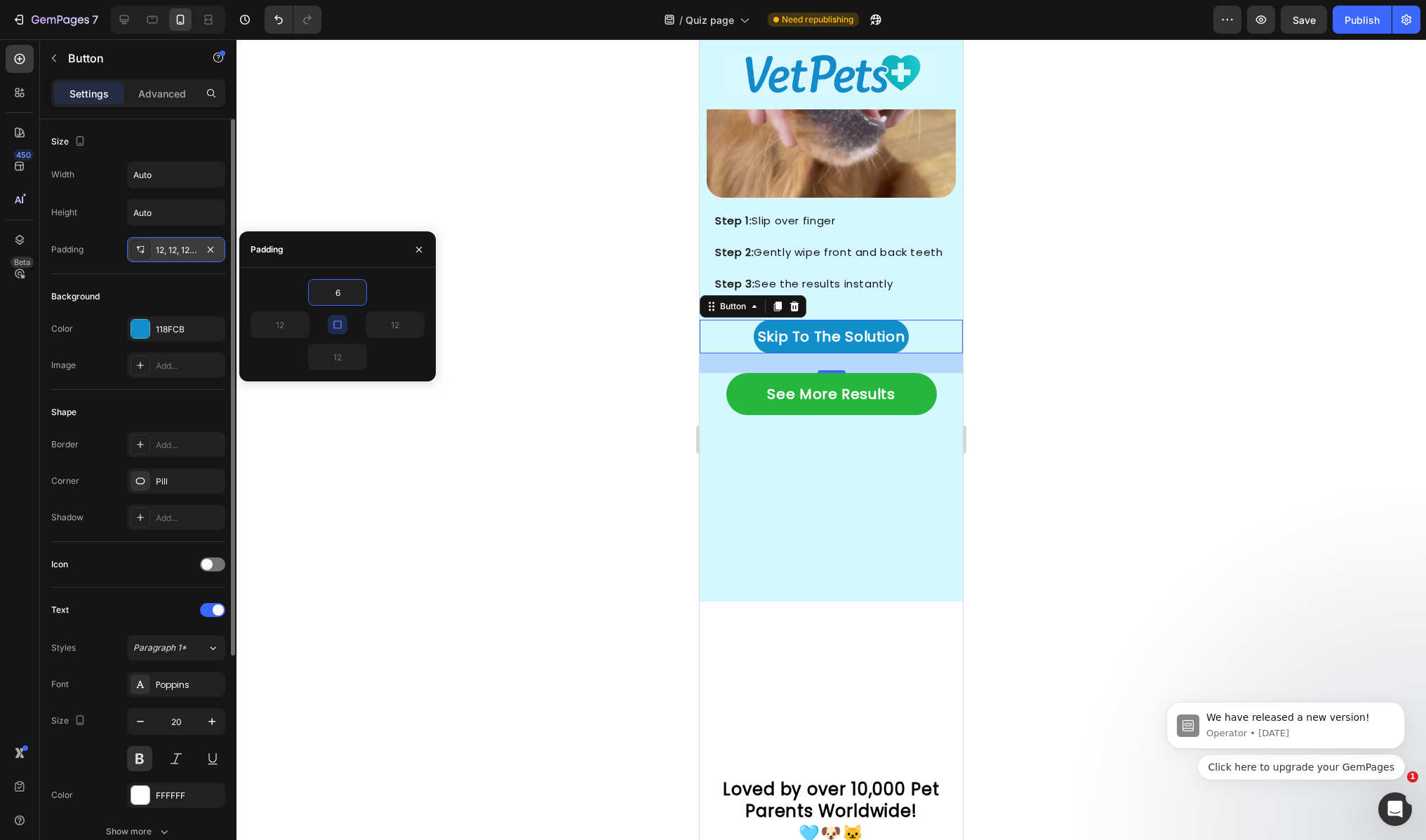
click at [103, 249] on div "Padding 12, 12, 12, 12" at bounding box center [137, 250] width 174 height 25
type input "6"
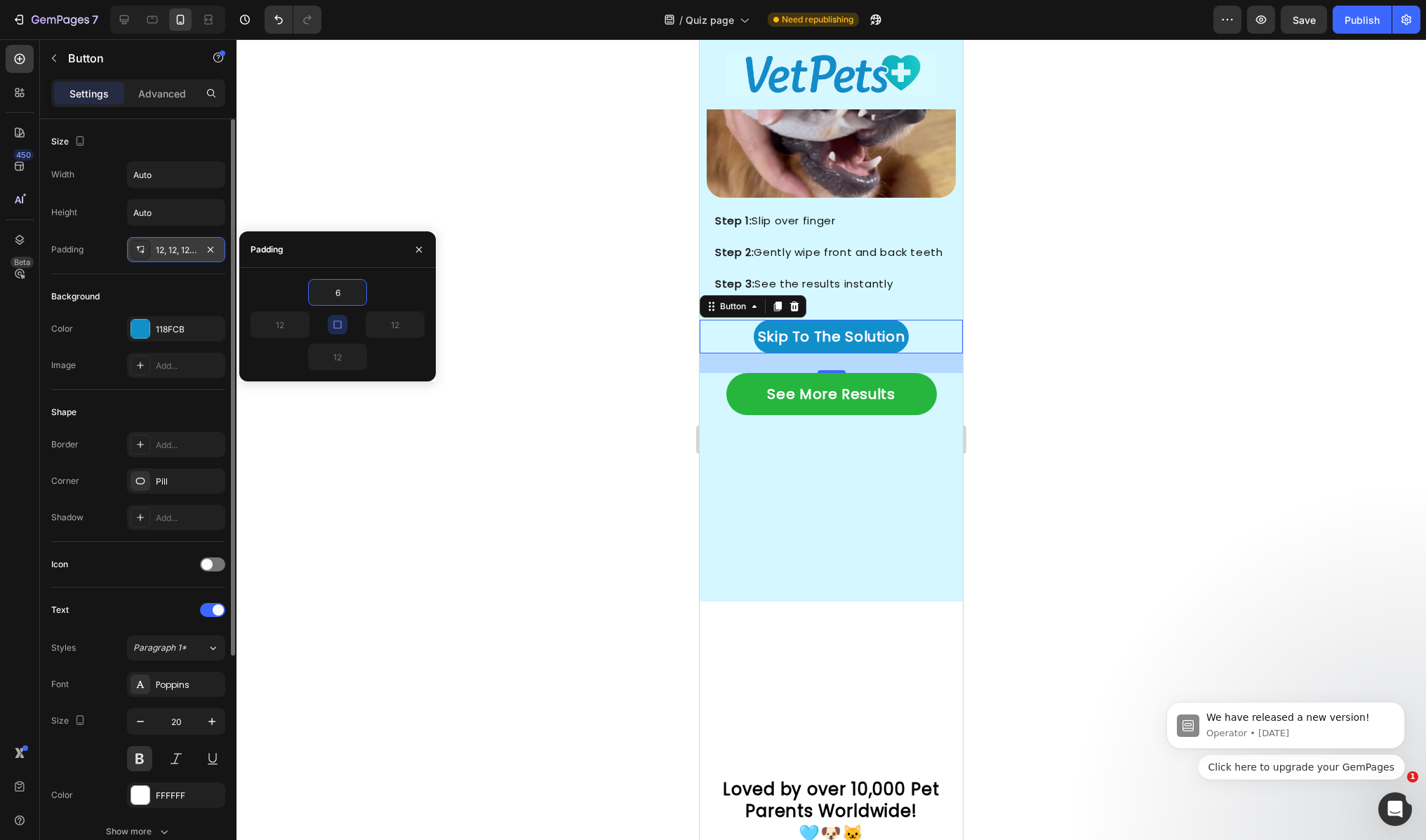
type input "6"
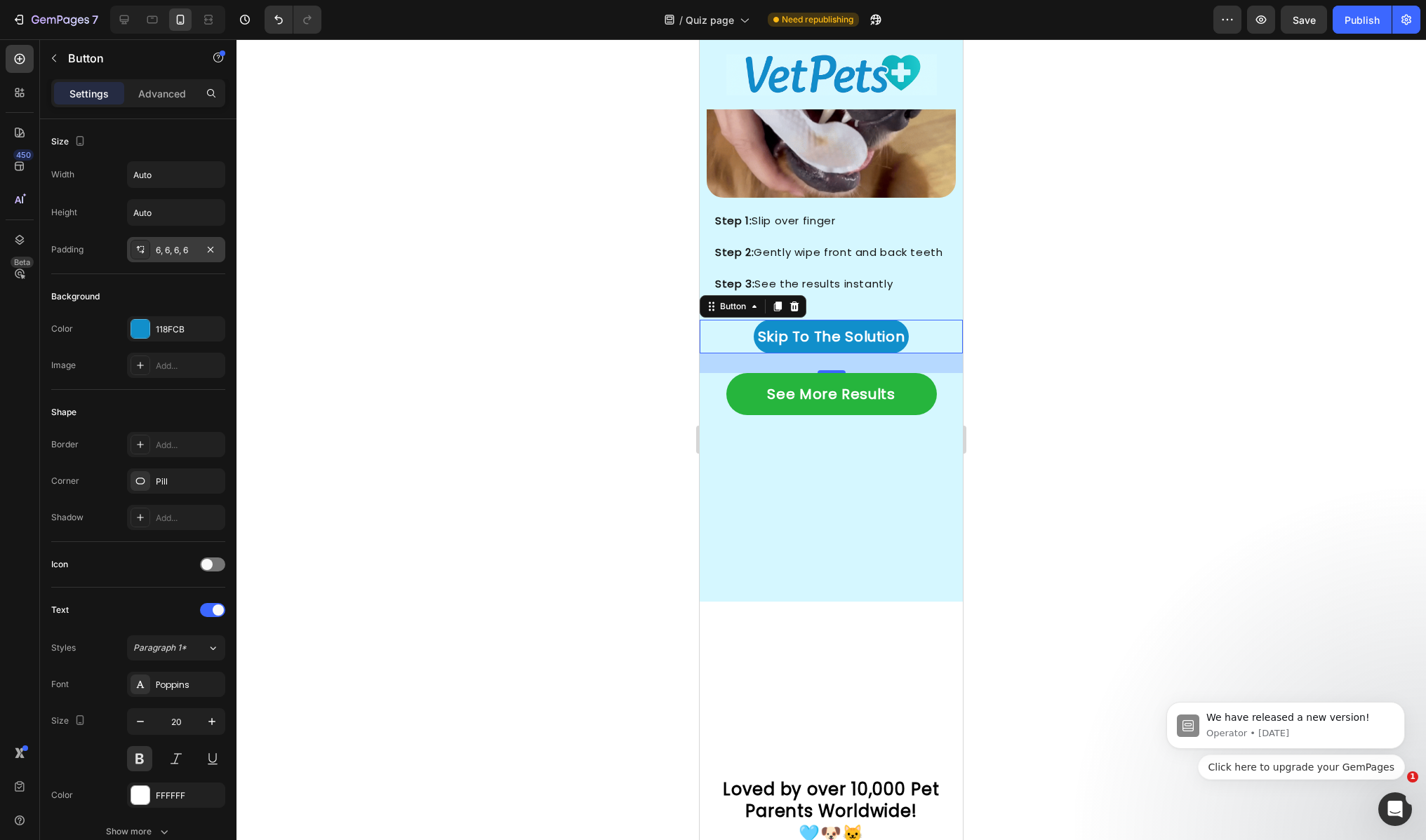
click at [186, 253] on div "6, 6, 6, 6" at bounding box center [176, 250] width 41 height 12
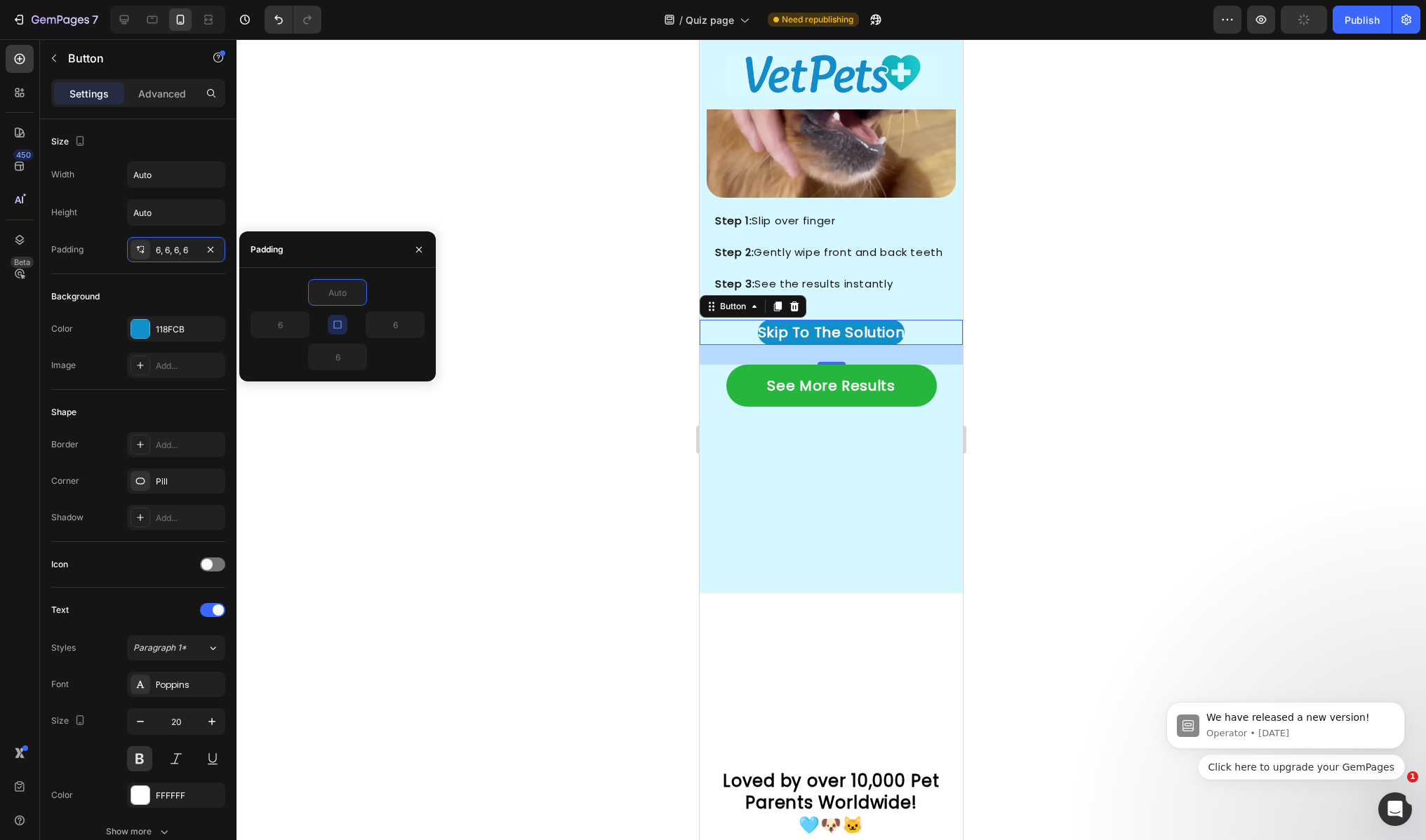
type input "0"
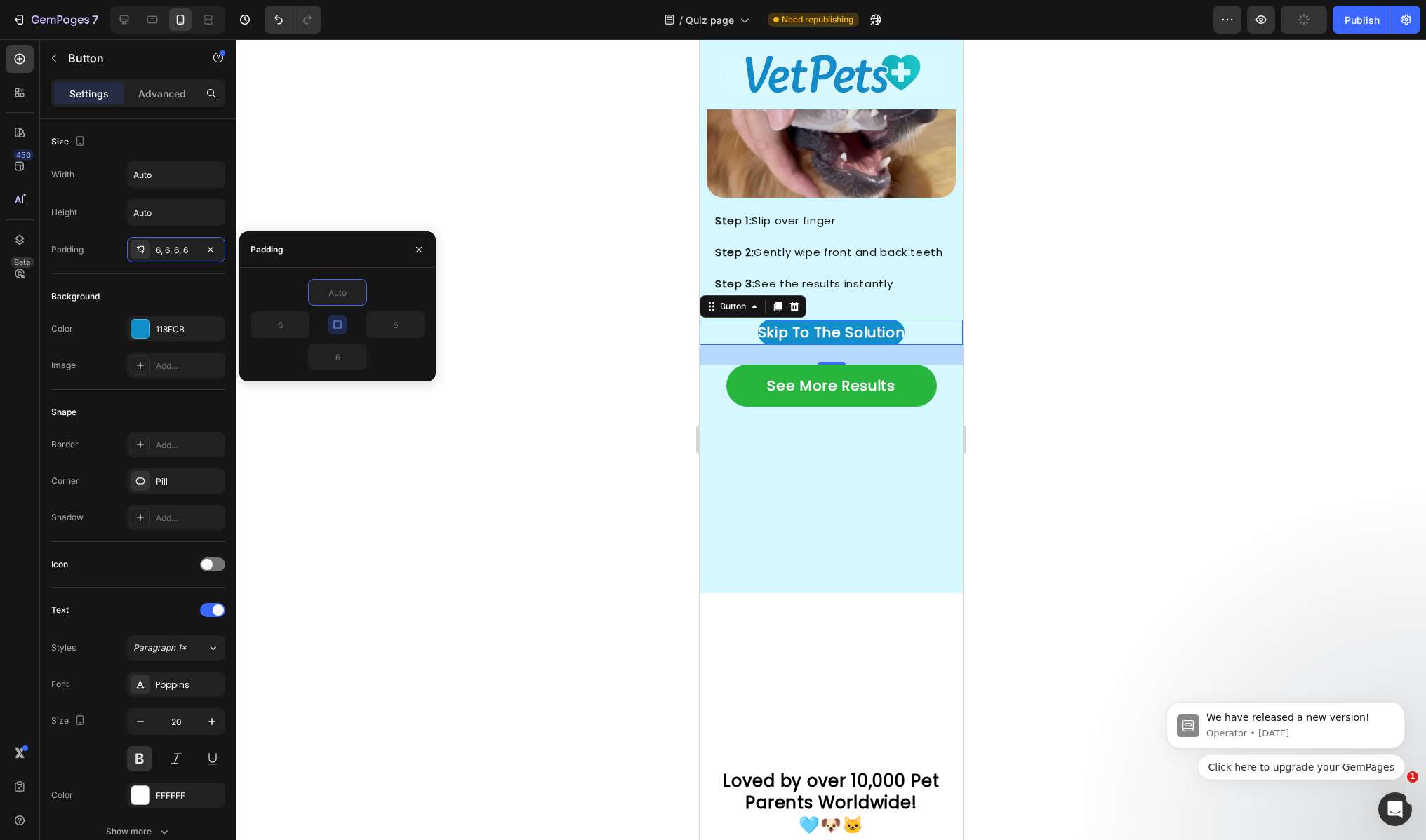
type input "0"
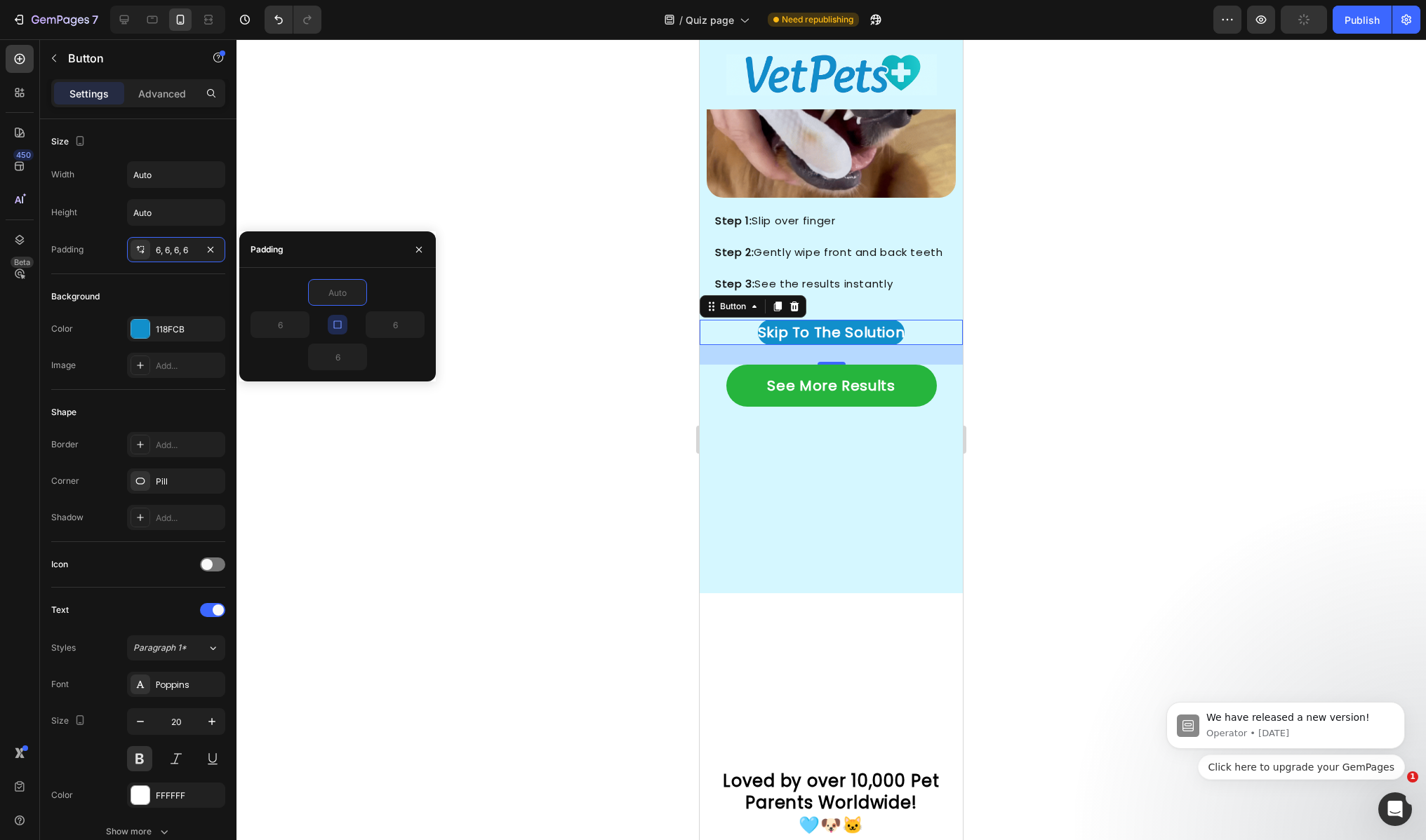
type input "0"
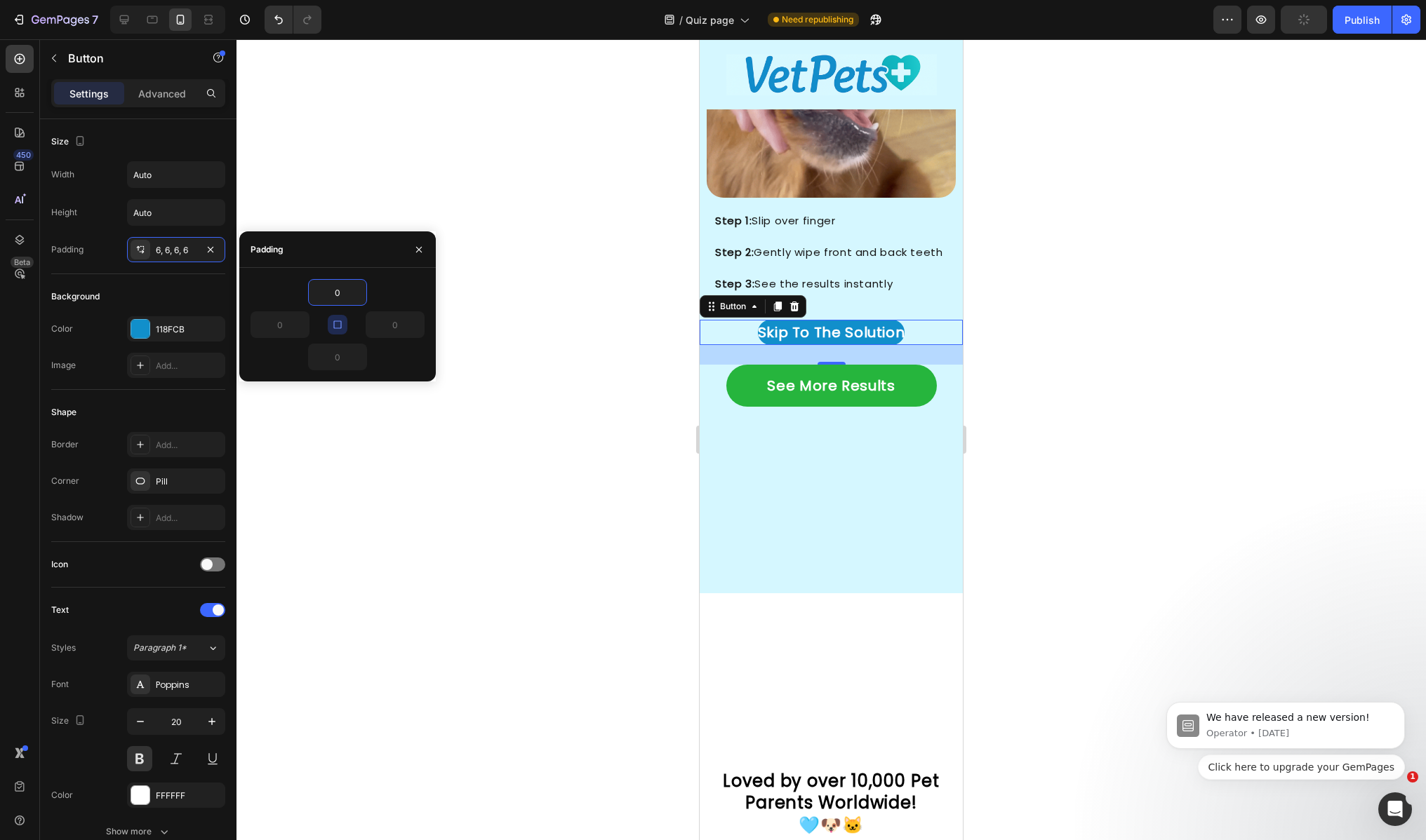
click at [198, 299] on div "Background" at bounding box center [137, 296] width 174 height 22
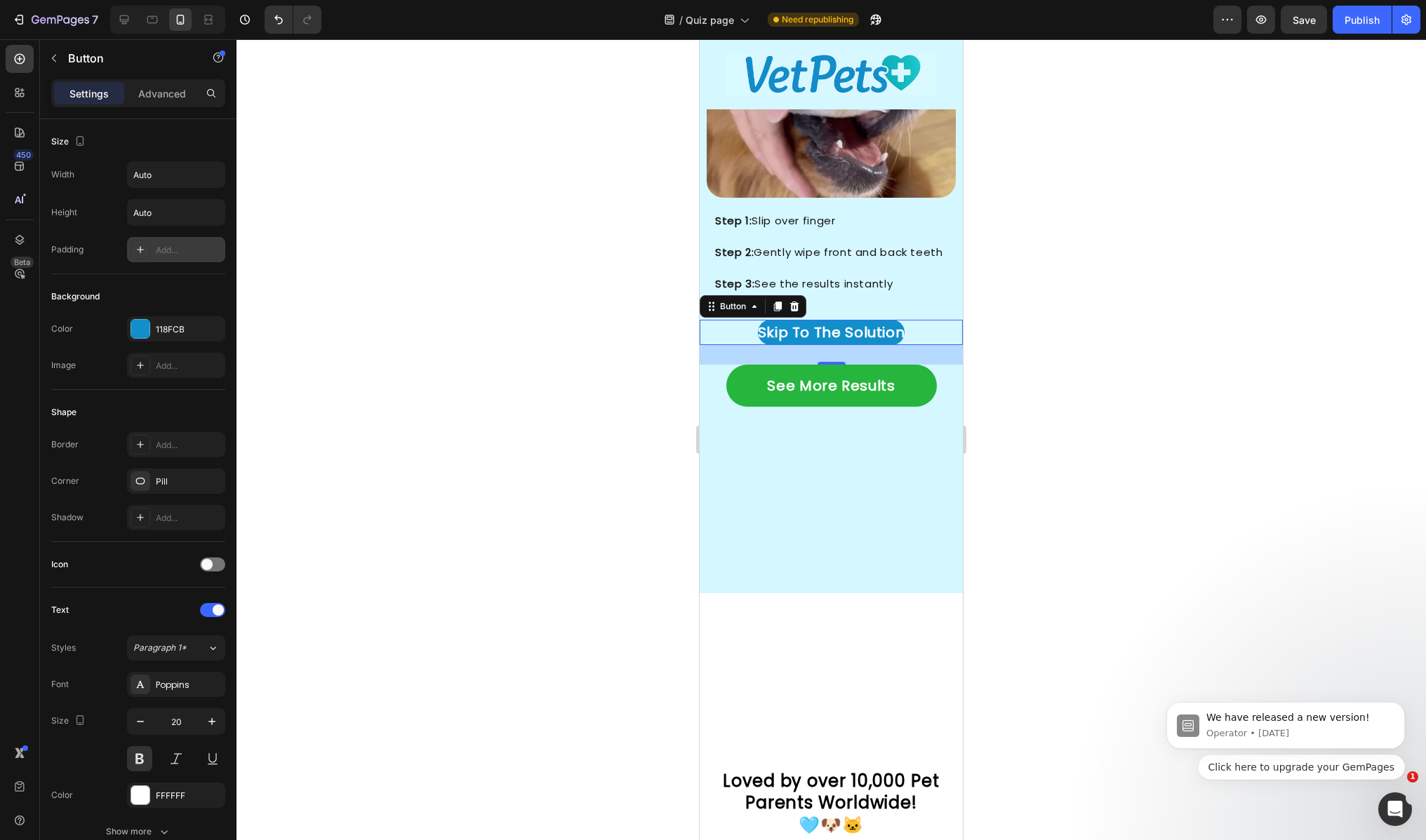
click at [217, 256] on div "Add..." at bounding box center [176, 250] width 98 height 25
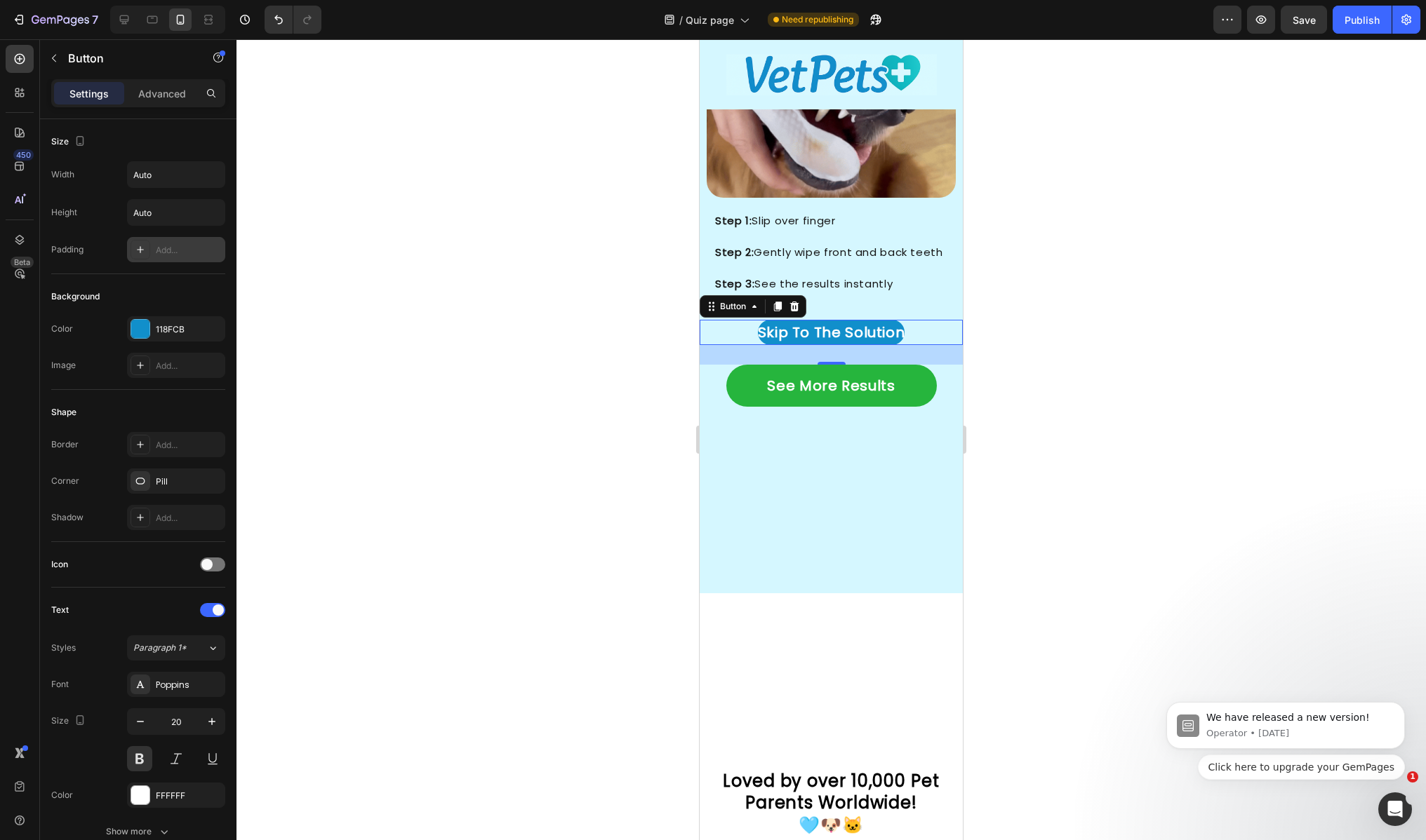
type input "12"
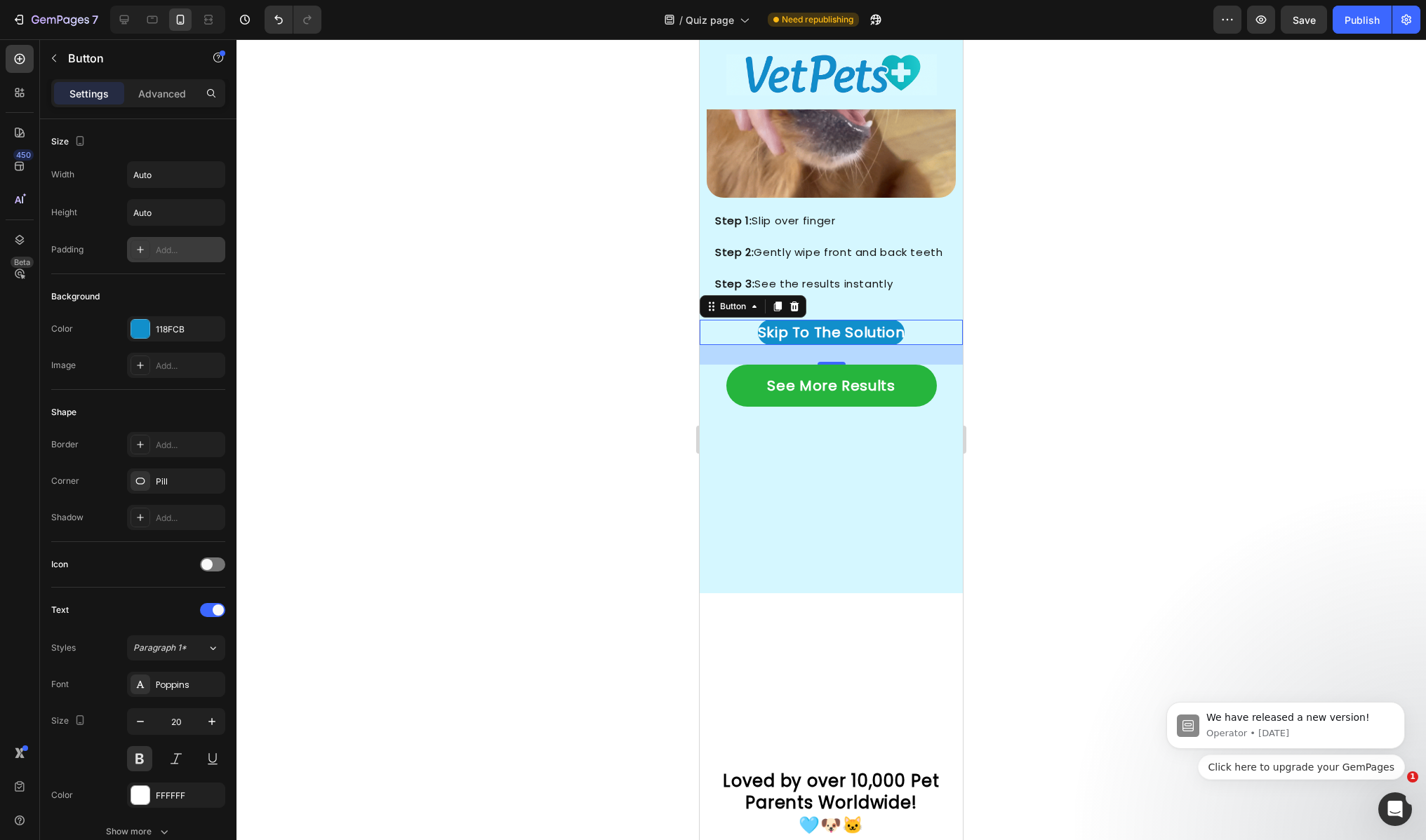
type input "24"
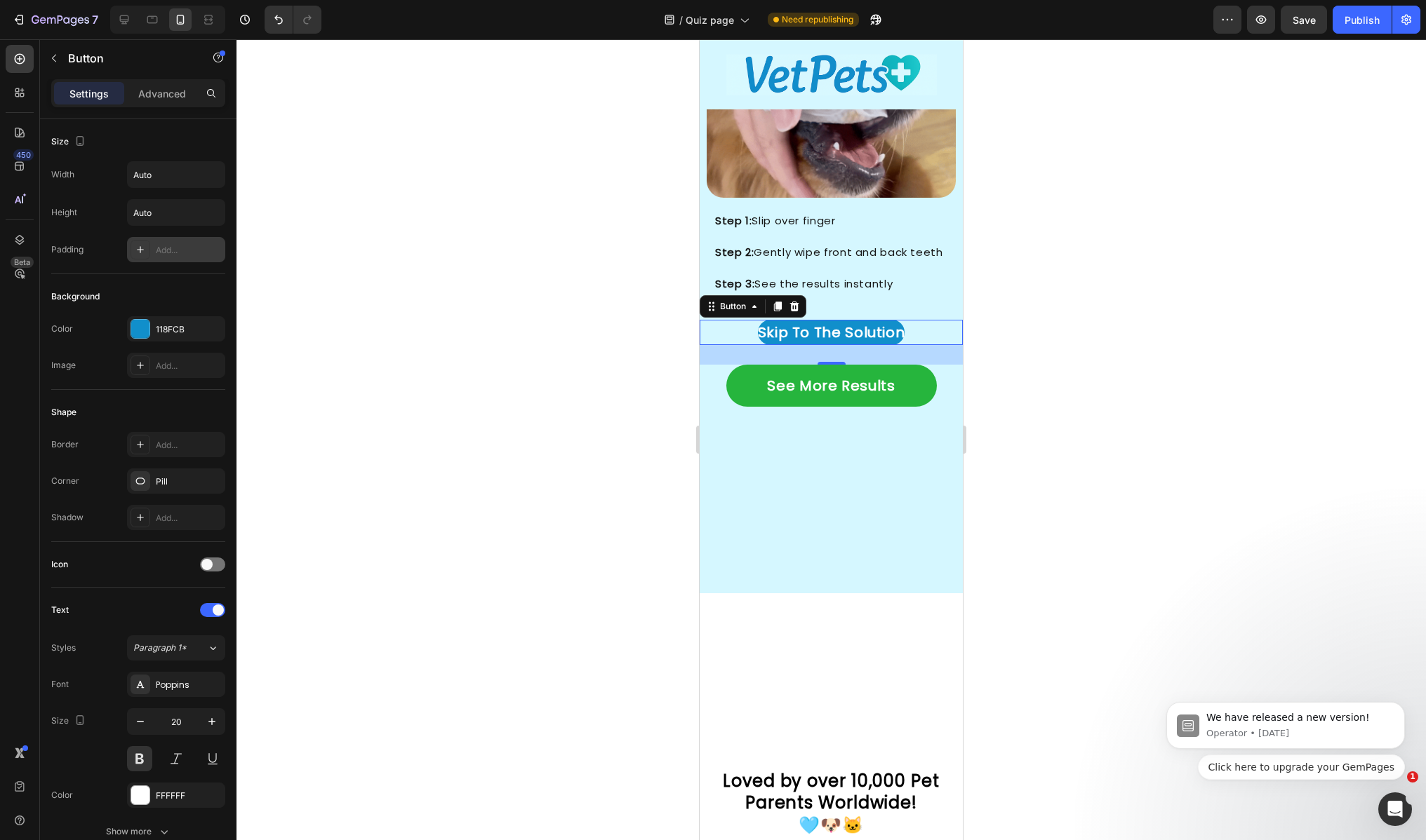
type input "24"
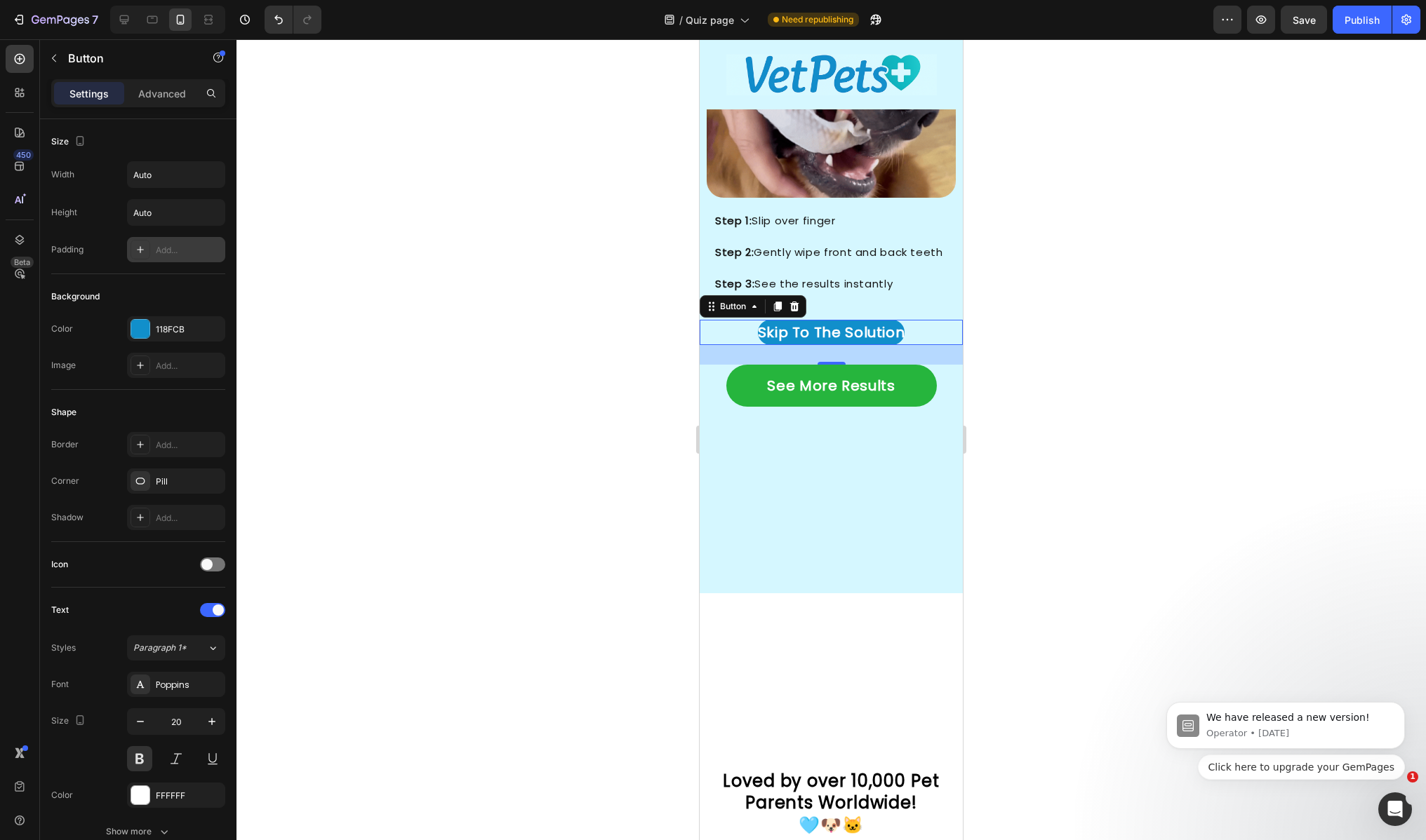
type input "12"
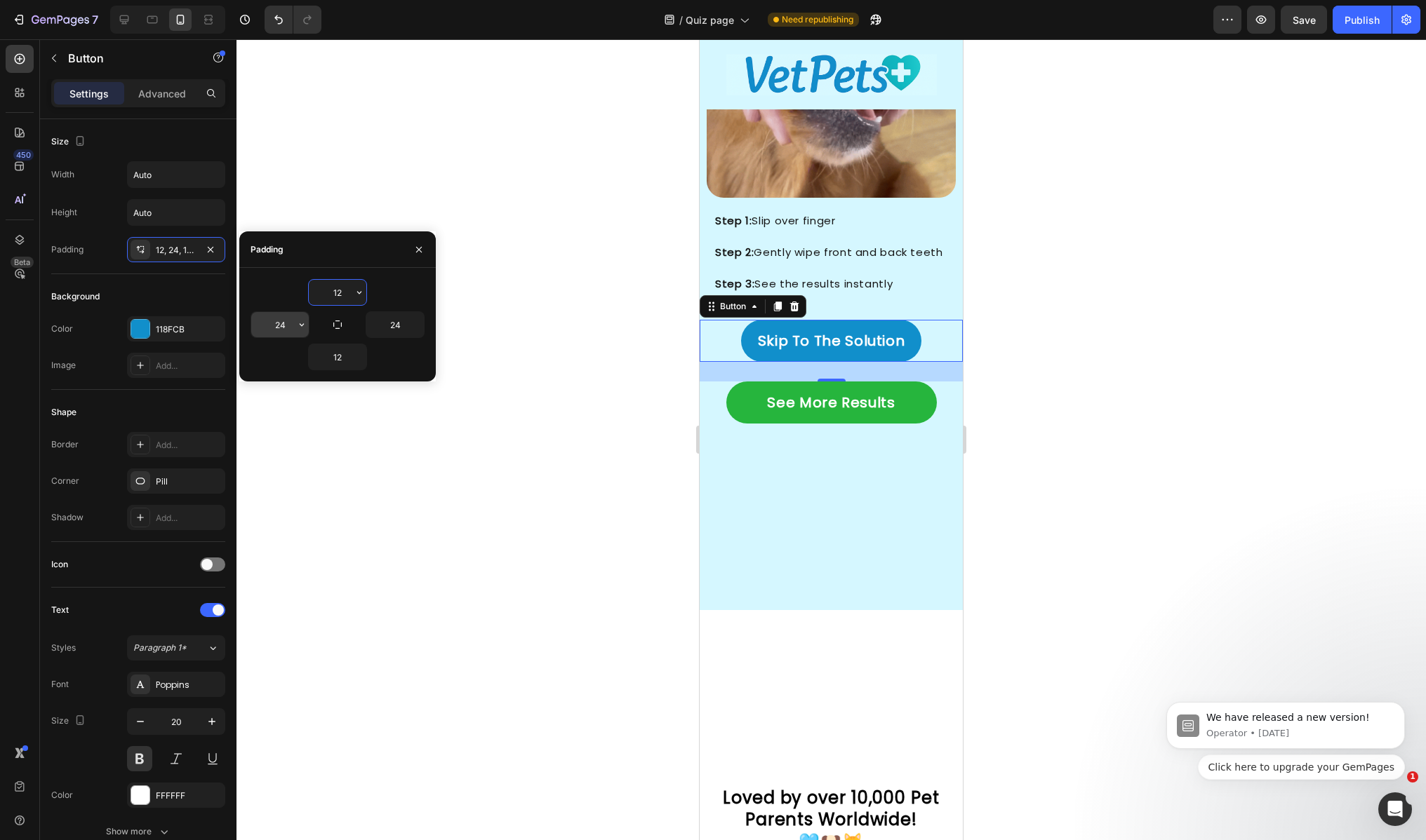
click at [292, 326] on input "24" at bounding box center [280, 325] width 57 height 25
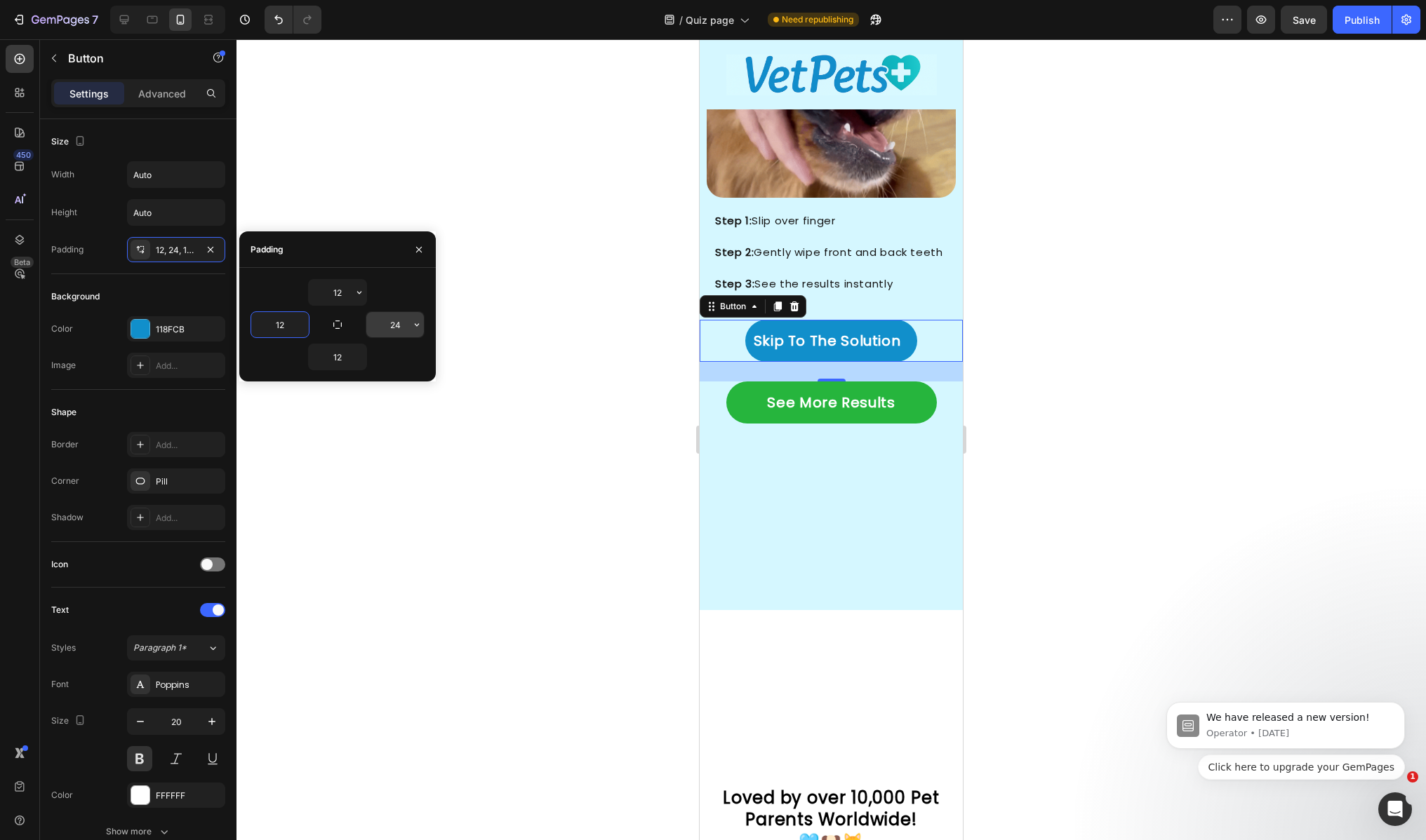
type input "12"
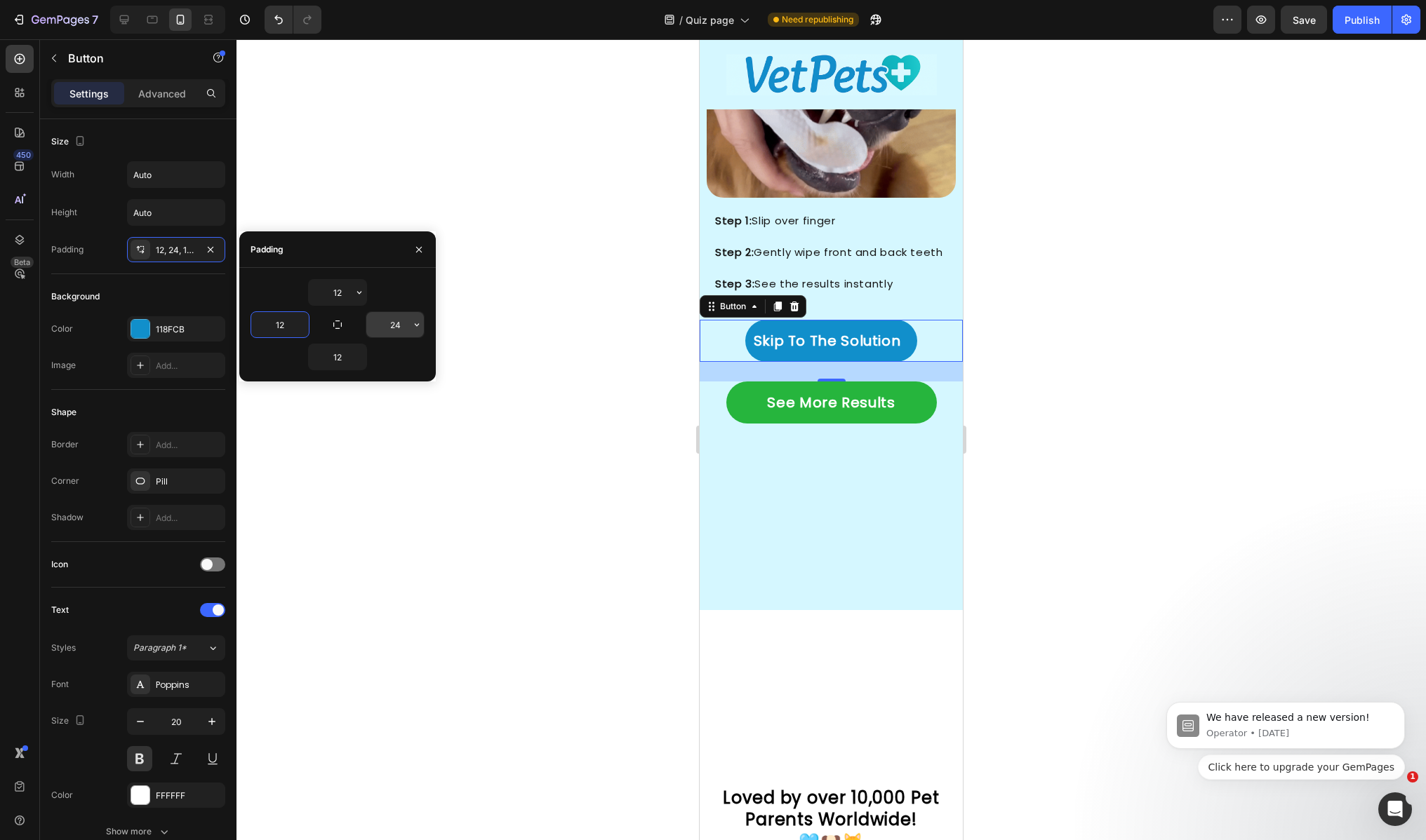
click at [402, 327] on input "24" at bounding box center [395, 325] width 57 height 25
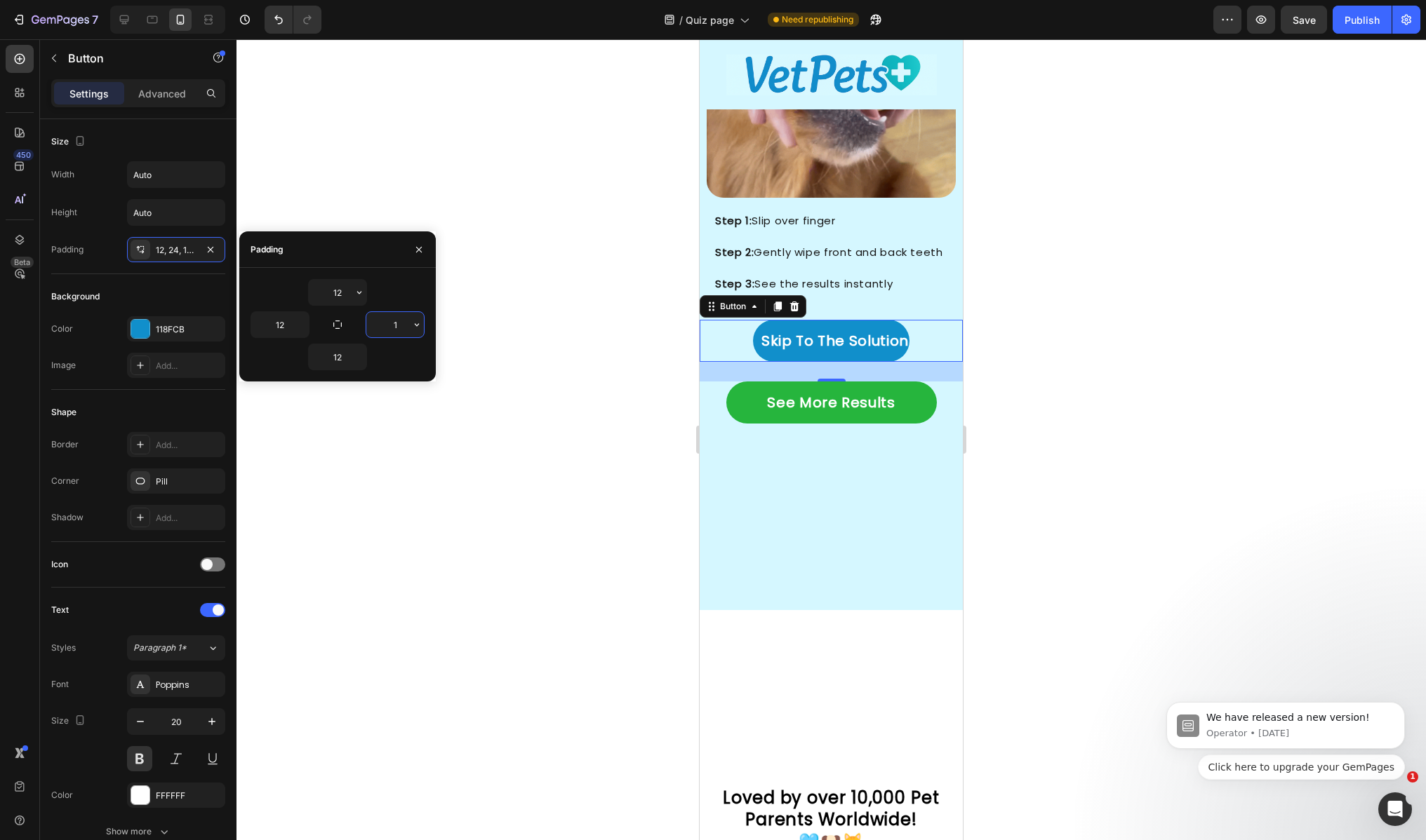
type input "12"
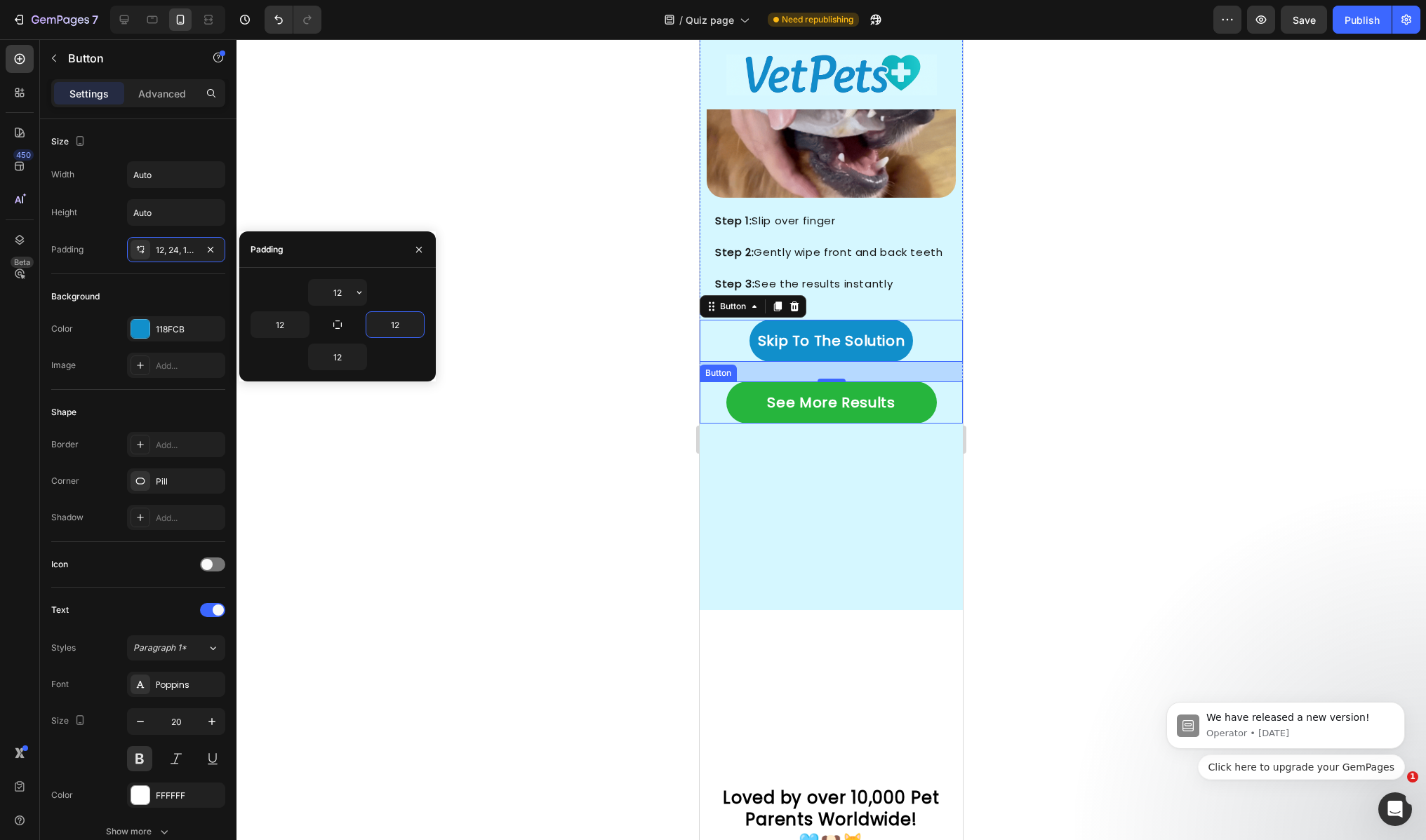
click at [758, 385] on link "See More Results" at bounding box center [831, 402] width 211 height 42
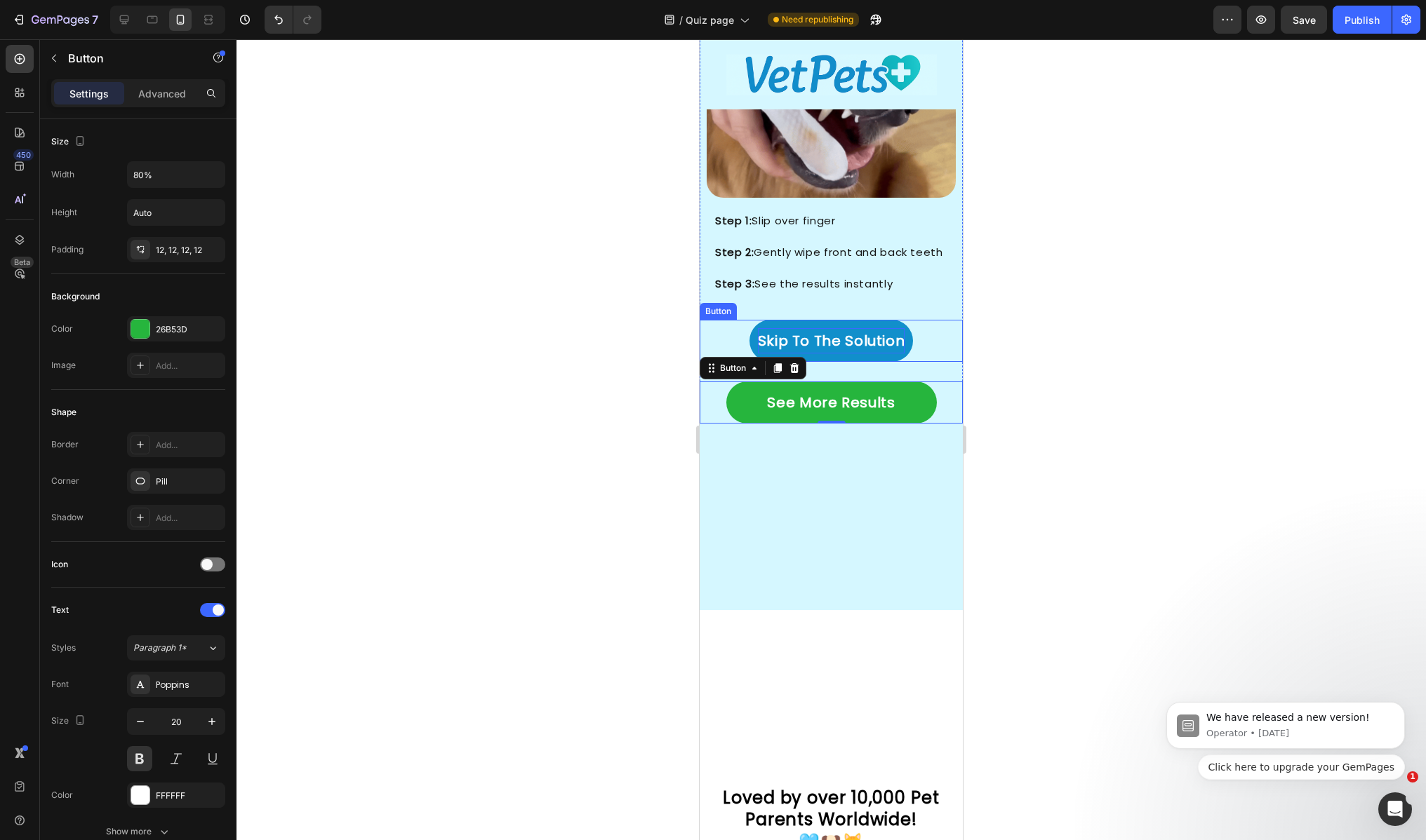
click at [772, 328] on p "Skip To The Solution" at bounding box center [831, 340] width 147 height 25
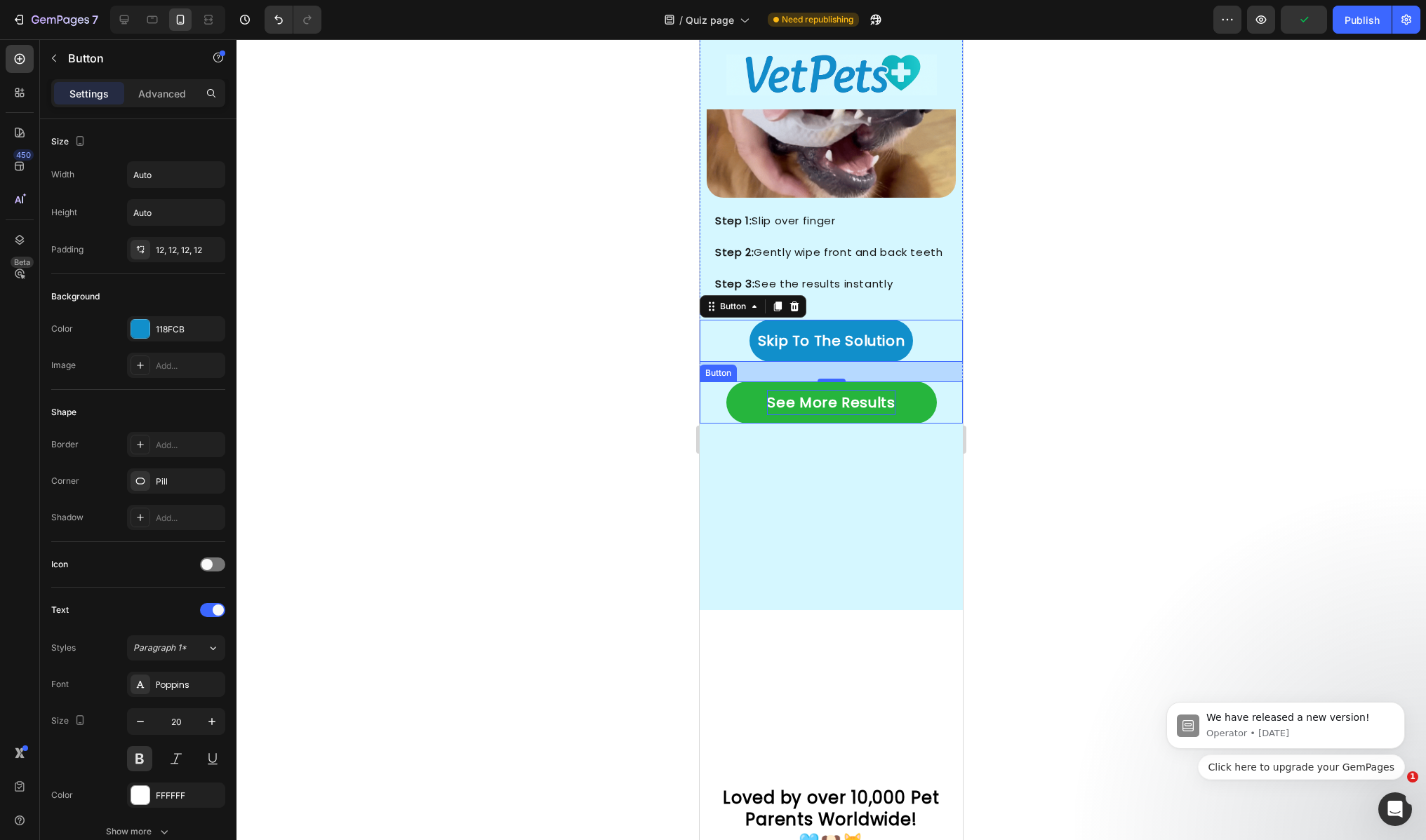
click at [779, 396] on p "See More Results" at bounding box center [830, 402] width 127 height 25
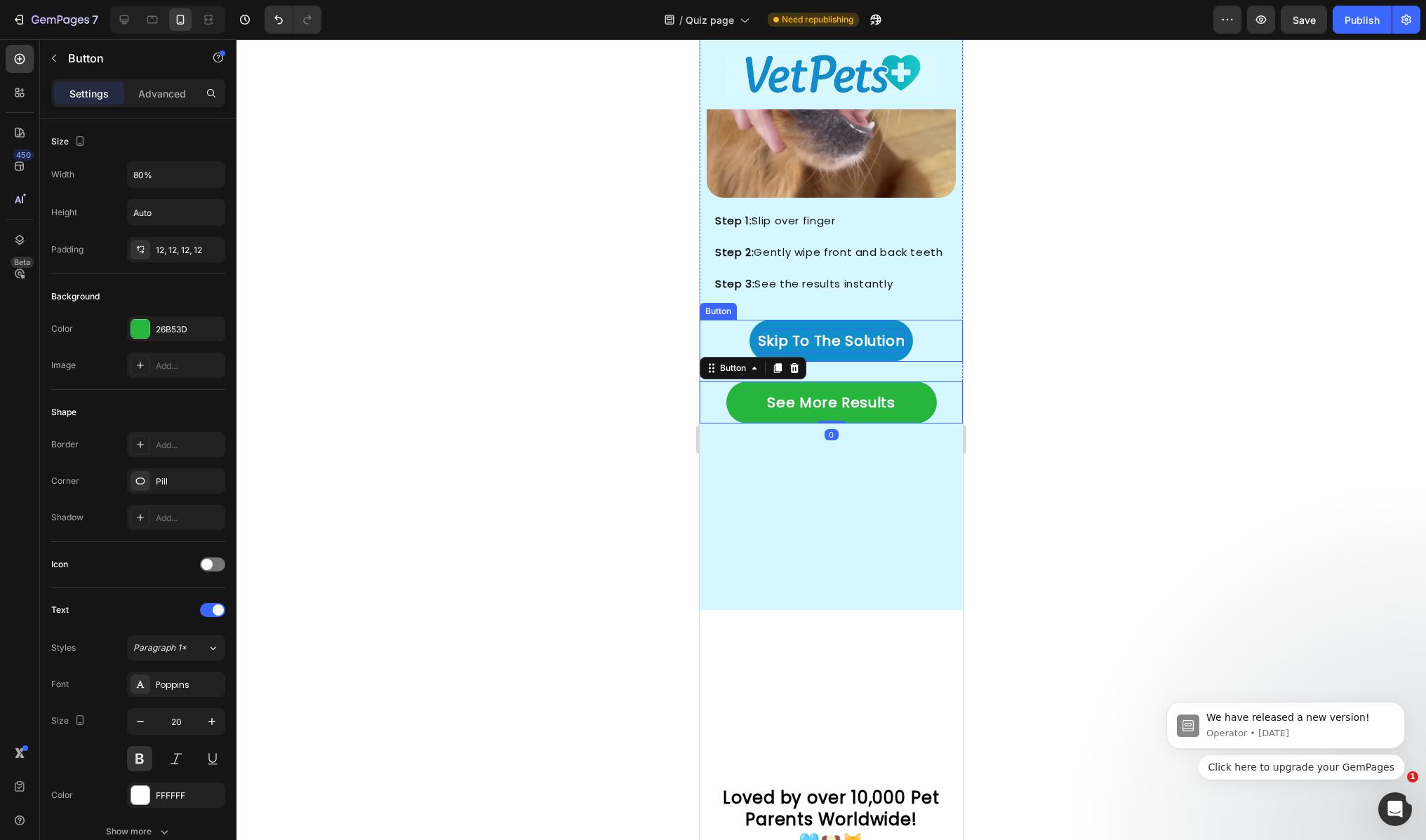
click at [801, 332] on p "Skip To The Solution" at bounding box center [831, 340] width 147 height 25
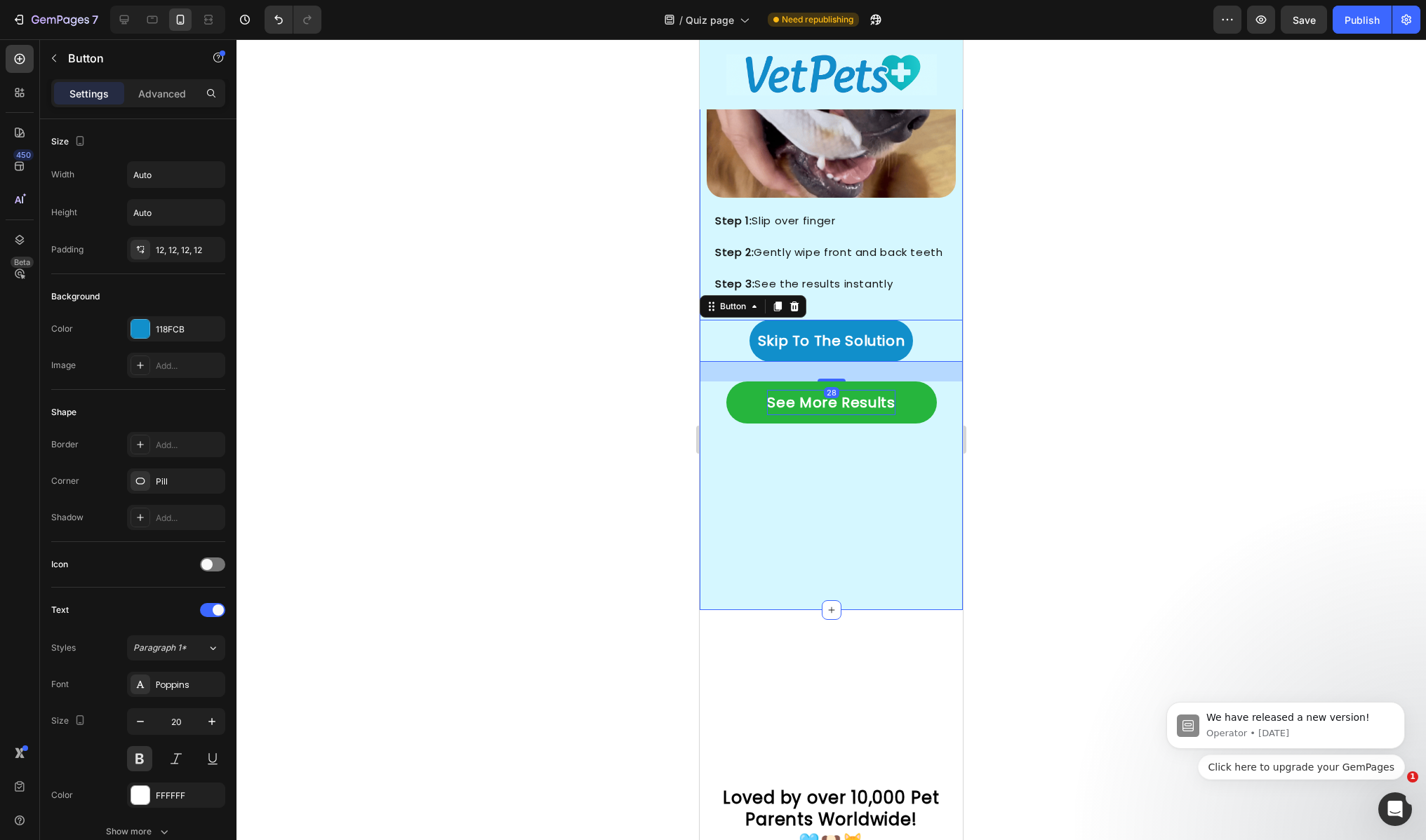
click at [795, 390] on p "See More Results" at bounding box center [830, 402] width 127 height 25
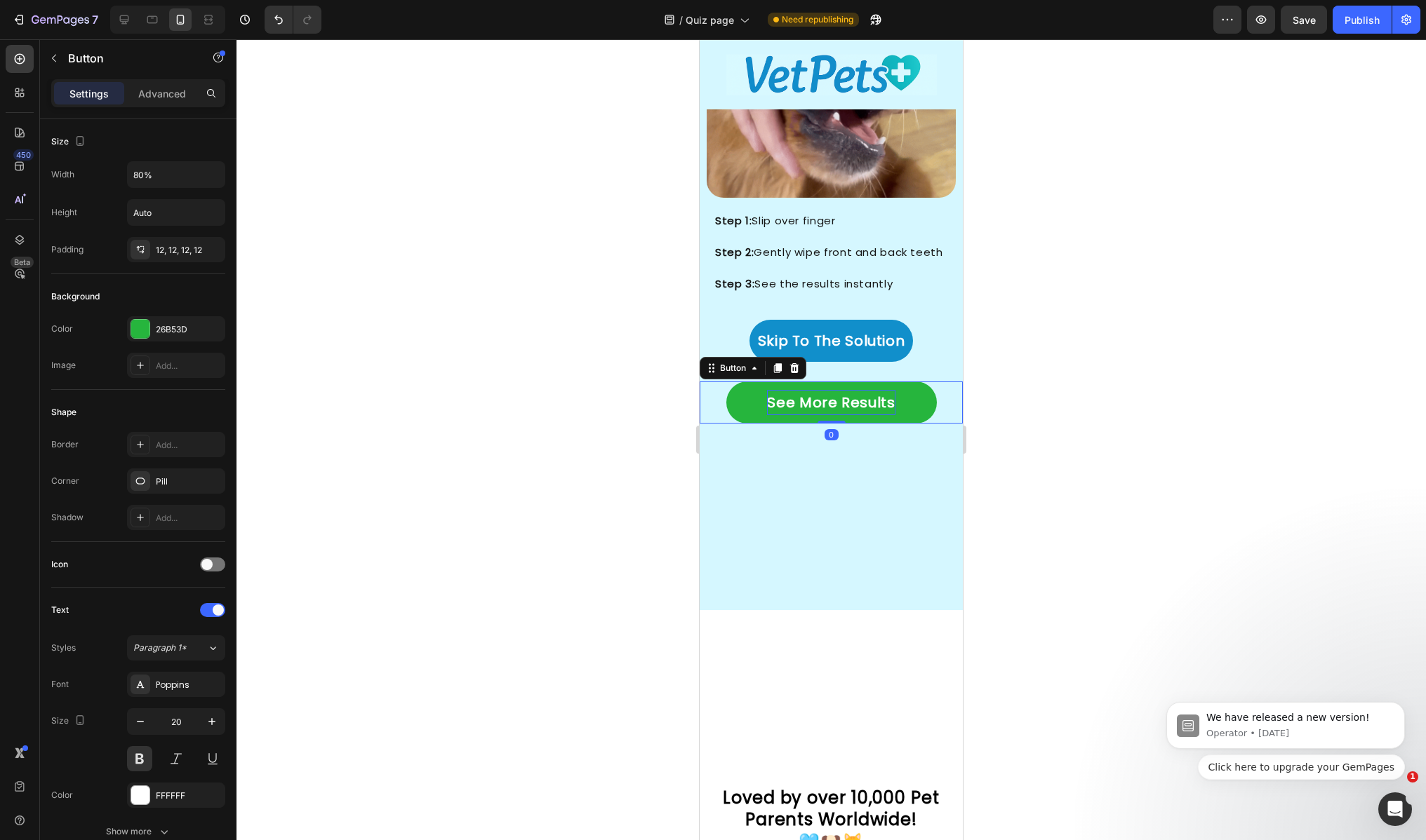
click at [795, 391] on p "See More Results" at bounding box center [830, 402] width 127 height 25
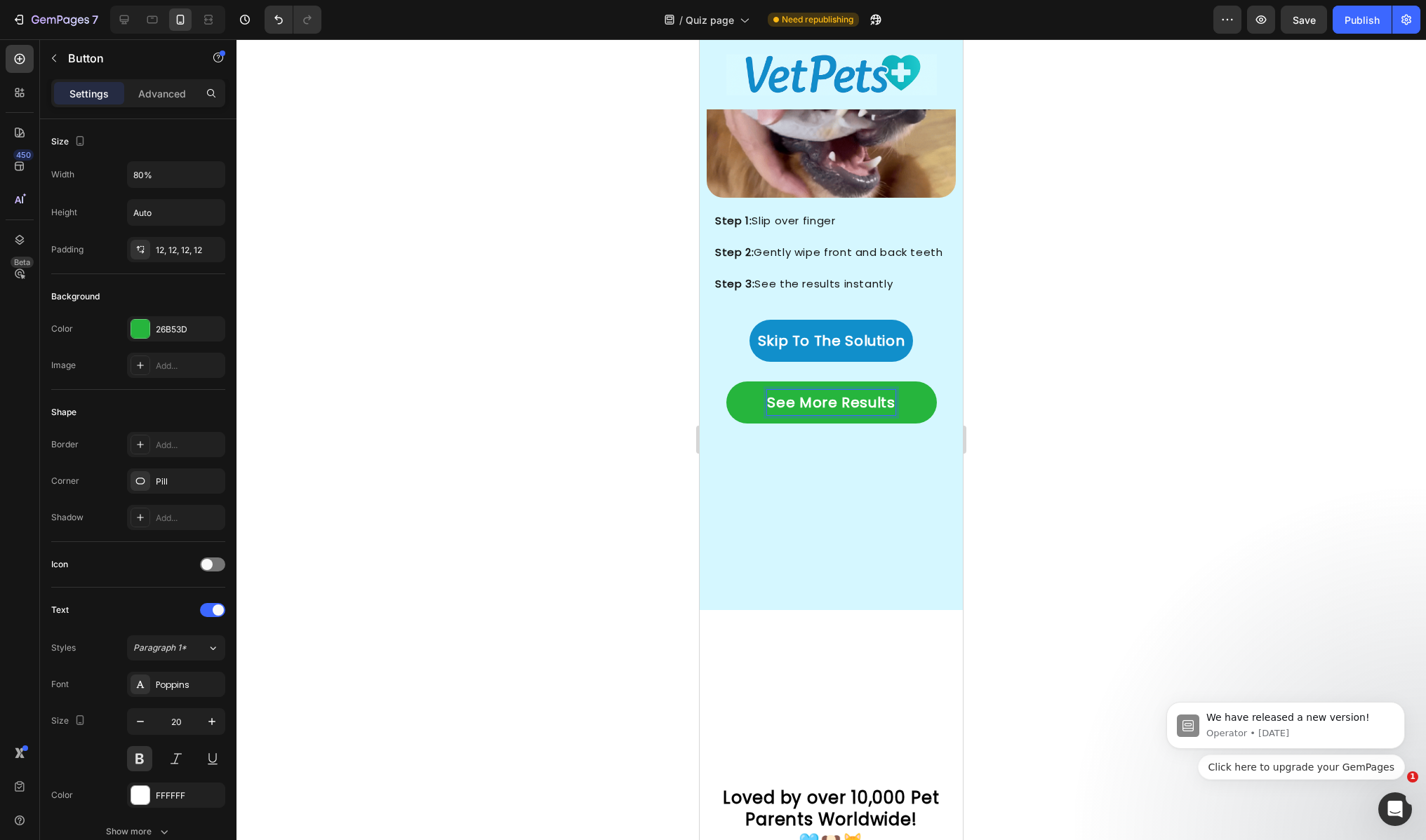
click at [770, 391] on p "See More Results" at bounding box center [830, 402] width 127 height 25
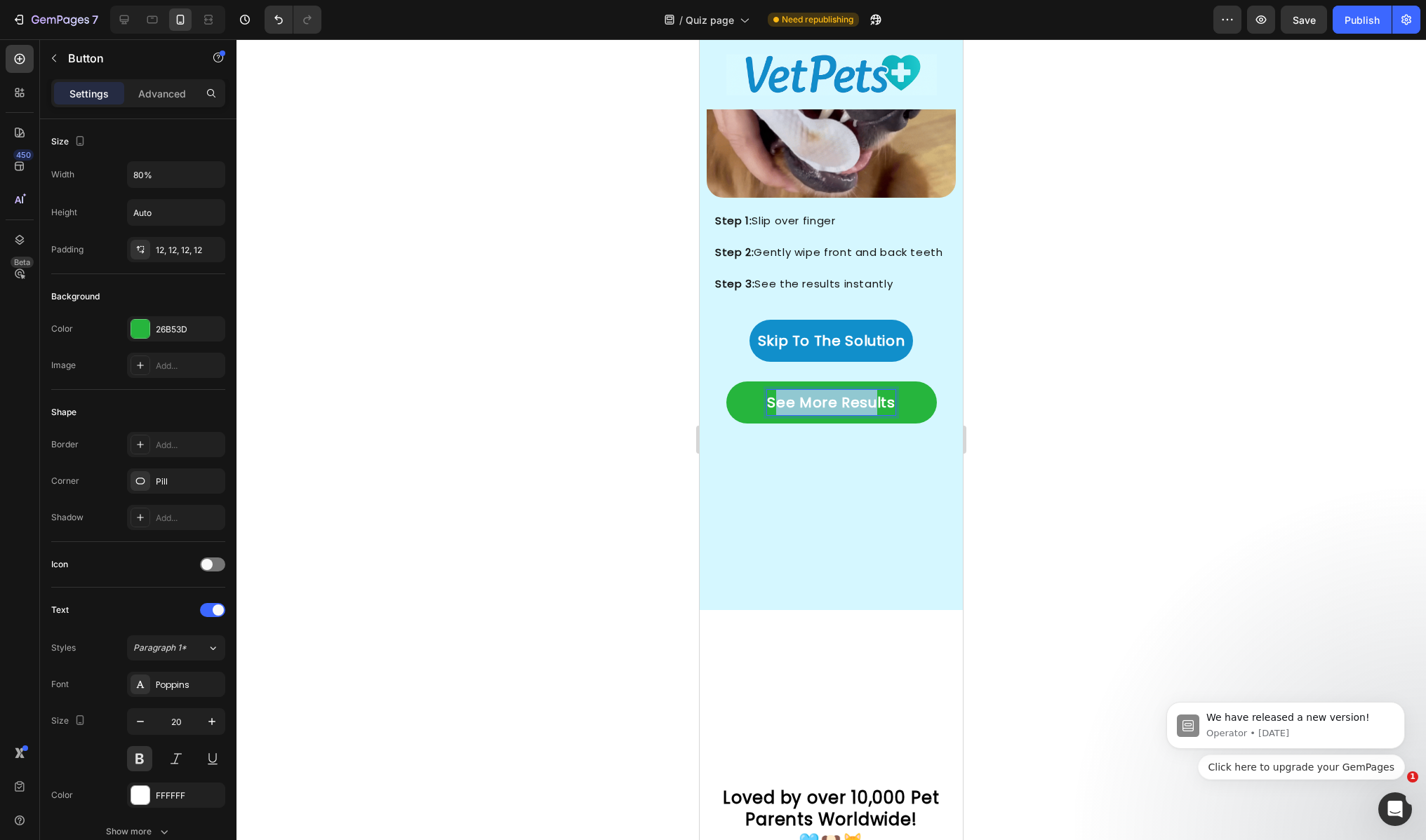
drag, startPoint x: 769, startPoint y: 394, endPoint x: 866, endPoint y: 393, distance: 97.0
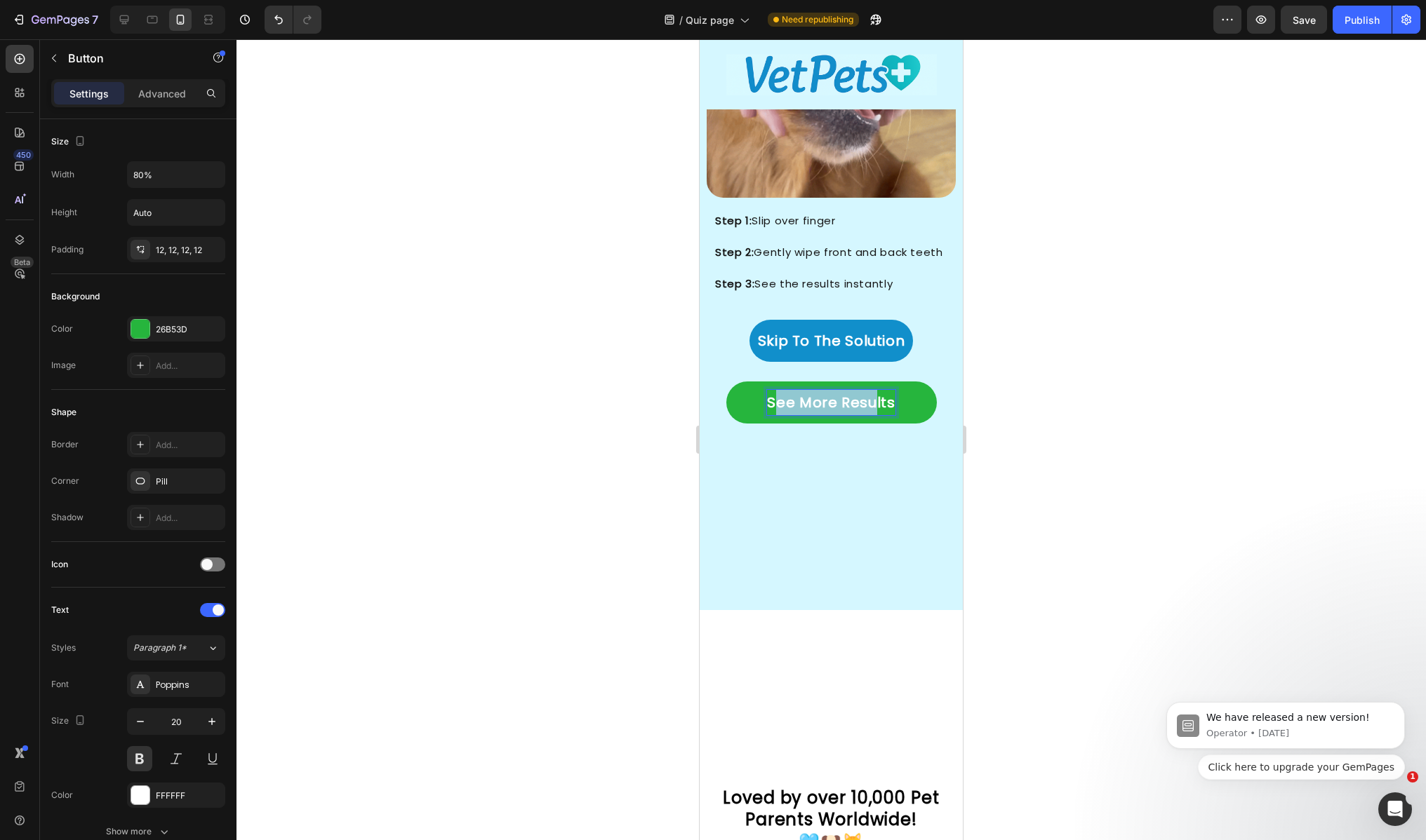
click at [866, 393] on p "See More Results" at bounding box center [830, 402] width 127 height 25
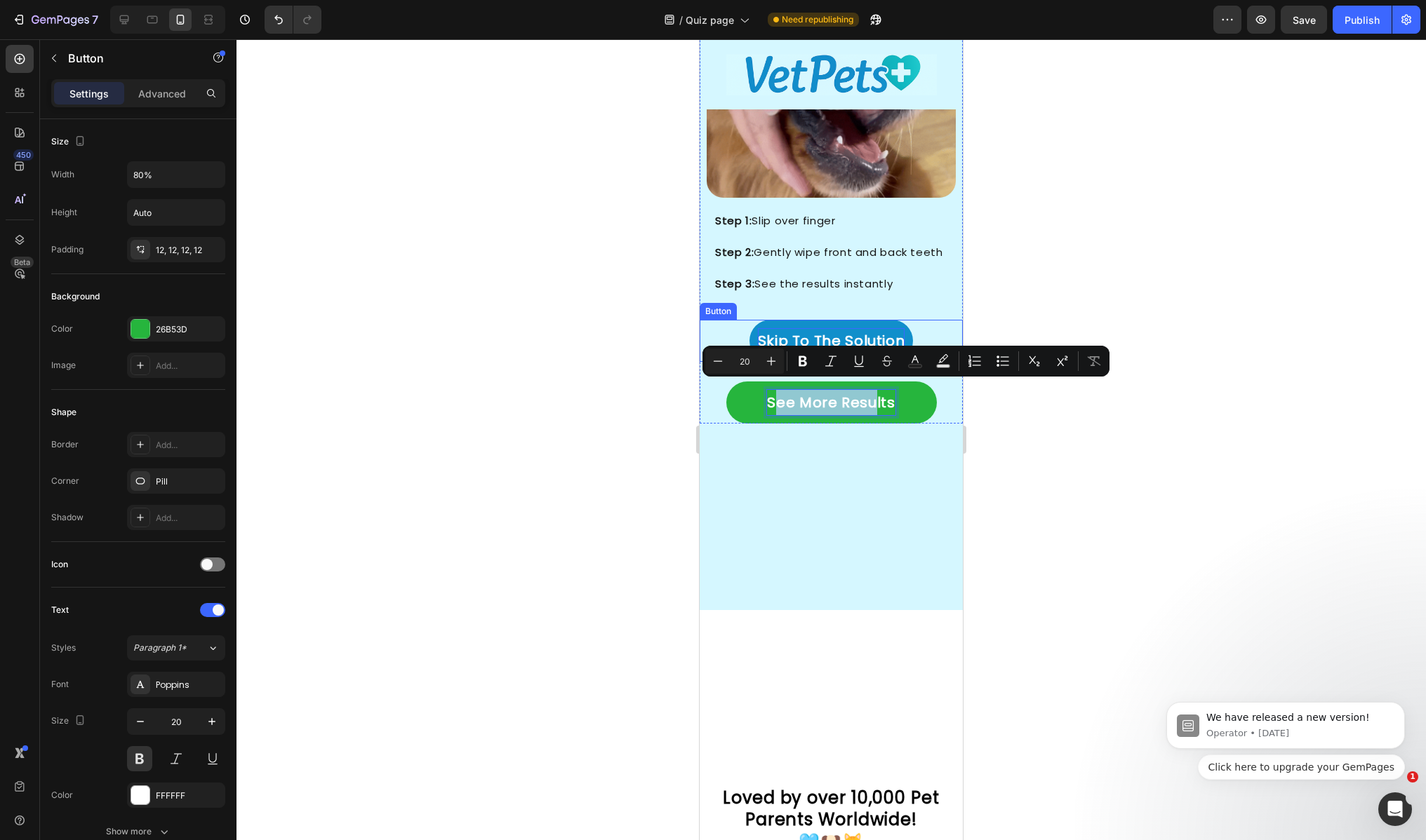
click at [781, 328] on p "Skip To The Solution" at bounding box center [831, 340] width 147 height 25
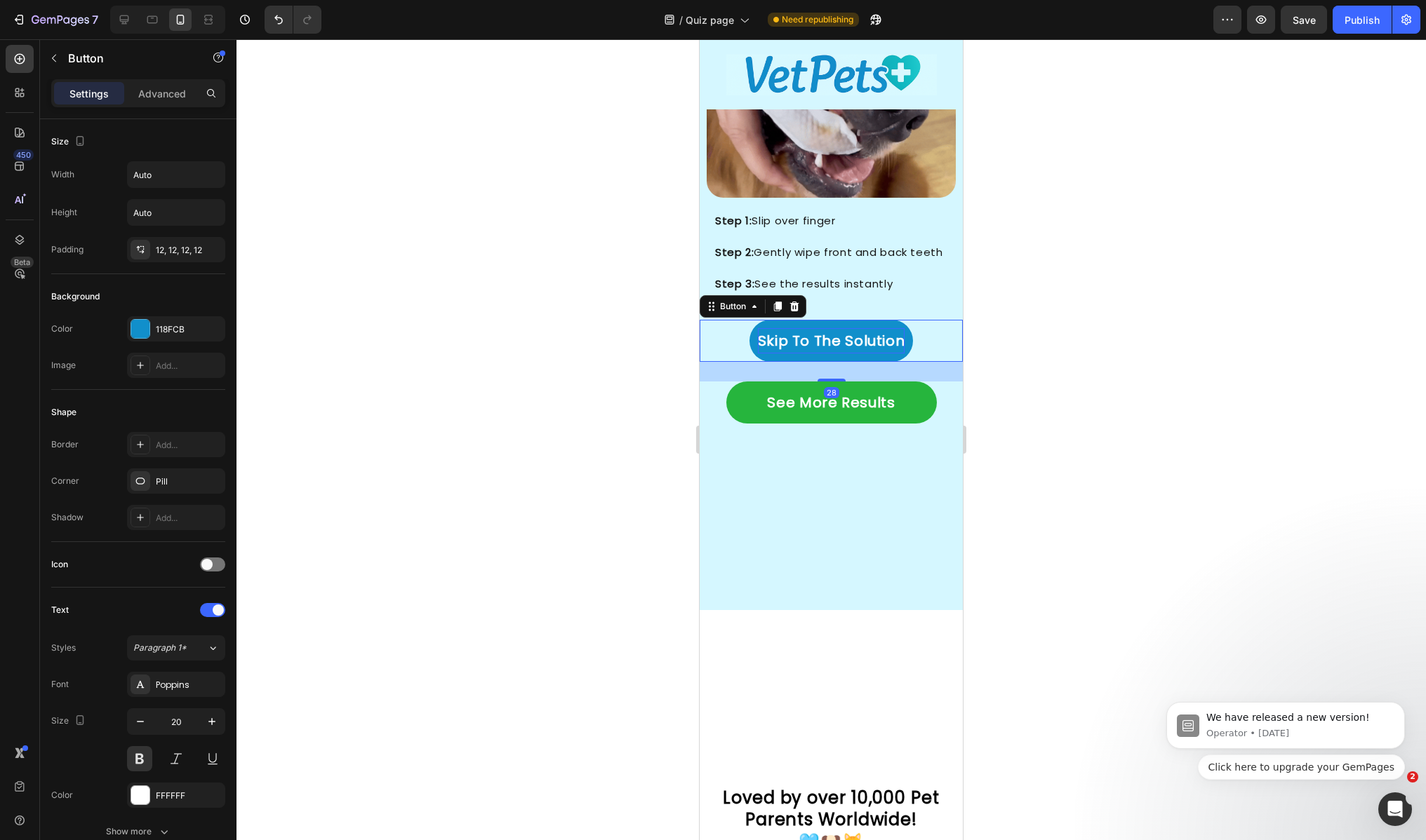
click at [777, 328] on p "Skip To The Solution" at bounding box center [831, 340] width 147 height 25
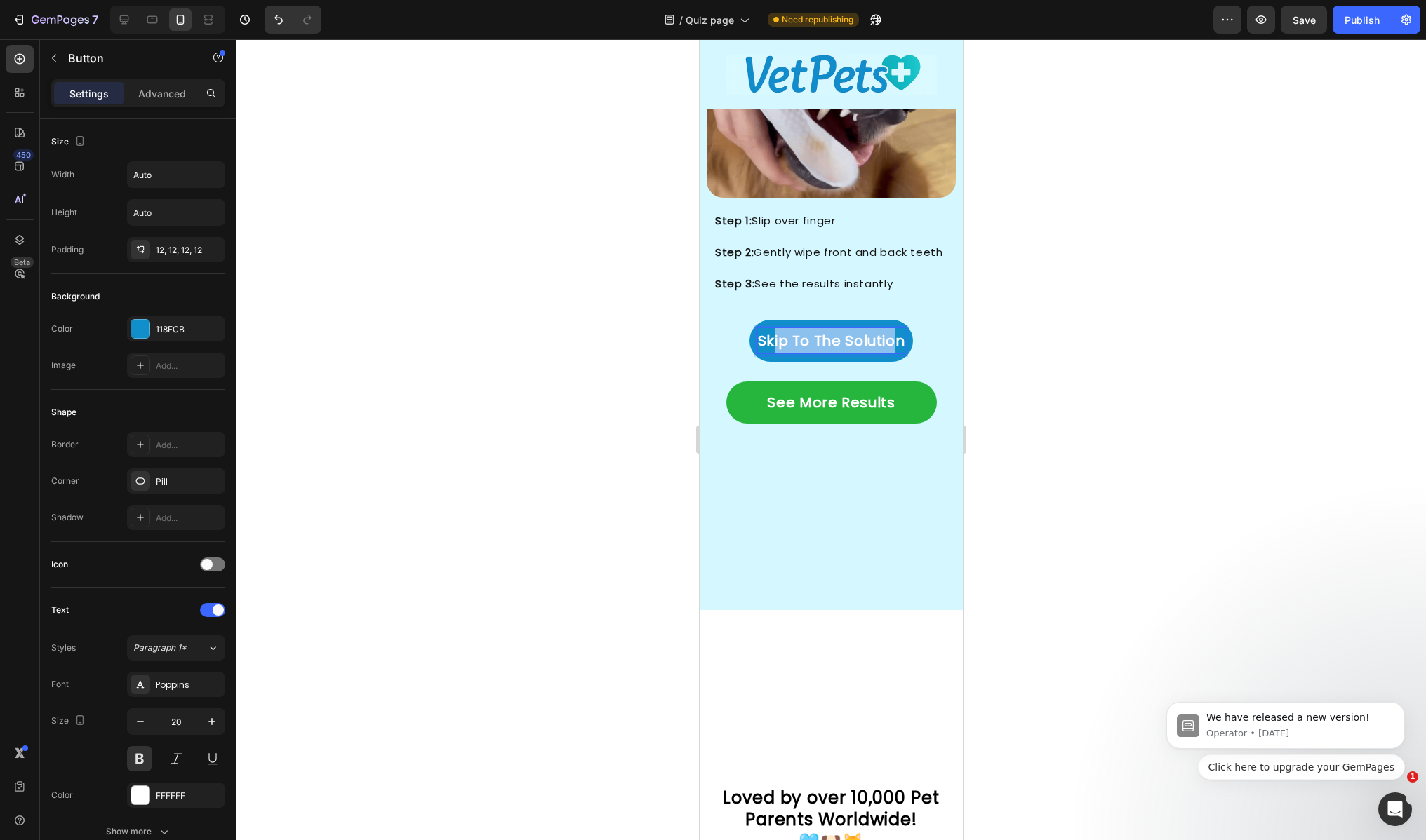
drag, startPoint x: 769, startPoint y: 326, endPoint x: 888, endPoint y: 327, distance: 119.0
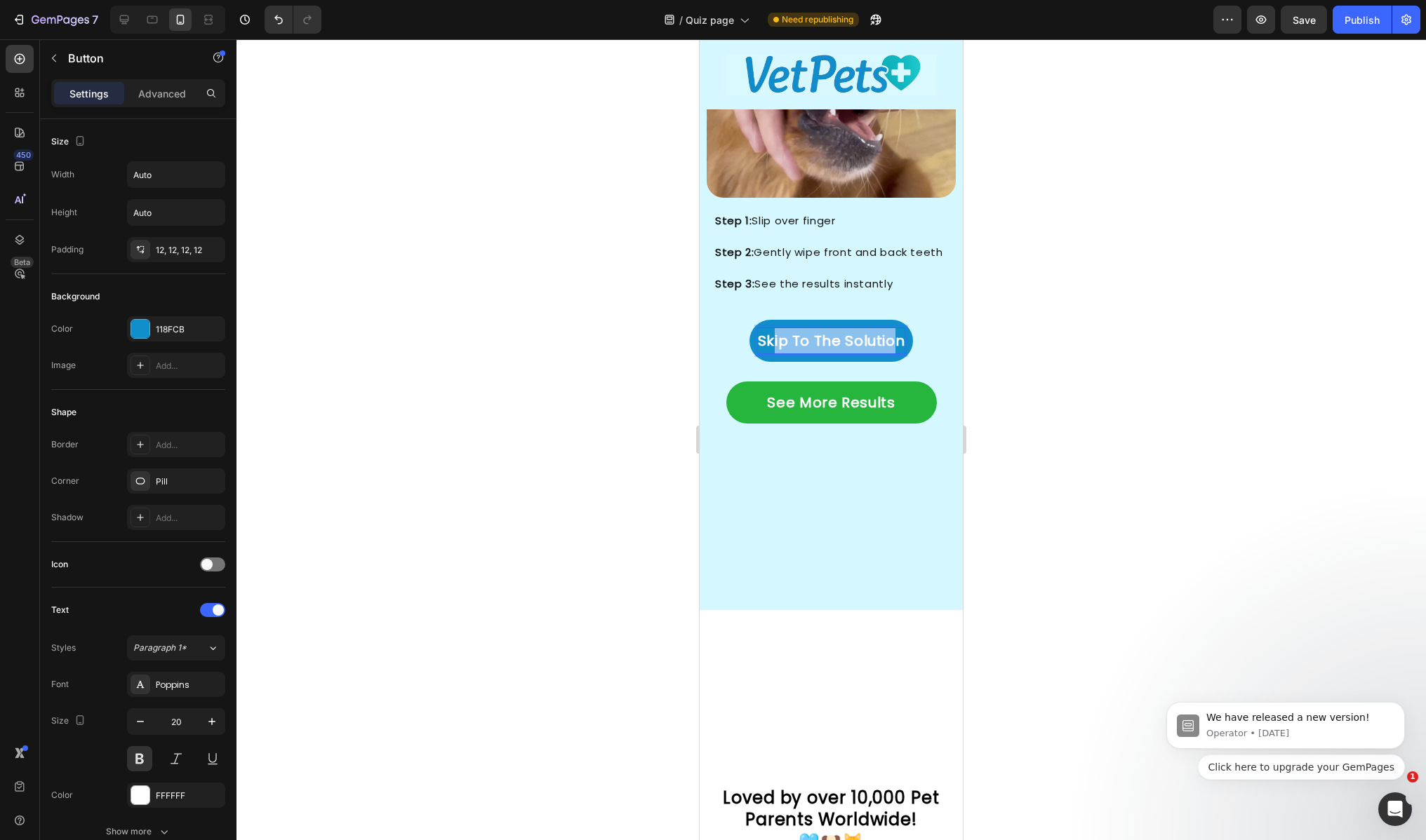
click at [888, 328] on p "Skip To The Solution" at bounding box center [831, 340] width 147 height 25
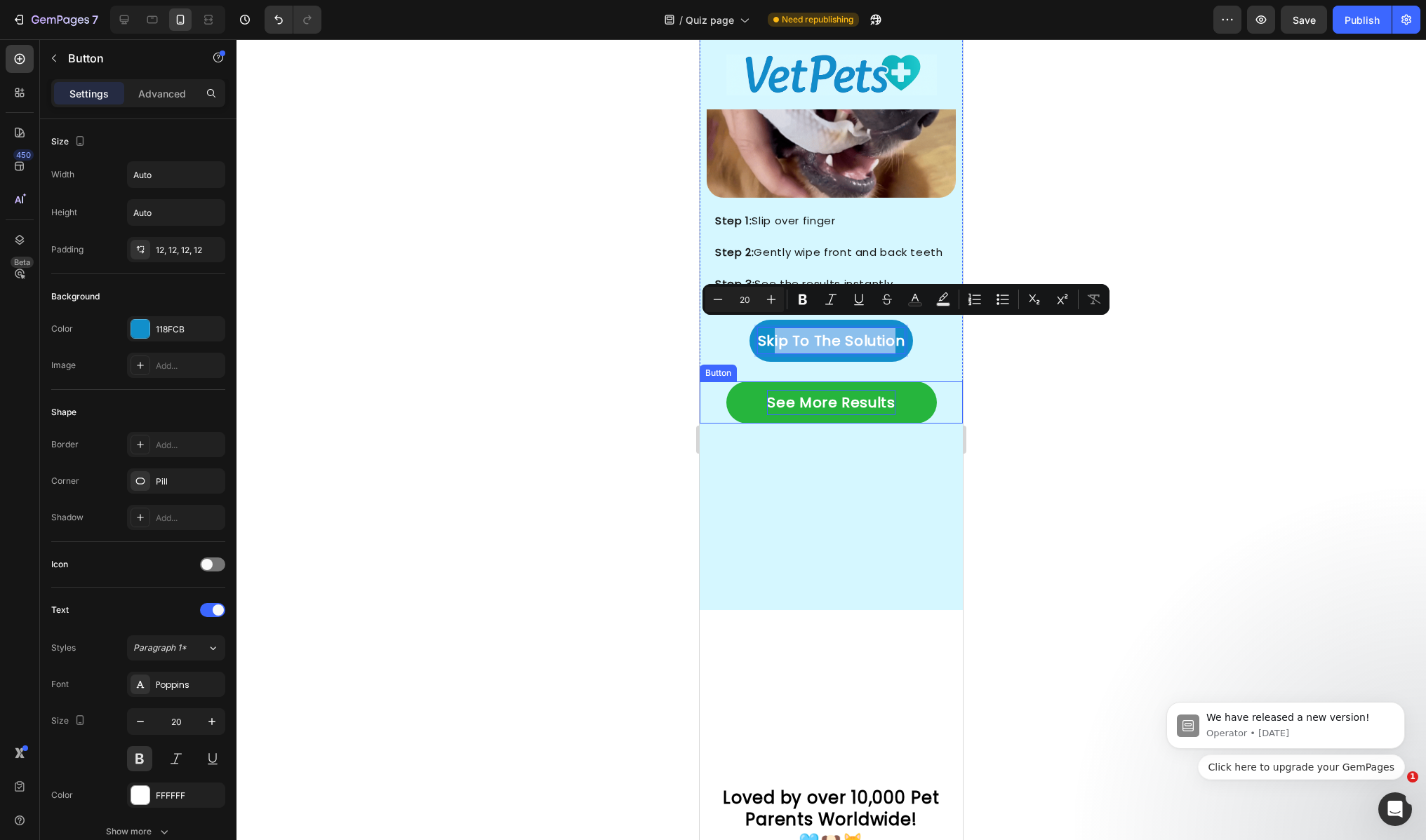
click at [833, 390] on p "See More Results" at bounding box center [830, 402] width 127 height 25
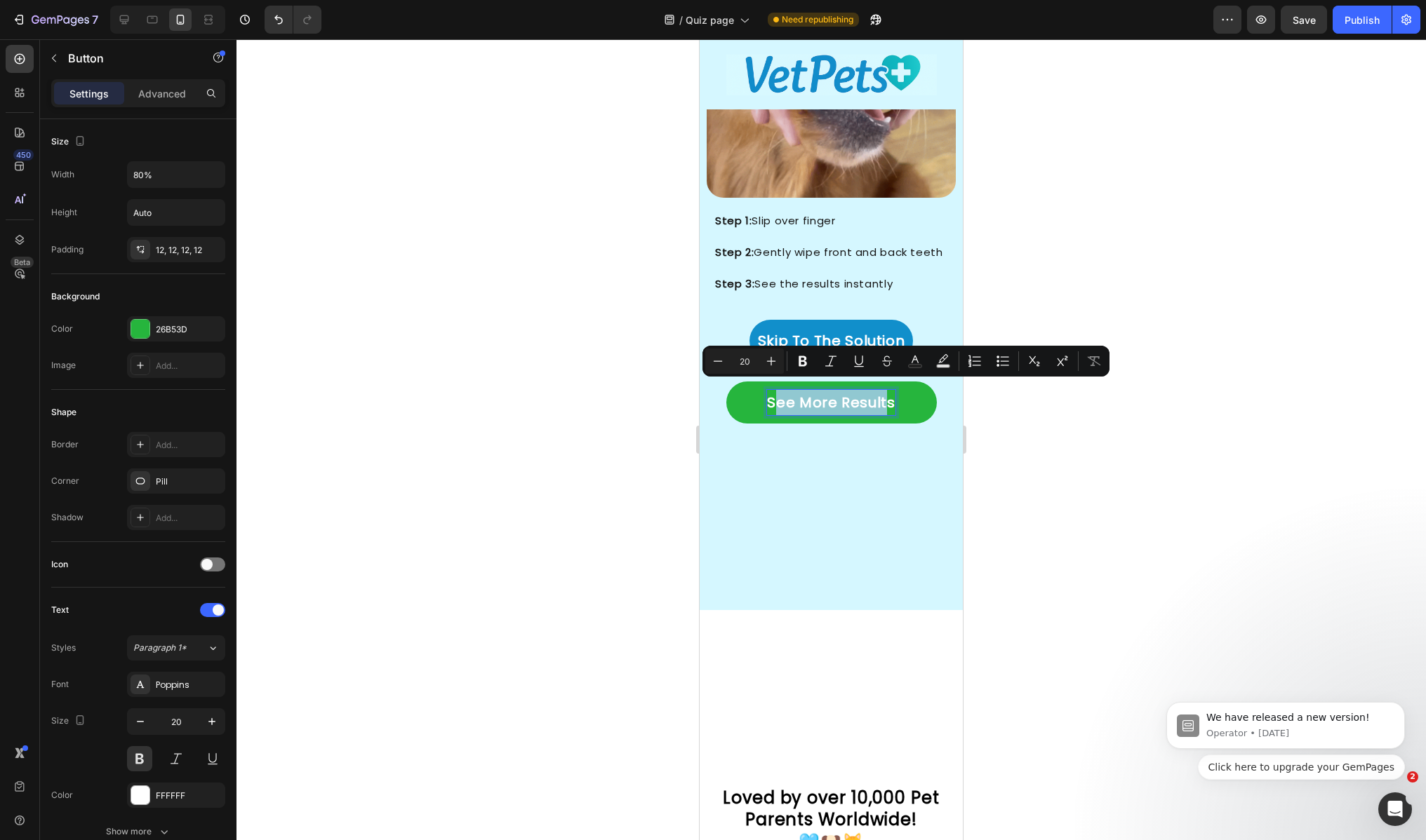
drag, startPoint x: 780, startPoint y: 394, endPoint x: 881, endPoint y: 392, distance: 101.0
click at [881, 392] on p "See More Results" at bounding box center [830, 402] width 127 height 25
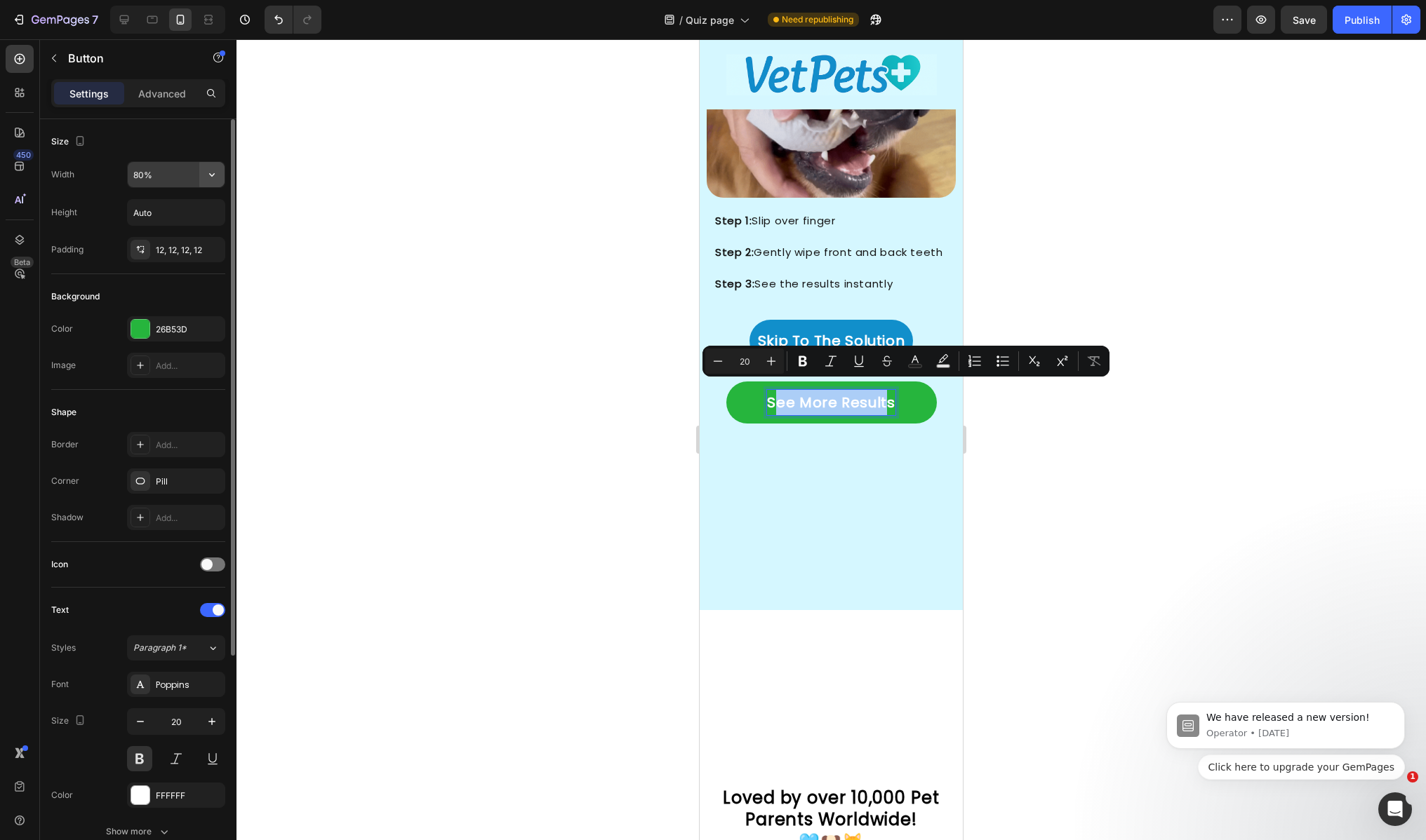
click at [208, 176] on icon "button" at bounding box center [212, 174] width 14 height 14
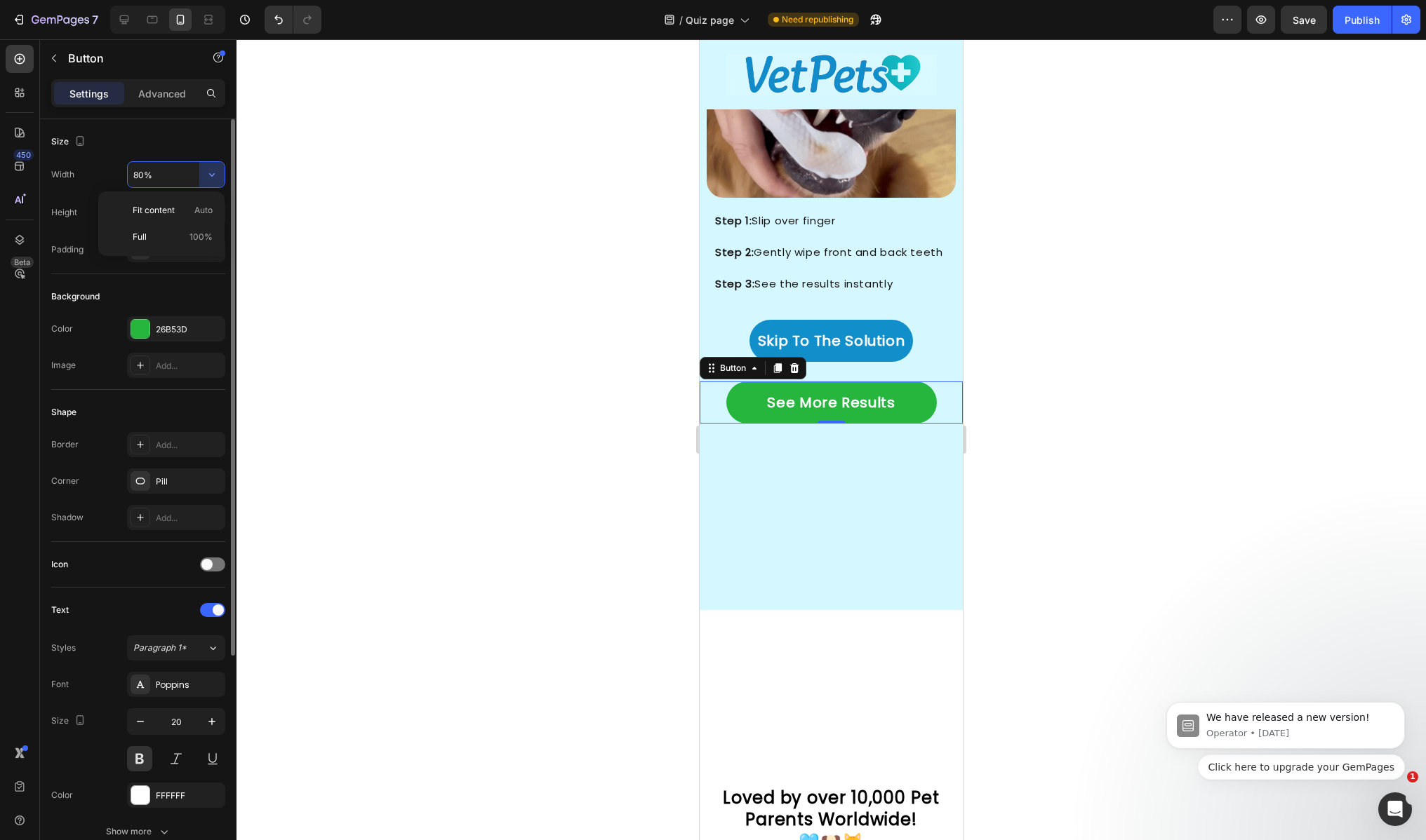
click at [177, 216] on p "Fit content Auto" at bounding box center [172, 210] width 80 height 12
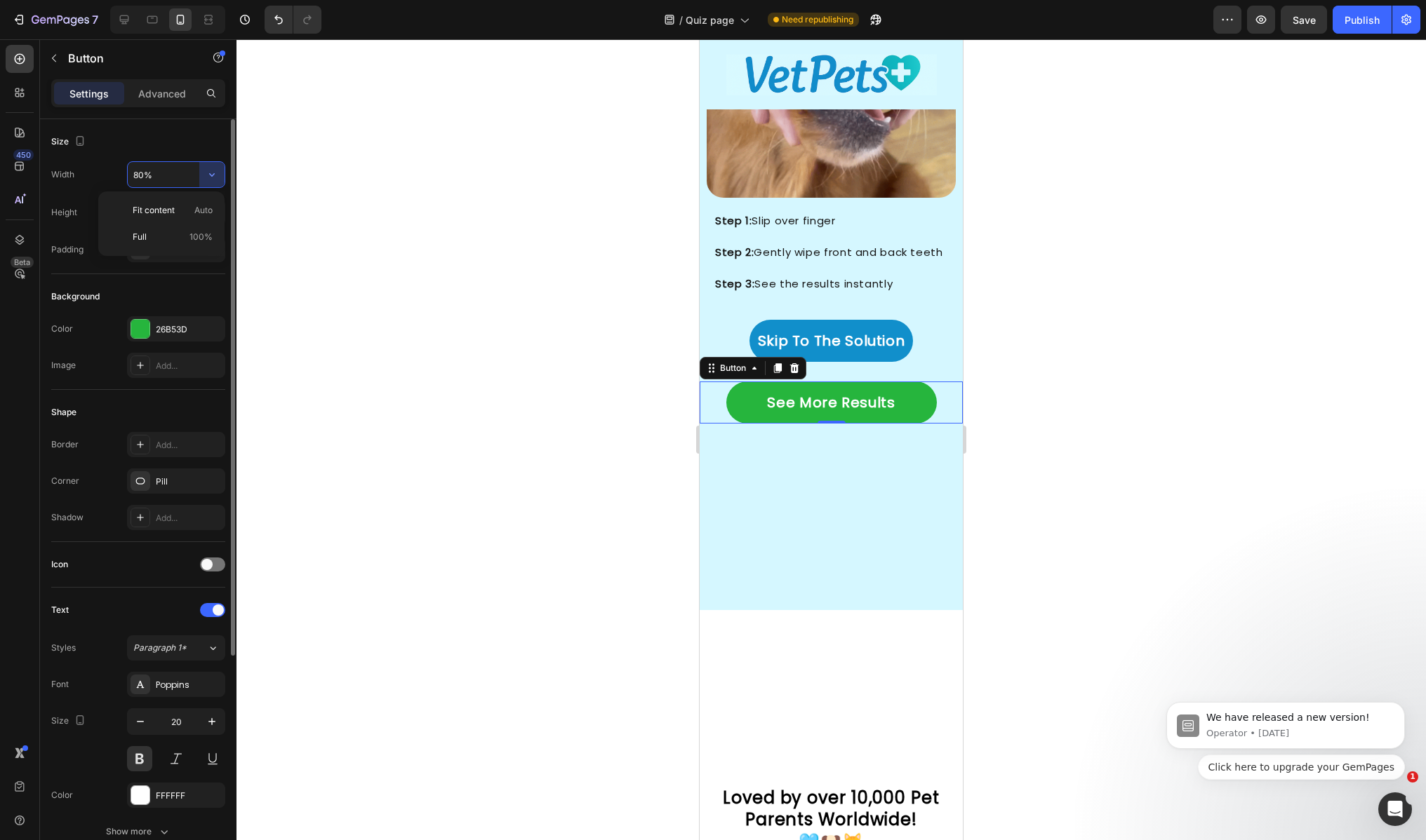
type input "Auto"
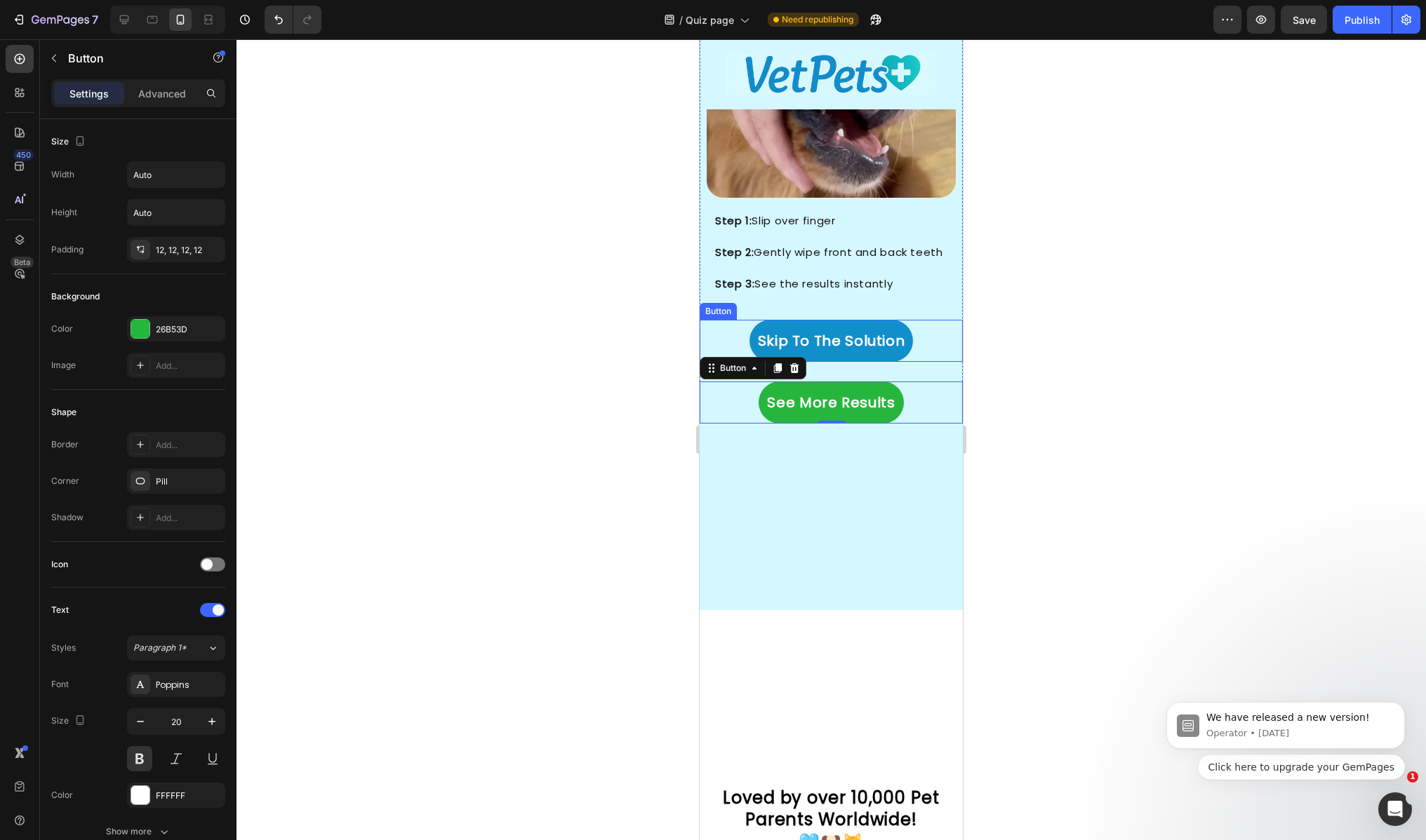
click at [601, 306] on div at bounding box center [831, 440] width 1189 height 801
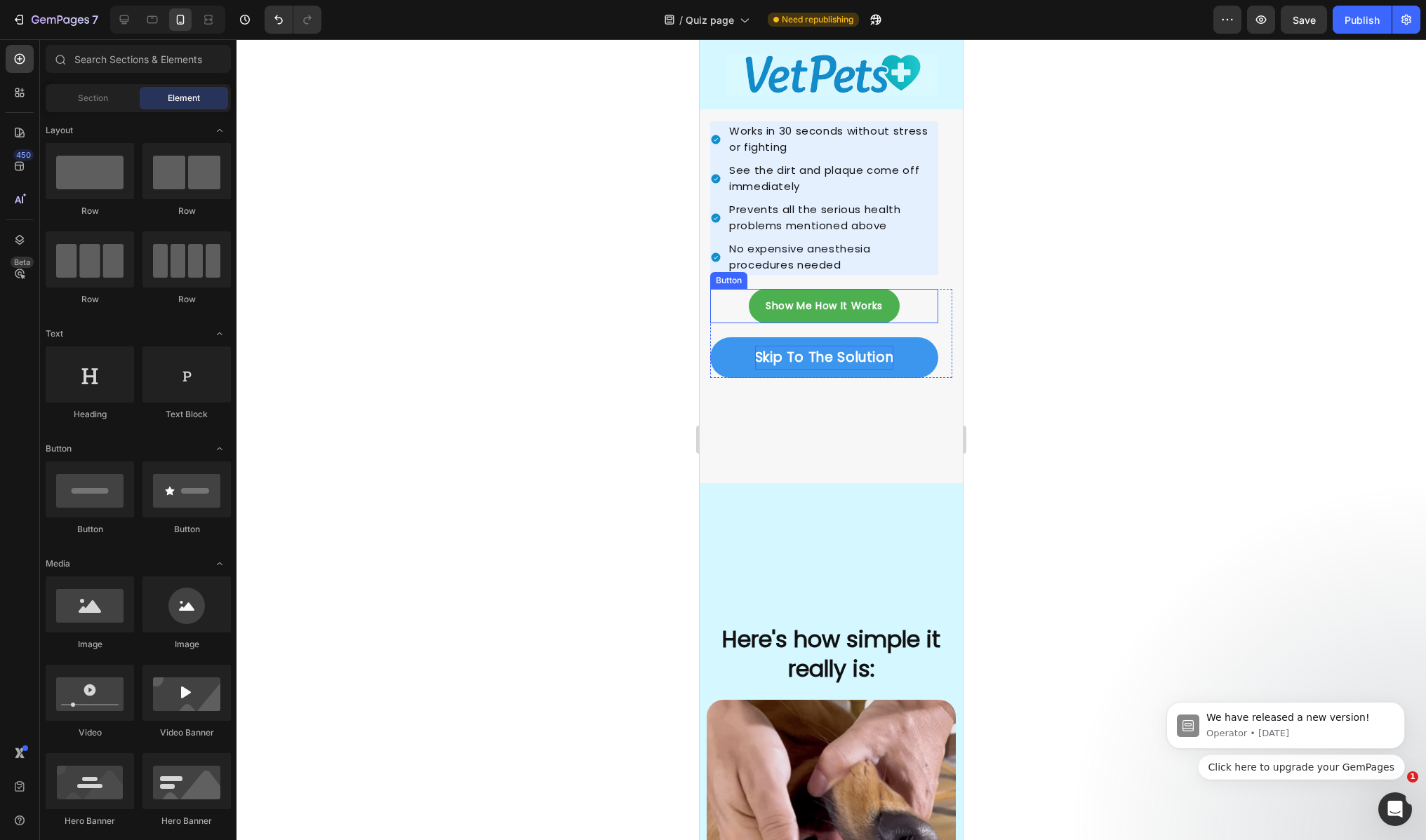
scroll to position [2489, 0]
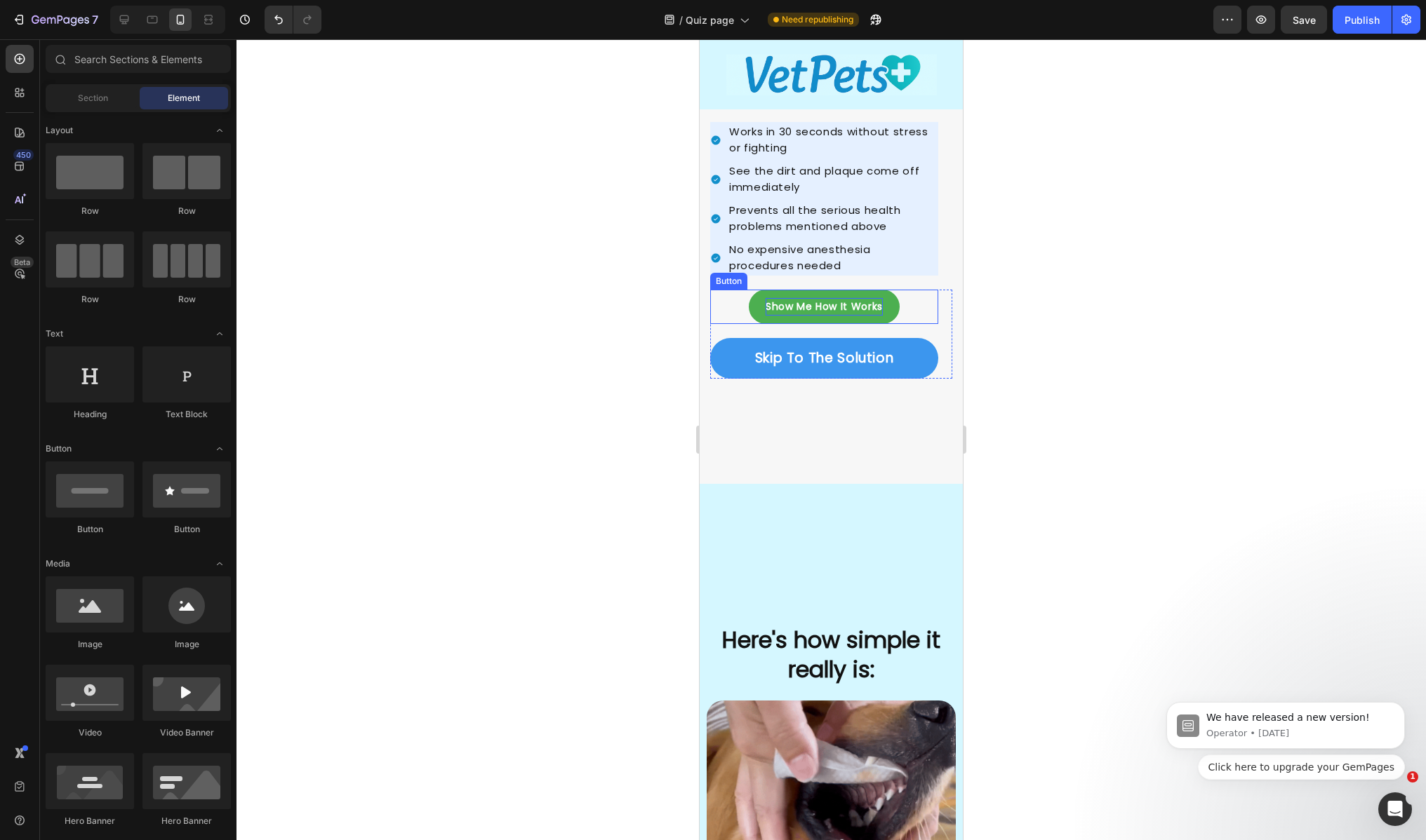
click at [812, 298] on p "Show Me How It Works" at bounding box center [824, 306] width 117 height 17
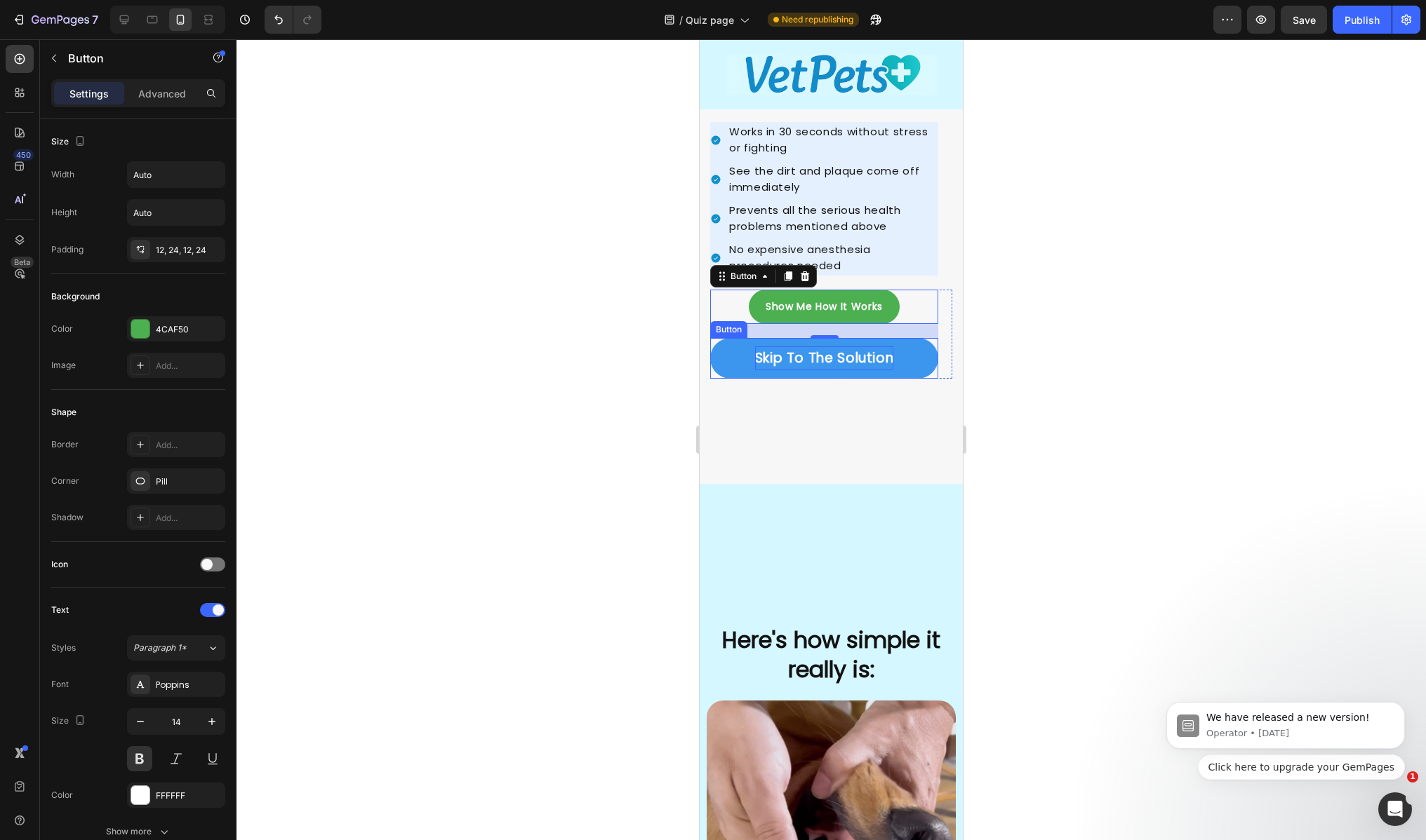
click at [784, 350] on p "Skip To The Solution" at bounding box center [824, 358] width 139 height 24
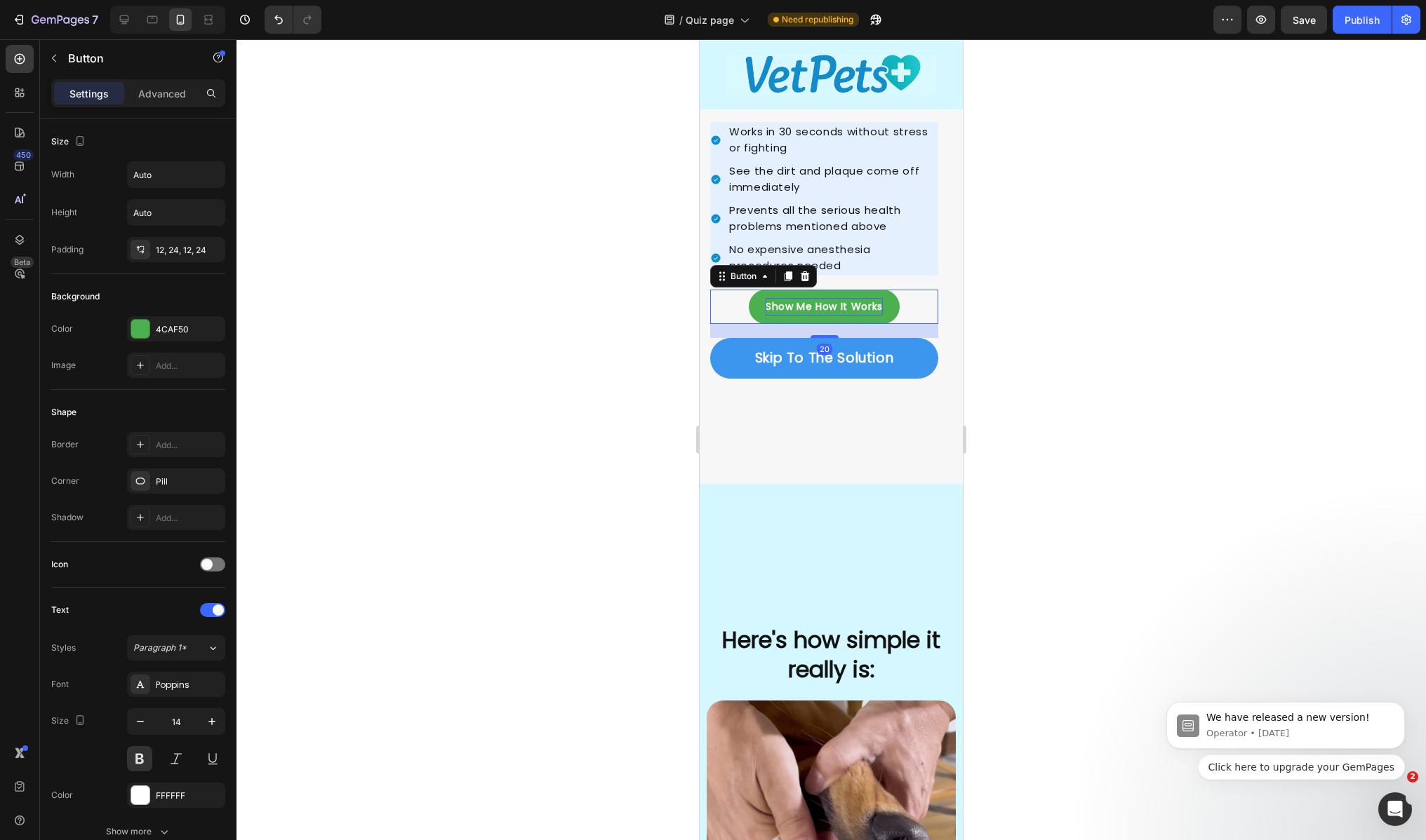
click at [847, 302] on p "Show Me How It Works" at bounding box center [824, 306] width 117 height 17
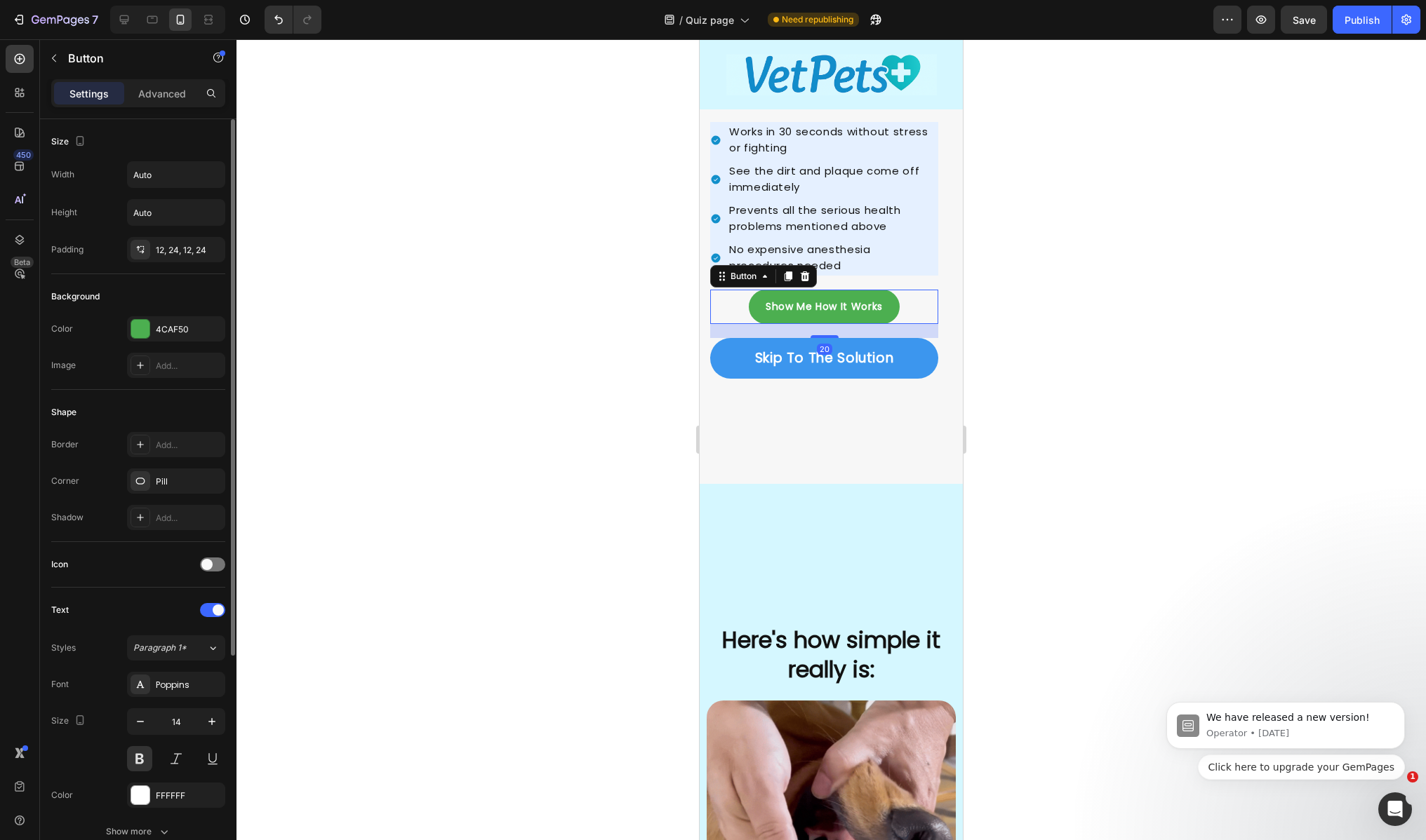
click at [196, 718] on input "14" at bounding box center [177, 722] width 47 height 25
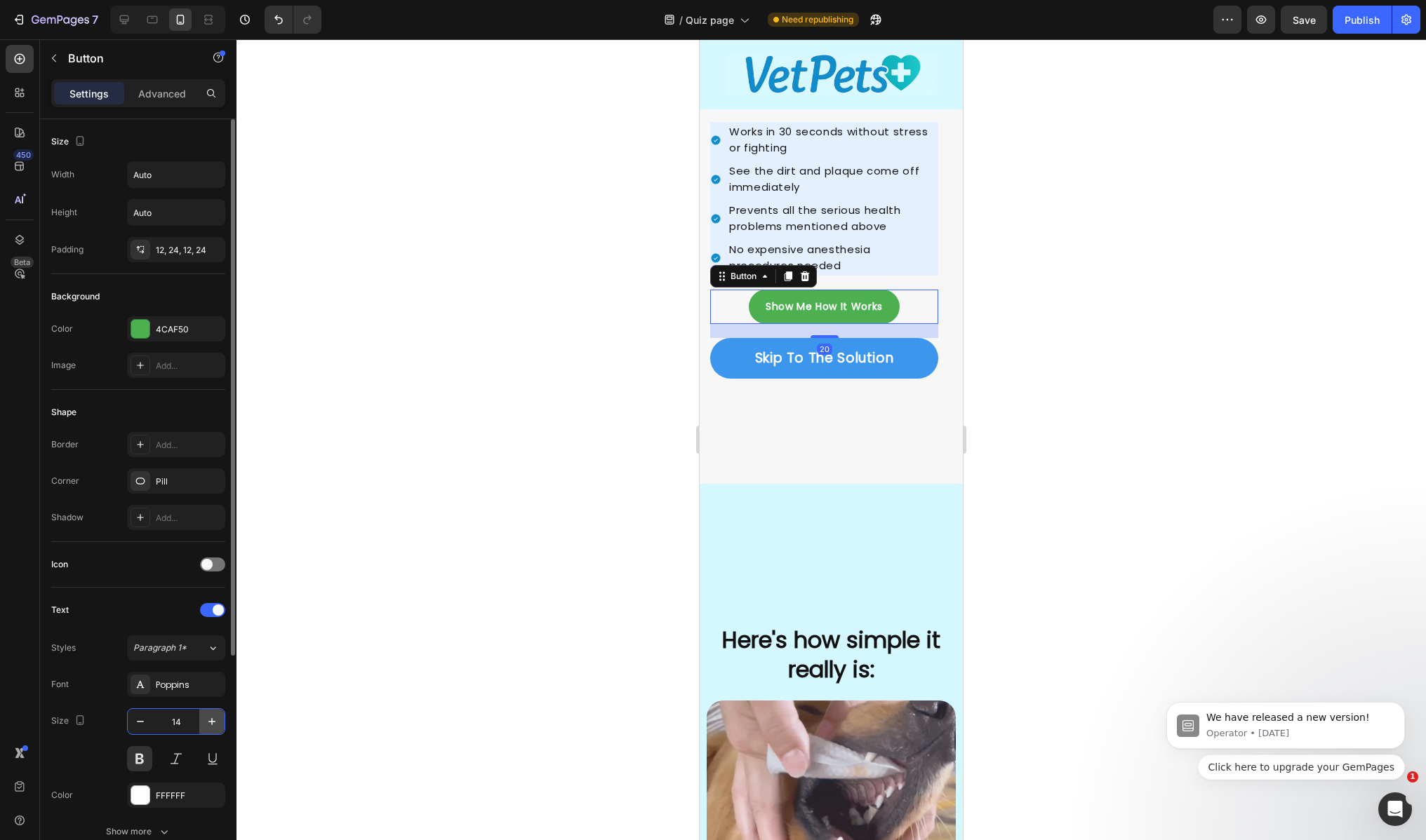
click at [205, 720] on icon "button" at bounding box center [212, 721] width 14 height 14
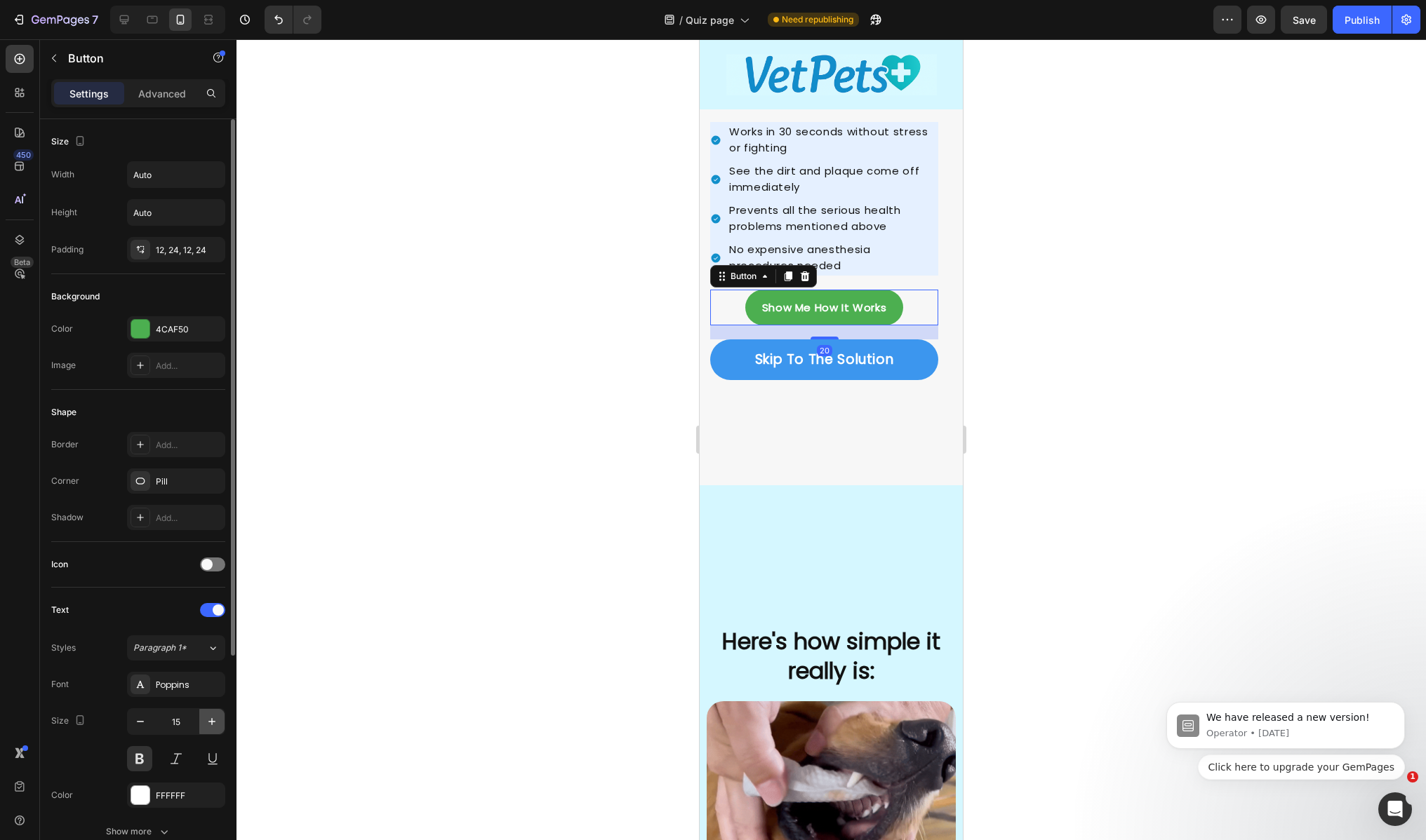
click at [207, 721] on icon "button" at bounding box center [212, 721] width 14 height 14
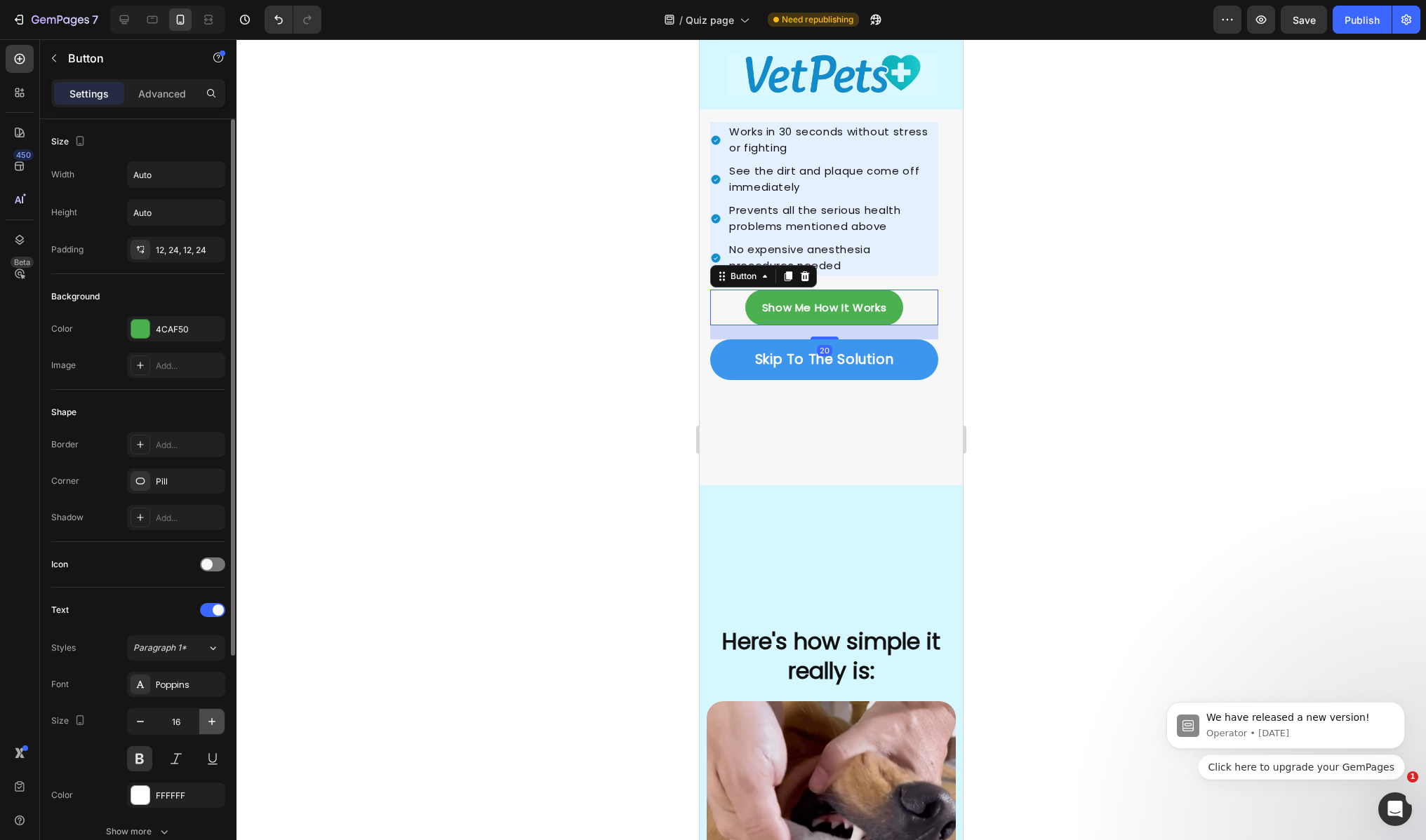
click at [208, 722] on icon "button" at bounding box center [212, 722] width 7 height 7
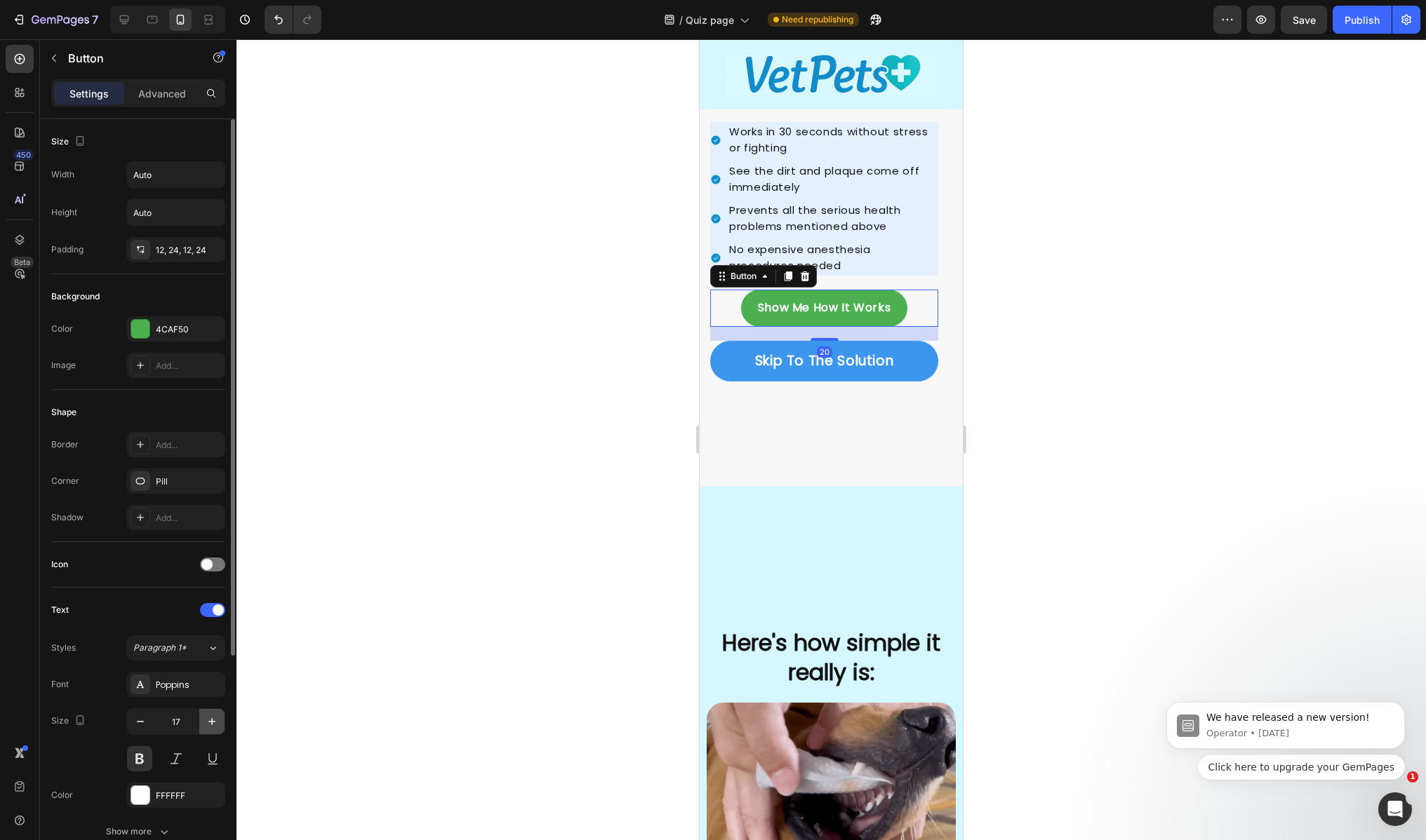
click at [209, 722] on icon "button" at bounding box center [212, 722] width 7 height 7
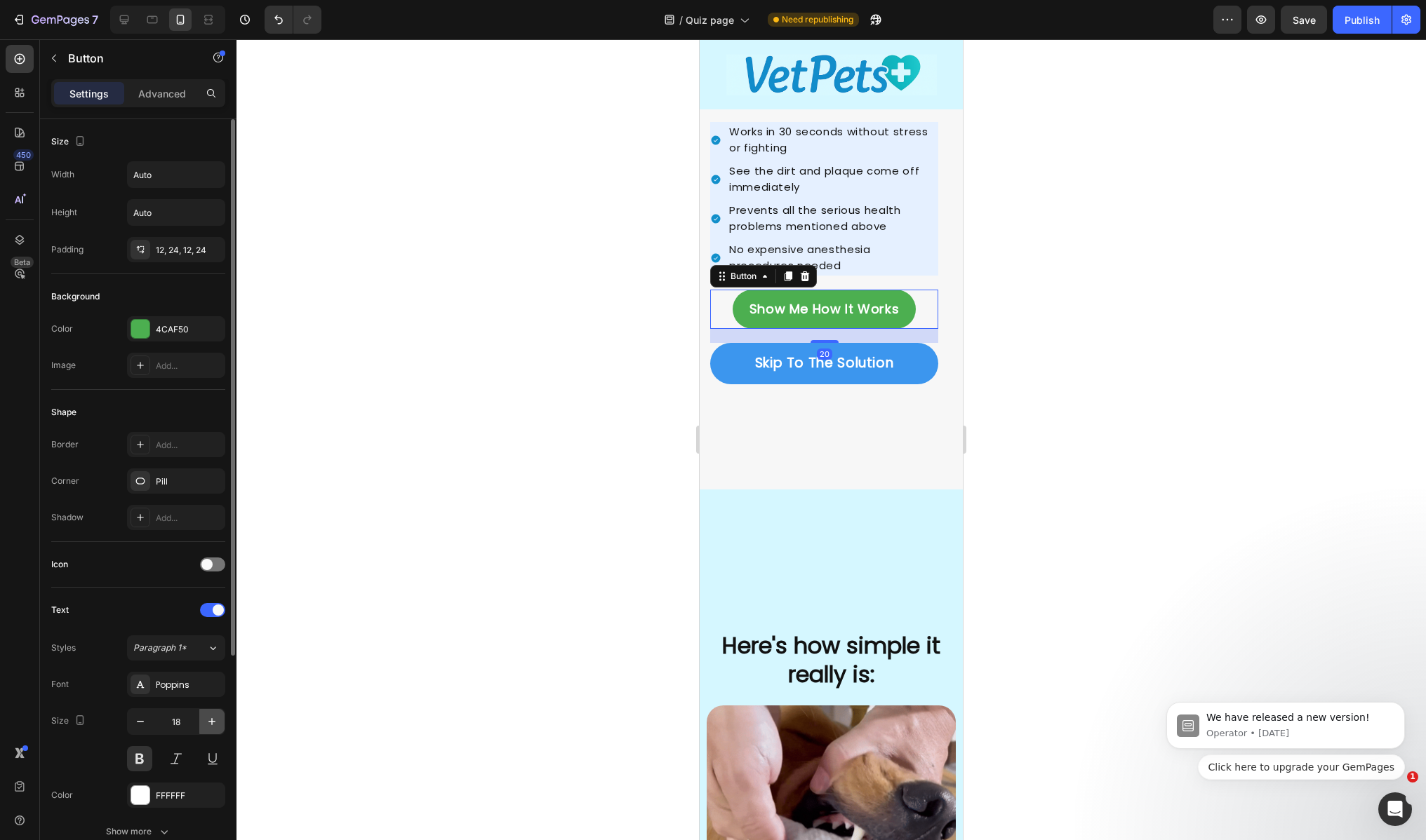
click at [210, 722] on icon "button" at bounding box center [212, 722] width 7 height 7
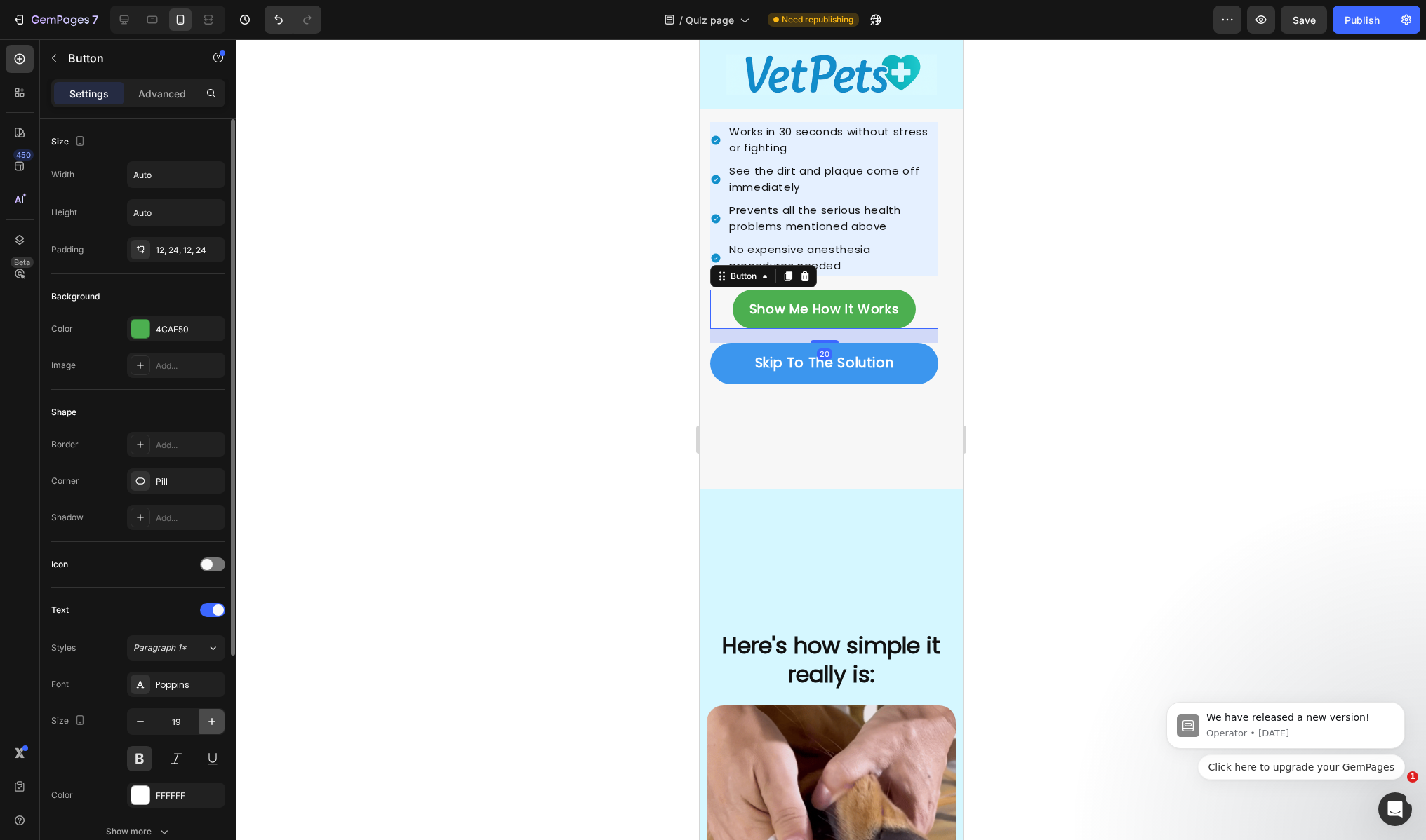
click at [210, 722] on icon "button" at bounding box center [212, 722] width 7 height 7
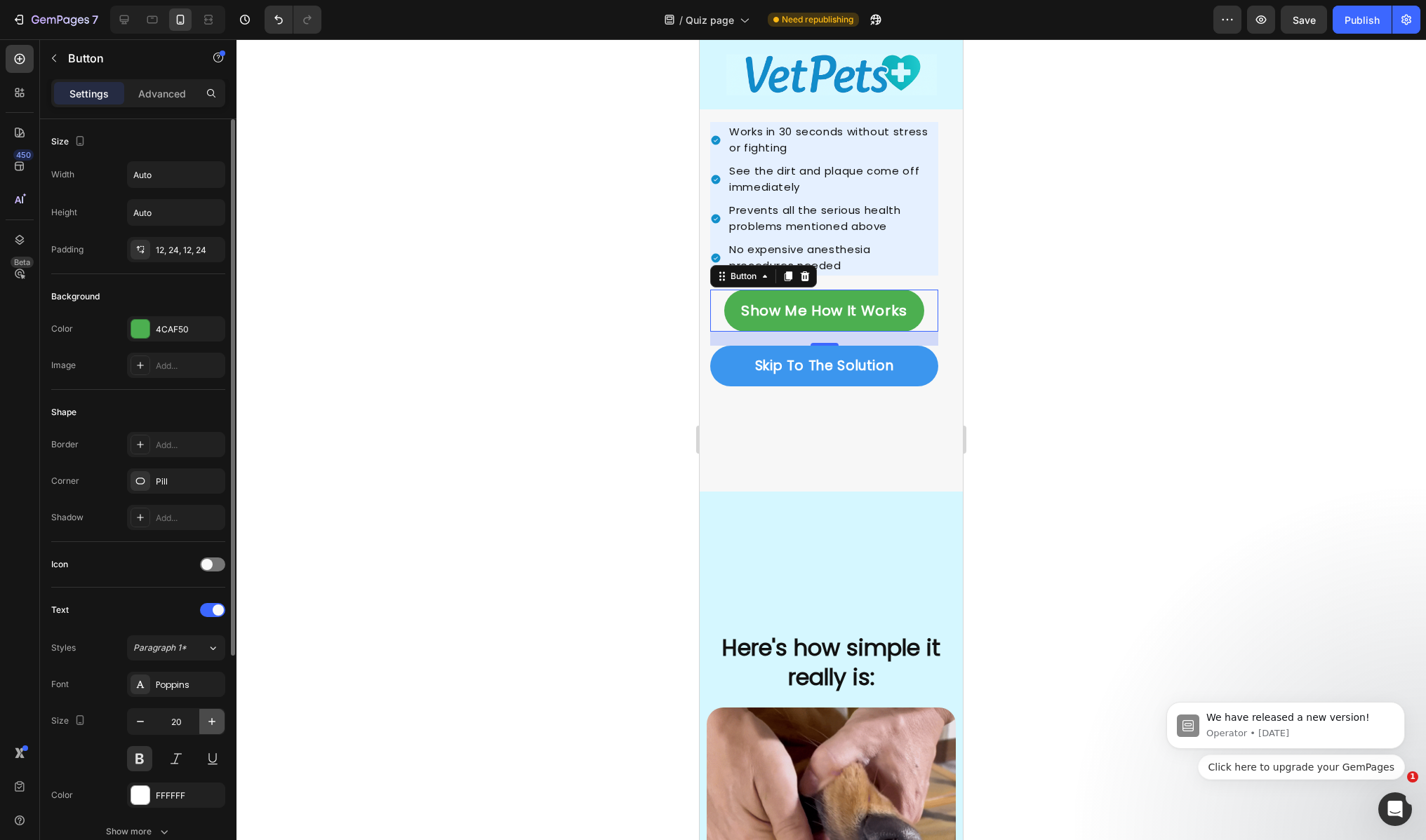
click at [210, 722] on icon "button" at bounding box center [212, 722] width 7 height 7
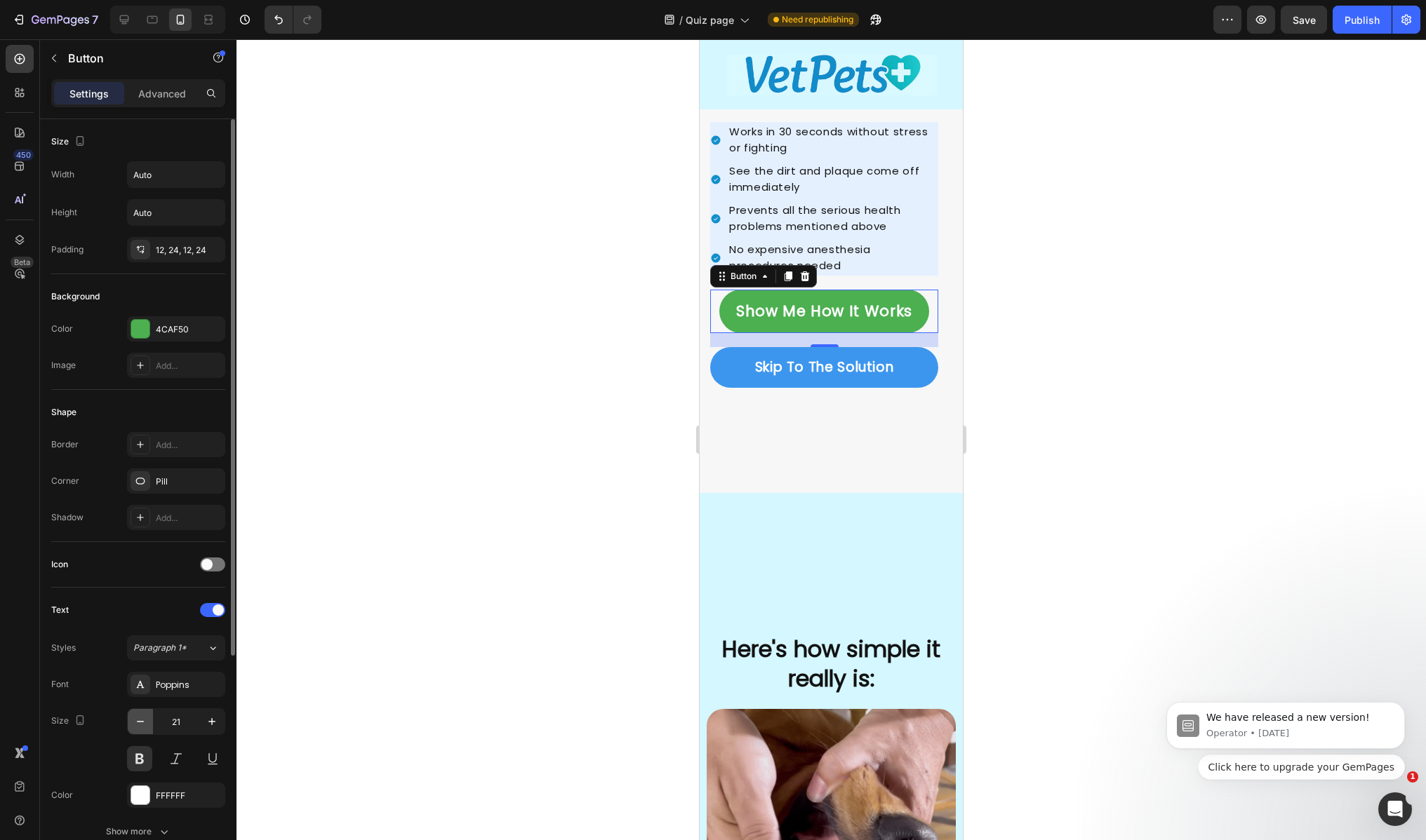
click at [145, 715] on icon "button" at bounding box center [140, 721] width 14 height 14
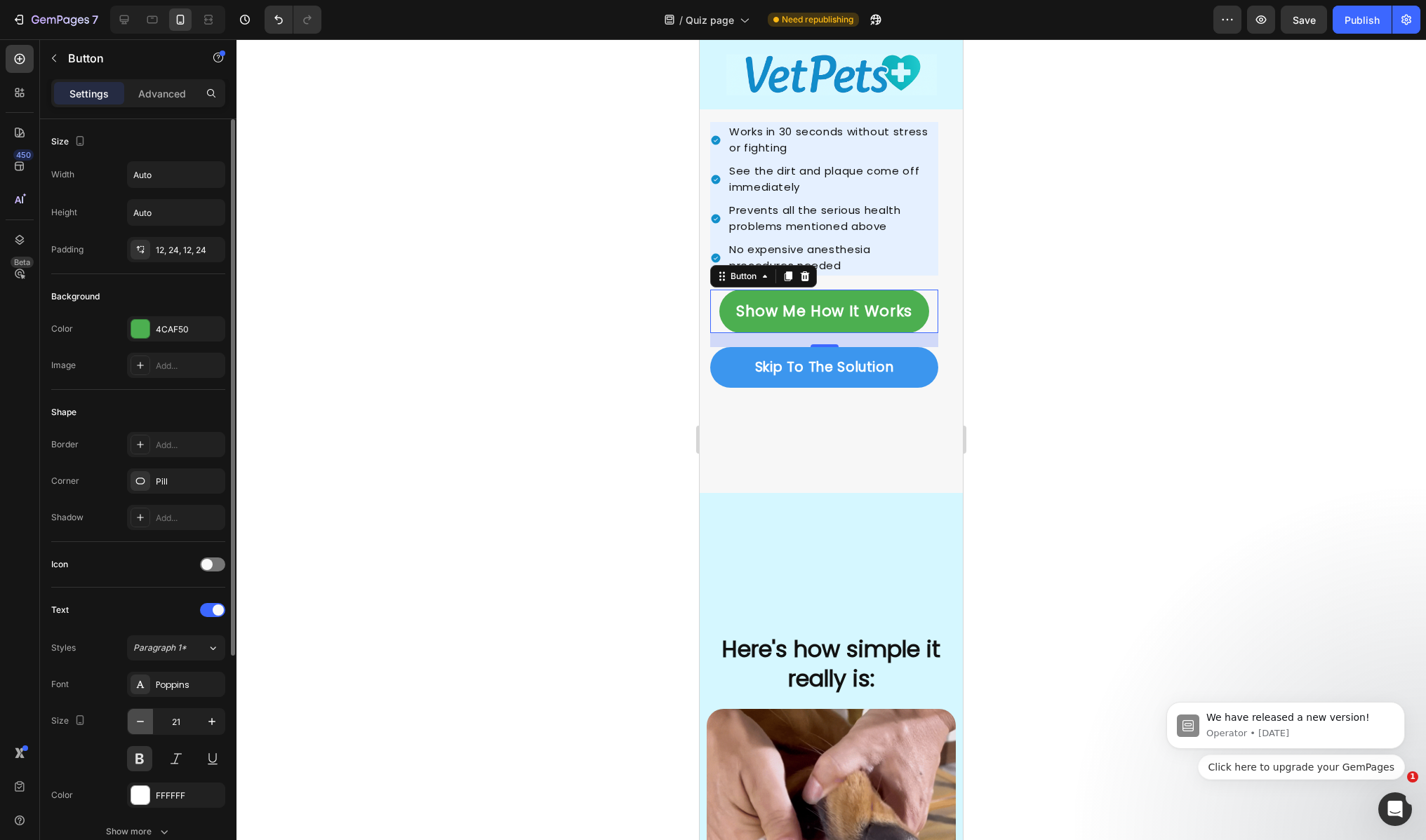
type input "20"
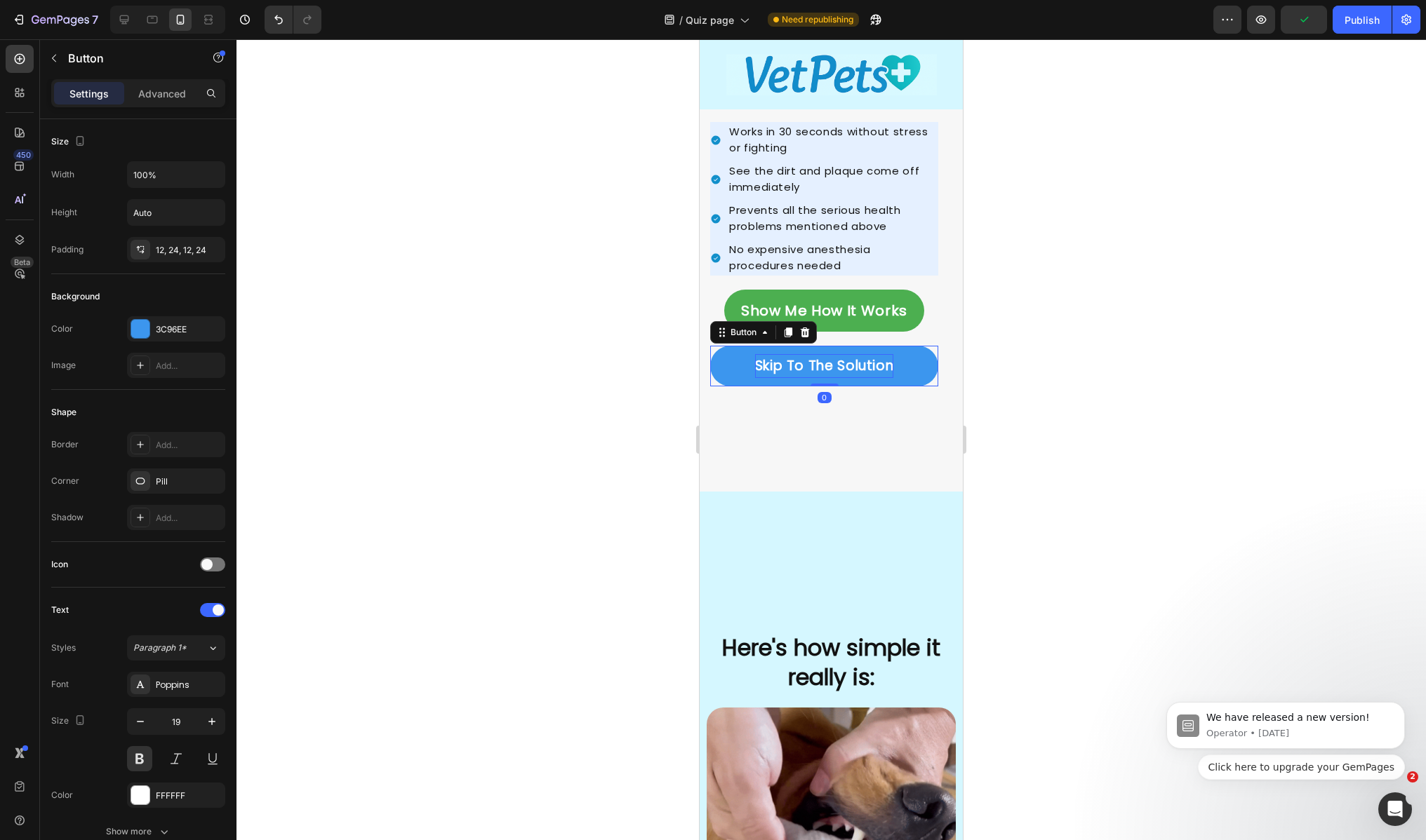
drag, startPoint x: 797, startPoint y: 367, endPoint x: 1314, endPoint y: 608, distance: 570.4
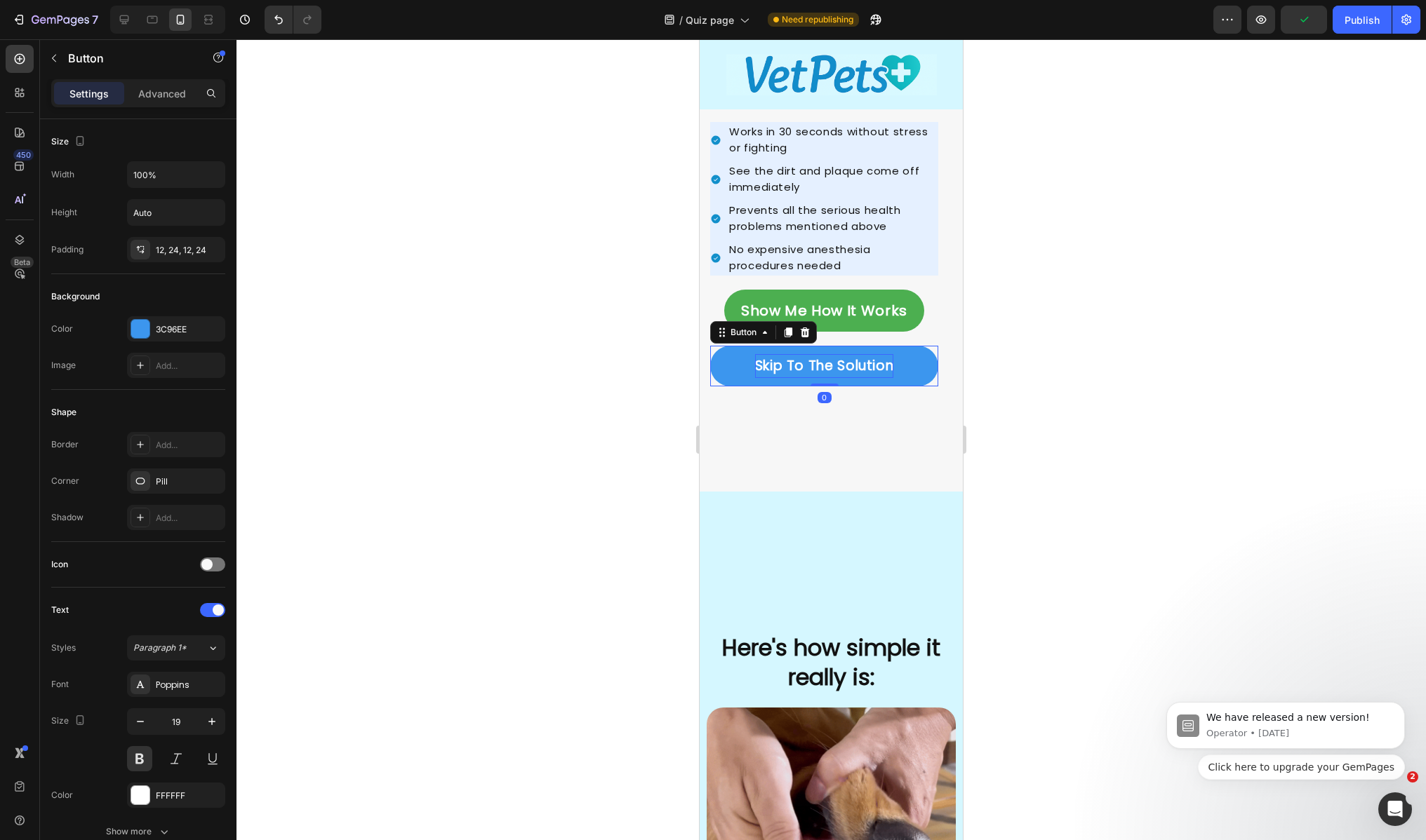
click at [797, 367] on p "Skip To The Solution" at bounding box center [824, 365] width 139 height 24
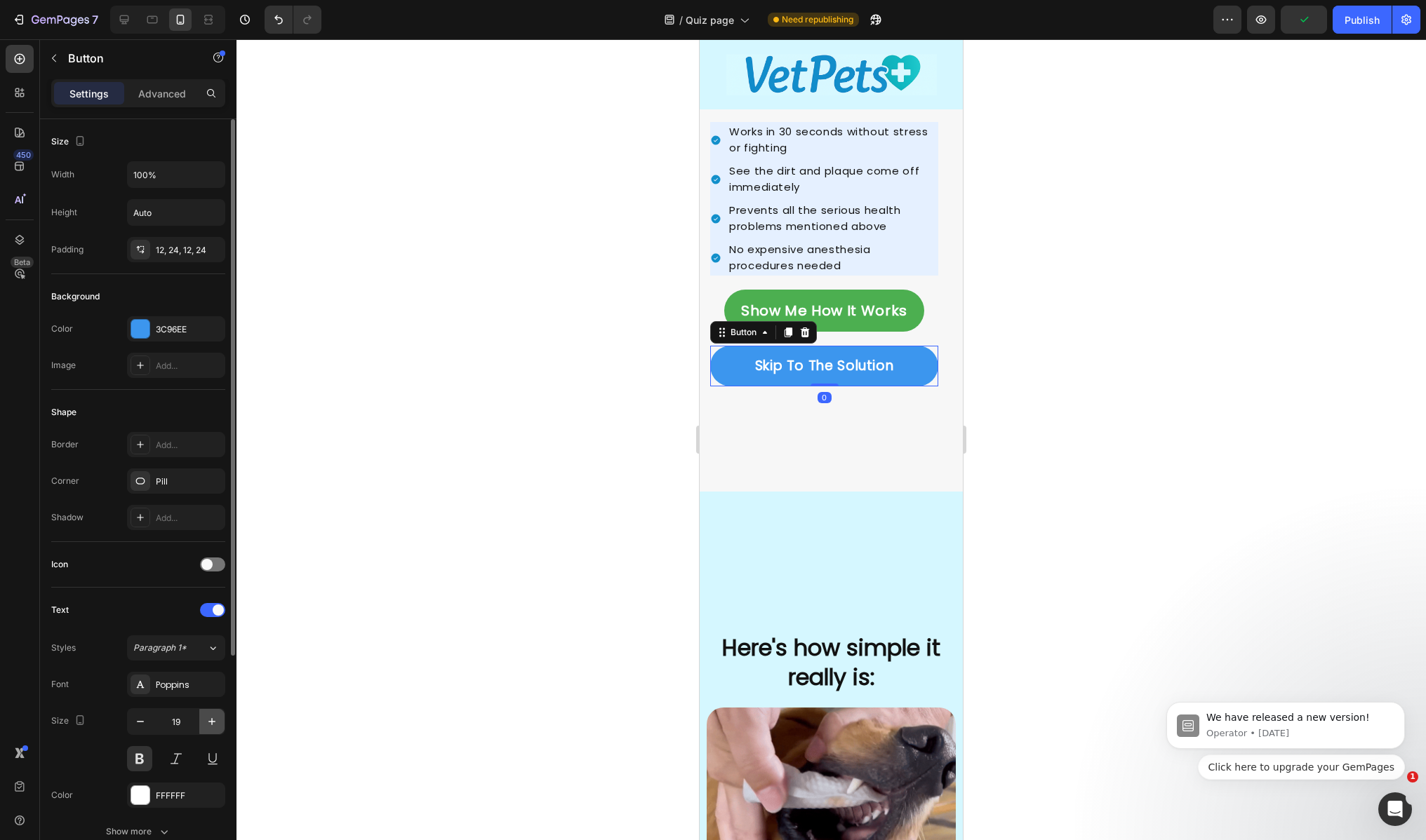
click at [212, 724] on icon "button" at bounding box center [212, 721] width 14 height 14
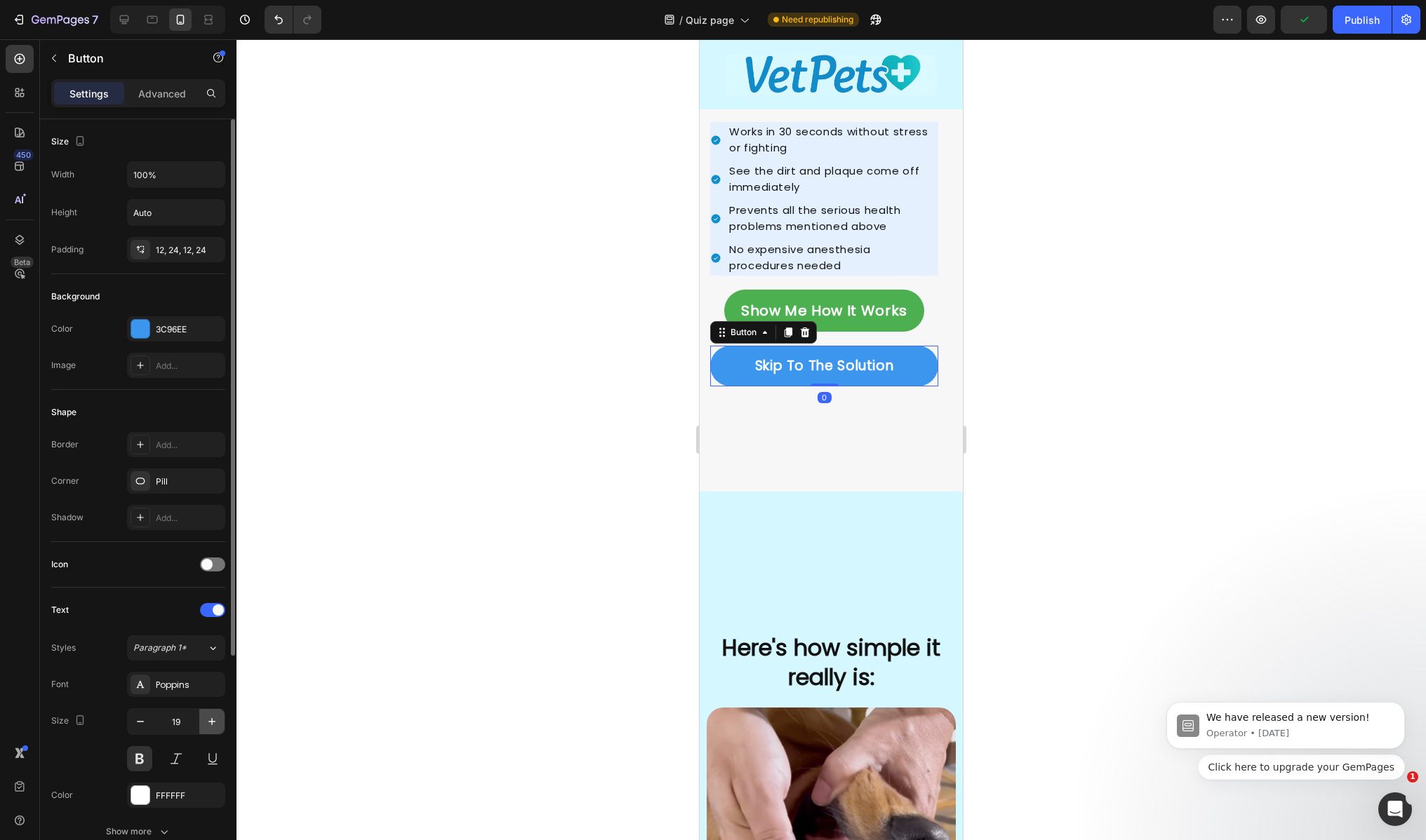
type input "20"
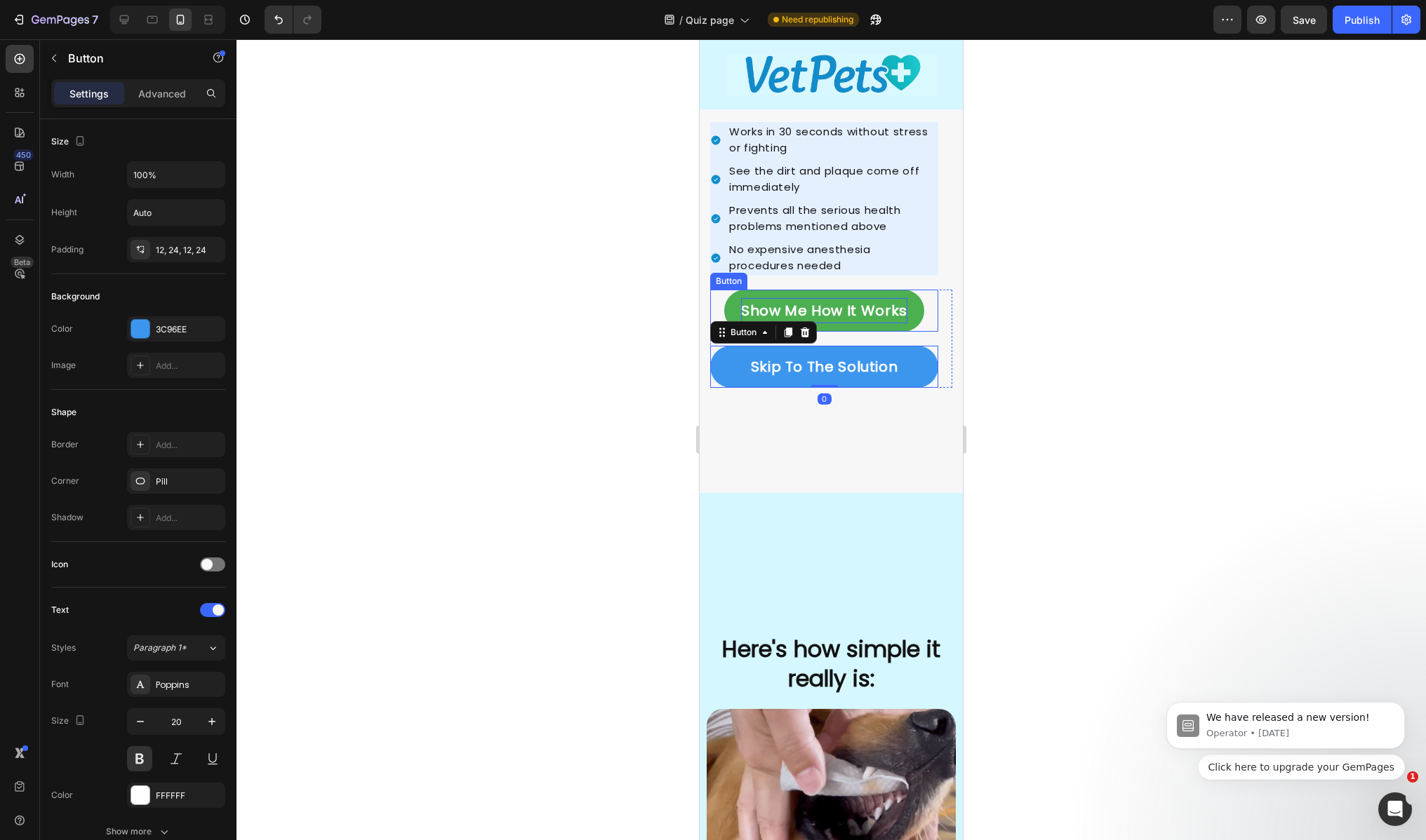
click at [810, 299] on p "Show Me How It Works" at bounding box center [825, 311] width 167 height 25
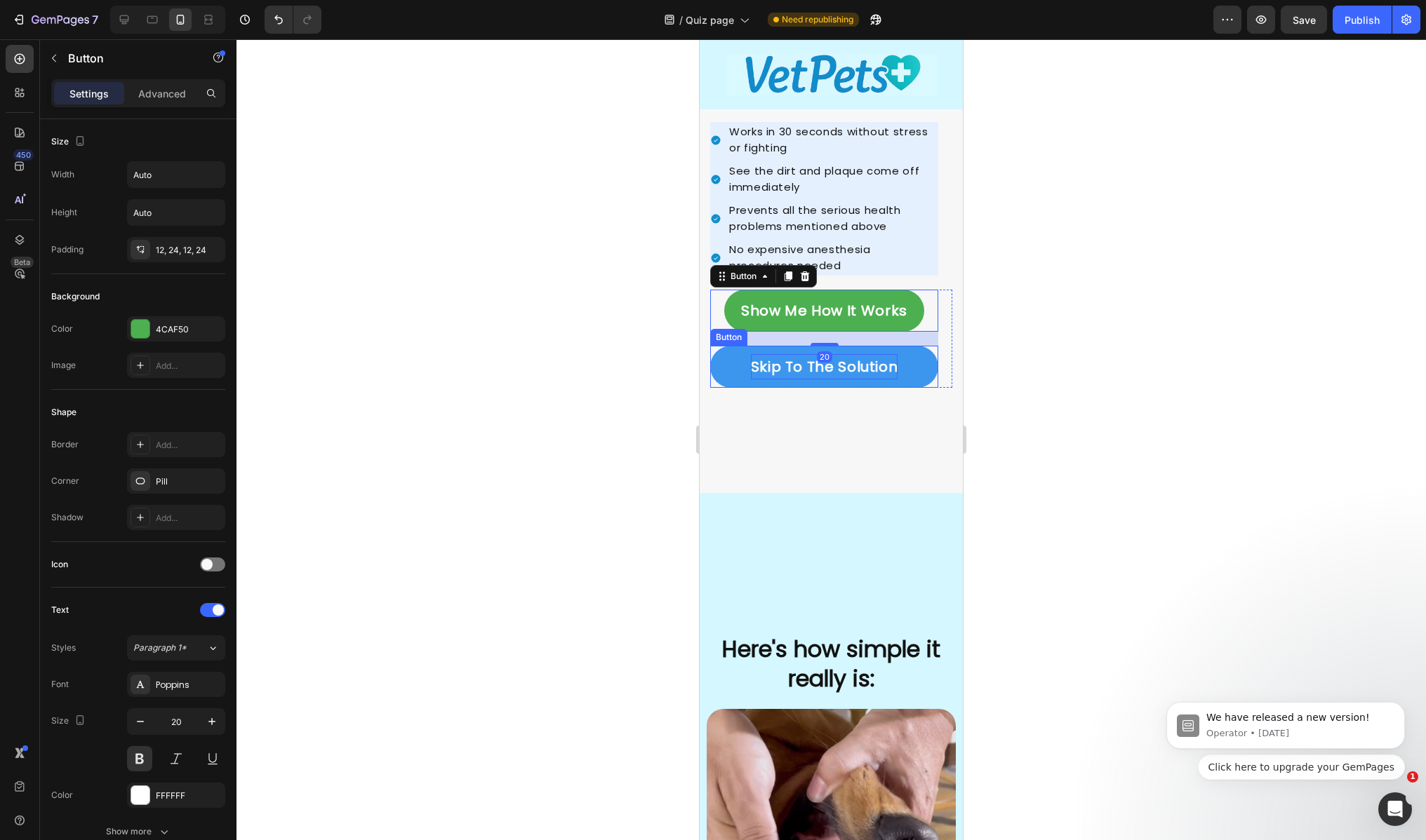
click at [799, 356] on p "Skip To The Solution" at bounding box center [824, 366] width 147 height 25
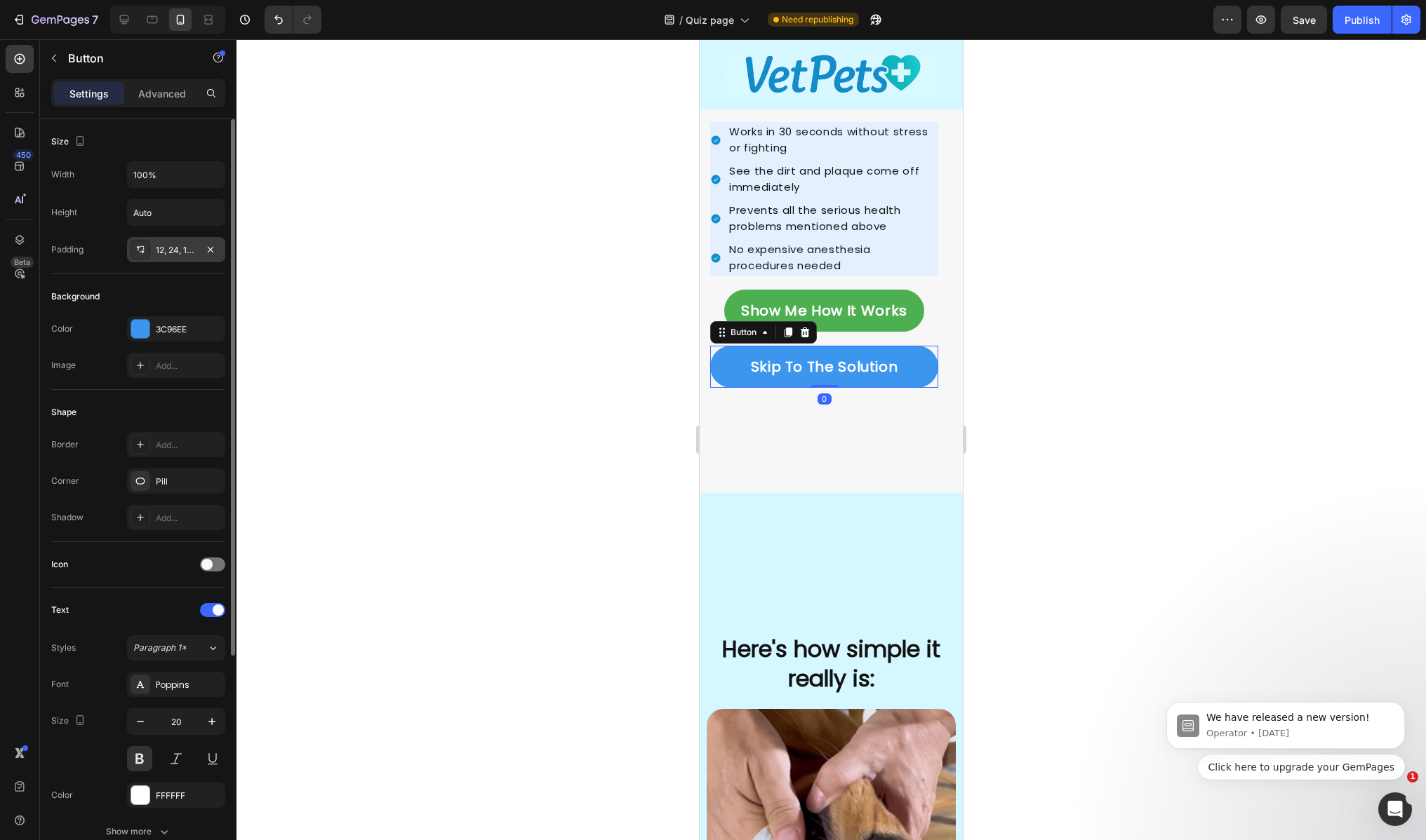
click at [174, 247] on div "12, 24, 12, 24" at bounding box center [176, 250] width 41 height 12
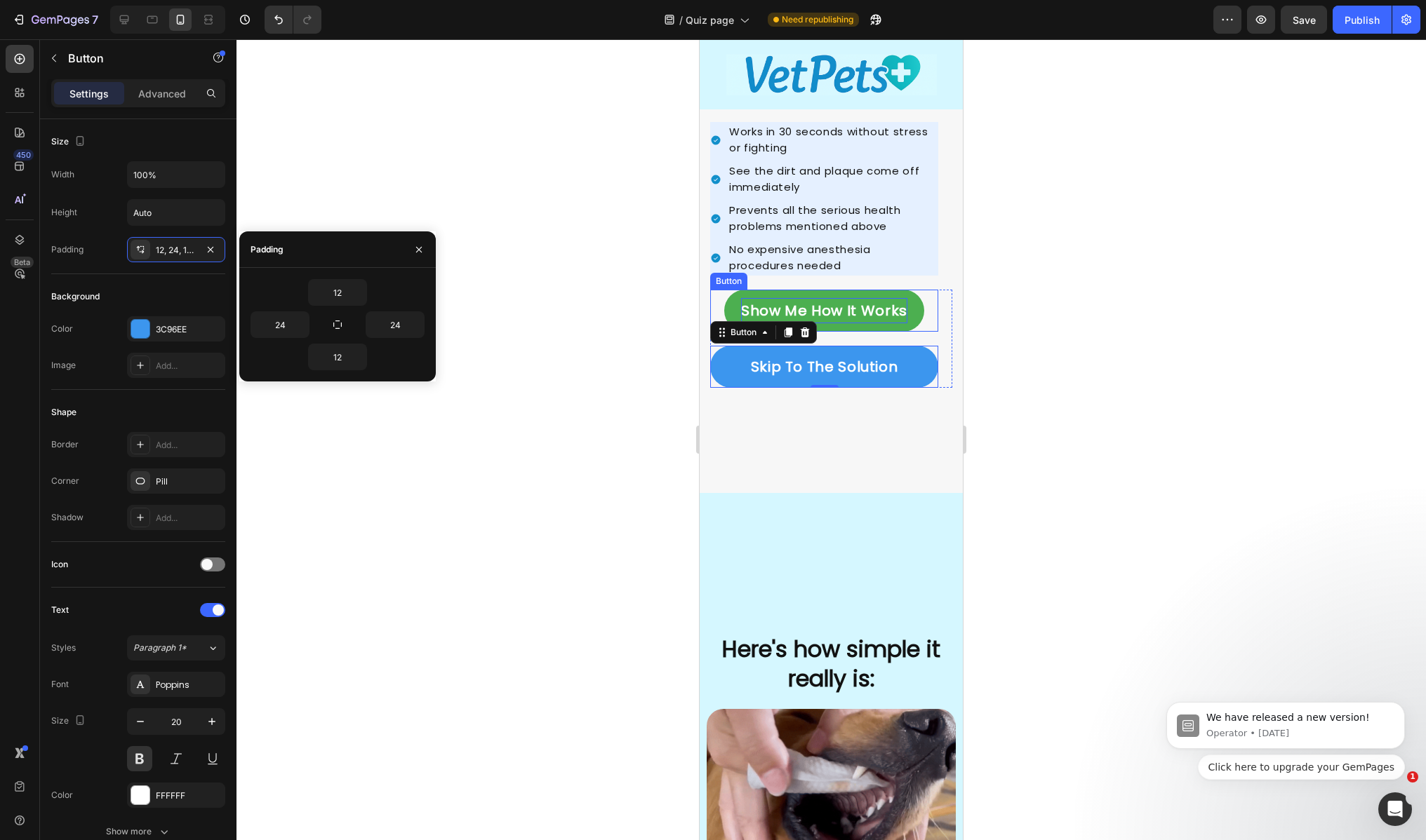
click at [777, 304] on p "Show Me How It Works" at bounding box center [825, 311] width 167 height 25
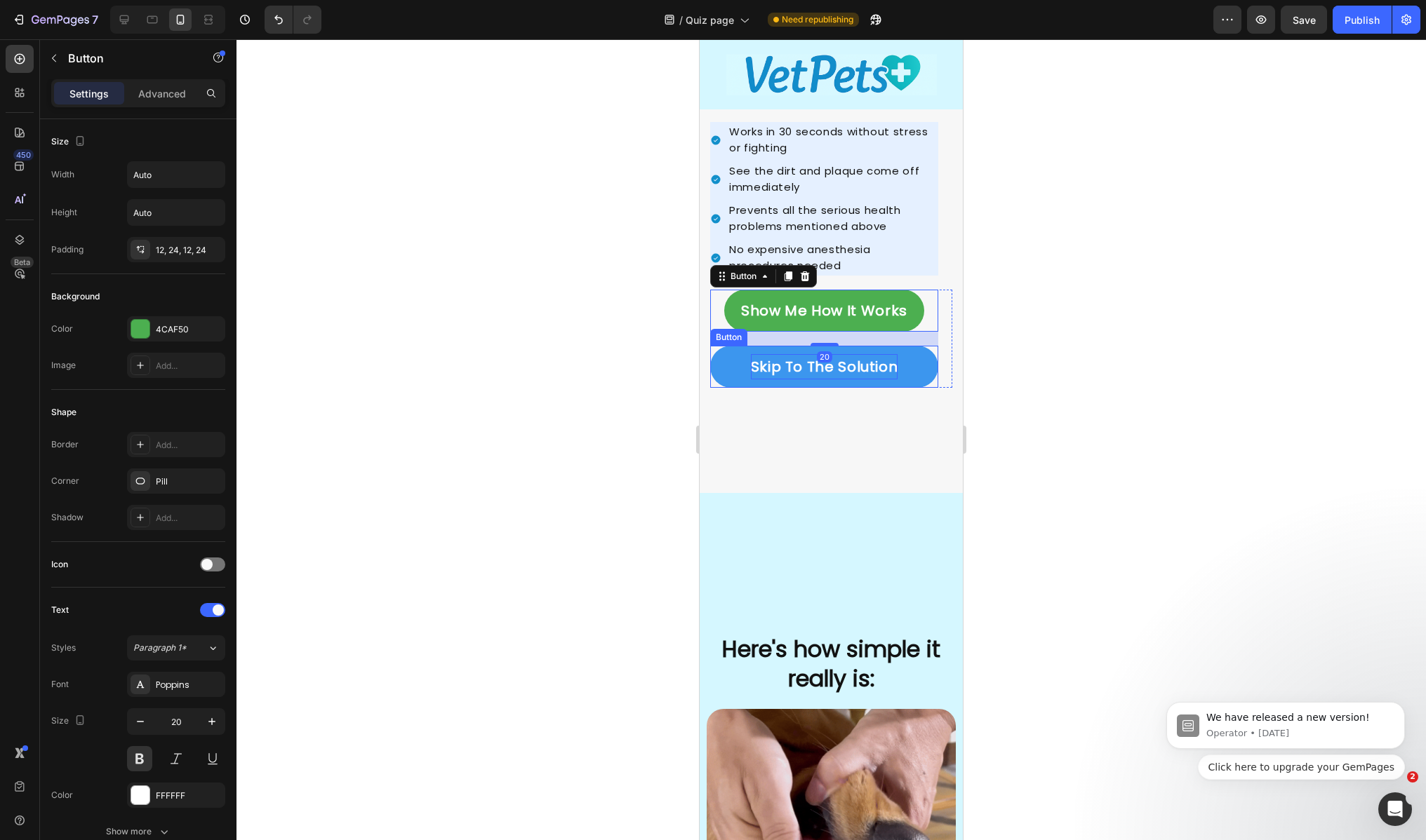
click at [813, 364] on p "Skip To The Solution" at bounding box center [824, 366] width 147 height 25
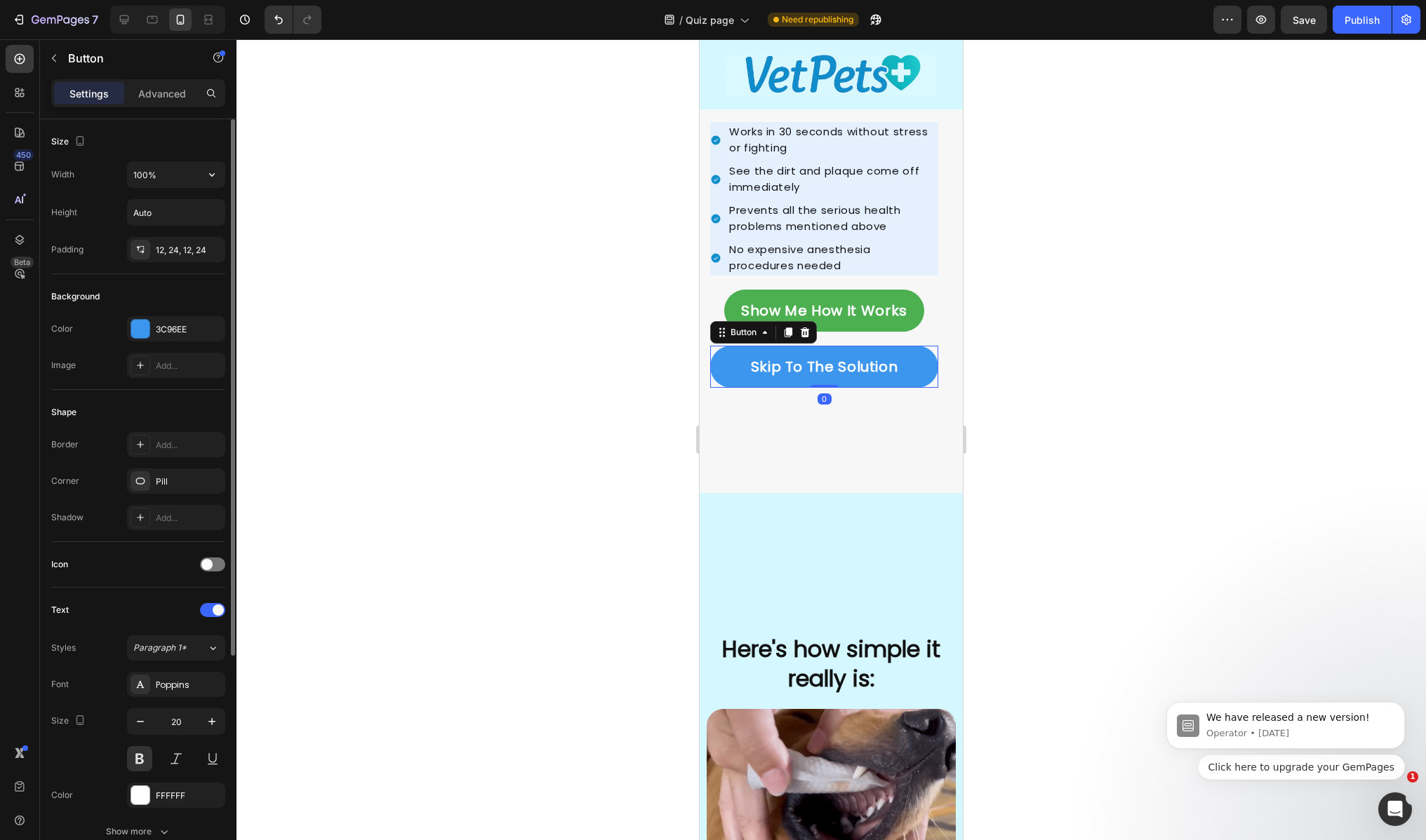
drag, startPoint x: 207, startPoint y: 174, endPoint x: 205, endPoint y: 189, distance: 15.1
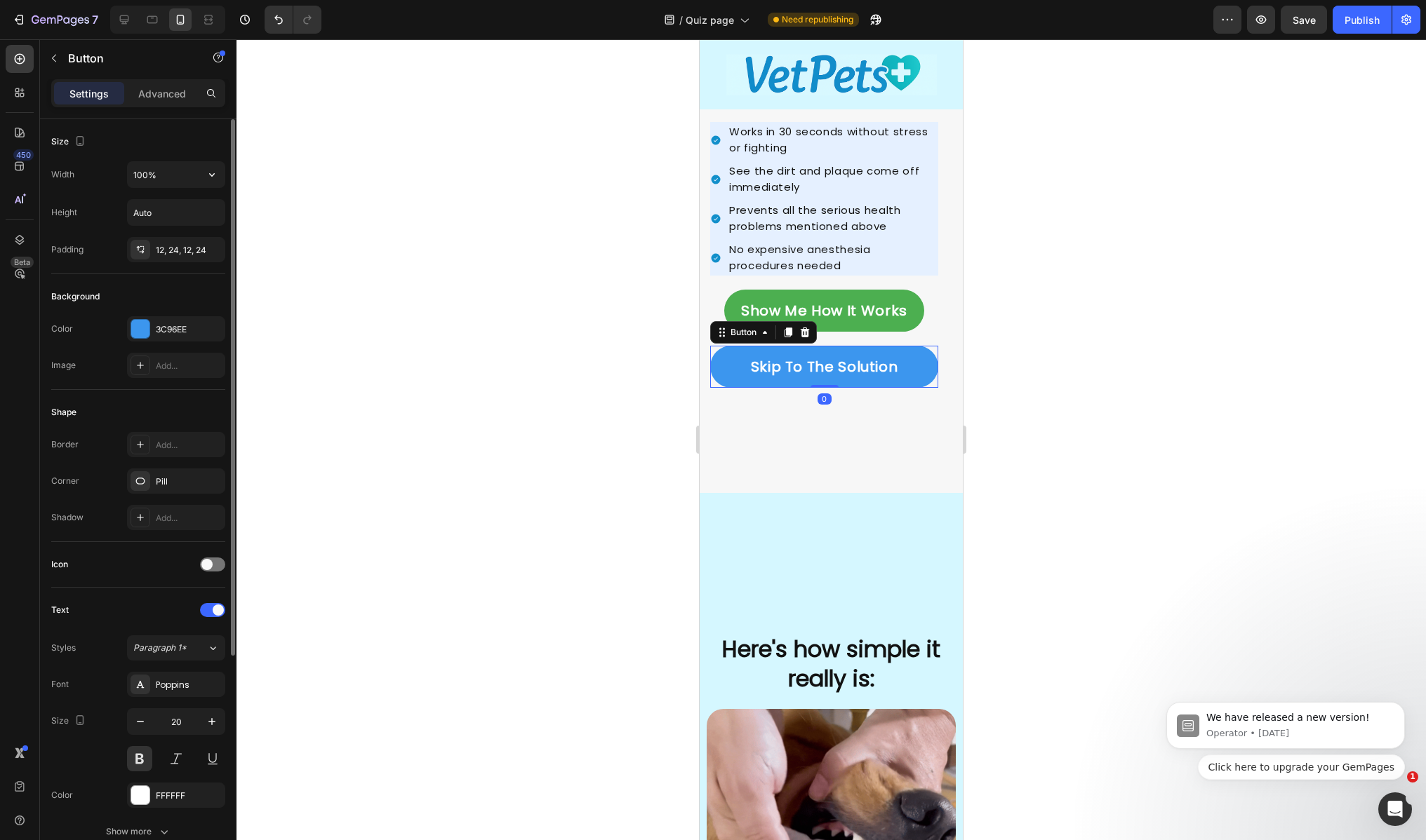
click at [207, 175] on icon "button" at bounding box center [212, 174] width 14 height 14
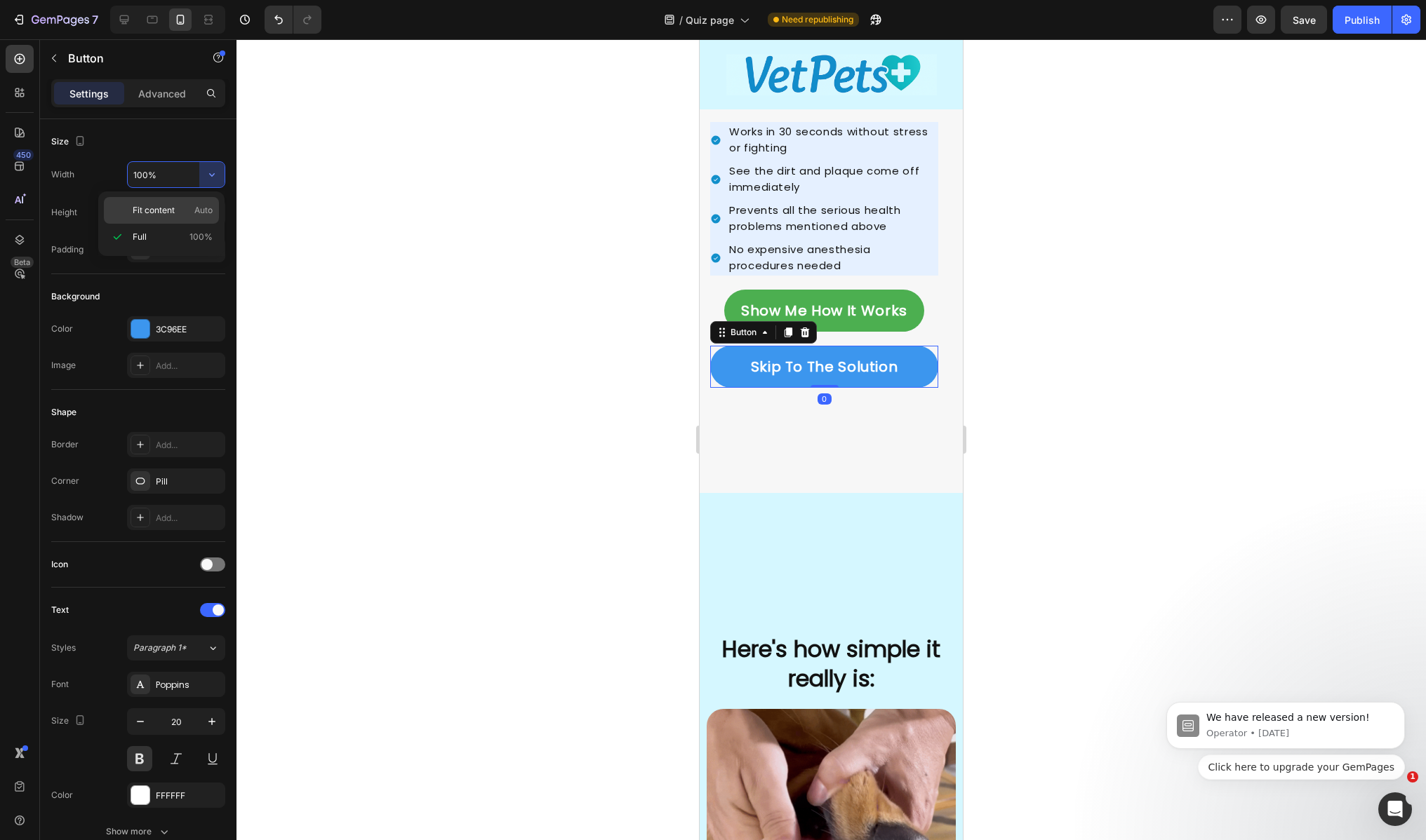
click at [175, 206] on p "Fit content Auto" at bounding box center [172, 210] width 80 height 12
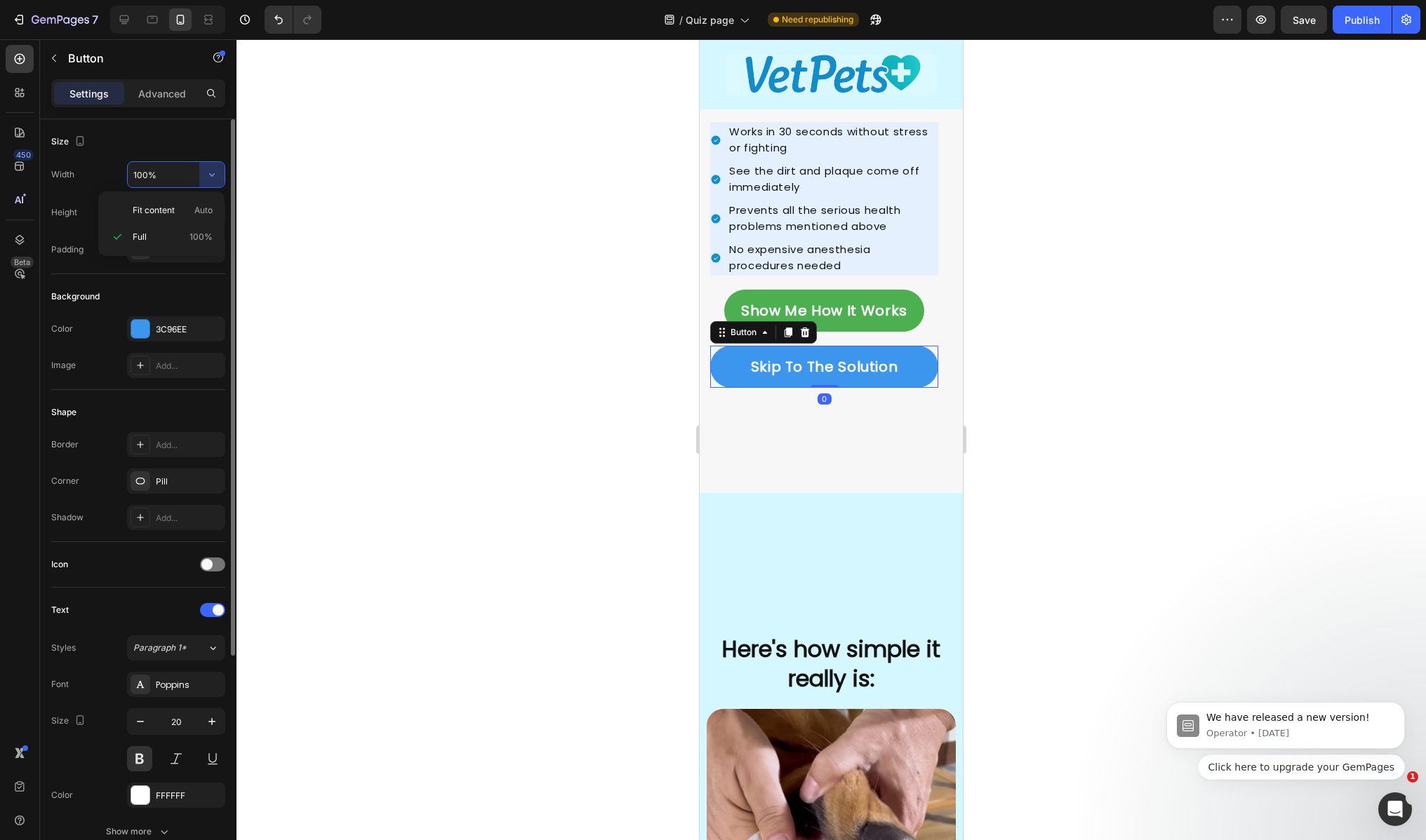
type input "Auto"
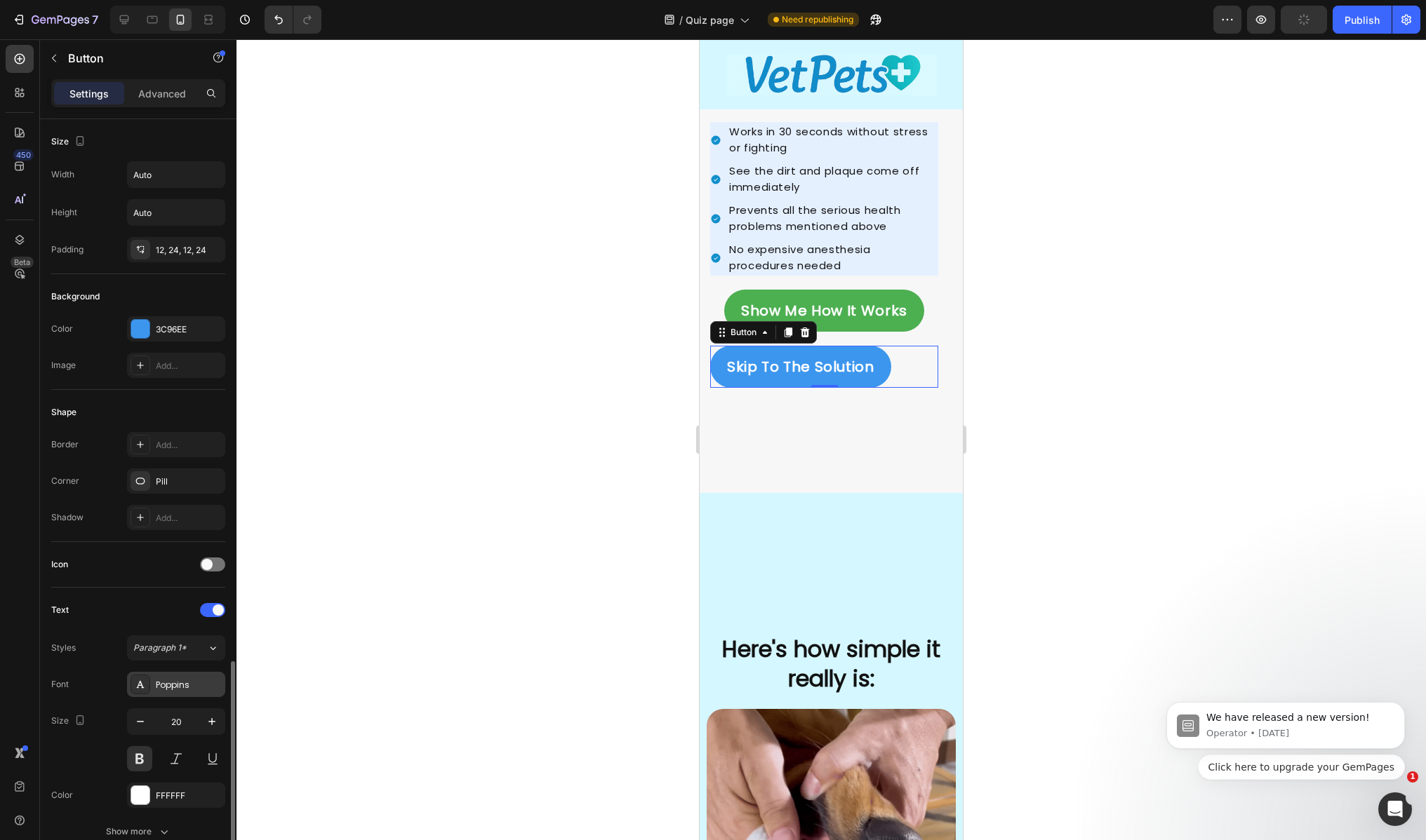
scroll to position [318, 0]
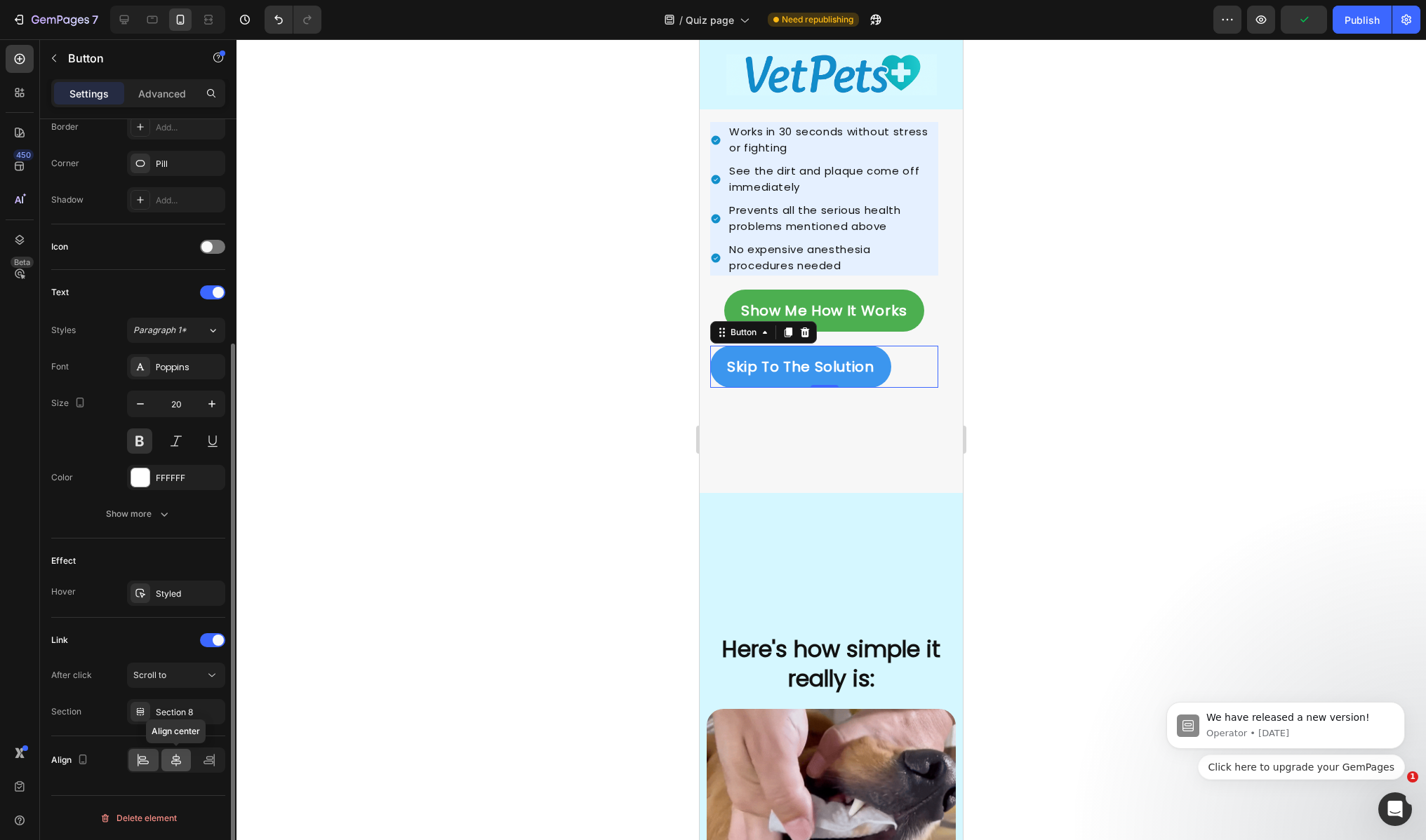
click at [166, 764] on div at bounding box center [177, 760] width 30 height 22
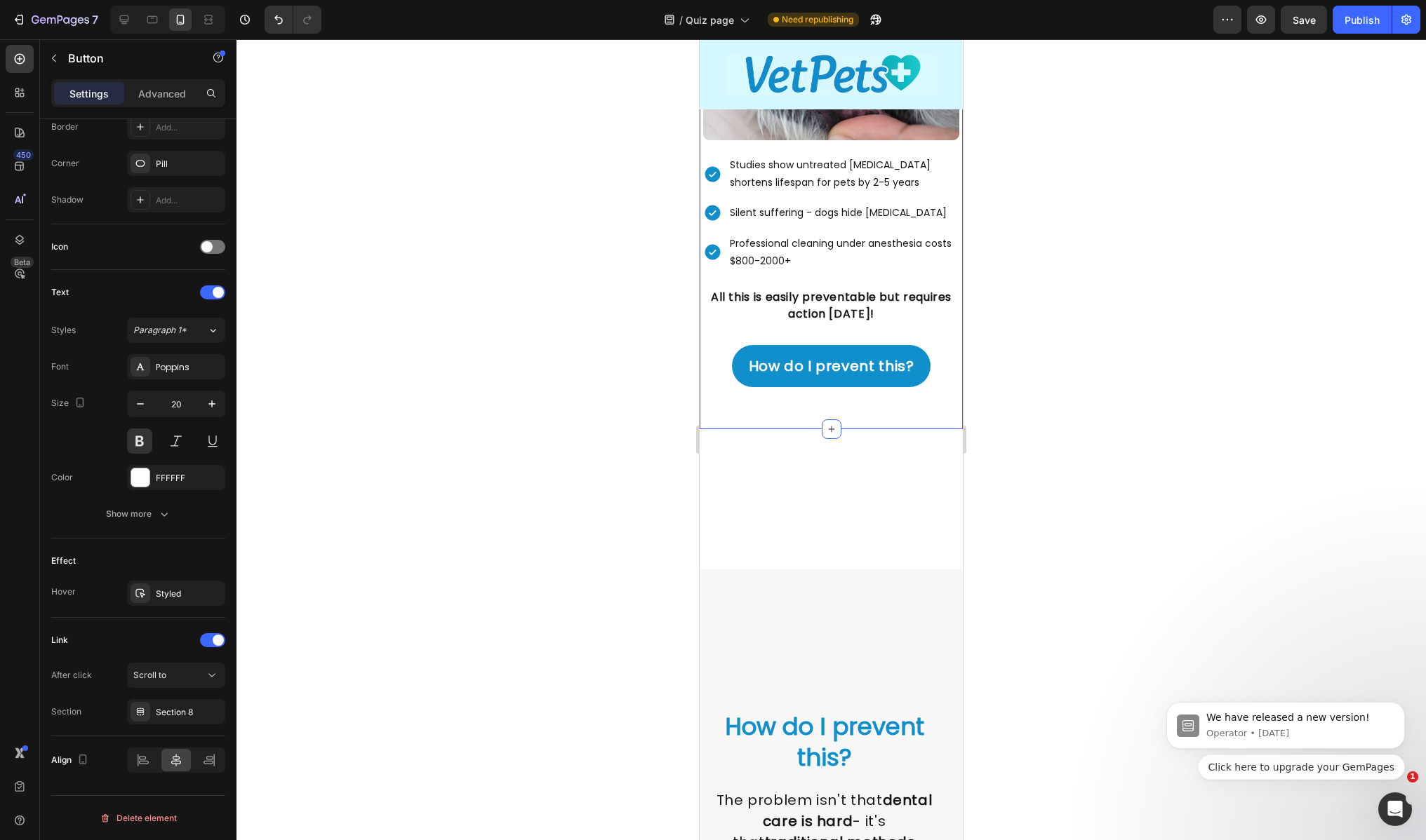
scroll to position [1474, 0]
click at [792, 380] on p "How do I prevent this?" at bounding box center [831, 366] width 166 height 25
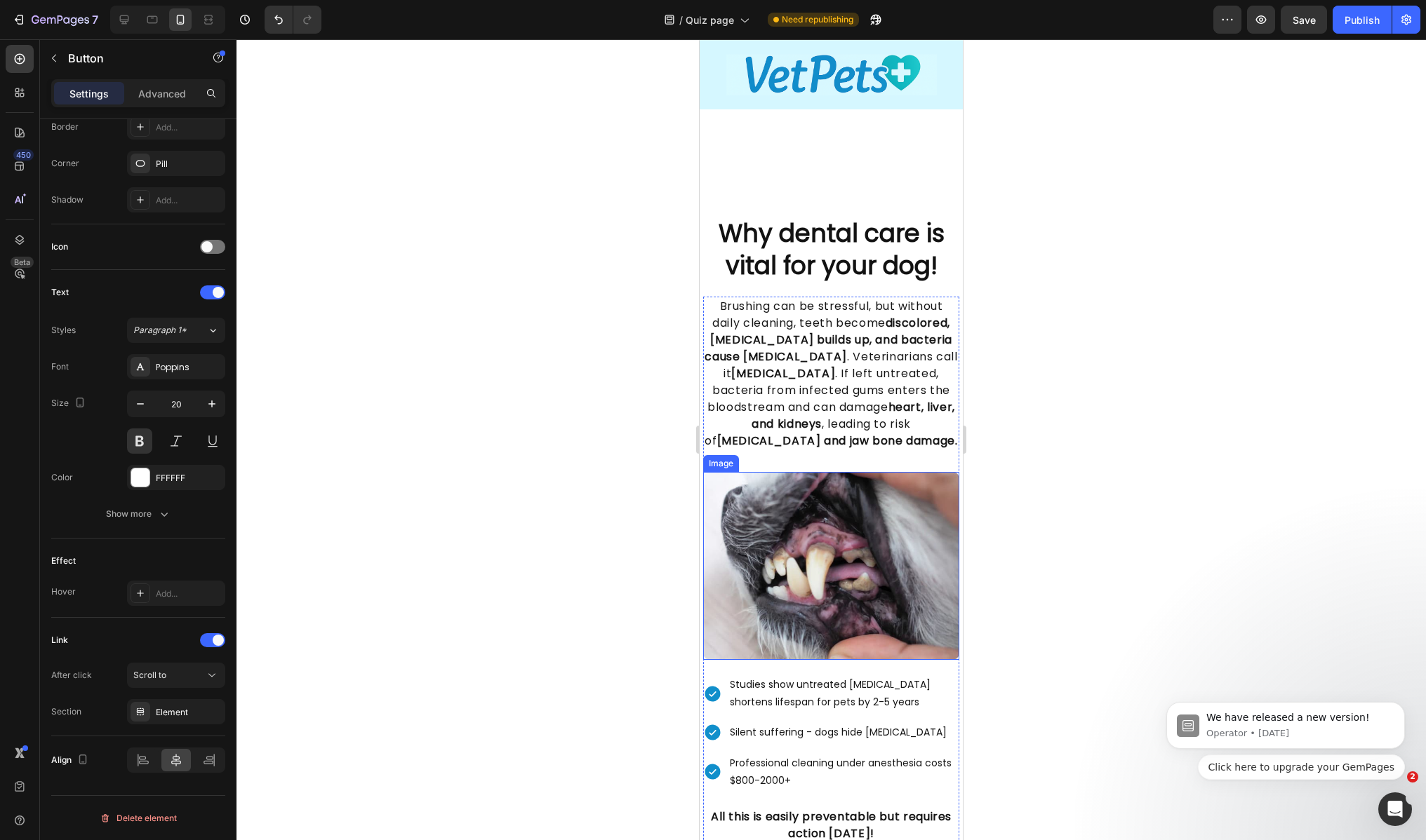
scroll to position [943, 0]
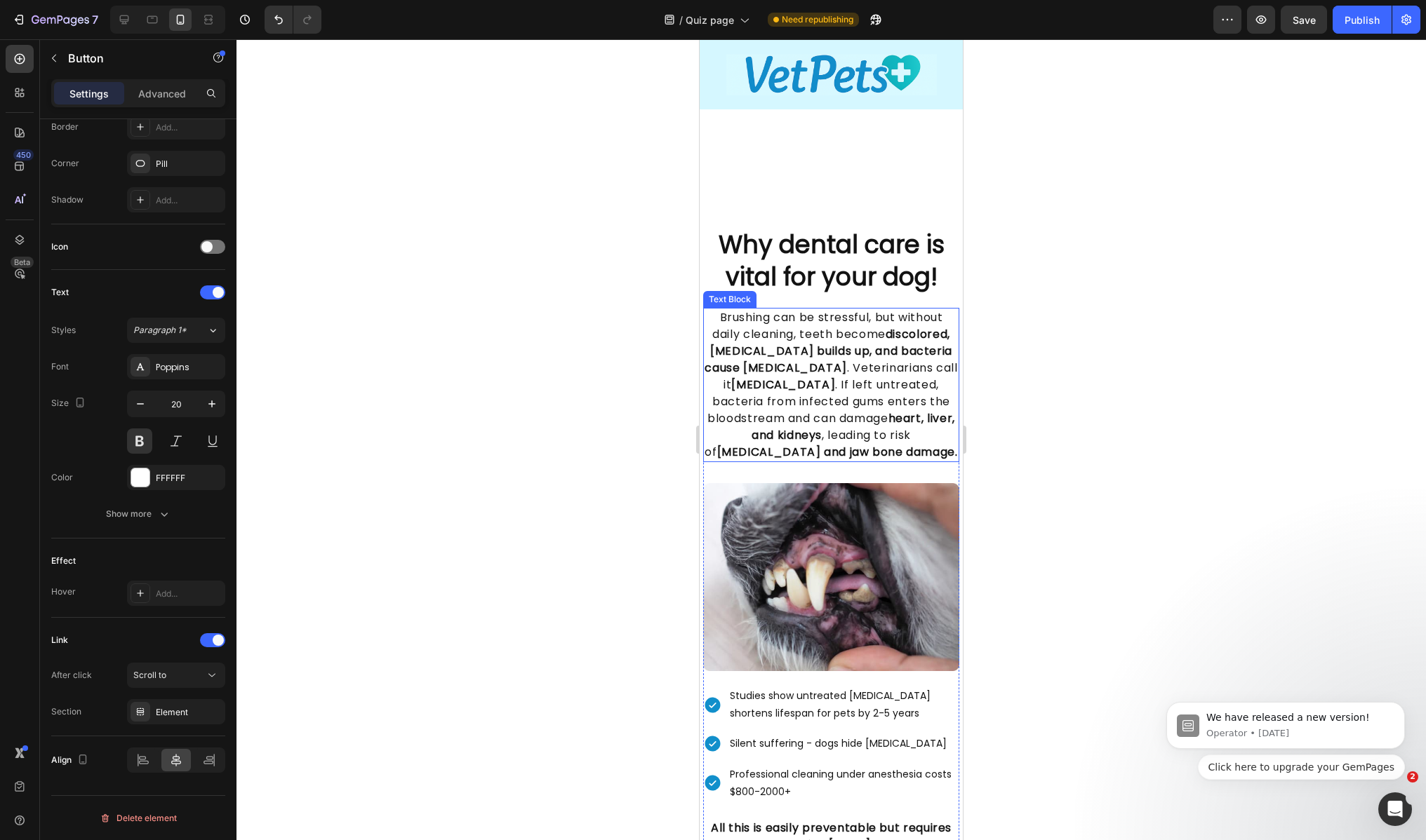
click at [795, 377] on p "Brushing can be stressful, but without daily cleaning, teeth become discolored,…" at bounding box center [831, 385] width 253 height 152
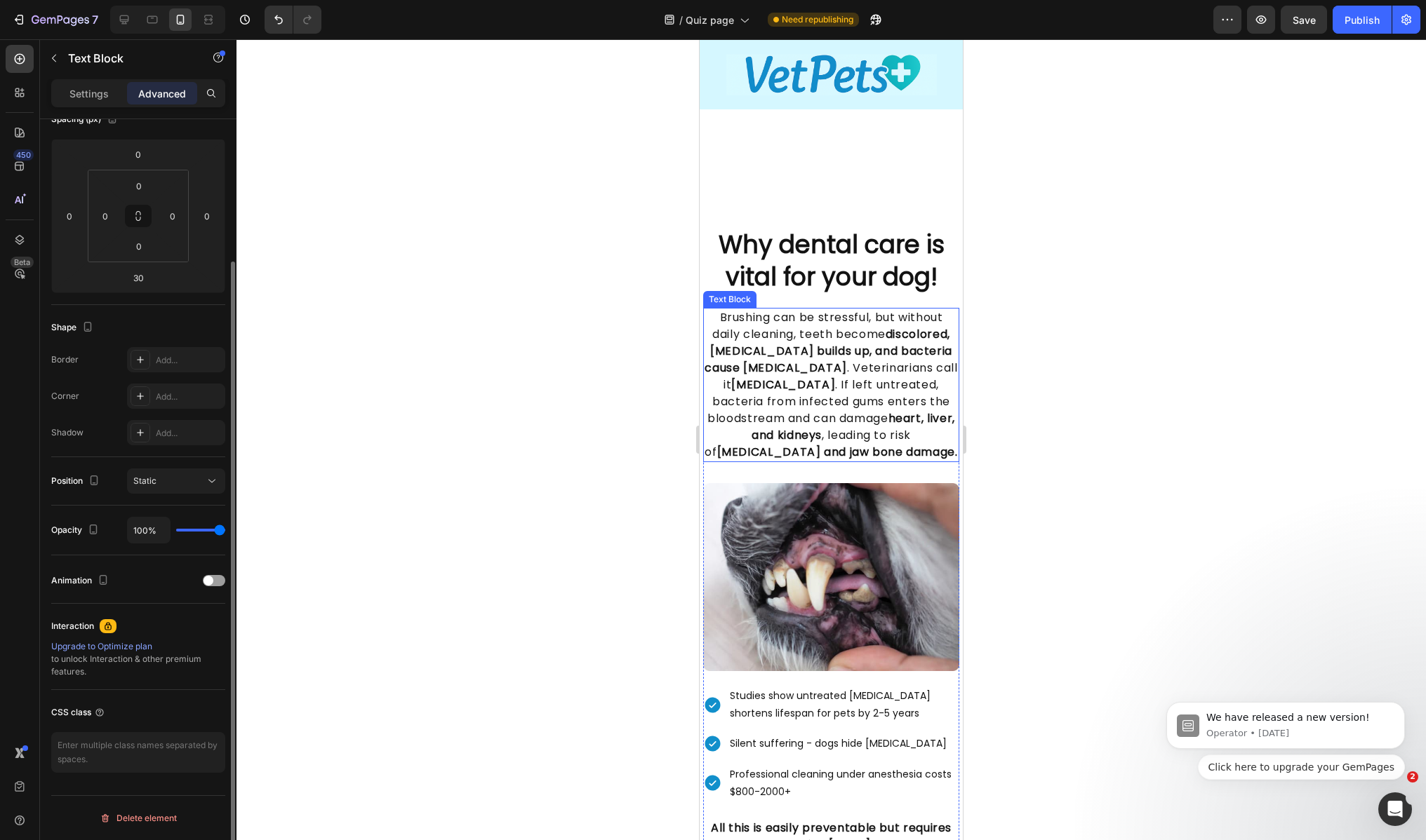
scroll to position [0, 0]
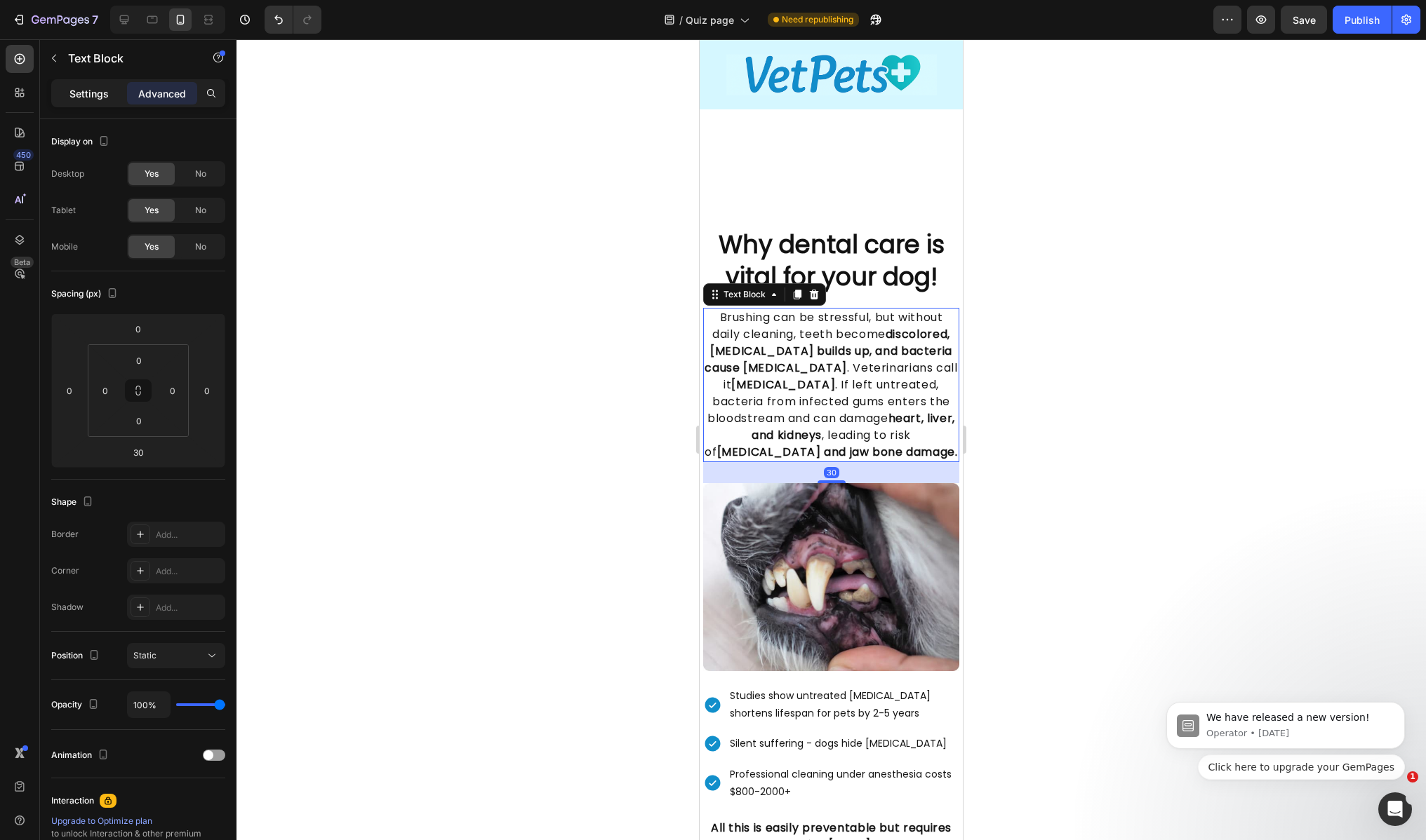
click at [92, 87] on p "Settings" at bounding box center [88, 94] width 39 height 15
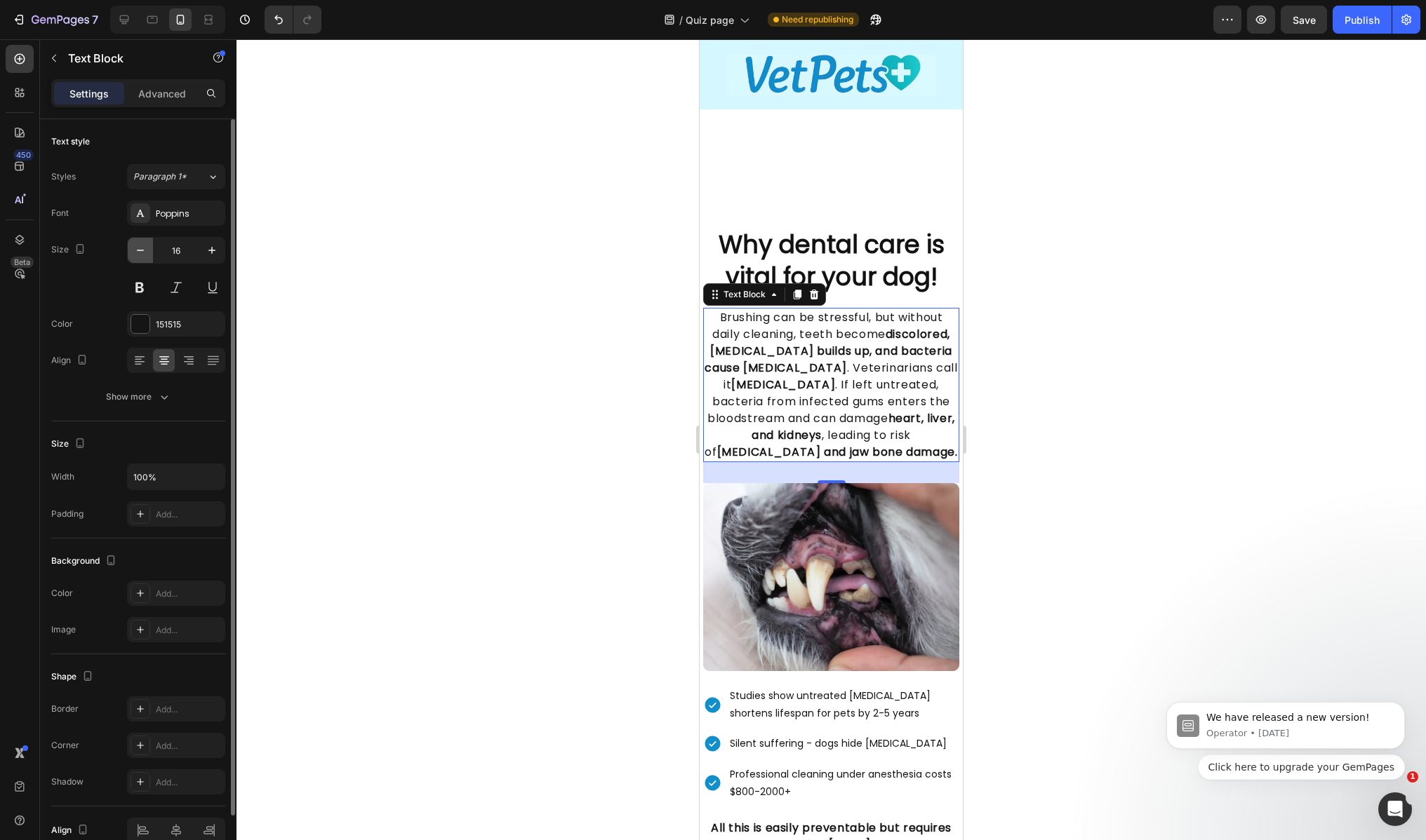
click at [146, 248] on icon "button" at bounding box center [140, 250] width 14 height 14
click at [146, 249] on icon "button" at bounding box center [140, 250] width 14 height 14
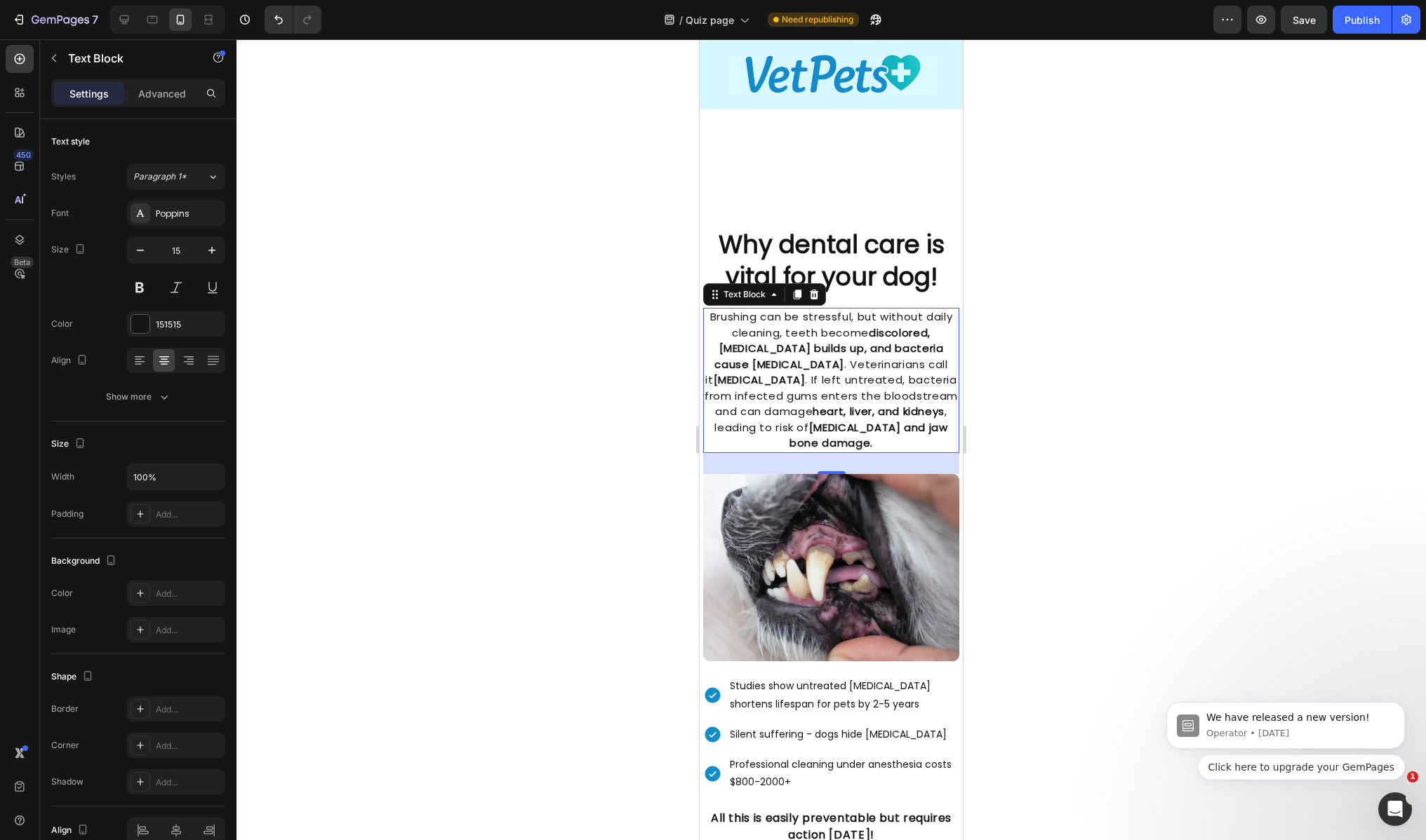
type input "14"
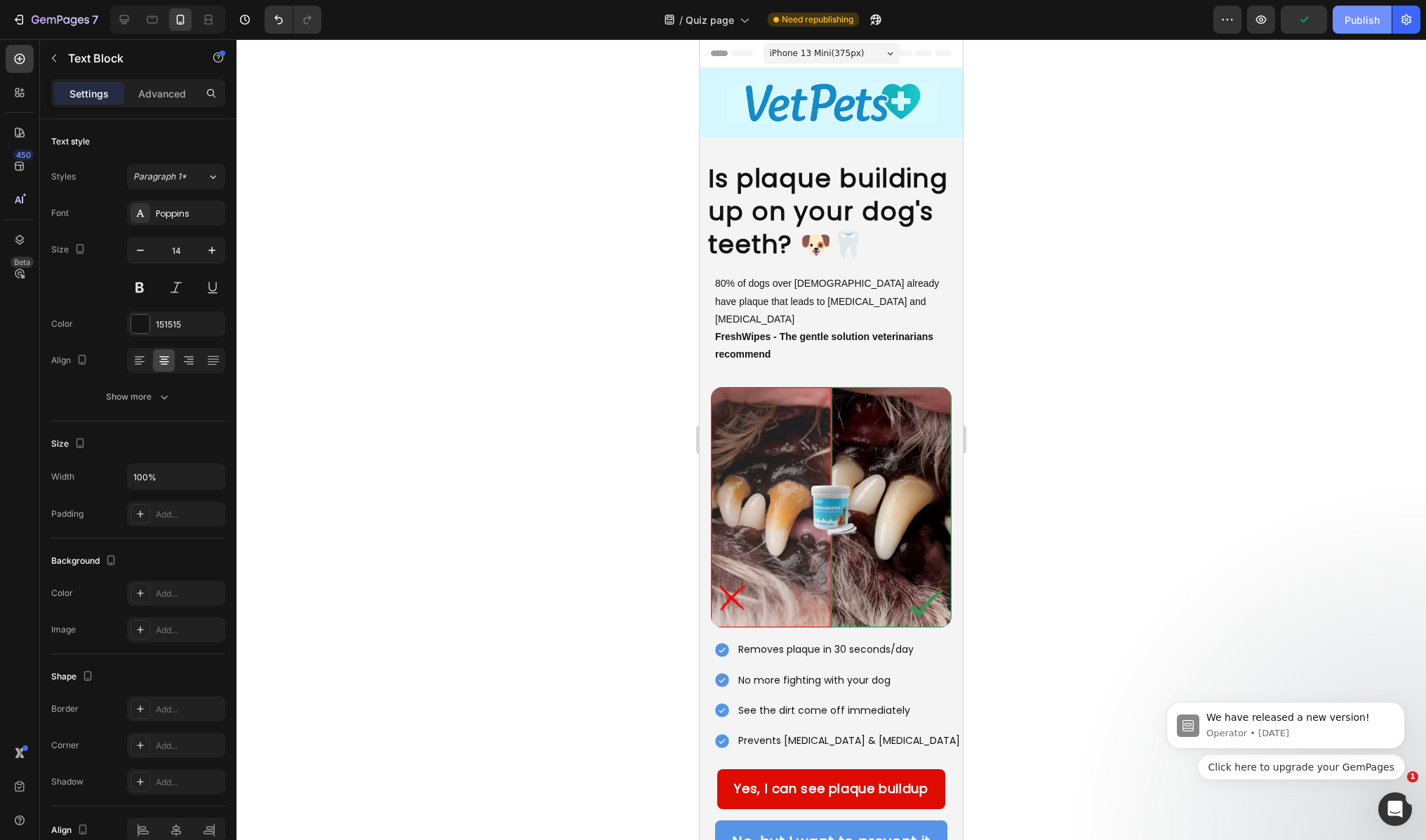
drag, startPoint x: 1351, startPoint y: 17, endPoint x: 1347, endPoint y: 31, distance: 14.6
click at [1351, 17] on div "Publish" at bounding box center [1362, 20] width 35 height 15
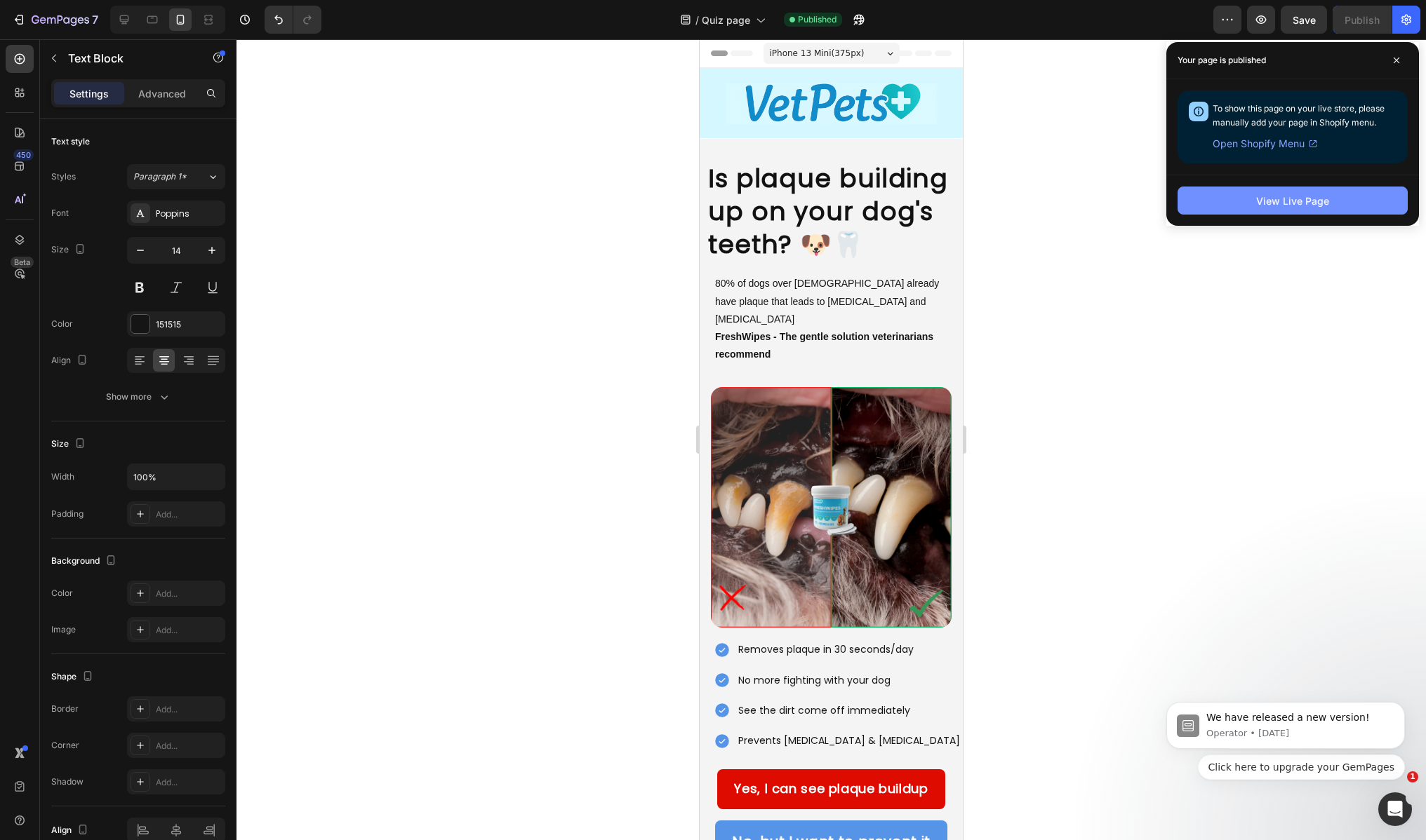
click at [1294, 200] on div "View Live Page" at bounding box center [1293, 201] width 73 height 15
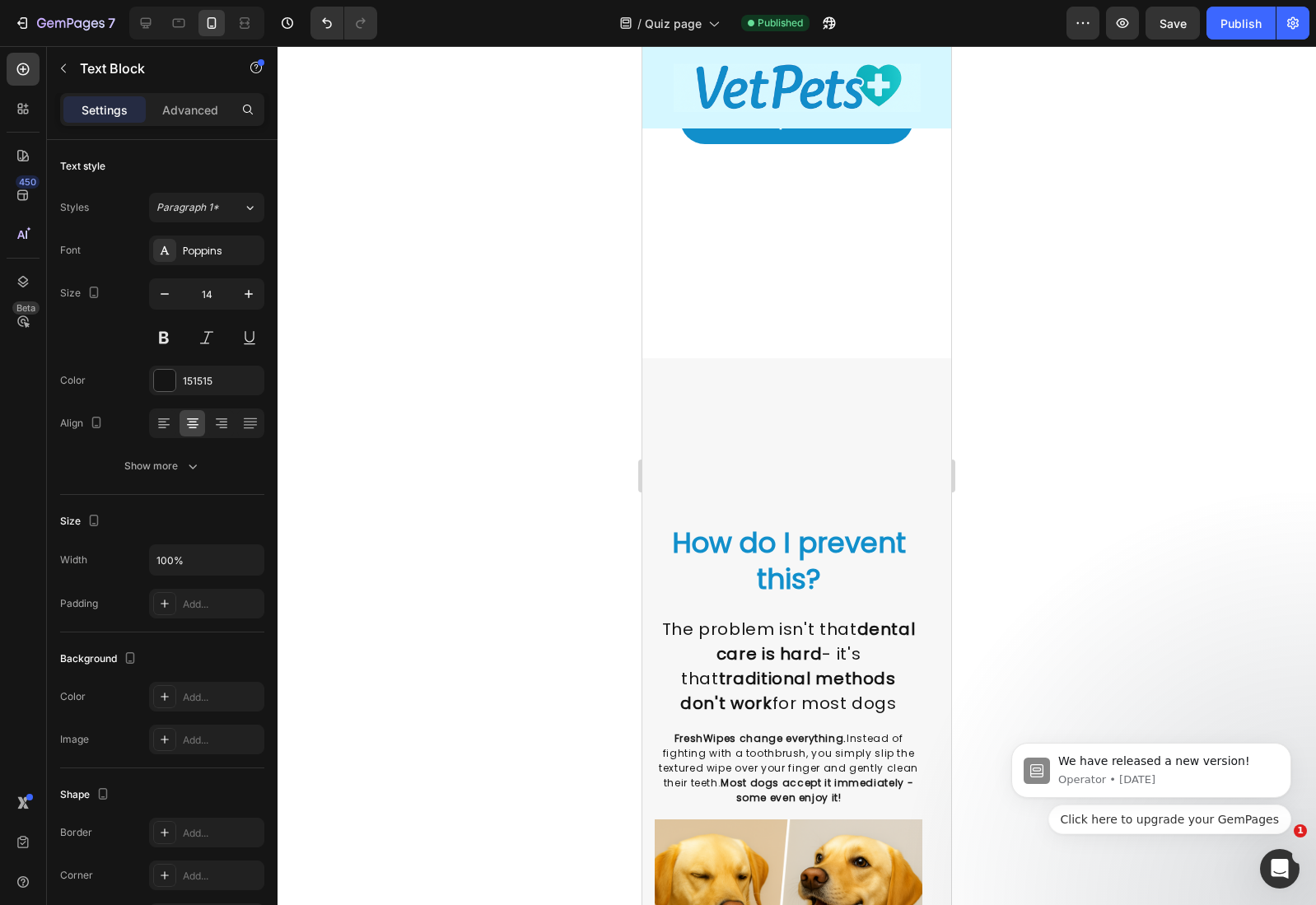
scroll to position [2163, 0]
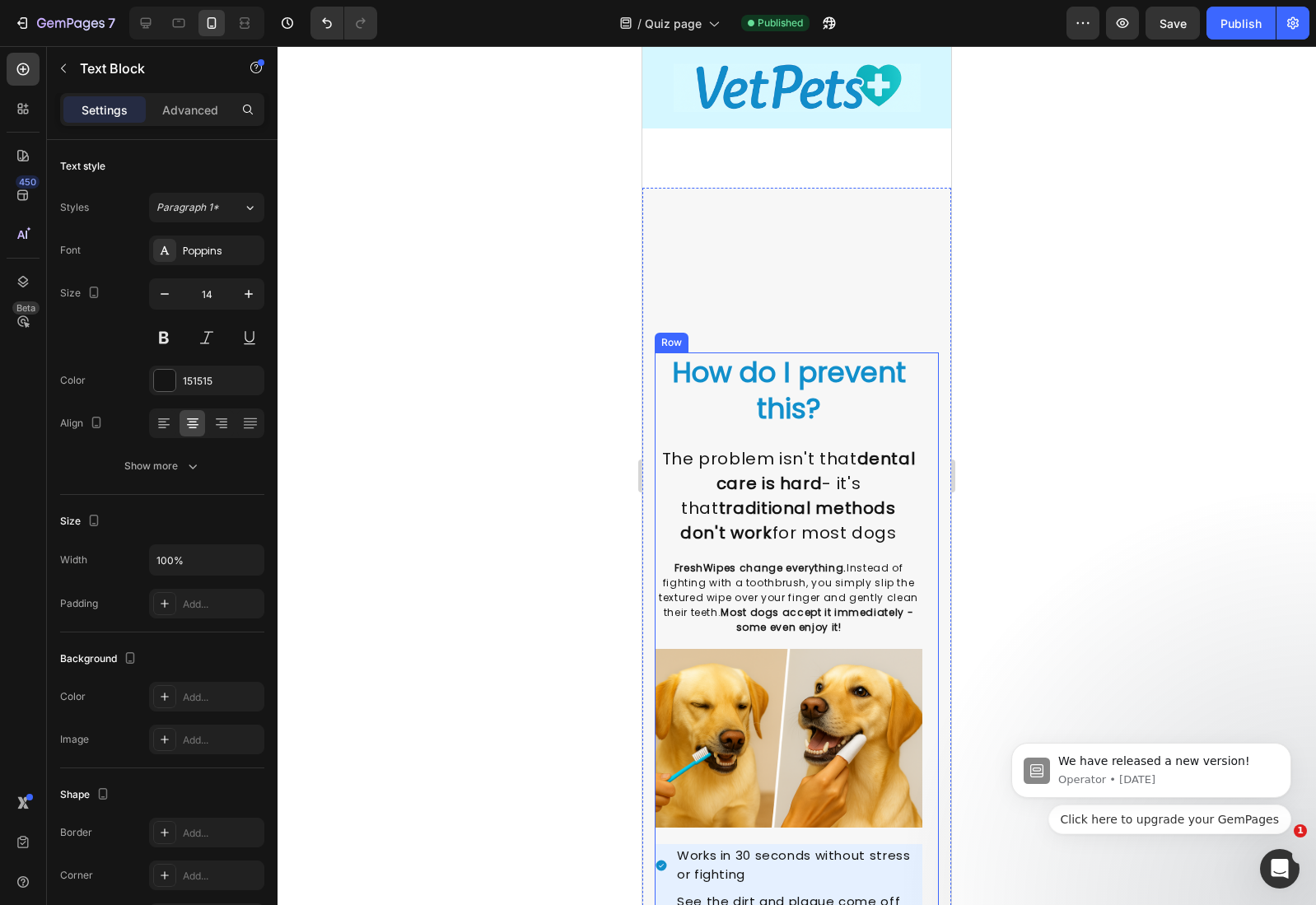
click at [740, 558] on div "How do I prevent this? Heading The problem isn't that dental care is hard - it'…" at bounding box center [797, 754] width 285 height 803
click at [714, 570] on strong "FreshWipes change everything." at bounding box center [761, 568] width 172 height 14
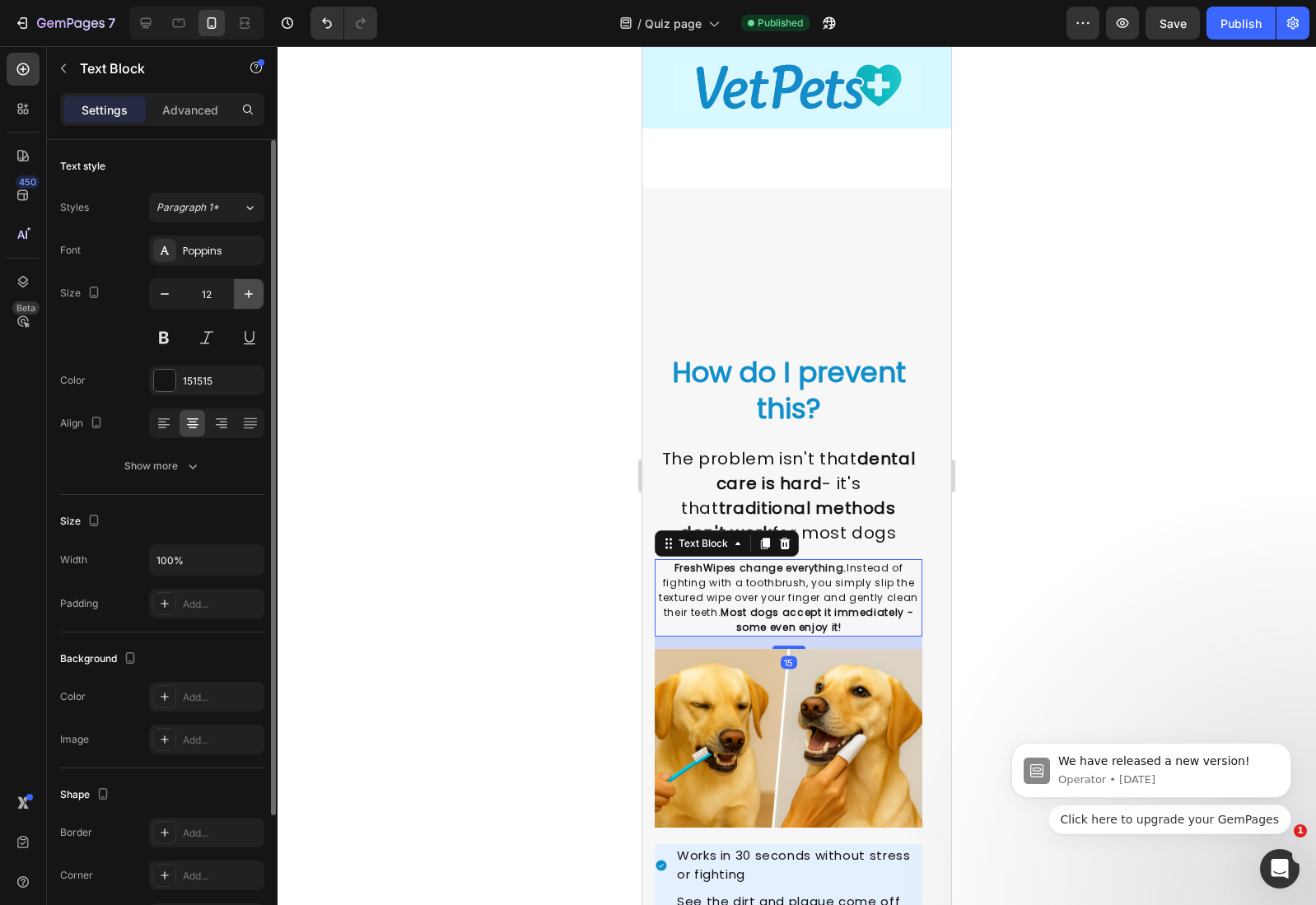
click at [251, 299] on icon "button" at bounding box center [248, 293] width 17 height 17
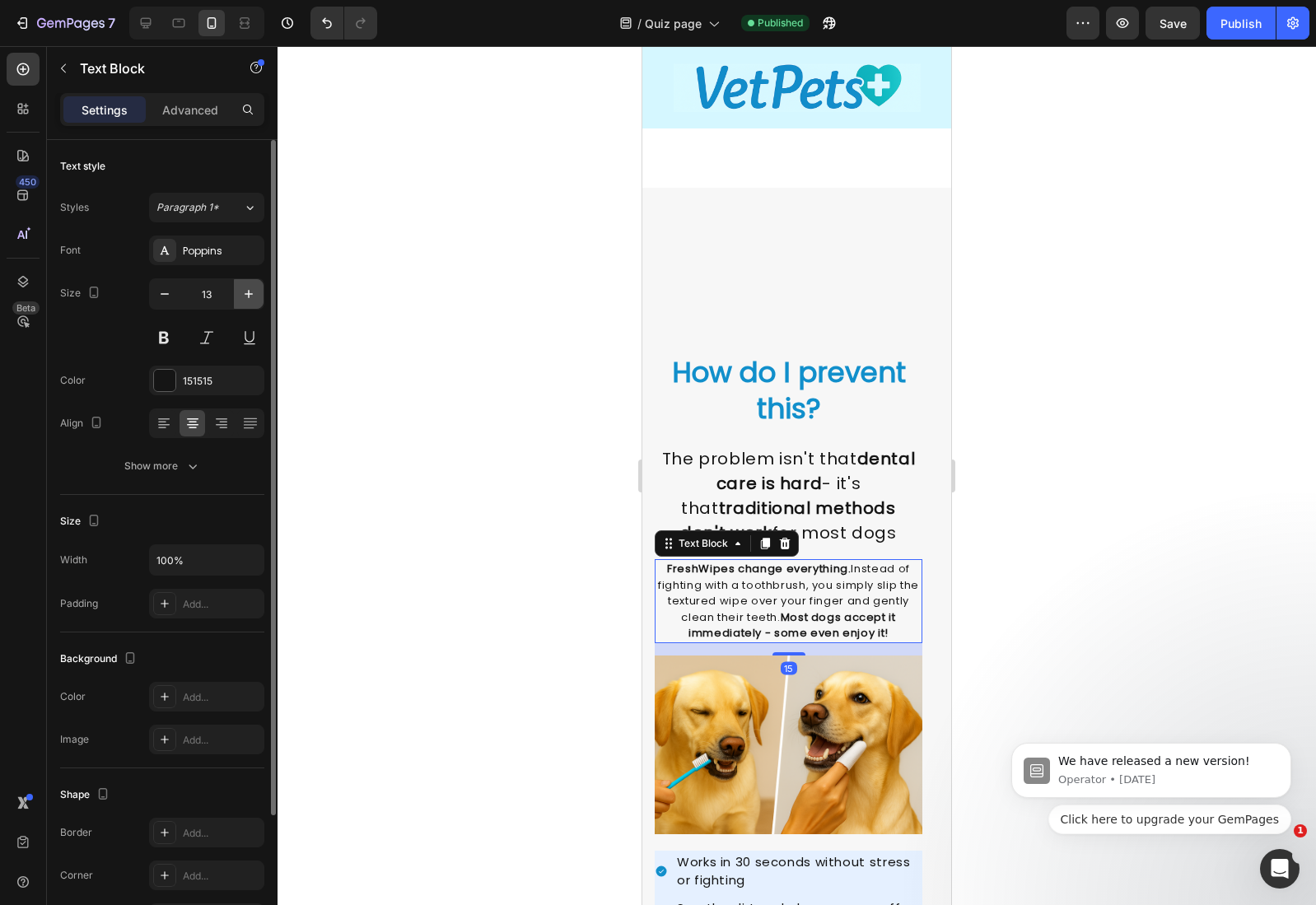
type input "14"
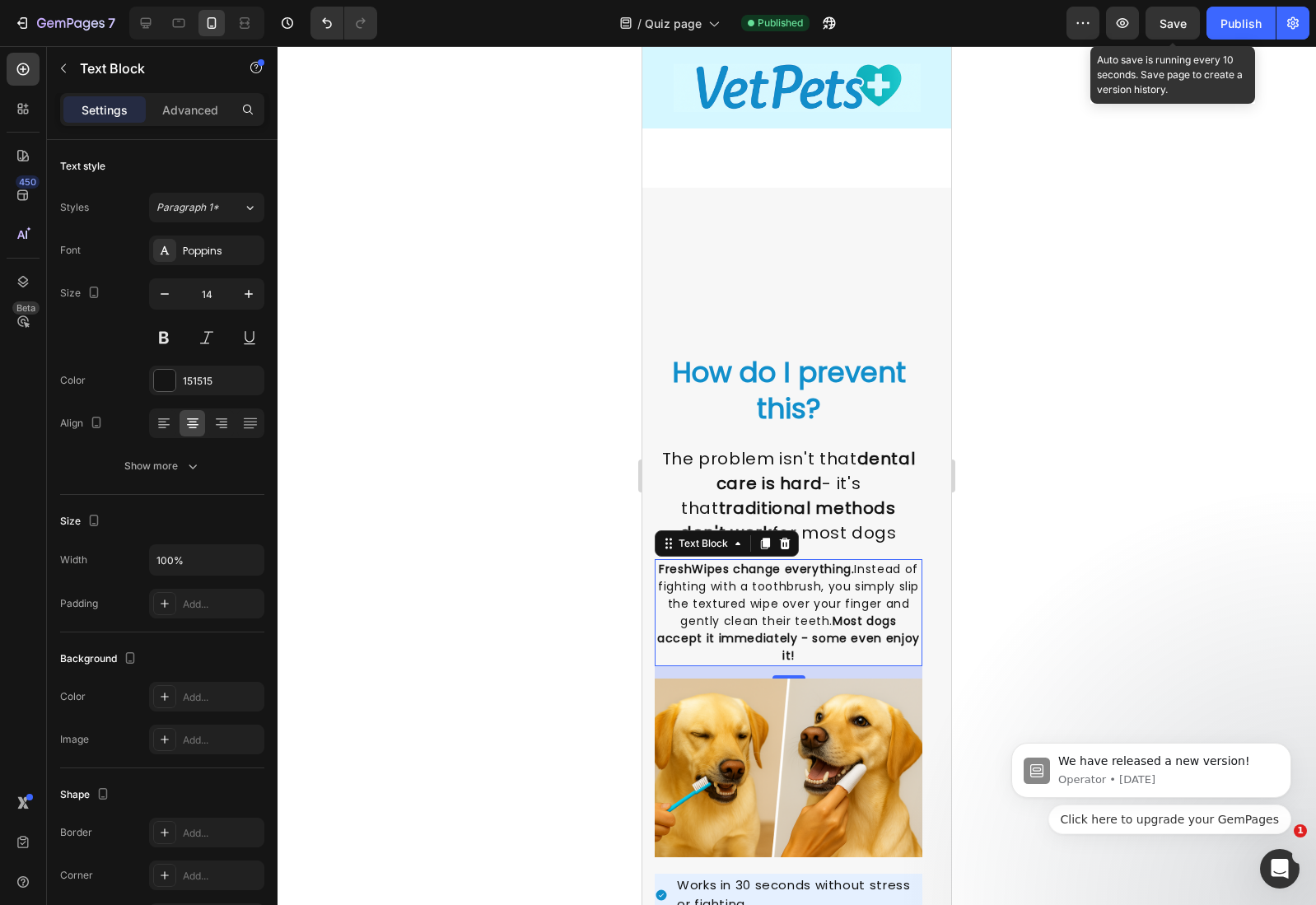
click at [1174, 28] on span "Save" at bounding box center [1173, 23] width 27 height 14
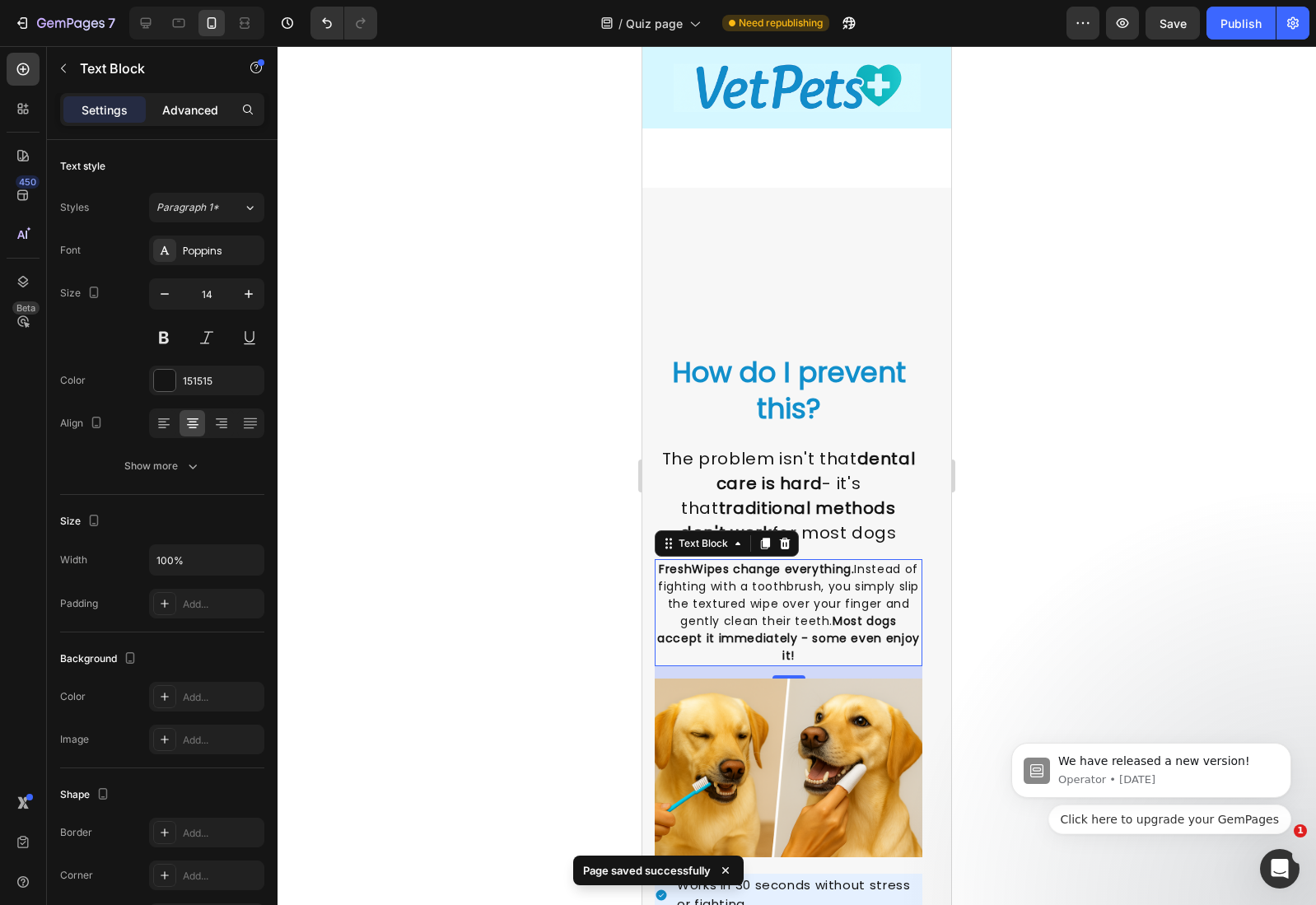
click at [186, 116] on p "Advanced" at bounding box center [190, 110] width 56 height 18
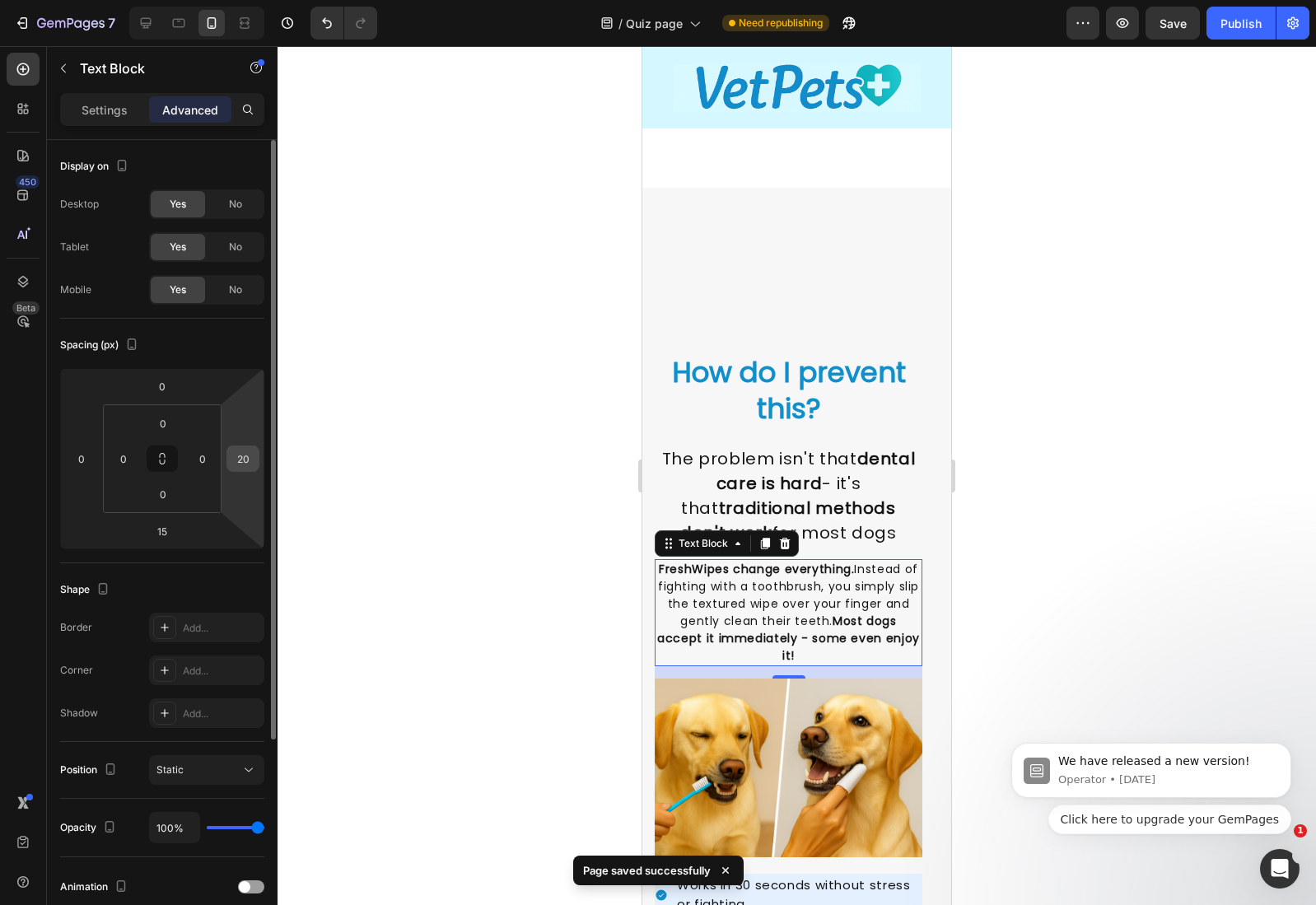
click at [249, 463] on input "20" at bounding box center [242, 458] width 24 height 24
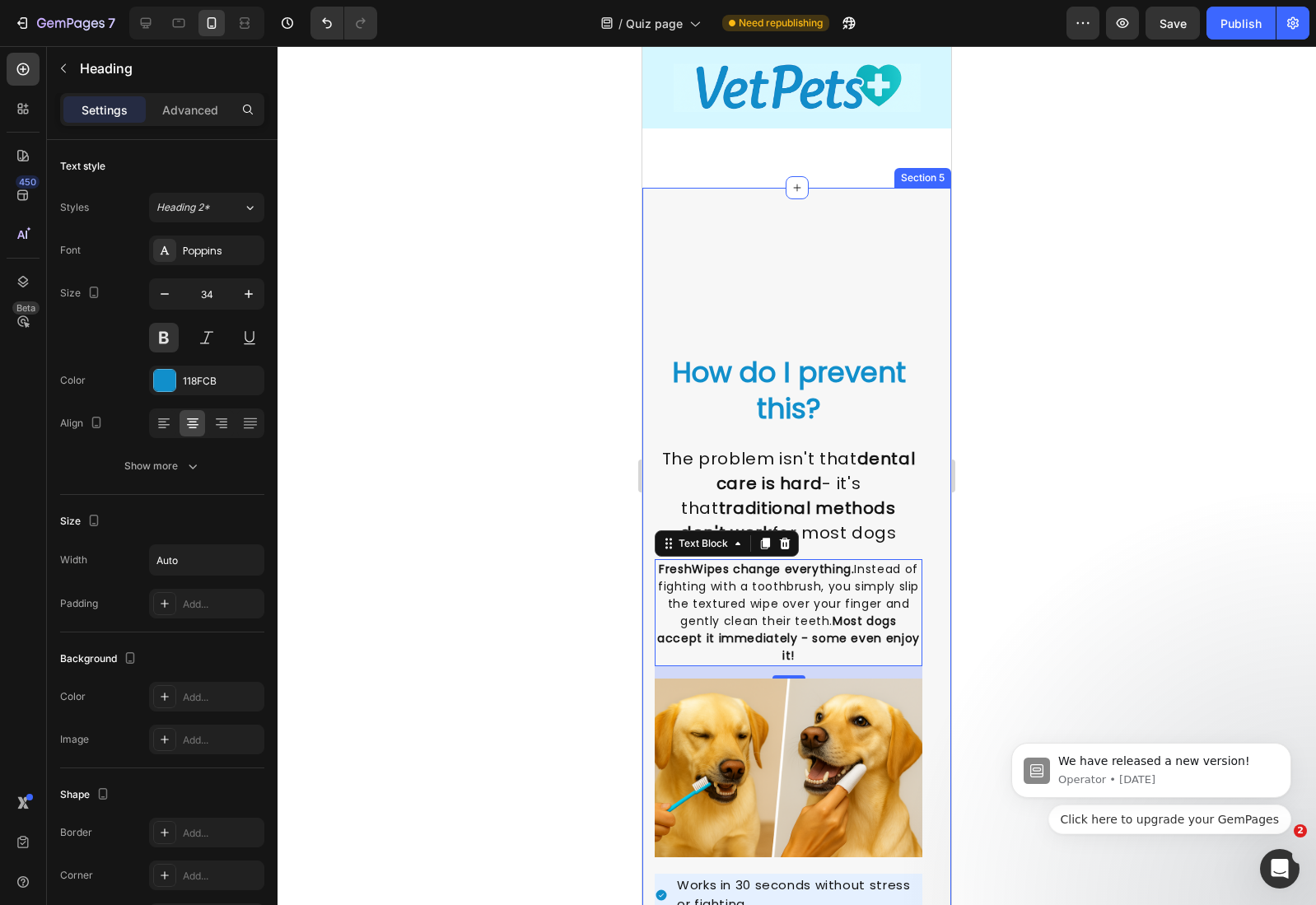
click at [669, 423] on h2 "How do I prevent this?" at bounding box center [789, 390] width 268 height 75
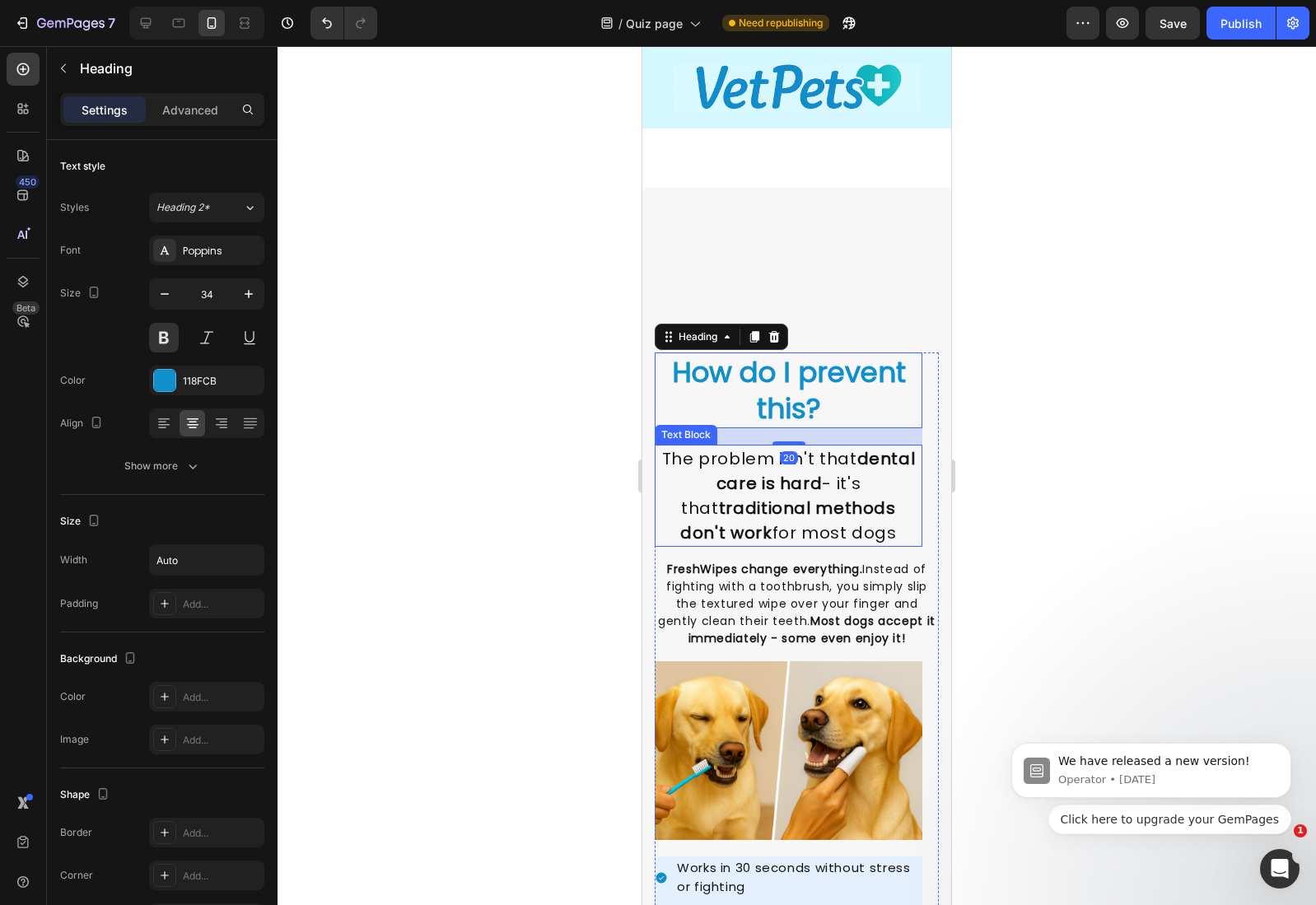
click at [717, 473] on strong "dental care is hard" at bounding box center [816, 470] width 199 height 48
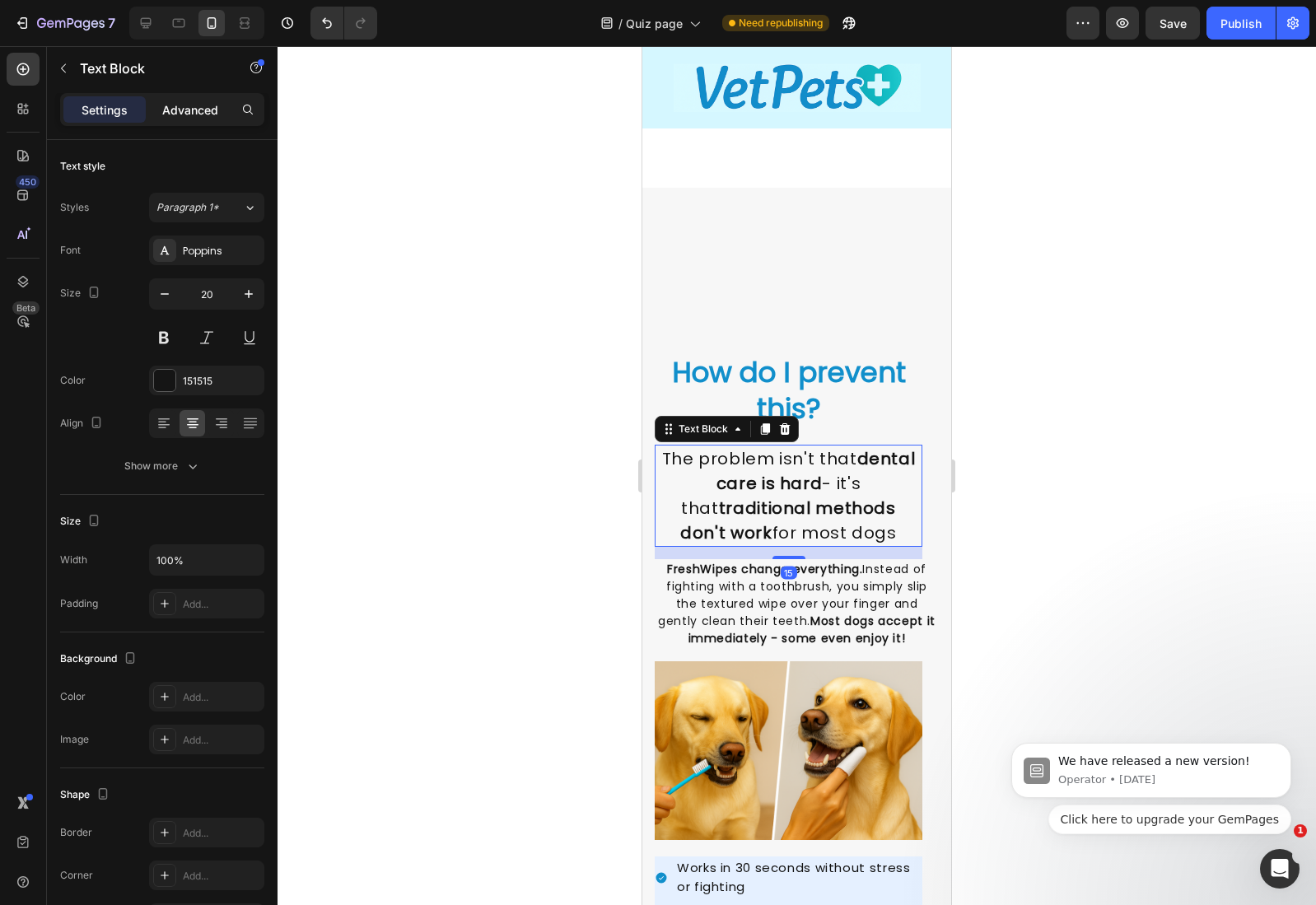
click at [182, 97] on div "Advanced" at bounding box center [190, 109] width 82 height 26
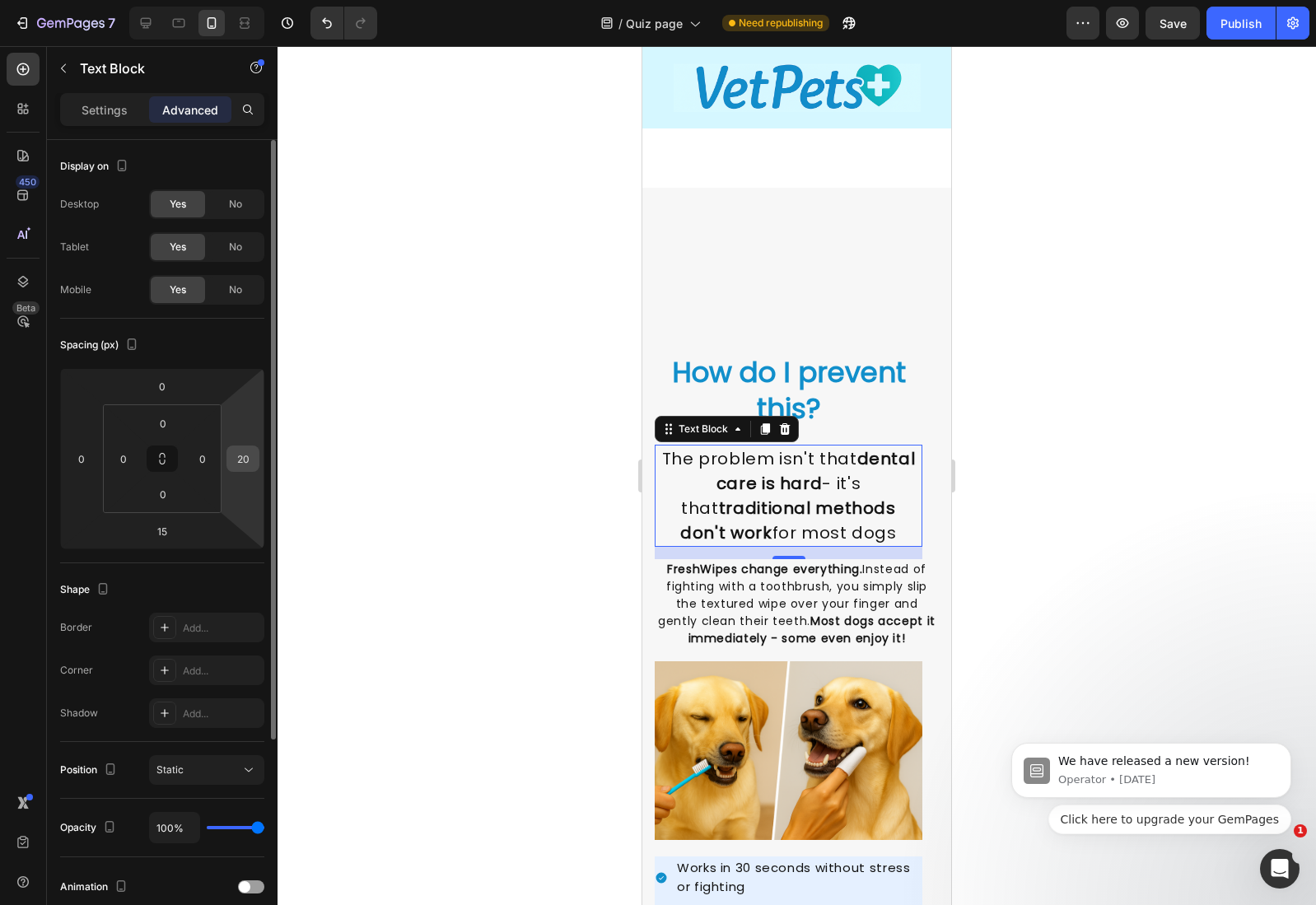
click at [251, 458] on input "20" at bounding box center [242, 458] width 24 height 24
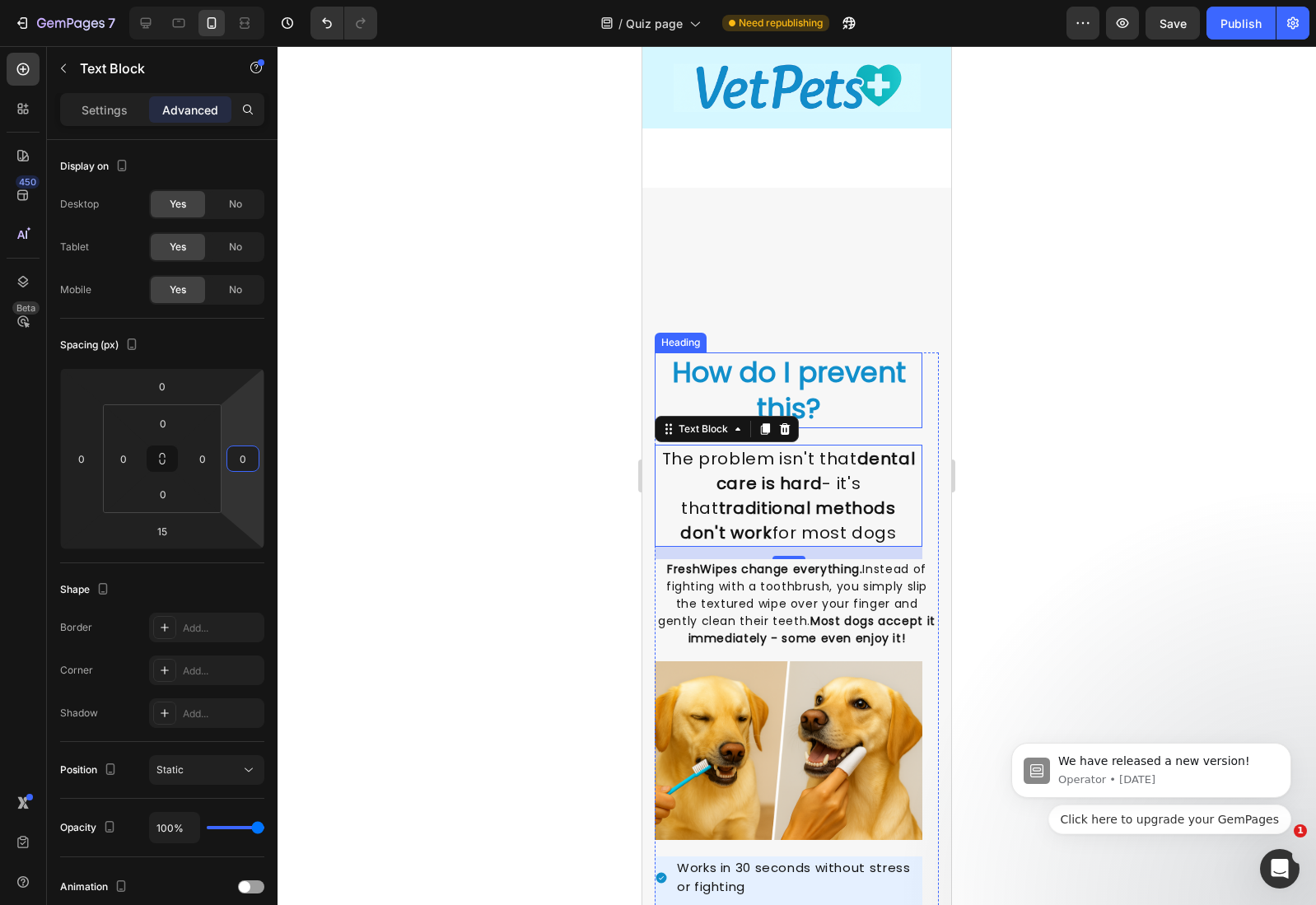
click at [809, 323] on div "Image Image How do I prevent this? Heading The problem isn't that dental care i…" at bounding box center [797, 740] width 309 height 1104
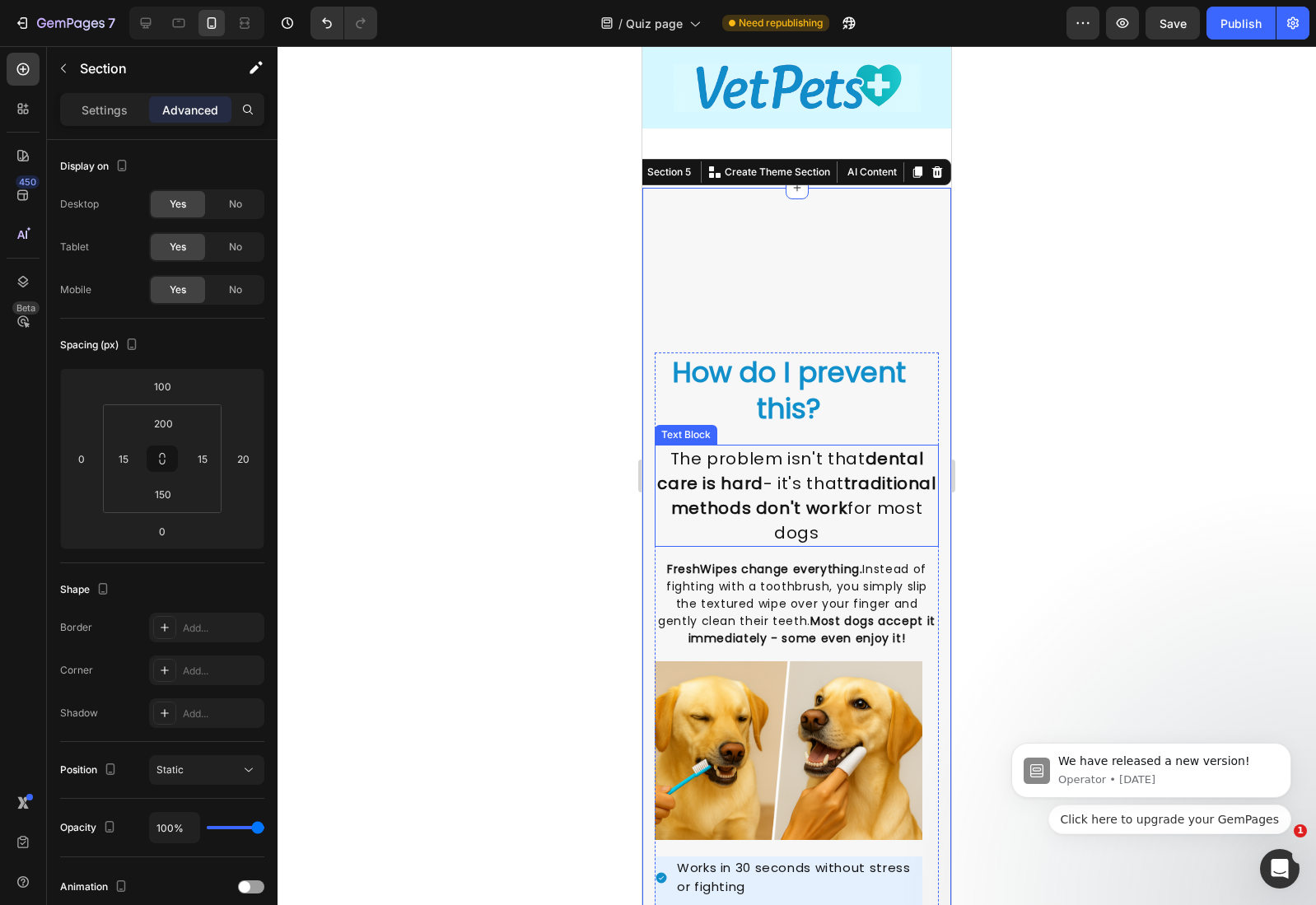
click at [730, 576] on strong "FreshWipes change everything." at bounding box center [765, 569] width 196 height 17
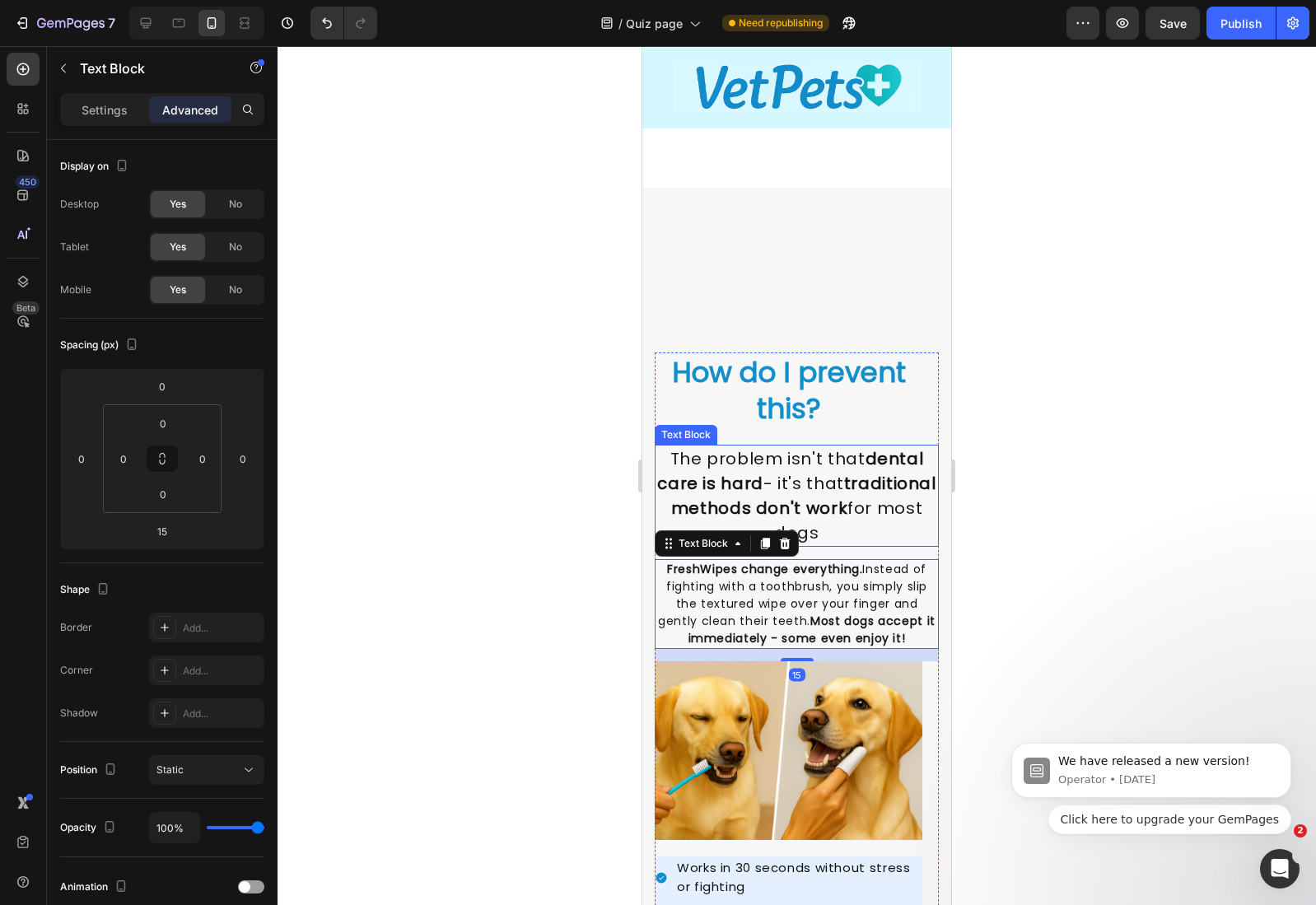
click at [756, 497] on strong "traditional methods don't work" at bounding box center [804, 496] width 265 height 48
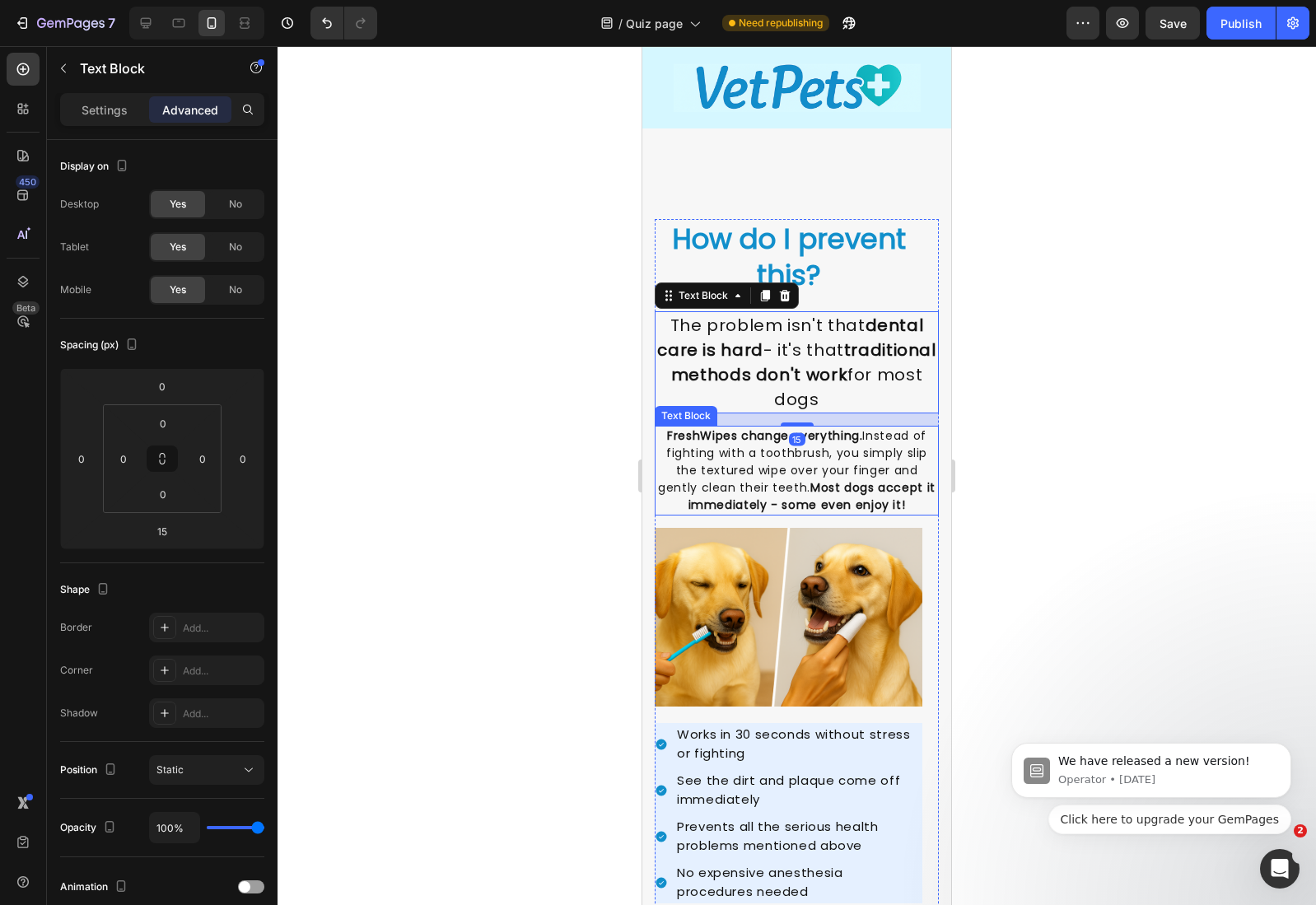
scroll to position [2514, 0]
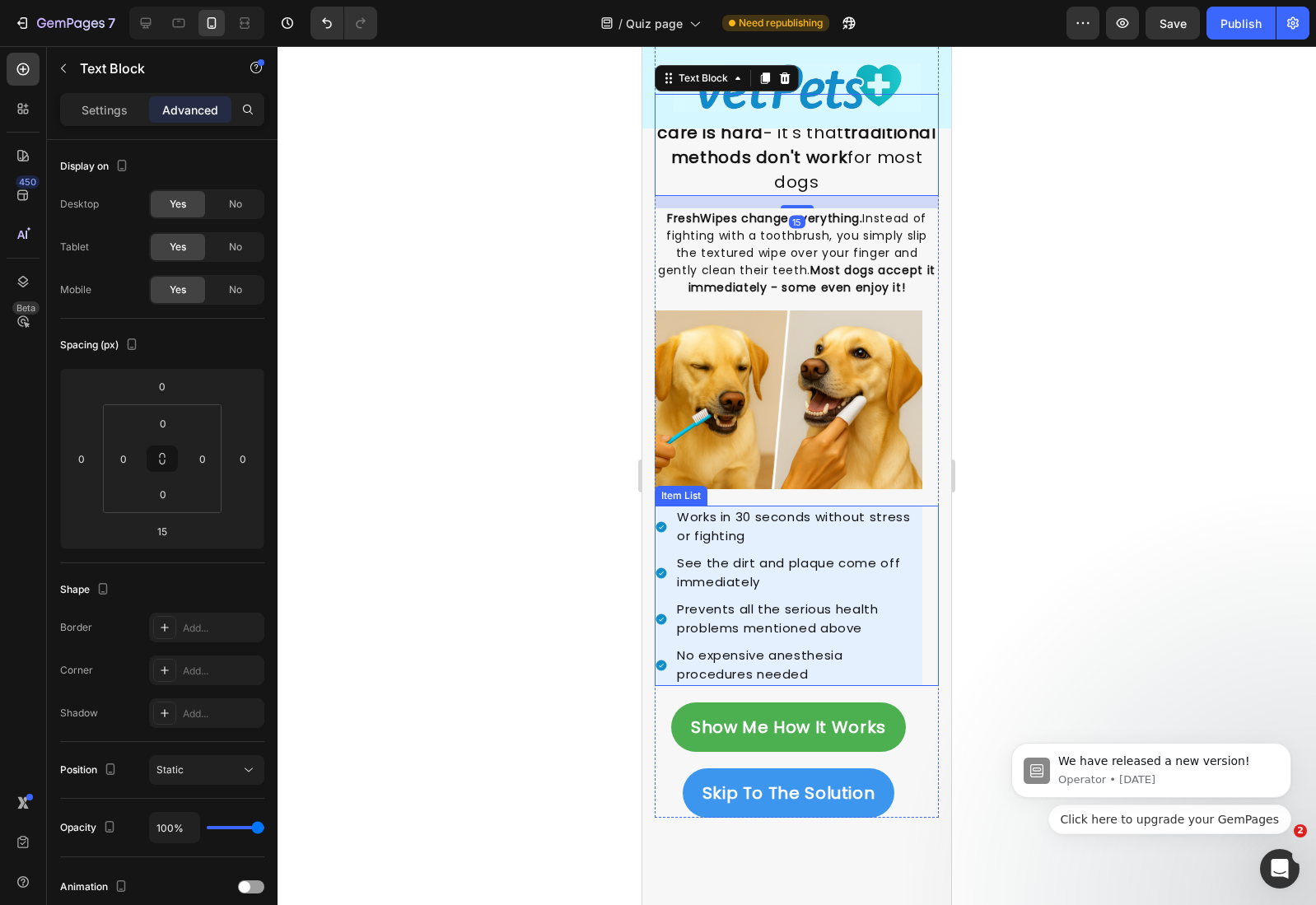
click at [764, 587] on div "Works in 30 seconds without stress or fighting See the dirt and plaque come off…" at bounding box center [789, 595] width 268 height 180
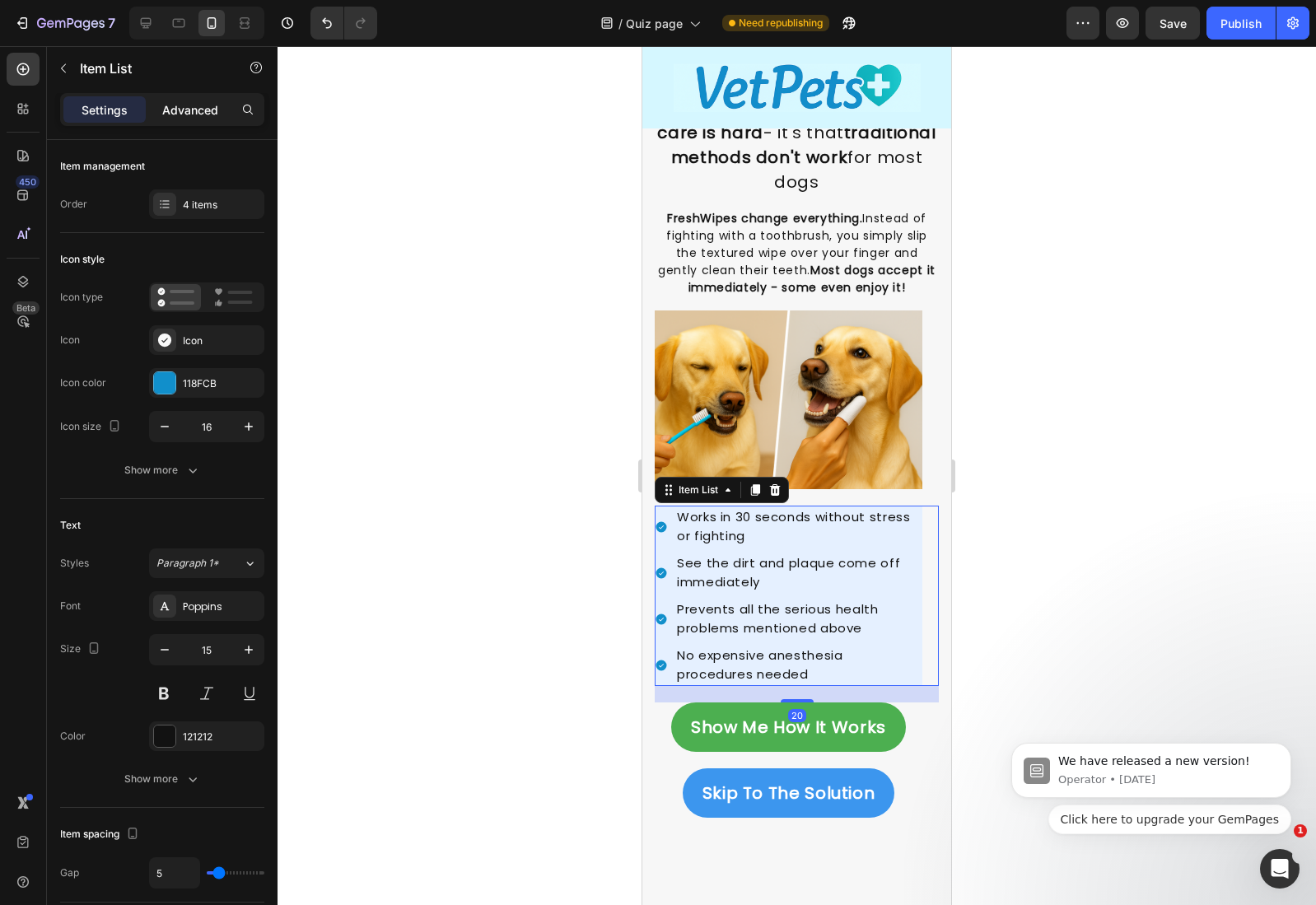
click at [222, 100] on div "Advanced" at bounding box center [190, 109] width 82 height 26
type input "100%"
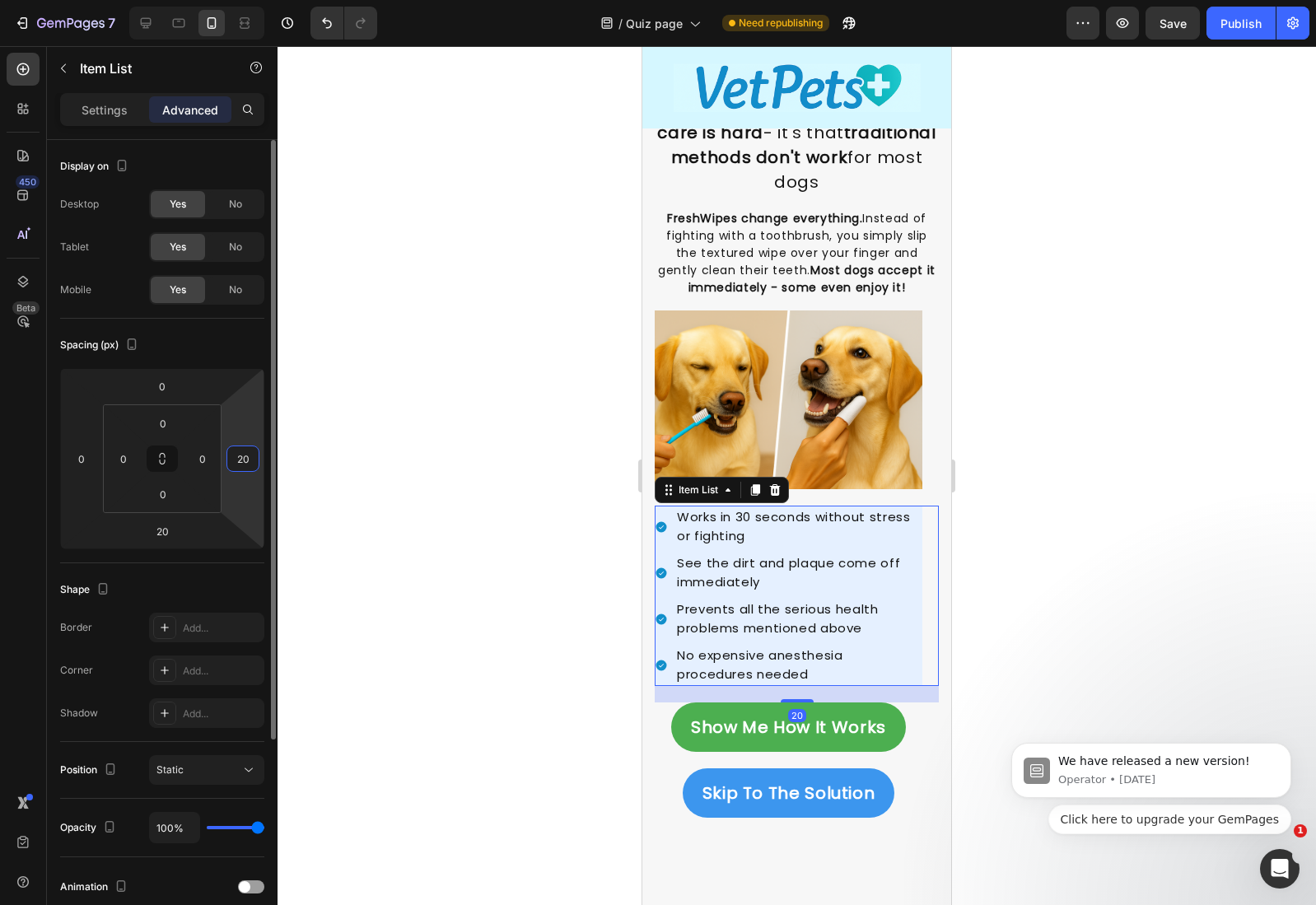
click at [248, 464] on input "20" at bounding box center [242, 458] width 24 height 24
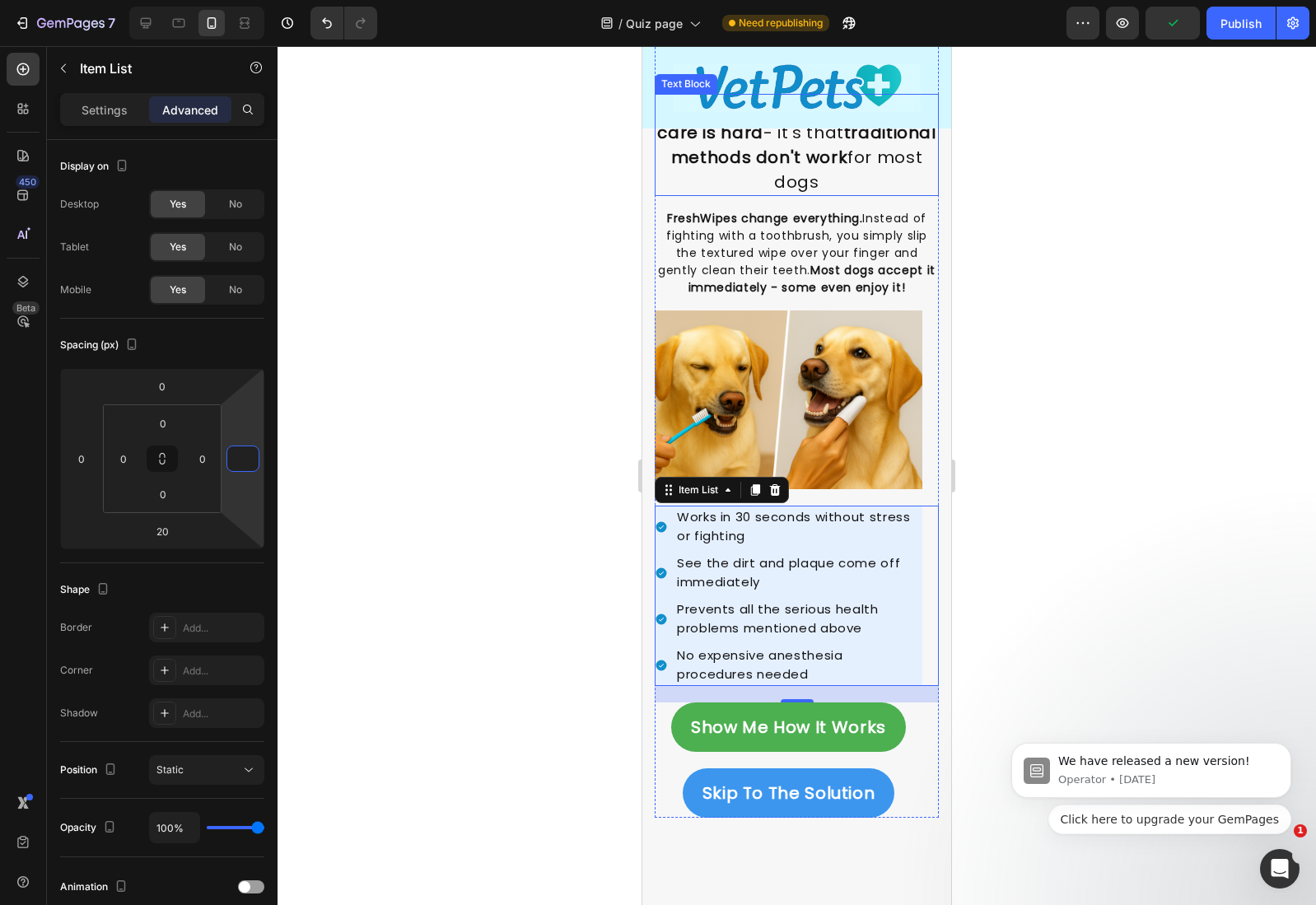
click at [728, 195] on div "The problem isn't that dental care is hard - it's that traditional methods don'…" at bounding box center [797, 145] width 285 height 102
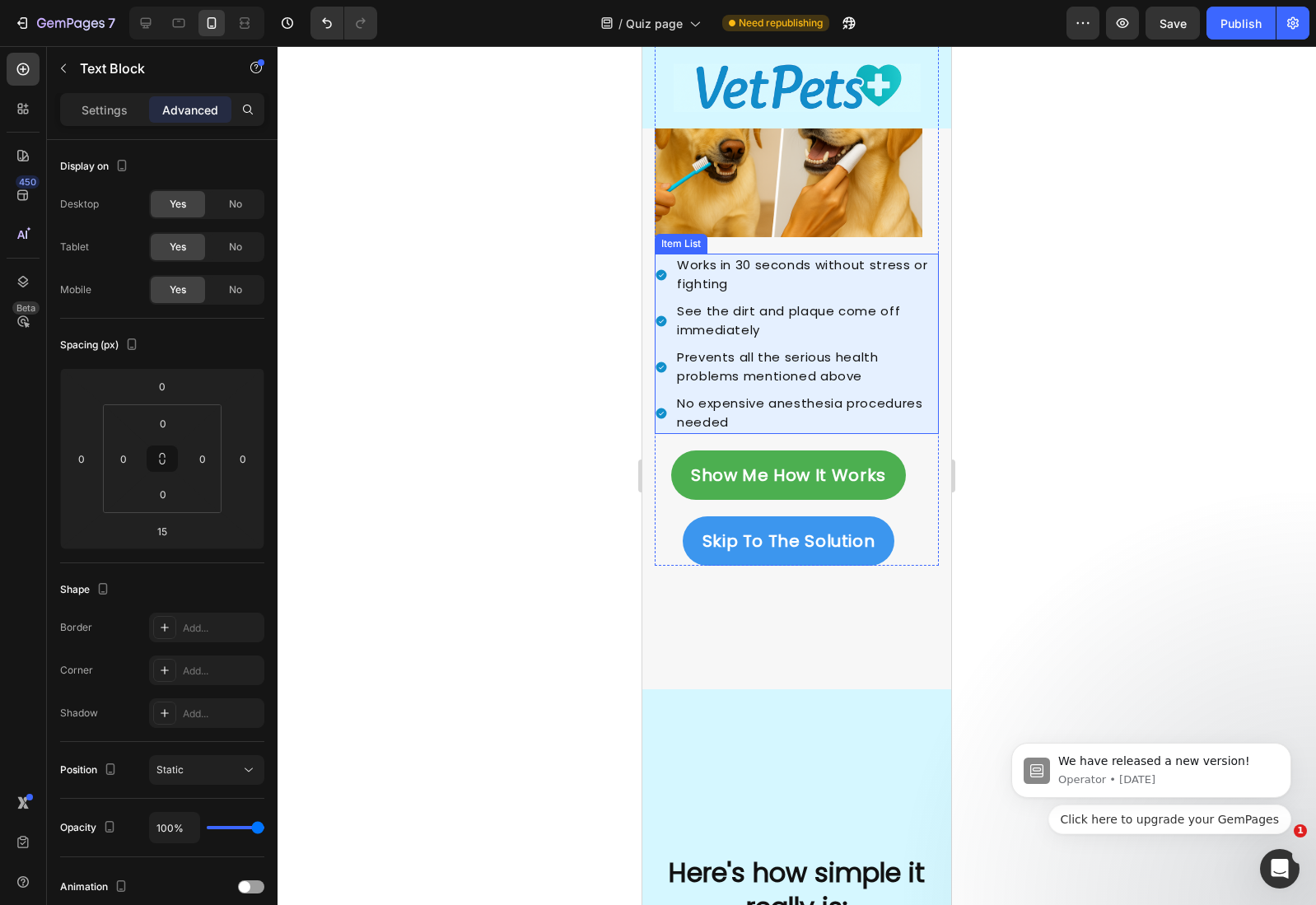
scroll to position [2767, 0]
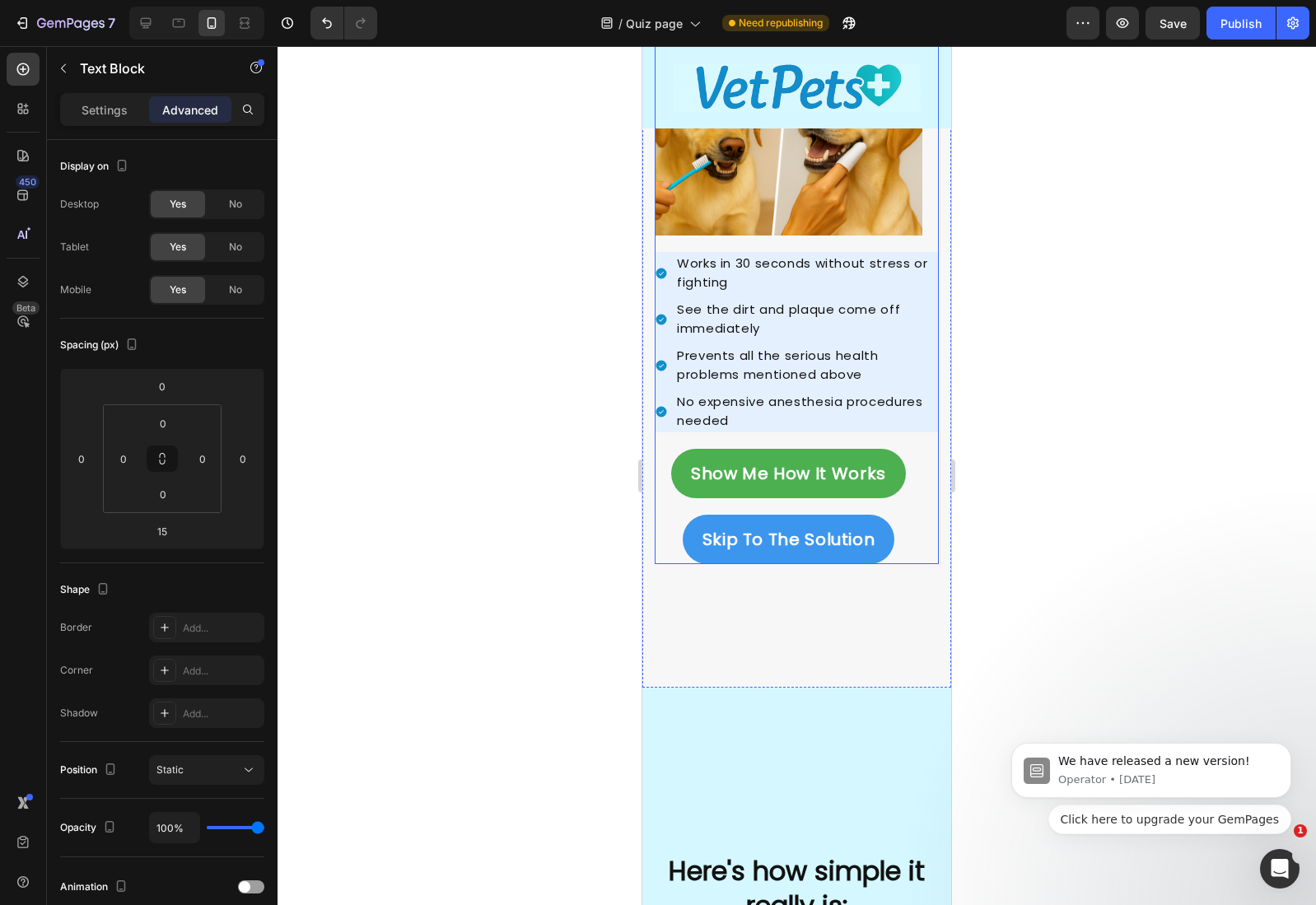
click at [719, 449] on link "Show Me How It Works" at bounding box center [789, 473] width 235 height 50
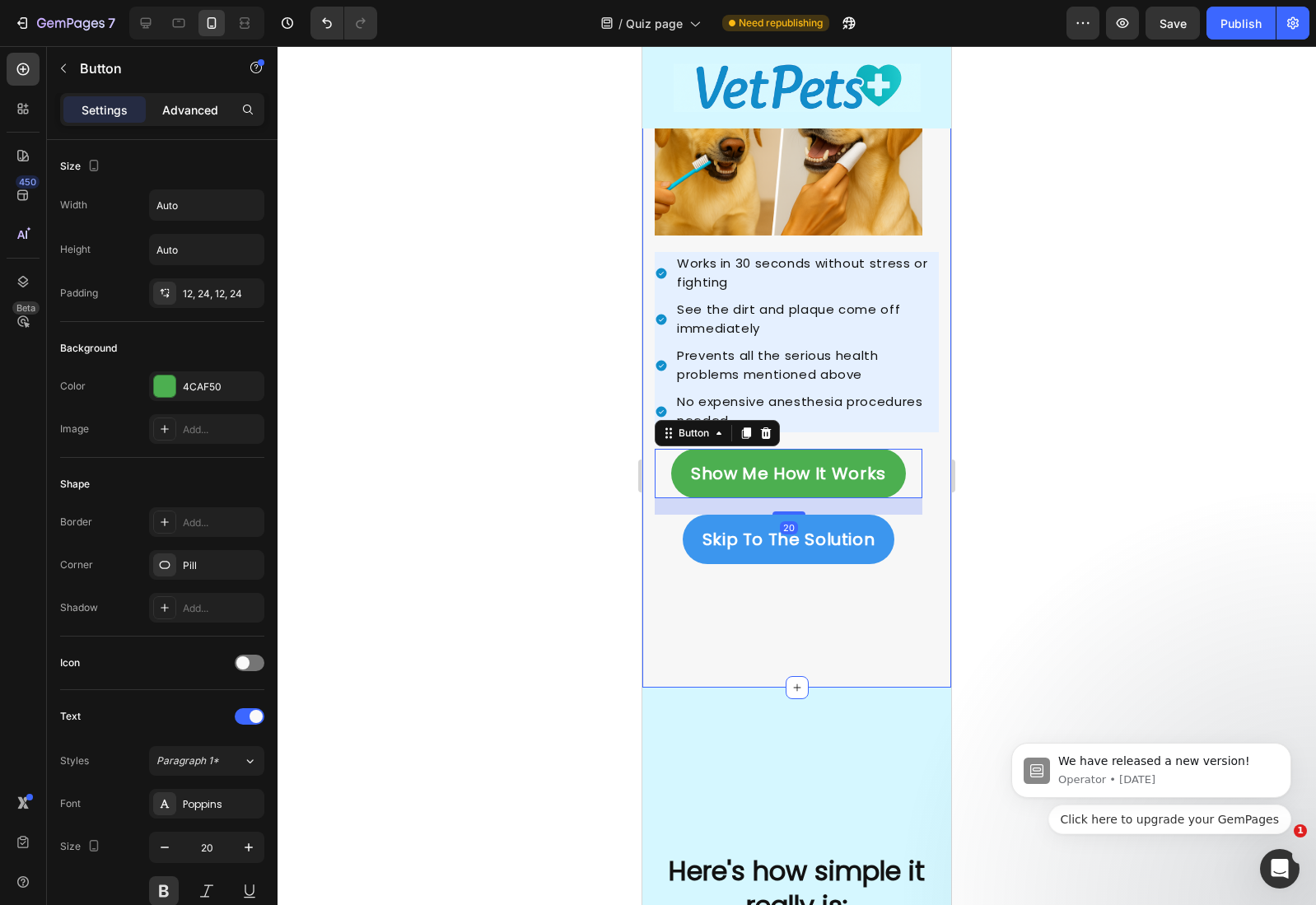
click at [196, 110] on p "Advanced" at bounding box center [190, 110] width 56 height 18
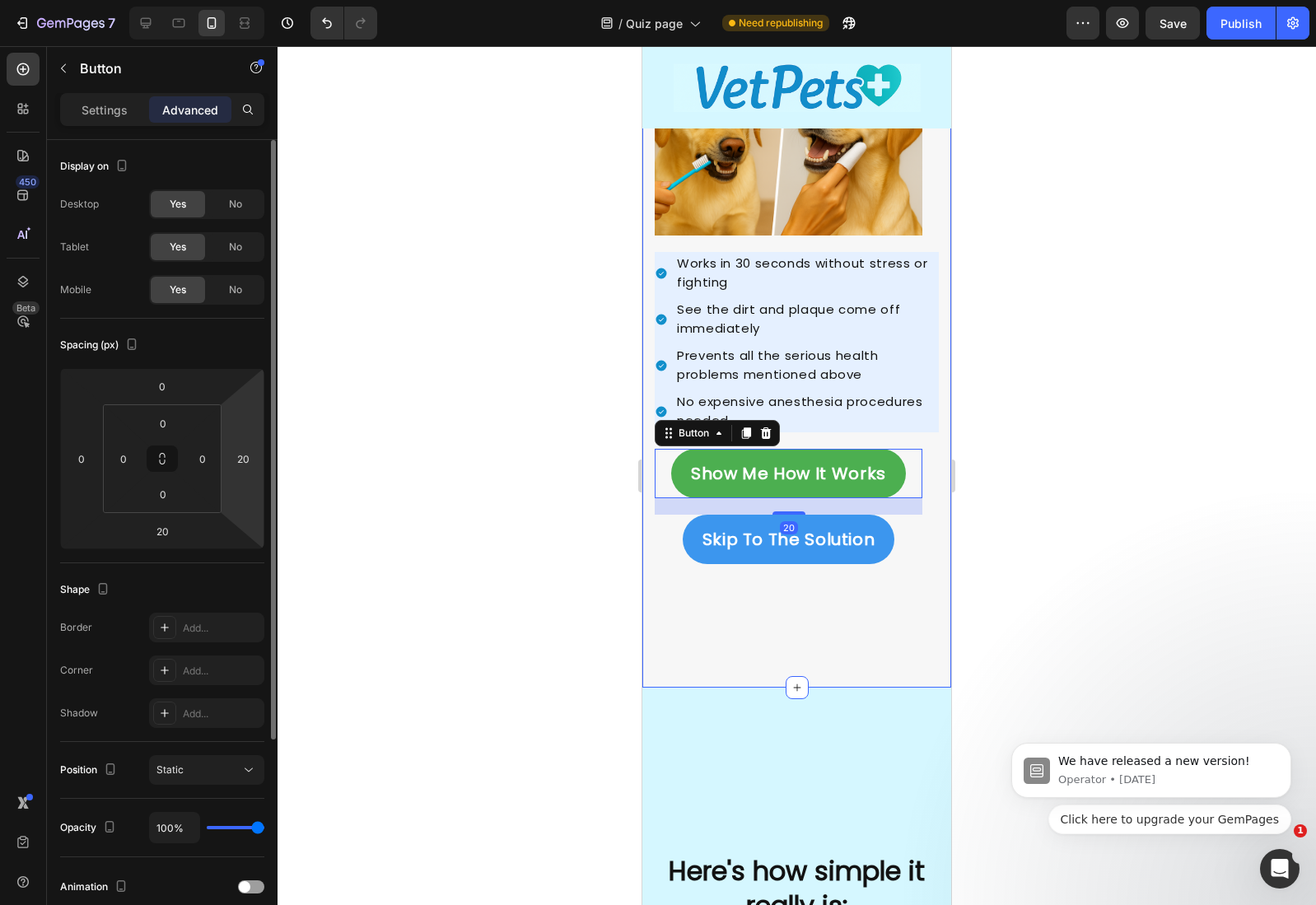
drag, startPoint x: 238, startPoint y: 467, endPoint x: 246, endPoint y: 473, distance: 10.0
click at [238, 467] on input "20" at bounding box center [242, 458] width 24 height 24
click at [844, 647] on div "Image Image How do I prevent this? Heading The problem isn't that dental care i…" at bounding box center [797, 136] width 309 height 1104
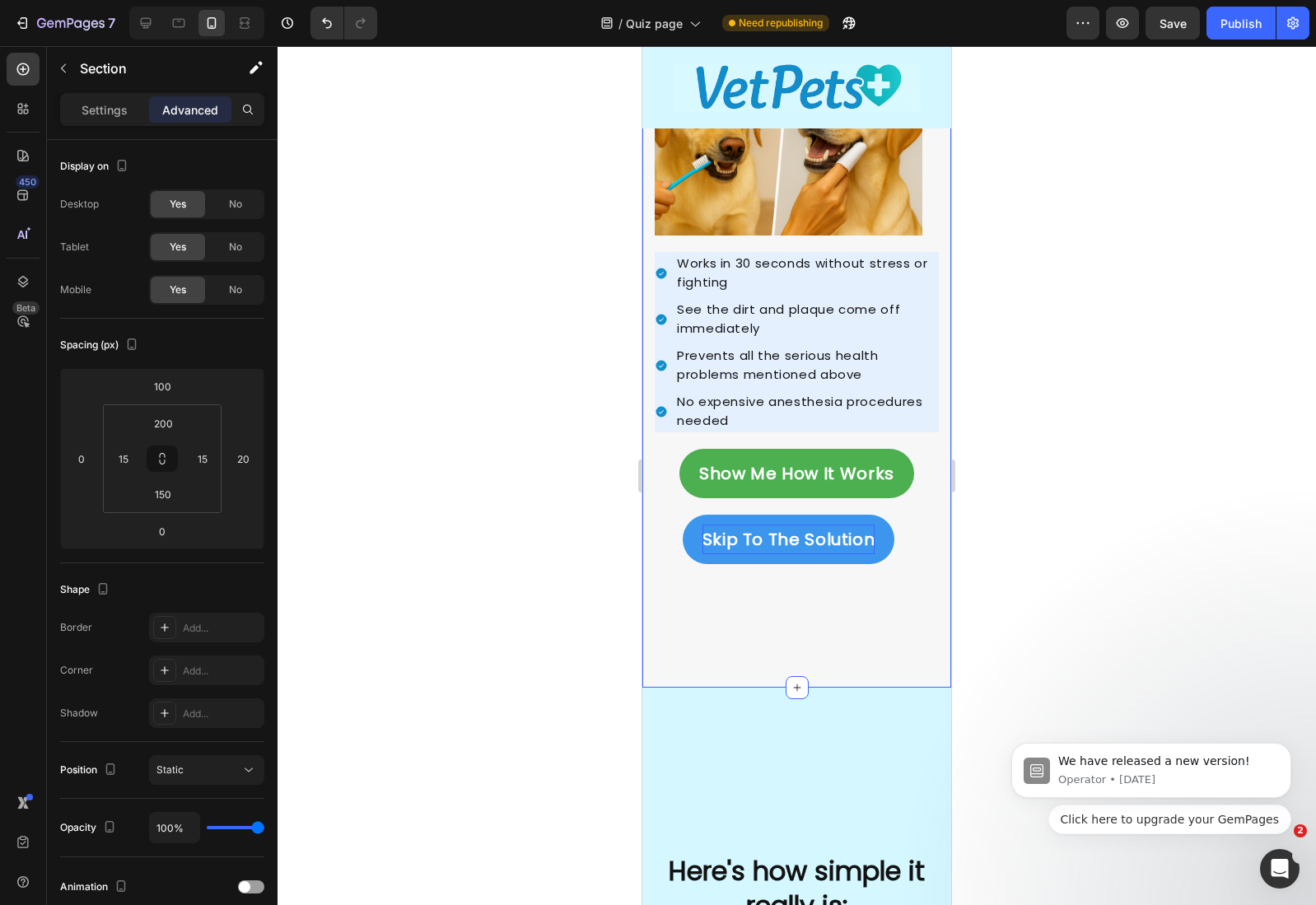
click at [811, 525] on p "Skip To The Solution" at bounding box center [789, 539] width 173 height 29
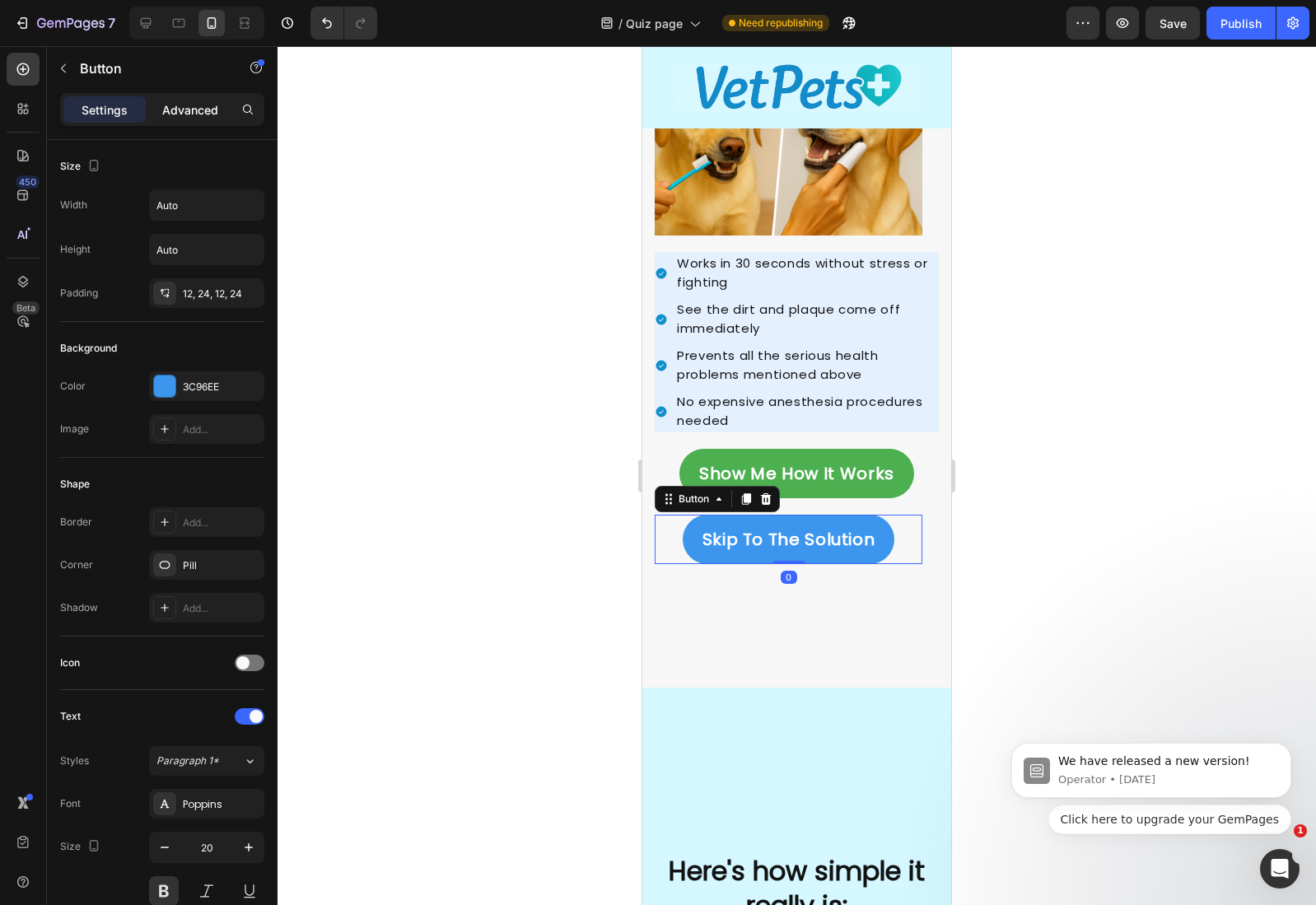
click at [202, 106] on p "Advanced" at bounding box center [190, 110] width 56 height 18
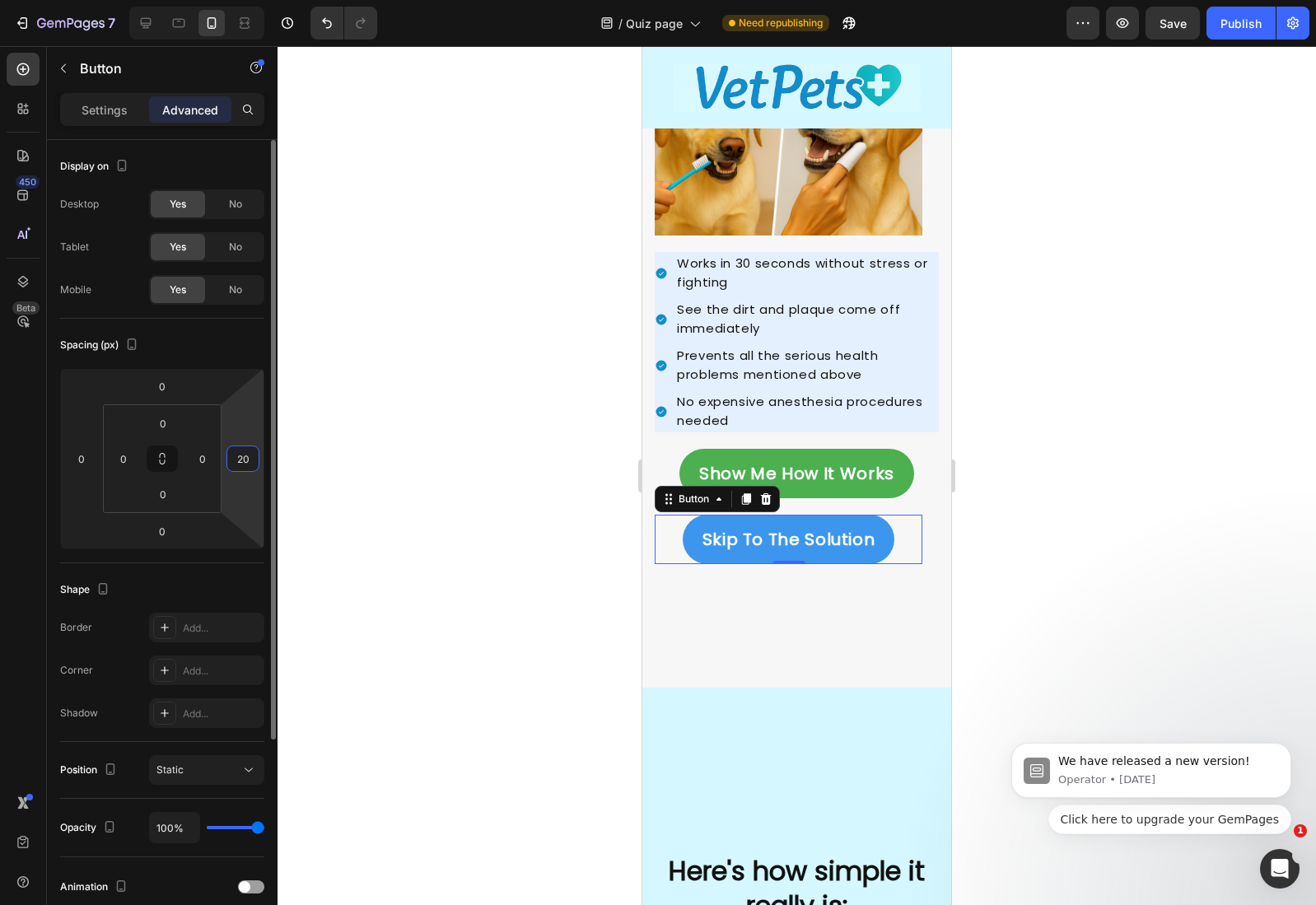
click at [235, 457] on input "20" at bounding box center [242, 458] width 24 height 24
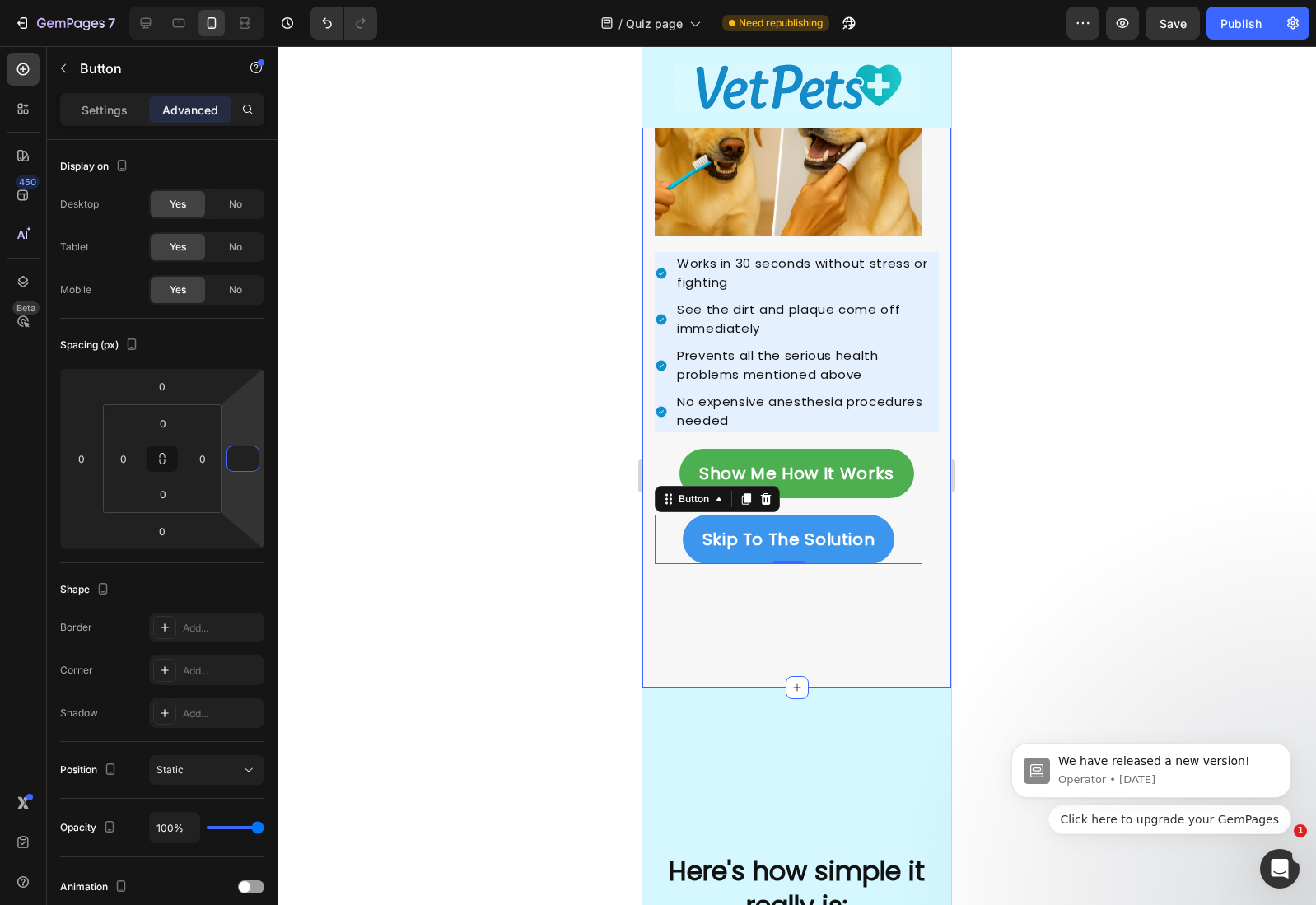
click at [677, 590] on div "Image Image How do I prevent this? Heading The problem isn't that dental care i…" at bounding box center [797, 136] width 309 height 1104
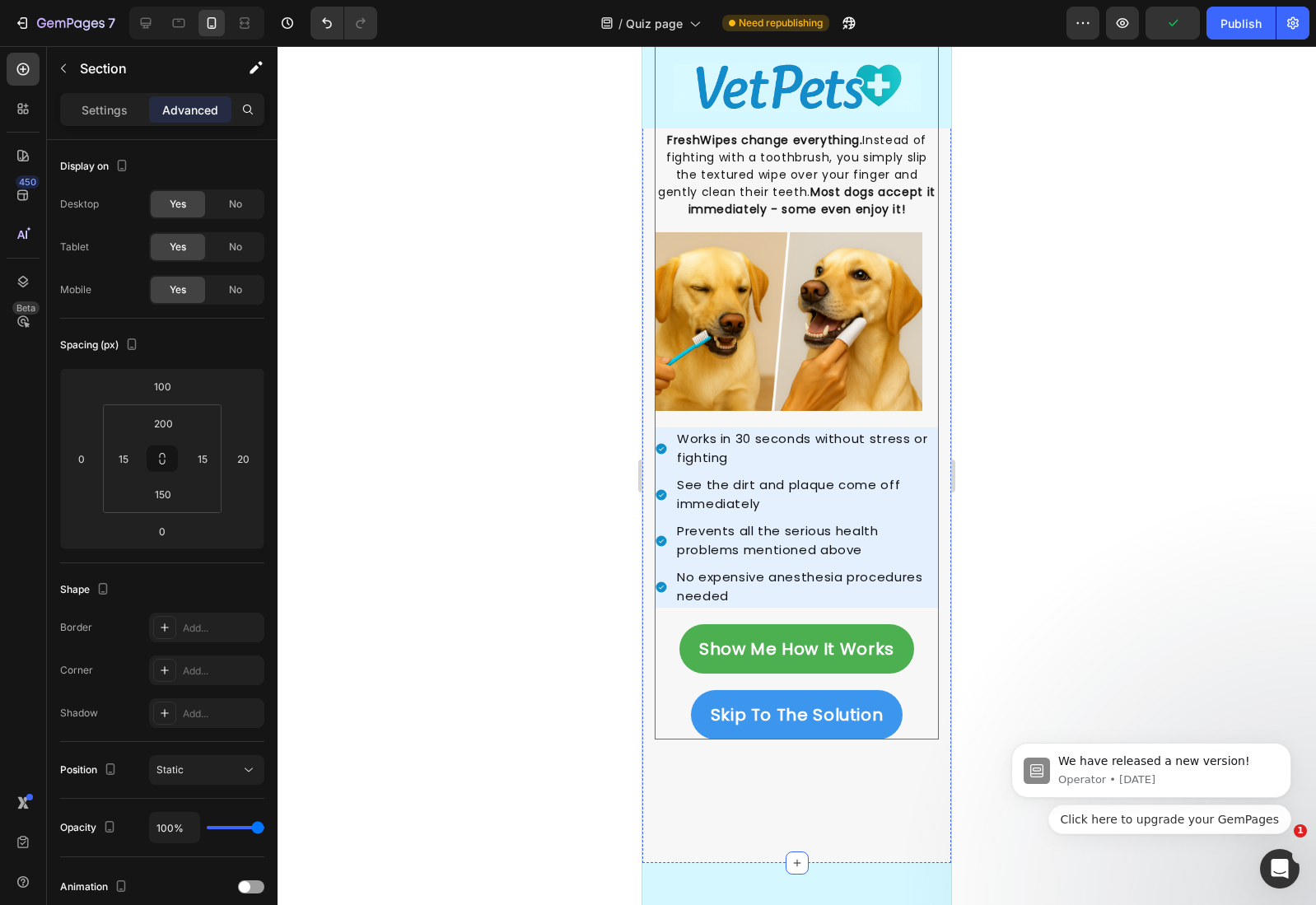
scroll to position [2432, 0]
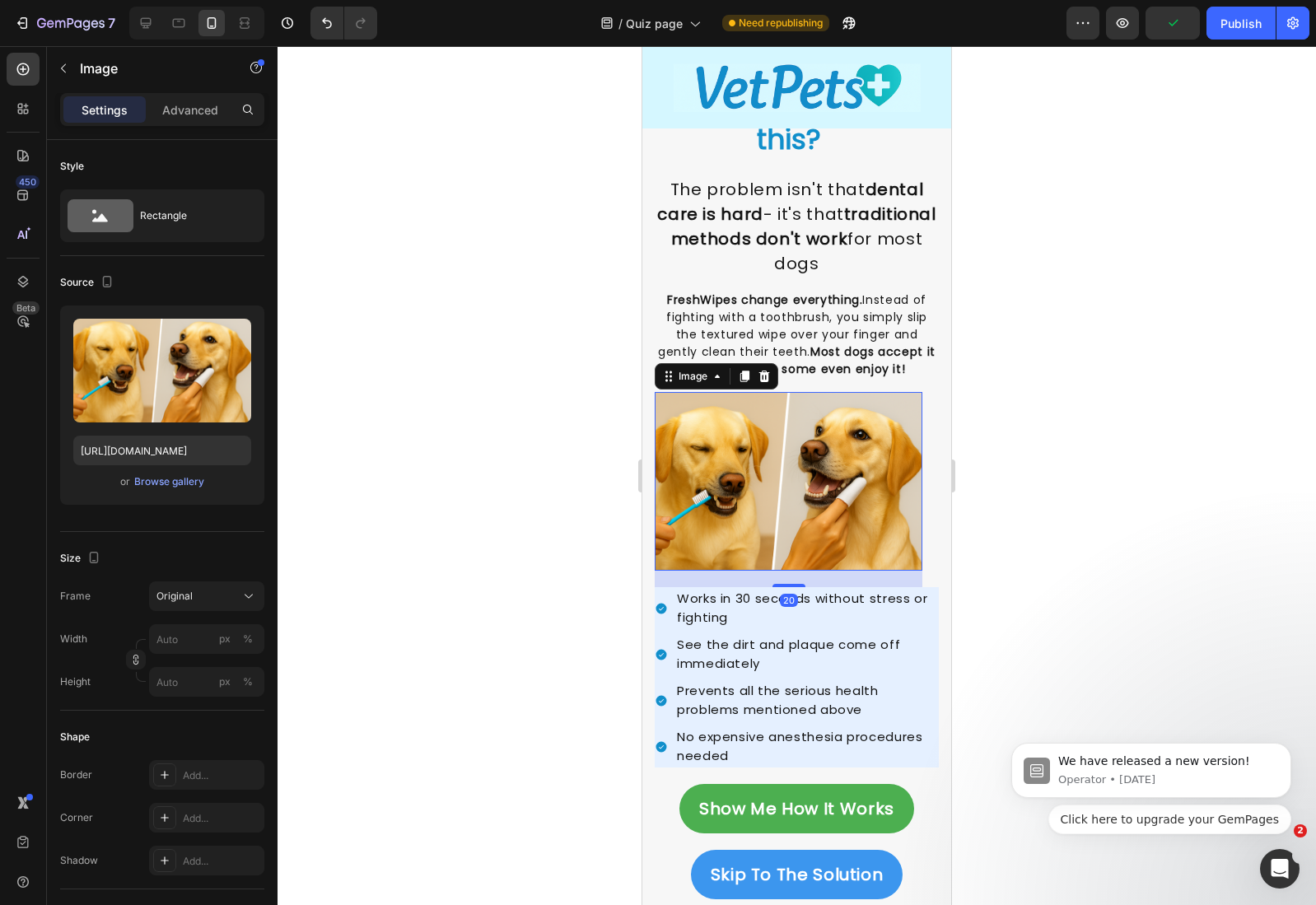
drag, startPoint x: 746, startPoint y: 448, endPoint x: 1276, endPoint y: 376, distance: 534.9
click at [746, 448] on img at bounding box center [789, 481] width 268 height 179
drag, startPoint x: 192, startPoint y: 110, endPoint x: 205, endPoint y: 165, distance: 56.5
click at [192, 111] on p "Advanced" at bounding box center [190, 110] width 56 height 18
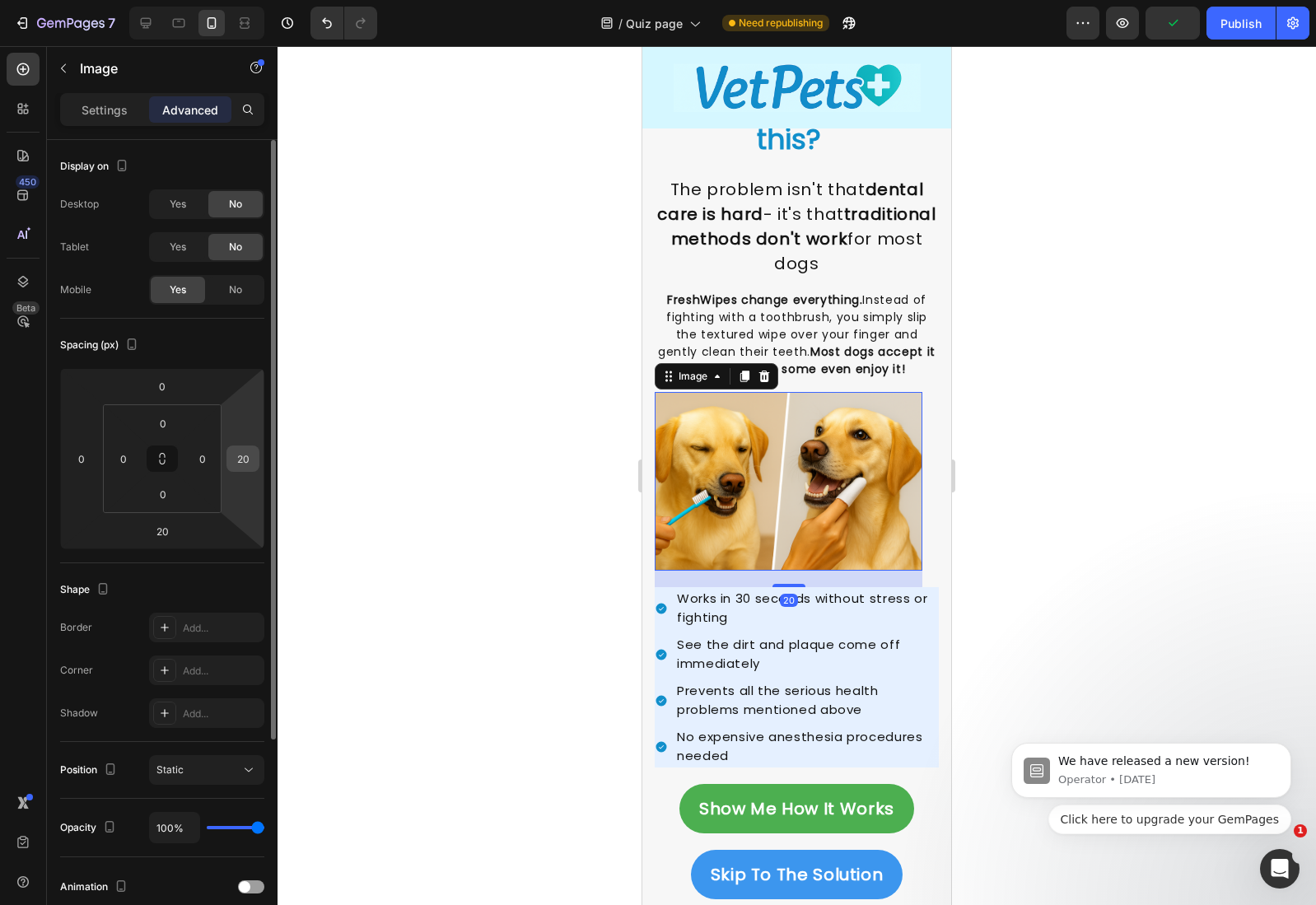
click at [239, 466] on input "20" at bounding box center [242, 458] width 24 height 24
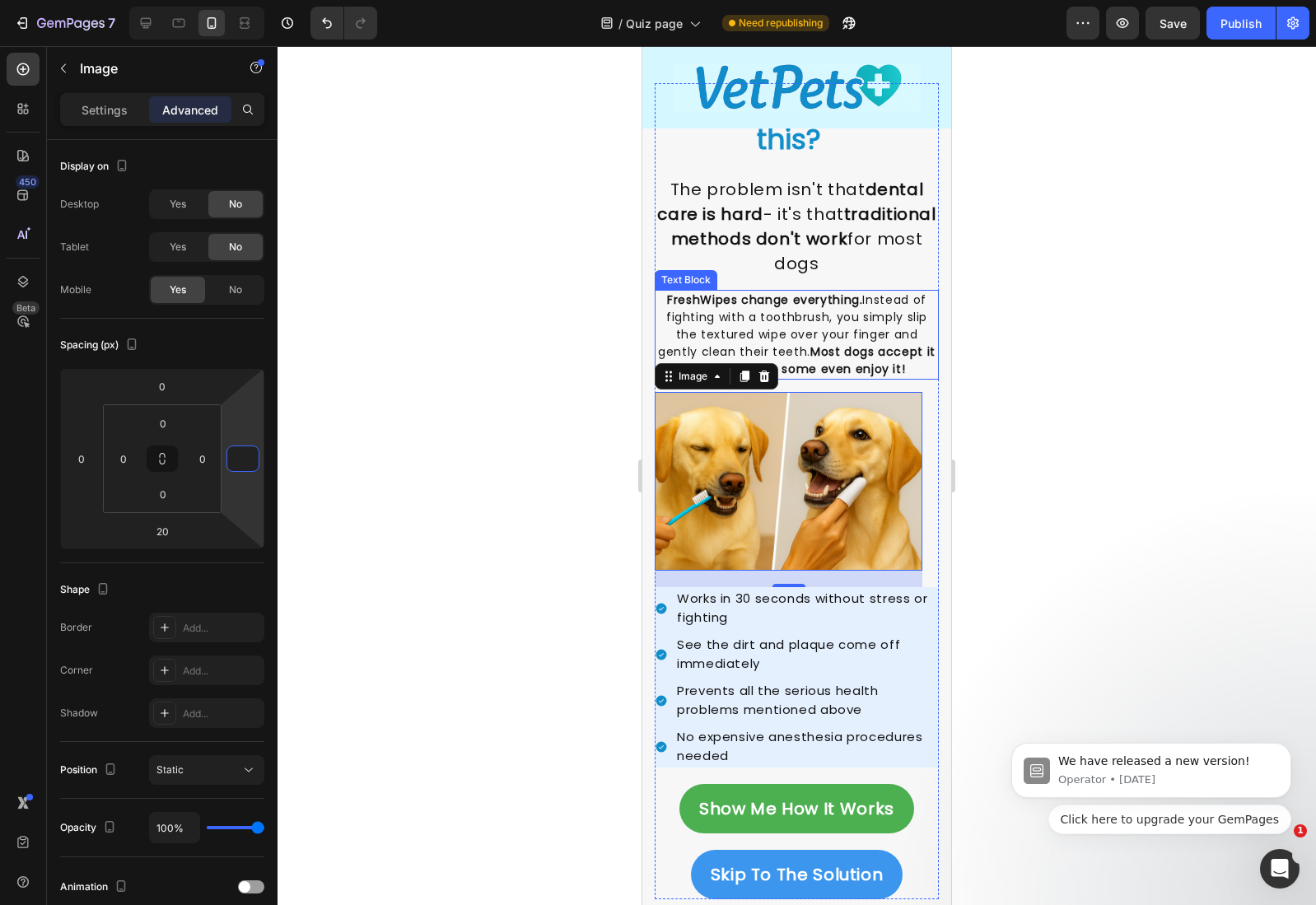
click at [731, 301] on strong "FreshWipes change everything." at bounding box center [765, 299] width 196 height 17
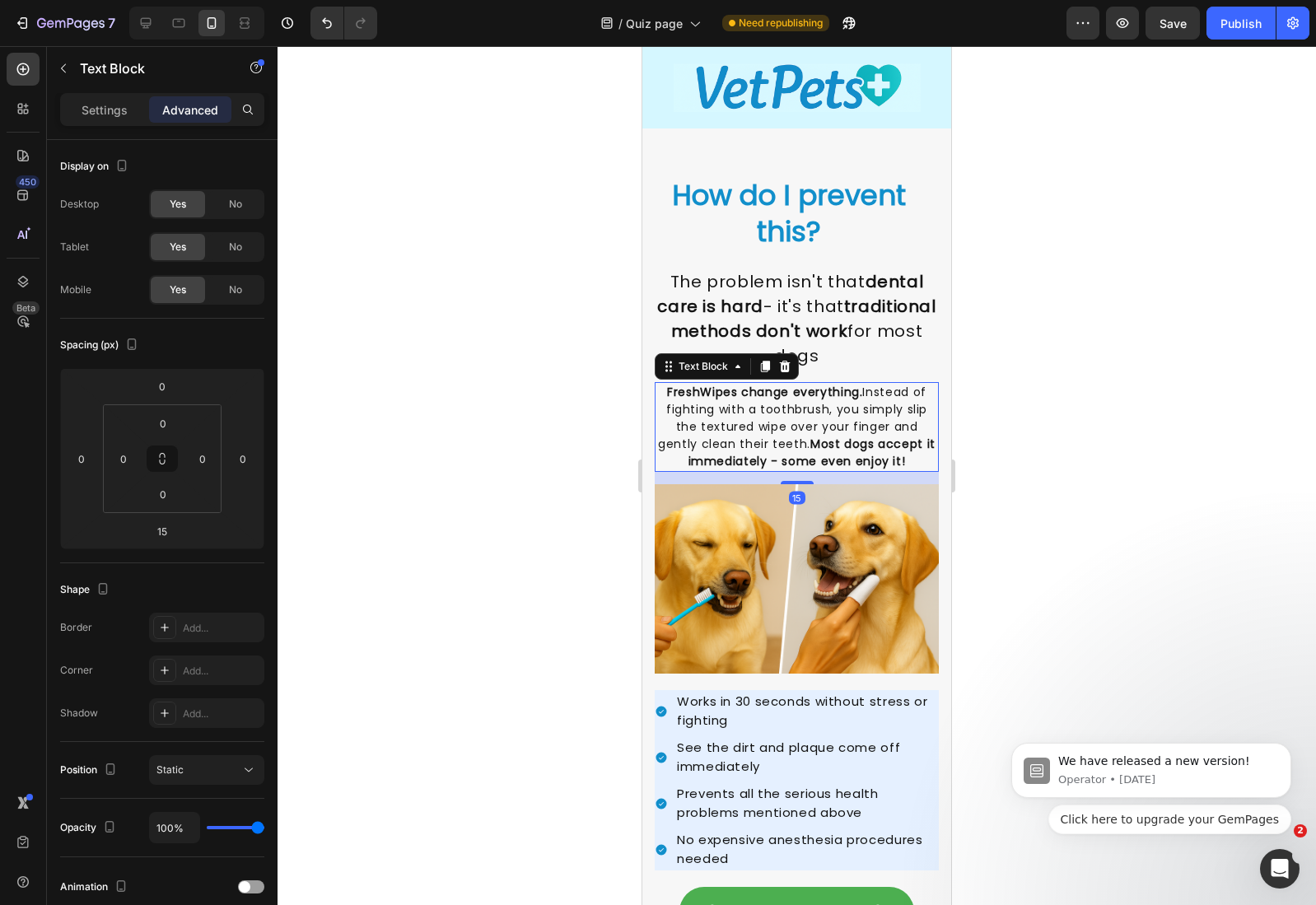
scroll to position [2306, 0]
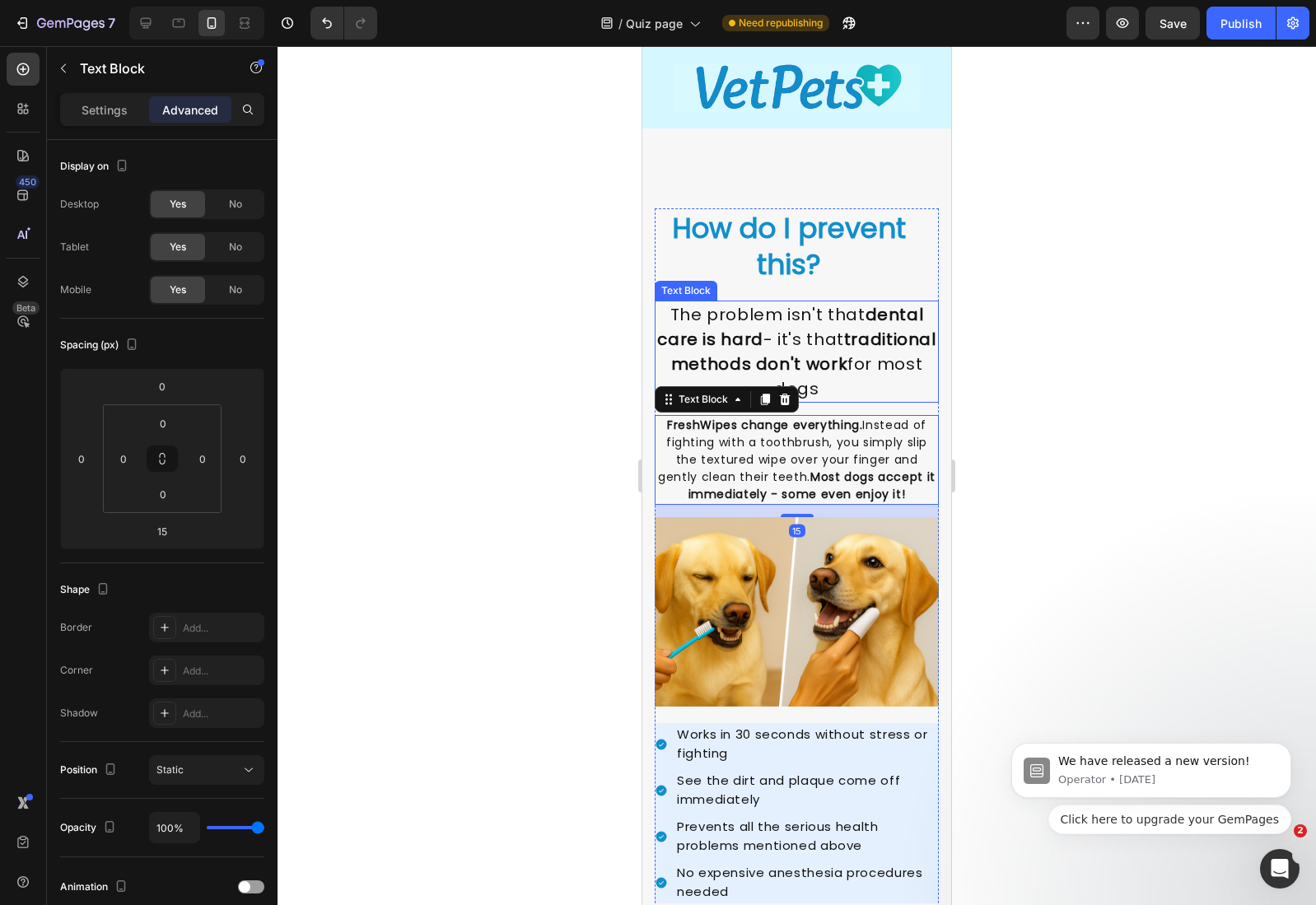
click at [729, 306] on p "The problem isn't that dental care is hard - it's that traditional methods don'…" at bounding box center [796, 351] width 281 height 99
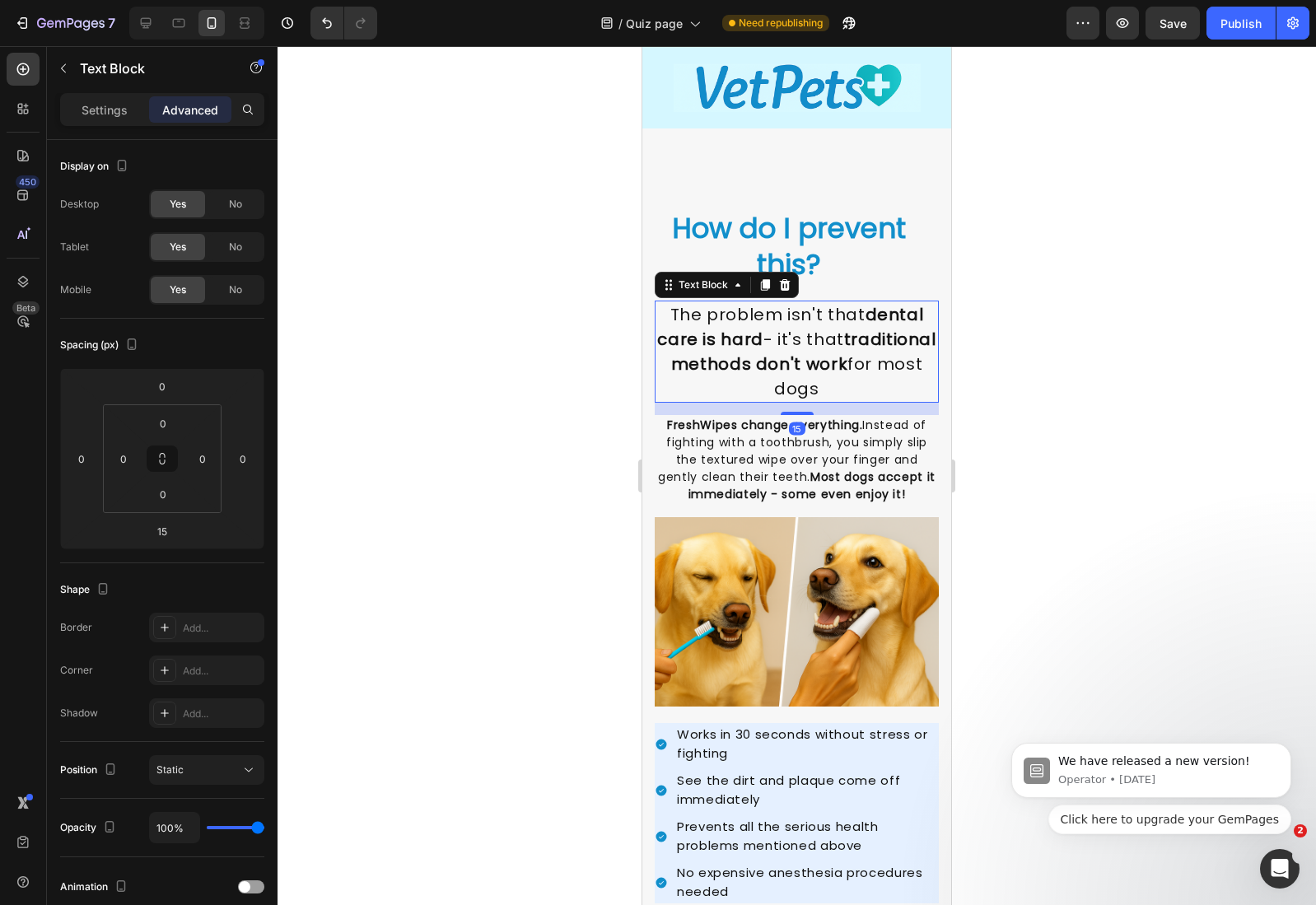
click at [750, 277] on div "Text Block" at bounding box center [726, 284] width 144 height 26
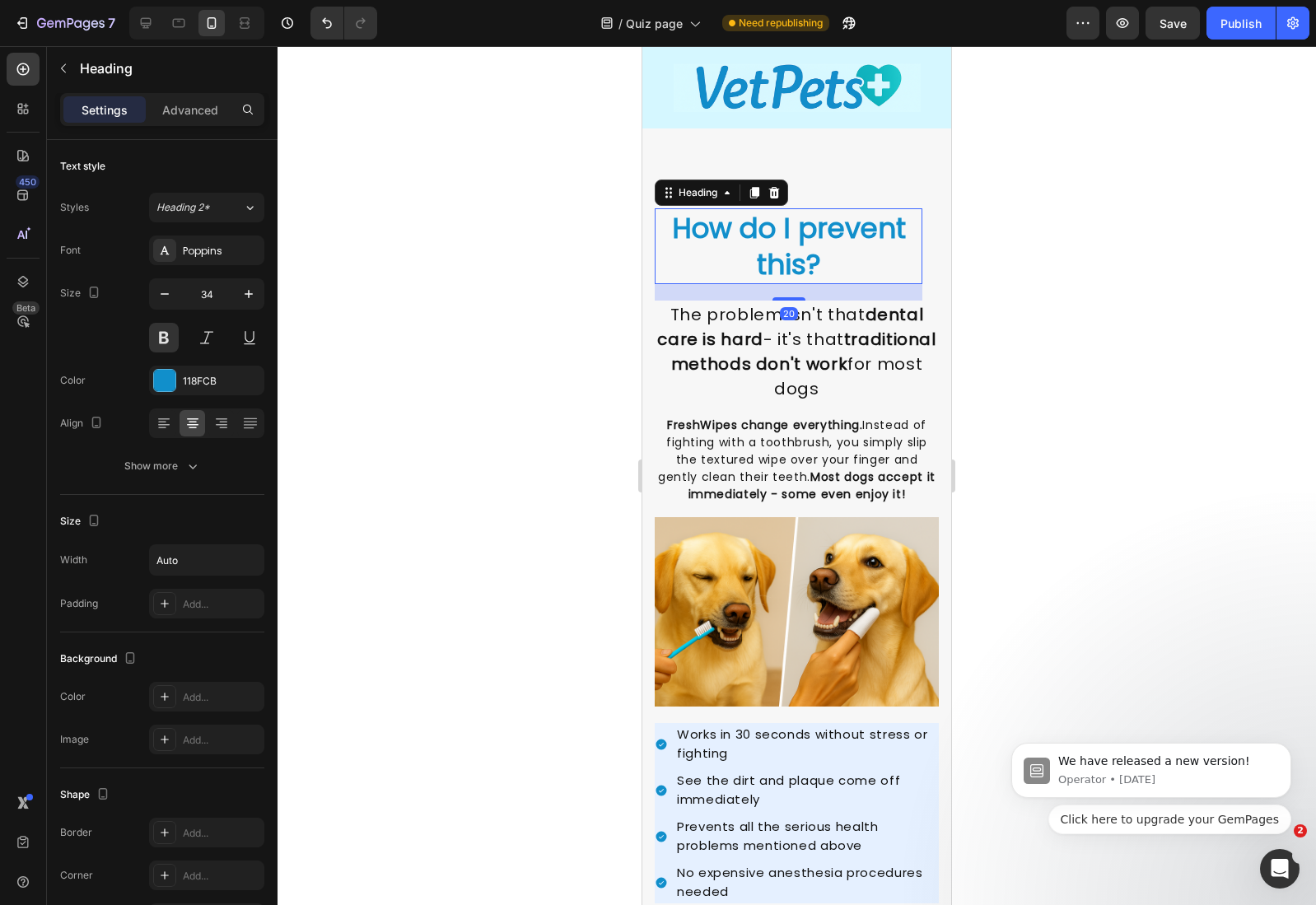
click at [770, 241] on strong "How do I prevent this?" at bounding box center [788, 245] width 234 height 75
click at [197, 117] on p "Advanced" at bounding box center [190, 110] width 56 height 18
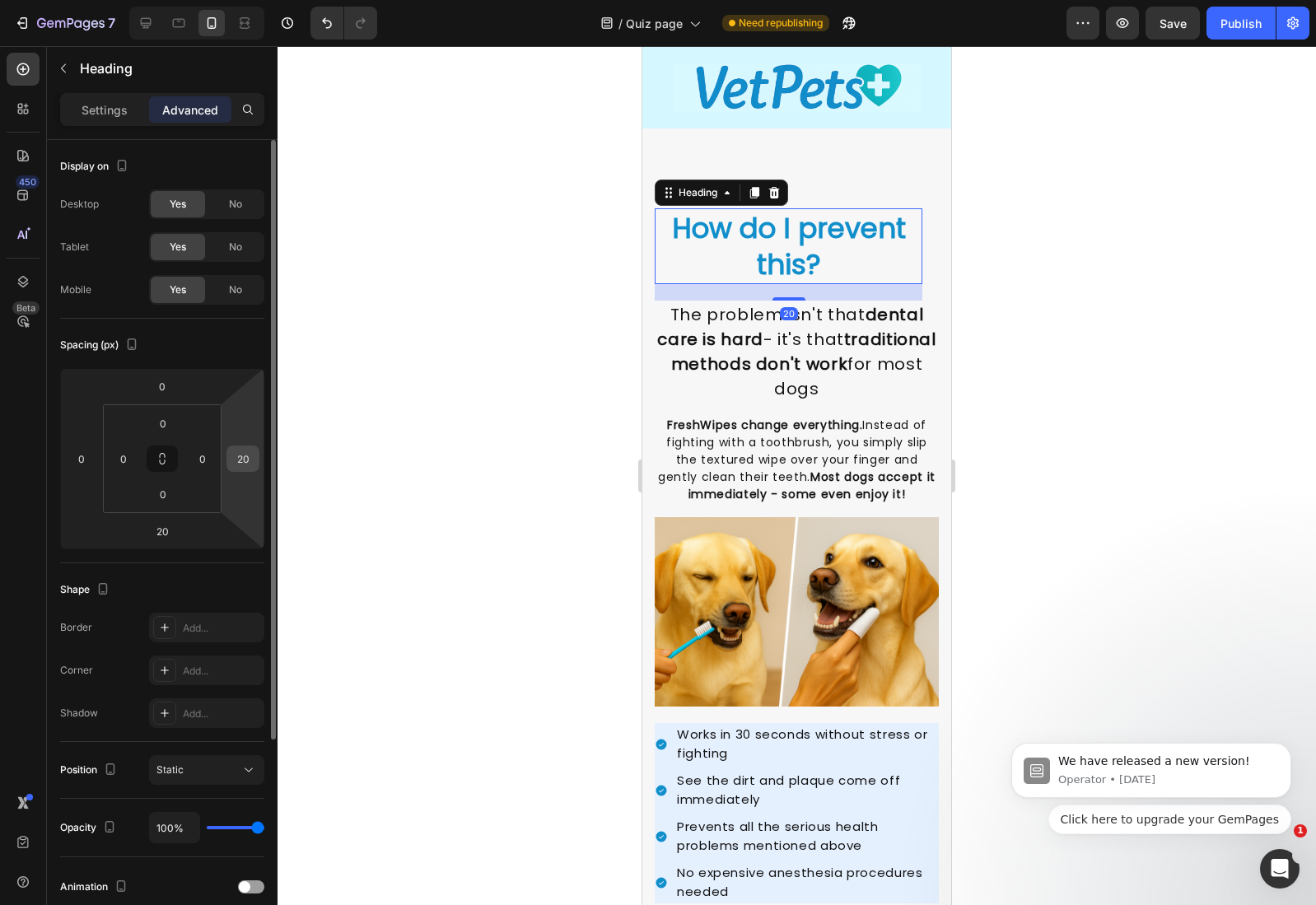
click at [241, 453] on input "20" at bounding box center [242, 458] width 24 height 24
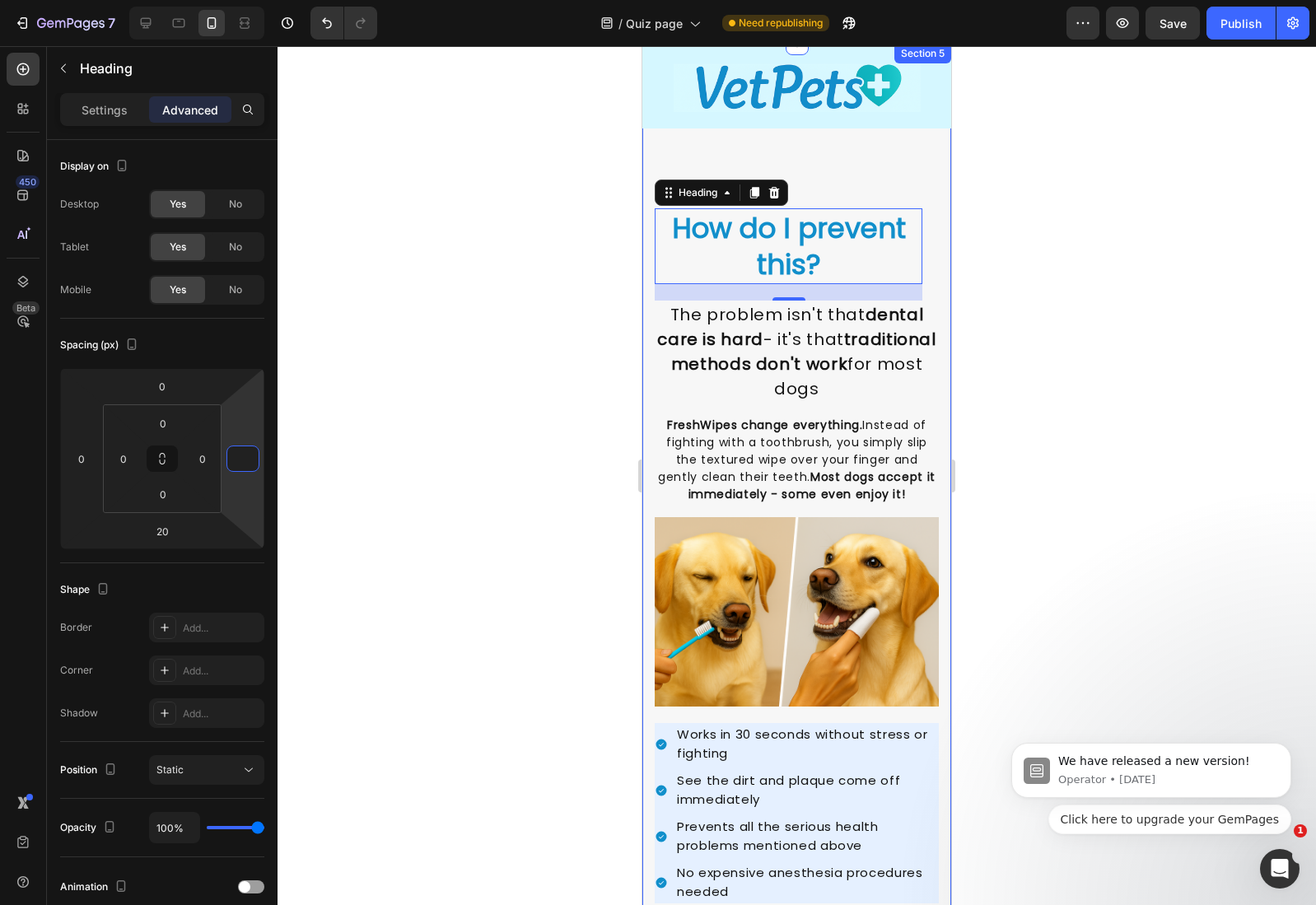
click at [657, 166] on div "Image Image How do I prevent this? Heading 20 The problem isn't that dental car…" at bounding box center [797, 601] width 309 height 1115
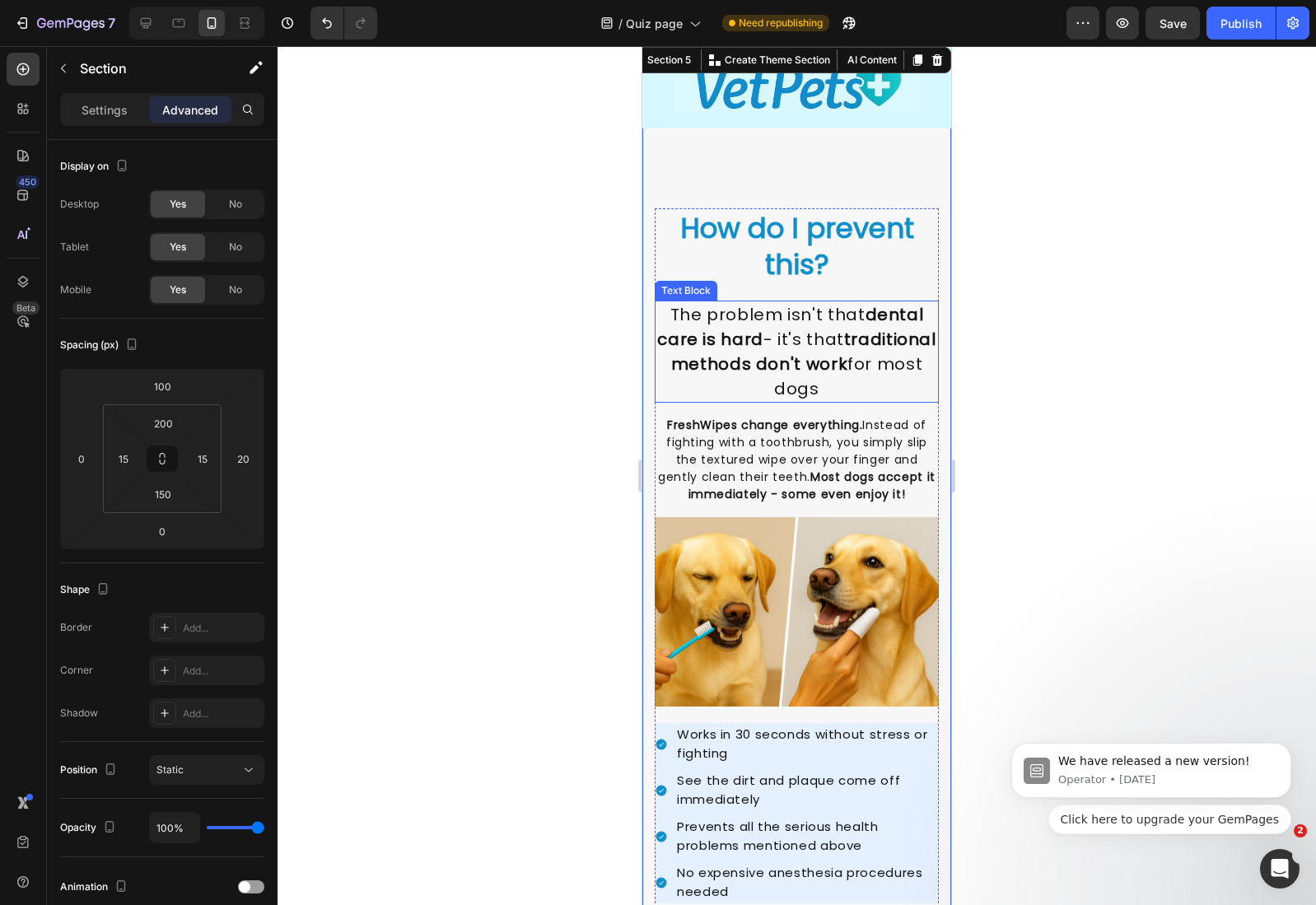
click at [729, 328] on strong "dental care is hard" at bounding box center [790, 326] width 266 height 48
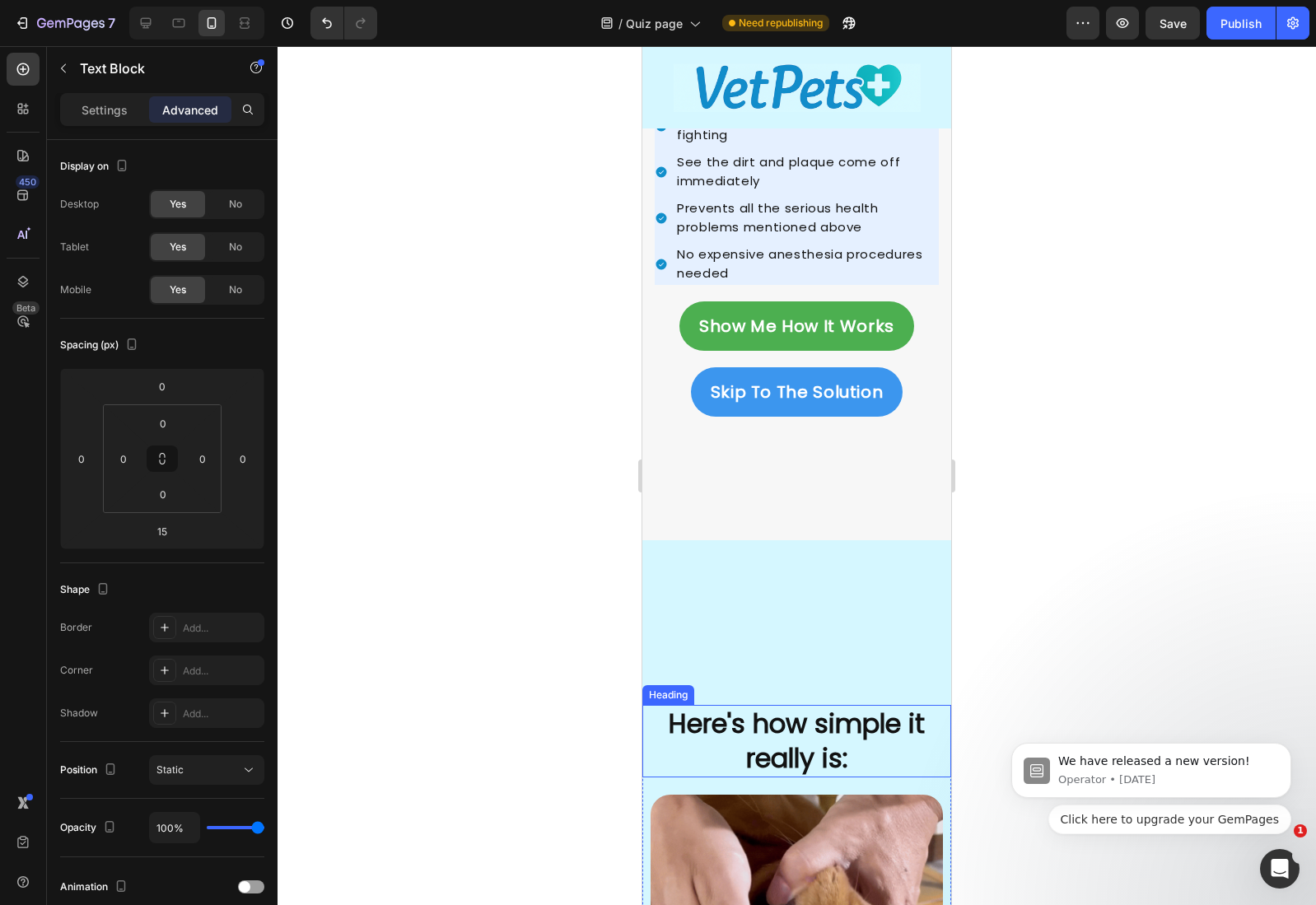
scroll to position [3105, 0]
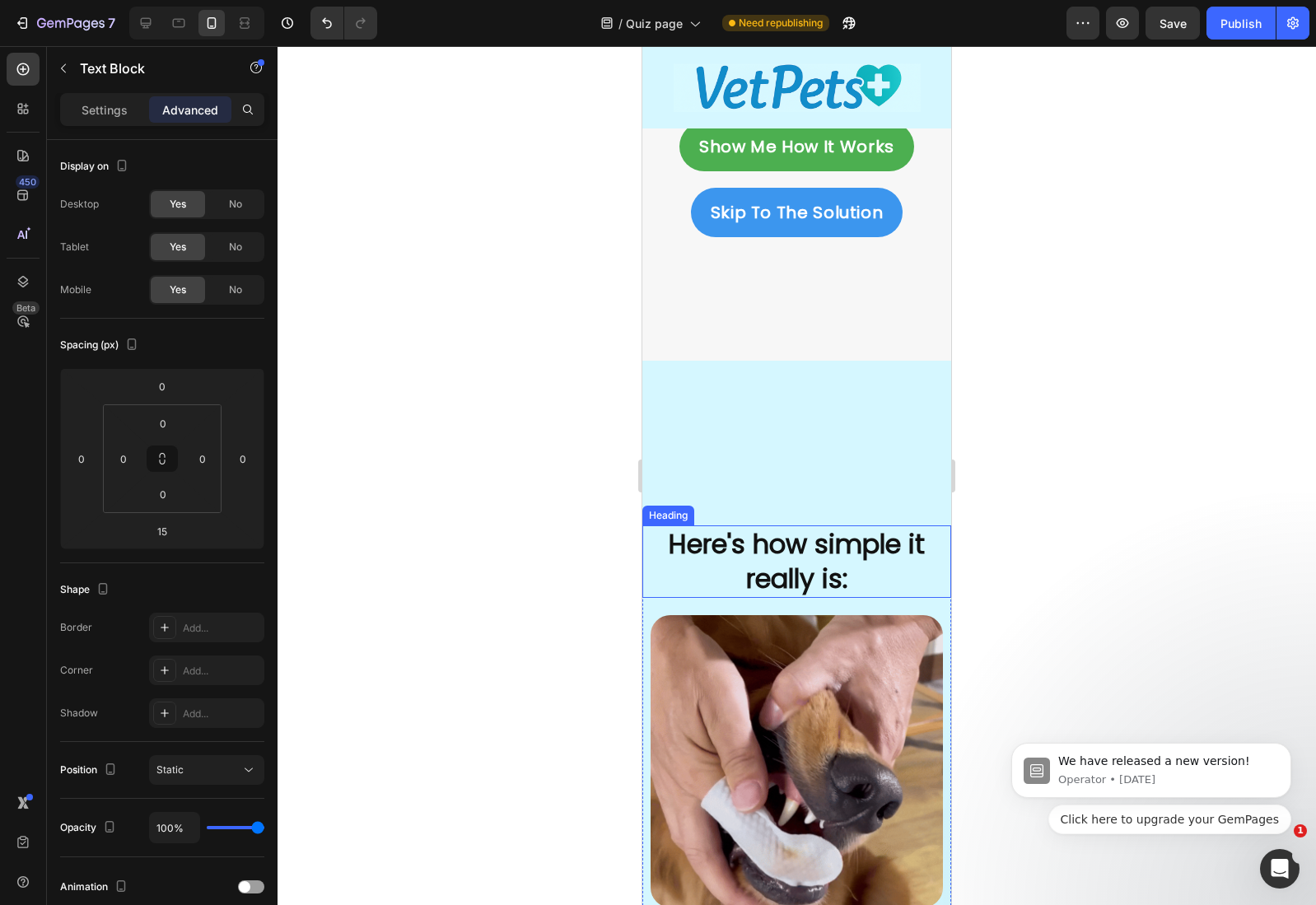
click at [769, 558] on h2 "Here's how simple it really is:" at bounding box center [797, 560] width 309 height 71
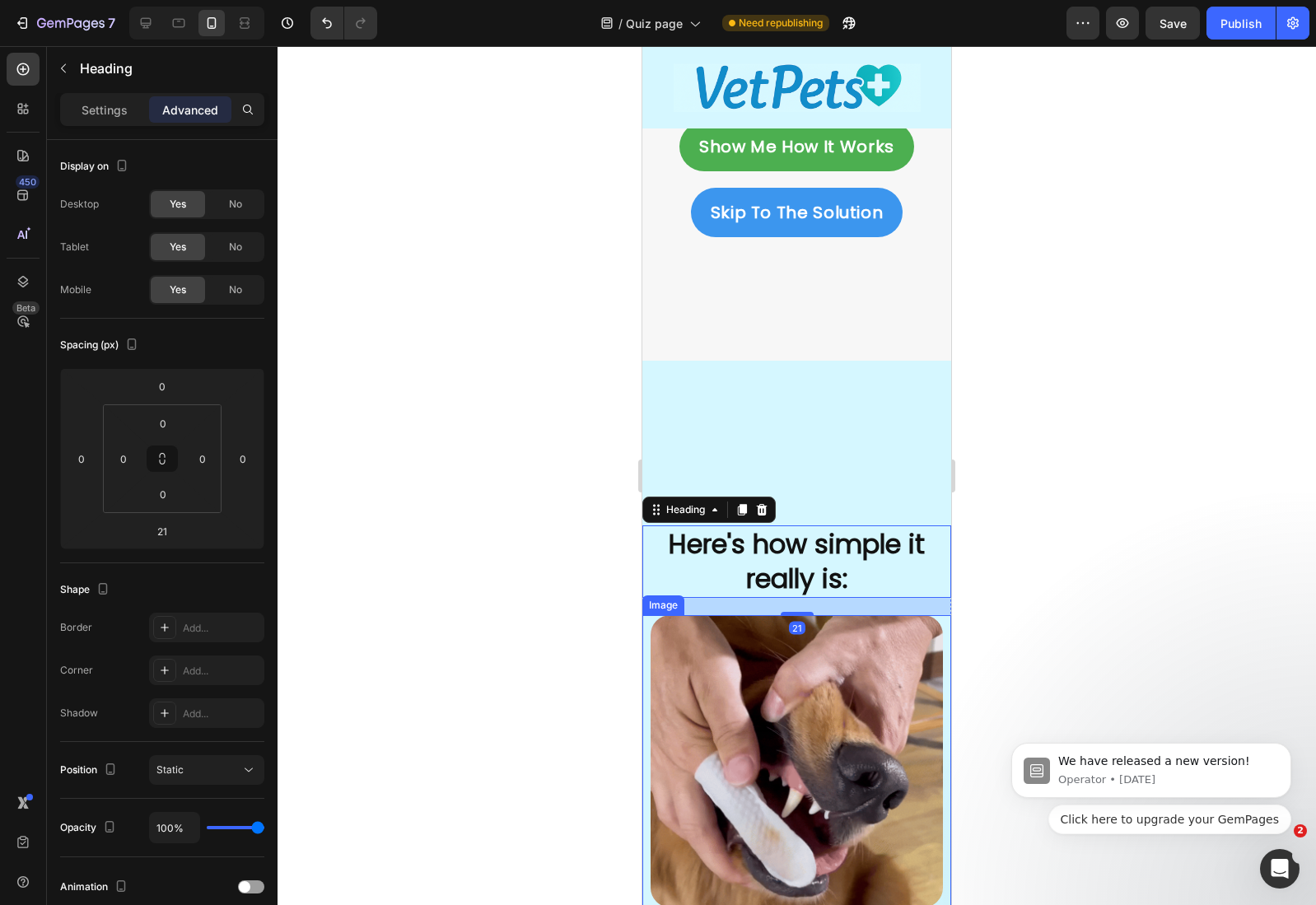
click at [780, 642] on img at bounding box center [796, 760] width 292 height 292
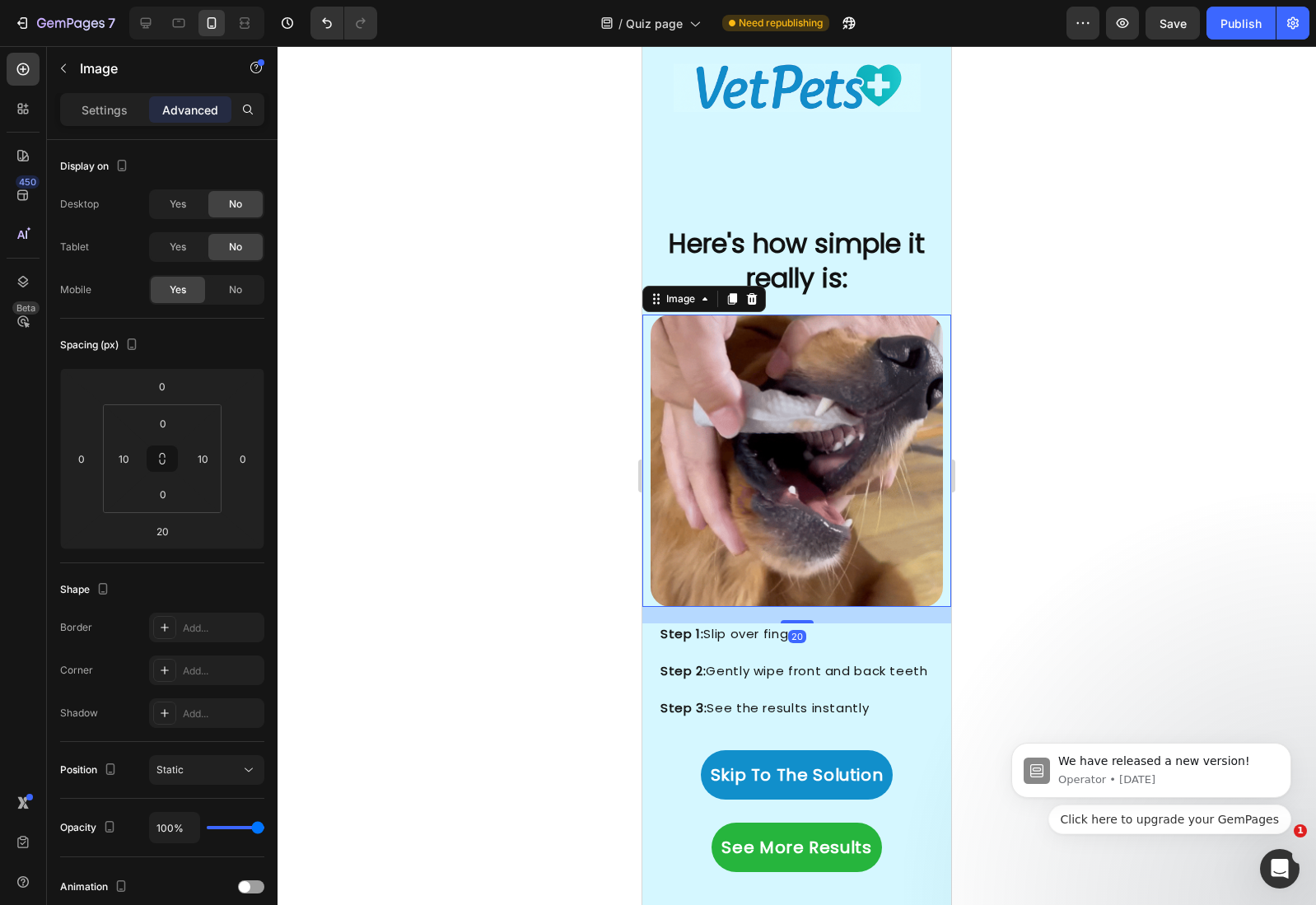
scroll to position [3445, 0]
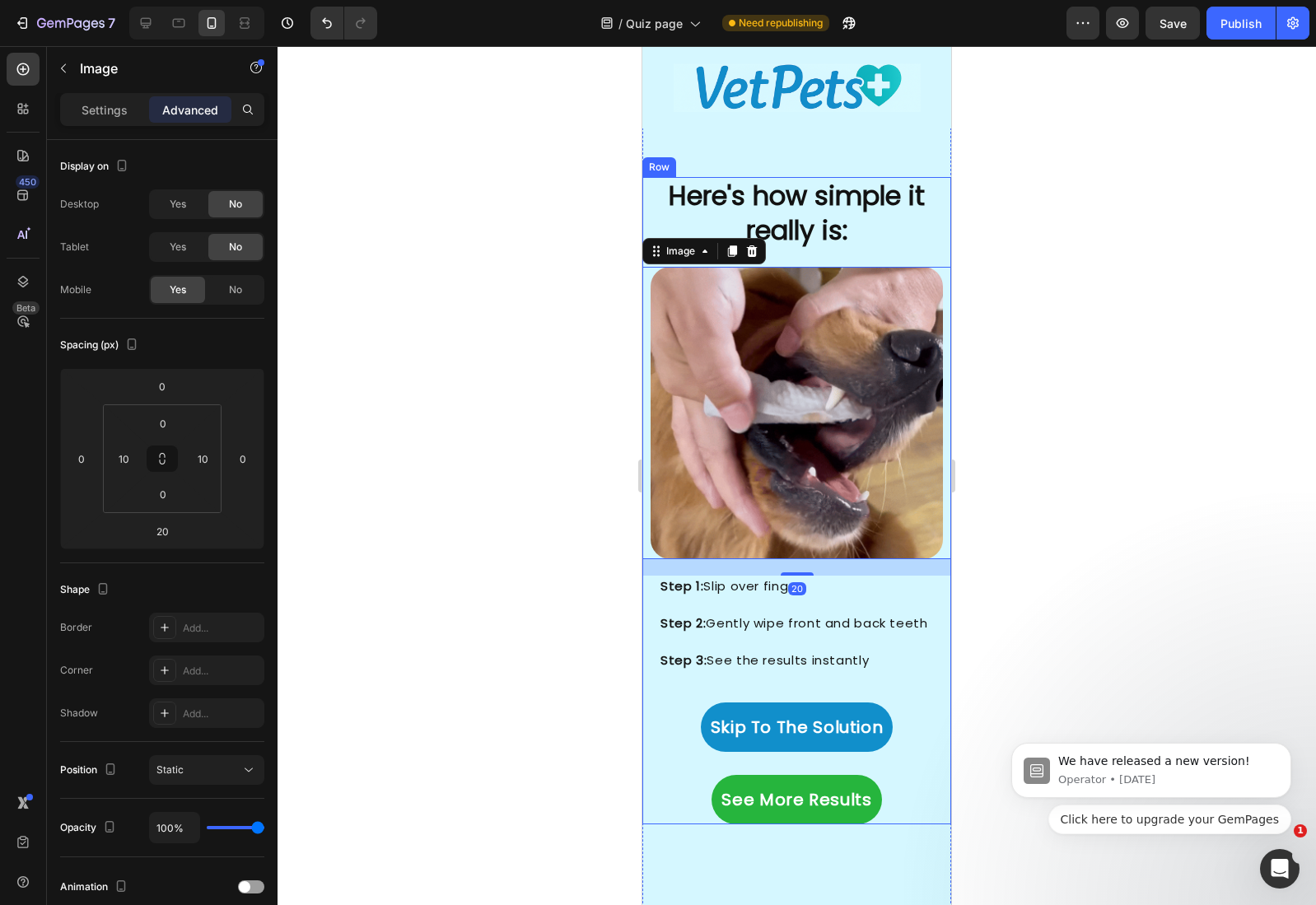
click at [770, 632] on p at bounding box center [806, 641] width 289 height 19
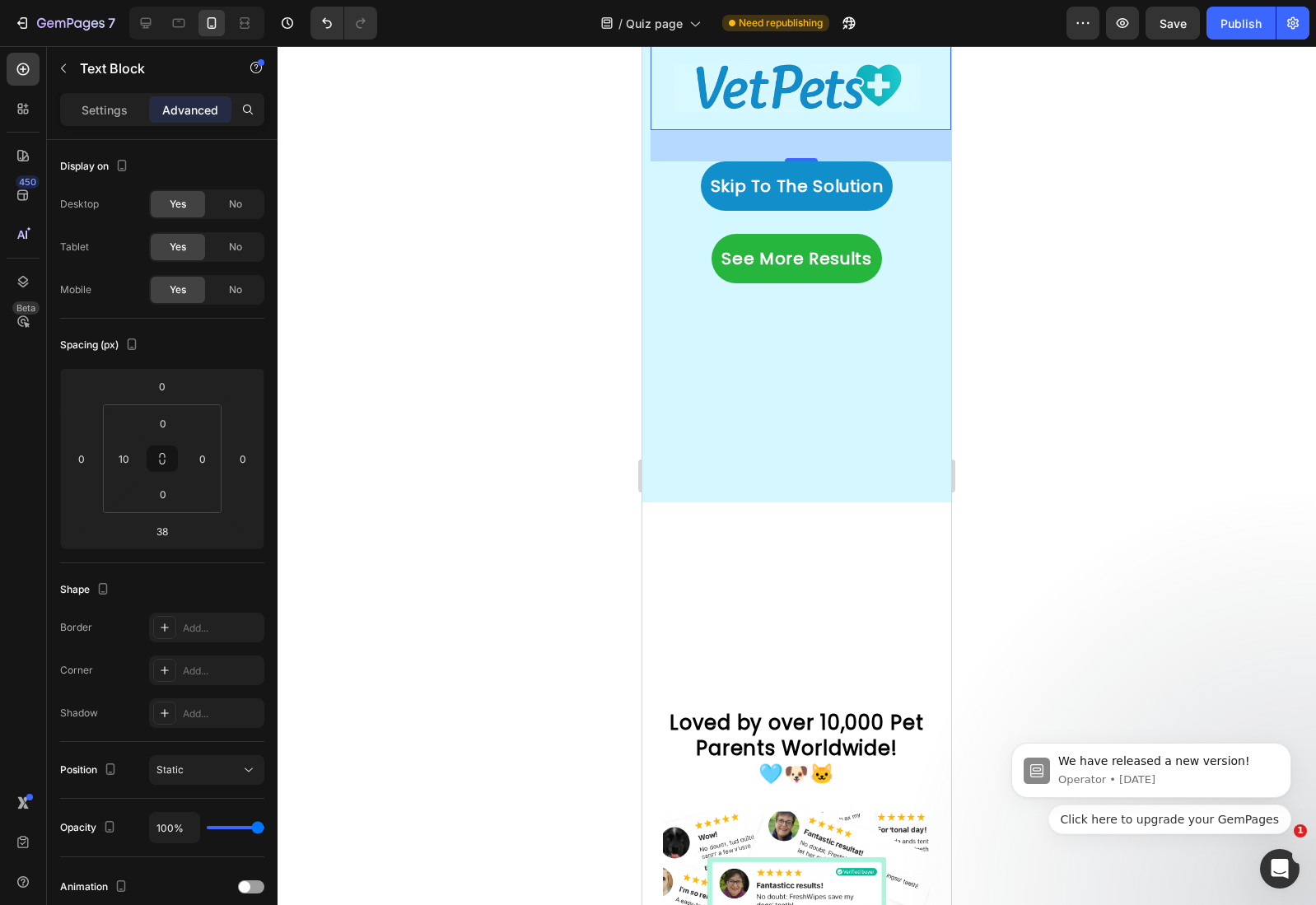
scroll to position [3999, 0]
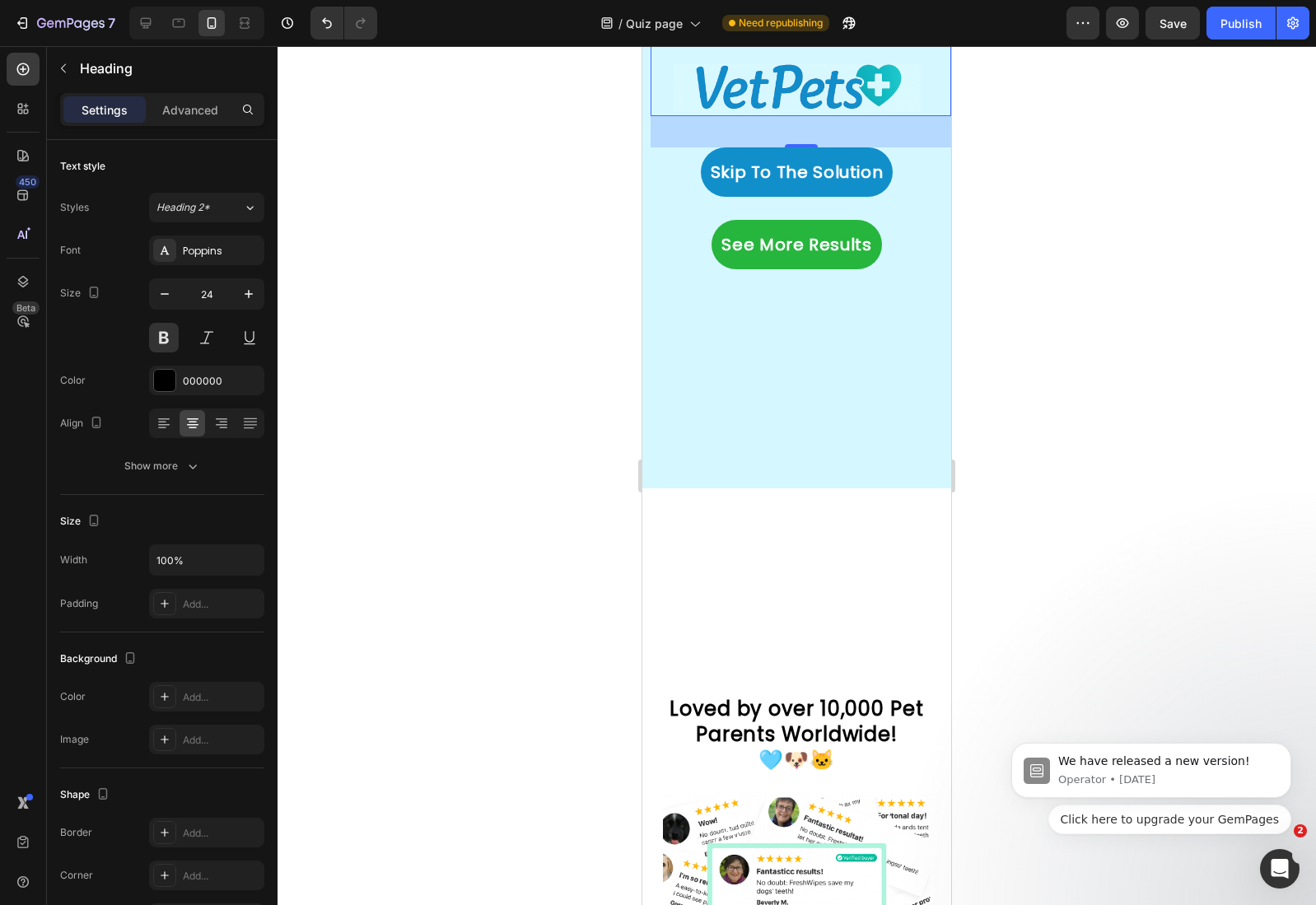
click at [793, 700] on h2 "Loved by over 10,000 Pet Parents Worldwide! 🩵🐶🐱" at bounding box center [797, 734] width 285 height 81
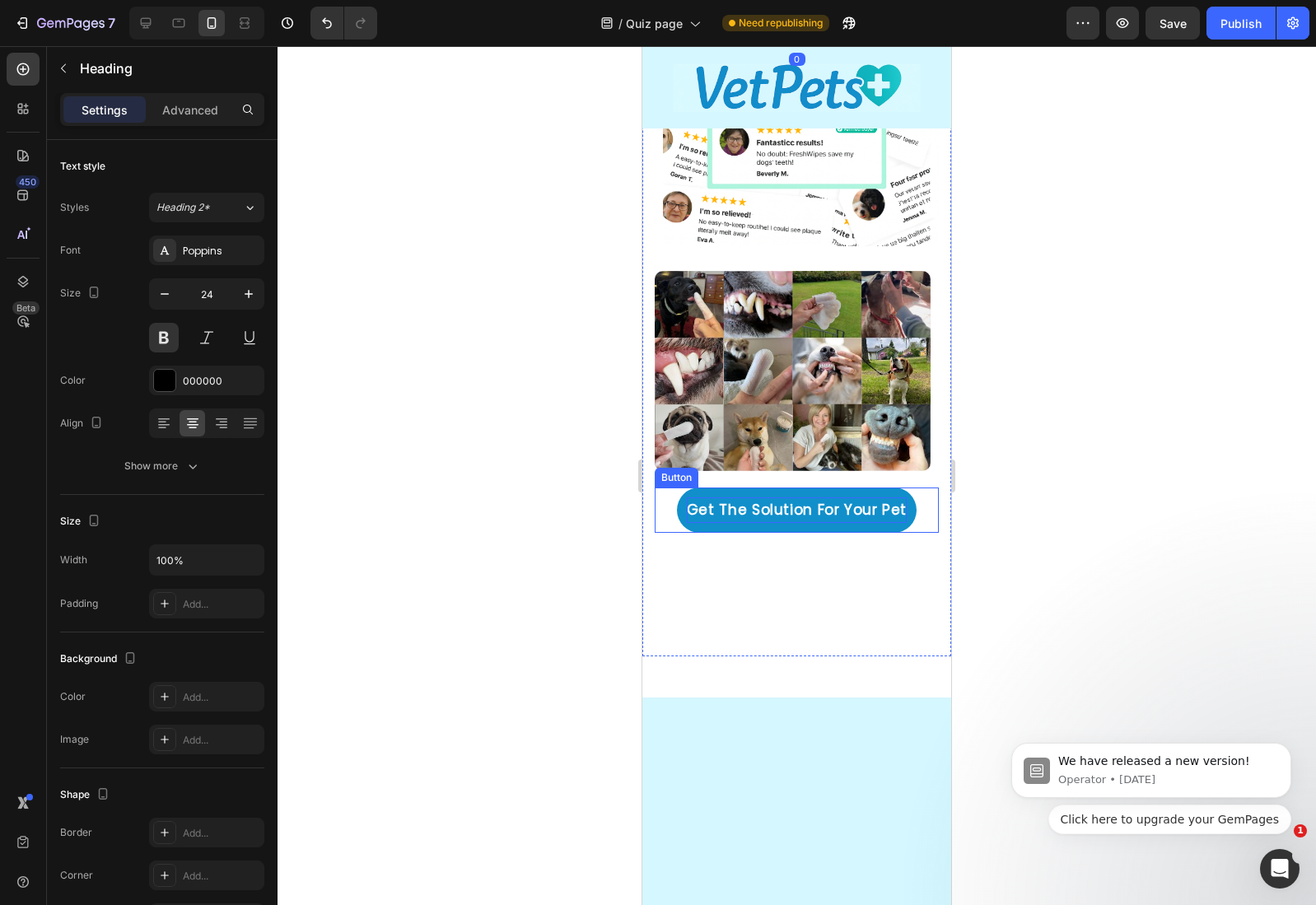
scroll to position [5107, 0]
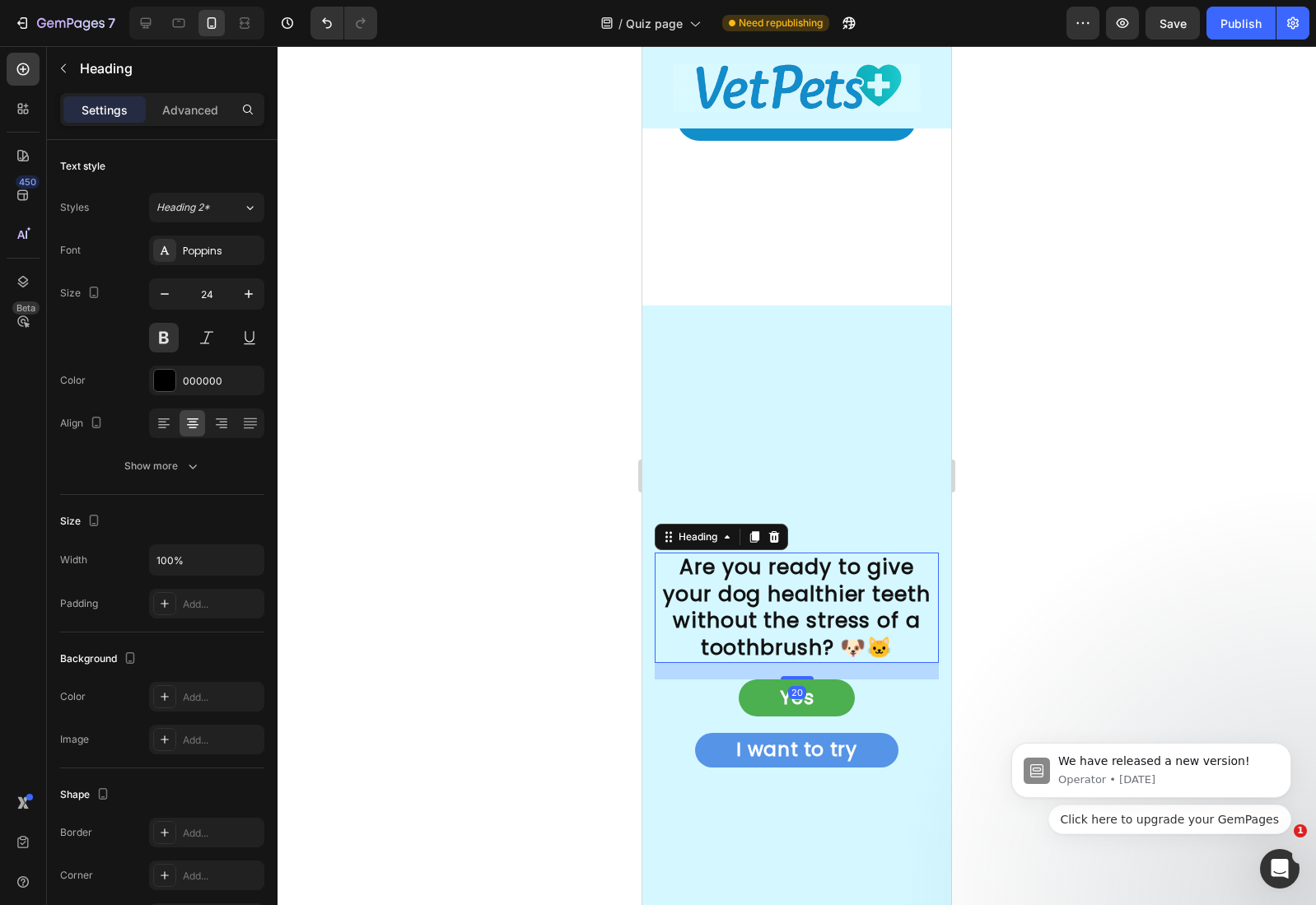
click at [789, 561] on h2 "Are you ready to give your dog healthier teeth without the stress of a toothbru…" at bounding box center [797, 607] width 285 height 110
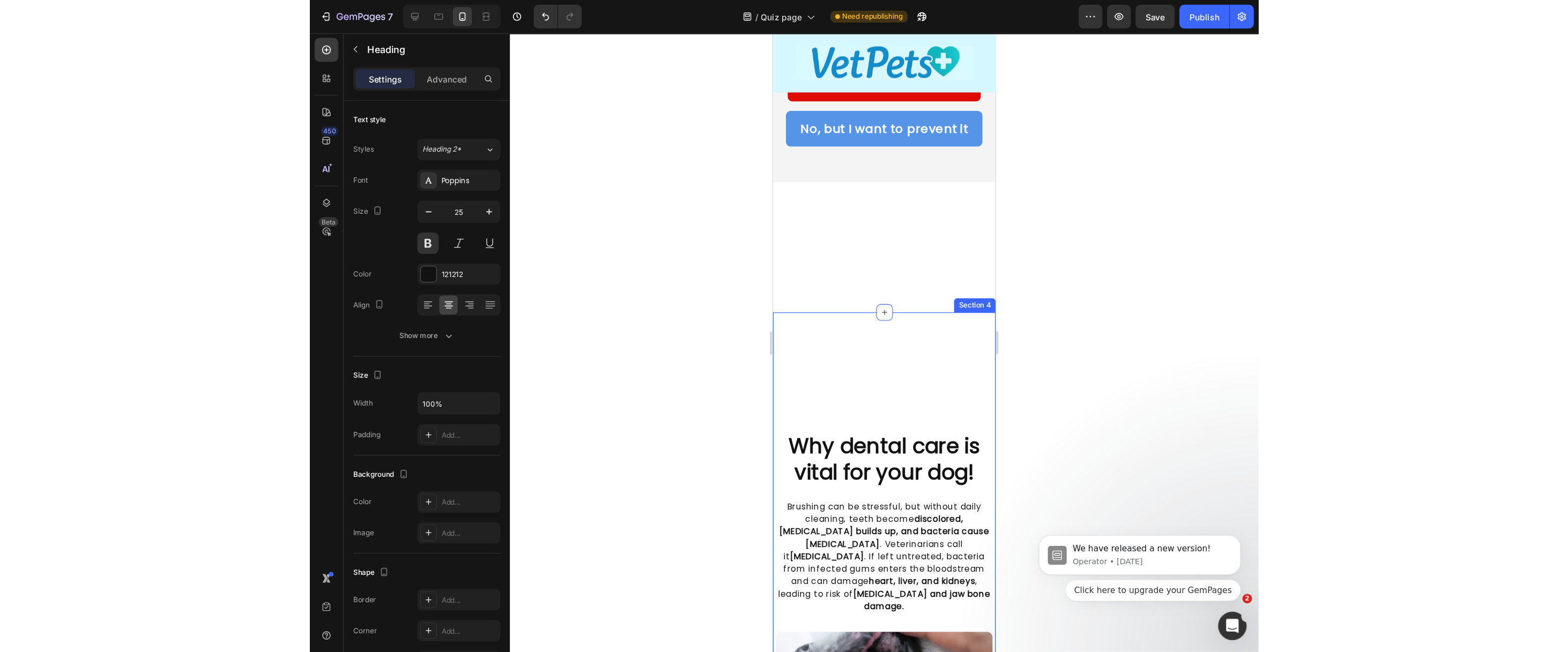
scroll to position [532, 0]
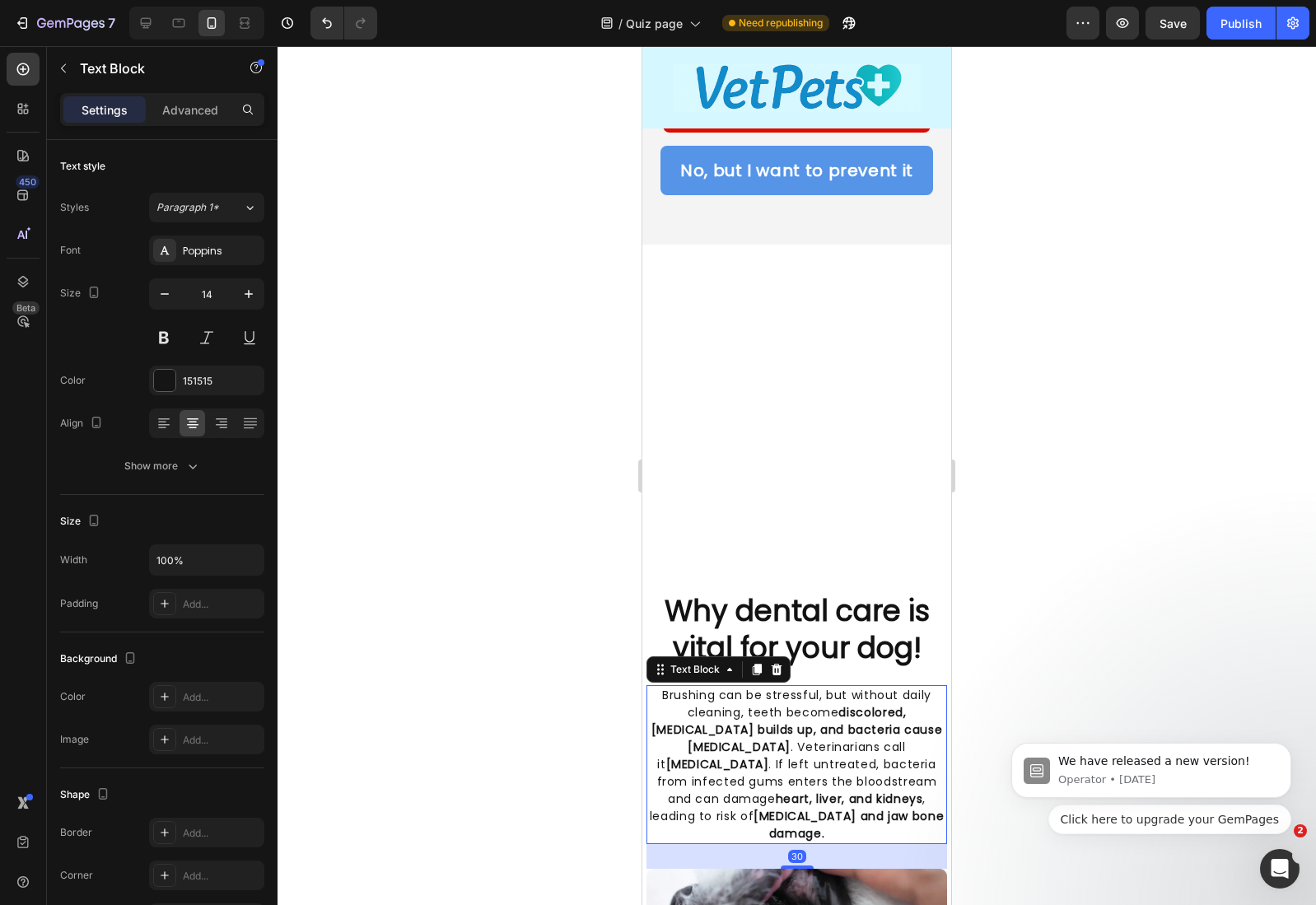
drag, startPoint x: 748, startPoint y: 673, endPoint x: 1272, endPoint y: 688, distance: 524.2
click at [748, 687] on p "Brushing can be stressful, but without daily cleaning, teeth become discolored,…" at bounding box center [797, 764] width 297 height 155
drag, startPoint x: 191, startPoint y: 108, endPoint x: 171, endPoint y: 128, distance: 28.3
click at [191, 108] on p "Advanced" at bounding box center [190, 110] width 56 height 18
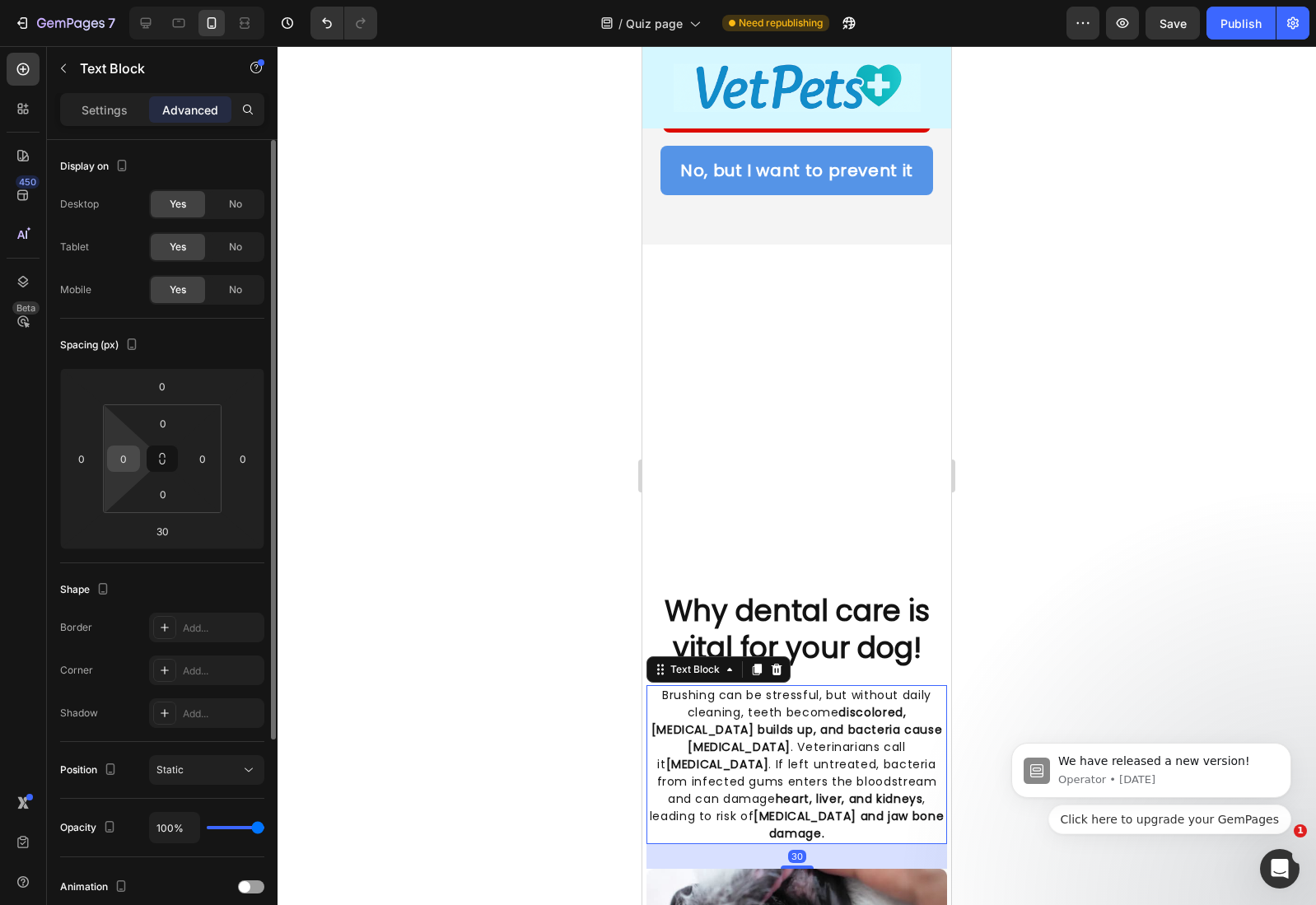
click at [116, 459] on input "0" at bounding box center [123, 458] width 24 height 24
type input "4"
click at [208, 460] on input "0" at bounding box center [202, 458] width 24 height 24
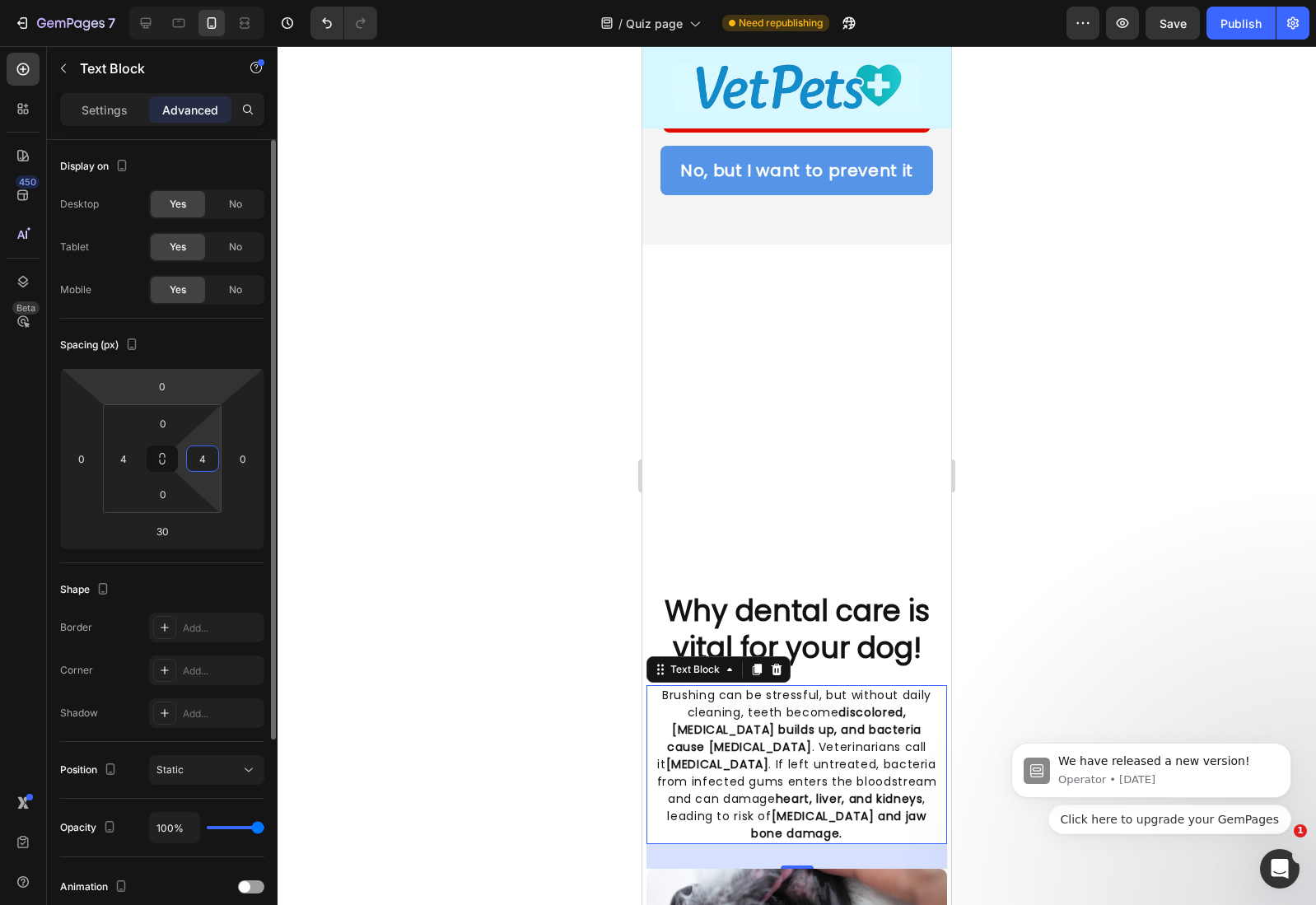
type input "4"
click at [109, 563] on div "Display on Desktop Yes No Tablet Yes No Mobile Yes No" at bounding box center [161, 652] width 204 height 179
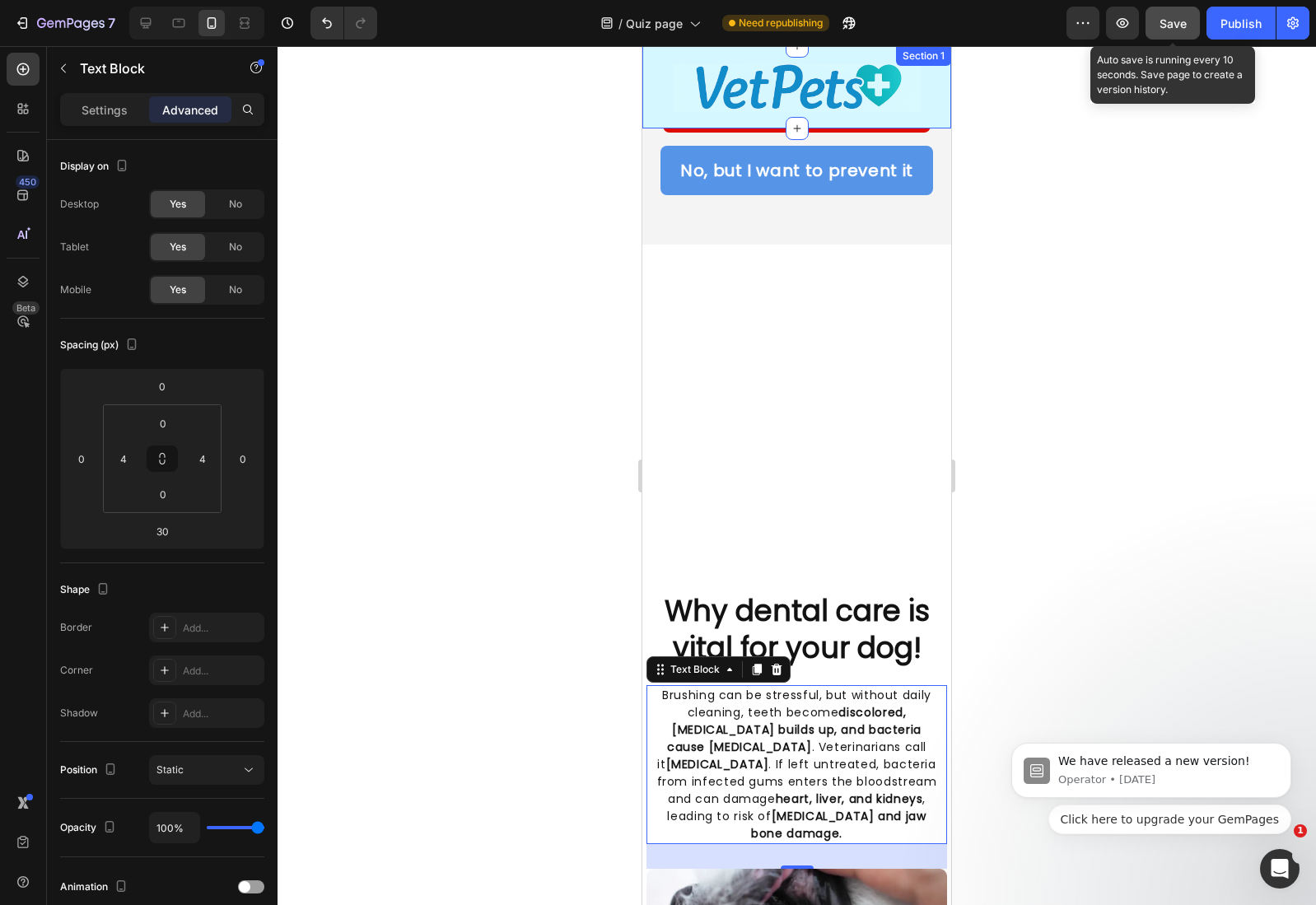
click at [1188, 22] on button "Save" at bounding box center [1173, 23] width 55 height 33
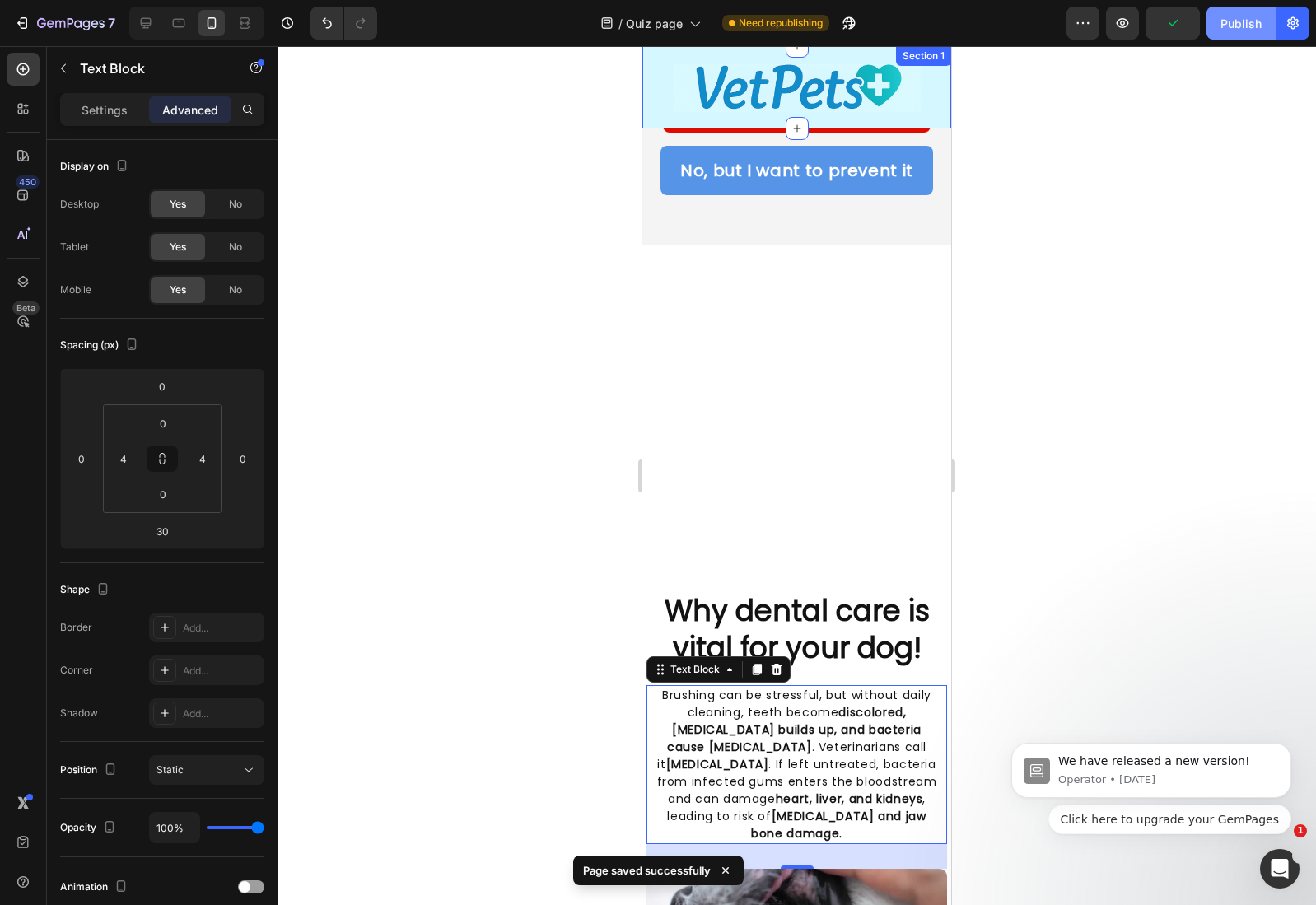
click at [1256, 27] on div "Publish" at bounding box center [1241, 23] width 41 height 18
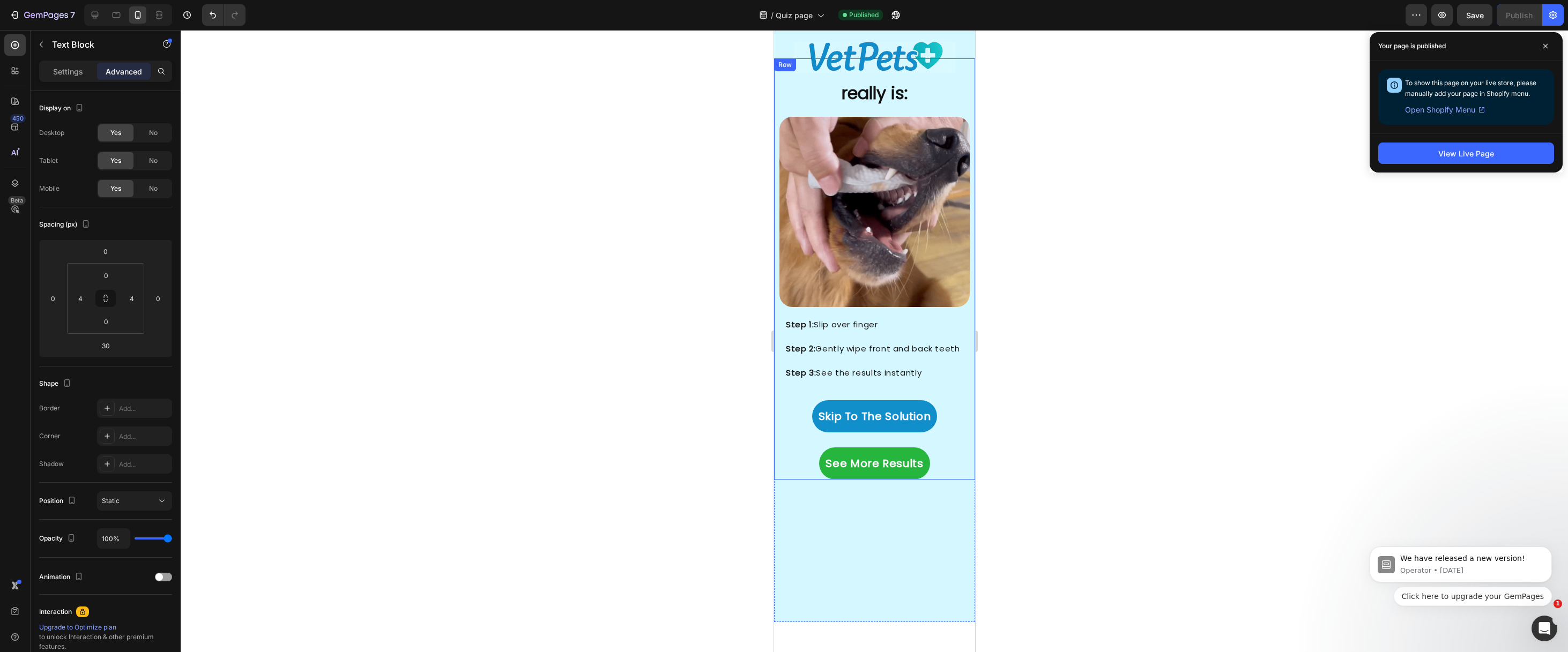
scroll to position [2321, 0]
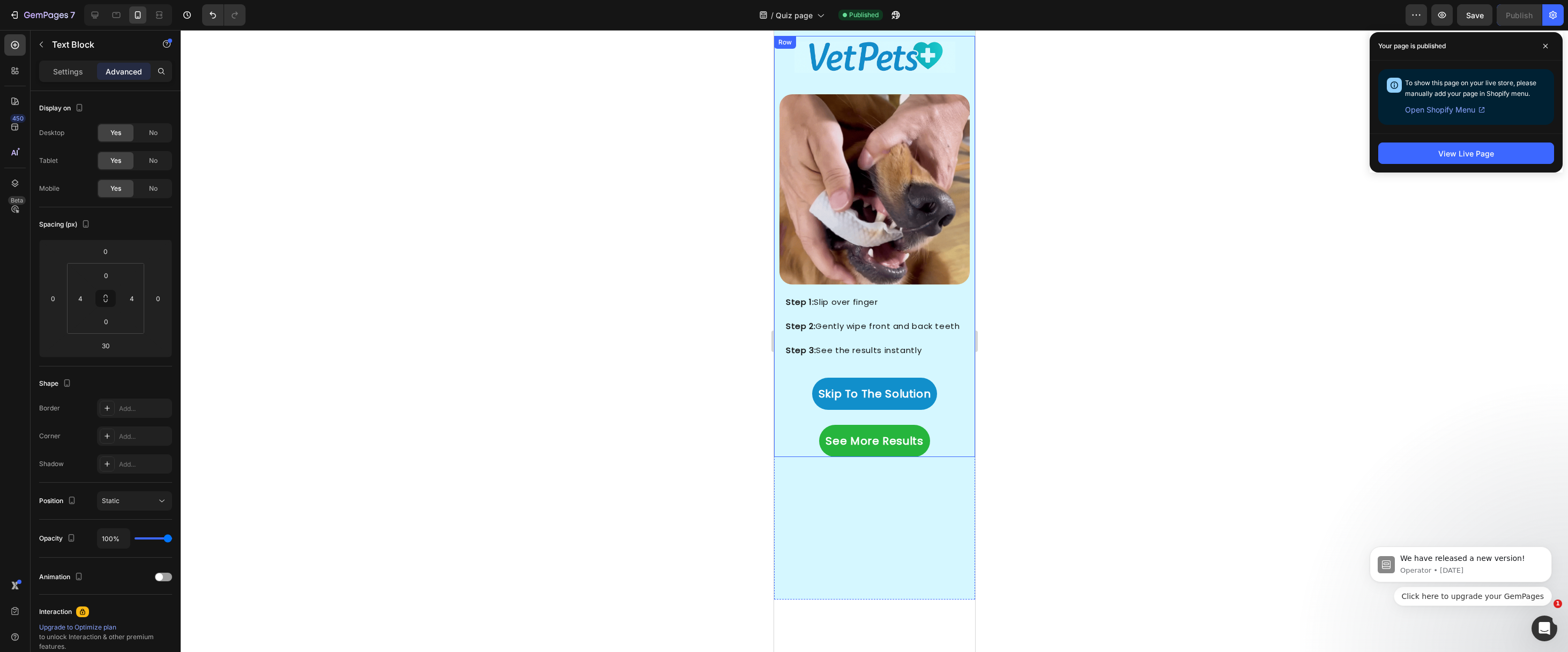
click at [901, 241] on img at bounding box center [874, 189] width 190 height 190
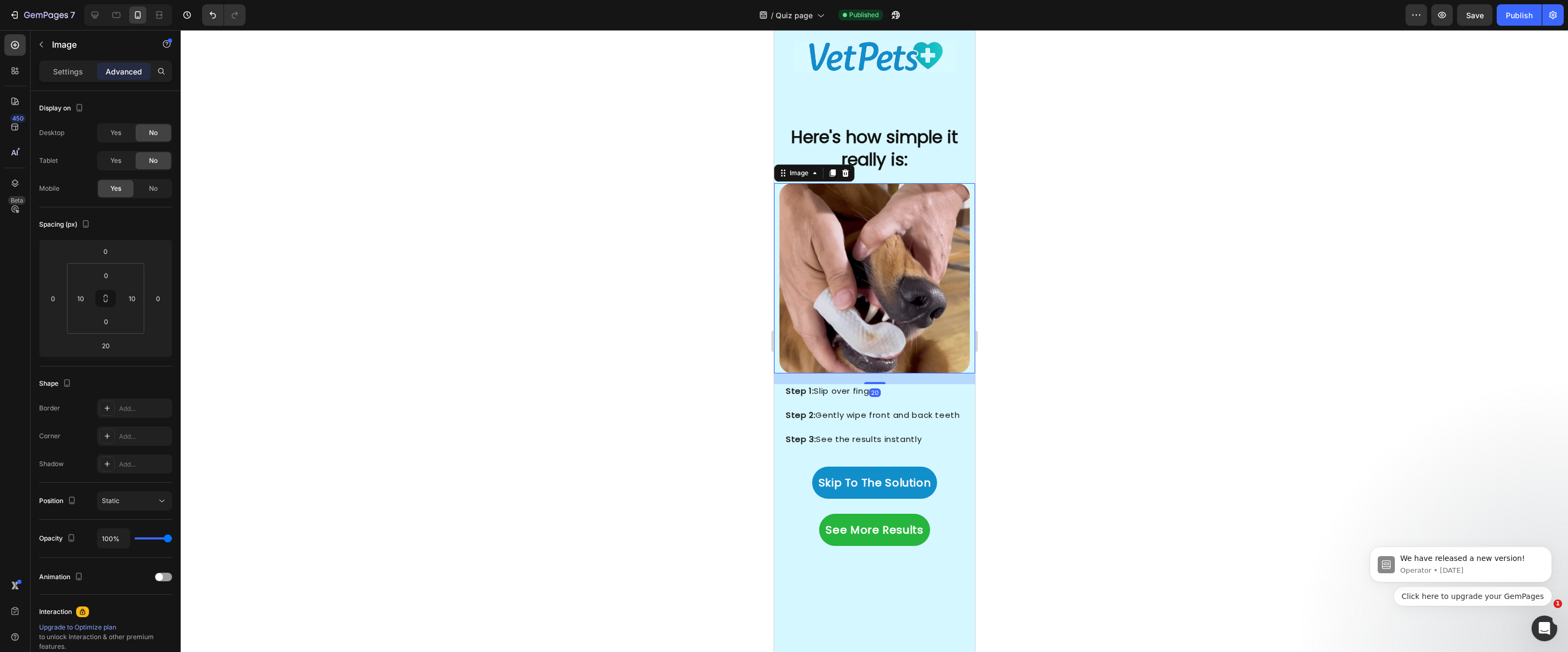
scroll to position [2225, 0]
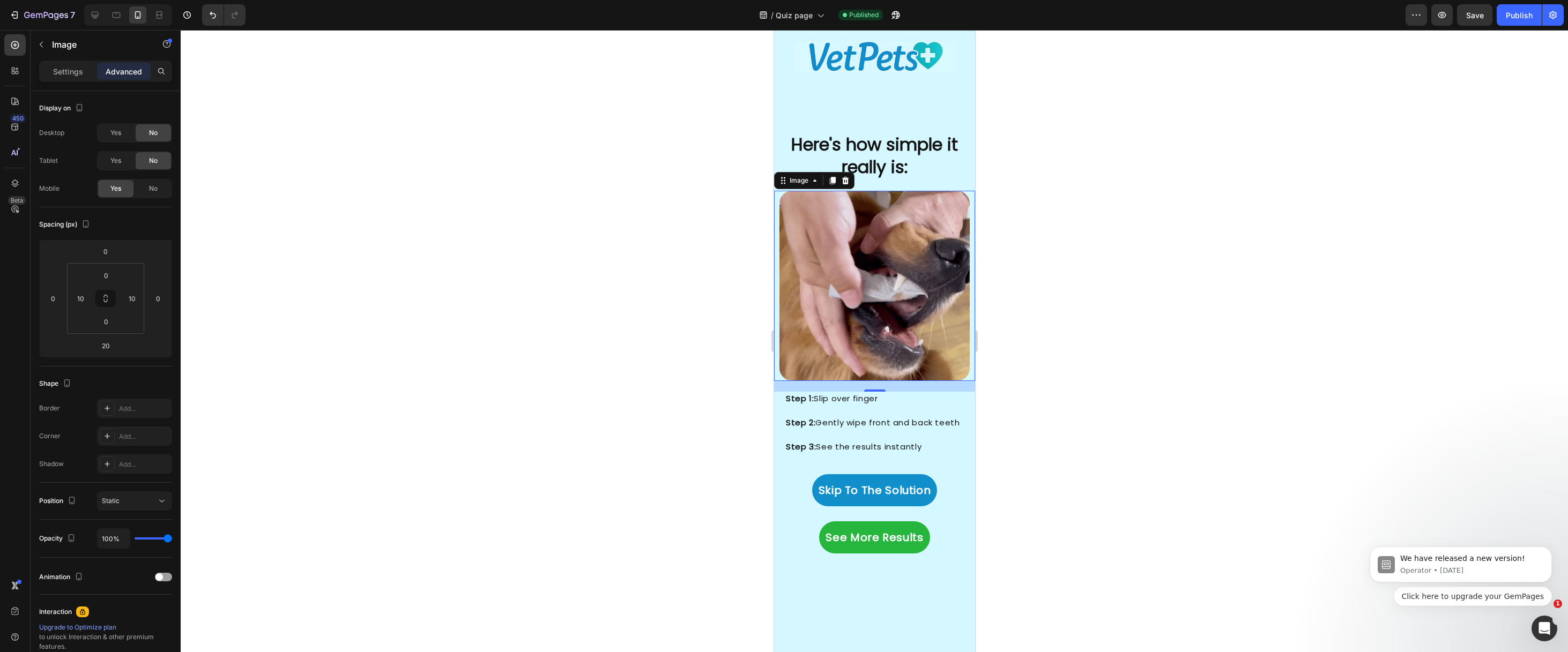
click at [702, 270] on div at bounding box center [874, 341] width 1387 height 622
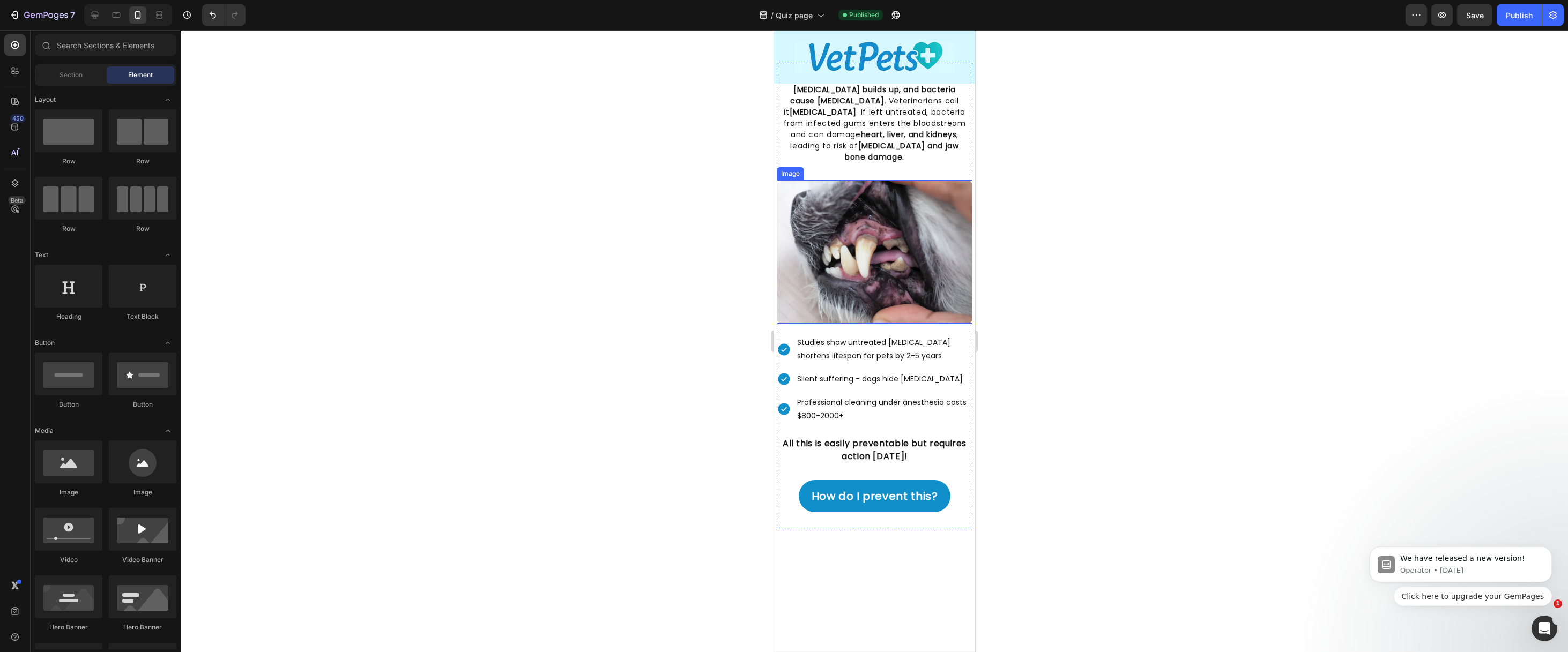
scroll to position [836, 0]
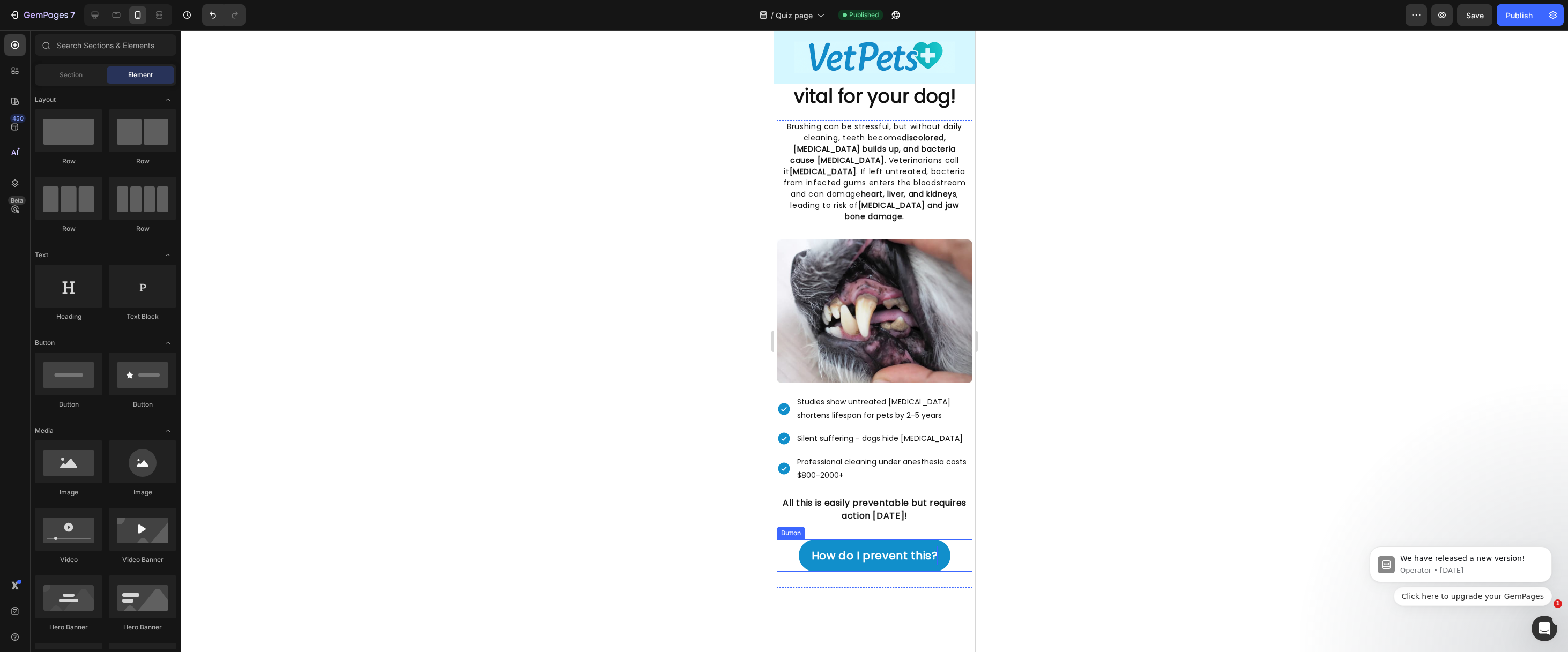
click at [861, 546] on p "How do I prevent this?" at bounding box center [874, 555] width 127 height 19
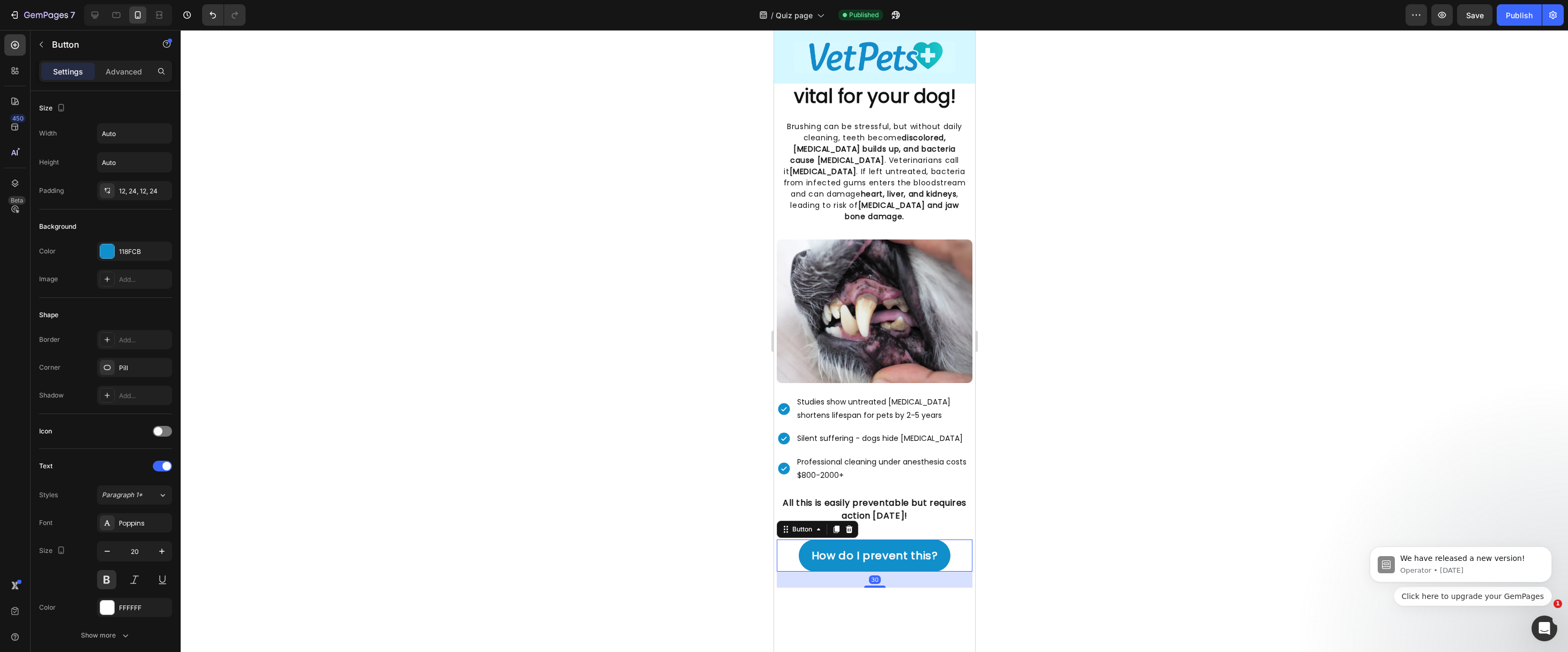
click at [836, 525] on icon at bounding box center [836, 529] width 8 height 8
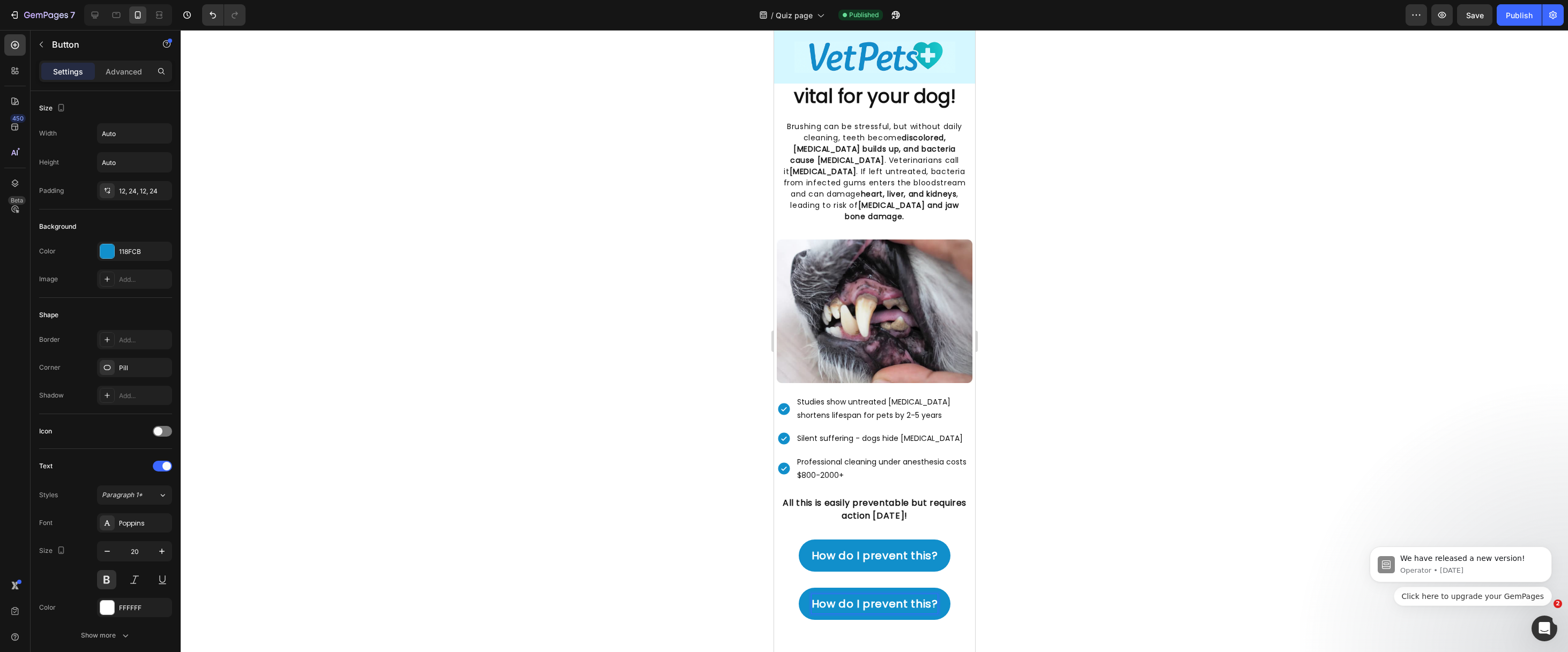
click at [849, 594] on p "How do I prevent this?" at bounding box center [874, 604] width 127 height 19
click at [876, 546] on p "How do I prevent this?" at bounding box center [874, 555] width 127 height 19
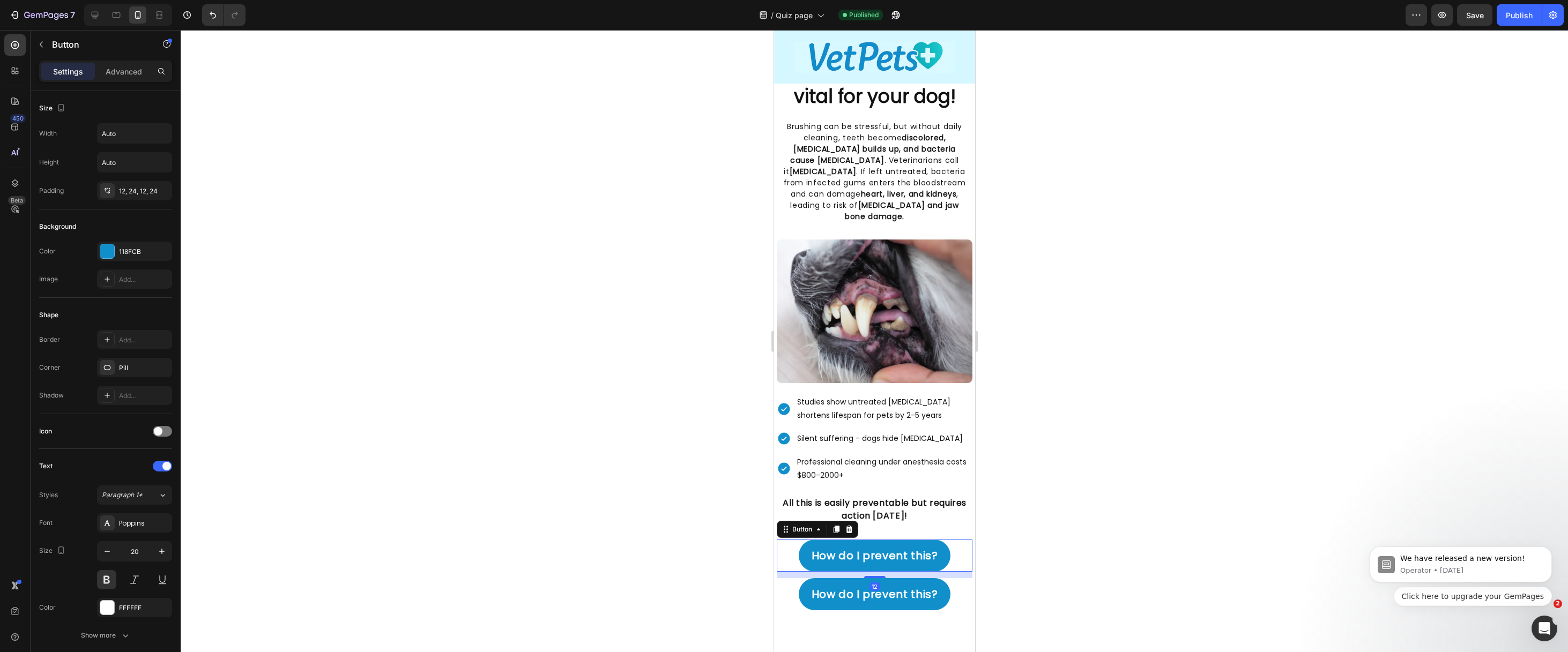
drag, startPoint x: 871, startPoint y: 567, endPoint x: 844, endPoint y: 560, distance: 27.9
click at [870, 576] on div at bounding box center [874, 577] width 22 height 2
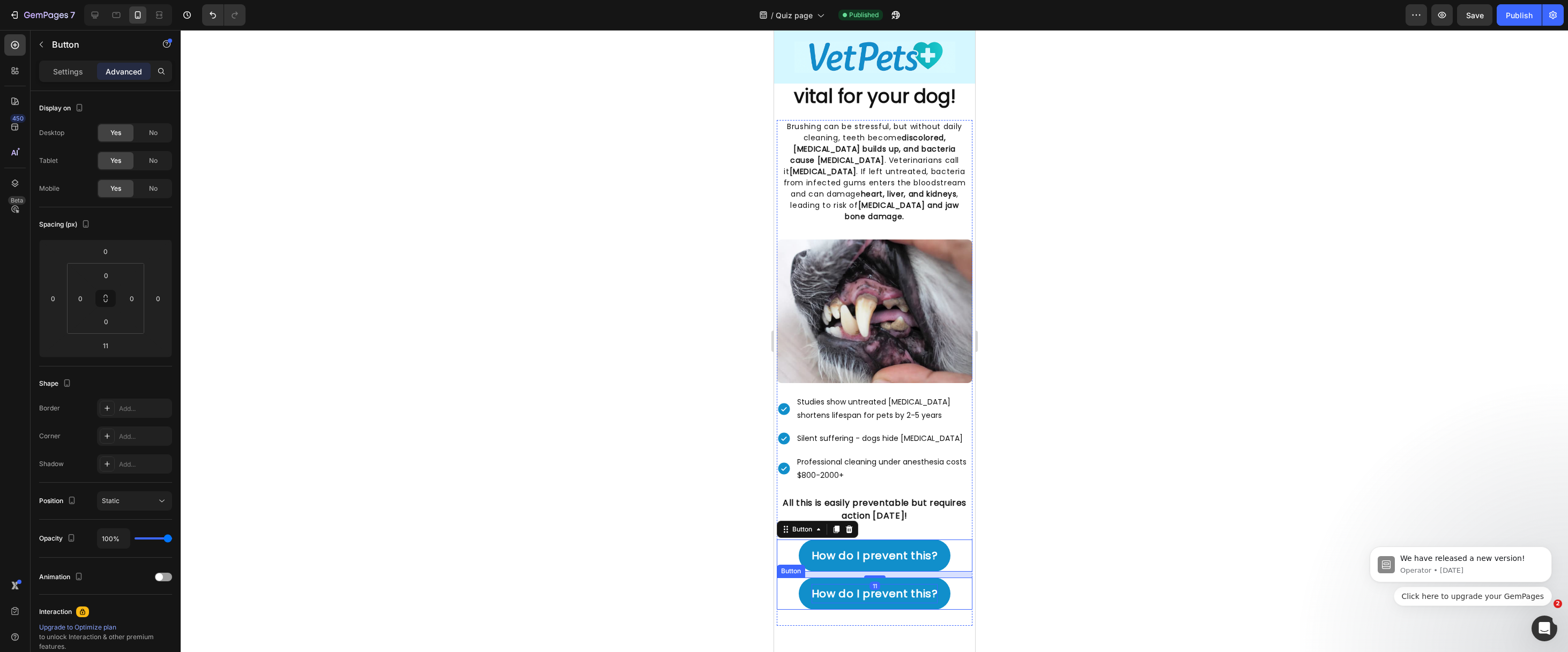
click at [822, 584] on p "How do I prevent this?" at bounding box center [874, 593] width 127 height 19
drag, startPoint x: 932, startPoint y: 576, endPoint x: 816, endPoint y: 573, distance: 116.0
click at [816, 584] on p "How do I prevent this?" at bounding box center [874, 593] width 127 height 19
click at [74, 69] on p "Settings" at bounding box center [67, 72] width 30 height 11
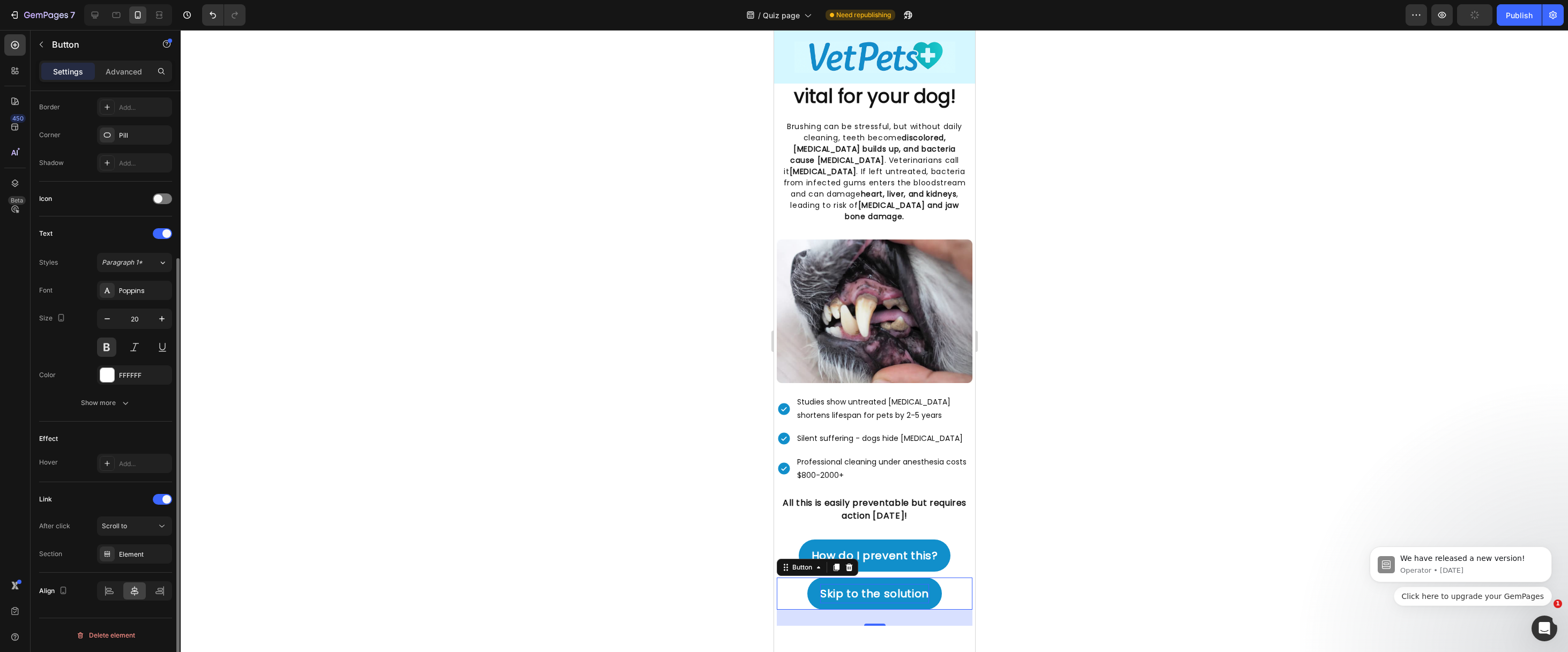
scroll to position [134, 0]
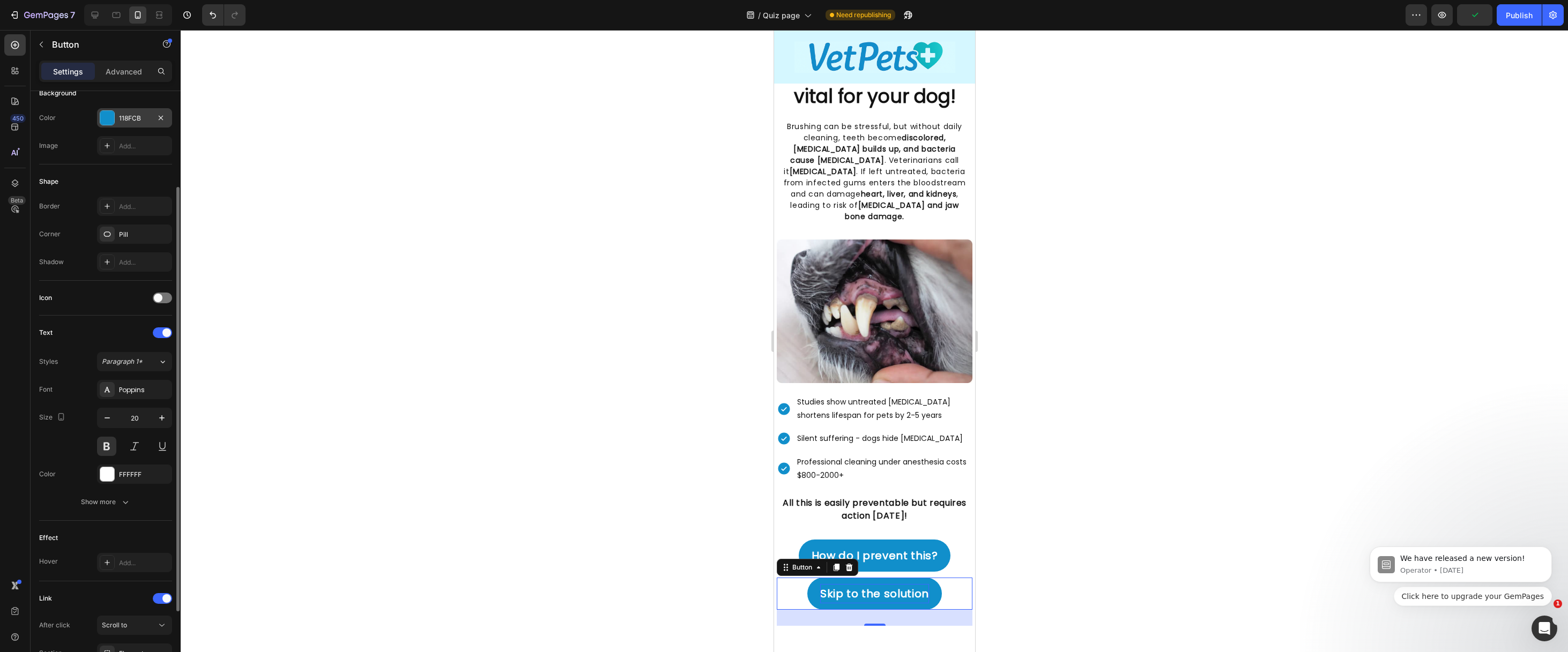
click at [111, 113] on div at bounding box center [108, 118] width 14 height 14
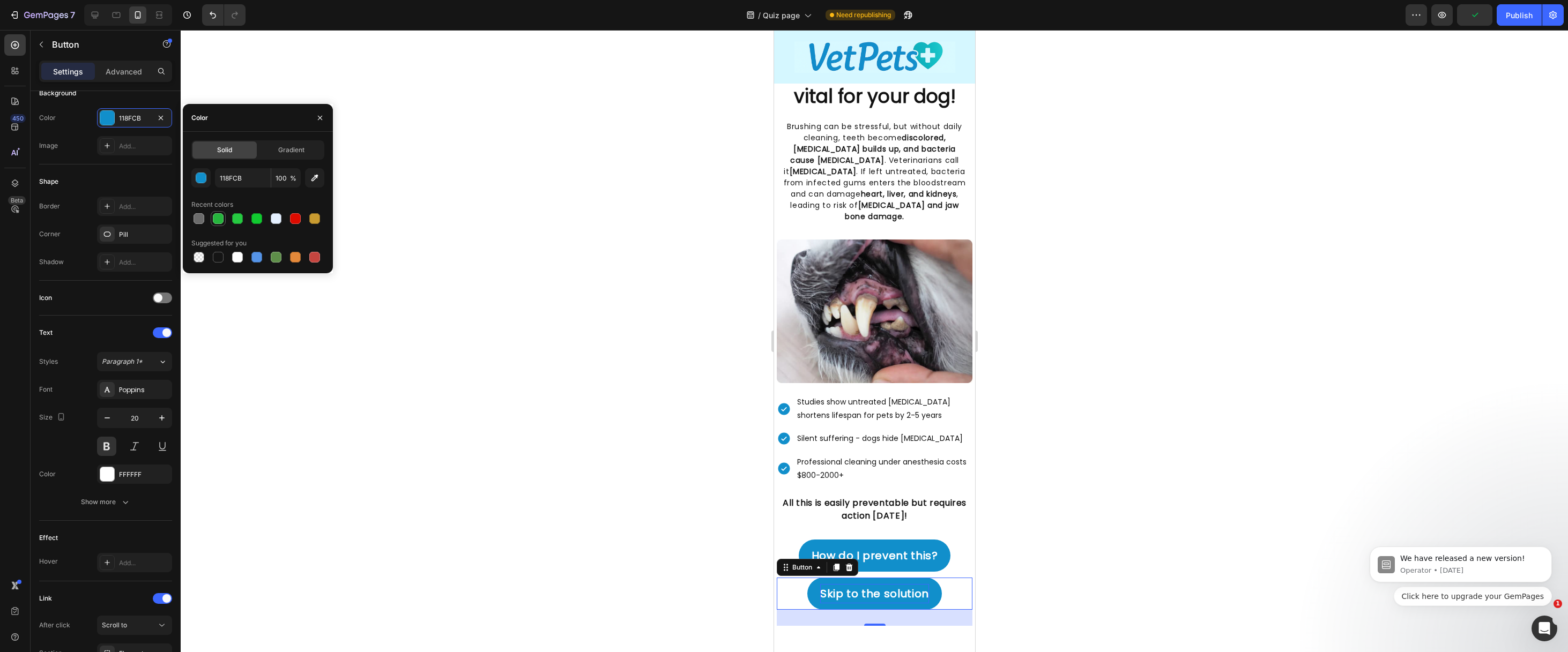
click at [219, 223] on div at bounding box center [218, 218] width 11 height 11
type input "26B53D"
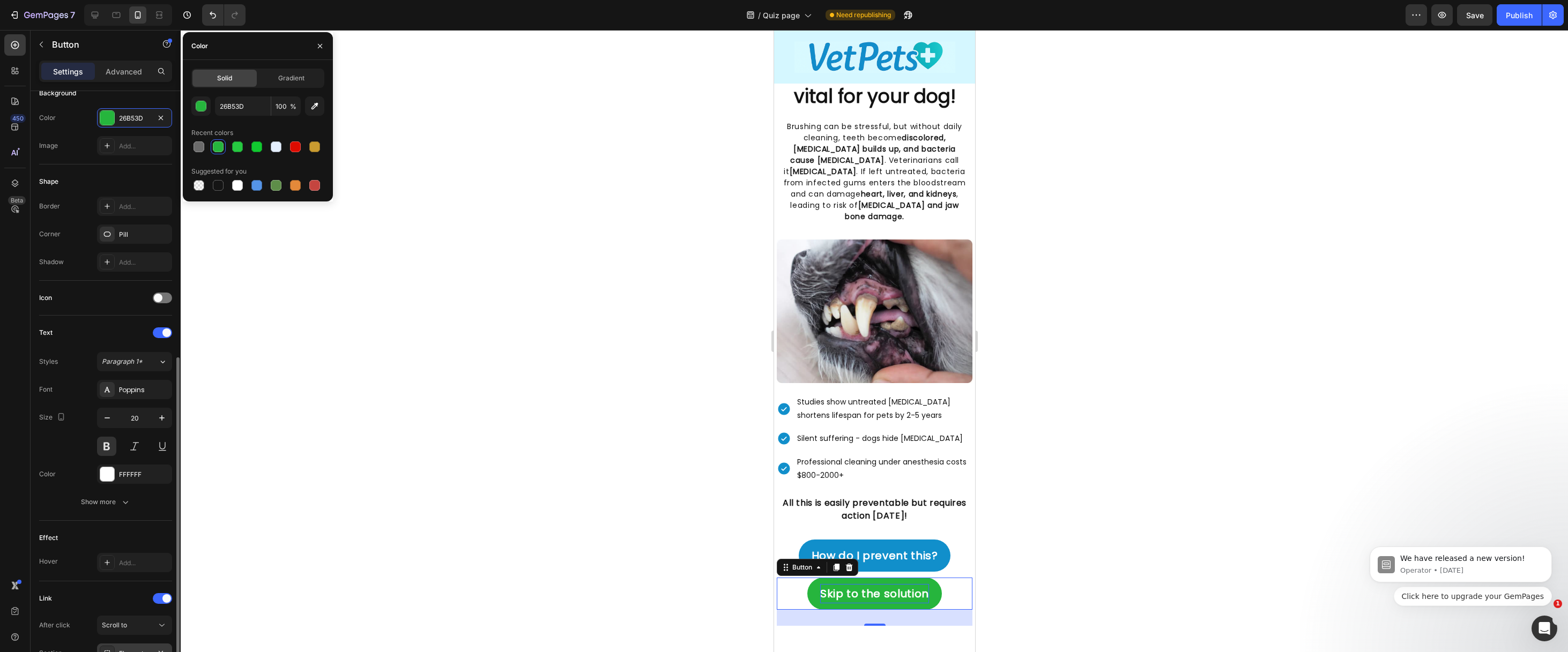
scroll to position [233, 0]
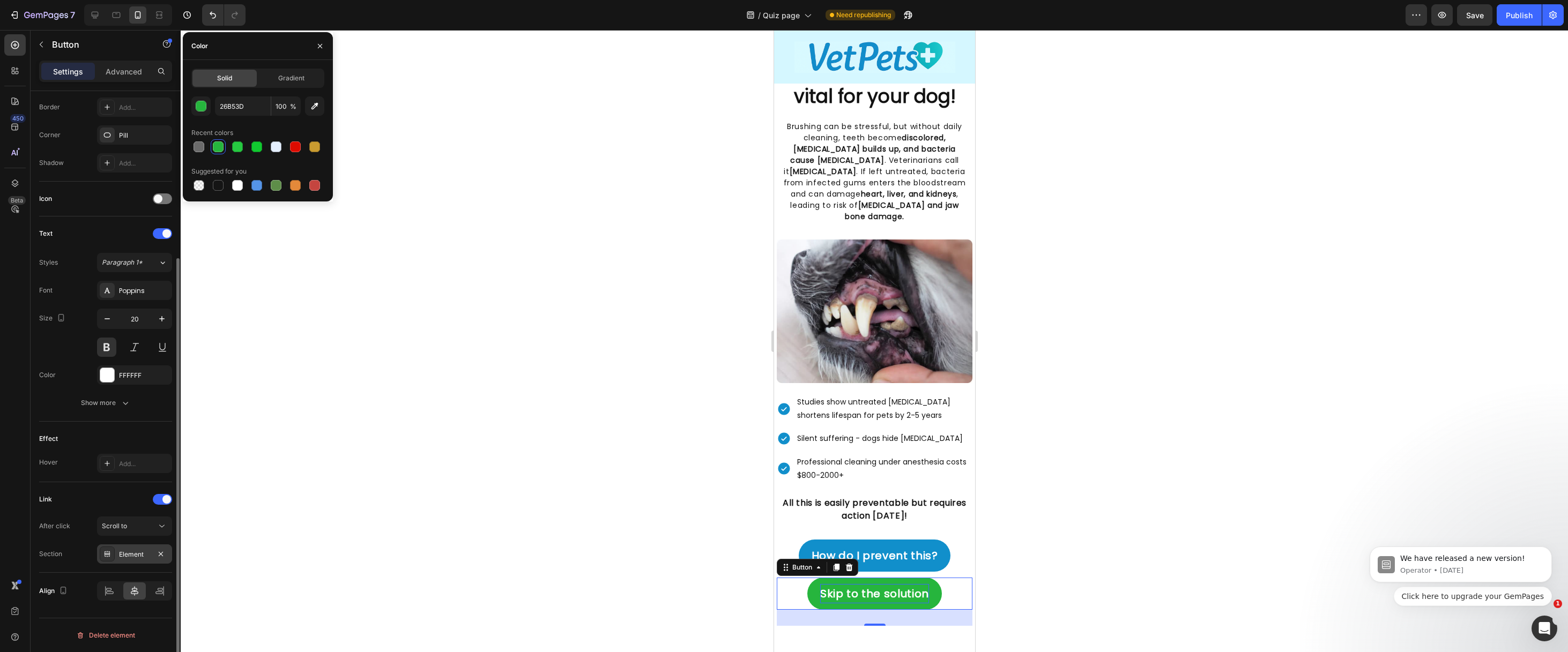
drag, startPoint x: 134, startPoint y: 554, endPoint x: 144, endPoint y: 558, distance: 10.8
click at [134, 554] on div "Element" at bounding box center [134, 554] width 31 height 10
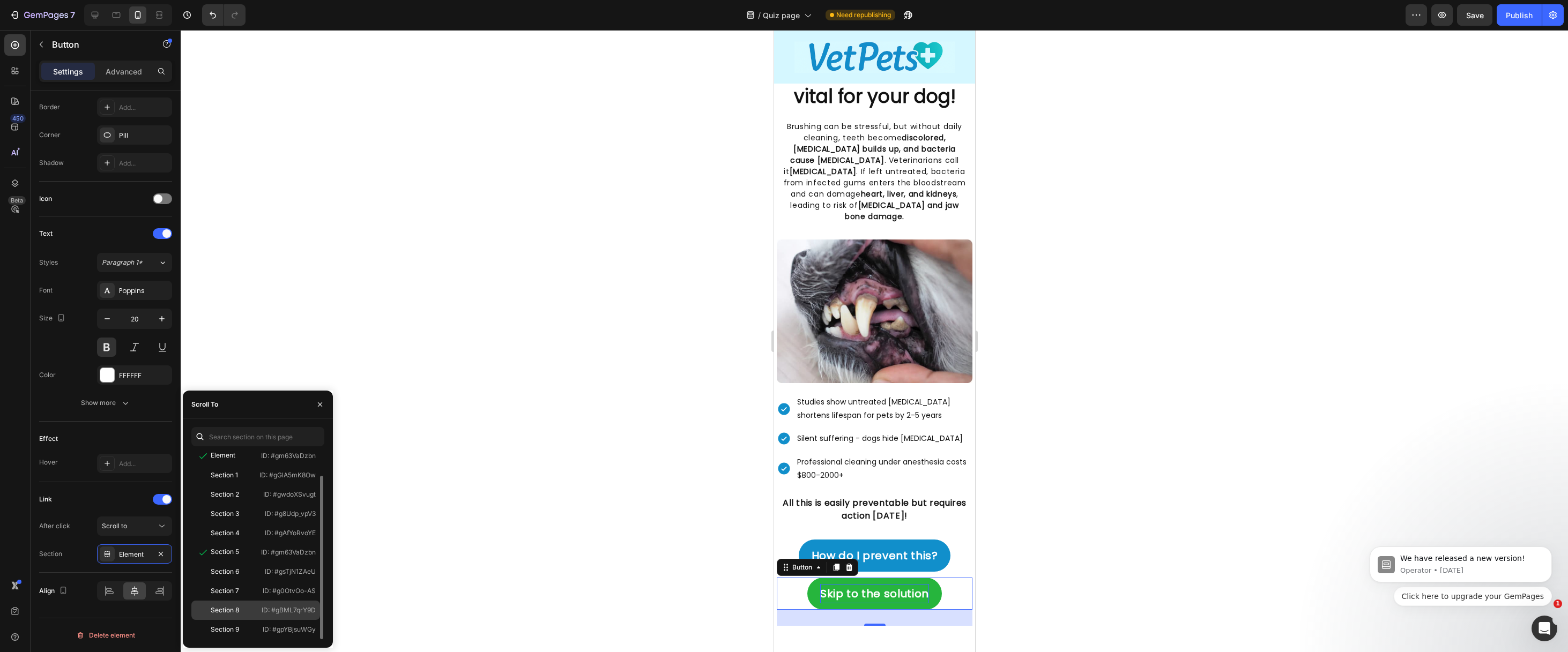
click at [270, 608] on p "ID: #gBML7qrY9D" at bounding box center [288, 610] width 54 height 10
click at [670, 566] on div at bounding box center [874, 341] width 1387 height 622
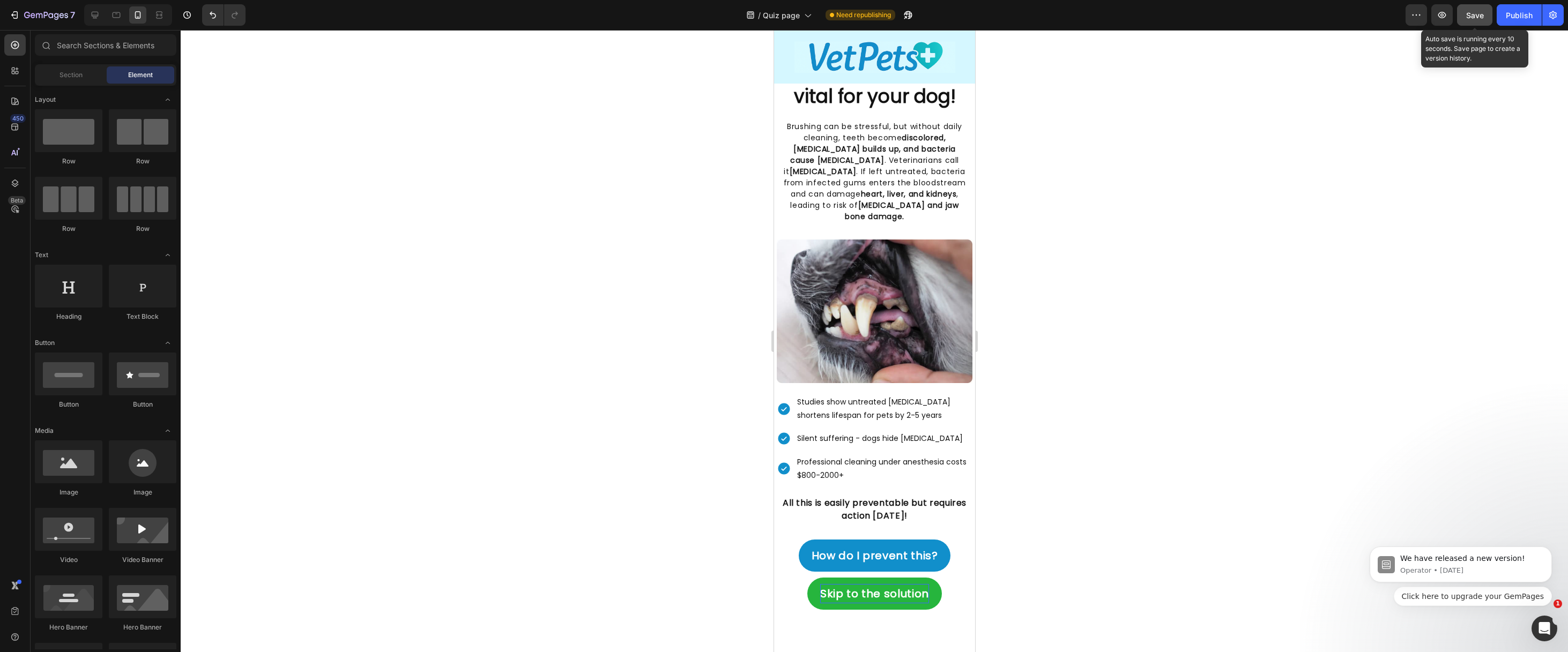
click at [1484, 22] on button "Save" at bounding box center [1475, 15] width 36 height 22
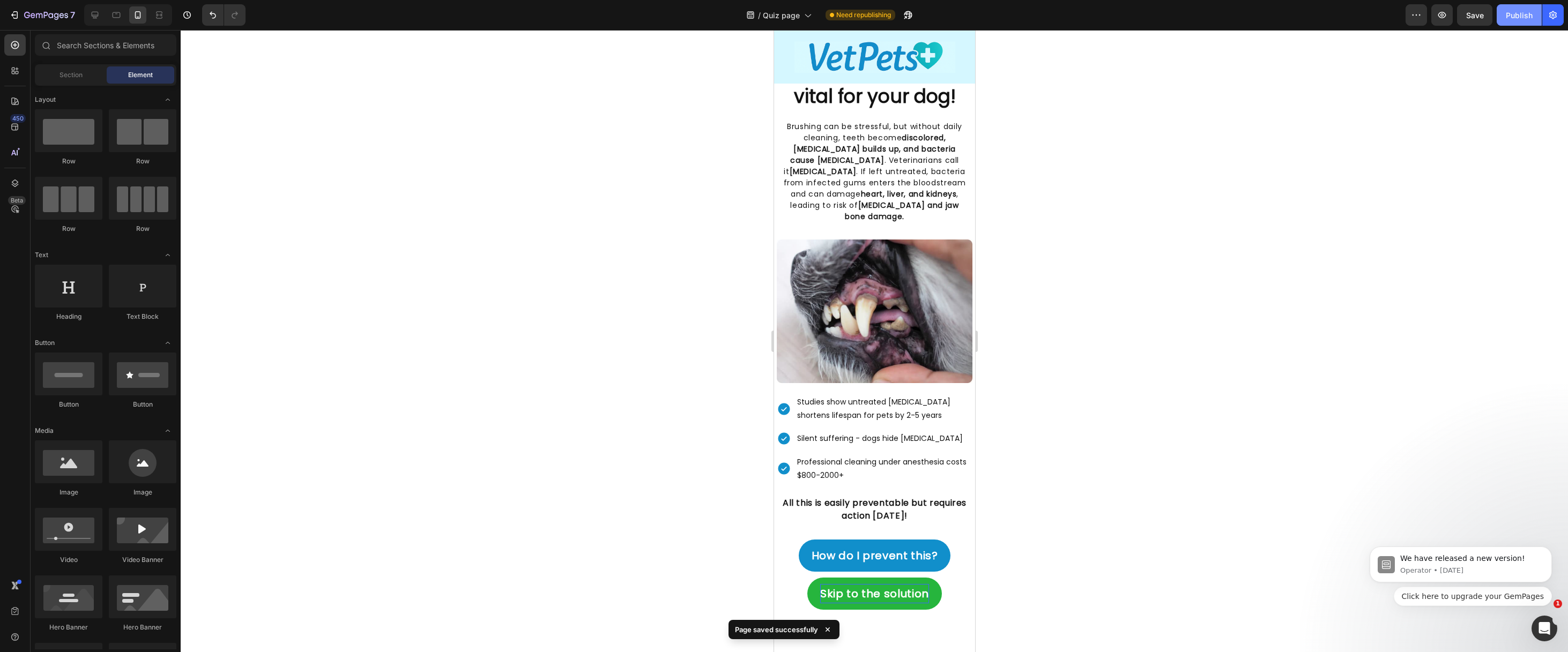
click at [1513, 11] on div "Publish" at bounding box center [1519, 15] width 27 height 11
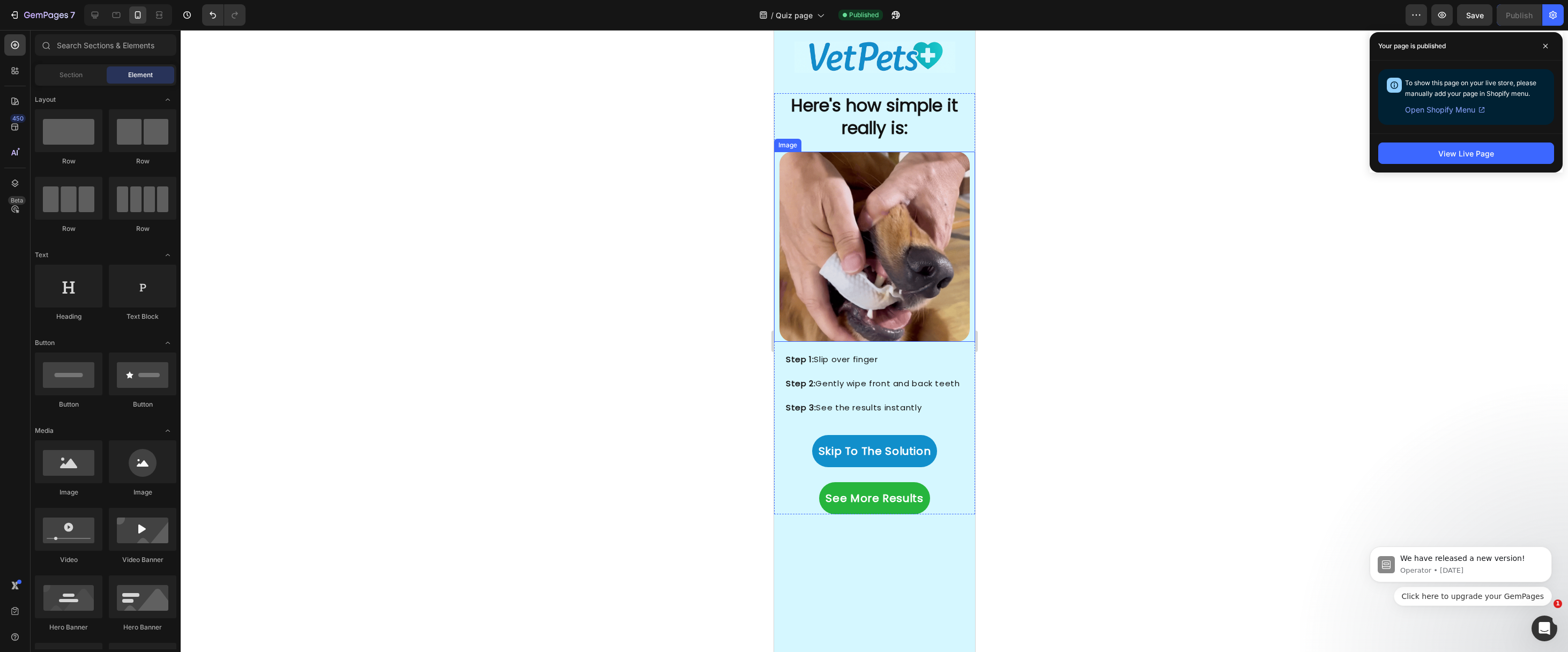
scroll to position [2289, 0]
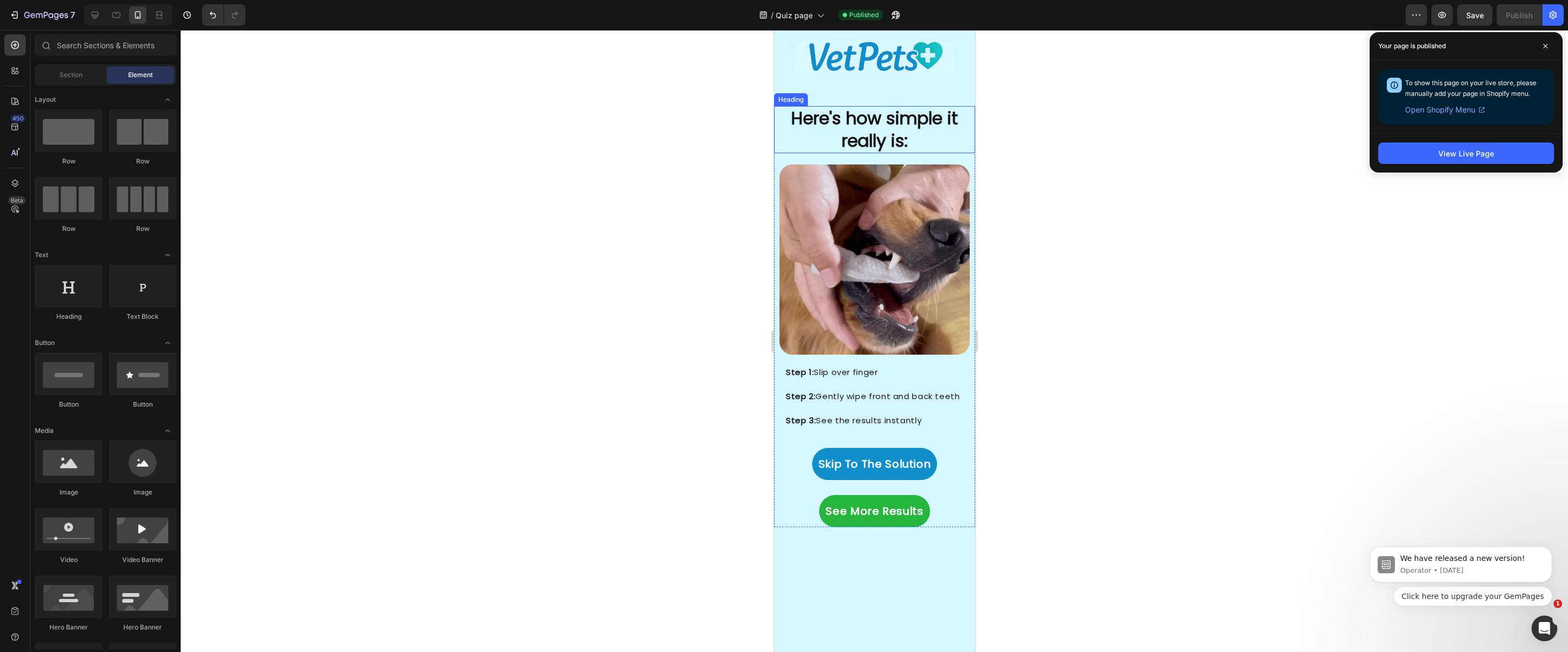
click at [887, 145] on h2 "Here's how simple it really is:" at bounding box center [874, 129] width 201 height 46
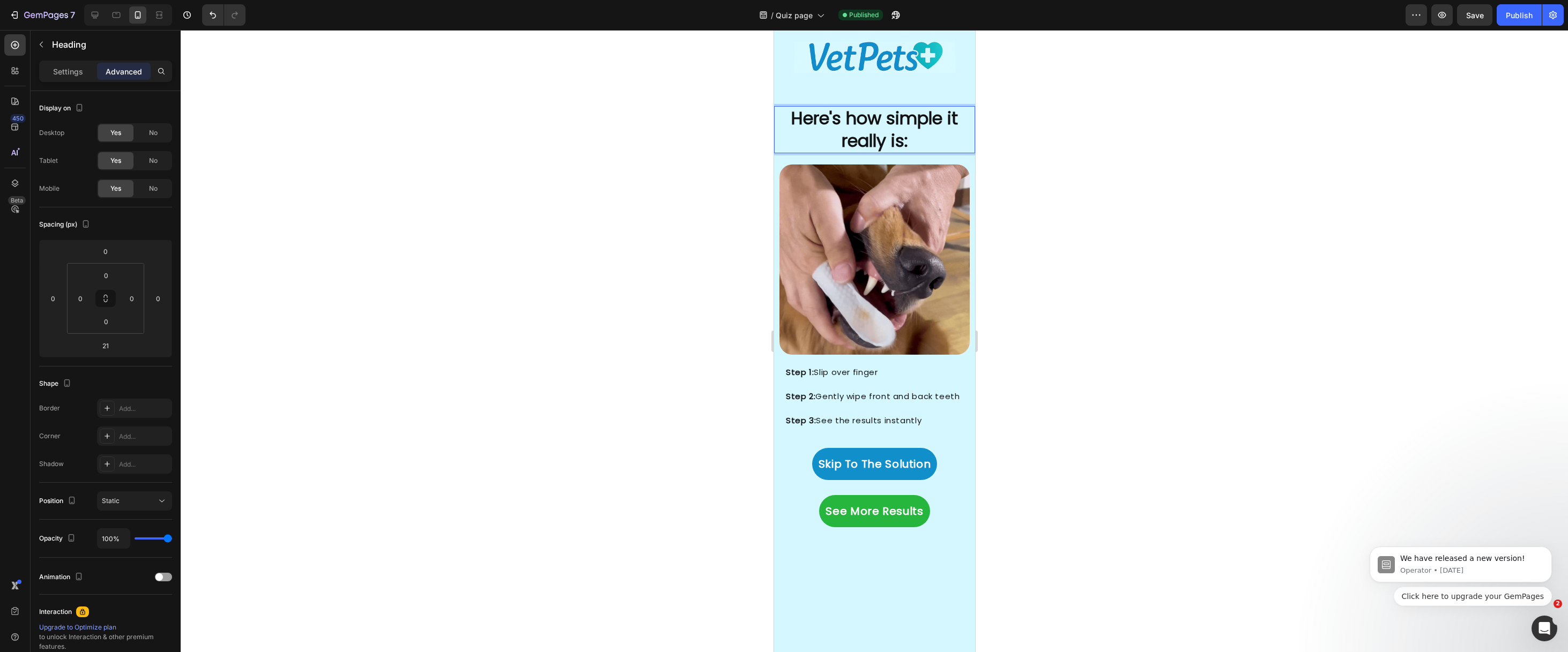
click at [887, 144] on h2 "Here's how simple it really is:" at bounding box center [874, 129] width 201 height 46
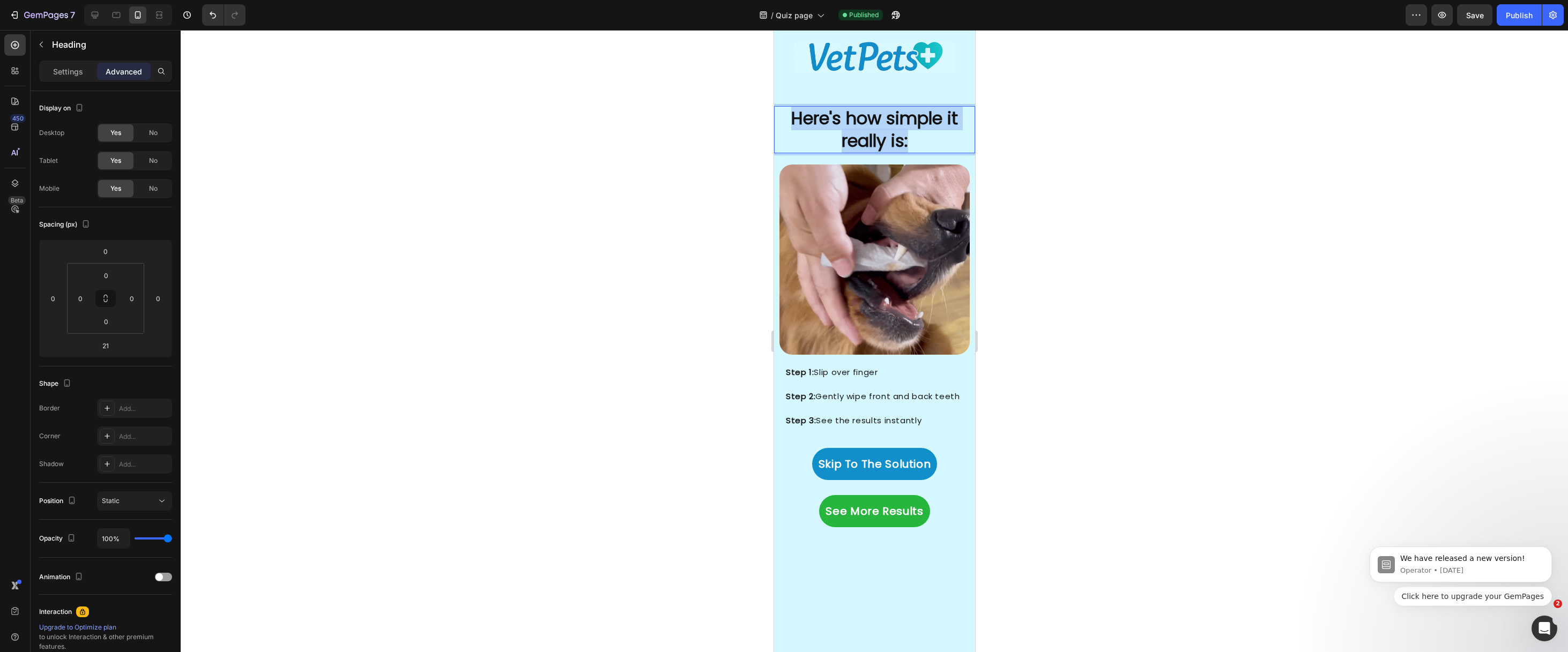
drag, startPoint x: 902, startPoint y: 142, endPoint x: 777, endPoint y: 121, distance: 126.8
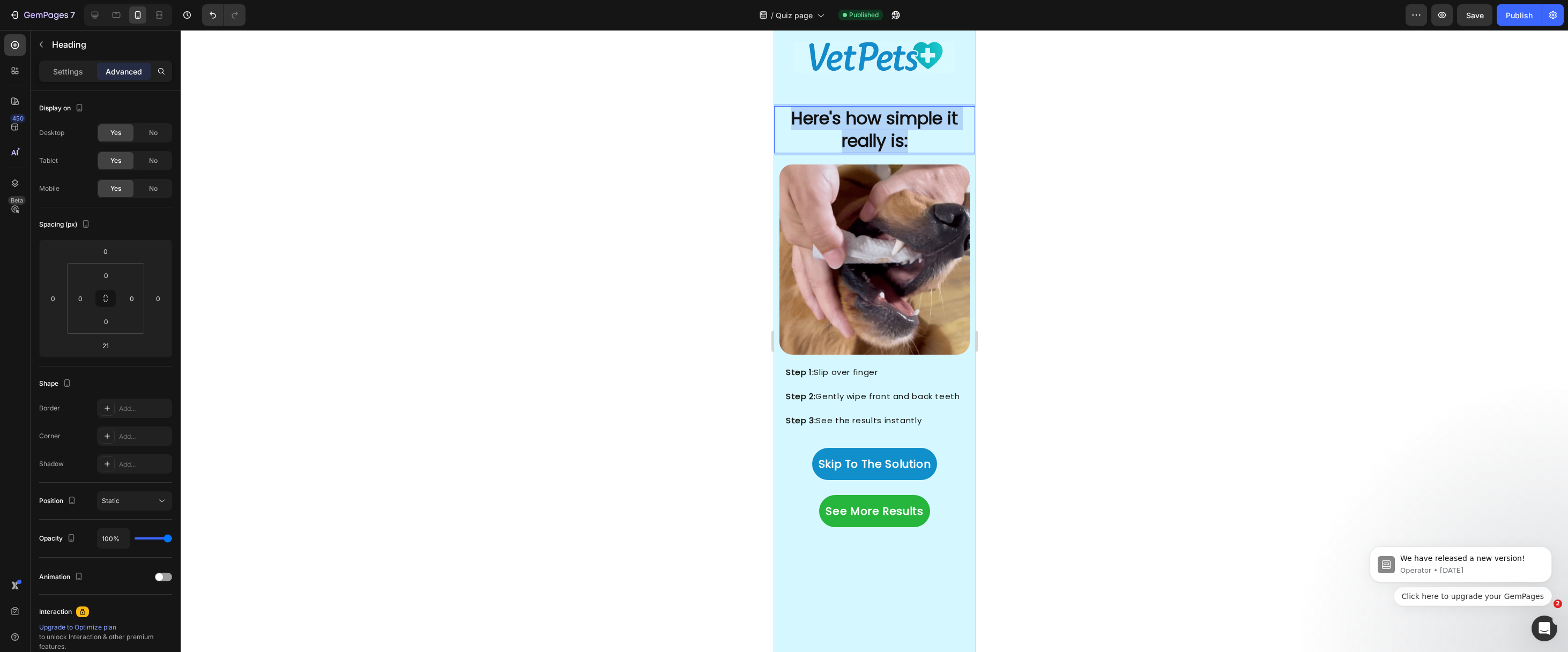
click at [777, 121] on p "Here's how simple it really is:" at bounding box center [874, 129] width 199 height 45
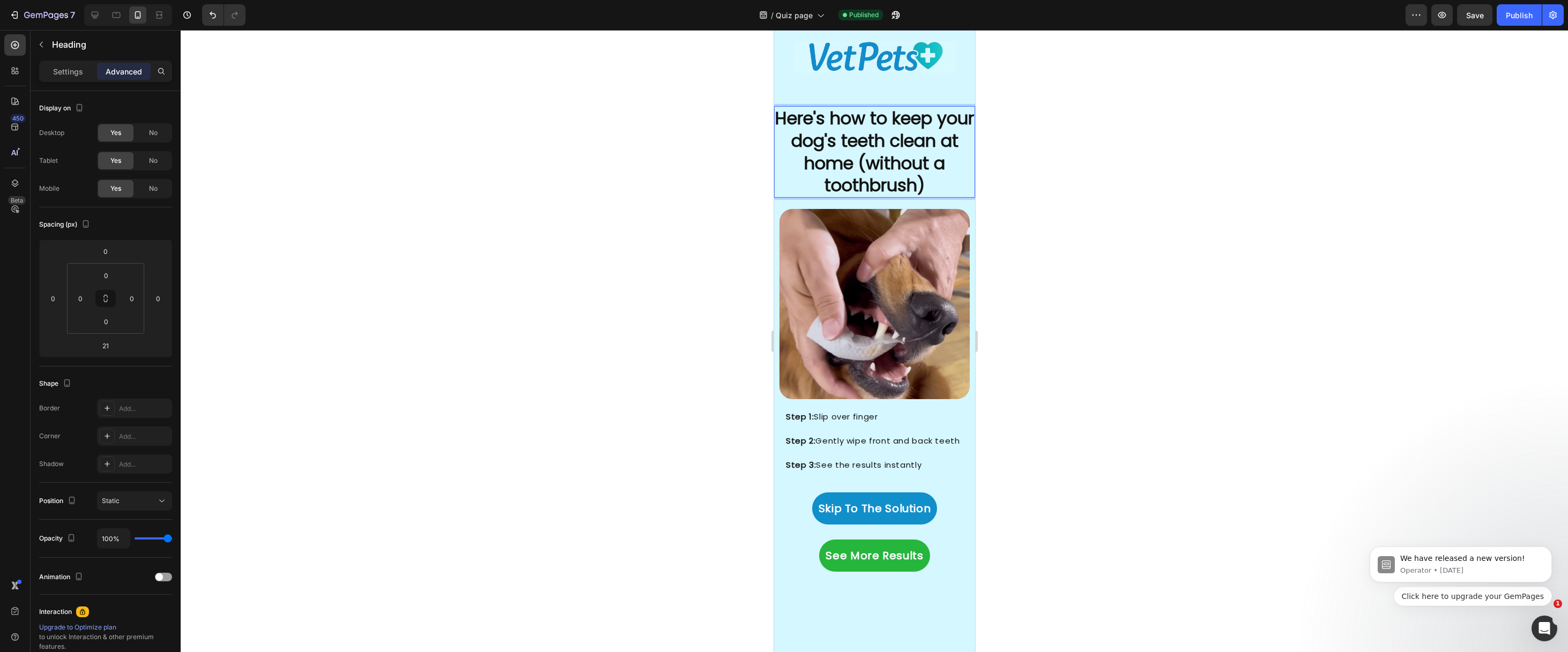
click at [856, 146] on p "Here's how to keep your dog's teeth clean at home (without a toothbrush)" at bounding box center [874, 151] width 199 height 89
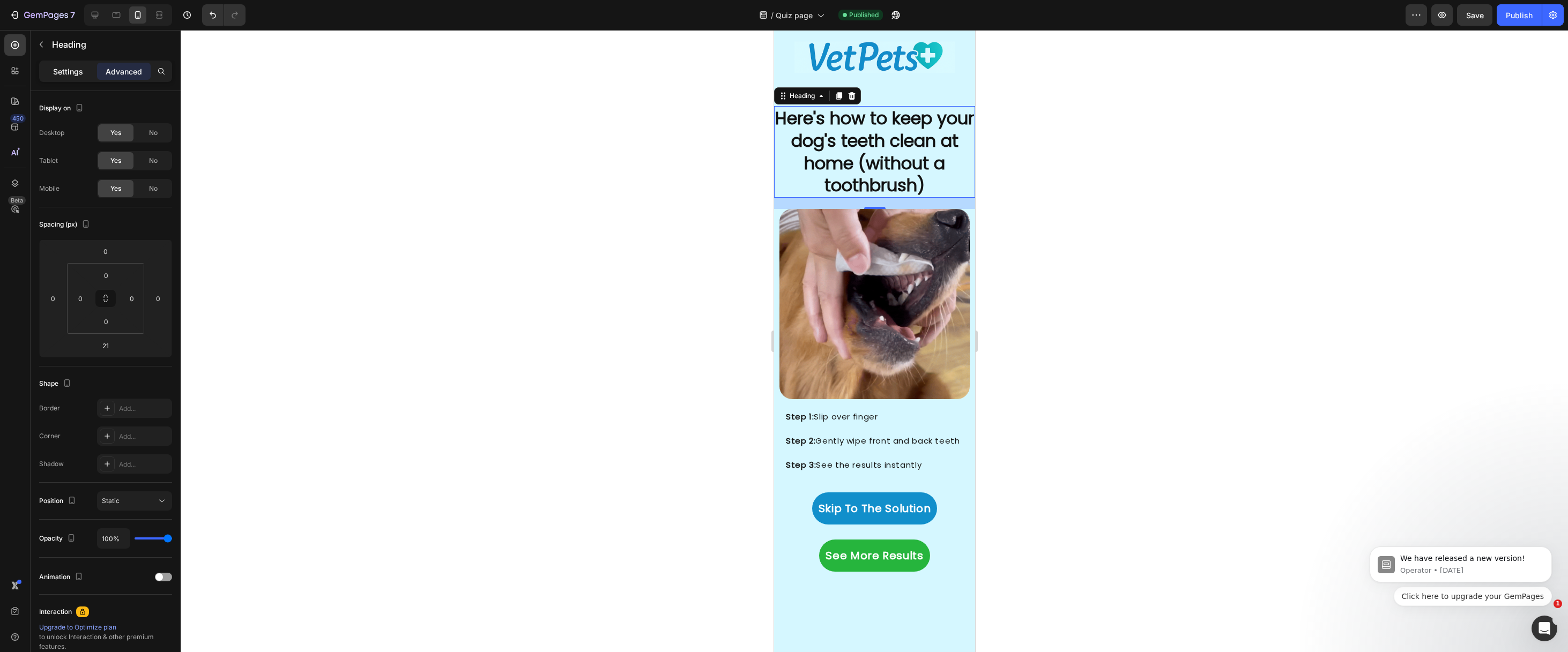
click at [89, 77] on div "Settings" at bounding box center [68, 71] width 53 height 17
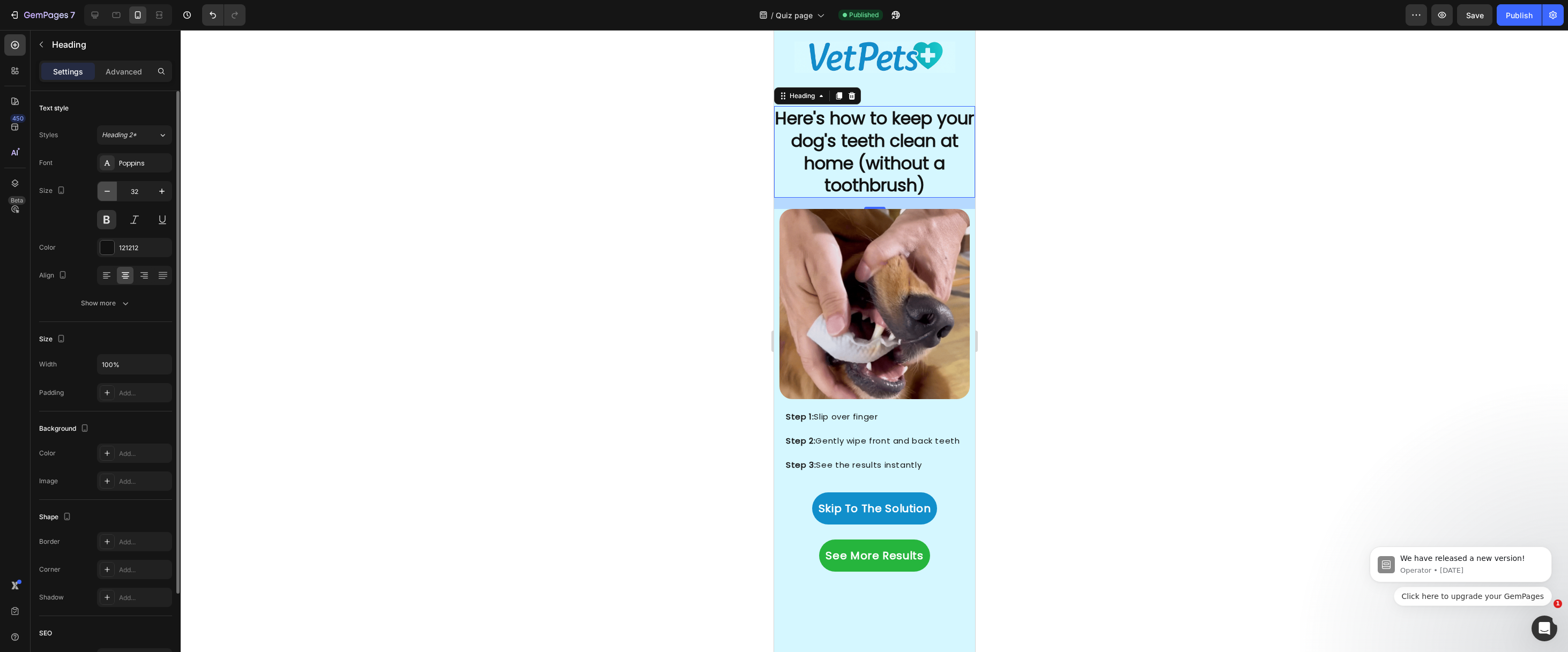
click at [106, 194] on icon "button" at bounding box center [107, 191] width 11 height 11
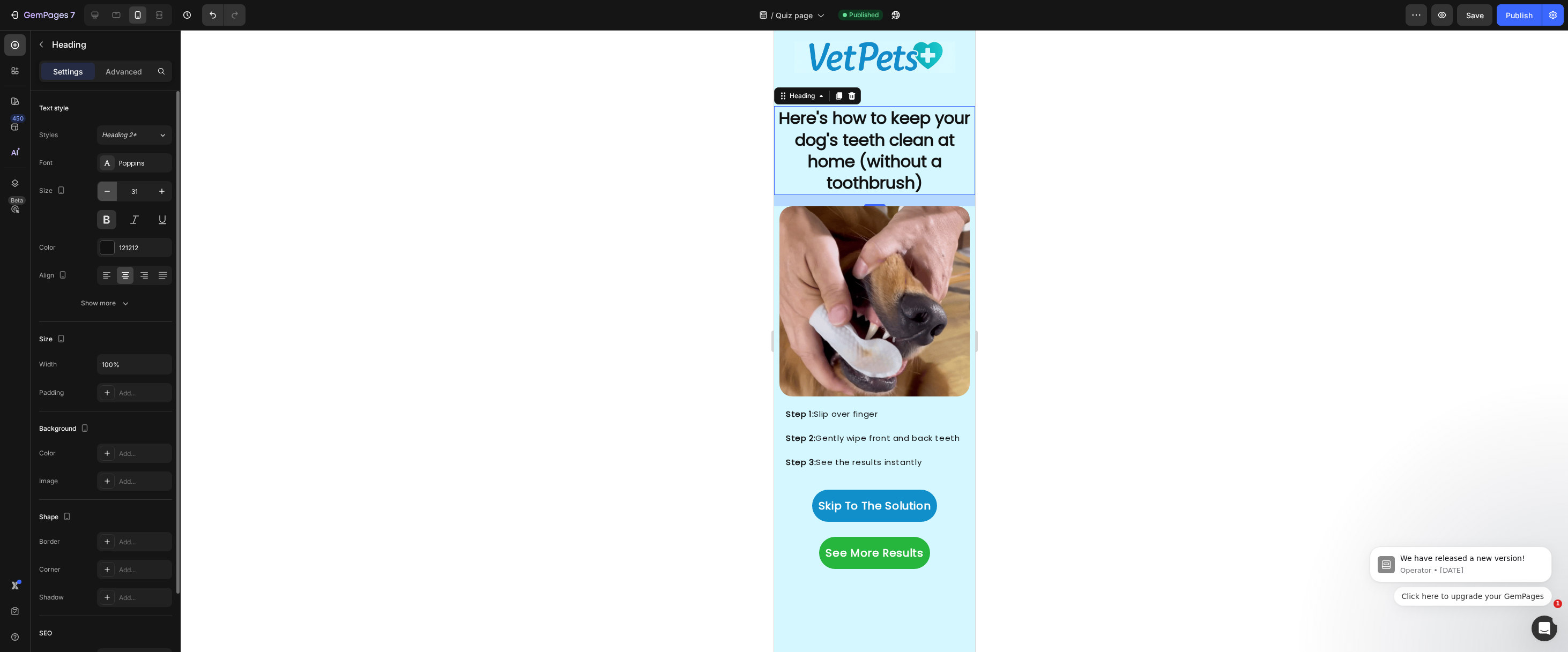
click at [106, 193] on icon "button" at bounding box center [107, 191] width 11 height 11
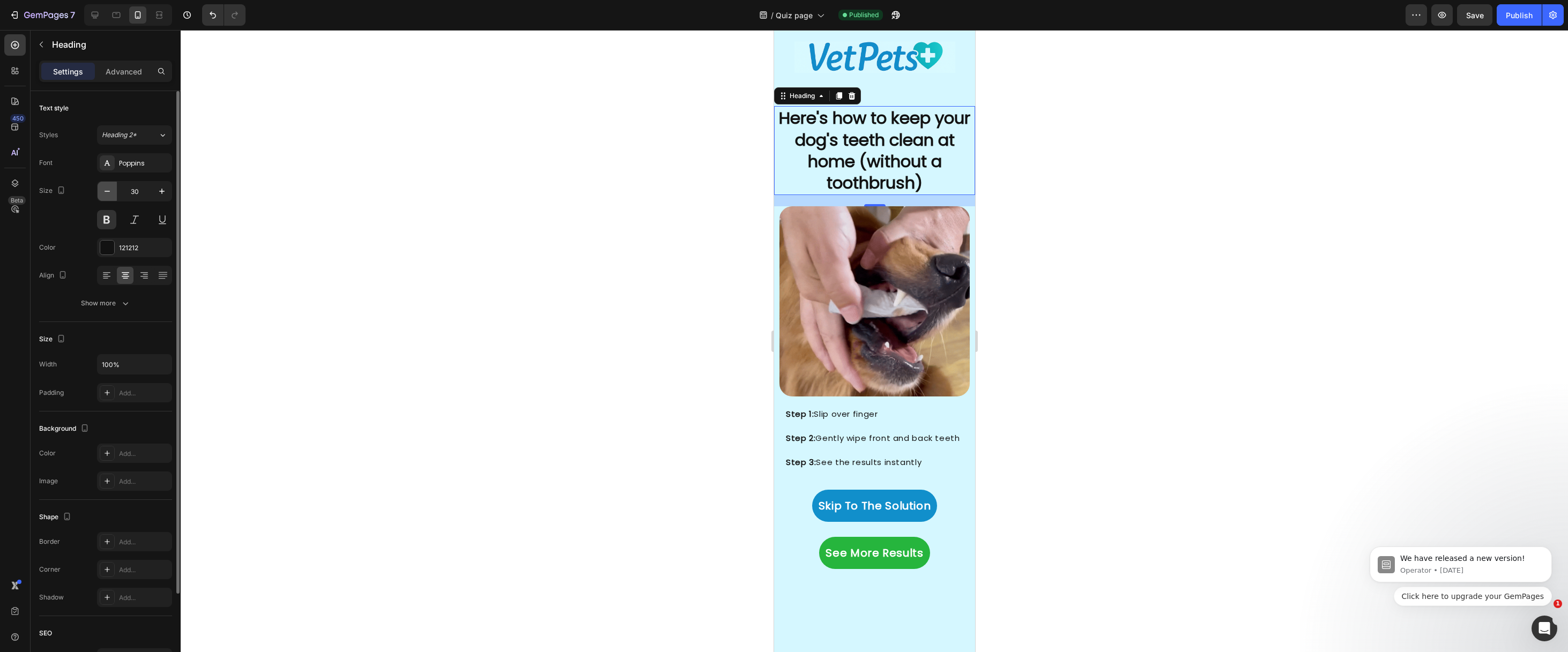
click at [106, 193] on icon "button" at bounding box center [107, 191] width 11 height 11
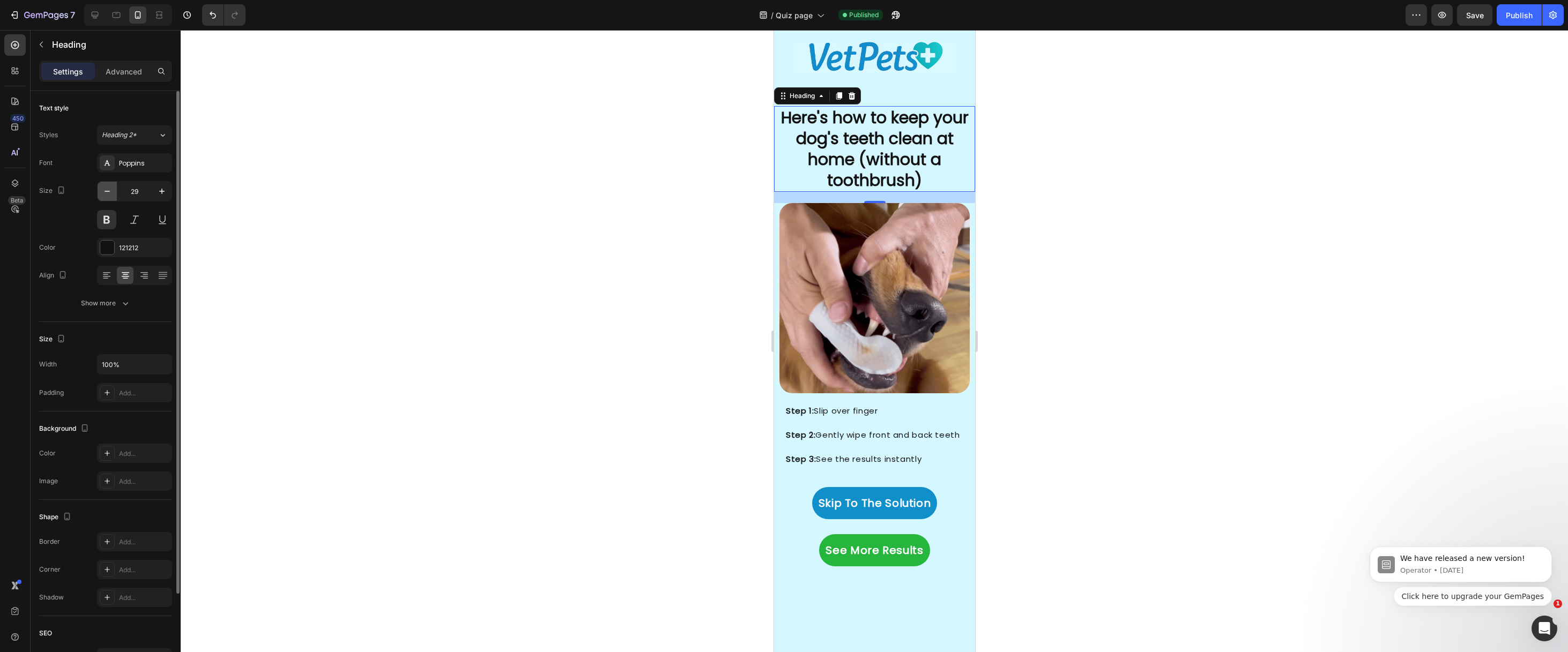
click at [106, 194] on icon "button" at bounding box center [107, 191] width 11 height 11
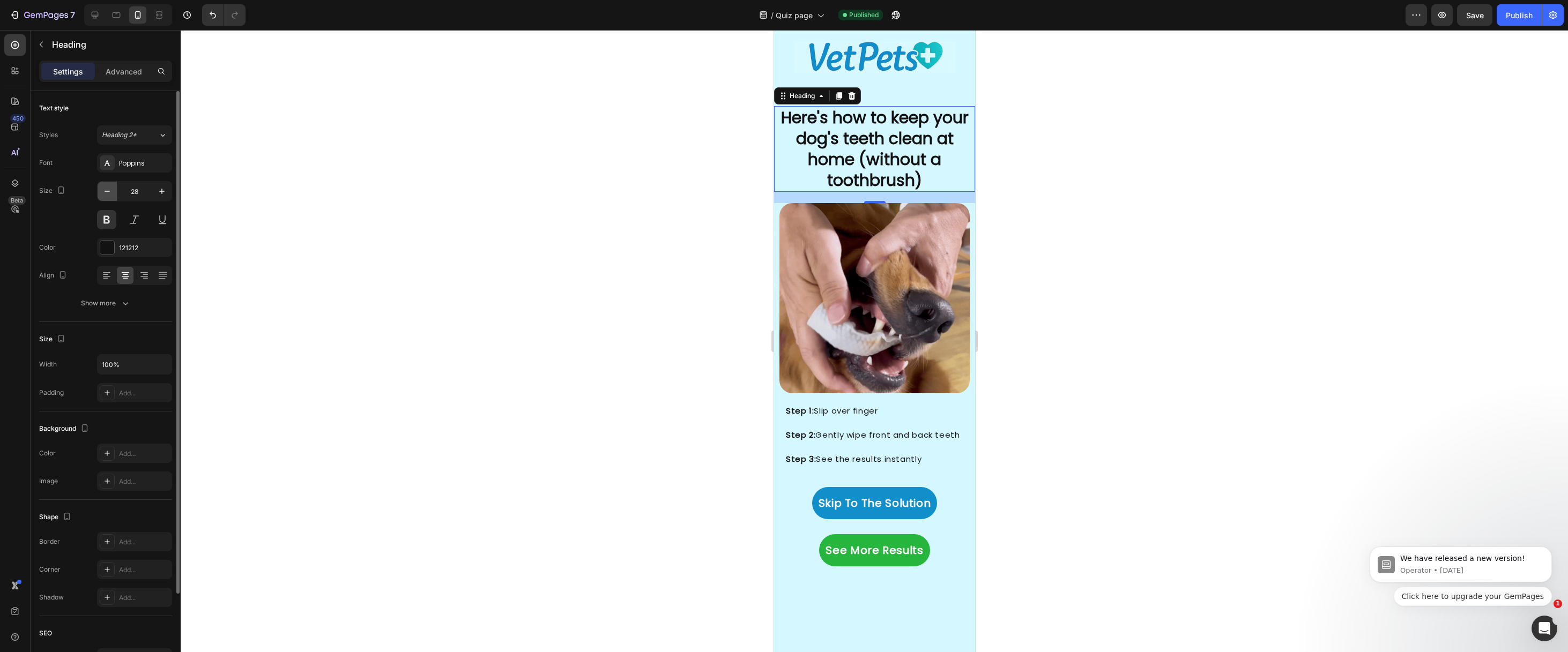
click at [106, 194] on icon "button" at bounding box center [107, 191] width 11 height 11
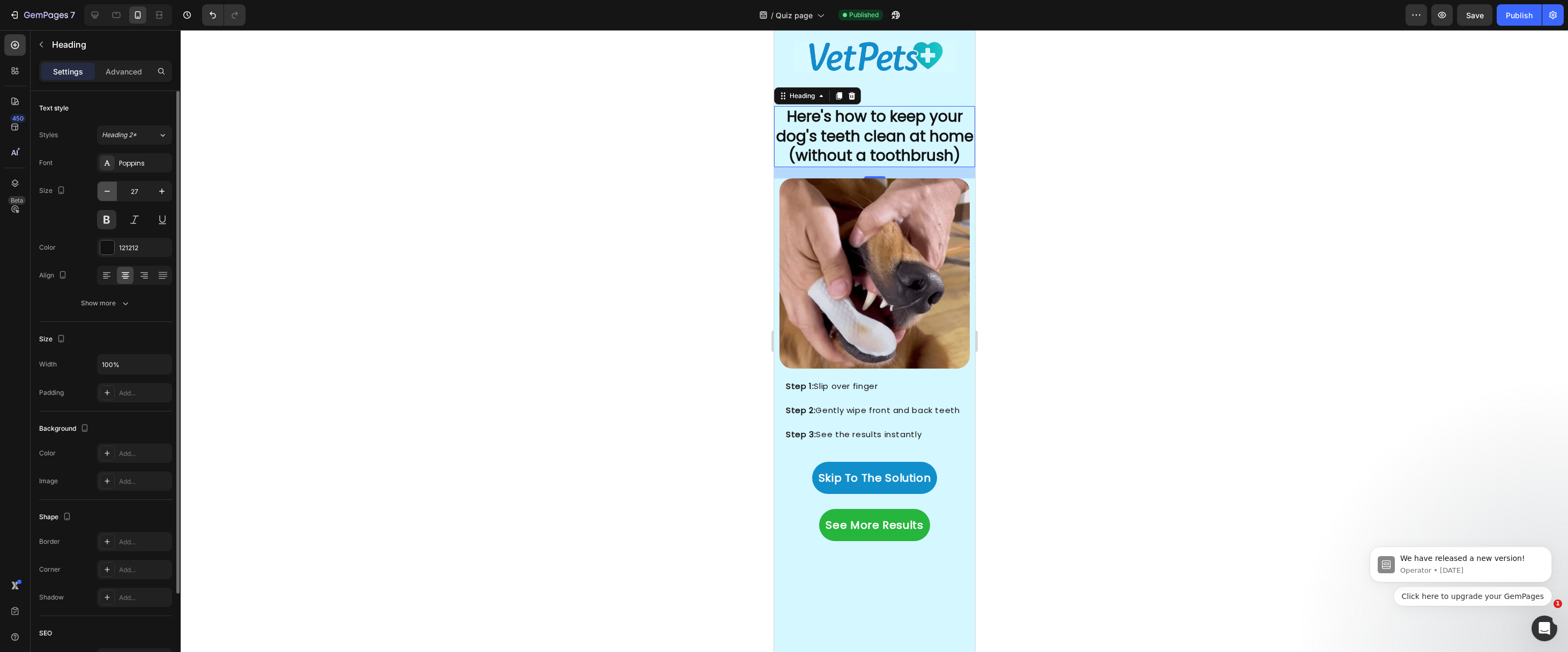
click at [106, 194] on icon "button" at bounding box center [107, 191] width 11 height 11
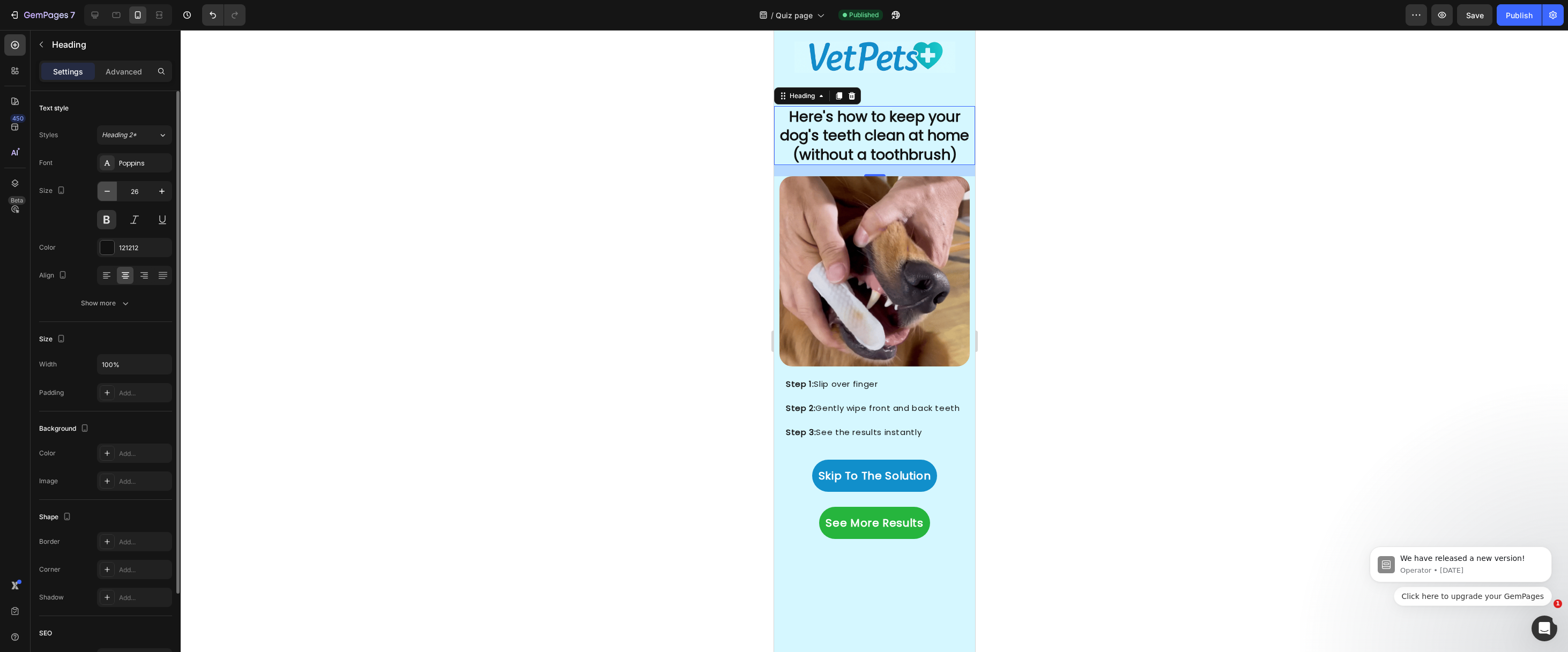
click at [106, 194] on icon "button" at bounding box center [107, 191] width 11 height 11
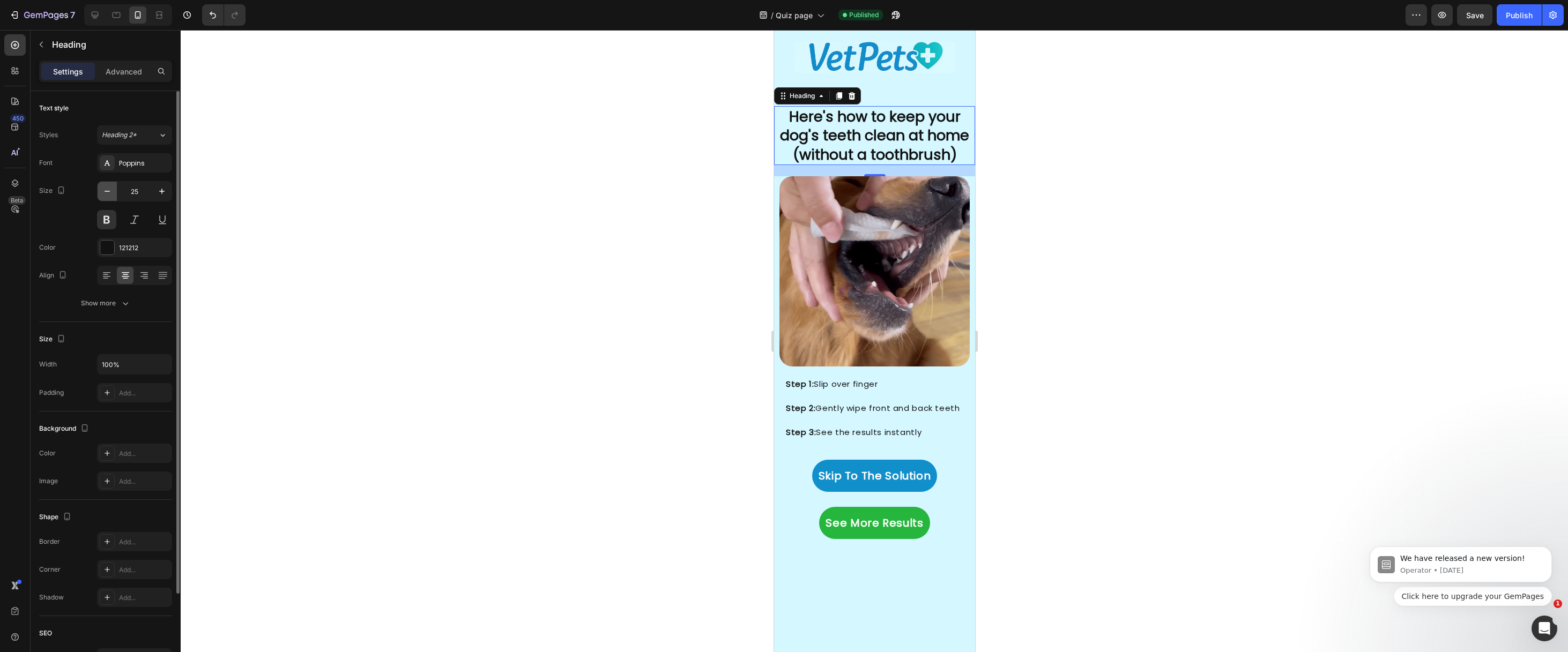
click at [106, 194] on icon "button" at bounding box center [107, 191] width 11 height 11
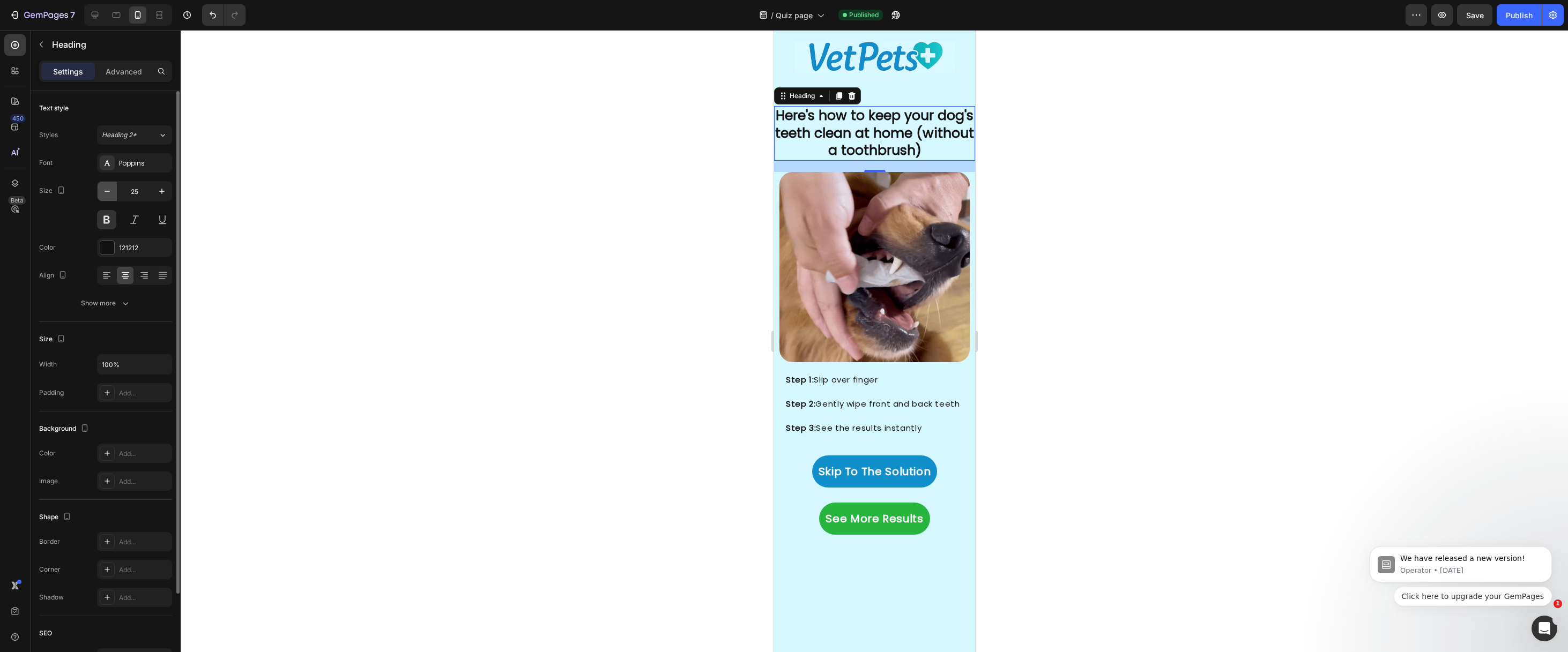
click at [106, 194] on icon "button" at bounding box center [107, 191] width 11 height 11
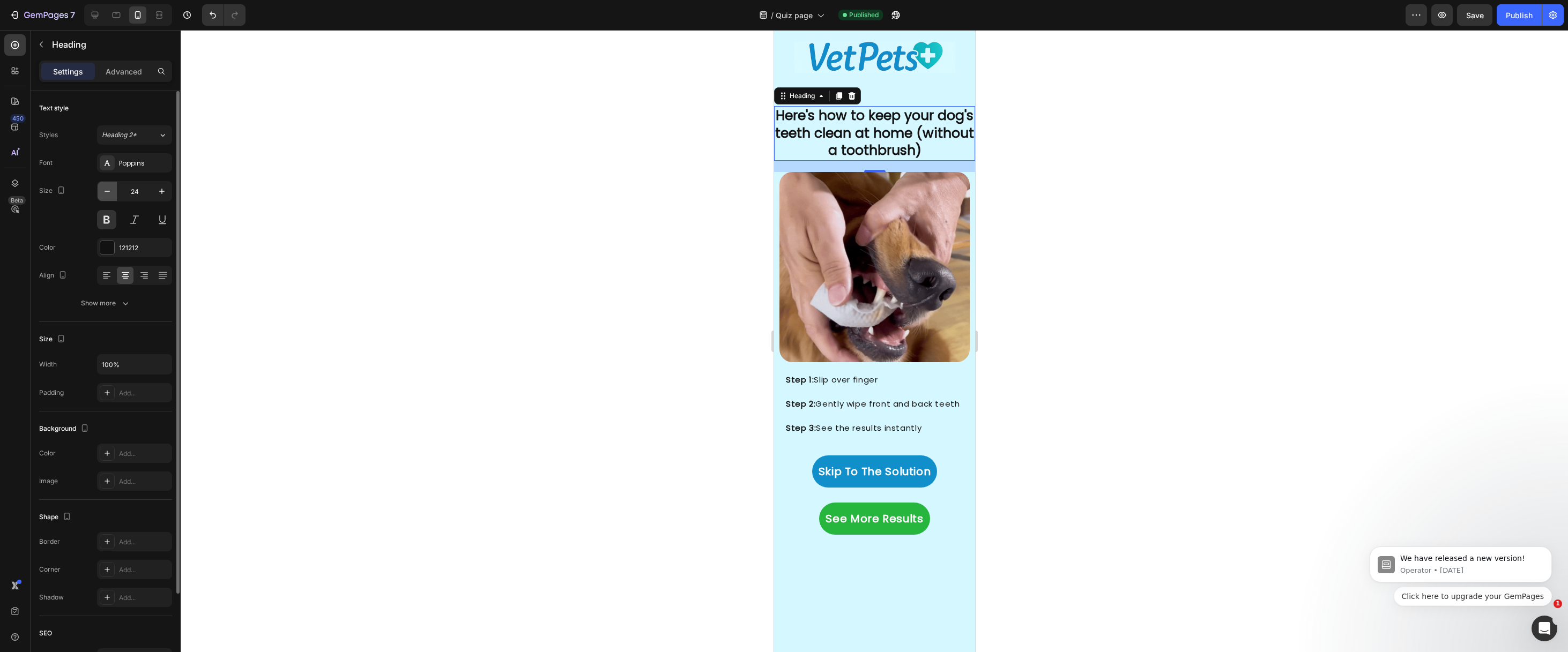
type input "23"
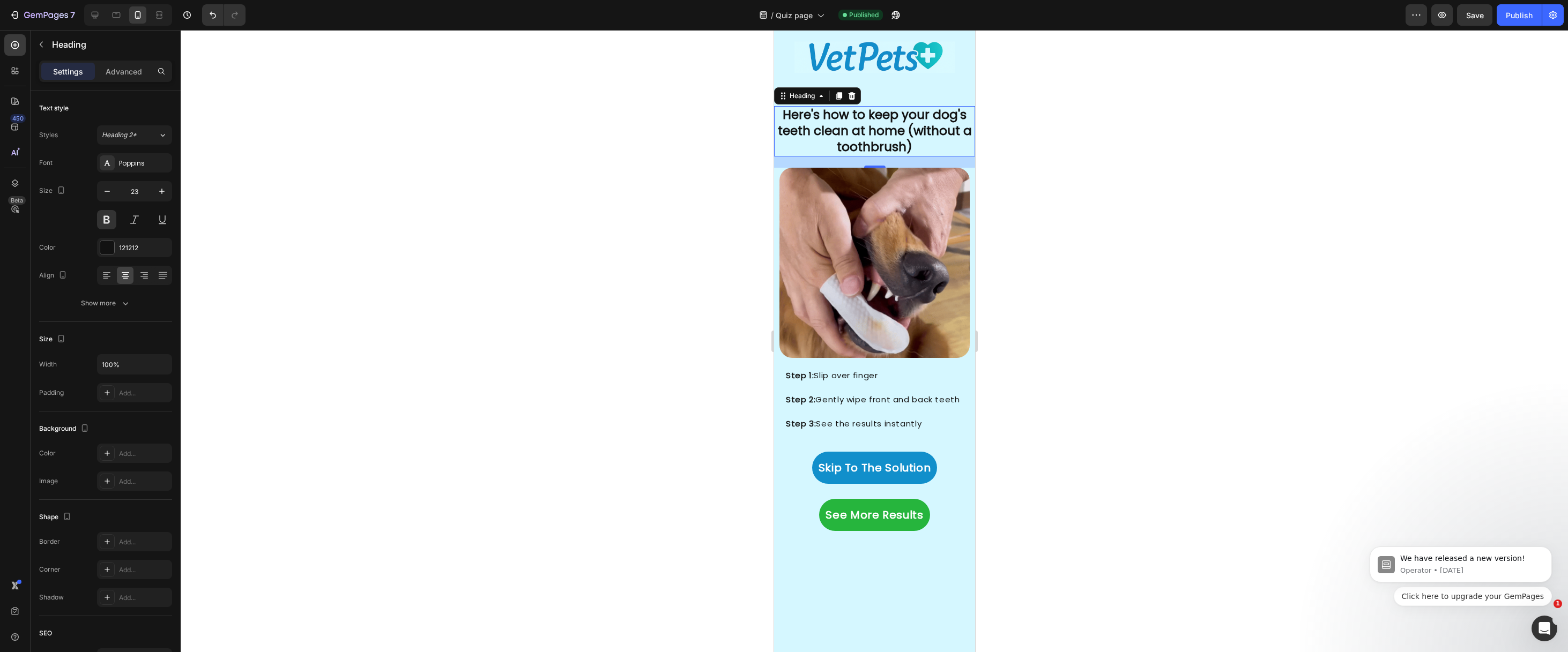
drag, startPoint x: 138, startPoint y: 68, endPoint x: 131, endPoint y: 87, distance: 20.2
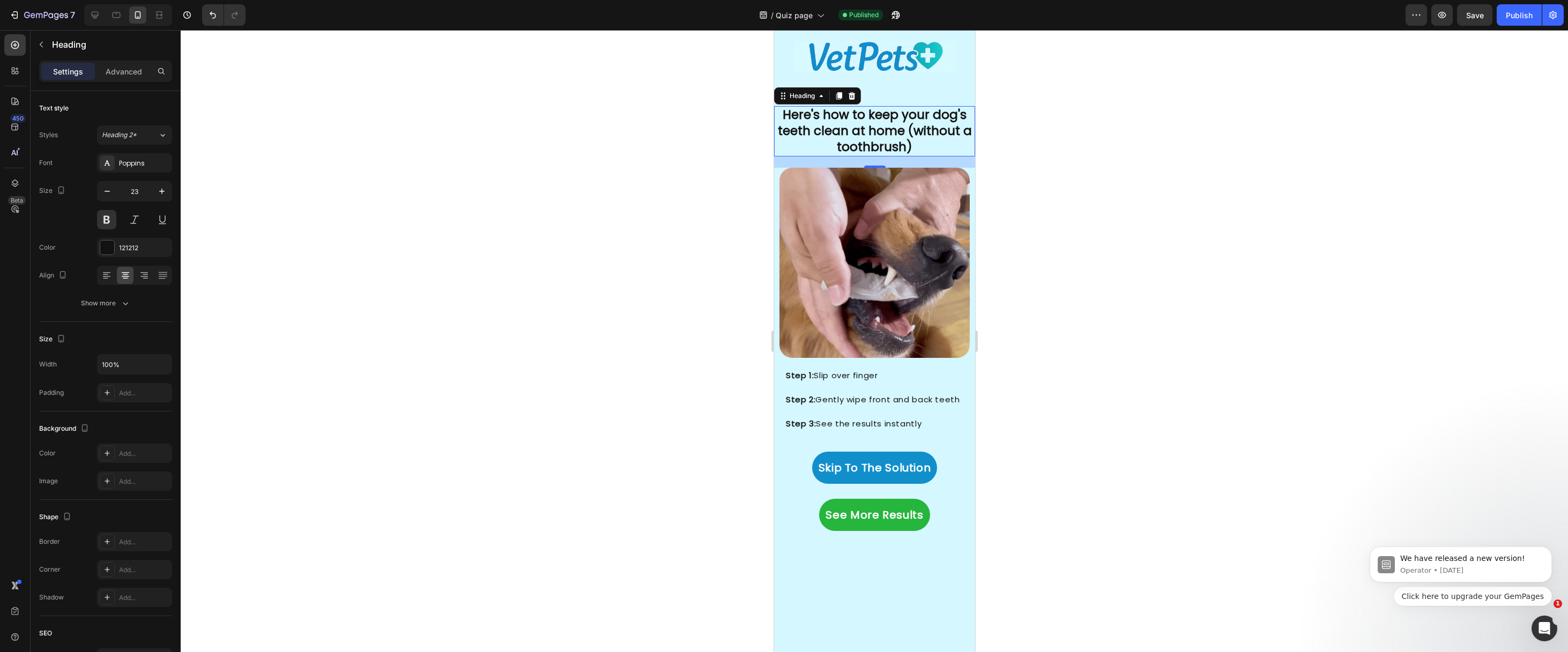
click at [138, 69] on p "Advanced" at bounding box center [123, 72] width 36 height 11
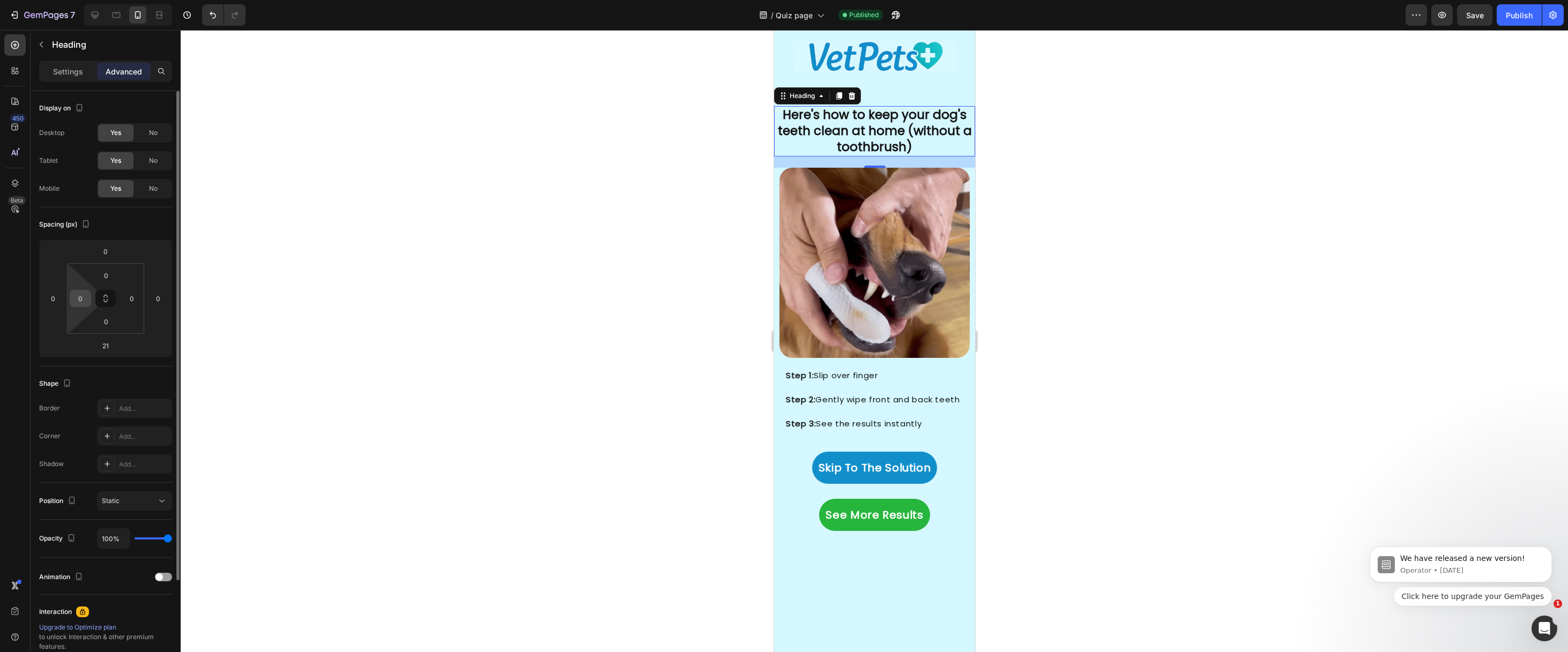
click at [83, 298] on input "0" at bounding box center [80, 298] width 16 height 16
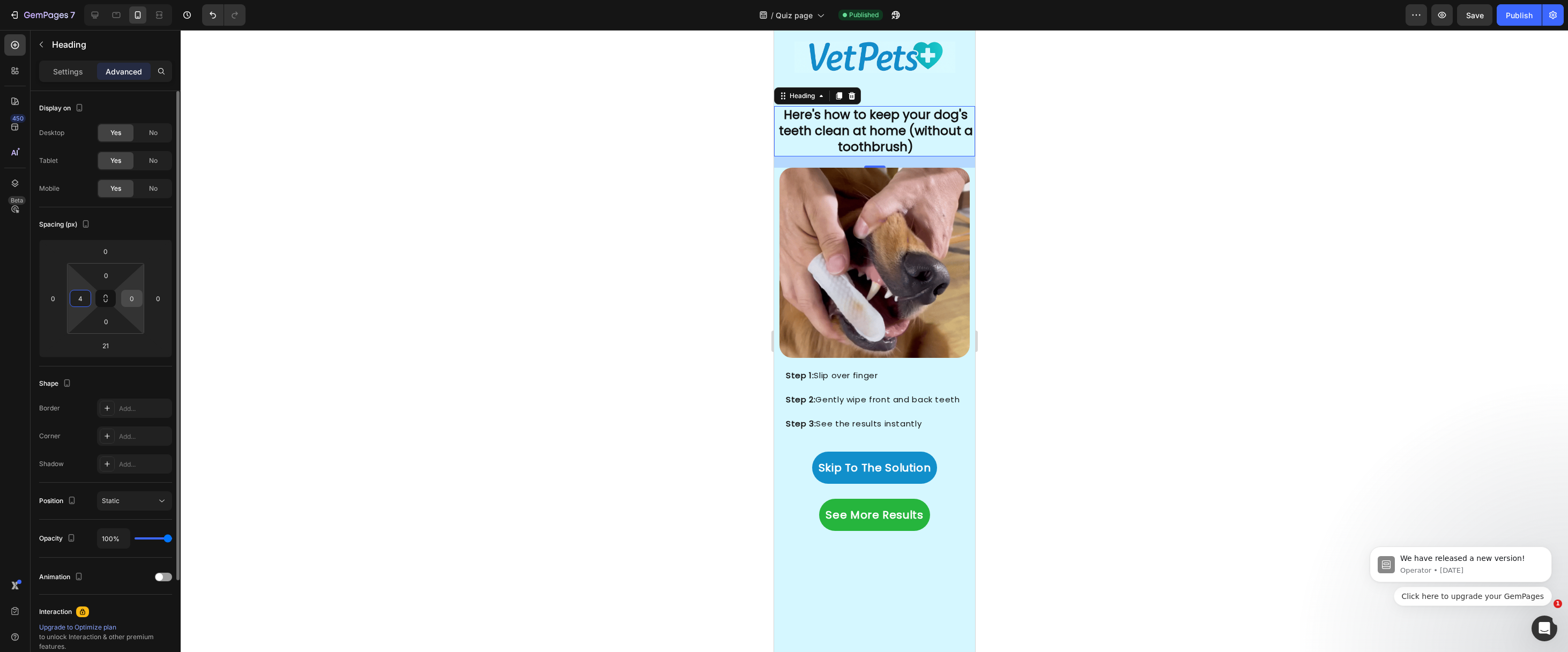
type input "4"
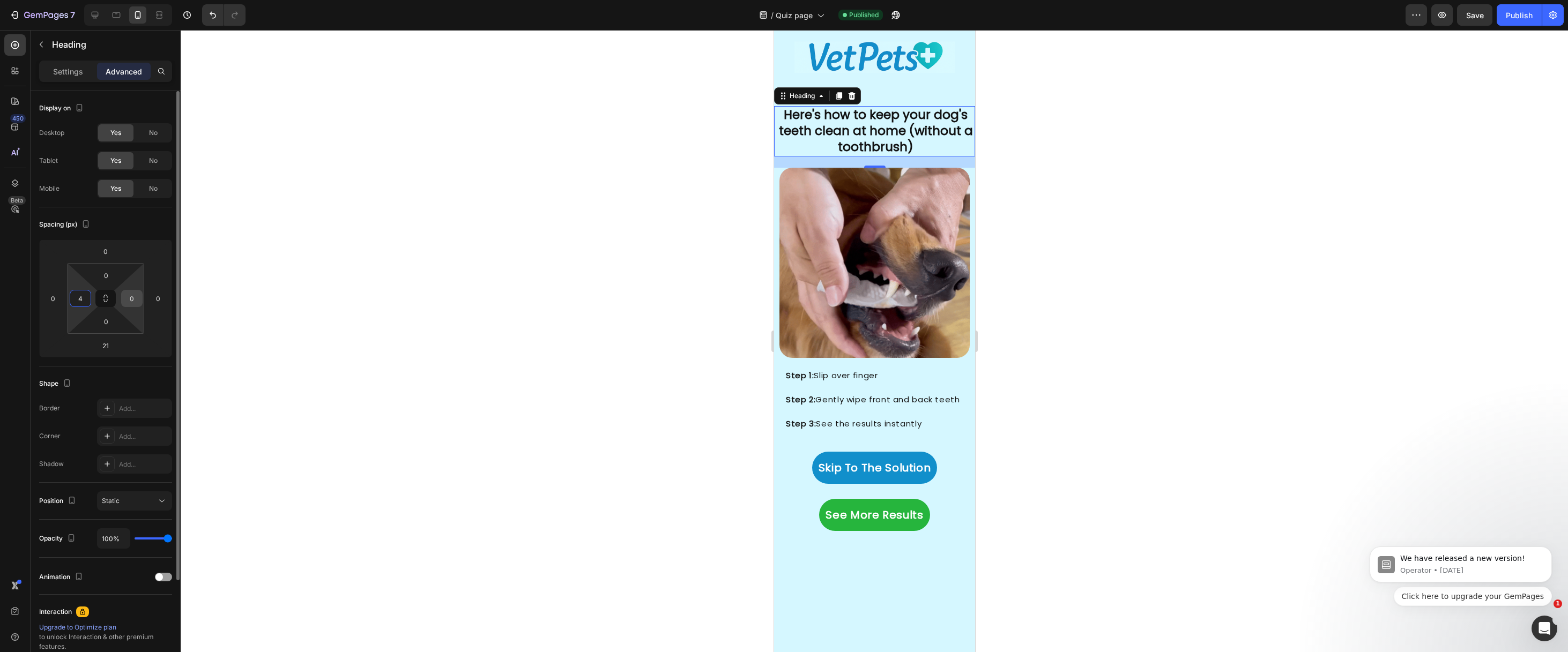
click at [136, 302] on input "0" at bounding box center [132, 298] width 16 height 16
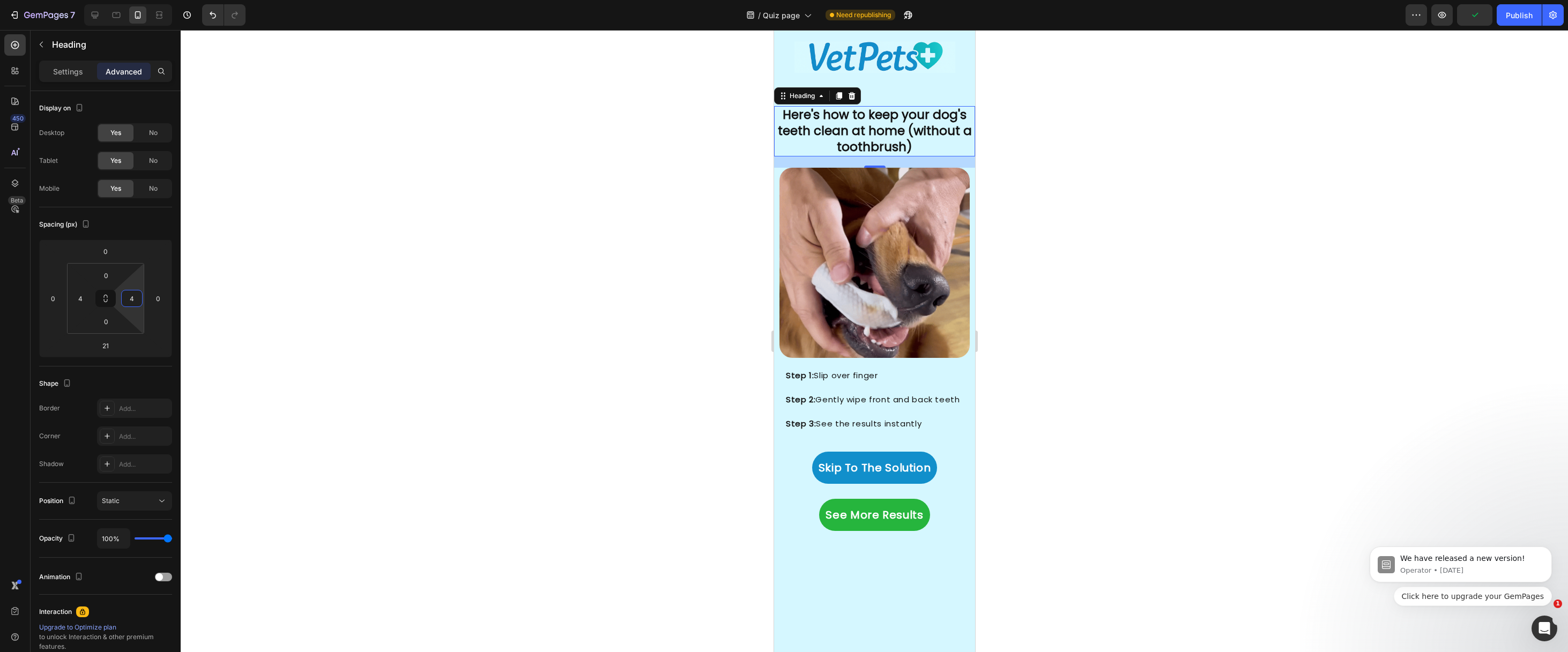
type input "4"
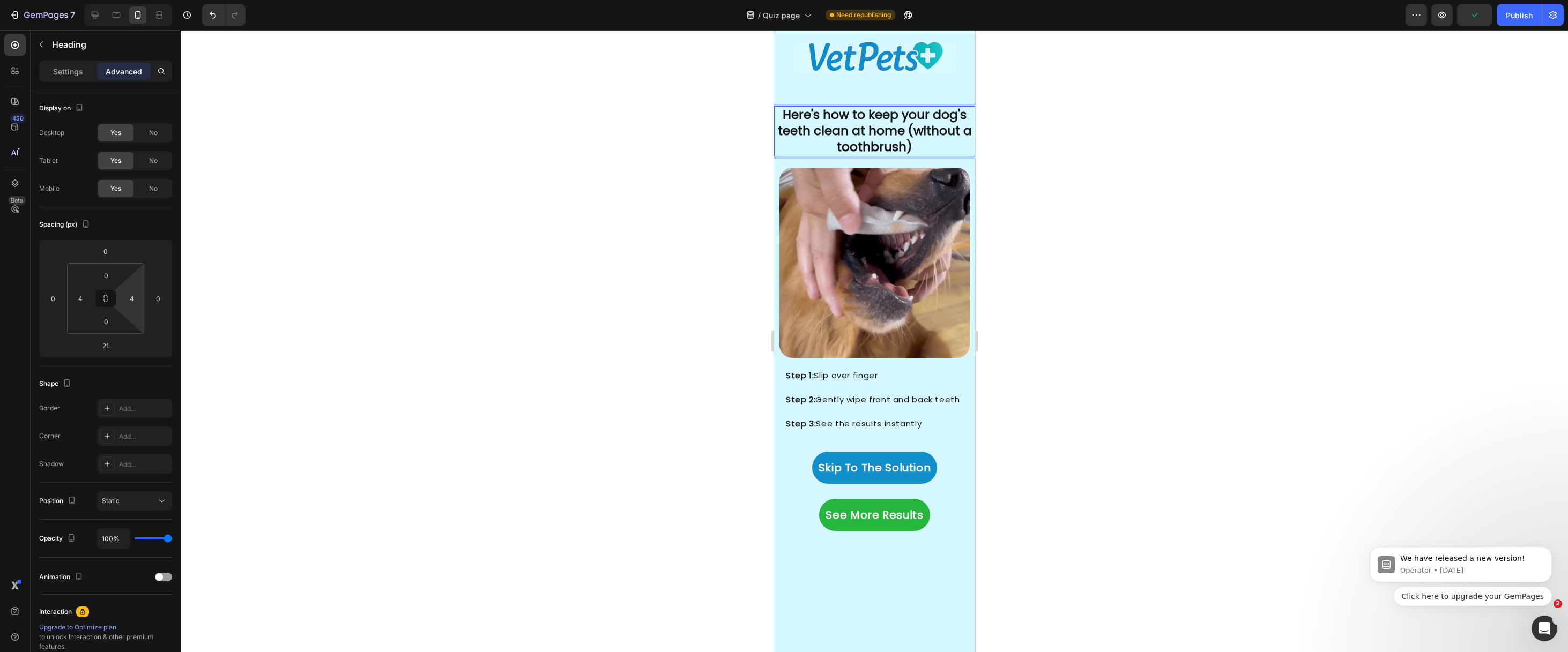
click at [904, 128] on p "Here's how to keep your dog's teeth clean at home (without a toothbrush)" at bounding box center [874, 131] width 195 height 48
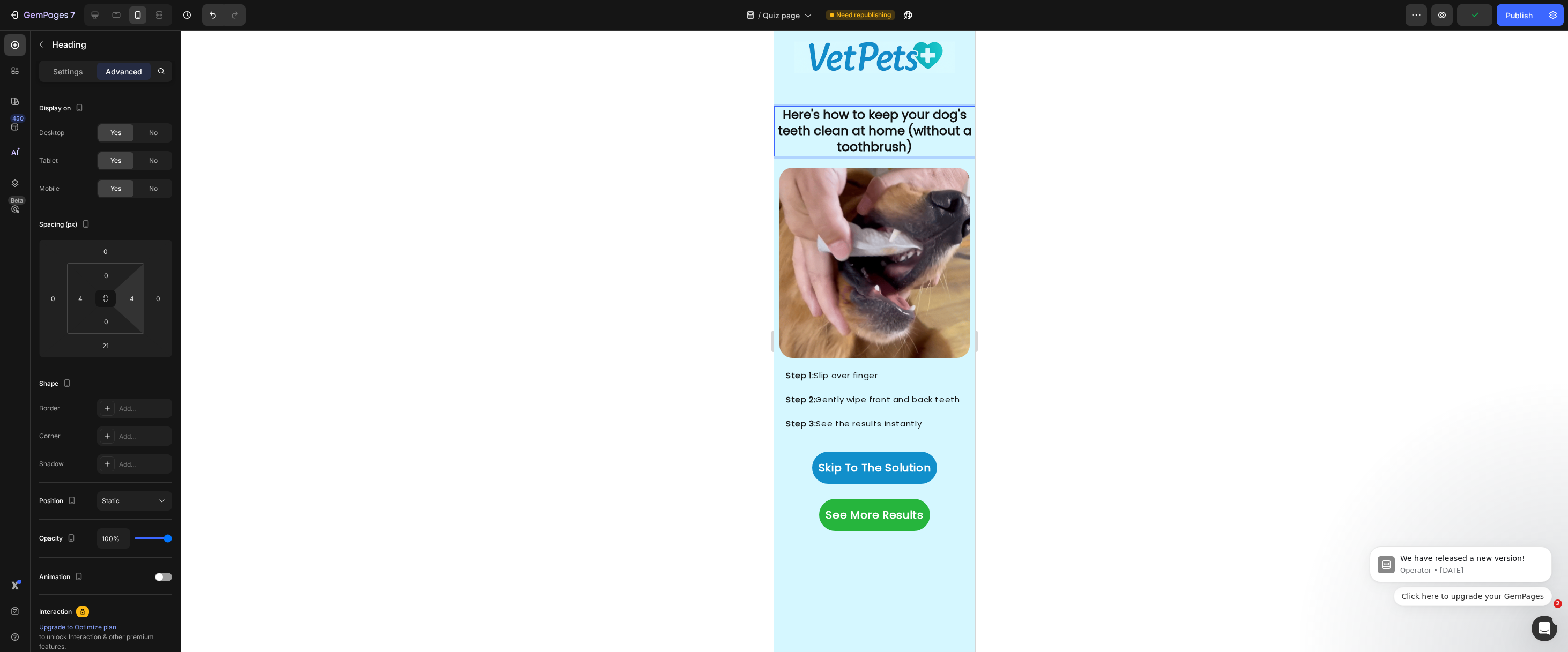
click at [909, 128] on p "Here's how to keep your dog's teeth clean at home (without a toothbrush)" at bounding box center [874, 131] width 195 height 48
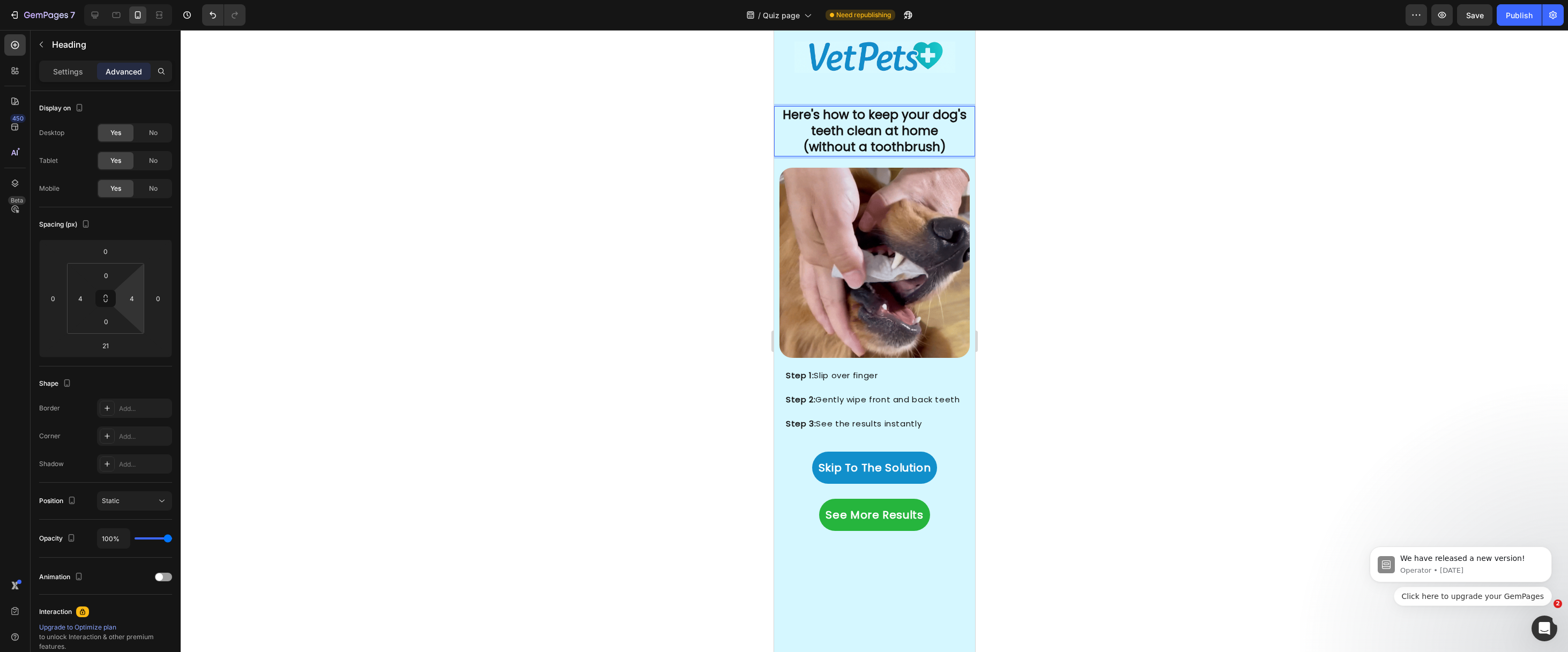
click at [799, 142] on p "Here's how to keep your dog's teeth clean at home (without a toothbrush)" at bounding box center [874, 131] width 195 height 48
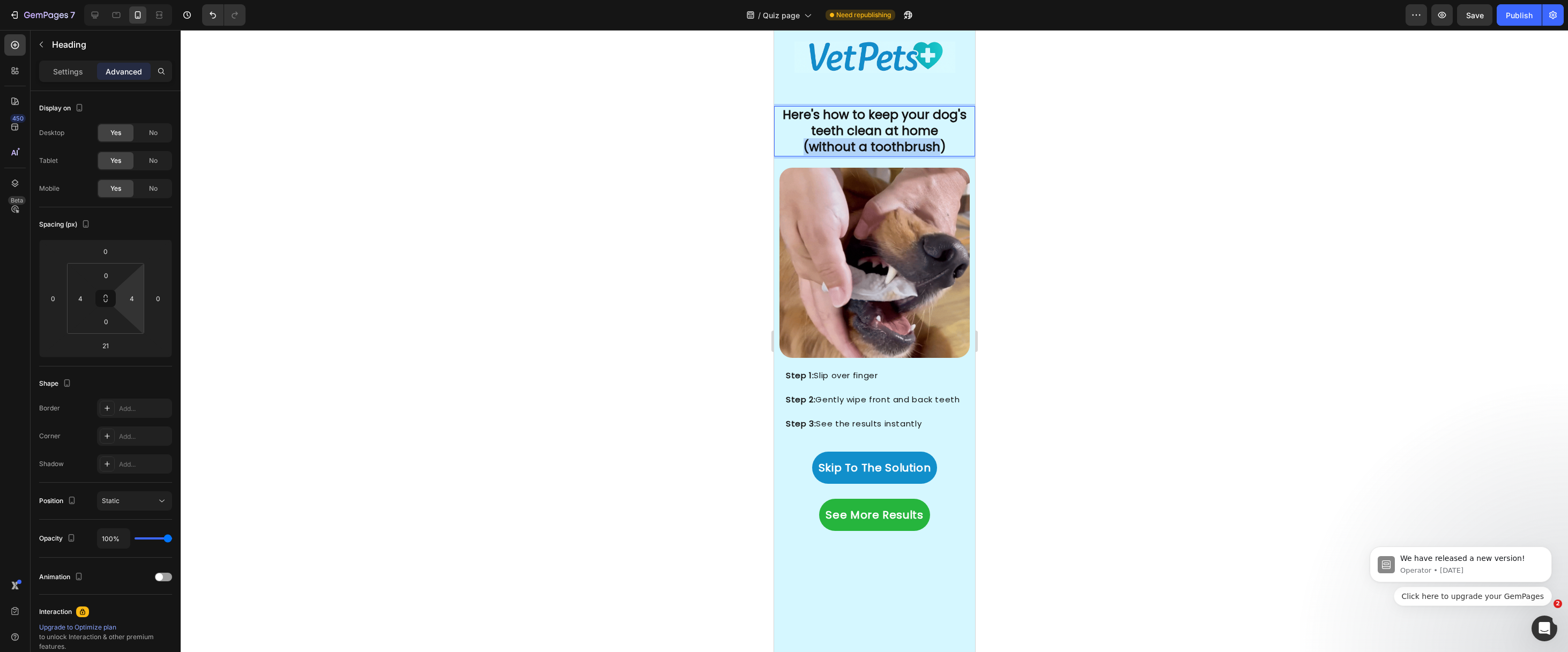
drag, startPoint x: 849, startPoint y: 148, endPoint x: 937, endPoint y: 150, distance: 88.0
click at [937, 150] on p "Here's how to keep your dog's teeth clean at home (without a toothbrush)" at bounding box center [874, 131] width 195 height 48
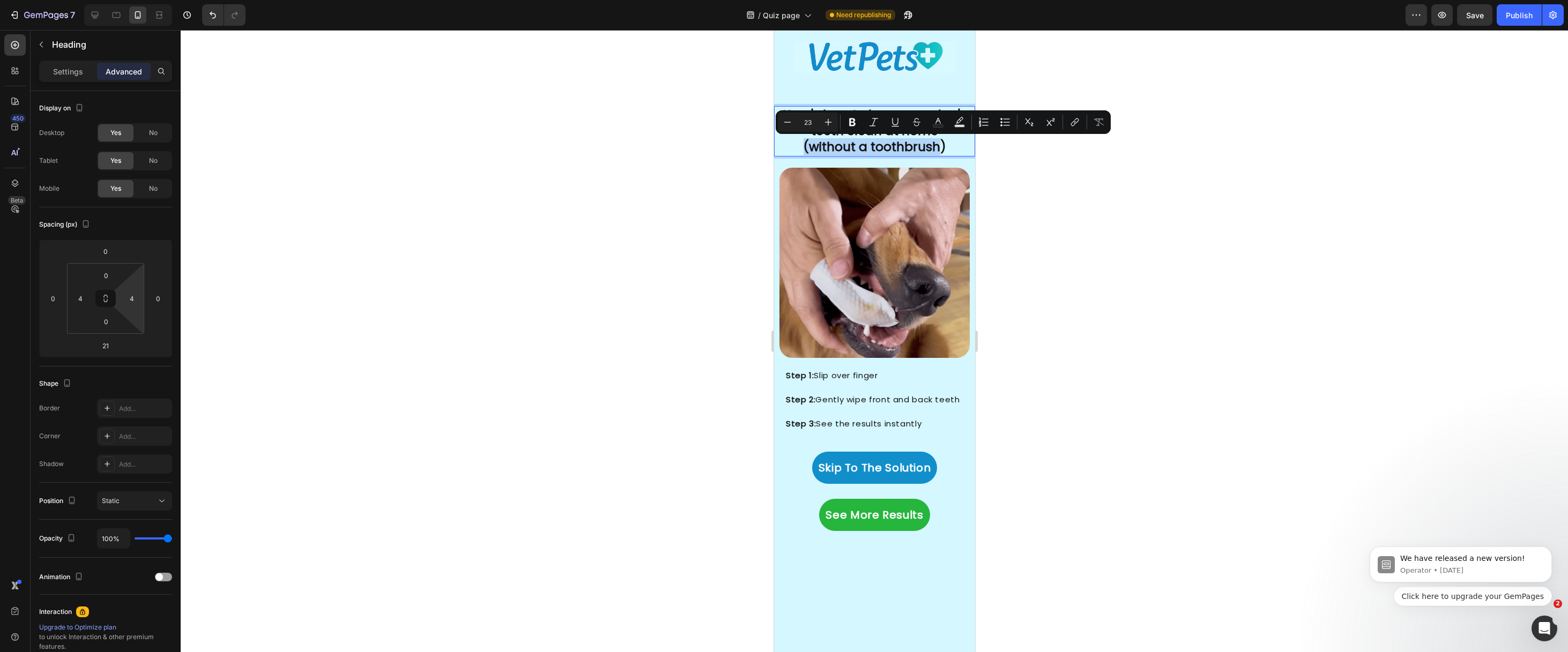
click at [934, 146] on p "Here's how to keep your dog's teeth clean at home (without a toothbrush)" at bounding box center [874, 131] width 195 height 48
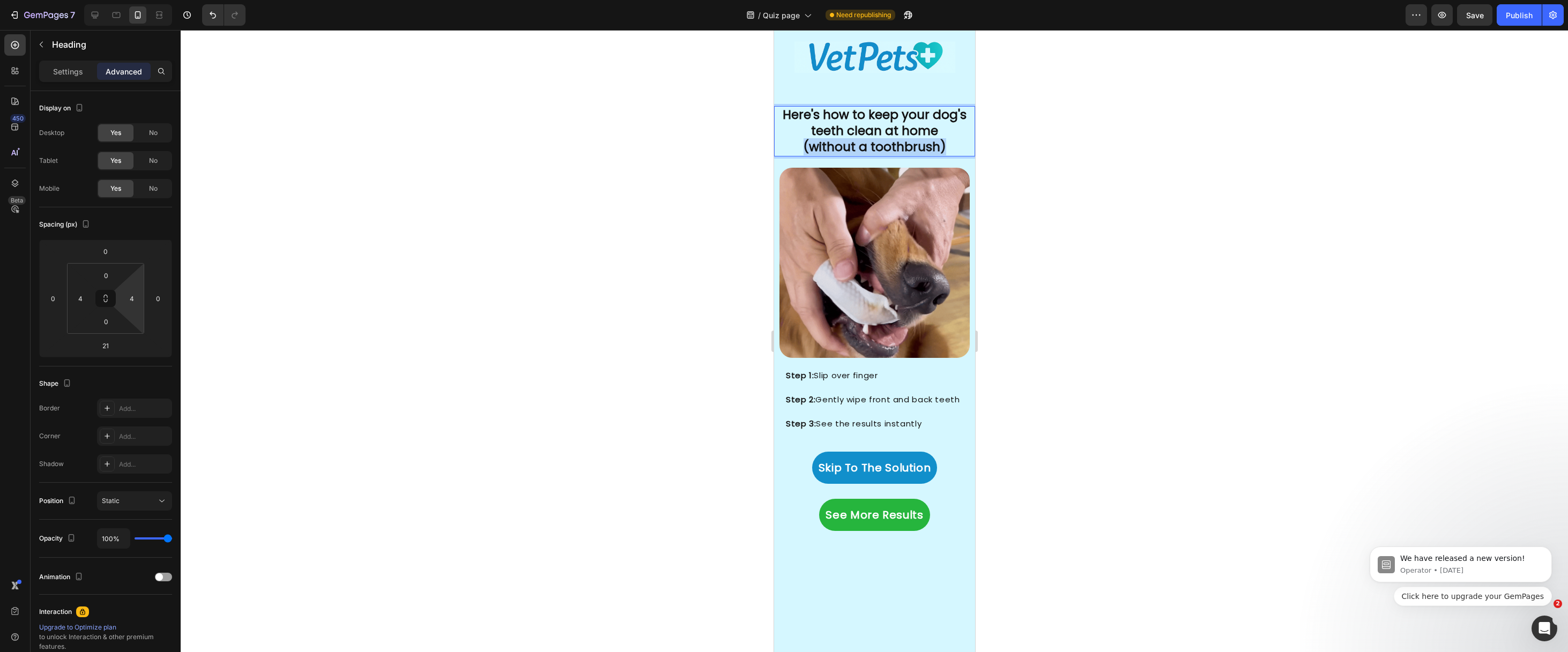
drag, startPoint x: 910, startPoint y: 144, endPoint x: 1525, endPoint y: 179, distance: 616.0
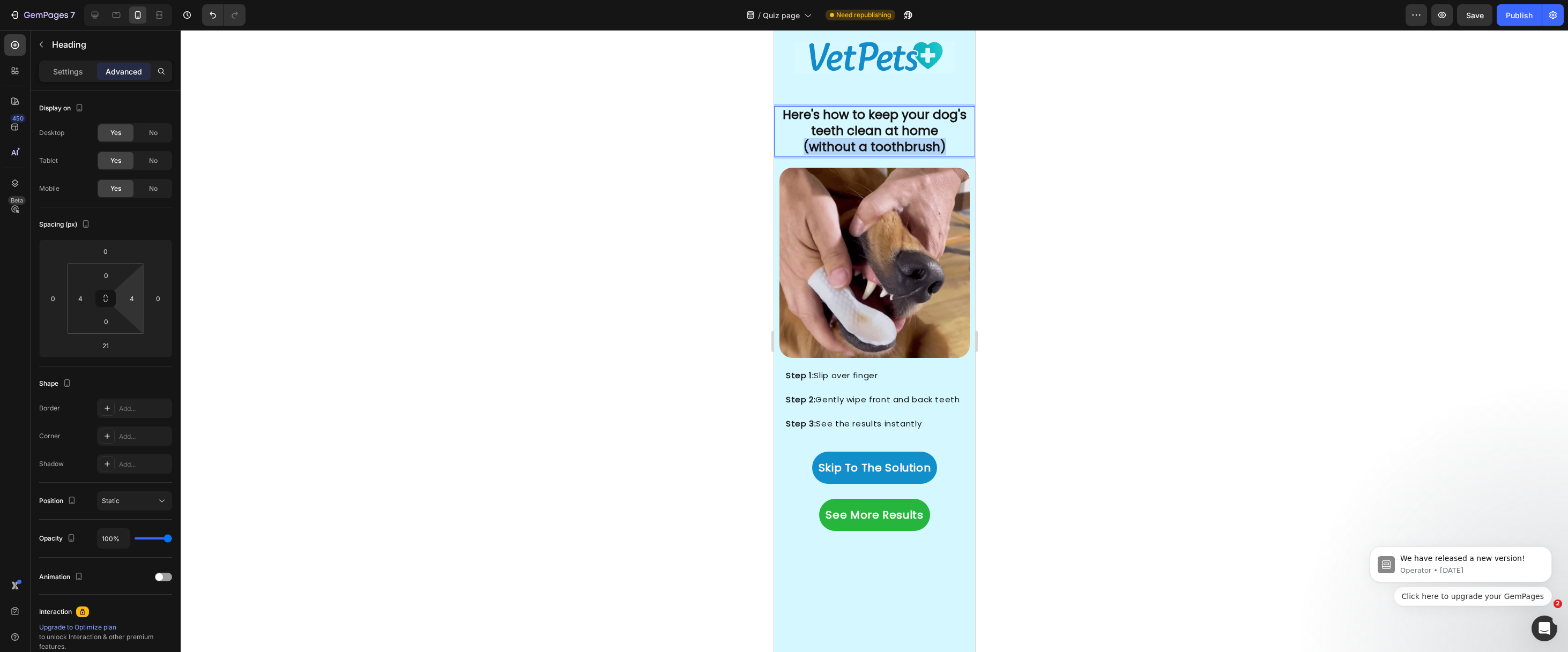
click at [774, 148] on html "iPhone 13 Mini ( 375 px) iPhone 13 Mini iPhone 13 Pro iPhone 11 Pro Max iPhone …" at bounding box center [874, 176] width 201 height 4870
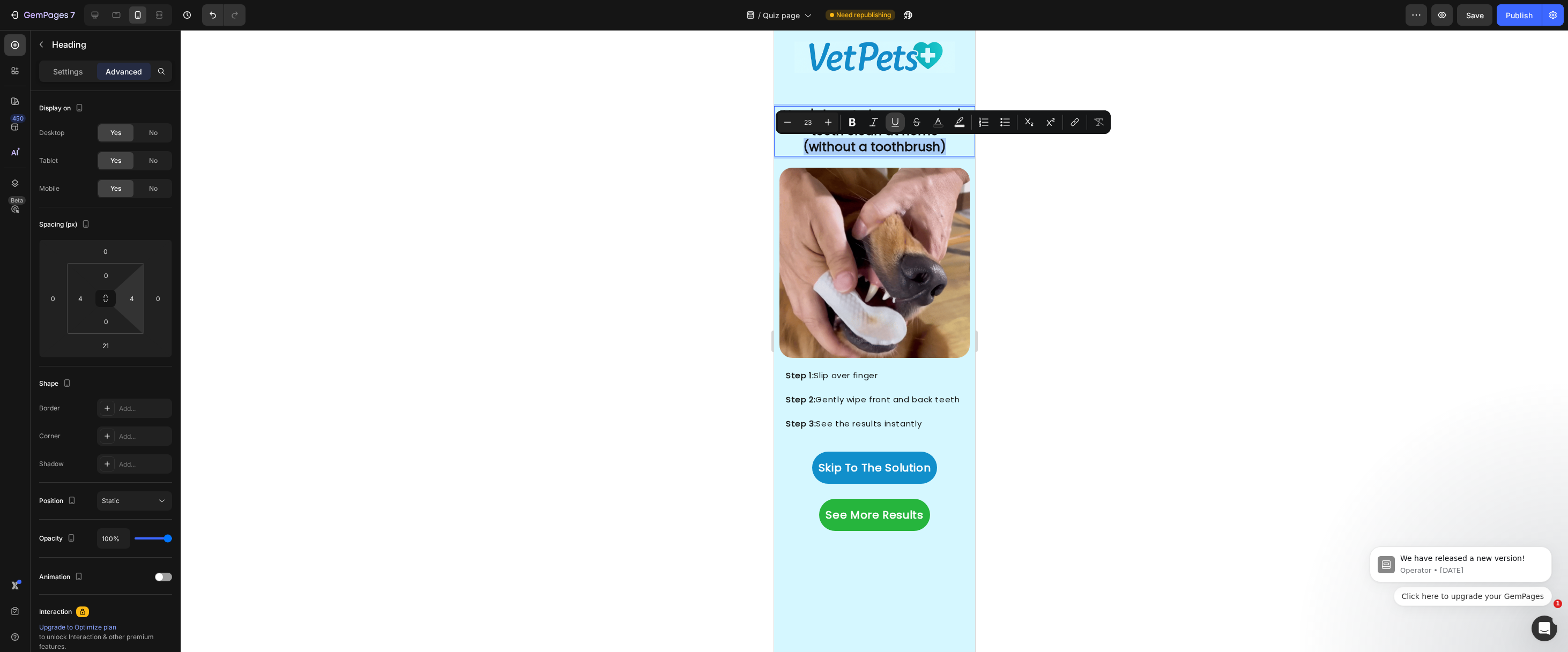
click at [889, 121] on button "Underline" at bounding box center [895, 122] width 19 height 19
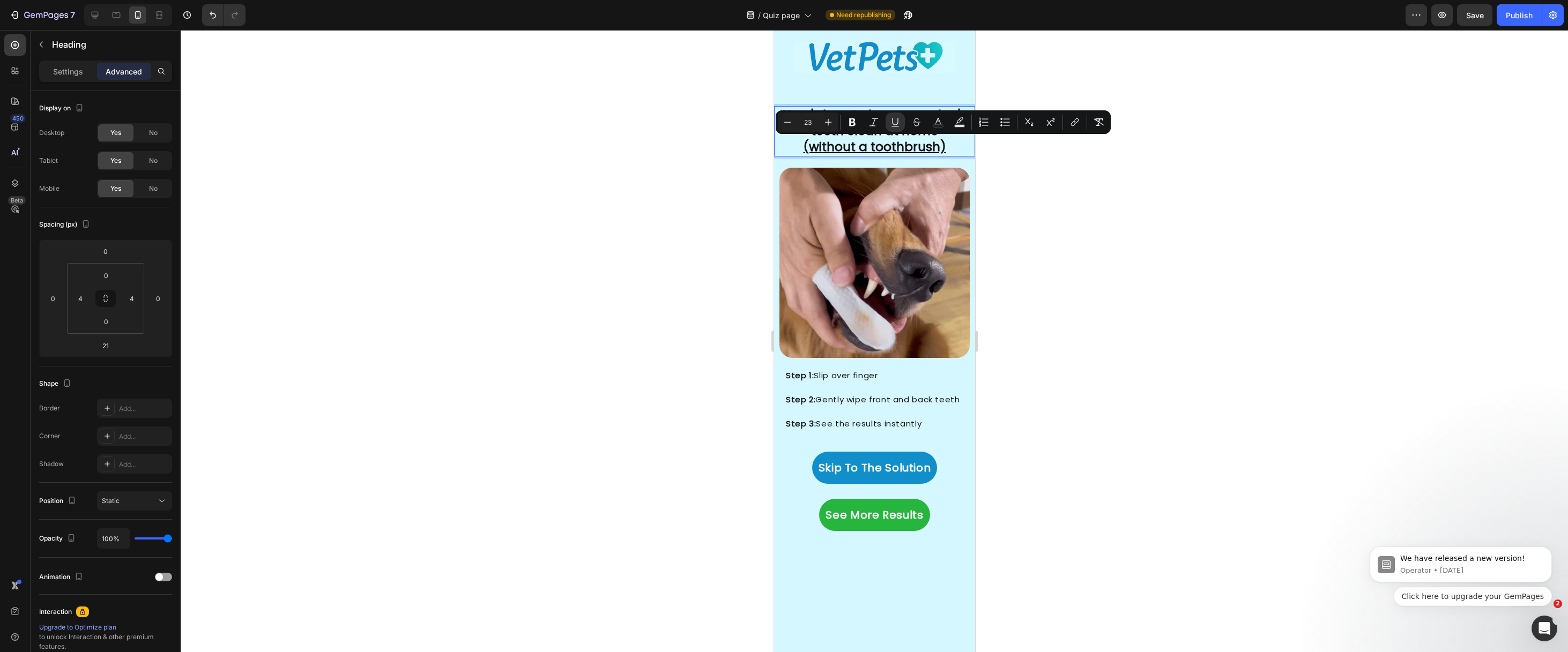
click at [732, 141] on div at bounding box center [874, 341] width 1387 height 622
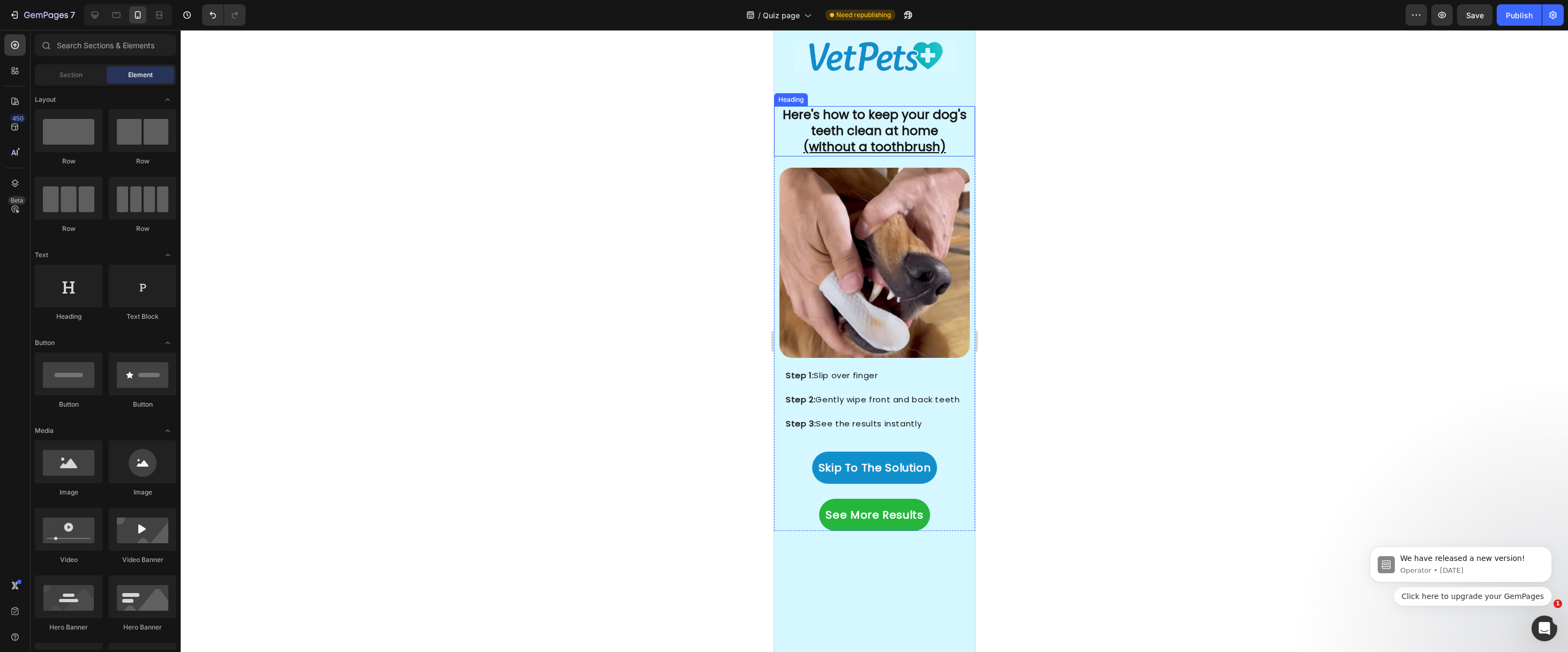
click at [803, 150] on u "(without a toothbrush)" at bounding box center [874, 146] width 143 height 17
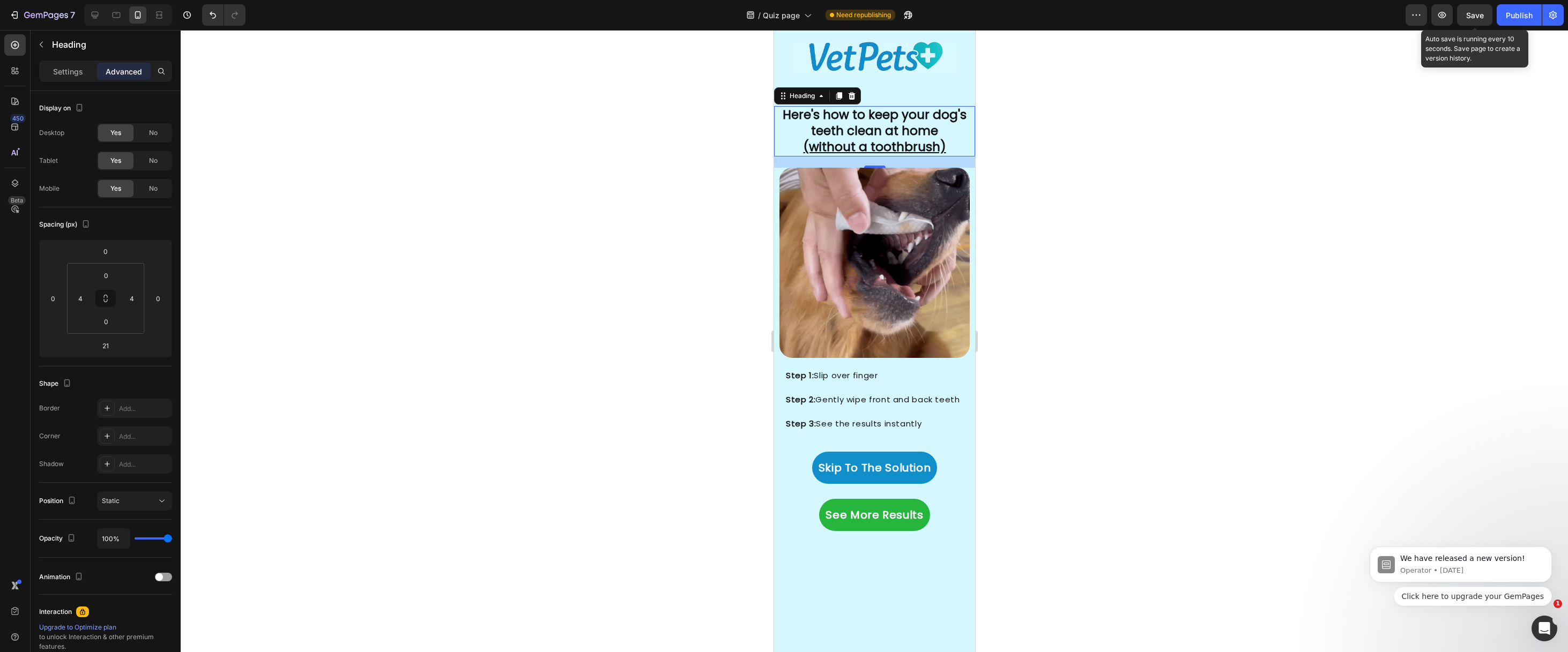
click at [1476, 15] on span "Save" at bounding box center [1475, 15] width 18 height 9
